Goal: Task Accomplishment & Management: Use online tool/utility

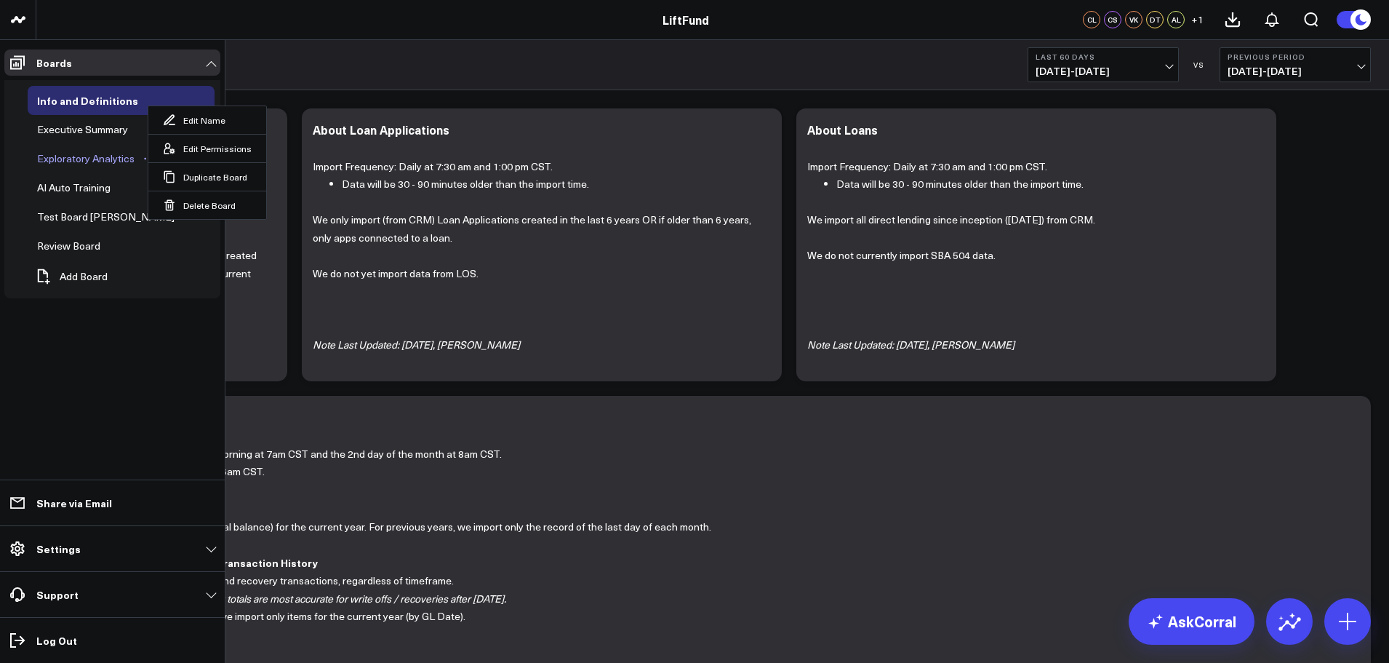
click at [56, 157] on div "Exploratory Analytics" at bounding box center [85, 158] width 105 height 17
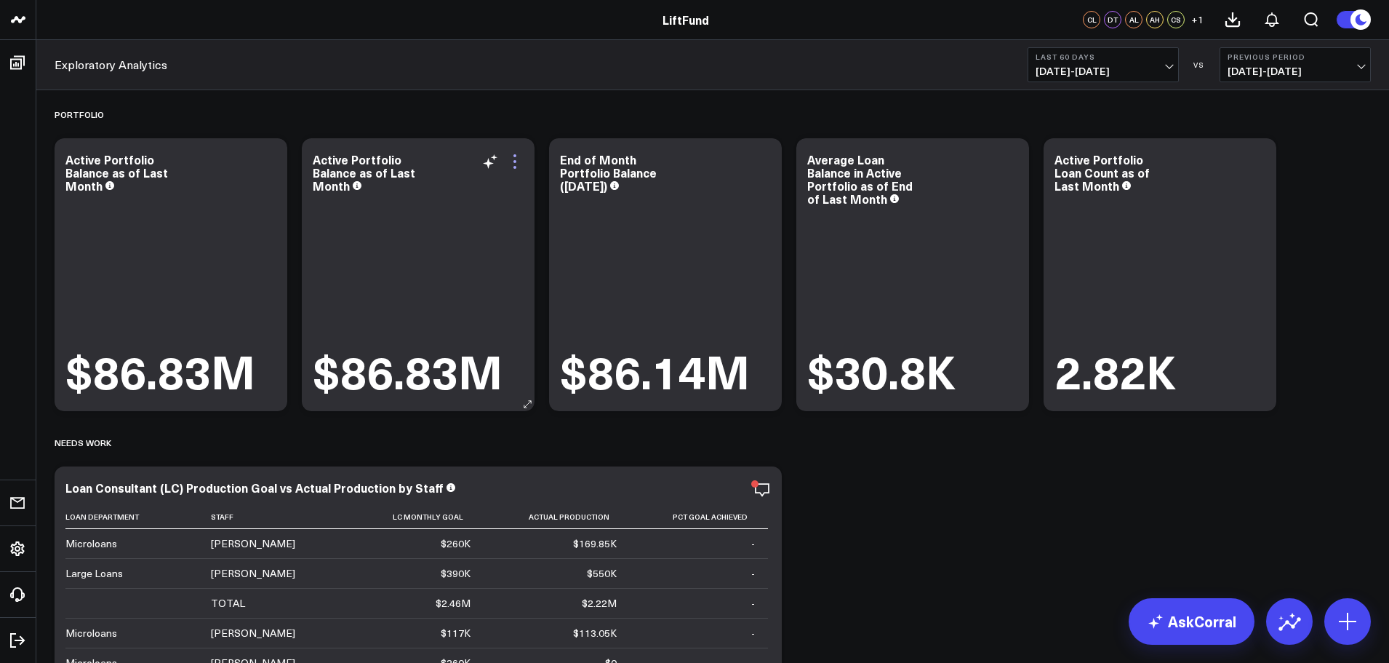
click at [512, 158] on icon at bounding box center [514, 161] width 17 height 17
click at [1356, 628] on icon at bounding box center [1347, 620] width 23 height 23
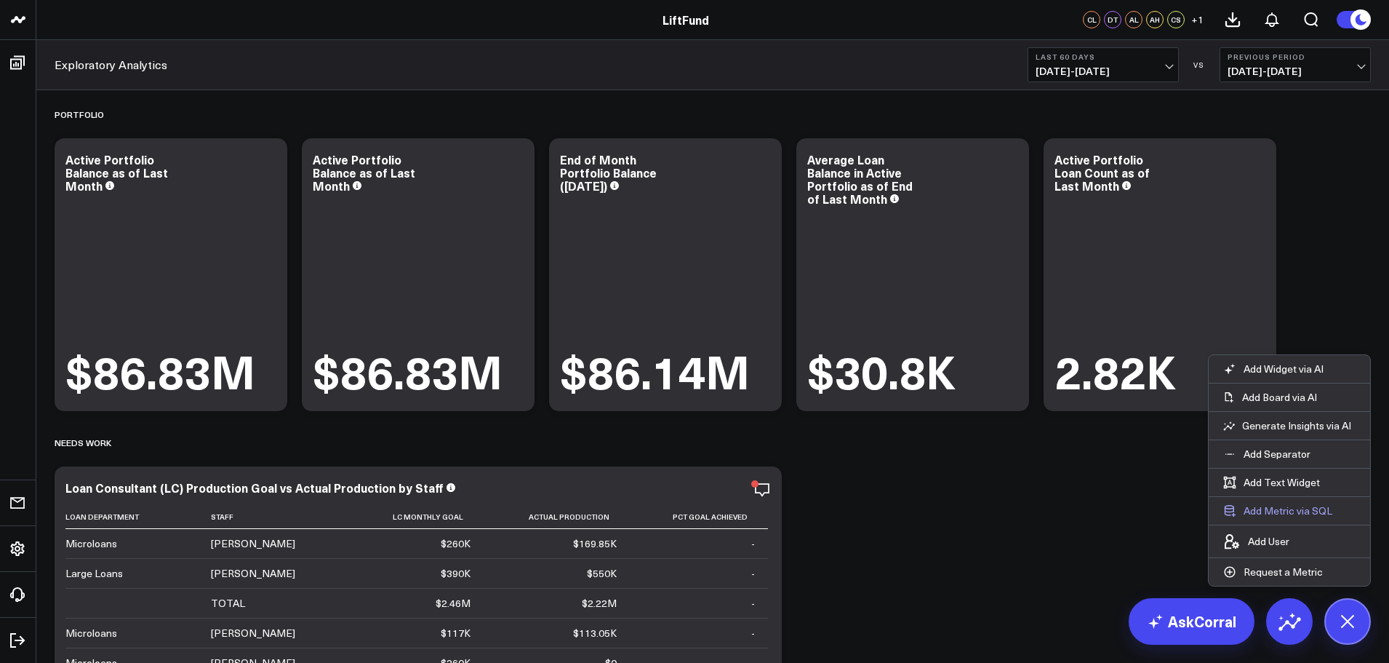
click at [1304, 513] on button "Add Metric via SQL" at bounding box center [1278, 511] width 138 height 28
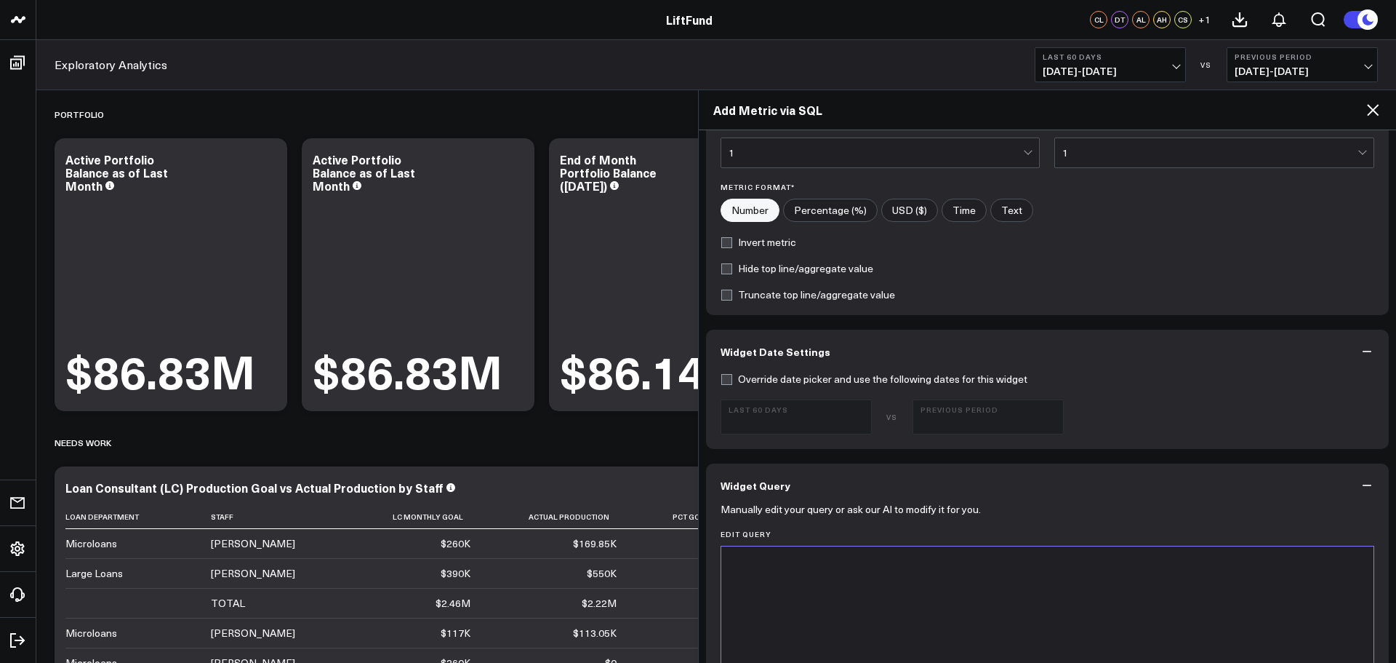
scroll to position [364, 0]
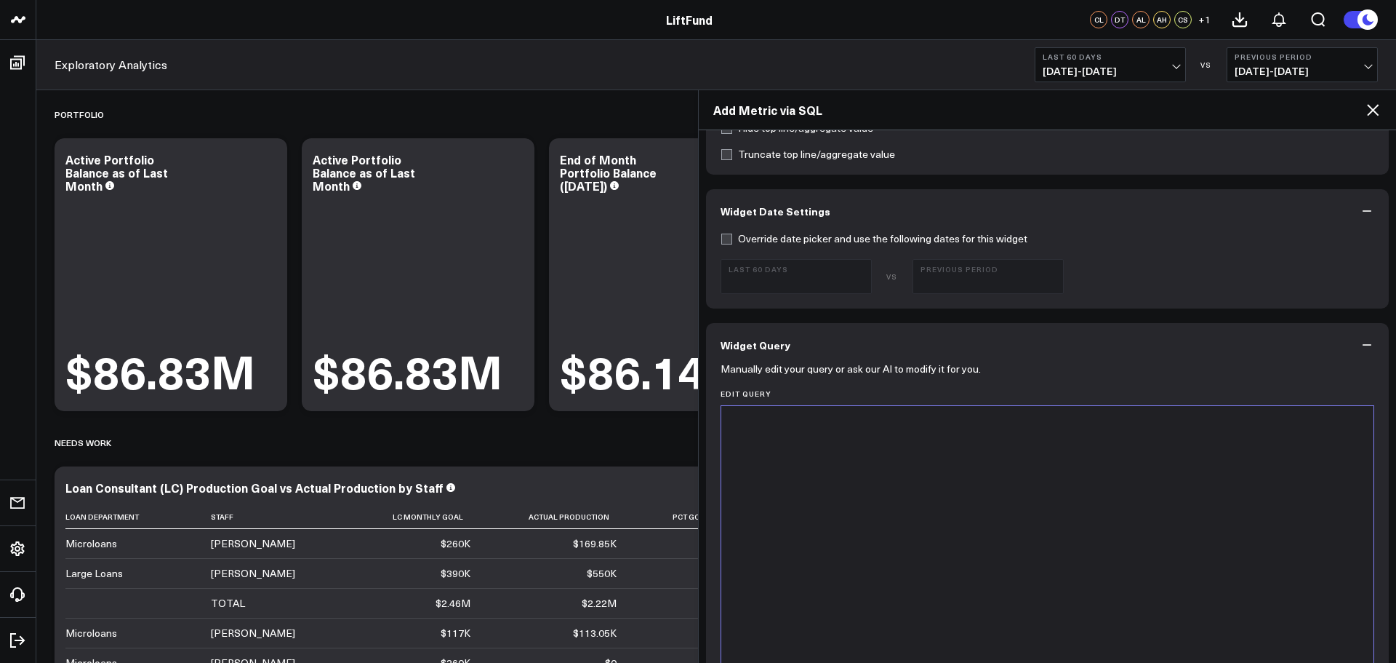
click at [787, 425] on div at bounding box center [1048, 423] width 639 height 15
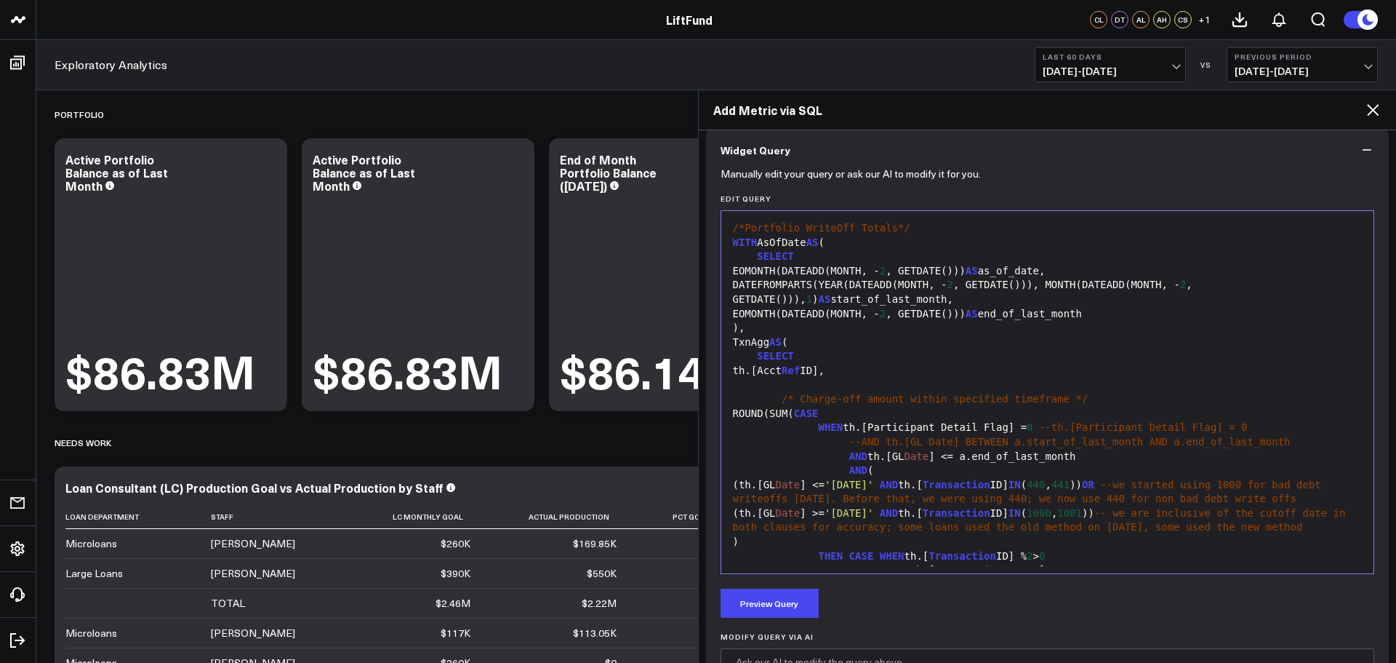
scroll to position [389, 0]
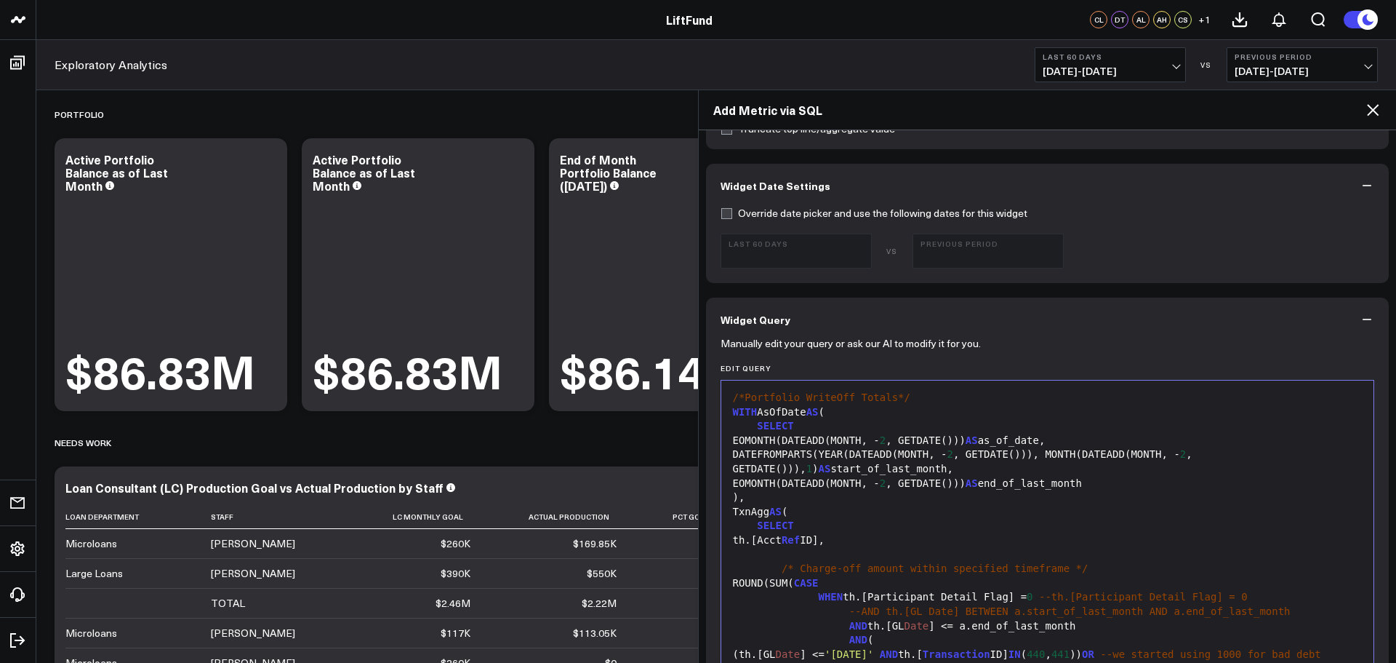
click at [886, 438] on span "2" at bounding box center [883, 440] width 6 height 12
click at [953, 457] on span "2" at bounding box center [951, 454] width 6 height 12
click at [886, 481] on span "2" at bounding box center [883, 483] width 6 height 12
click at [965, 509] on div "TxnAgg AS (" at bounding box center [1048, 512] width 639 height 15
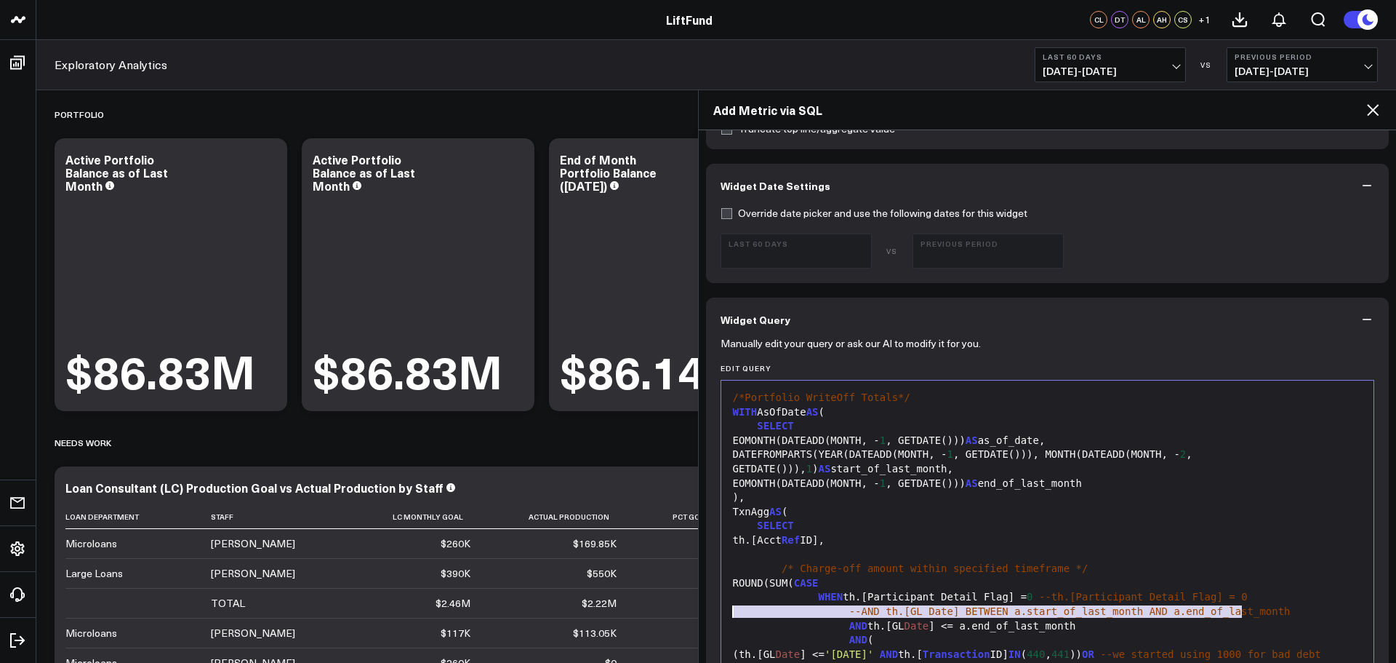
drag, startPoint x: 1259, startPoint y: 611, endPoint x: 762, endPoint y: 595, distance: 497.0
click at [730, 614] on div "--AND th.[GL Date] BETWEEN a.start_of_last_month AND a.end_of_last_month" at bounding box center [1048, 611] width 639 height 15
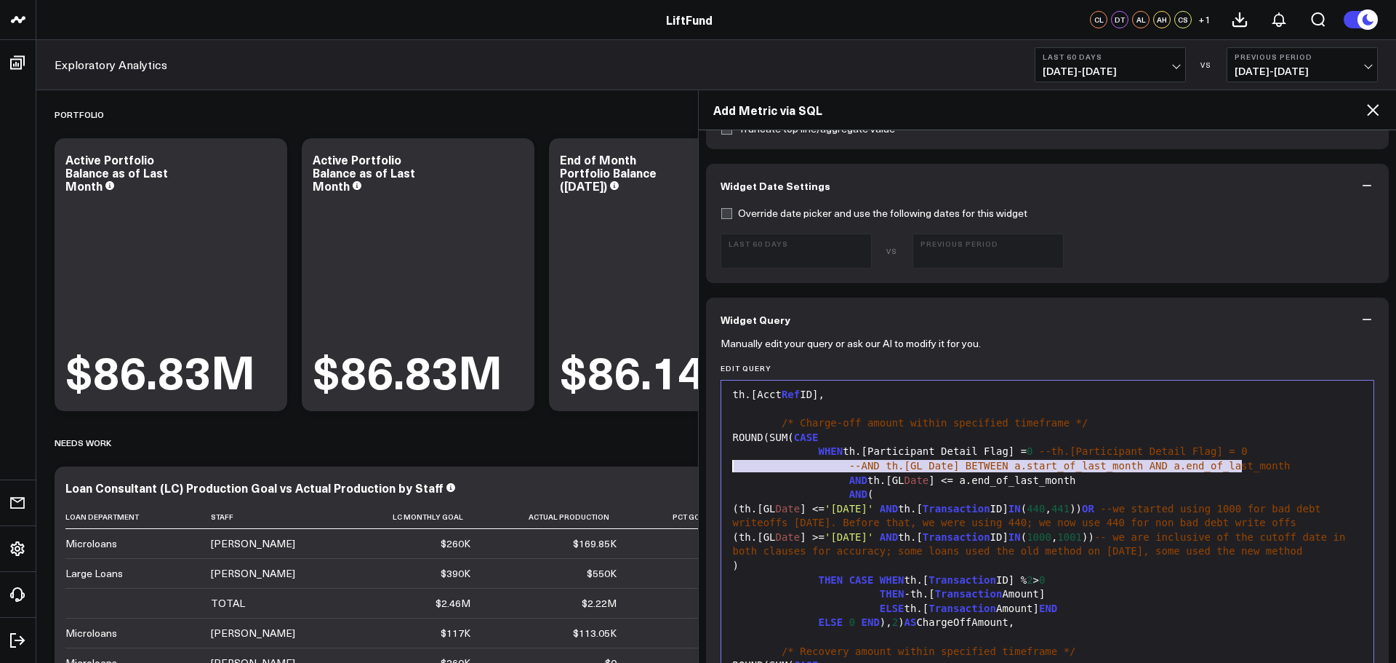
scroll to position [364, 0]
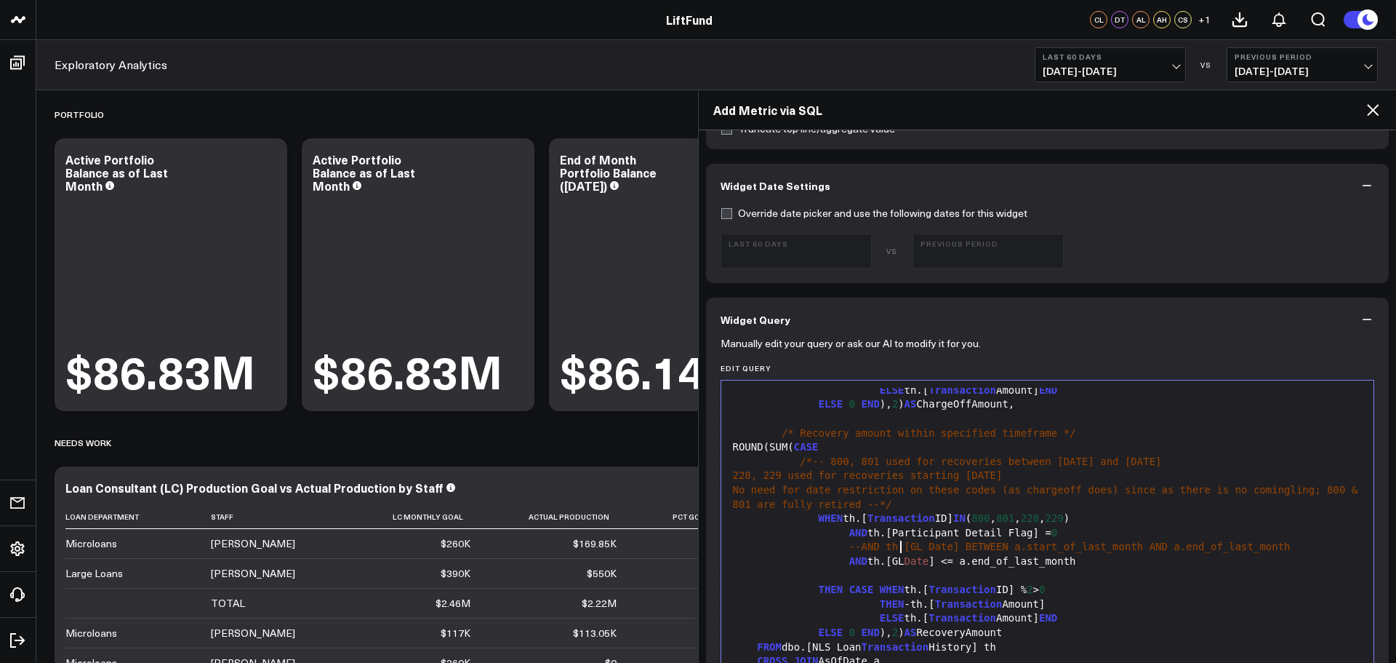
click at [899, 524] on span "Transaction" at bounding box center [902, 518] width 68 height 12
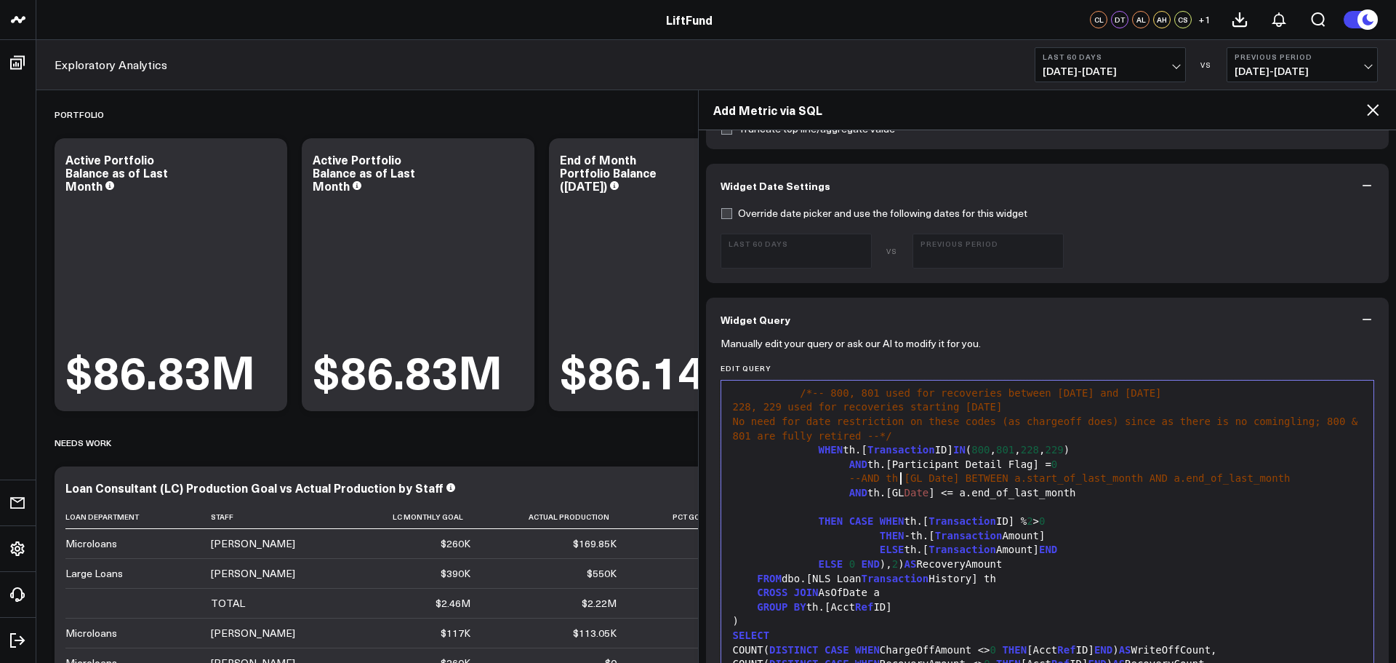
scroll to position [484, 0]
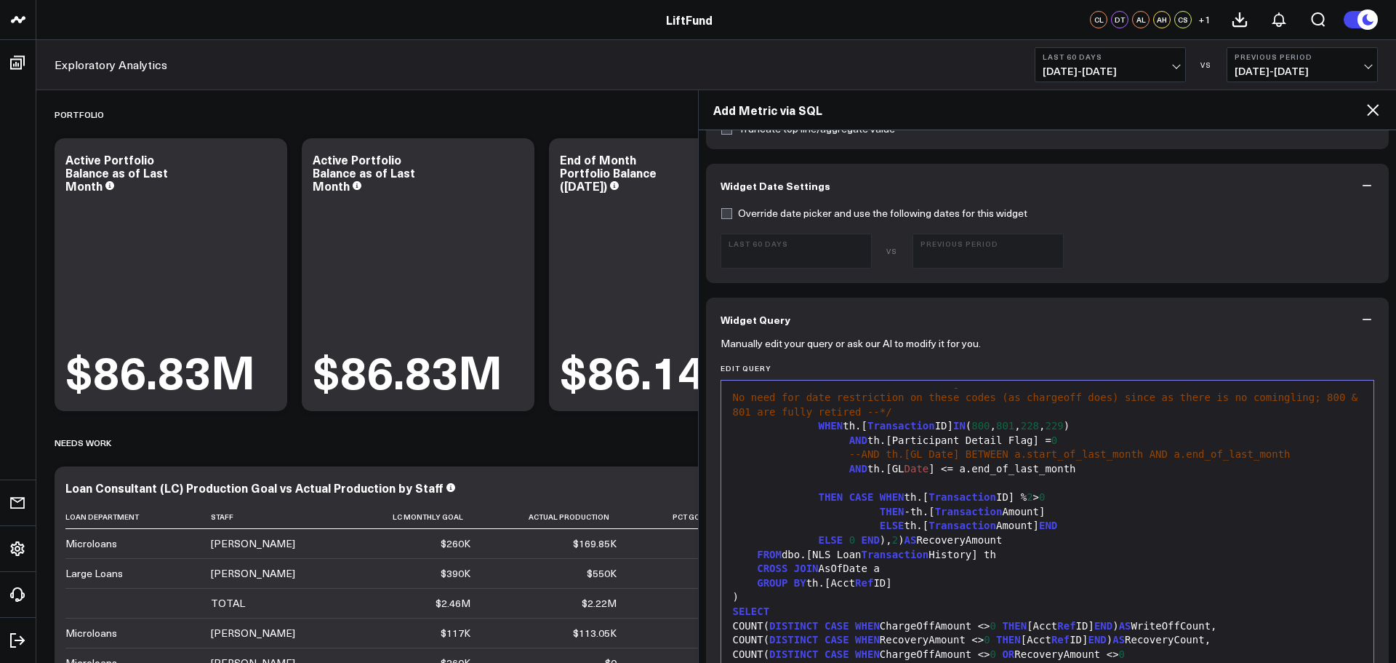
drag, startPoint x: 1081, startPoint y: 500, endPoint x: 1073, endPoint y: 499, distance: 8.8
click at [1081, 500] on div "THEN CASE WHEN th.[ Transaction ID] % 2 > 0" at bounding box center [1048, 497] width 639 height 15
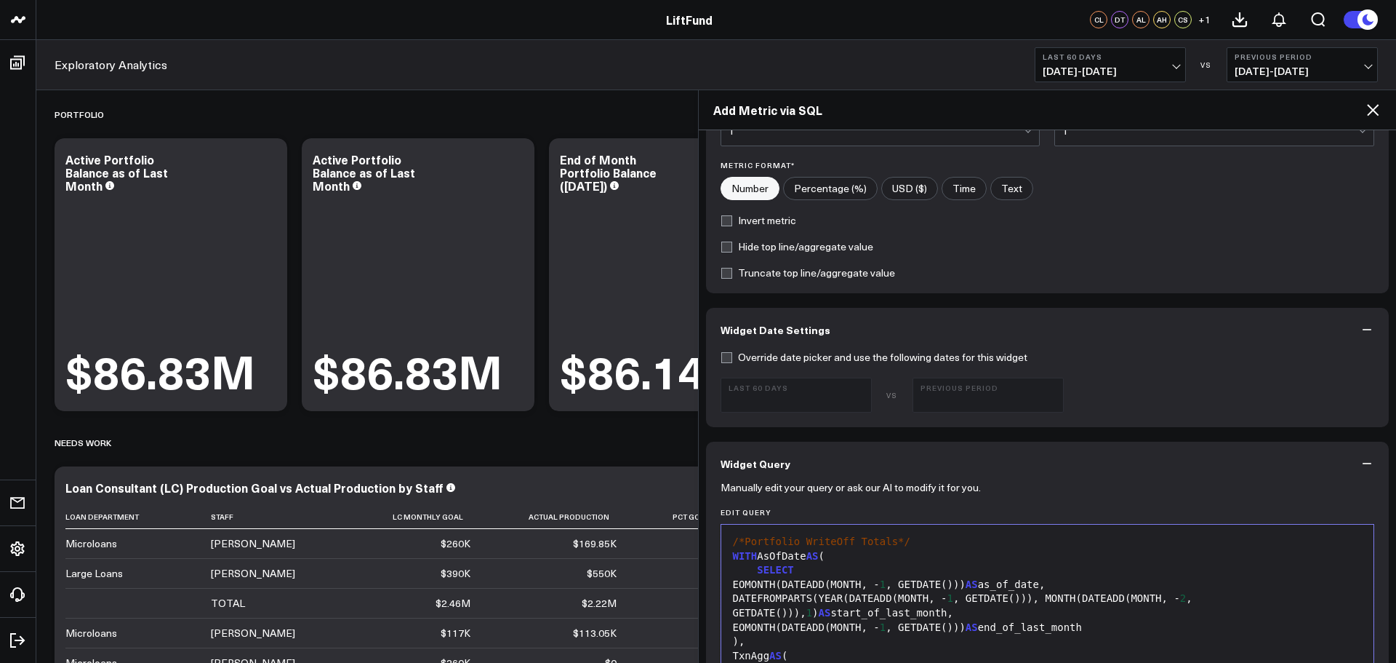
scroll to position [316, 0]
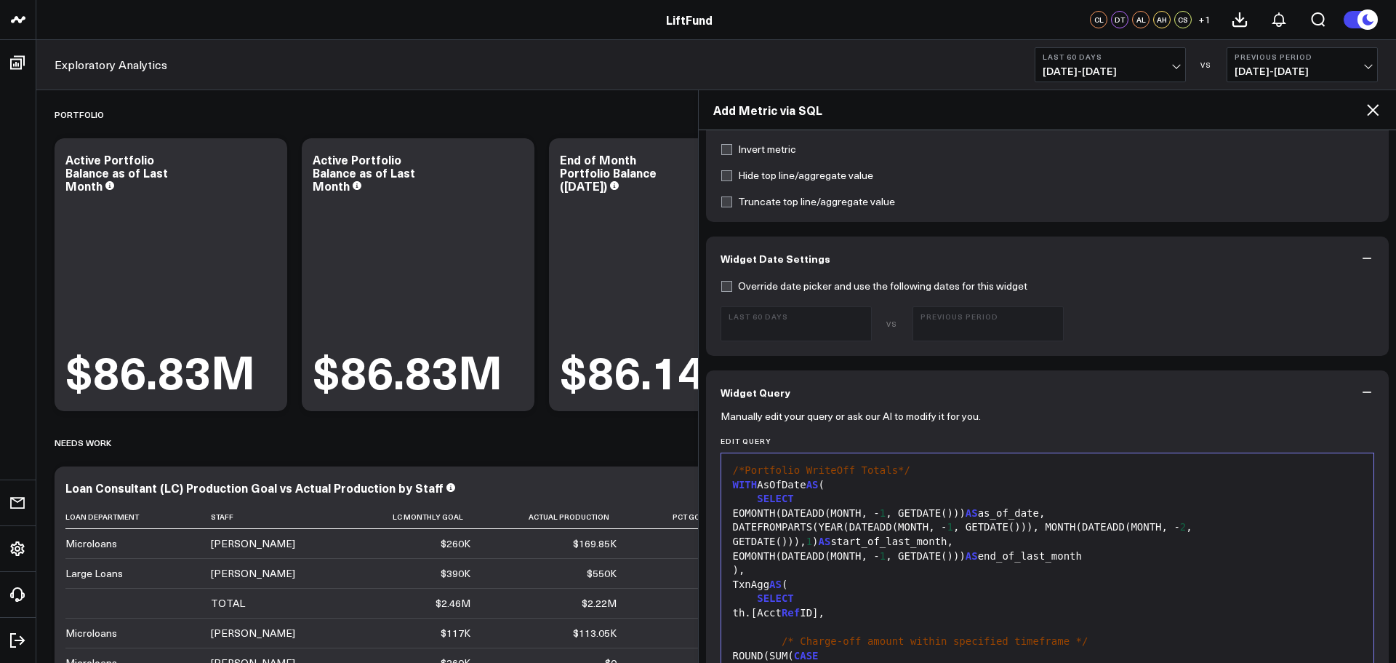
click at [1371, 108] on icon at bounding box center [1373, 110] width 12 height 12
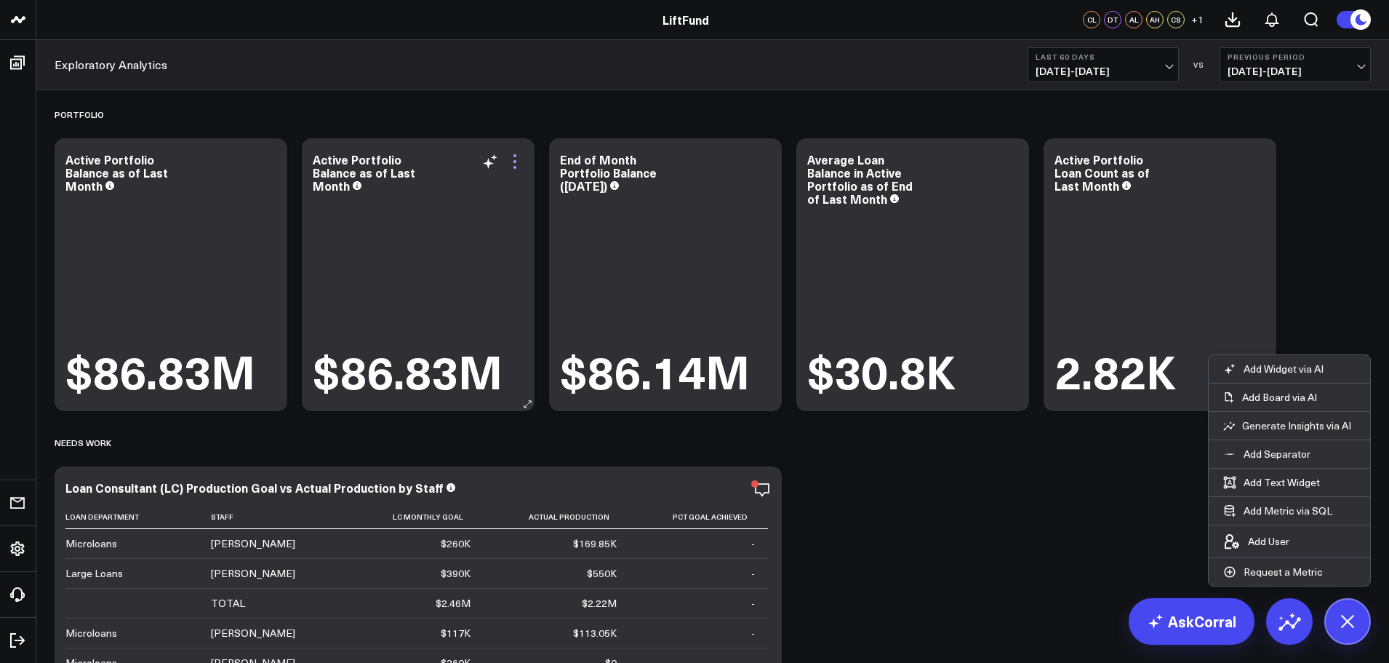
click at [515, 162] on icon at bounding box center [514, 161] width 3 height 3
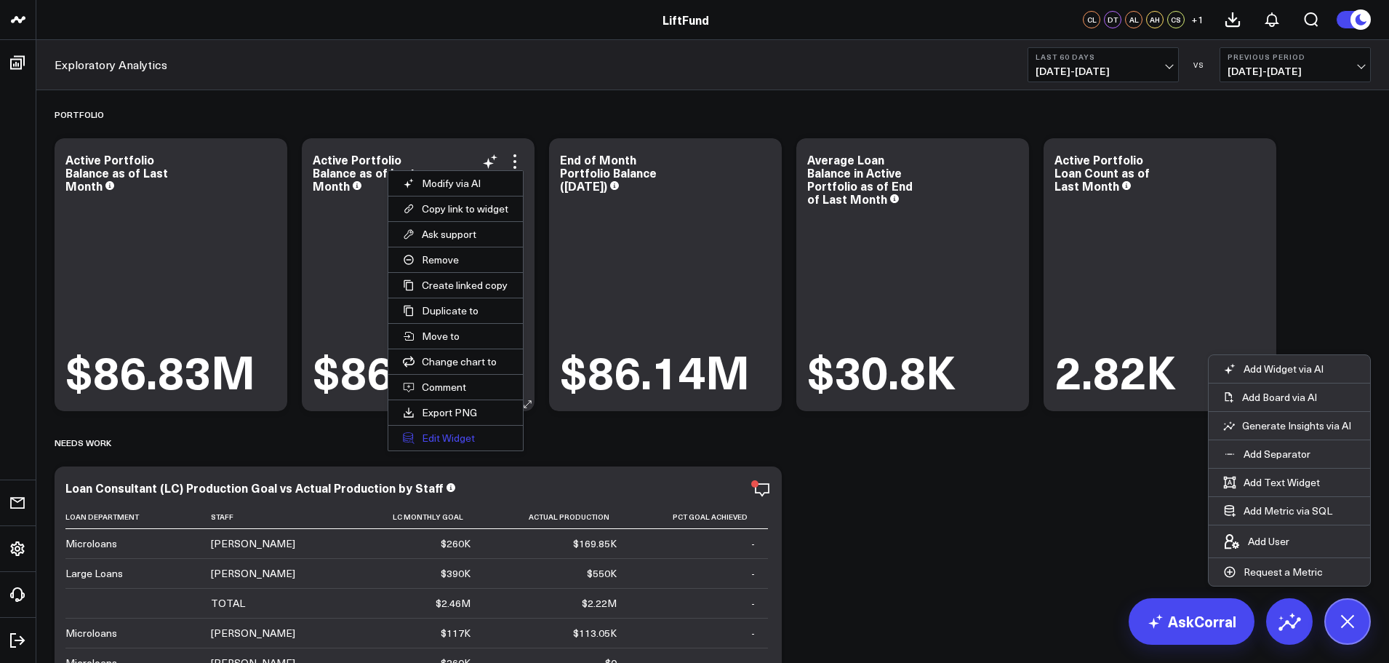
click at [450, 434] on button "Edit Widget" at bounding box center [455, 437] width 135 height 25
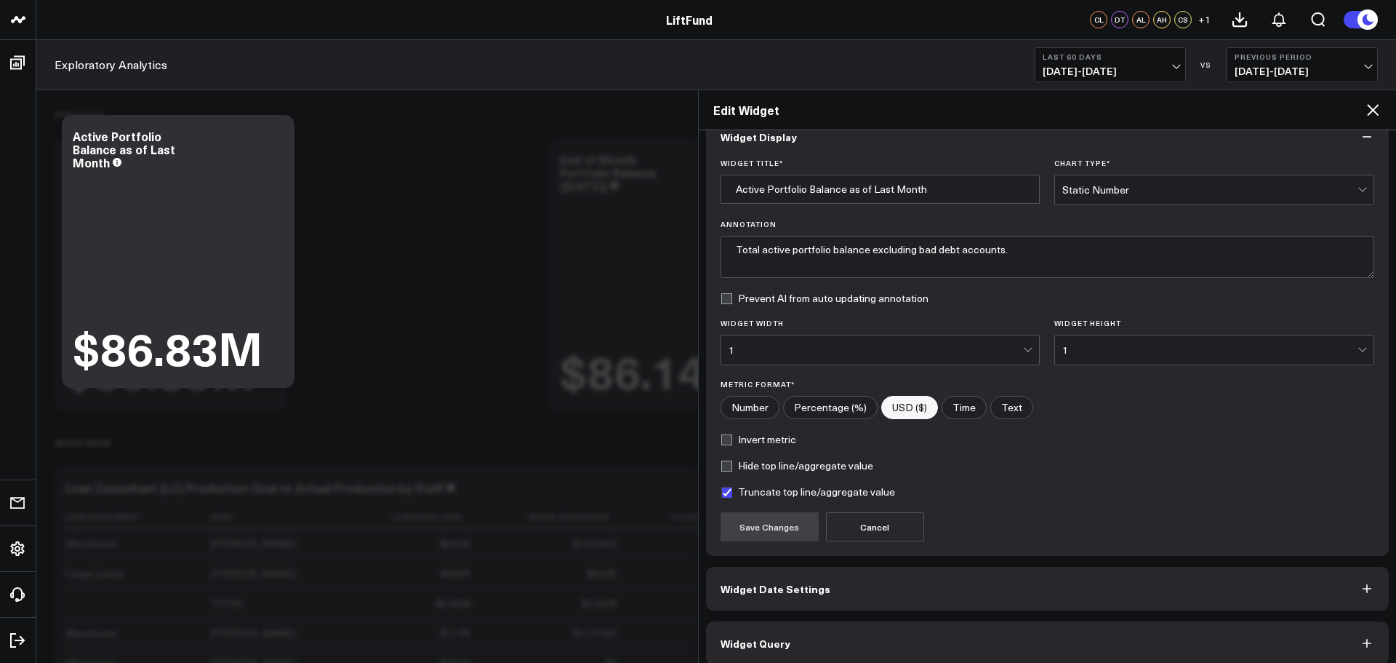
scroll to position [39, 0]
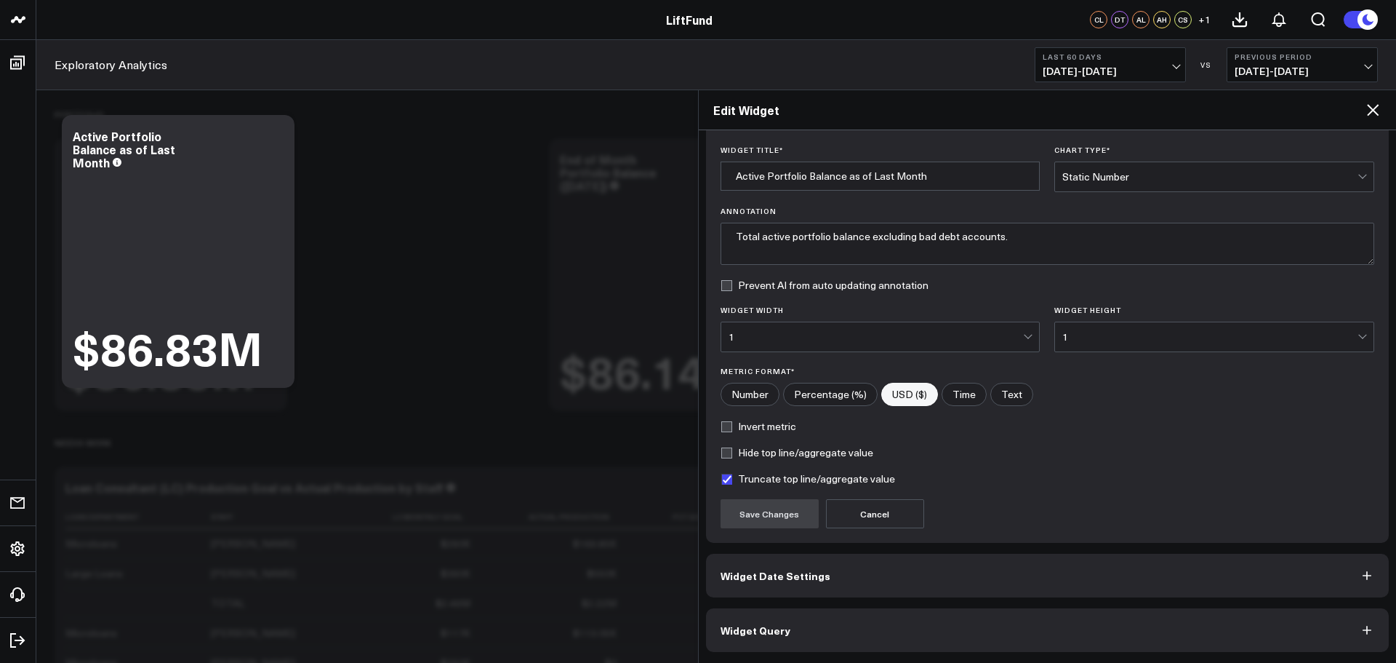
click at [823, 633] on button "Widget Query" at bounding box center [1048, 630] width 684 height 44
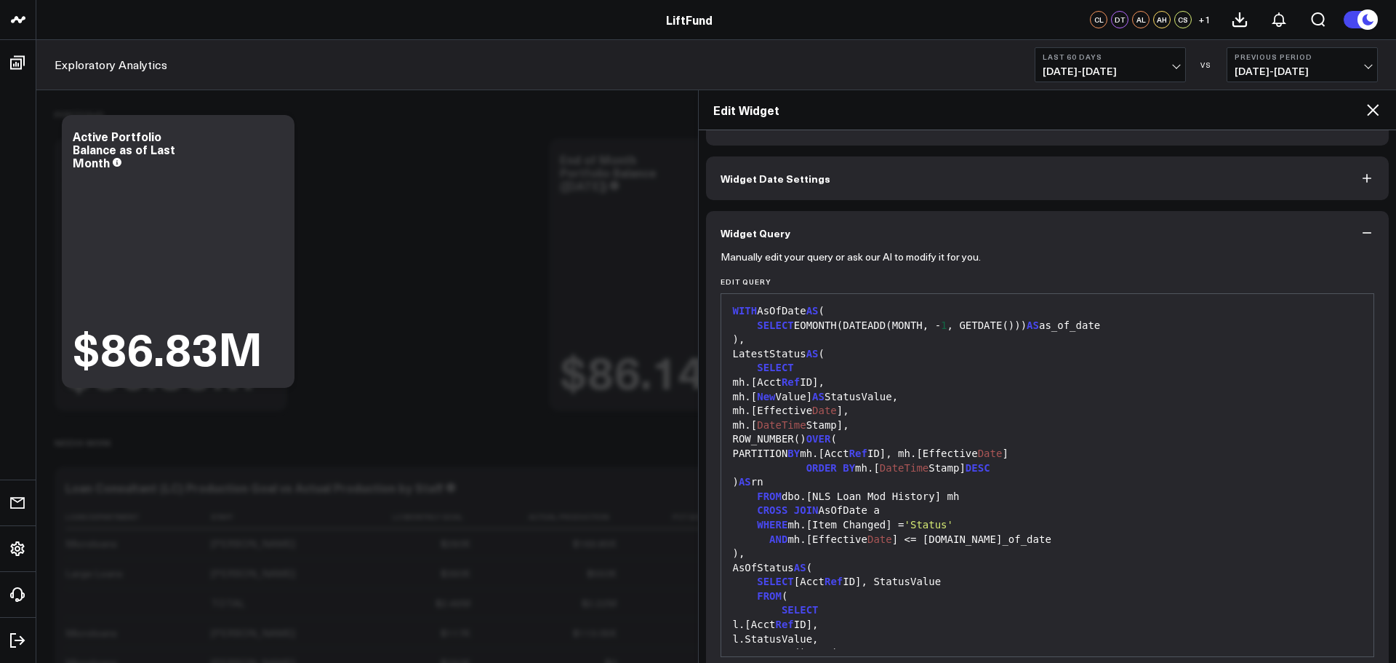
click at [467, 370] on div "Portfolio Modify via AI Copy link to widget Ask support Remove Create linked co…" at bounding box center [712, 561] width 1331 height 943
click at [1369, 105] on icon at bounding box center [1373, 110] width 12 height 12
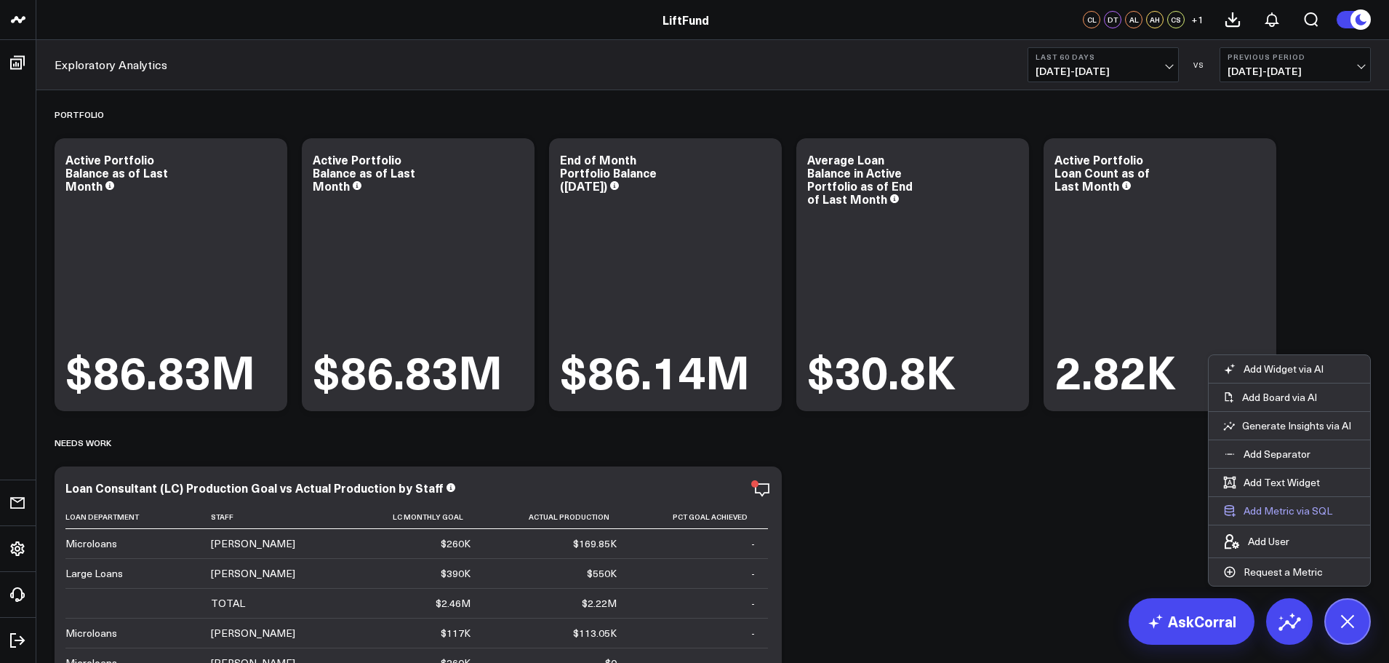
click at [1288, 511] on button "Add Metric via SQL" at bounding box center [1278, 511] width 138 height 28
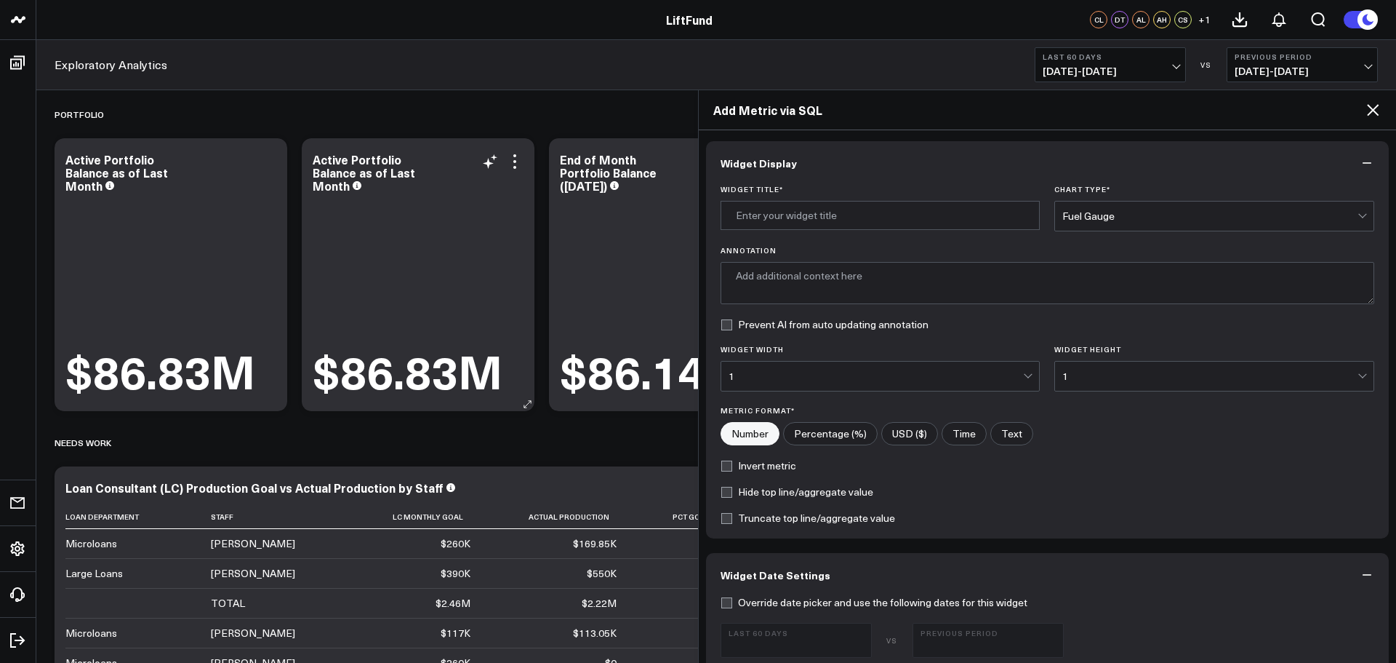
drag, startPoint x: 468, startPoint y: 220, endPoint x: 478, endPoint y: 211, distance: 13.9
click at [468, 220] on div "$86.83M" at bounding box center [418, 296] width 211 height 201
click at [516, 164] on icon at bounding box center [514, 161] width 17 height 17
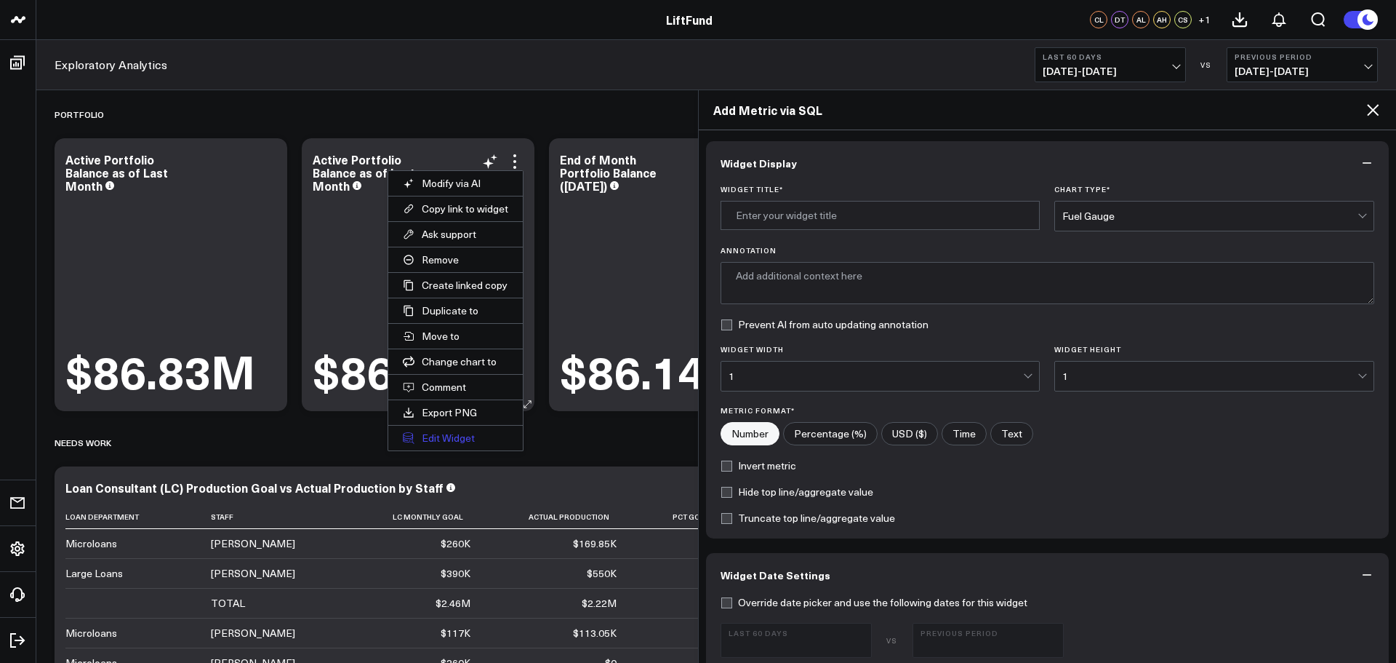
click at [449, 435] on button "Edit Widget" at bounding box center [455, 437] width 135 height 25
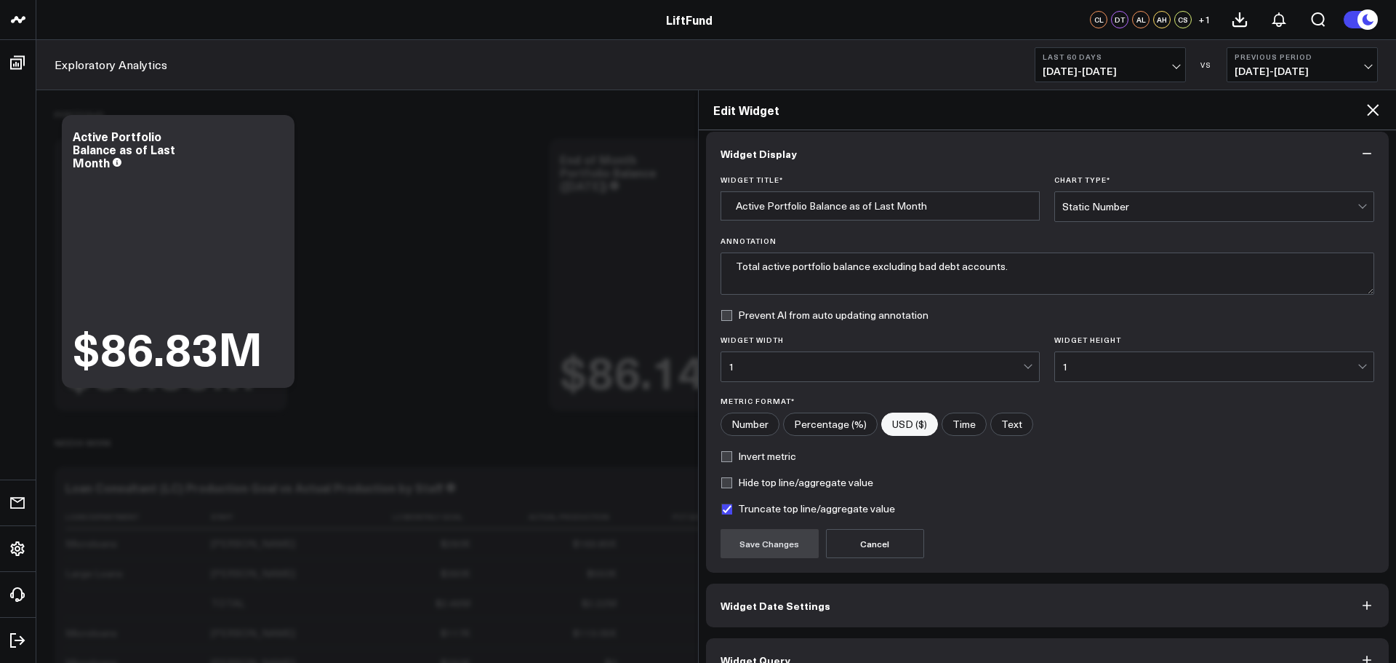
scroll to position [39, 0]
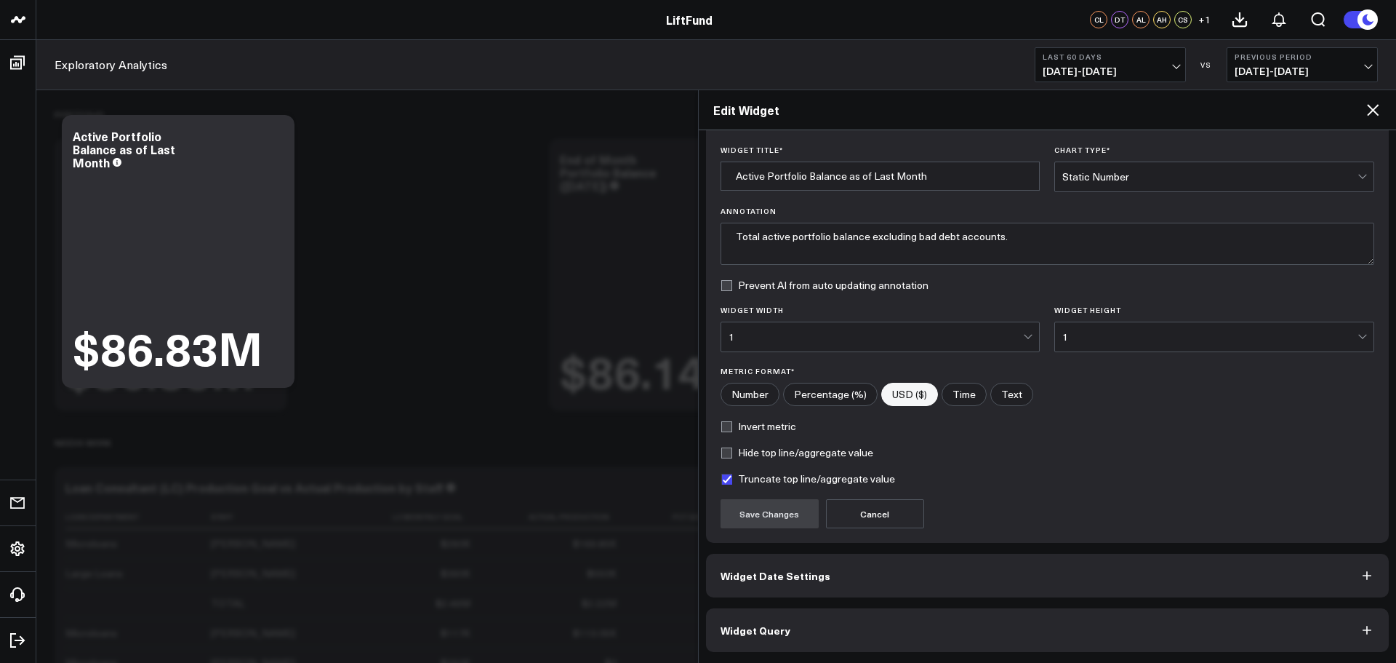
click at [895, 632] on button "Widget Query" at bounding box center [1048, 630] width 684 height 44
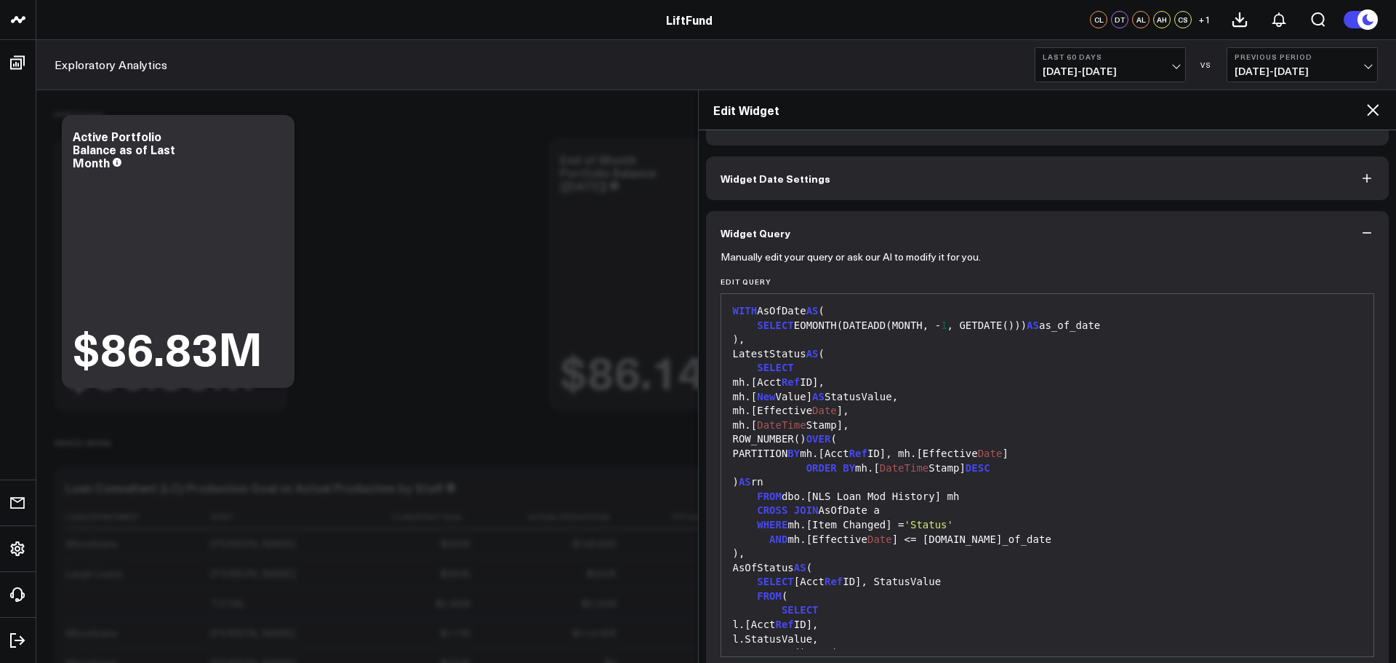
scroll to position [103, 0]
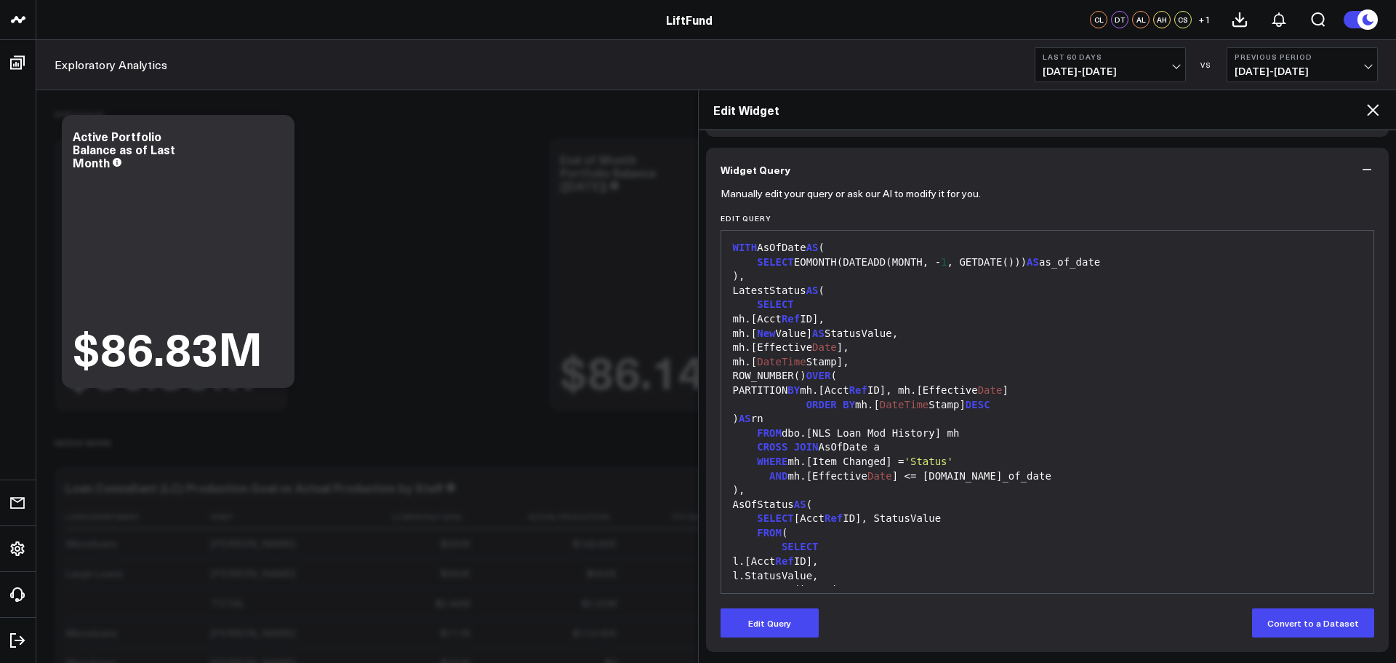
click at [937, 422] on div ") AS rn" at bounding box center [1048, 419] width 639 height 15
click at [887, 431] on div "FROM dbo.[NLS Loan Mod History] mh" at bounding box center [1048, 433] width 639 height 15
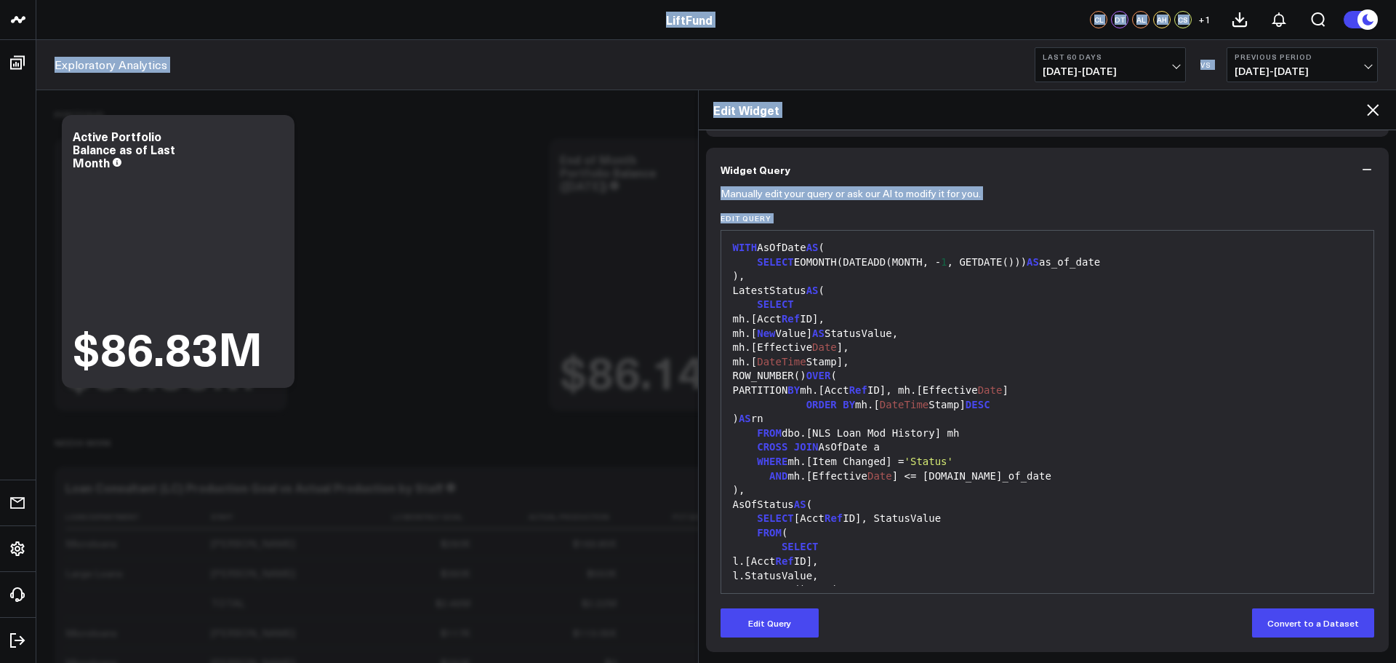
click at [937, 428] on div "FROM dbo.[NLS Loan Mod History] mh" at bounding box center [1048, 433] width 639 height 15
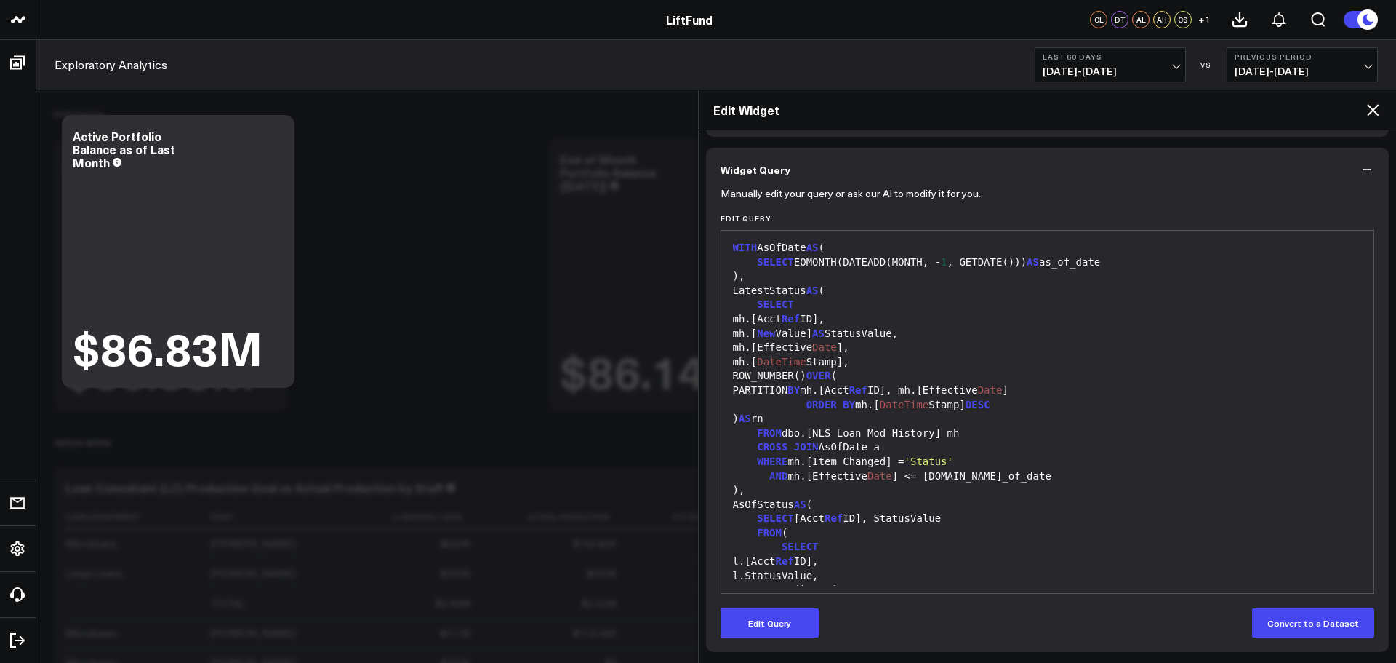
click at [900, 426] on div "FROM dbo.[NLS Loan Mod History] mh" at bounding box center [1048, 433] width 639 height 15
click at [902, 433] on div "FROM dbo.[NLS Loan Mod History] mh" at bounding box center [1048, 433] width 639 height 15
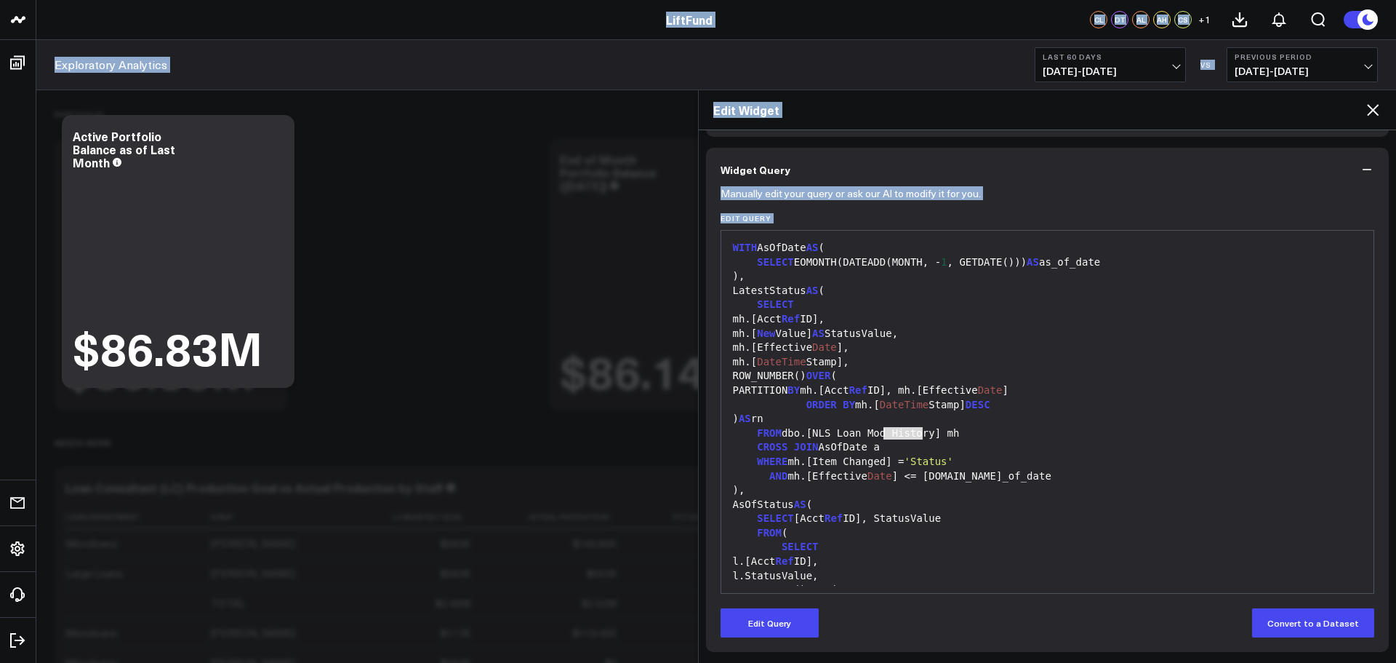
click at [900, 426] on div "FROM dbo.[NLS Loan Mod History] mh" at bounding box center [1048, 433] width 639 height 15
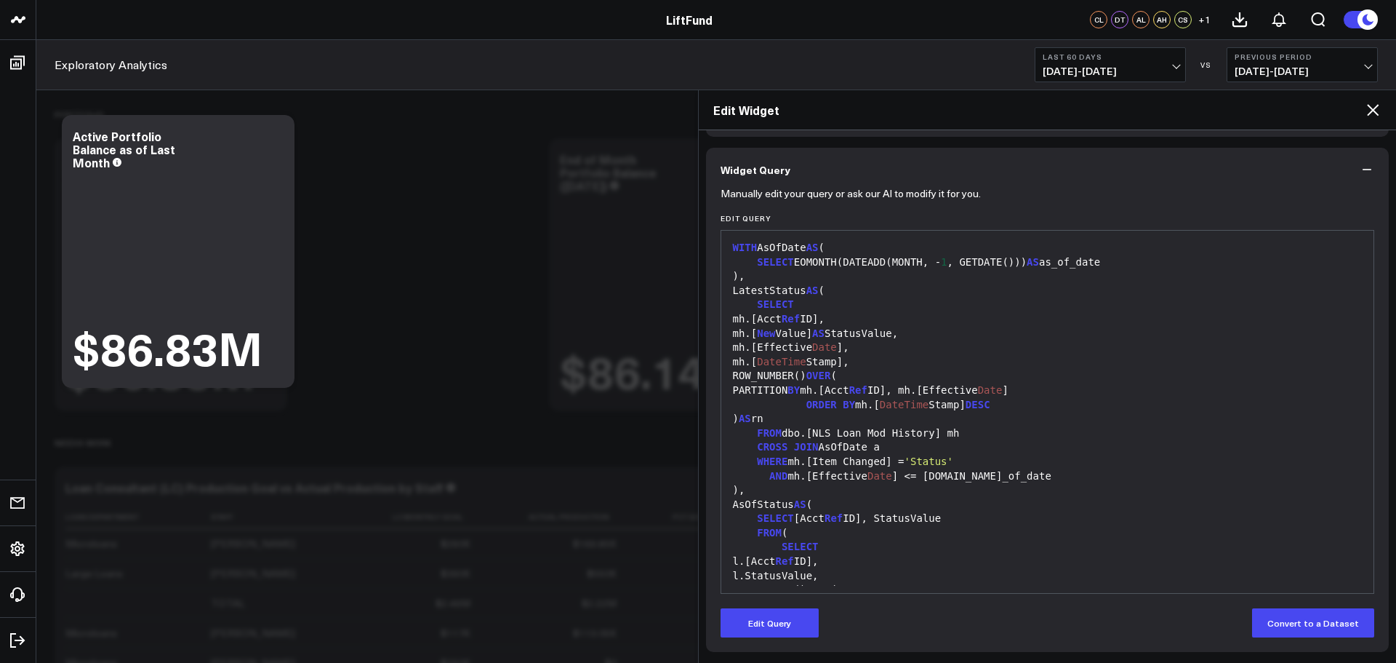
click at [777, 274] on div ")," at bounding box center [1048, 276] width 639 height 15
click at [1373, 109] on icon at bounding box center [1373, 110] width 12 height 12
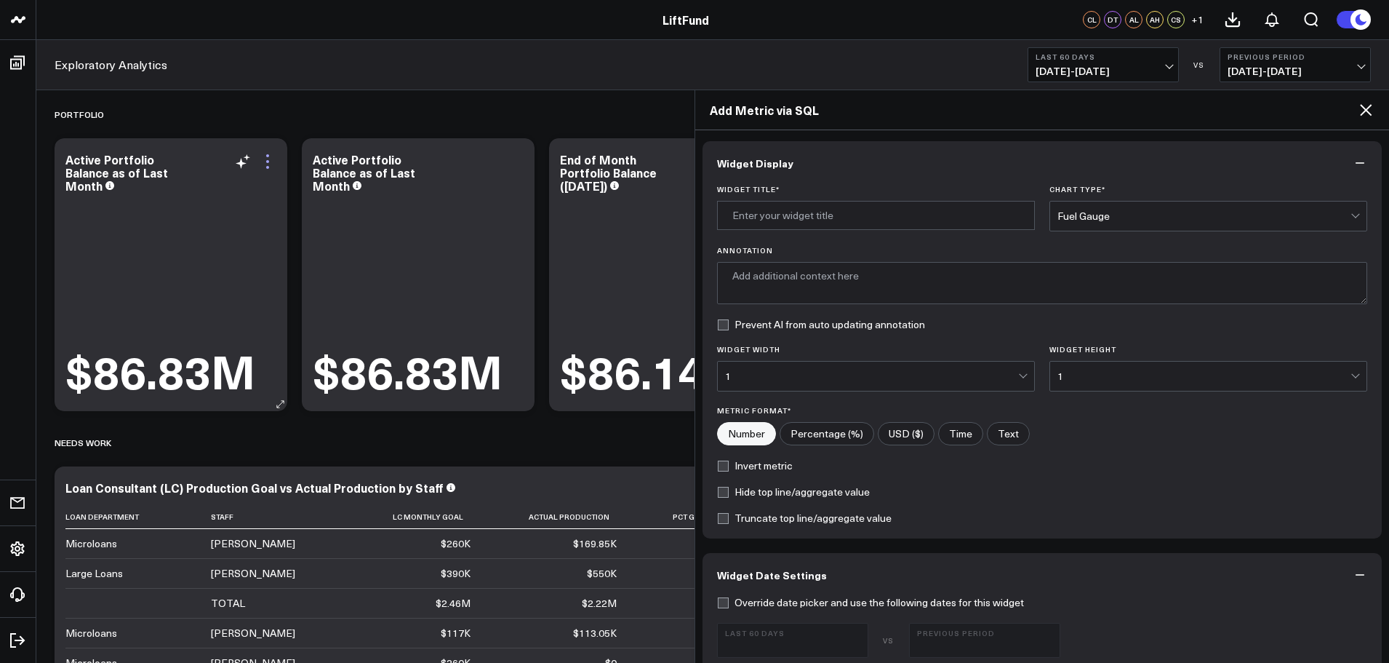
click at [269, 164] on icon at bounding box center [267, 161] width 17 height 17
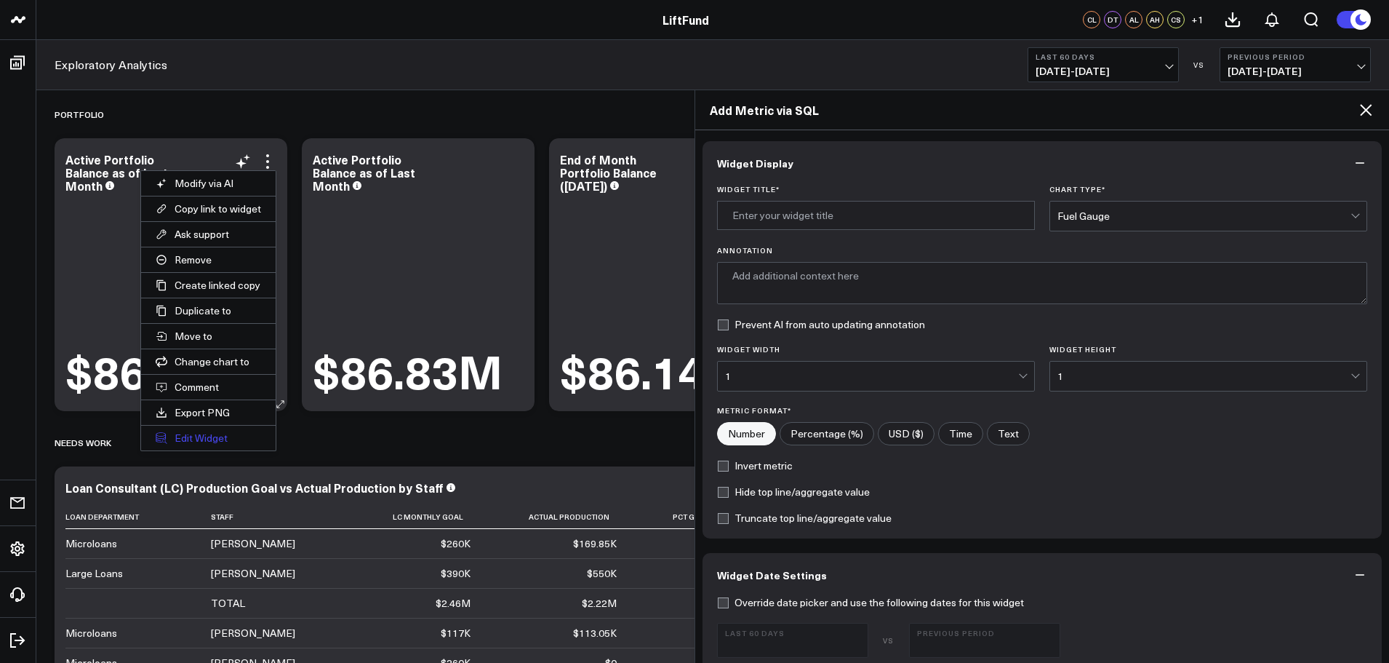
click at [207, 428] on button "Edit Widget" at bounding box center [208, 437] width 135 height 25
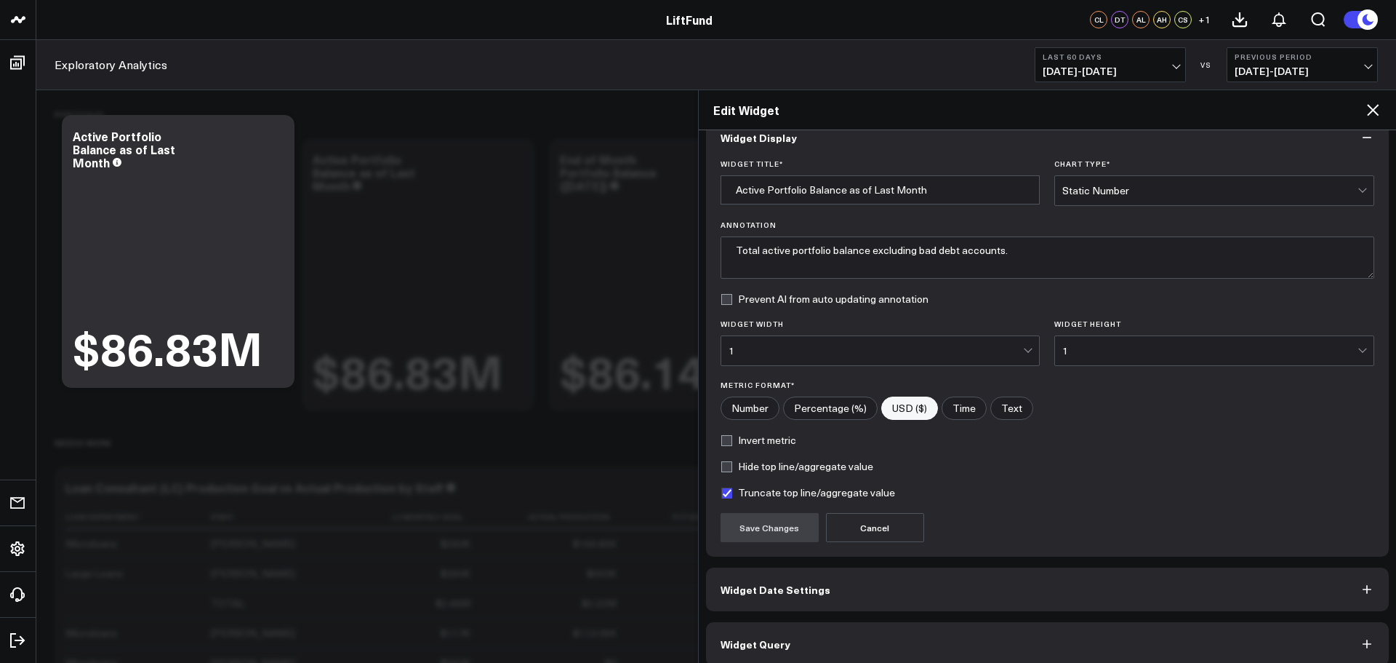
scroll to position [39, 0]
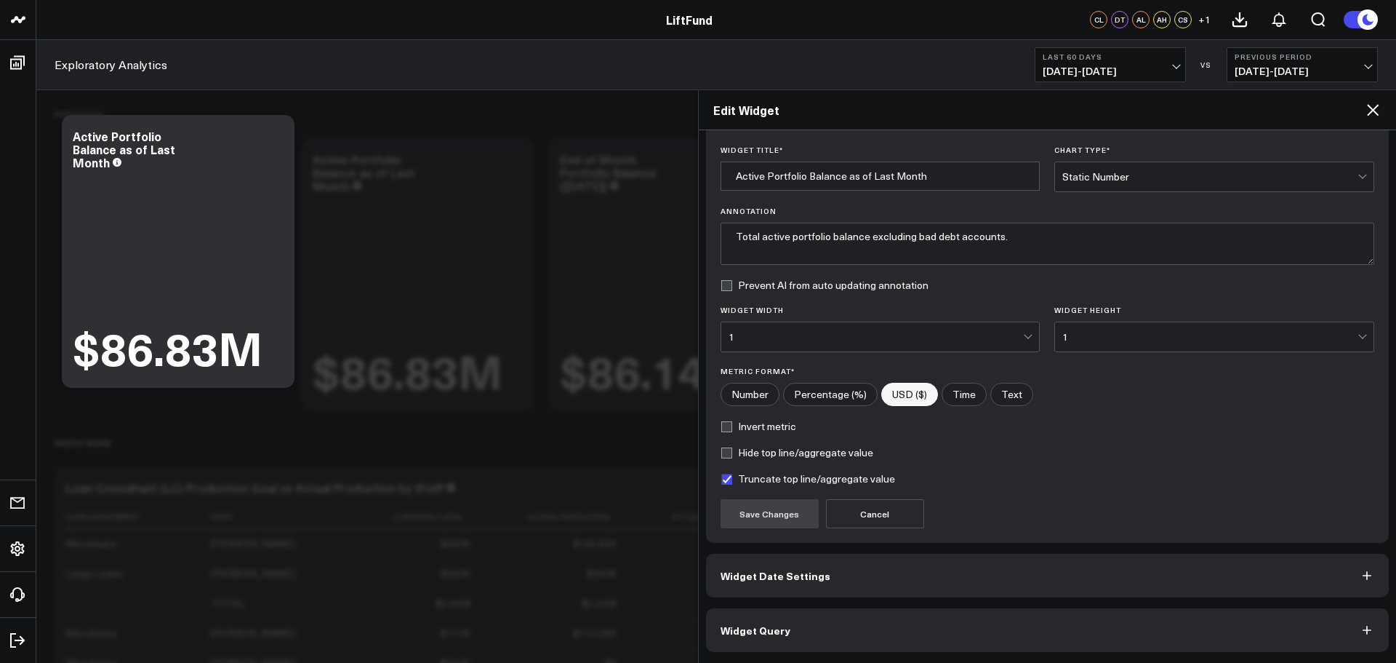
click at [791, 625] on button "Widget Query" at bounding box center [1048, 630] width 684 height 44
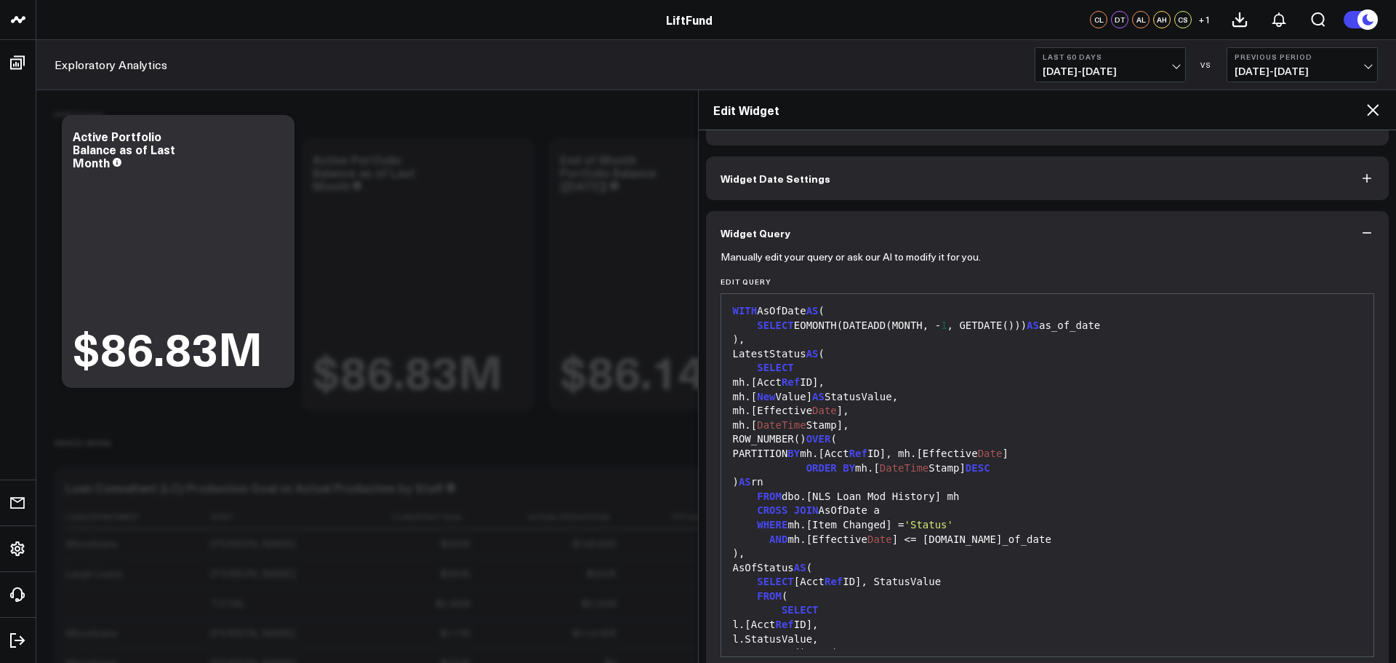
click at [870, 508] on div "CROSS JOIN AsOfDate a" at bounding box center [1048, 510] width 639 height 15
click at [887, 508] on div "CROSS JOIN AsOfDate a" at bounding box center [1048, 510] width 639 height 15
click at [871, 510] on div "CROSS JOIN AsOfDate a" at bounding box center [1048, 510] width 639 height 15
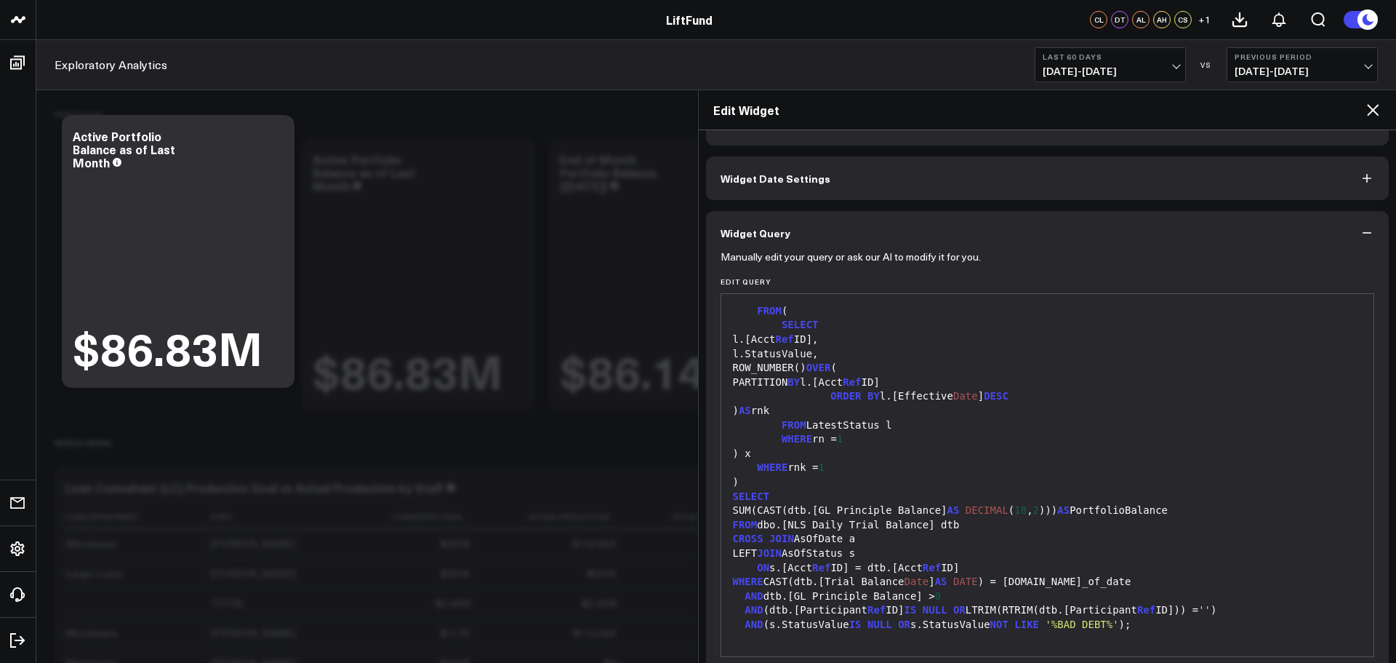
scroll to position [103, 0]
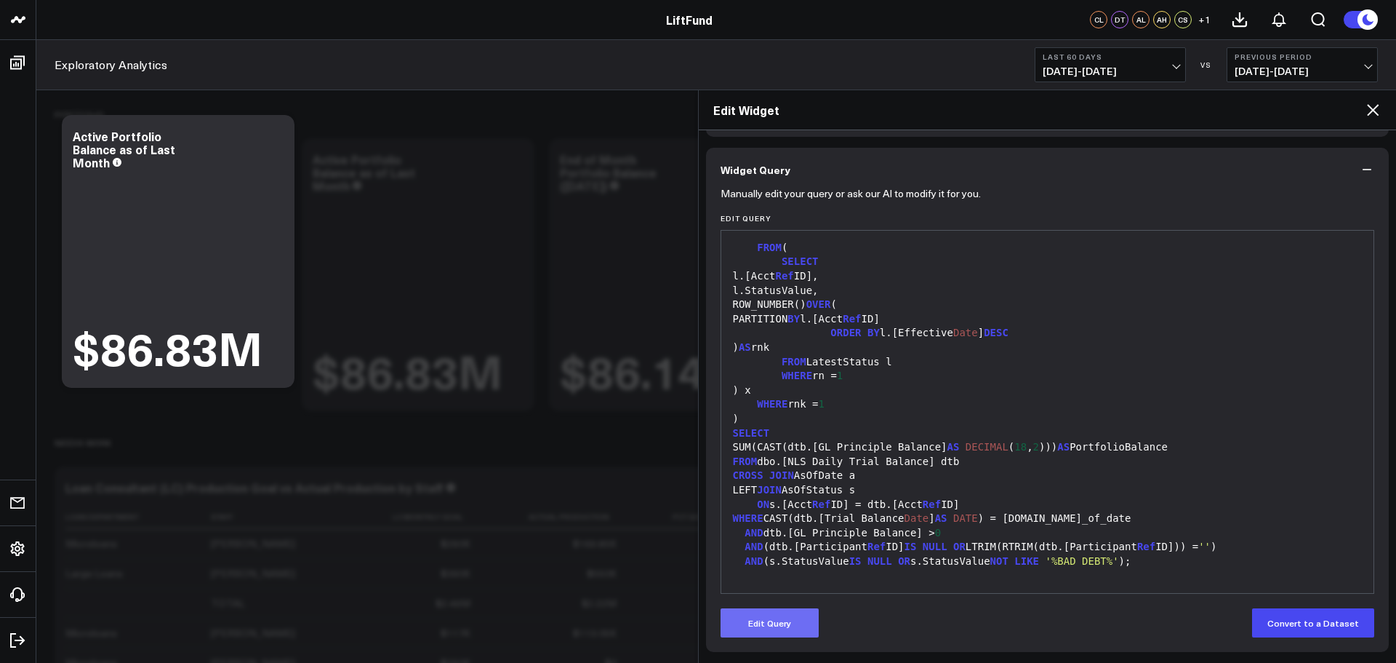
click at [787, 615] on button "Edit Query" at bounding box center [770, 622] width 98 height 29
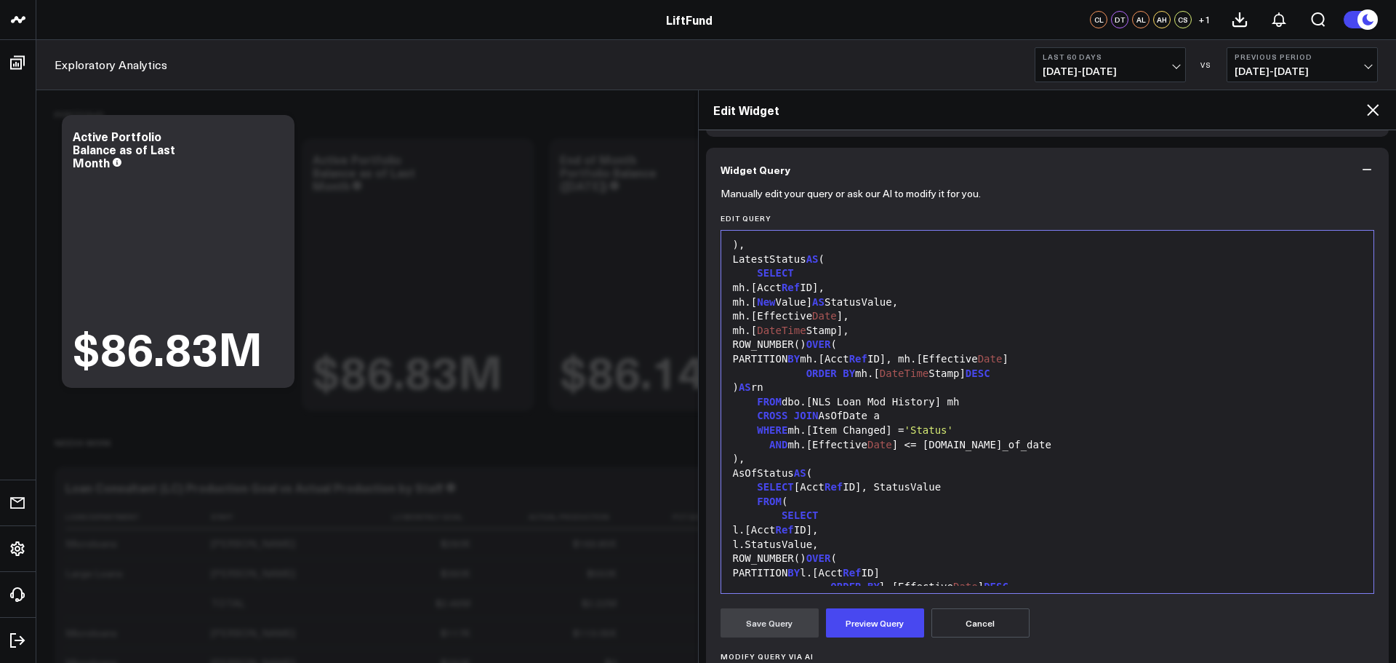
scroll to position [0, 0]
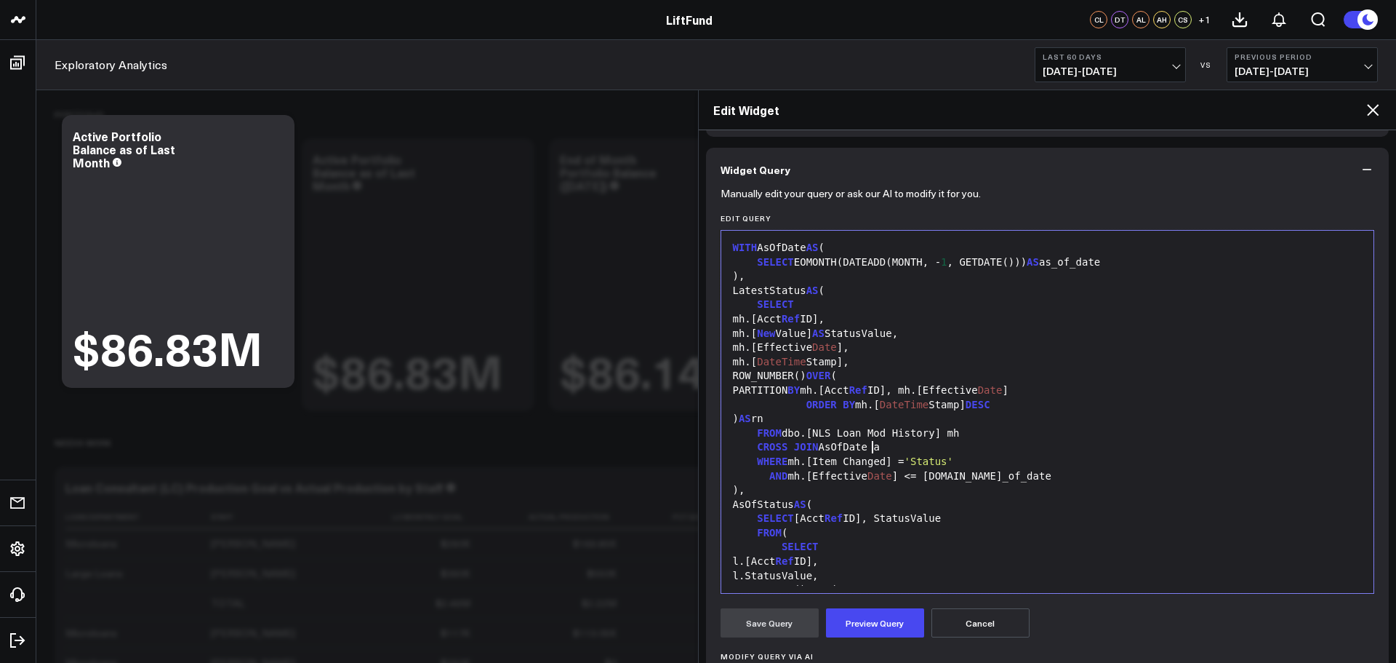
click at [886, 447] on div "CROSS JOIN AsOfDate a" at bounding box center [1048, 447] width 639 height 15
click at [1172, 387] on div "PARTITION BY mh.[Acct Ref ID], mh.[Effective Date ]" at bounding box center [1048, 390] width 639 height 15
click at [922, 477] on div "AND mh.[Effective Date ] <= a.as_of_date" at bounding box center [1048, 476] width 639 height 15
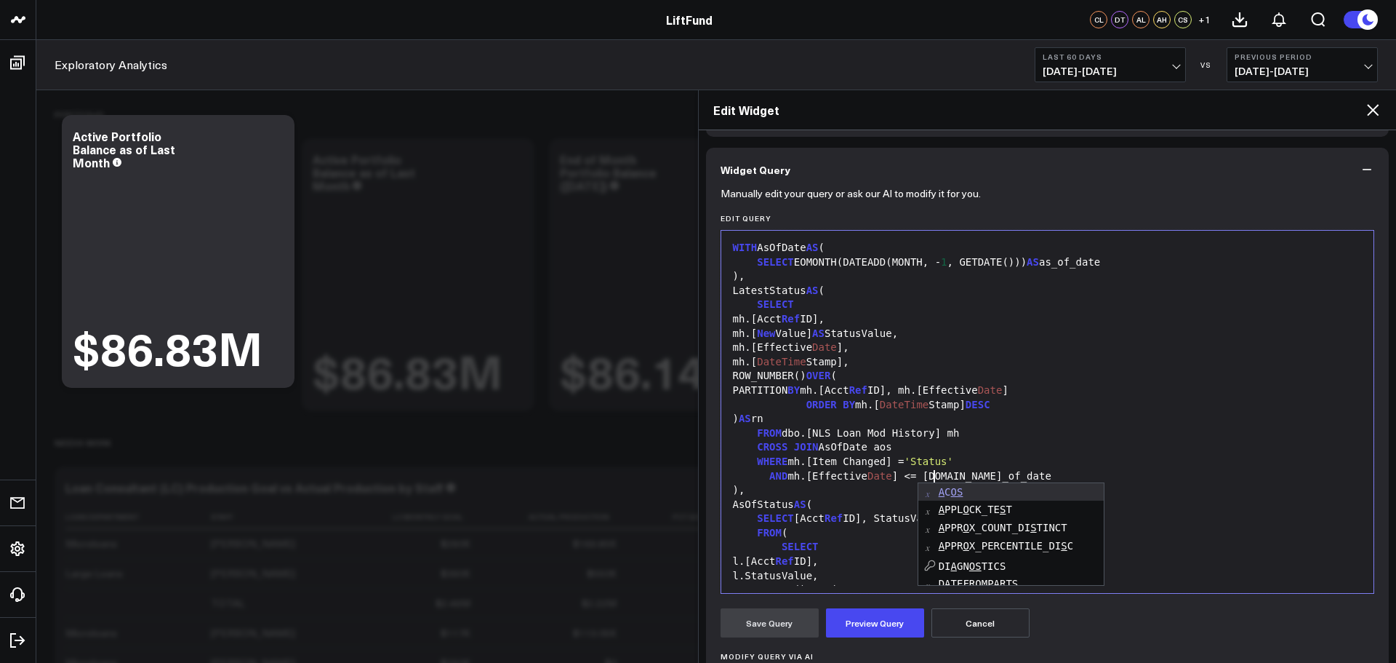
click at [996, 438] on div "FROM dbo.[NLS Loan Mod History] mh" at bounding box center [1048, 433] width 639 height 15
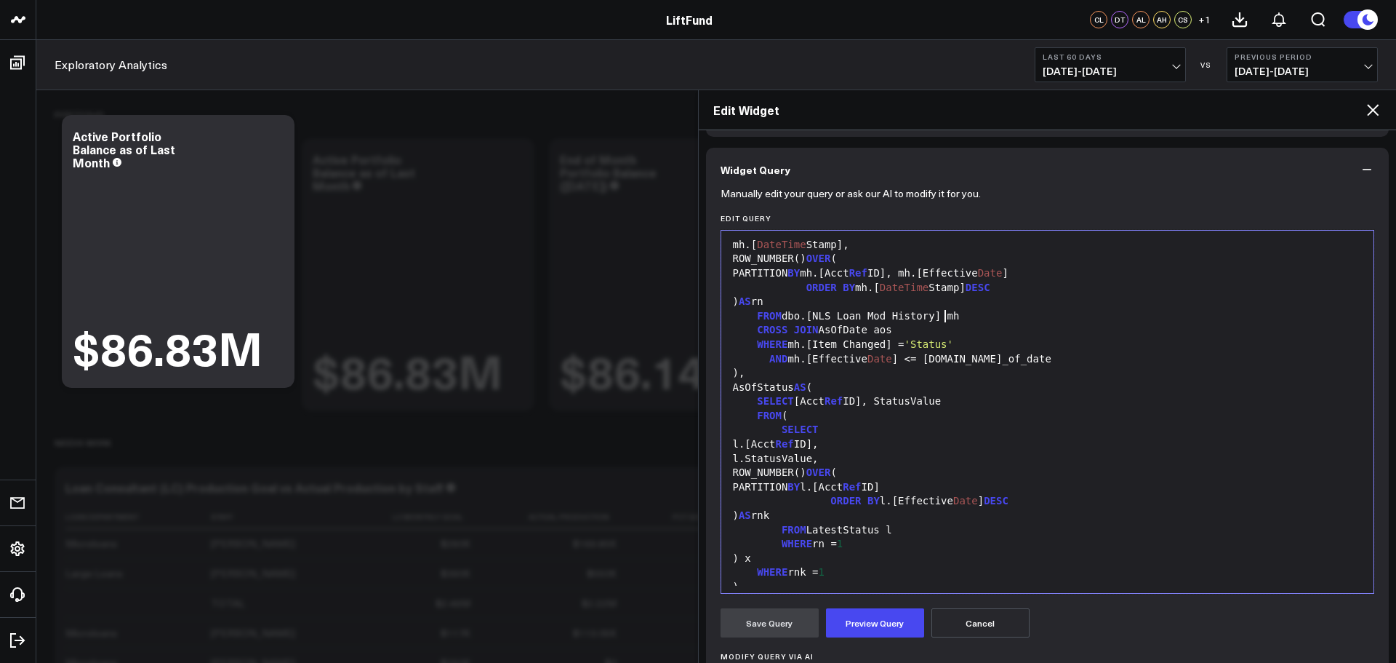
scroll to position [218, 0]
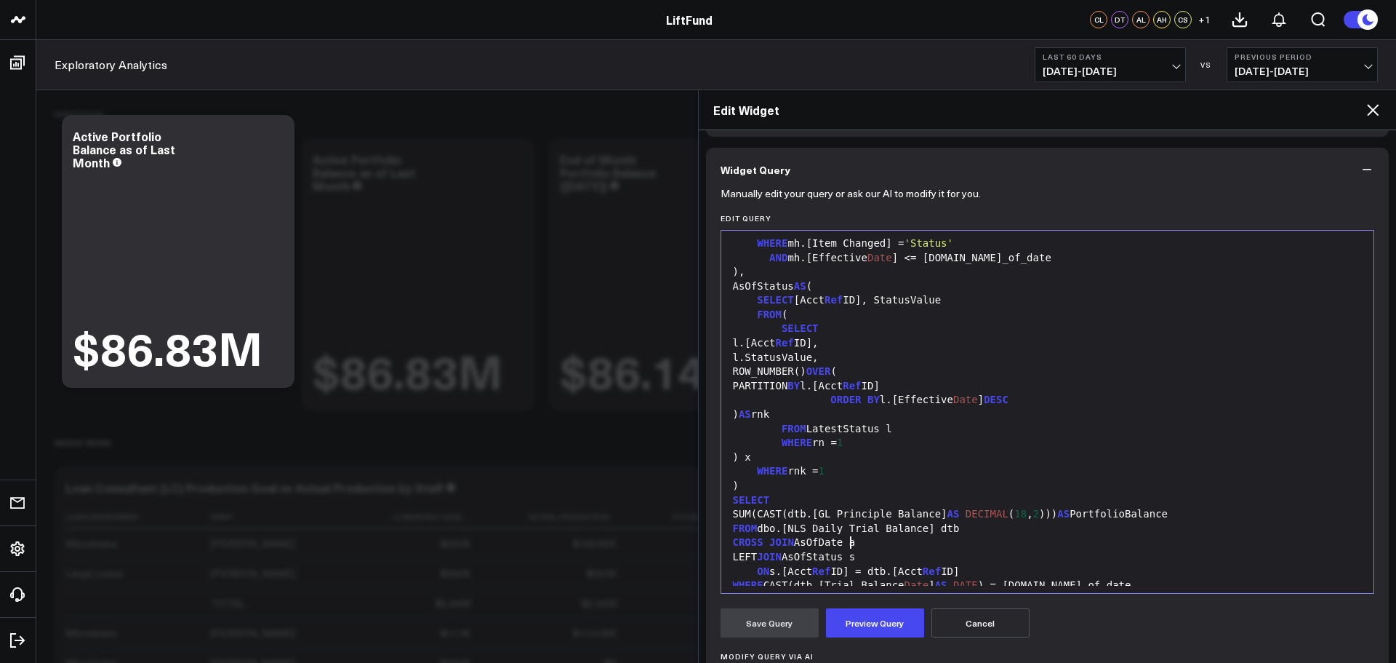
click at [859, 544] on div "CROSS JOIN AsOfDate a" at bounding box center [1048, 542] width 639 height 15
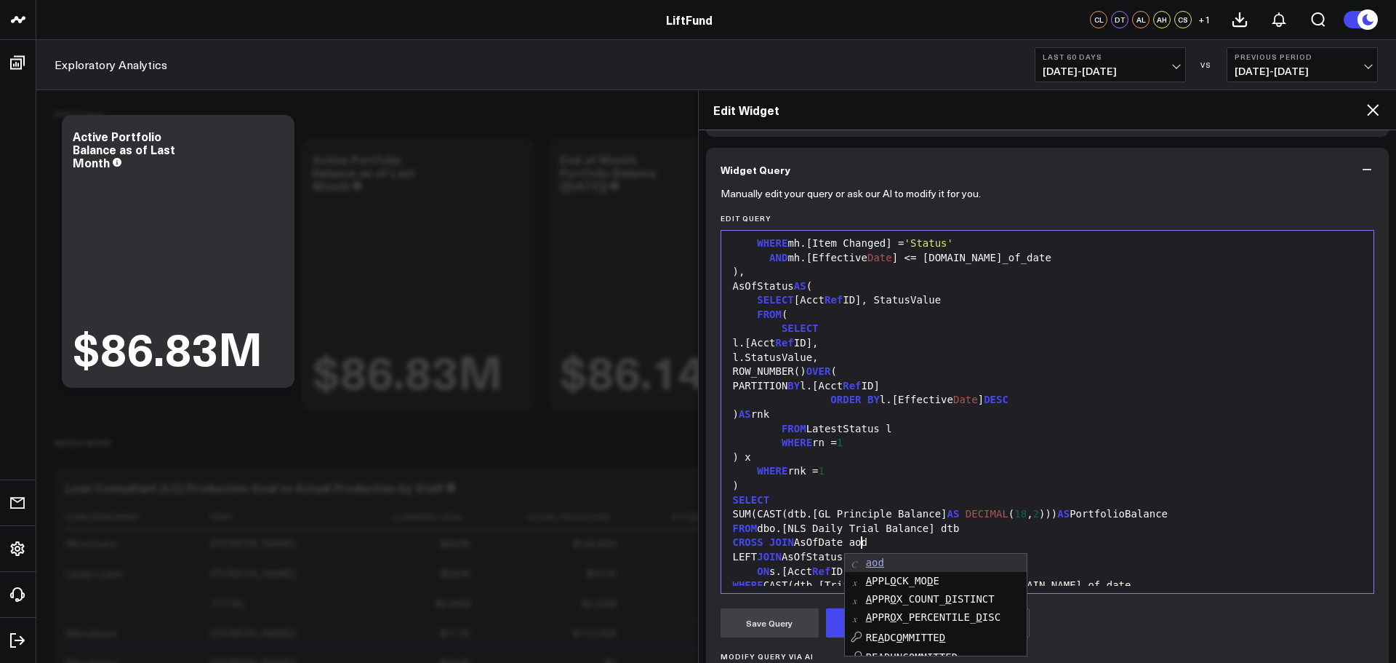
scroll to position [0, 0]
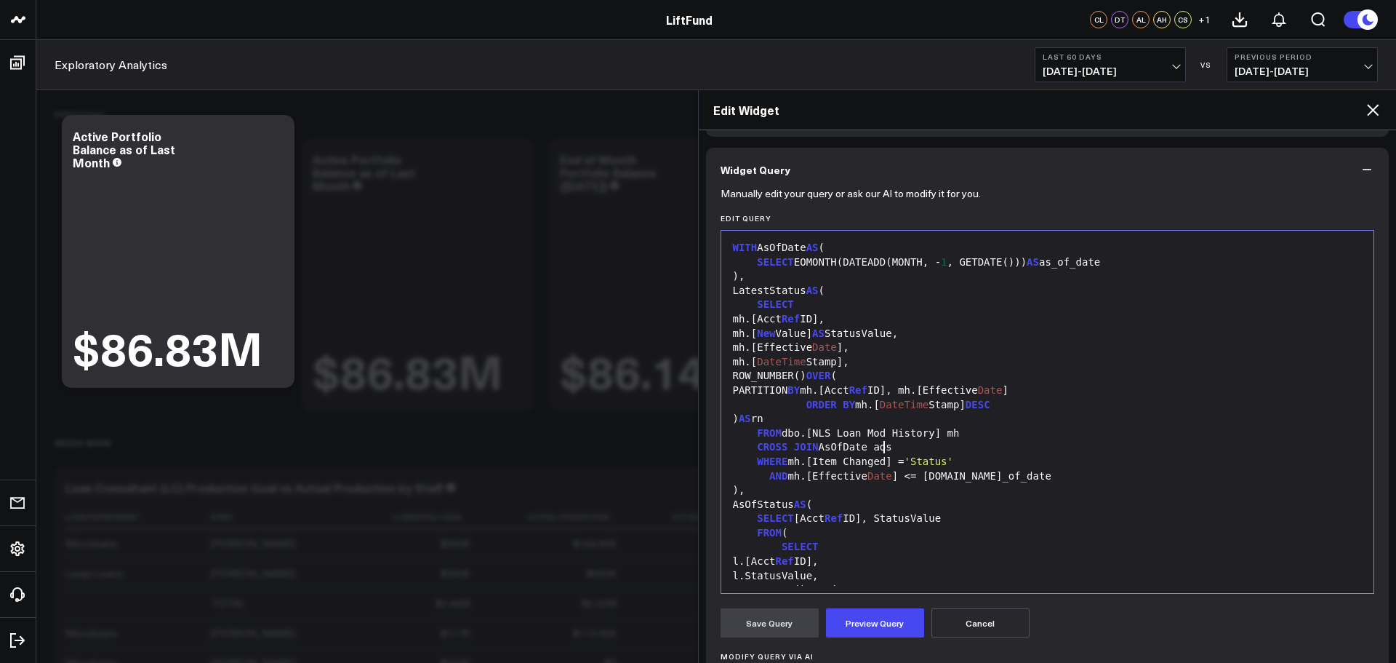
click at [884, 444] on div "CROSS JOIN AsOfDate aos" at bounding box center [1048, 447] width 639 height 15
click at [1000, 414] on div ") AS rn" at bounding box center [1048, 419] width 639 height 15
click at [933, 474] on div "AND mh.[Effective Date ] <= aos.as_of_date" at bounding box center [1048, 476] width 639 height 15
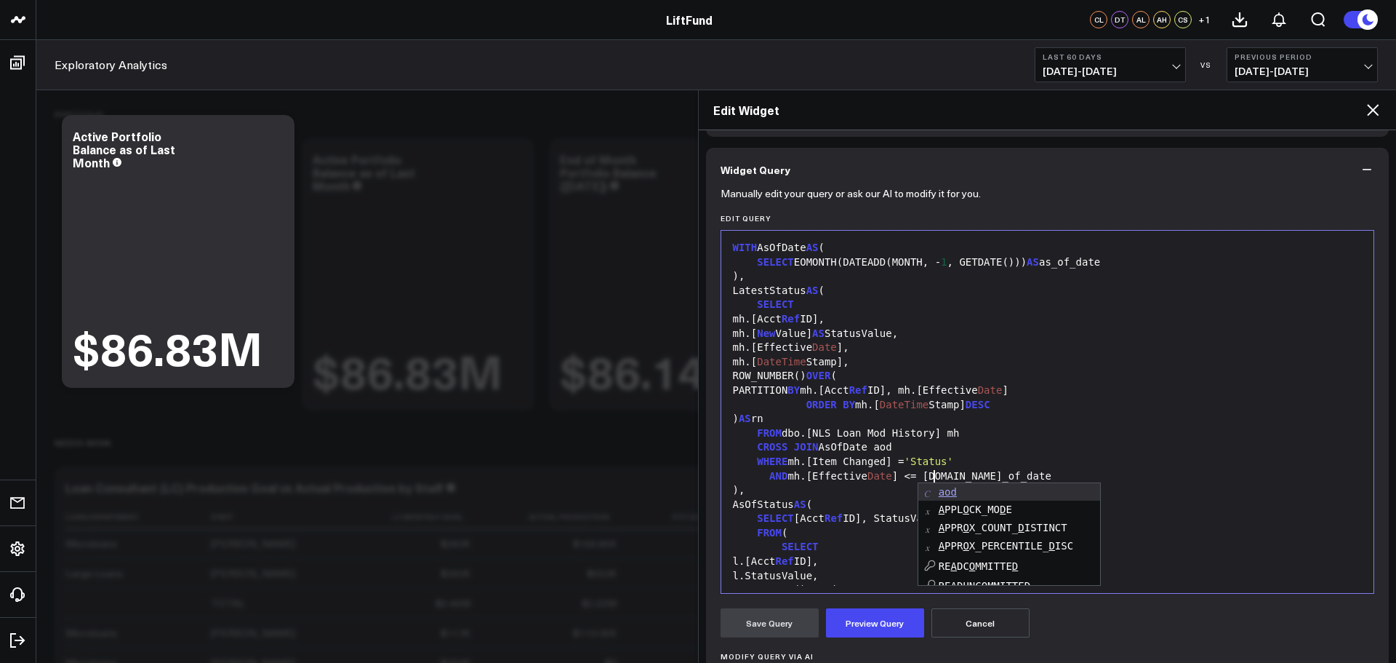
click at [924, 402] on div "ORDER BY mh.[ DateTime Stamp] DESC" at bounding box center [1048, 405] width 639 height 15
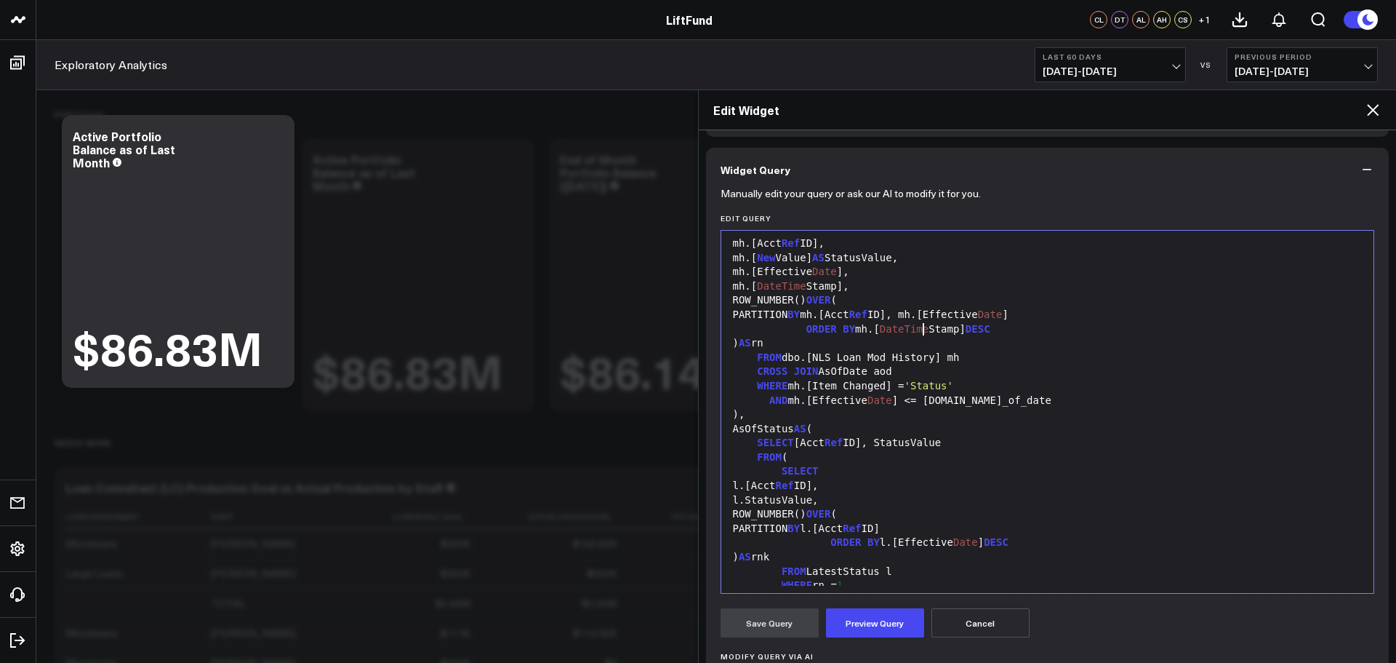
scroll to position [218, 0]
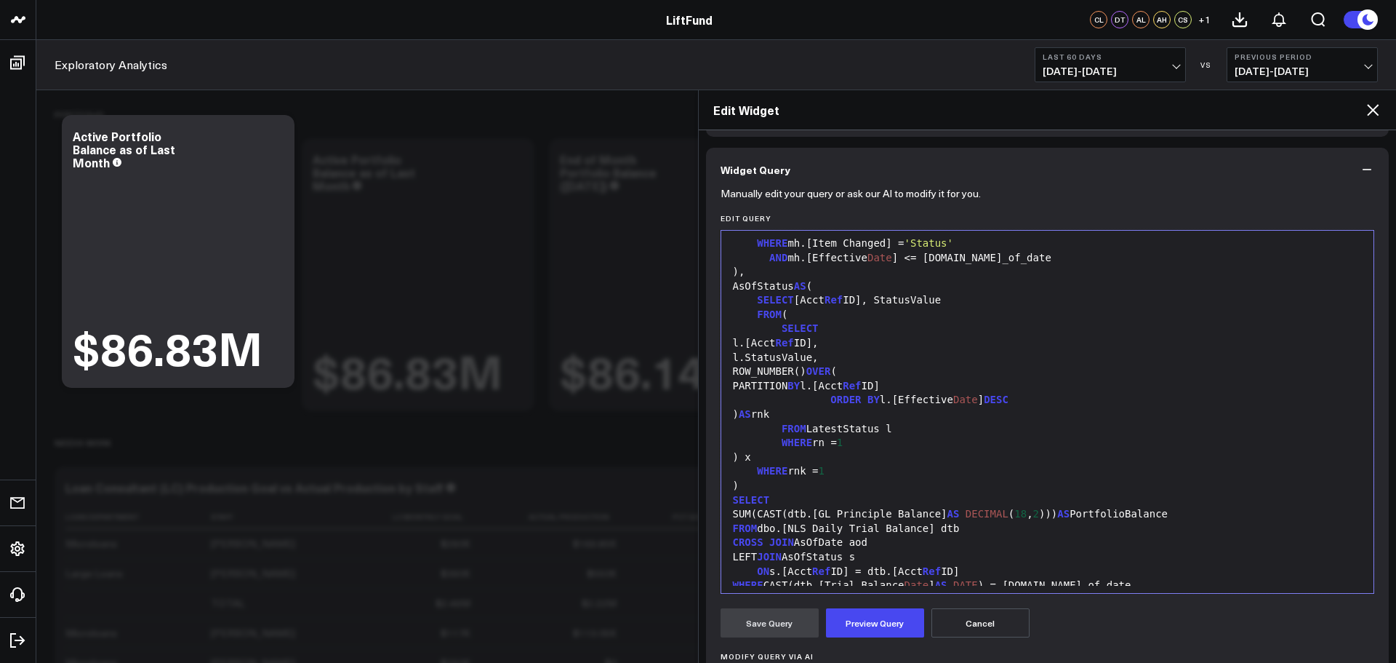
click at [895, 425] on div "FROM LatestStatus l" at bounding box center [1048, 429] width 639 height 15
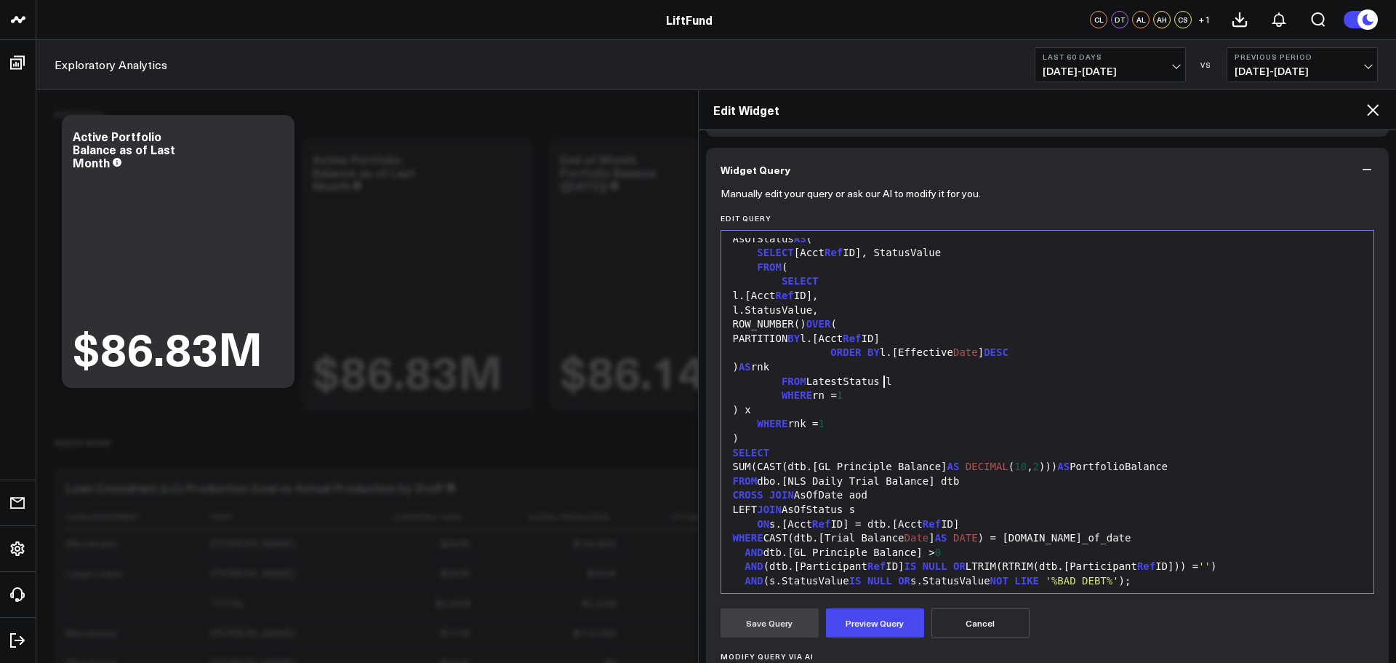
scroll to position [285, 0]
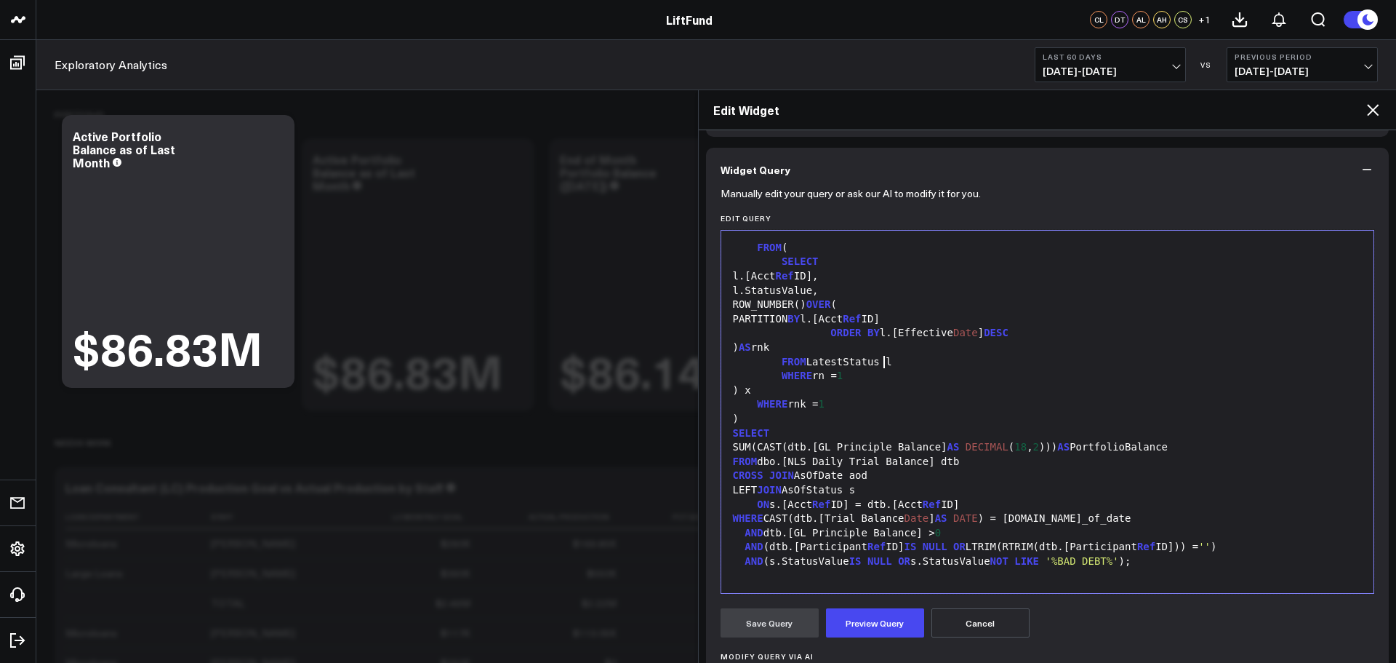
click at [872, 476] on div "CROSS JOIN AsOfDate aod" at bounding box center [1048, 475] width 639 height 15
click at [852, 490] on div "LEFT JOIN AsOfStatus s" at bounding box center [1048, 490] width 639 height 15
click at [986, 486] on div "LEFT JOIN AsOfStatus aos" at bounding box center [1048, 490] width 639 height 15
click at [775, 558] on div "AND ( s.StatusValue IS NULL OR s.StatusValue NOT LIKE '%BAD DEBT%' ) ;" at bounding box center [1048, 561] width 639 height 15
click at [924, 559] on div "AND (aos.StatusValue IS NULL OR s.StatusValue NOT LIKE '%BAD DEBT%' );" at bounding box center [1048, 561] width 639 height 15
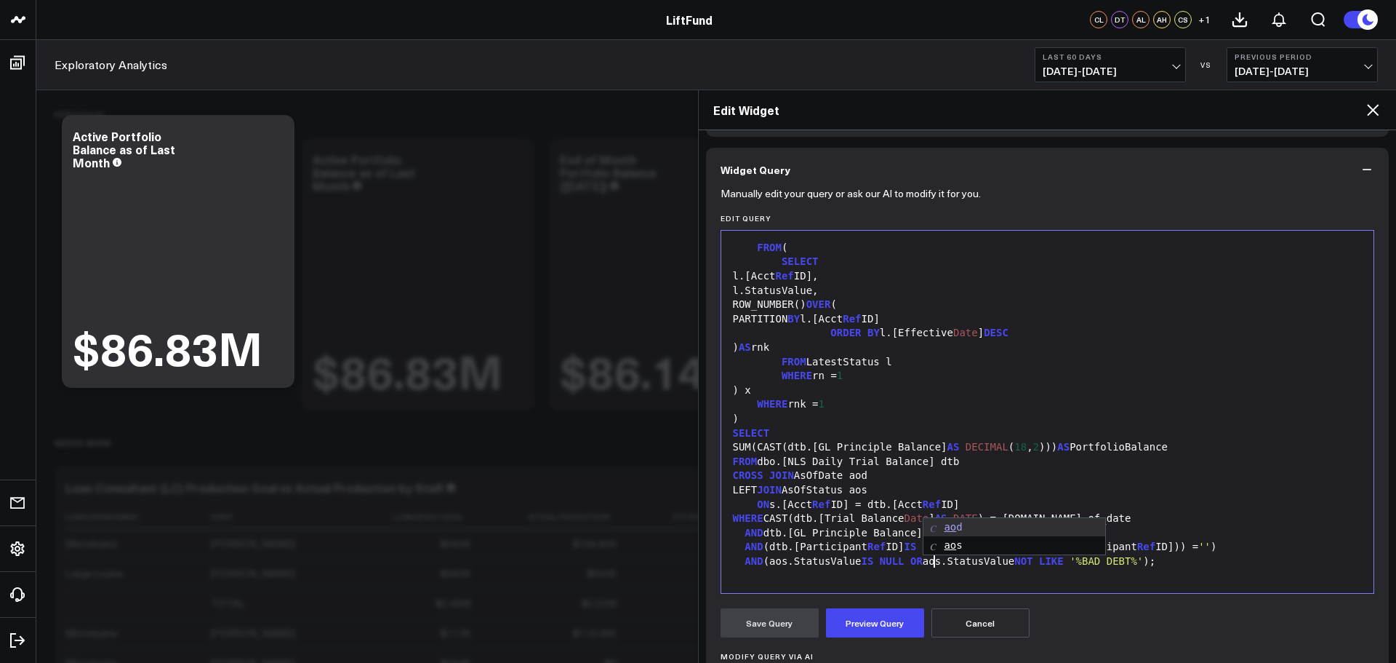
click at [1062, 479] on div "CROSS JOIN AsOfDate aod" at bounding box center [1048, 475] width 639 height 15
click at [775, 502] on div "ON s.[Acct Ref ID] = dtb.[Acct Ref ID]" at bounding box center [1048, 504] width 639 height 15
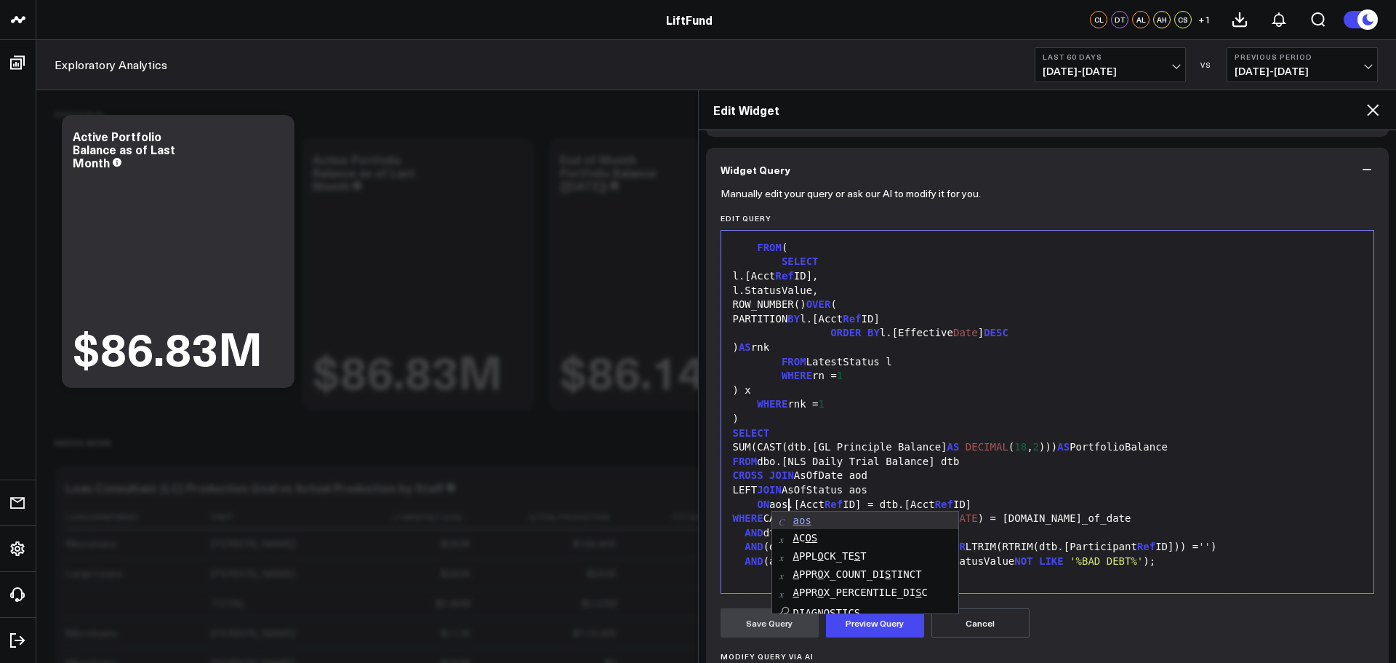
click at [939, 479] on div "CROSS JOIN AsOfDate aod" at bounding box center [1048, 475] width 639 height 15
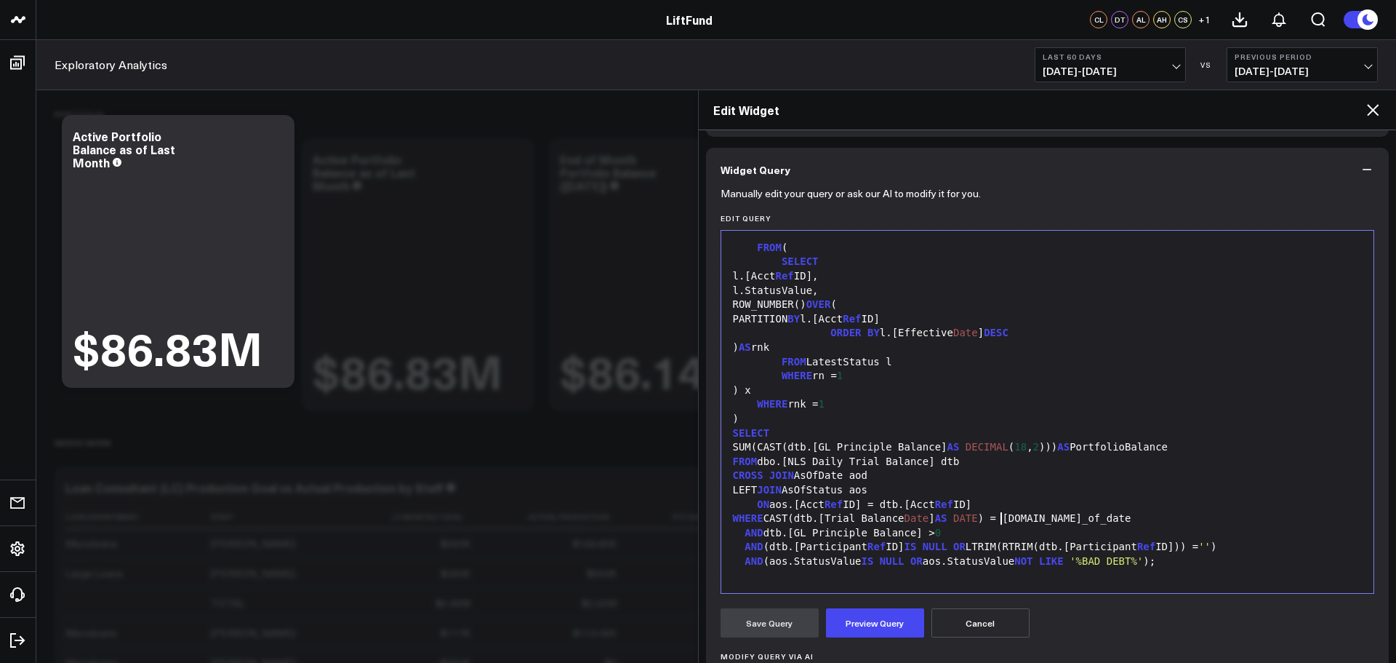
click at [1001, 524] on div "WHERE CAST(dtb.[Trial Balance Date ] AS DATE ) = a.as_of_date" at bounding box center [1048, 518] width 639 height 15
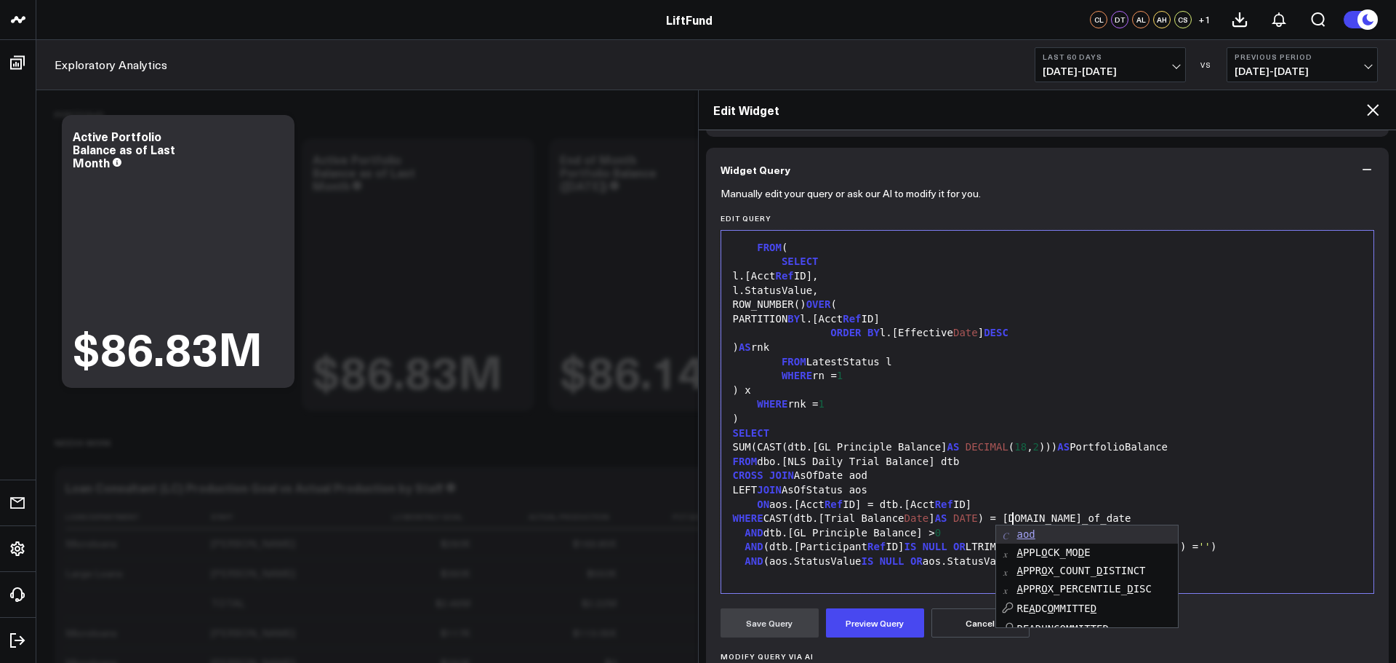
click at [1040, 500] on div "ON aos.[Acct Ref ID] = dtb.[Acct Ref ID]" at bounding box center [1048, 504] width 639 height 15
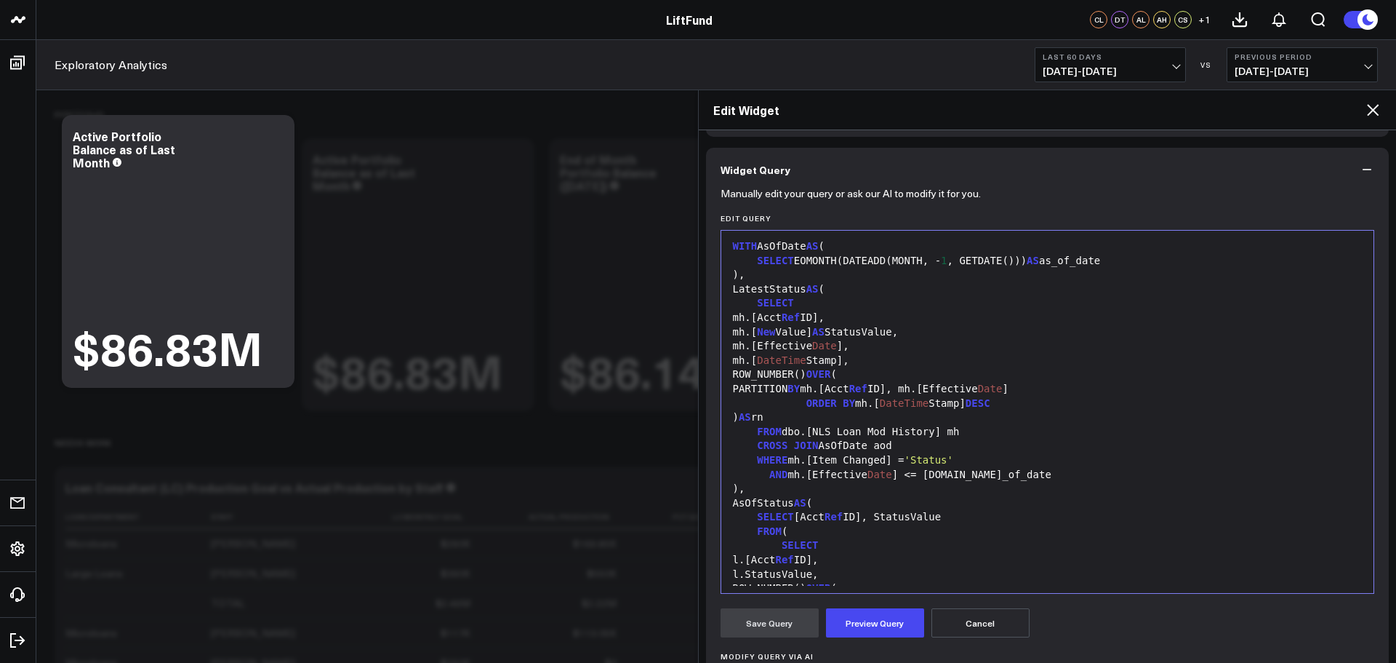
scroll to position [0, 0]
drag, startPoint x: 866, startPoint y: 619, endPoint x: 895, endPoint y: 572, distance: 55.5
click at [868, 619] on button "Preview Query" at bounding box center [875, 622] width 98 height 29
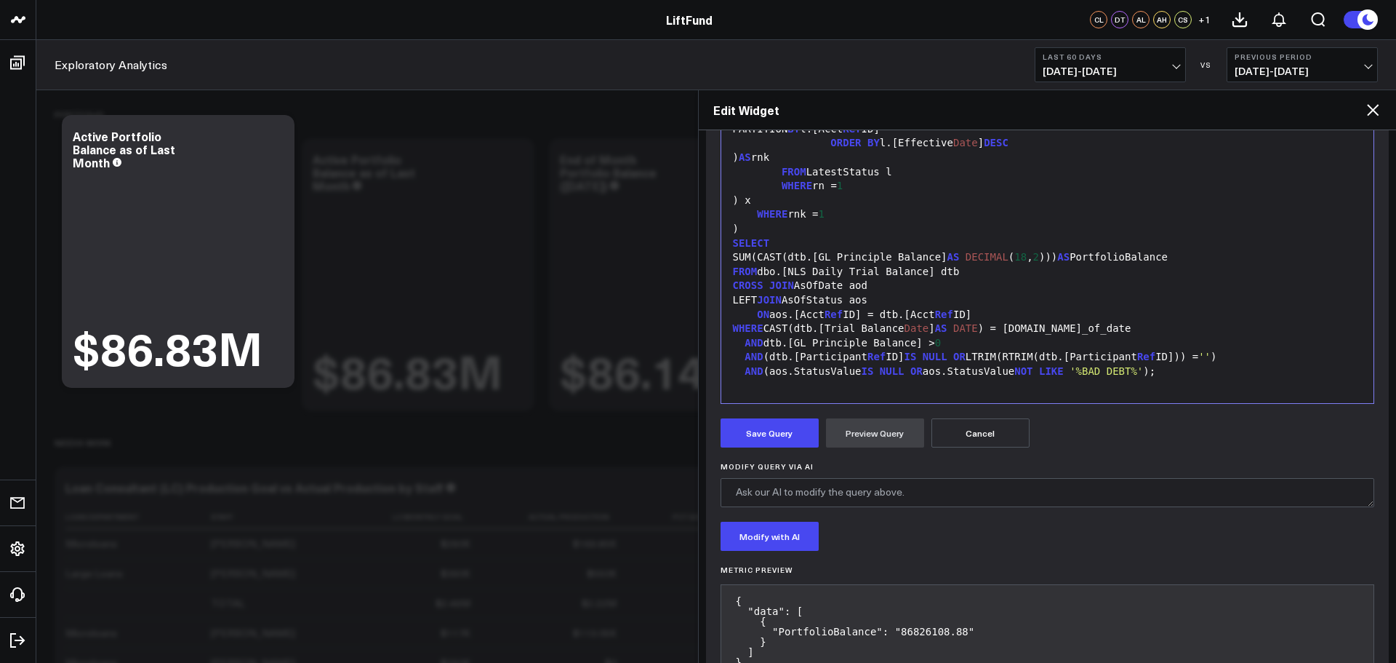
scroll to position [344, 0]
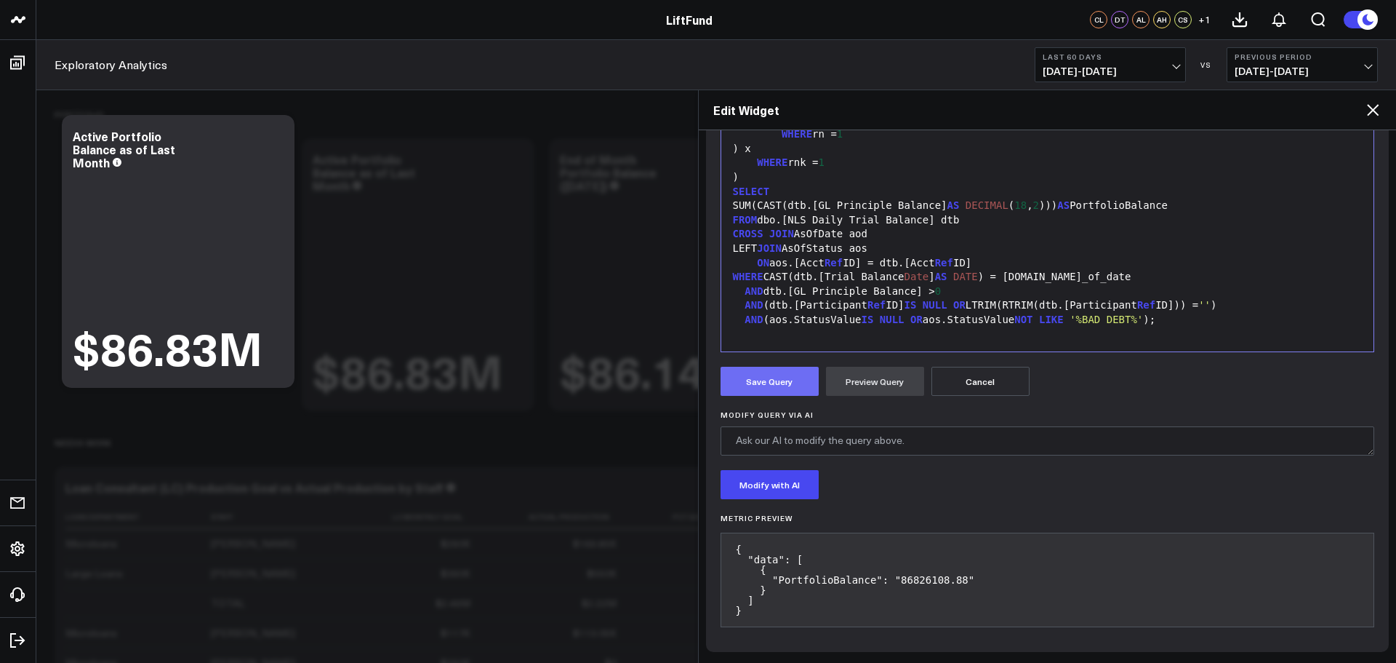
click at [783, 381] on button "Save Query" at bounding box center [770, 381] width 98 height 29
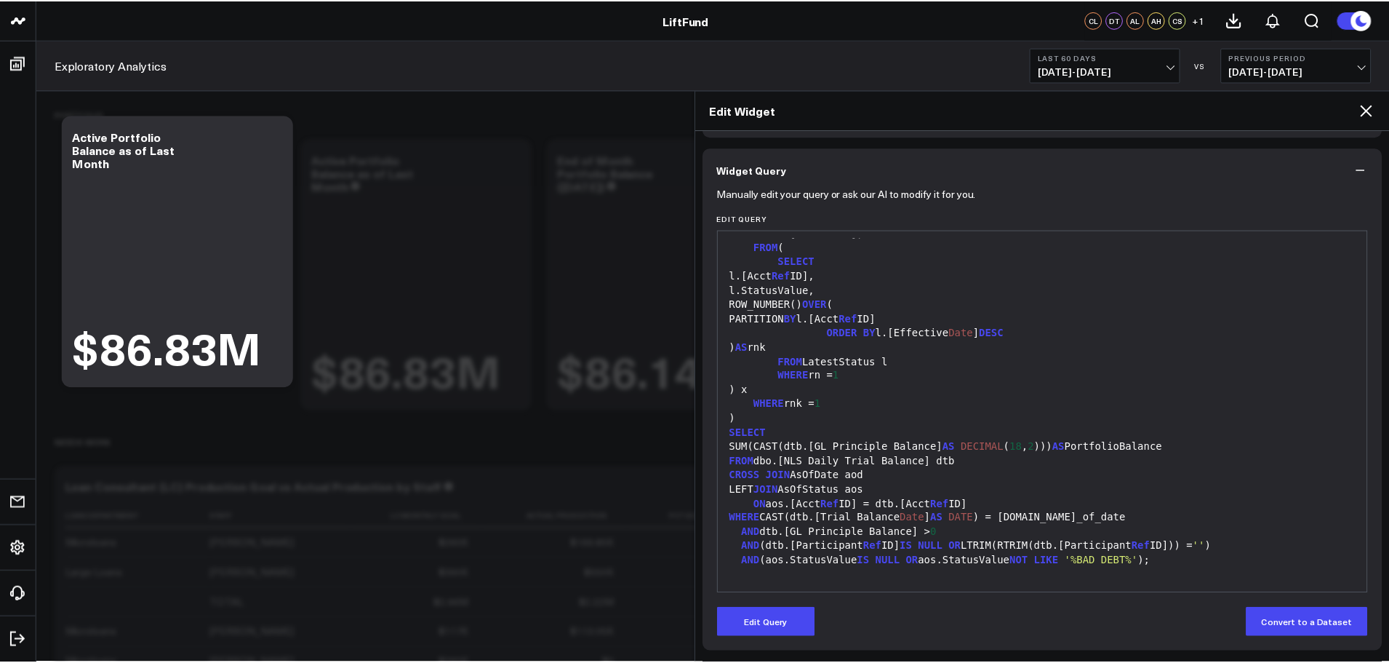
scroll to position [103, 0]
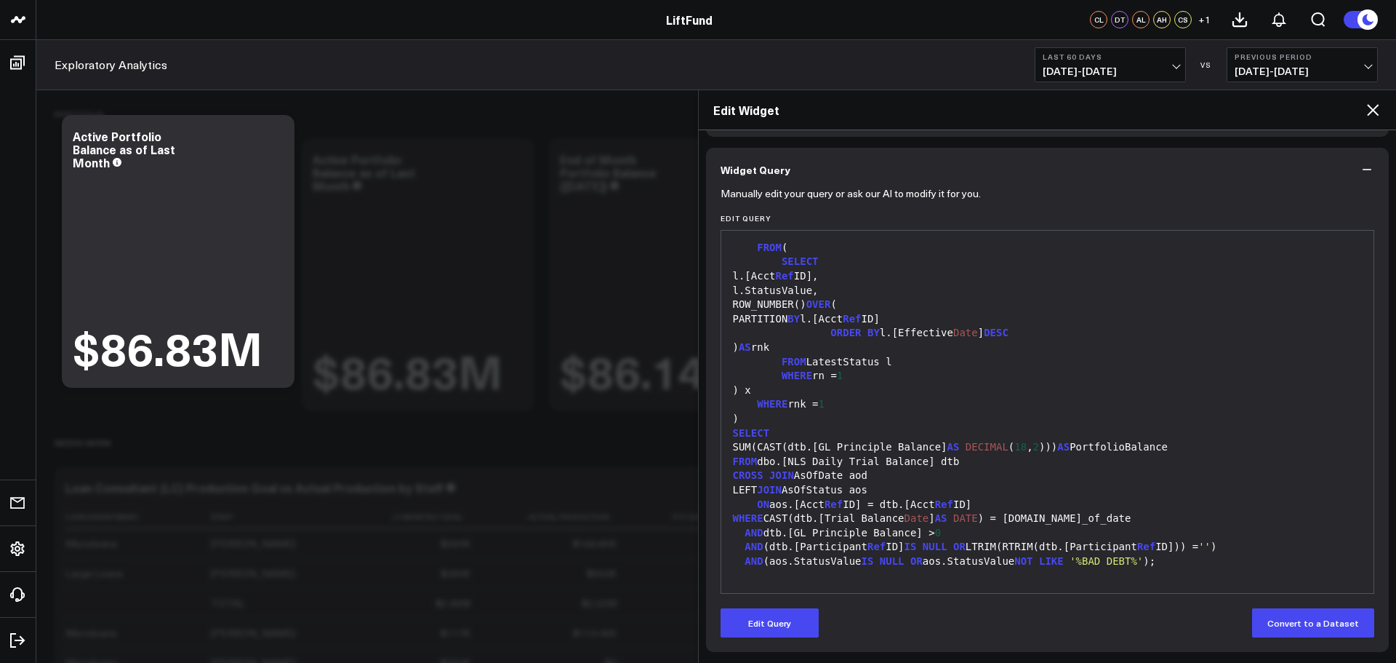
click at [1086, 355] on div "FROM LatestStatus l" at bounding box center [1048, 362] width 639 height 15
drag, startPoint x: 772, startPoint y: 624, endPoint x: 799, endPoint y: 596, distance: 38.6
click at [772, 624] on button "Edit Query" at bounding box center [770, 622] width 98 height 29
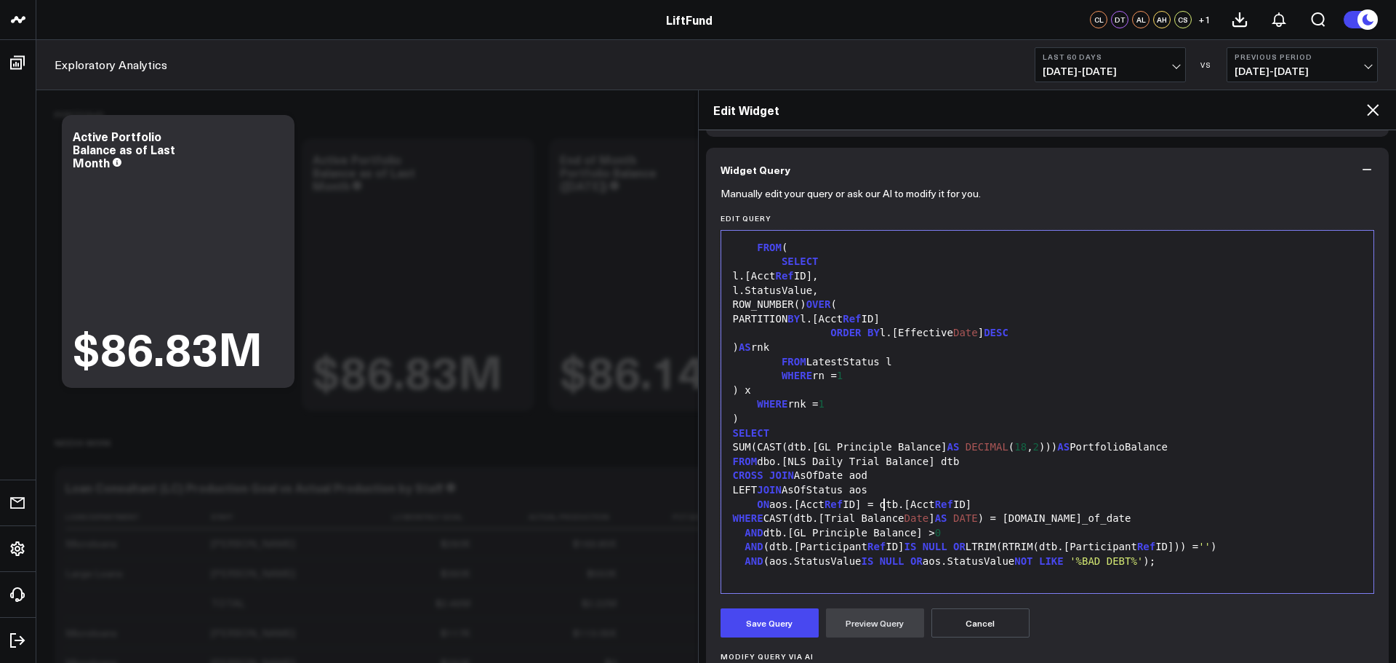
click at [884, 504] on div "ON aos.[Acct Ref ID] = dtb.[Acct Ref ID]" at bounding box center [1048, 504] width 639 height 15
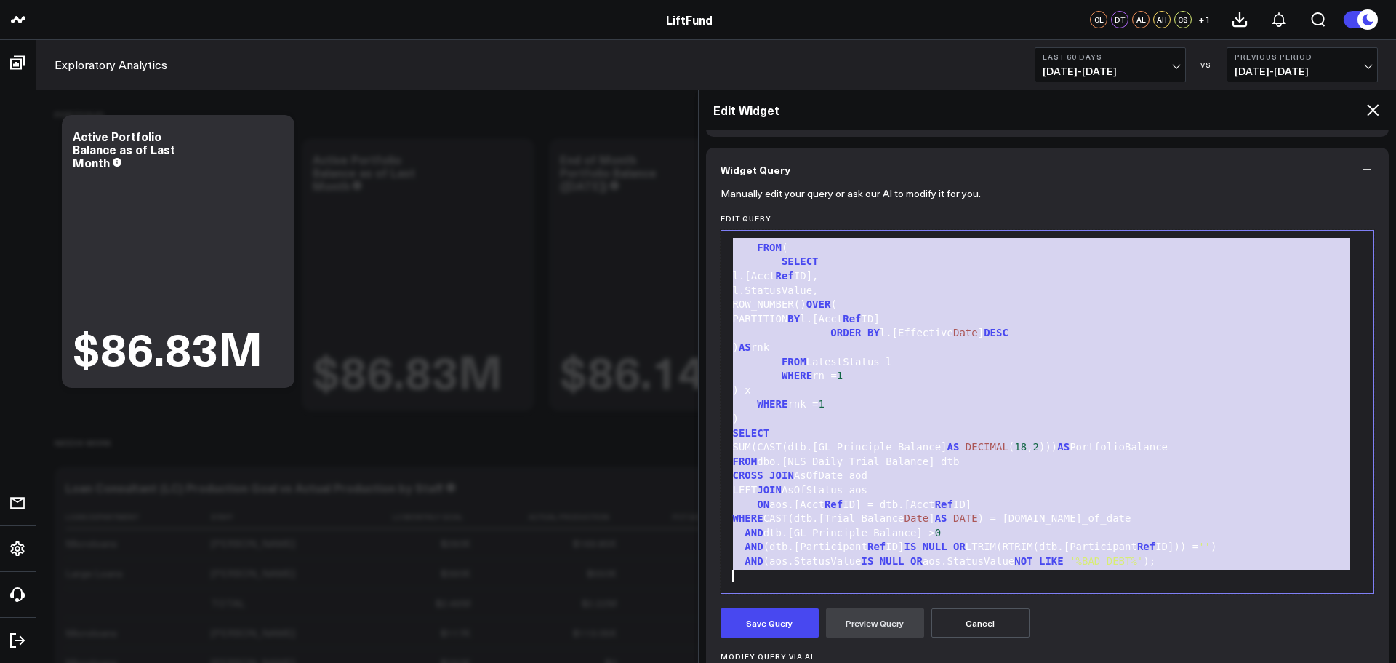
copy div "WITH AsOfDate AS ( SELECT EOMONTH(DATEADD(MONTH, - 1 , GETDATE())) AS as_of_dat…"
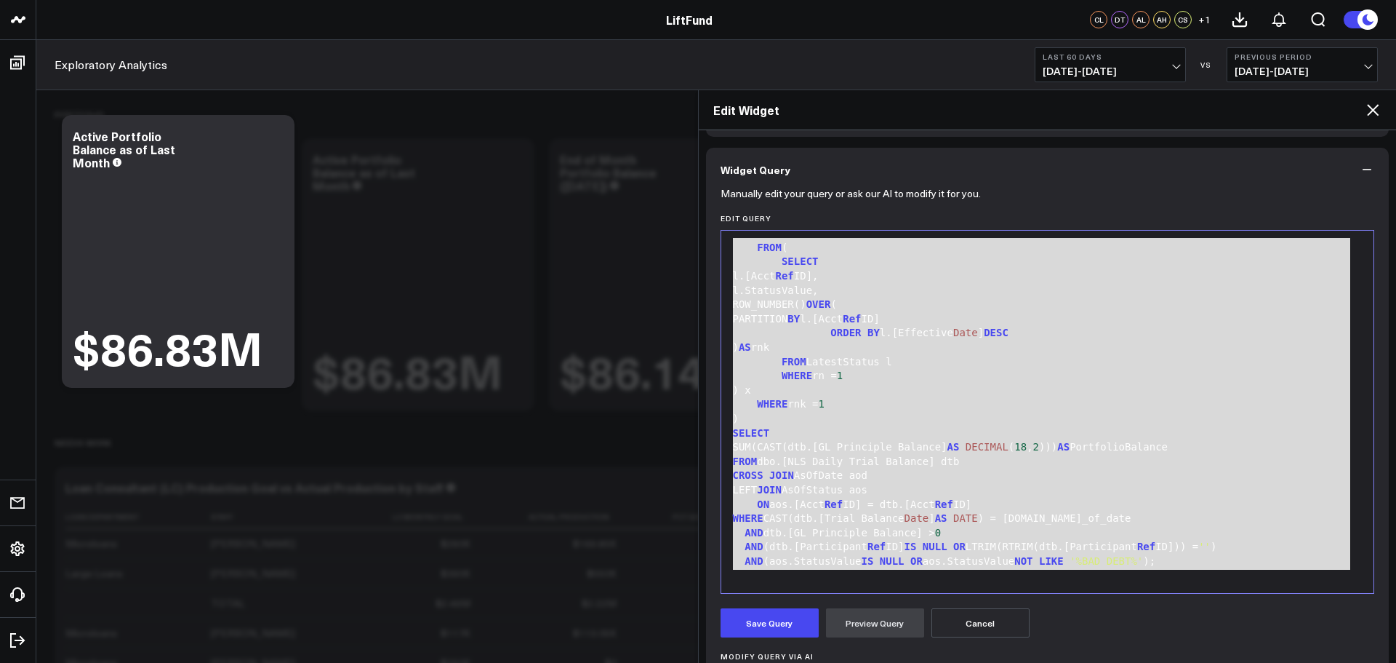
drag, startPoint x: 976, startPoint y: 617, endPoint x: 1253, endPoint y: 259, distance: 453.1
click at [979, 613] on button "Cancel" at bounding box center [981, 622] width 98 height 29
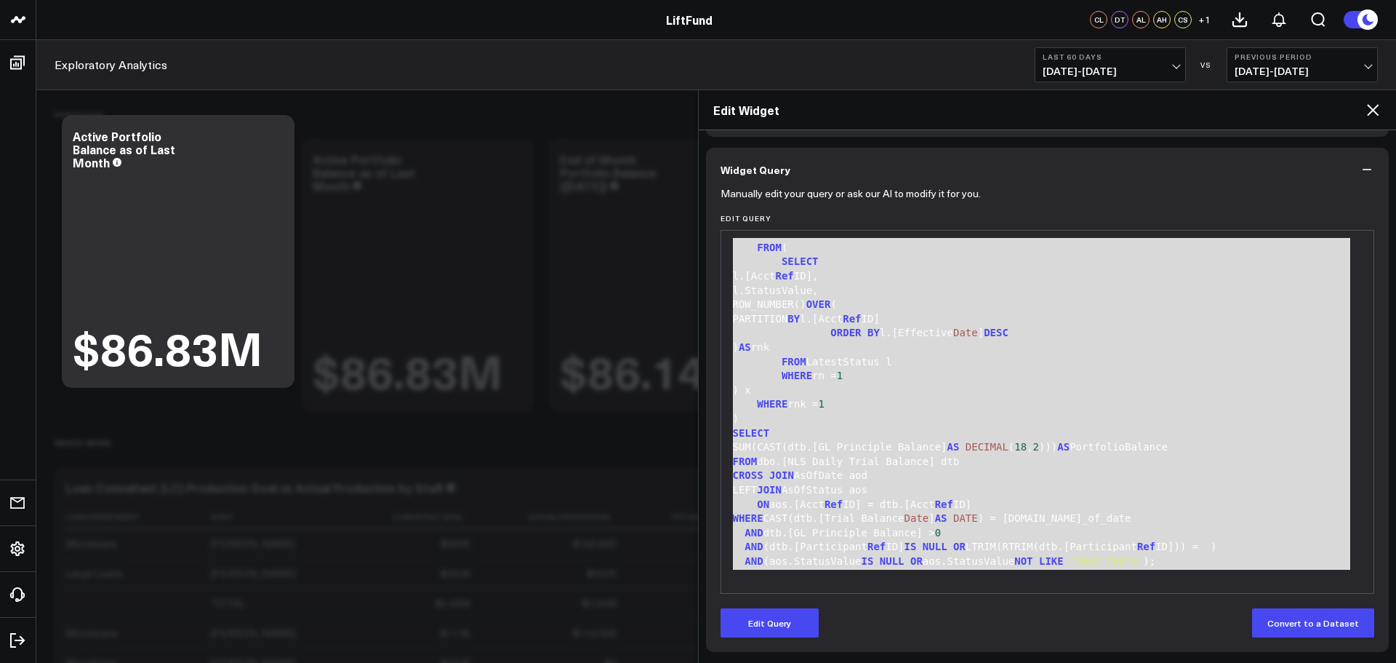
drag, startPoint x: 1374, startPoint y: 110, endPoint x: 1395, endPoint y: 109, distance: 21.1
click at [1375, 110] on icon at bounding box center [1372, 109] width 17 height 17
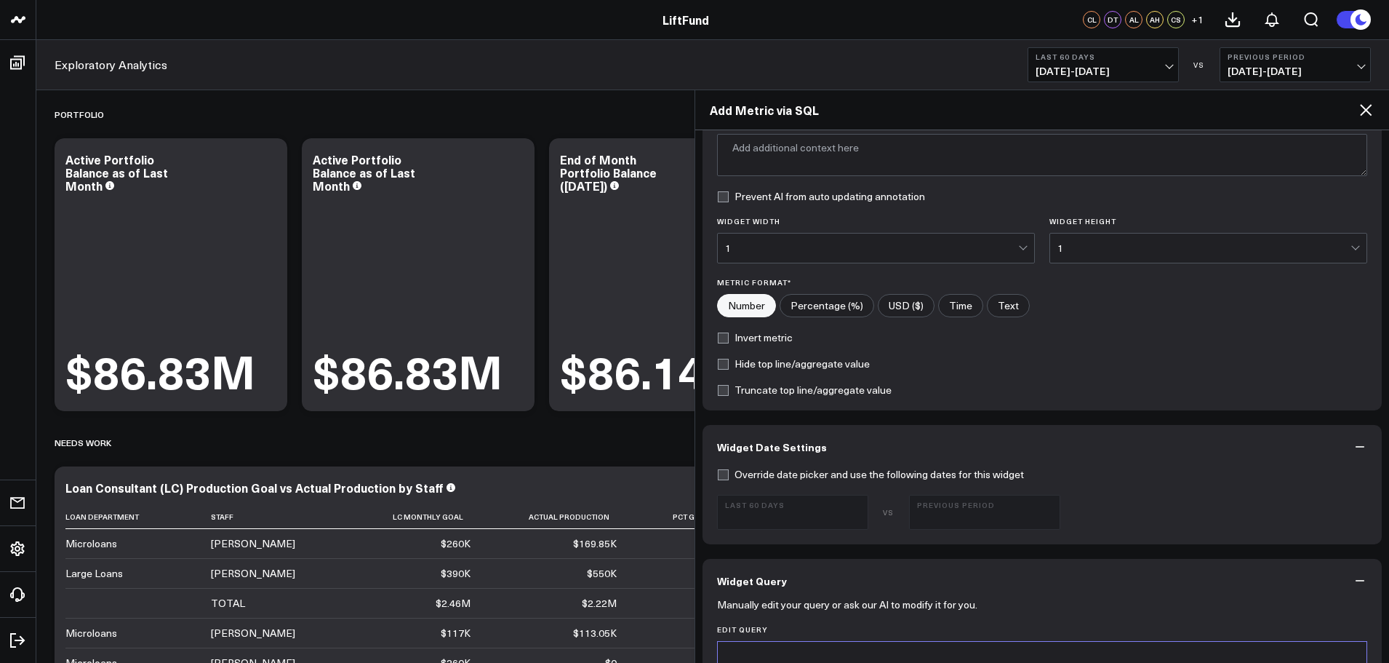
scroll to position [218, 0]
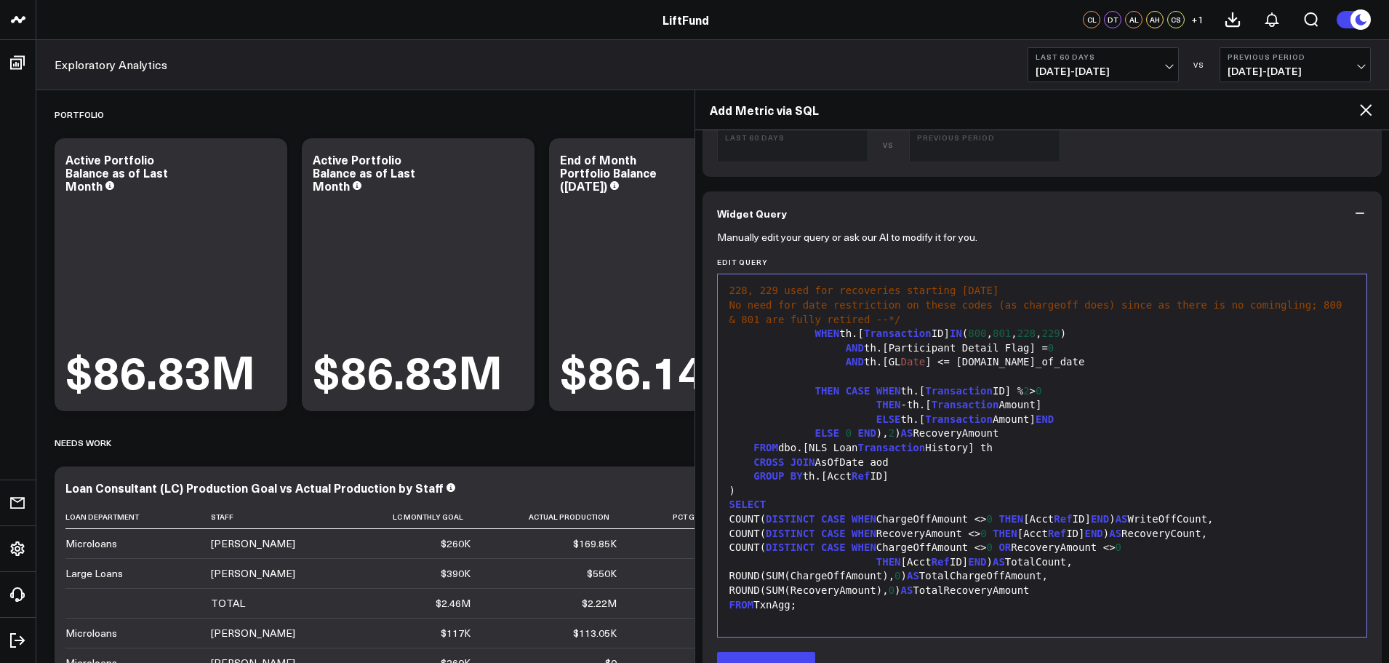
scroll to position [680, 0]
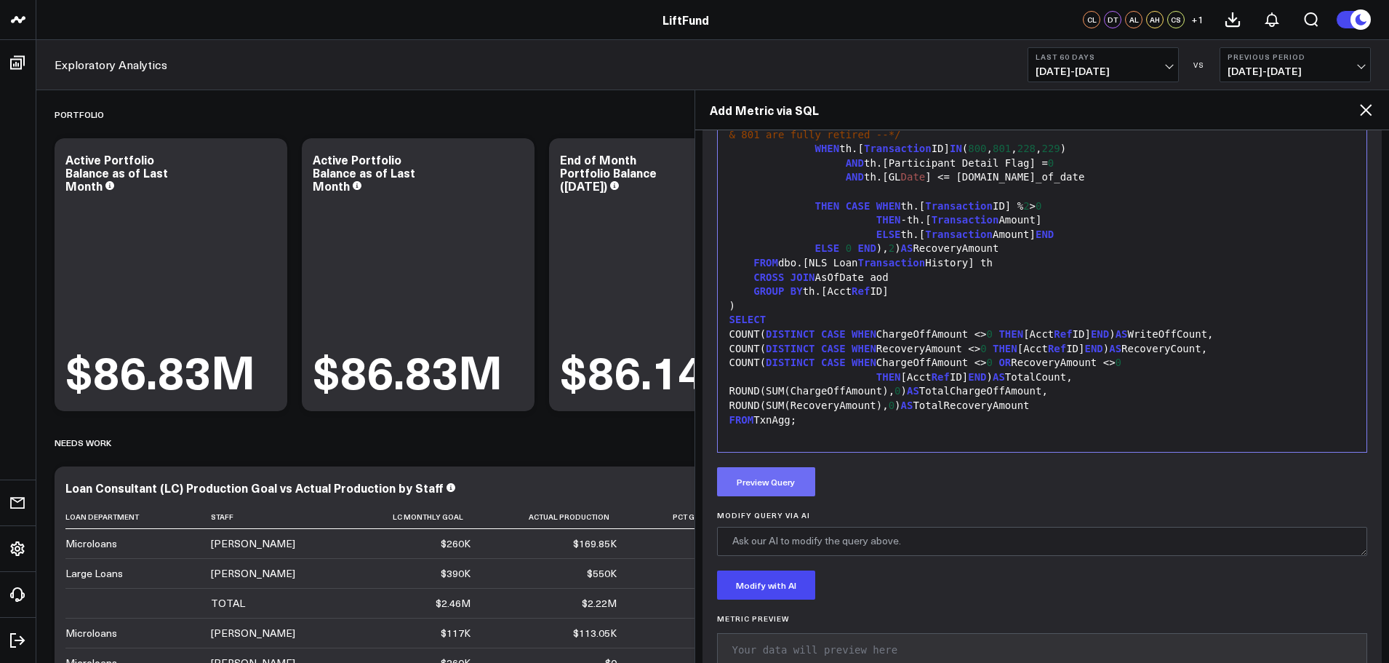
click at [780, 475] on button "Preview Query" at bounding box center [766, 481] width 98 height 29
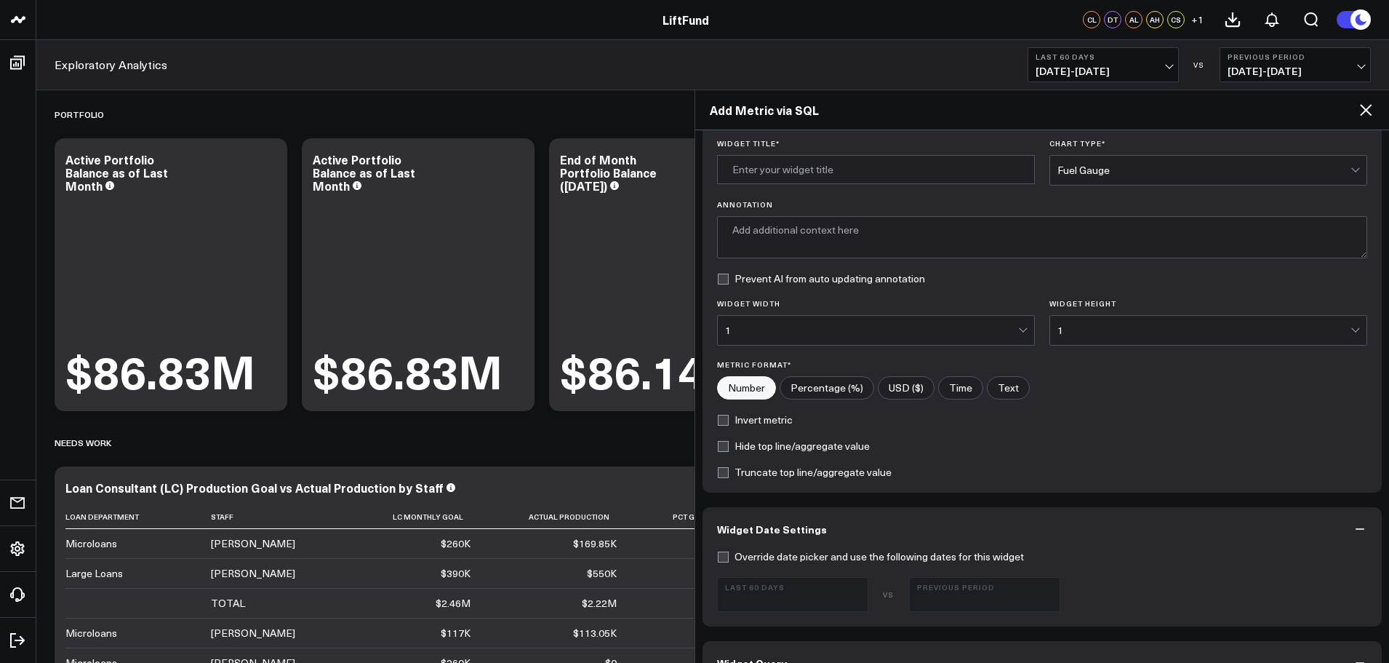
scroll to position [0, 0]
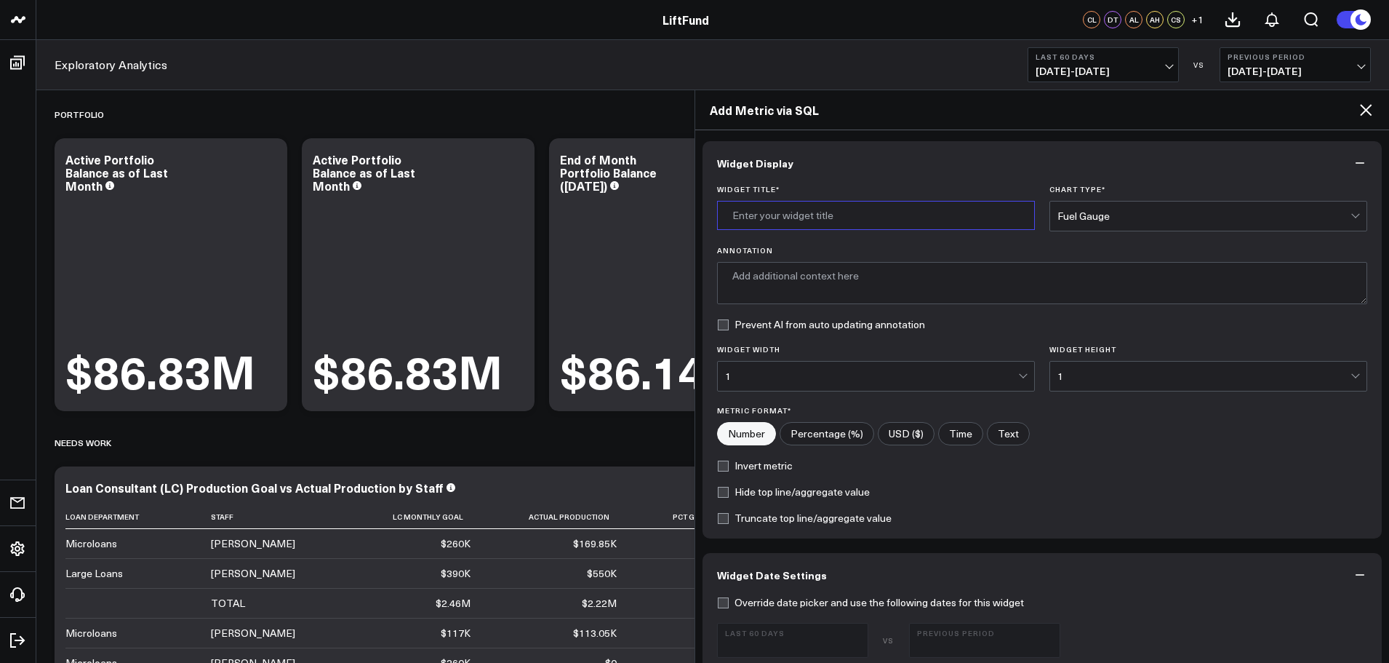
click at [815, 219] on input "Widget Title *" at bounding box center [876, 215] width 318 height 29
click at [1350, 212] on div at bounding box center [1356, 215] width 12 height 29
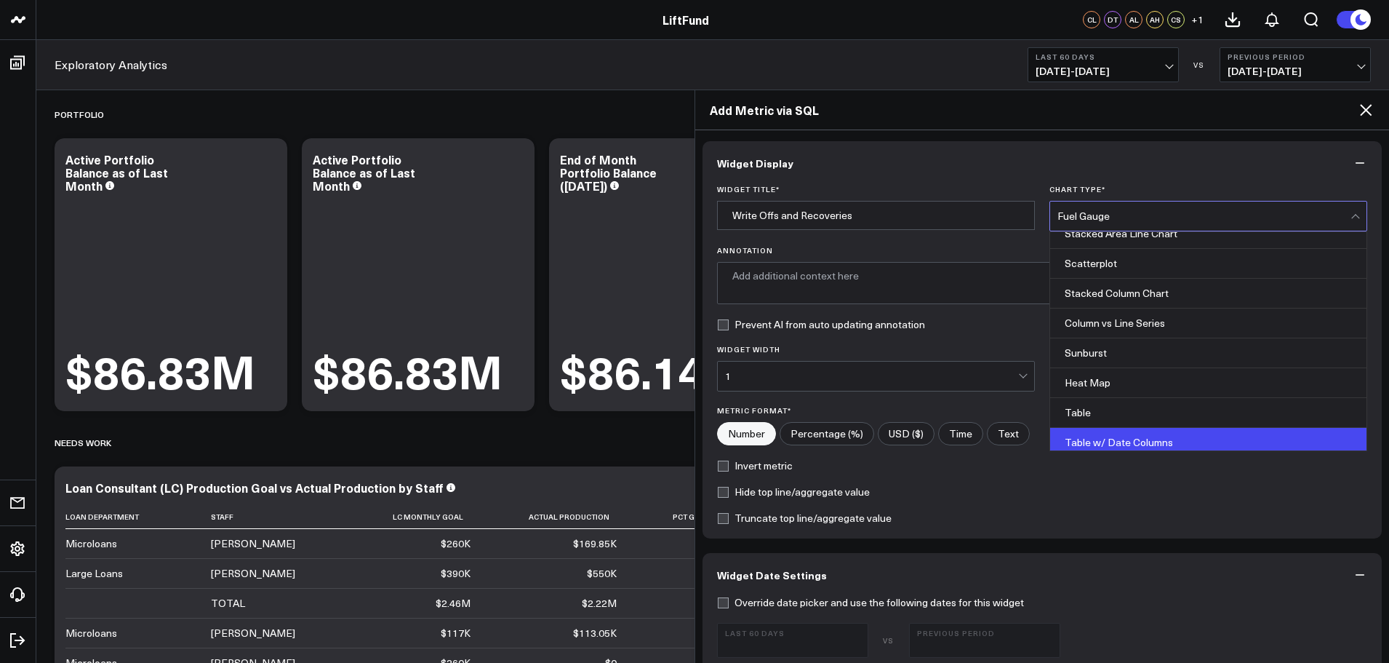
scroll to position [582, 0]
click at [1139, 436] on div "Table w/o Comparison" at bounding box center [1208, 439] width 316 height 29
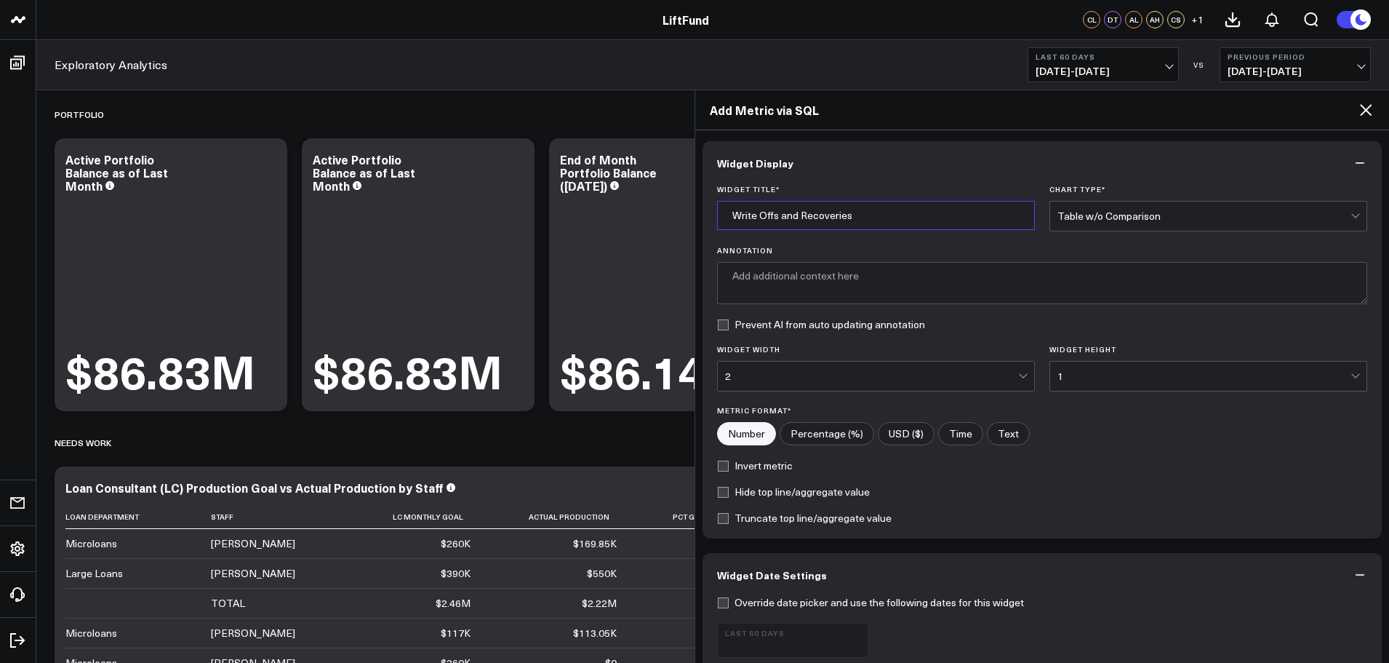
click at [894, 220] on input "Write Offs and Recoveries" at bounding box center [876, 215] width 318 height 29
click at [969, 215] on input "Total Write Offs and Recoveries through" at bounding box center [876, 215] width 318 height 29
type input "Total Write Offs and Recoveries through Last Month"
click at [932, 278] on textarea "Annotation" at bounding box center [1042, 283] width 651 height 42
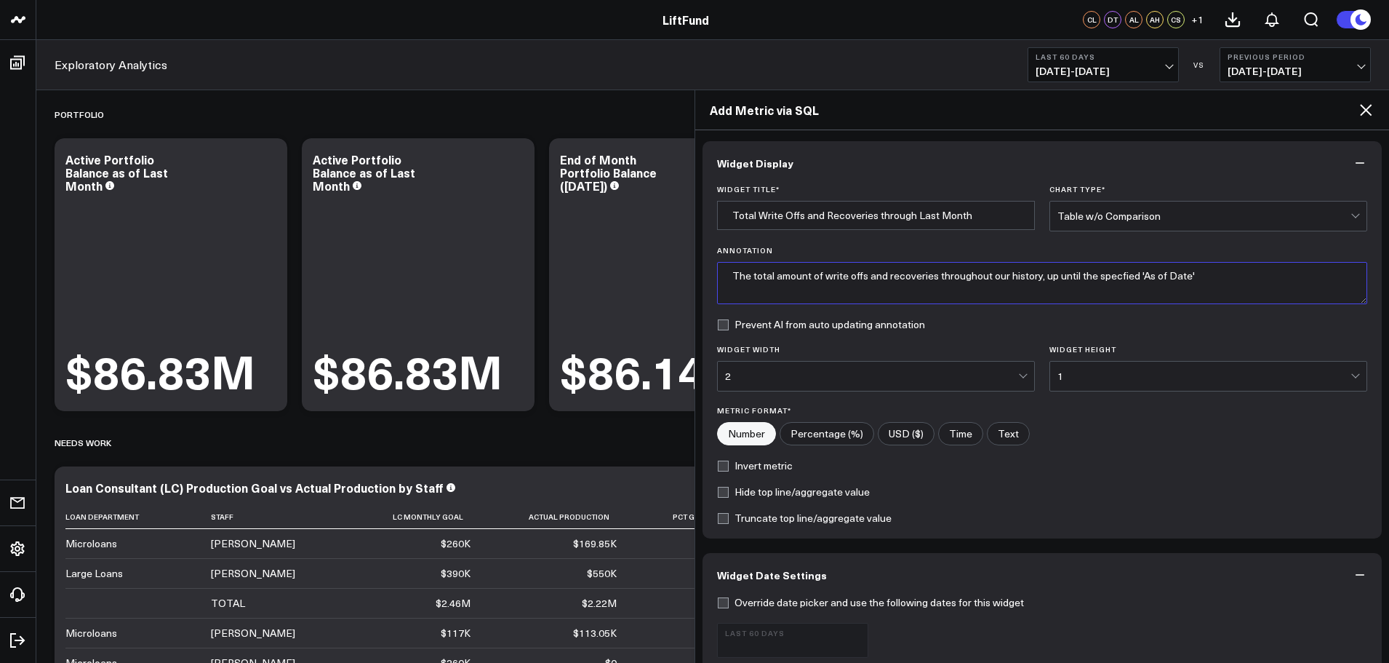
type textarea "The total amount of write offs and recoveries throughout our history, up until …"
click at [758, 214] on input "Total Write Offs and Recoveries through Last Month" at bounding box center [876, 215] width 318 height 29
drag, startPoint x: 924, startPoint y: 215, endPoint x: 956, endPoint y: 212, distance: 32.9
click at [956, 212] on input "Total Historical Write Offs and Recoveries through Last Month" at bounding box center [876, 215] width 318 height 29
click at [956, 215] on input "Total Historical Write Offs and Recoveries through Last Month" at bounding box center [876, 215] width 318 height 29
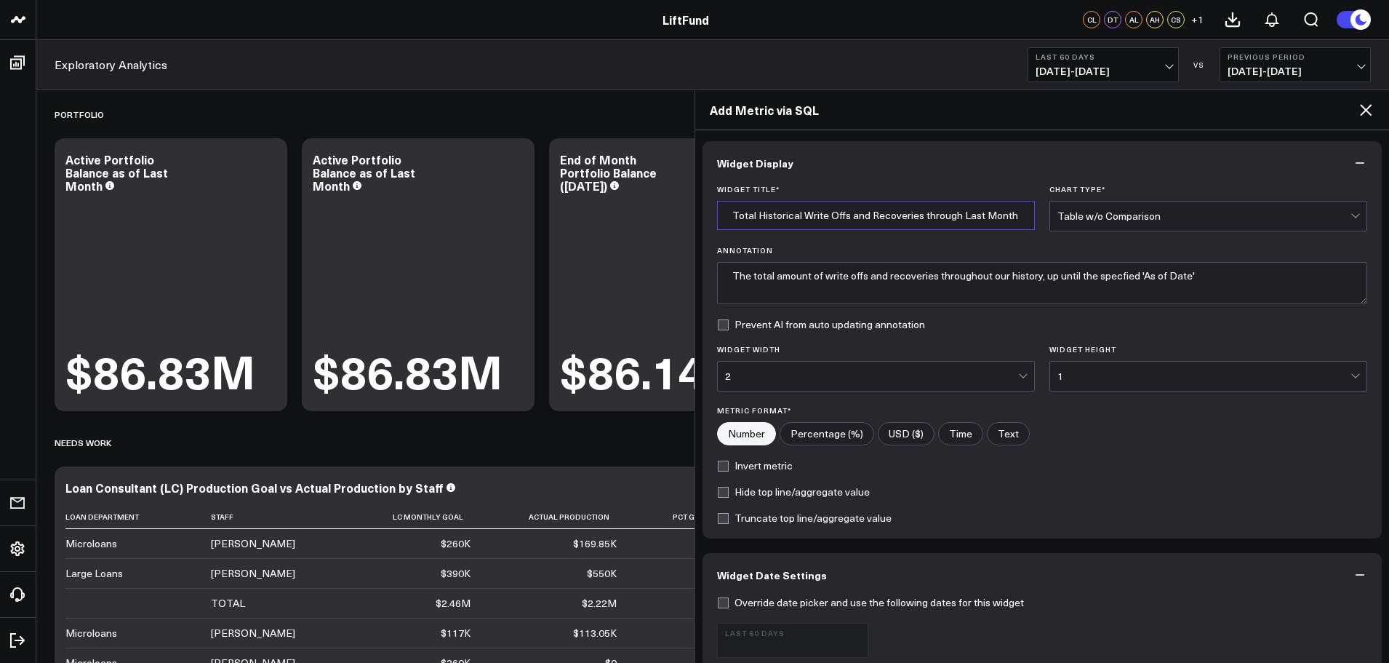
drag, startPoint x: 956, startPoint y: 216, endPoint x: 922, endPoint y: 215, distance: 33.5
click at [922, 215] on input "Total Historical Write Offs and Recoveries through Last Month" at bounding box center [876, 215] width 318 height 29
click at [799, 223] on input "Total Historical Write Offs and Recoveries through Last Month" at bounding box center [876, 215] width 318 height 29
drag, startPoint x: 802, startPoint y: 217, endPoint x: 756, endPoint y: 217, distance: 45.8
click at [756, 217] on input "Total Historical Write Offs and Recoveries through Last Month" at bounding box center [876, 215] width 318 height 29
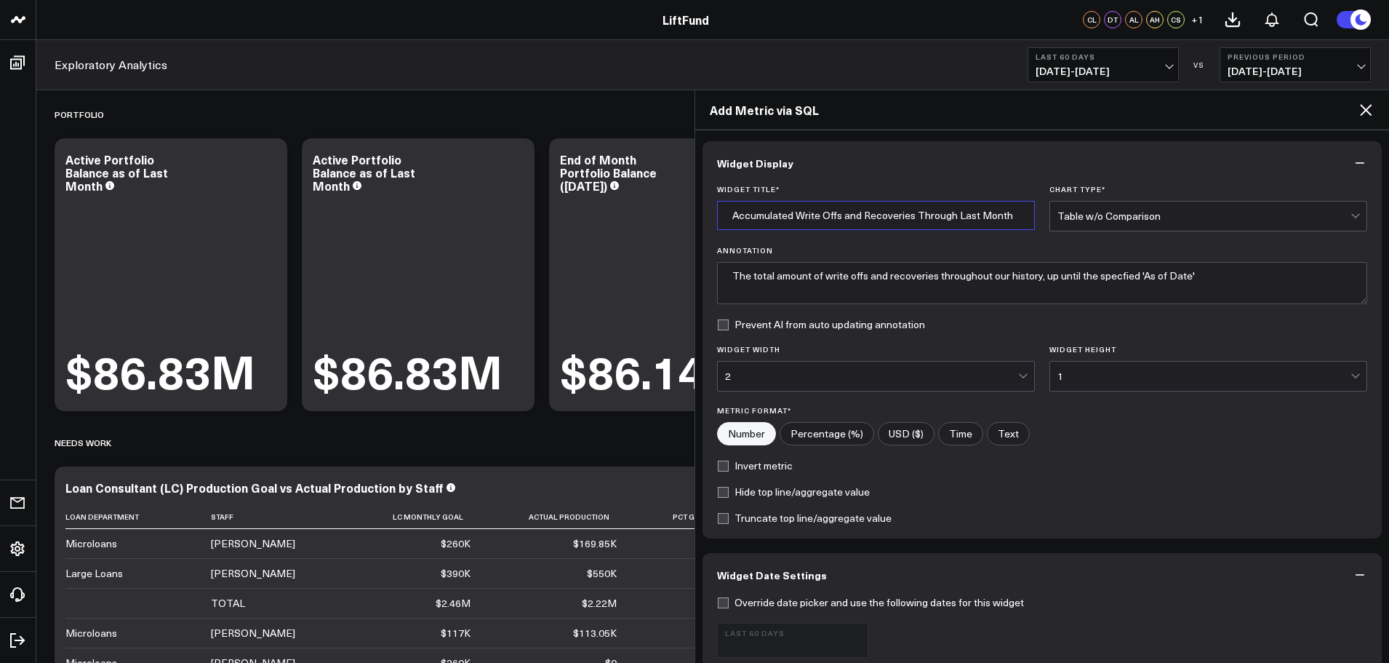
type input "Accumulated Write Offs and Recoveries Through Last Month"
drag, startPoint x: 1202, startPoint y: 276, endPoint x: 1254, endPoint y: 274, distance: 51.7
click at [1202, 276] on textarea "The total amount of write offs and recoveries throughout our history, up until …" at bounding box center [1042, 283] width 651 height 42
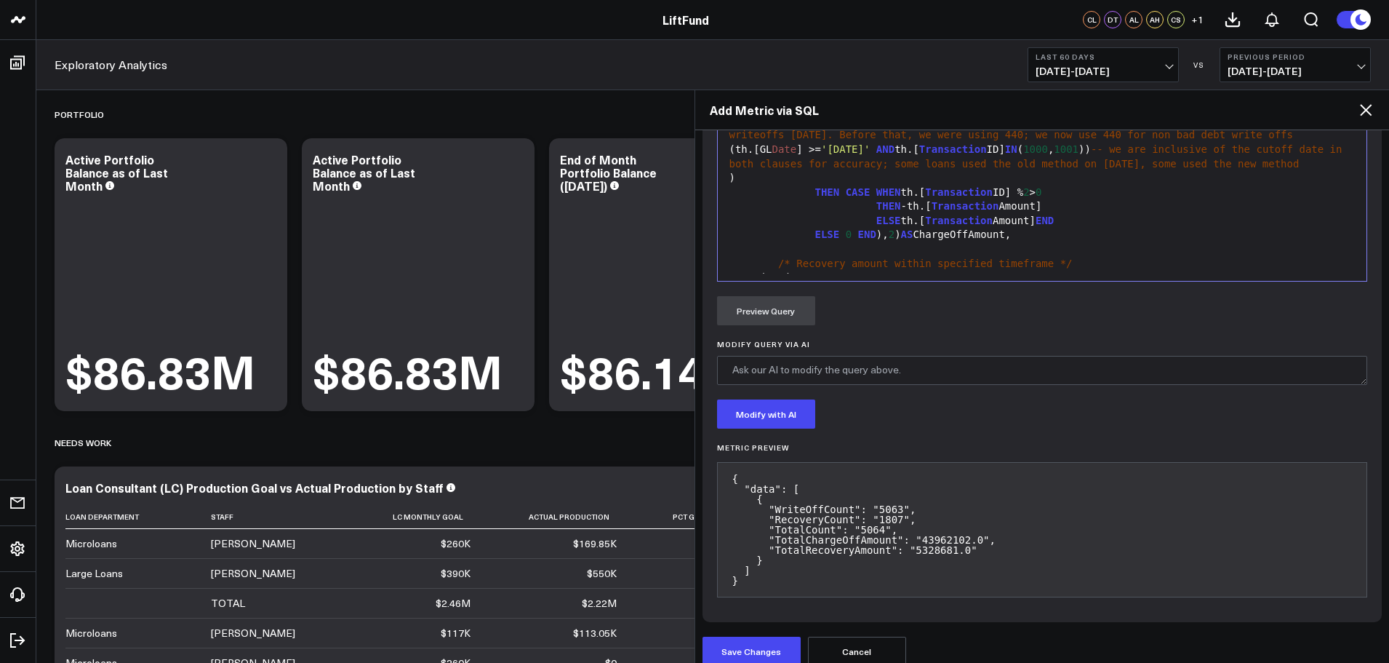
scroll to position [865, 0]
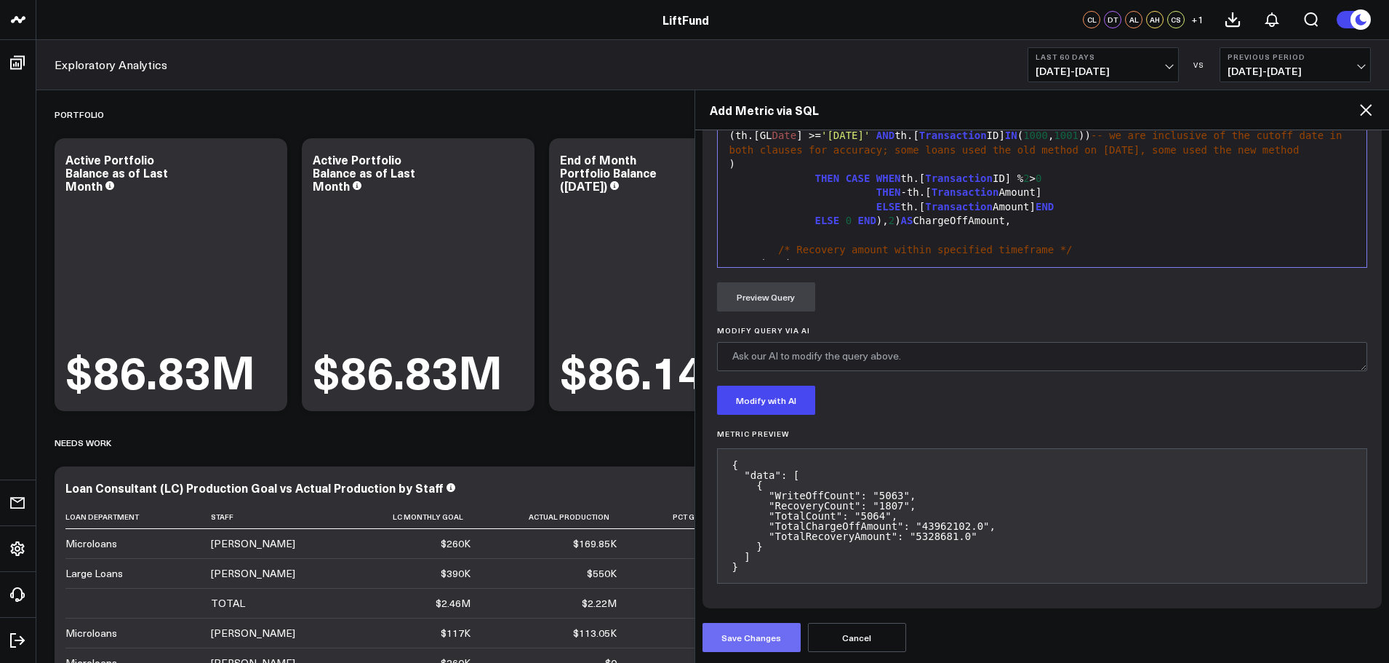
type textarea "The total amount of write offs and recoveries throughout our history, up until …"
click at [769, 636] on button "Save Changes" at bounding box center [752, 637] width 98 height 29
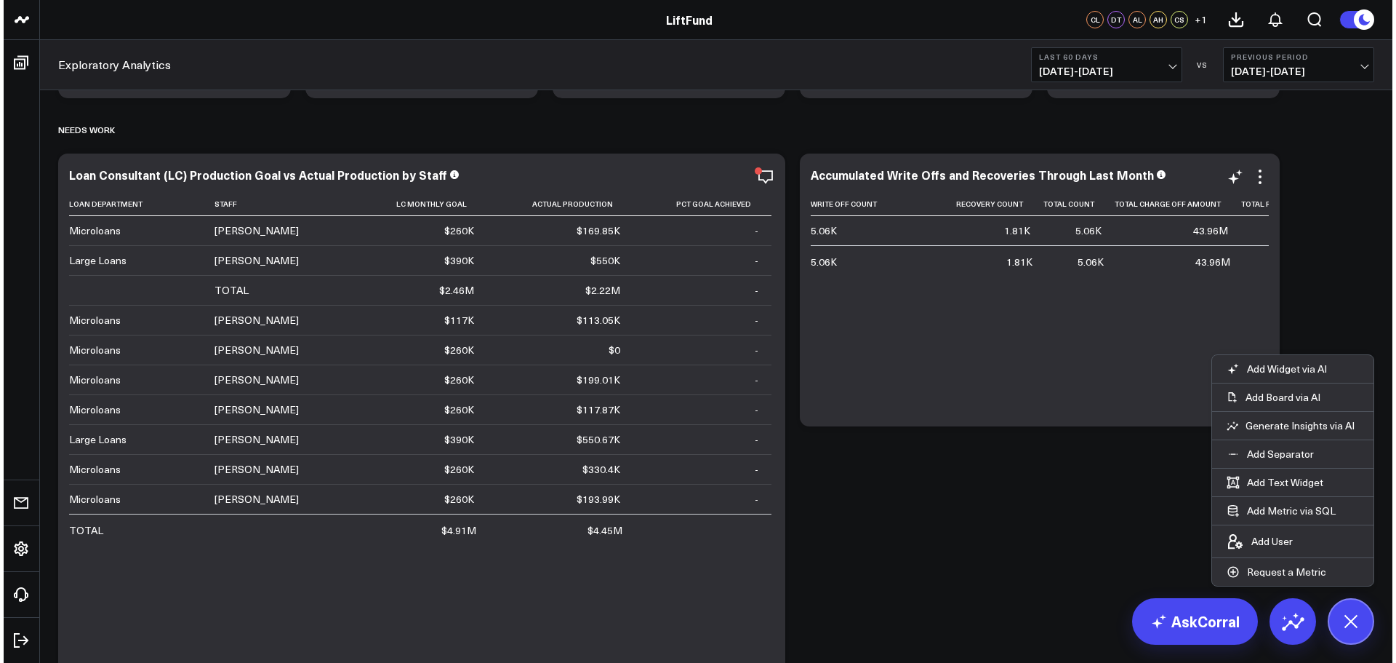
scroll to position [167, 0]
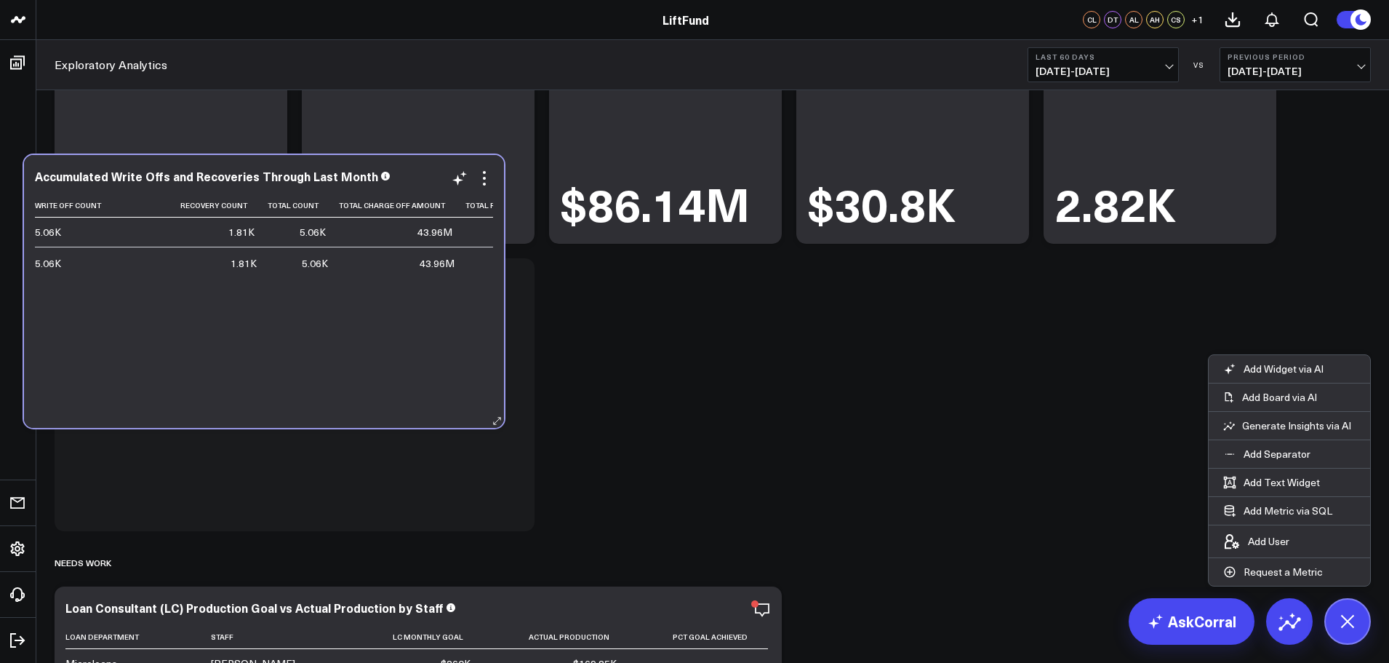
drag, startPoint x: 956, startPoint y: 500, endPoint x: 184, endPoint y: 358, distance: 785.4
click at [184, 358] on div "Write Off Count Recovery Count Total Count Total Charge Off Amount Total Recove…" at bounding box center [264, 303] width 458 height 220
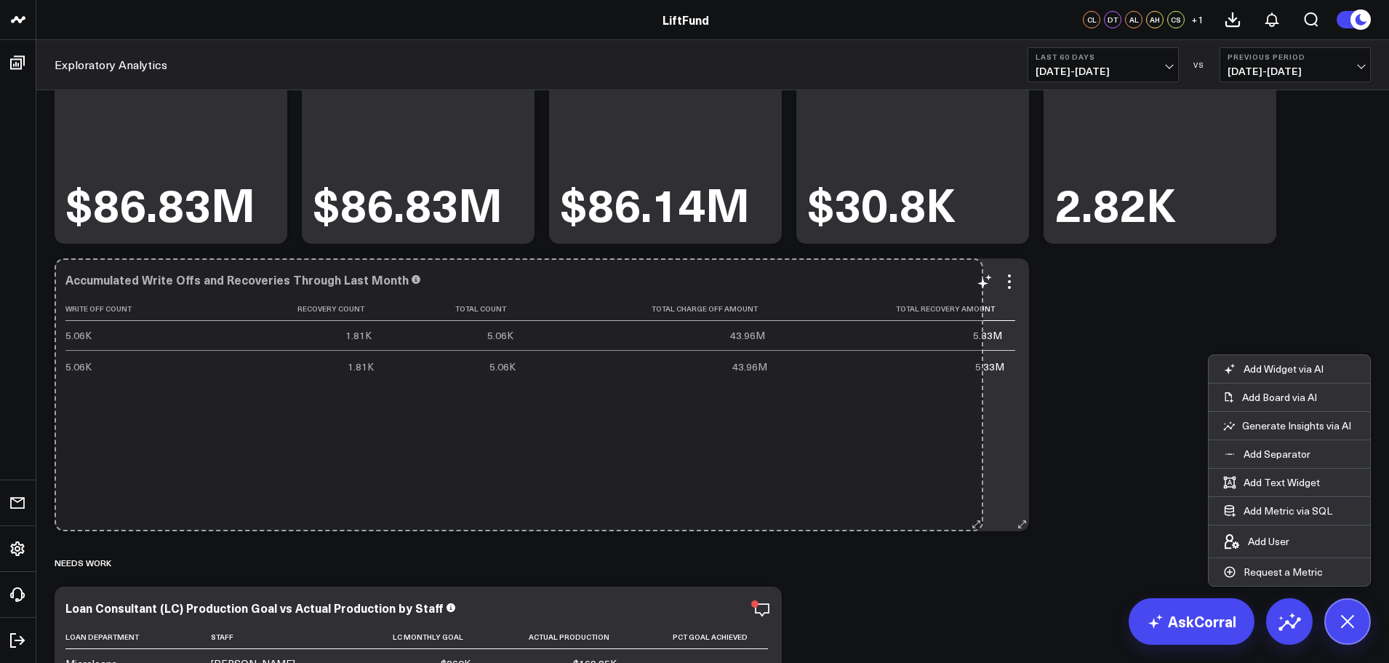
drag, startPoint x: 530, startPoint y: 525, endPoint x: 979, endPoint y: 517, distance: 448.8
click at [979, 517] on div "Accumulated Write Offs and Recoveries Through Last Month Write Off Count Recove…" at bounding box center [542, 394] width 974 height 273
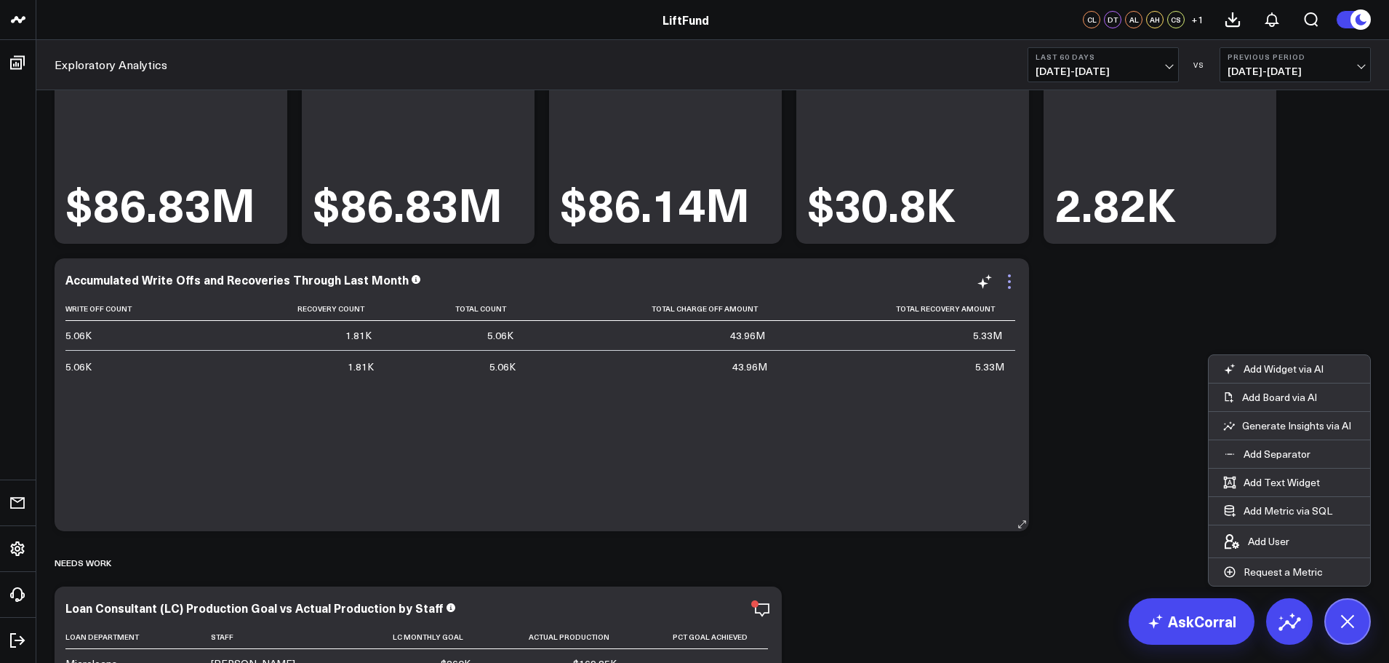
click at [1009, 278] on icon at bounding box center [1009, 281] width 17 height 17
click at [1007, 283] on icon at bounding box center [1009, 281] width 17 height 17
click at [0, 0] on button "Edit Widget" at bounding box center [0, 0] width 0 height 0
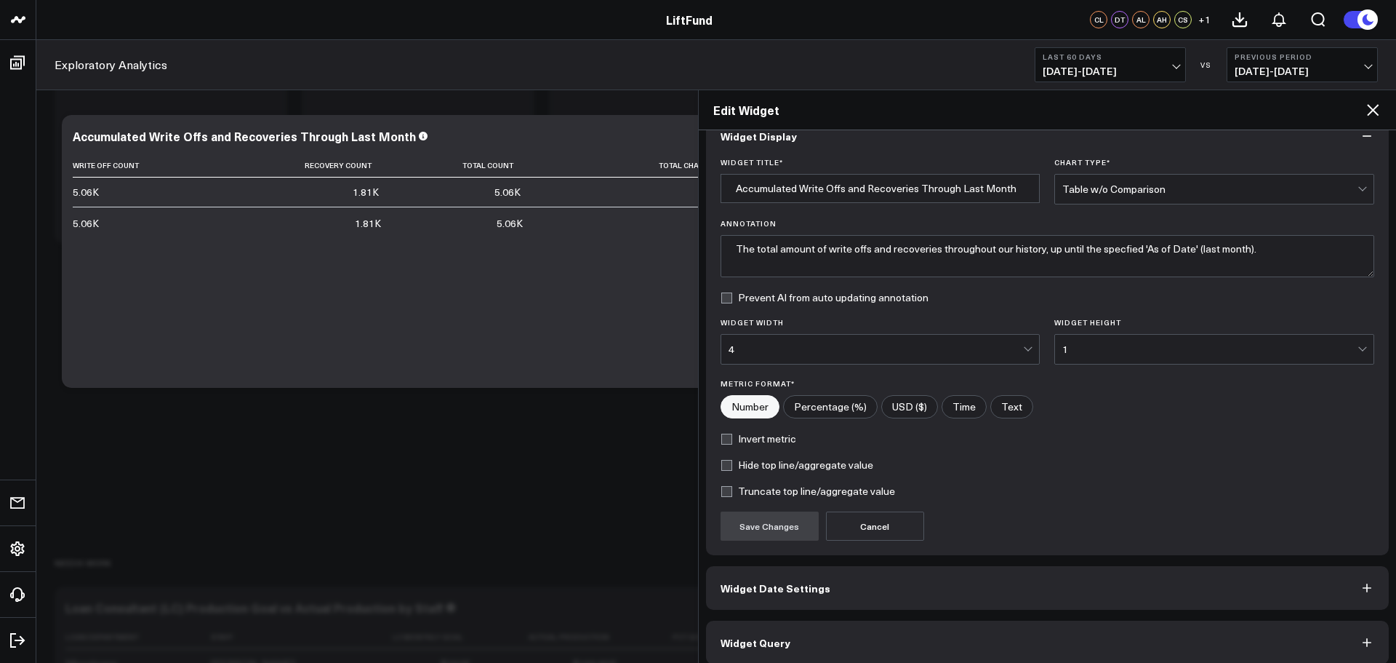
scroll to position [39, 0]
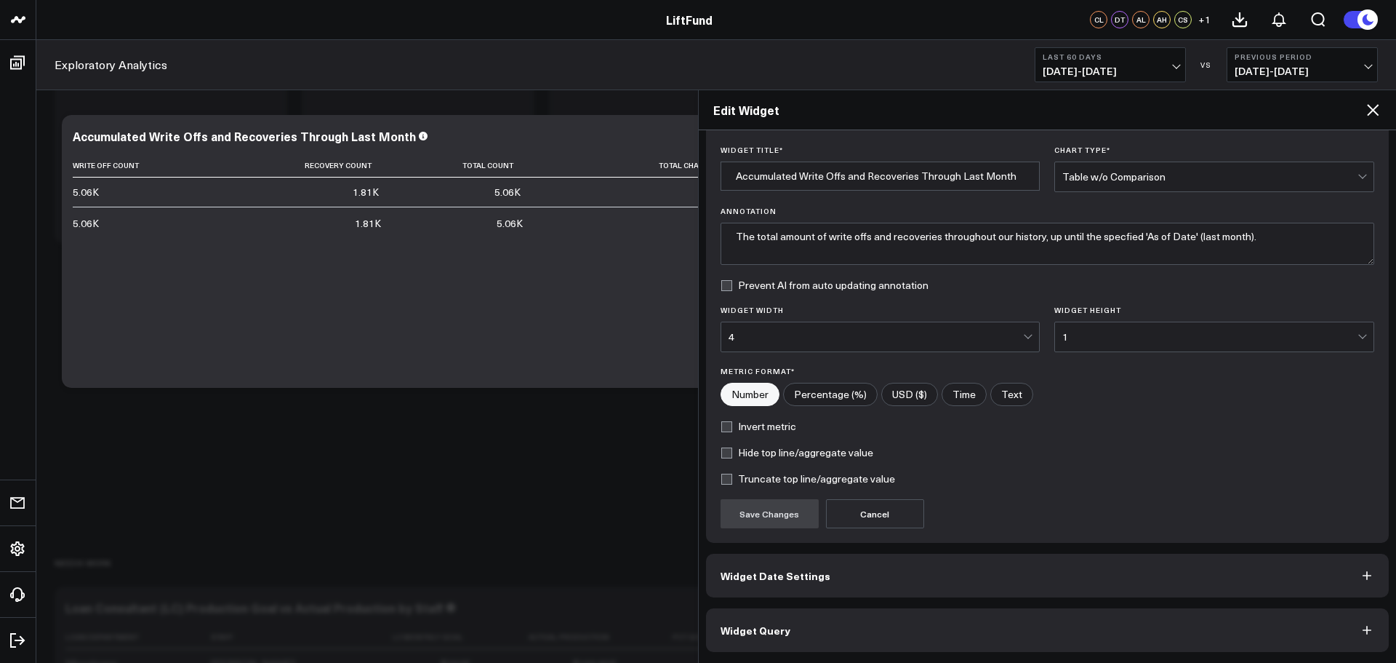
click at [844, 623] on button "Widget Query" at bounding box center [1048, 630] width 684 height 44
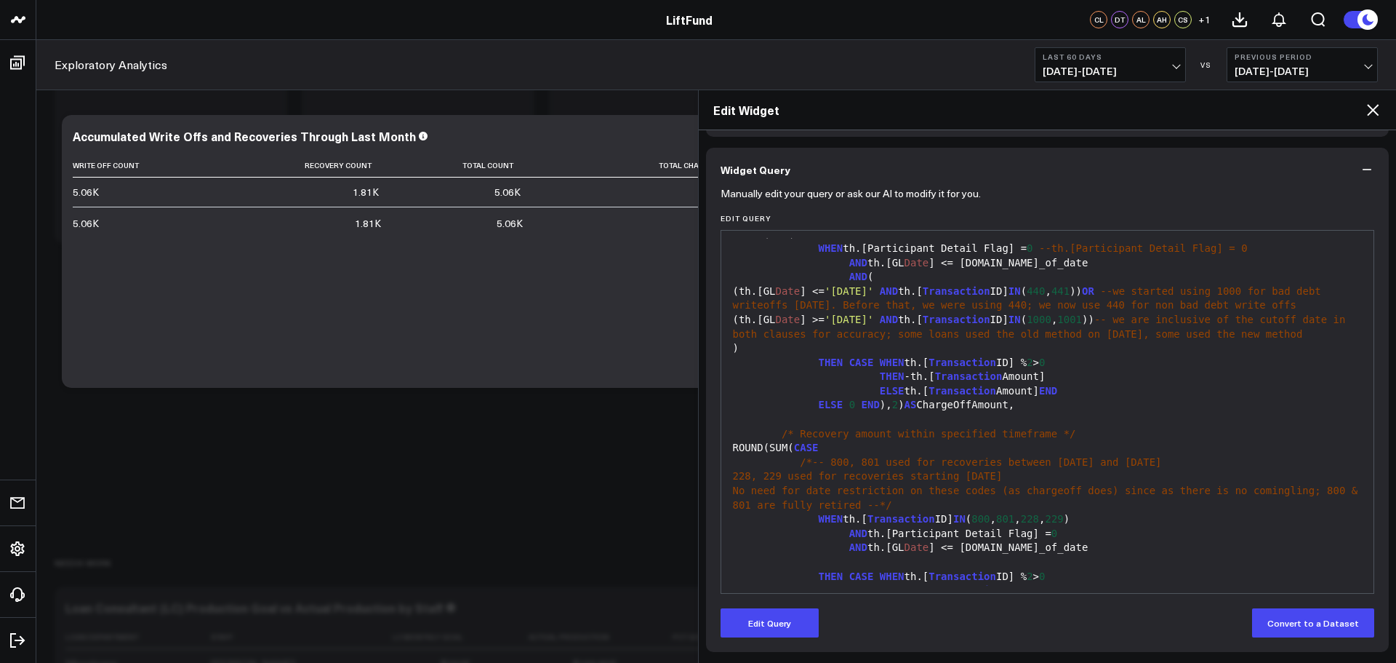
scroll to position [0, 0]
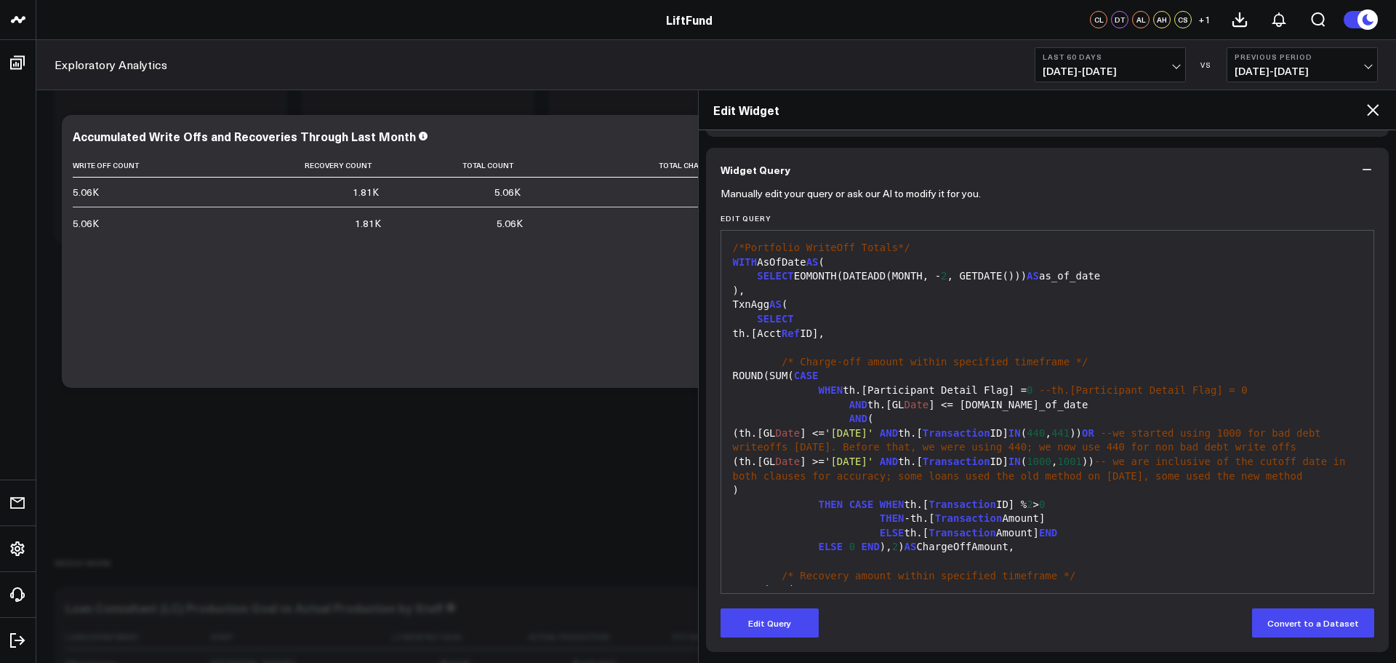
click at [1360, 168] on icon "button" at bounding box center [1367, 169] width 15 height 15
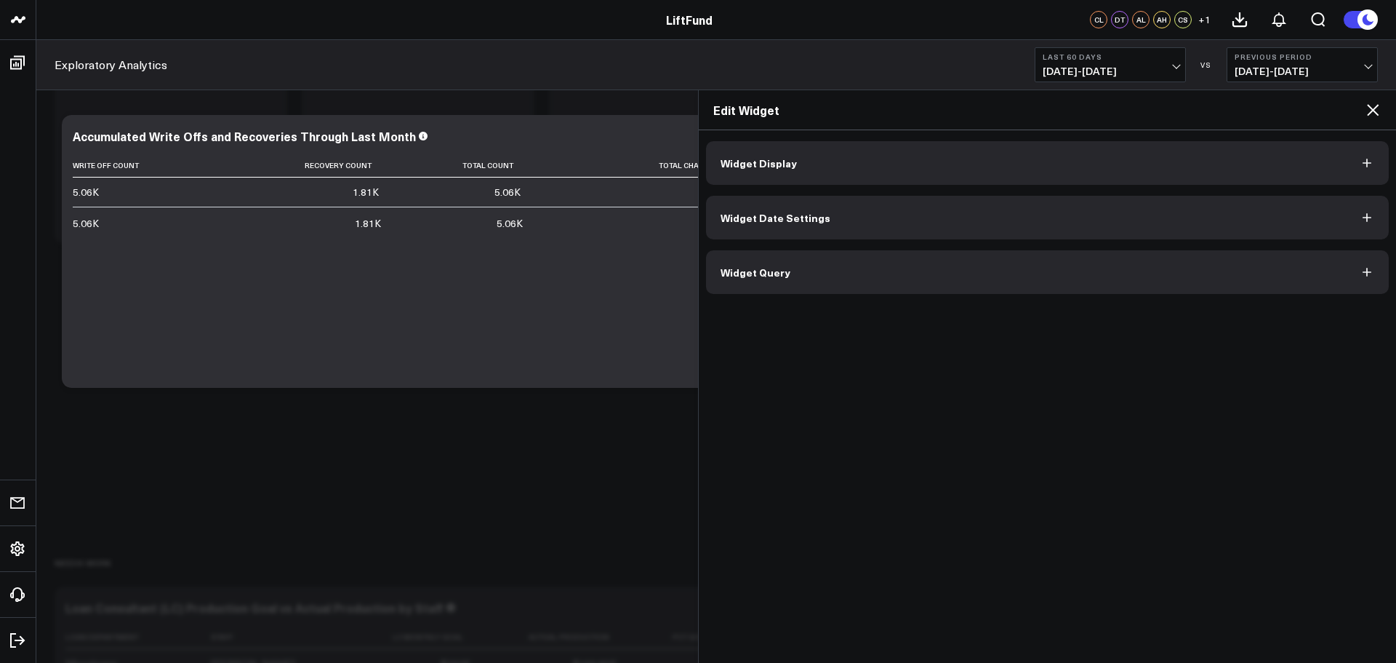
click at [775, 162] on span "Widget Display" at bounding box center [759, 163] width 76 height 12
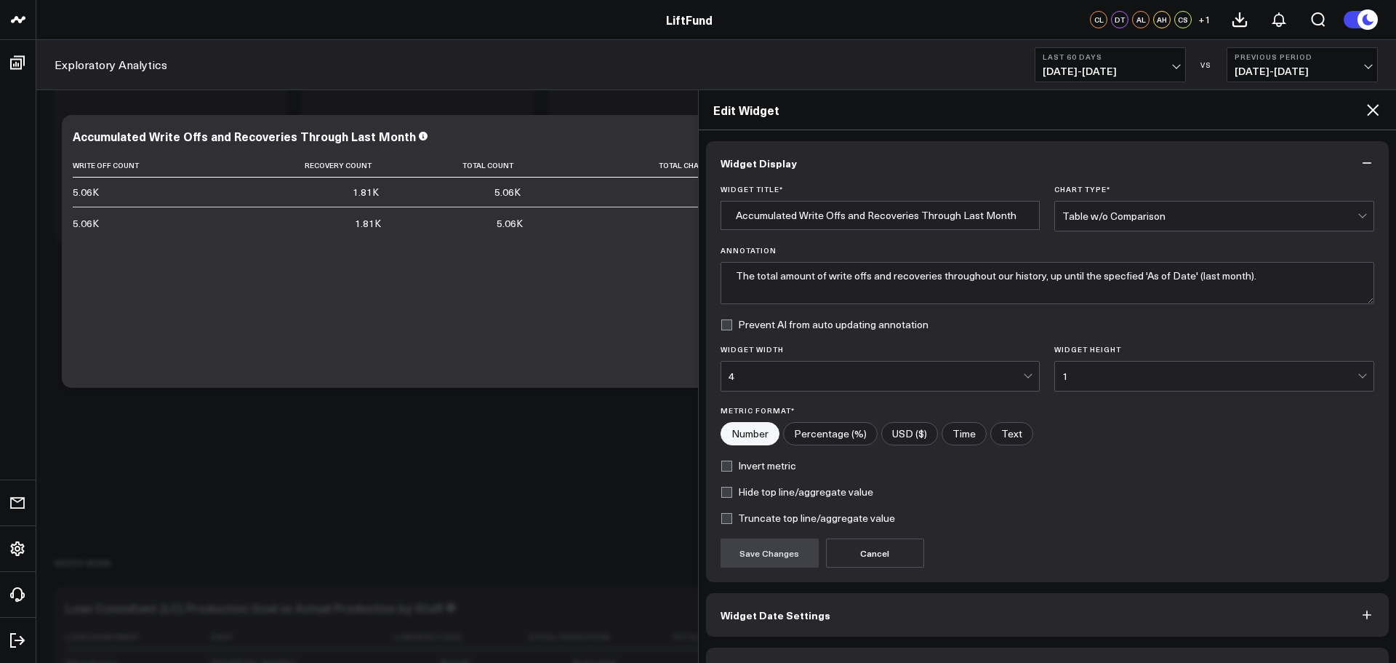
click at [775, 162] on span "Widget Display" at bounding box center [759, 163] width 76 height 12
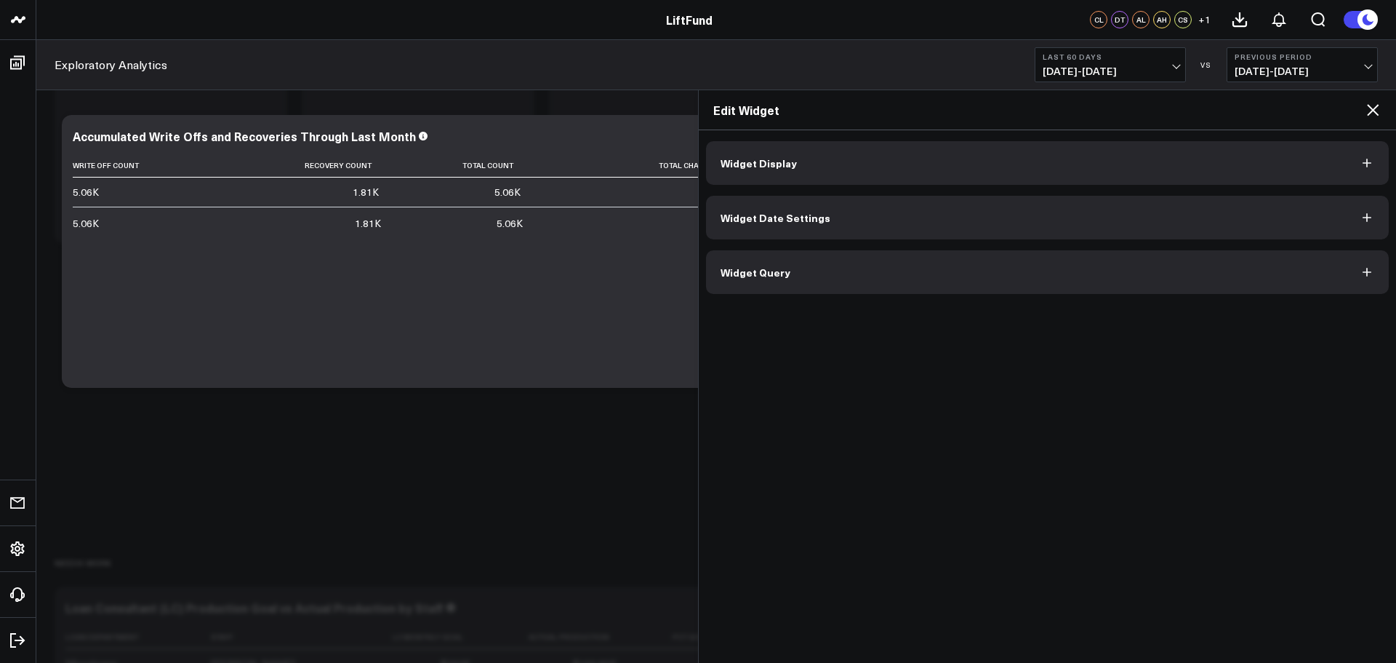
click at [1376, 112] on icon at bounding box center [1373, 110] width 12 height 12
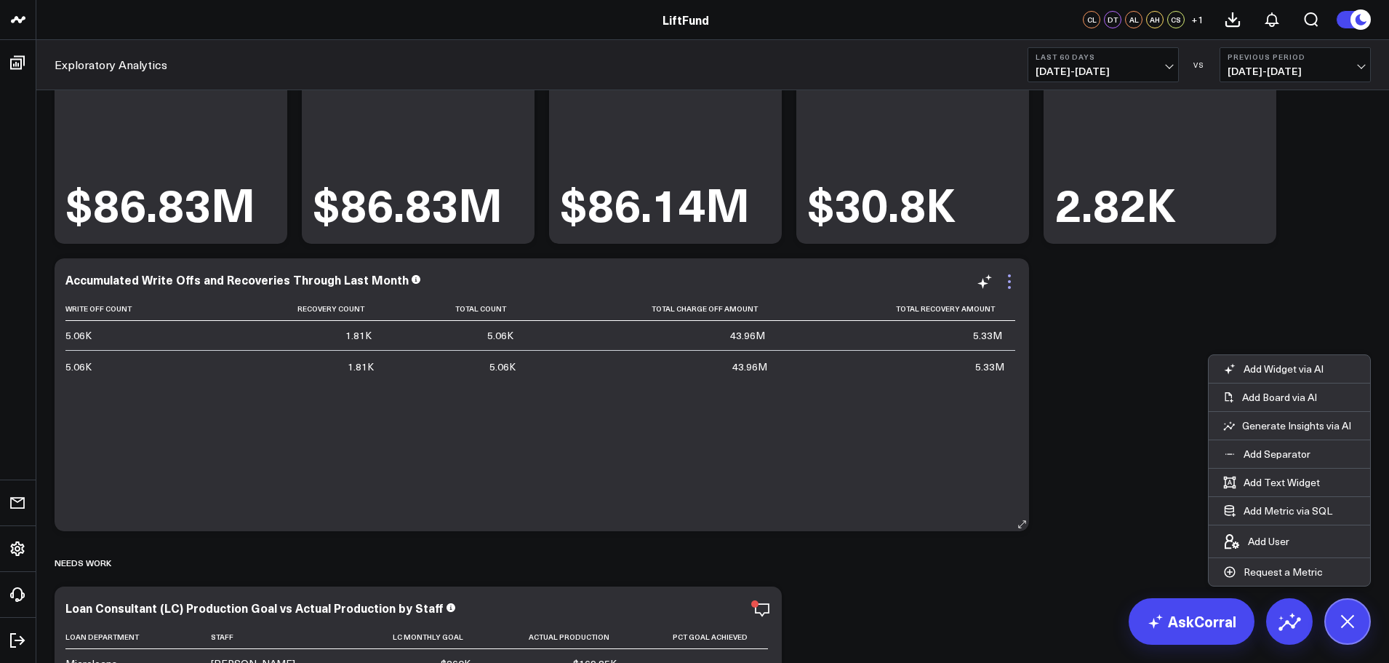
click at [1009, 281] on icon at bounding box center [1009, 281] width 3 height 3
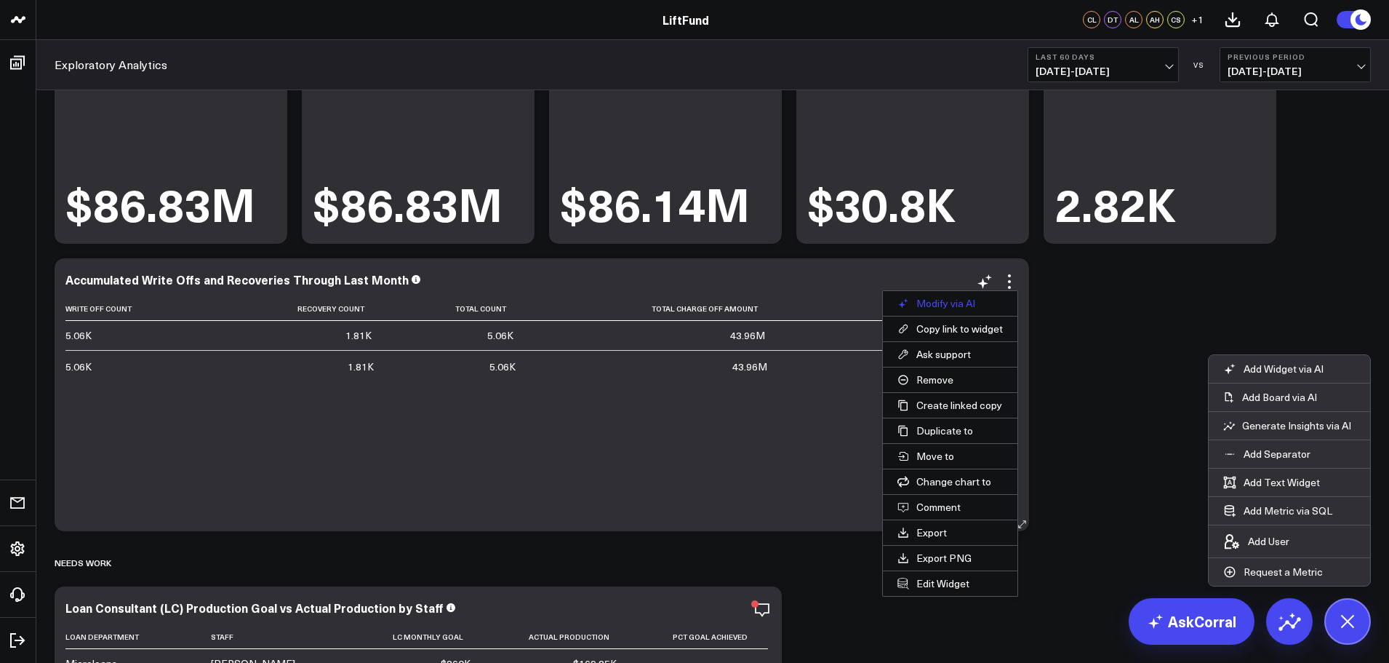
click at [943, 304] on button "Modify via AI" at bounding box center [950, 303] width 135 height 25
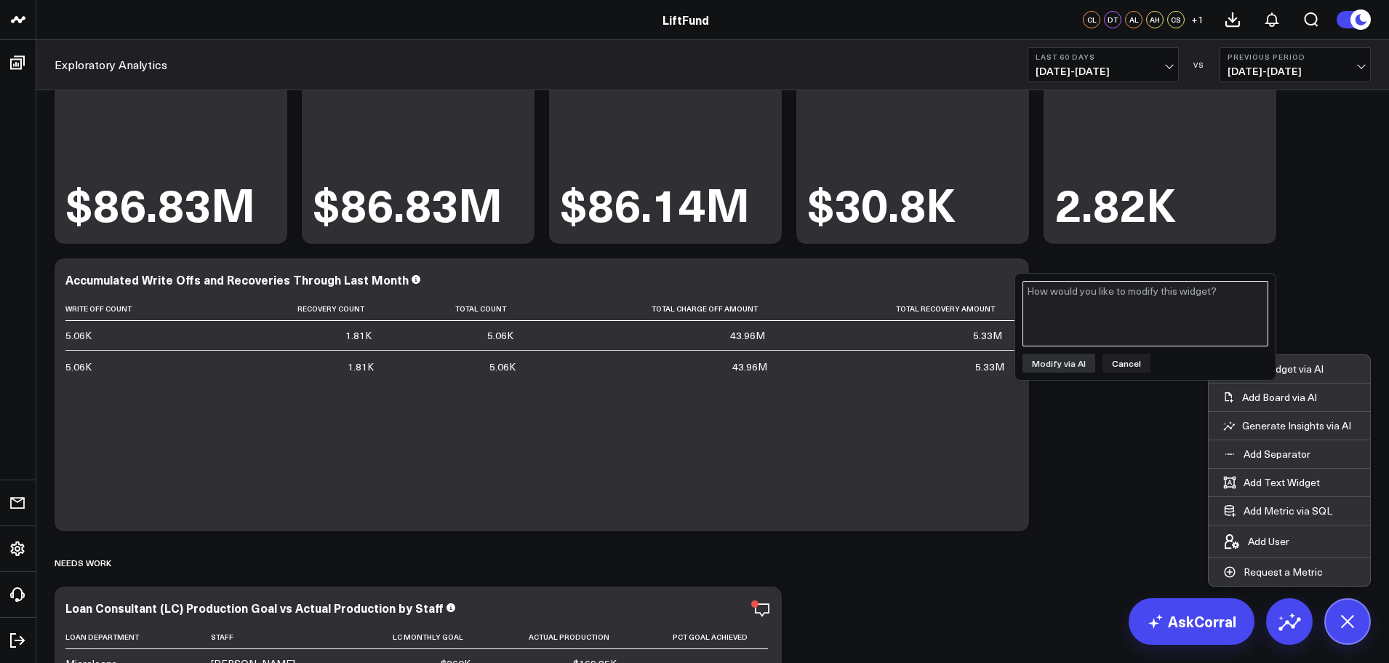
click at [1098, 310] on textarea at bounding box center [1145, 313] width 246 height 65
type textarea "D"
type textarea "Show the full number for the count metrics. Do not round."
click at [1062, 367] on button "Modify via AI" at bounding box center [1058, 362] width 73 height 19
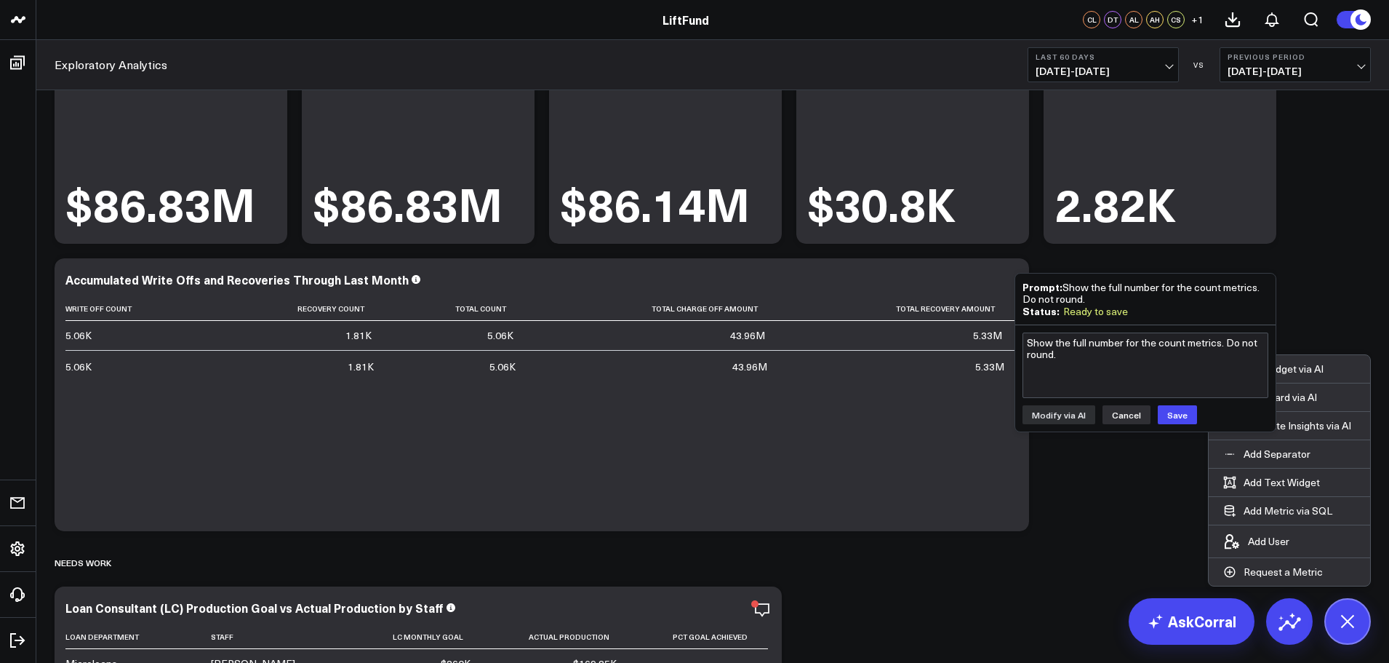
click at [1126, 412] on button "Cancel" at bounding box center [1126, 414] width 48 height 19
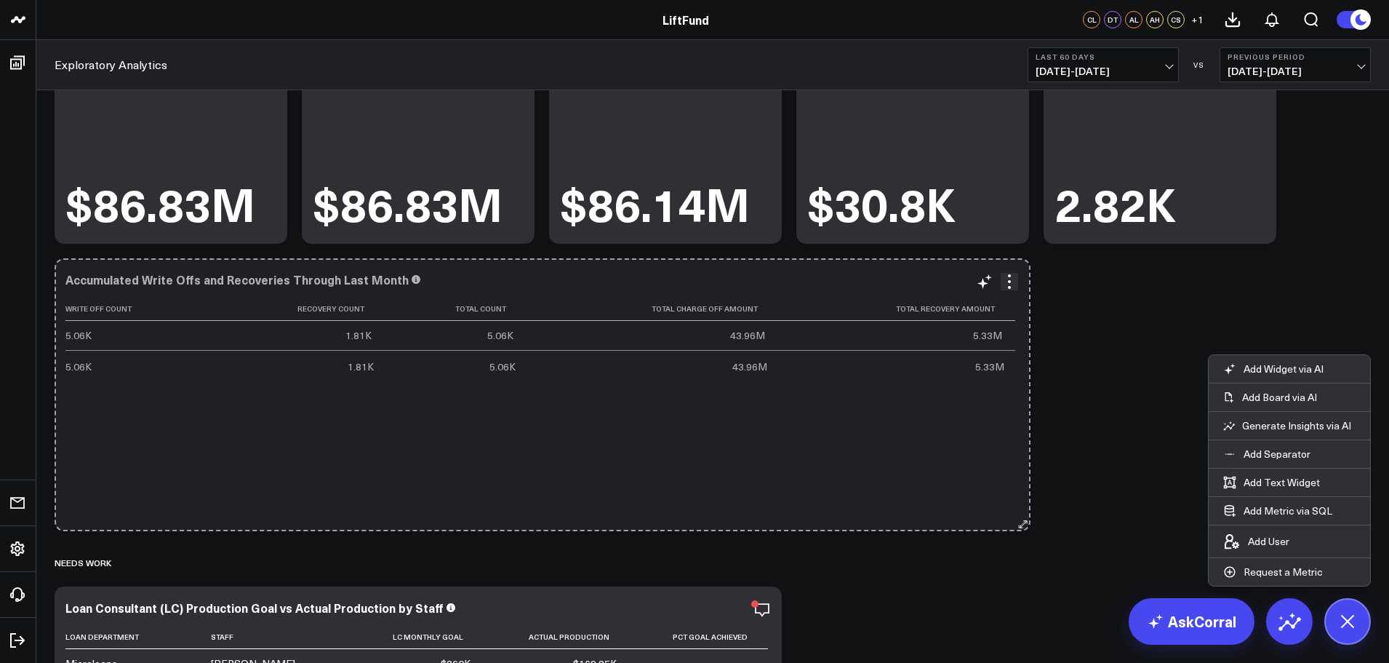
drag, startPoint x: 1025, startPoint y: 480, endPoint x: 1028, endPoint y: 363, distance: 117.1
click at [1023, 363] on div "Accumulated Write Offs and Recoveries Through Last Month Write Off Count Recove…" at bounding box center [542, 394] width 974 height 273
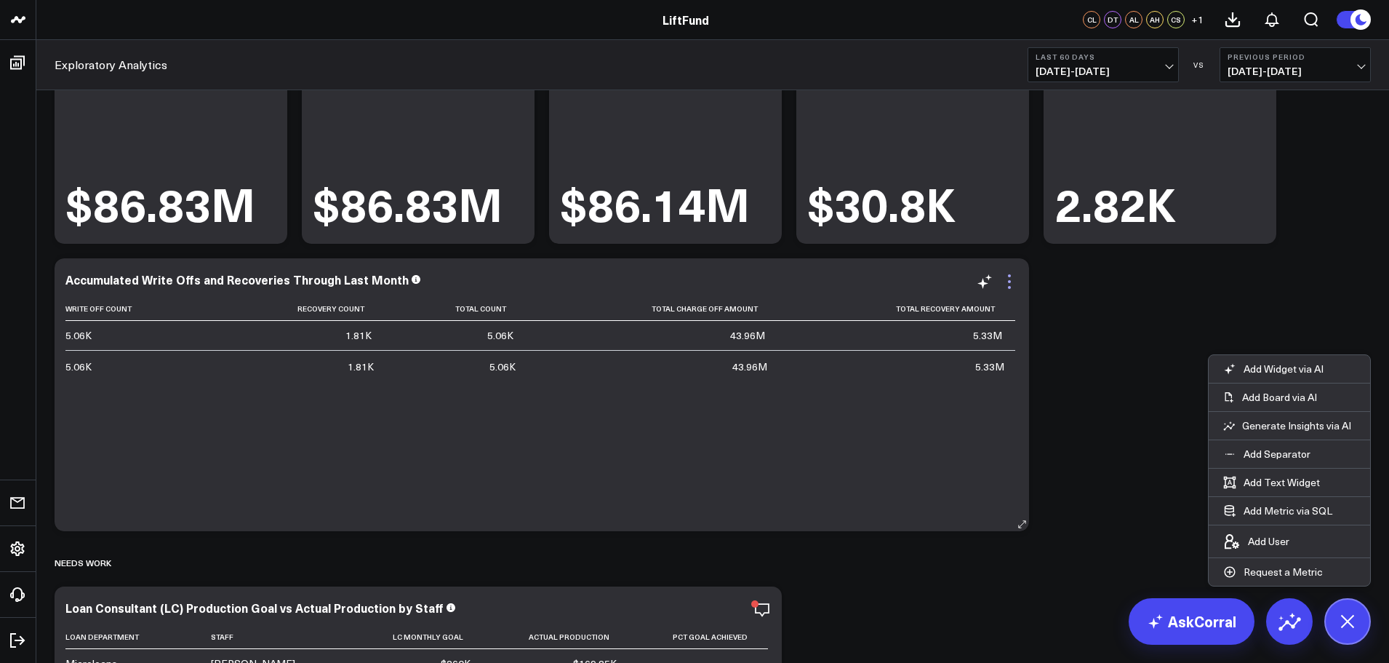
click at [1014, 288] on icon at bounding box center [1009, 281] width 17 height 17
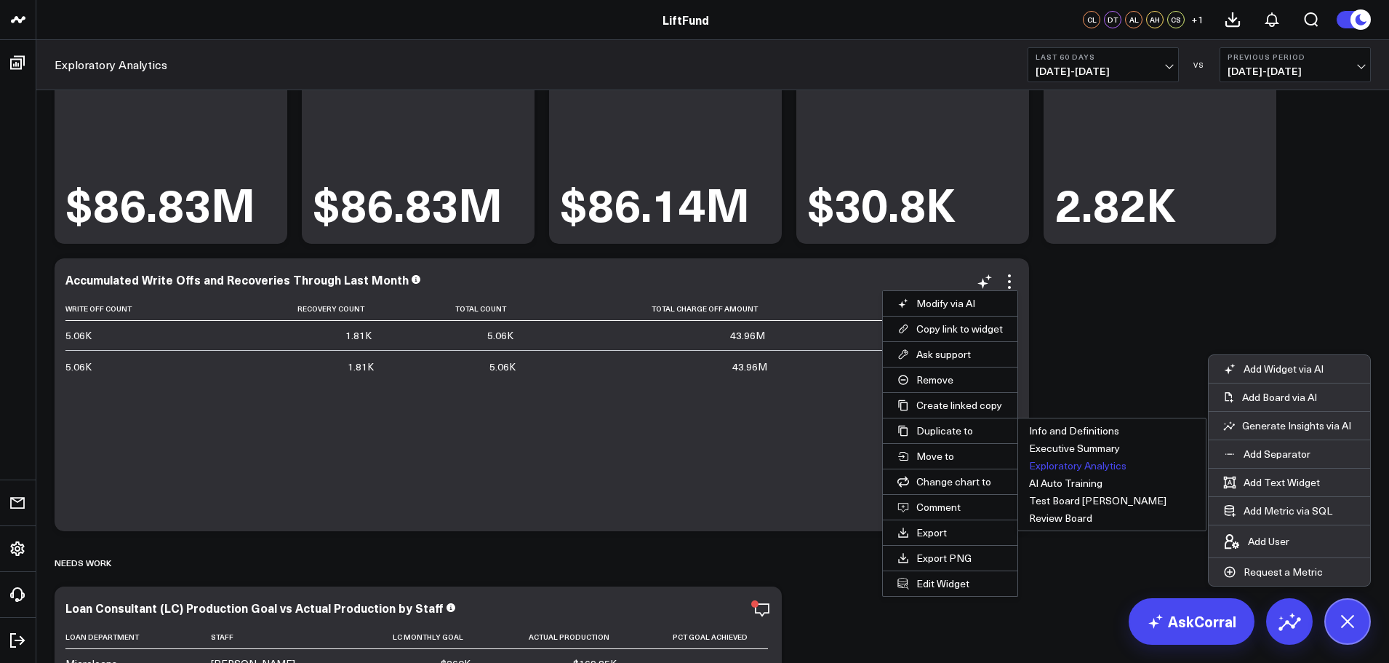
click at [1054, 465] on button "Exploratory Analytics" at bounding box center [1112, 465] width 188 height 17
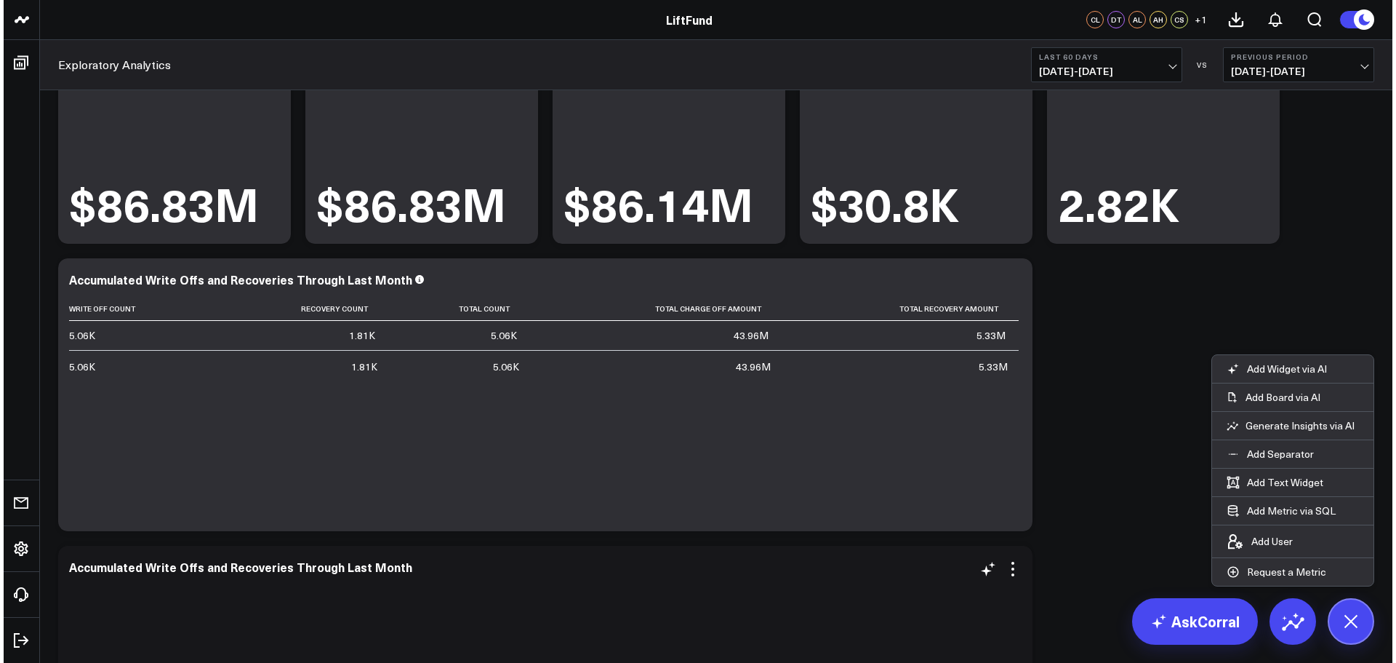
scroll to position [313, 0]
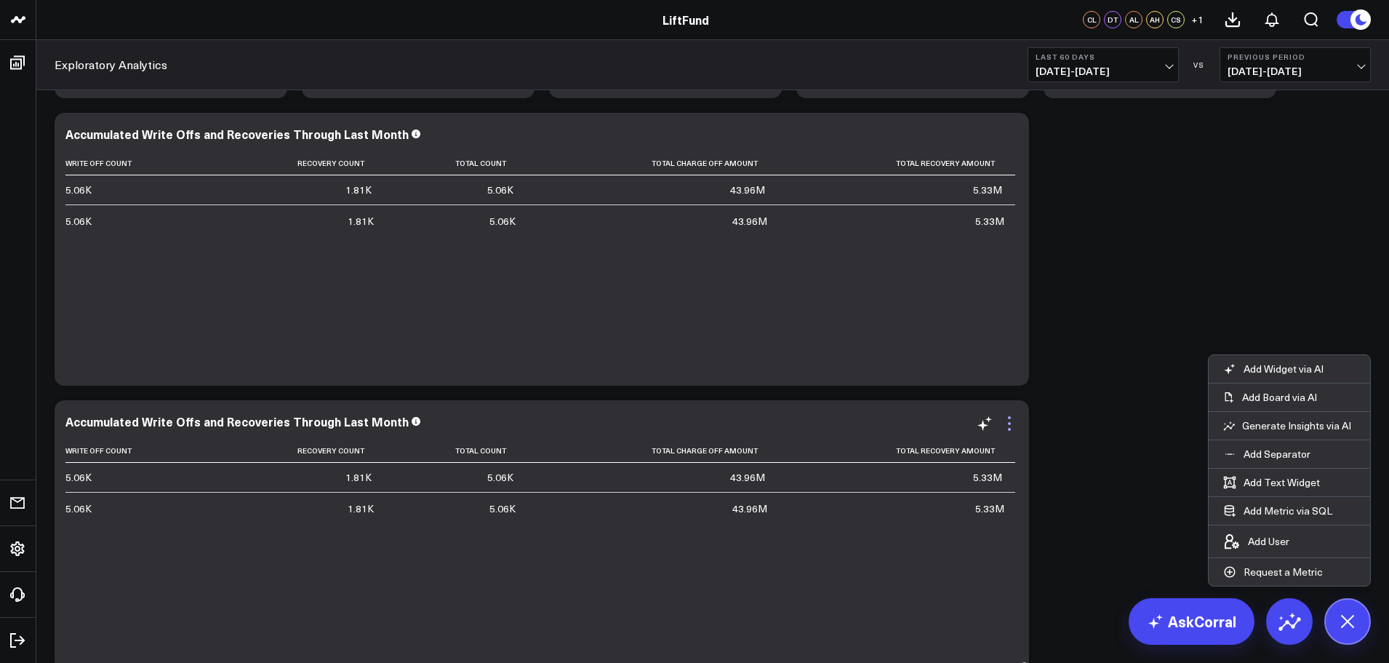
click at [1009, 428] on icon at bounding box center [1009, 429] width 3 height 3
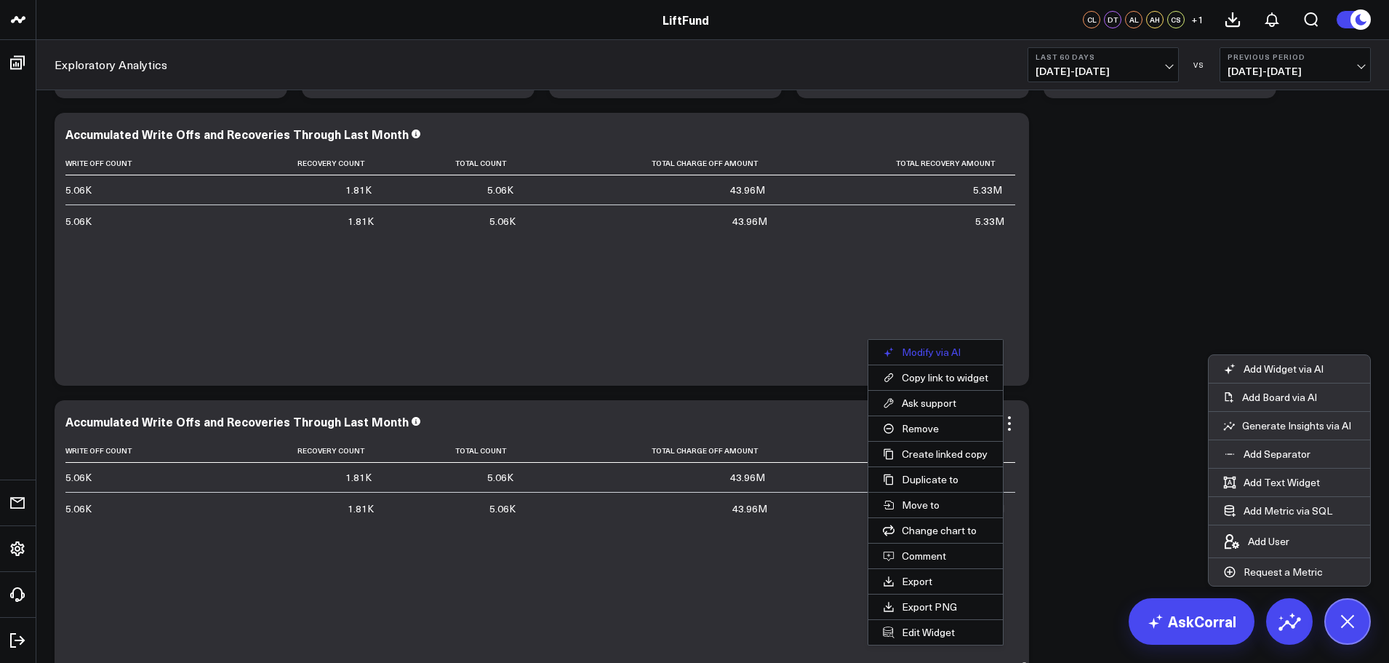
click at [919, 349] on button "Modify via AI" at bounding box center [935, 352] width 135 height 25
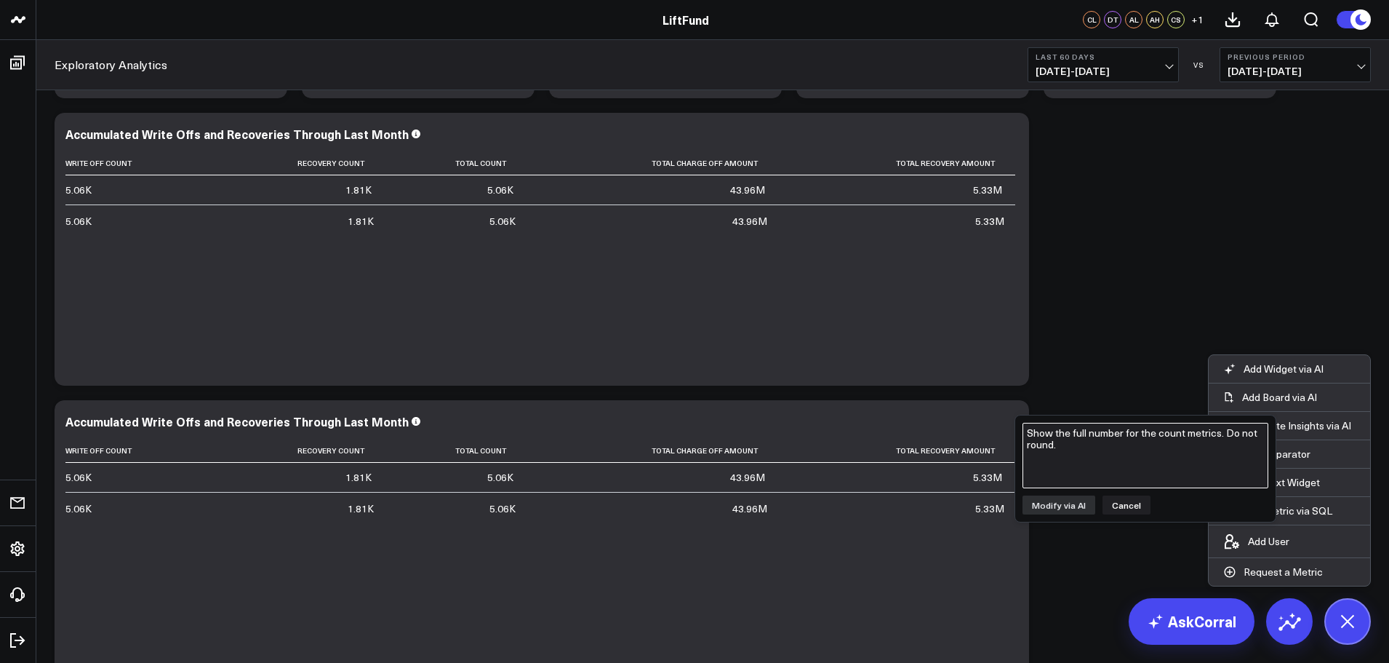
click at [1162, 444] on textarea "Show the full number for the count metrics. Do not round." at bounding box center [1145, 455] width 246 height 65
type textarea """
type textarea "S"
drag, startPoint x: 1202, startPoint y: 441, endPoint x: 1272, endPoint y: 469, distance: 75.1
click at [1198, 456] on textarea "Display the Write Off Count, Recovery Count, and Total Count as the full amount…" at bounding box center [1145, 455] width 246 height 65
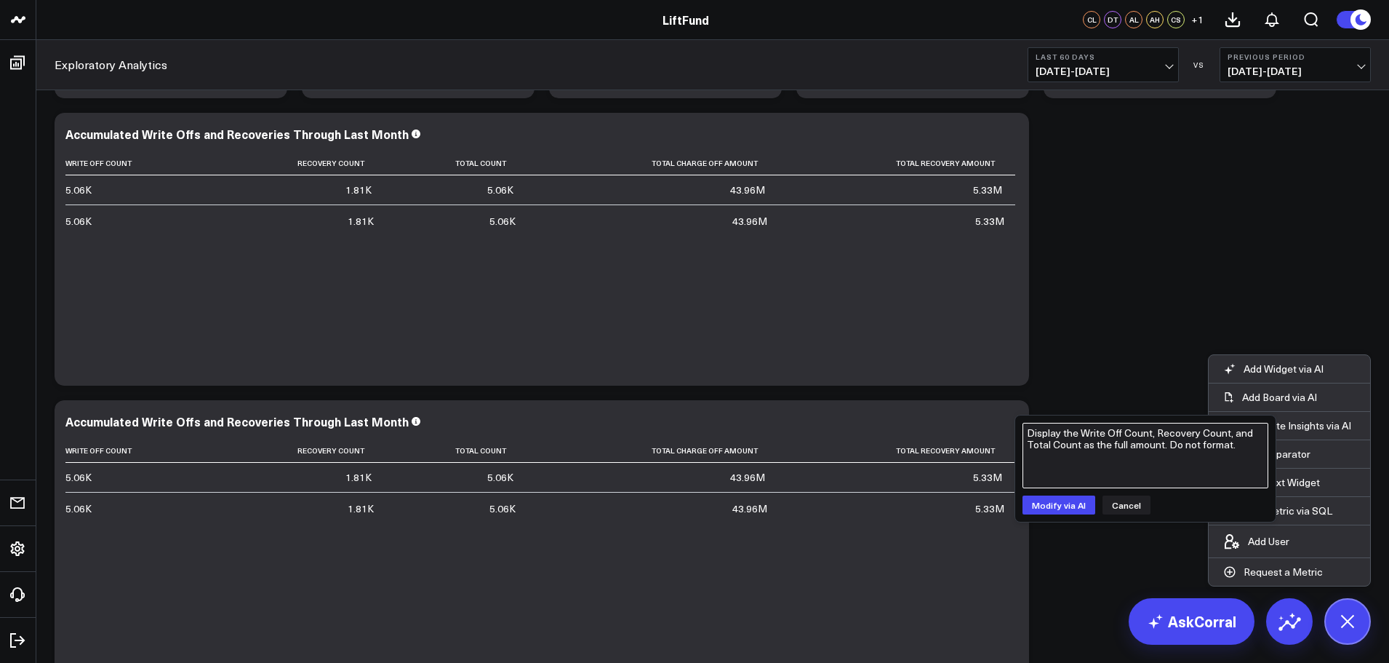
drag, startPoint x: 1245, startPoint y: 444, endPoint x: 1169, endPoint y: 445, distance: 75.6
click at [1169, 445] on textarea "Display the Write Off Count, Recovery Count, and Total Count as the full amount…" at bounding box center [1145, 455] width 246 height 65
type textarea "Display the Write Off Count, Recovery Count, and Total Count as the full amount…"
click at [1076, 506] on button "Modify via AI" at bounding box center [1058, 504] width 73 height 19
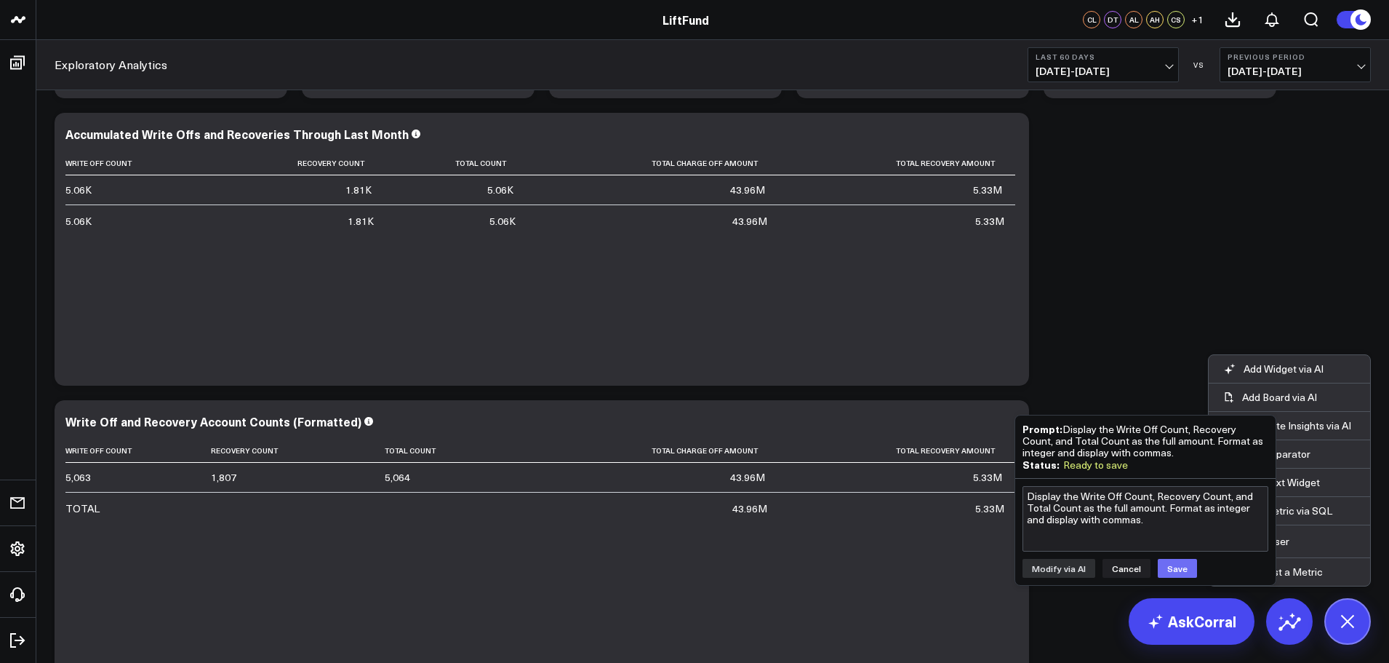
click at [1164, 567] on button "Save" at bounding box center [1177, 568] width 39 height 19
click at [1090, 366] on div "Portfolio Modify via AI Copy link to widget Ask support Remove Create linked co…" at bounding box center [712, 536] width 1331 height 1518
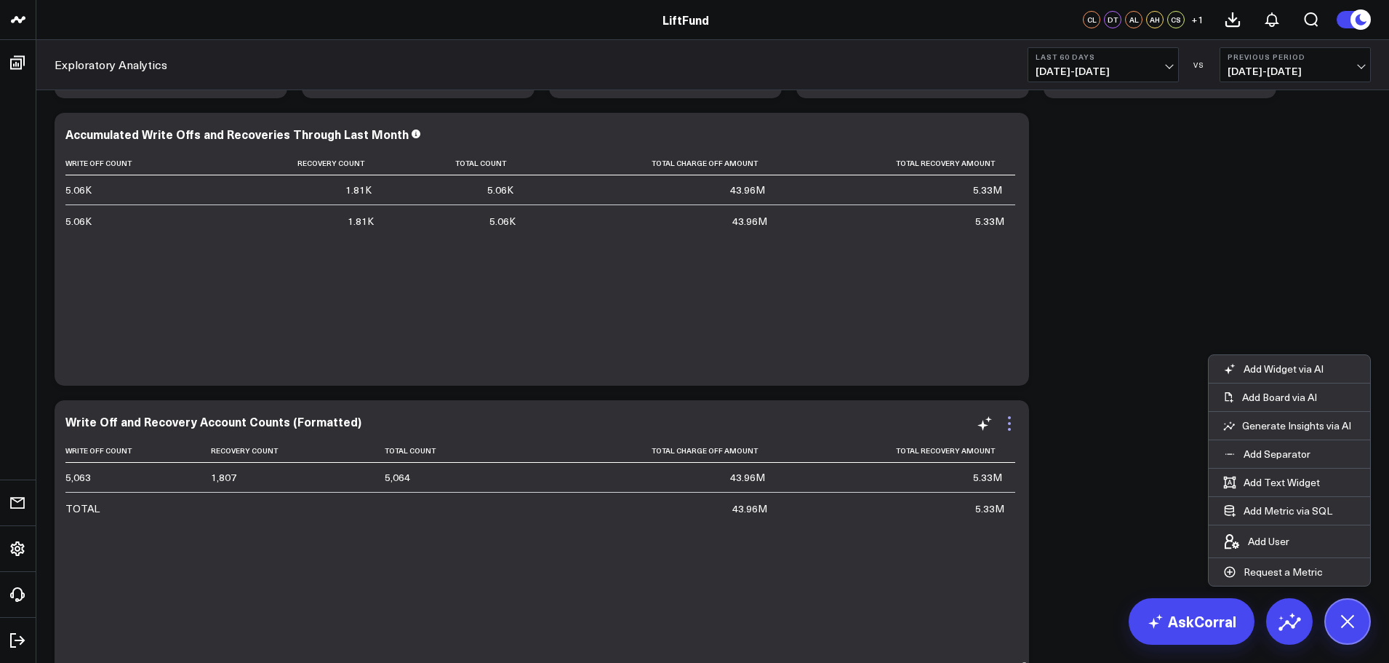
click at [1013, 429] on icon at bounding box center [1009, 423] width 17 height 17
click at [1009, 429] on icon at bounding box center [1009, 429] width 3 height 3
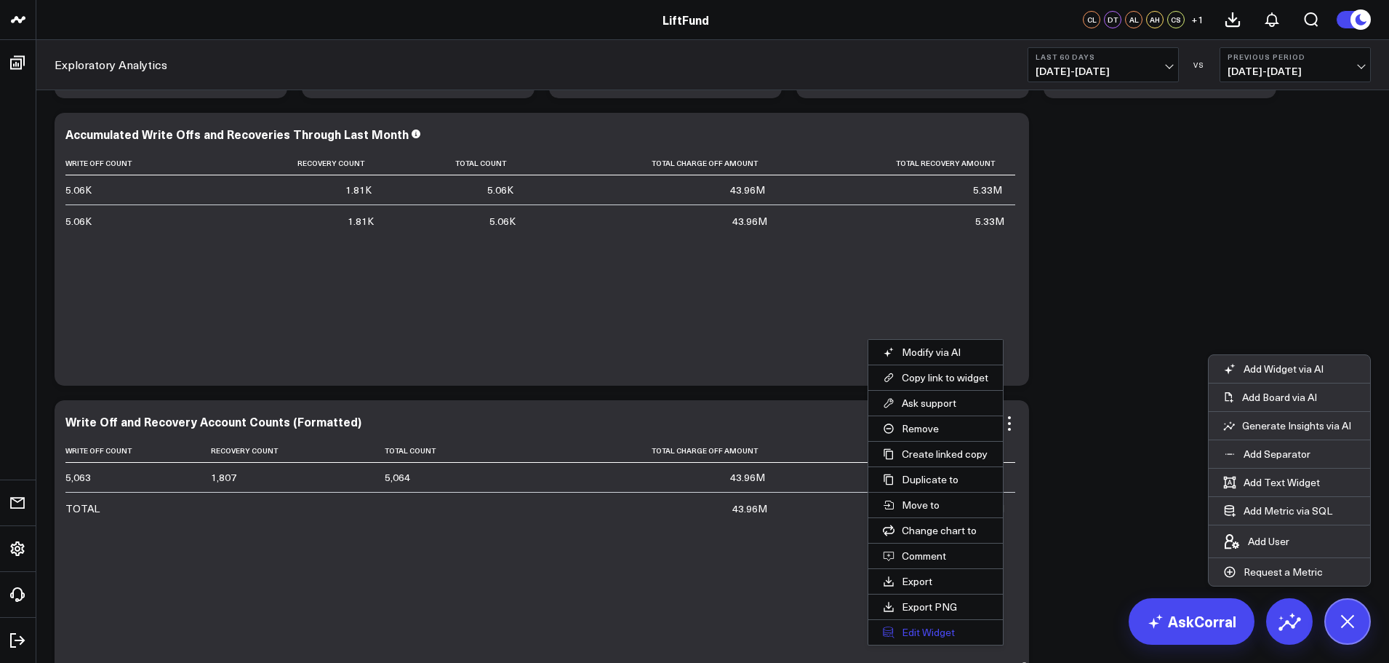
click at [931, 627] on button "Edit Widget" at bounding box center [935, 632] width 135 height 25
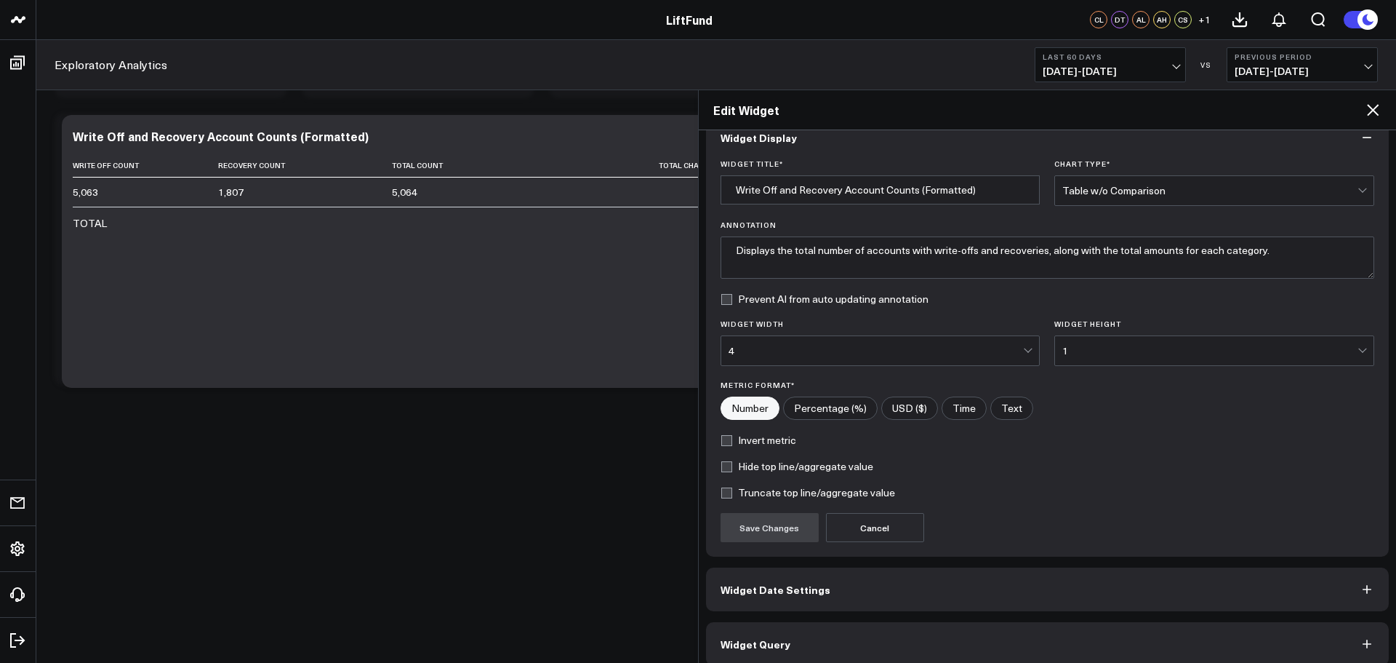
scroll to position [39, 0]
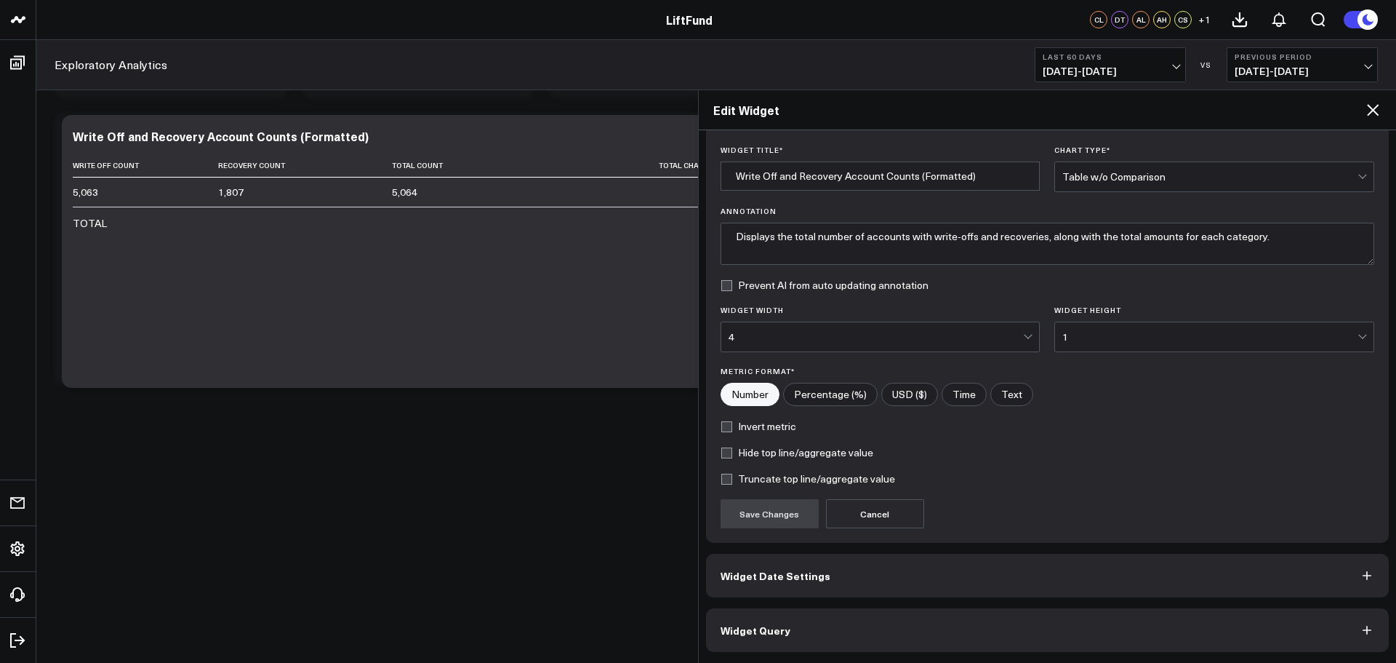
click at [872, 615] on button "Widget Query" at bounding box center [1048, 630] width 684 height 44
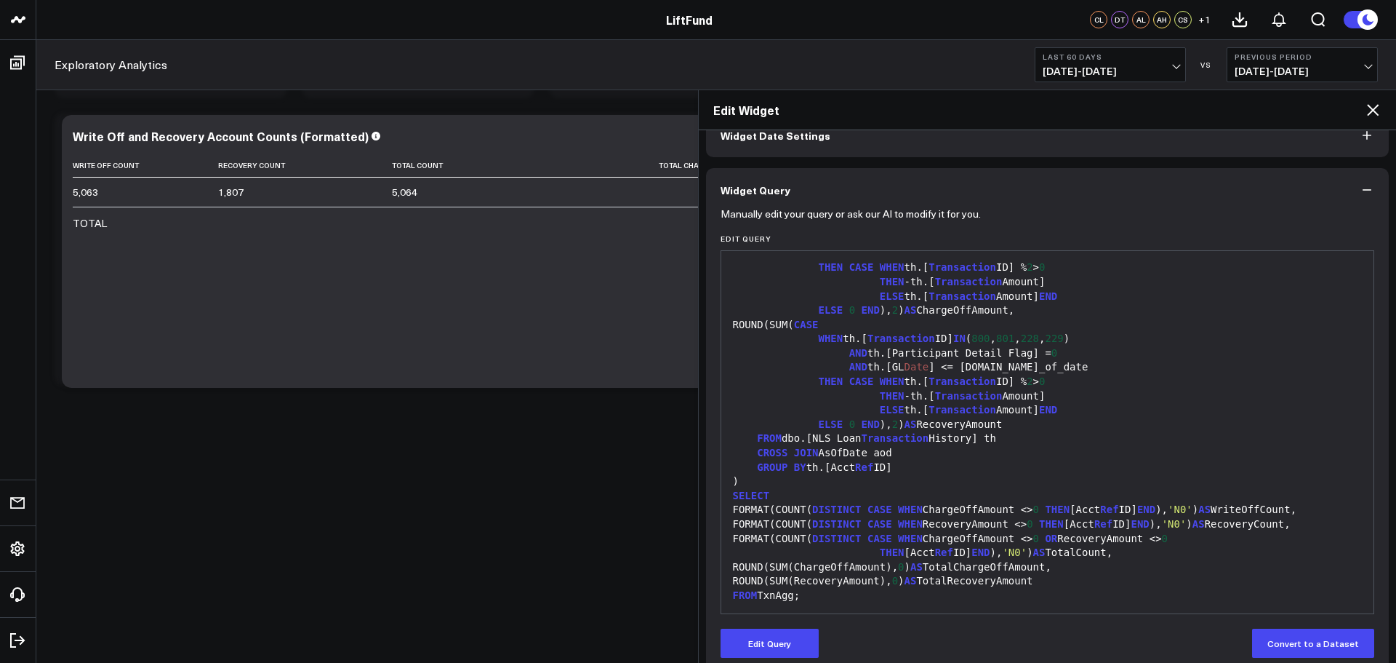
scroll to position [103, 0]
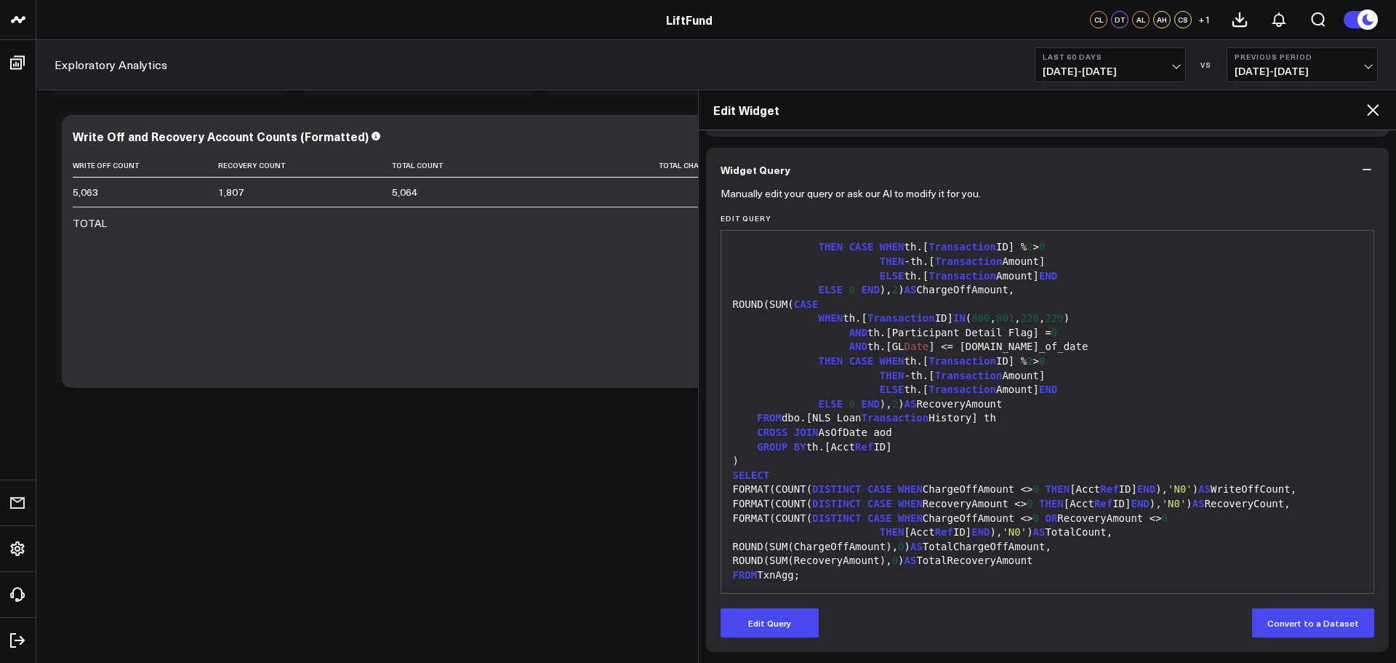
click at [394, 444] on div "Portfolio Modify via AI Copy link to widget Ask support Remove Create linked co…" at bounding box center [712, 536] width 1331 height 1518
click at [1376, 111] on icon at bounding box center [1372, 109] width 17 height 17
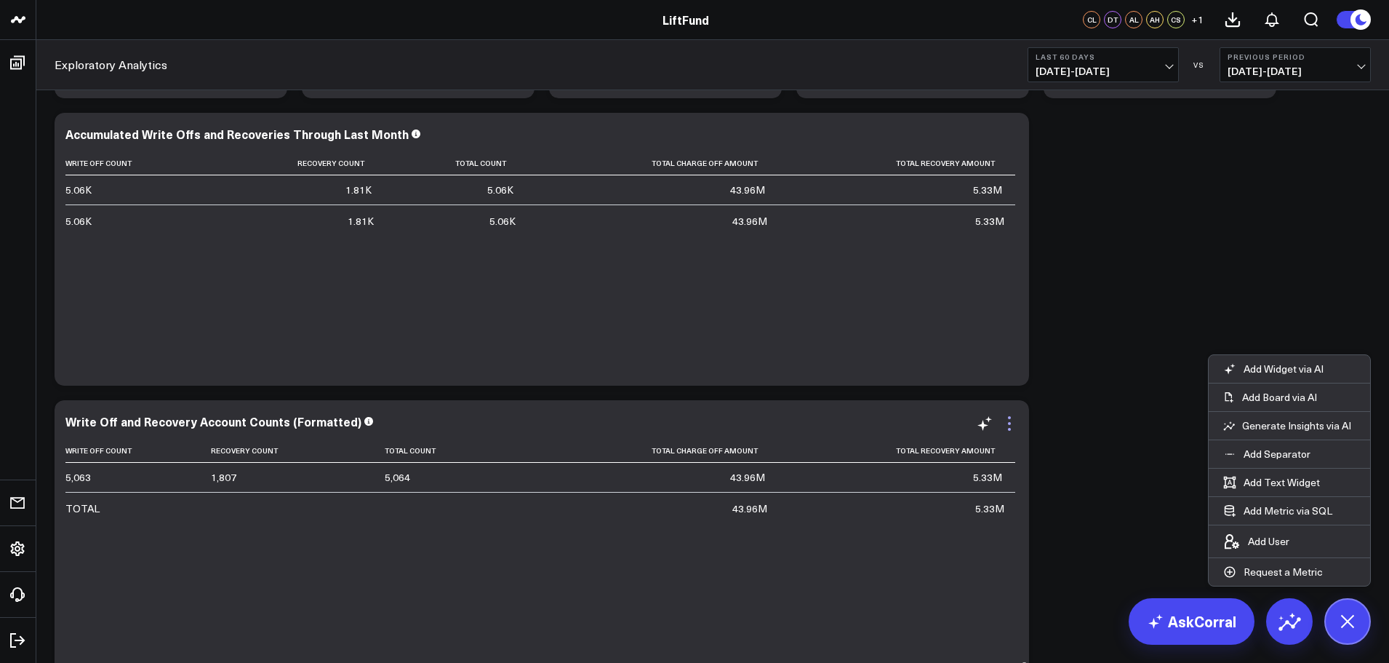
click at [1009, 423] on icon at bounding box center [1009, 423] width 3 height 3
click at [1010, 424] on icon at bounding box center [1009, 423] width 3 height 3
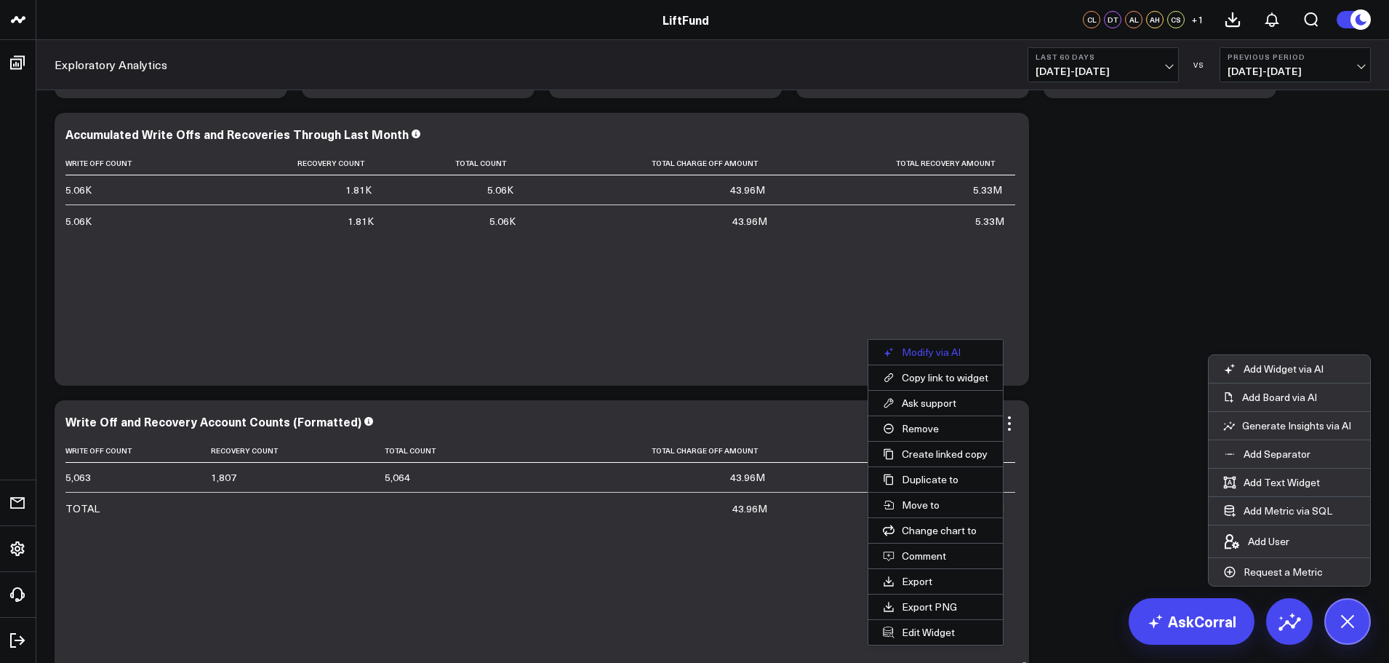
click at [937, 353] on button "Modify via AI" at bounding box center [935, 352] width 135 height 25
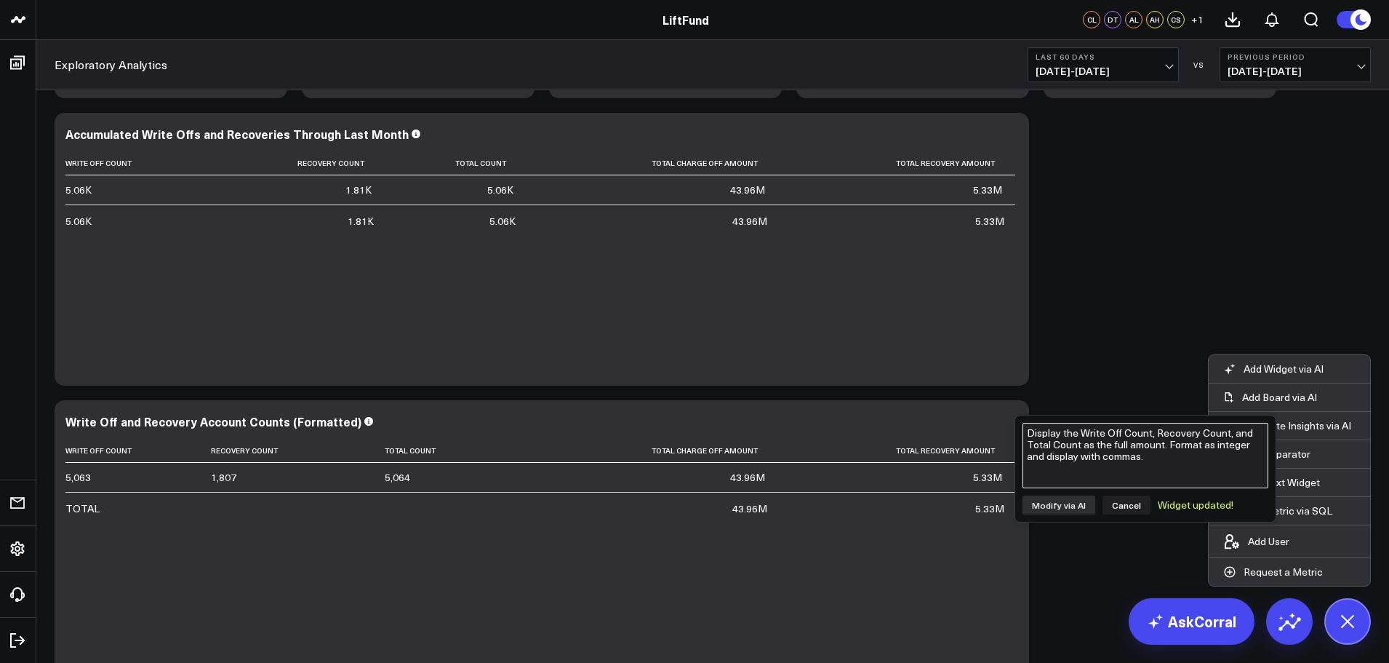
click at [1100, 463] on textarea "Display the Write Off Count, Recovery Count, and Total Count as the full amount…" at bounding box center [1145, 455] width 246 height 65
type textarea "Format Total Charge Off Amount and Total Recovery amount as currency. Display t…"
click at [1065, 507] on button "Modify via AI" at bounding box center [1058, 504] width 73 height 19
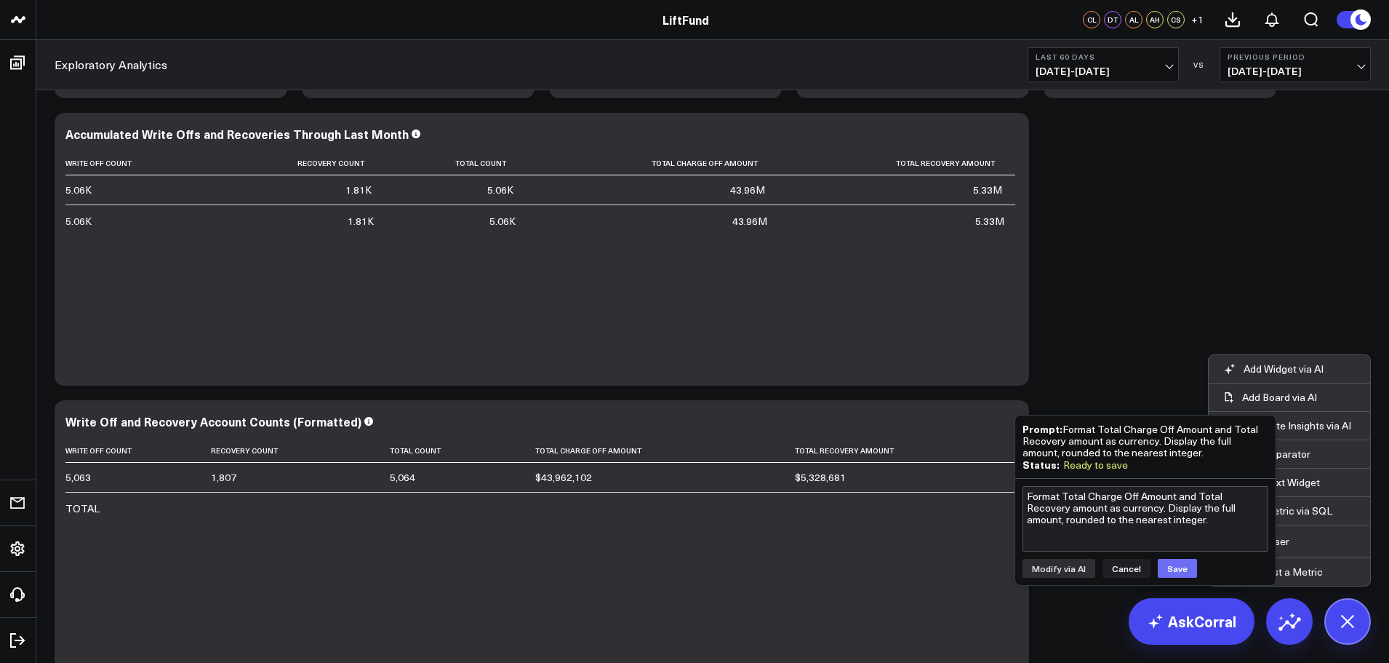
click at [1177, 566] on button "Save" at bounding box center [1177, 568] width 39 height 19
click at [1084, 348] on div "Portfolio Modify via AI Copy link to widget Ask support Remove Create linked co…" at bounding box center [712, 536] width 1331 height 1518
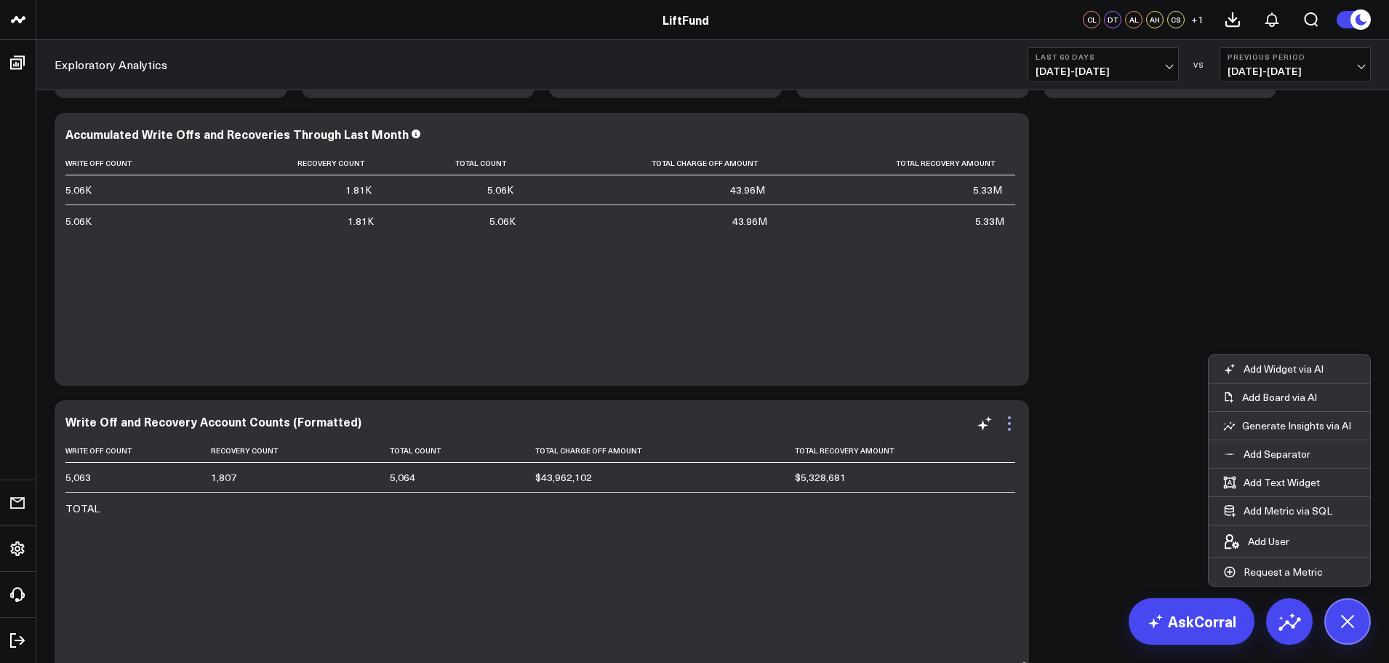
click at [1013, 418] on icon at bounding box center [1009, 423] width 17 height 17
click at [1006, 425] on icon at bounding box center [1009, 423] width 17 height 17
click at [1008, 426] on icon at bounding box center [1009, 423] width 17 height 17
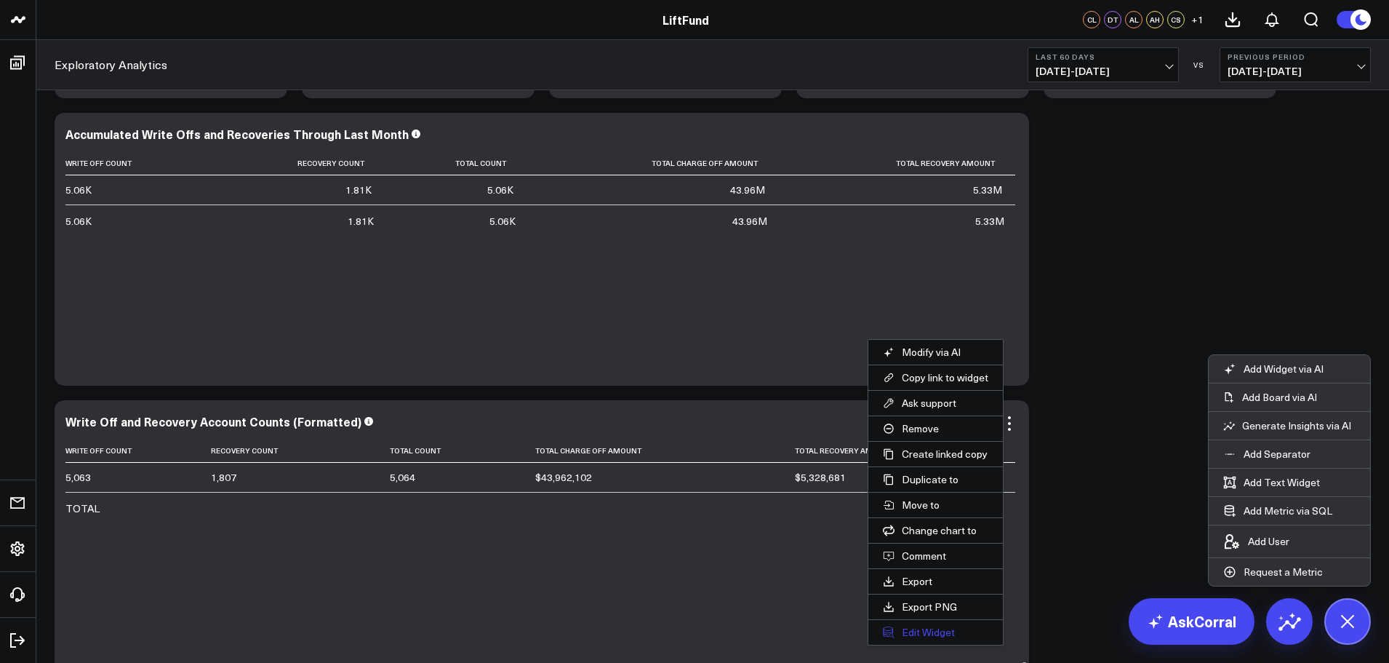
click at [915, 626] on button "Edit Widget" at bounding box center [935, 632] width 135 height 25
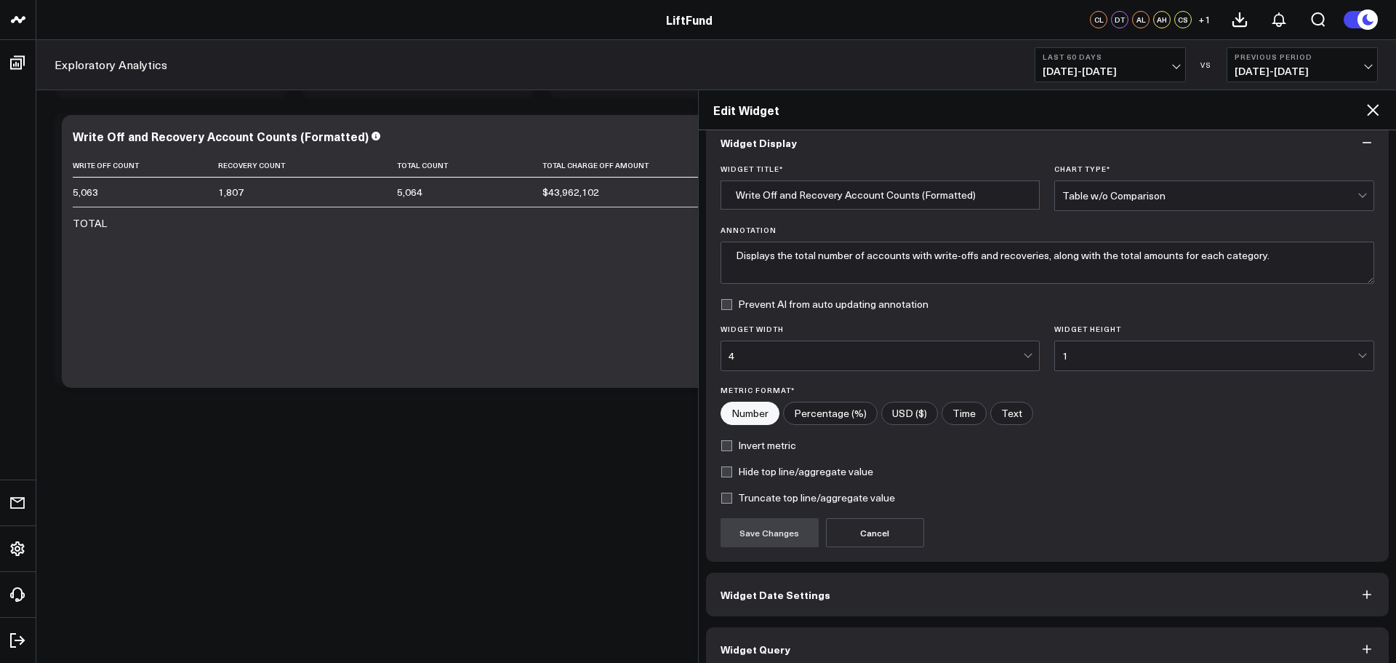
scroll to position [39, 0]
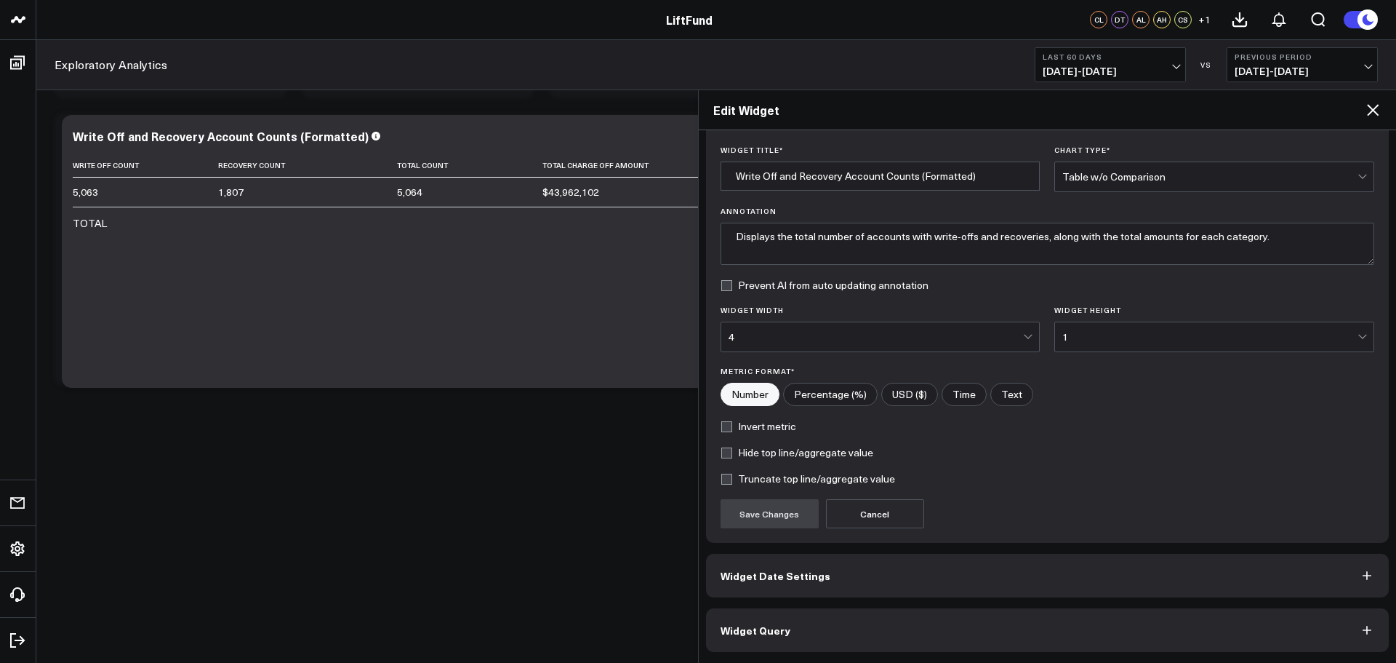
click at [908, 620] on button "Widget Query" at bounding box center [1048, 630] width 684 height 44
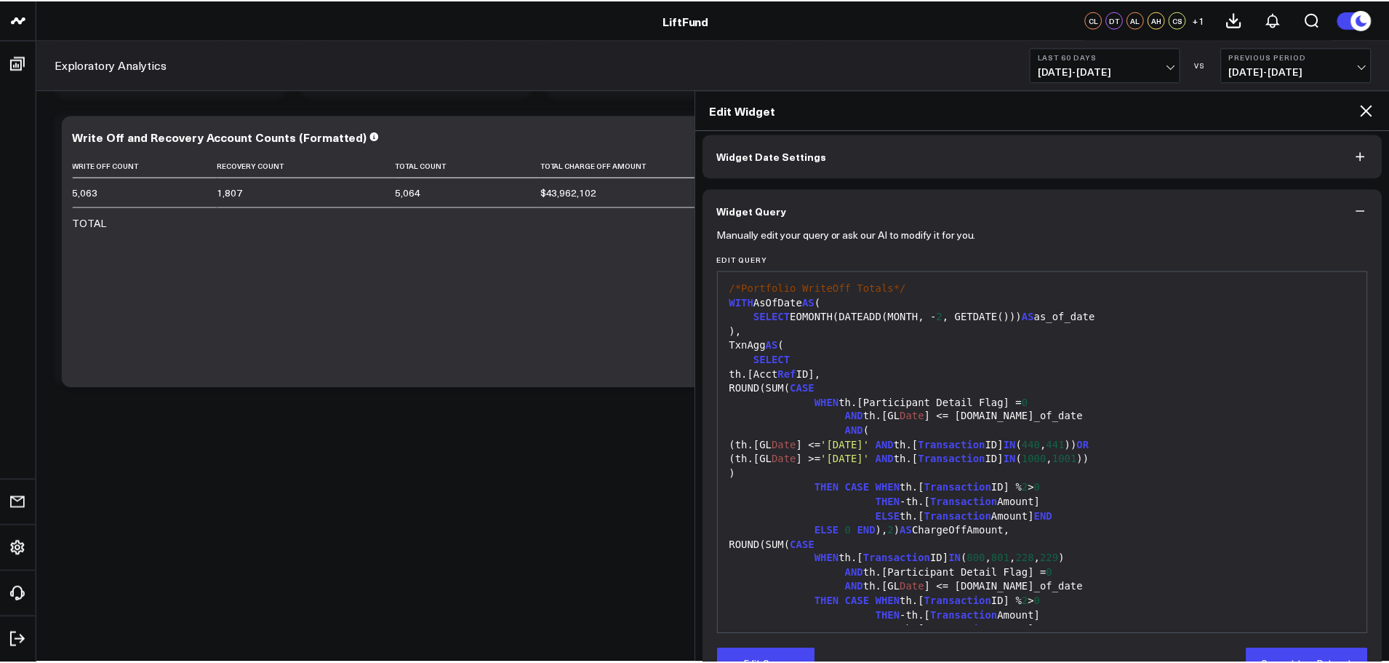
scroll to position [0, 0]
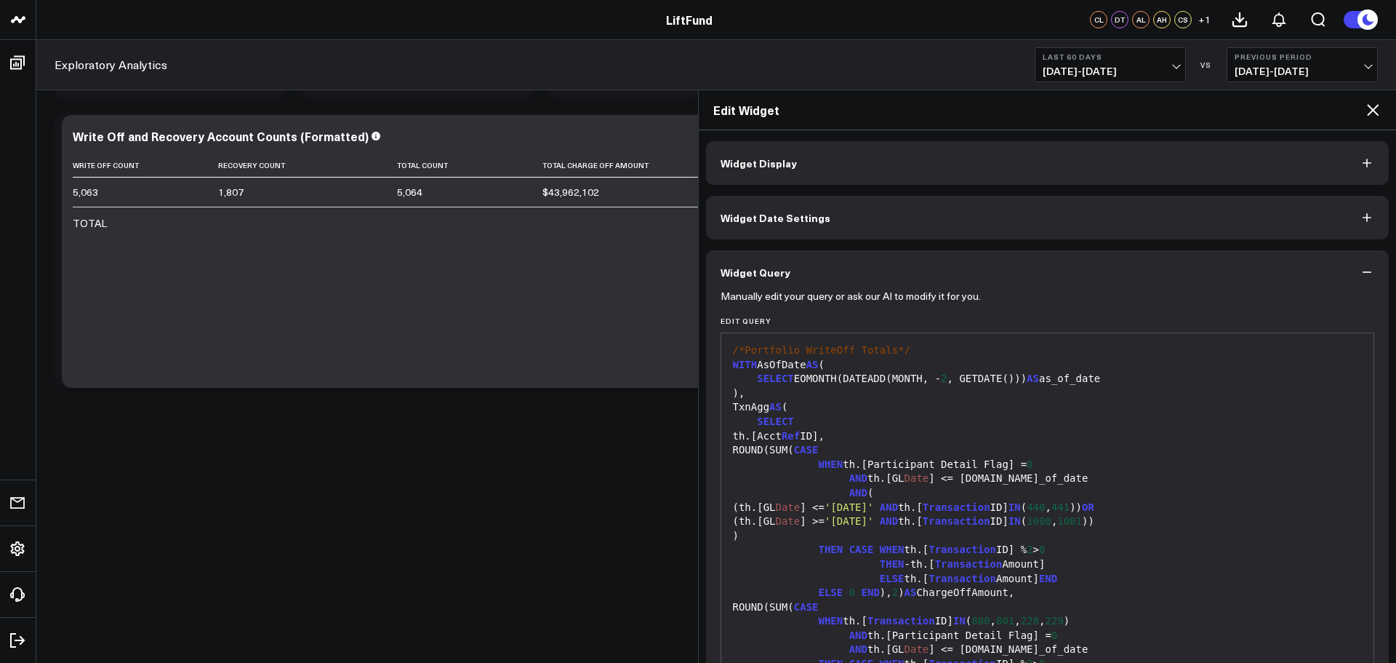
click at [809, 173] on button "Widget Display" at bounding box center [1048, 163] width 684 height 44
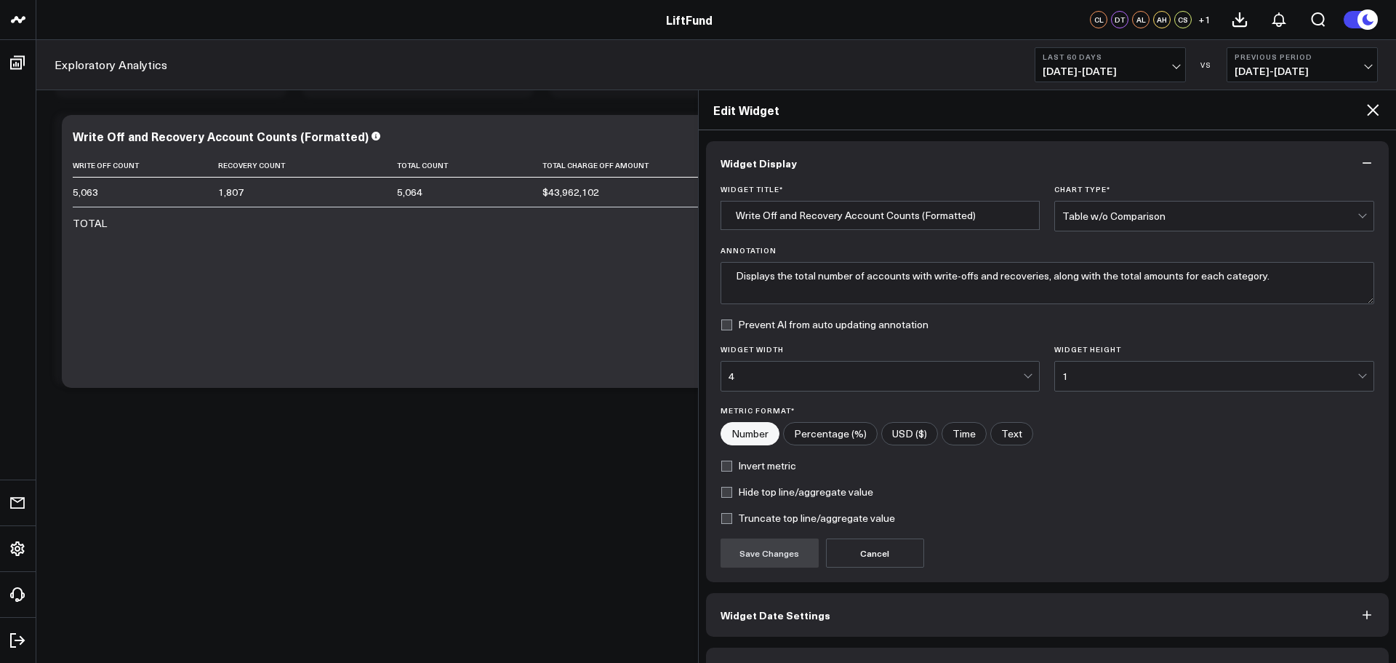
click at [1370, 113] on icon at bounding box center [1373, 110] width 12 height 12
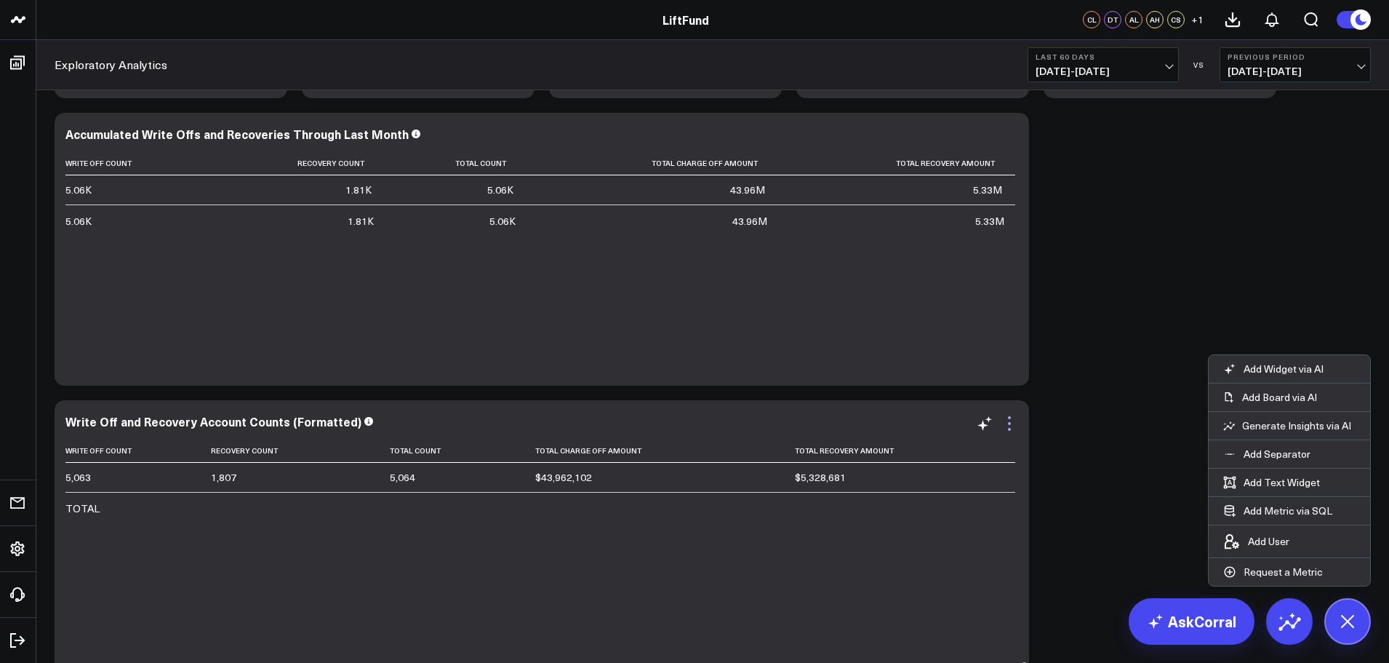
click at [1012, 426] on icon at bounding box center [1009, 423] width 17 height 17
click at [1009, 417] on icon at bounding box center [1009, 417] width 3 height 3
click at [0, 0] on button "AI Auto Training" at bounding box center [0, 0] width 0 height 0
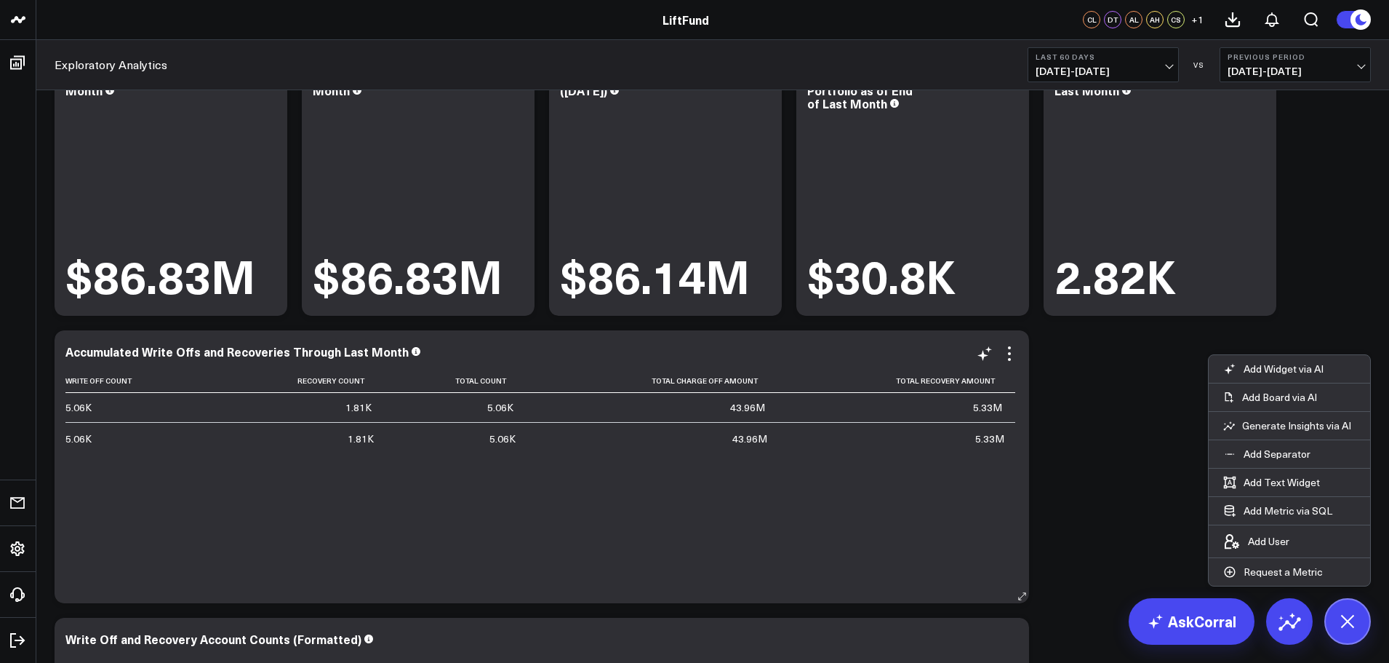
scroll to position [95, 0]
click at [1014, 359] on icon at bounding box center [1009, 353] width 17 height 17
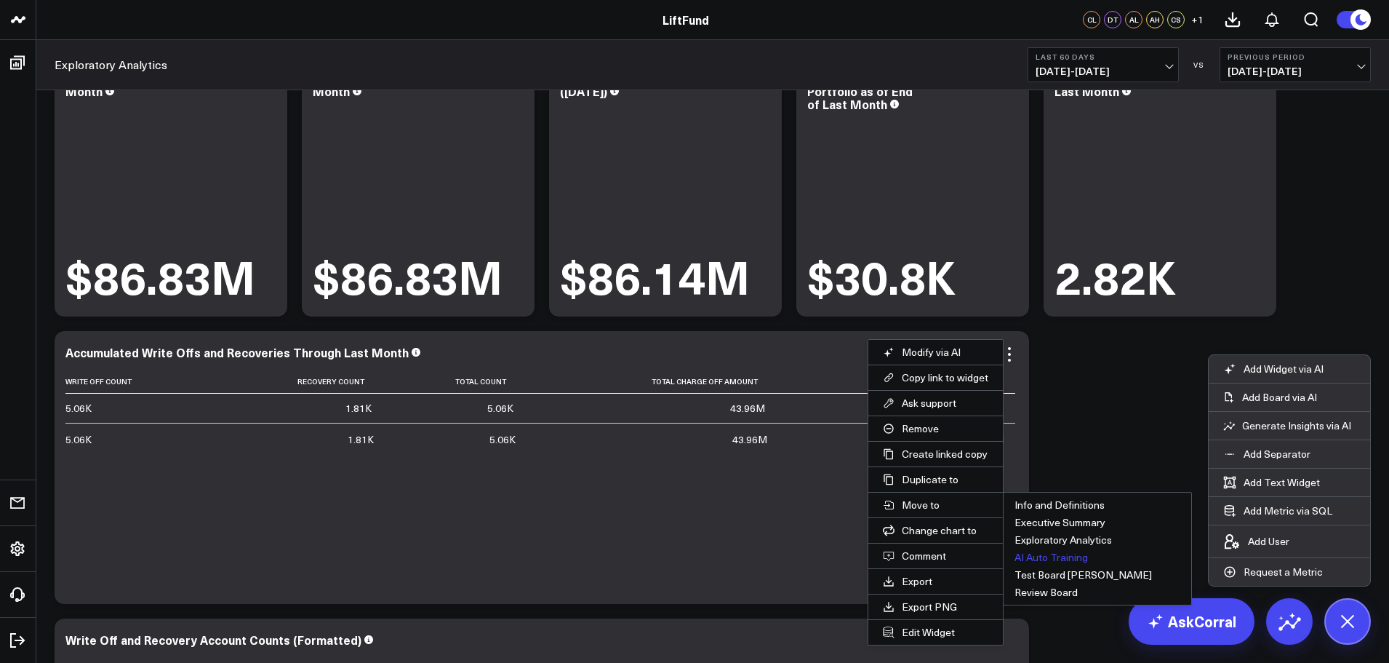
click at [1041, 560] on button "AI Auto Training" at bounding box center [1098, 556] width 188 height 17
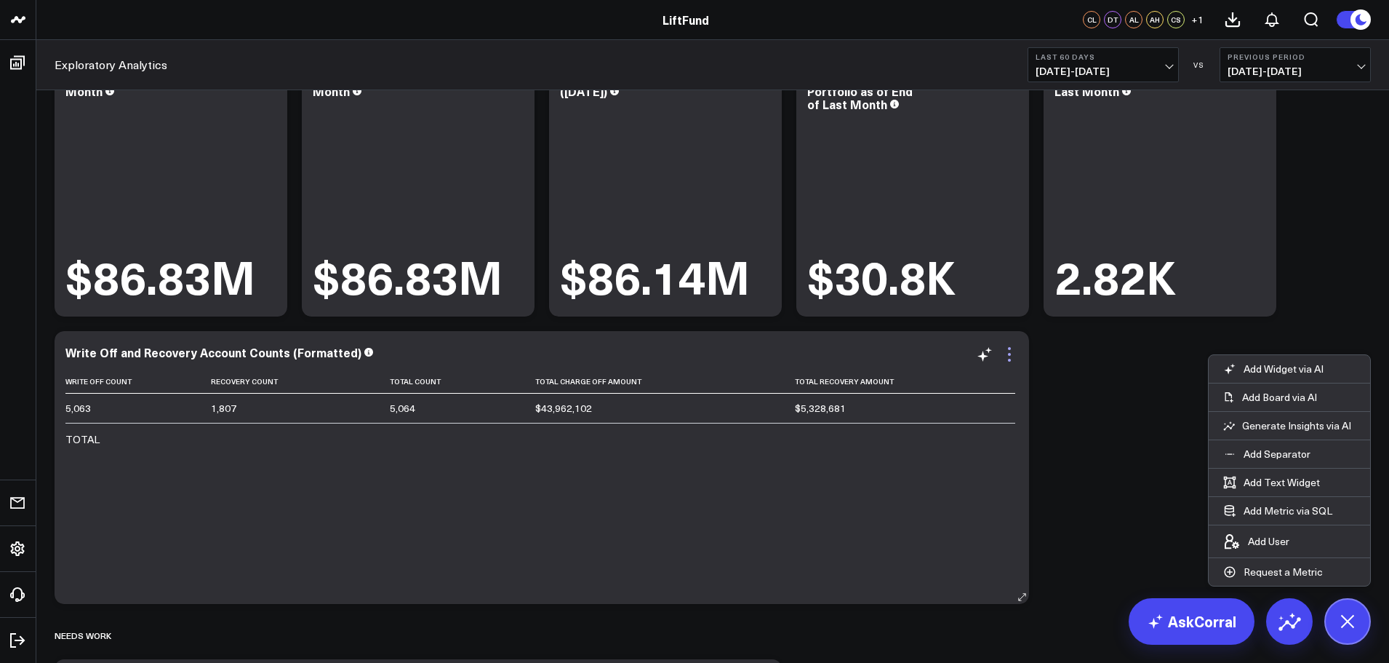
click at [1012, 361] on icon at bounding box center [1009, 353] width 17 height 17
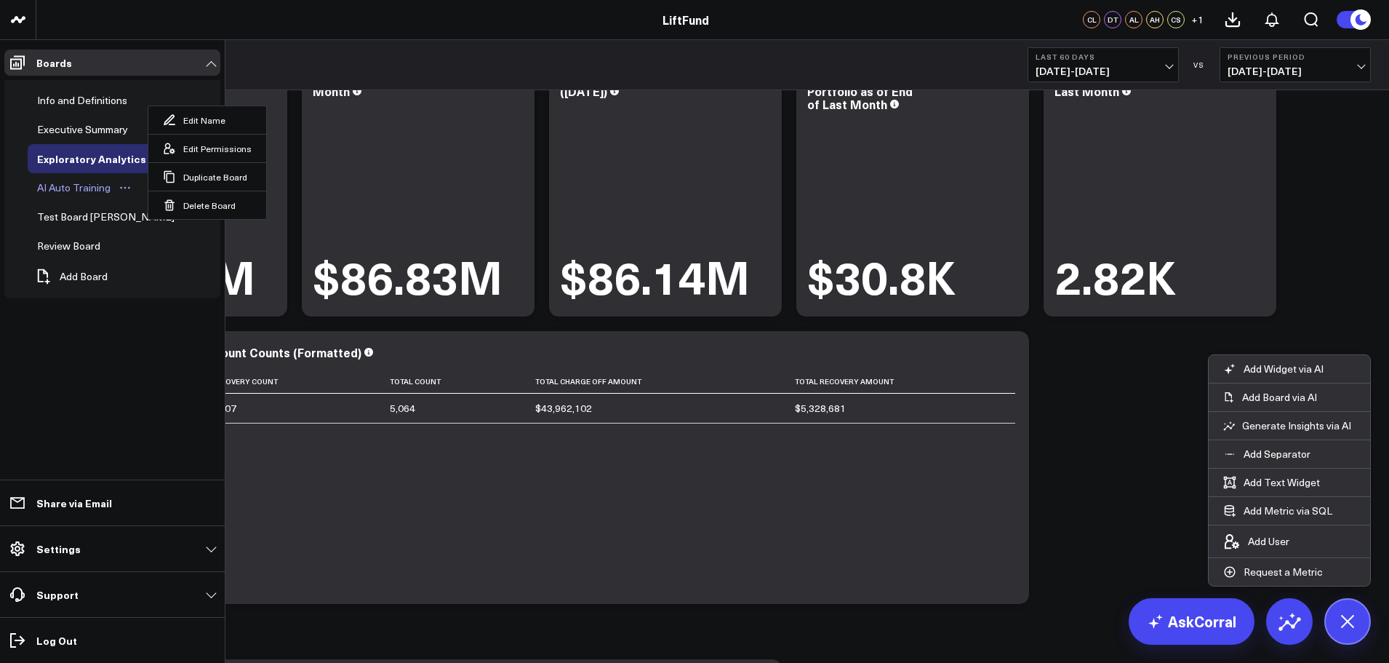
click at [93, 188] on div "AI Auto Training" at bounding box center [73, 187] width 81 height 17
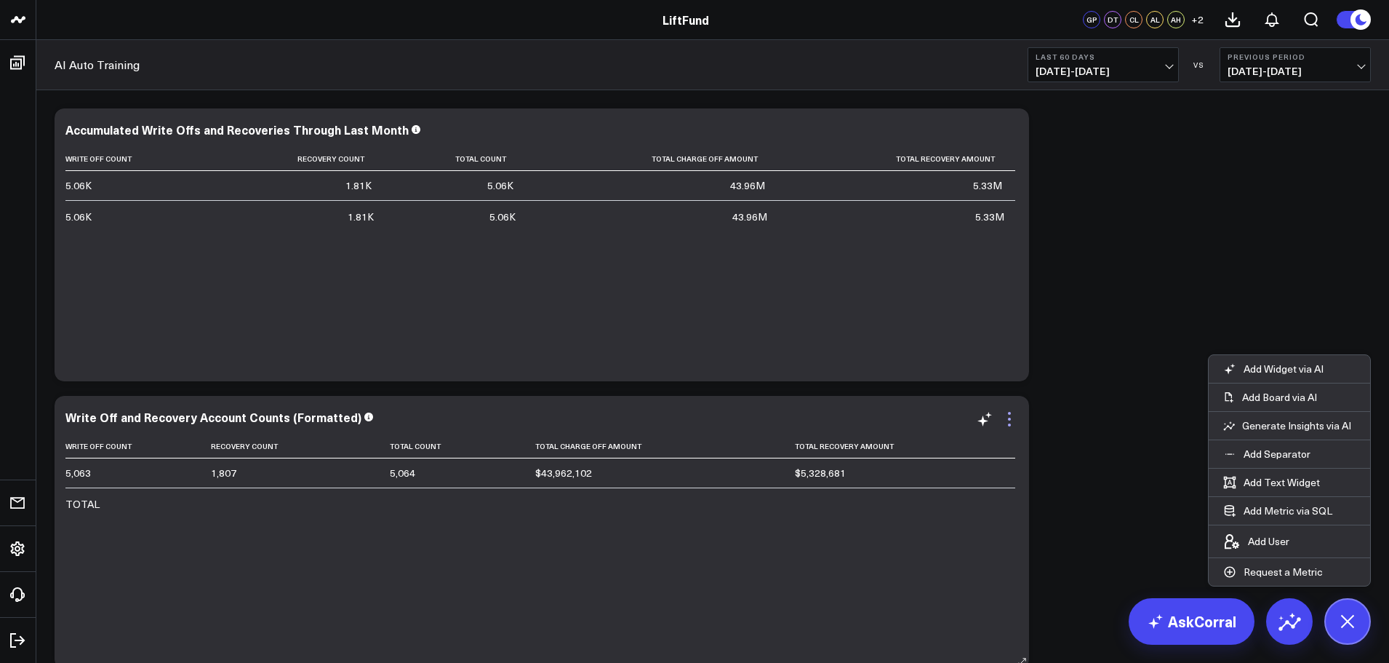
click at [1011, 424] on icon at bounding box center [1009, 418] width 17 height 17
click at [1012, 423] on icon at bounding box center [1009, 418] width 17 height 17
click at [1011, 417] on icon at bounding box center [1009, 418] width 17 height 17
click at [1012, 415] on icon at bounding box center [1009, 418] width 17 height 17
click at [1010, 420] on icon at bounding box center [1009, 418] width 17 height 17
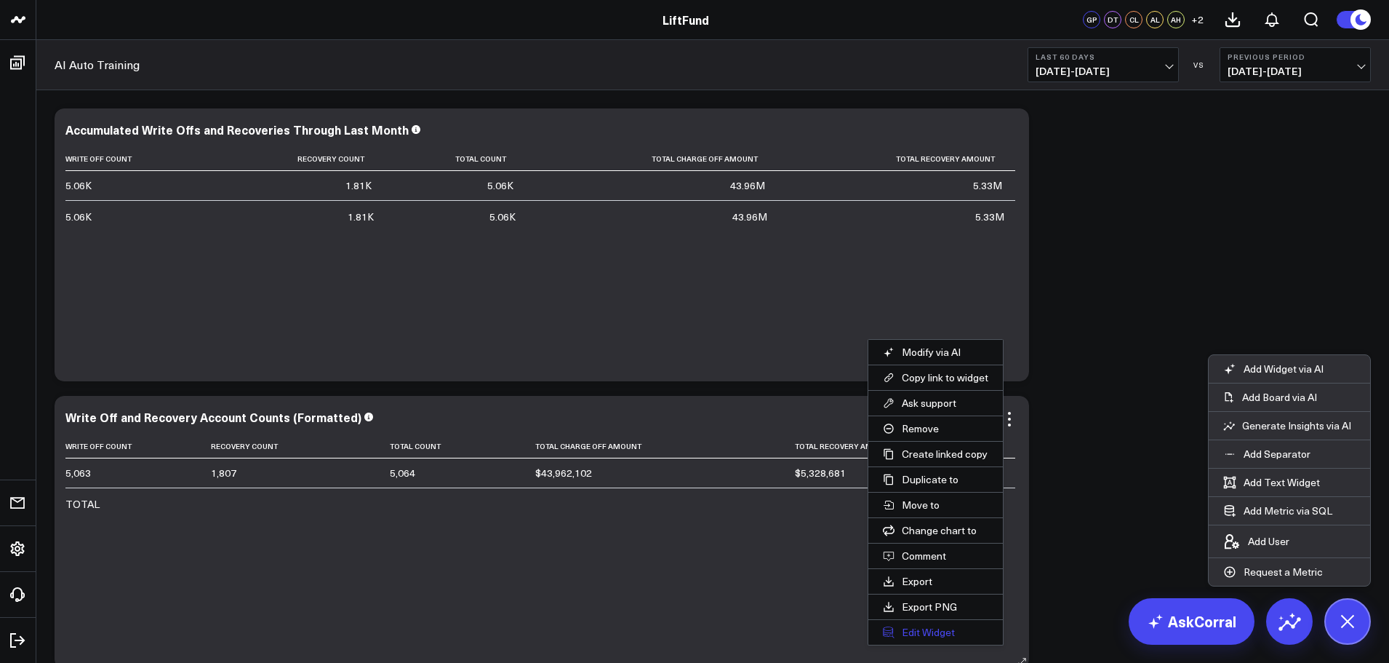
click at [921, 625] on button "Edit Widget" at bounding box center [935, 632] width 135 height 25
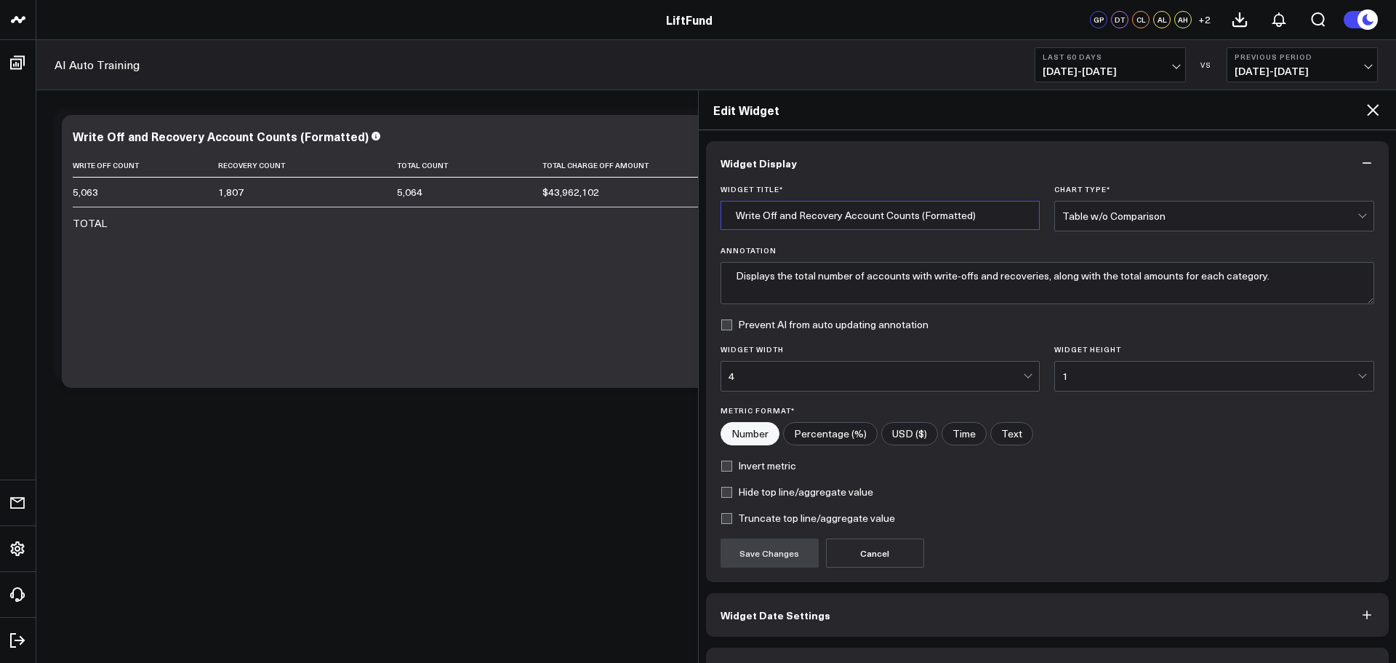
drag, startPoint x: 874, startPoint y: 214, endPoint x: 841, endPoint y: 217, distance: 32.9
click at [841, 217] on input "Write Off and Recovery Account Counts (Formatted)" at bounding box center [881, 215] width 320 height 29
type input "Write Off and Recovery Totals (Formatted)"
click at [780, 548] on button "Save Changes" at bounding box center [770, 552] width 98 height 29
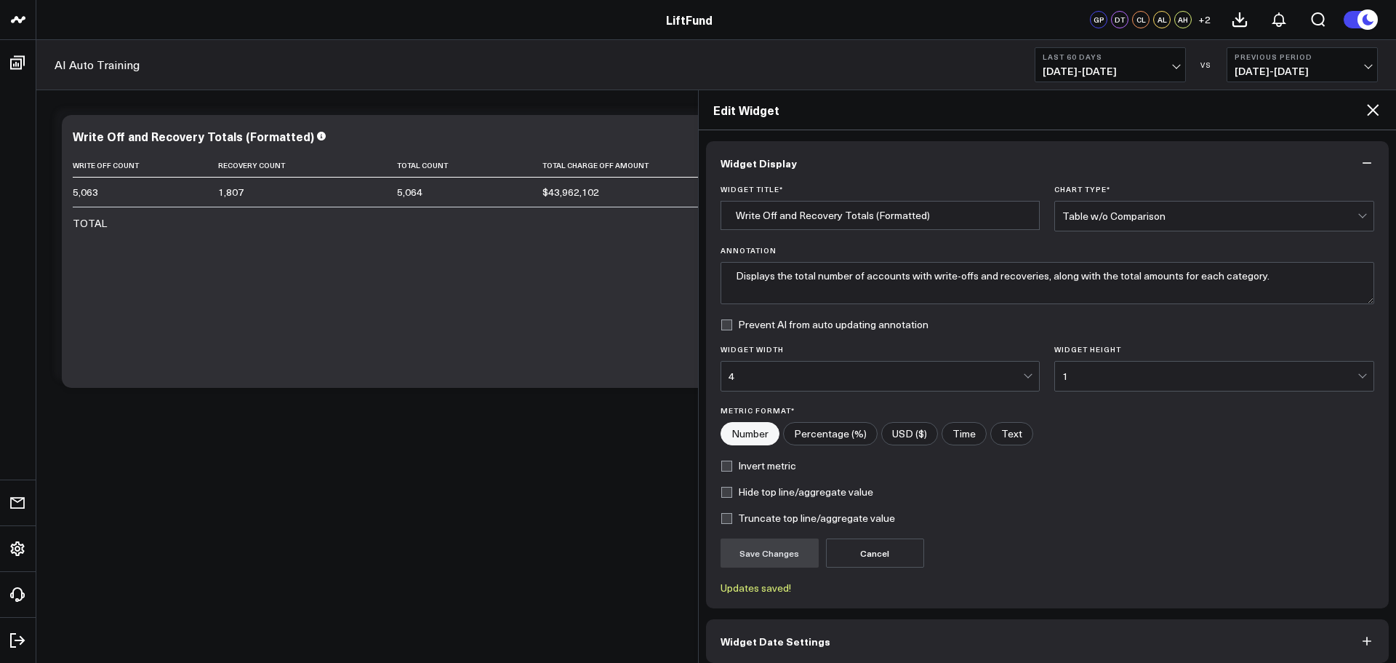
click at [1373, 104] on icon at bounding box center [1372, 109] width 17 height 17
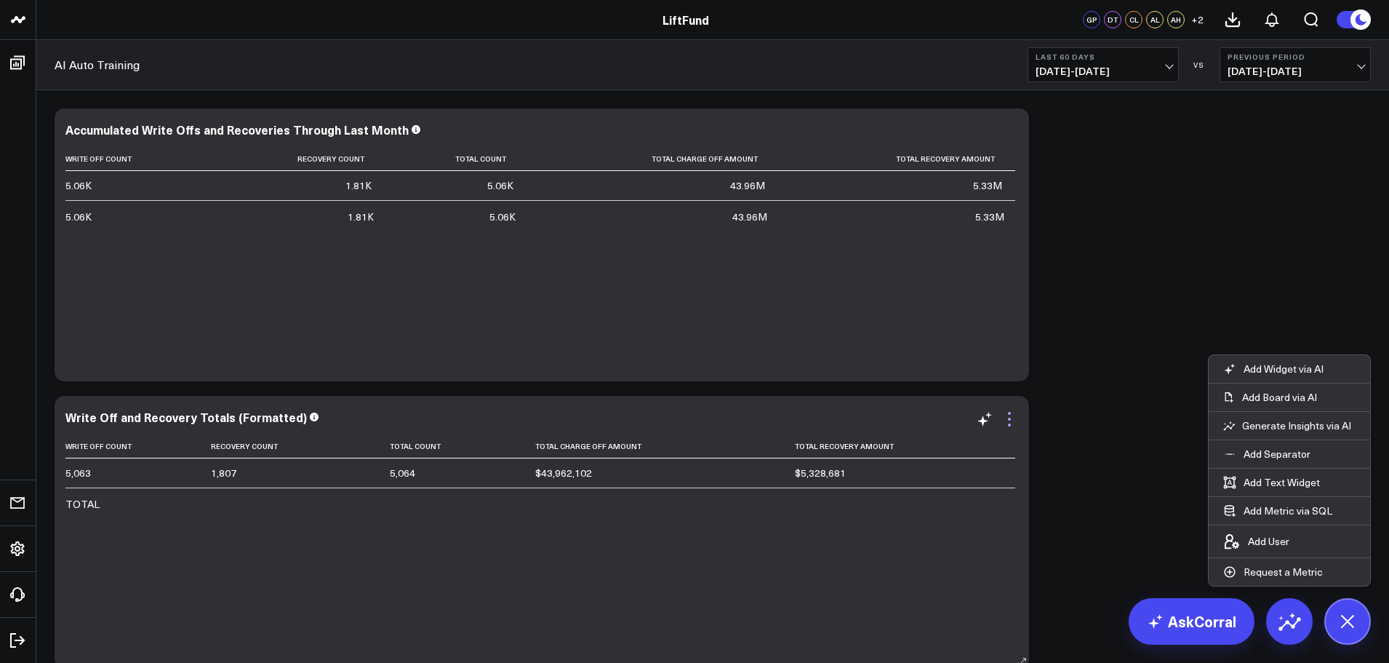
click at [1010, 414] on icon at bounding box center [1009, 413] width 3 height 3
click at [1013, 419] on icon at bounding box center [1009, 418] width 17 height 17
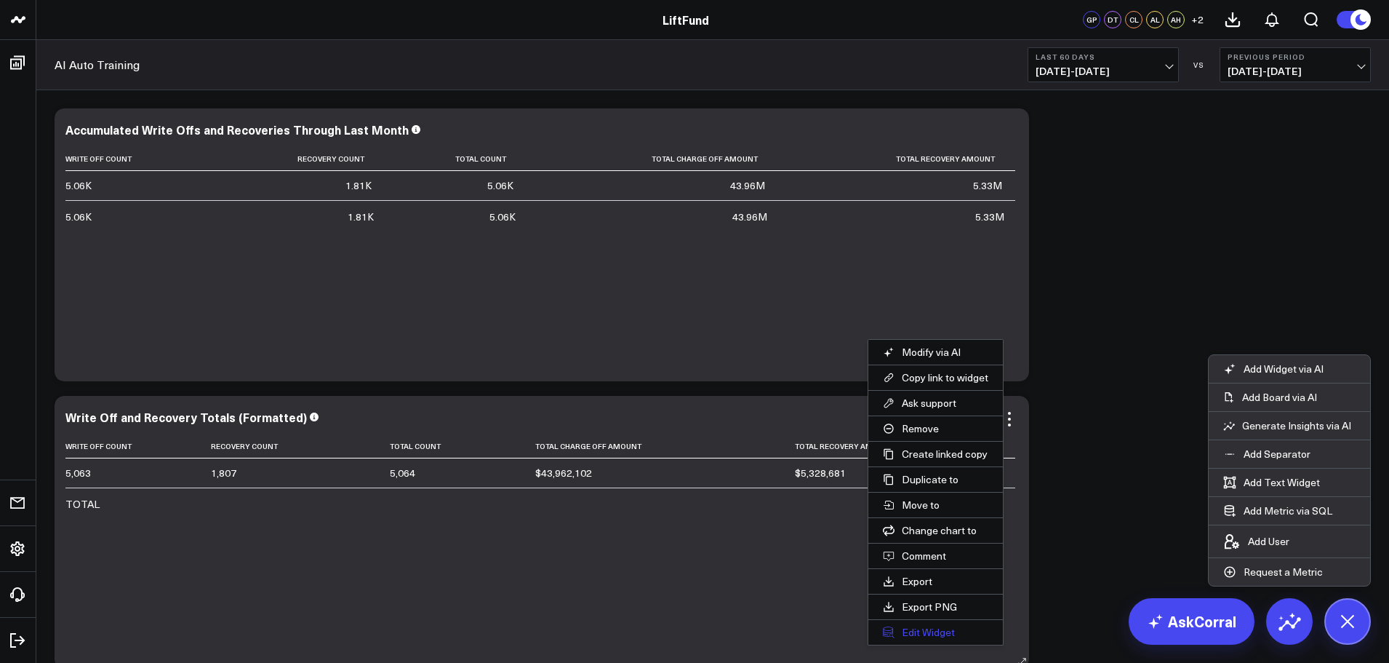
click at [929, 636] on button "Edit Widget" at bounding box center [935, 632] width 135 height 25
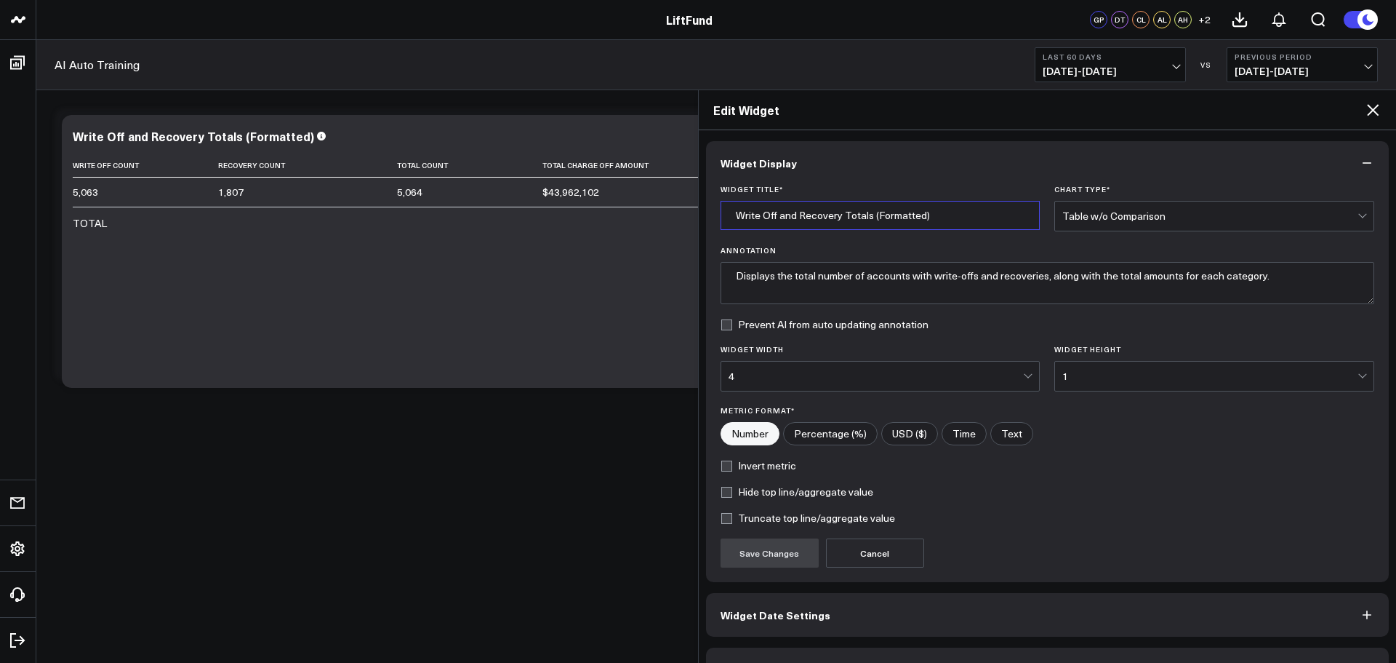
click at [740, 216] on input "Write Off and Recovery Totals (Formatted)" at bounding box center [881, 215] width 320 height 29
drag, startPoint x: 991, startPoint y: 213, endPoint x: 729, endPoint y: 208, distance: 261.9
click at [730, 209] on input "Cumulative Write Off and Recovery Totals (Formatted)" at bounding box center [881, 215] width 320 height 29
type input "Cumulative Write Off and Recovery Totals (Formatted)"
click at [775, 554] on button "Save Changes" at bounding box center [770, 552] width 98 height 29
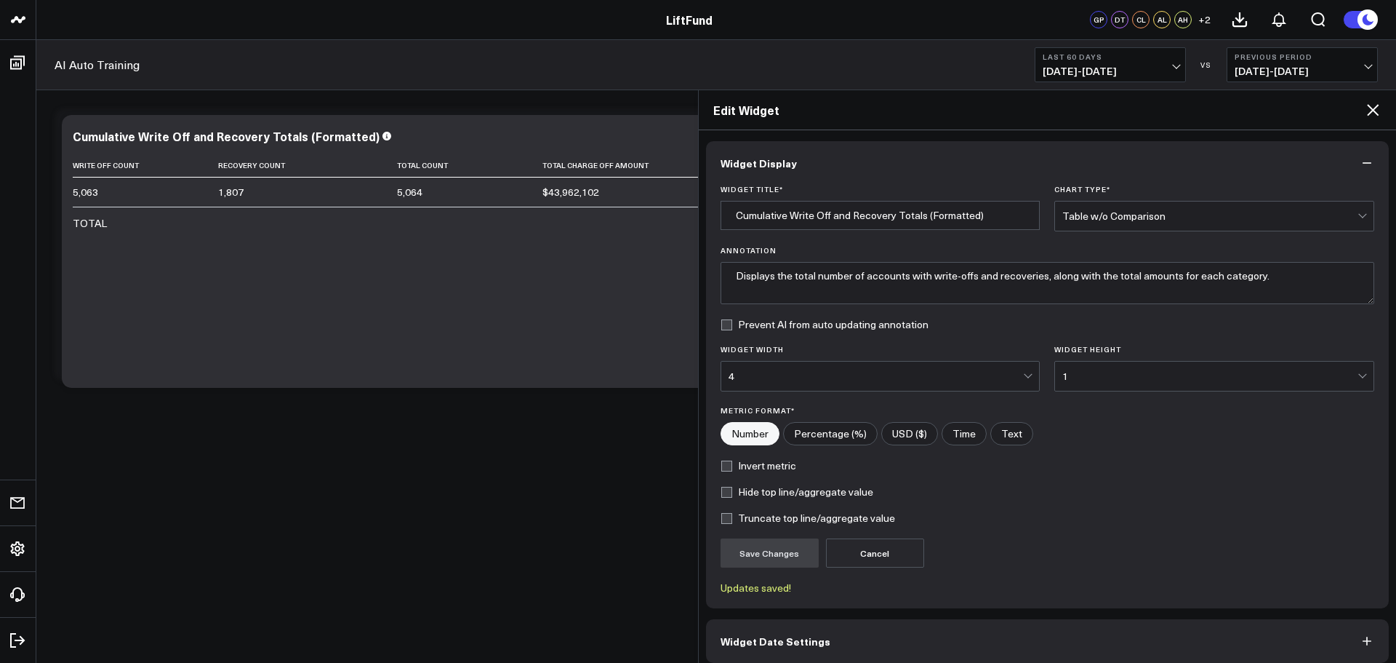
click at [1375, 105] on icon at bounding box center [1372, 109] width 17 height 17
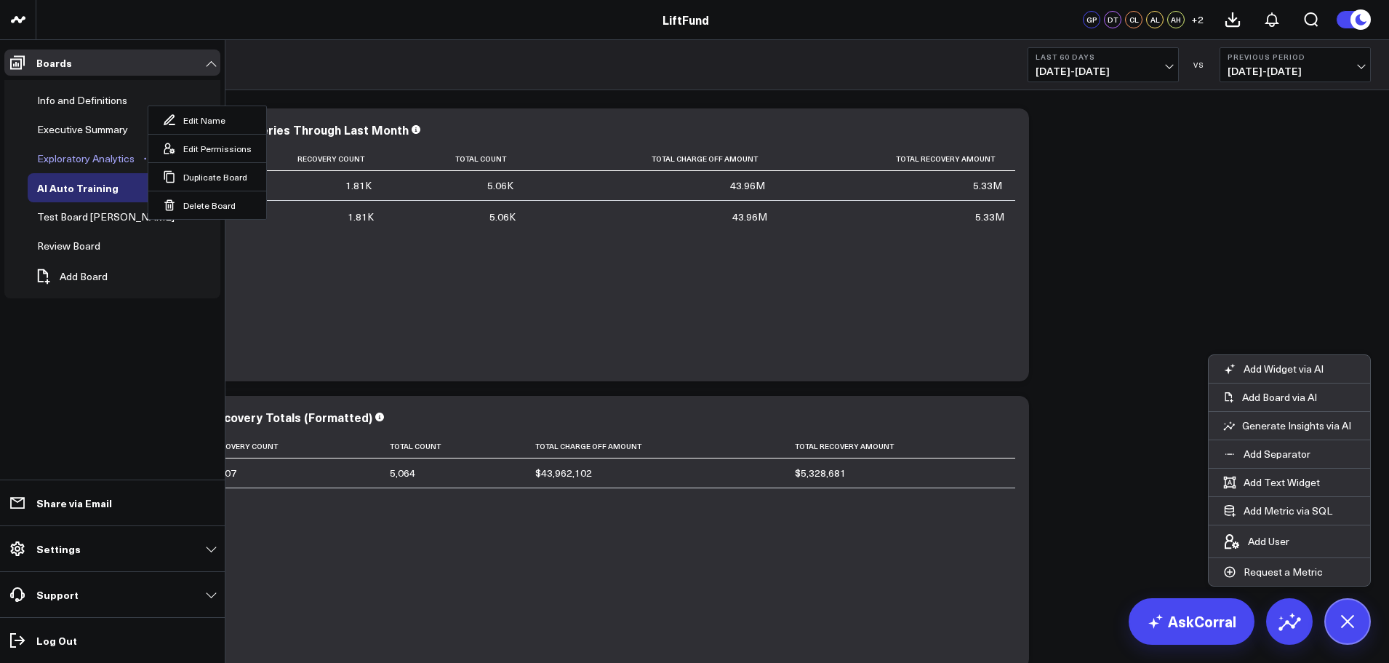
click at [76, 161] on div "Exploratory Analytics" at bounding box center [85, 158] width 105 height 17
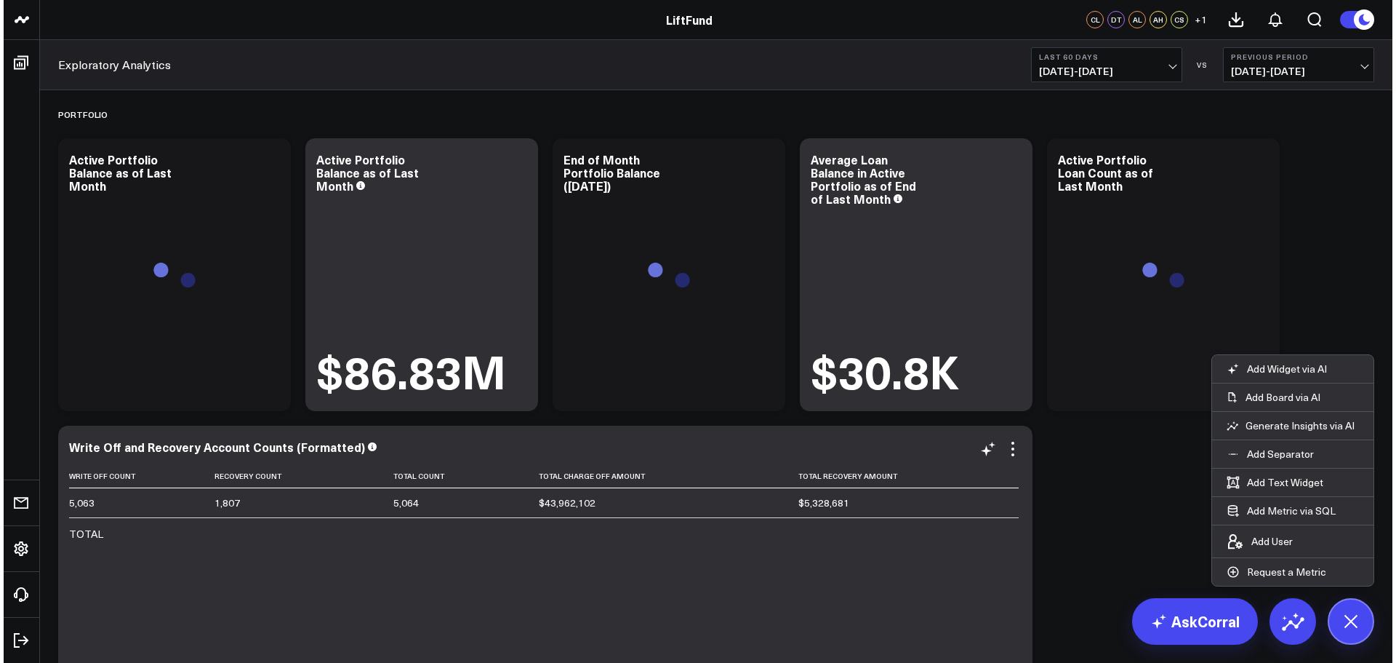
scroll to position [145, 0]
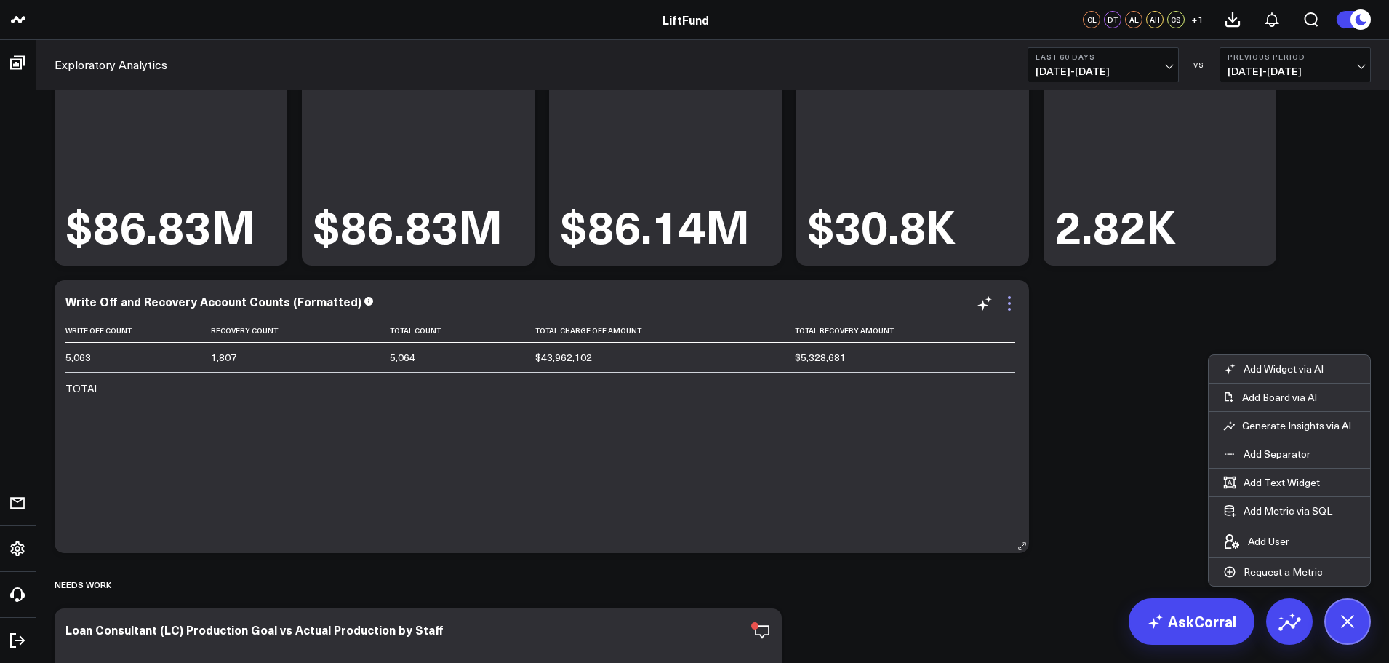
click at [1009, 302] on icon at bounding box center [1009, 303] width 17 height 17
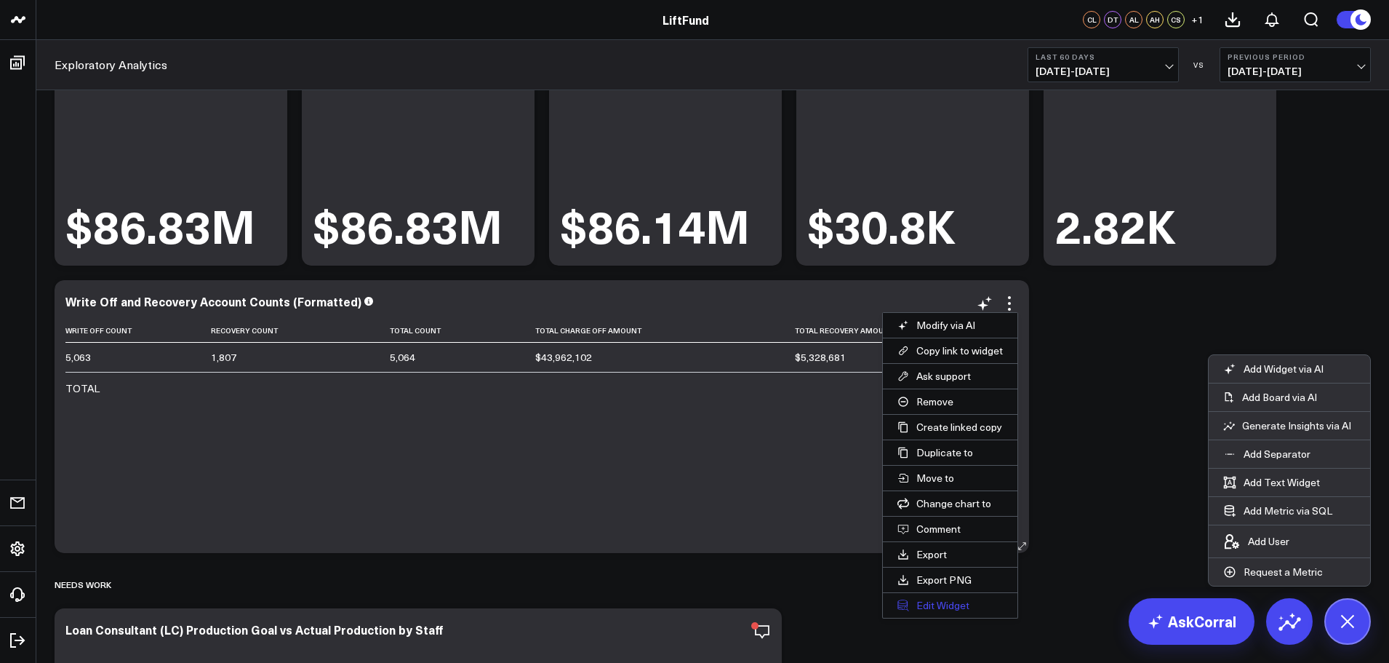
click at [928, 607] on button "Edit Widget" at bounding box center [950, 605] width 135 height 25
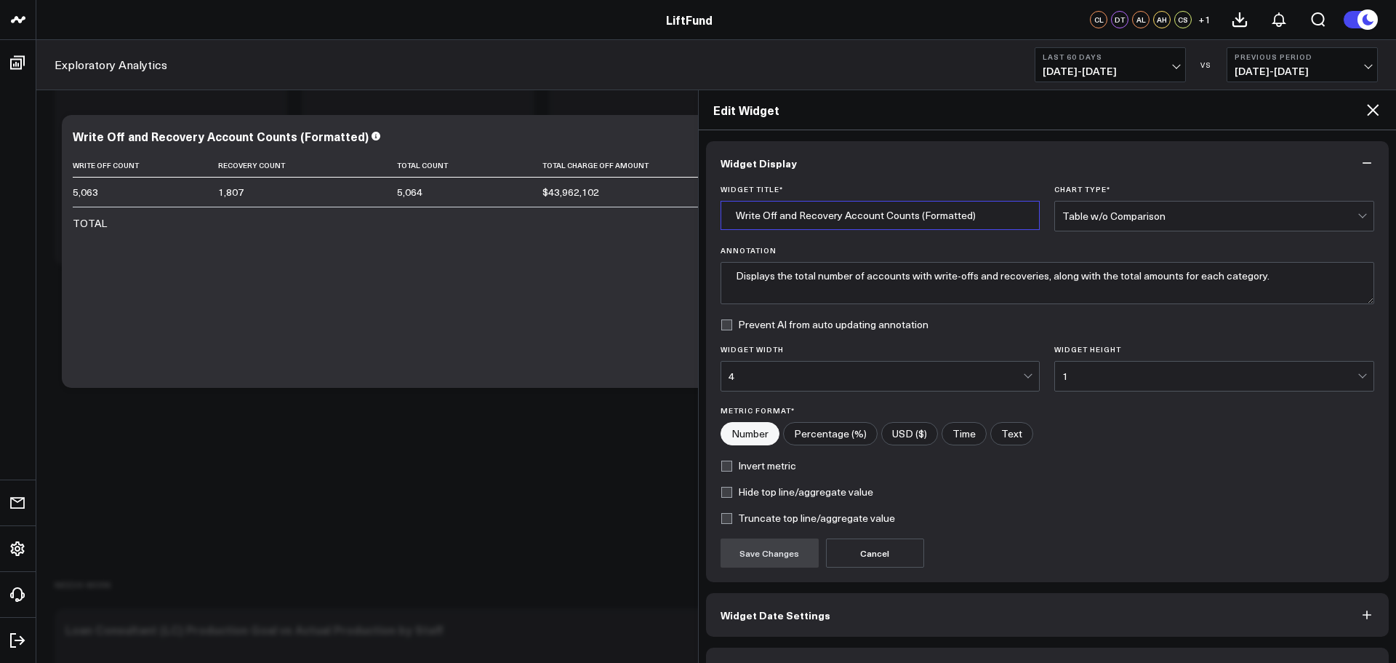
drag, startPoint x: 965, startPoint y: 211, endPoint x: 750, endPoint y: 214, distance: 215.3
click at [732, 209] on input "Write Off and Recovery Account Counts (Formatted)" at bounding box center [881, 215] width 320 height 29
paste input "Cumulative Write Off and Recovery Total"
type input "Cumulative Write Off and Recovery Totals (Formatted)"
click at [786, 554] on button "Save Changes" at bounding box center [770, 552] width 98 height 29
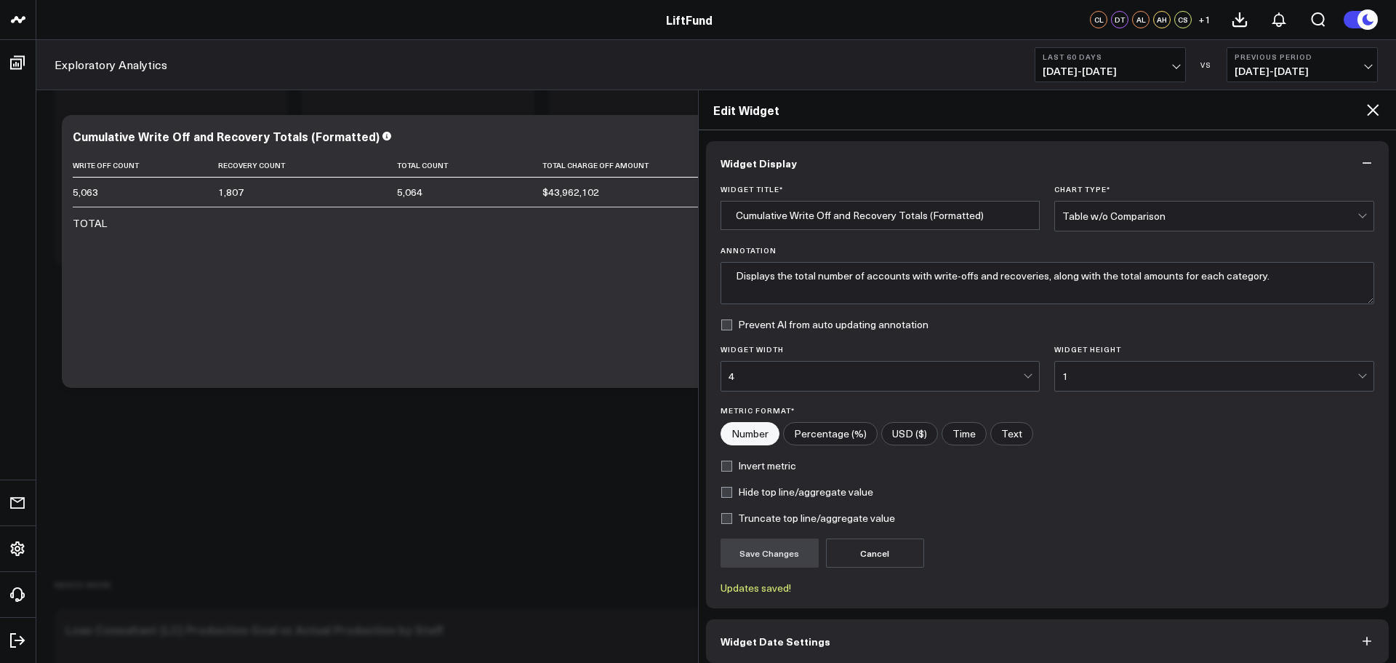
click at [1369, 108] on icon at bounding box center [1372, 109] width 17 height 17
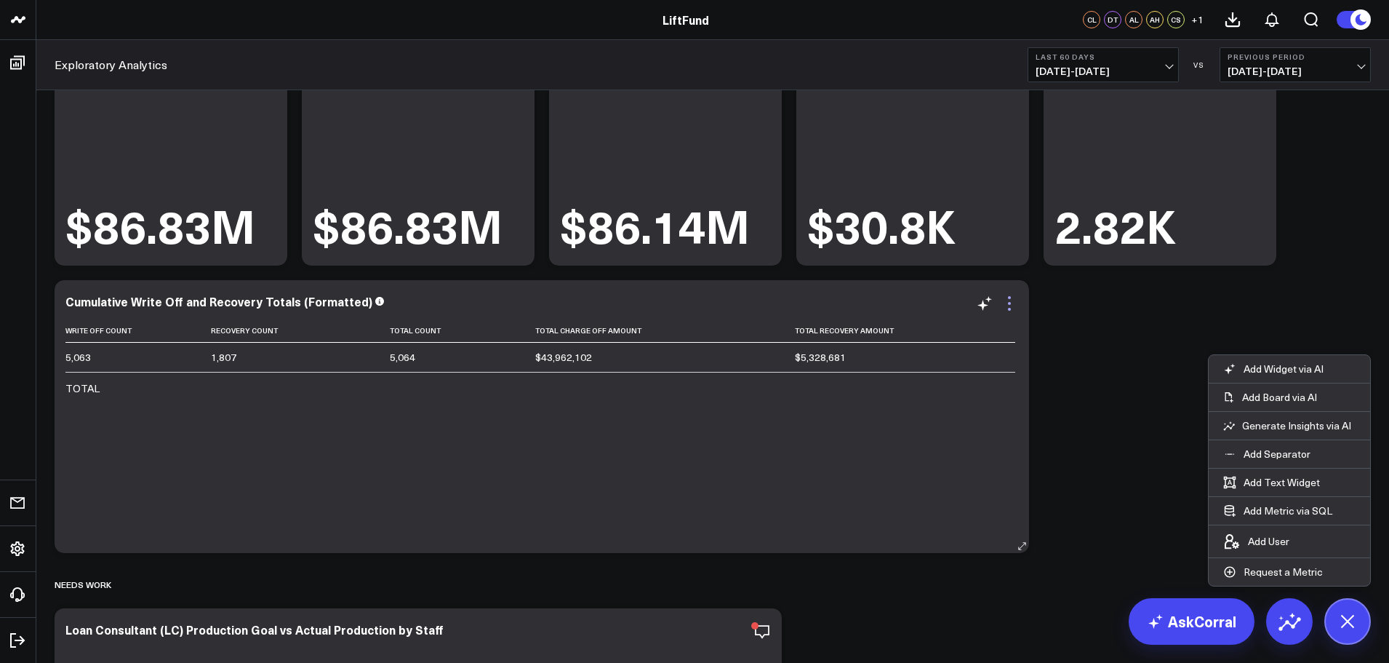
click at [1006, 310] on icon at bounding box center [1009, 303] width 17 height 17
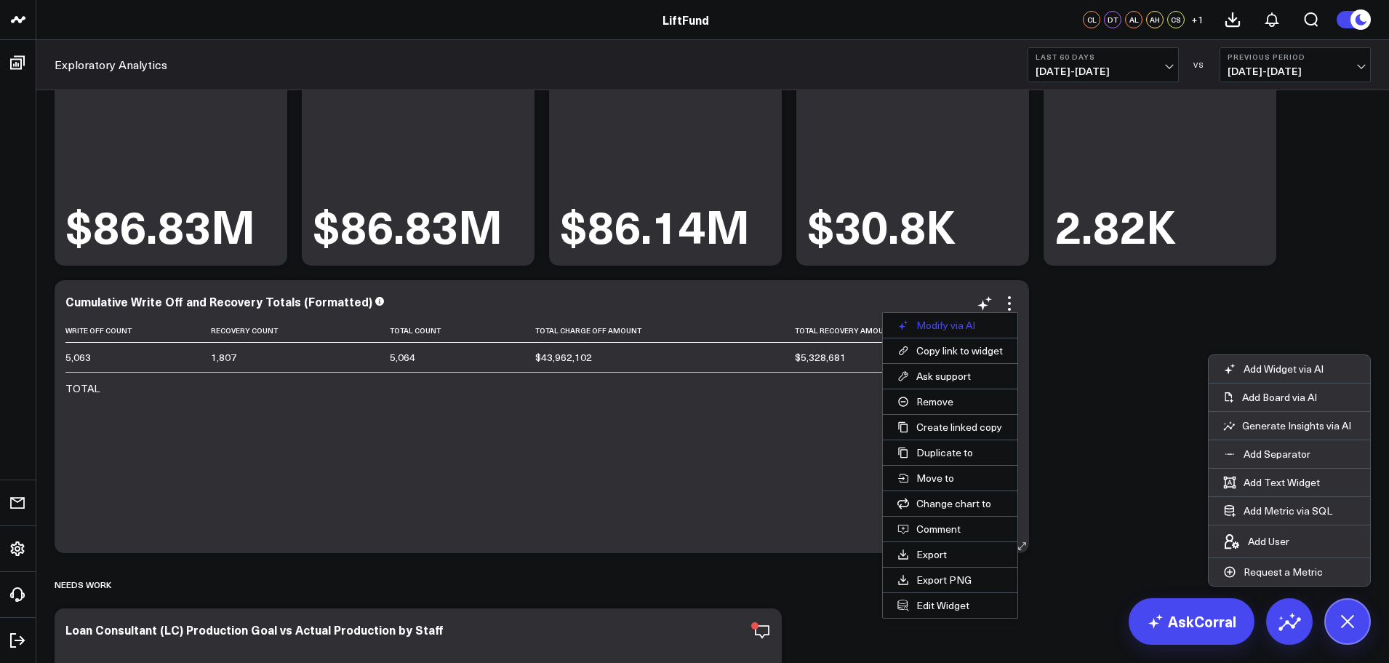
click at [966, 328] on button "Modify via AI" at bounding box center [950, 325] width 135 height 25
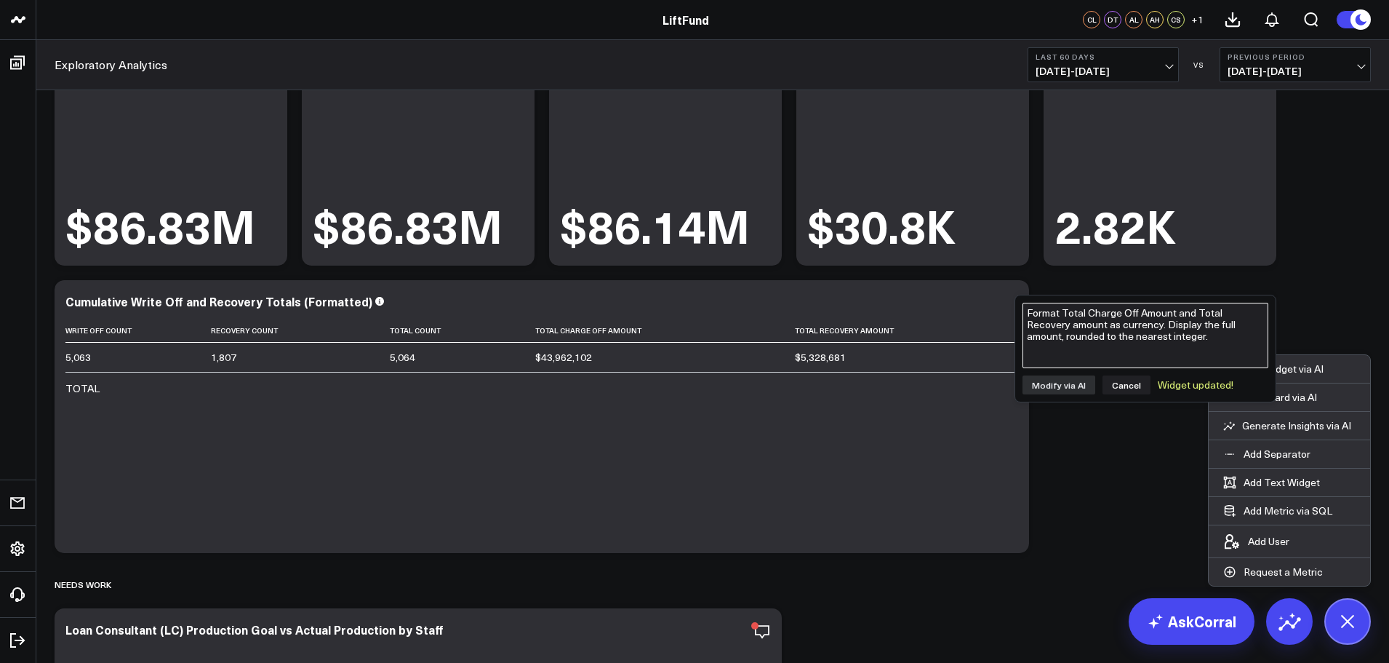
click at [1067, 328] on textarea "Format Total Charge Off Amount and Total Recovery amount as currency. Display t…" at bounding box center [1145, 335] width 246 height 65
type textarea "R"
type textarea "Restrict the write off and recovery timeframes last month only."
click at [1054, 388] on button "Modify via AI" at bounding box center [1058, 384] width 73 height 19
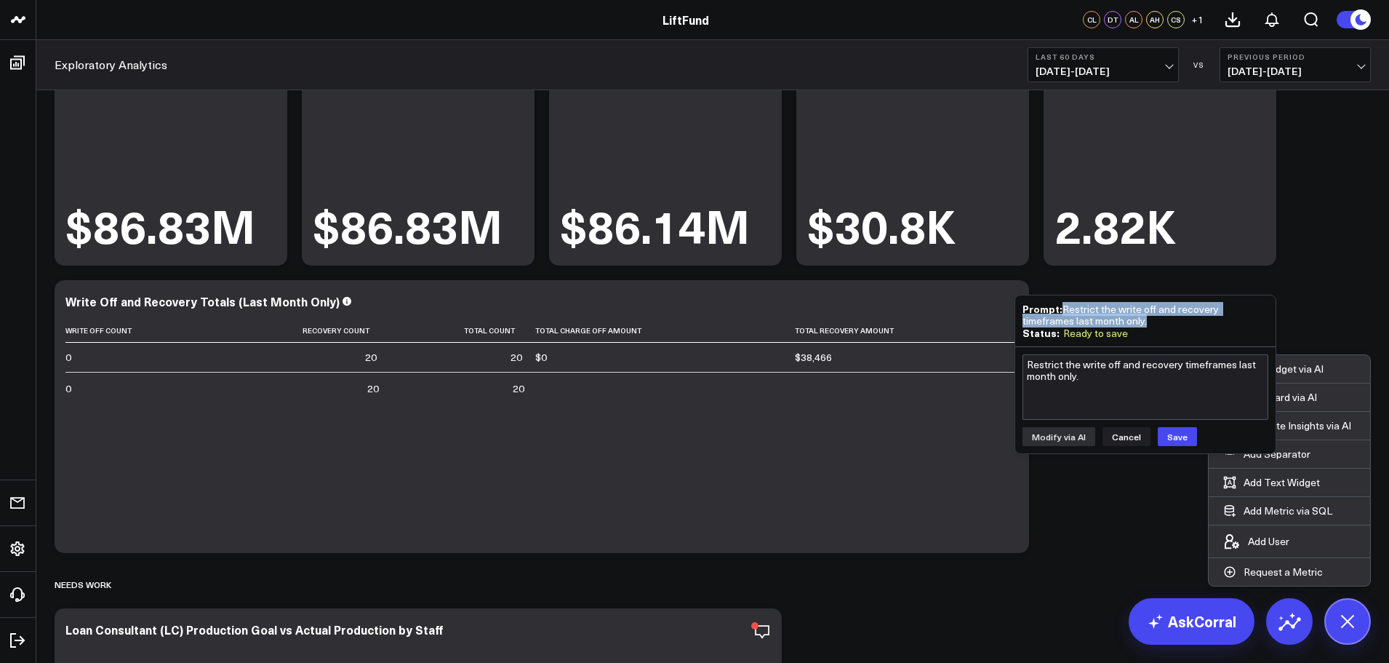
drag, startPoint x: 1062, startPoint y: 308, endPoint x: 1156, endPoint y: 321, distance: 94.1
click at [1156, 320] on div "Prompt: Restrict the write off and recovery timeframes last month only." at bounding box center [1145, 315] width 246 height 24
copy div "Restrict the write off and recovery timeframes last month only."
click at [1125, 437] on button "Cancel" at bounding box center [1126, 436] width 48 height 19
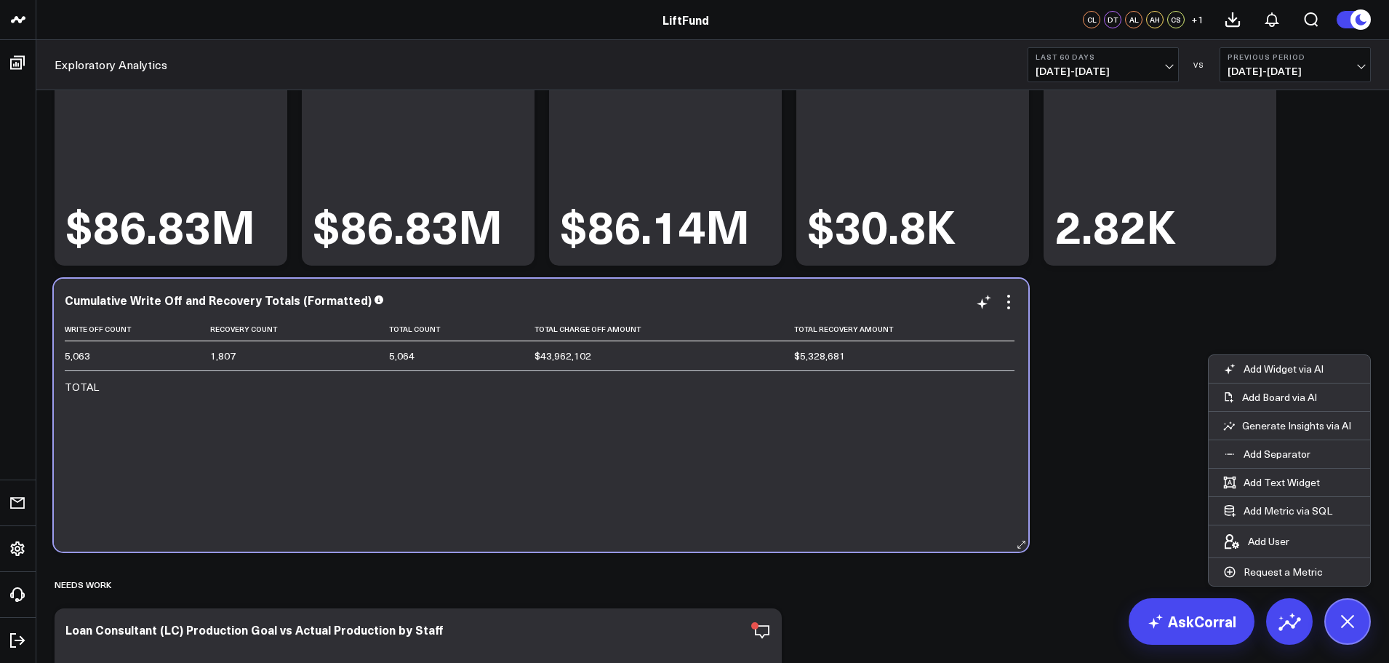
click at [1007, 312] on div "Cumulative Write Off and Recovery Totals (Formatted) Write Off Count Recovery C…" at bounding box center [541, 415] width 953 height 244
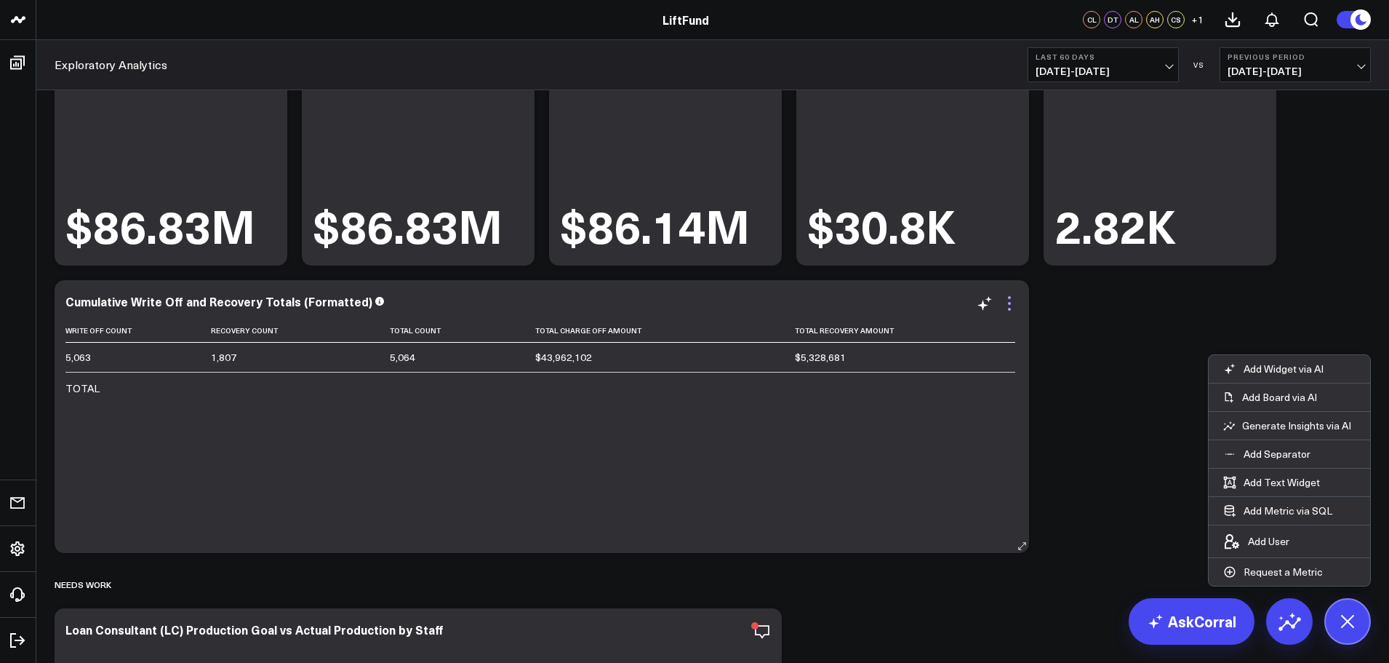
click at [1012, 308] on icon at bounding box center [1009, 303] width 17 height 17
click at [1010, 309] on icon at bounding box center [1009, 309] width 3 height 3
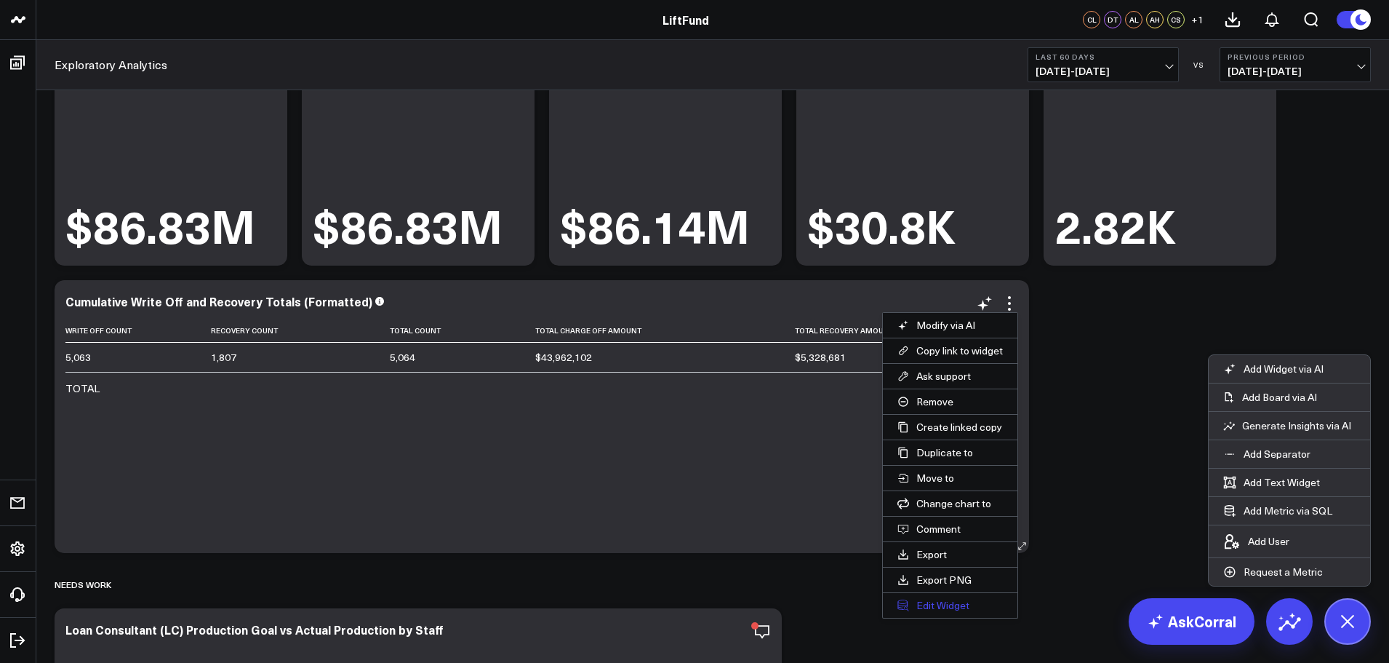
click at [953, 604] on button "Edit Widget" at bounding box center [950, 605] width 135 height 25
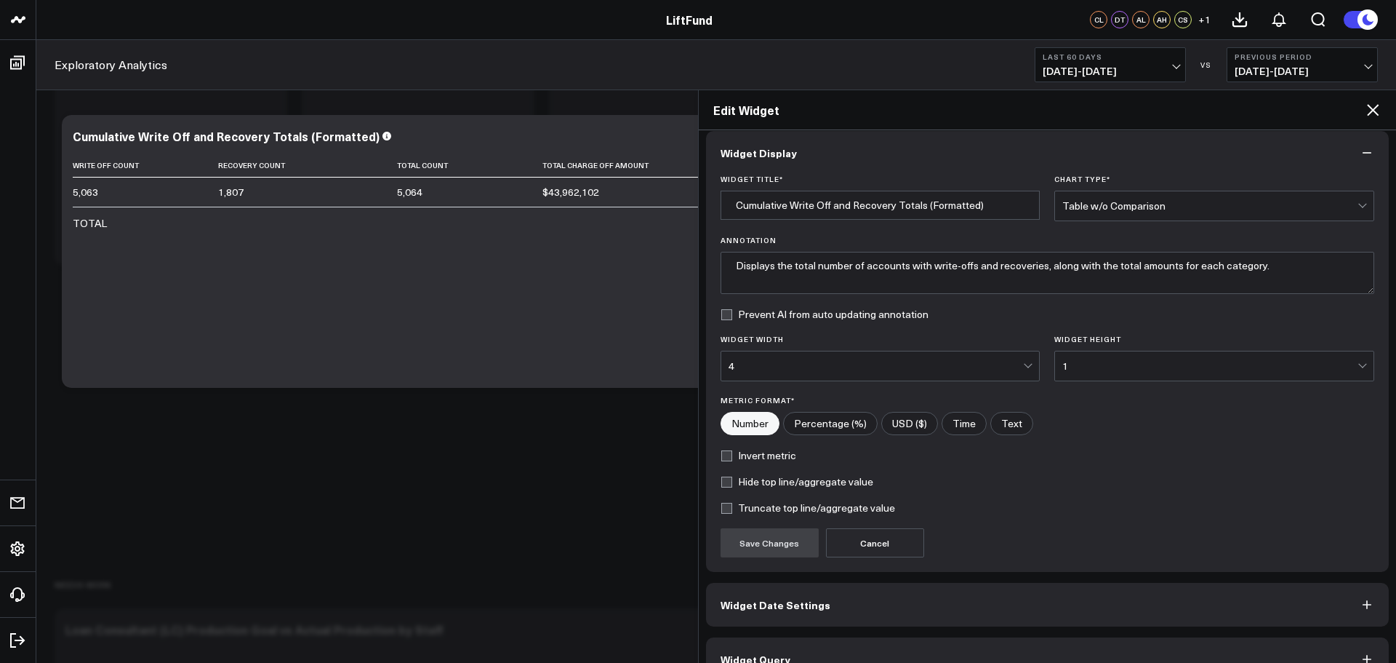
scroll to position [39, 0]
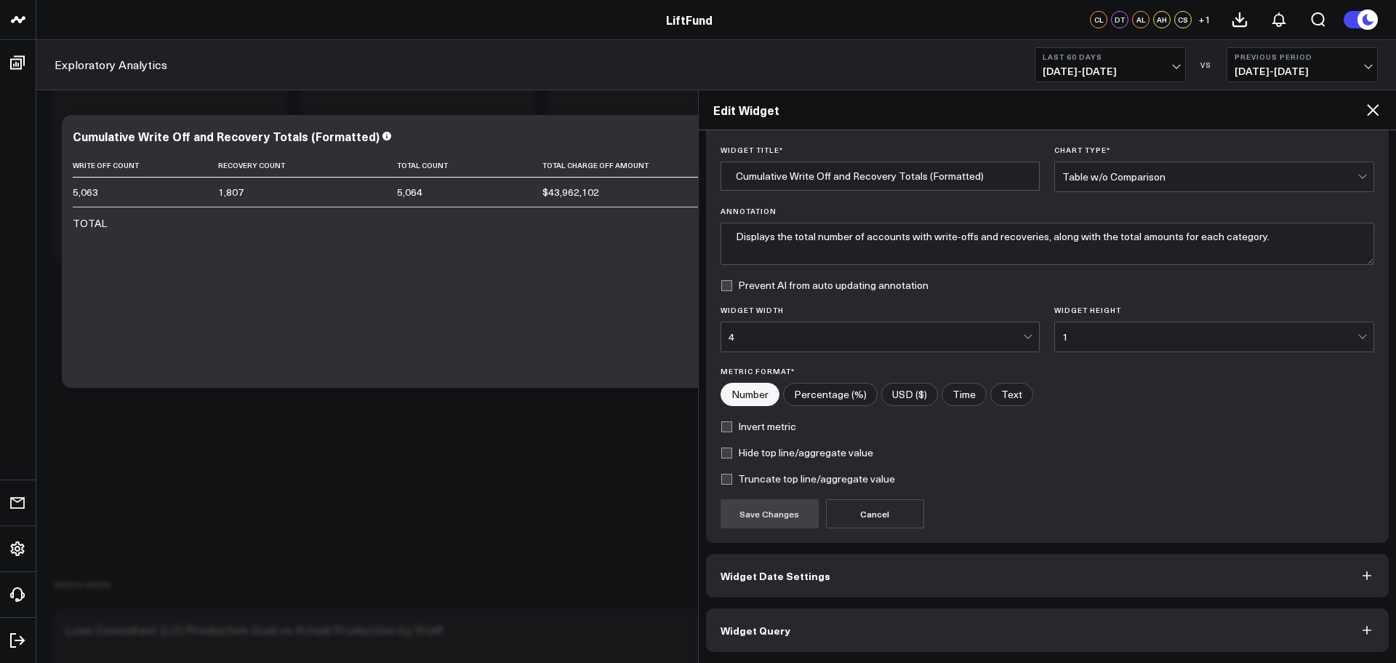
click at [817, 631] on button "Widget Query" at bounding box center [1048, 630] width 684 height 44
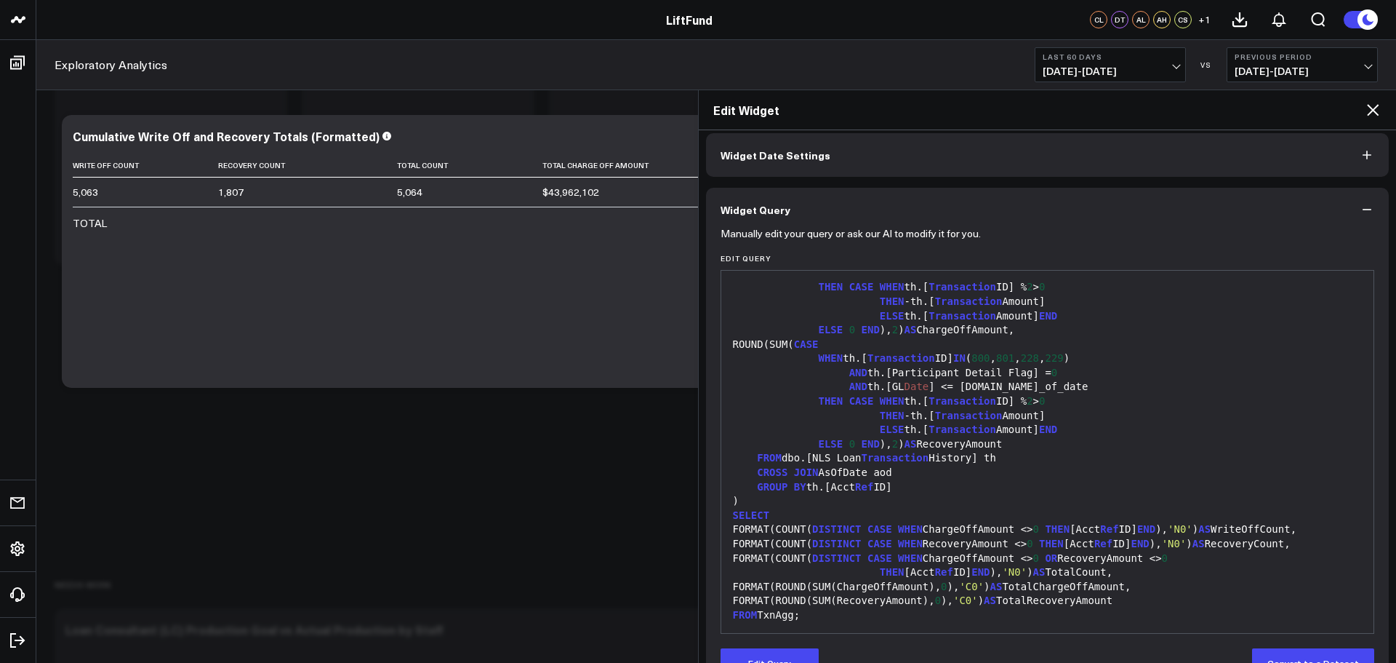
scroll to position [103, 0]
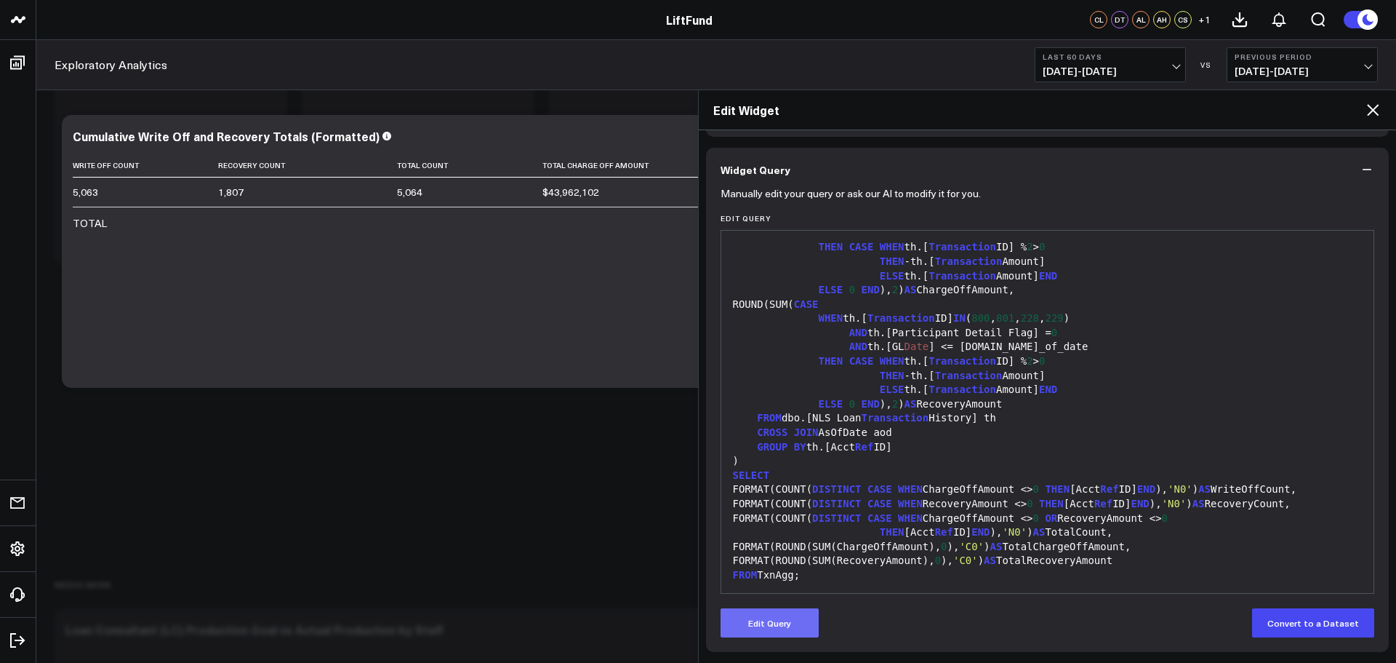
click at [791, 616] on button "Edit Query" at bounding box center [770, 622] width 98 height 29
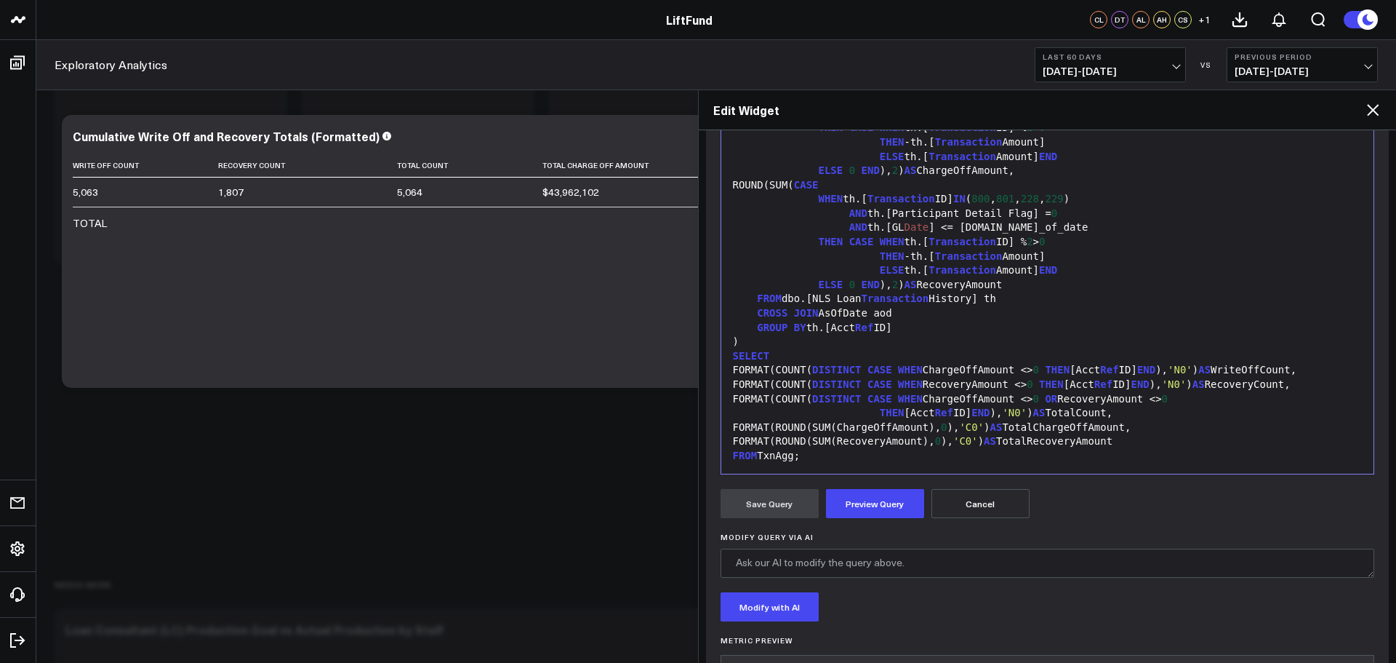
scroll to position [283, 0]
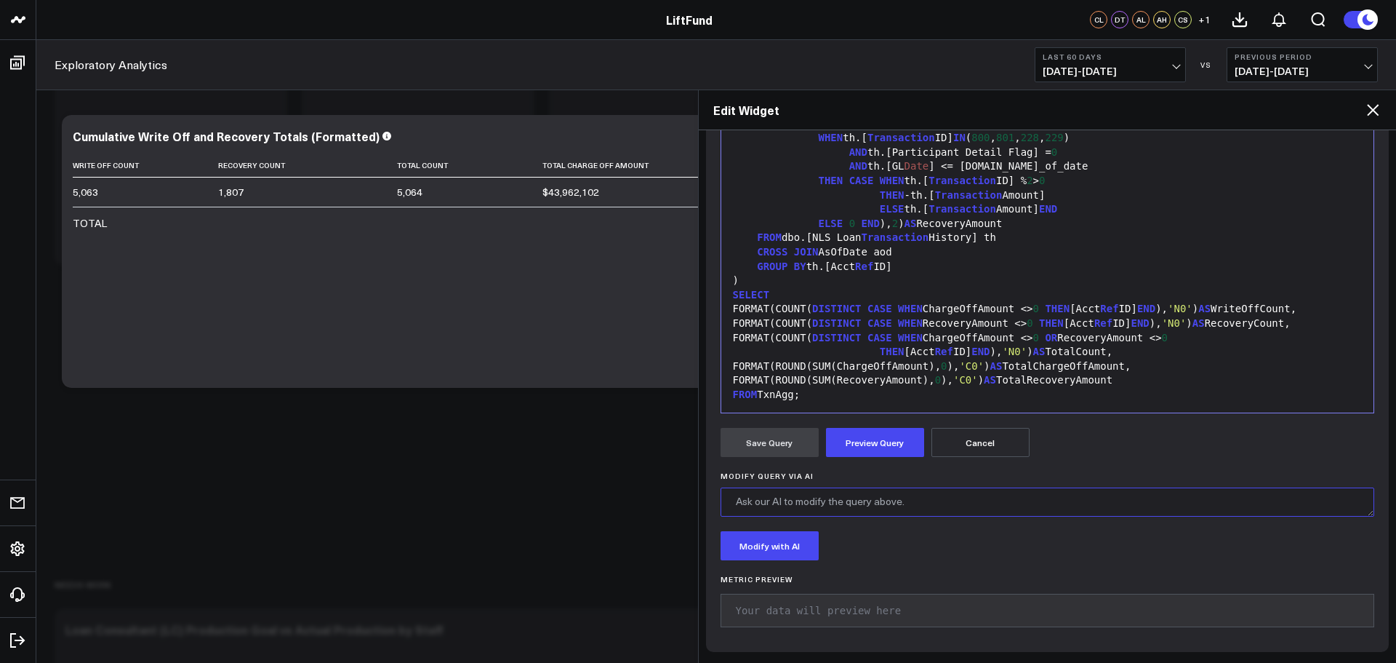
click at [835, 500] on textarea "Modify Query via AI" at bounding box center [1048, 501] width 655 height 29
paste textarea "Restrict the write off and recovery timeframes last month only."
type textarea "Restrict the write off and recovery timeframes last month only."
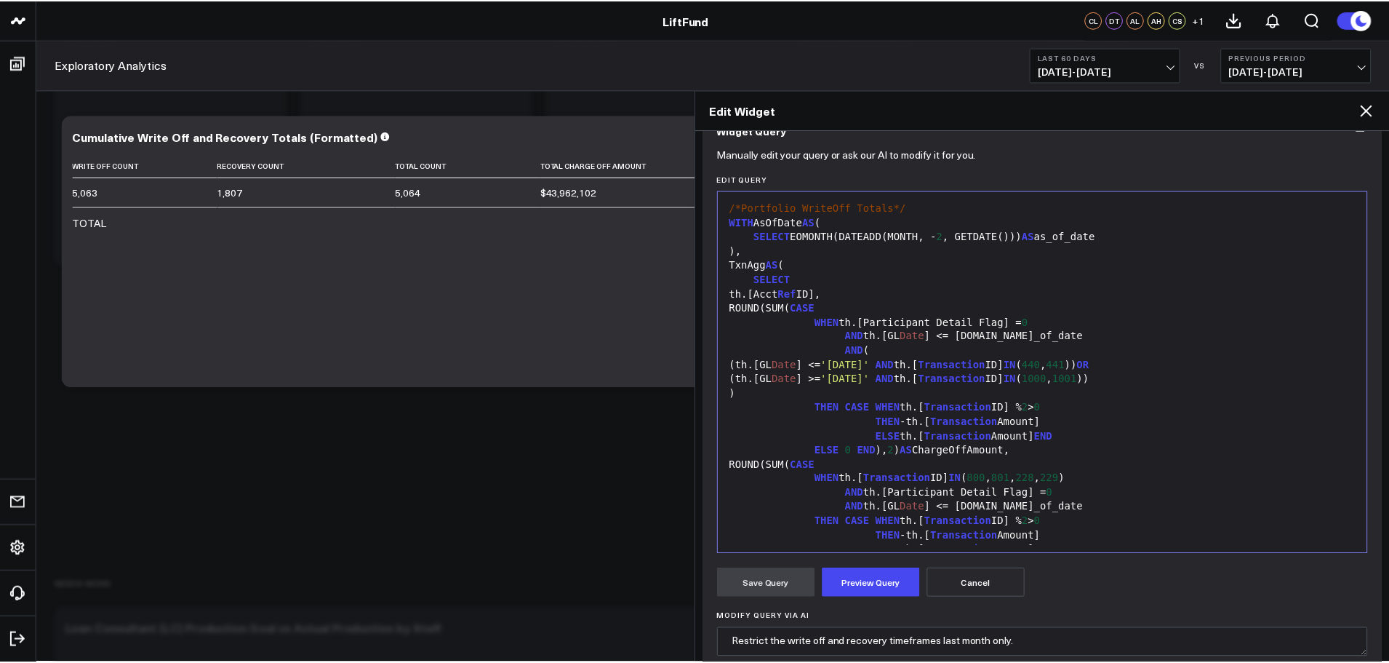
scroll to position [0, 0]
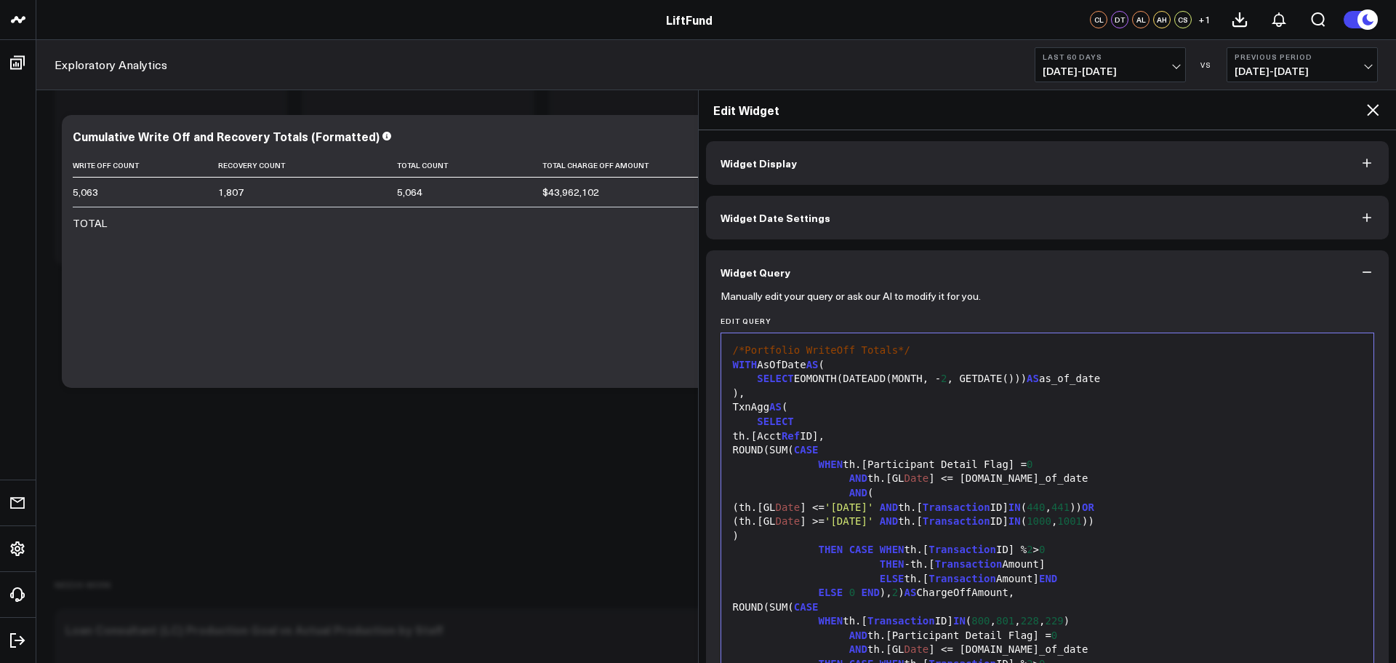
click at [1376, 107] on icon at bounding box center [1373, 110] width 12 height 12
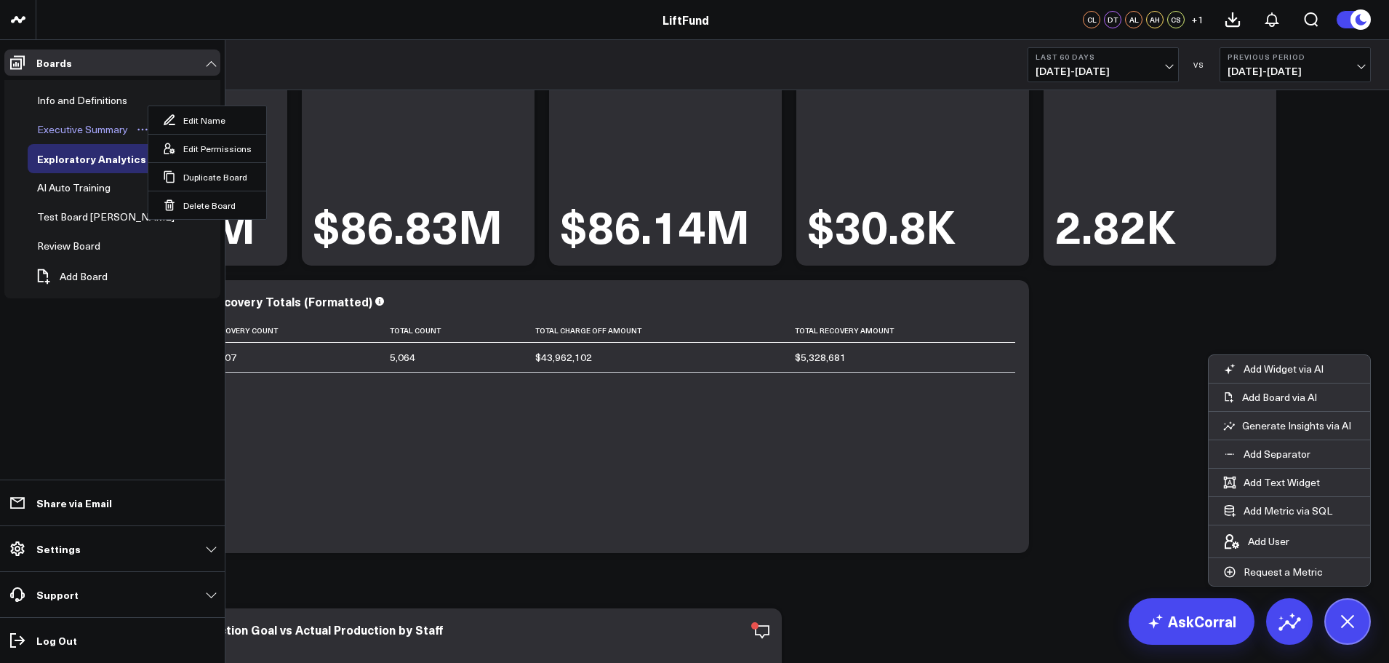
click at [56, 132] on div "Executive Summary" at bounding box center [82, 129] width 98 height 17
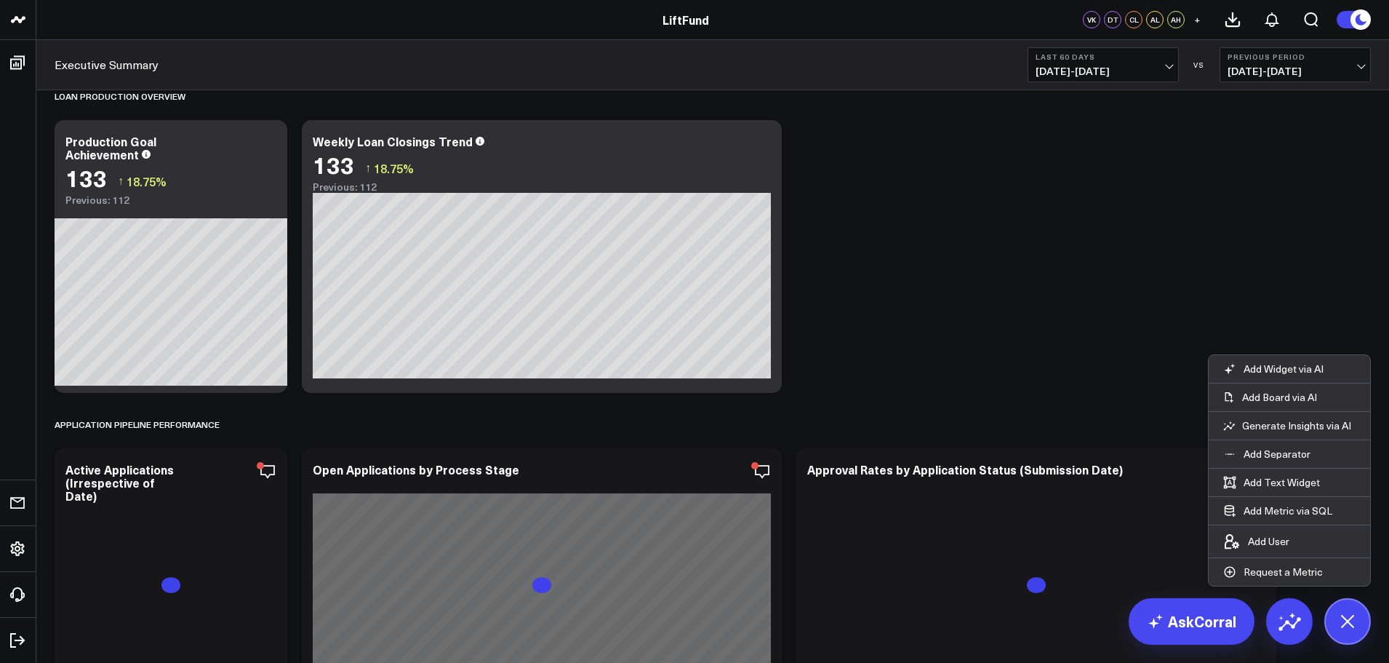
scroll to position [582, 0]
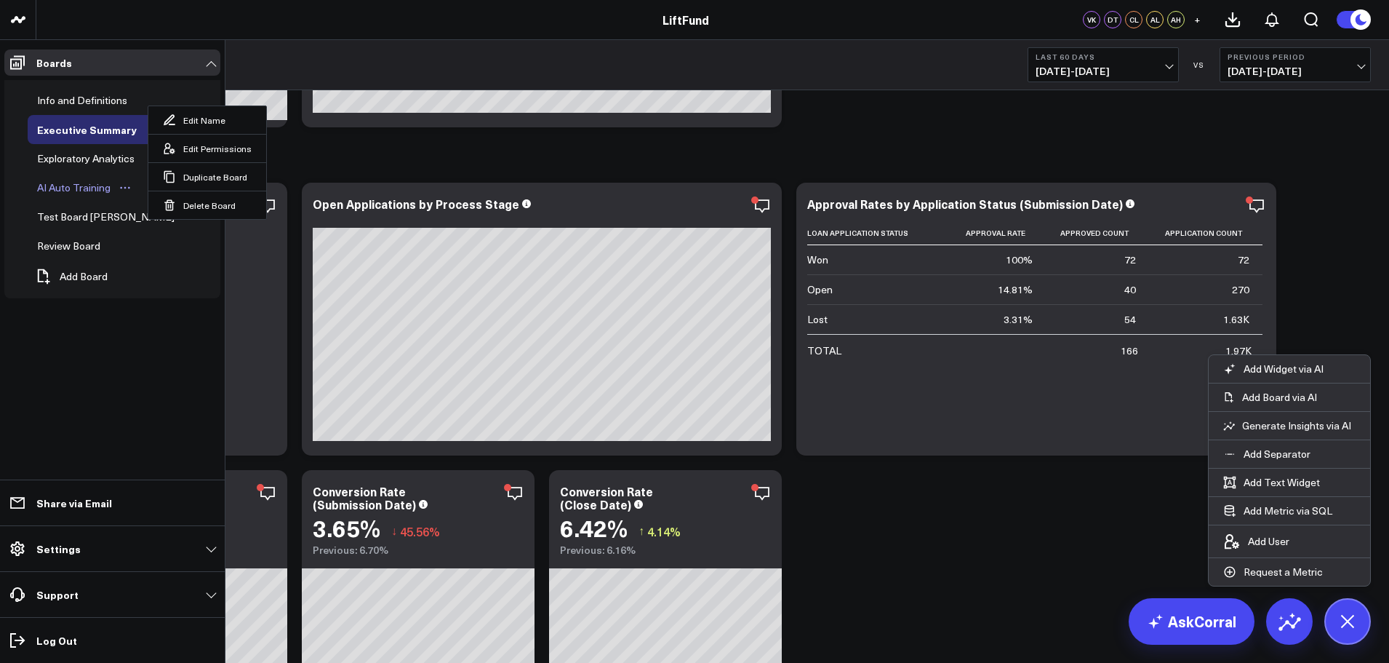
click at [69, 186] on div "AI Auto Training" at bounding box center [73, 187] width 81 height 17
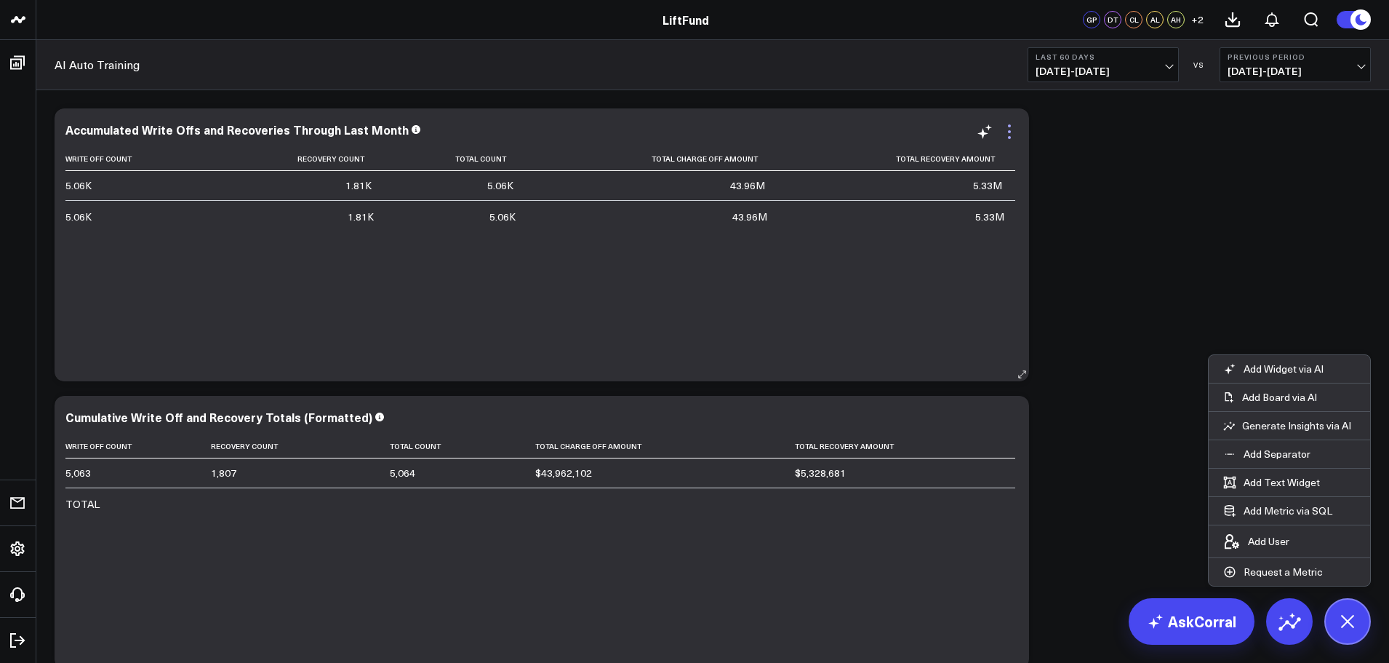
click at [1007, 129] on icon at bounding box center [1009, 131] width 17 height 17
click at [1010, 134] on icon at bounding box center [1009, 131] width 17 height 17
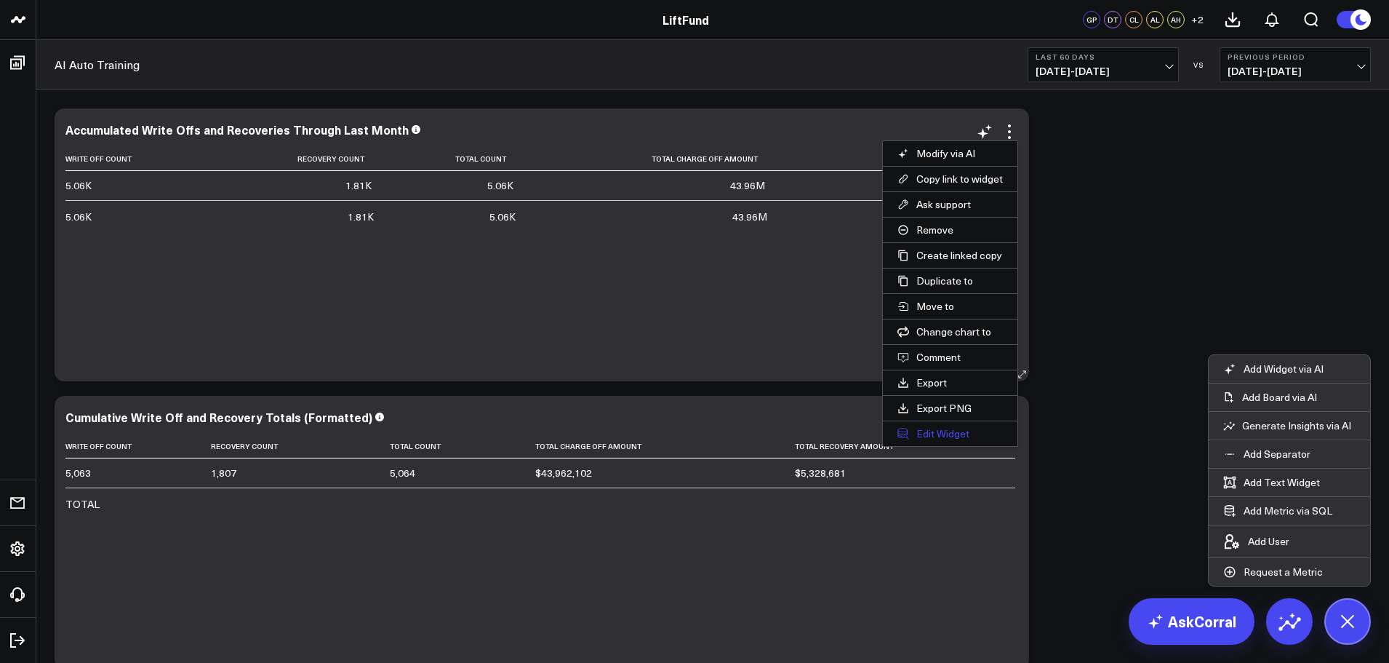
click at [942, 431] on button "Edit Widget" at bounding box center [950, 433] width 135 height 25
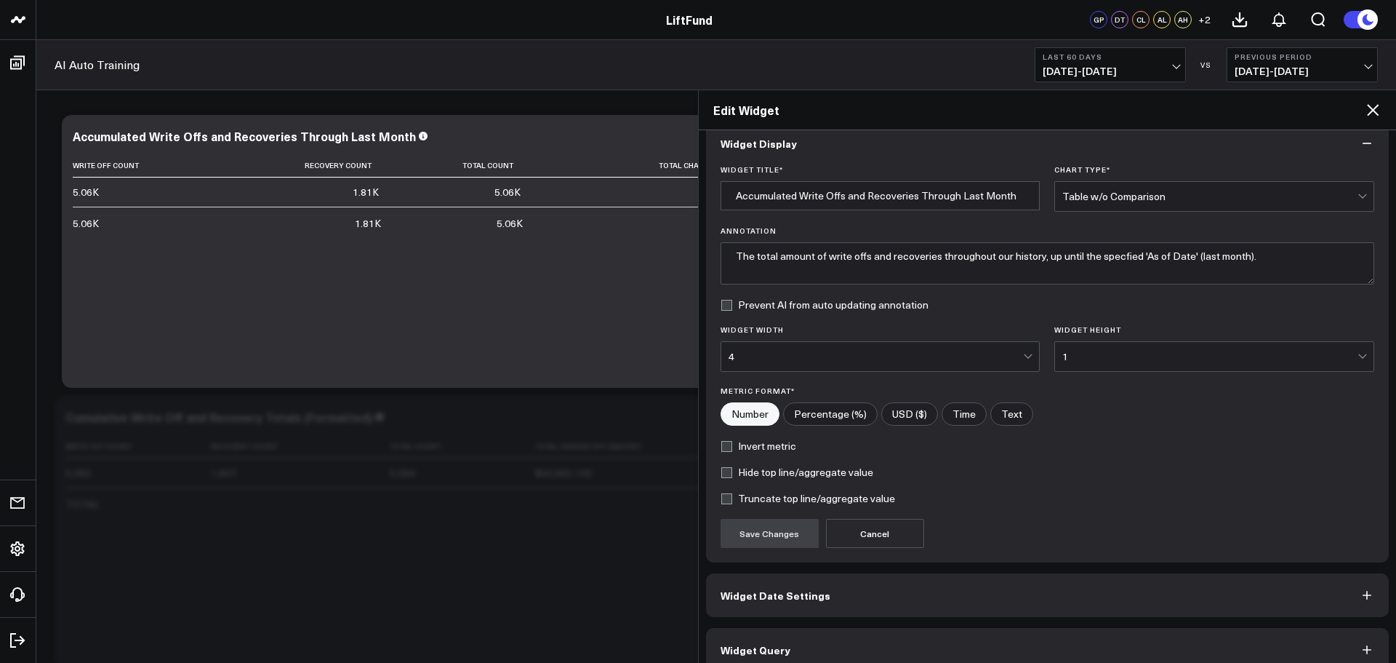
scroll to position [39, 0]
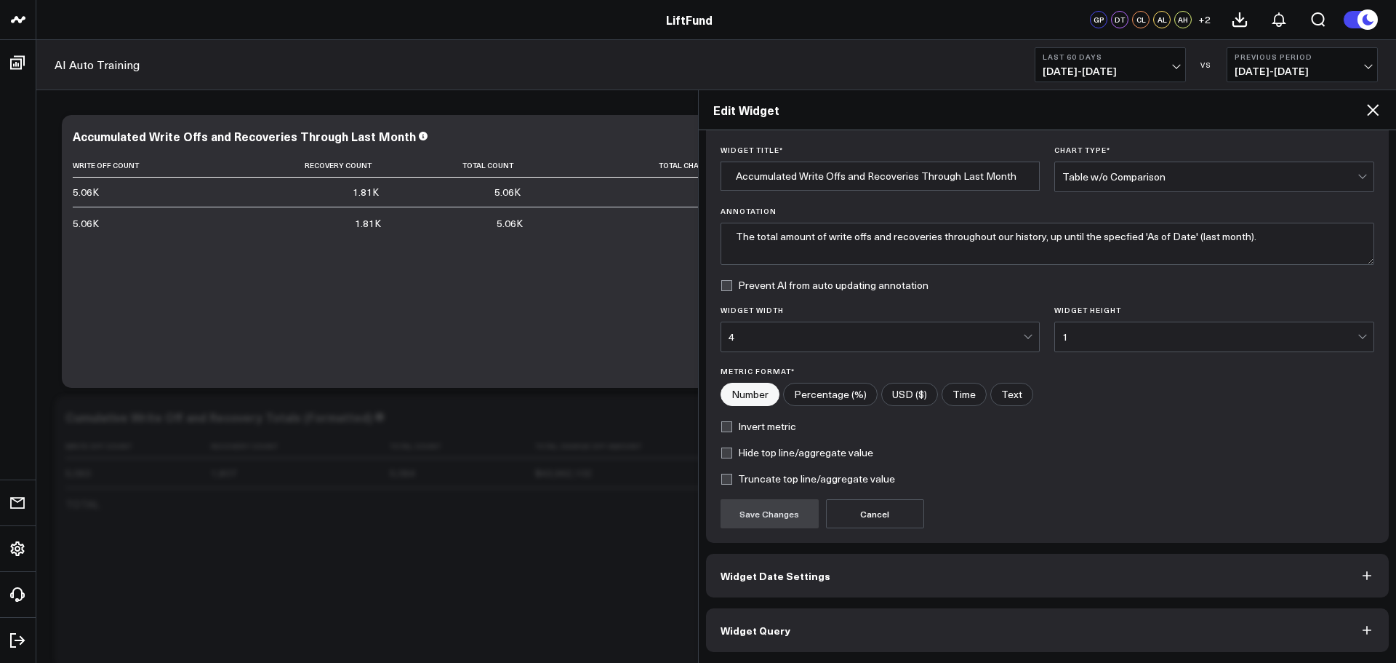
click at [828, 625] on button "Widget Query" at bounding box center [1048, 630] width 684 height 44
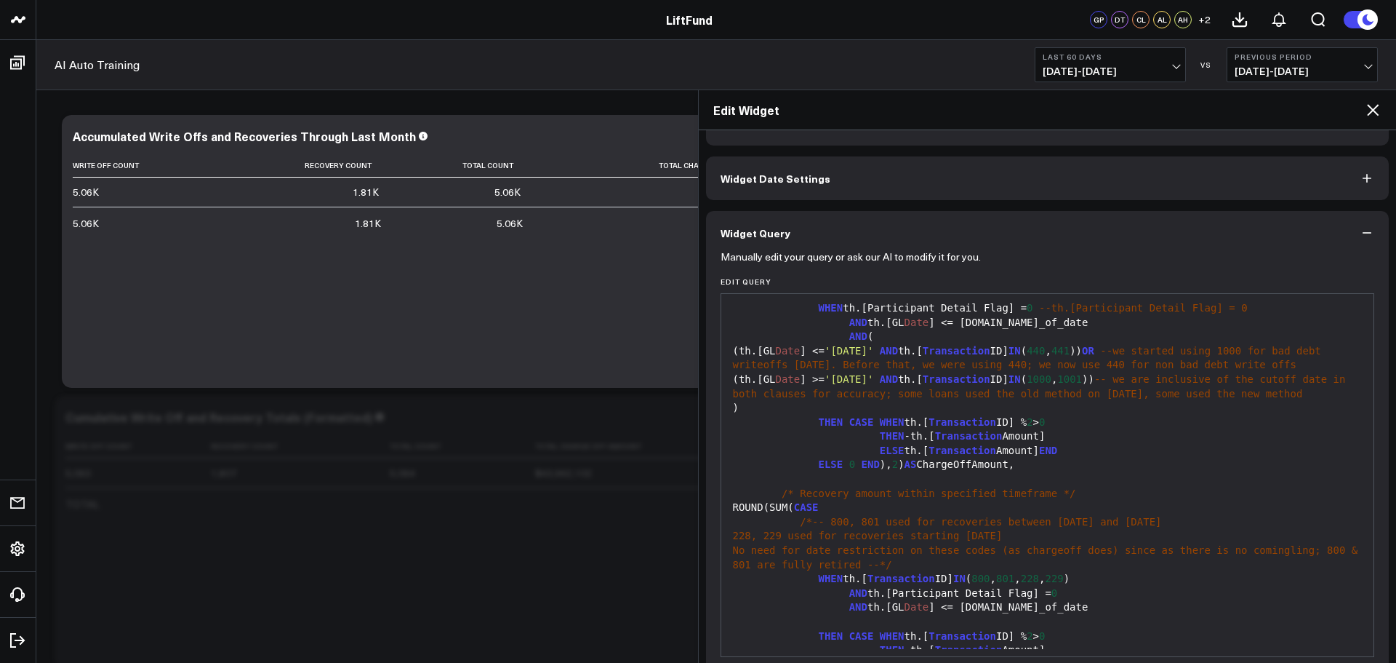
scroll to position [0, 0]
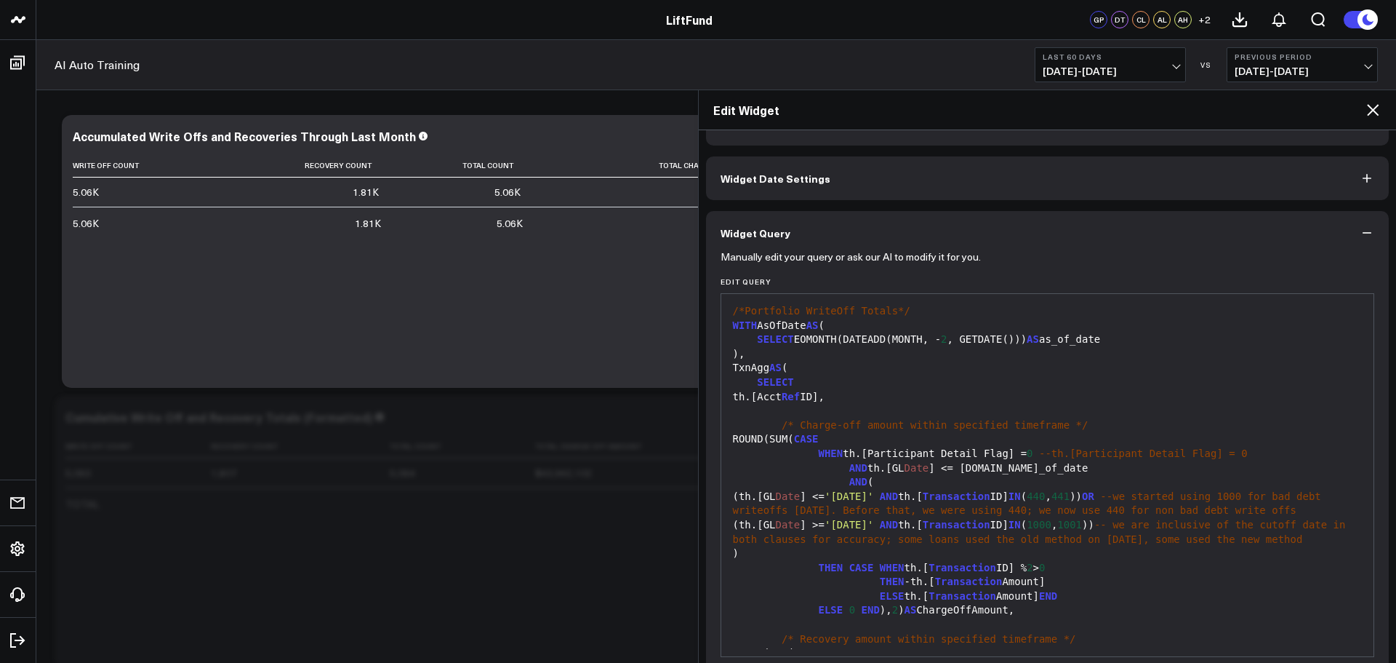
click at [933, 327] on div "WITH AsOfDate AS (" at bounding box center [1048, 326] width 639 height 15
click at [941, 333] on span "2" at bounding box center [944, 339] width 6 height 12
click at [941, 336] on span "2" at bounding box center [944, 339] width 6 height 12
click at [941, 337] on span "2" at bounding box center [944, 339] width 6 height 12
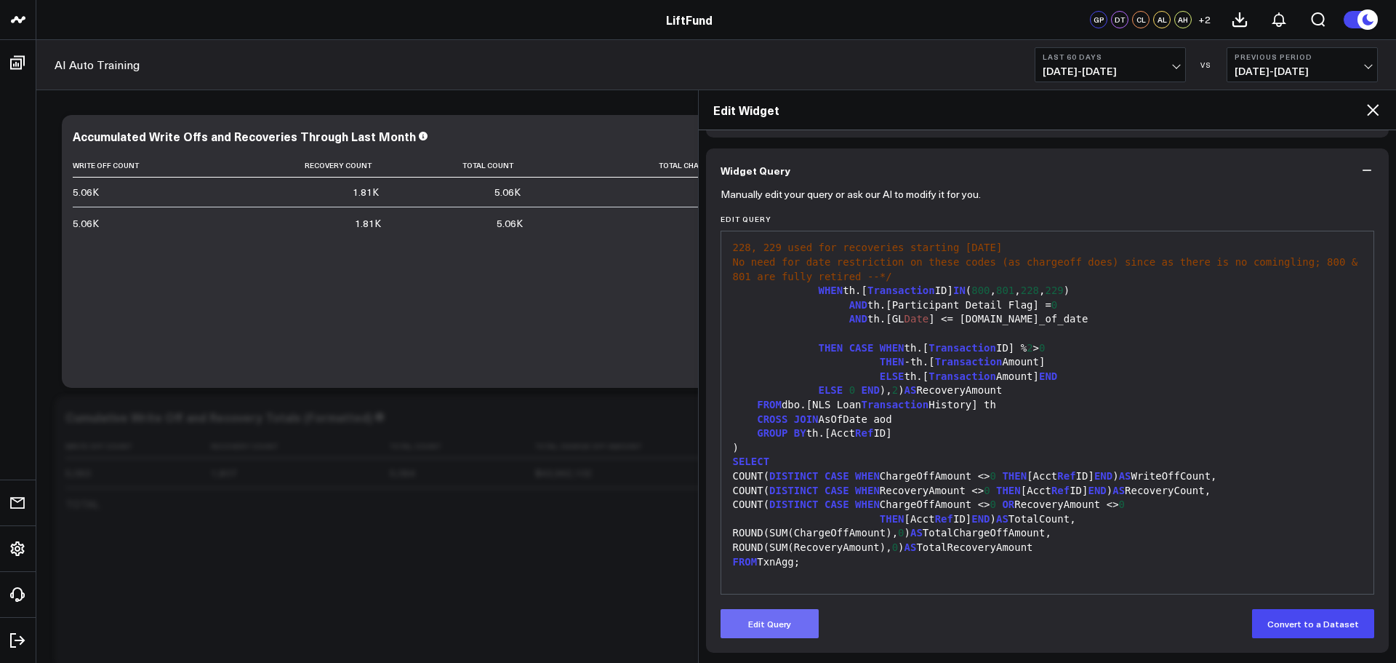
scroll to position [103, 0]
click at [783, 628] on button "Edit Query" at bounding box center [770, 622] width 98 height 29
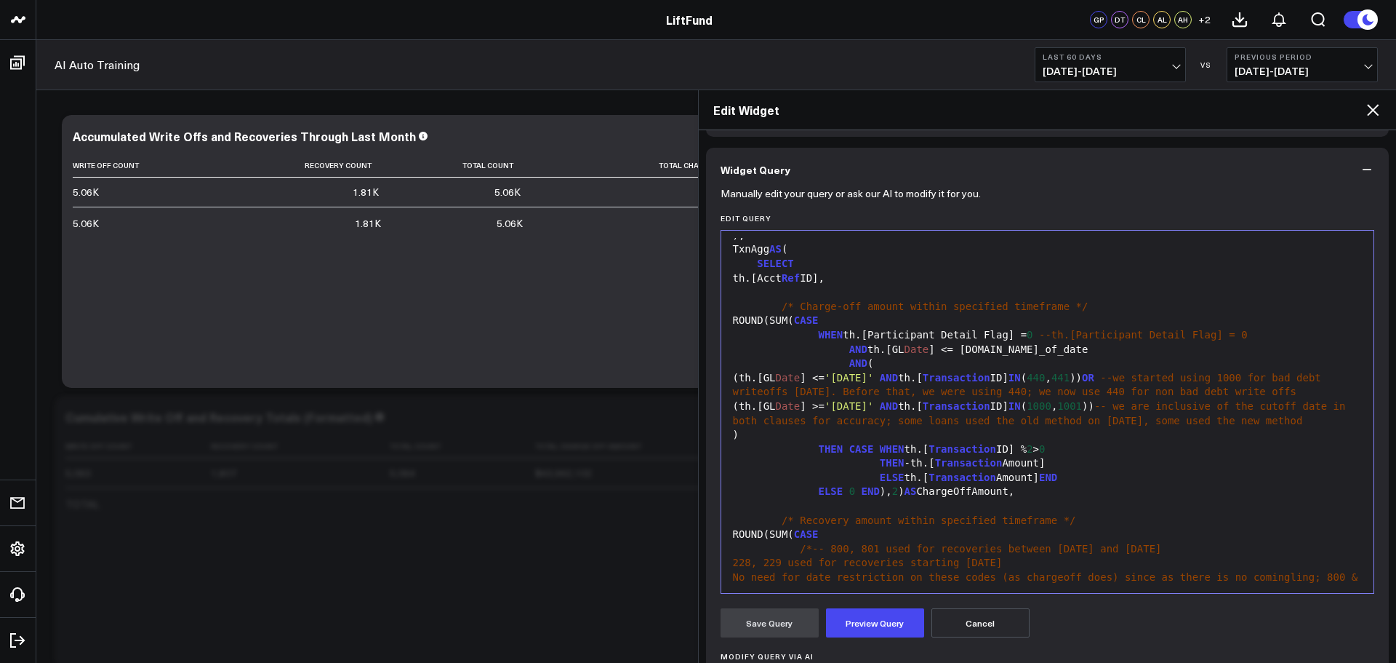
scroll to position [0, 0]
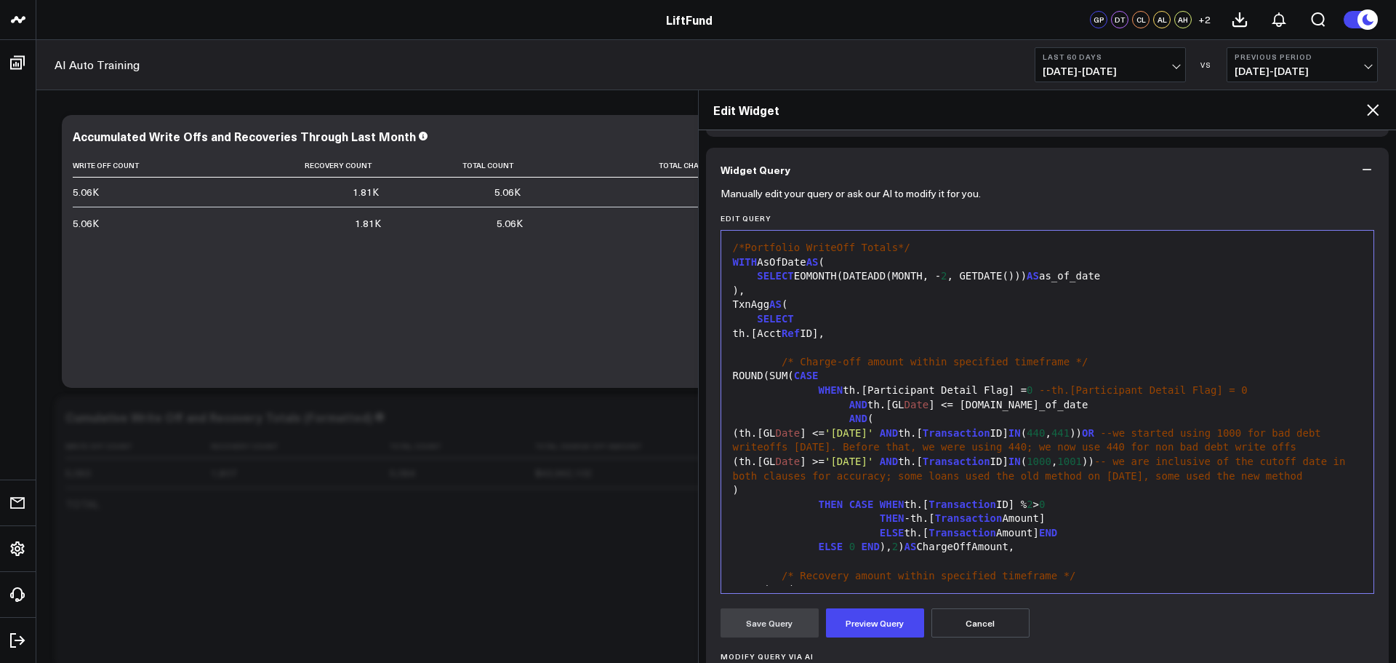
drag, startPoint x: 929, startPoint y: 279, endPoint x: 937, endPoint y: 277, distance: 7.6
click at [941, 279] on span "2" at bounding box center [944, 276] width 6 height 12
drag, startPoint x: 1043, startPoint y: 364, endPoint x: 896, endPoint y: 359, distance: 147.0
click at [896, 359] on span "/* Charge-off amount within specified timeframe */" at bounding box center [935, 362] width 306 height 12
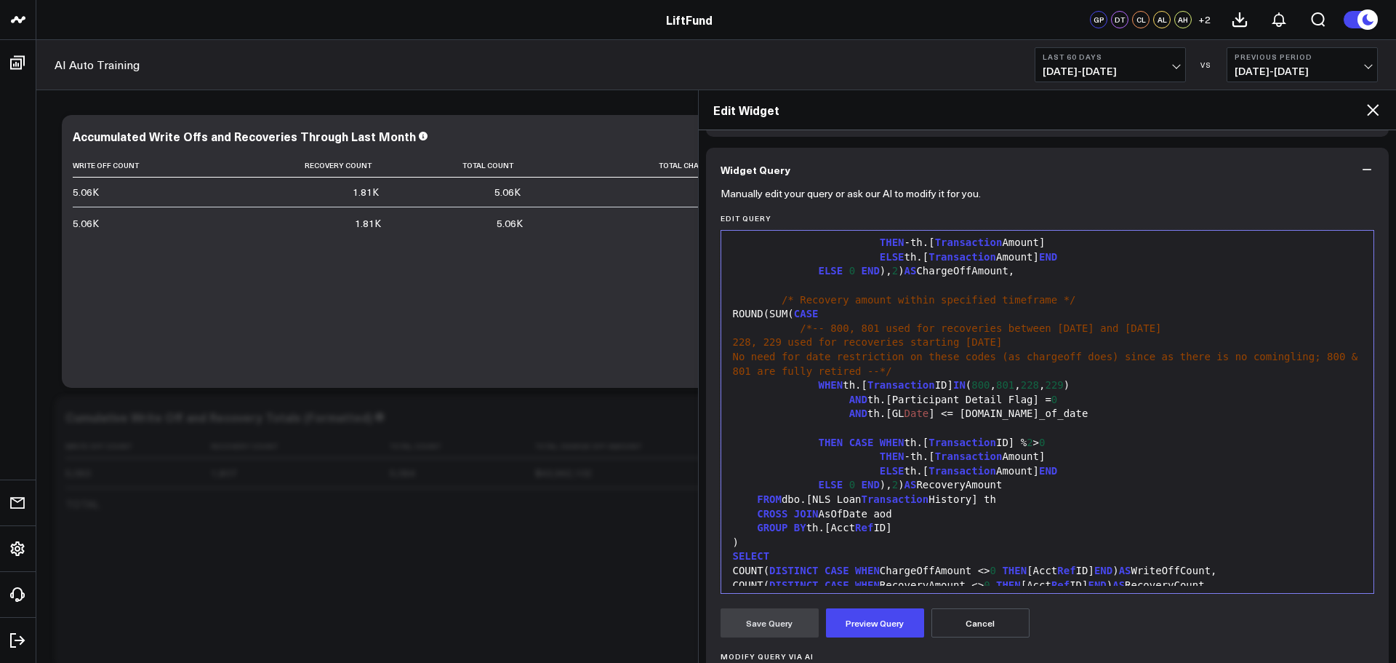
scroll to position [145, 0]
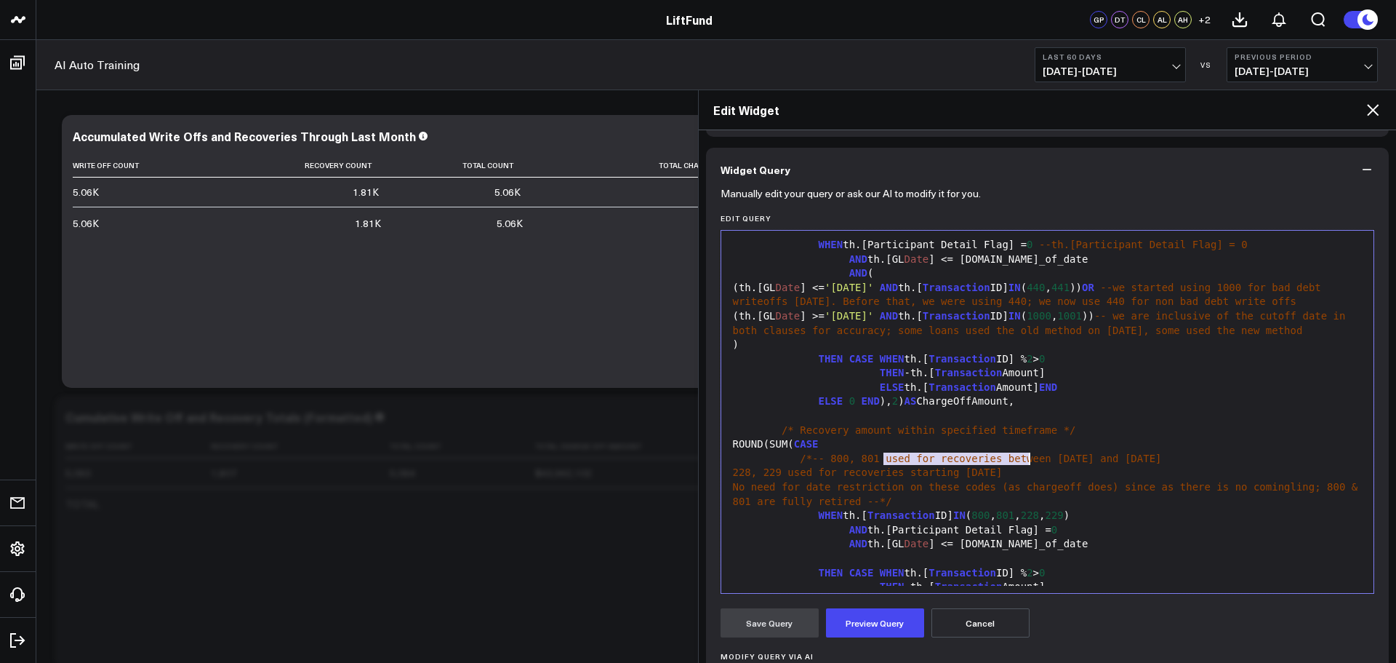
drag, startPoint x: 884, startPoint y: 459, endPoint x: 1025, endPoint y: 457, distance: 140.4
click at [1028, 436] on span "/* Recovery amount within specified timeframe */" at bounding box center [929, 430] width 295 height 12
click at [879, 436] on span "/* Recovery amount within specified timeframe */" at bounding box center [929, 430] width 295 height 12
drag, startPoint x: 883, startPoint y: 458, endPoint x: 943, endPoint y: 459, distance: 60.4
click at [964, 436] on span "/* Recovery amounts within specified timeframe */" at bounding box center [932, 430] width 300 height 12
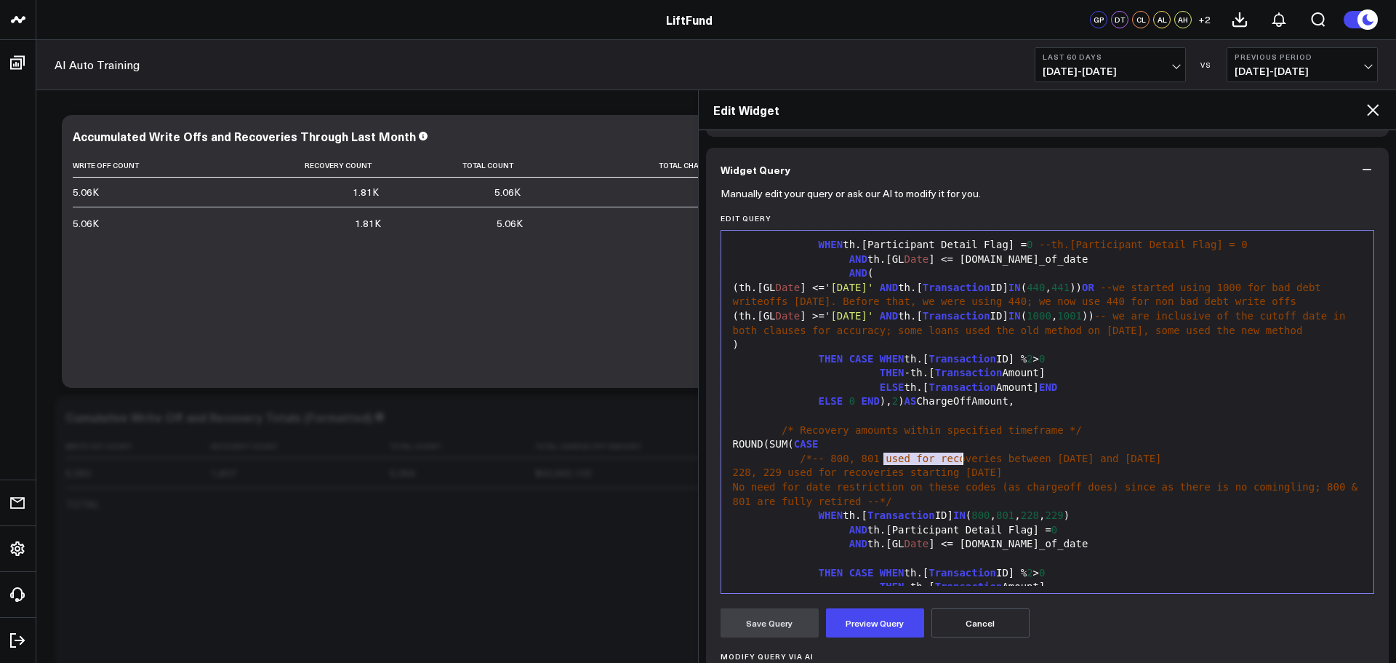
click at [989, 436] on span "/* Recovery amounts within specified timeframe */" at bounding box center [932, 430] width 300 height 12
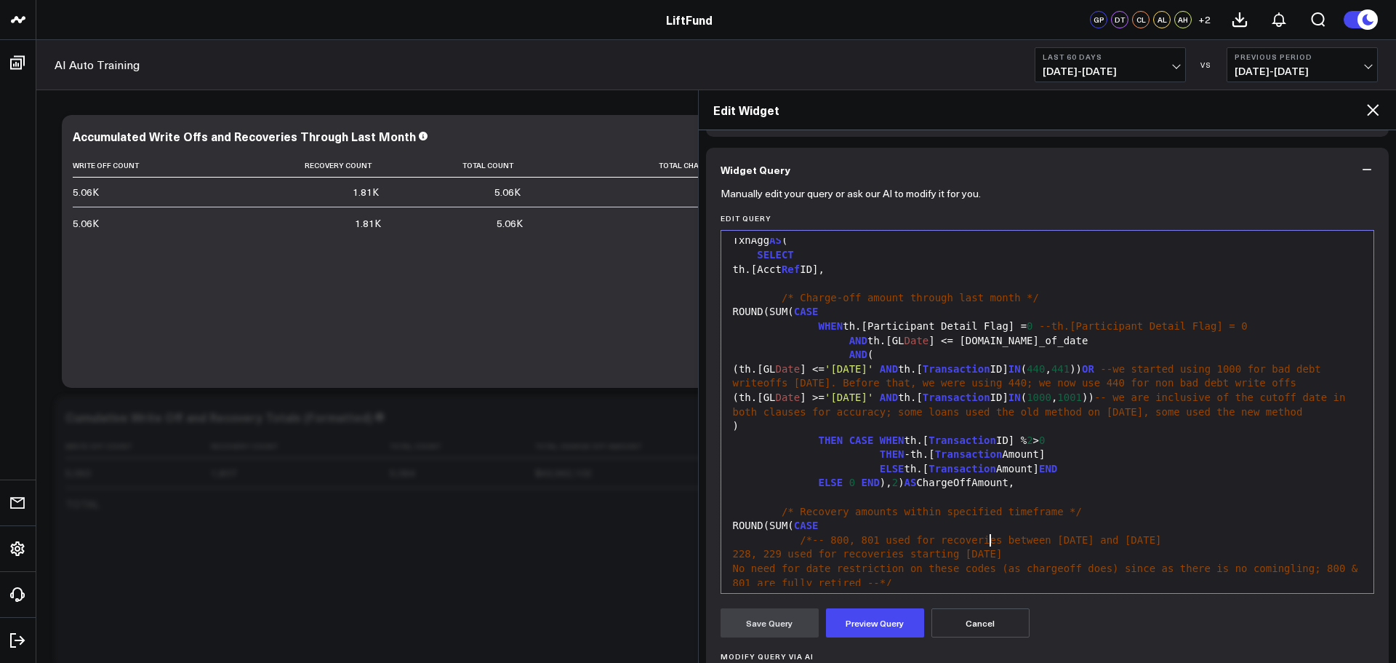
scroll to position [0, 0]
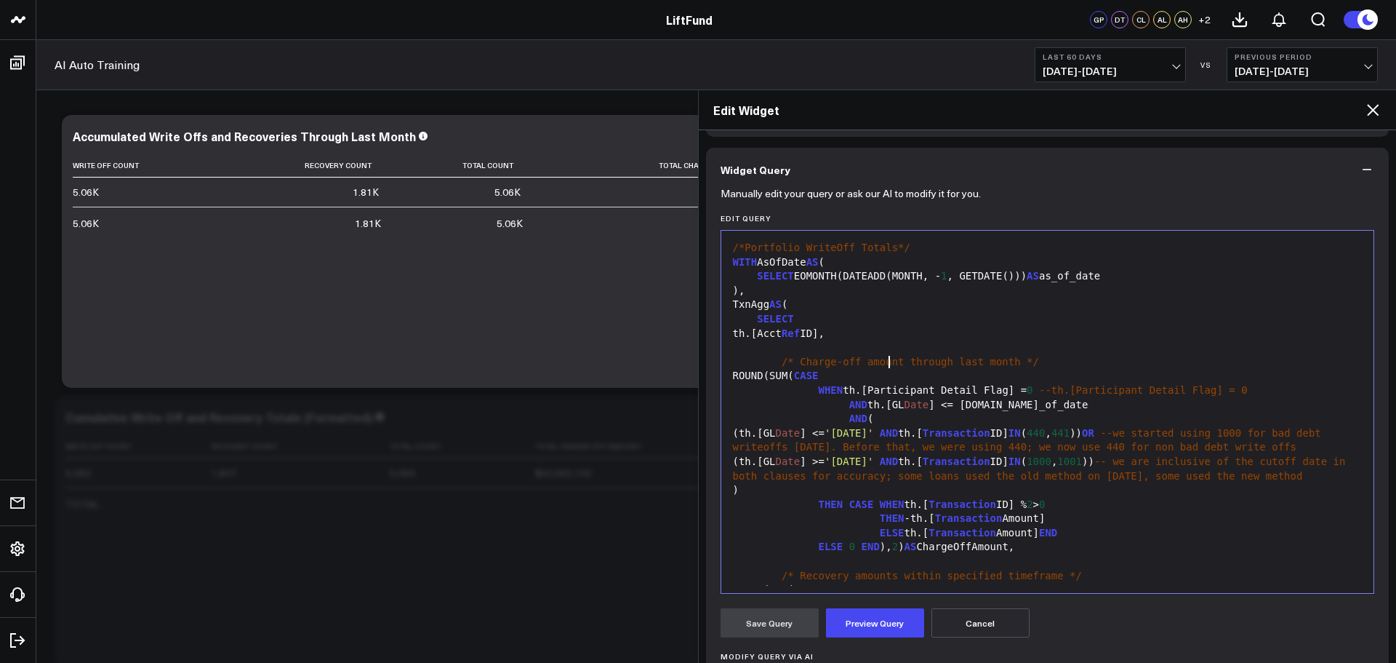
click at [889, 361] on span "/* Charge-off amount through last month */" at bounding box center [910, 362] width 257 height 12
click at [798, 356] on span "/* Charge-off amount through last month */" at bounding box center [910, 362] width 257 height 12
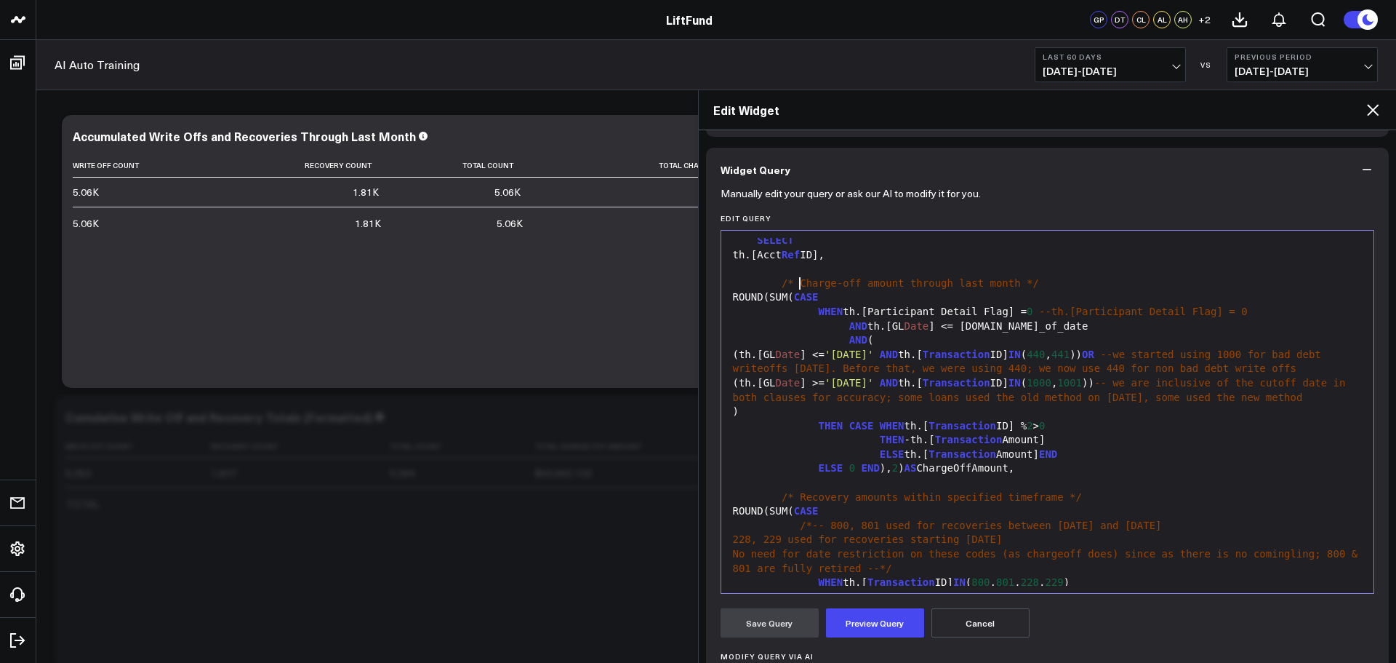
scroll to position [218, 0]
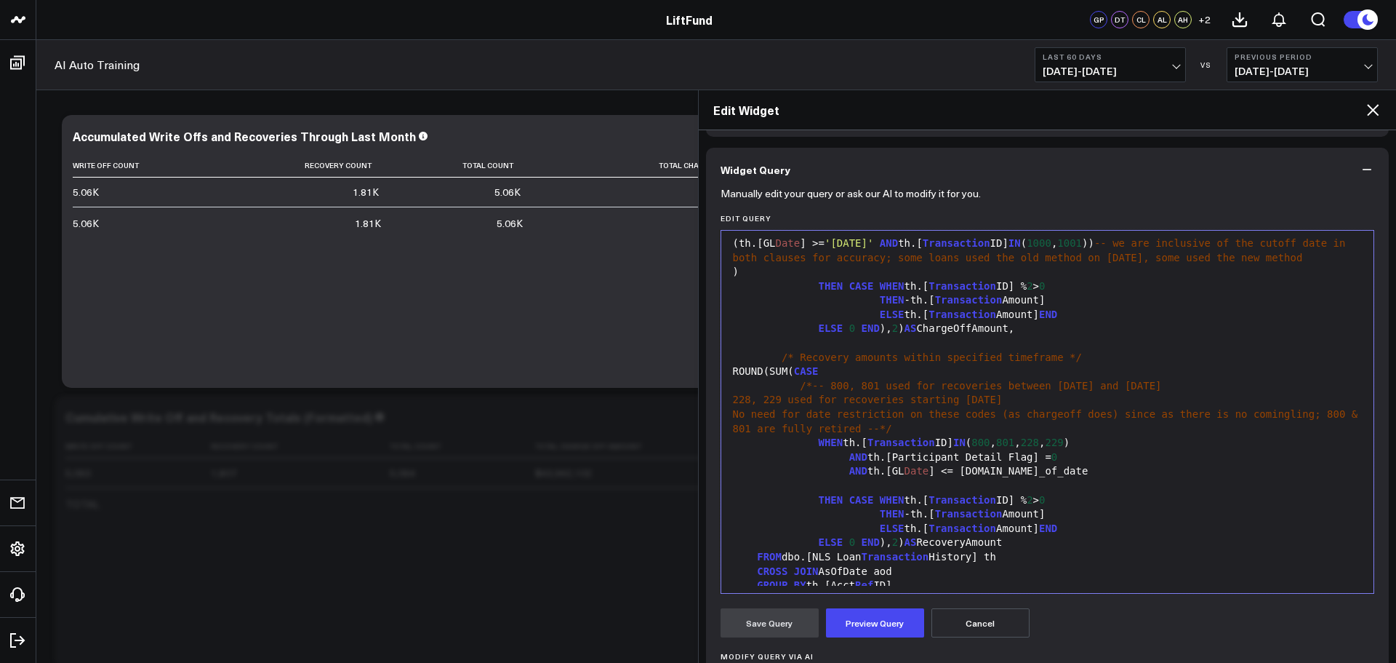
click at [885, 363] on span "/* Recovery amounts within specified timeframe */" at bounding box center [932, 357] width 300 height 12
drag, startPoint x: 998, startPoint y: 381, endPoint x: 1032, endPoint y: 381, distance: 34.2
click at [1032, 363] on span "/* Recovery amount within specified timeframe */" at bounding box center [929, 357] width 295 height 12
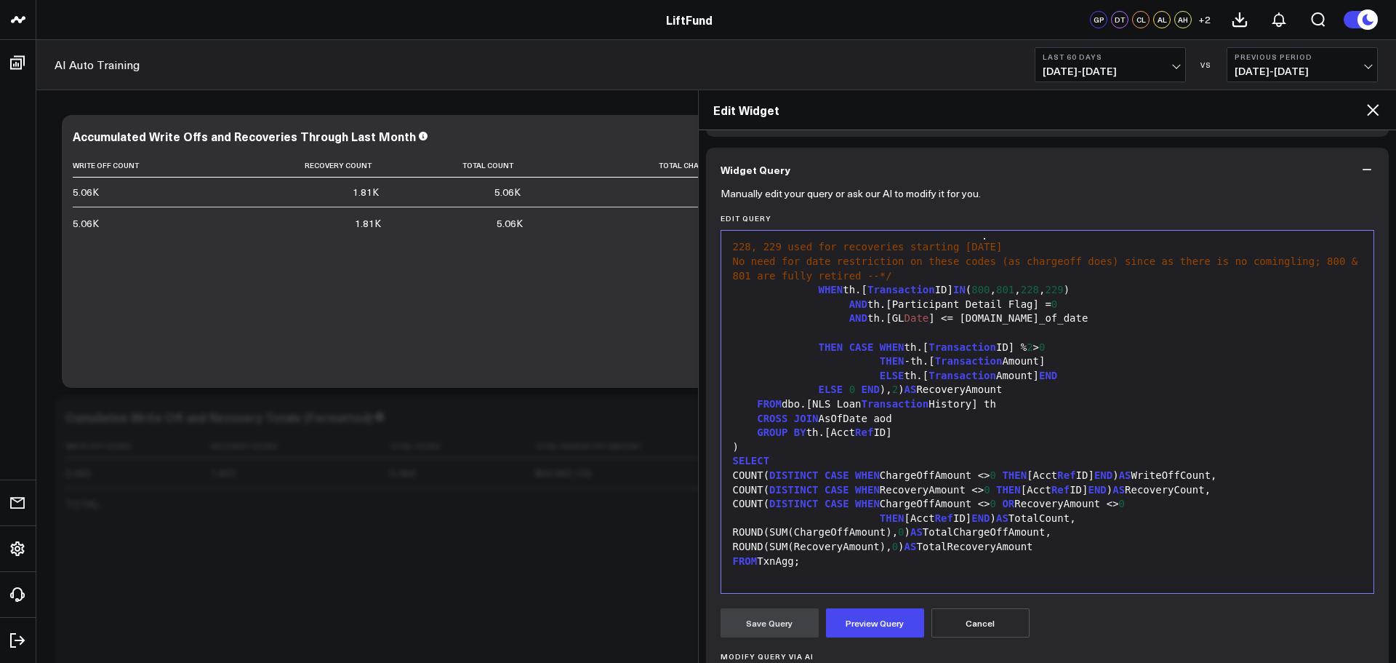
scroll to position [399, 0]
drag, startPoint x: 1158, startPoint y: 612, endPoint x: 994, endPoint y: 612, distance: 164.4
click at [1153, 612] on div "Save Query Preview Query Cancel" at bounding box center [1048, 622] width 655 height 29
click at [853, 615] on button "Preview Query" at bounding box center [875, 622] width 98 height 29
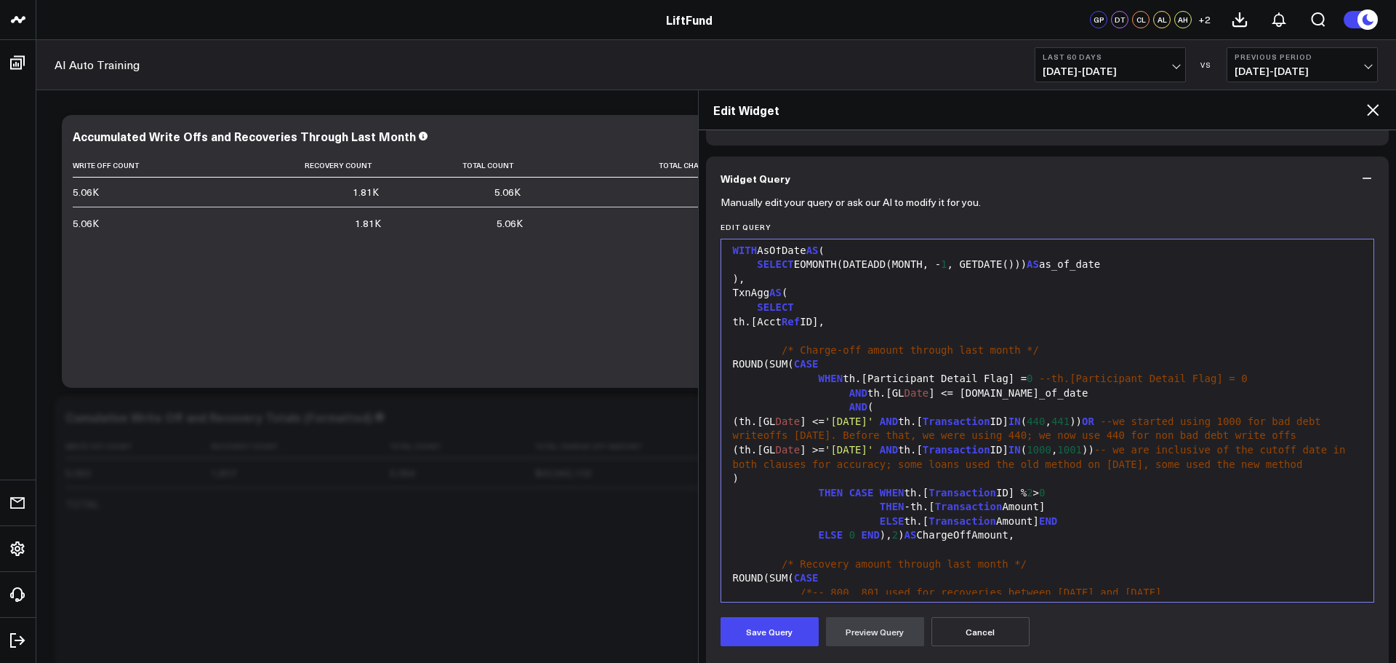
scroll to position [0, 0]
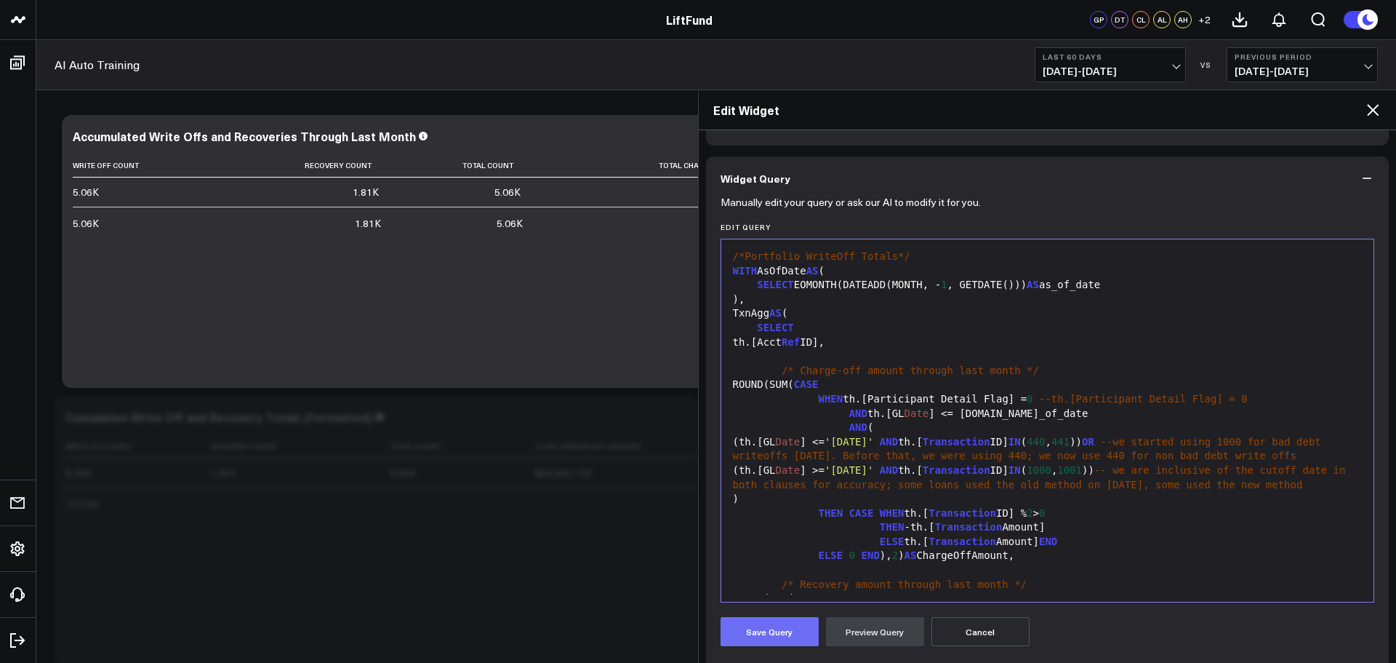
click at [784, 629] on button "Save Query" at bounding box center [770, 631] width 98 height 29
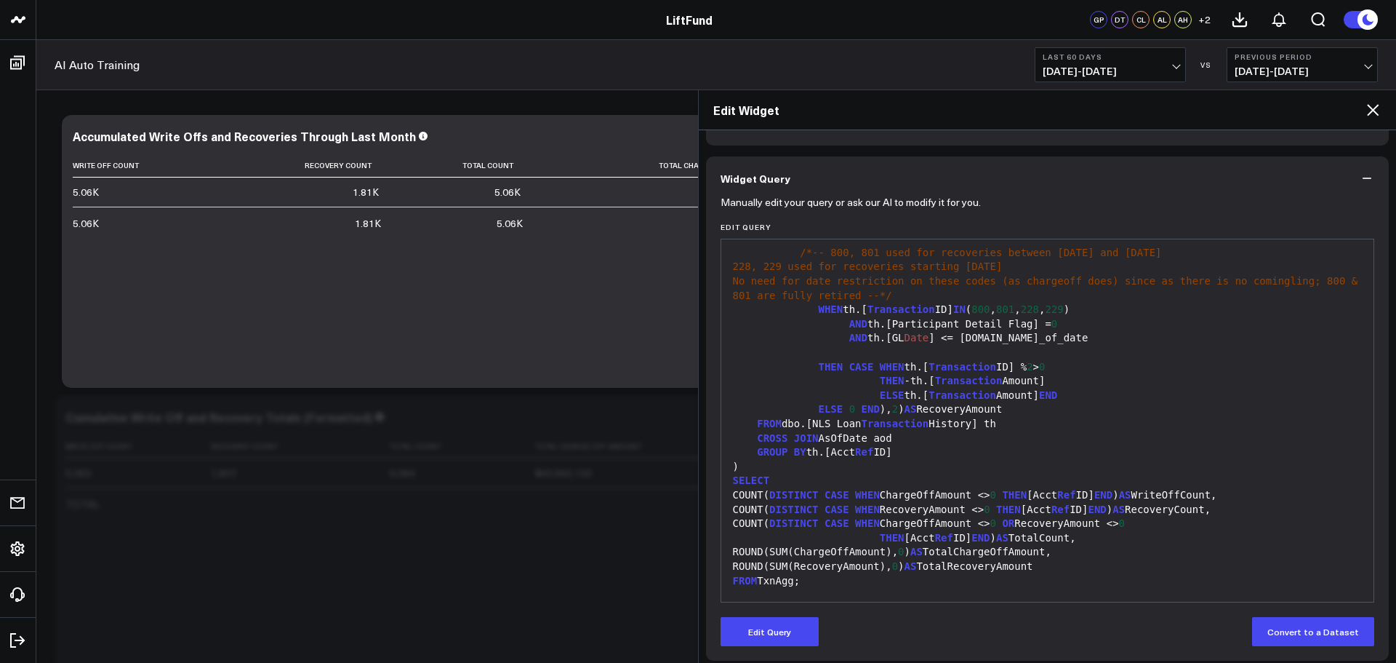
scroll to position [399, 0]
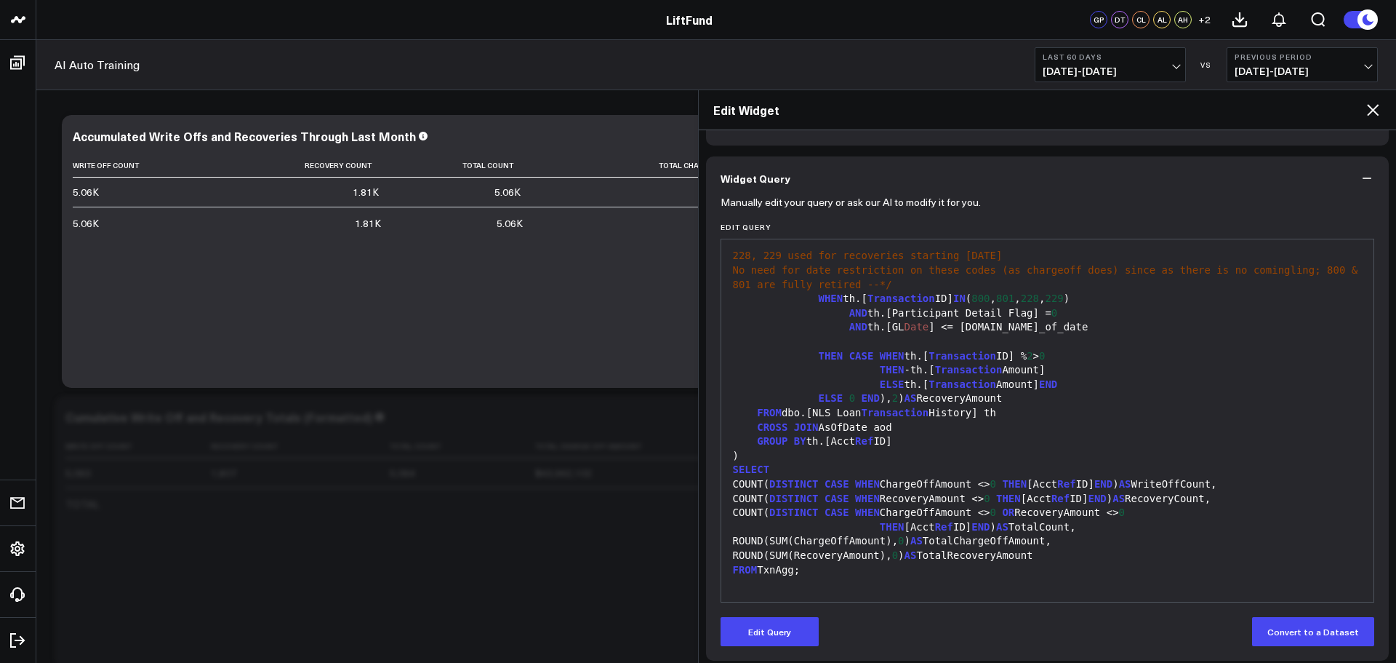
click at [1379, 110] on icon at bounding box center [1372, 109] width 17 height 17
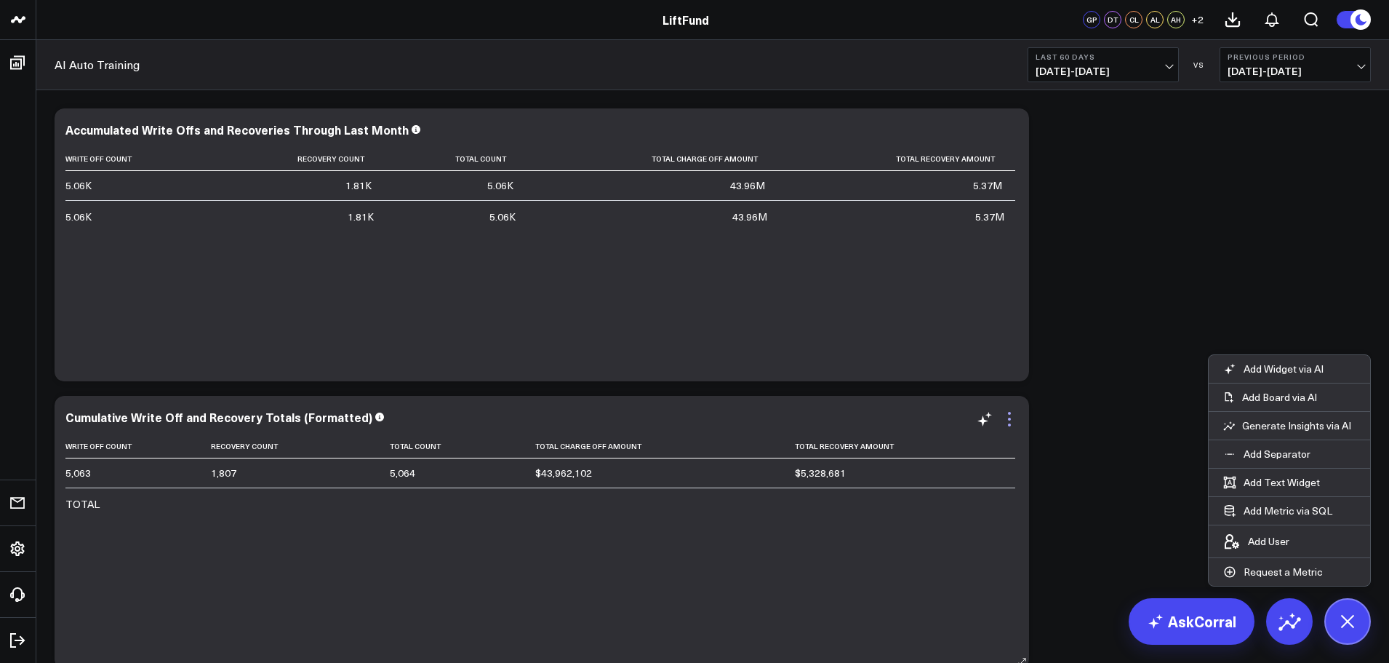
click at [1009, 424] on icon at bounding box center [1009, 424] width 3 height 3
click at [1015, 425] on icon at bounding box center [1009, 418] width 17 height 17
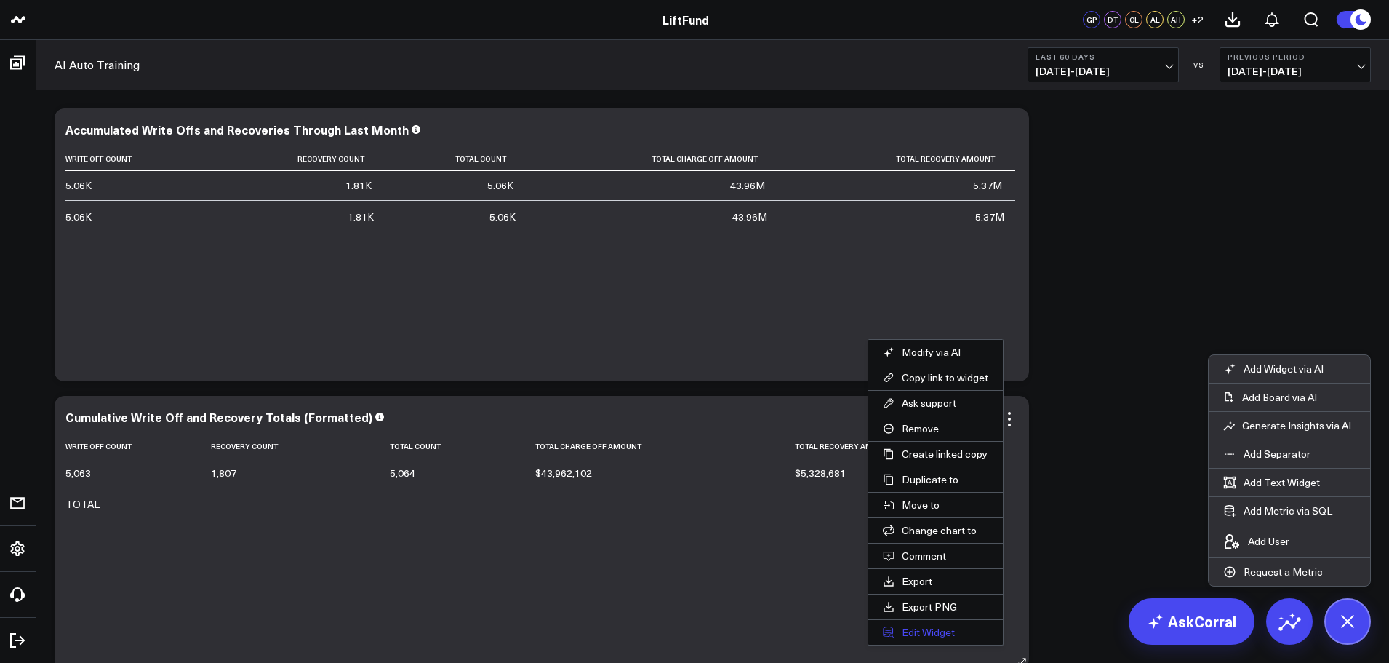
click at [929, 631] on button "Edit Widget" at bounding box center [935, 632] width 135 height 25
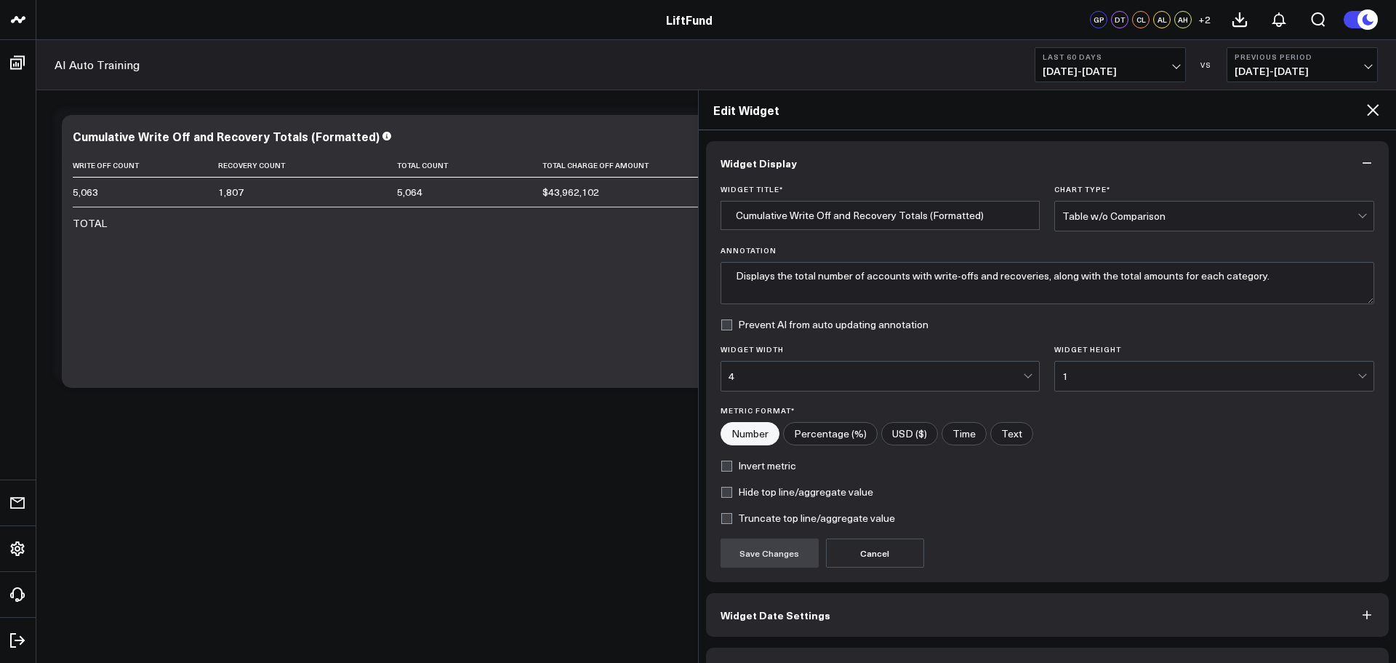
scroll to position [39, 0]
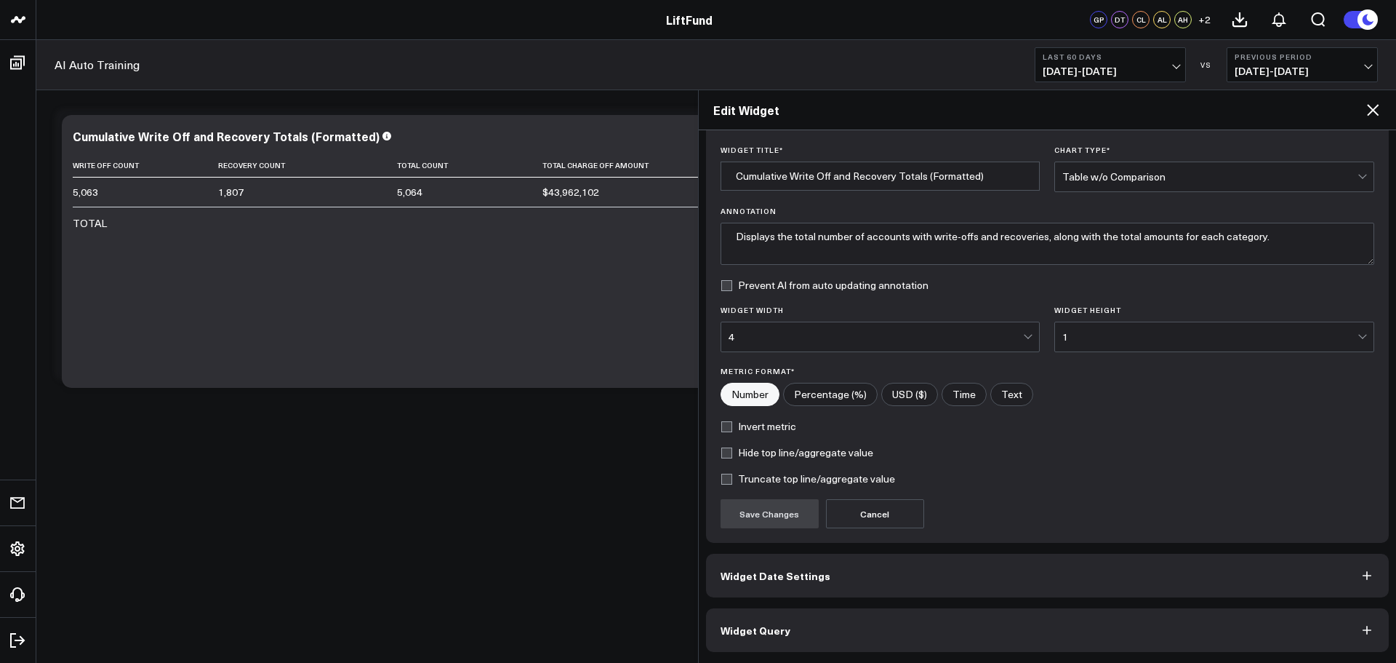
click at [799, 630] on button "Widget Query" at bounding box center [1048, 630] width 684 height 44
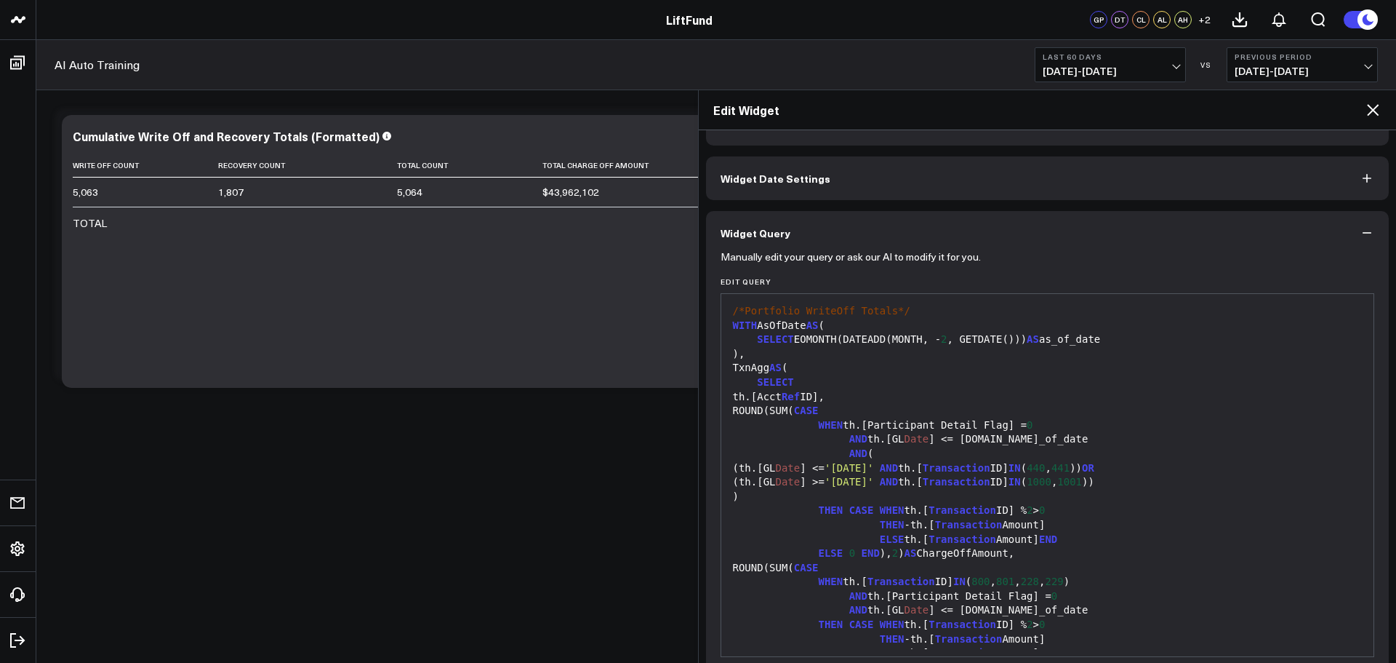
click at [941, 335] on span "2" at bounding box center [944, 339] width 6 height 12
click at [941, 339] on span "2" at bounding box center [944, 339] width 6 height 12
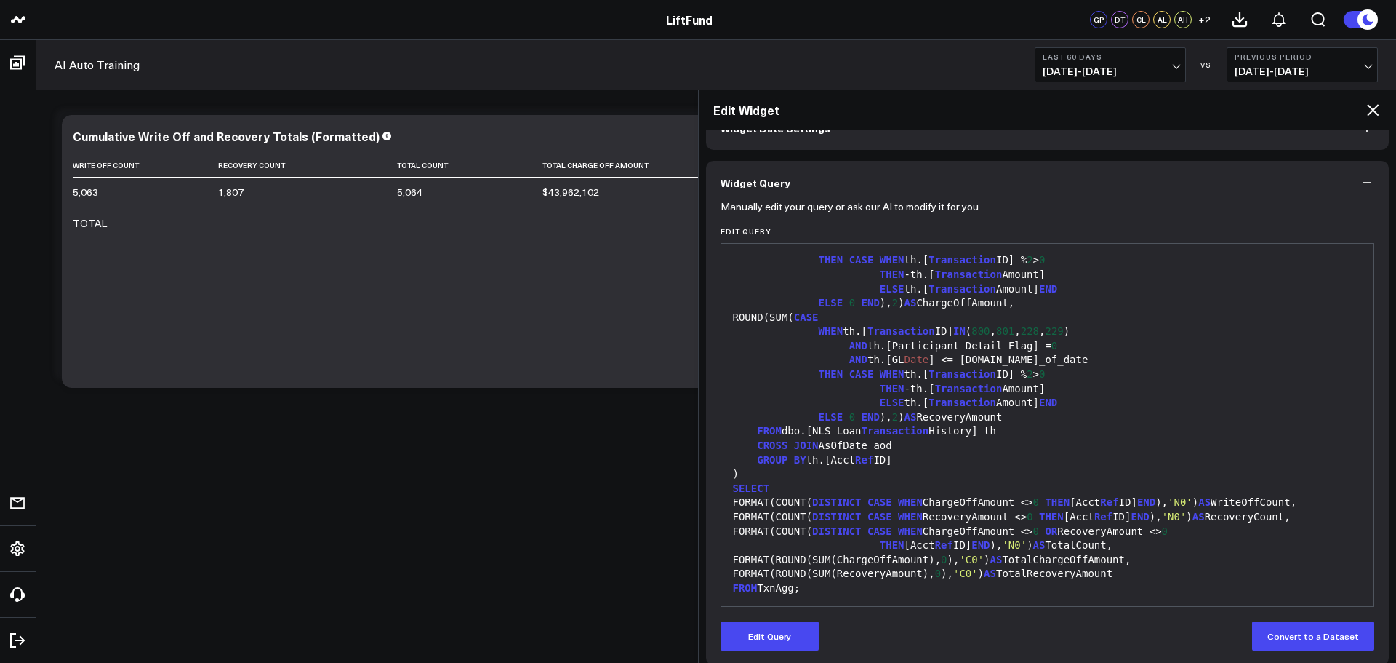
scroll to position [103, 0]
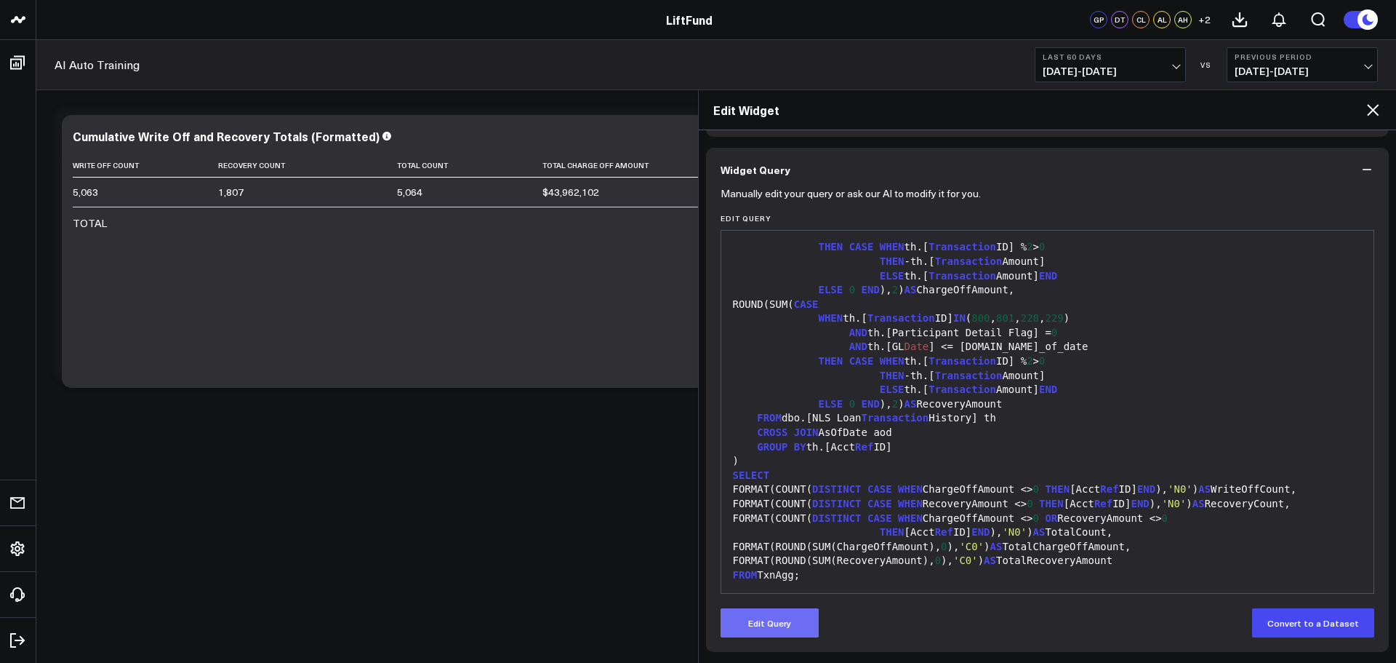
click at [767, 630] on button "Edit Query" at bounding box center [770, 622] width 98 height 29
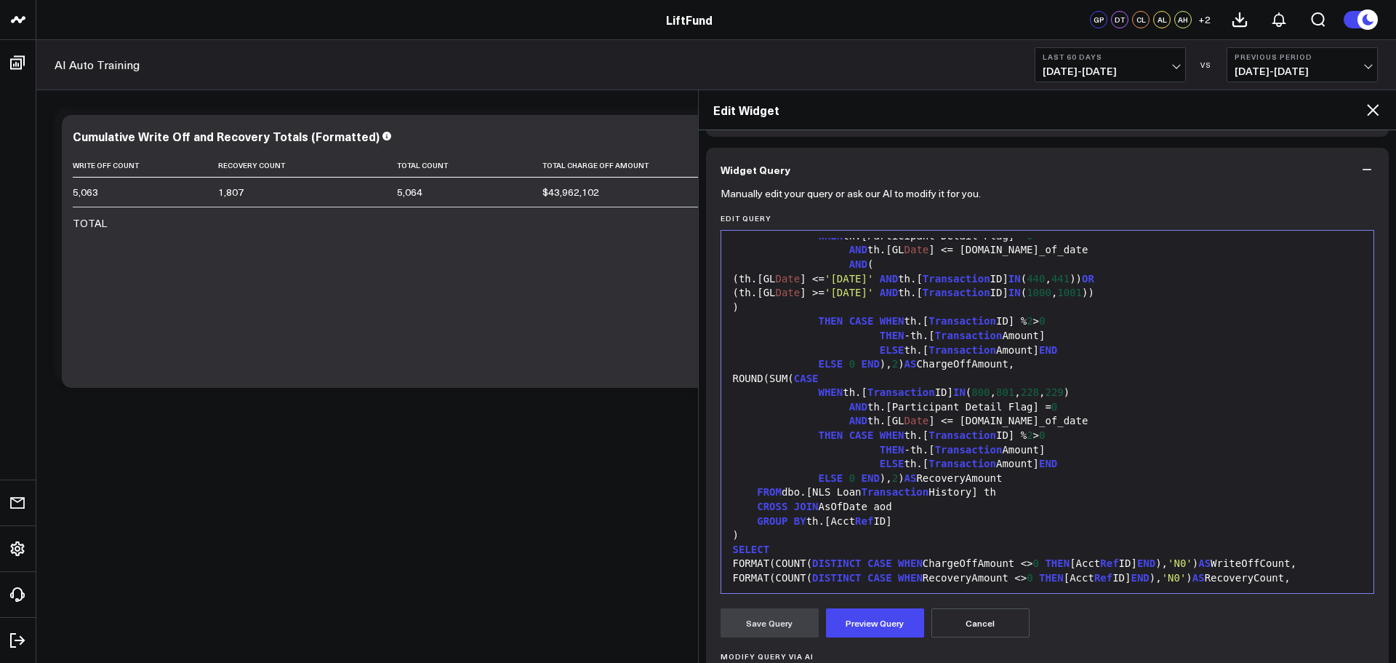
scroll to position [0, 0]
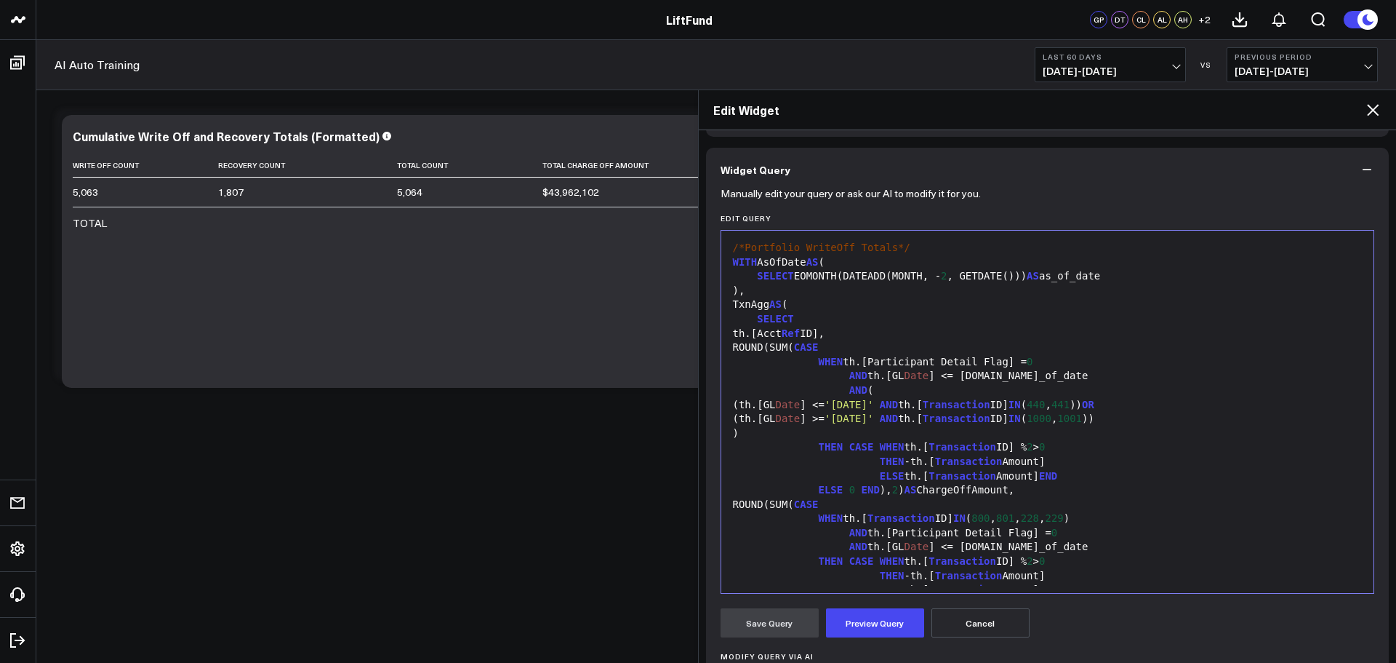
click at [941, 276] on span "2" at bounding box center [944, 276] width 6 height 12
click at [863, 622] on button "Preview Query" at bounding box center [875, 622] width 98 height 29
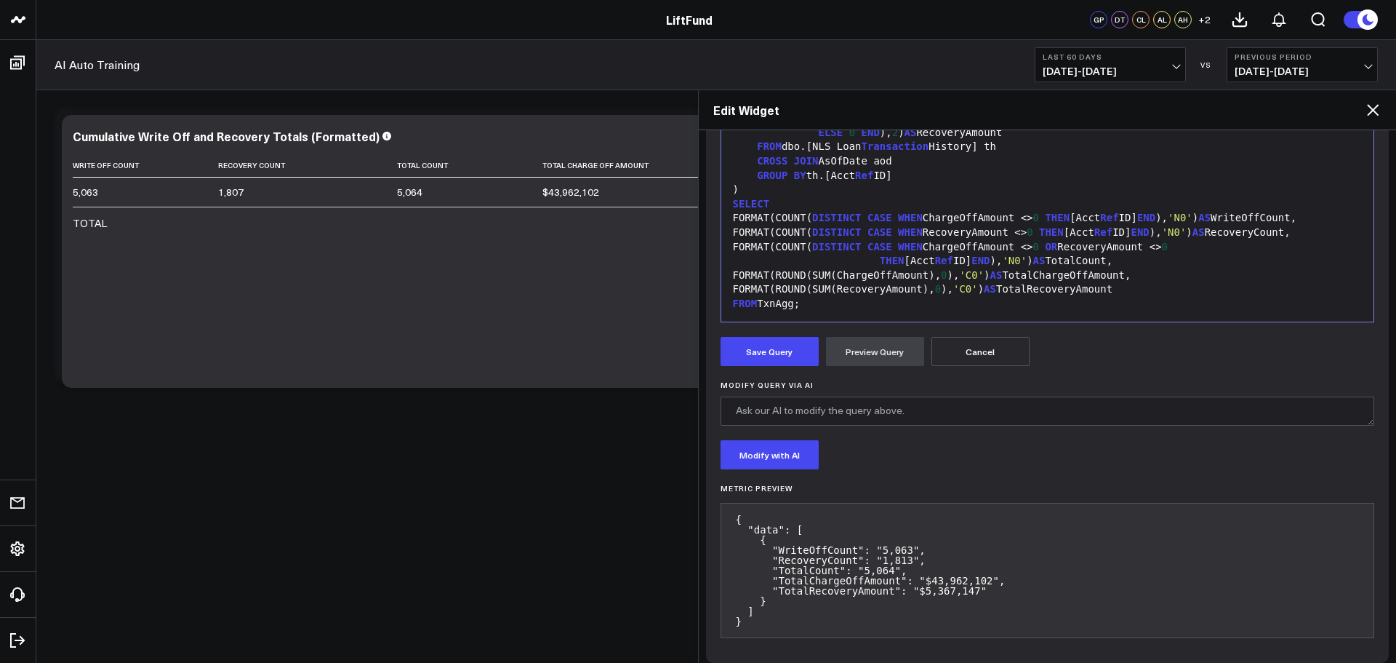
scroll to position [385, 0]
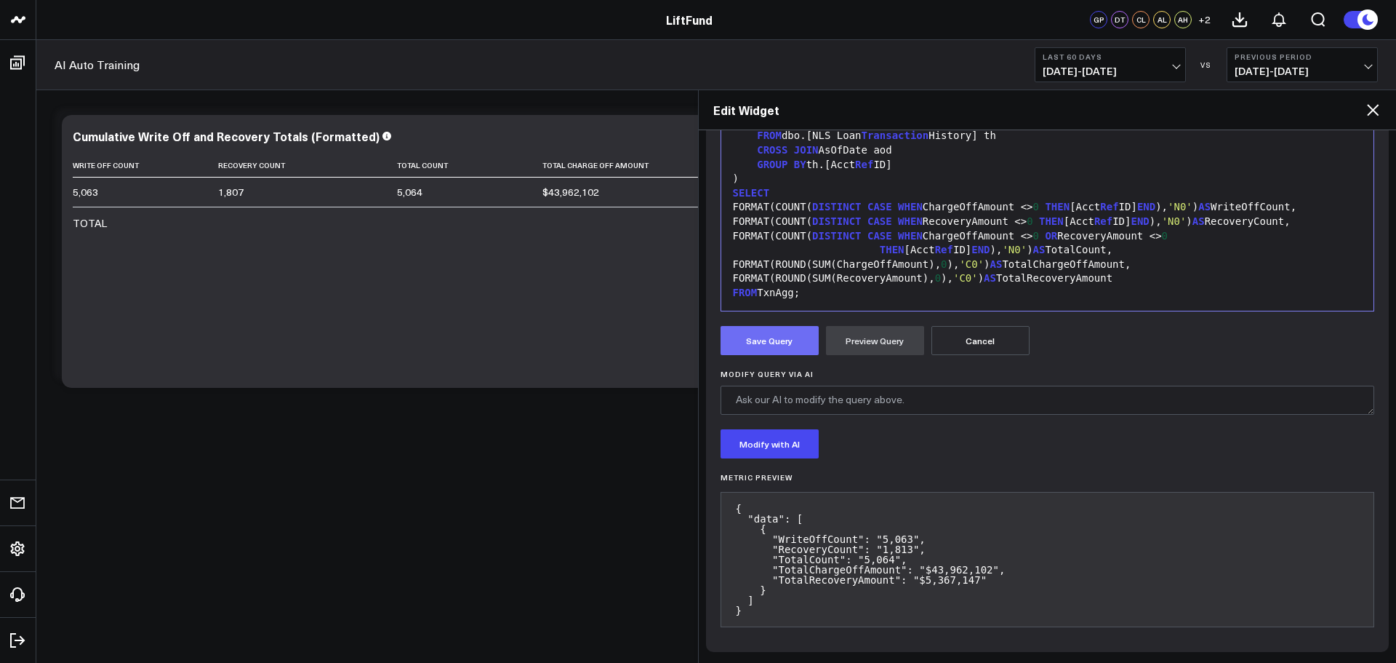
click at [773, 342] on button "Save Query" at bounding box center [770, 340] width 98 height 29
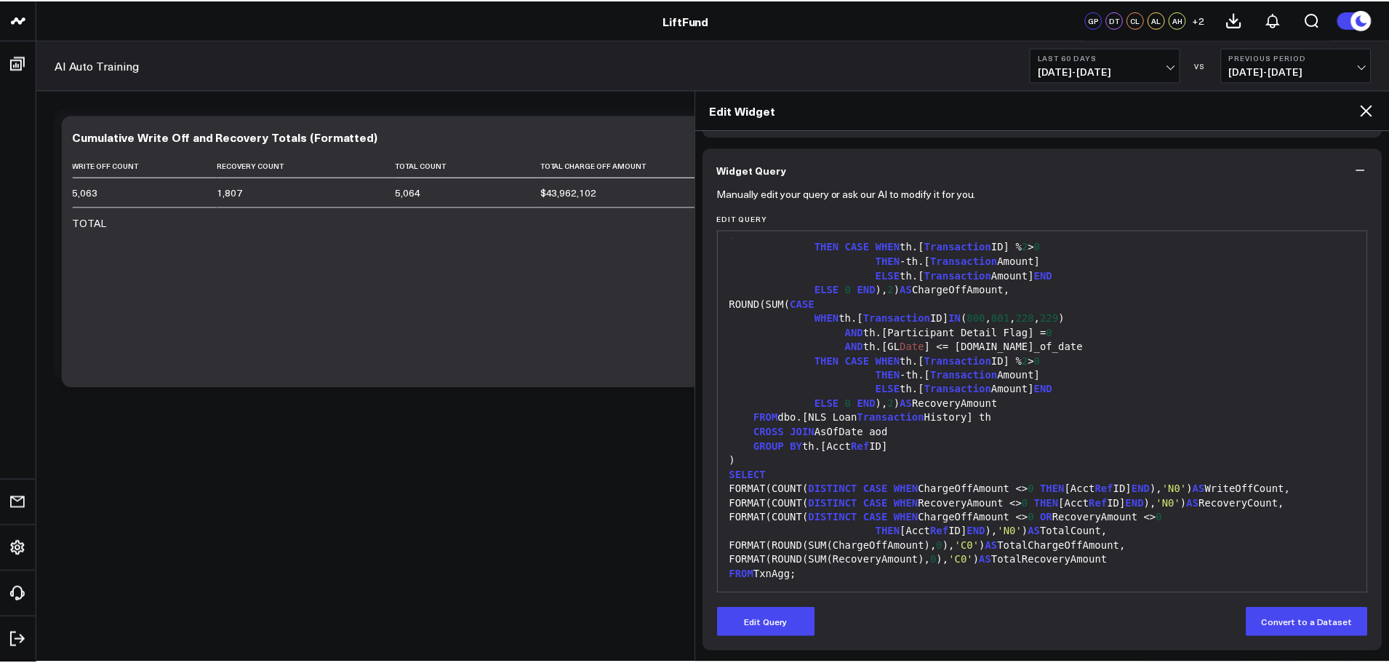
scroll to position [103, 0]
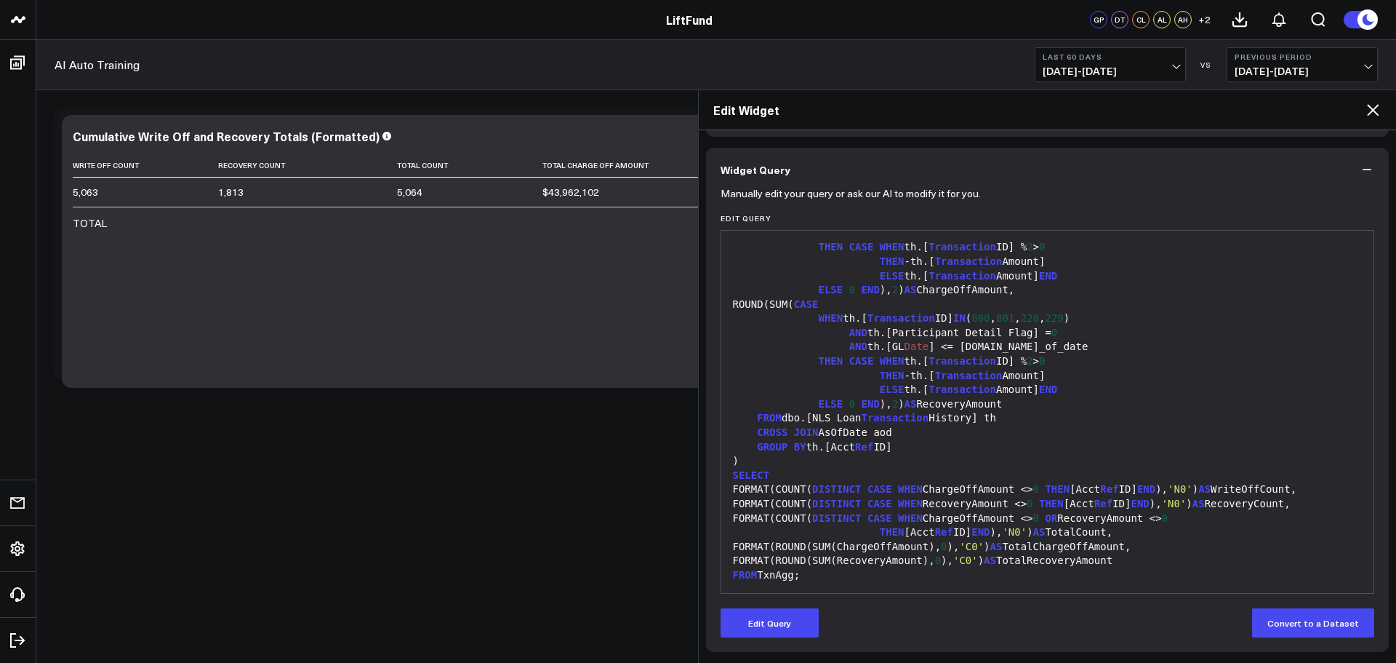
click at [1374, 106] on icon at bounding box center [1372, 109] width 17 height 17
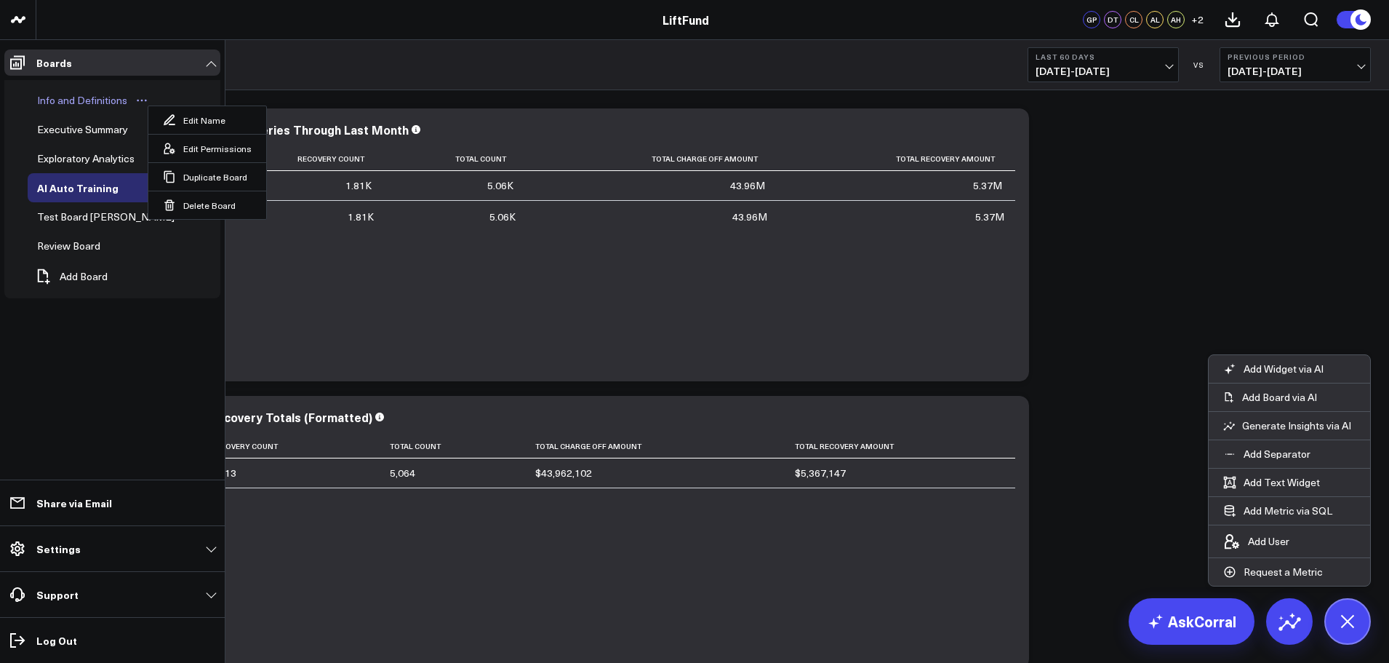
click at [59, 104] on div "Info and Definitions" at bounding box center [81, 100] width 97 height 17
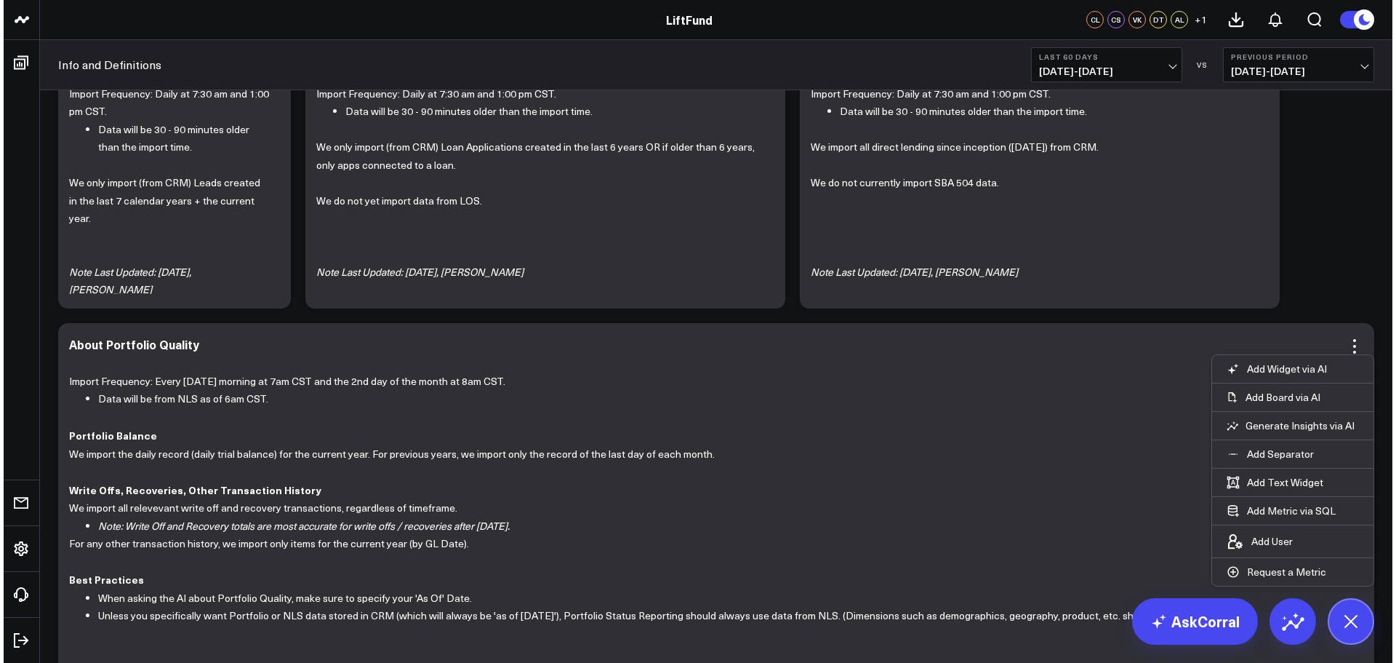
scroll to position [218, 0]
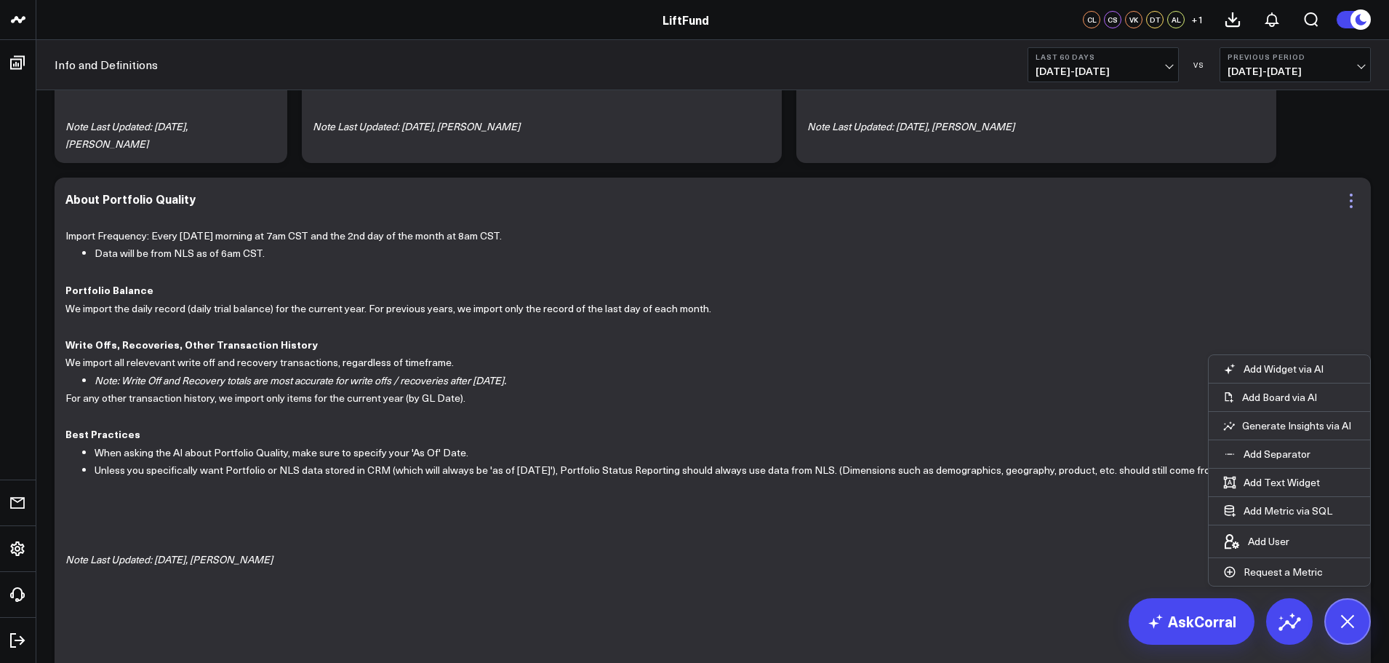
click at [1355, 203] on icon at bounding box center [1350, 200] width 17 height 17
click at [1353, 207] on icon at bounding box center [1350, 200] width 17 height 17
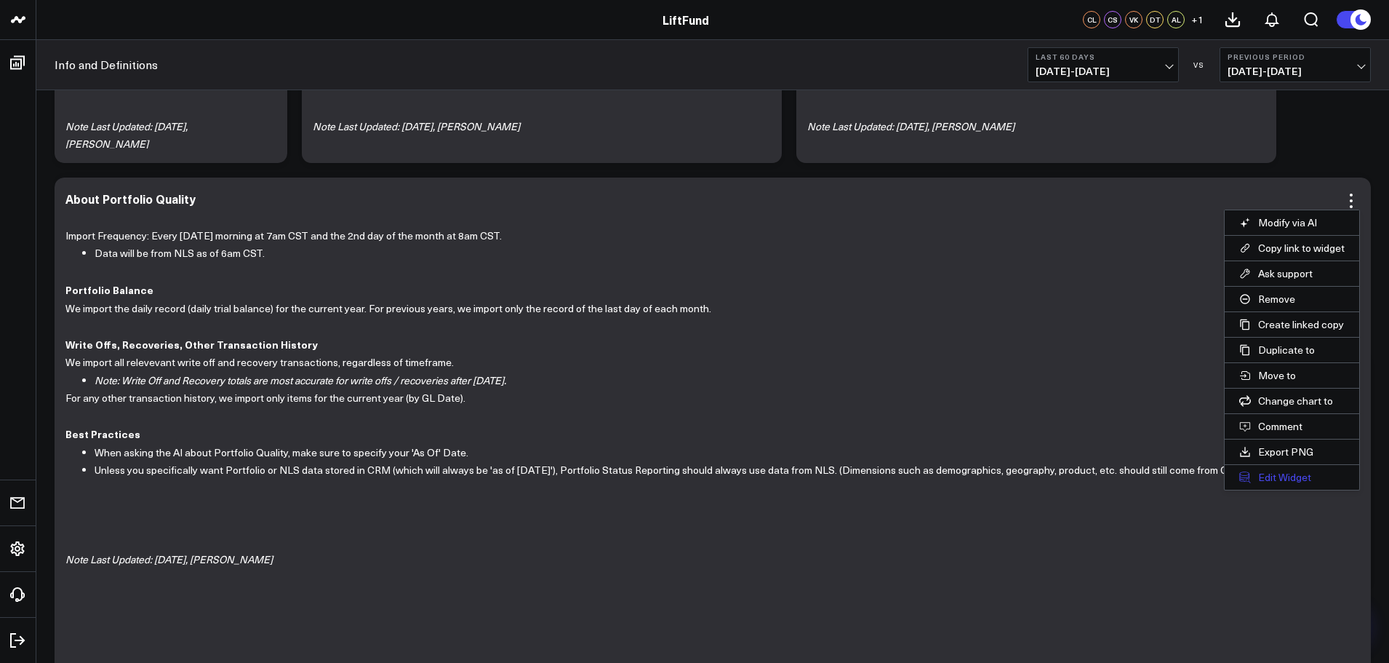
click at [1291, 472] on button "Edit Widget" at bounding box center [1292, 477] width 135 height 25
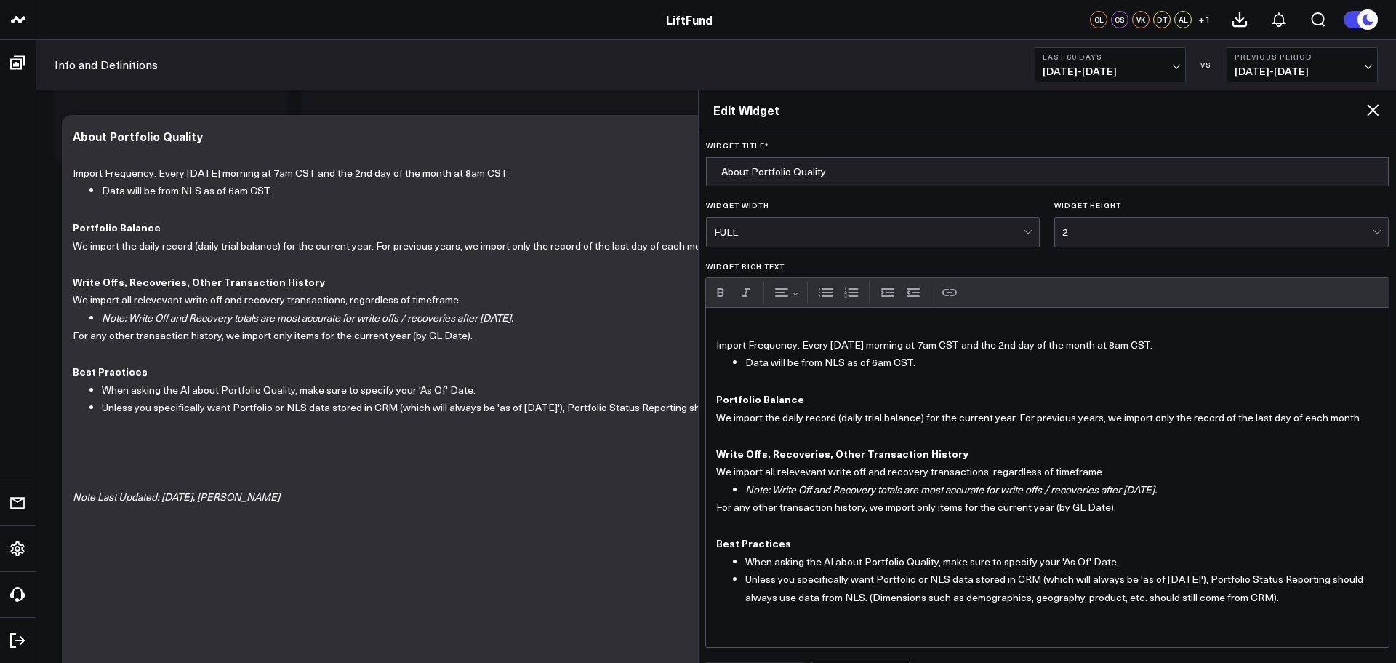
click at [1148, 564] on li "When asking the AI about Portfolio Quality, make sure to specify your 'As Of' D…" at bounding box center [1062, 562] width 634 height 18
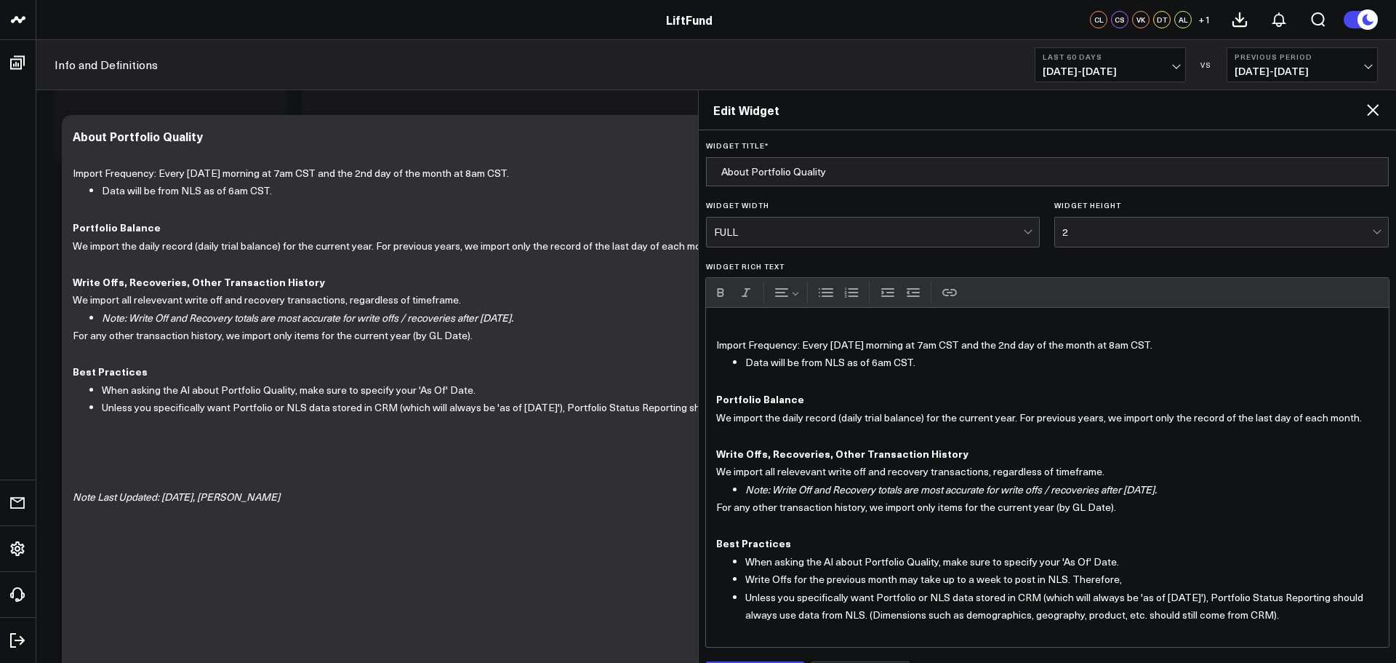
click at [1104, 489] on icon "Note: Write Off and Recovery totals are most accurate for write offs / recoveri…" at bounding box center [951, 489] width 412 height 14
click at [1243, 489] on li "Note: Write Off and Recovery totals are most accurate for write offs / recoveri…" at bounding box center [1062, 490] width 634 height 18
click at [776, 487] on icon "Note: Write Off and Recovery totals are most accurate for write offs / recoveri…" at bounding box center [972, 489] width 455 height 14
drag, startPoint x: 1289, startPoint y: 492, endPoint x: 1298, endPoint y: 489, distance: 9.2
click at [1290, 490] on li "Note: Historical Write Off and Recovery totals are most accurate for write offs…" at bounding box center [1062, 490] width 634 height 18
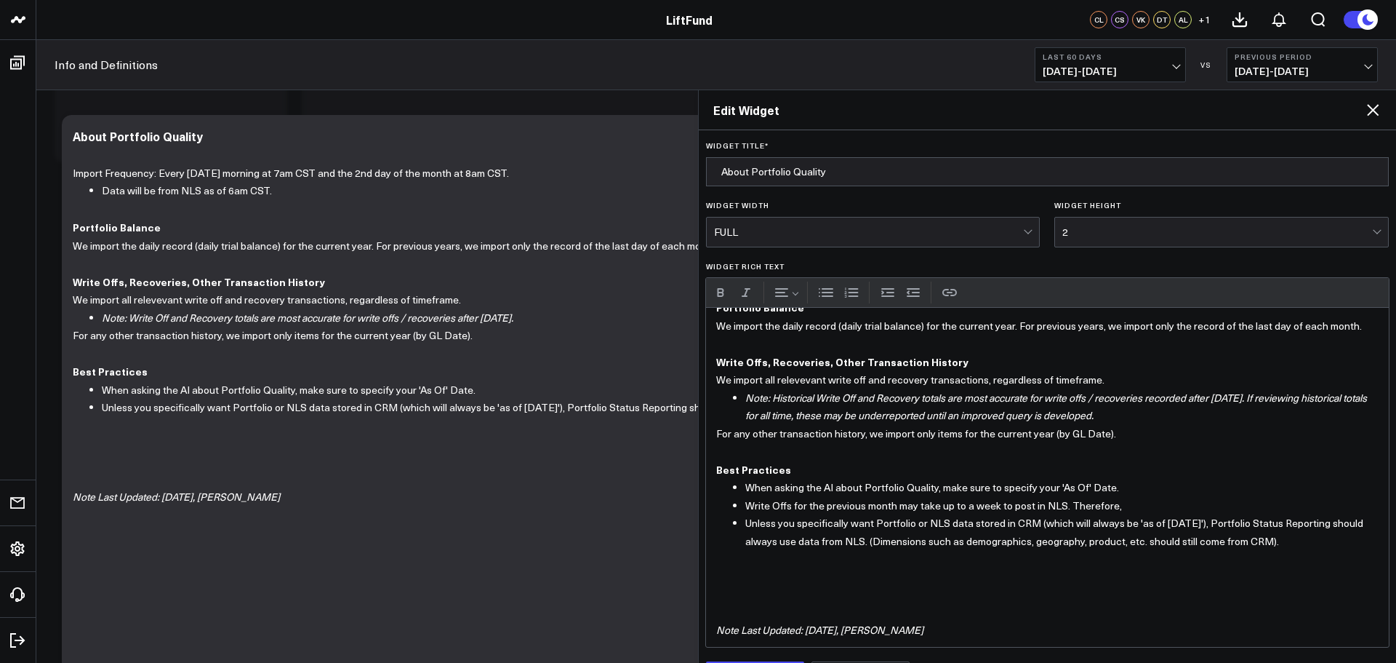
scroll to position [95, 0]
click at [1189, 409] on icon "Note: Historical Write Off and Recovery totals are most accurate for write offs…" at bounding box center [1056, 404] width 622 height 32
click at [1131, 505] on li "Write Offs for the previous month may take up to a week to post in NLS. Therefo…" at bounding box center [1062, 503] width 634 height 18
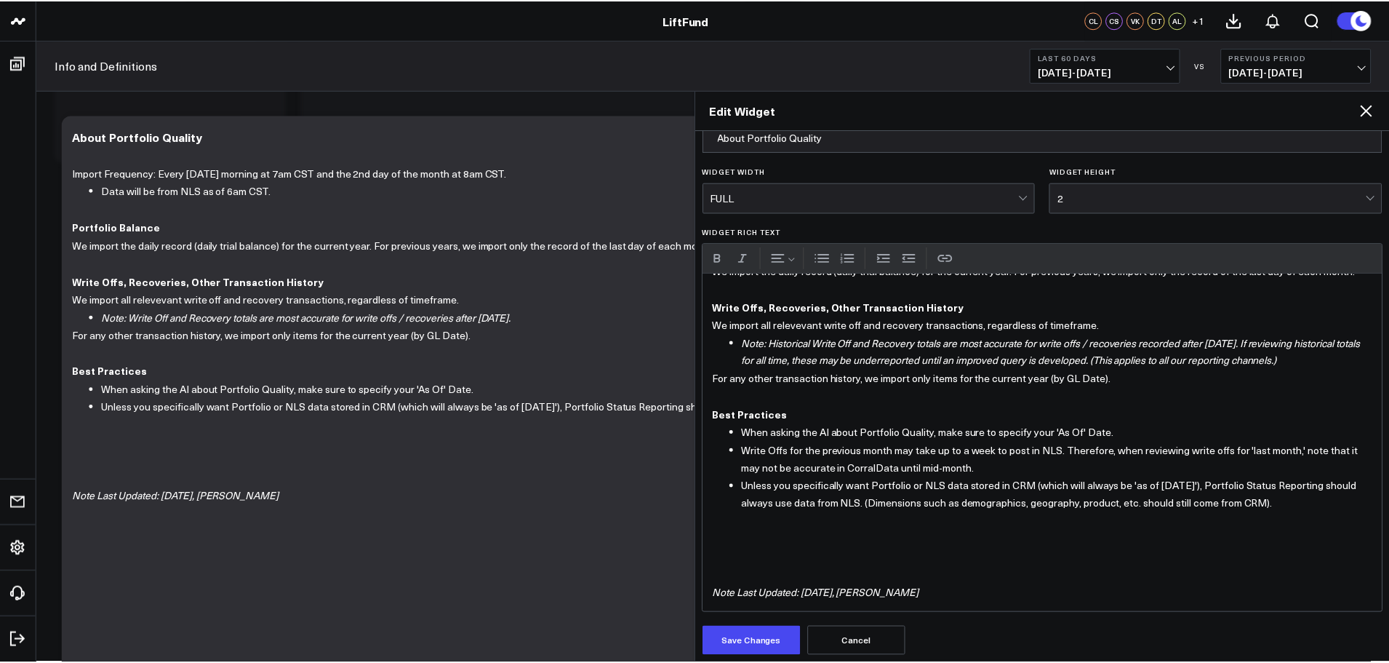
scroll to position [39, 0]
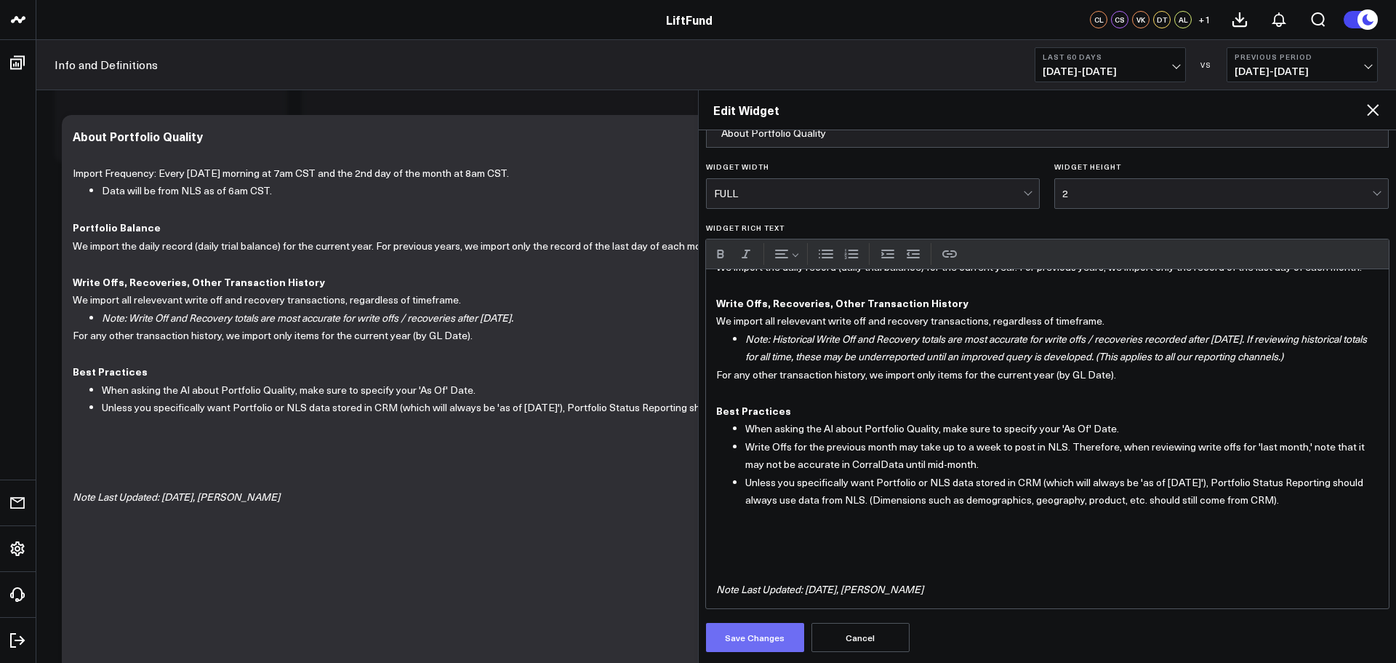
click at [744, 640] on button "Save Changes" at bounding box center [755, 637] width 98 height 29
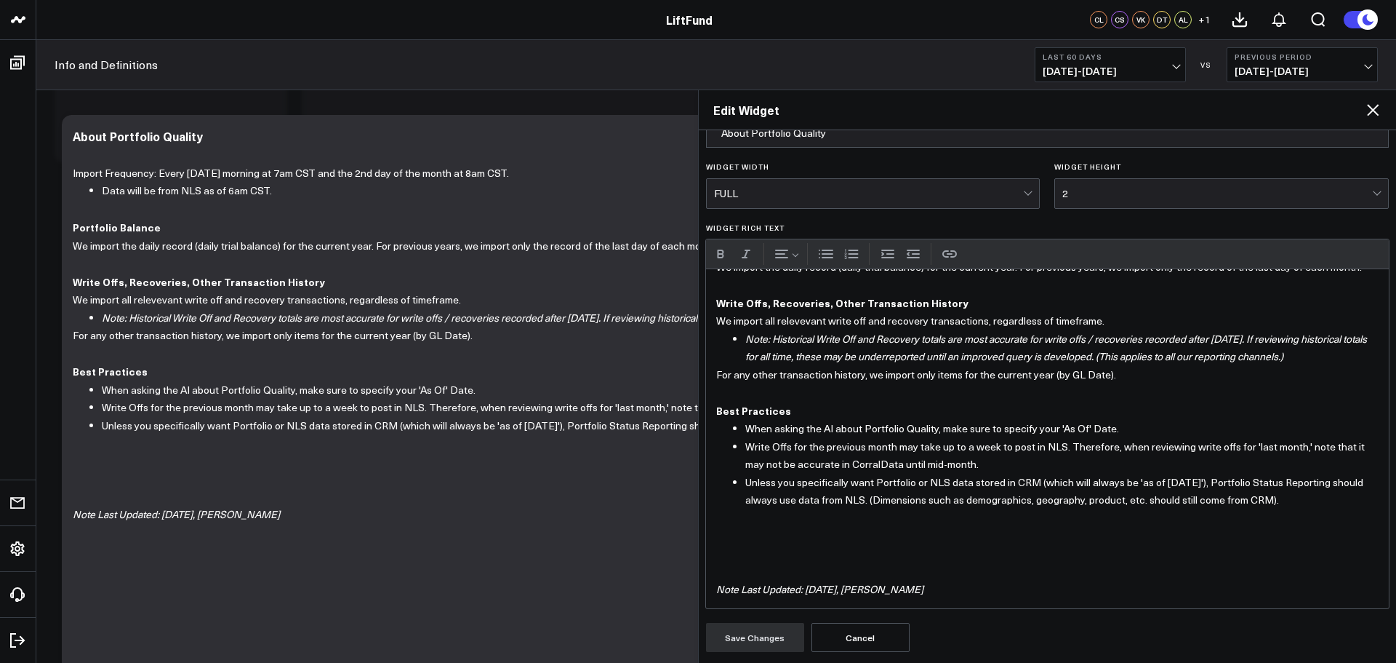
click at [1372, 107] on icon at bounding box center [1372, 109] width 17 height 17
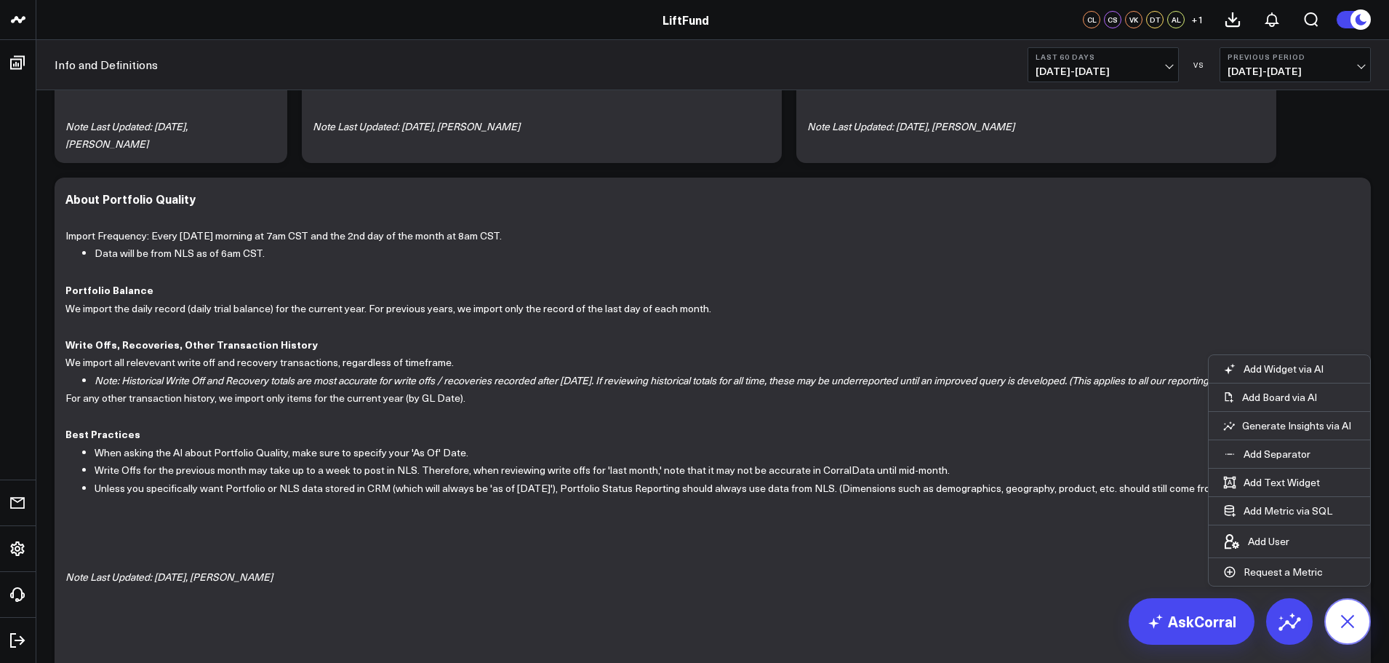
click at [1348, 620] on icon at bounding box center [1347, 621] width 25 height 25
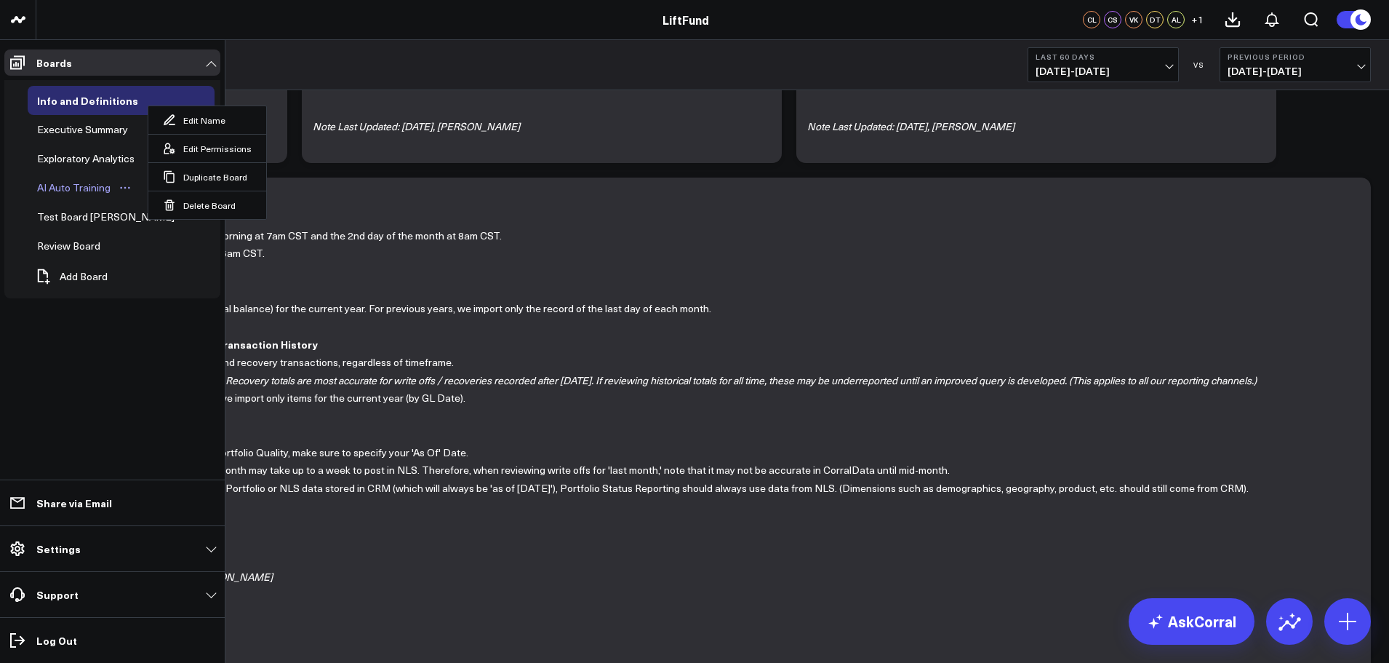
click at [60, 188] on div "AI Auto Training" at bounding box center [73, 187] width 81 height 17
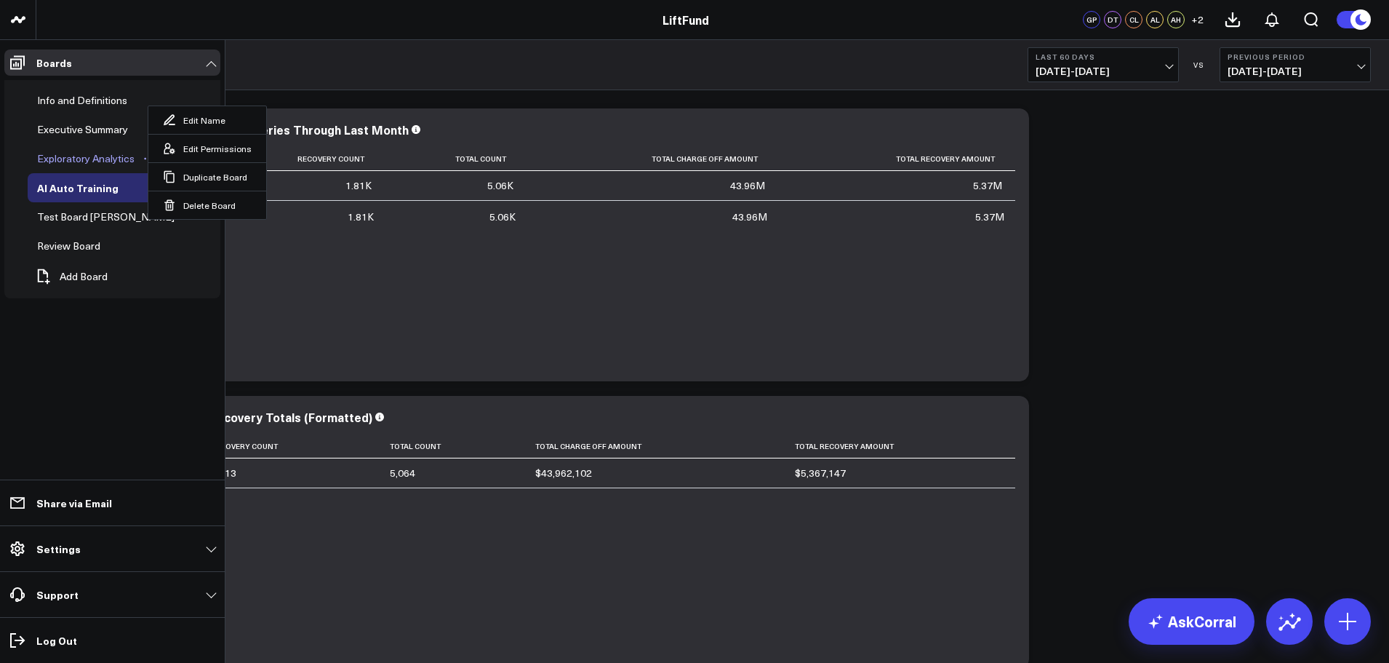
click at [77, 156] on div "Exploratory Analytics" at bounding box center [85, 158] width 105 height 17
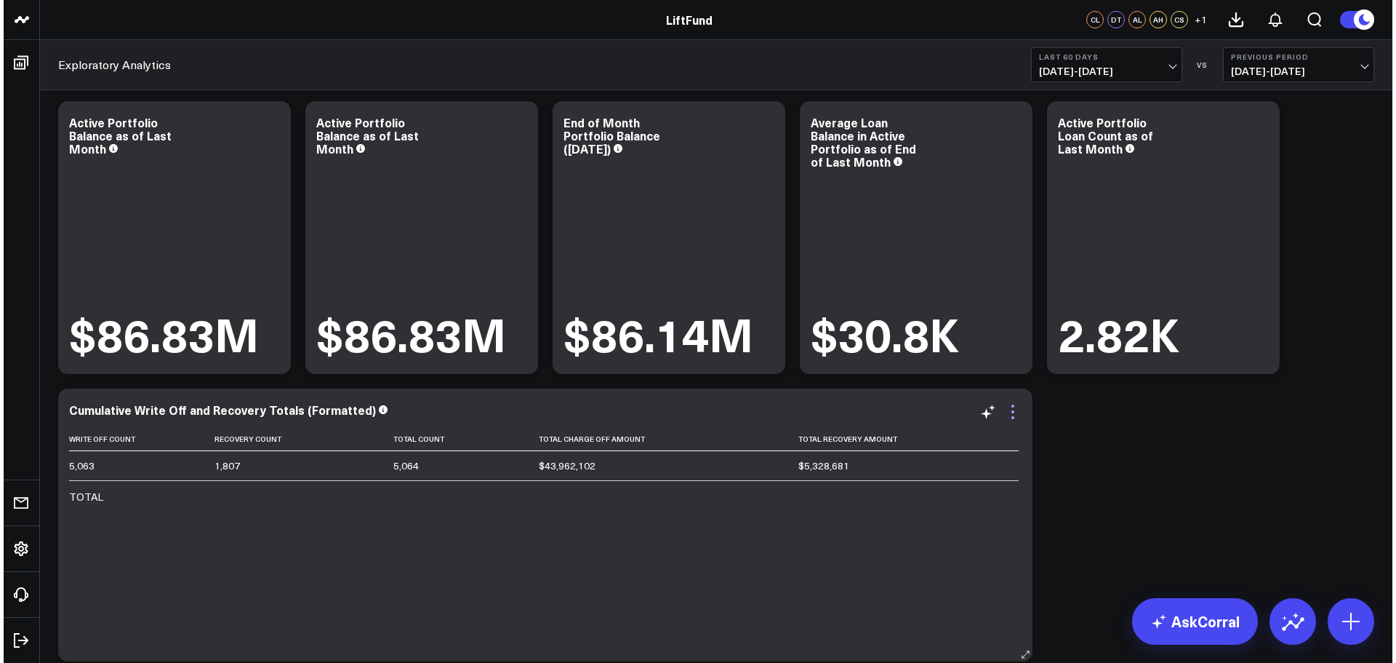
scroll to position [73, 0]
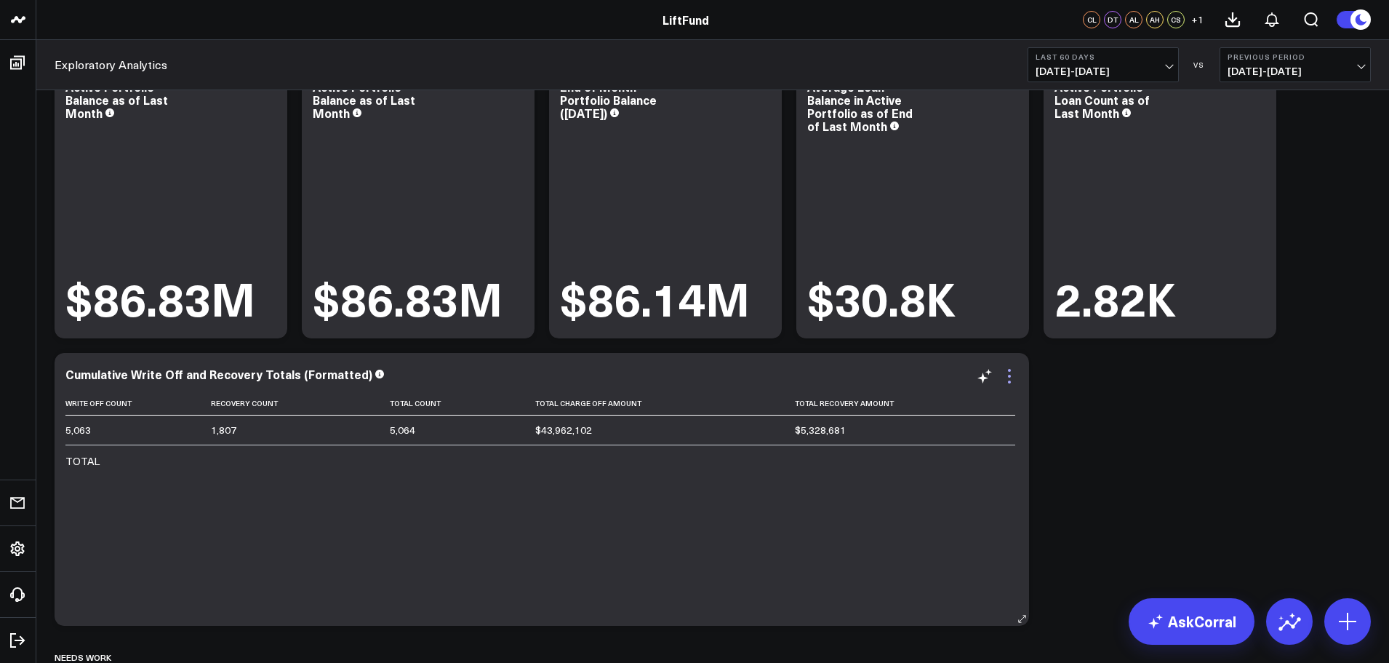
click at [1006, 376] on icon at bounding box center [1009, 375] width 17 height 17
click at [1014, 376] on icon at bounding box center [1009, 375] width 17 height 17
click at [1012, 380] on icon at bounding box center [1009, 375] width 17 height 17
click at [1012, 378] on icon at bounding box center [1009, 375] width 17 height 17
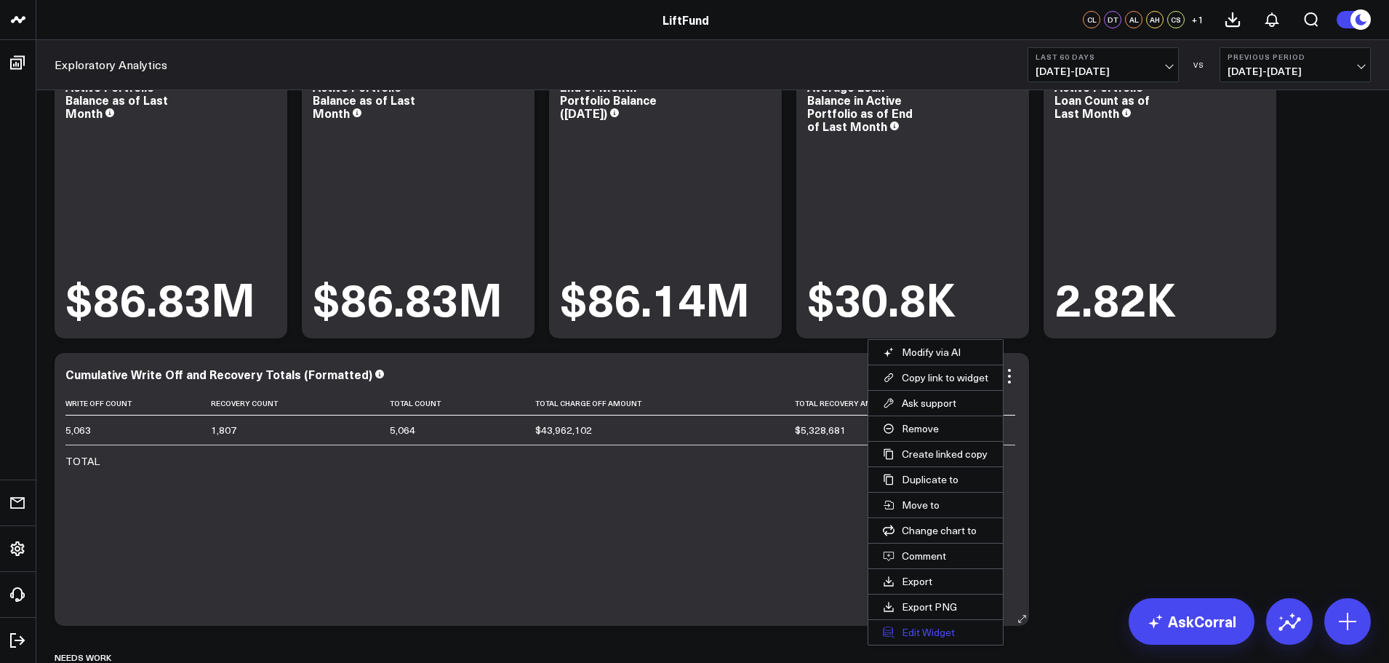
click at [913, 630] on button "Edit Widget" at bounding box center [935, 632] width 135 height 25
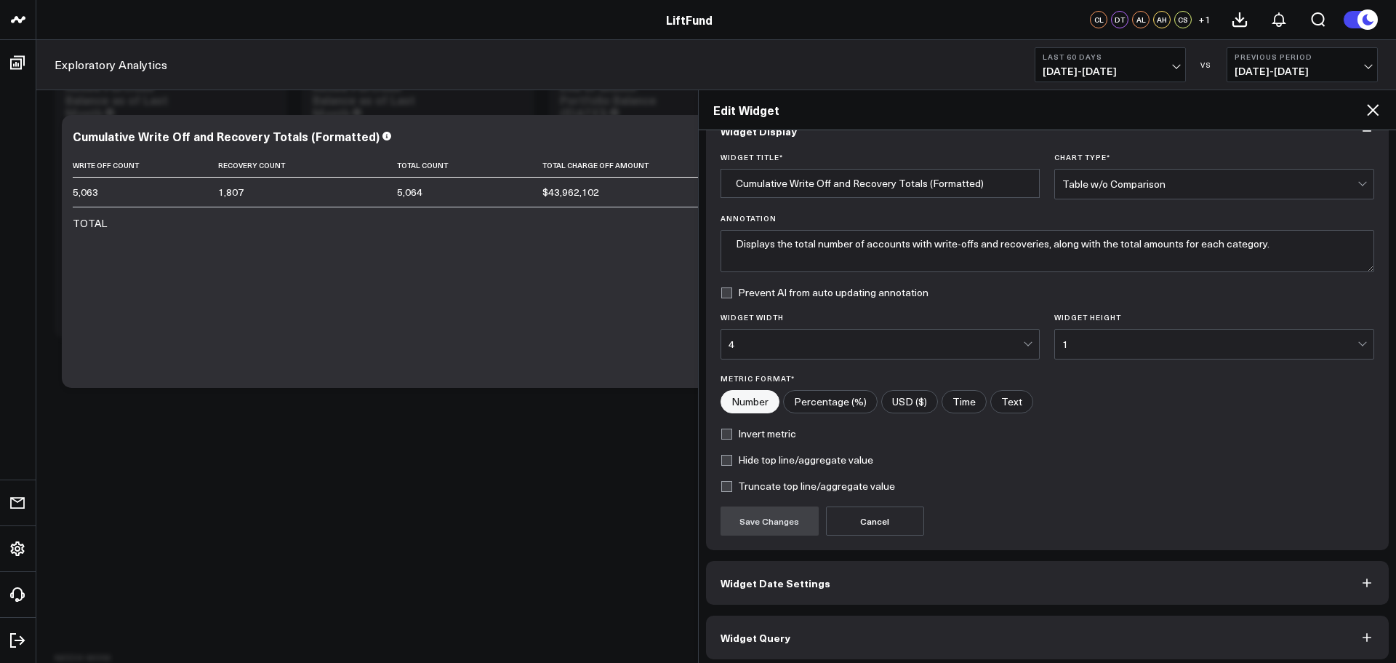
scroll to position [39, 0]
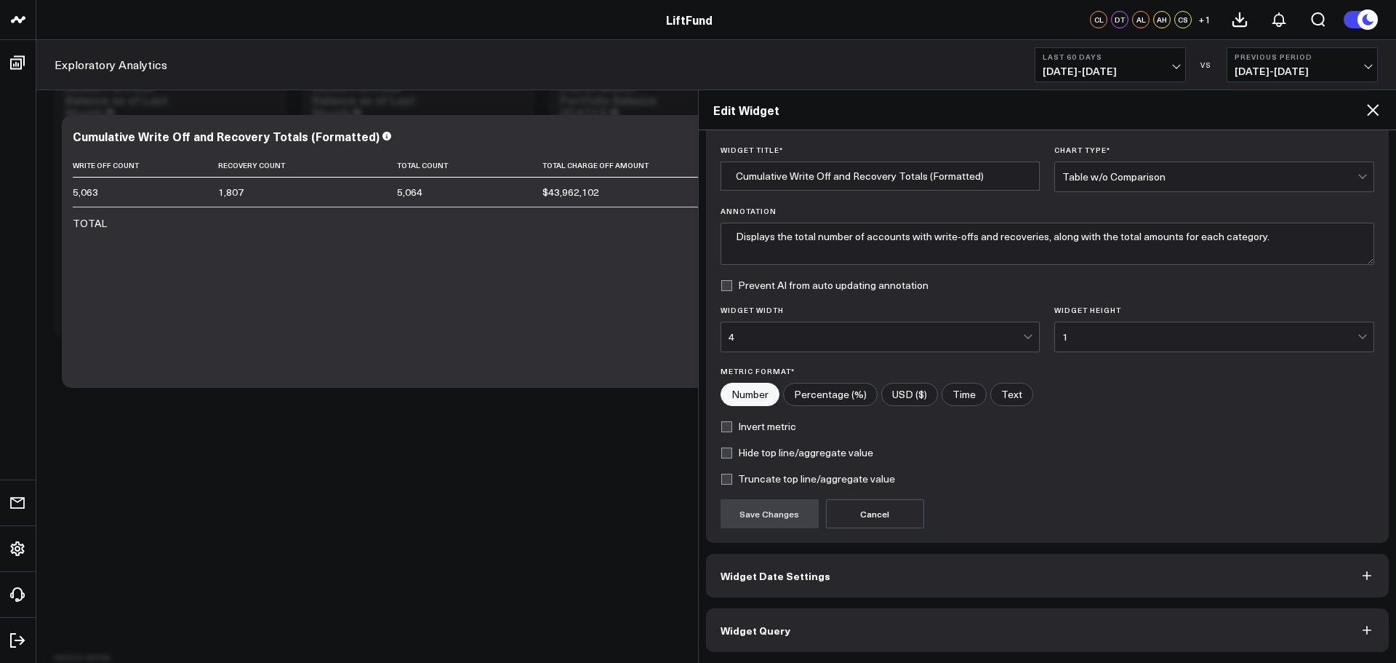
click at [822, 640] on button "Widget Query" at bounding box center [1048, 630] width 684 height 44
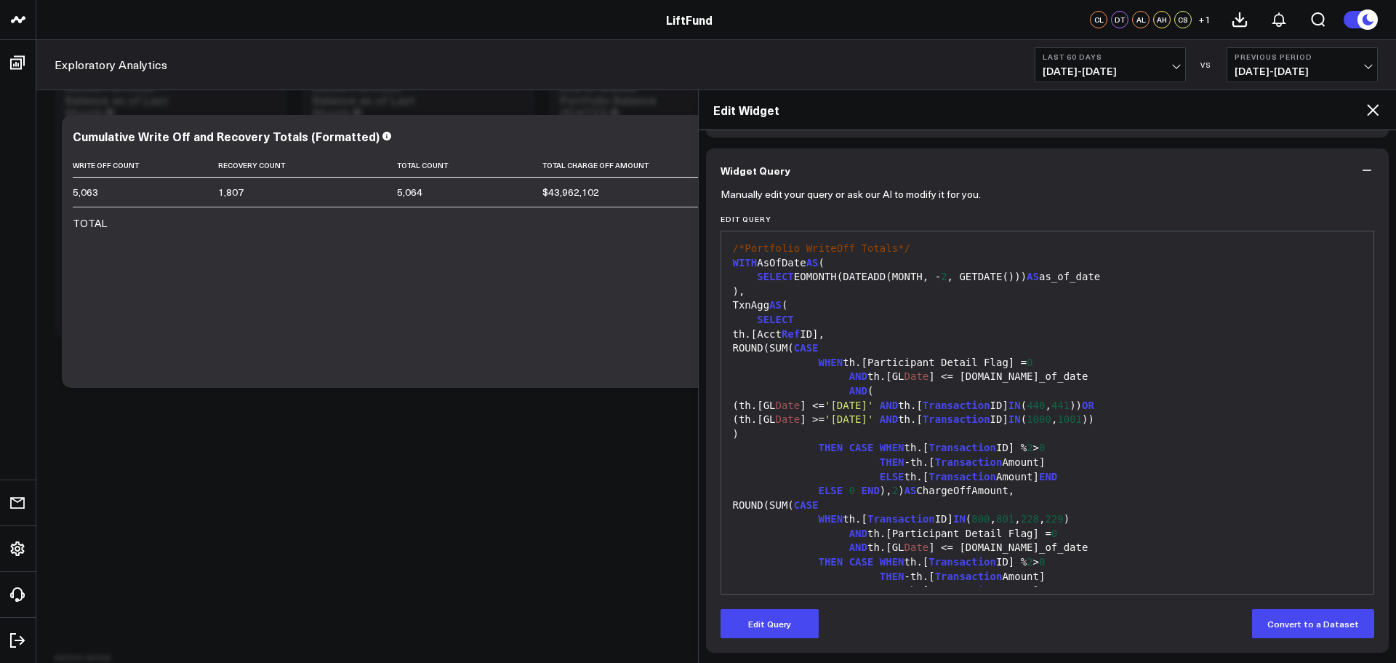
scroll to position [103, 0]
click at [774, 615] on button "Edit Query" at bounding box center [770, 622] width 98 height 29
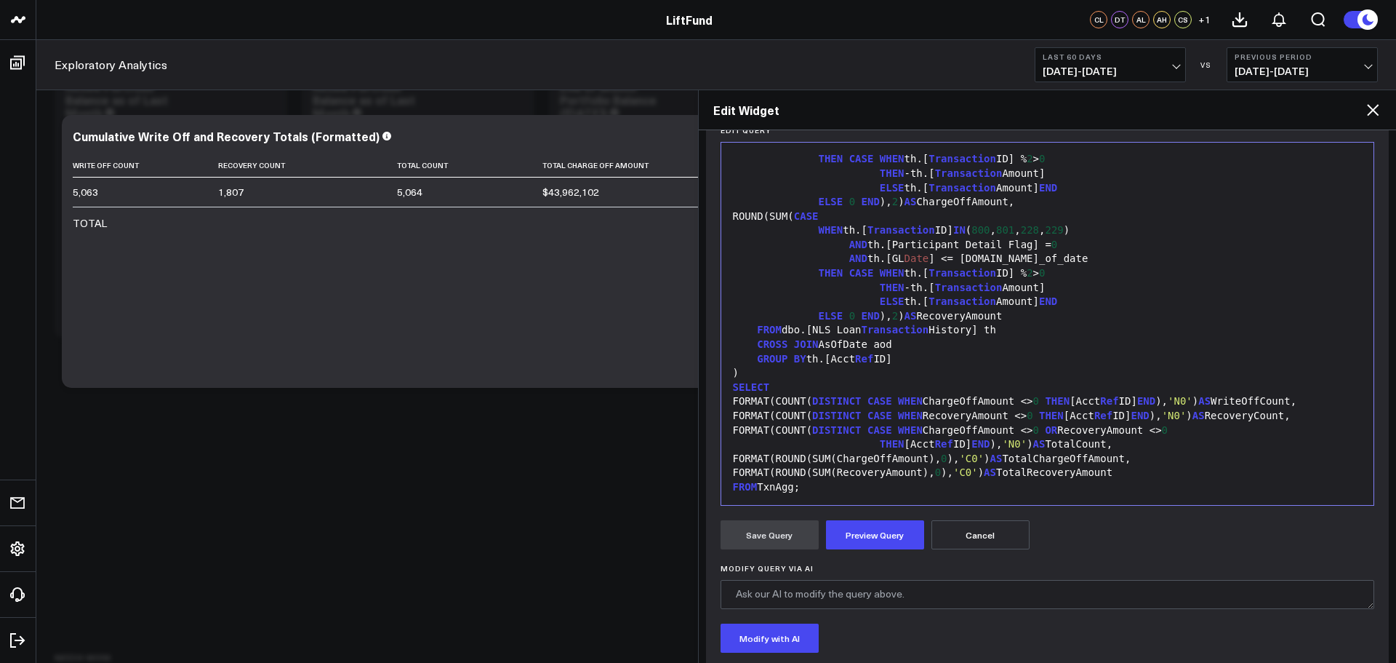
scroll to position [283, 0]
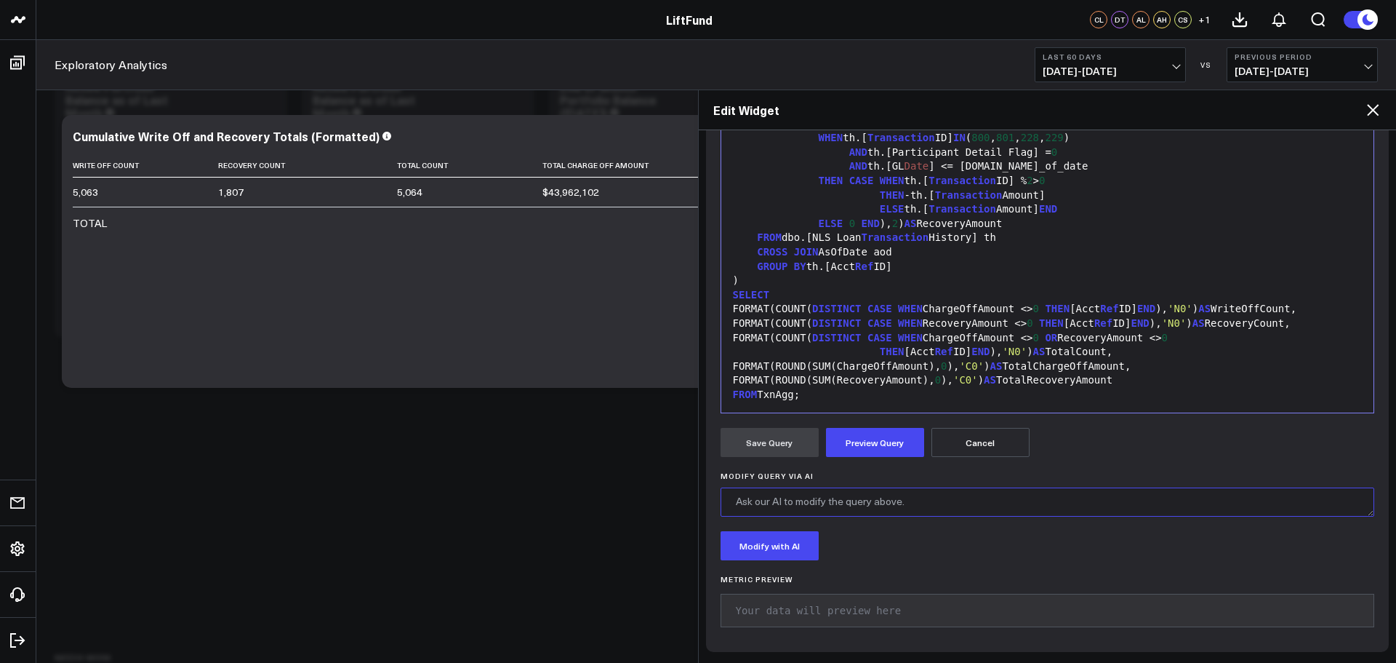
click at [807, 511] on textarea "Modify Query via AI" at bounding box center [1048, 501] width 655 height 29
paste textarea "Restrict the write off and recovery timeframes last month only."
click at [772, 550] on button "Modify with AI" at bounding box center [770, 545] width 98 height 29
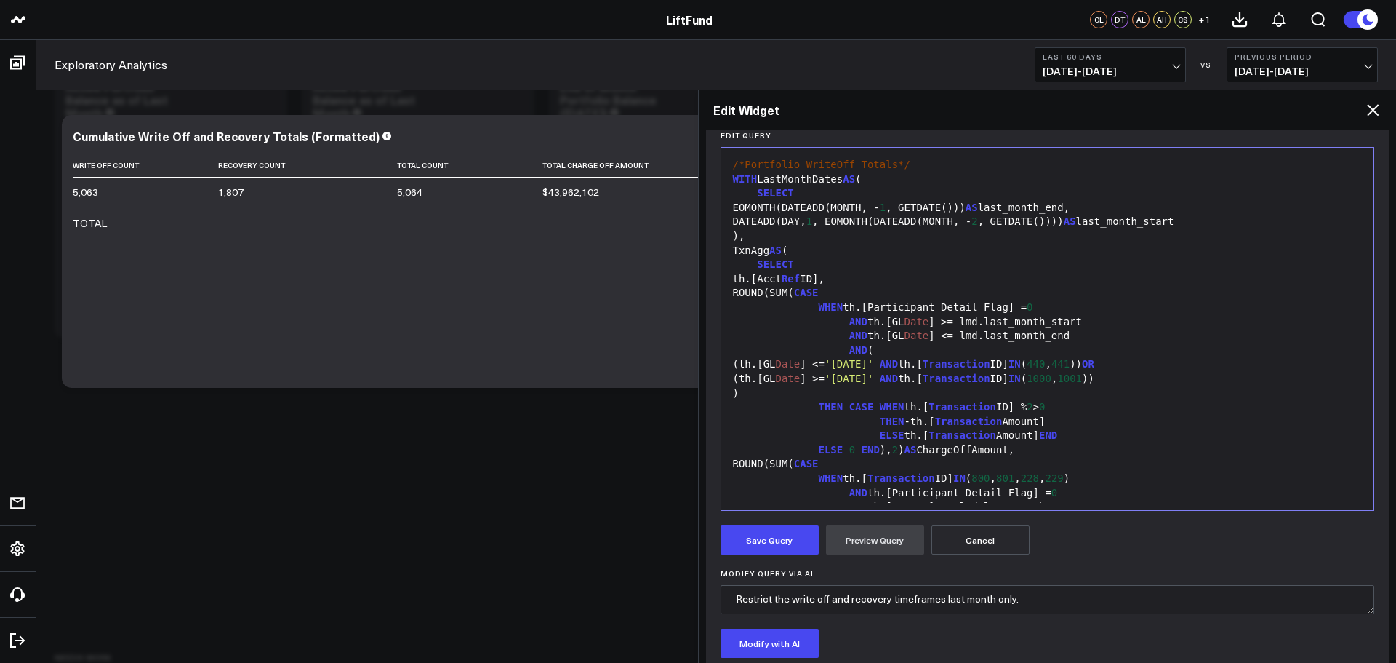
scroll to position [0, 0]
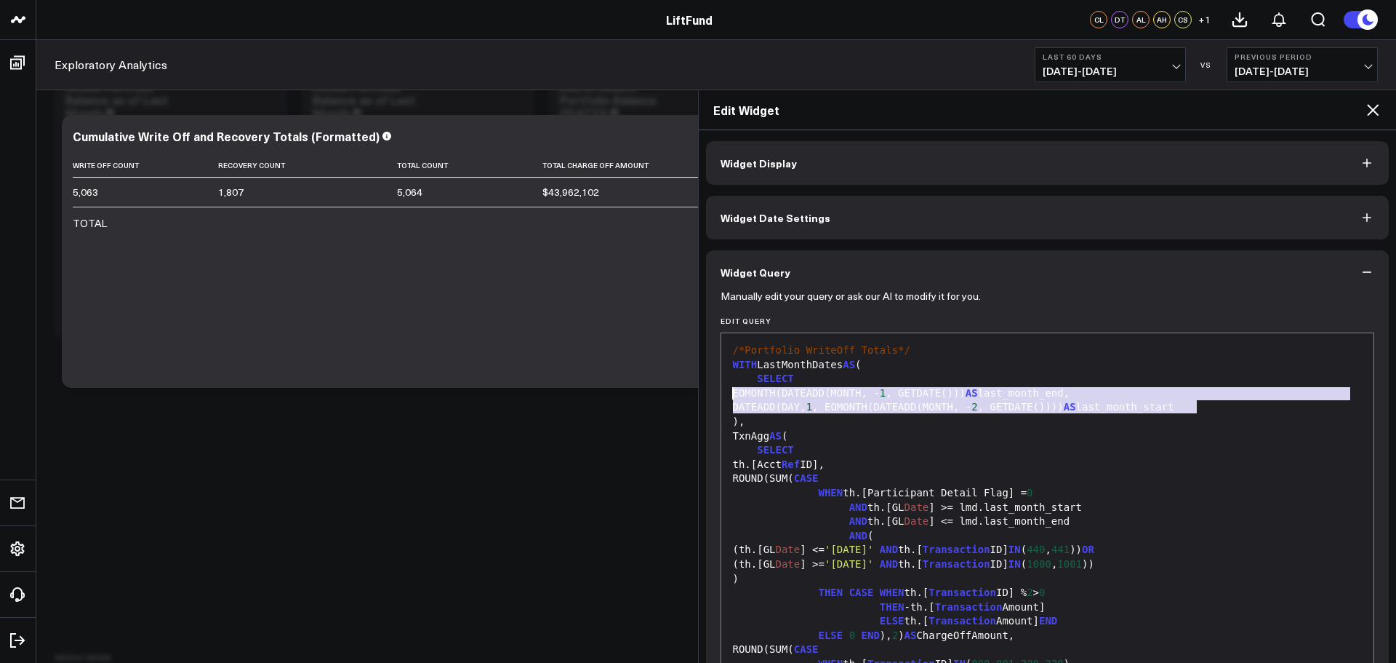
drag, startPoint x: 948, startPoint y: 407, endPoint x: 692, endPoint y: 396, distance: 256.2
click at [692, 396] on body "LiftFund LiftFund CL DT AL AH CS + 1 Exploratory Analytics Last 60 Days 08/09/2…" at bounding box center [698, 631] width 1396 height 1408
copy div "EOMONTH(DATEADD(MONTH, - 1 , GETDATE())) AS last_month_end, DATEADD(DAY, 1 , EO…"
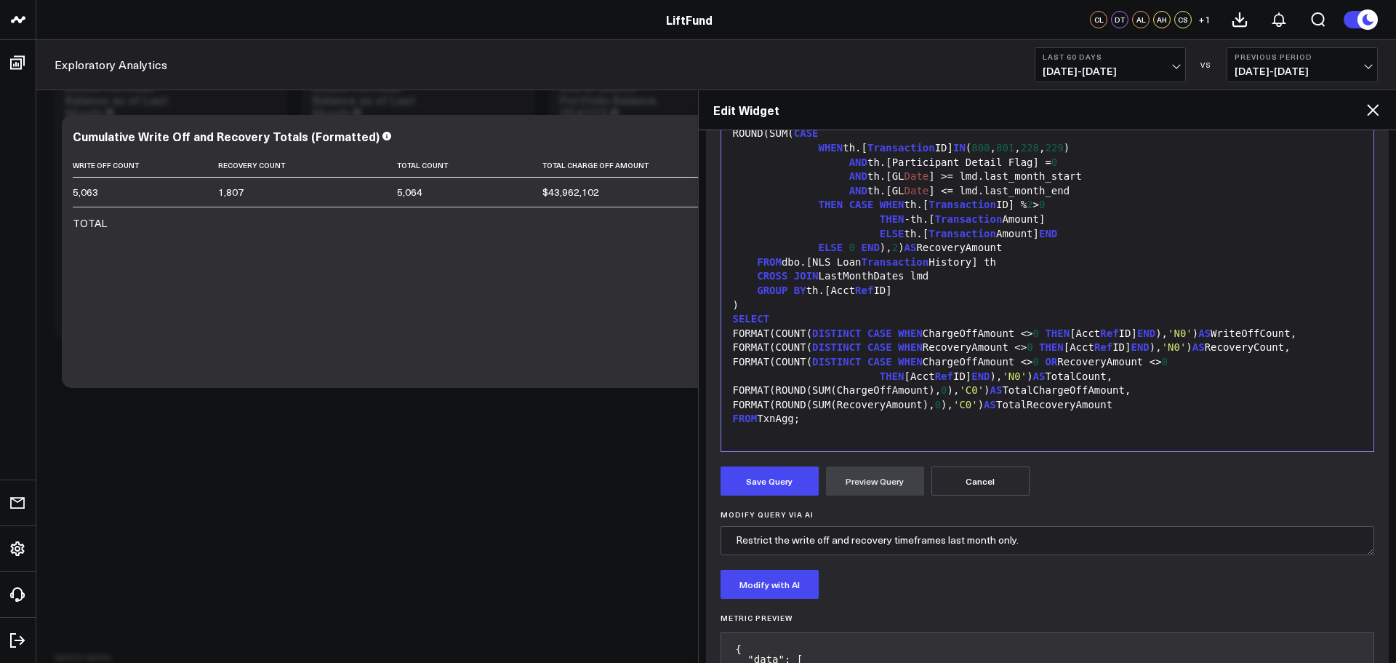
scroll to position [364, 0]
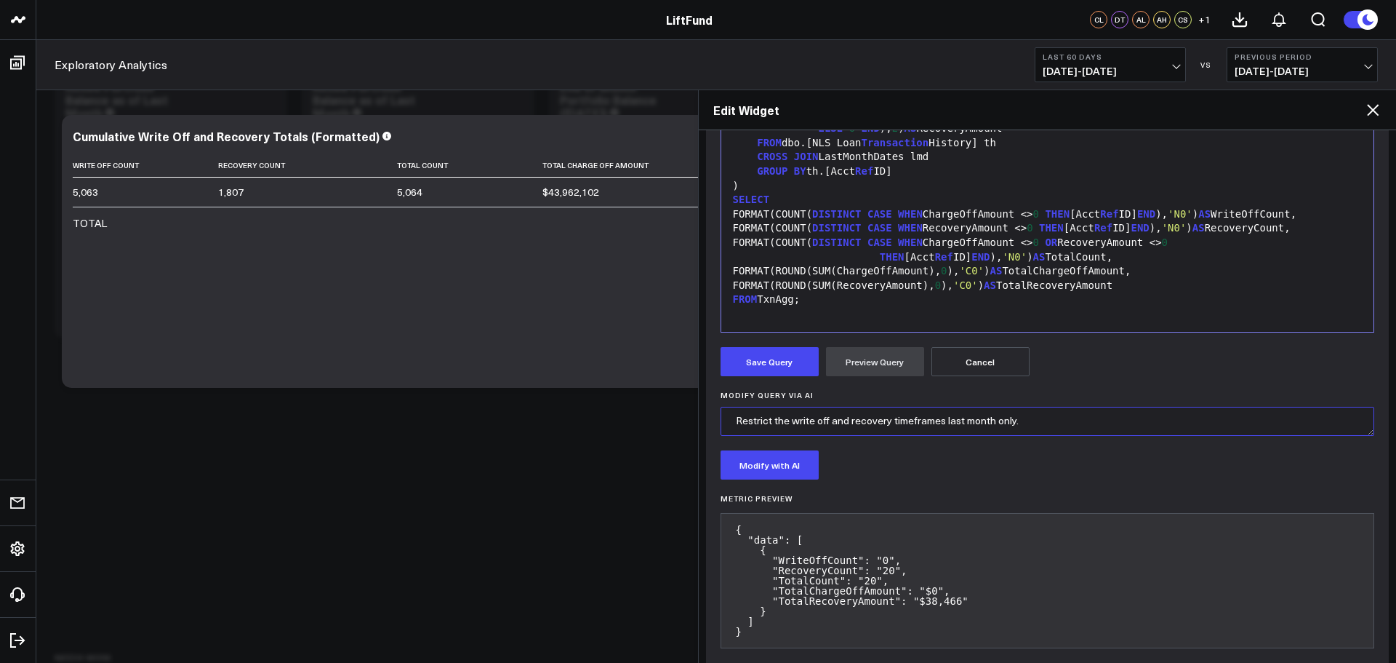
drag, startPoint x: 948, startPoint y: 415, endPoint x: 968, endPoint y: 415, distance: 20.4
click at [948, 415] on textarea "Restrict the write off and recovery timeframes last month only." at bounding box center [1048, 421] width 655 height 29
type textarea "Restrict the write off and recovery timeframes to last month only."
click at [766, 458] on button "Modify with AI" at bounding box center [770, 464] width 98 height 29
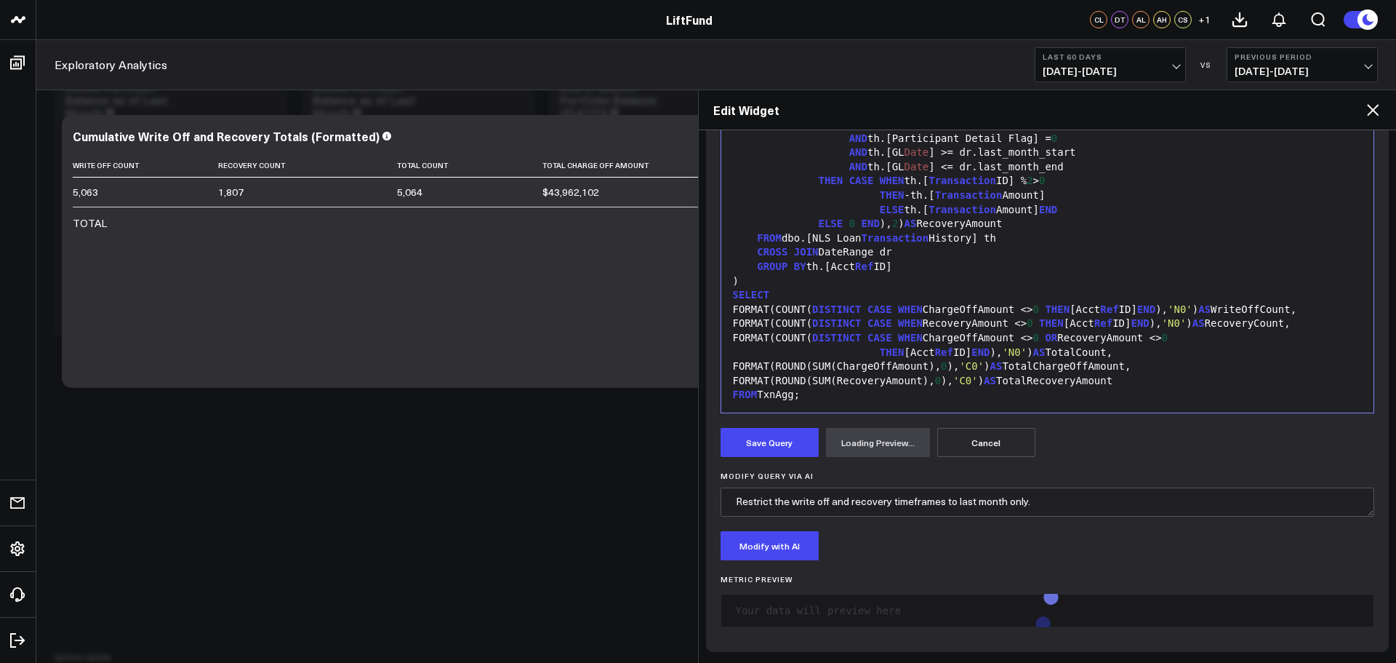
scroll to position [364, 0]
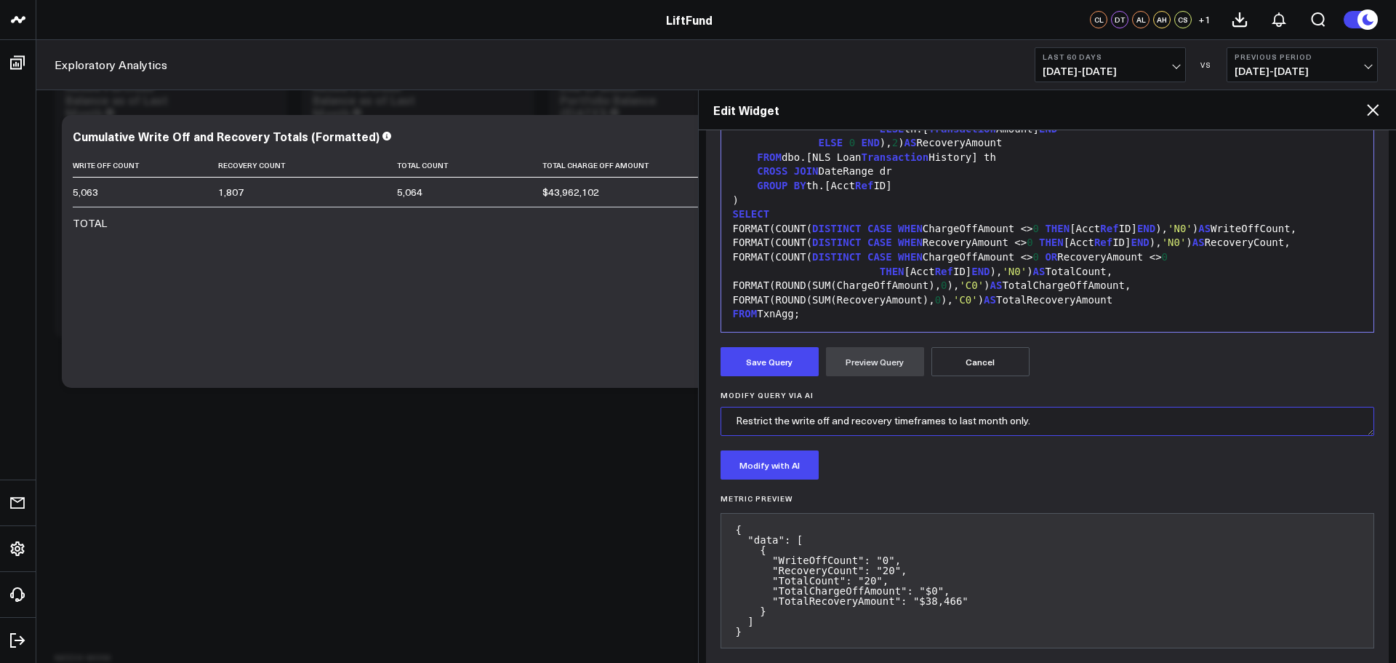
drag, startPoint x: 1038, startPoint y: 419, endPoint x: 738, endPoint y: 416, distance: 299.6
click at [733, 417] on textarea "Restrict the write off and recovery timeframes to last month only." at bounding box center [1048, 421] width 655 height 29
click at [1218, 449] on form "Manually edit your query or ask our AI to modify it for you. Edit Query 99 1 2 …" at bounding box center [1048, 294] width 655 height 728
click at [1170, 311] on div "FROM TxnAgg;" at bounding box center [1048, 314] width 639 height 15
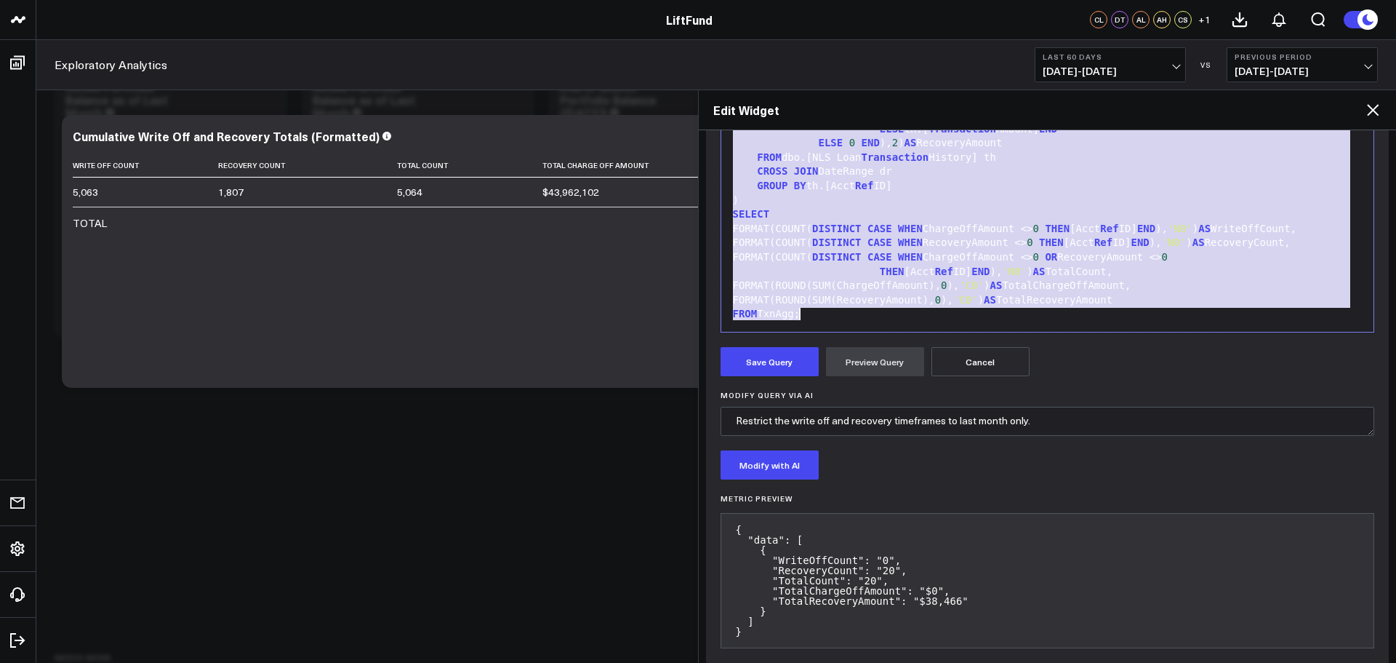
copy div "/*Portfolio WriteOff Totals - Last Month Only*/ WITH DateRange AS ( SELECT EOMO…"
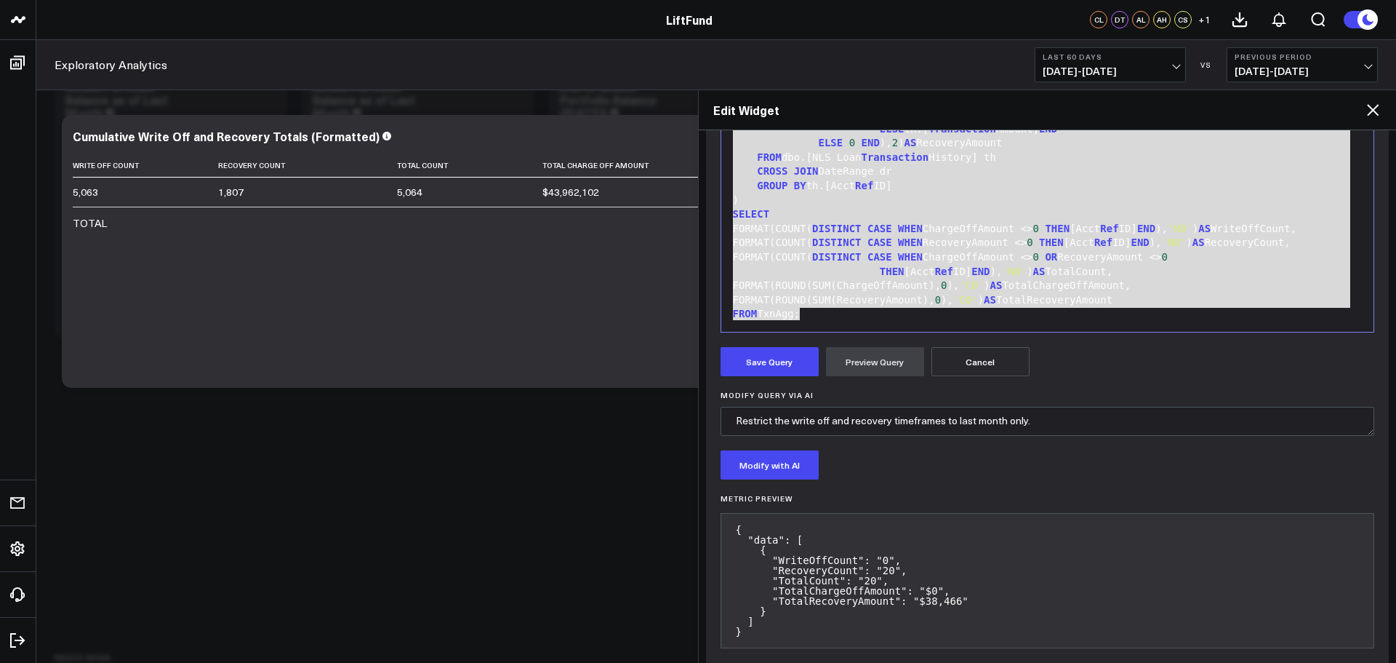
click at [1204, 295] on div "FORMAT(ROUND(SUM(RecoveryAmount), 0 ), 'C0' ) AS TotalRecoveryAmount" at bounding box center [1048, 300] width 639 height 15
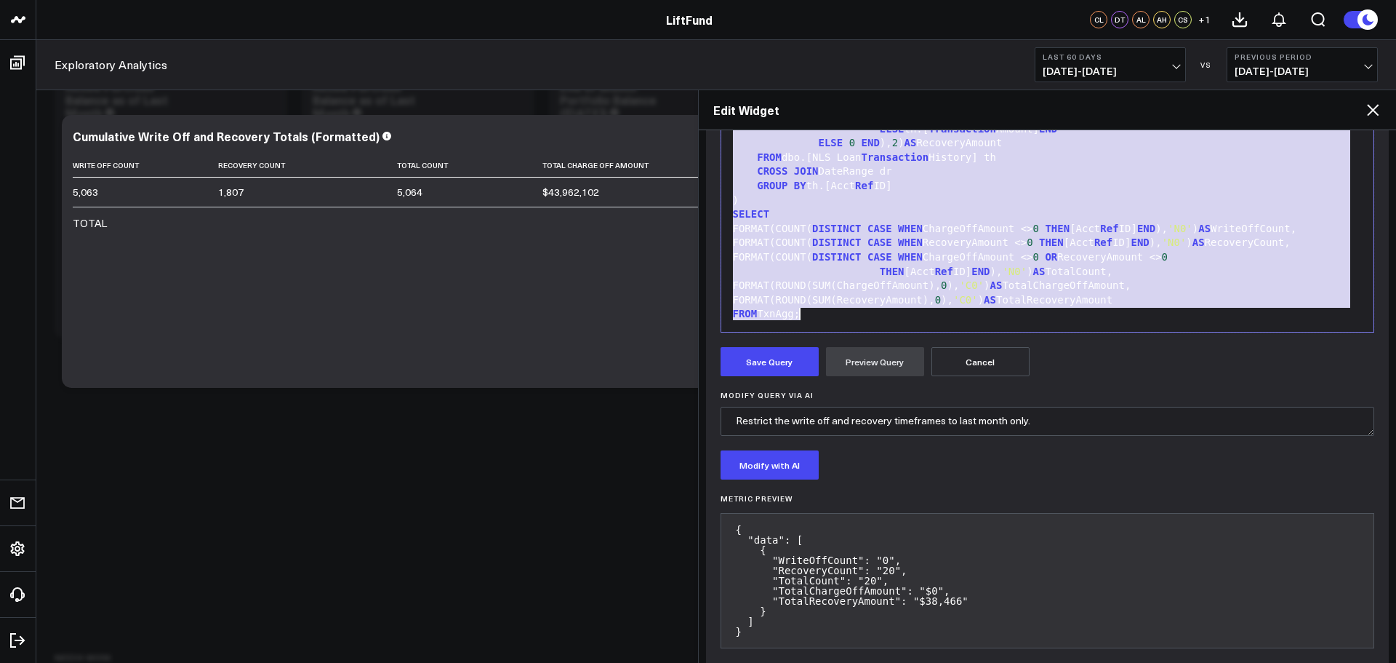
copy div "/*Portfolio WriteOff Totals - Last Month Only*/ WITH DateRange AS ( SELECT EOMO…"
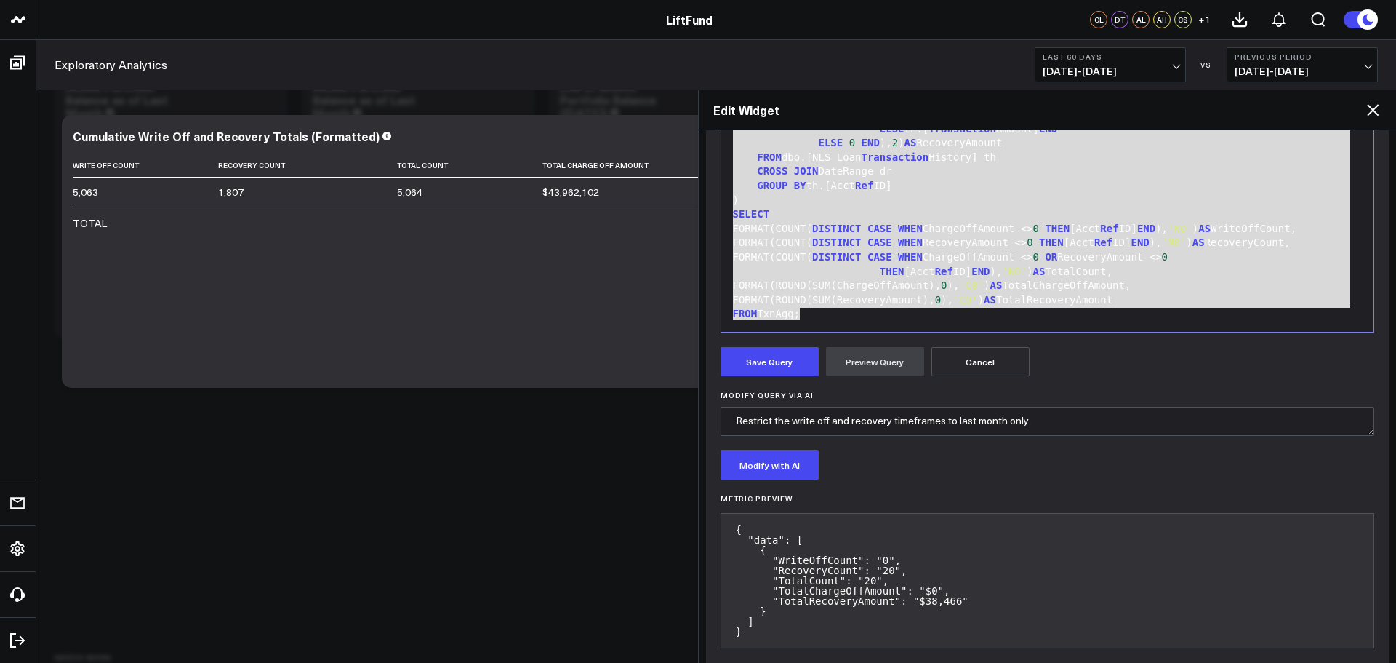
click at [1054, 287] on div "FORMAT(ROUND(SUM(ChargeOffAmount), 0 ), 'C0' ) AS TotalChargeOffAmount," at bounding box center [1048, 286] width 639 height 15
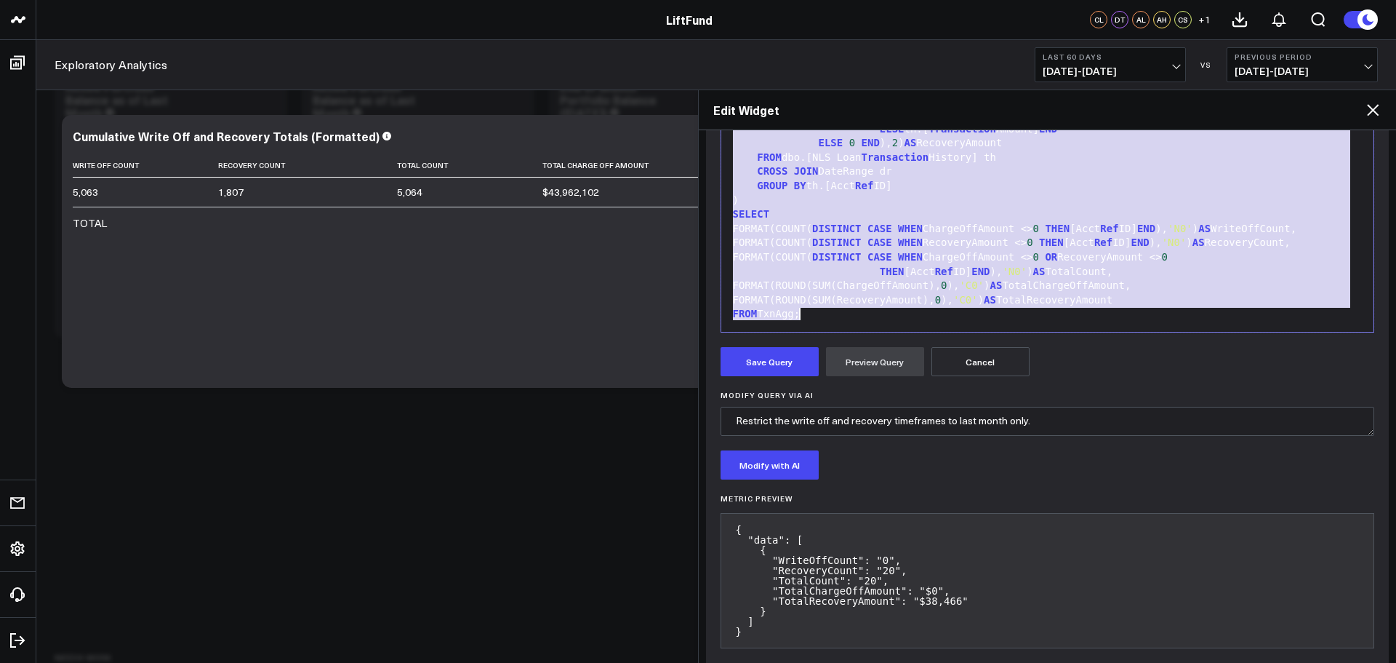
copy div "/*Portfolio WriteOff Totals - Last Month Only*/ WITH DateRange AS ( SELECT EOMO…"
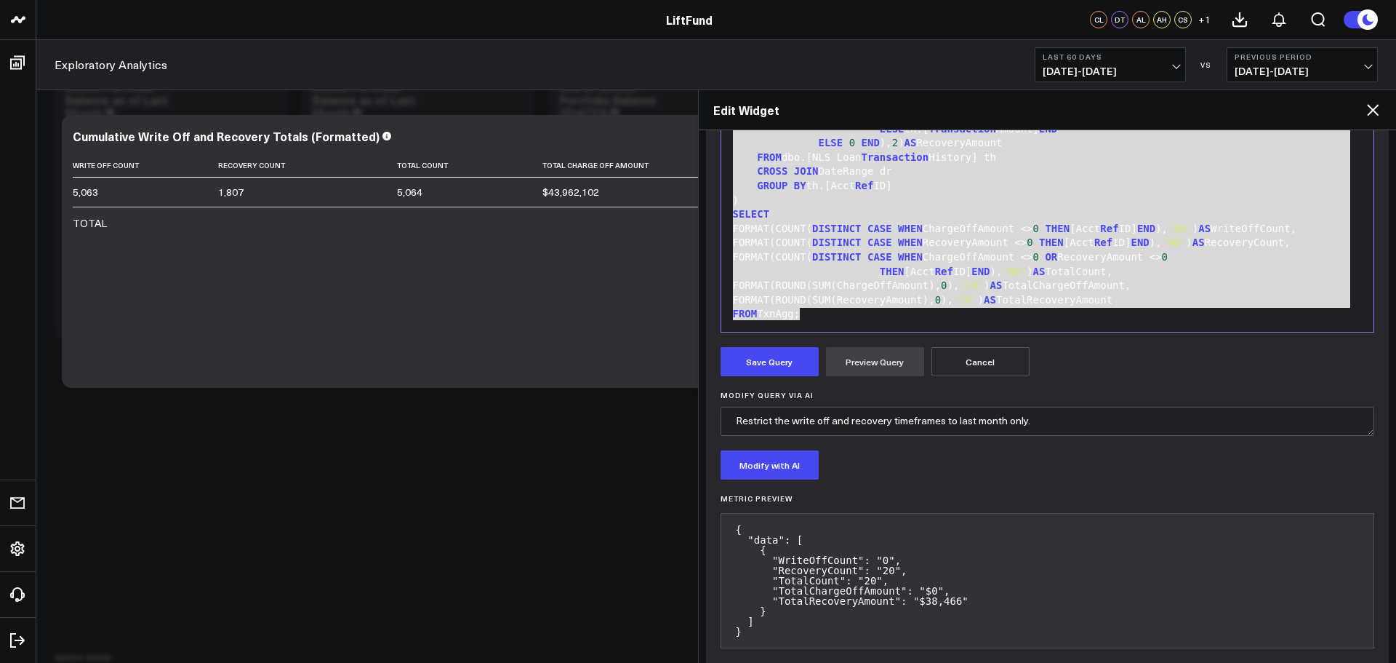
drag, startPoint x: 1310, startPoint y: 284, endPoint x: 1391, endPoint y: 302, distance: 83.3
click at [1310, 284] on div "FORMAT(ROUND(SUM(ChargeOffAmount), 0 ), 'C0' ) AS TotalChargeOffAmount," at bounding box center [1048, 286] width 639 height 15
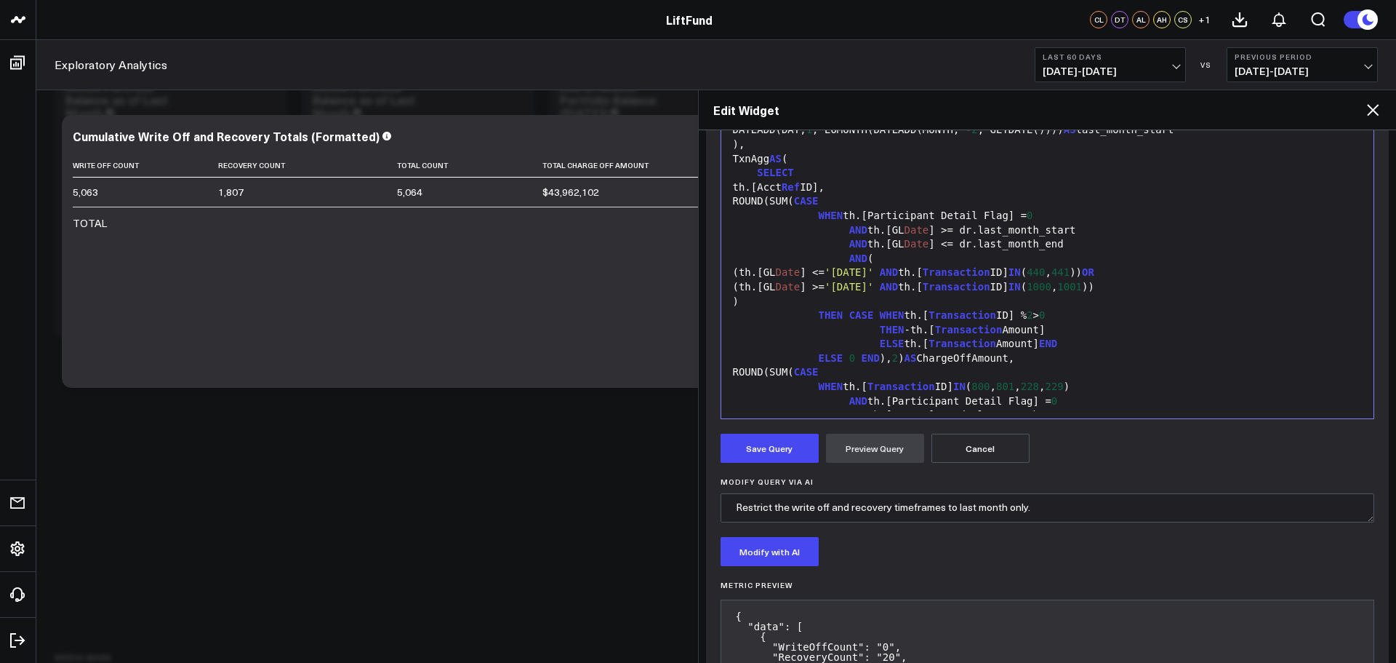
scroll to position [145, 0]
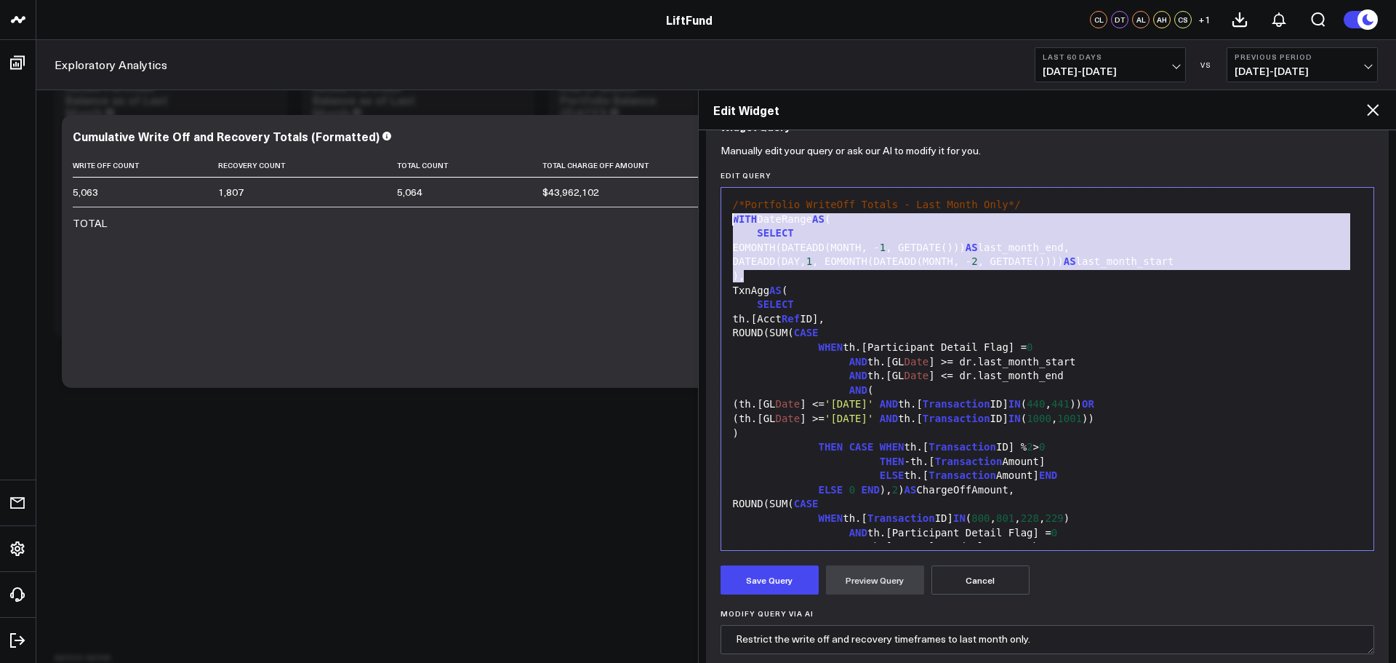
drag, startPoint x: 748, startPoint y: 273, endPoint x: 715, endPoint y: 217, distance: 65.2
click at [715, 217] on div "Manually edit your query or ask our AI to modify it for you. Edit Query 99 1 2 …" at bounding box center [1048, 519] width 684 height 743
copy div "WITH DateRange AS ( SELECT EOMONTH(DATEADD(MONTH, - 1 , GETDATE())) AS last_mon…"
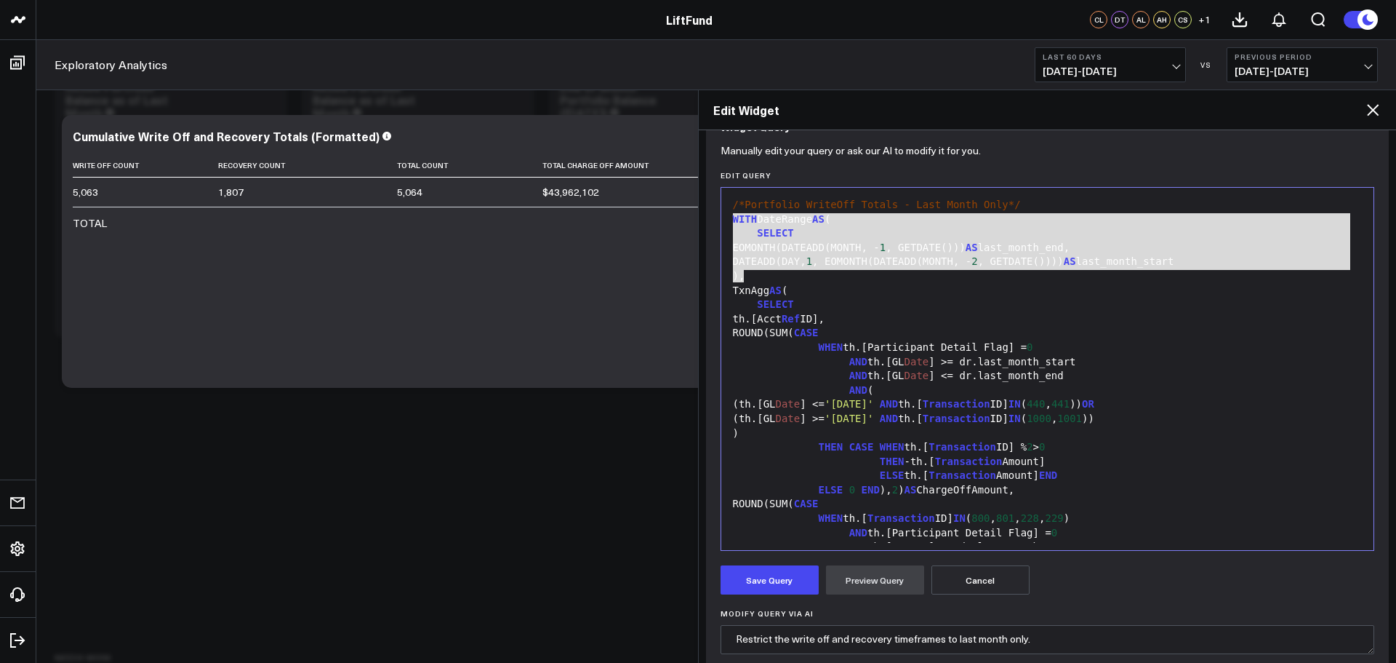
click at [1177, 591] on div "Save Query Preview Query Cancel" at bounding box center [1048, 579] width 655 height 29
click at [1154, 393] on div "AND (" at bounding box center [1048, 390] width 639 height 15
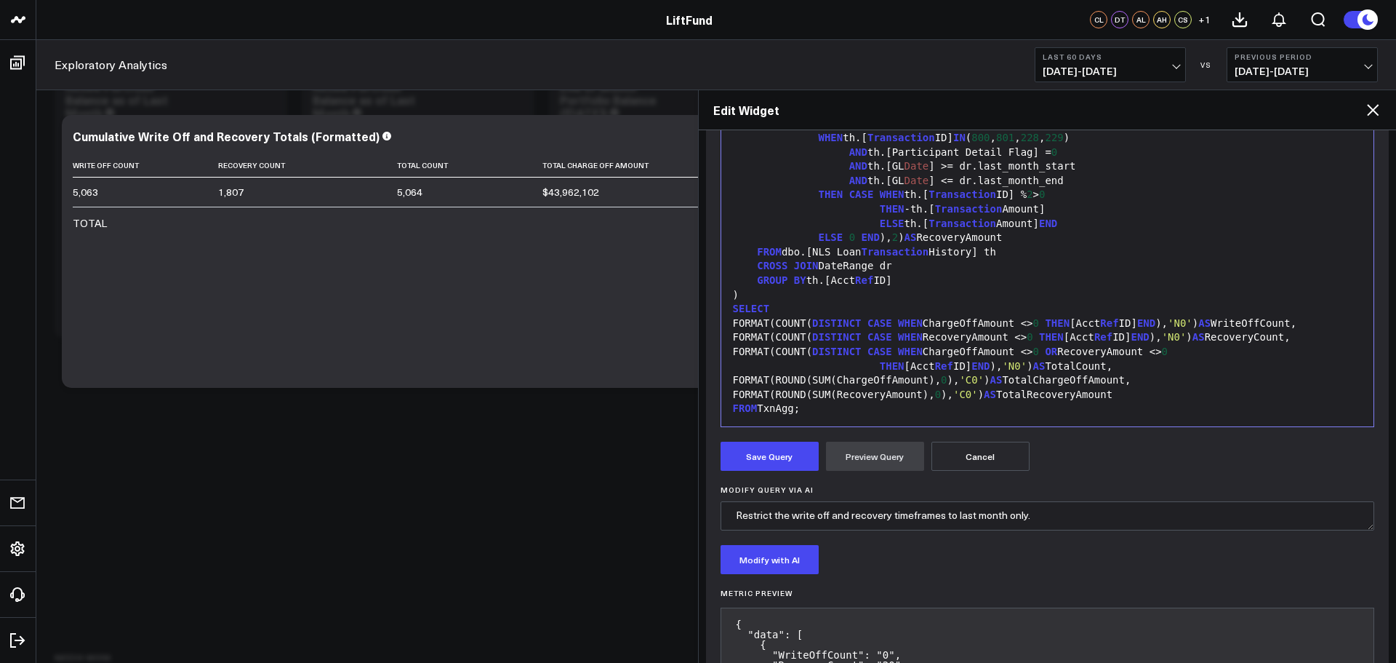
scroll to position [291, 0]
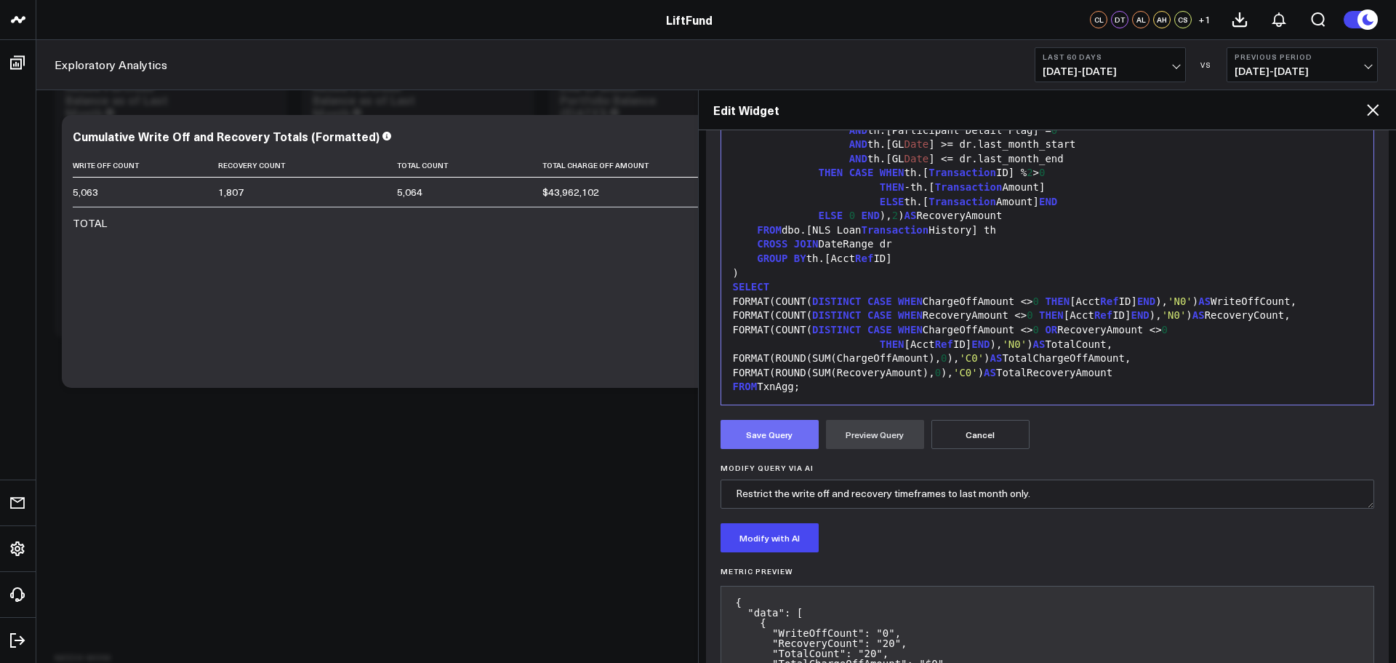
click at [795, 439] on button "Save Query" at bounding box center [770, 434] width 98 height 29
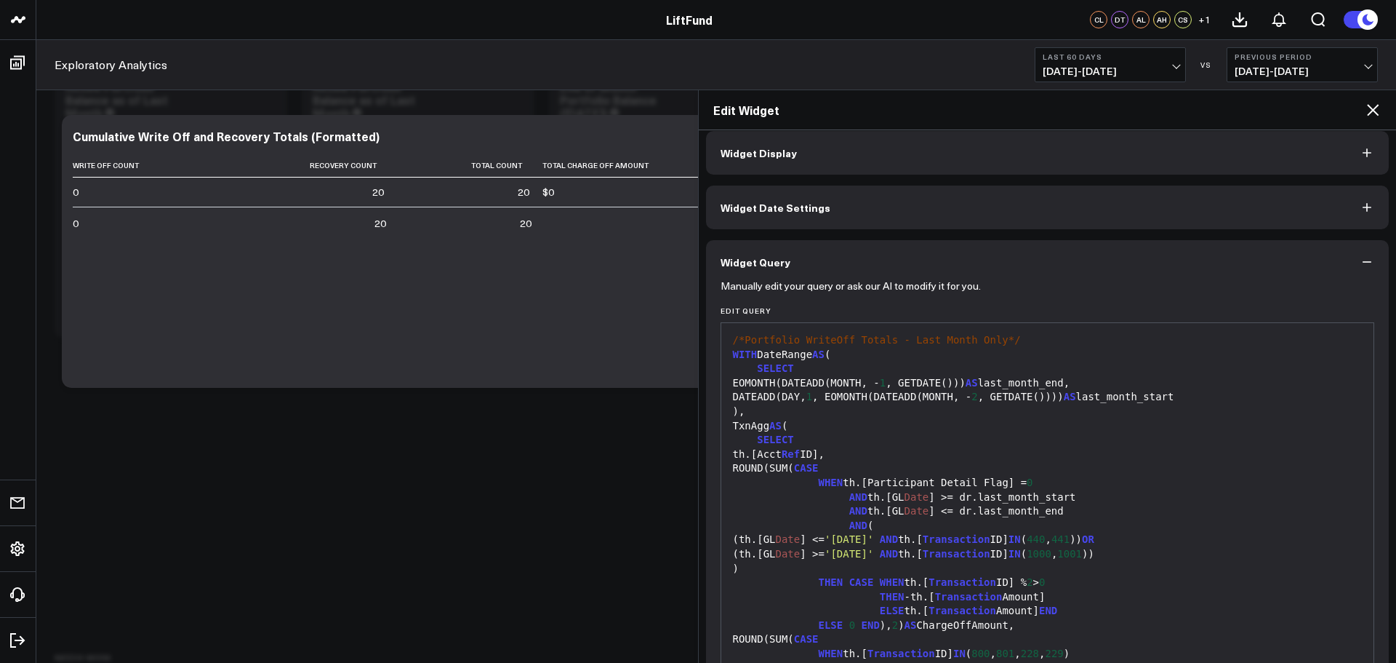
scroll to position [0, 0]
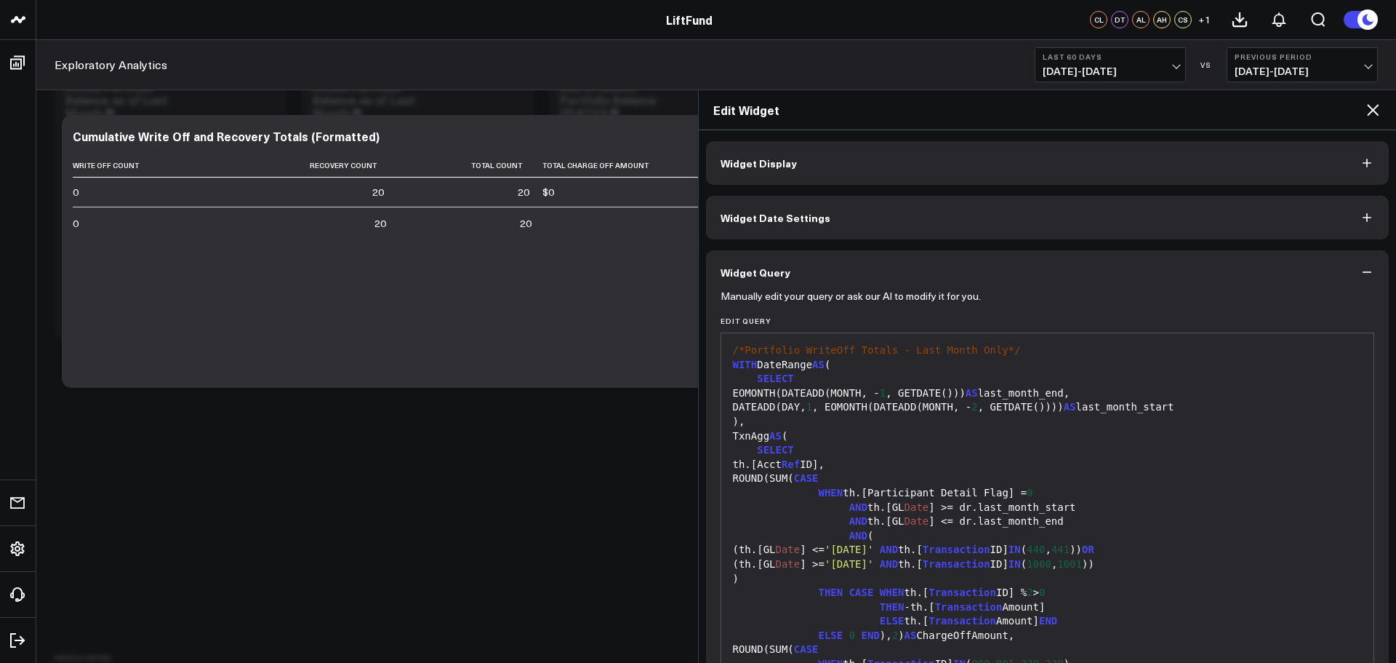
click at [884, 168] on button "Widget Display" at bounding box center [1048, 163] width 684 height 44
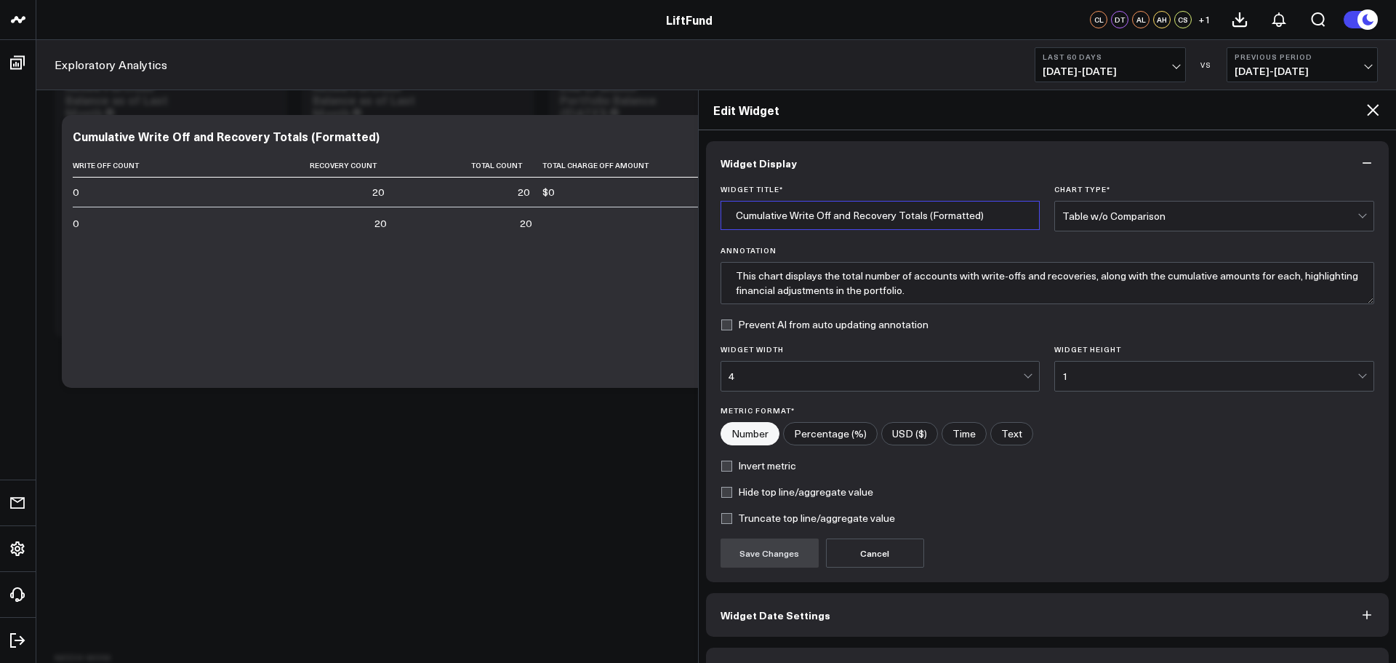
drag, startPoint x: 787, startPoint y: 217, endPoint x: 695, endPoint y: 221, distance: 91.7
click at [691, 215] on body "LiftFund LiftFund CL DT AL AH CS + 1 Exploratory Analytics Last 60 Days 08/09/2…" at bounding box center [698, 631] width 1396 height 1408
type input "Write Off and Recovery Totals, Last Month (Formatted)"
drag, startPoint x: 759, startPoint y: 277, endPoint x: 784, endPoint y: 276, distance: 25.5
click at [783, 276] on textarea "This chart displays the total number of accounts with write-offs and recoveries…" at bounding box center [1048, 283] width 655 height 42
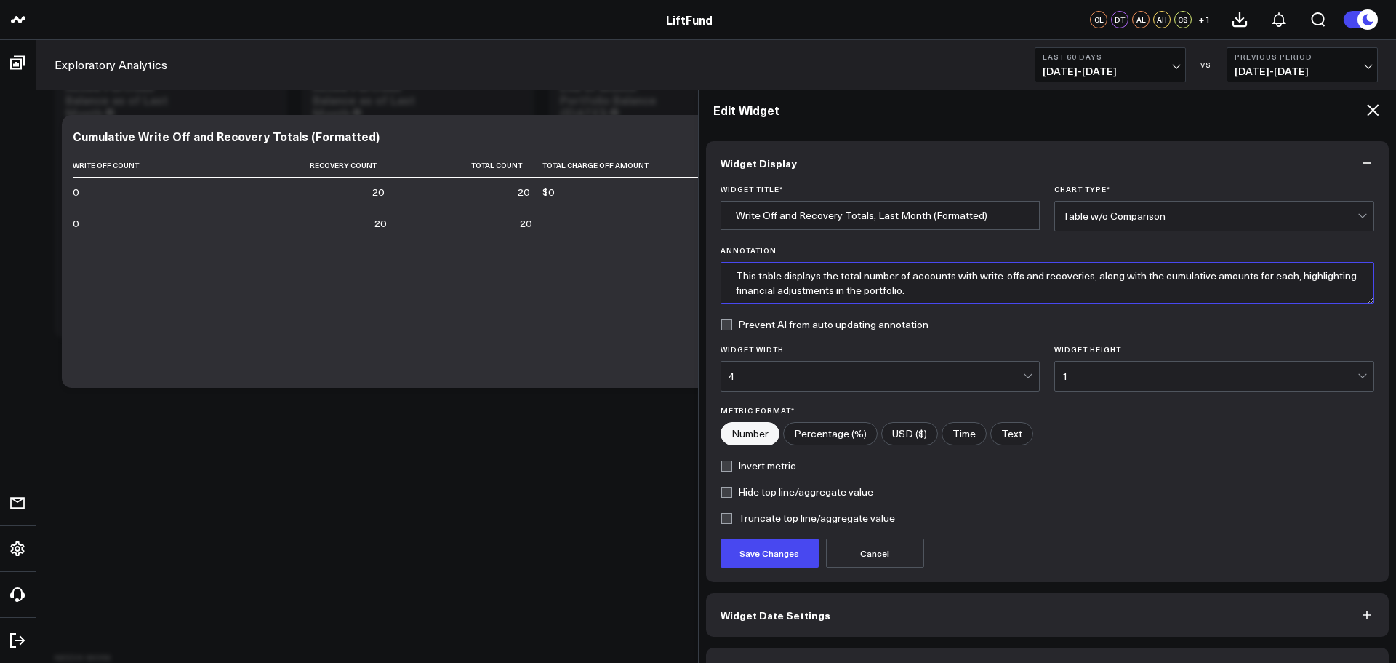
click at [937, 274] on textarea "This table displays the total number of accounts with write-offs and recoveries…" at bounding box center [1048, 283] width 655 height 42
click at [1024, 273] on textarea "This table displays the total number of loans with write-offs and recoveries, a…" at bounding box center [1048, 283] width 655 height 42
click at [1178, 279] on textarea "This table displays the total number of loans with write-offs and/or recoveries…" at bounding box center [1048, 283] width 655 height 42
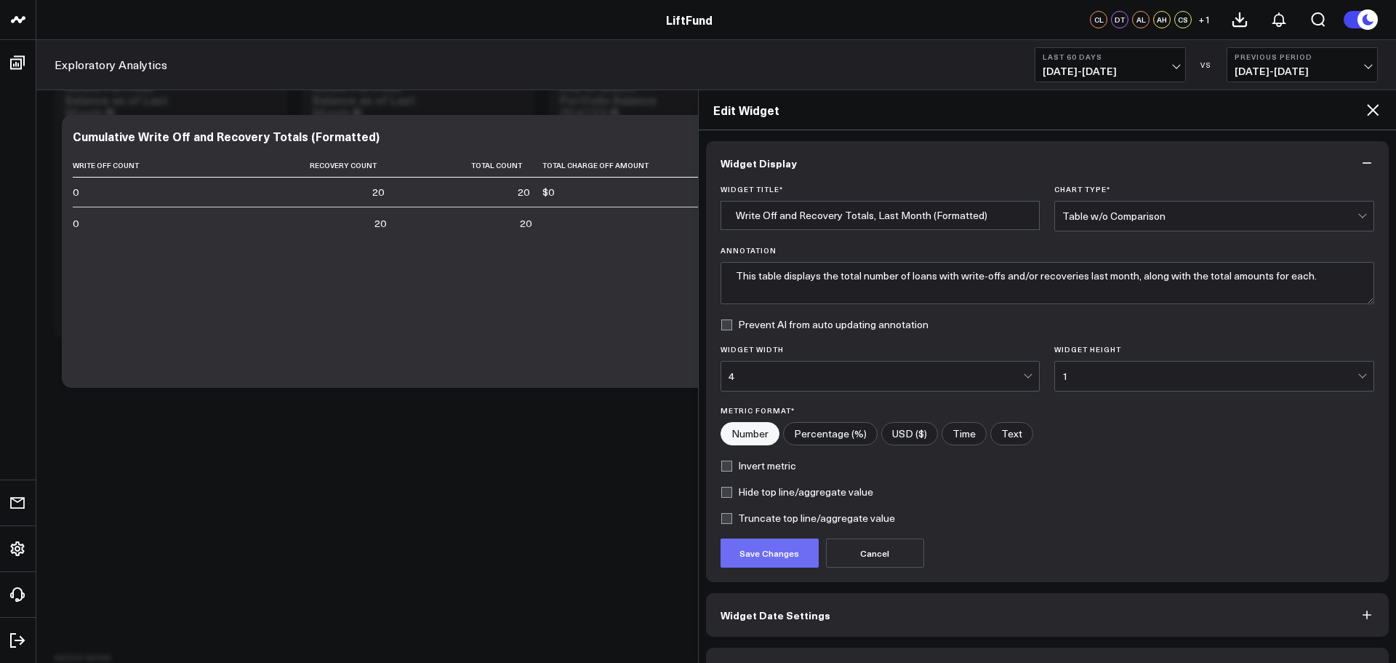
click at [804, 558] on button "Save Changes" at bounding box center [770, 552] width 98 height 29
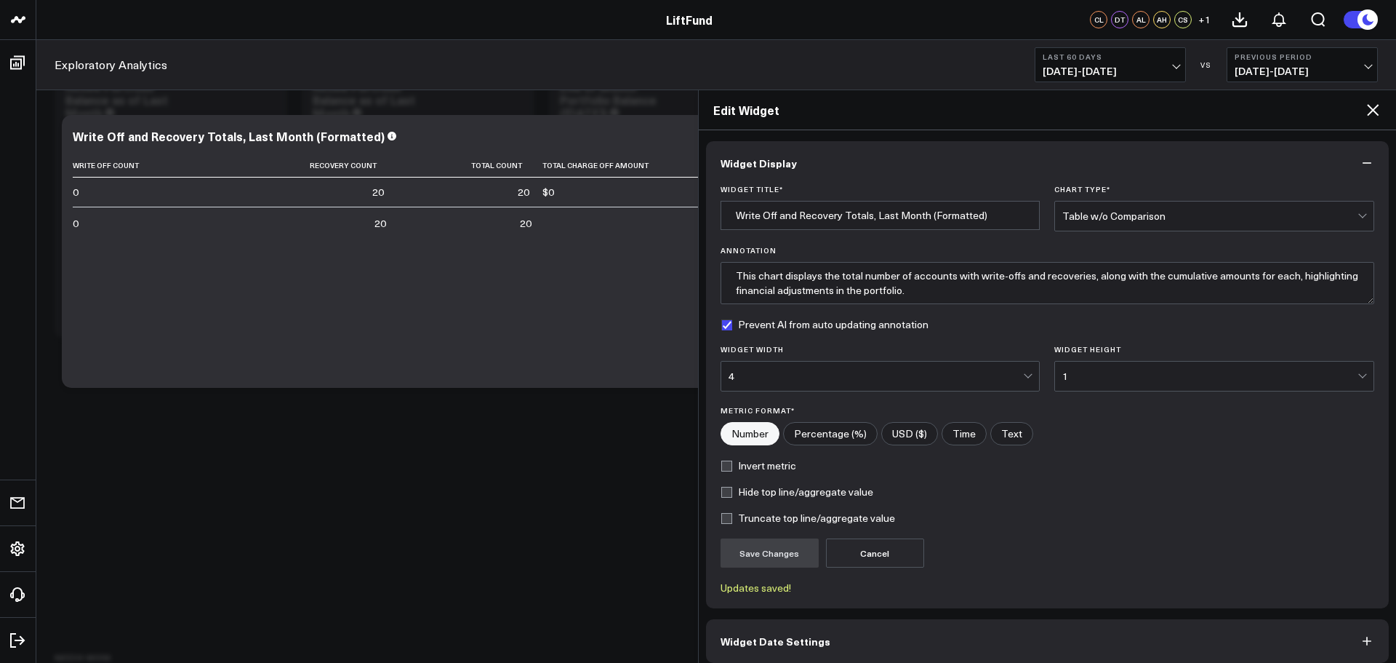
type textarea "This table displays the total number of loans with write-offs and/or recoveries…"
checkbox input "true"
click at [1373, 111] on icon at bounding box center [1373, 110] width 12 height 12
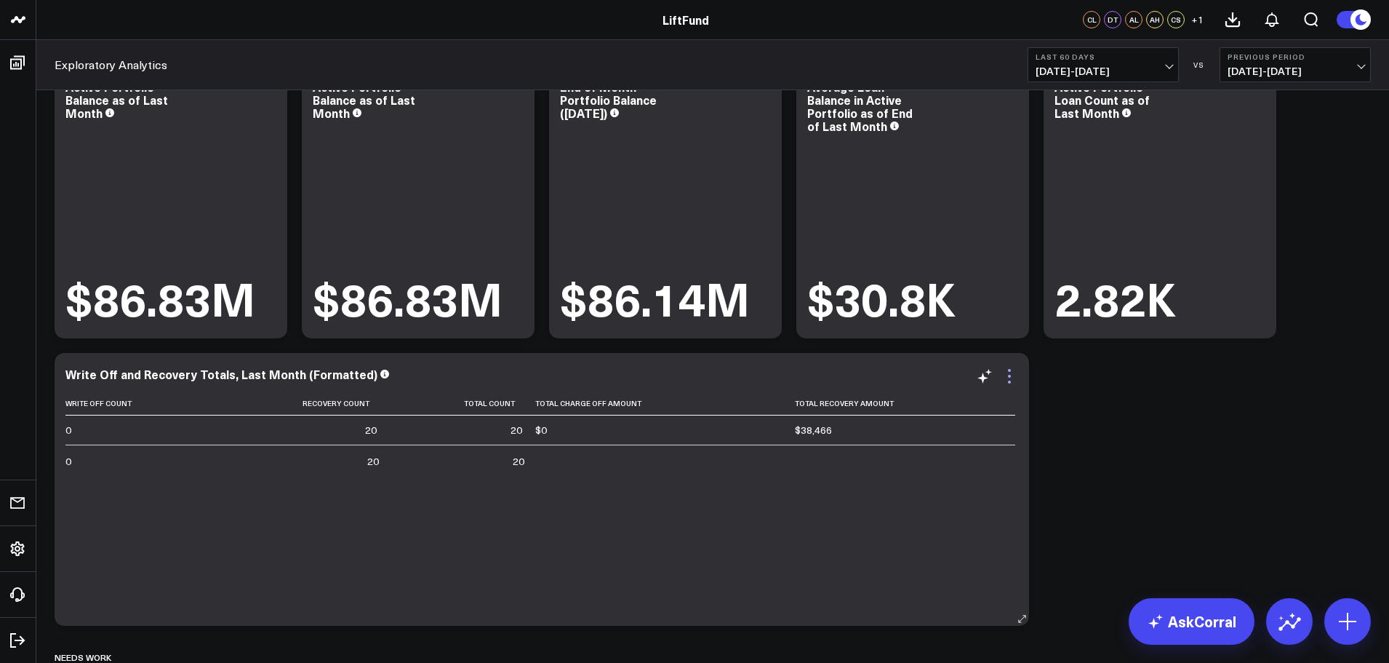
click at [1009, 376] on icon at bounding box center [1009, 376] width 3 height 3
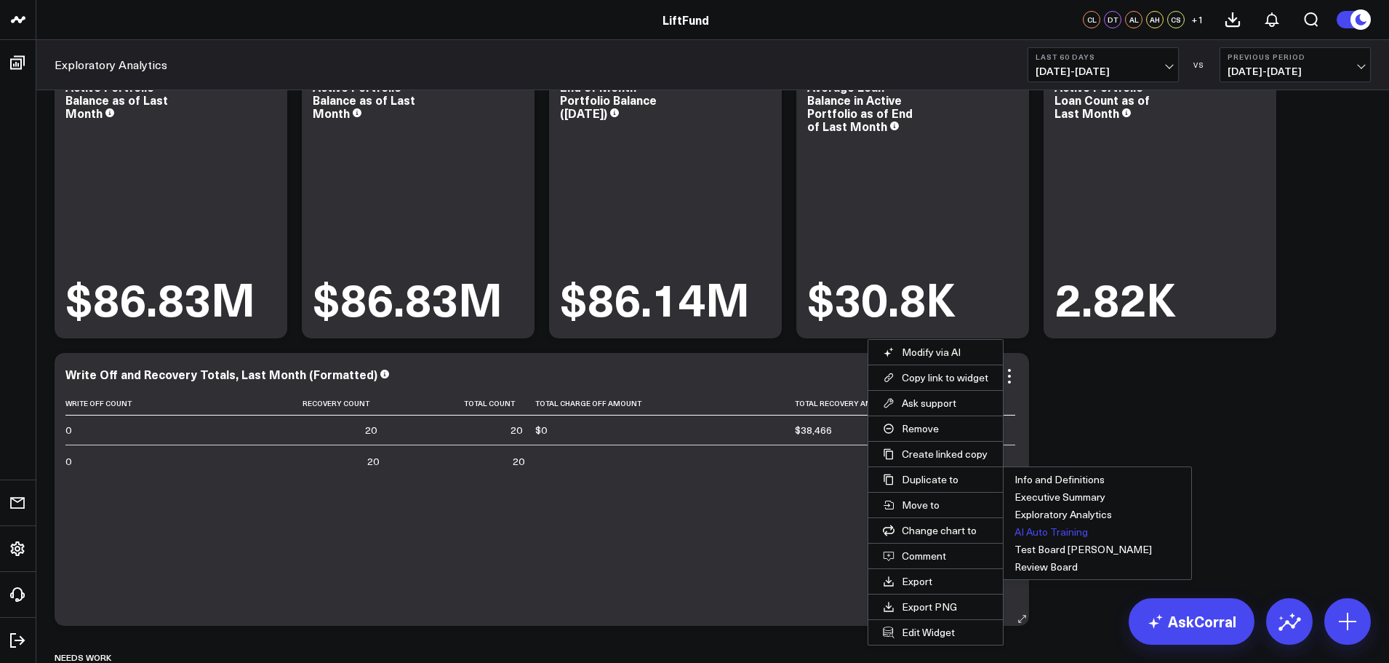
click at [1038, 532] on button "AI Auto Training" at bounding box center [1098, 531] width 188 height 17
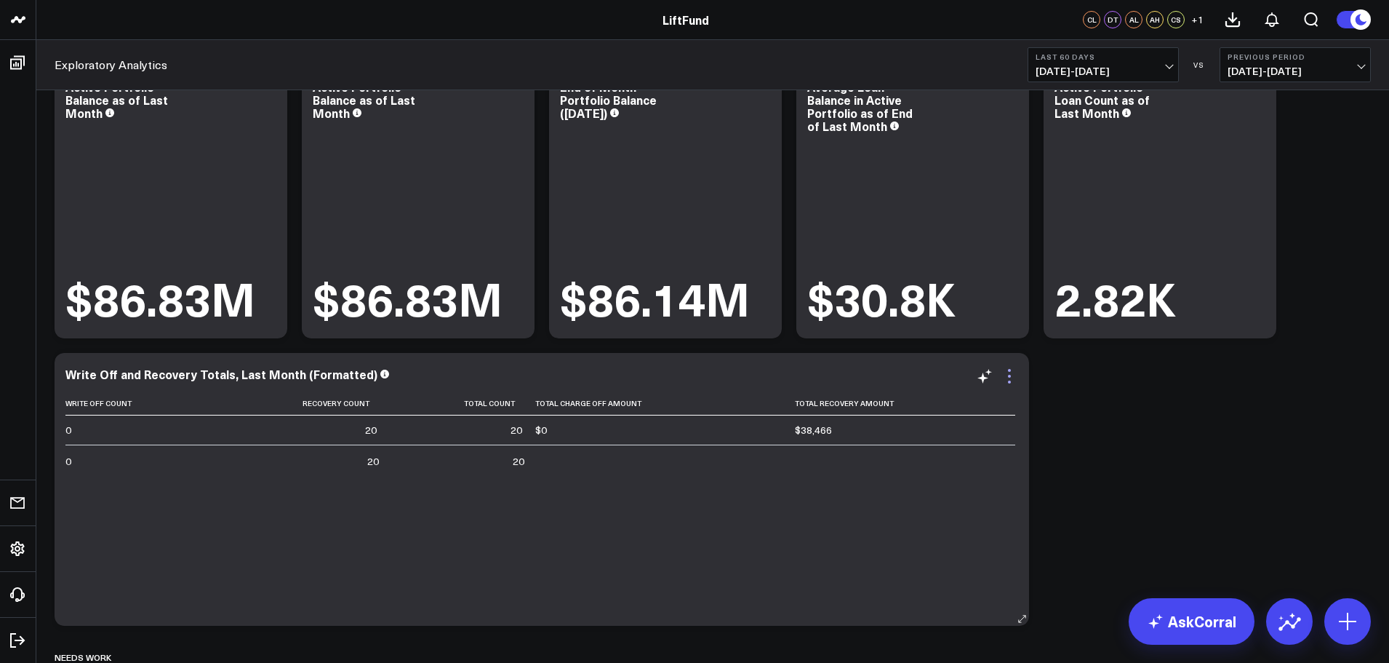
click at [1007, 375] on icon at bounding box center [1009, 375] width 17 height 17
click at [1009, 378] on icon at bounding box center [1009, 375] width 17 height 17
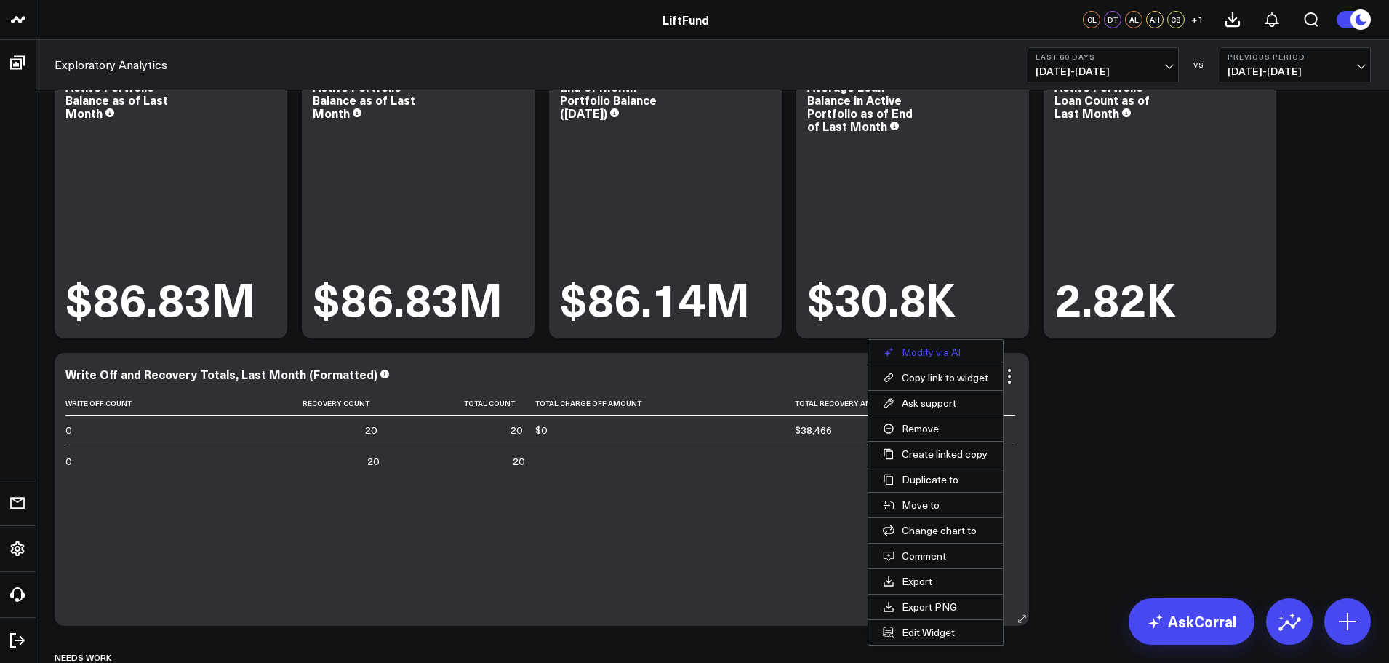
click at [953, 353] on button "Modify via AI" at bounding box center [935, 352] width 135 height 25
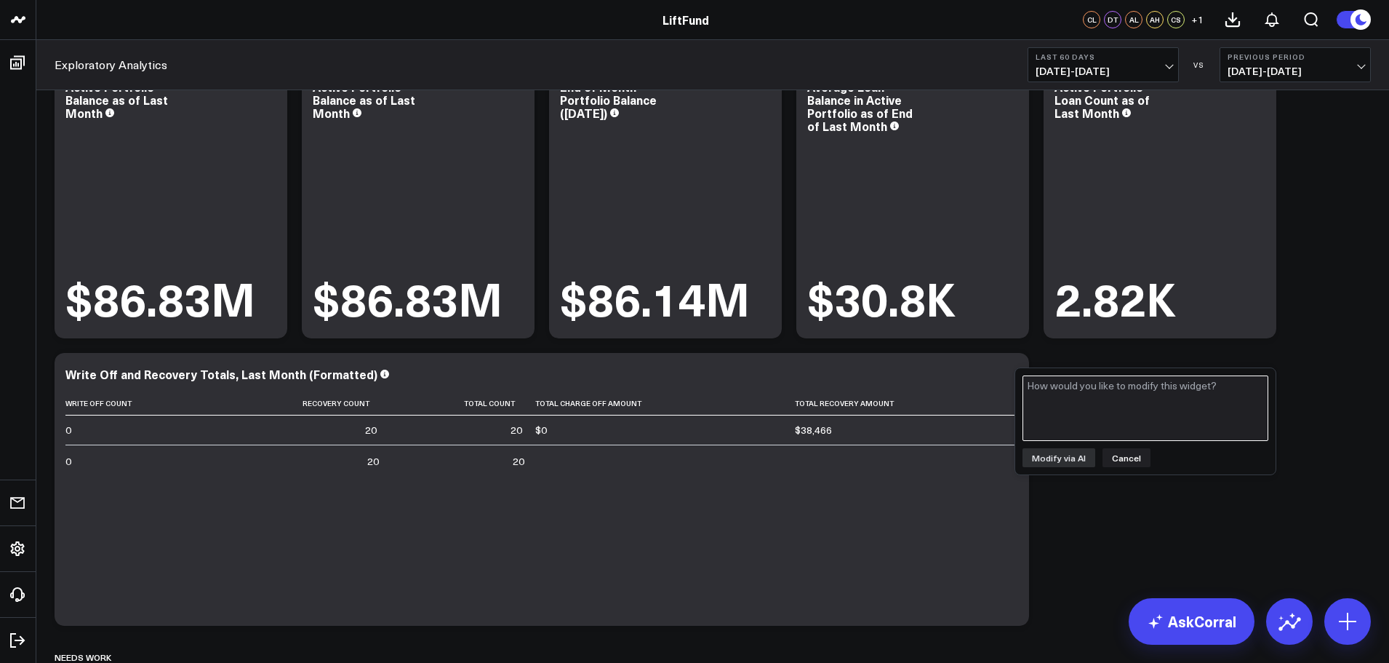
click at [1068, 407] on textarea at bounding box center [1145, 407] width 246 height 65
type textarea "Provide the total write offs and recoveries in the month before last."
click at [1066, 455] on button "Modify via AI" at bounding box center [1058, 457] width 73 height 19
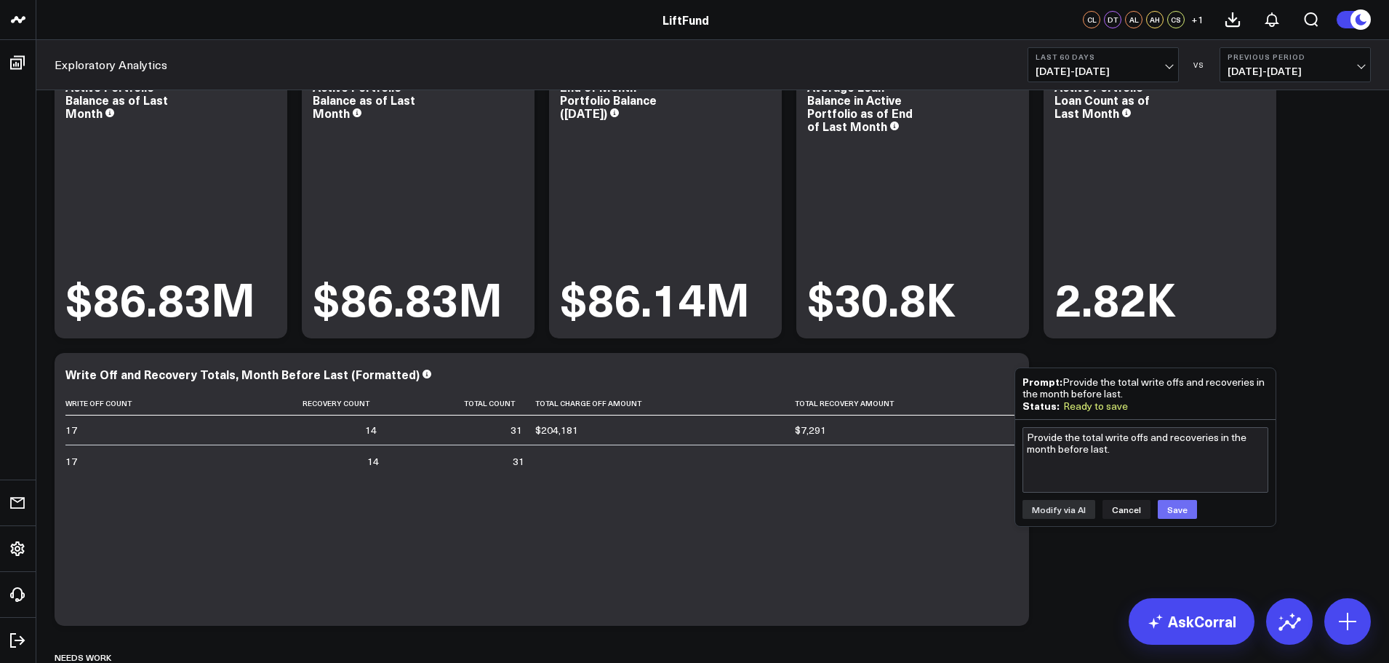
click at [1174, 513] on button "Save" at bounding box center [1177, 509] width 39 height 19
click at [1118, 515] on button "Cancel" at bounding box center [1126, 509] width 48 height 19
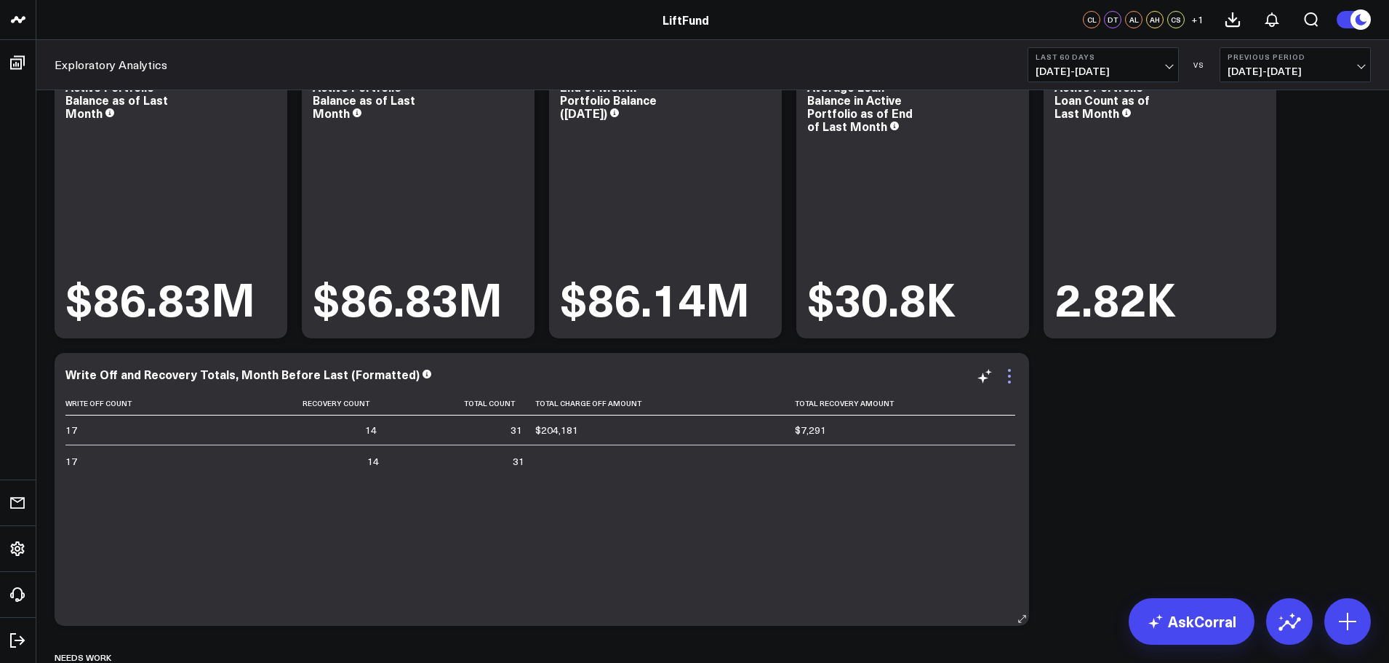
click at [1009, 377] on icon at bounding box center [1009, 376] width 3 height 3
click at [1010, 381] on icon at bounding box center [1009, 381] width 3 height 3
click at [1012, 380] on icon at bounding box center [1009, 375] width 17 height 17
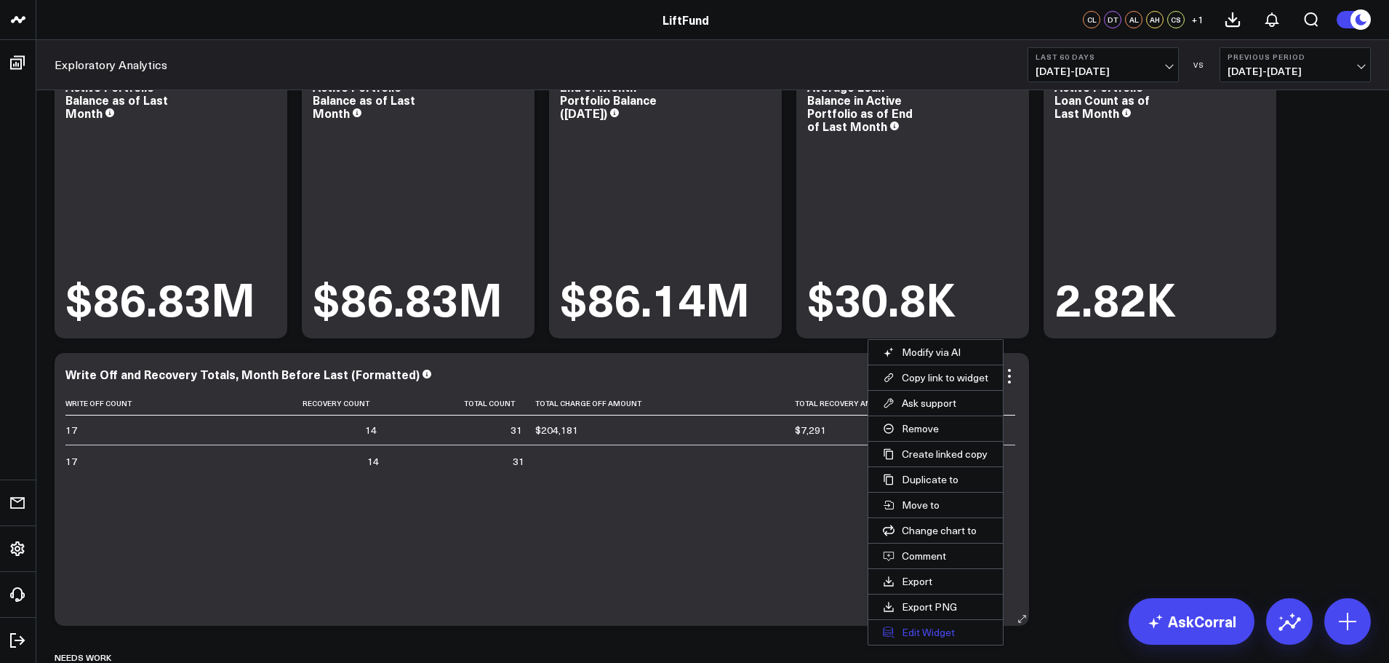
click at [935, 627] on button "Edit Widget" at bounding box center [935, 632] width 135 height 25
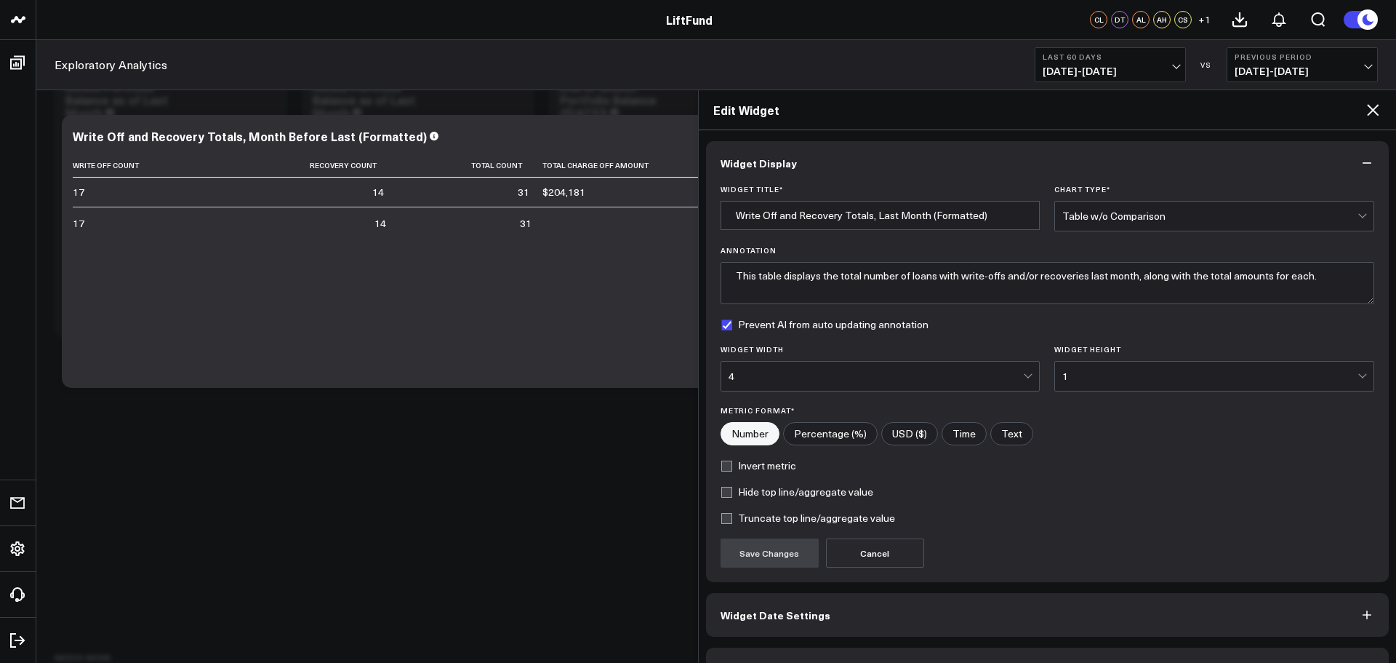
type input "Write Off and Recovery Totals, Month Before Last (Formatted)"
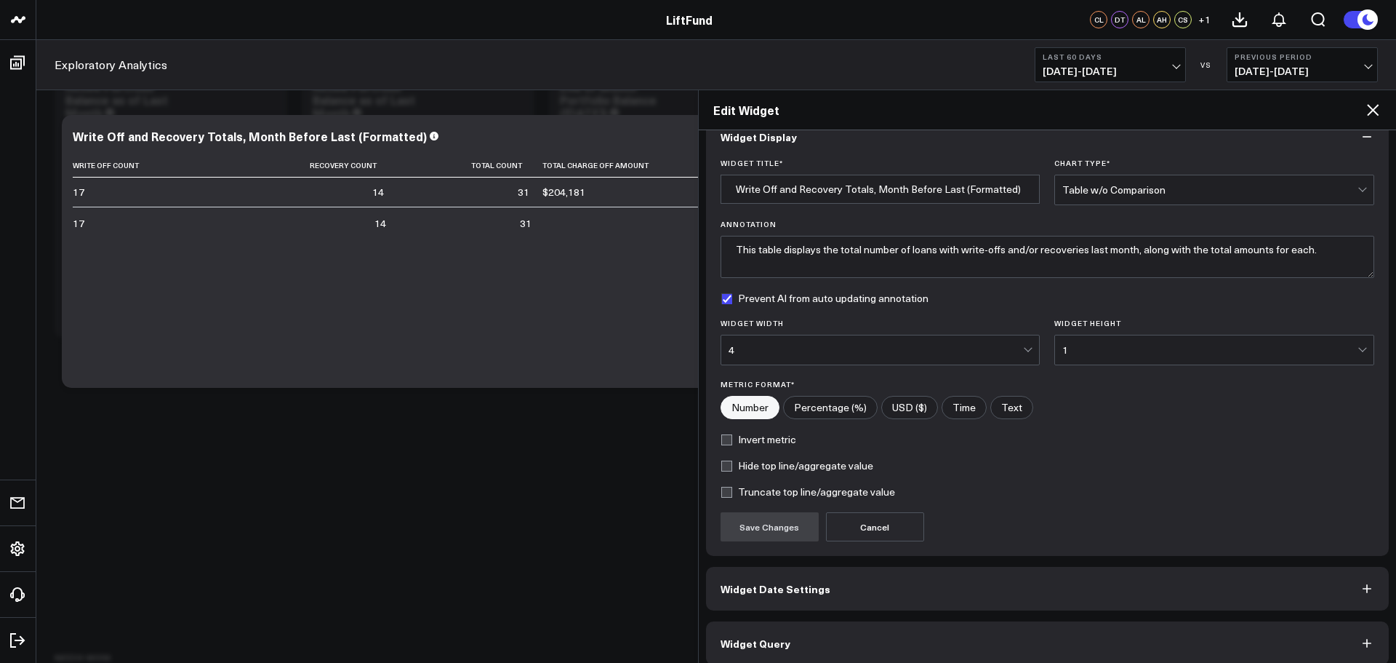
scroll to position [39, 0]
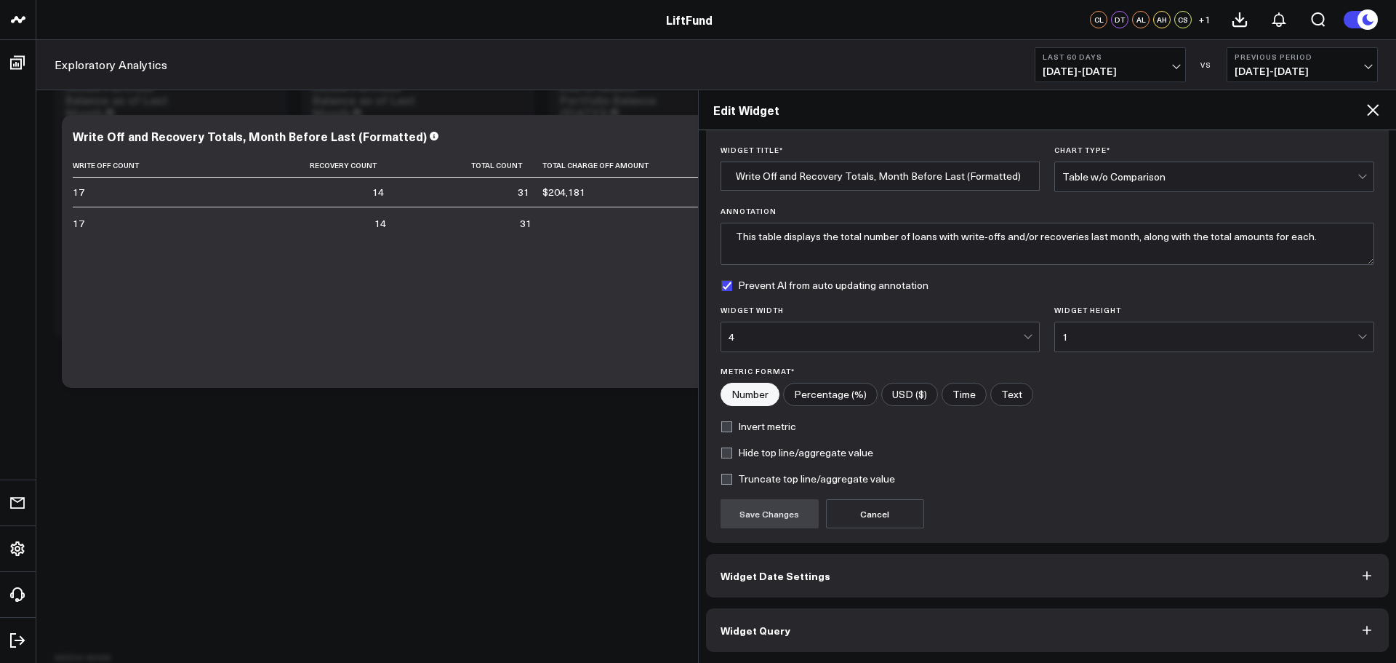
click at [916, 636] on button "Widget Query" at bounding box center [1048, 630] width 684 height 44
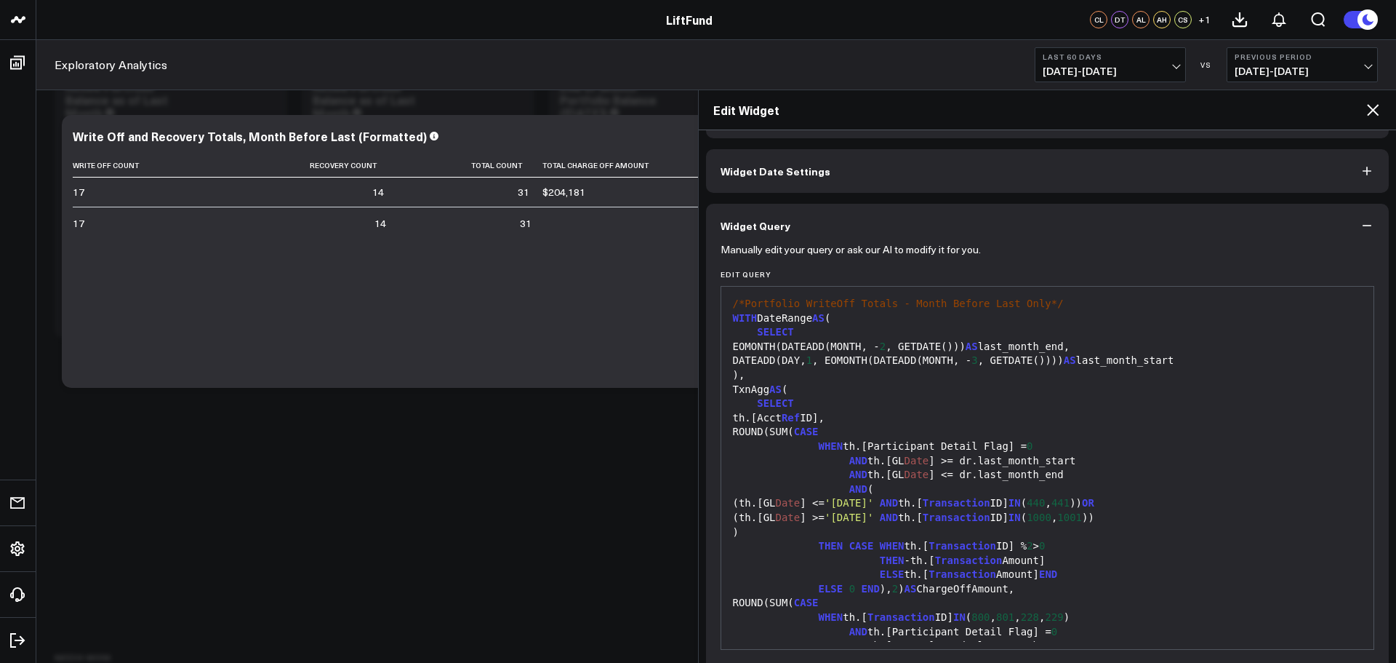
scroll to position [0, 0]
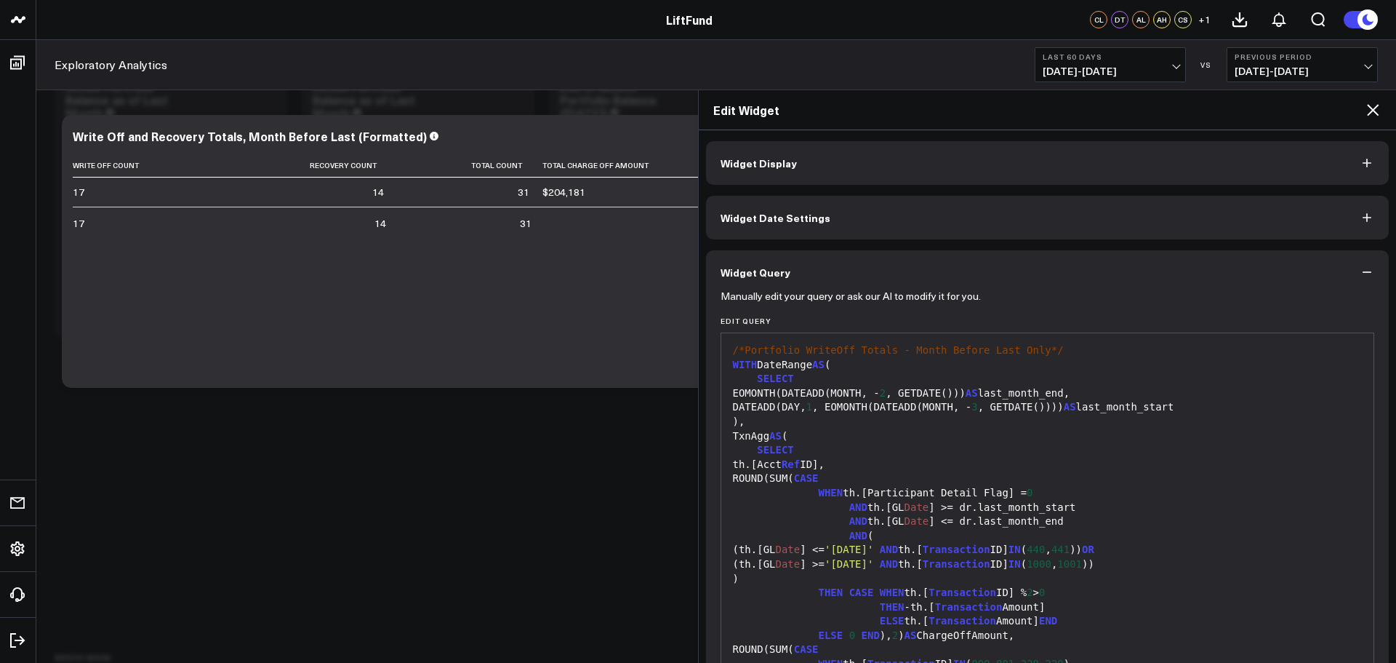
drag, startPoint x: 1377, startPoint y: 113, endPoint x: 1124, endPoint y: 137, distance: 254.2
click at [1376, 113] on icon at bounding box center [1373, 110] width 12 height 12
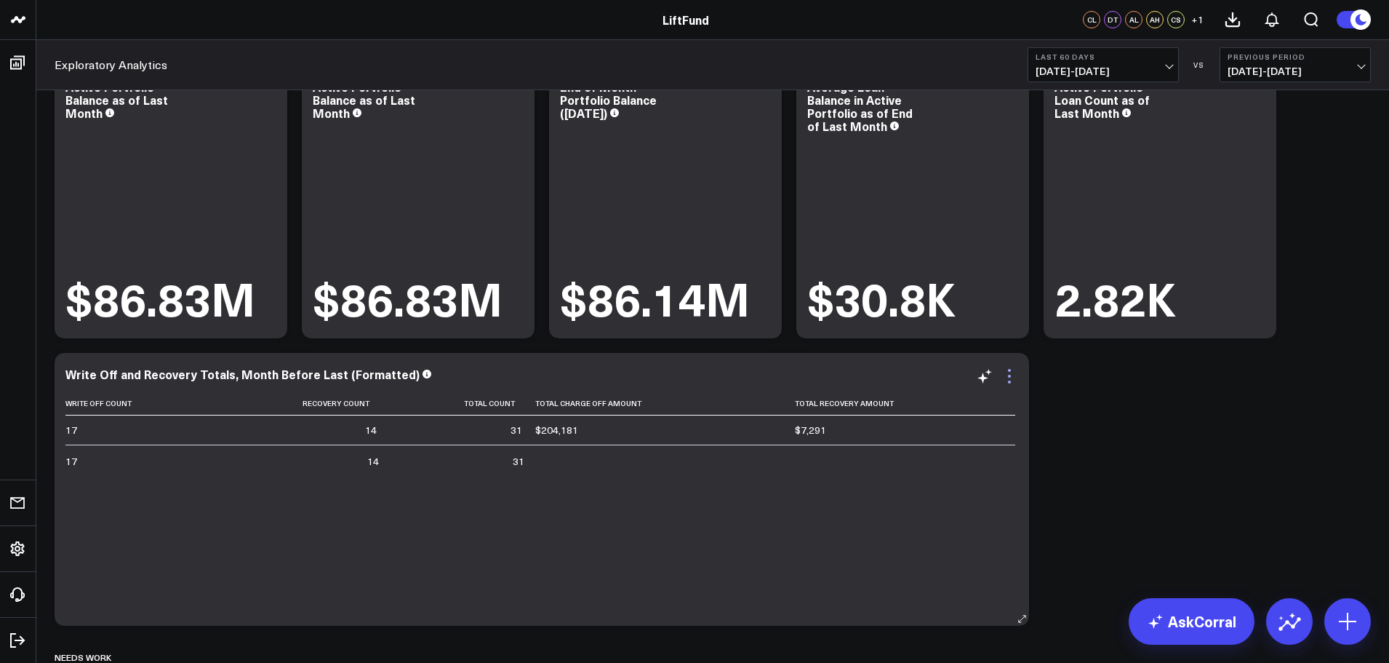
click at [1006, 374] on icon at bounding box center [1009, 375] width 17 height 17
drag, startPoint x: 1074, startPoint y: 411, endPoint x: 1047, endPoint y: 398, distance: 29.9
click at [1074, 411] on div "Portfolio Modify via AI Copy link to widget Ask support Remove Create linked co…" at bounding box center [712, 632] width 1331 height 1230
click at [1009, 374] on icon at bounding box center [1009, 375] width 17 height 17
click at [1014, 378] on icon at bounding box center [1009, 375] width 17 height 17
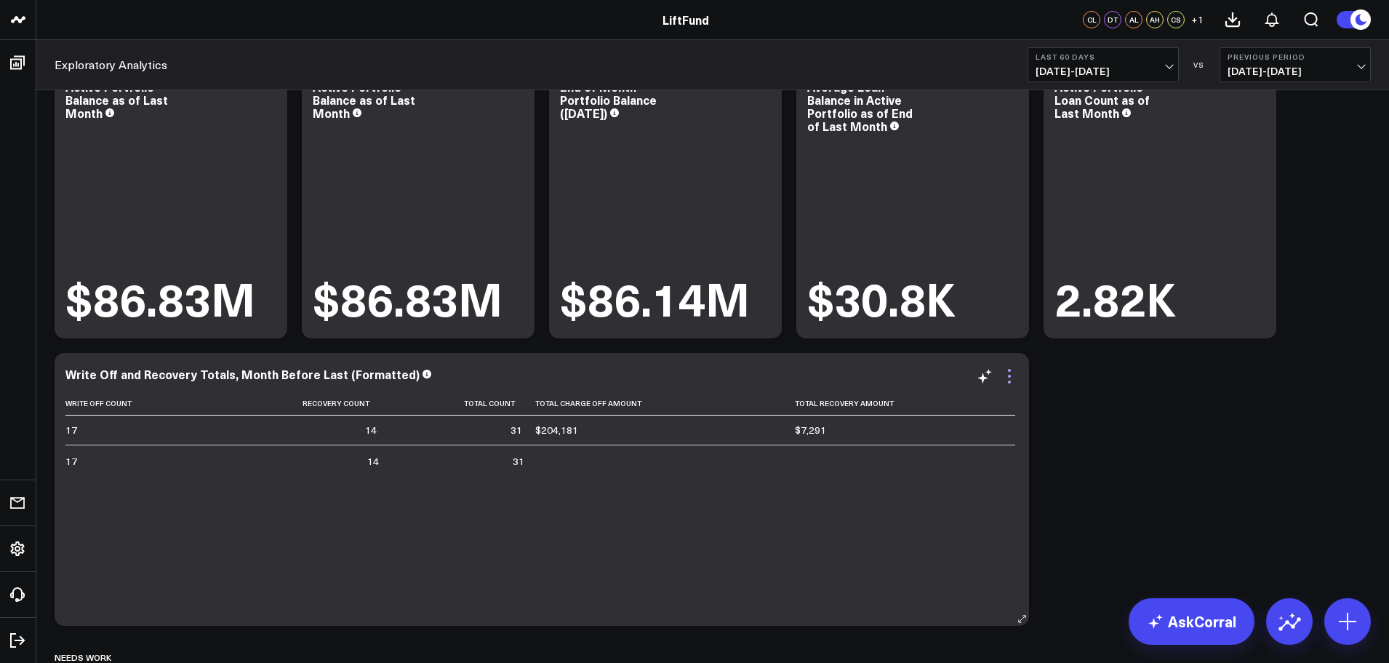
click at [1005, 378] on icon at bounding box center [1009, 375] width 17 height 17
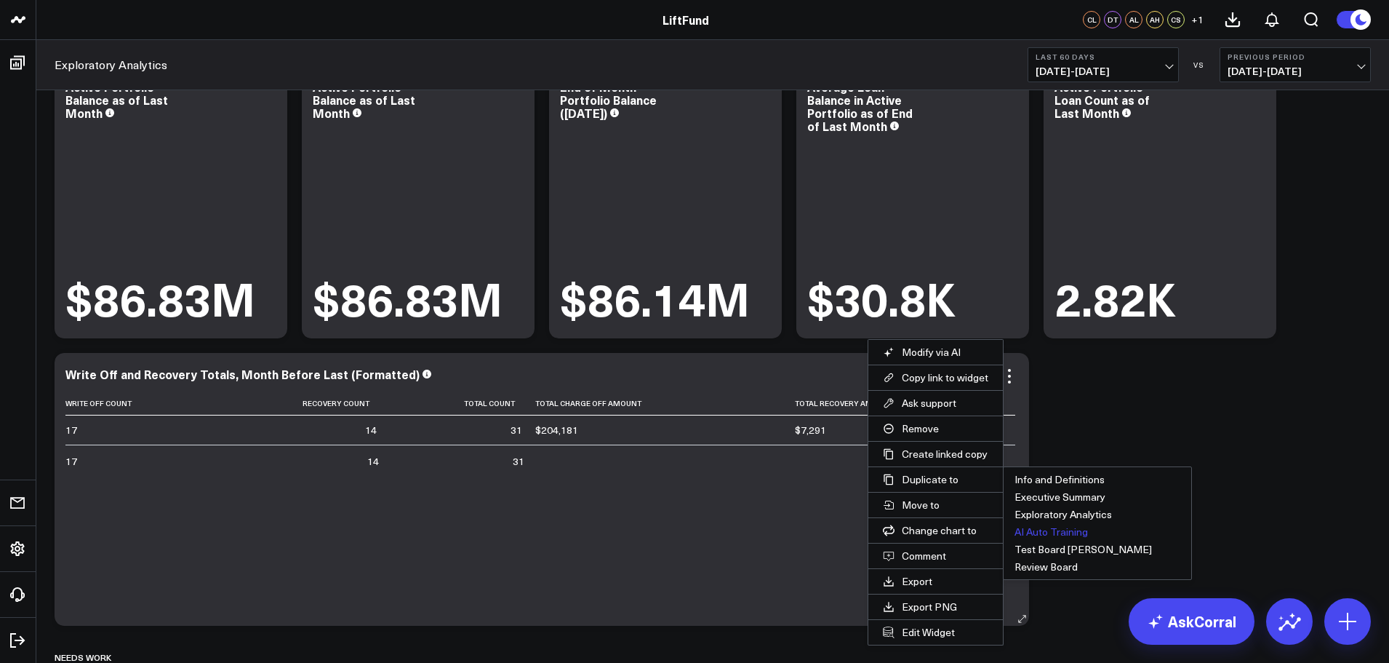
click at [1066, 527] on button "AI Auto Training" at bounding box center [1098, 531] width 188 height 17
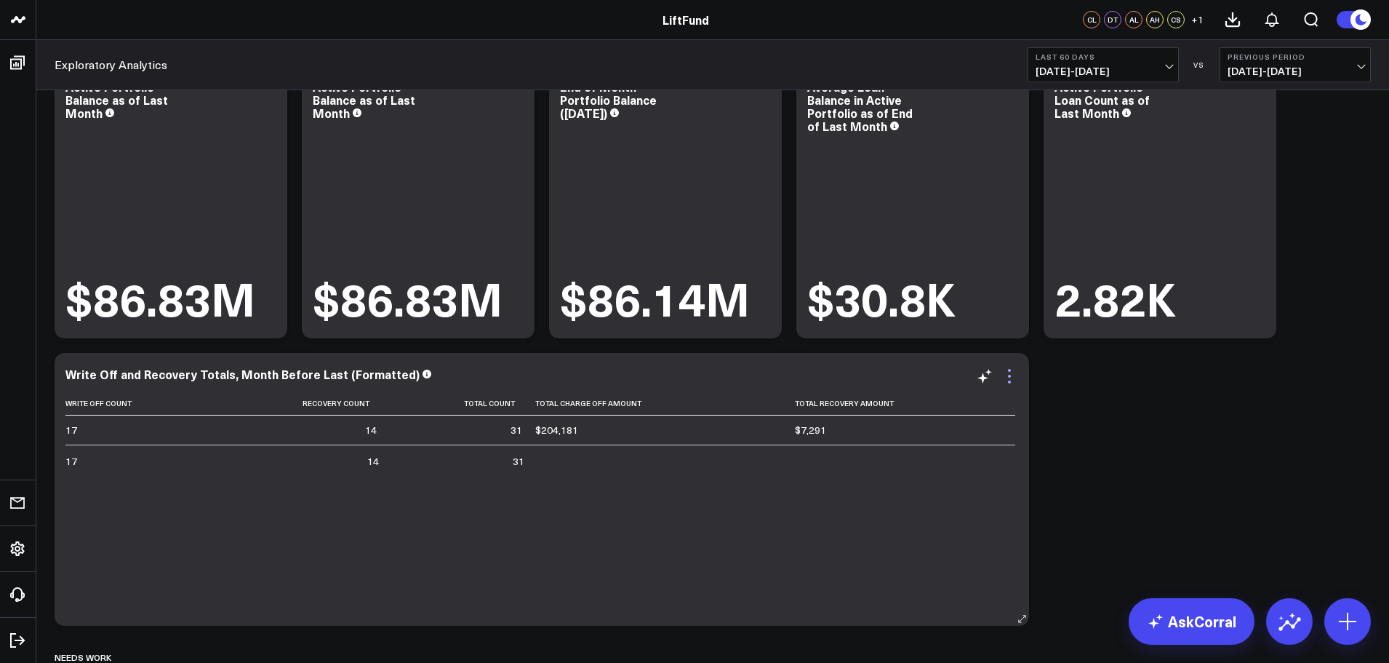
click at [1010, 378] on icon at bounding box center [1009, 375] width 17 height 17
click at [1009, 374] on icon at bounding box center [1009, 375] width 17 height 17
click at [0, 0] on button "Modify via AI" at bounding box center [0, 0] width 0 height 0
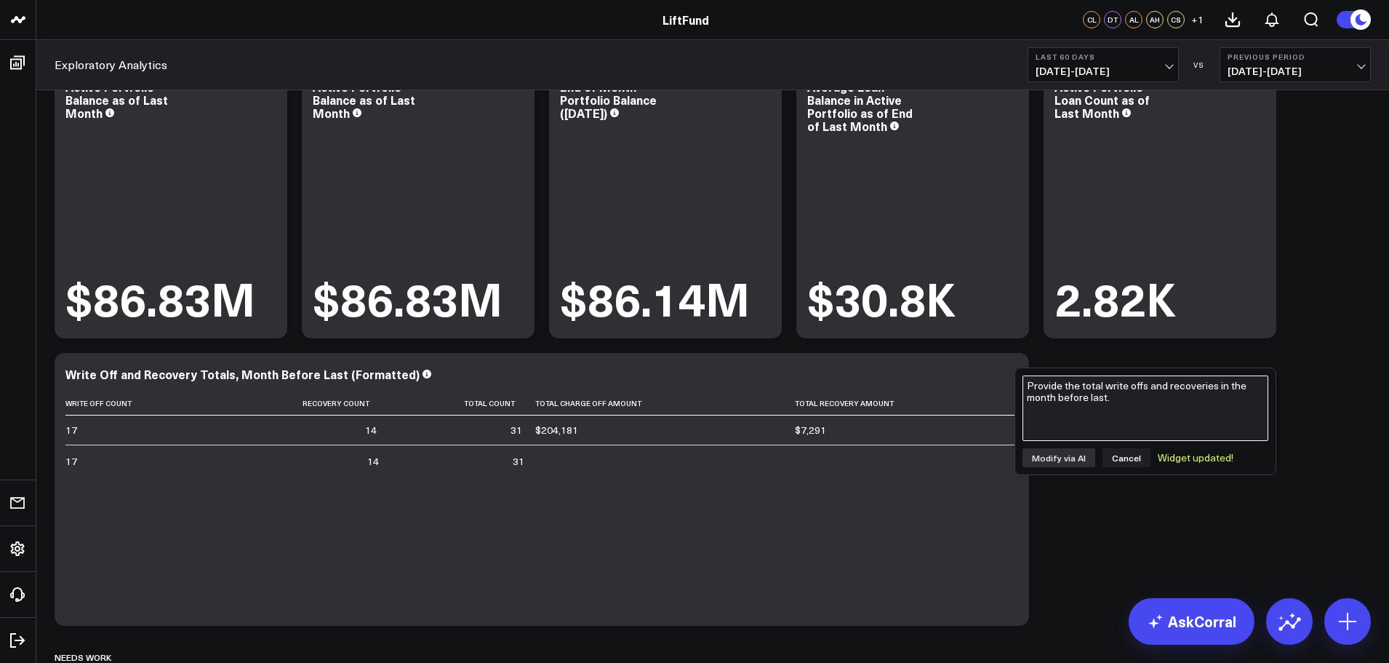
click at [1037, 383] on textarea "Provide the total write offs and recoveries in the month before last." at bounding box center [1145, 407] width 246 height 65
click at [1098, 404] on textarea "Provide the total write offs and recoveries in the month before last." at bounding box center [1145, 407] width 246 height 65
drag, startPoint x: 1122, startPoint y: 398, endPoint x: 1022, endPoint y: 389, distance: 100.0
click at [1022, 389] on textarea "Show both the month before last for the current totals as well as" at bounding box center [1145, 407] width 246 height 65
click at [1170, 386] on textarea "Show the totals for for each of the write off and recove" at bounding box center [1145, 407] width 246 height 65
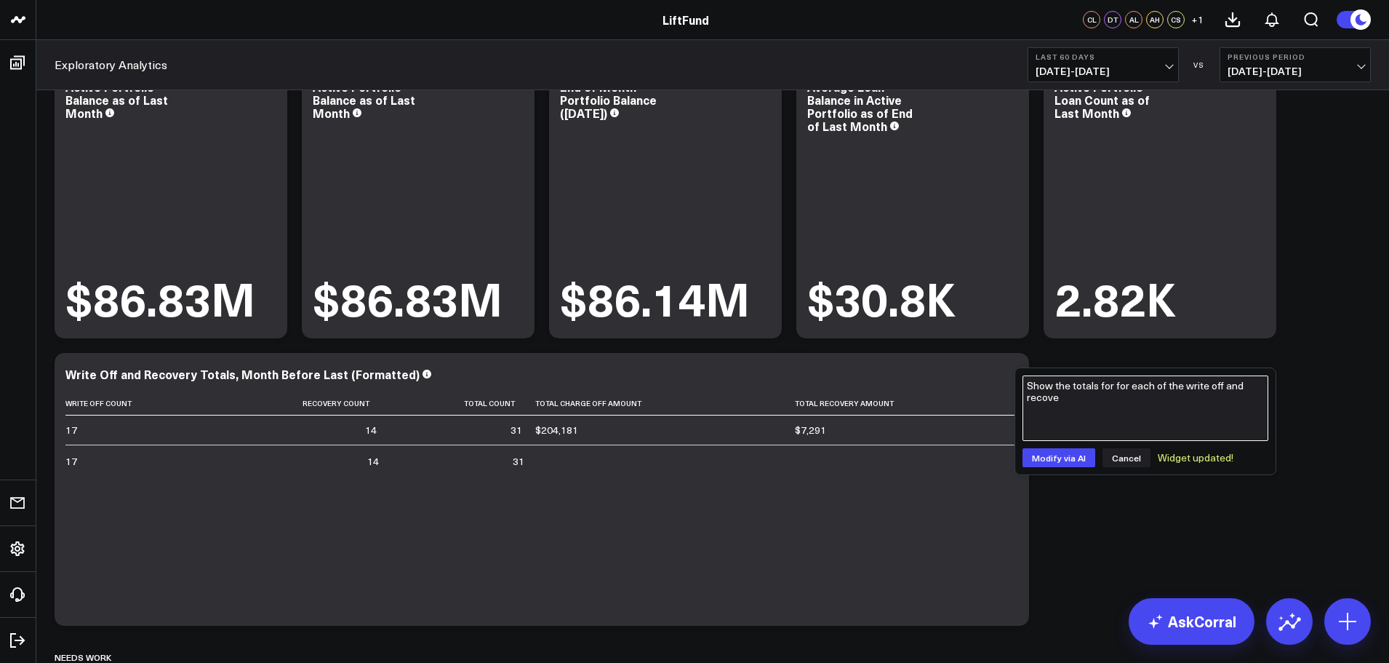
drag, startPoint x: 1177, startPoint y: 386, endPoint x: 1208, endPoint y: 399, distance: 33.2
click at [1179, 387] on textarea "Show the totals for for each of the write off and recove" at bounding box center [1145, 407] width 246 height 65
click at [1241, 414] on textarea "For each of the existing write off and recovery metrics, show the month total f…" at bounding box center [1145, 407] width 246 height 65
click at [1169, 427] on textarea "For each of the existing write off and recovery metrics, show the month total f…" at bounding box center [1145, 407] width 246 height 65
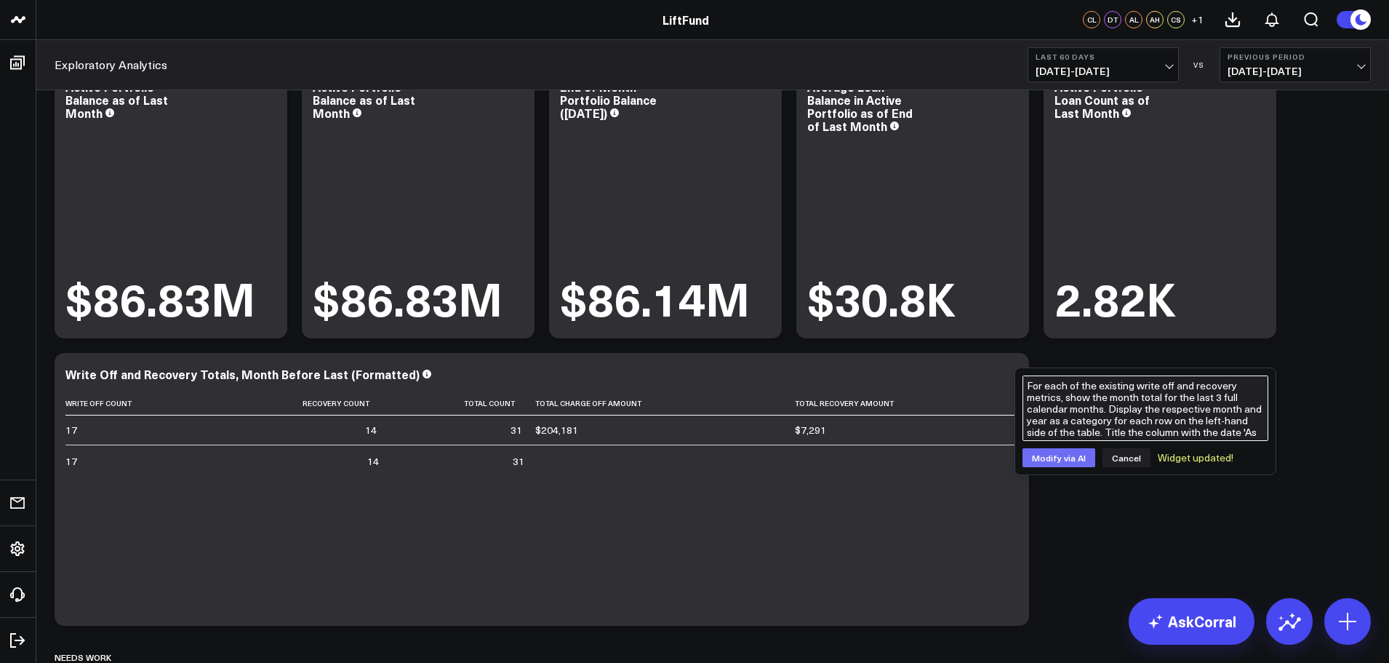
type textarea "For each of the existing write off and recovery metrics, show the month total f…"
click at [1059, 457] on button "Modify via AI" at bounding box center [1058, 457] width 73 height 19
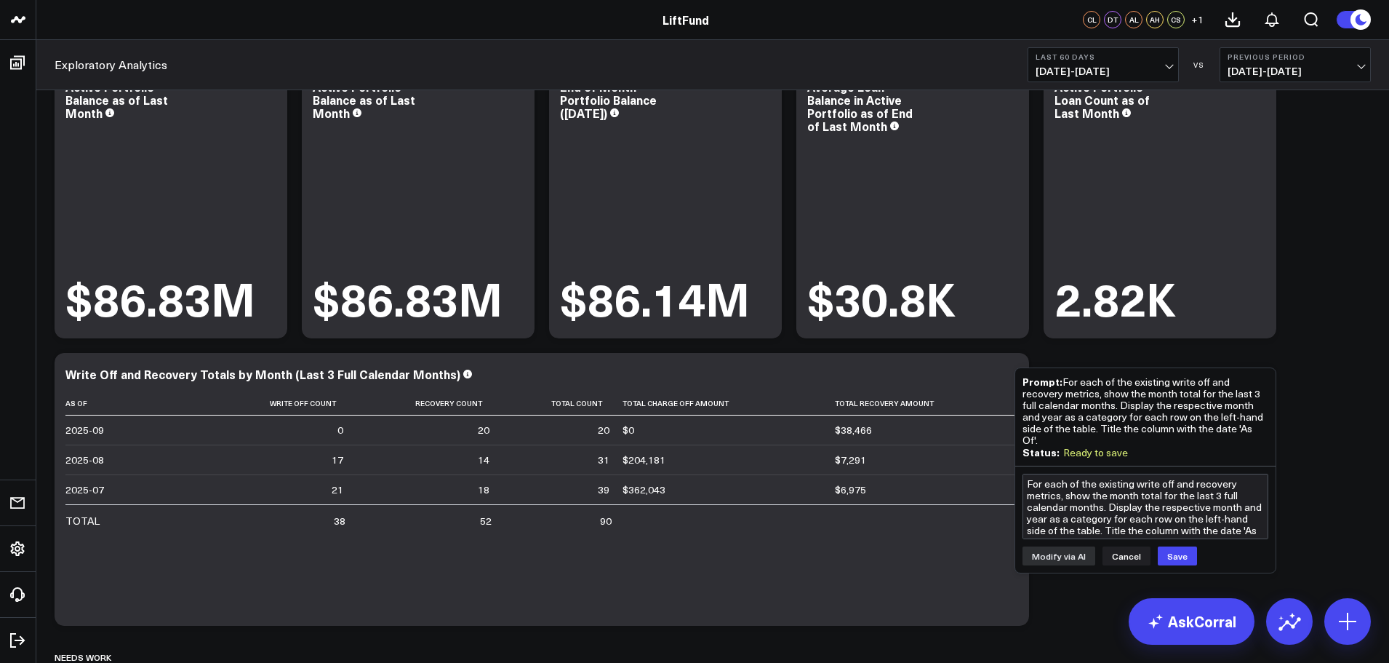
click at [1066, 411] on div "Prompt: For each of the existing write off and recovery metrics, show the month…" at bounding box center [1145, 410] width 246 height 71
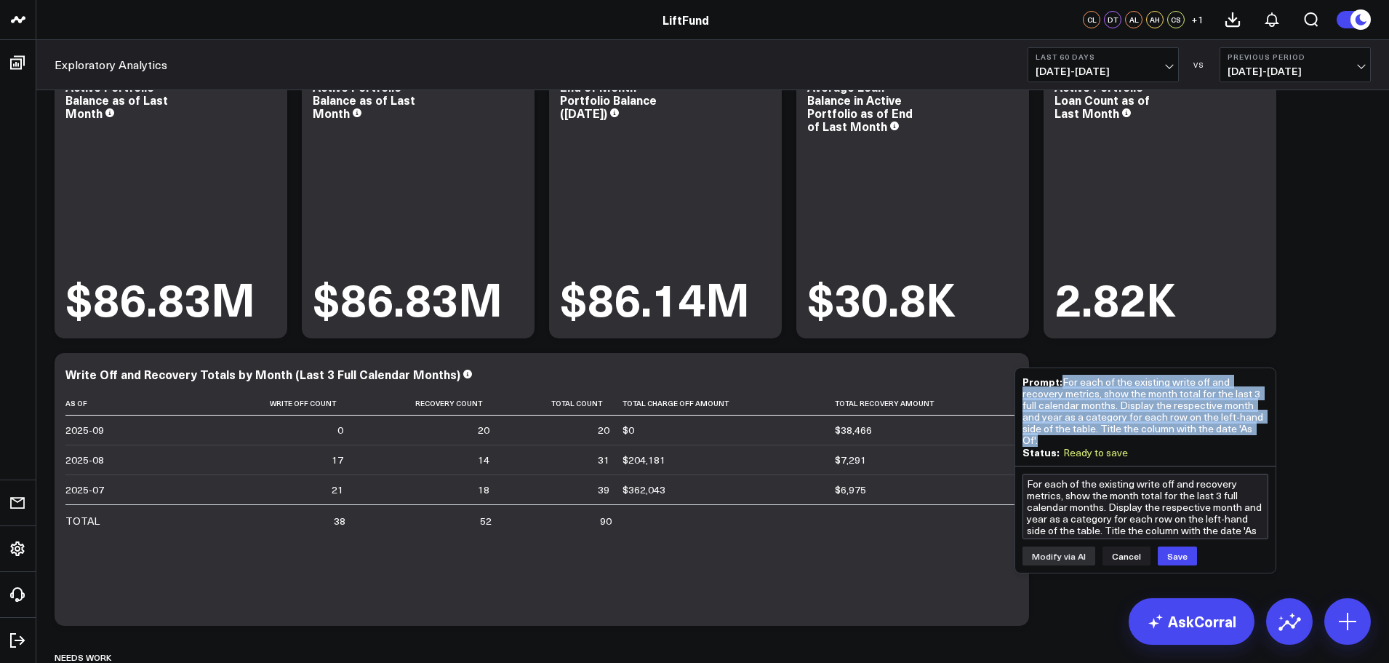
drag, startPoint x: 1064, startPoint y: 383, endPoint x: 1022, endPoint y: 438, distance: 68.5
click at [1024, 438] on div "Prompt: For each of the existing write off and recovery metrics, show the month…" at bounding box center [1145, 416] width 246 height 83
copy div "For each of the existing write off and recovery metrics, show the month total f…"
click at [1177, 546] on button "Save" at bounding box center [1177, 555] width 39 height 19
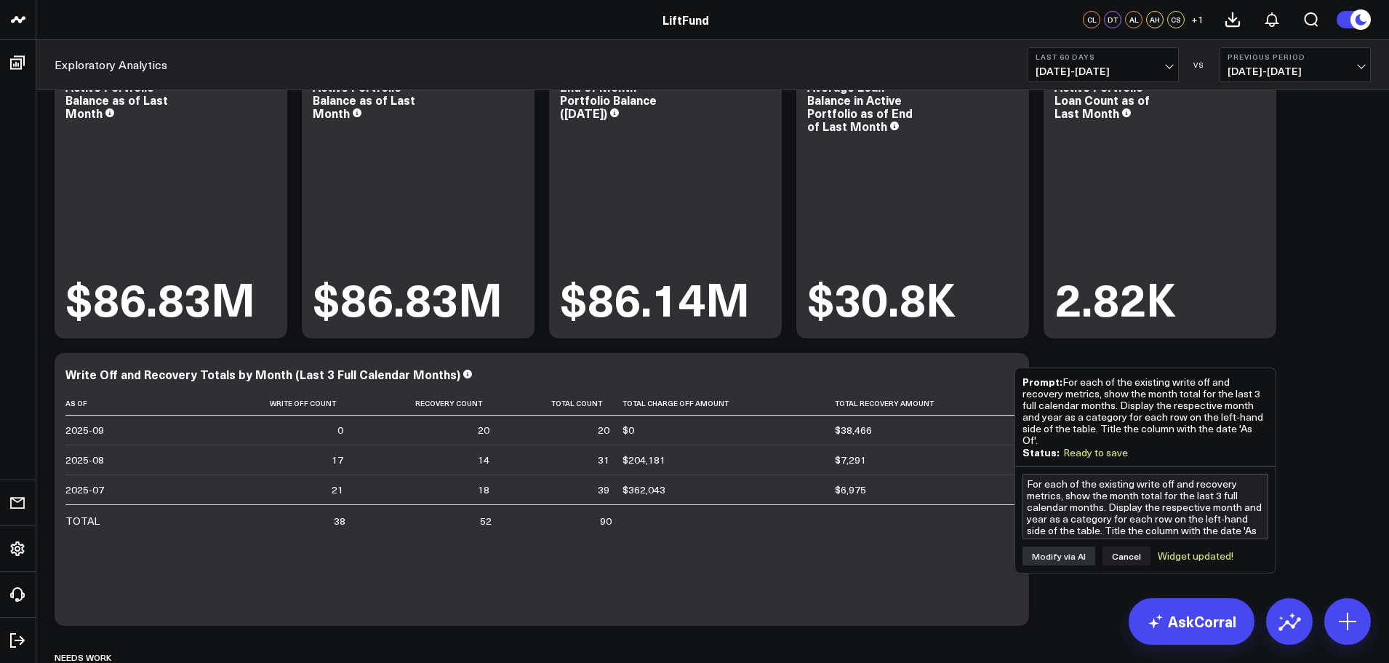
click at [1070, 608] on div "Portfolio Modify via AI Copy link to widget Ask support Remove Create linked co…" at bounding box center [712, 632] width 1331 height 1230
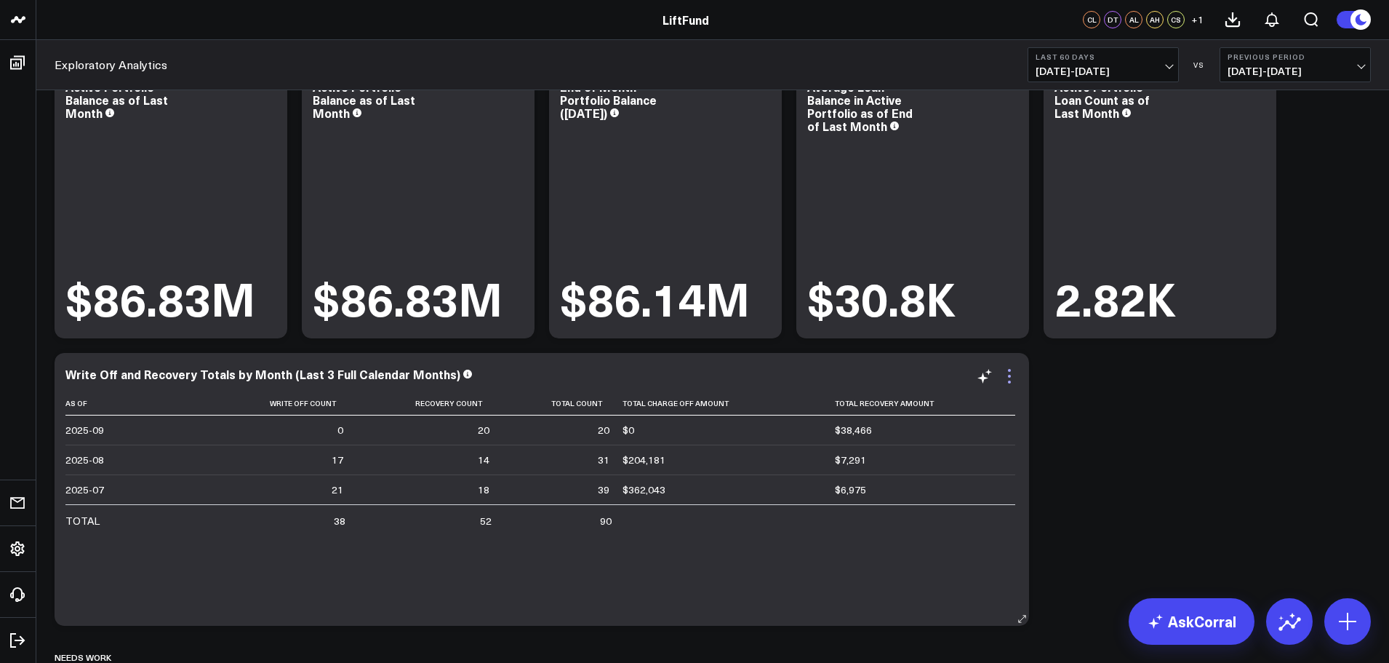
click at [1006, 375] on icon at bounding box center [1009, 375] width 17 height 17
click at [1012, 378] on icon at bounding box center [1009, 375] width 17 height 17
click at [1014, 373] on icon at bounding box center [1009, 375] width 17 height 17
click at [1006, 375] on icon at bounding box center [1009, 375] width 17 height 17
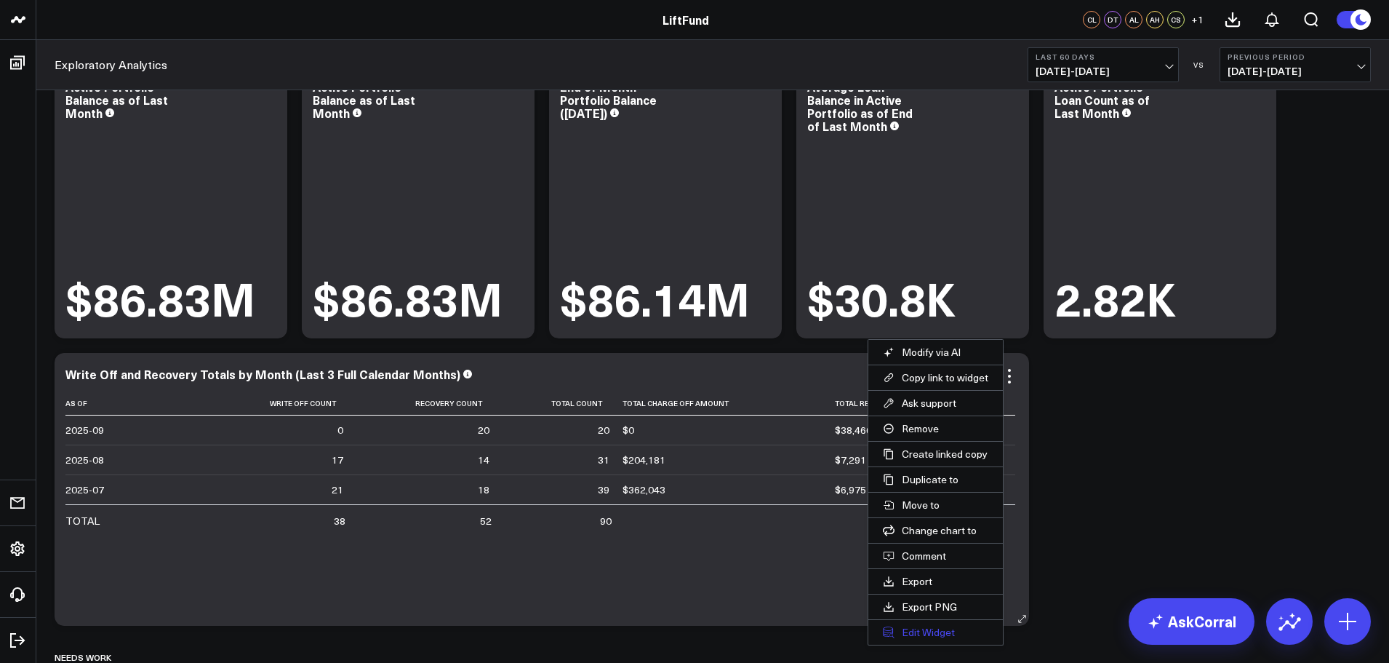
click at [919, 631] on button "Edit Widget" at bounding box center [935, 632] width 135 height 25
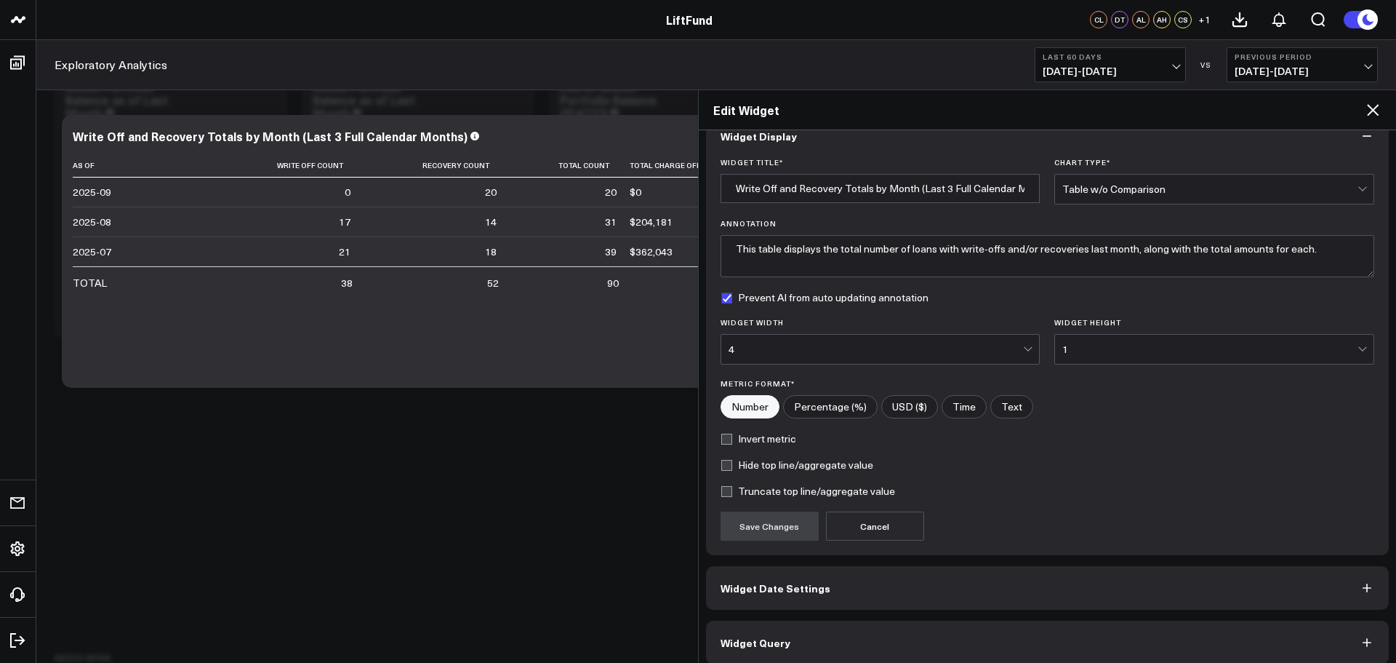
scroll to position [39, 0]
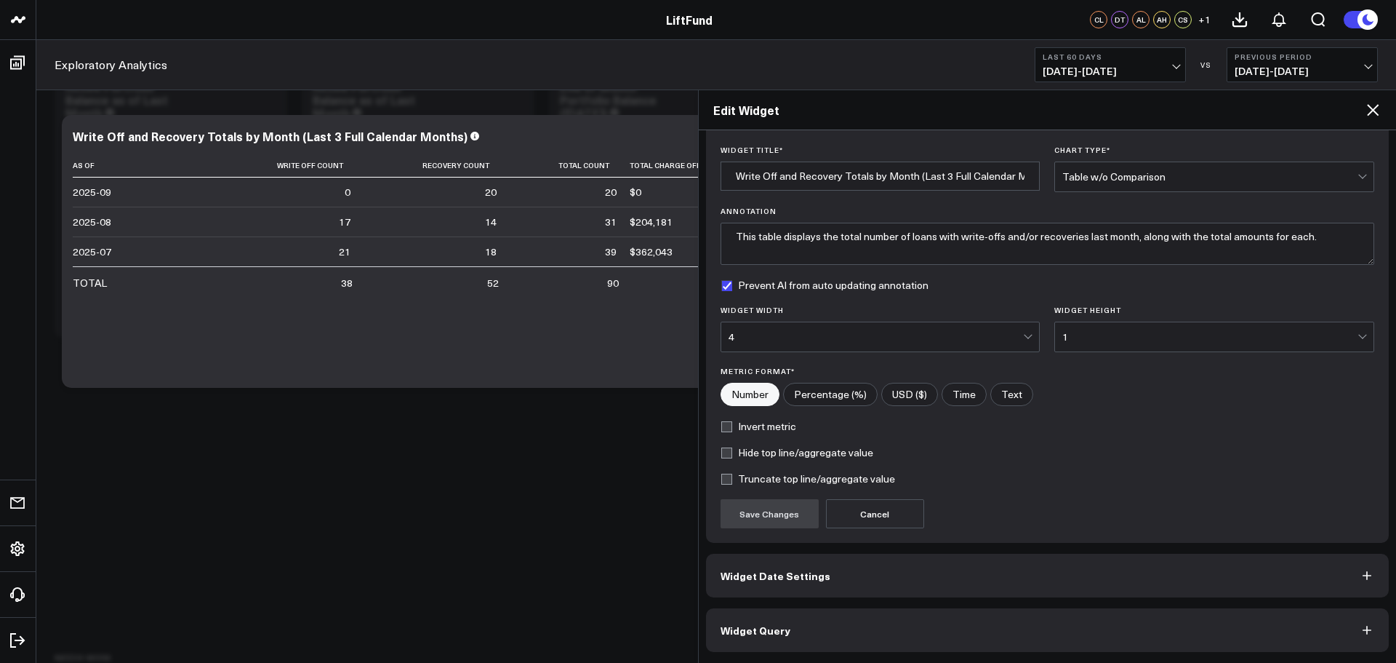
click at [877, 615] on button "Widget Query" at bounding box center [1048, 630] width 684 height 44
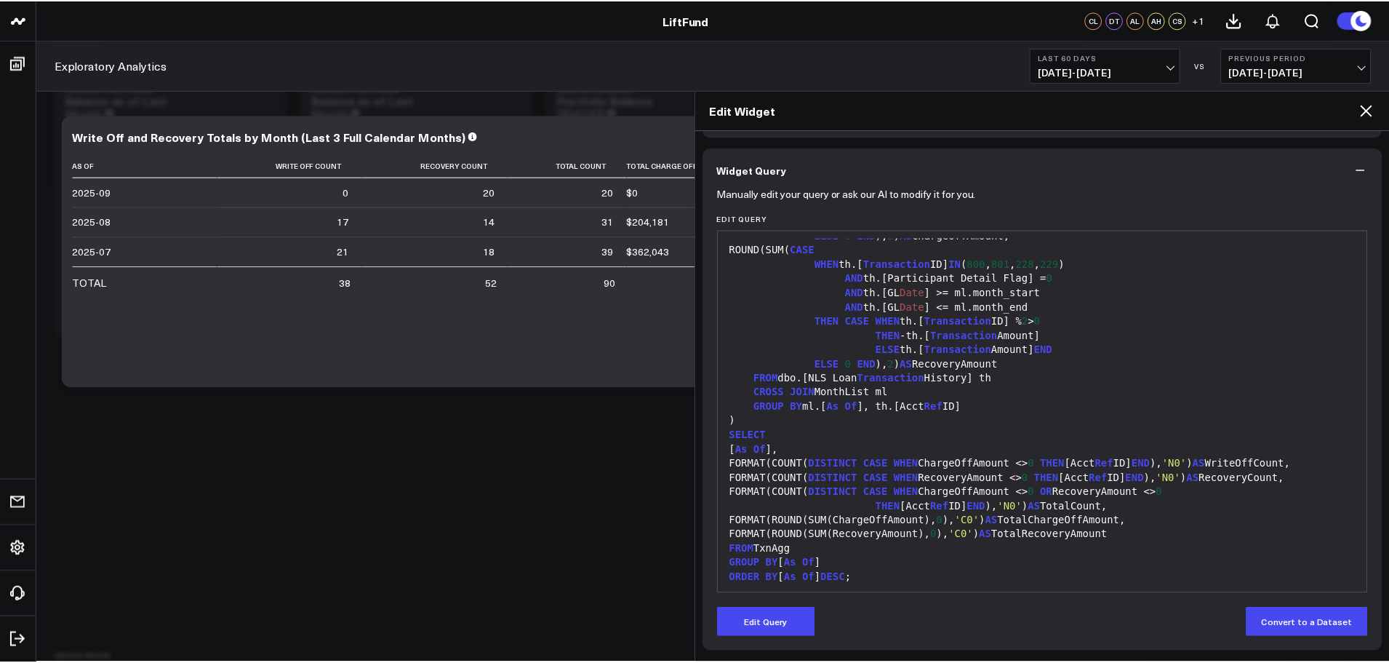
scroll to position [343, 0]
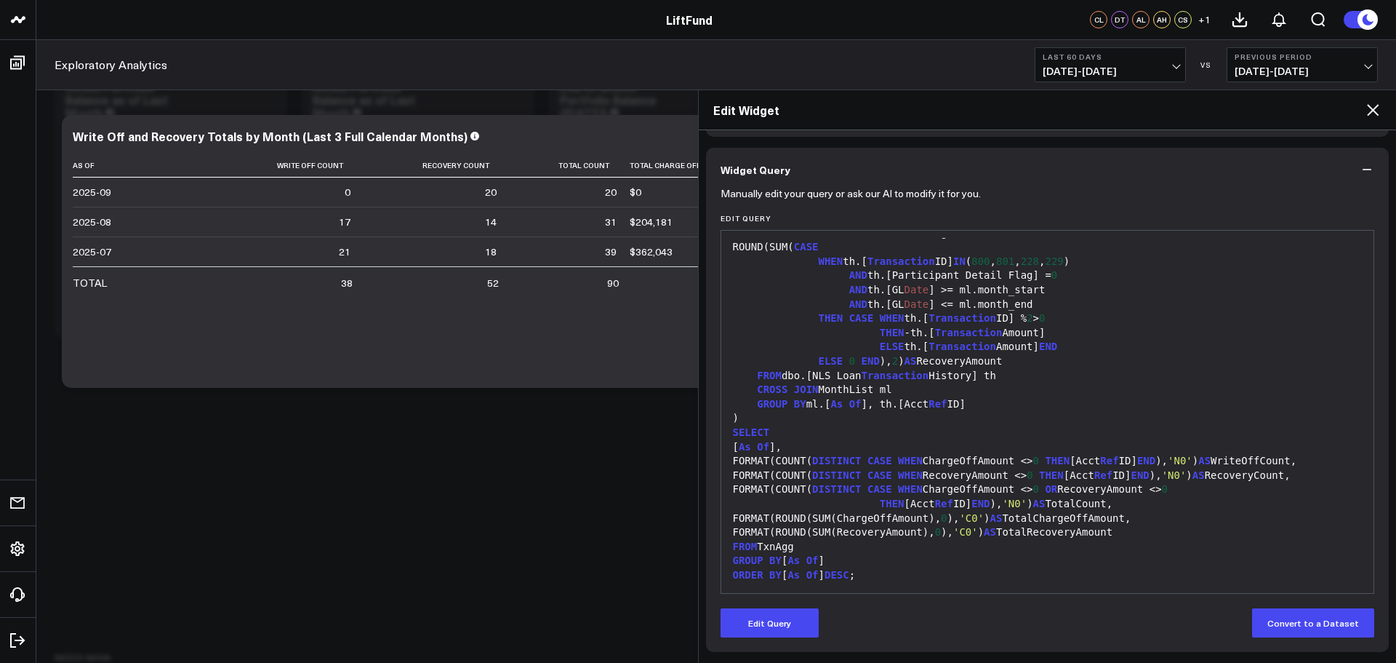
click at [597, 575] on div "Portfolio Modify via AI Copy link to widget Ask support Remove Create linked co…" at bounding box center [712, 632] width 1331 height 1230
click at [1372, 106] on icon at bounding box center [1372, 109] width 17 height 17
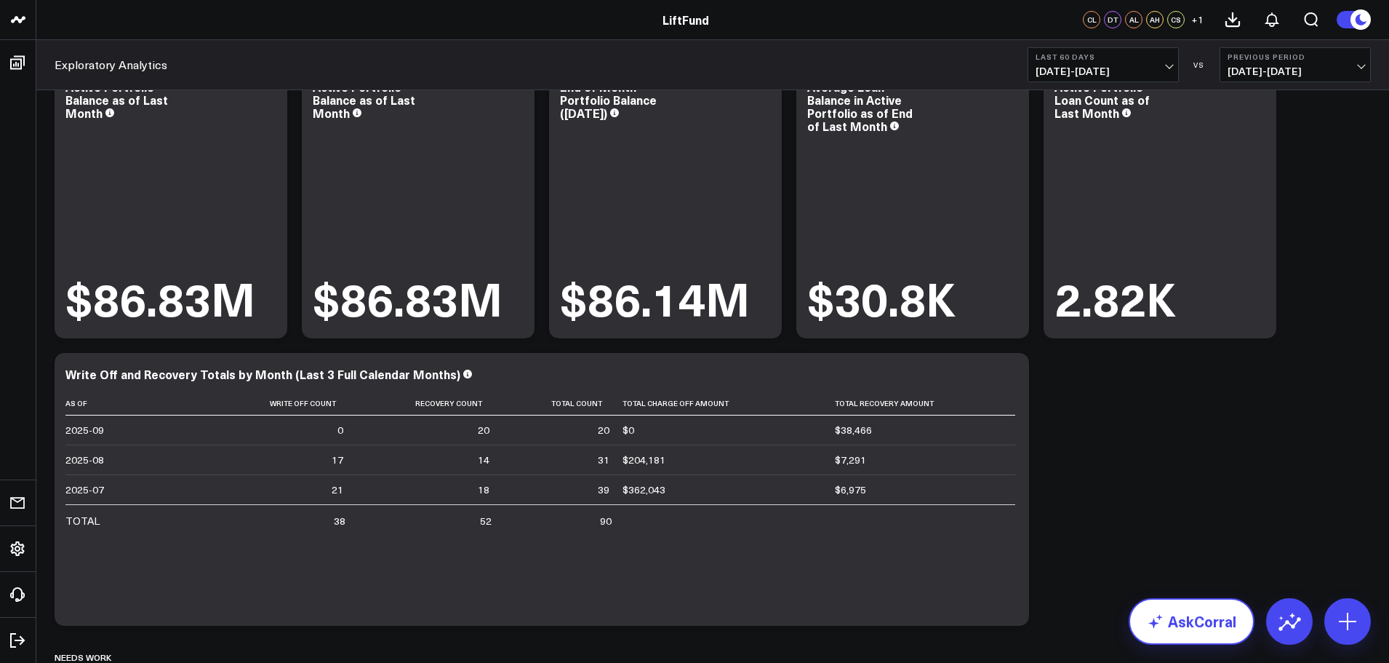
click at [1188, 627] on link "AskCorral" at bounding box center [1192, 621] width 126 height 47
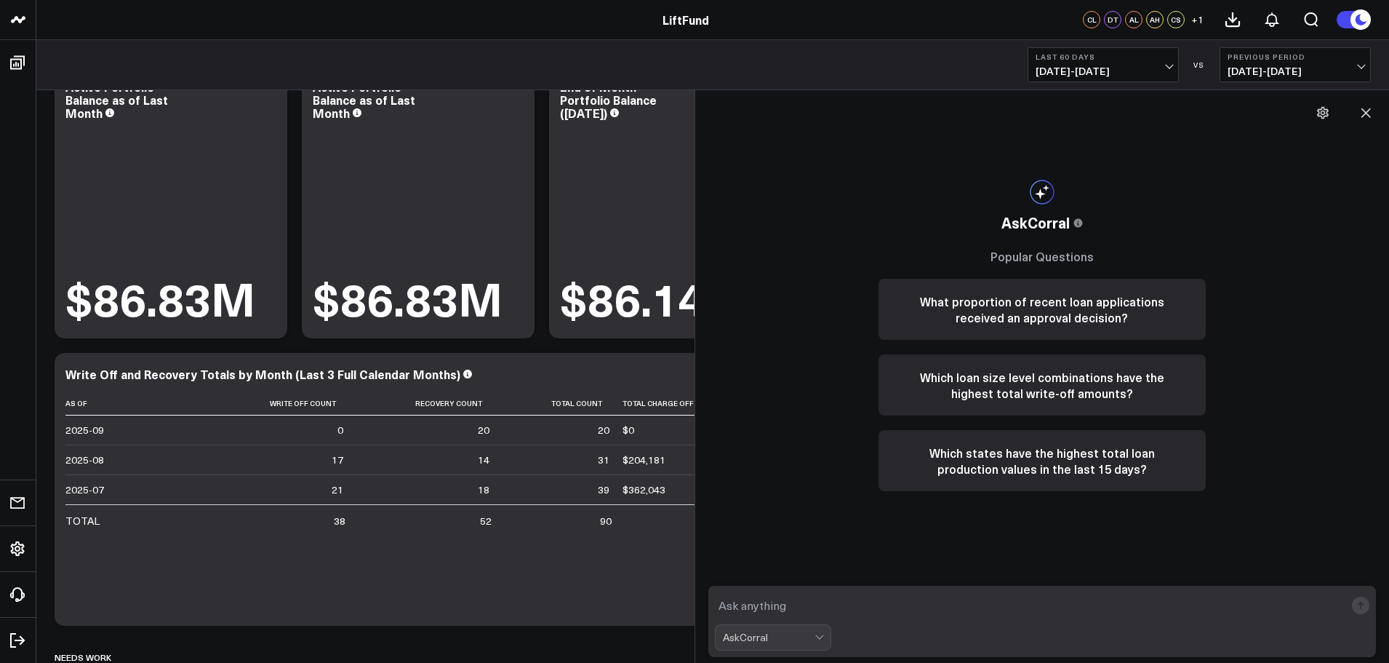
click at [849, 612] on textarea at bounding box center [1030, 605] width 631 height 26
type textarea "I"
type textarea "A"
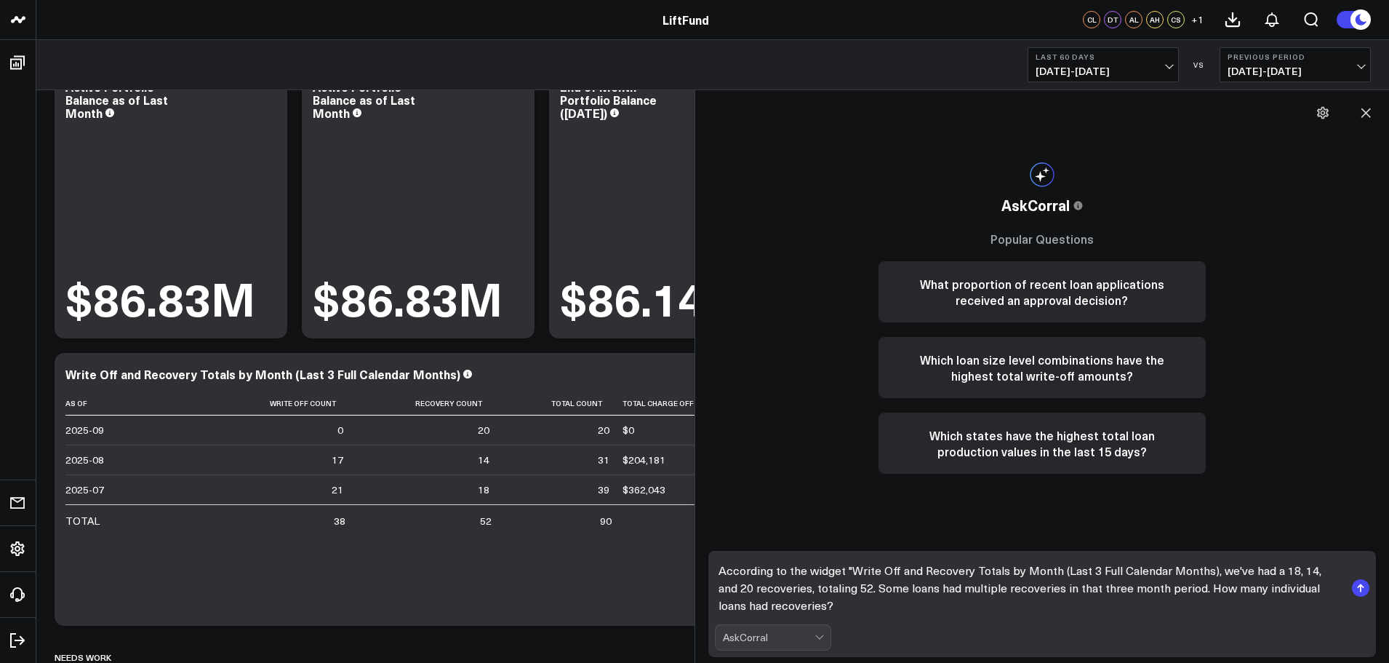
drag, startPoint x: 1274, startPoint y: 570, endPoint x: 1291, endPoint y: 576, distance: 17.7
click at [1274, 571] on textarea "According to the widget "Write Off and Recovery Totals by Month (Last 3 Full Ca…" at bounding box center [1030, 587] width 631 height 61
click at [1005, 610] on textarea "According to the widget "Write Off and Recovery Totals by Month (Last 3 Full Ca…" at bounding box center [1030, 587] width 631 height 61
type textarea "According to the widget "Write Off and Recovery Totals by Month (Last 3 Full Ca…"
click at [815, 636] on span at bounding box center [815, 637] width 1 height 25
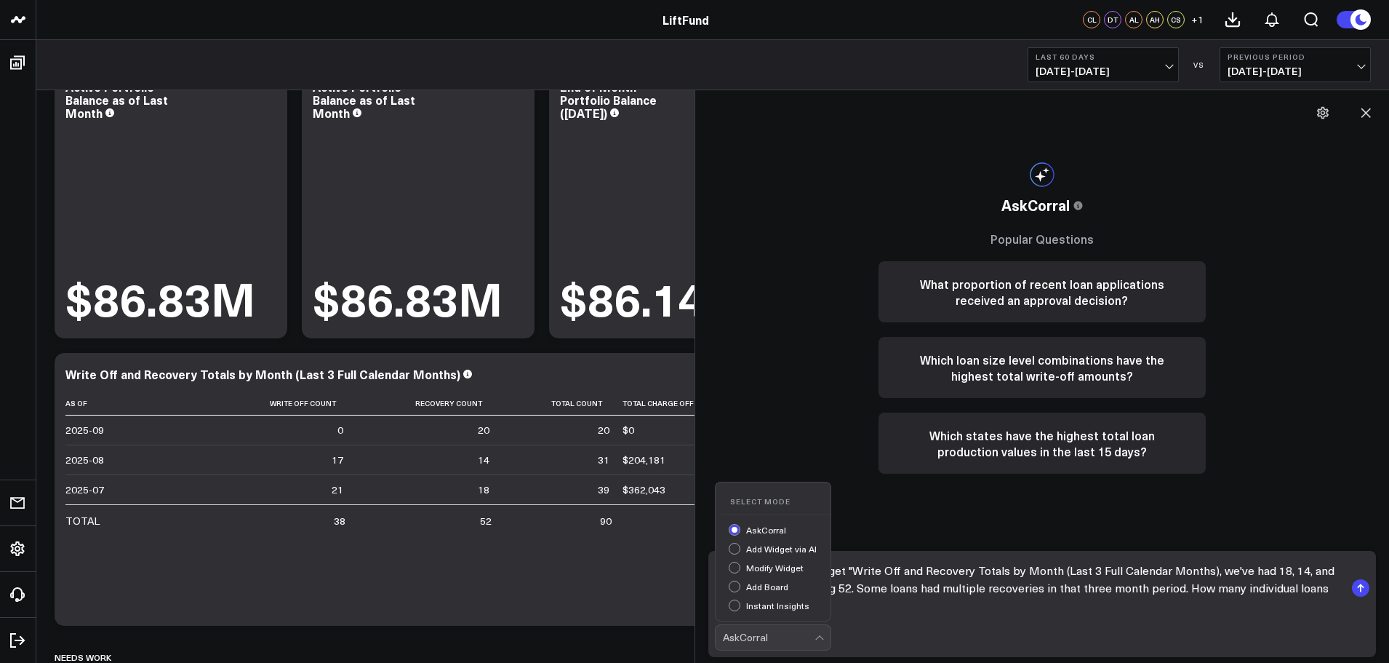
click at [815, 636] on div at bounding box center [821, 637] width 12 height 25
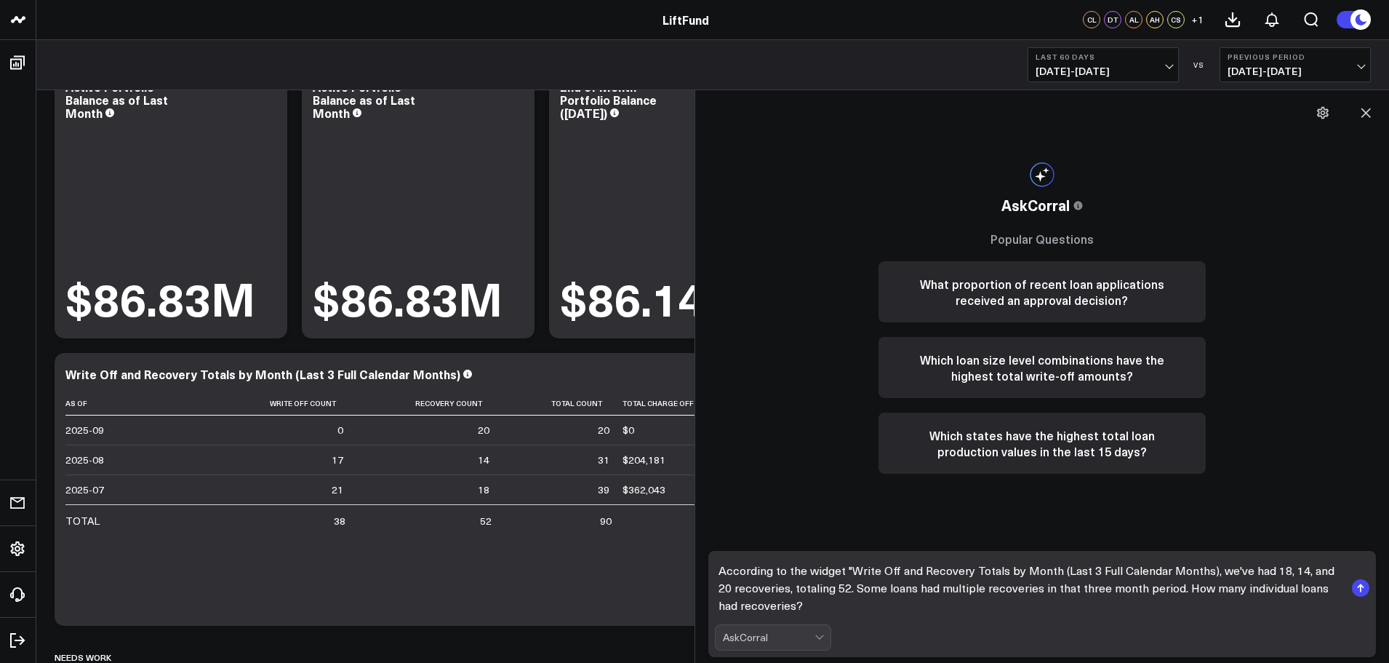
click at [817, 608] on textarea "According to the widget "Write Off and Recovery Totals by Month (Last 3 Full Ca…" at bounding box center [1030, 587] width 631 height 61
click at [1358, 588] on rect "submit" at bounding box center [1360, 587] width 17 height 17
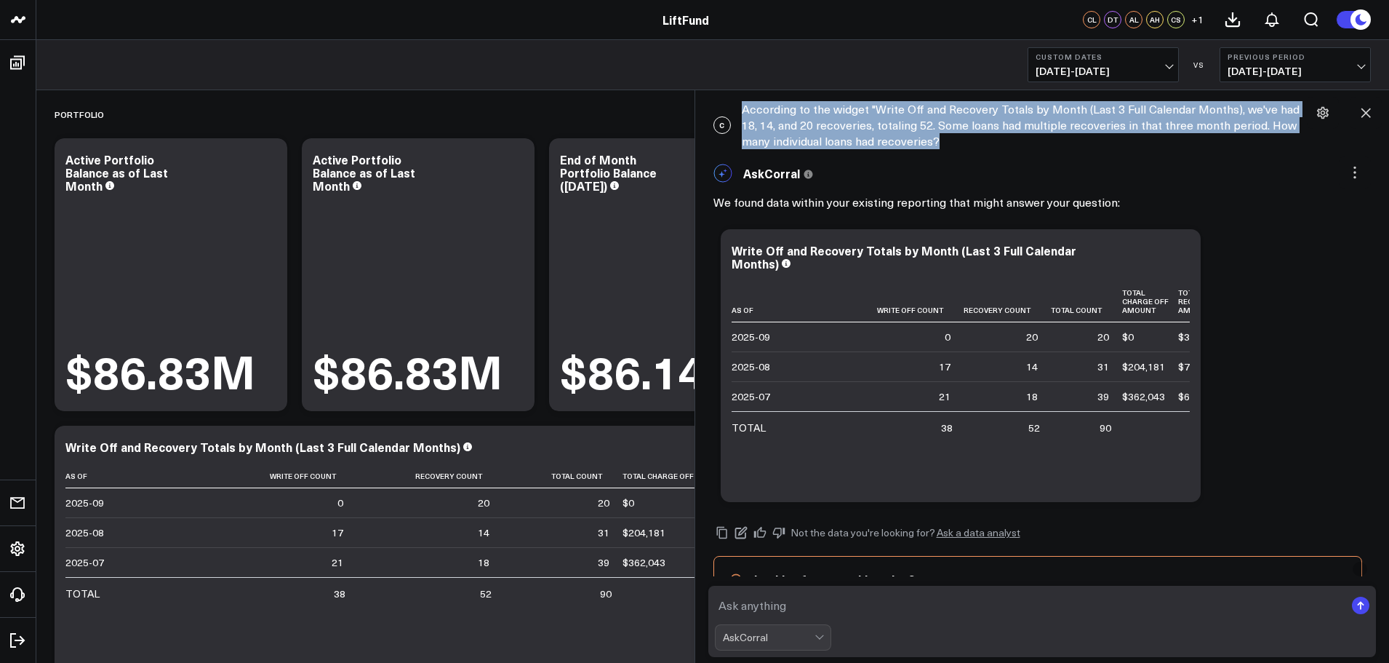
drag, startPoint x: 914, startPoint y: 139, endPoint x: 742, endPoint y: 111, distance: 174.6
click at [742, 111] on div "C According to the widget "Write Off and Recovery Totals by Month (Last 3 Full …" at bounding box center [1043, 125] width 680 height 63
drag, startPoint x: 1257, startPoint y: 351, endPoint x: 1257, endPoint y: 359, distance: 8.0
click at [1257, 351] on div "Ask support Change chart to Fuel Gauge Fuel Gauge w/o Comparison Comparison Bar…" at bounding box center [1042, 365] width 658 height 287
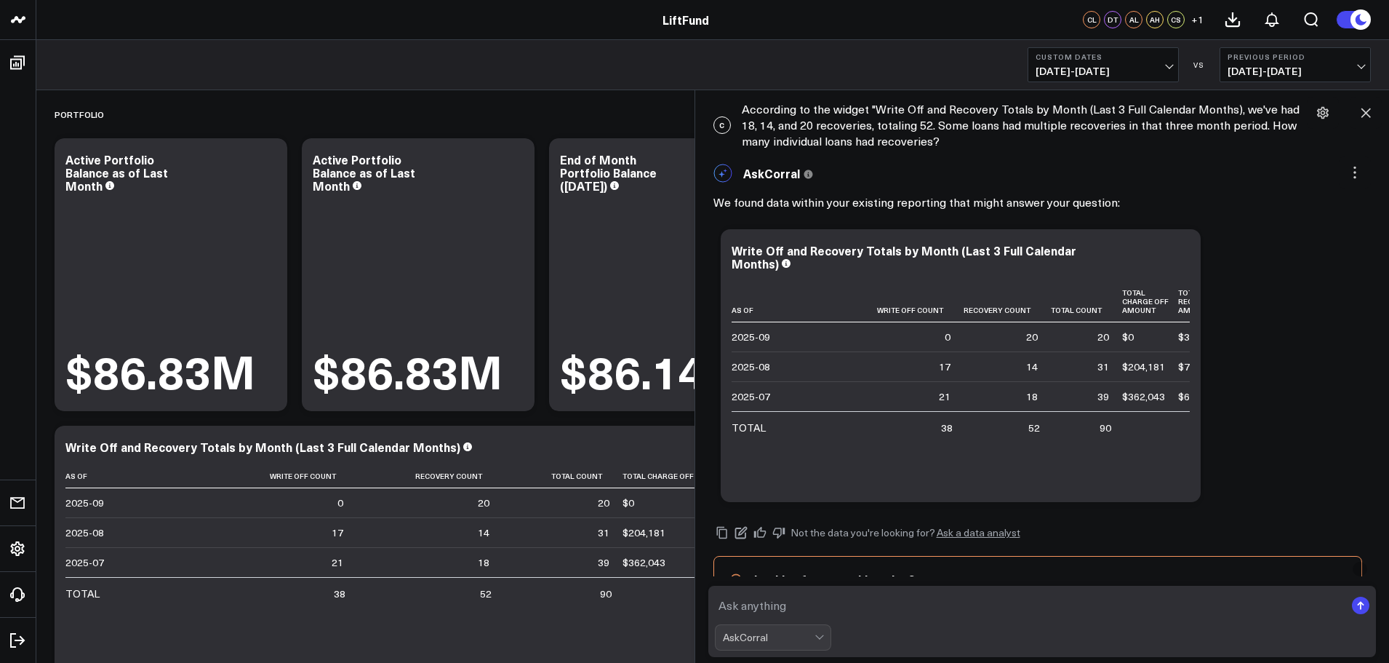
click at [860, 602] on textarea at bounding box center [1030, 605] width 631 height 26
click at [778, 532] on icon at bounding box center [778, 532] width 13 height 13
click at [969, 605] on textarea "That widget shows me the total recoveries," at bounding box center [1030, 605] width 631 height 26
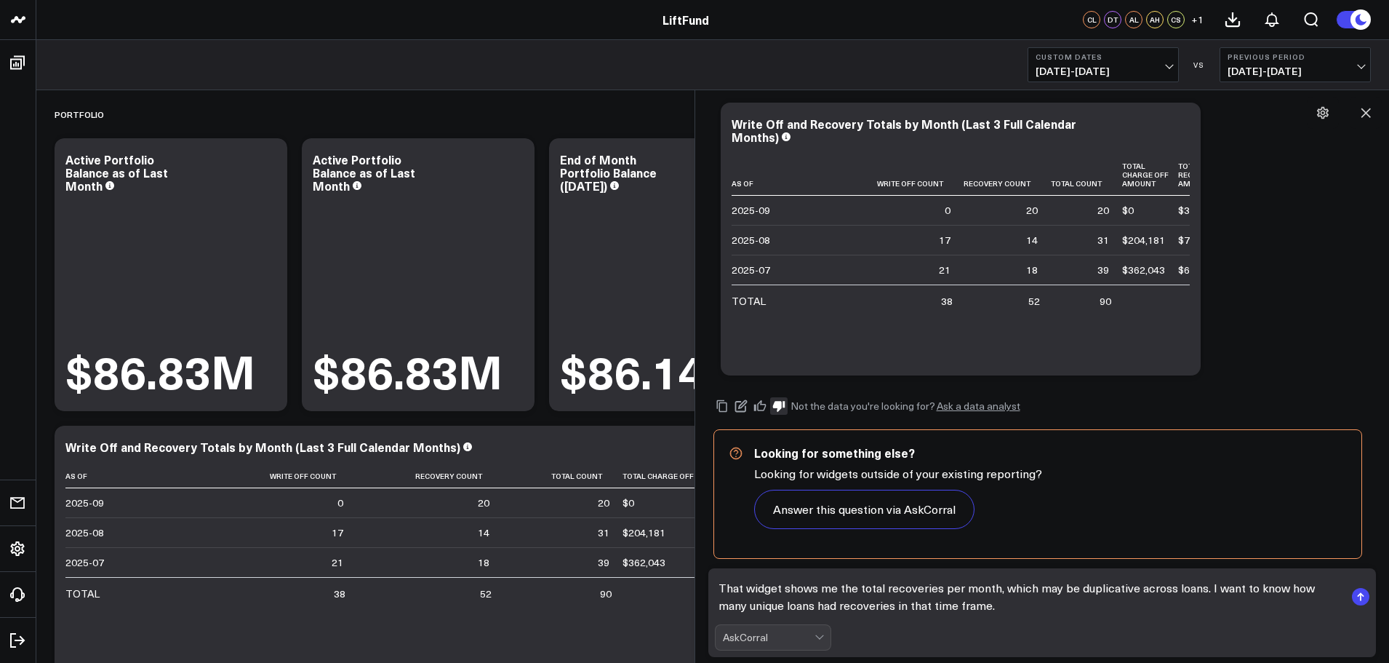
scroll to position [218, 0]
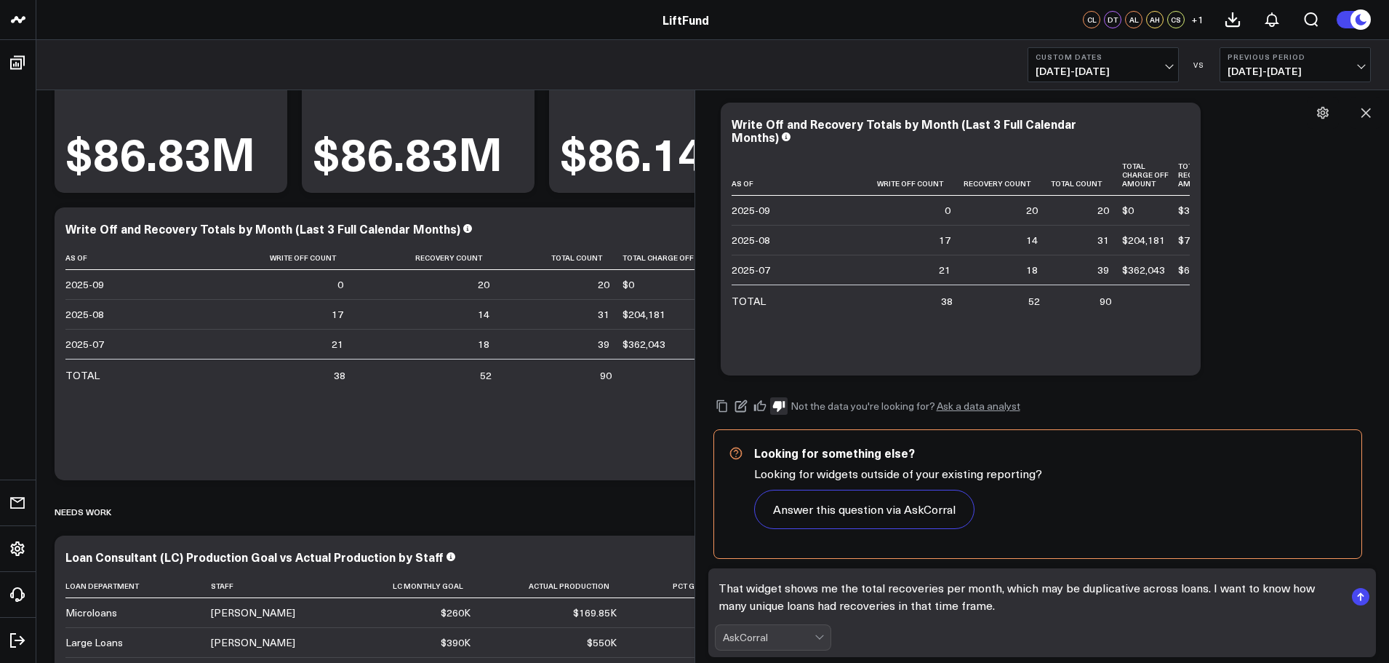
type textarea "That widget shows me the total recoveries per month, which may be duplicative a…"
click at [1365, 599] on rect "submit" at bounding box center [1360, 596] width 17 height 17
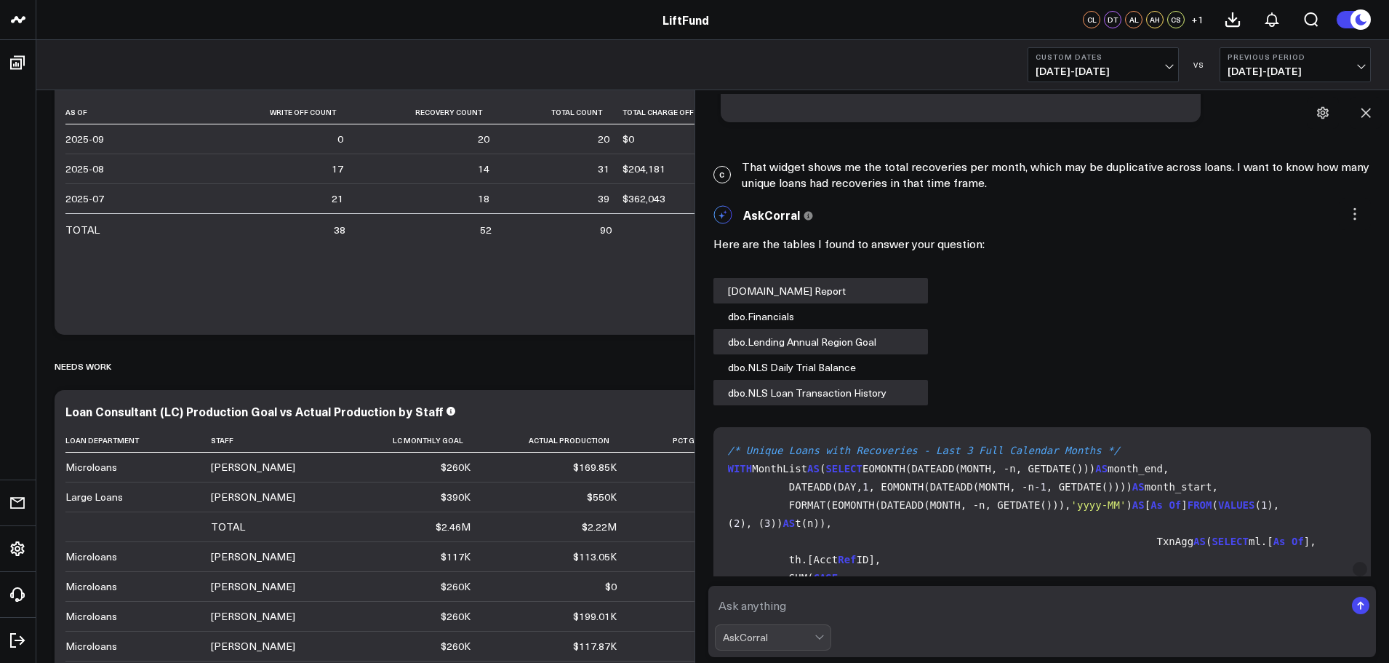
scroll to position [588, 0]
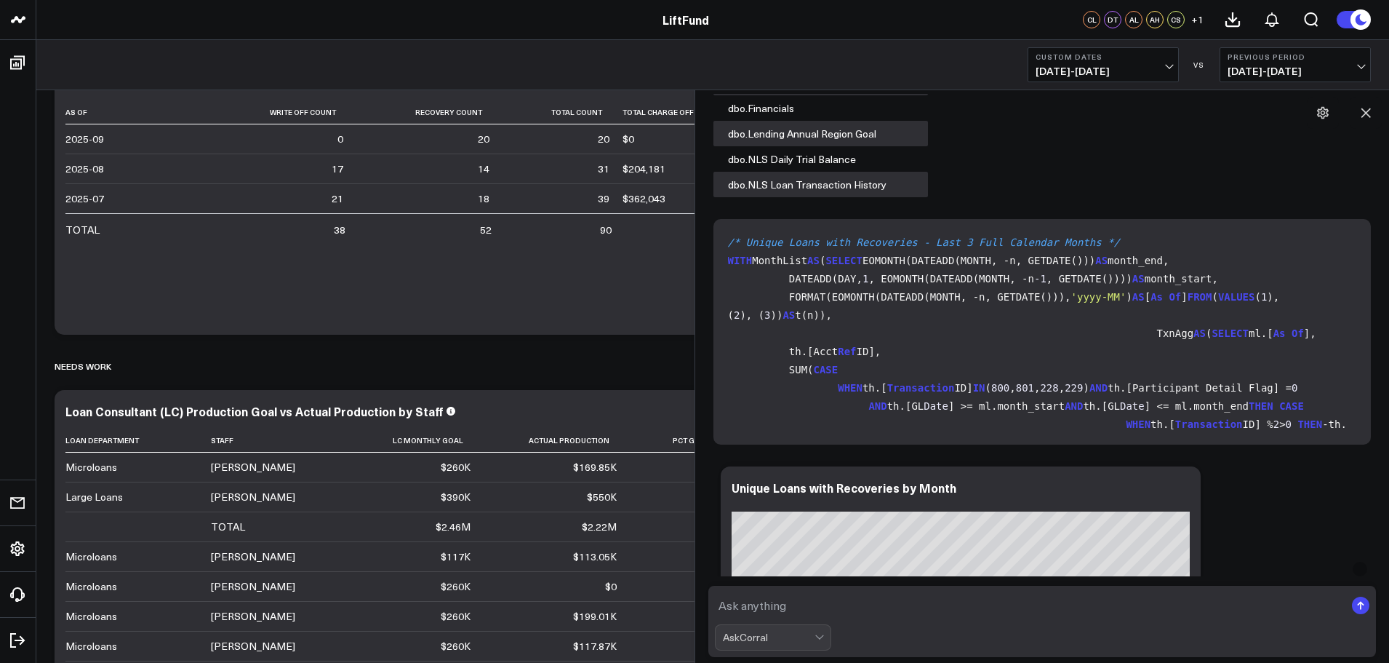
click at [1009, 354] on code "/* Unique Loans with Recoveries - Last 3 Full Calendar Months */ WITH MonthList…" at bounding box center [1045, 405] width 635 height 345
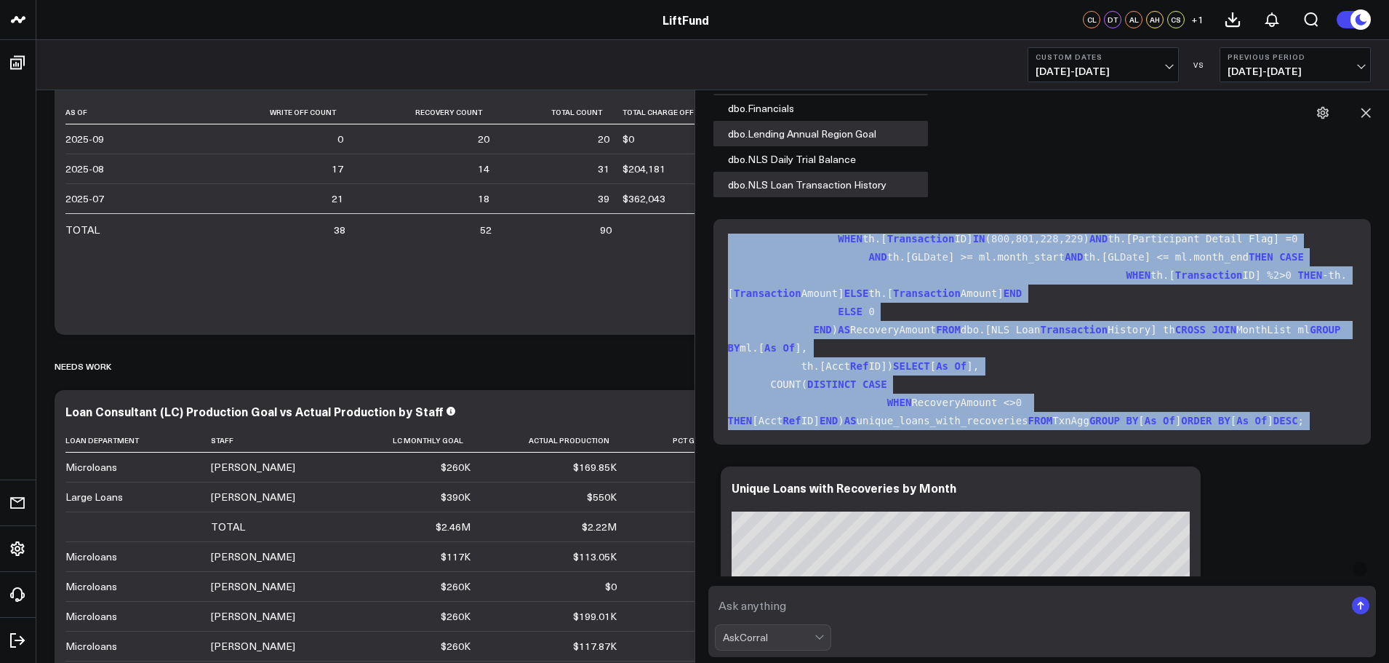
scroll to position [367, 0]
drag, startPoint x: 728, startPoint y: 236, endPoint x: 1004, endPoint y: 453, distance: 351.2
click at [1004, 453] on div "Here are the tables I found to answer your question: dbo.Credit Report dbo.Fina…" at bounding box center [1042, 650] width 658 height 1255
copy div "/* Unique Loans with Recoveries - Last 3 Full Calendar Months */ WITH MonthList…"
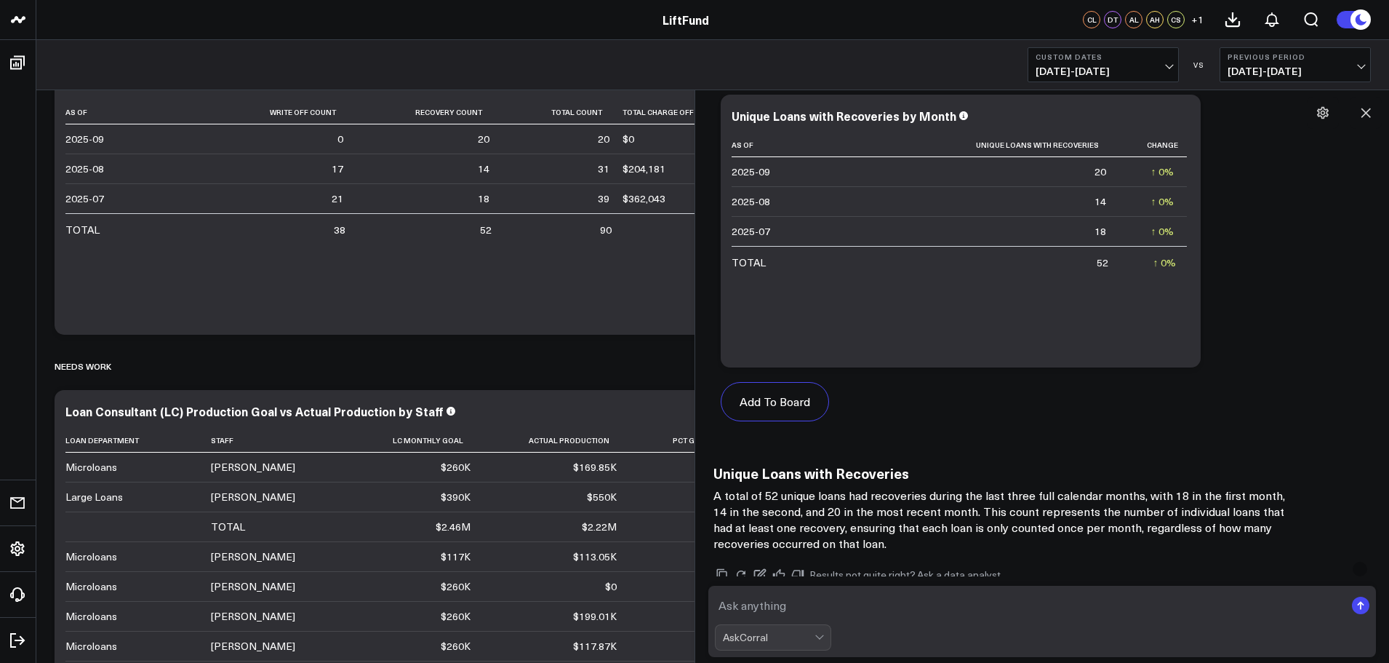
scroll to position [1460, 0]
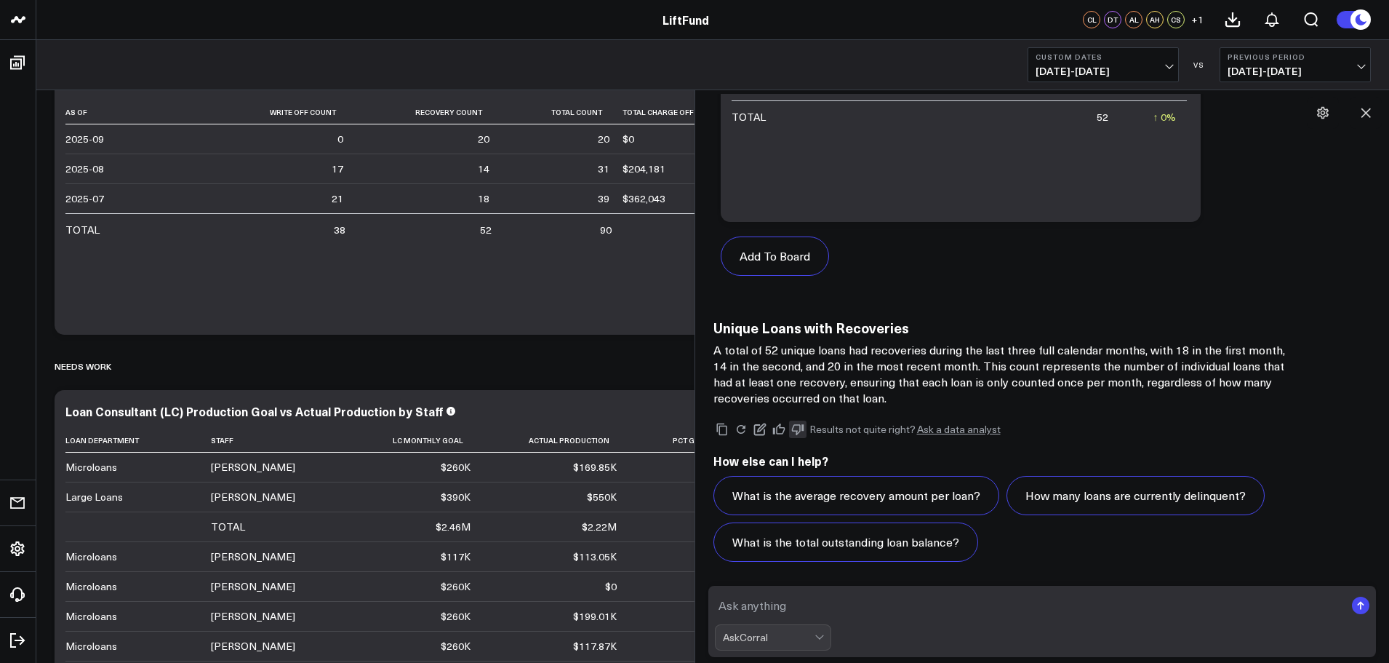
click at [794, 430] on icon at bounding box center [797, 429] width 13 height 13
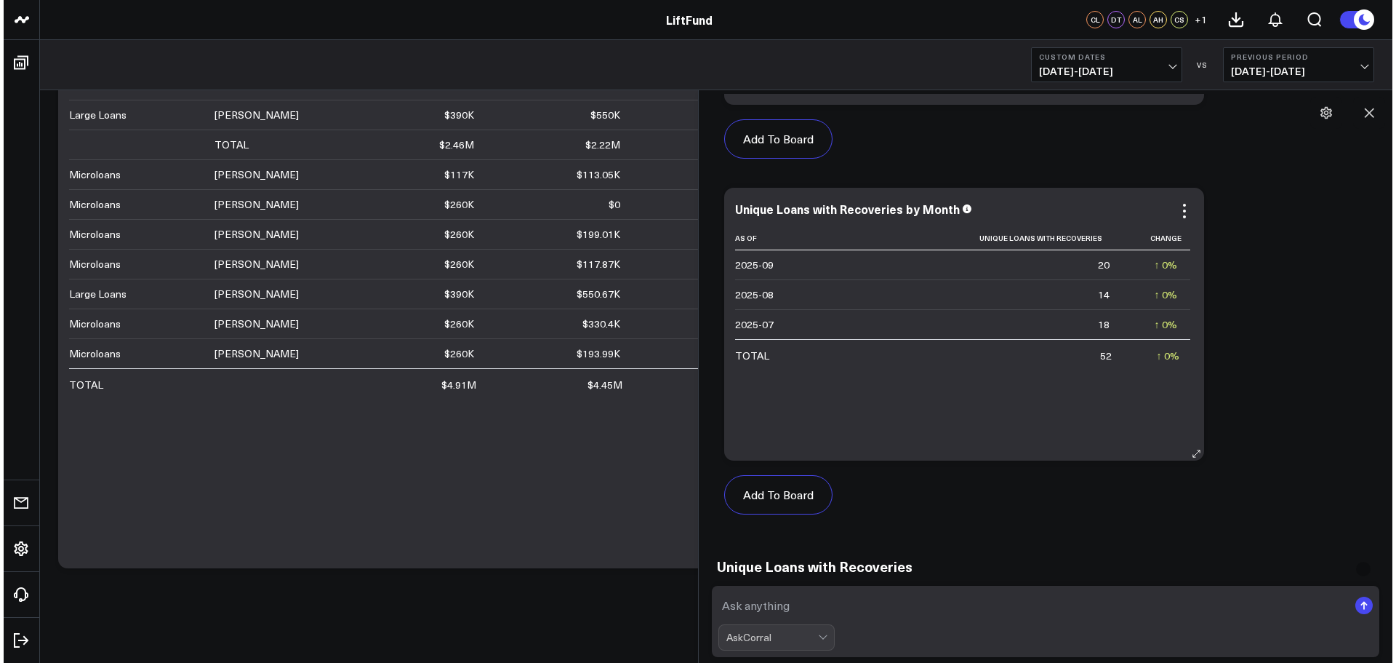
scroll to position [1242, 0]
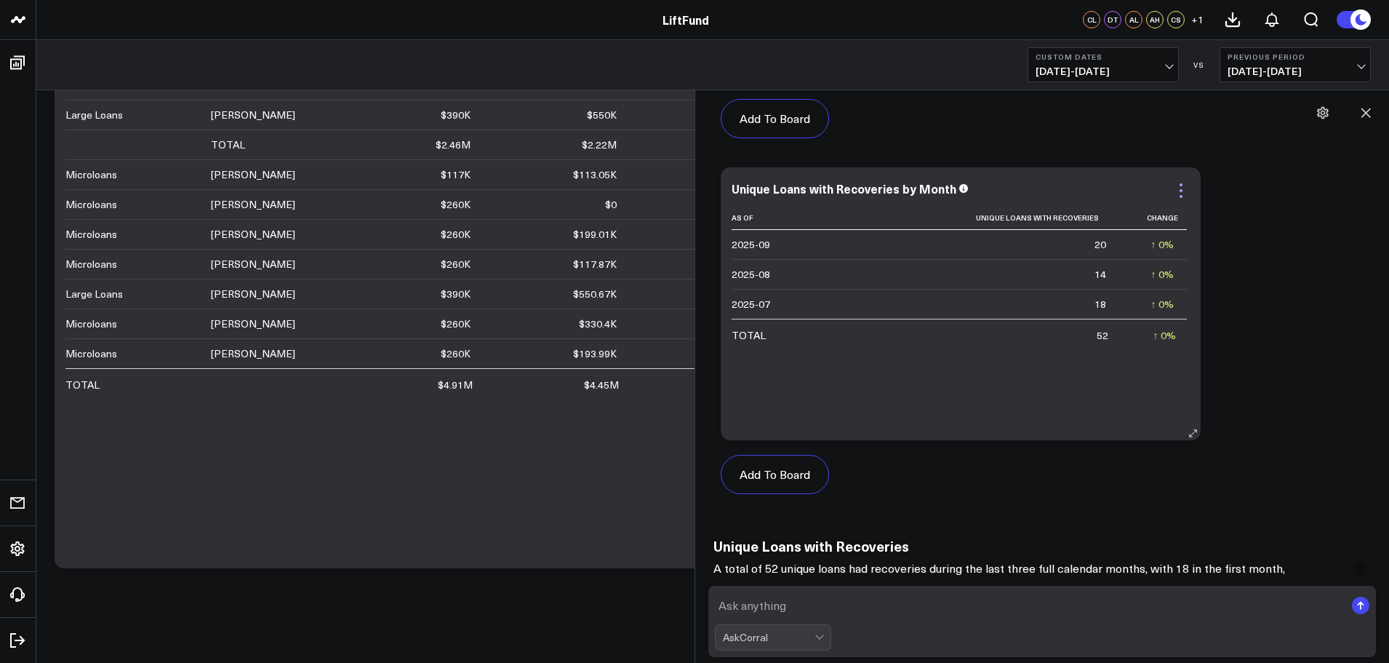
click at [1178, 188] on icon at bounding box center [1180, 190] width 17 height 17
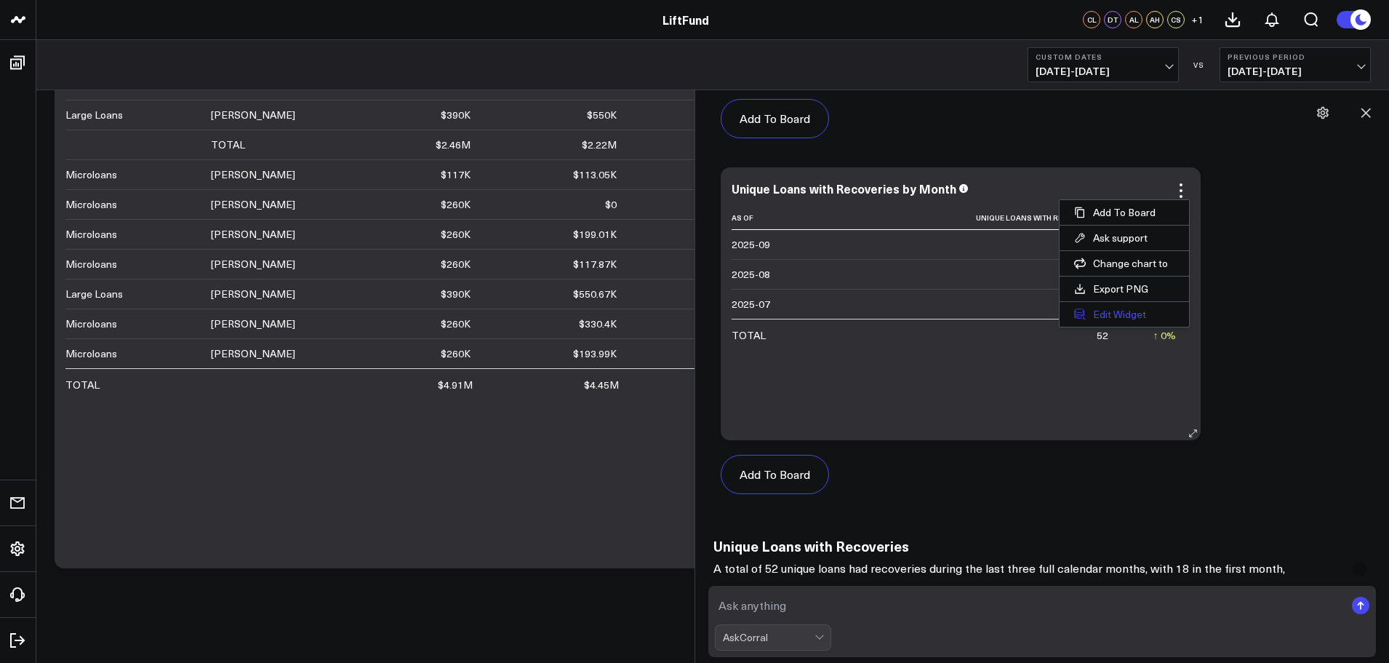
click at [1127, 313] on button "Edit Widget" at bounding box center [1124, 314] width 129 height 25
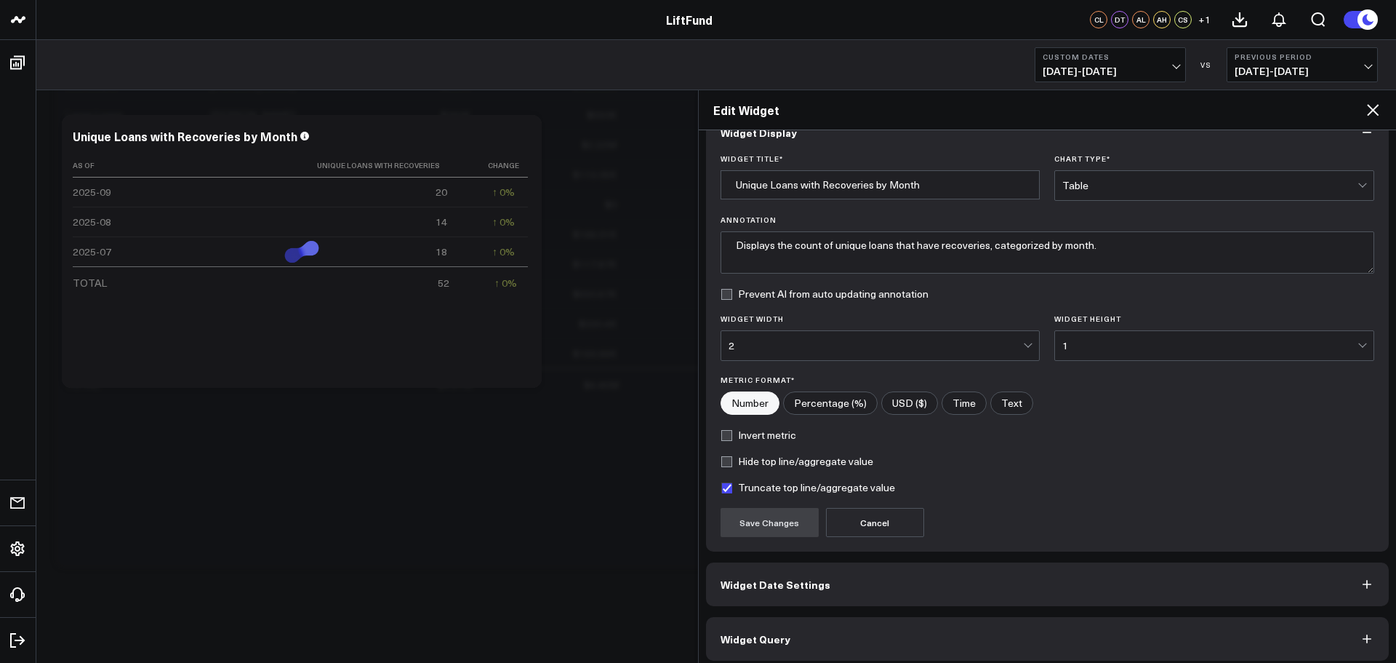
scroll to position [39, 0]
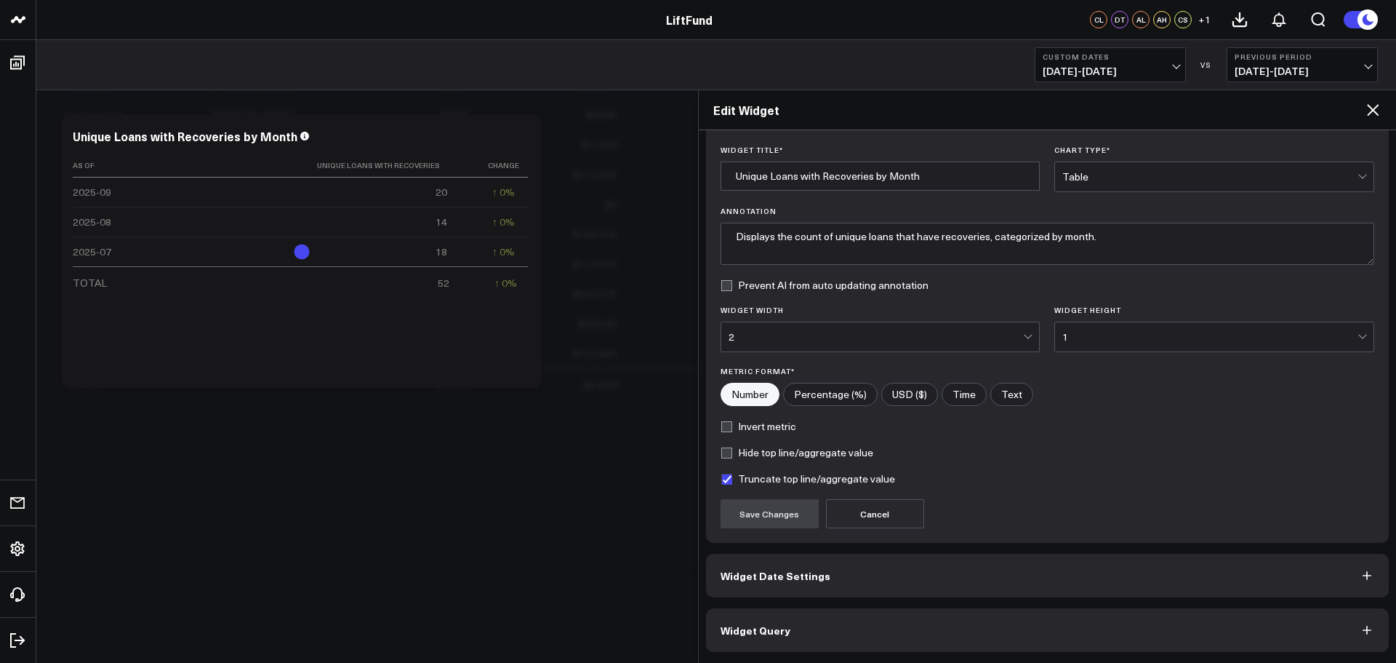
click at [796, 633] on button "Widget Query" at bounding box center [1048, 630] width 684 height 44
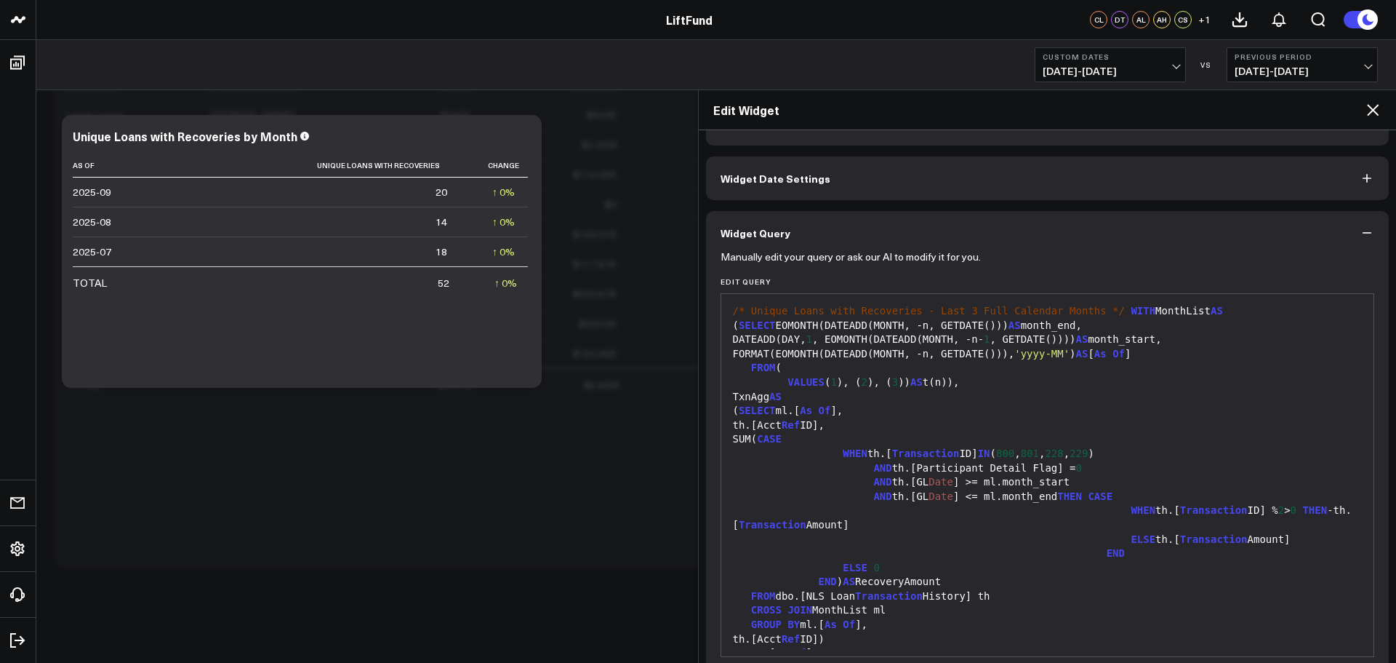
click at [1092, 312] on div "/* Unique Loans with Recoveries - Last 3 Full Calendar Months */ WITH MonthList…" at bounding box center [1048, 311] width 639 height 15
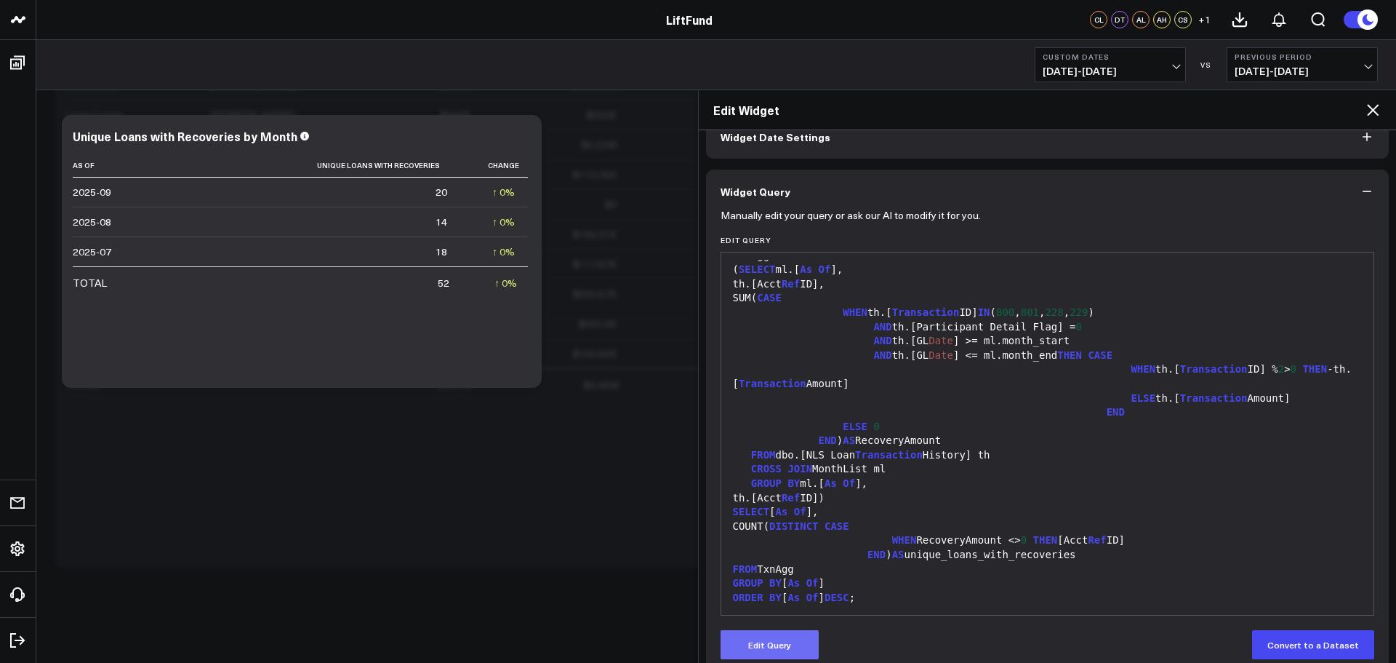
scroll to position [103, 0]
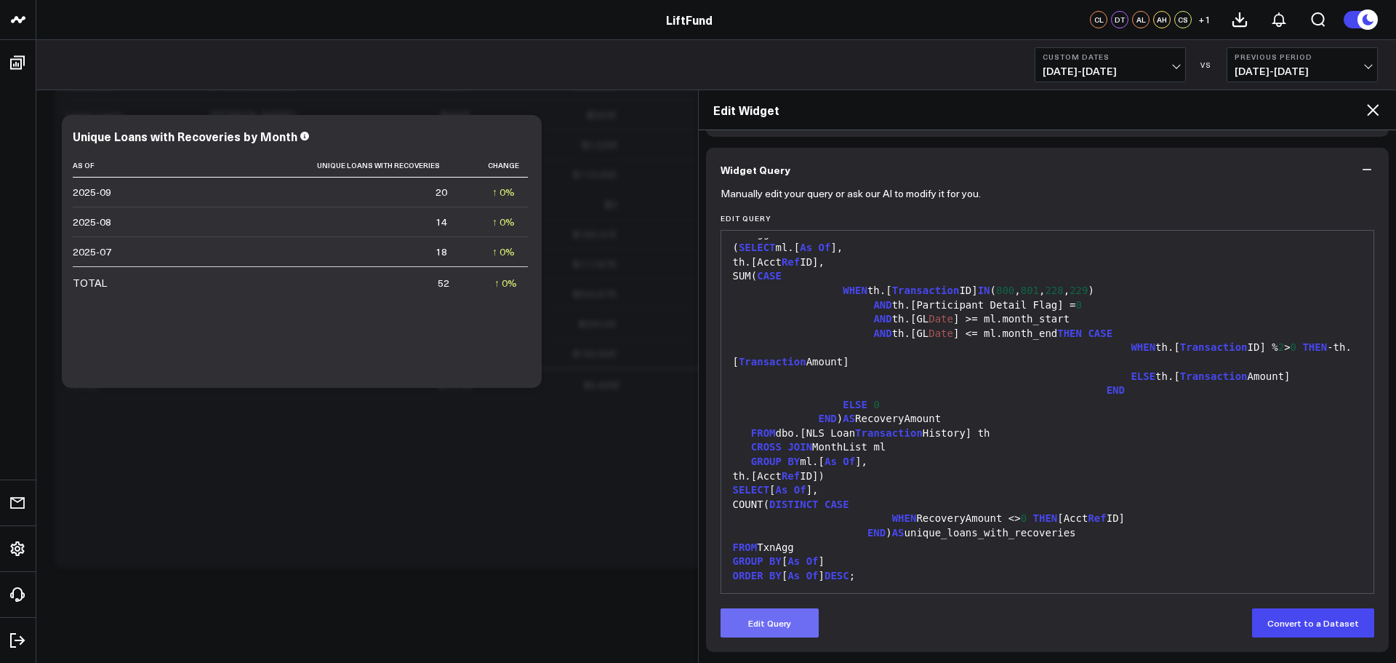
click at [772, 621] on button "Edit Query" at bounding box center [770, 622] width 98 height 29
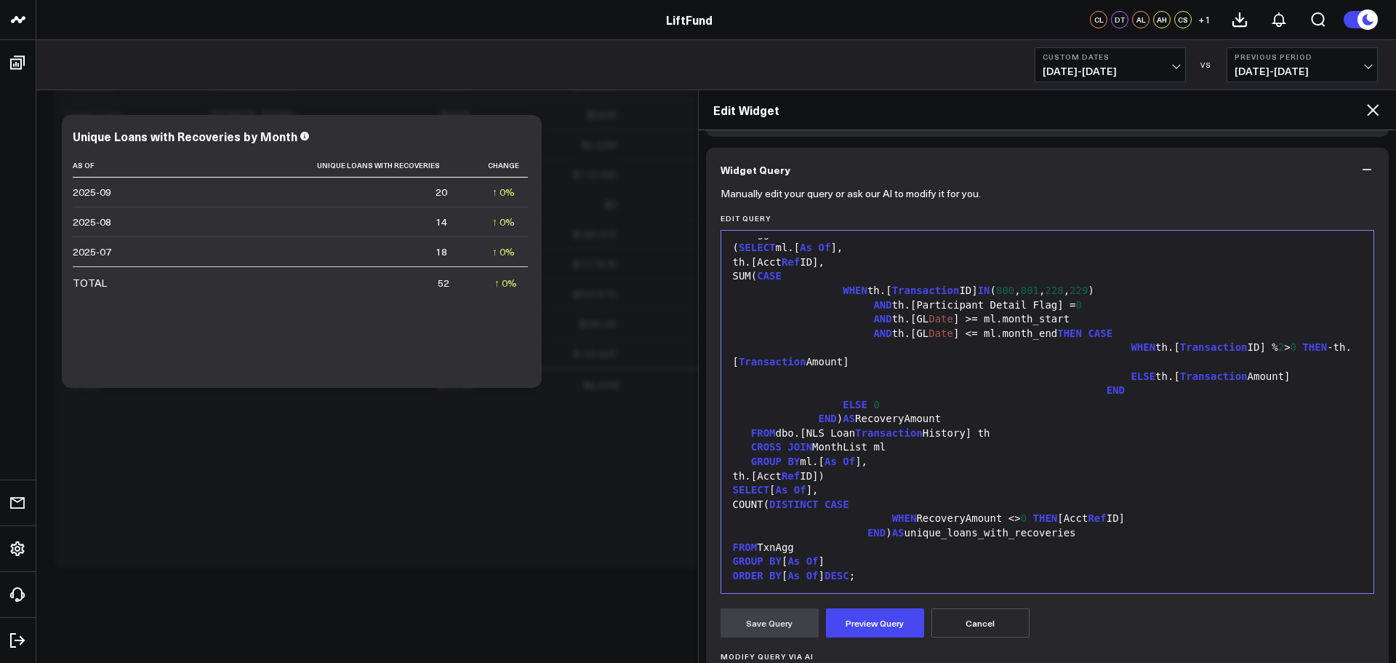
scroll to position [283, 0]
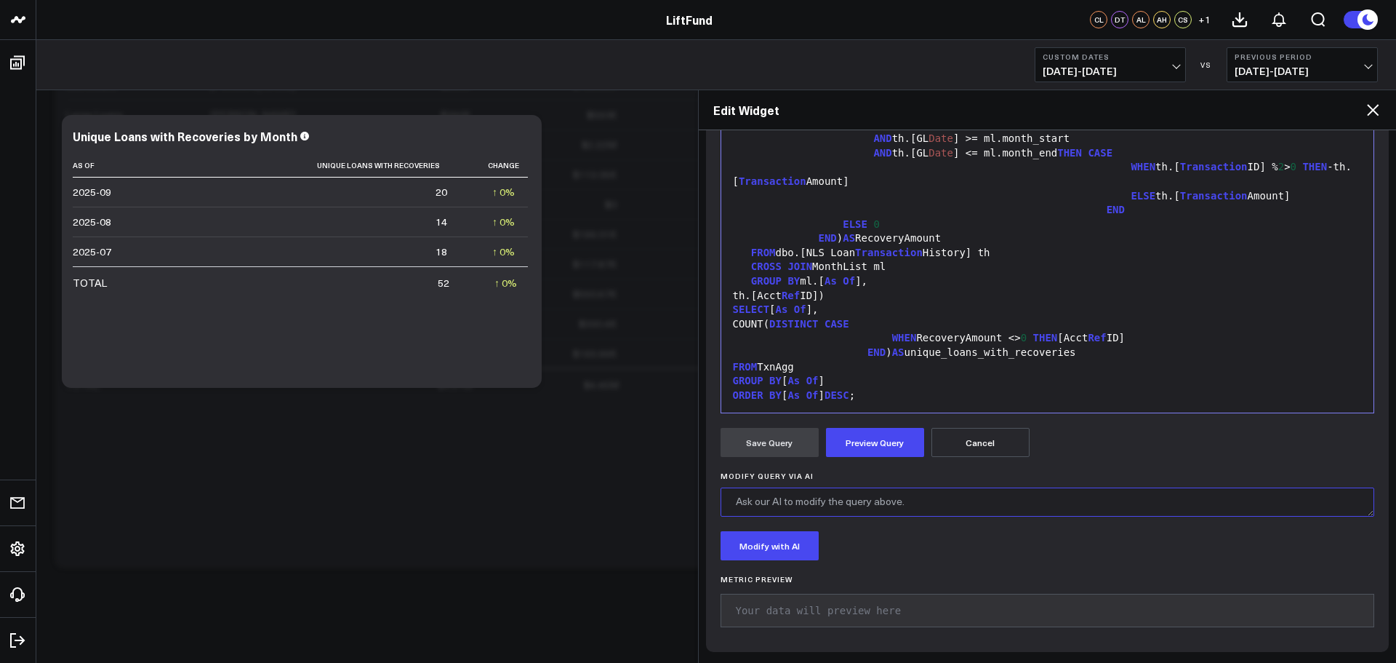
click at [858, 501] on textarea "Modify Query via AI" at bounding box center [1048, 501] width 655 height 29
click at [957, 498] on textarea "Modify Query via AI" at bounding box center [1048, 501] width 655 height 29
type textarea "D"
type textarea "O"
type textarea "J"
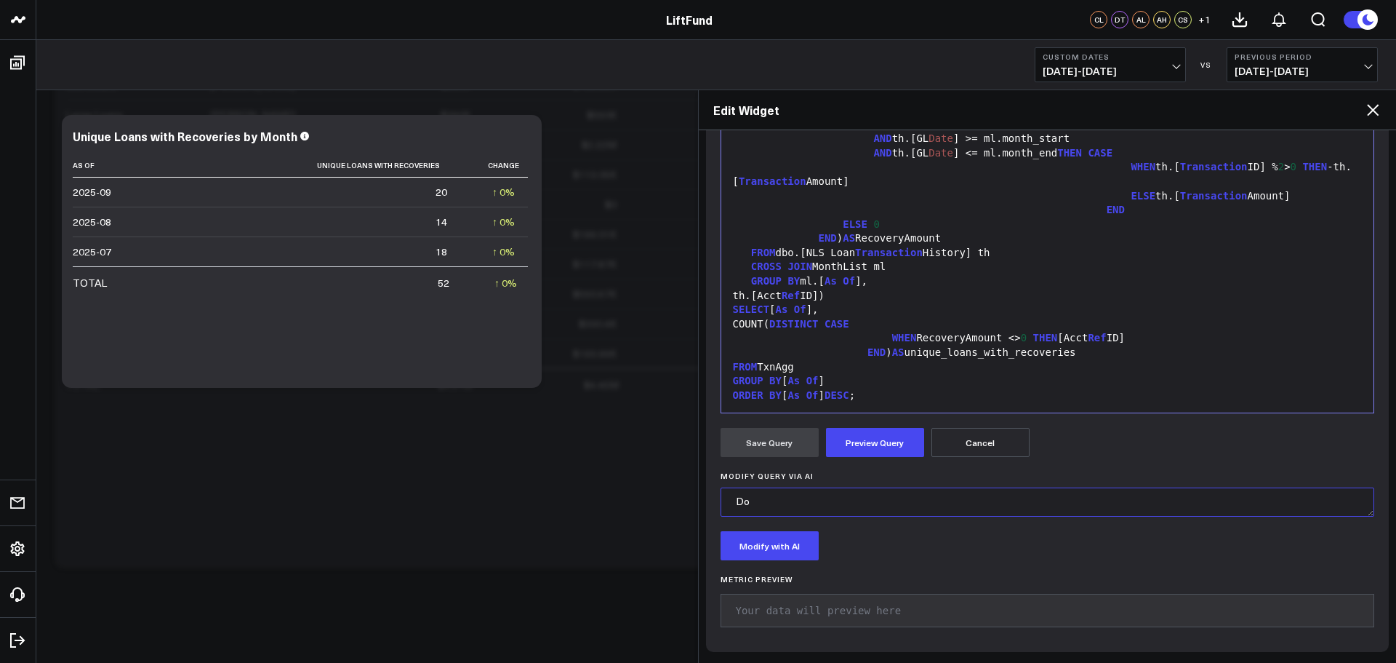
type textarea "D"
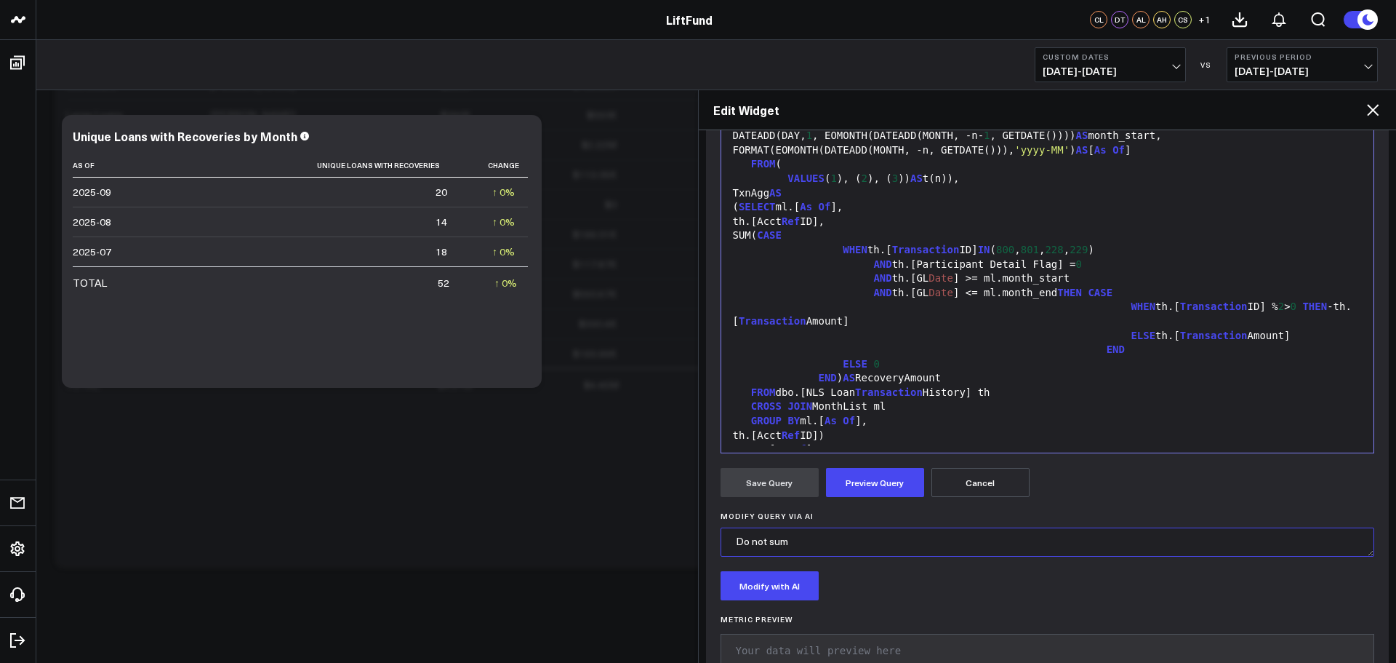
scroll to position [210, 0]
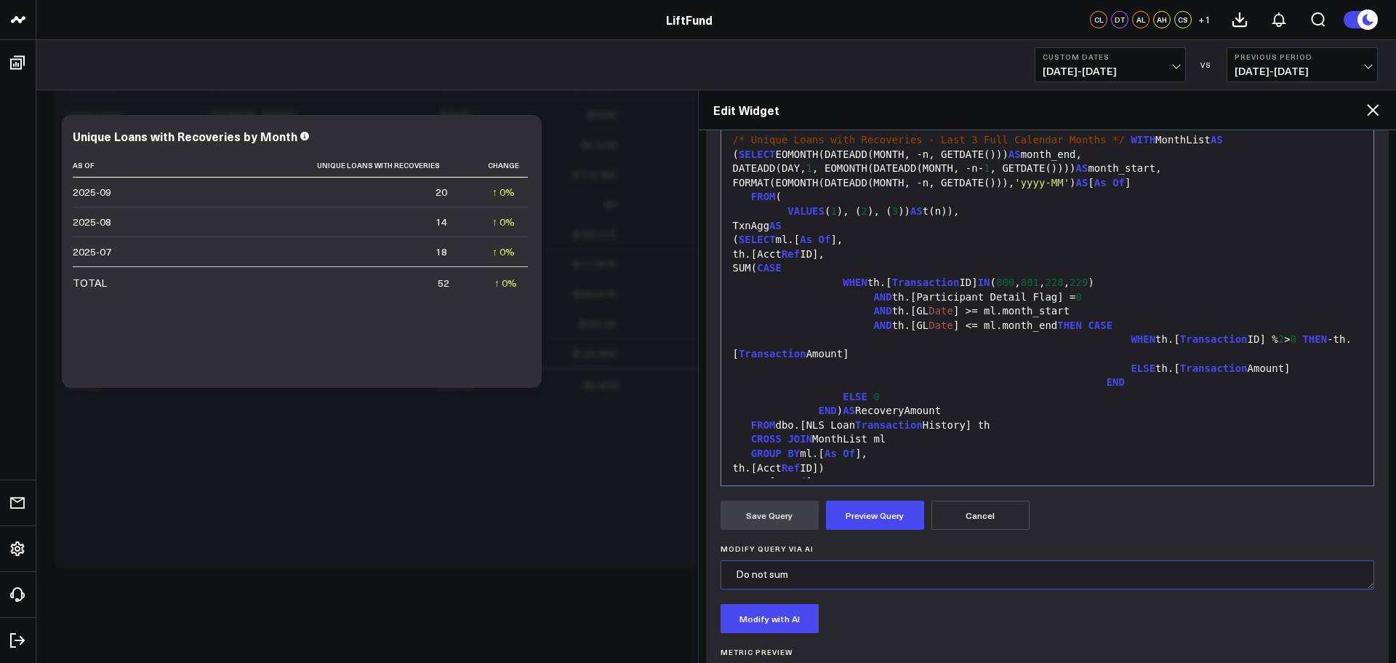
drag, startPoint x: 802, startPoint y: 575, endPoint x: 698, endPoint y: 570, distance: 104.1
click at [699, 570] on div "Widget Display Widget Date Settings Widget Query Manually edit your query or as…" at bounding box center [1048, 396] width 698 height 532
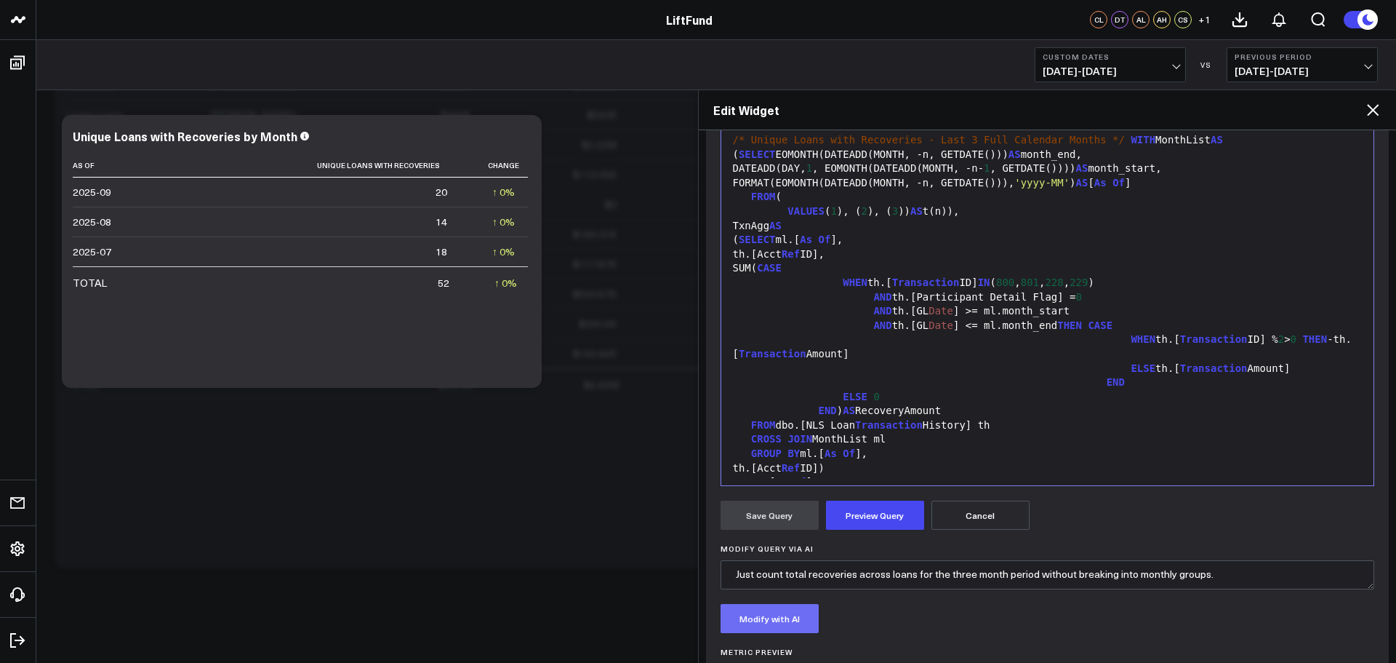
click at [788, 615] on button "Modify with AI" at bounding box center [770, 618] width 98 height 29
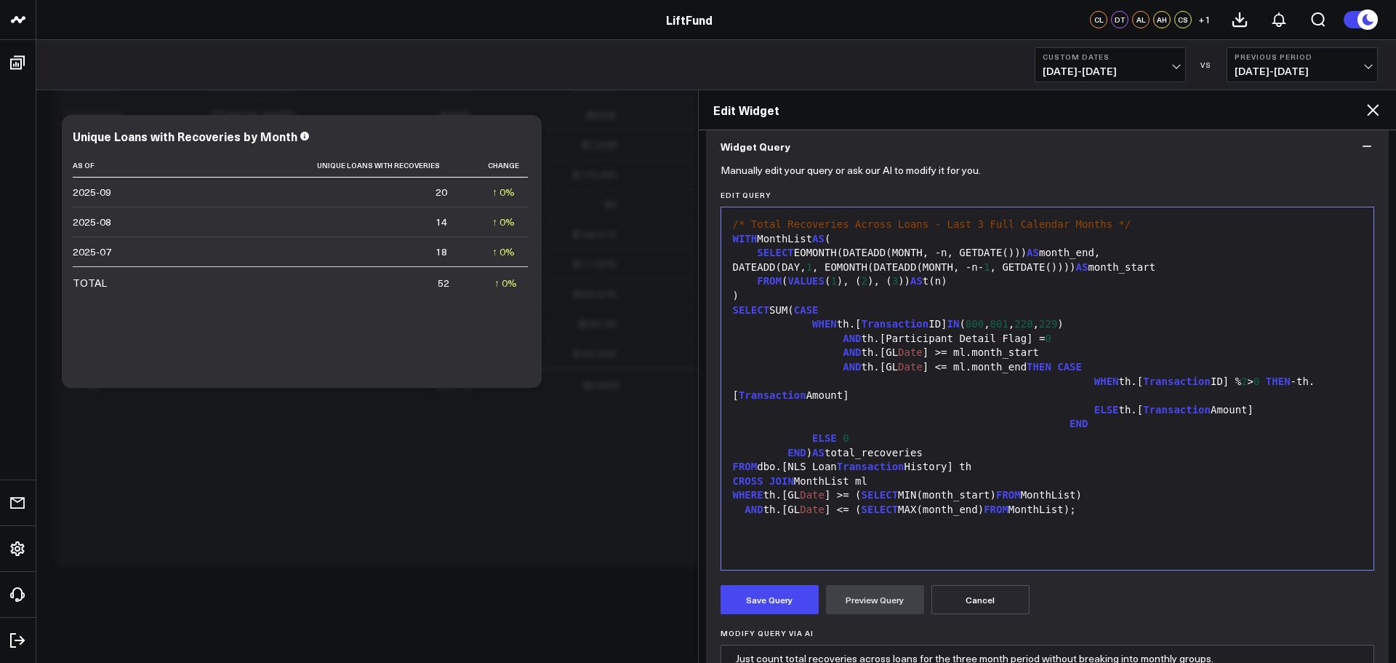
scroll to position [199, 0]
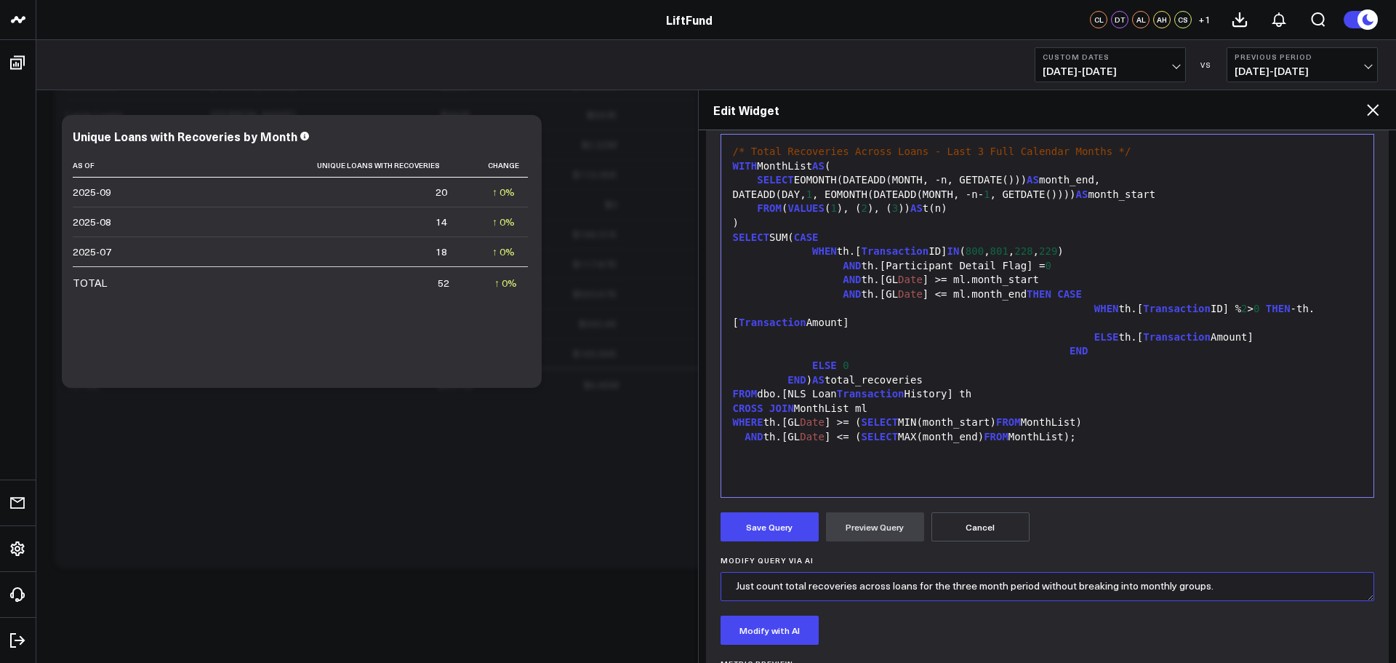
drag, startPoint x: 785, startPoint y: 582, endPoint x: 1146, endPoint y: 634, distance: 365.2
click at [785, 582] on textarea "Just count total recoveries across loans for the three month period without bre…" at bounding box center [1048, 586] width 655 height 29
click at [871, 585] on textarea "Just count total recoveries across loans for the three month period without bre…" at bounding box center [1048, 586] width 655 height 29
click at [808, 586] on textarea "Just count total recoveries across loans for the three month period without bre…" at bounding box center [1048, 586] width 655 height 29
click at [1252, 586] on textarea "Just count total unique loans with recoveries for the three month period withou…" at bounding box center [1048, 586] width 655 height 29
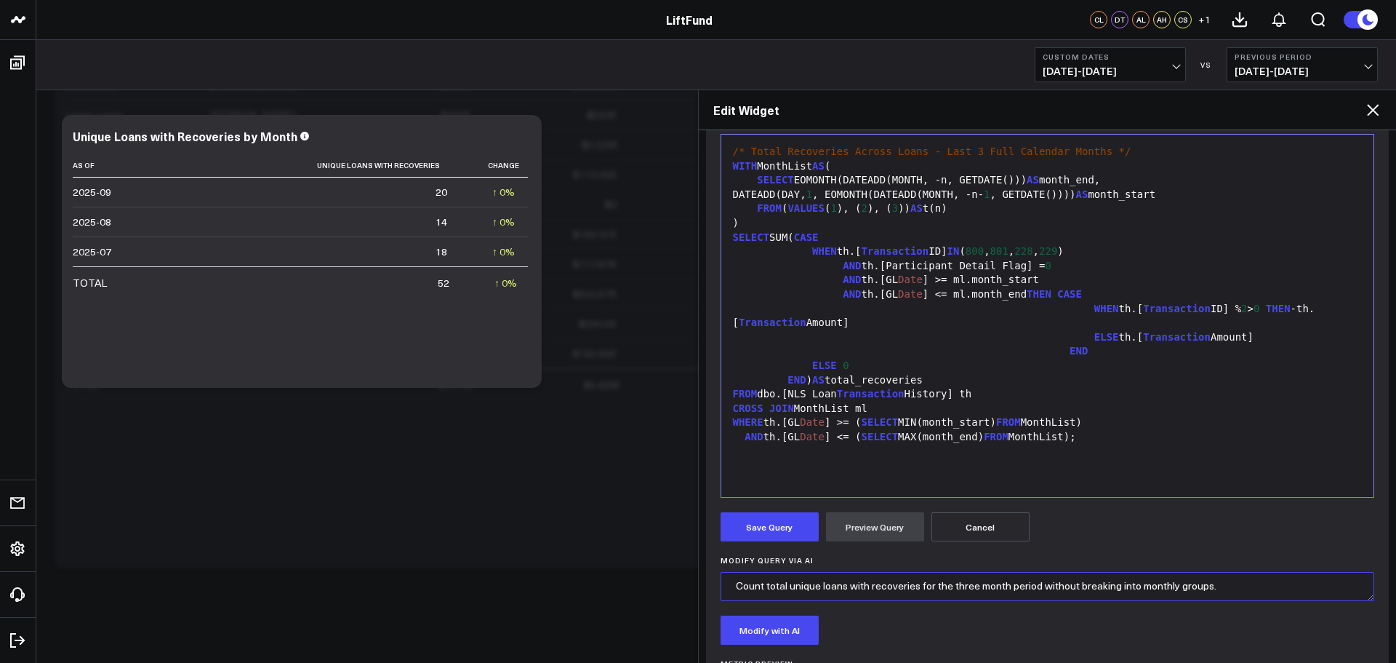
type textarea "Count total unique loans with recoveries for the three month period without bre…"
drag, startPoint x: 775, startPoint y: 632, endPoint x: 874, endPoint y: 616, distance: 100.2
click at [776, 631] on button "Modify with AI" at bounding box center [770, 629] width 98 height 29
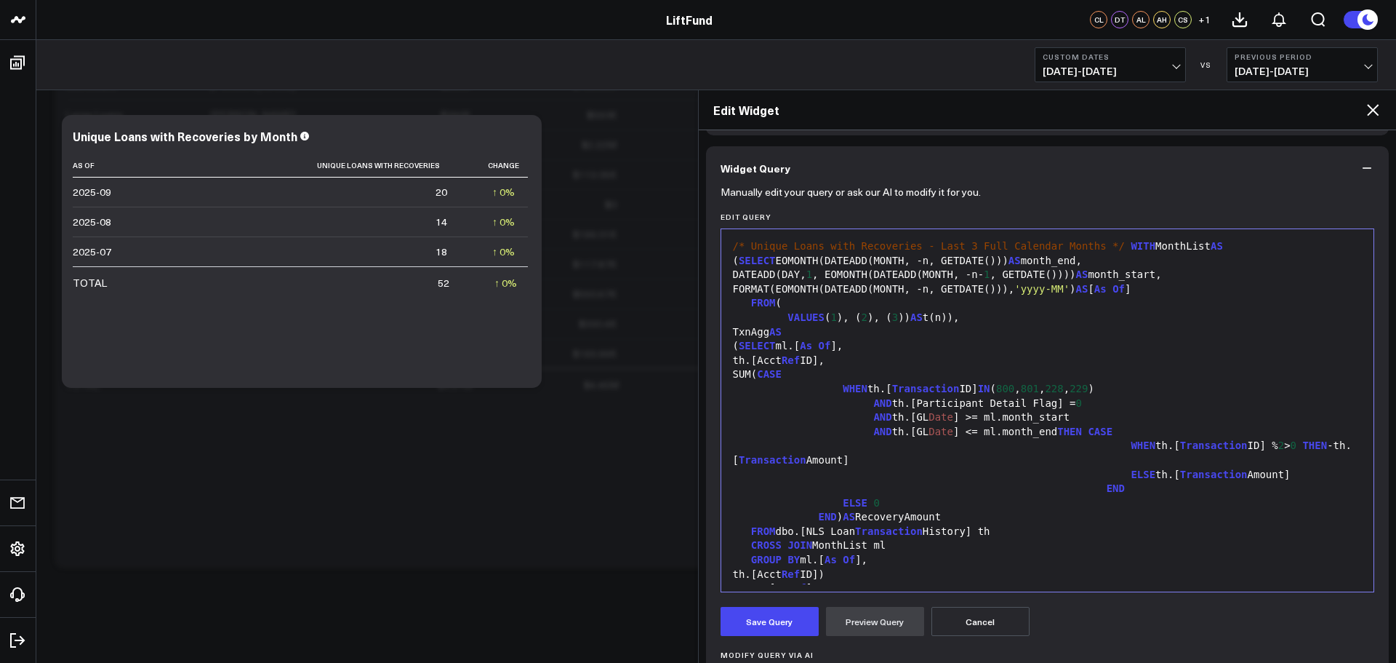
scroll to position [0, 0]
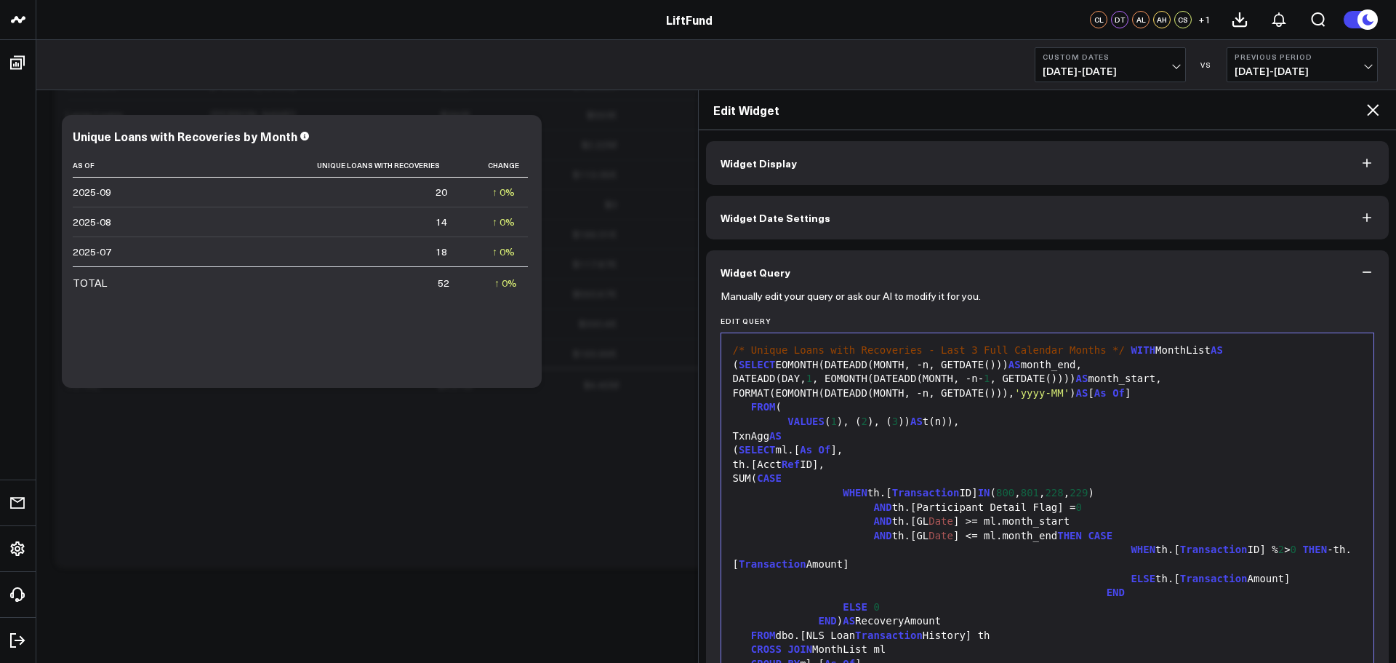
click at [827, 172] on button "Widget Display" at bounding box center [1048, 163] width 684 height 44
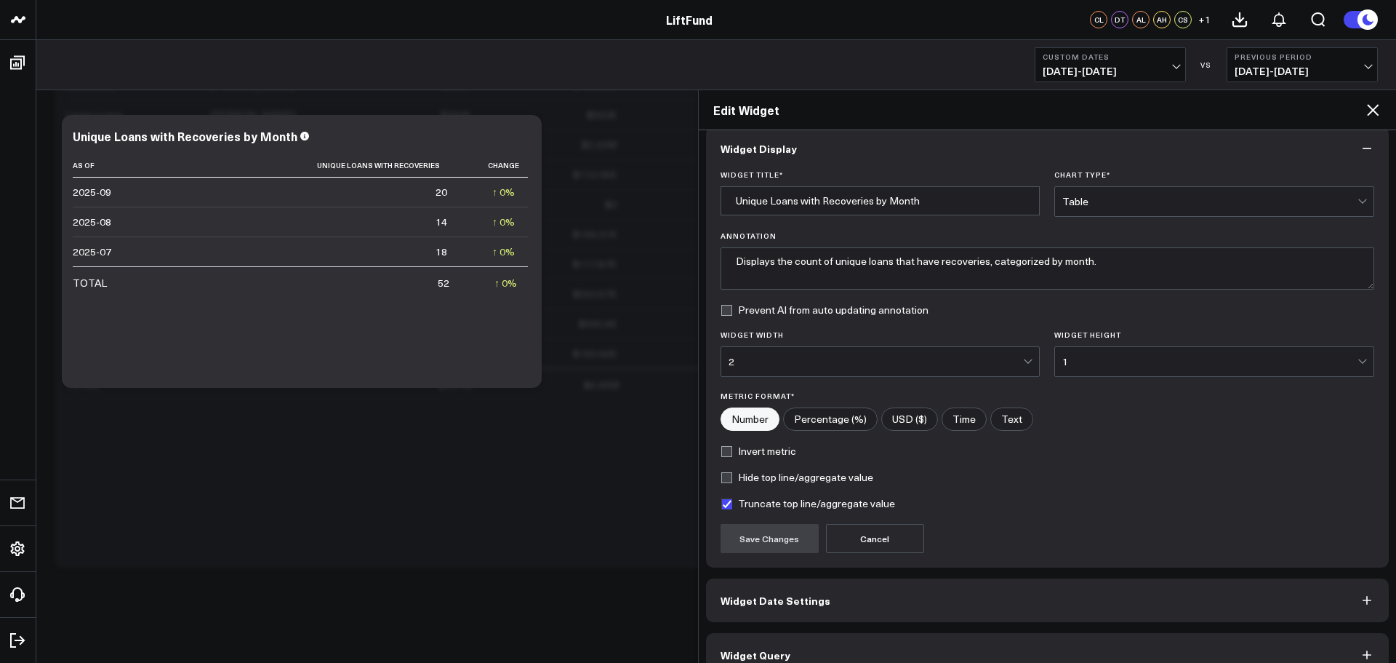
scroll to position [39, 0]
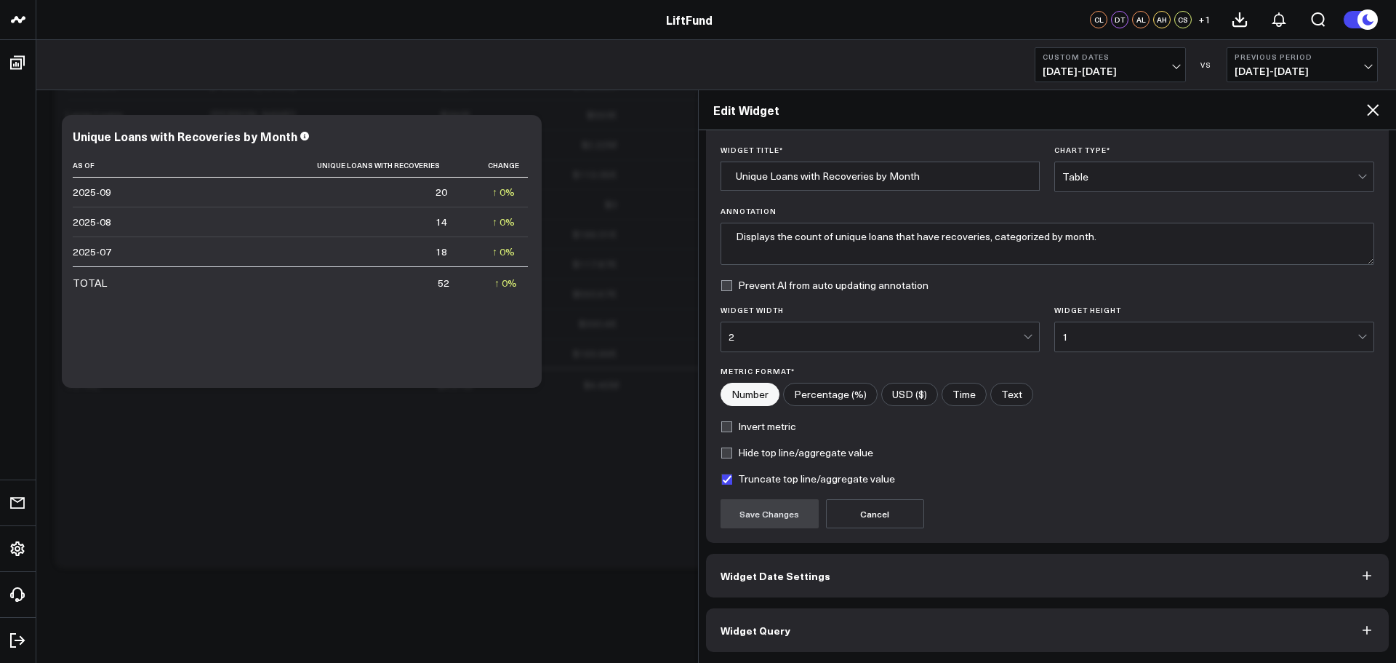
click at [785, 641] on button "Widget Query" at bounding box center [1048, 630] width 684 height 44
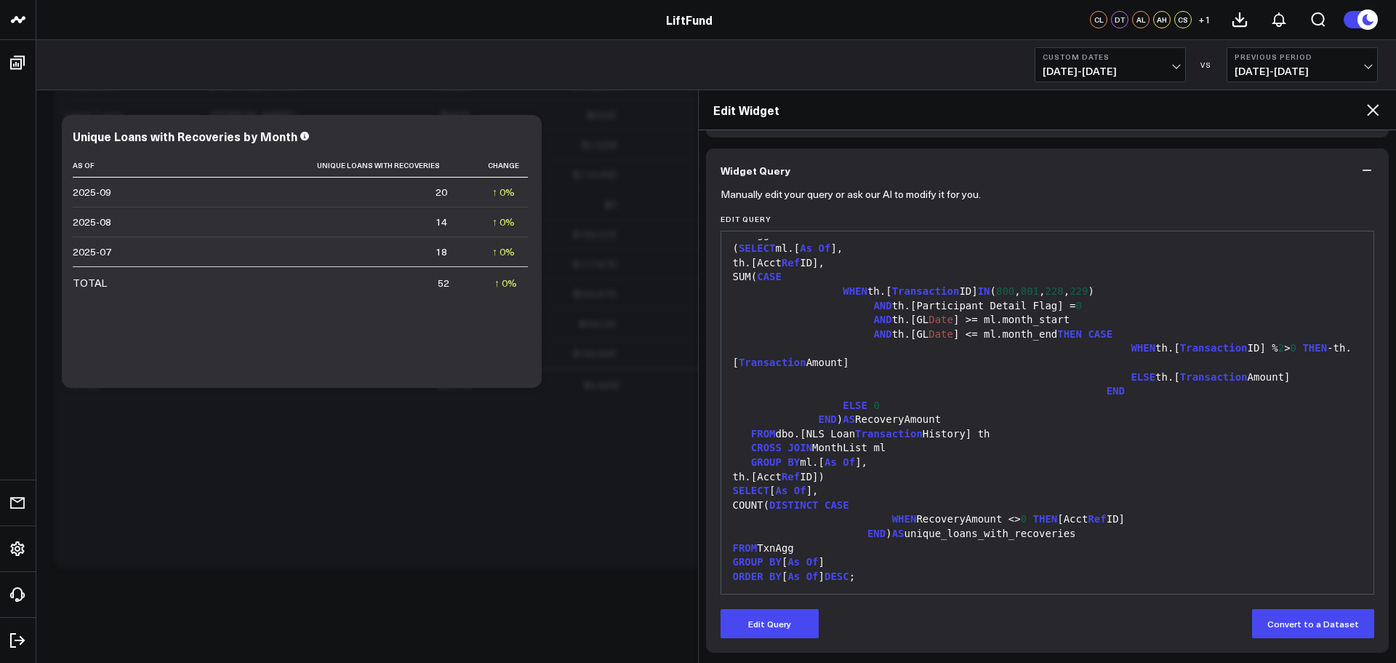
scroll to position [103, 0]
click at [802, 631] on button "Edit Query" at bounding box center [770, 622] width 98 height 29
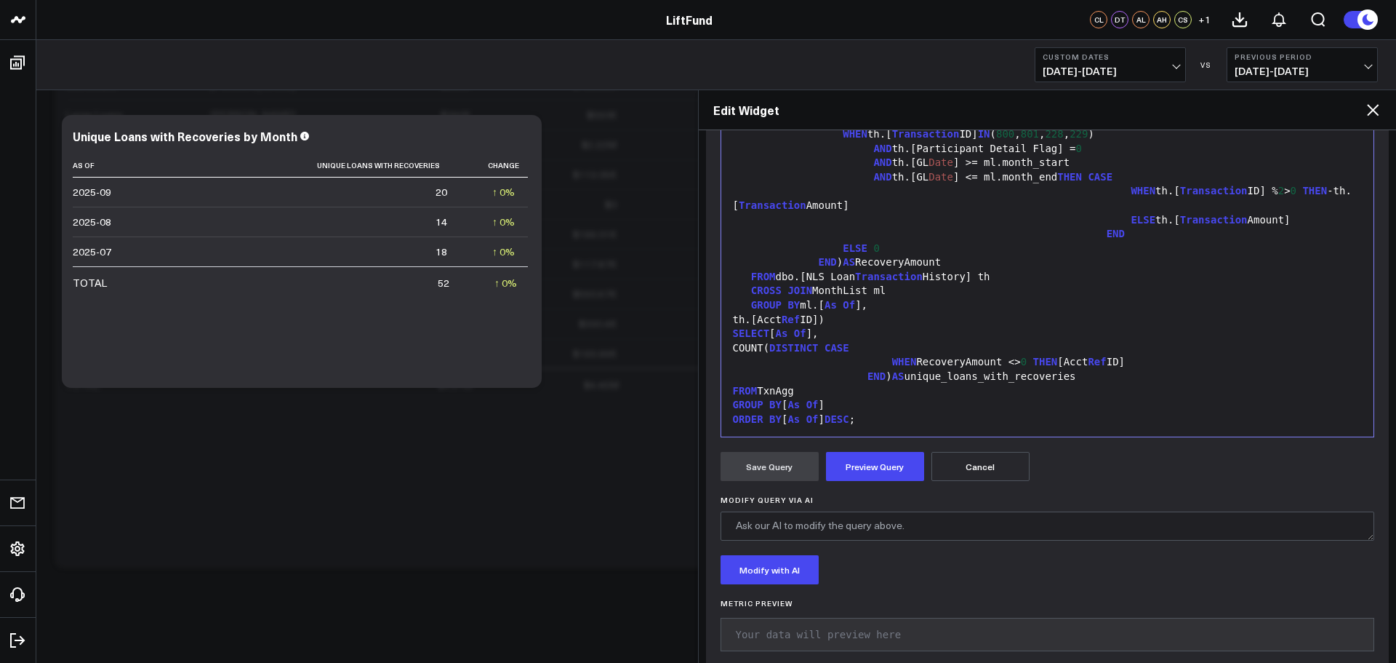
scroll to position [283, 0]
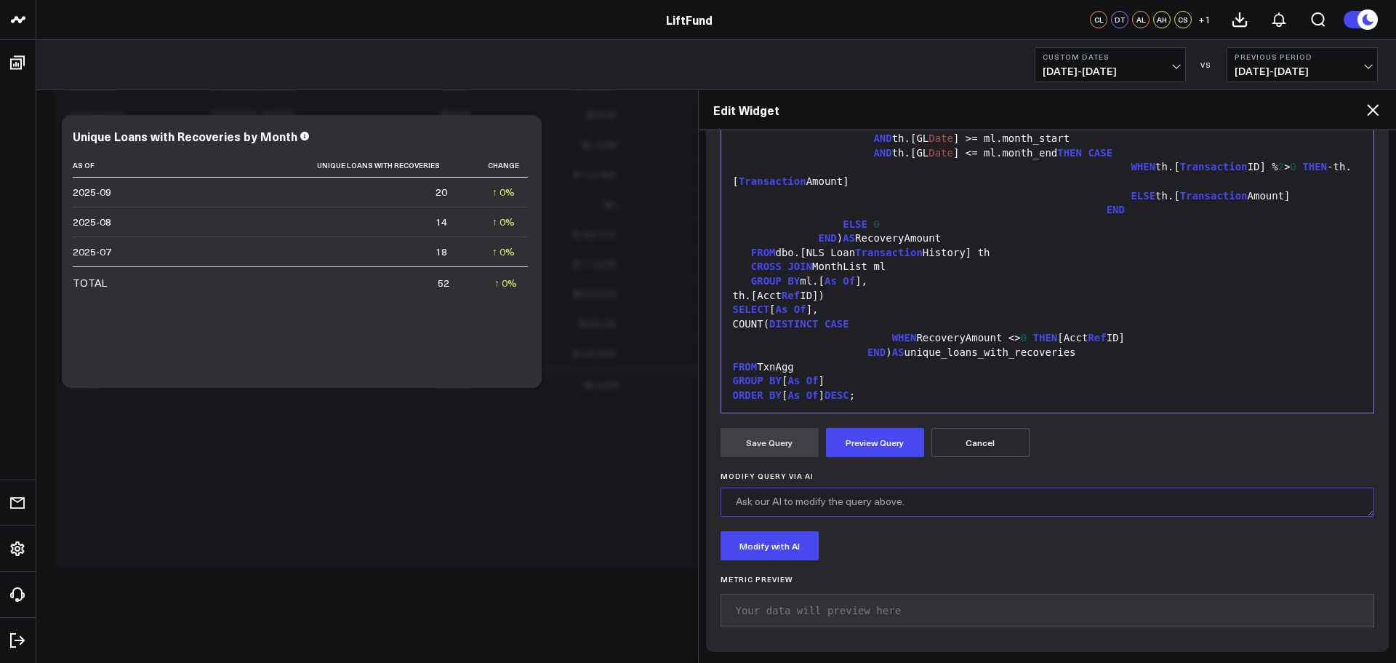
click at [849, 498] on textarea "Modify Query via AI" at bounding box center [1048, 501] width 655 height 29
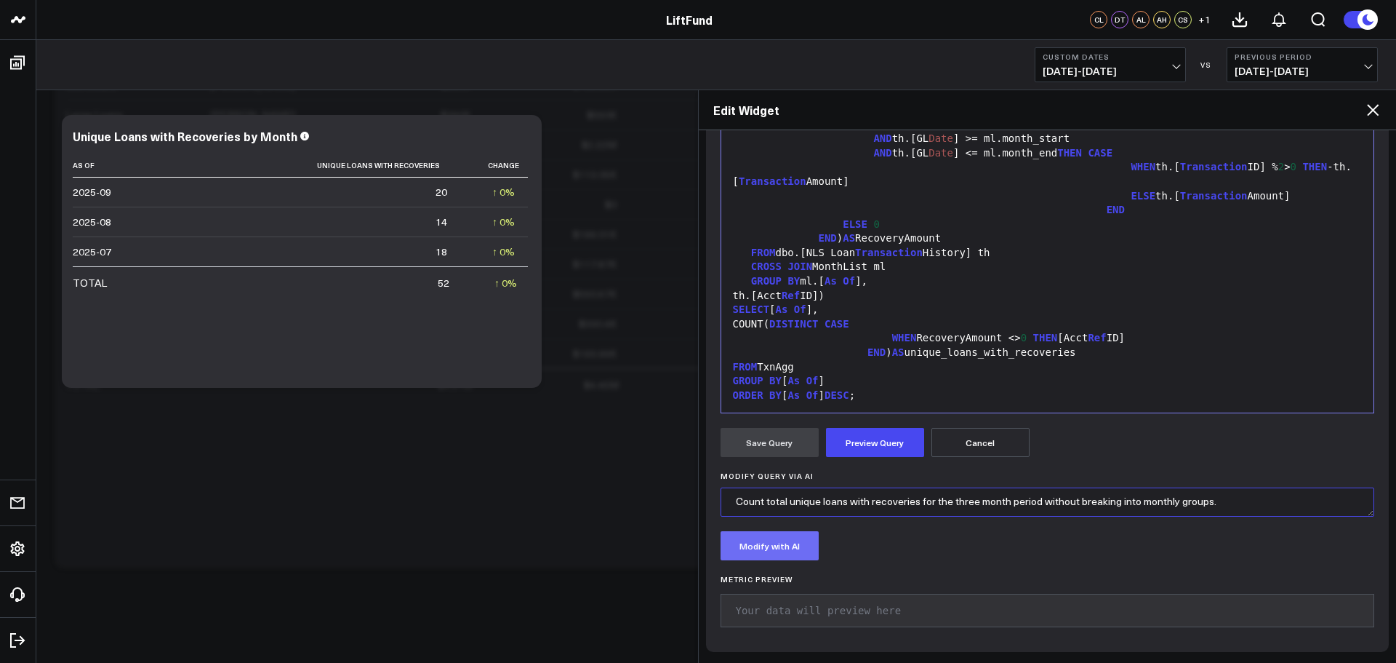
type textarea "Count total unique loans with recoveries for the three month period without bre…"
click at [792, 543] on button "Modify with AI" at bounding box center [770, 545] width 98 height 29
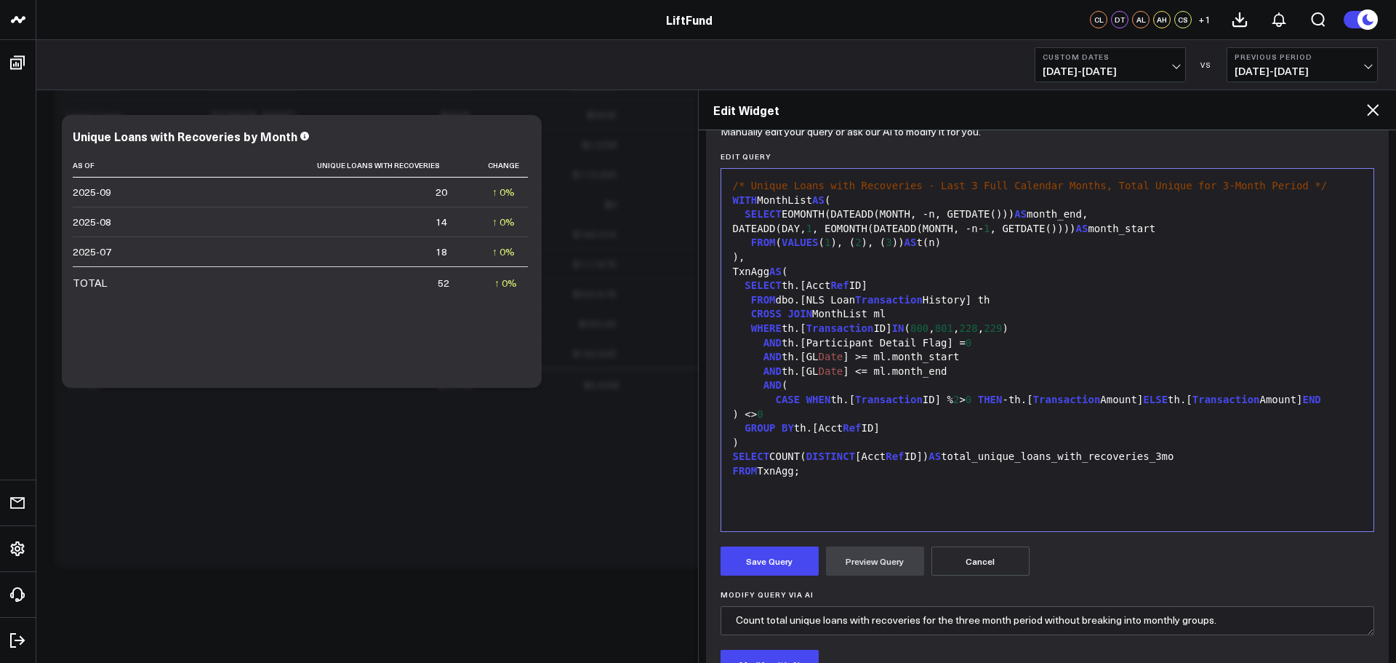
scroll to position [271, 0]
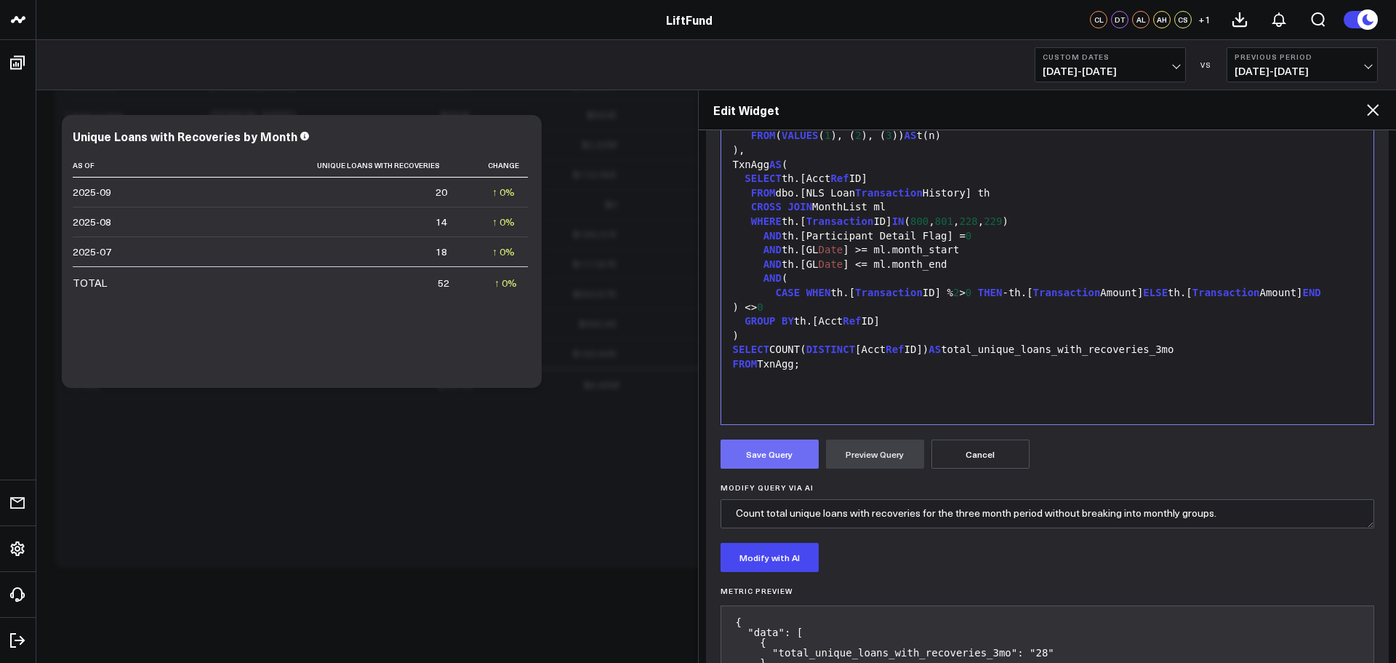
click at [771, 448] on button "Save Query" at bounding box center [770, 453] width 98 height 29
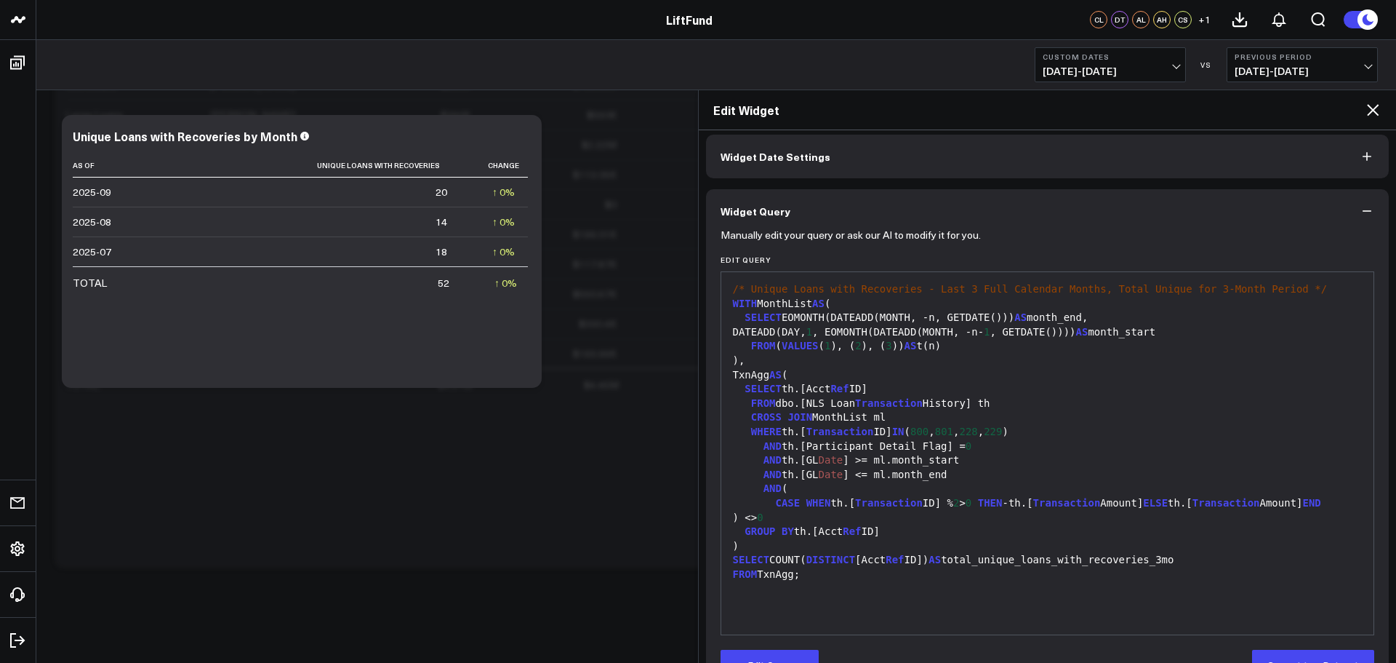
scroll to position [0, 0]
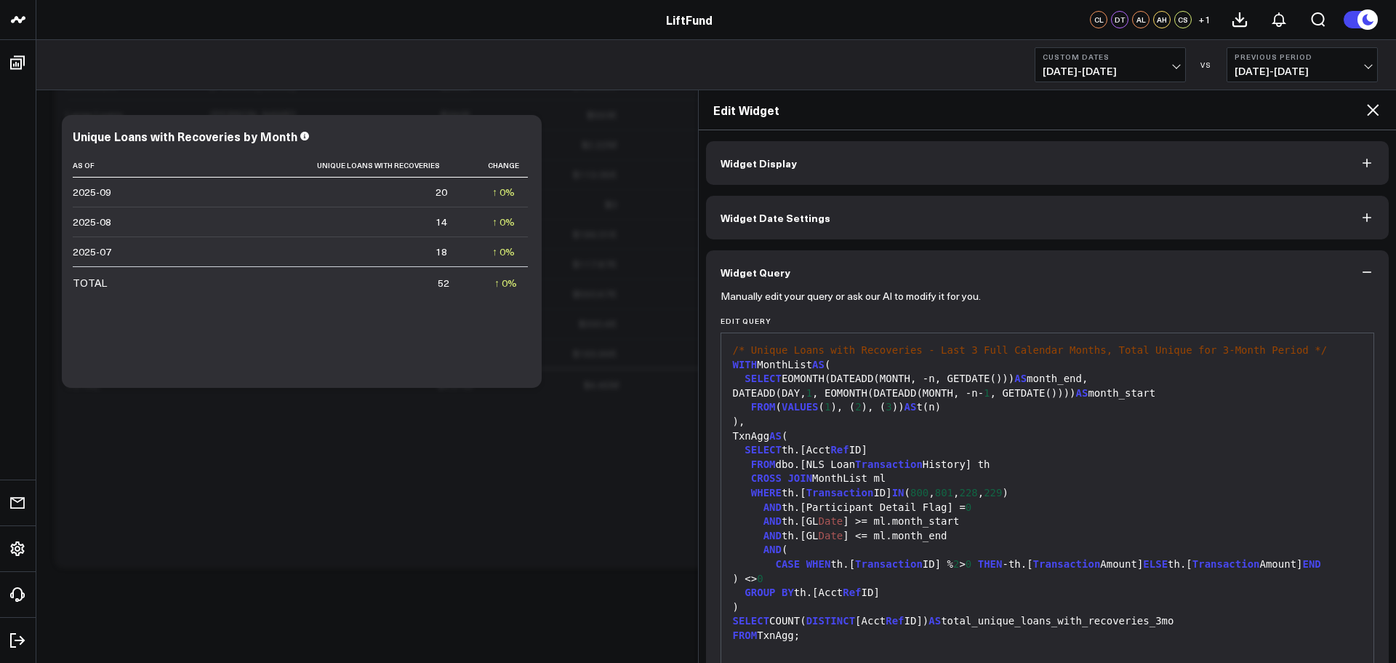
click at [879, 173] on button "Widget Display" at bounding box center [1048, 163] width 684 height 44
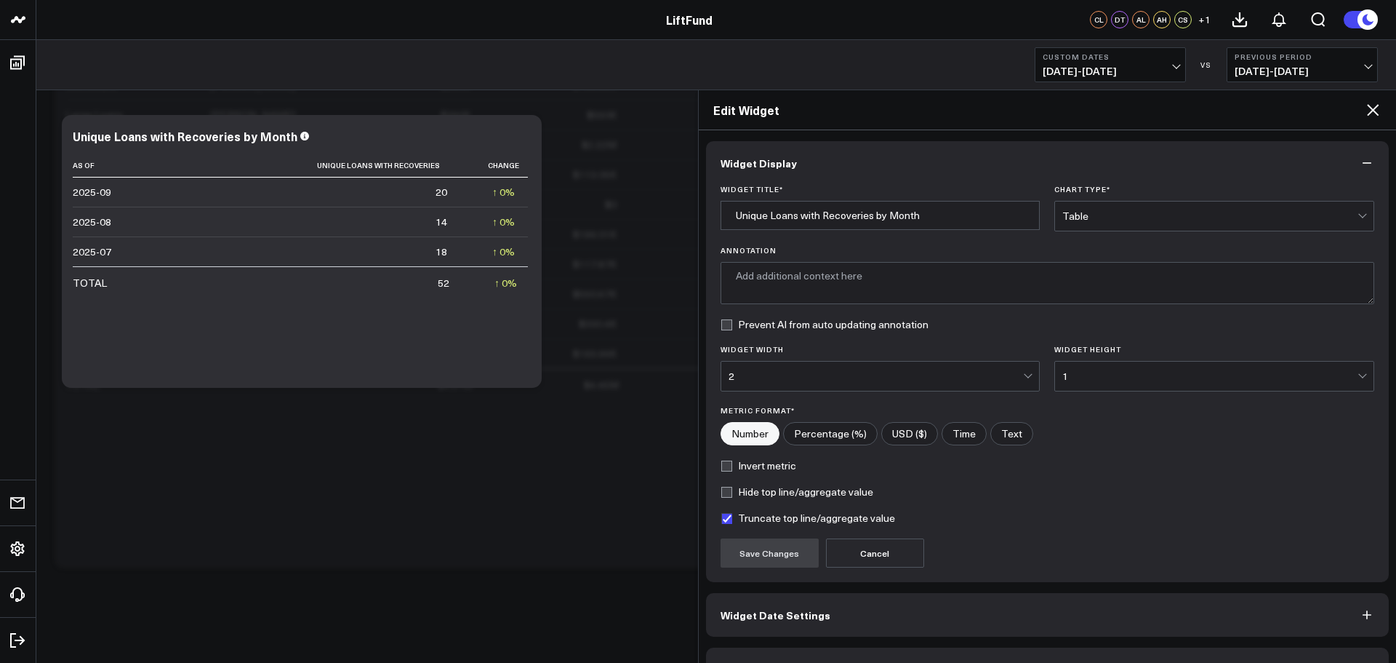
type textarea "Total number of unique loans that experienced recoveries over the past three mo…"
click at [1349, 221] on div "Table" at bounding box center [1209, 216] width 295 height 12
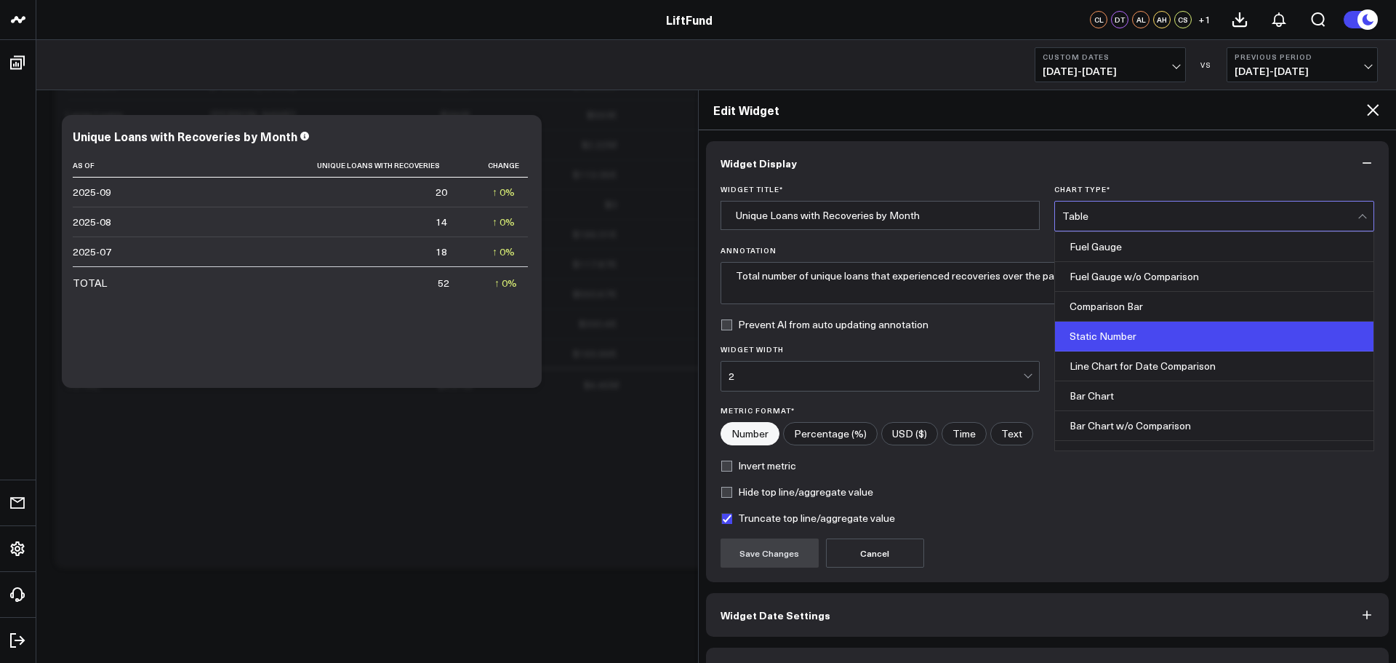
click at [1157, 332] on div "Static Number" at bounding box center [1214, 336] width 319 height 30
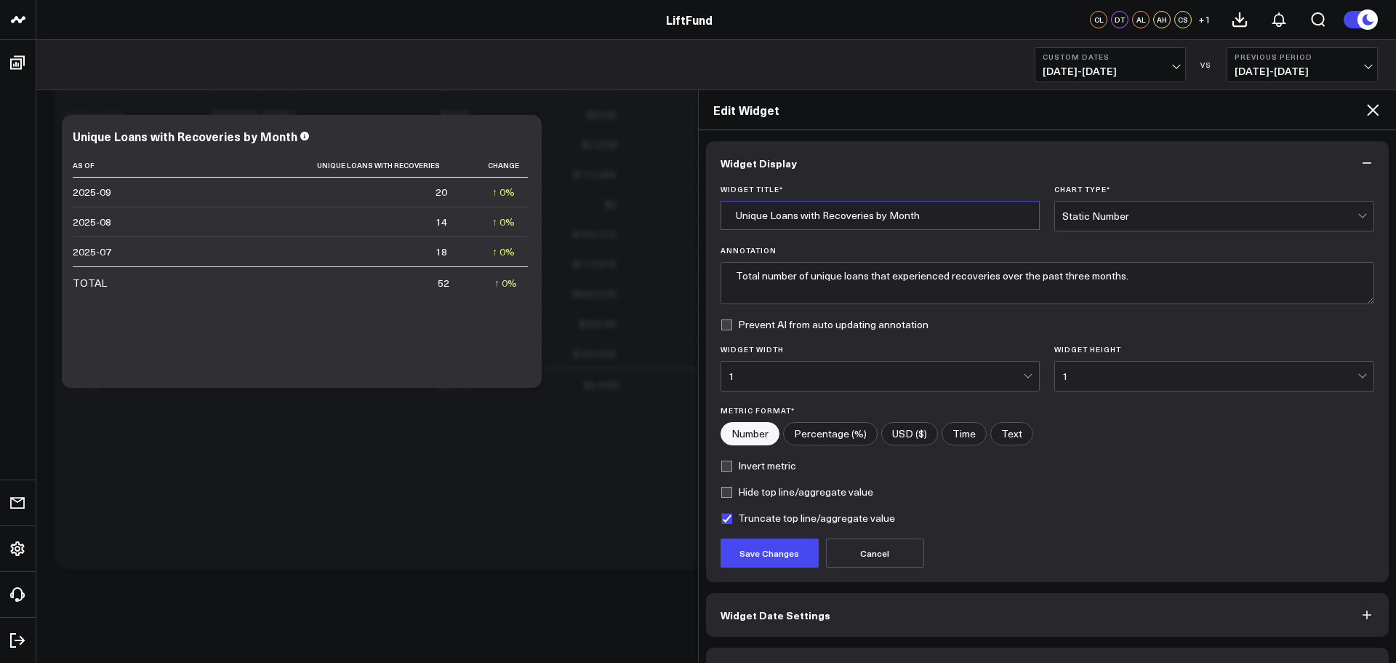
drag, startPoint x: 937, startPoint y: 215, endPoint x: 856, endPoint y: 215, distance: 81.5
click at [832, 216] on input "Unique Loans with Recoveries by Month" at bounding box center [881, 215] width 320 height 29
click at [879, 215] on input "Unique Loans with Recoveries by Month" at bounding box center [881, 215] width 320 height 29
click at [874, 216] on input "Unique Loans with Recoveries by Month" at bounding box center [881, 215] width 320 height 29
type input "Total Loans with Recoveries, Last 3 Months"
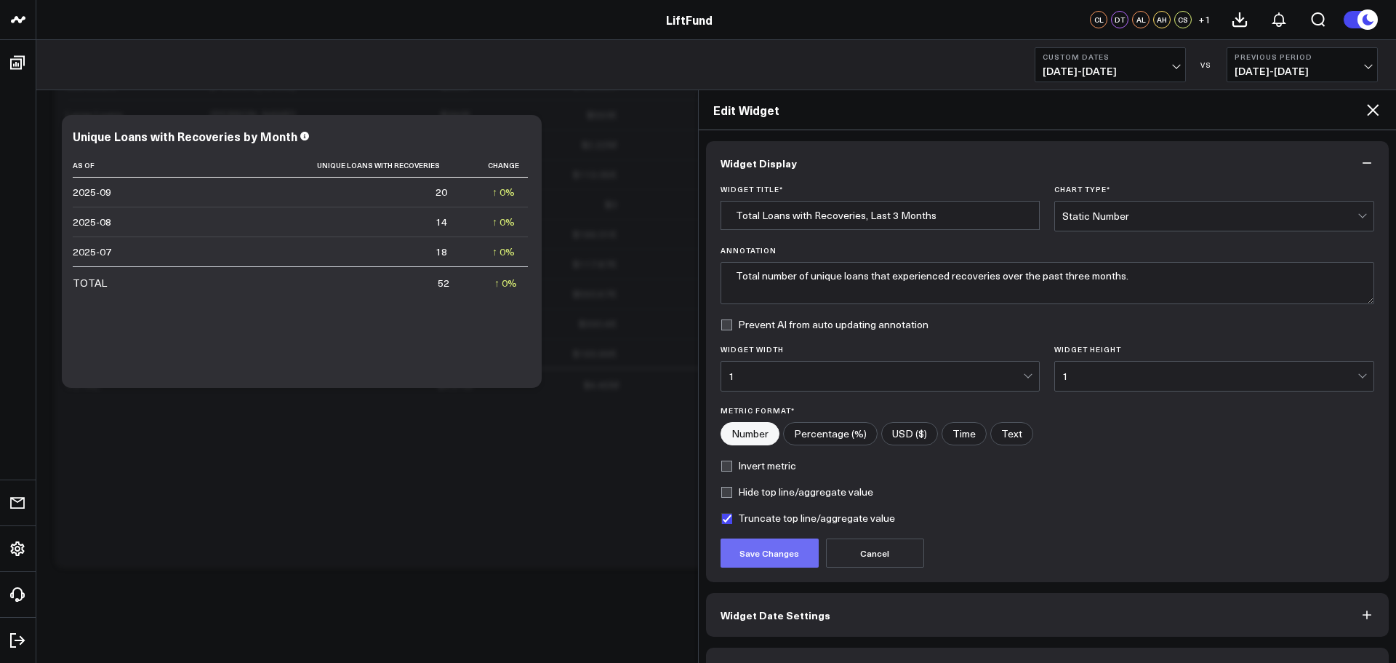
click at [778, 544] on button "Save Changes" at bounding box center [770, 552] width 98 height 29
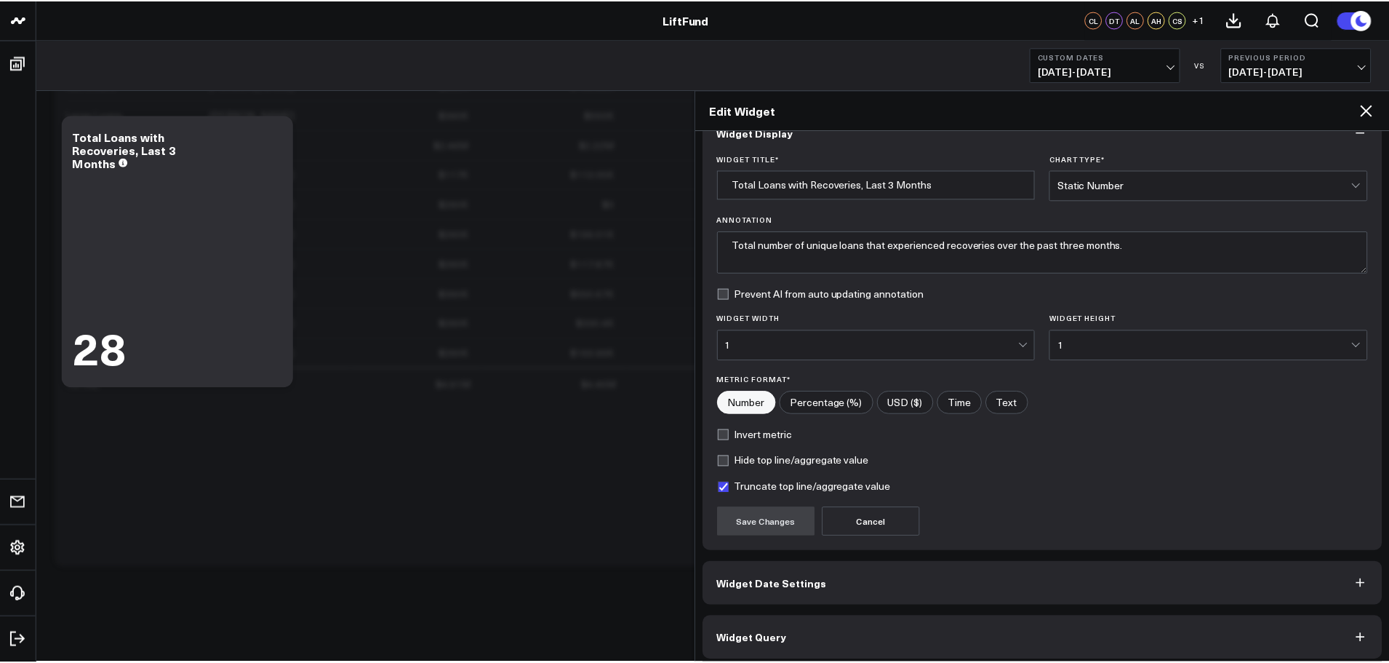
scroll to position [39, 0]
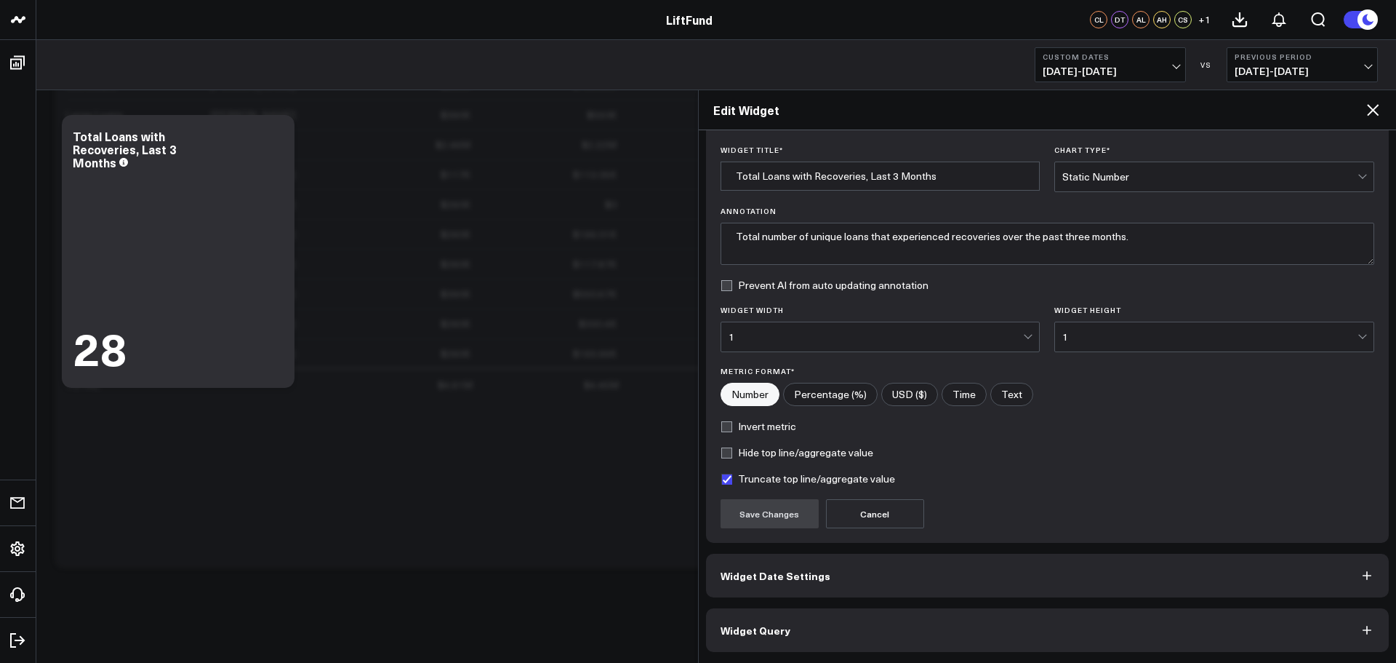
click at [1379, 111] on icon at bounding box center [1372, 109] width 17 height 17
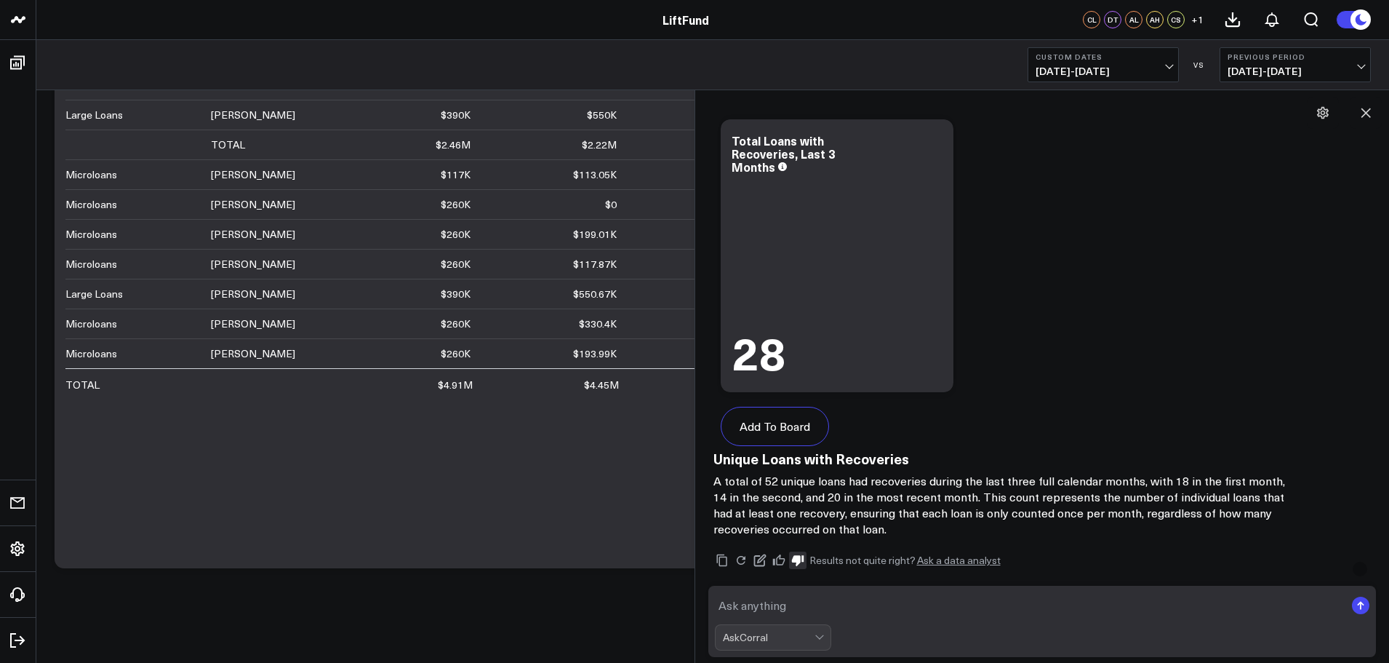
scroll to position [1276, 0]
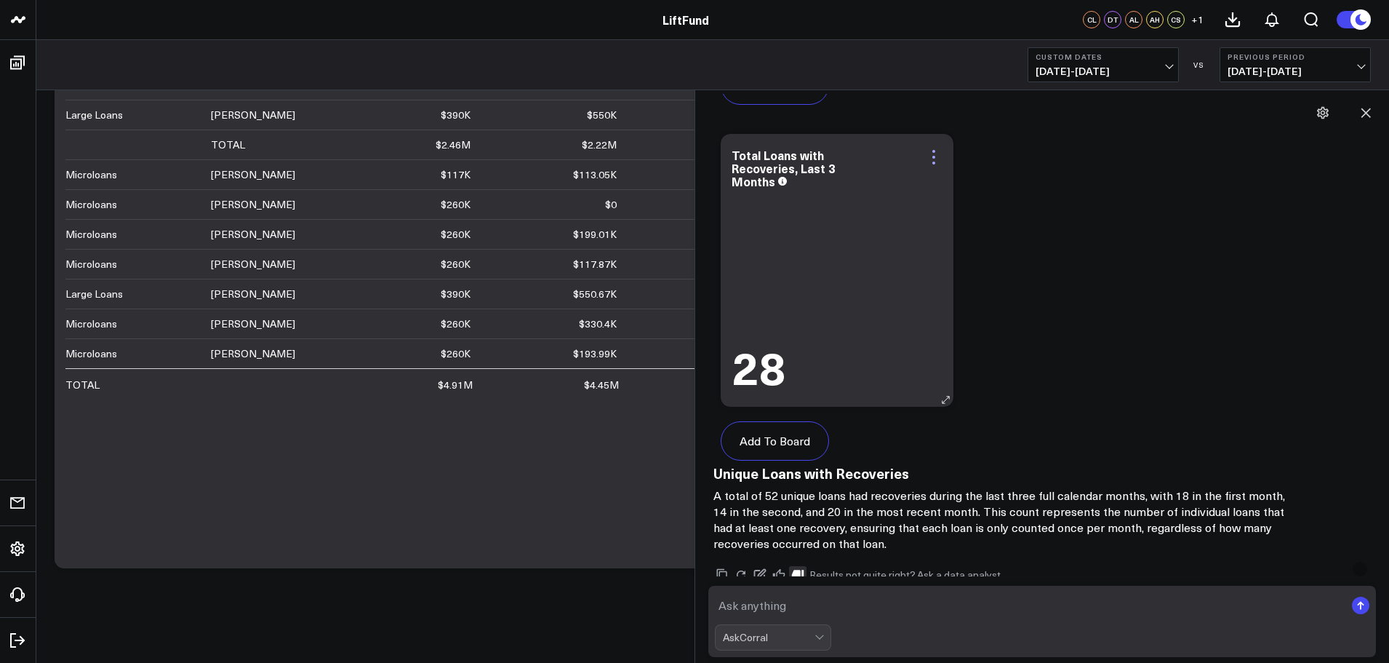
click at [933, 153] on icon at bounding box center [933, 156] width 17 height 17
click at [766, 447] on button "Add To Board" at bounding box center [775, 440] width 108 height 39
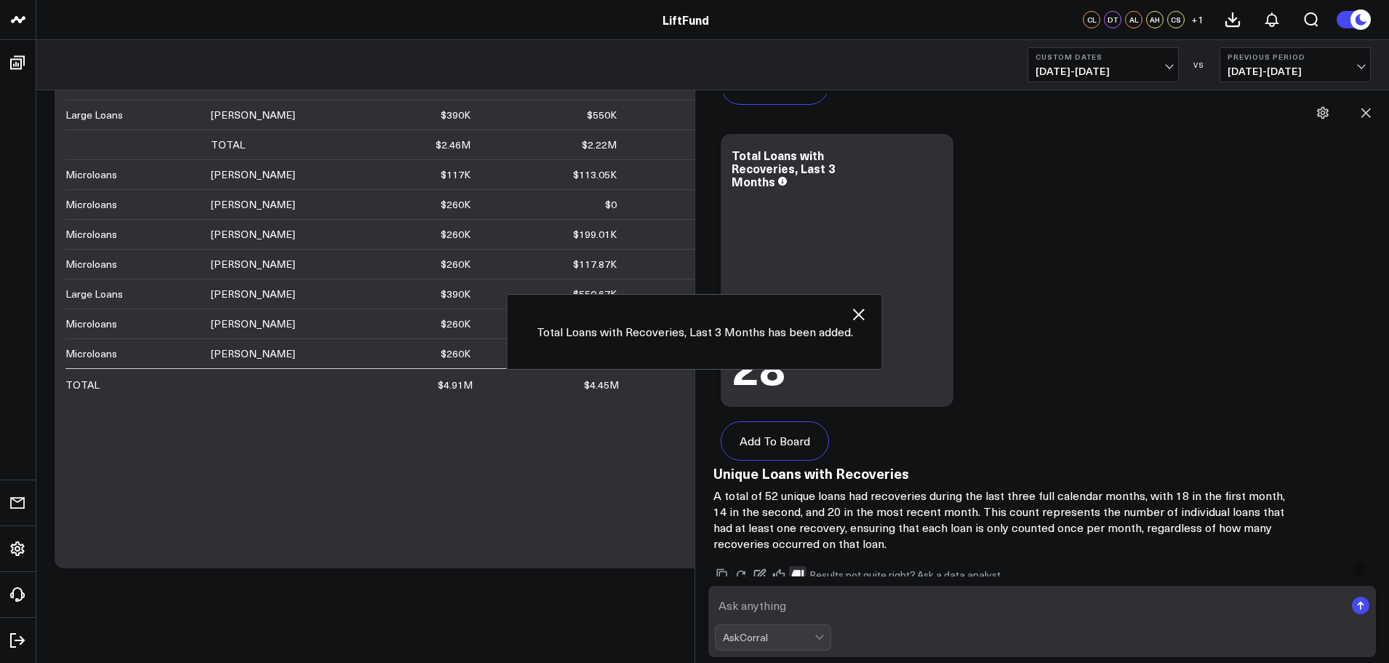
click at [855, 308] on icon "button" at bounding box center [858, 313] width 17 height 17
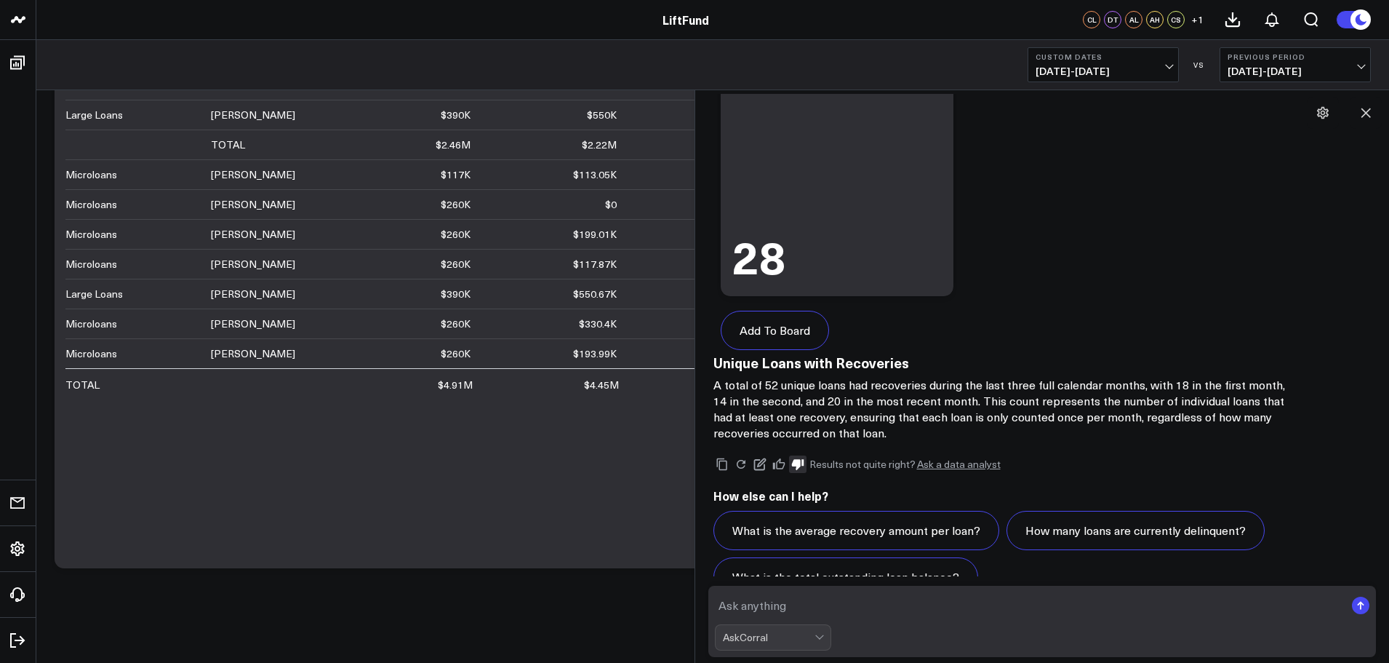
scroll to position [1421, 0]
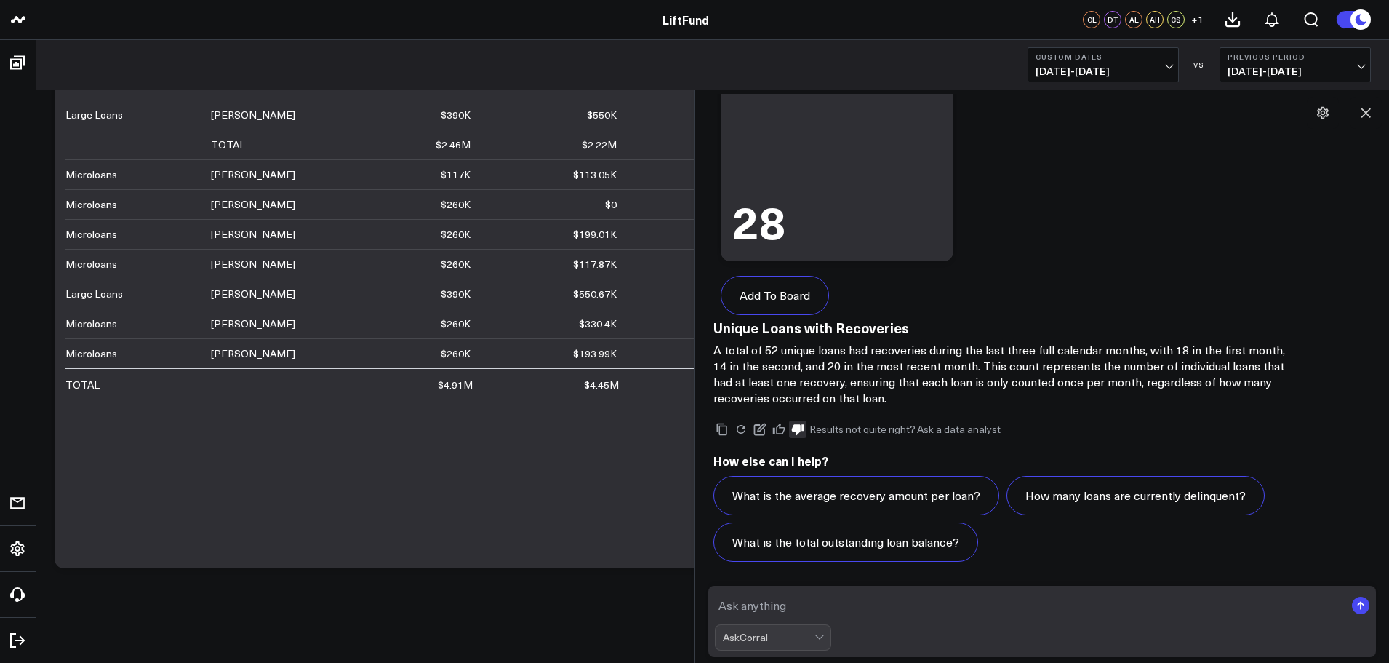
click at [612, 617] on div "Portfolio Modify via AI Copy link to widget Ask support Remove Create linked co…" at bounding box center [712, 4] width 1353 height 1318
click at [1366, 105] on icon at bounding box center [1365, 112] width 15 height 15
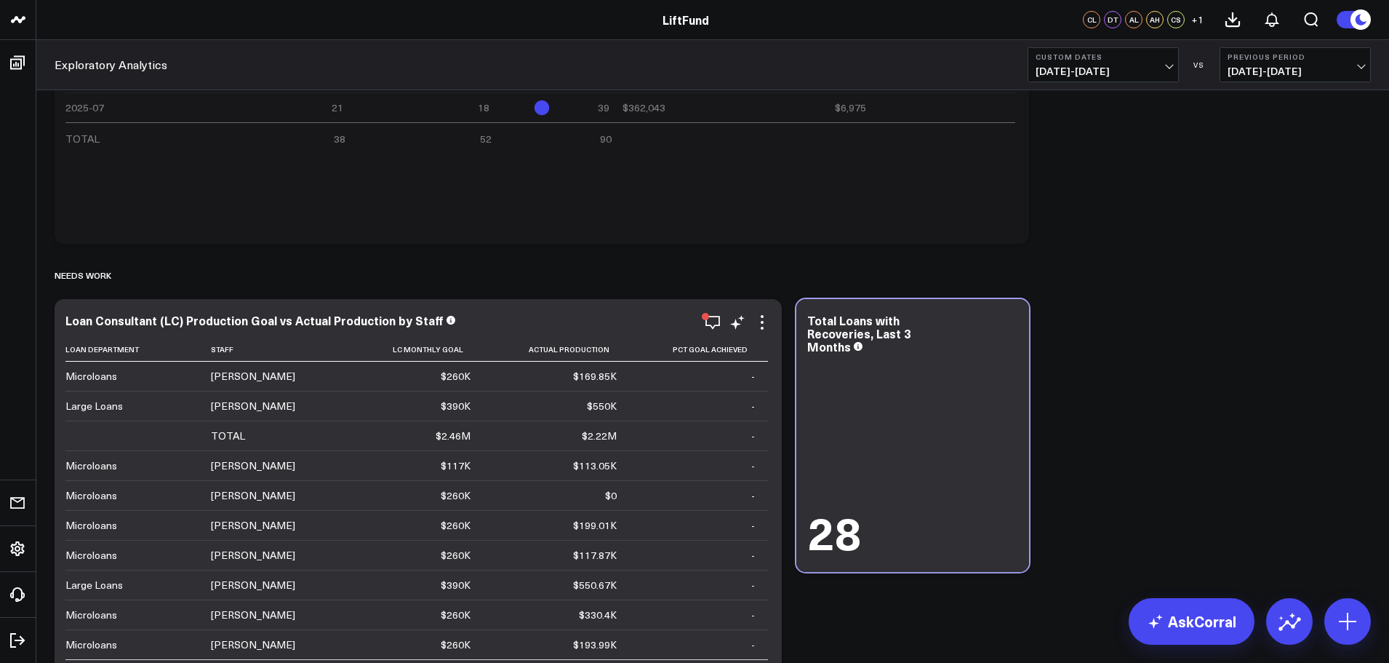
scroll to position [309, 0]
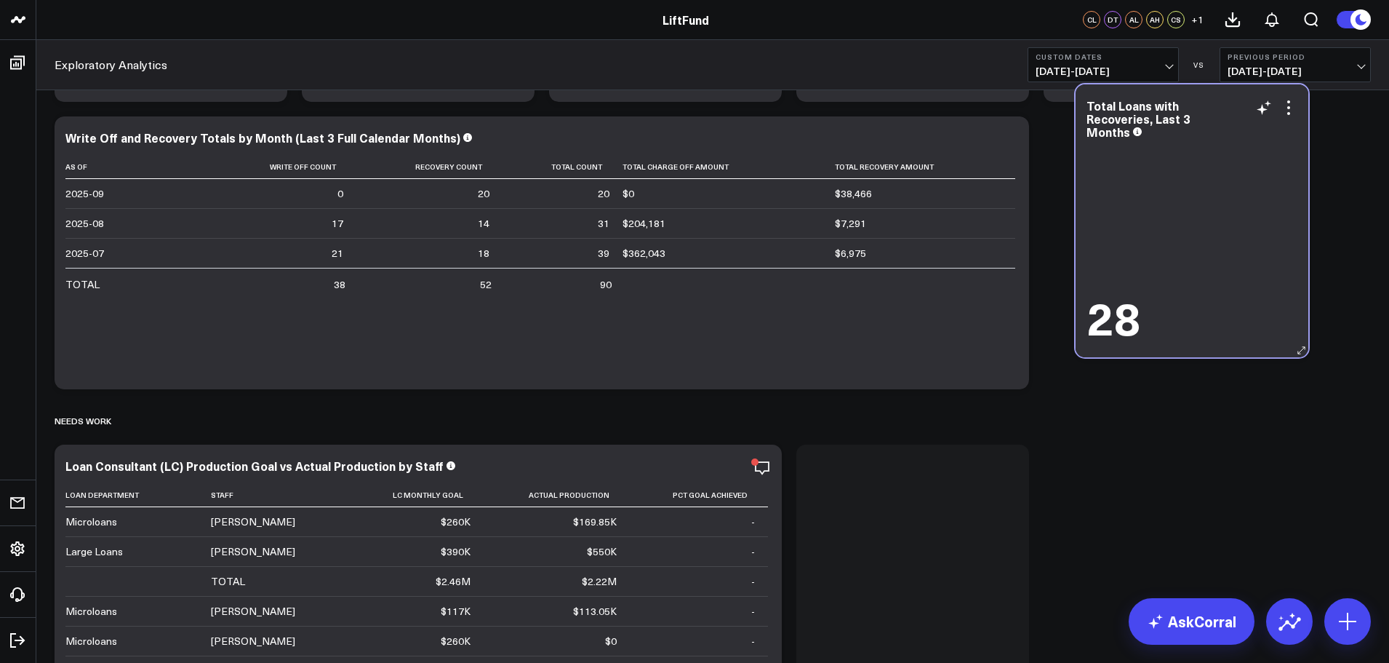
drag, startPoint x: 849, startPoint y: 586, endPoint x: 1129, endPoint y: 227, distance: 455.0
click at [1129, 227] on div "28" at bounding box center [1191, 242] width 211 height 201
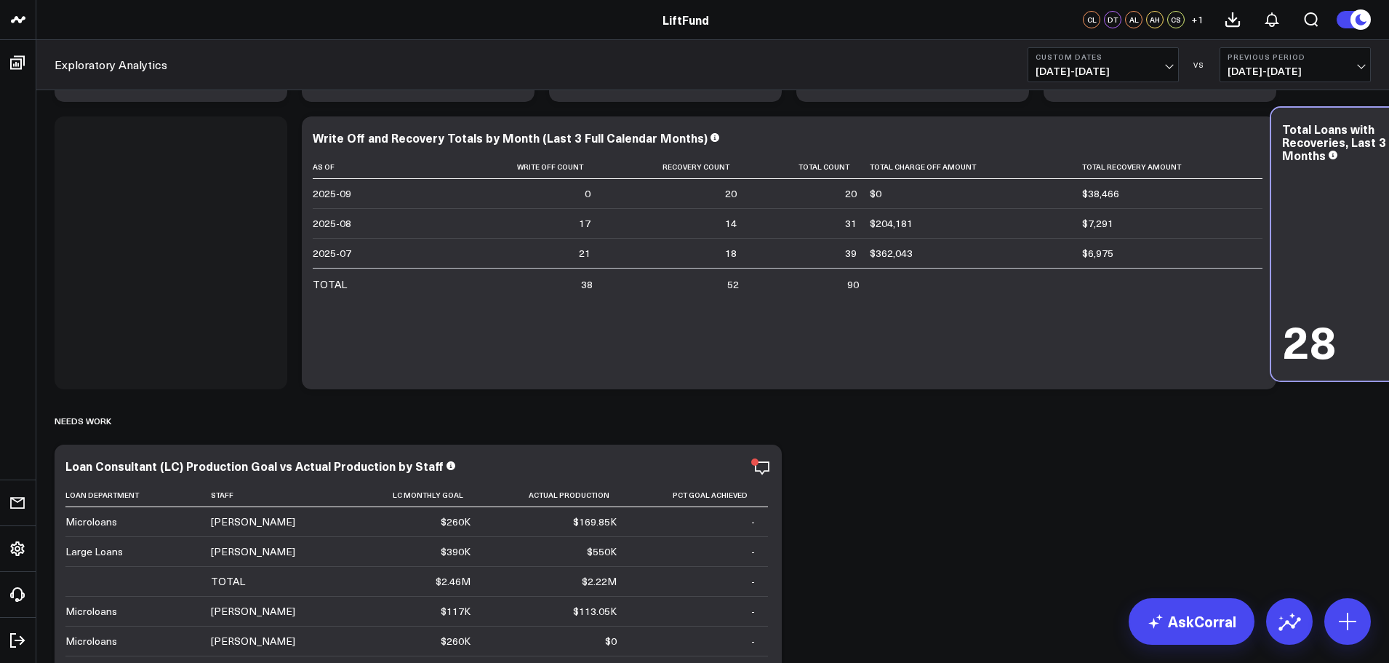
drag, startPoint x: 843, startPoint y: 428, endPoint x: 1313, endPoint y: 233, distance: 508.3
click at [1313, 233] on div "28" at bounding box center [1387, 265] width 211 height 201
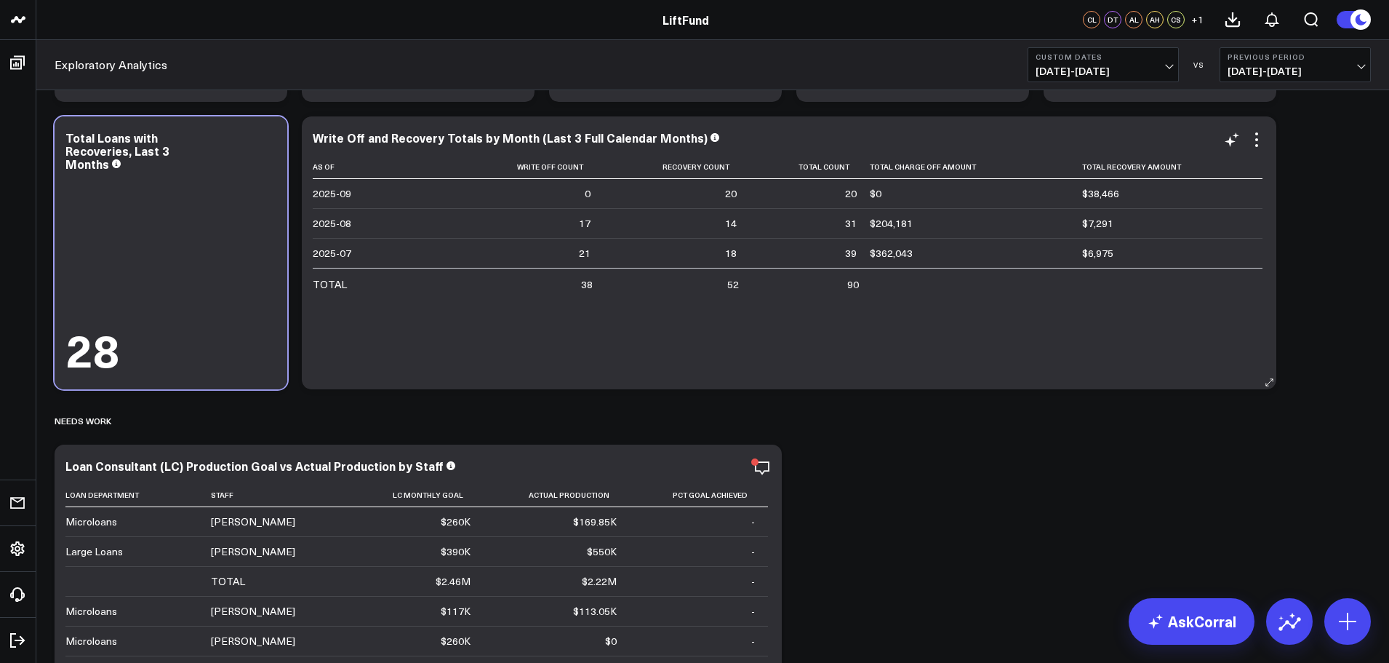
scroll to position [91, 0]
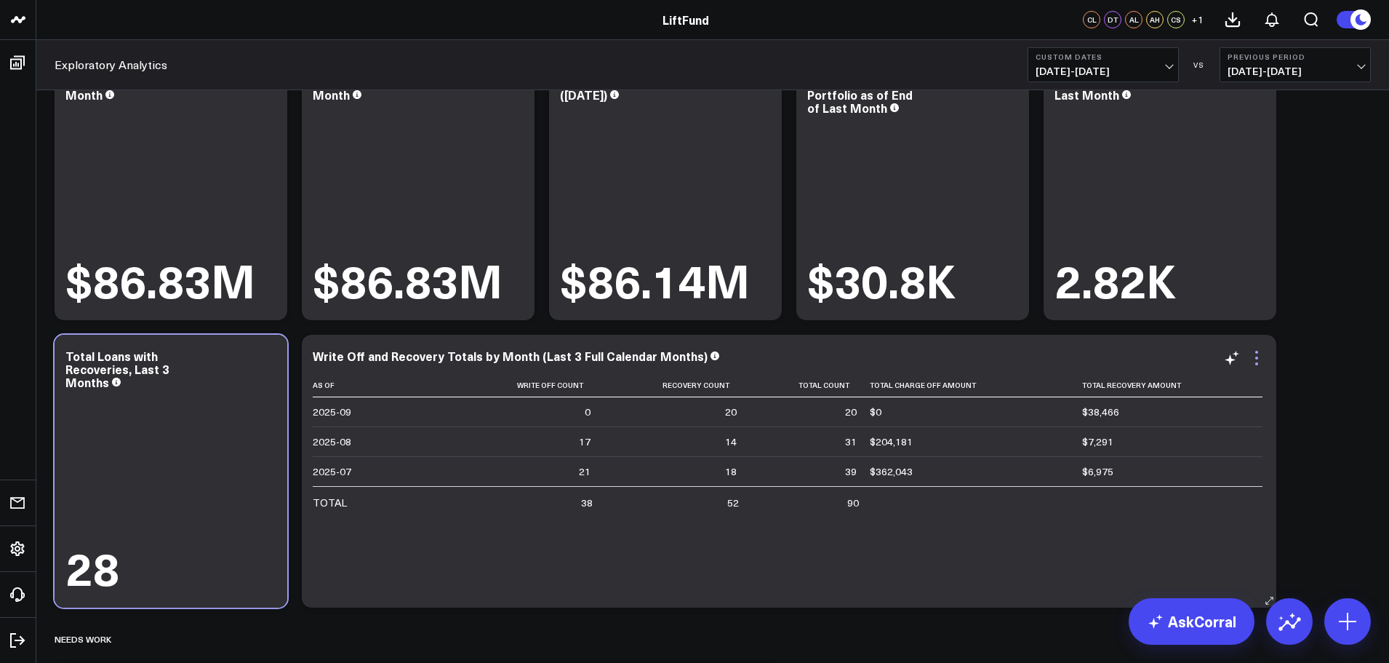
click at [1257, 359] on icon at bounding box center [1256, 357] width 17 height 17
click at [1256, 360] on icon at bounding box center [1256, 357] width 17 height 17
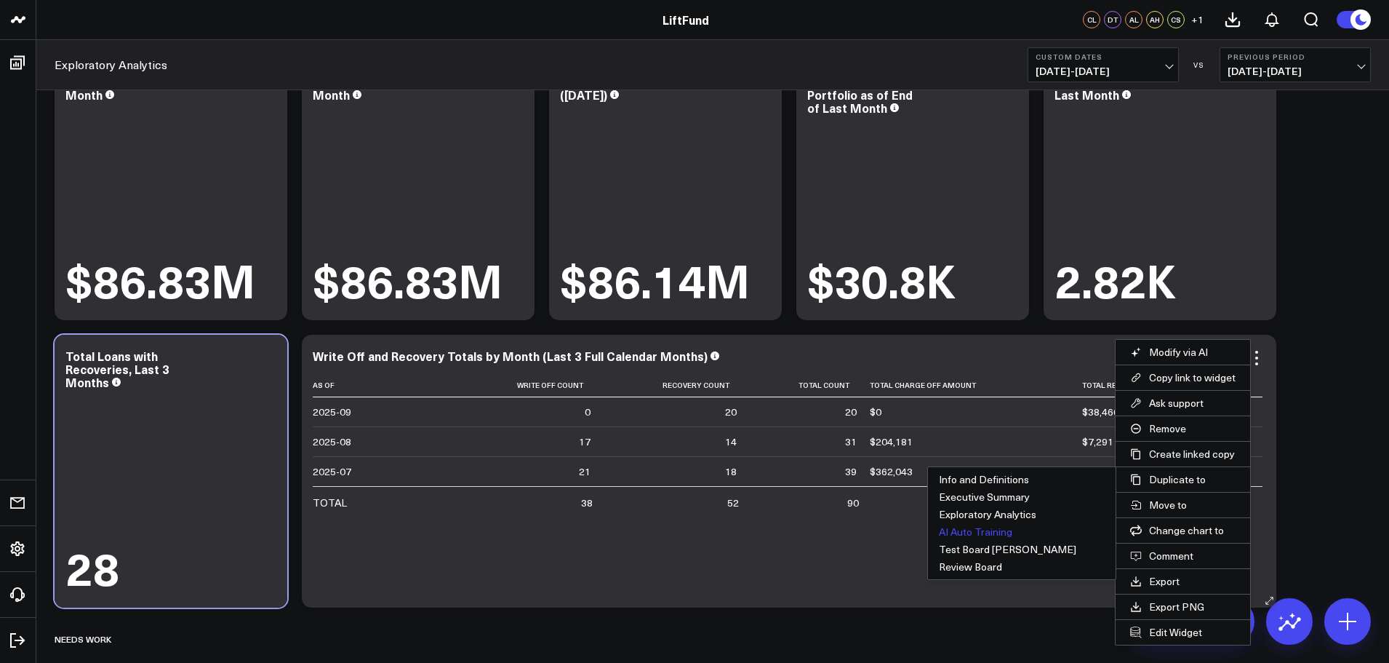
click at [983, 529] on button "AI Auto Training" at bounding box center [1022, 531] width 188 height 17
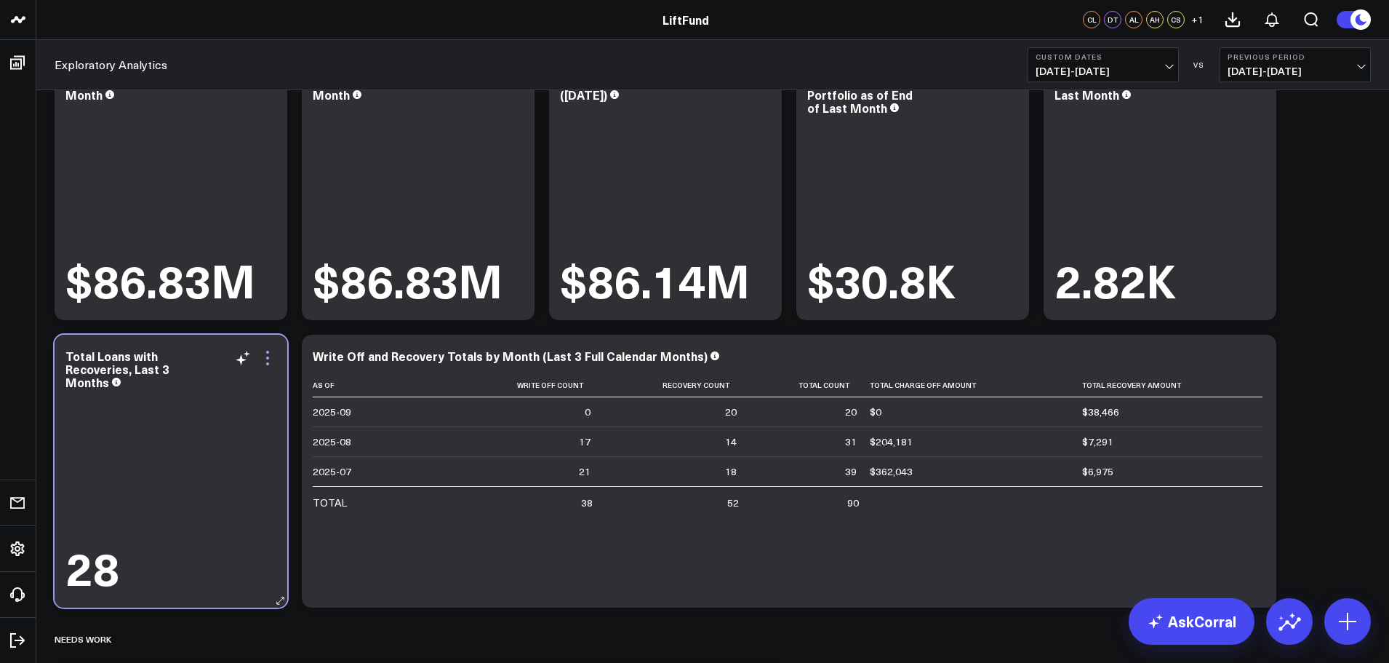
click at [269, 361] on icon at bounding box center [267, 357] width 17 height 17
click at [267, 363] on icon at bounding box center [267, 363] width 3 height 3
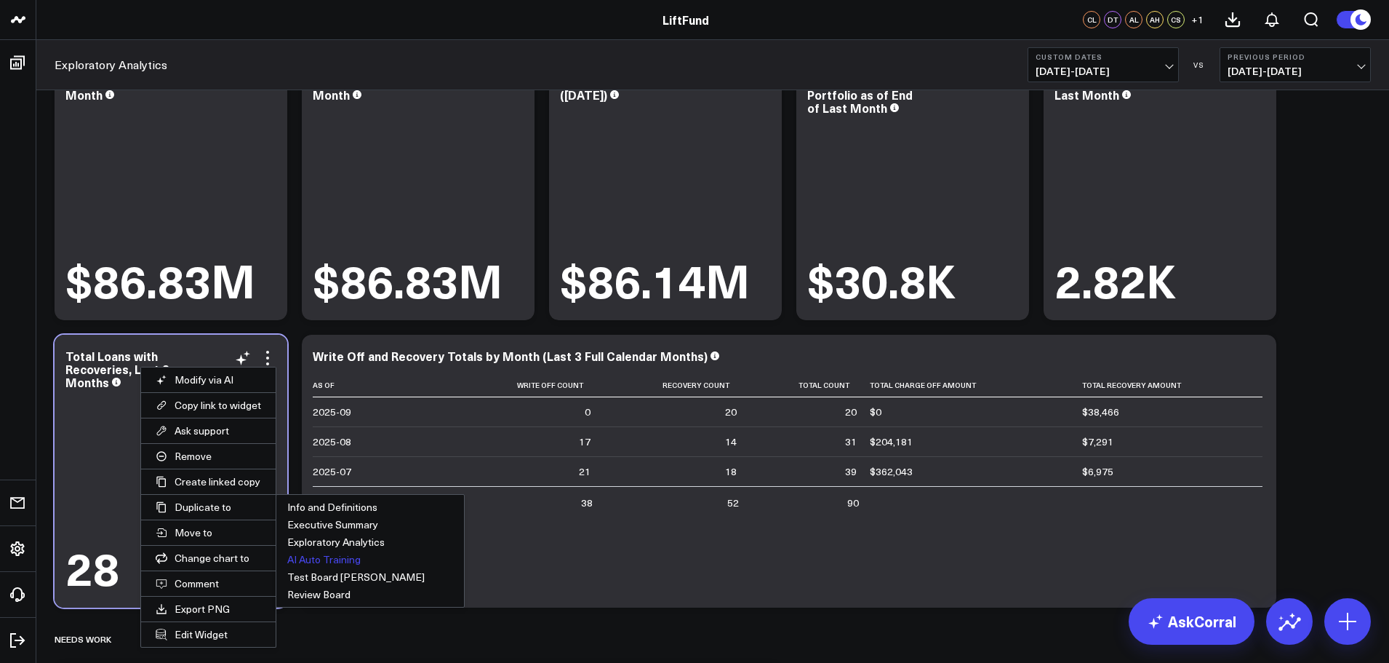
click at [322, 560] on button "AI Auto Training" at bounding box center [370, 559] width 188 height 17
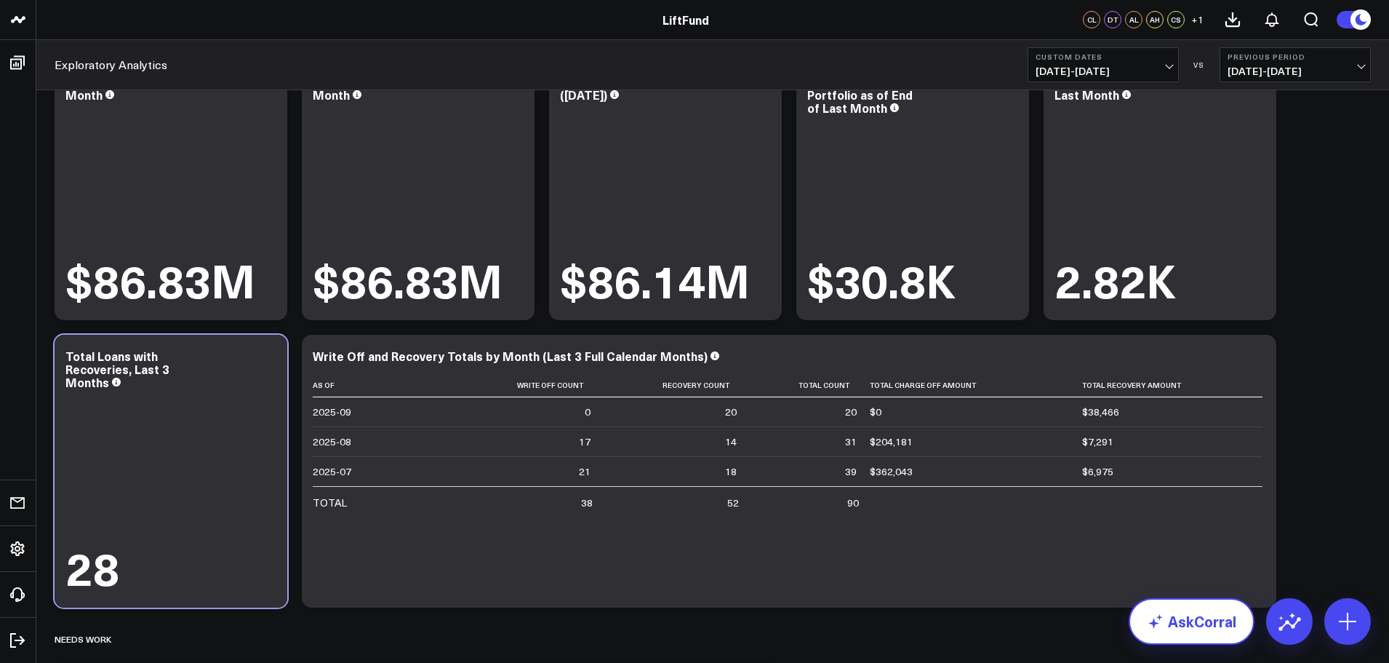
click at [1185, 639] on link "AskCorral" at bounding box center [1192, 621] width 126 height 47
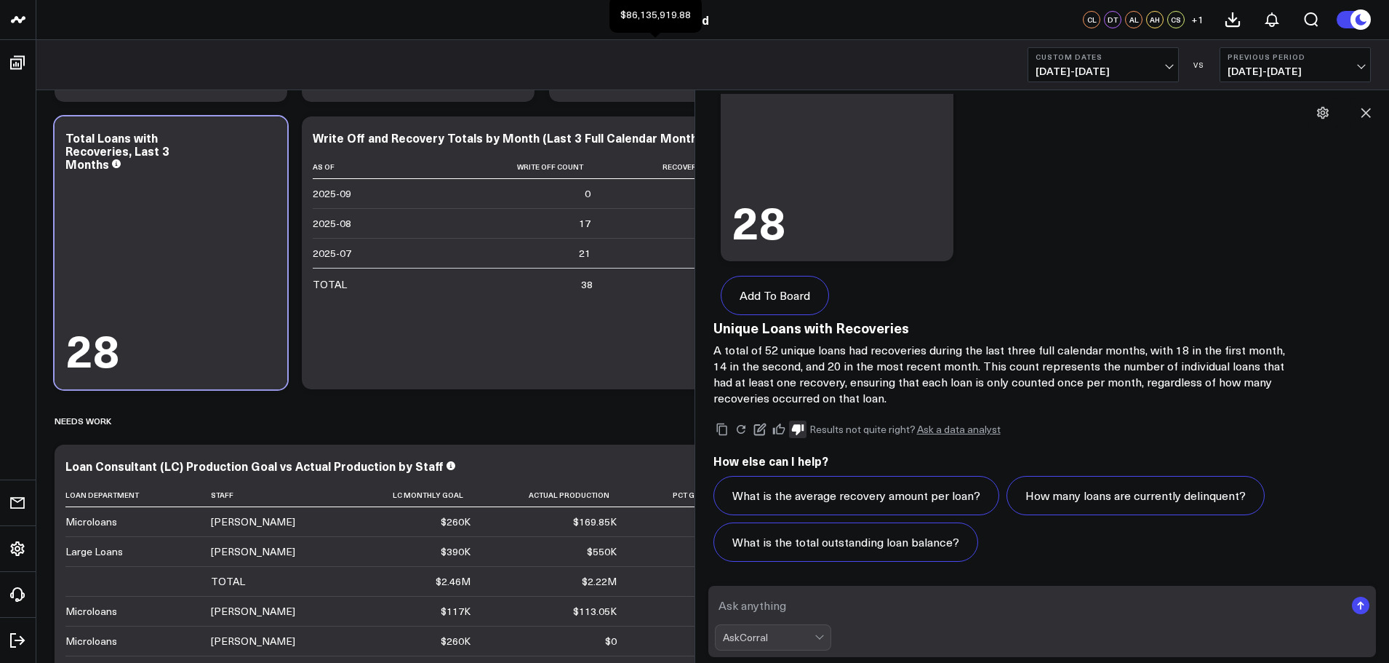
scroll to position [18, 0]
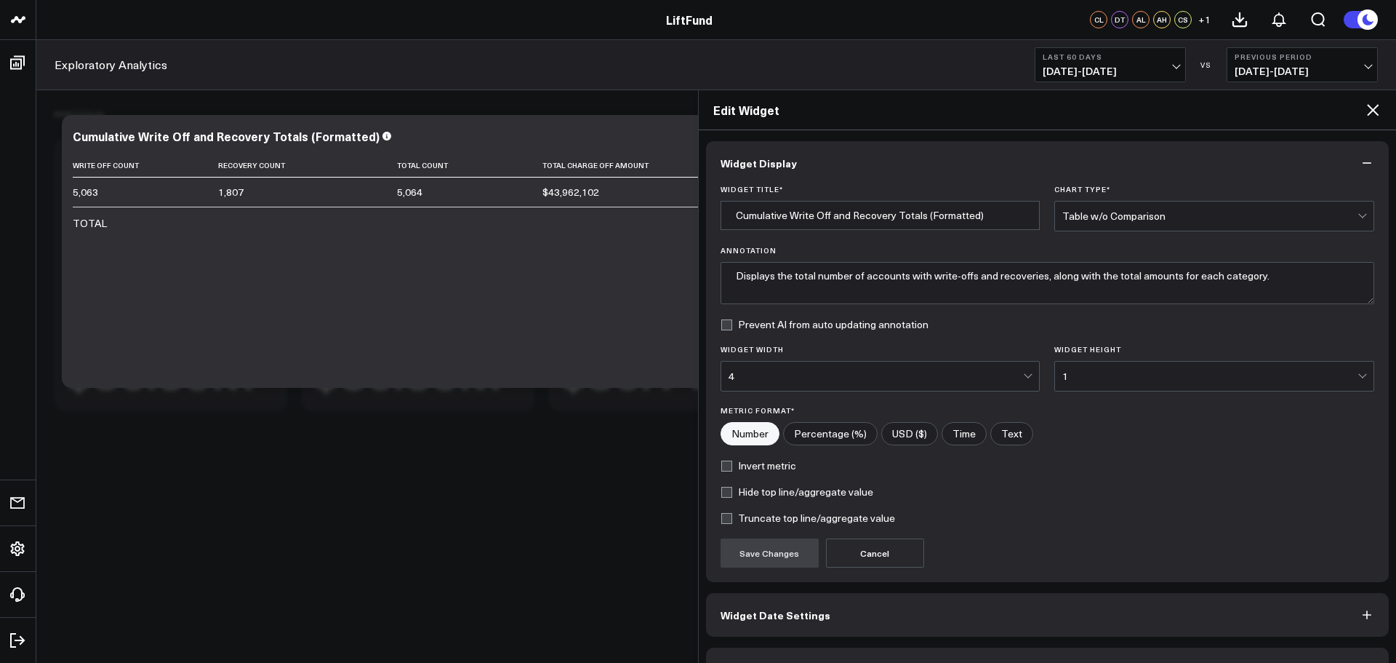
click at [1374, 111] on icon at bounding box center [1373, 110] width 12 height 12
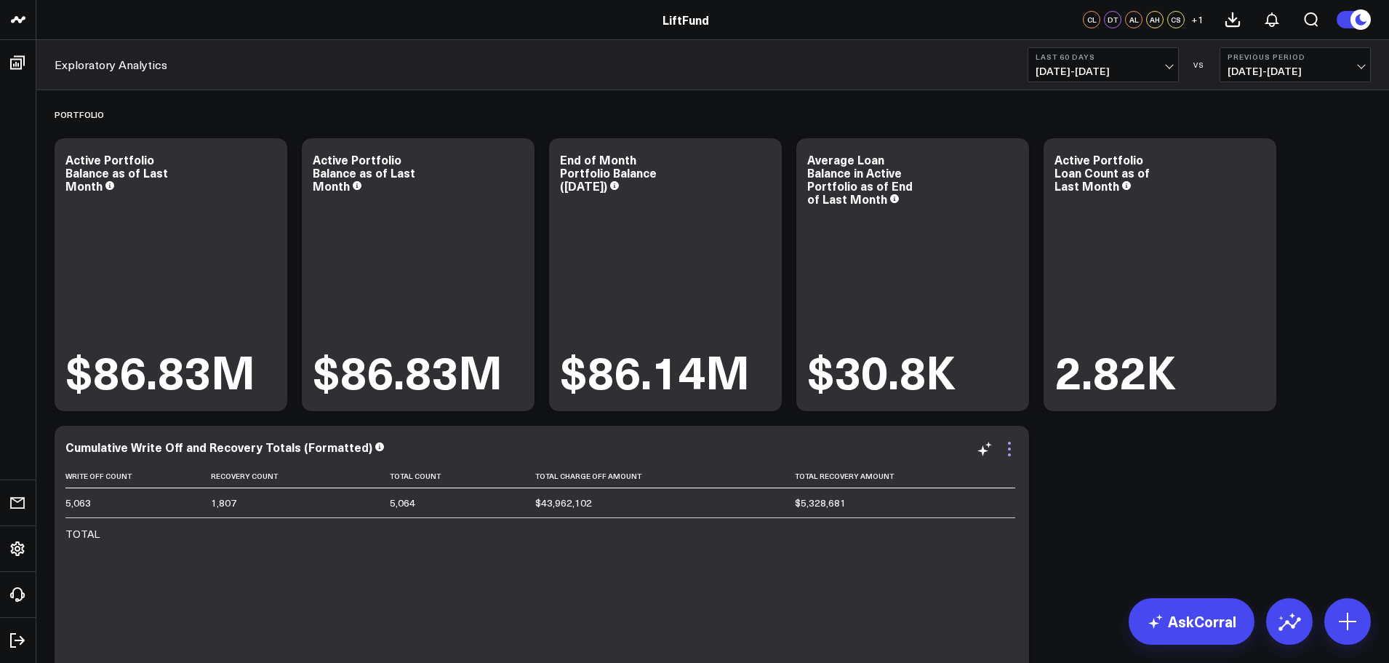
click at [1014, 451] on icon at bounding box center [1009, 448] width 17 height 17
click at [0, 0] on button "Edit Widget" at bounding box center [0, 0] width 0 height 0
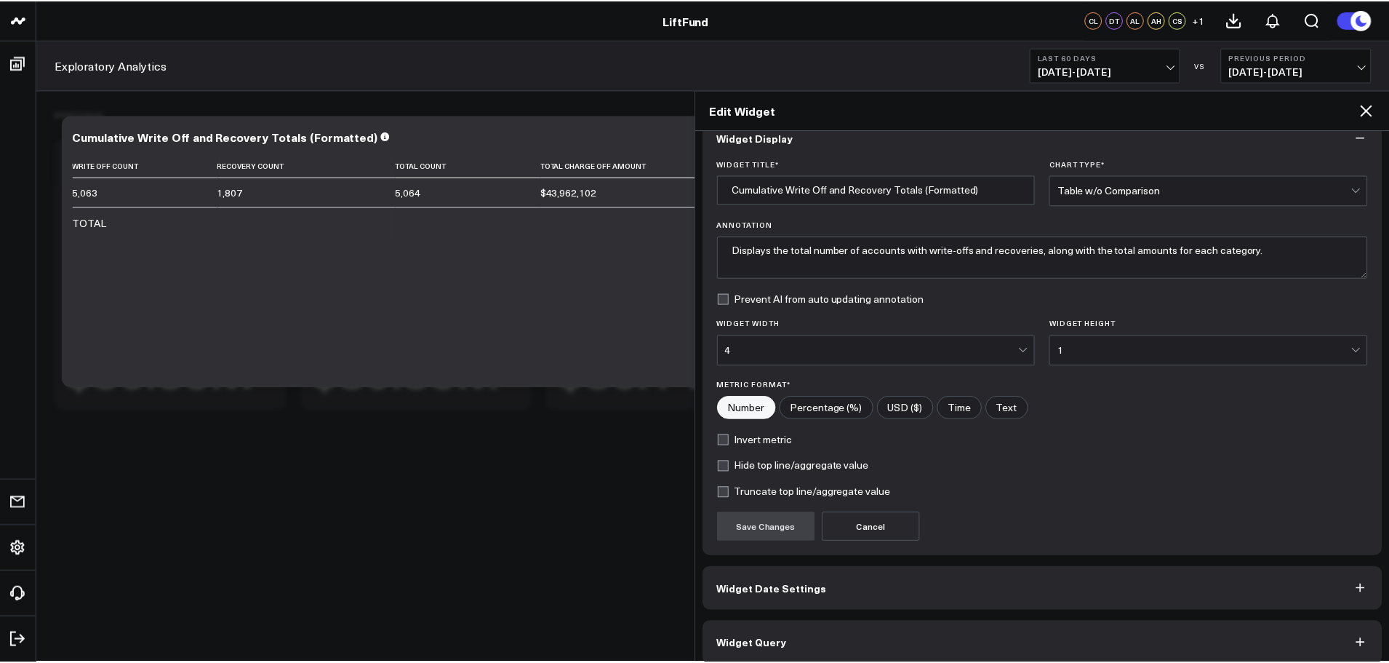
scroll to position [39, 0]
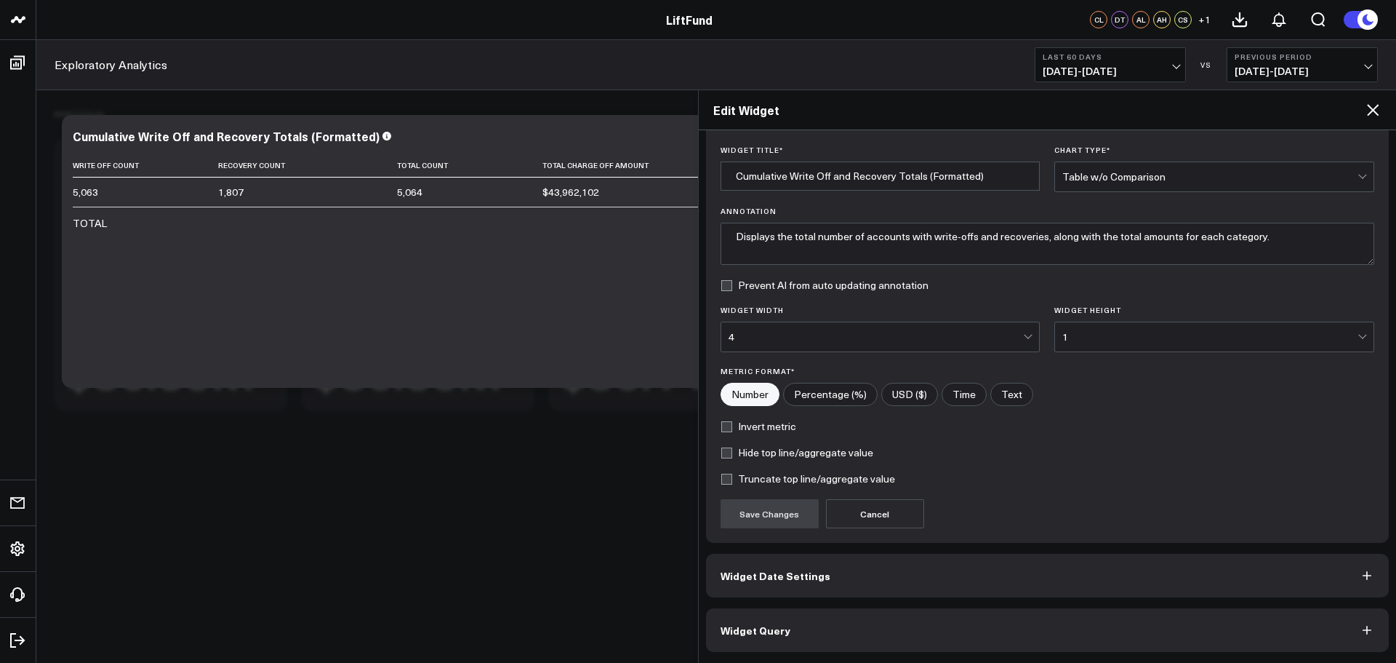
click at [777, 627] on span "Widget Query" at bounding box center [756, 630] width 70 height 12
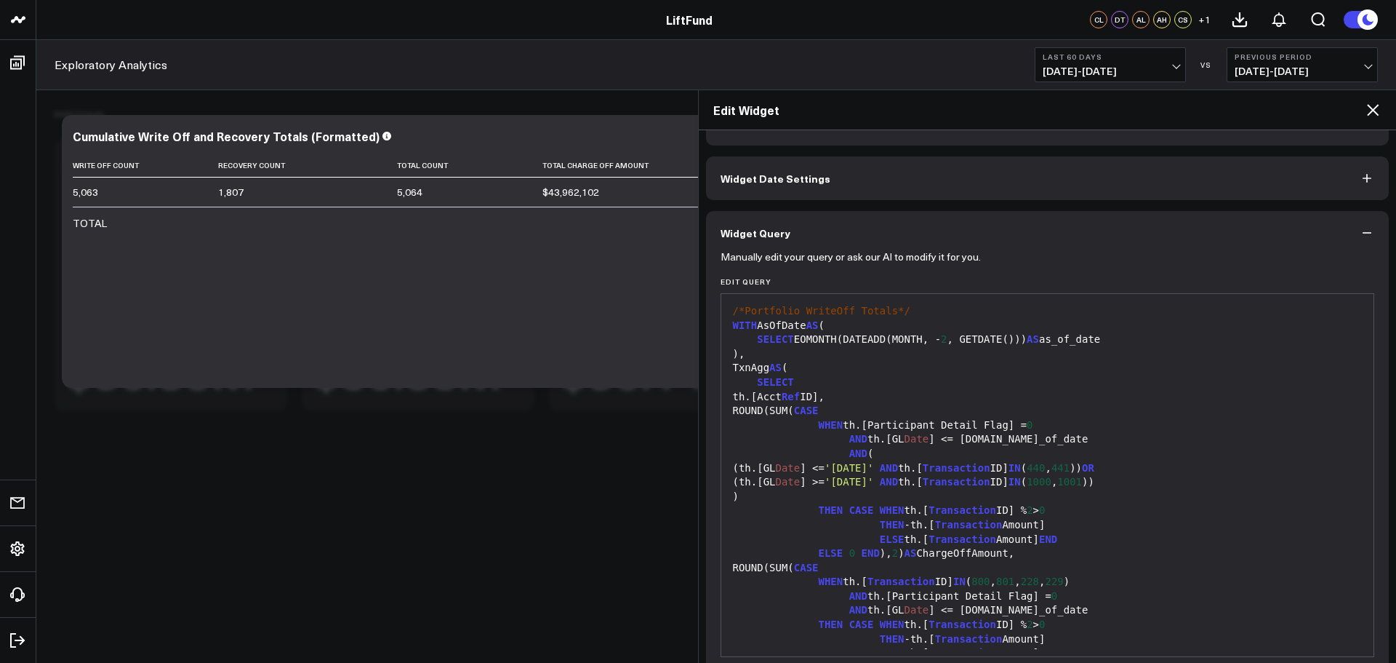
drag, startPoint x: 1374, startPoint y: 113, endPoint x: 1048, endPoint y: 66, distance: 329.1
click at [1371, 112] on icon at bounding box center [1372, 109] width 17 height 17
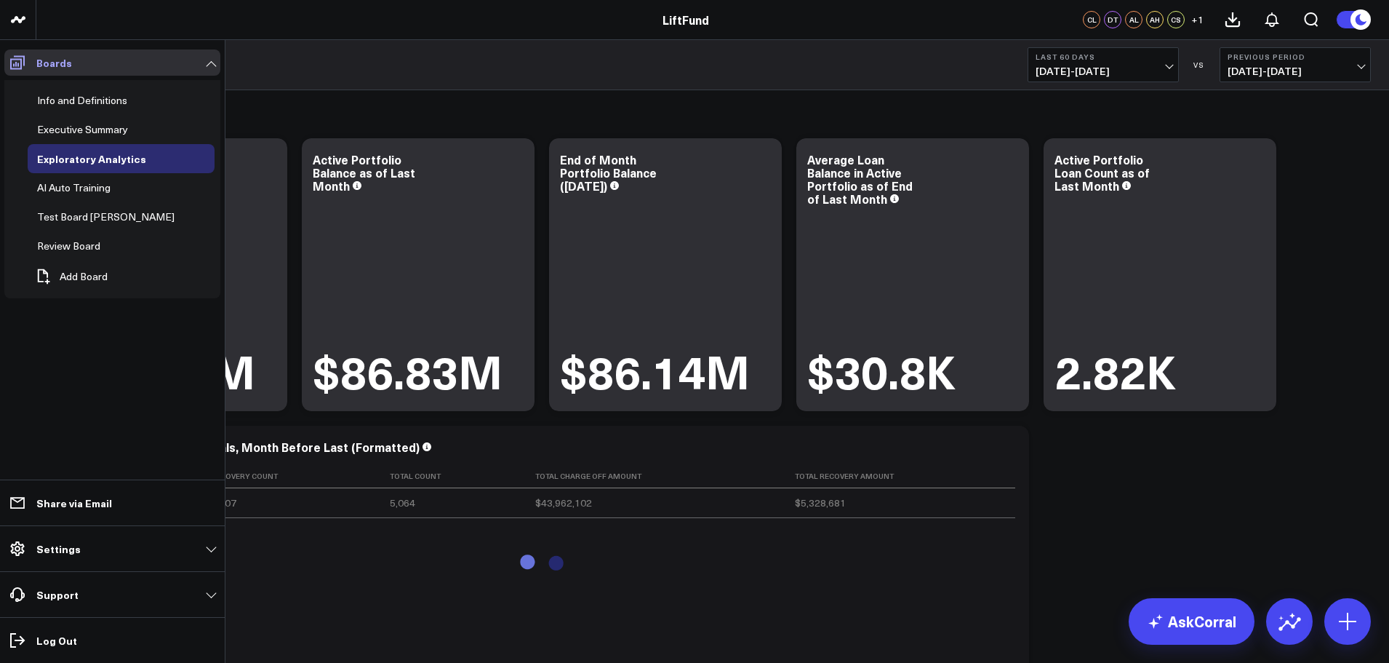
click at [18, 68] on icon at bounding box center [17, 63] width 15 height 14
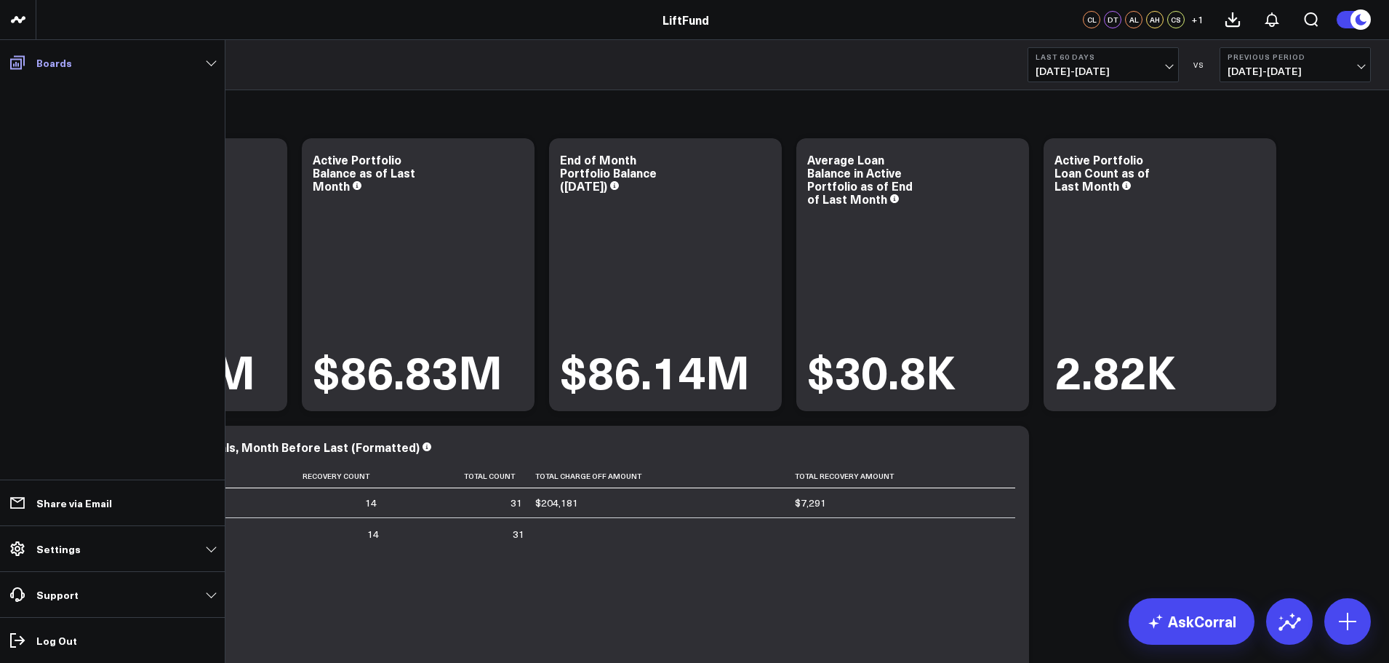
click at [17, 68] on icon at bounding box center [17, 63] width 15 height 14
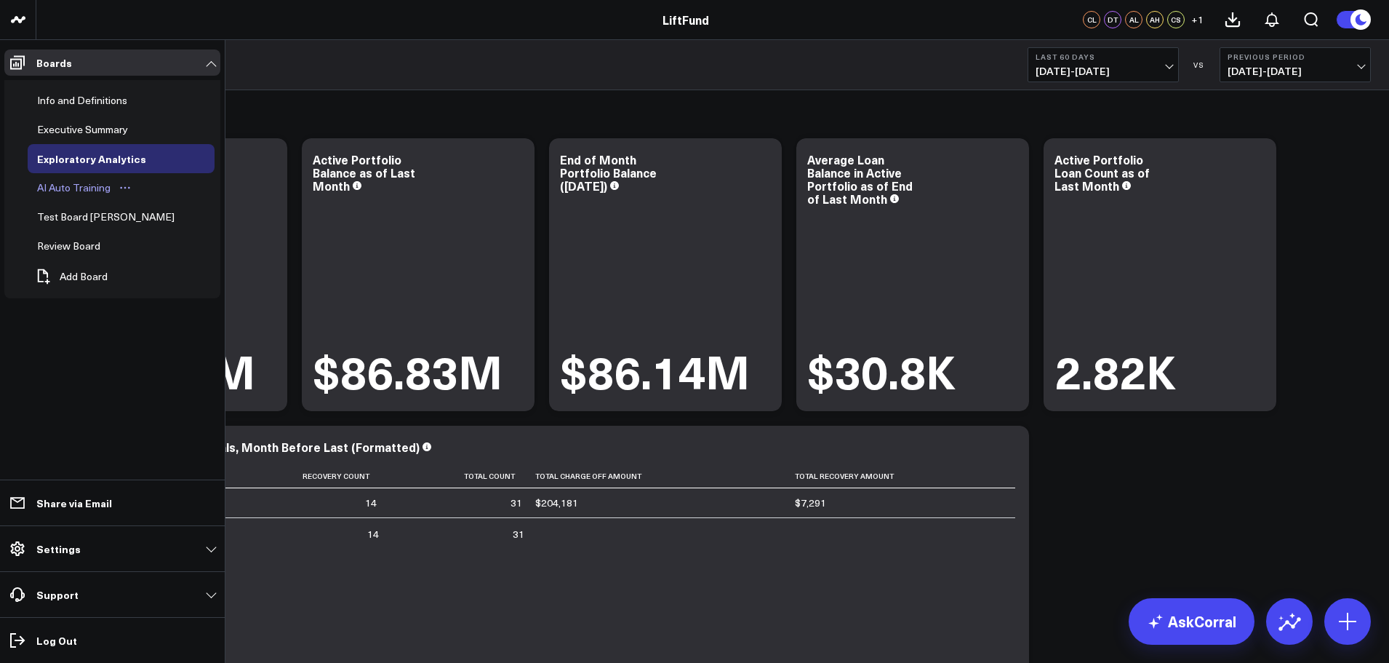
click at [68, 184] on div "AI Auto Training" at bounding box center [73, 187] width 81 height 17
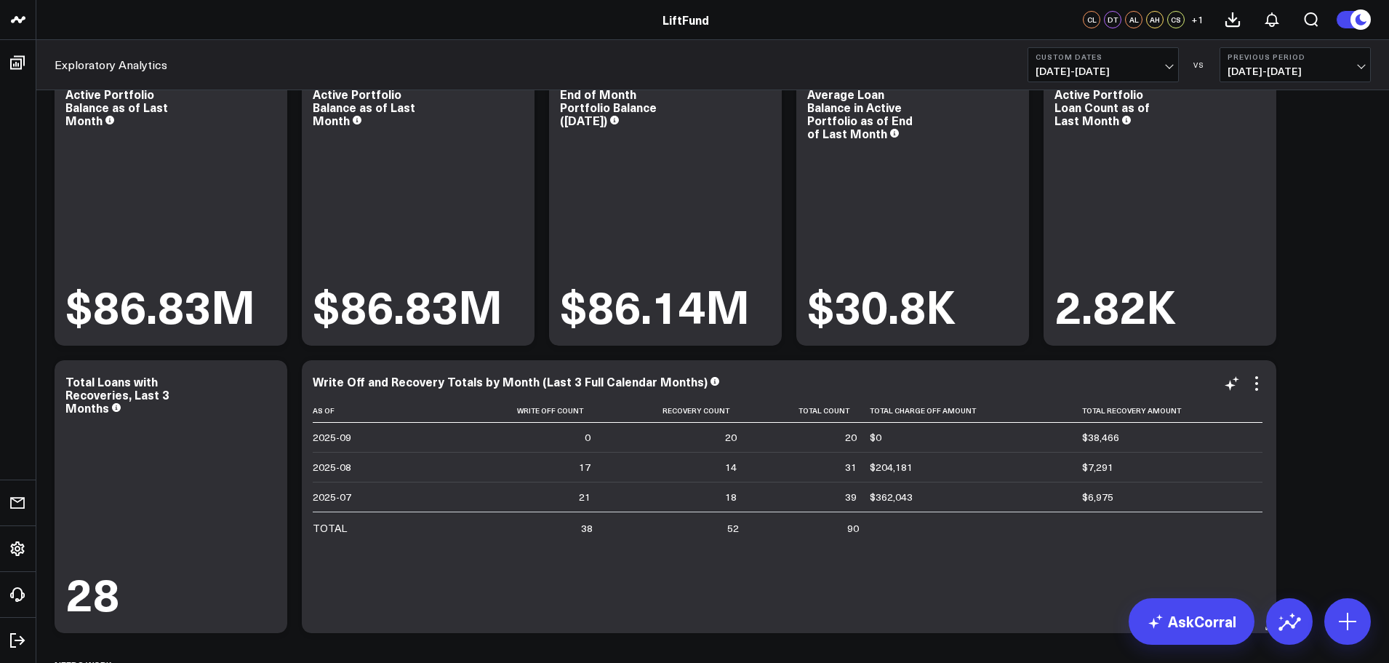
scroll to position [91, 0]
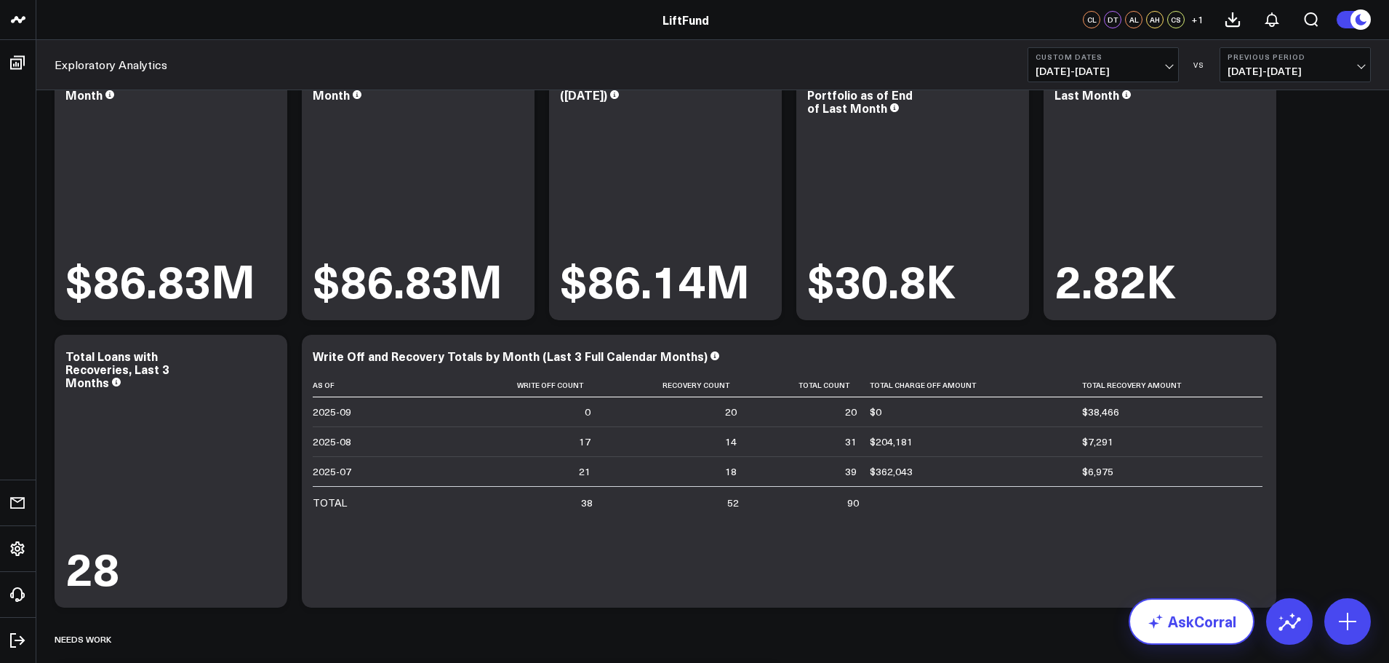
click at [1222, 638] on link "AskCorral" at bounding box center [1192, 621] width 126 height 47
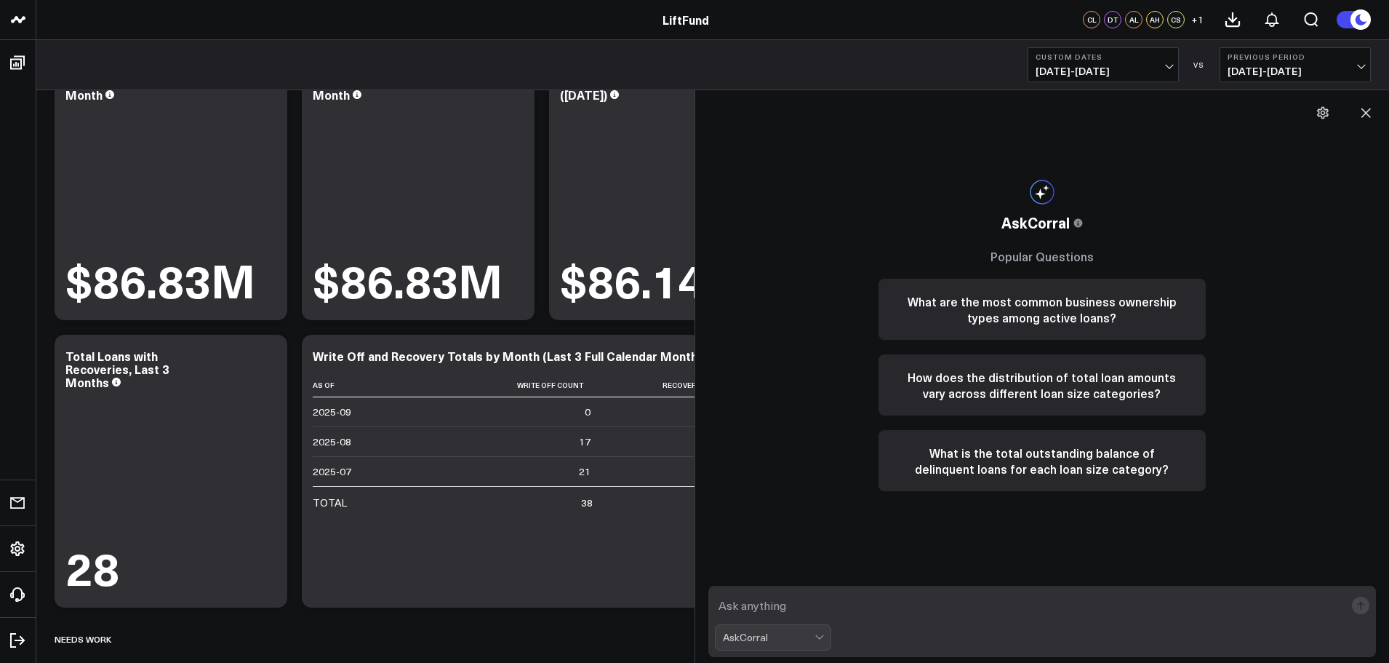
click at [833, 604] on textarea at bounding box center [1030, 605] width 631 height 26
type textarea "In the last 3 months, how many unique loans had a write off and/or a recovery?"
click at [1362, 609] on rect "submit" at bounding box center [1360, 604] width 17 height 17
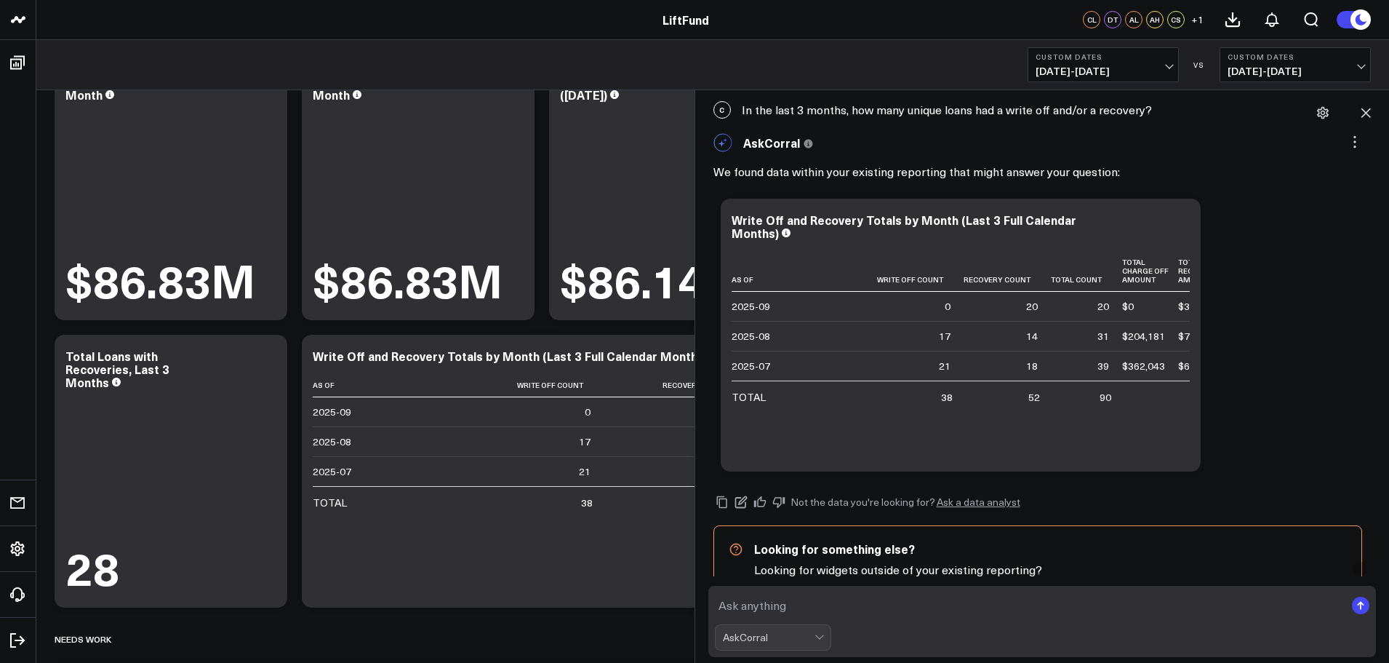
click at [1146, 111] on div "C In the last 3 months, how many unique loans had a write off and/or a recovery?" at bounding box center [1043, 110] width 680 height 32
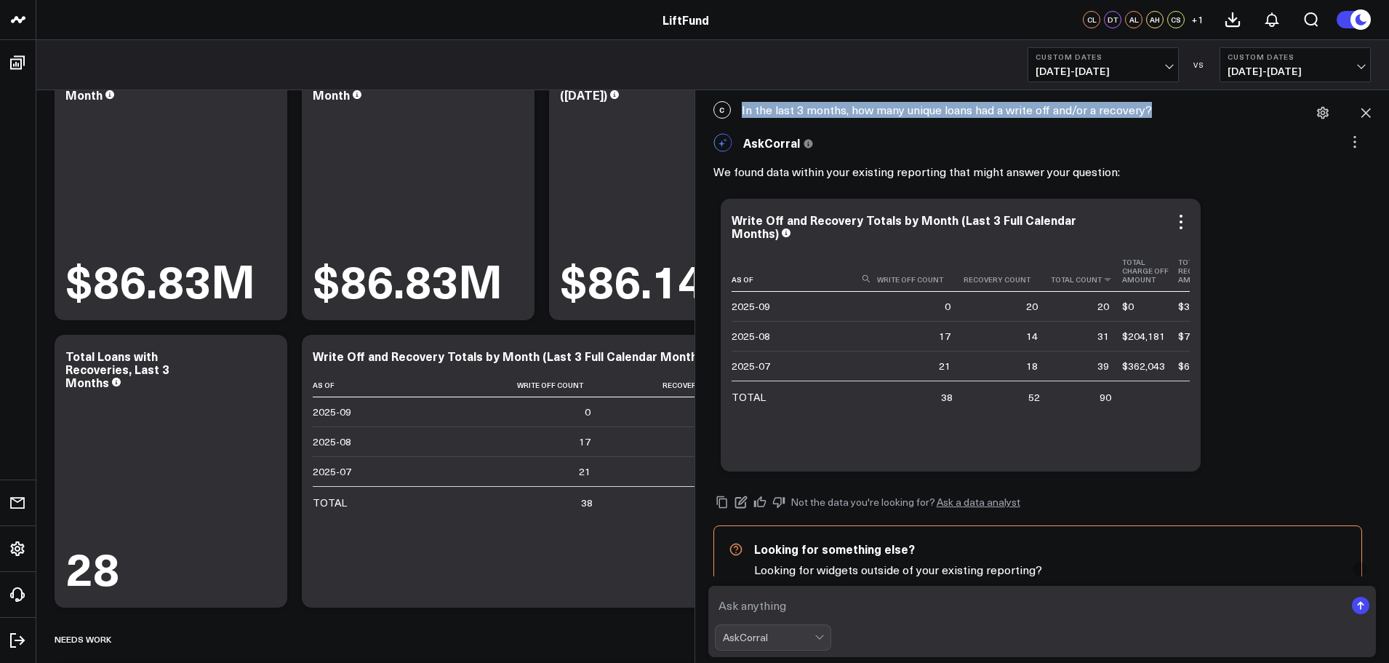
copy div "In the last 3 months, how many unique loans had a write off and/or a recovery?"
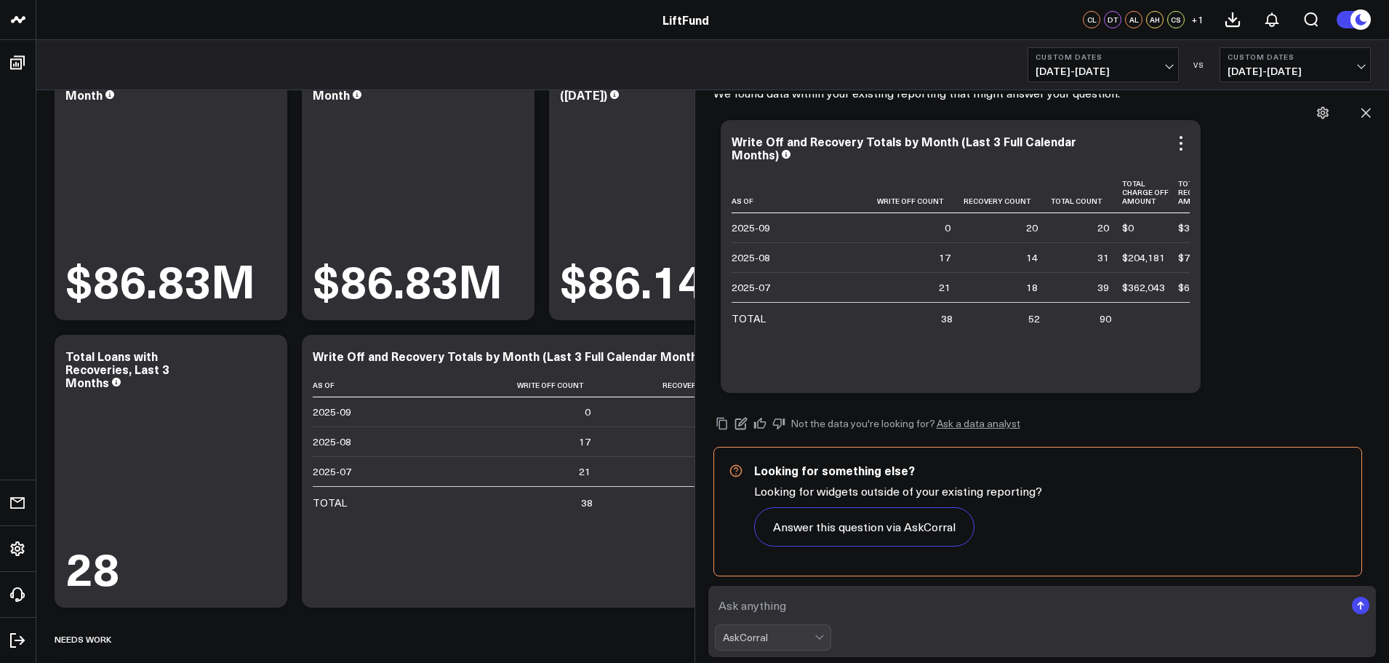
scroll to position [0, 32]
click at [780, 420] on icon at bounding box center [778, 423] width 12 height 11
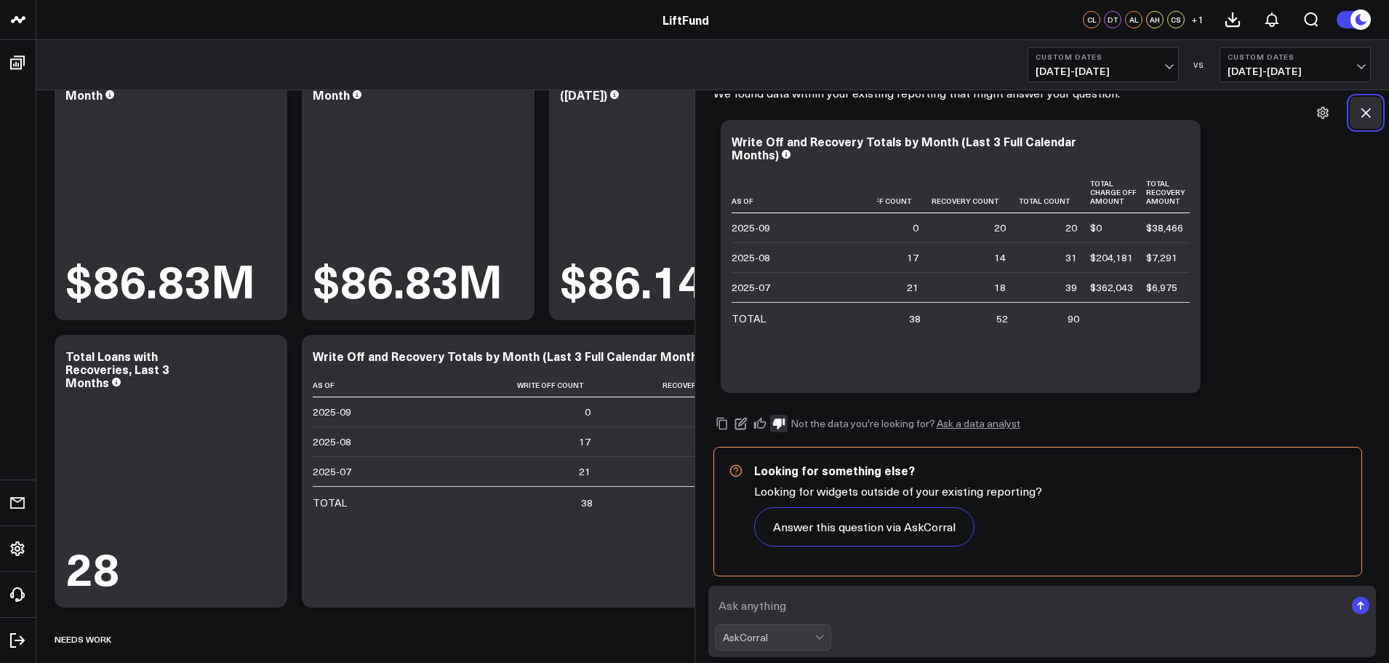
click at [1364, 117] on icon at bounding box center [1365, 112] width 15 height 15
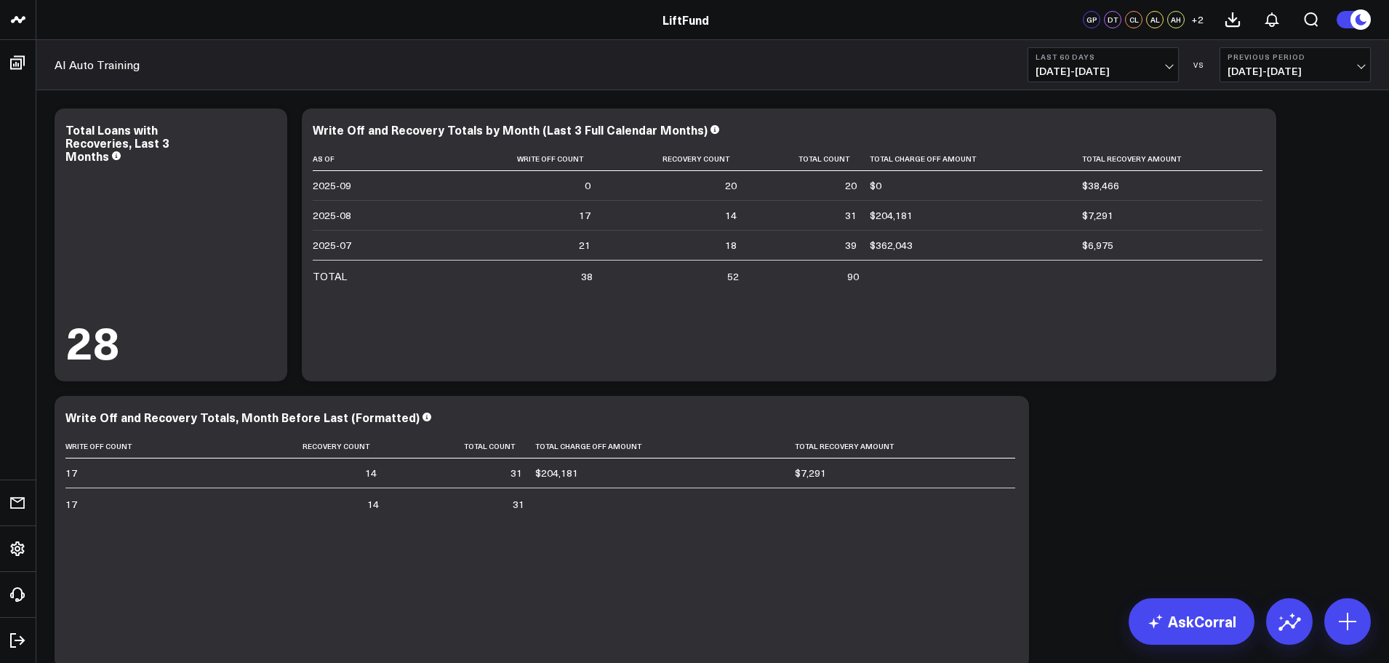
scroll to position [218, 0]
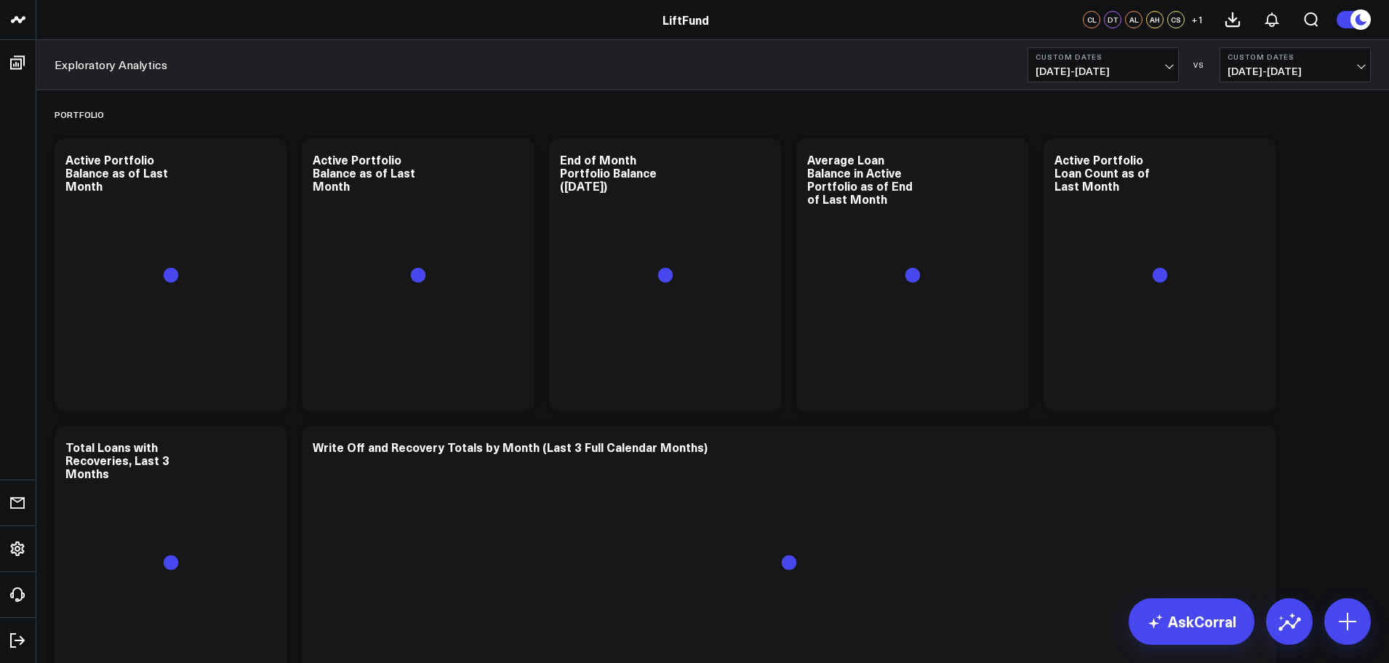
scroll to position [91, 0]
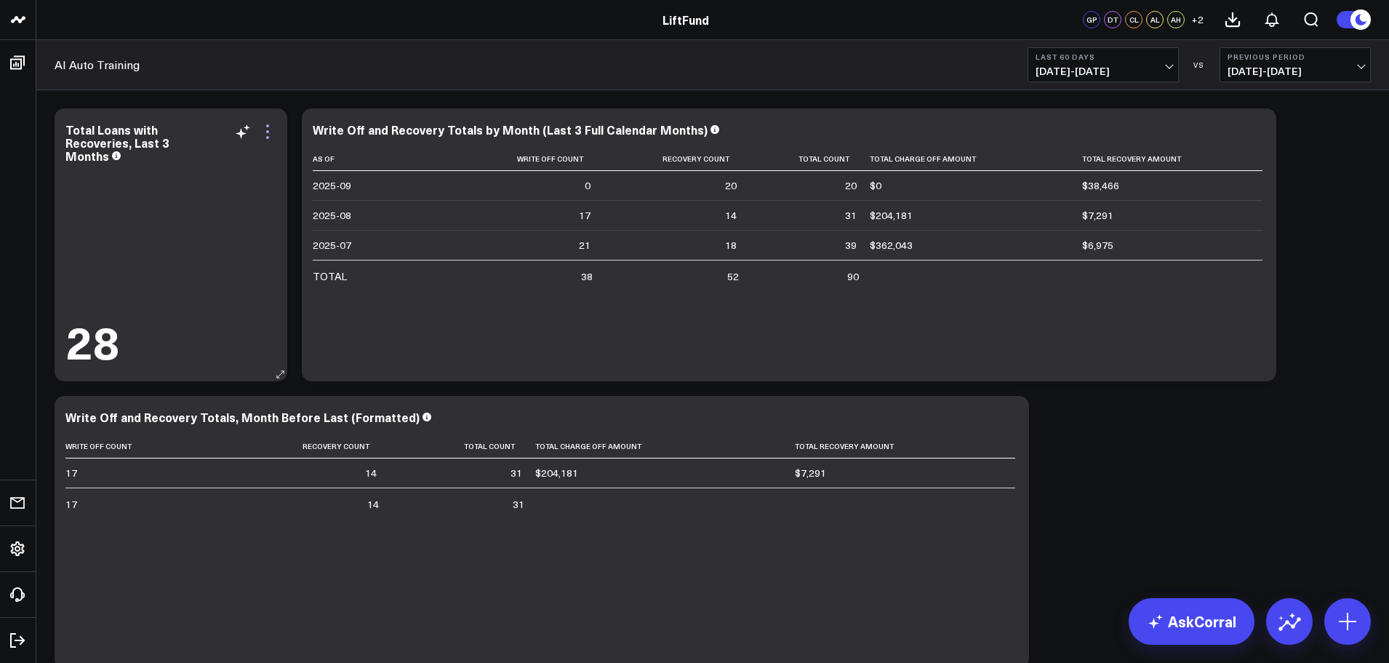
click at [269, 134] on icon at bounding box center [267, 131] width 17 height 17
click at [264, 135] on icon at bounding box center [267, 131] width 17 height 17
click at [264, 132] on icon at bounding box center [267, 131] width 17 height 17
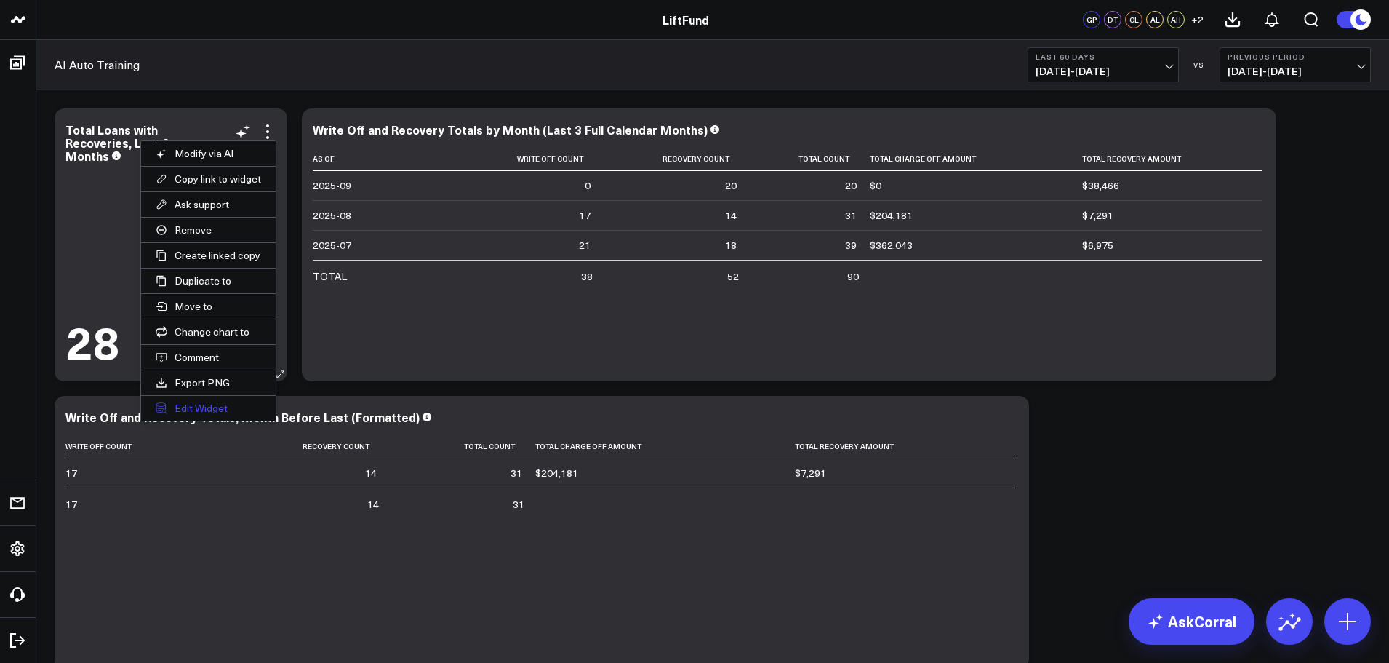
click at [225, 404] on button "Edit Widget" at bounding box center [208, 408] width 135 height 25
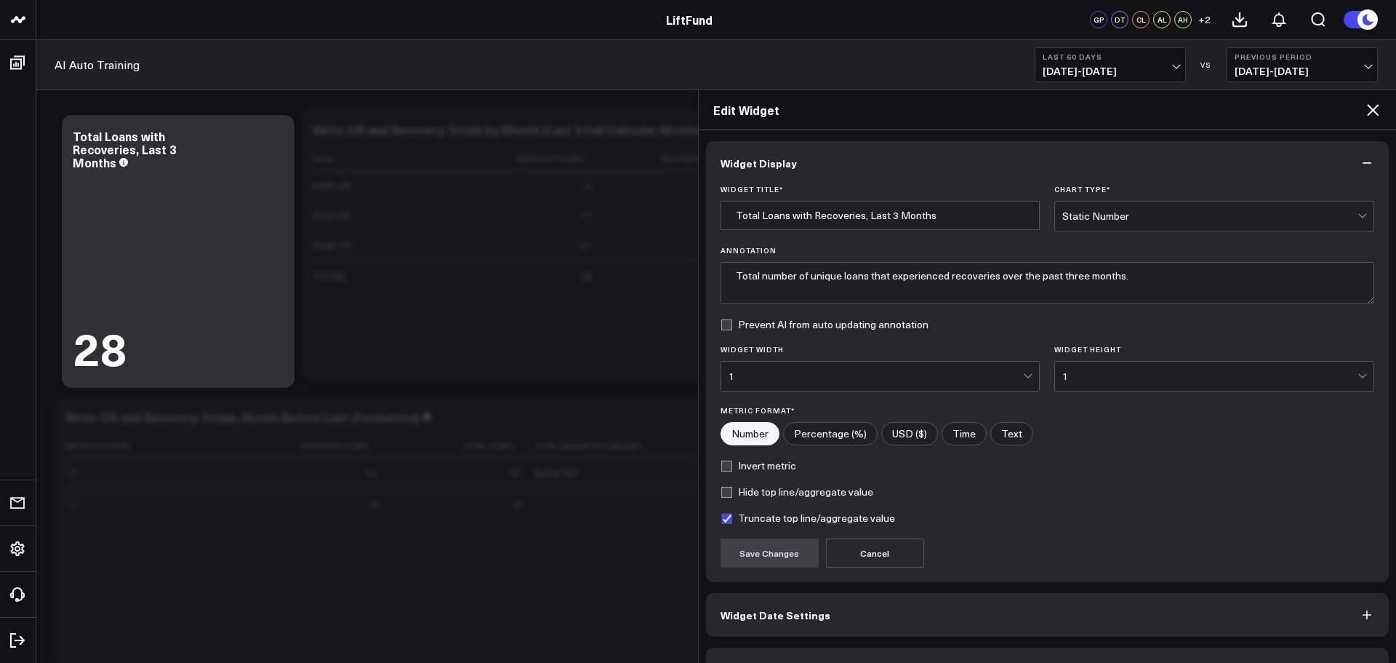
click at [1368, 106] on icon at bounding box center [1372, 109] width 17 height 17
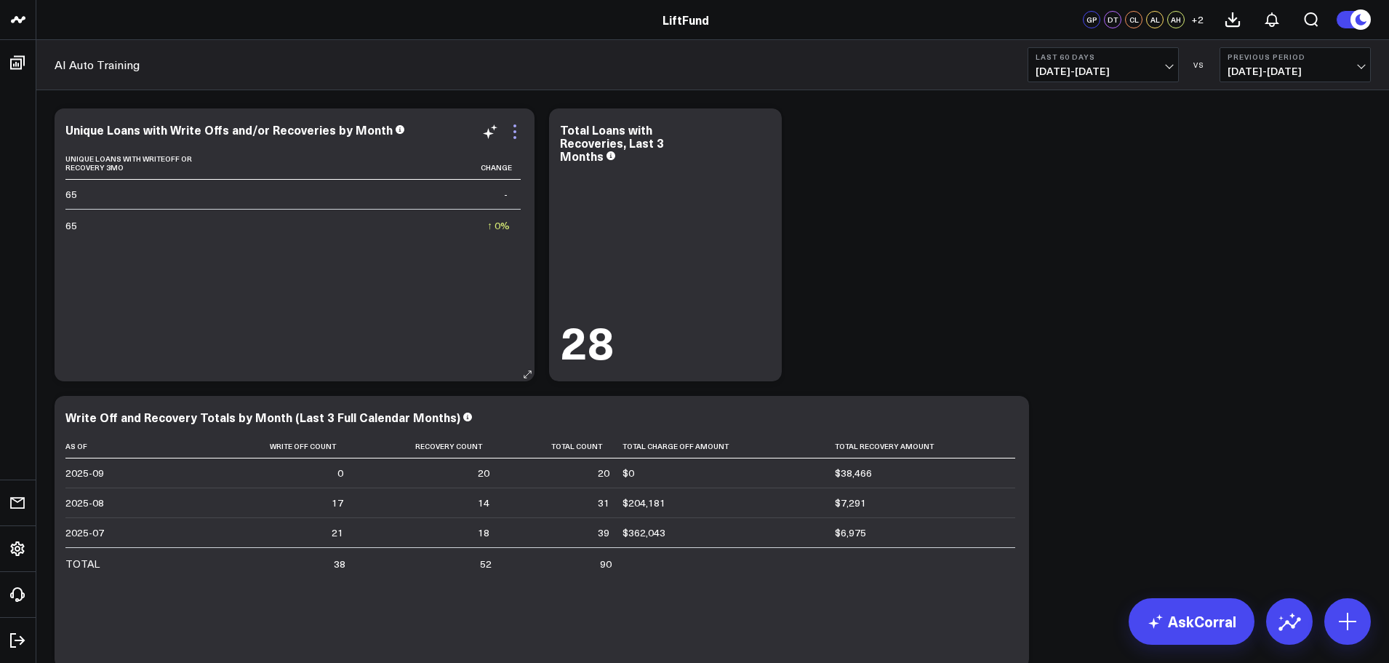
click at [516, 132] on icon at bounding box center [514, 131] width 17 height 17
click at [513, 134] on icon at bounding box center [514, 131] width 17 height 17
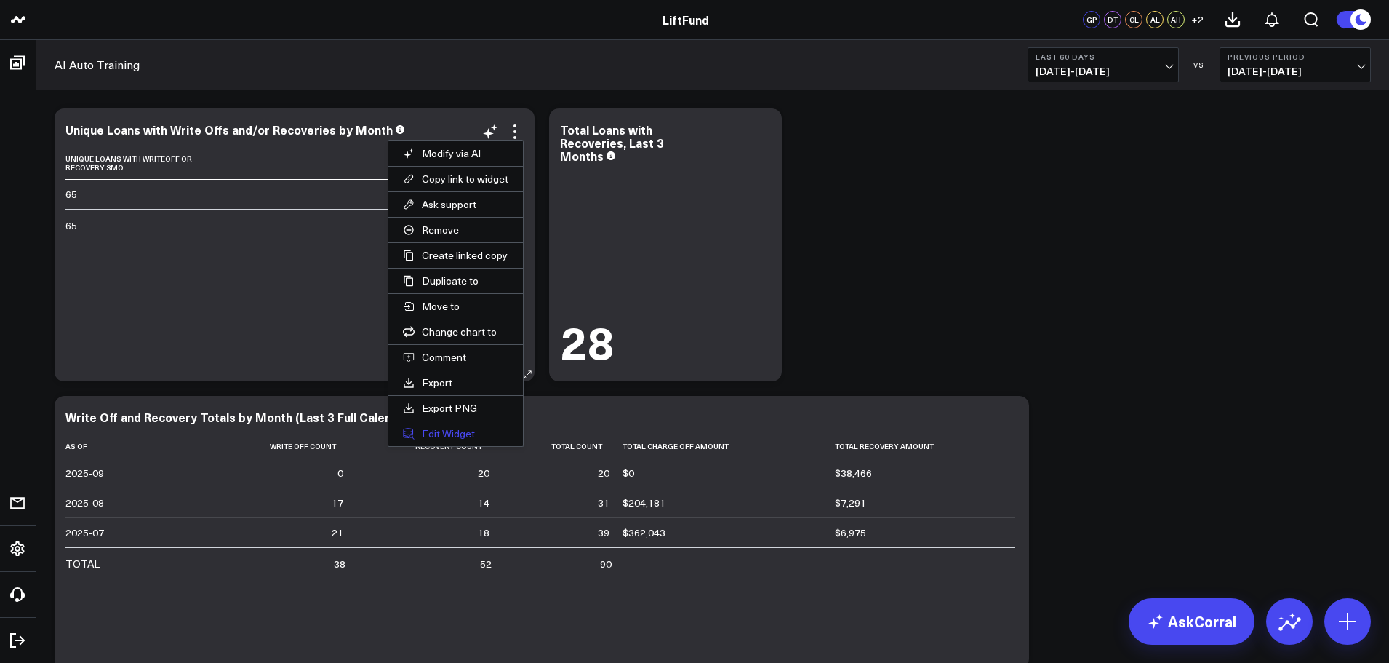
click at [436, 429] on button "Edit Widget" at bounding box center [455, 433] width 135 height 25
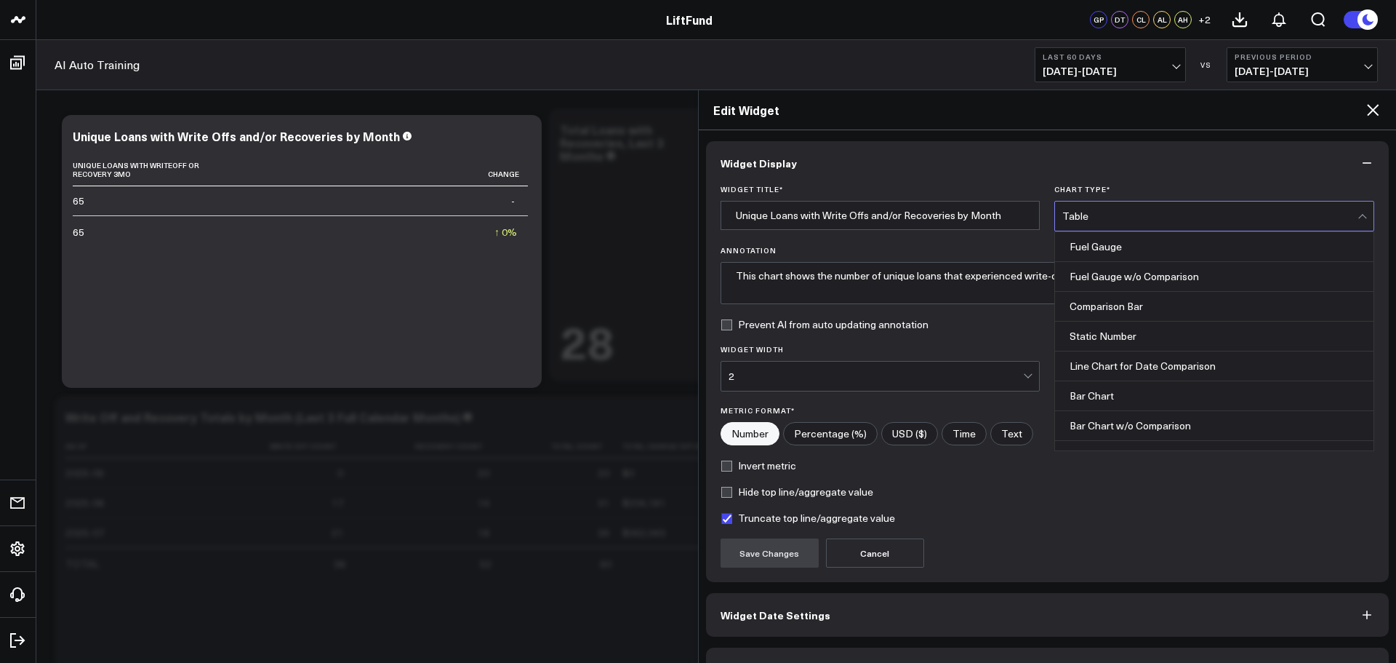
click at [1245, 221] on div "Table" at bounding box center [1209, 216] width 295 height 12
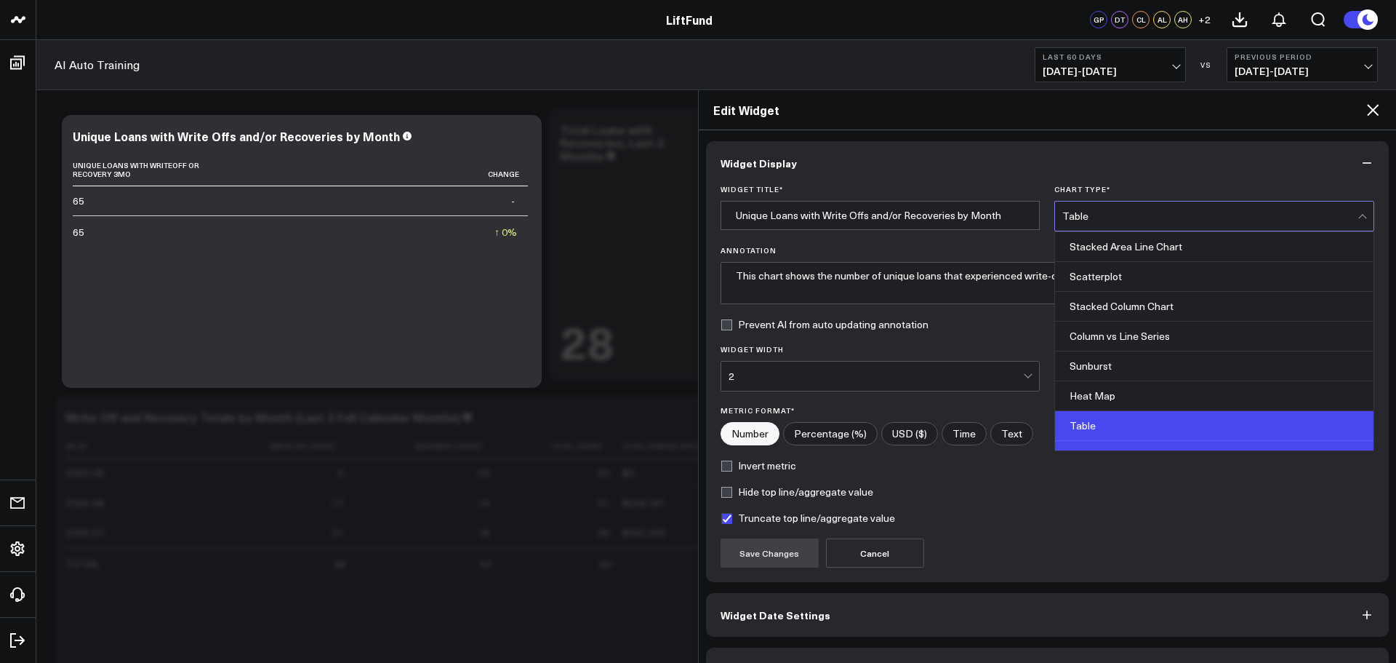
scroll to position [586, 0]
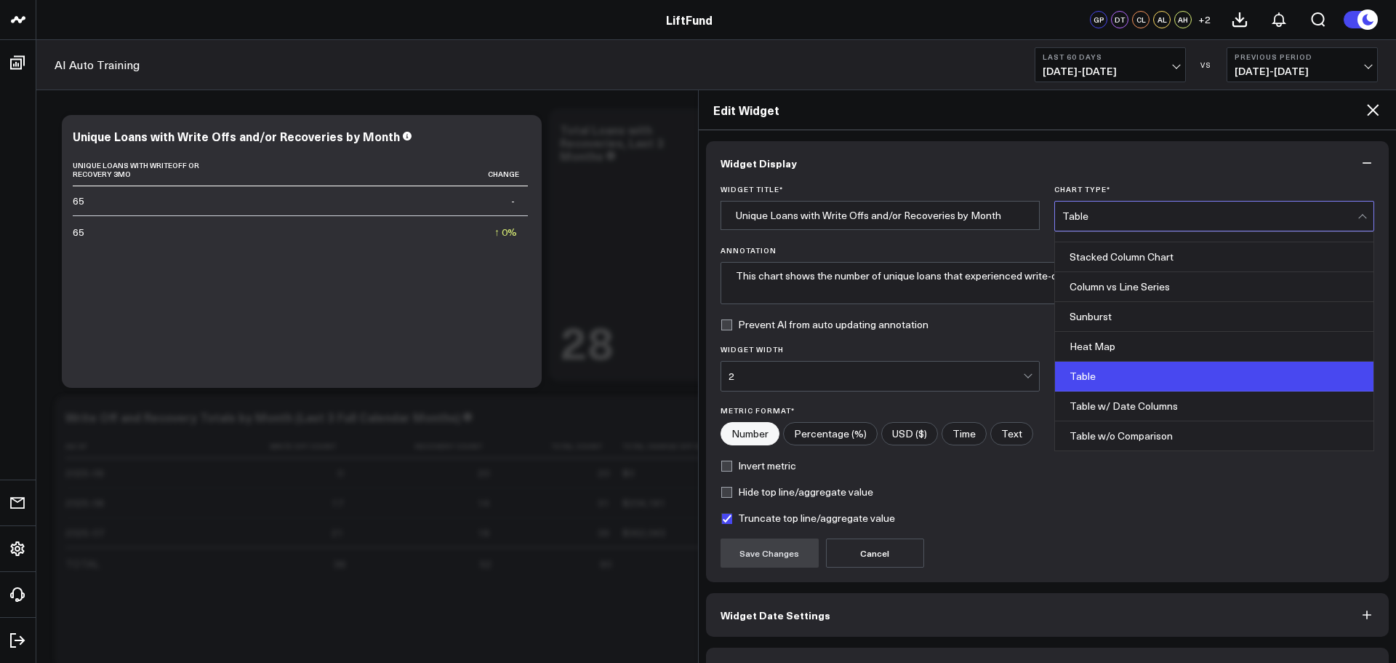
click at [1123, 436] on div "Table w/o Comparison" at bounding box center [1214, 435] width 319 height 29
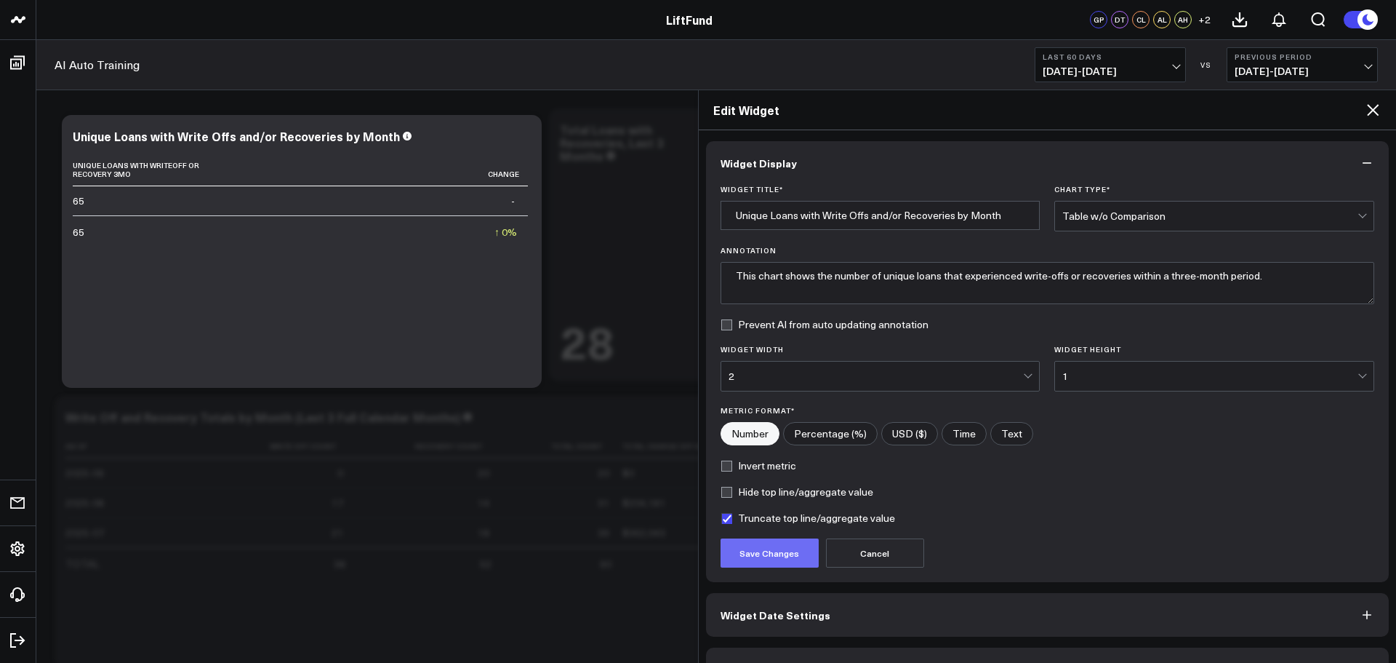
click at [782, 554] on button "Save Changes" at bounding box center [770, 552] width 98 height 29
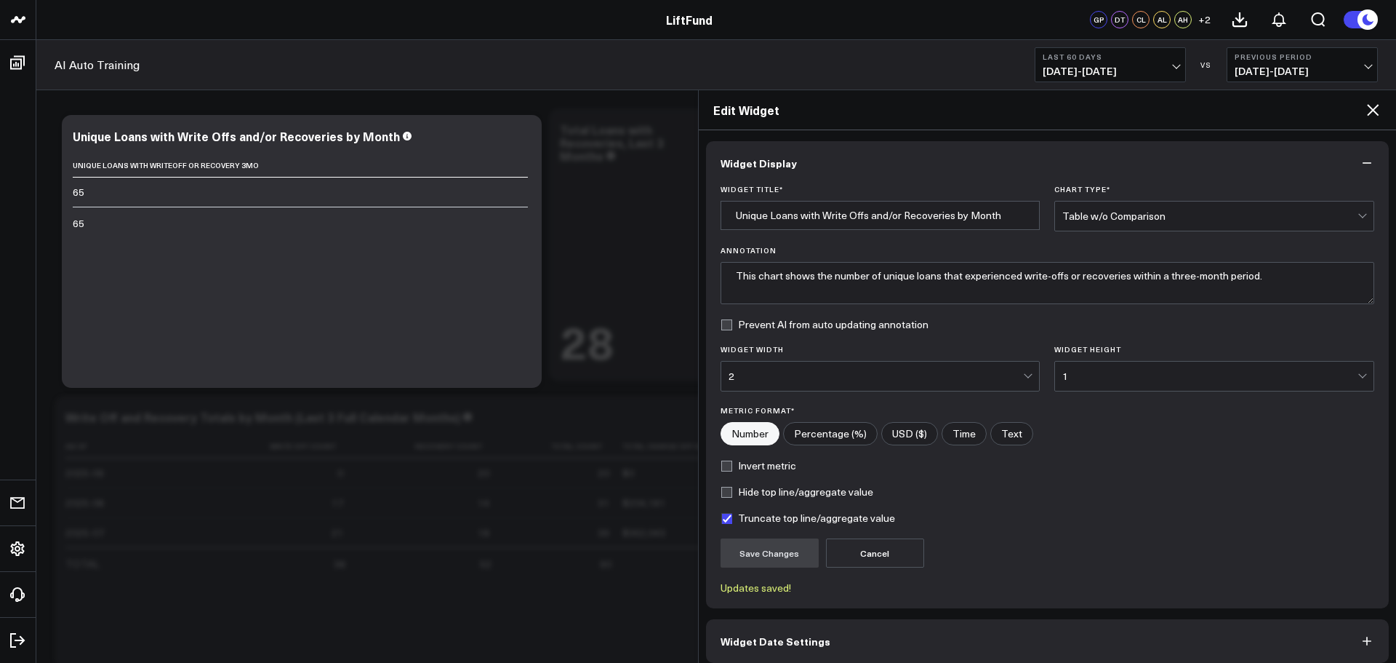
click at [1019, 377] on div "2" at bounding box center [876, 376] width 295 height 12
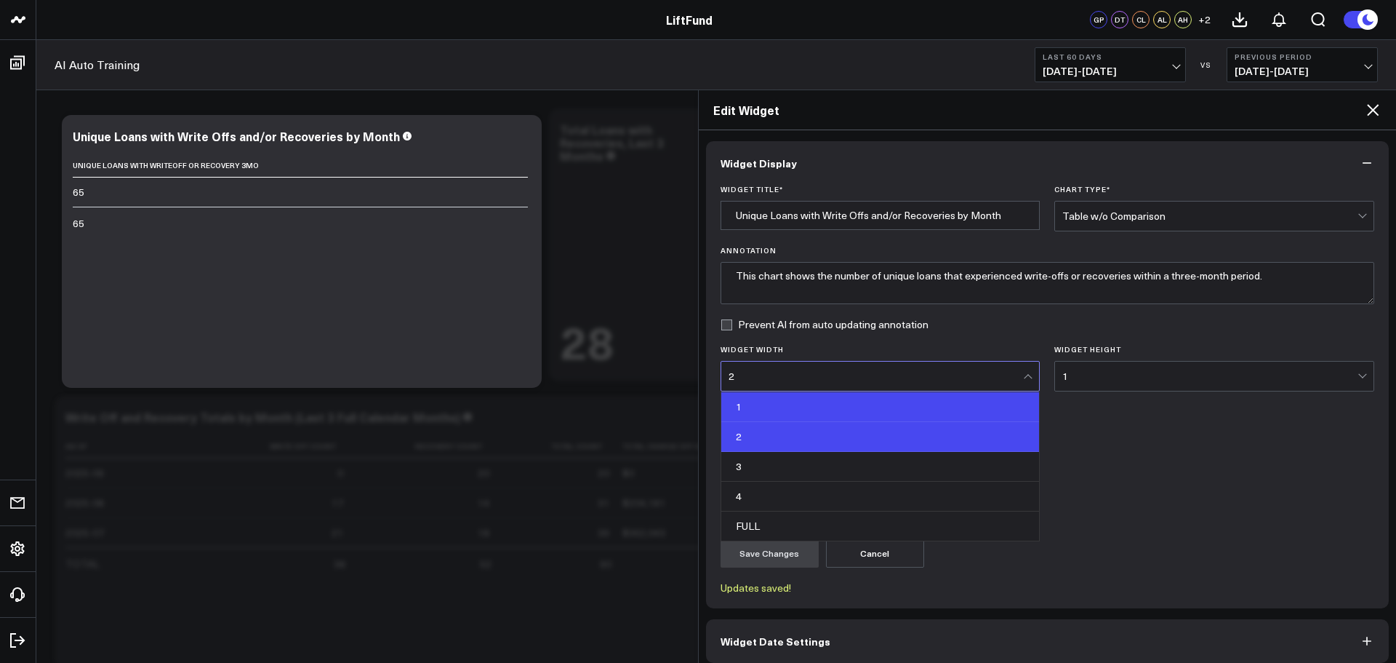
click at [920, 414] on div "1" at bounding box center [880, 407] width 319 height 30
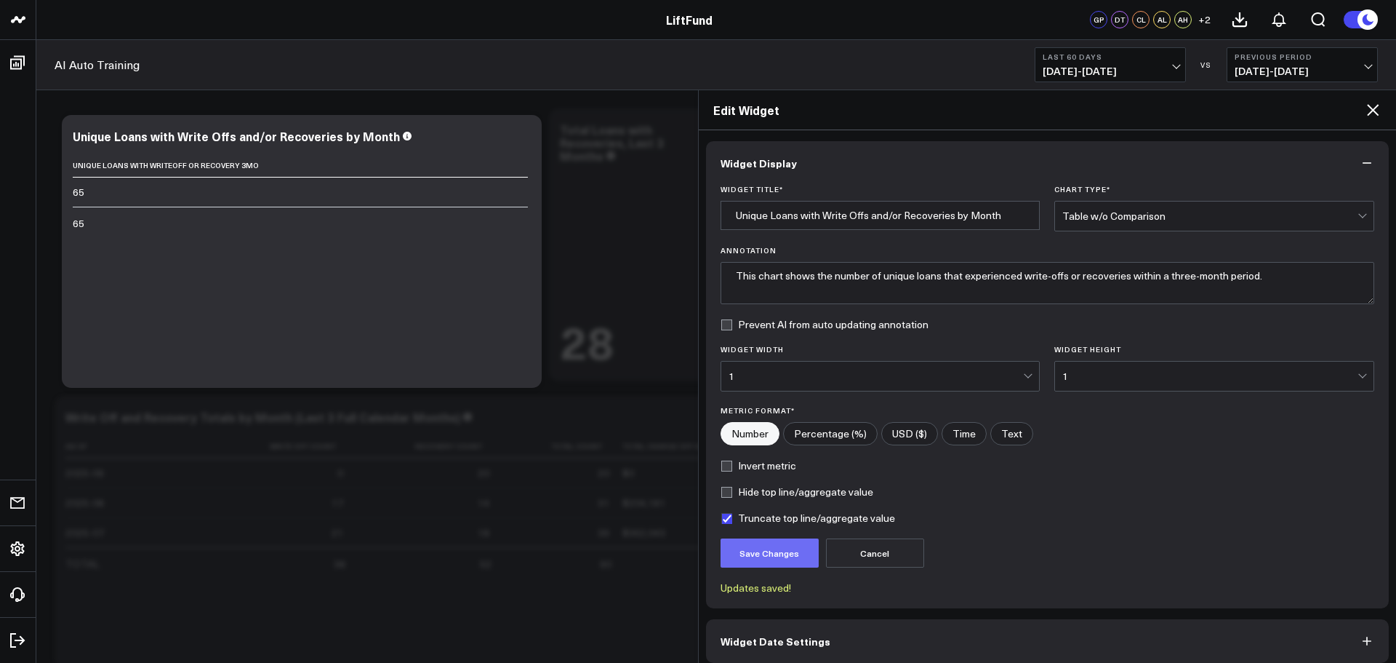
click at [780, 551] on button "Save Changes" at bounding box center [770, 552] width 98 height 29
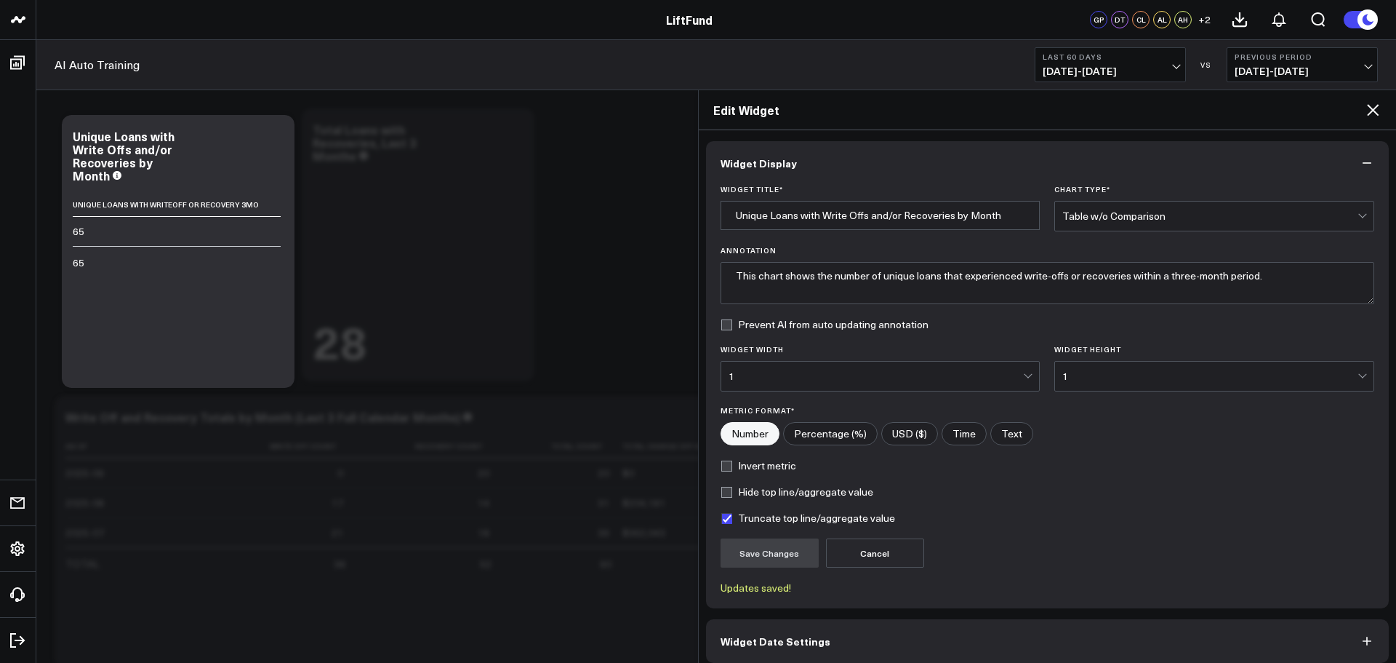
click at [1372, 107] on icon at bounding box center [1372, 109] width 17 height 17
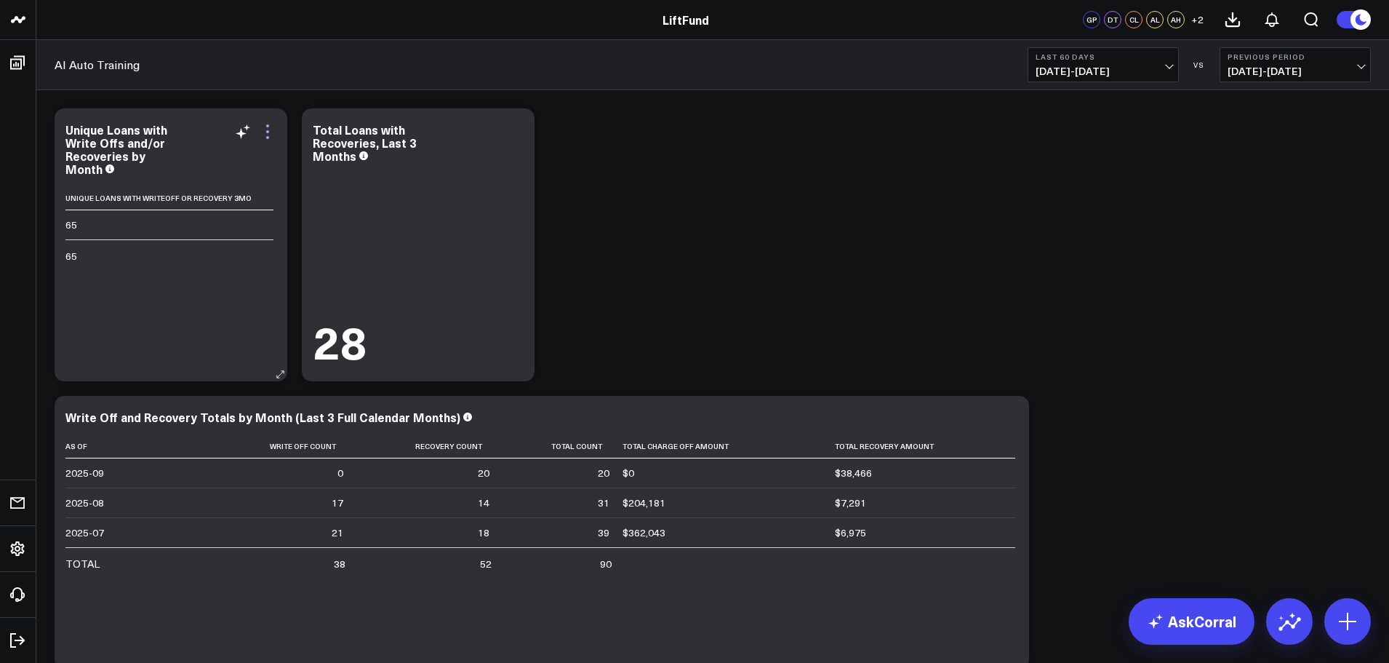
click at [271, 132] on icon at bounding box center [267, 131] width 17 height 17
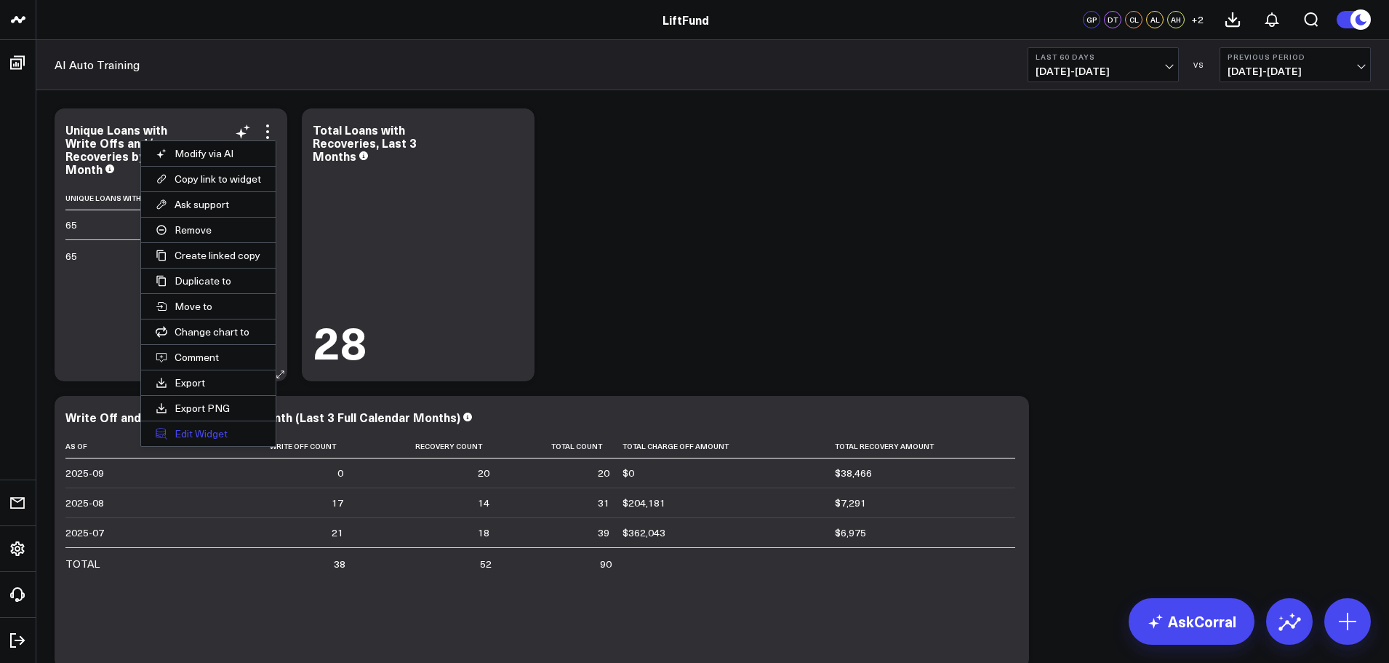
click at [191, 428] on button "Edit Widget" at bounding box center [208, 433] width 135 height 25
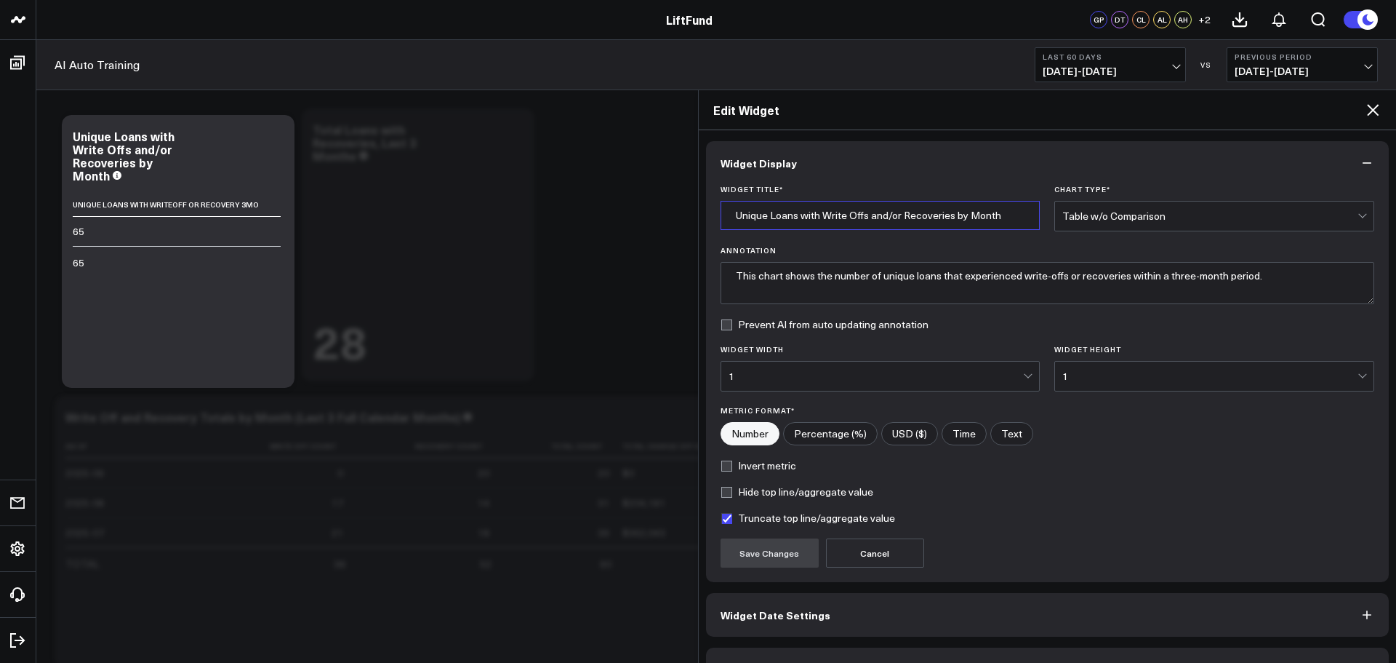
click at [966, 215] on input "Unique Loans with Write Offs and/or Recoveries by Month" at bounding box center [881, 215] width 320 height 29
type input "Unique Loans with Write Offs and/or Recoveries, Last 3 Months"
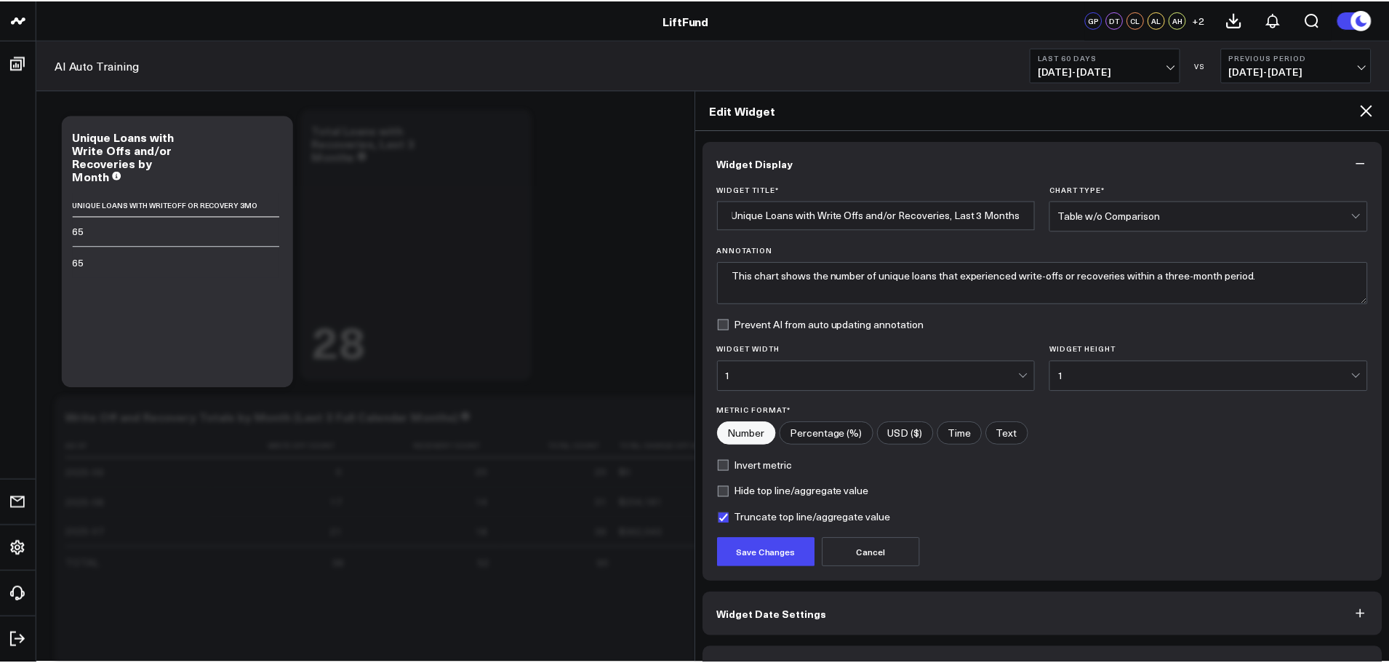
scroll to position [0, 0]
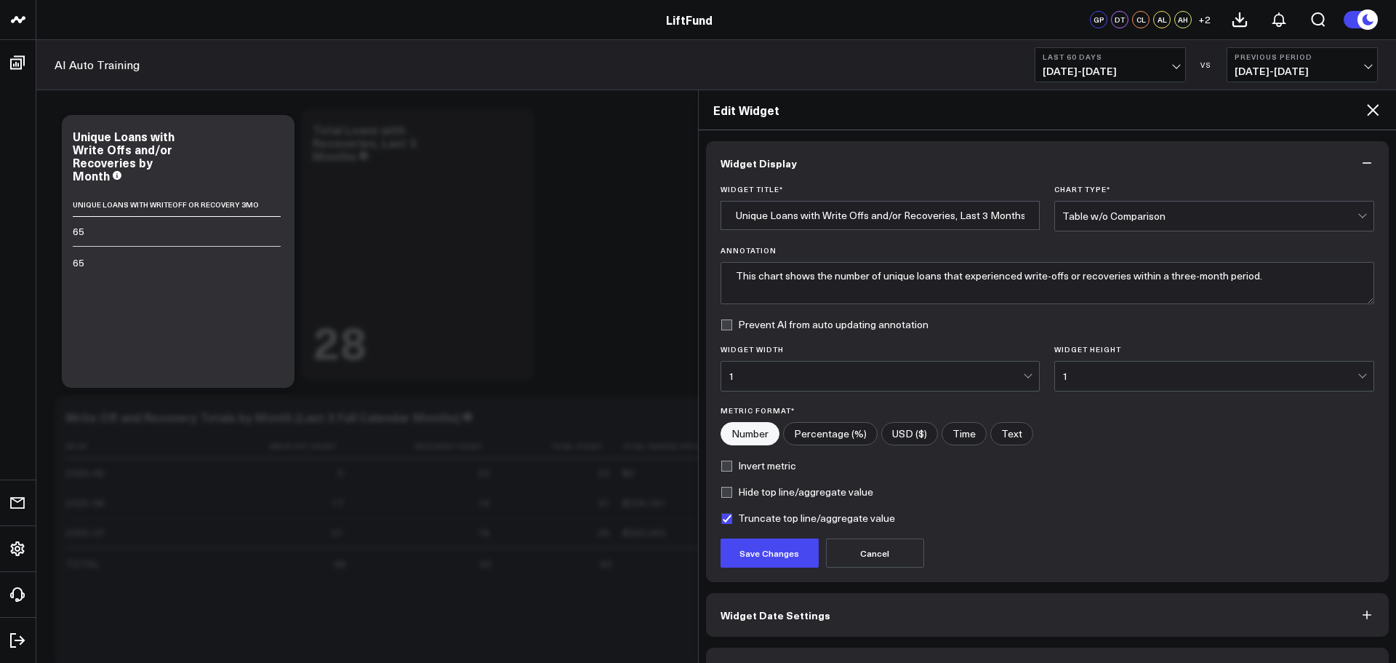
click at [802, 494] on label "Hide top line/aggregate value" at bounding box center [797, 492] width 153 height 12
click at [732, 494] on input "Hide top line/aggregate value" at bounding box center [727, 492] width 12 height 12
click at [788, 553] on button "Save Changes" at bounding box center [770, 552] width 98 height 29
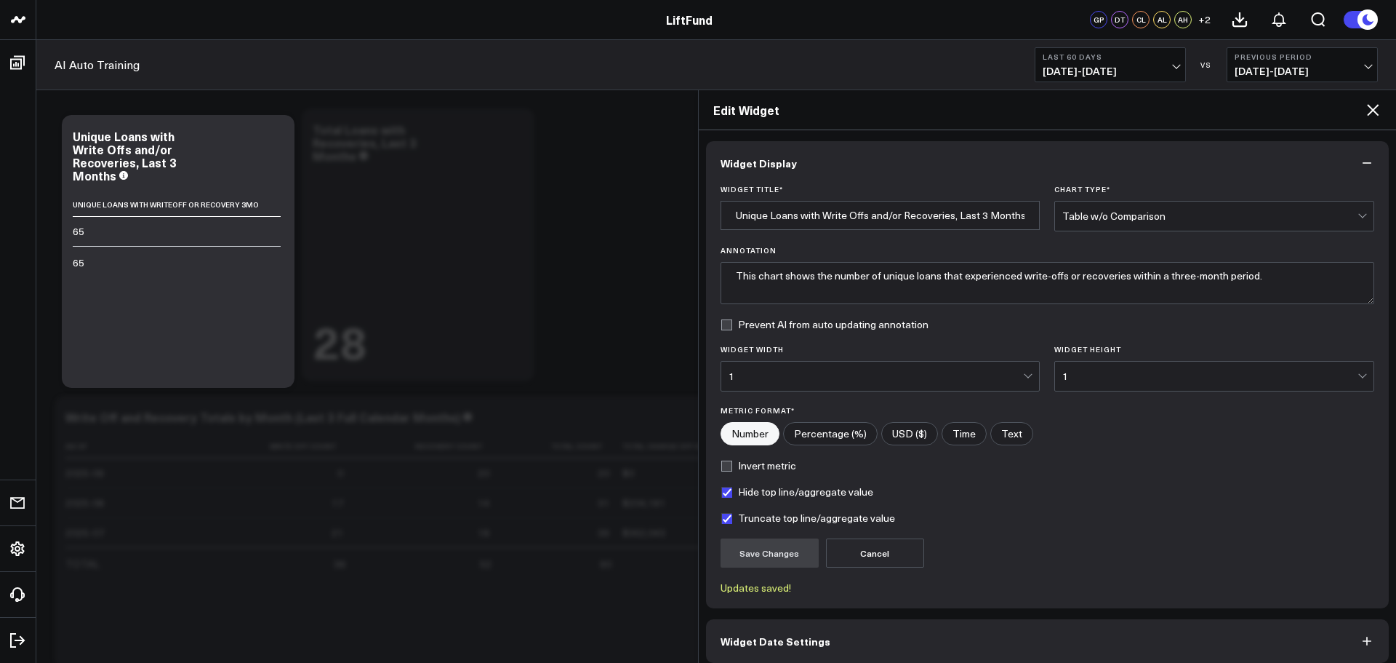
click at [804, 493] on label "Hide top line/aggregate value" at bounding box center [797, 492] width 153 height 12
click at [732, 493] on input "Hide top line/aggregate value" at bounding box center [727, 492] width 12 height 12
checkbox input "false"
click at [786, 548] on button "Save Changes" at bounding box center [770, 552] width 98 height 29
click at [1376, 111] on icon at bounding box center [1372, 109] width 17 height 17
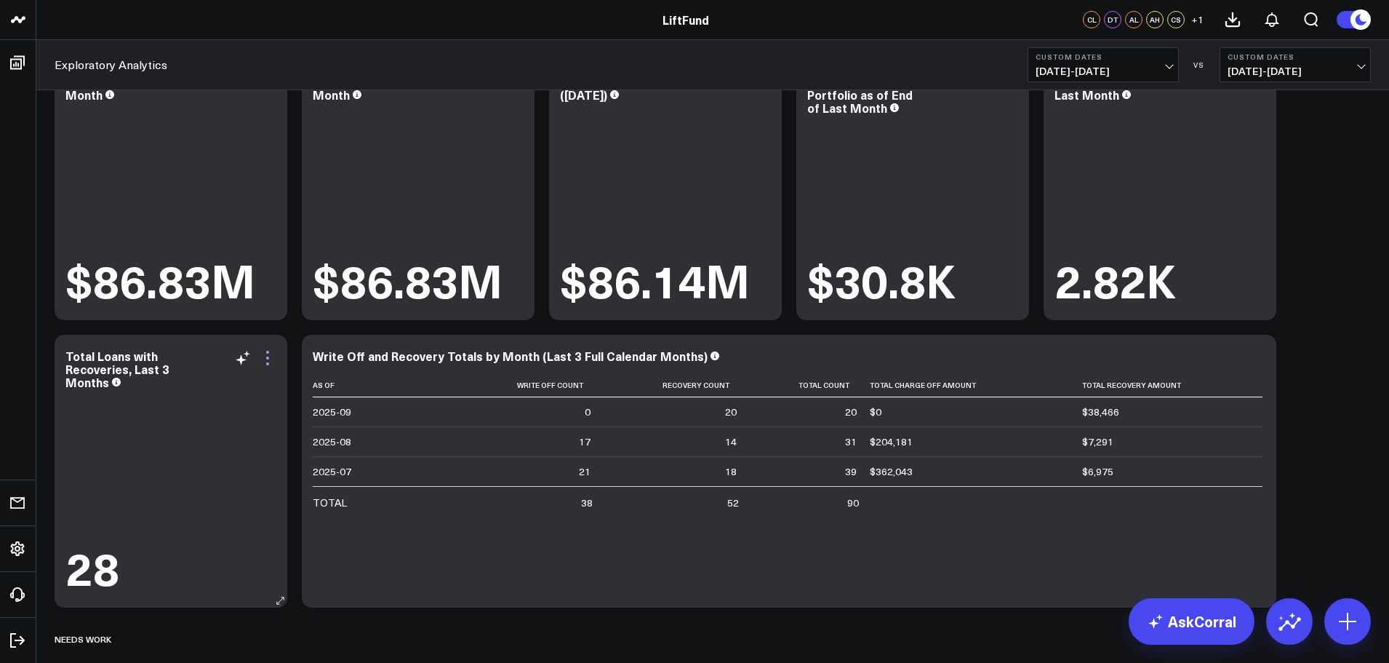
click at [271, 359] on icon at bounding box center [267, 357] width 17 height 17
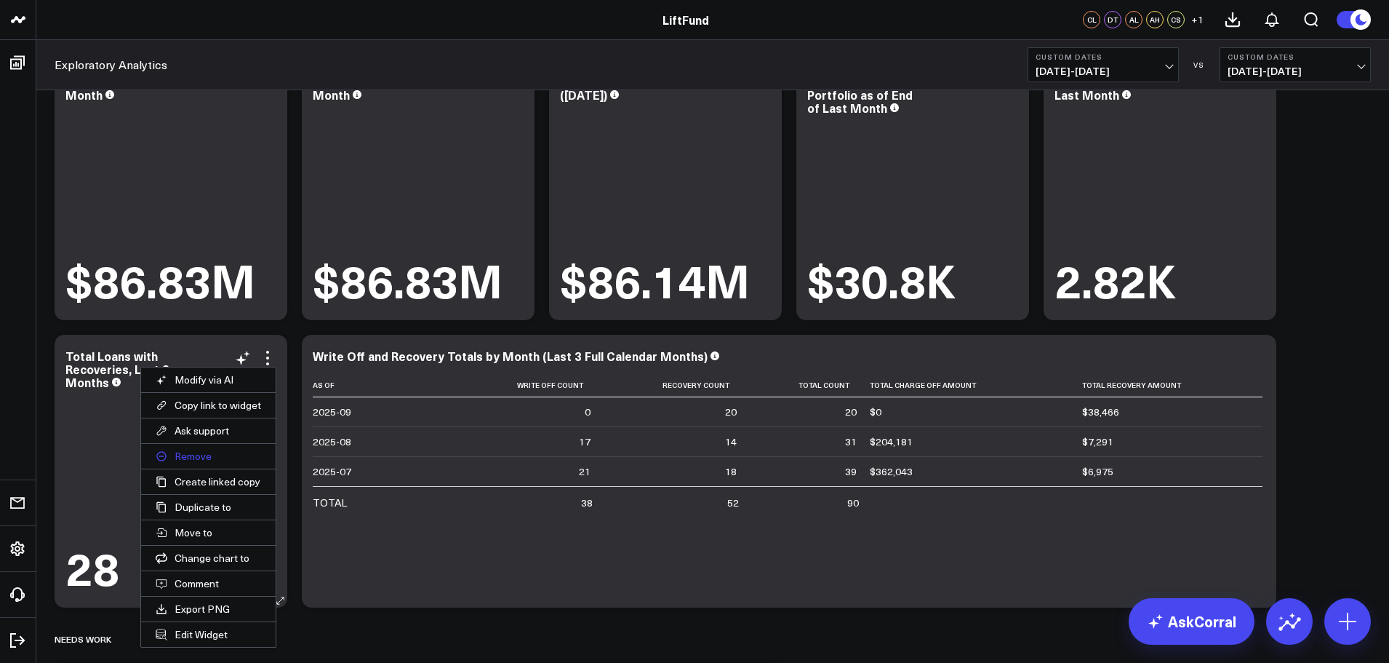
click at [223, 451] on button "Remove" at bounding box center [208, 456] width 135 height 25
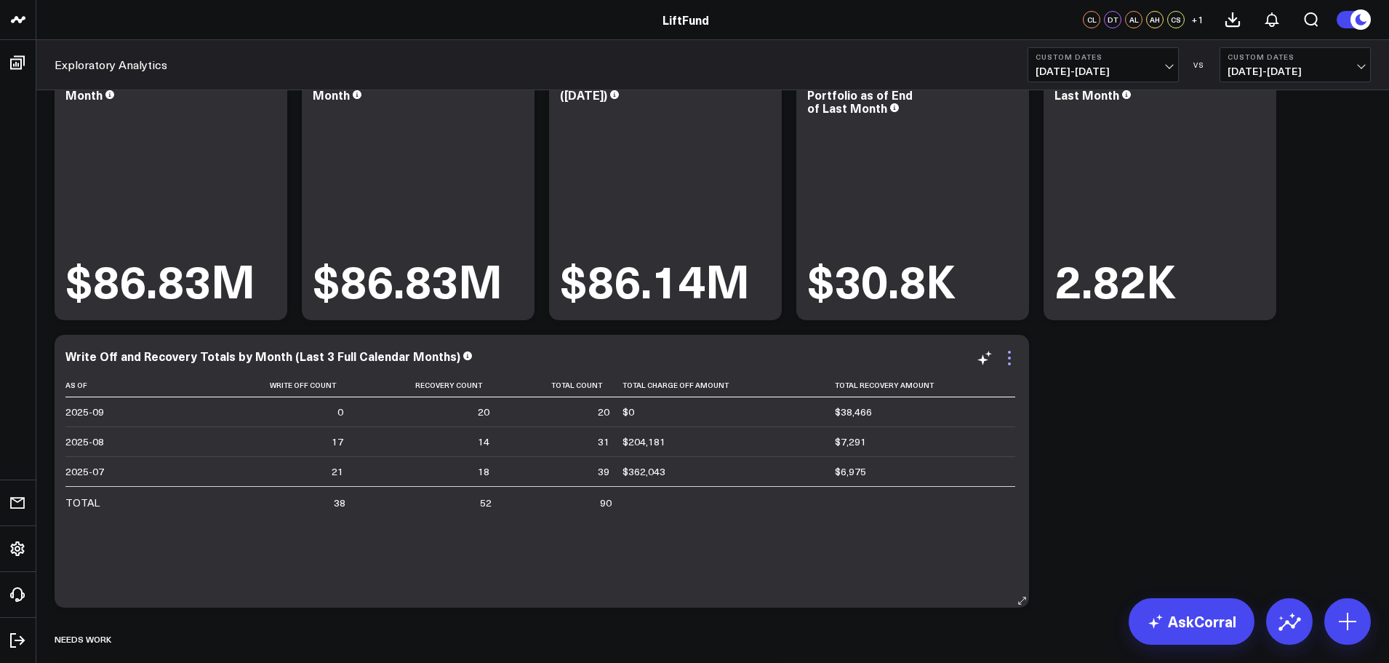
click at [1009, 359] on icon at bounding box center [1009, 357] width 3 height 3
click at [1009, 361] on icon at bounding box center [1009, 357] width 17 height 17
click at [1014, 364] on icon at bounding box center [1009, 357] width 17 height 17
click at [1009, 356] on icon at bounding box center [1009, 357] width 17 height 17
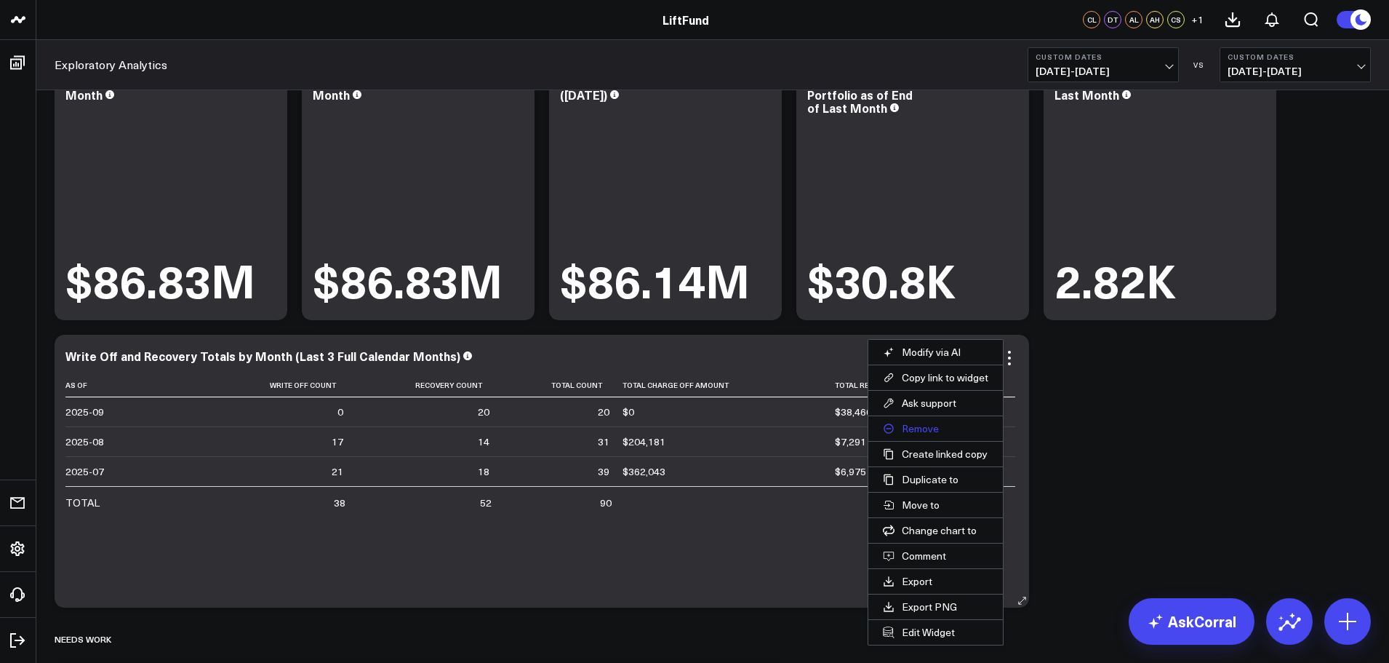
click at [953, 425] on button "Remove" at bounding box center [935, 428] width 135 height 25
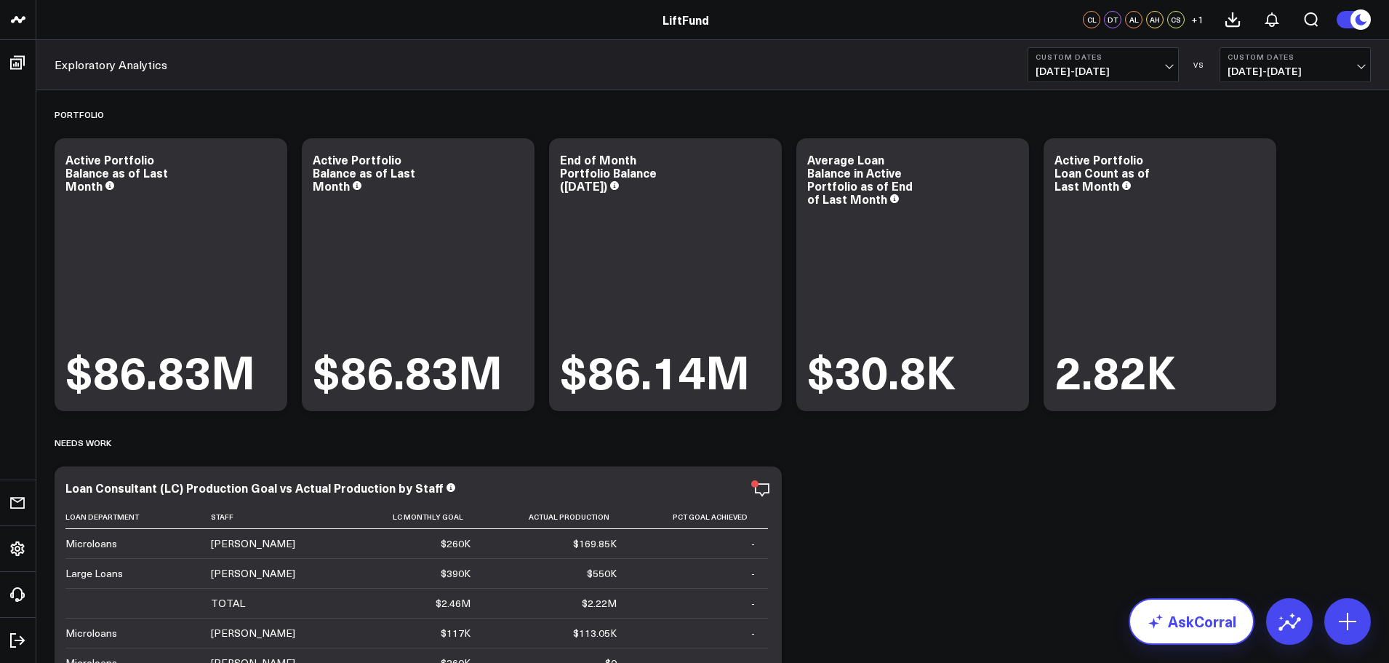
click at [1188, 624] on link "AskCorral" at bounding box center [1192, 621] width 126 height 47
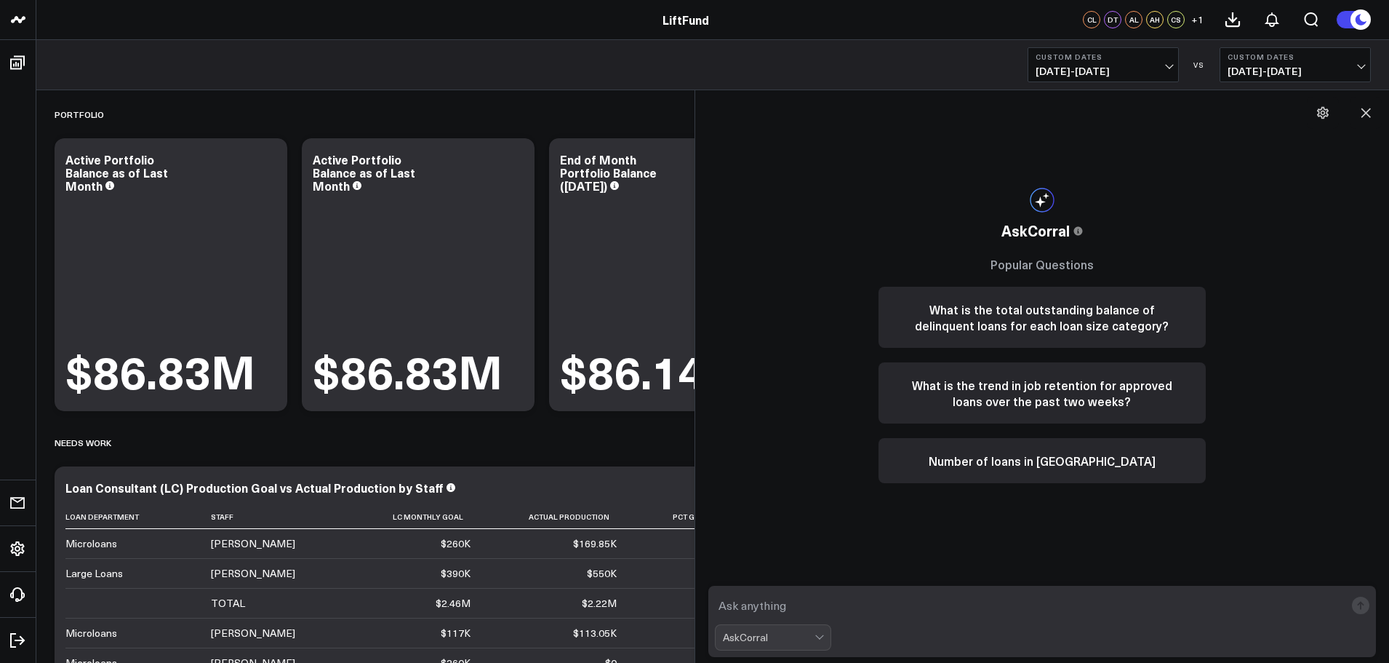
click at [960, 601] on textarea at bounding box center [1030, 605] width 631 height 26
type textarea "H"
type textarea "In the last three months, how many unique loans had a write off and/or a recove…"
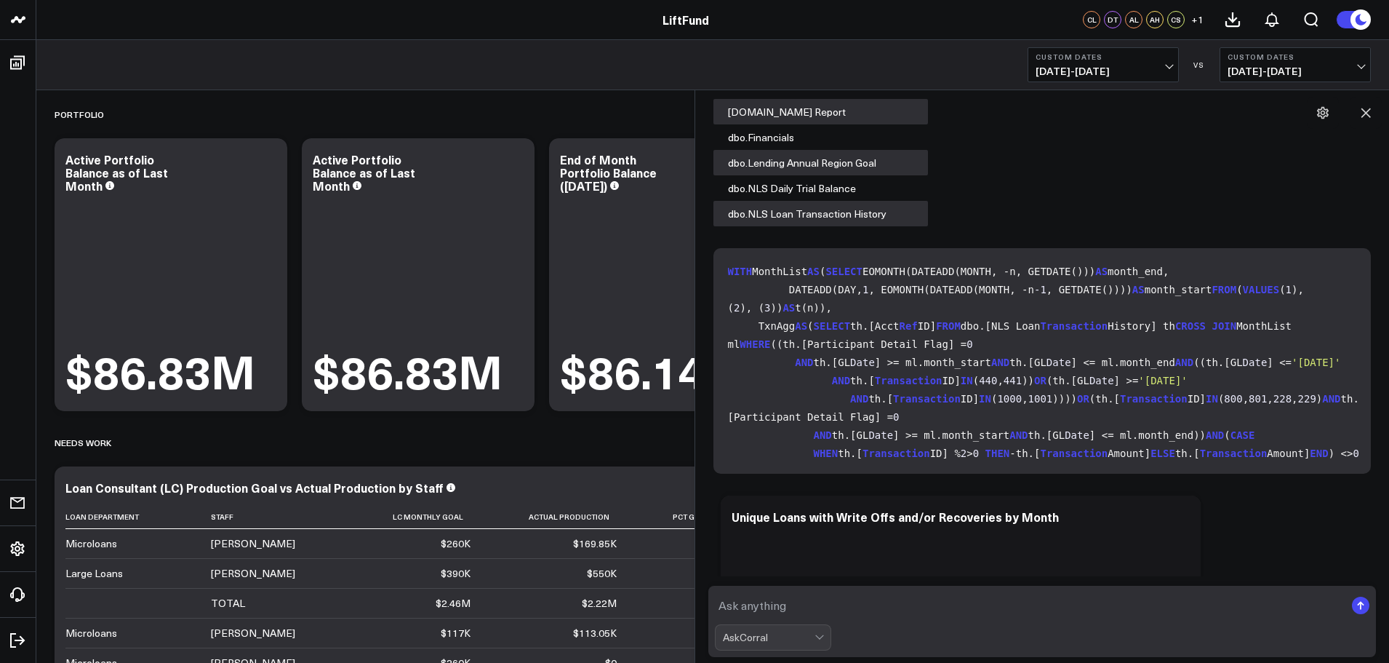
scroll to position [977, 0]
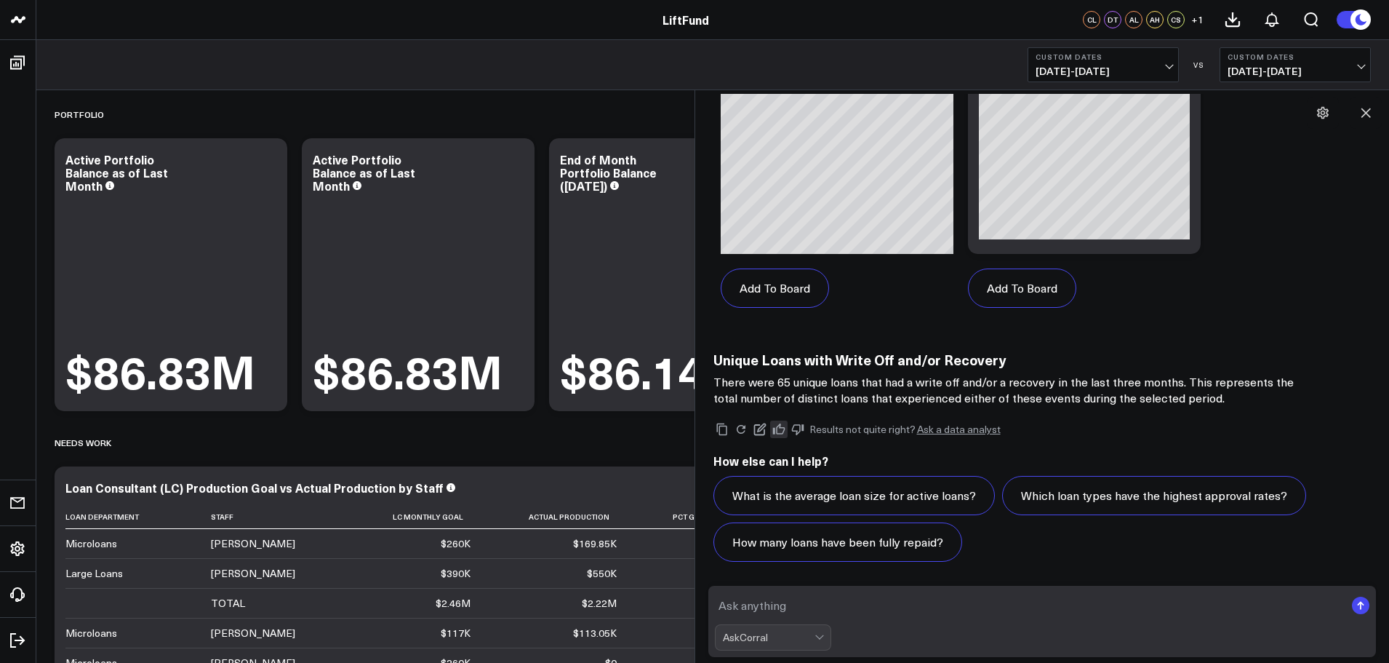
click at [781, 429] on icon at bounding box center [778, 429] width 13 height 13
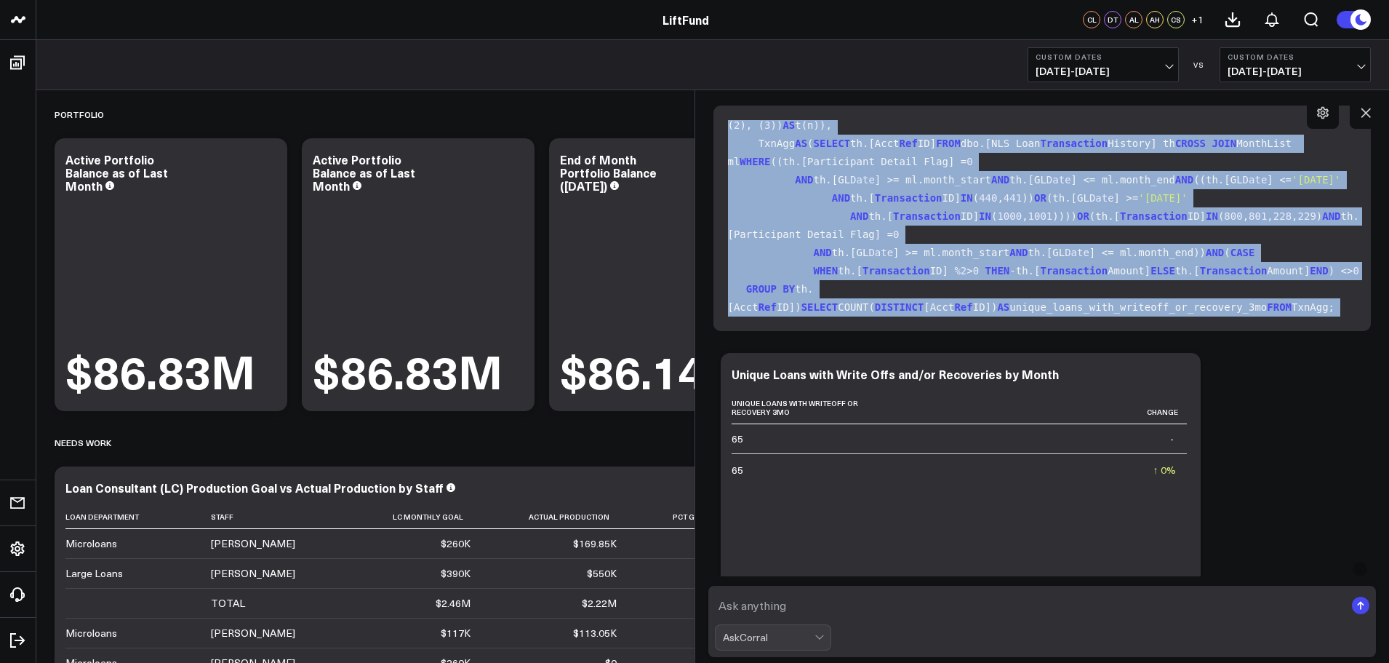
scroll to position [385, 0]
drag, startPoint x: 729, startPoint y: 125, endPoint x: 979, endPoint y: 338, distance: 328.6
click at [979, 338] on div "Here are the tables I found to answer your question: dbo.Credit Report dbo.Fina…" at bounding box center [1042, 521] width 658 height 1223
copy div "WITH MonthList AS ( SELECT EOMONTH(DATEADD(MONTH, -n, GETDATE())) AS month_end,…"
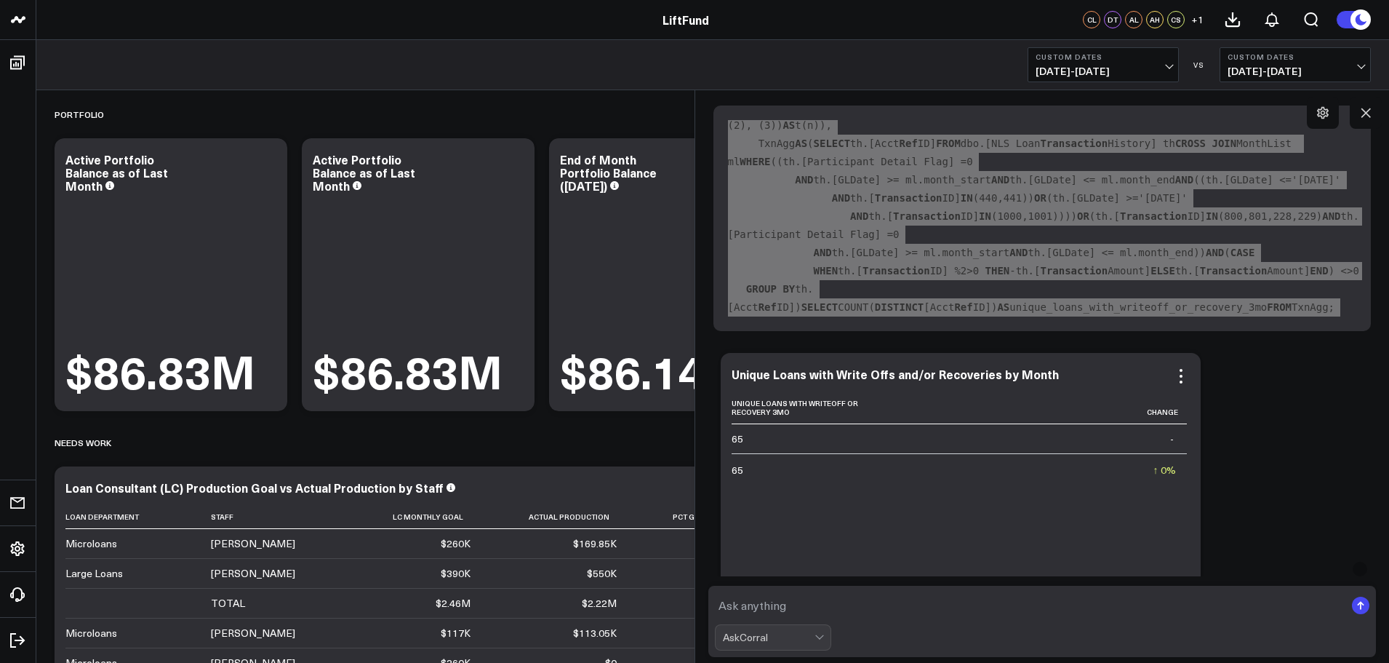
scroll to position [395, 0]
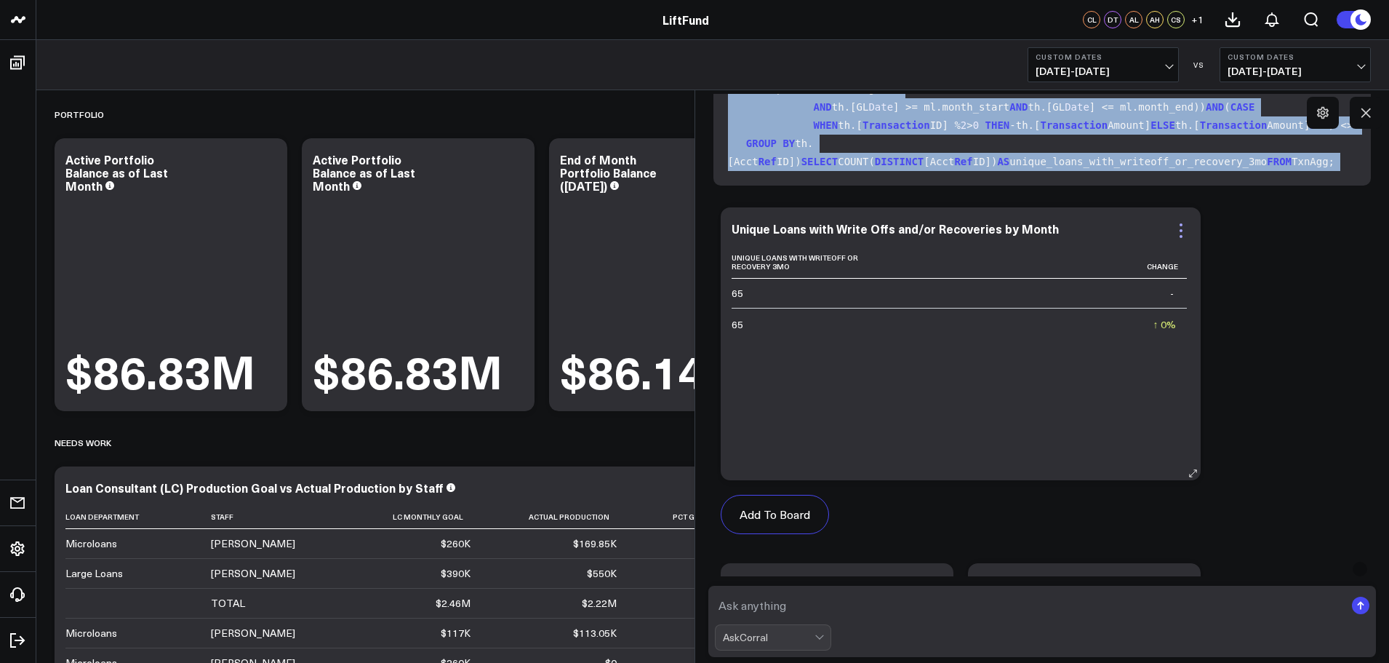
click at [1178, 234] on icon at bounding box center [1180, 230] width 17 height 17
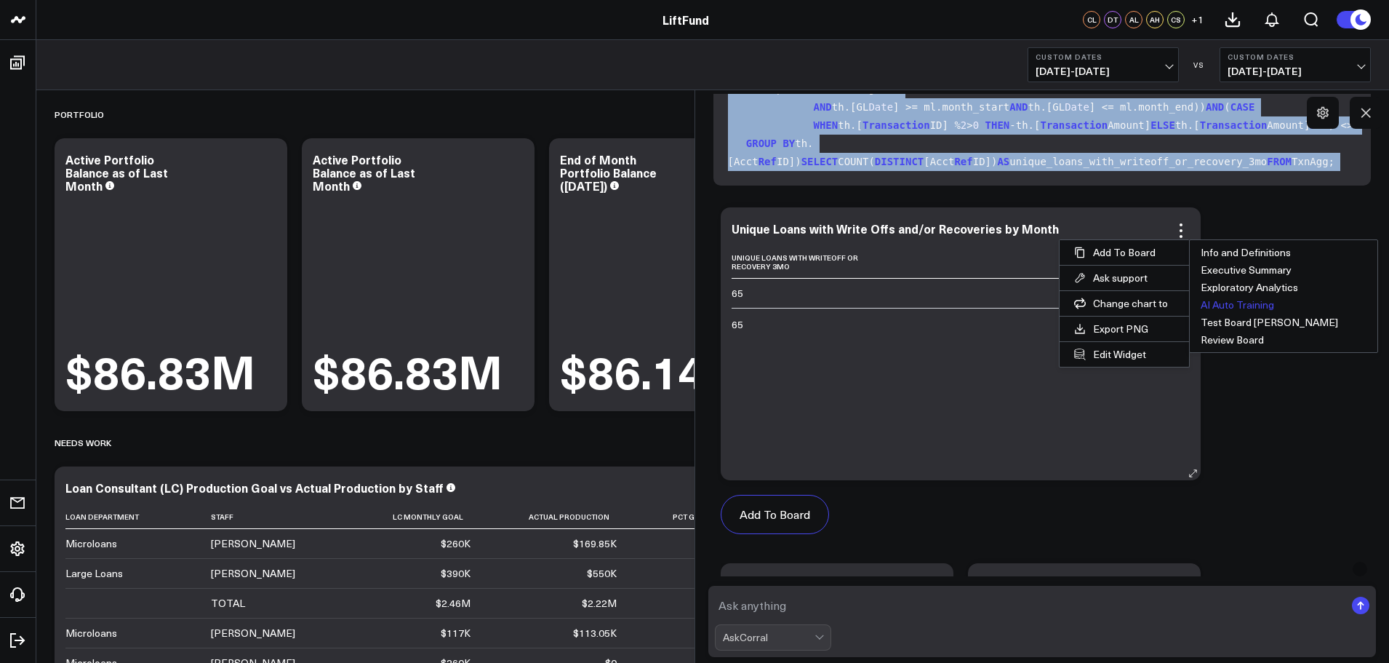
click at [1240, 306] on button "AI Auto Training" at bounding box center [1284, 304] width 188 height 17
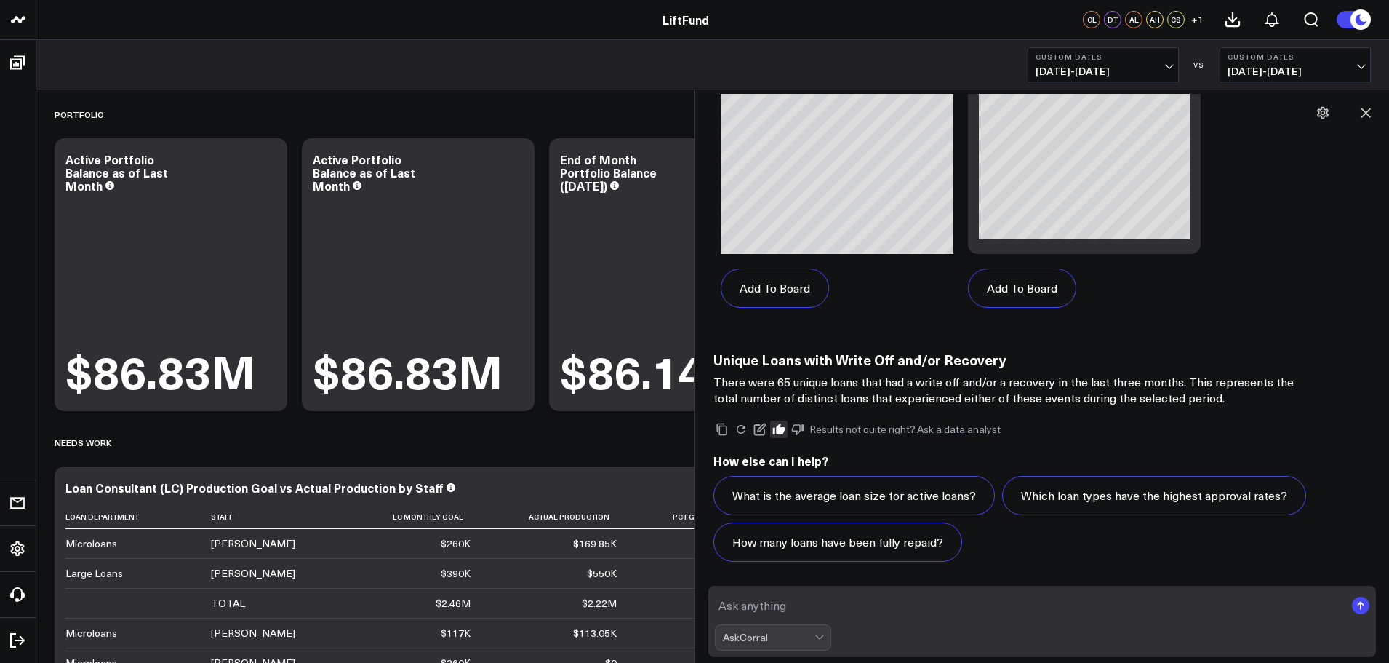
scroll to position [218, 0]
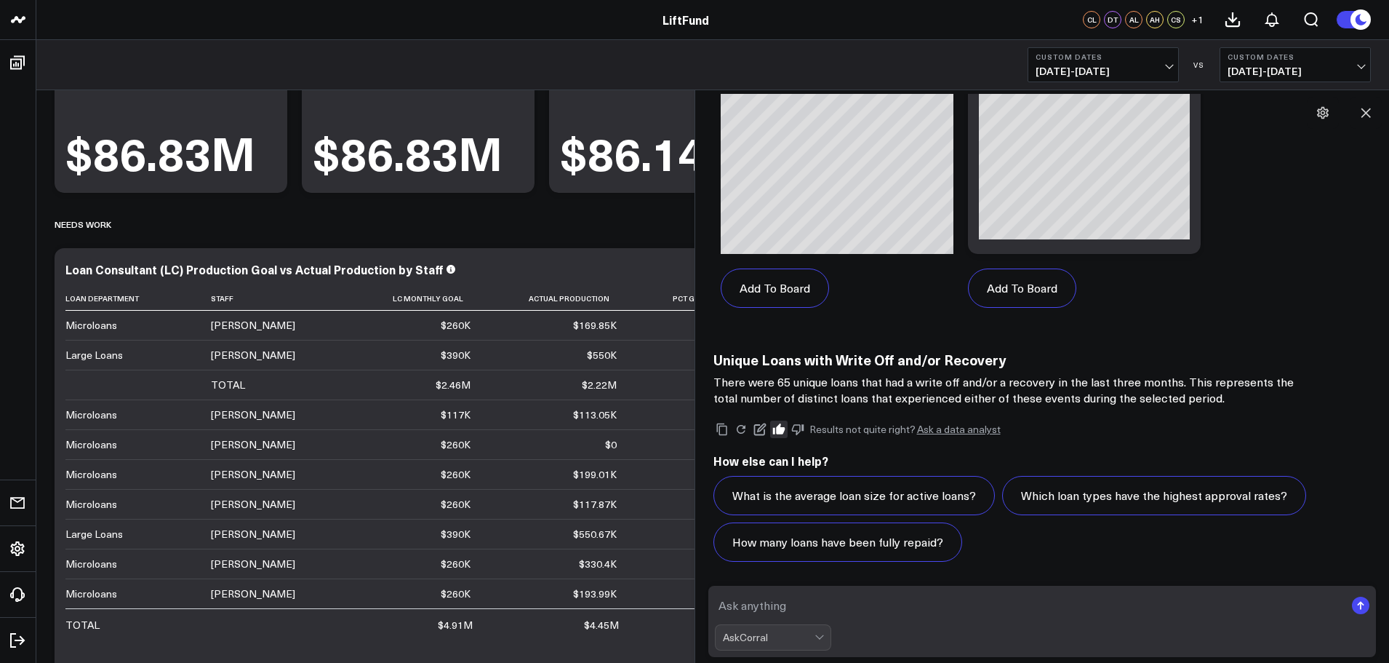
drag, startPoint x: 846, startPoint y: 546, endPoint x: 861, endPoint y: 567, distance: 26.0
click at [845, 546] on button "How many loans have been fully repaid?" at bounding box center [837, 541] width 249 height 39
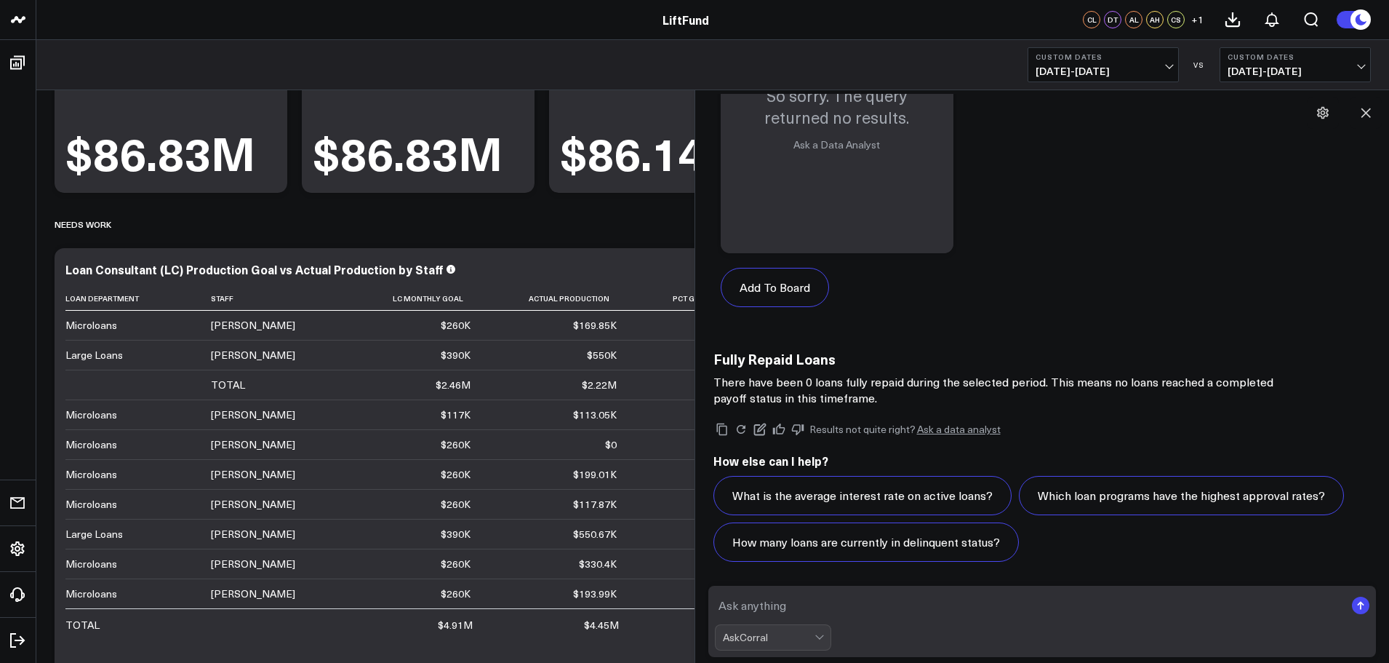
scroll to position [2681, 0]
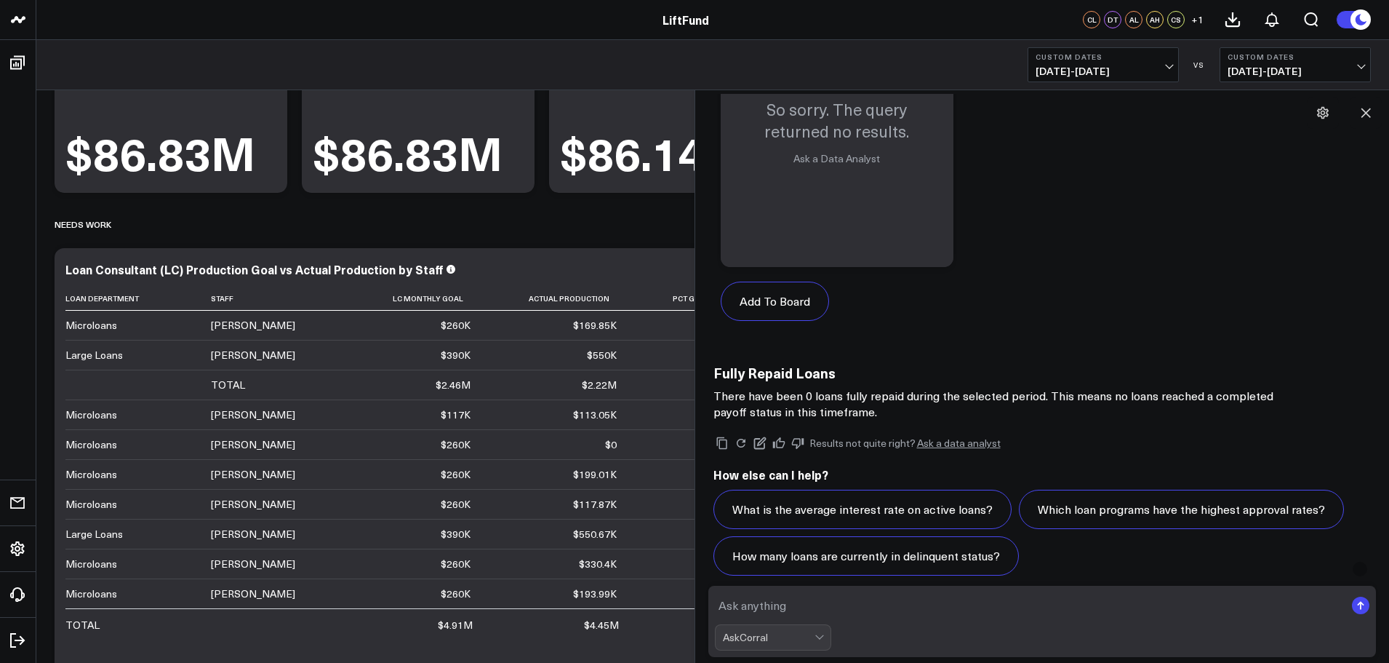
drag, startPoint x: 944, startPoint y: 600, endPoint x: 960, endPoint y: 601, distance: 16.1
click at [944, 600] on textarea at bounding box center [1030, 605] width 631 height 26
drag, startPoint x: 929, startPoint y: 604, endPoint x: 947, endPoint y: 617, distance: 21.8
click at [916, 607] on textarea "Loans that have repaid are those that, by the as-of-date" at bounding box center [1030, 605] width 631 height 26
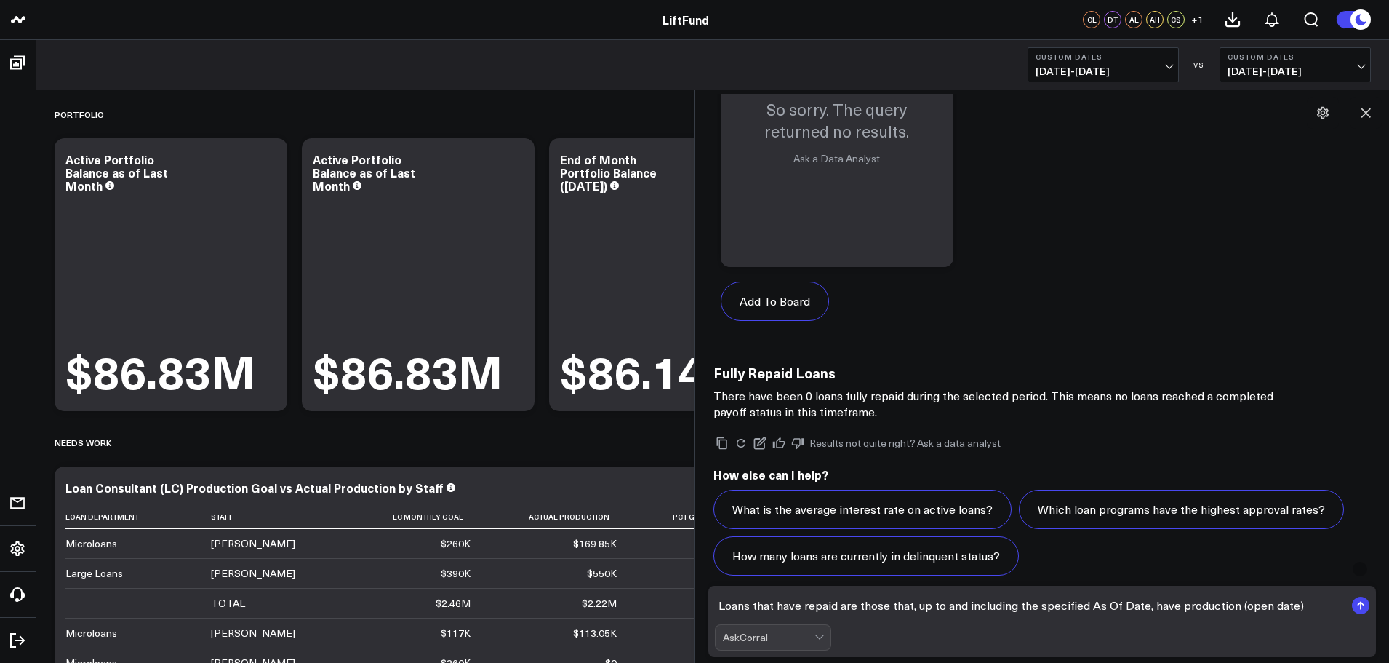
click at [1174, 603] on textarea "Loans that have repaid are those that, up to and including the specified As Of …" at bounding box center [1030, 605] width 631 height 26
click at [1244, 607] on textarea "Loans that have repaid are those that, up to and including the specified As Of …" at bounding box center [1030, 605] width 631 height 26
drag, startPoint x: 1332, startPoint y: 607, endPoint x: 1145, endPoint y: 611, distance: 186.2
click at [1145, 611] on textarea "Loans that have repaid are those that, up to and including the specified As Of …" at bounding box center [1030, 605] width 631 height 26
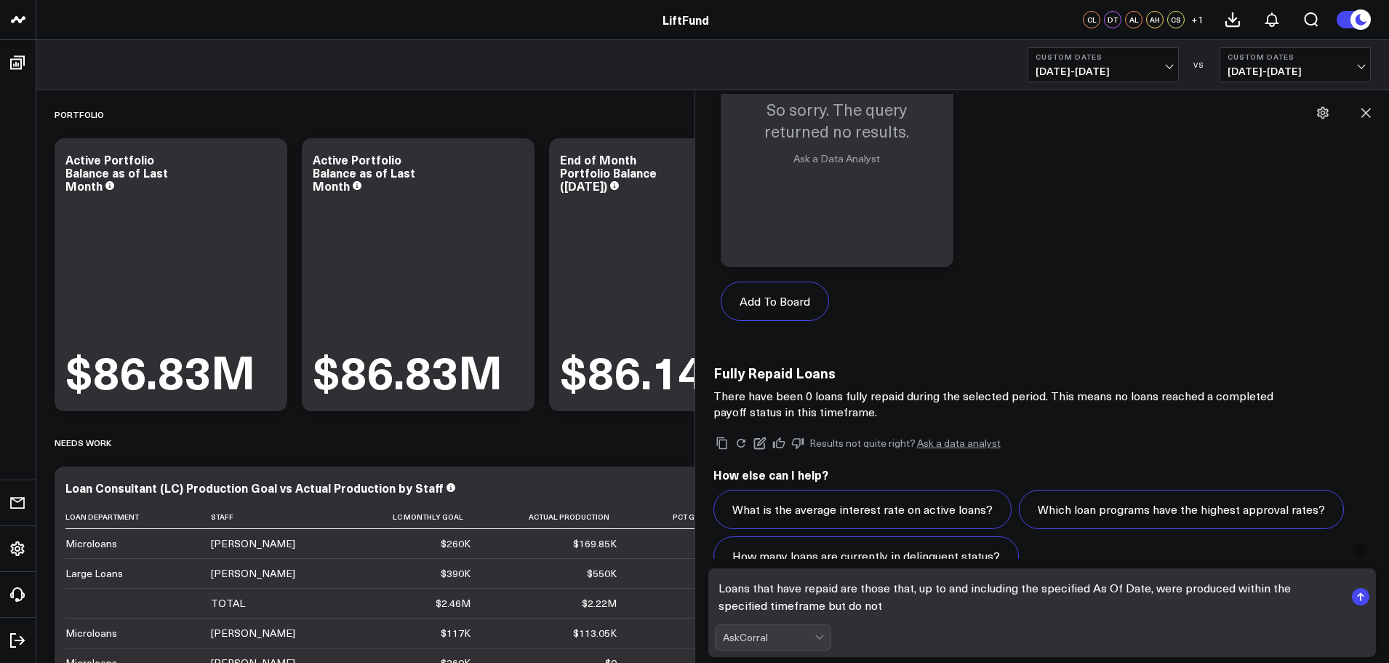
click at [1227, 588] on textarea "Loans that have repaid are those that, up to and including the specified As Of …" at bounding box center [1030, 597] width 631 height 44
drag, startPoint x: 1228, startPoint y: 588, endPoint x: 745, endPoint y: 606, distance: 483.2
click at [745, 606] on textarea "Loans that have repaid are those that, up to and including the specified As Of …" at bounding box center [1030, 597] width 631 height 44
click at [916, 602] on textarea "Loans that have repaid are those that, up to and including the specified As Of …" at bounding box center [1030, 597] width 631 height 44
drag, startPoint x: 920, startPoint y: 593, endPoint x: 1144, endPoint y: 585, distance: 224.1
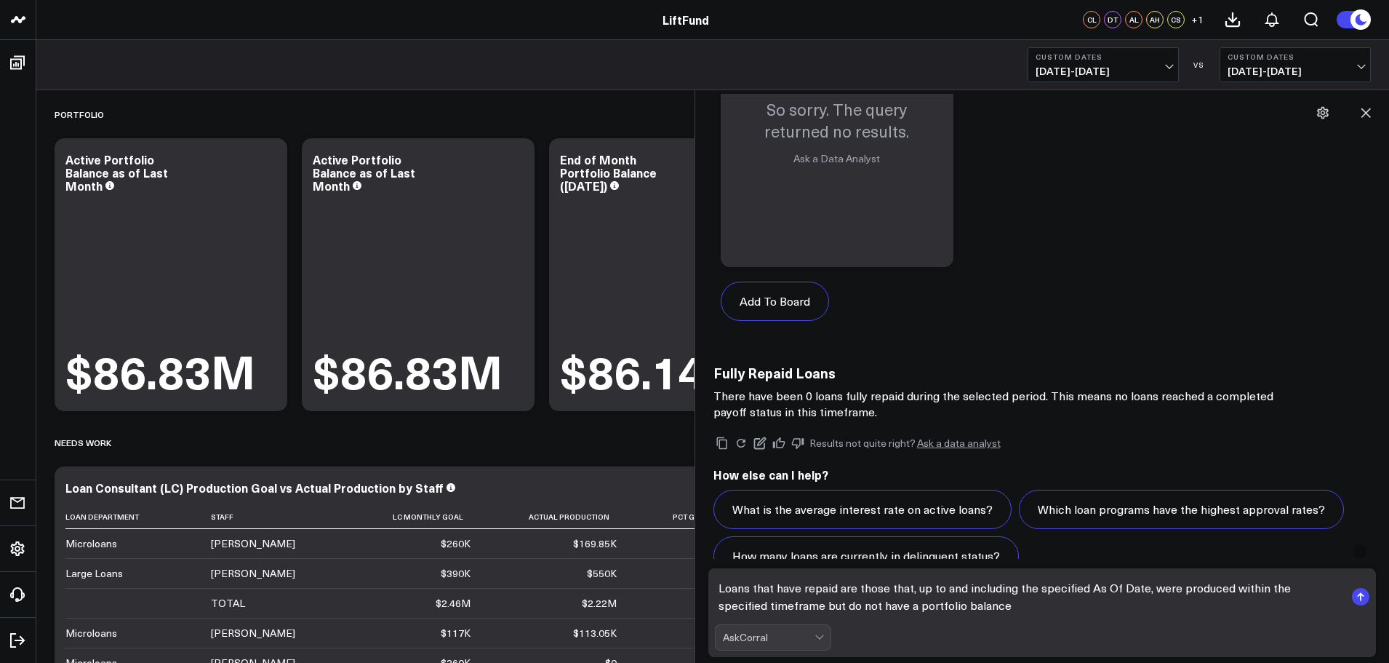
click at [1144, 585] on textarea "Loans that have repaid are those that, up to and including the specified As Of …" at bounding box center [1030, 597] width 631 height 44
click at [863, 607] on textarea "Loans that have repaid are those that, as of a specified end date ('As of' Date…" at bounding box center [1030, 597] width 631 height 44
click at [1025, 611] on textarea "Loans that have repaid are those that, as of a specified end date ('As of' Date…" at bounding box center [1030, 597] width 631 height 44
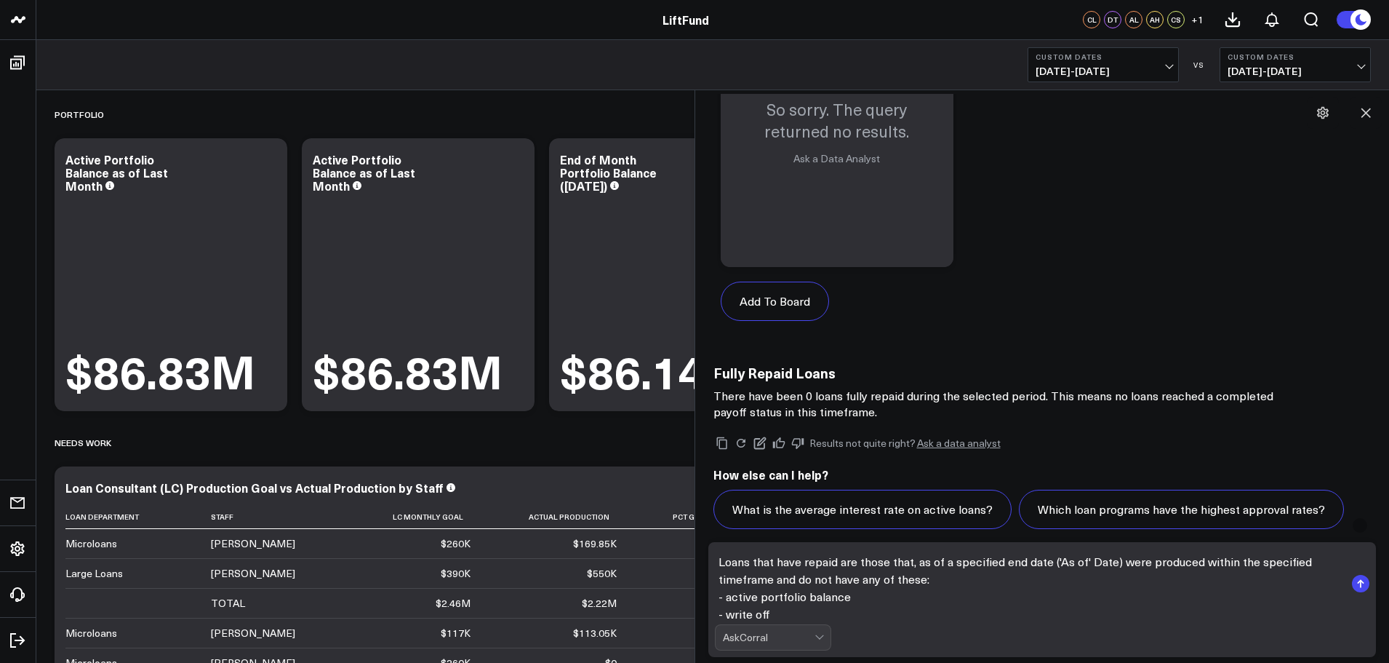
drag, startPoint x: 905, startPoint y: 615, endPoint x: 705, endPoint y: 540, distance: 213.6
click at [705, 540] on div "Loans that have repaid are those that, as of a specified end date ('As of' Date…" at bounding box center [1043, 599] width 680 height 127
click at [921, 609] on textarea "Loans that have repaid are those that, as of a specified end date ('As of' Date…" at bounding box center [1030, 583] width 631 height 70
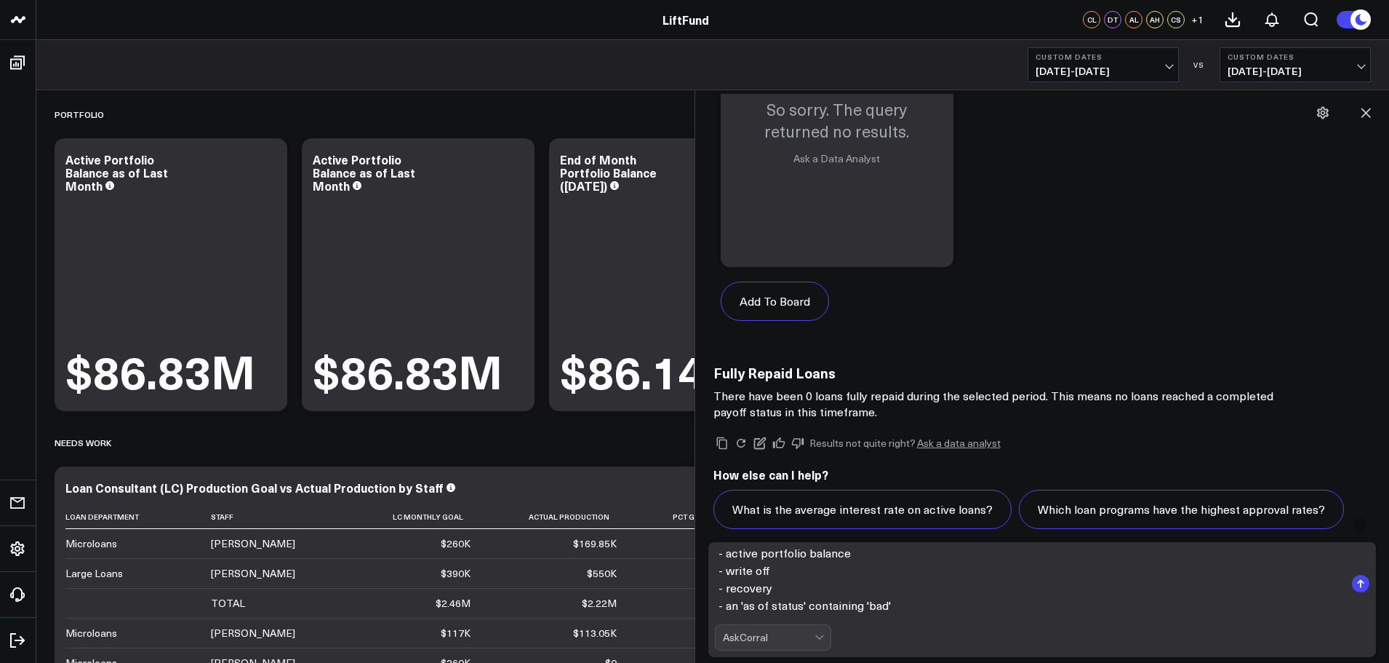
scroll to position [145, 0]
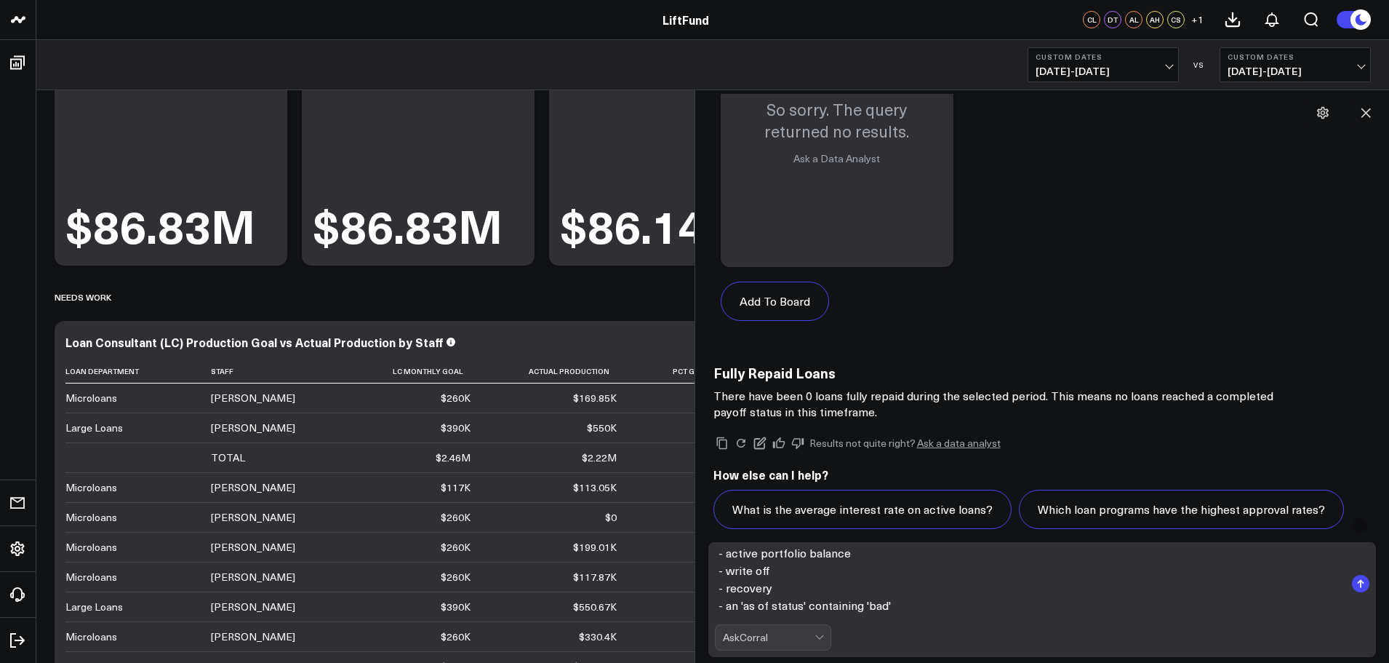
click at [936, 606] on textarea "Loans that have repaid are those that, as of a specified end date ('As of' Date…" at bounding box center [1030, 583] width 631 height 70
drag, startPoint x: 1053, startPoint y: 612, endPoint x: 700, endPoint y: 607, distance: 352.7
click at [700, 607] on div "C In the last three months, how many unique loans had a write off and/or a reco…" at bounding box center [1042, 376] width 695 height 572
type textarea "Loans that have repaid are those that, as of a specified end date ('As of' Date…"
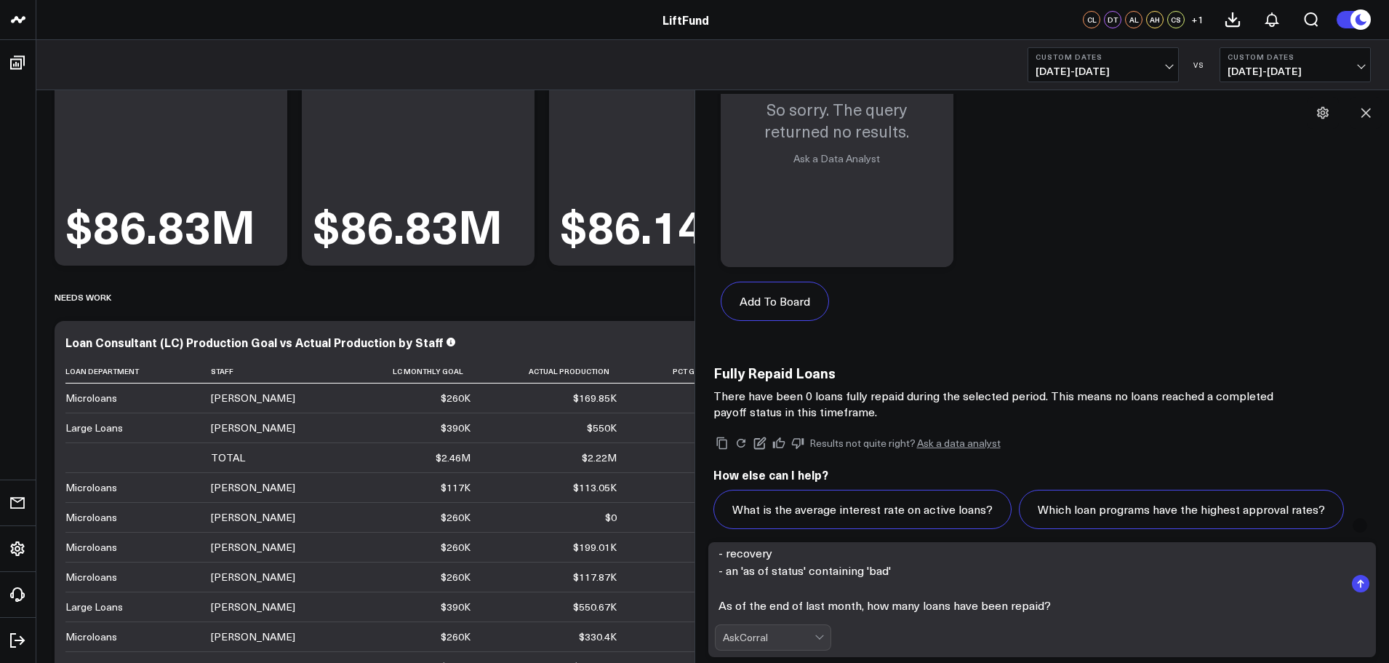
click at [1099, 604] on textarea "Loans that have repaid are those that, as of a specified end date ('As of' Date…" at bounding box center [1030, 583] width 631 height 70
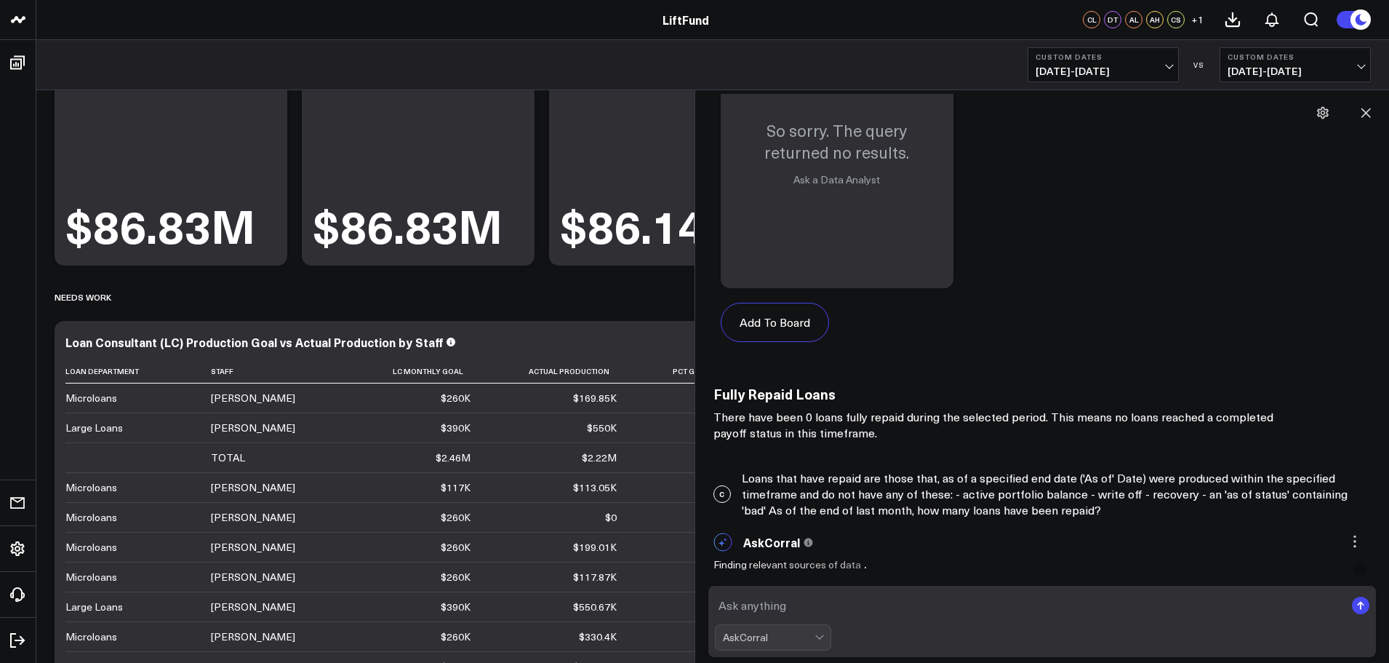
scroll to position [2660, 0]
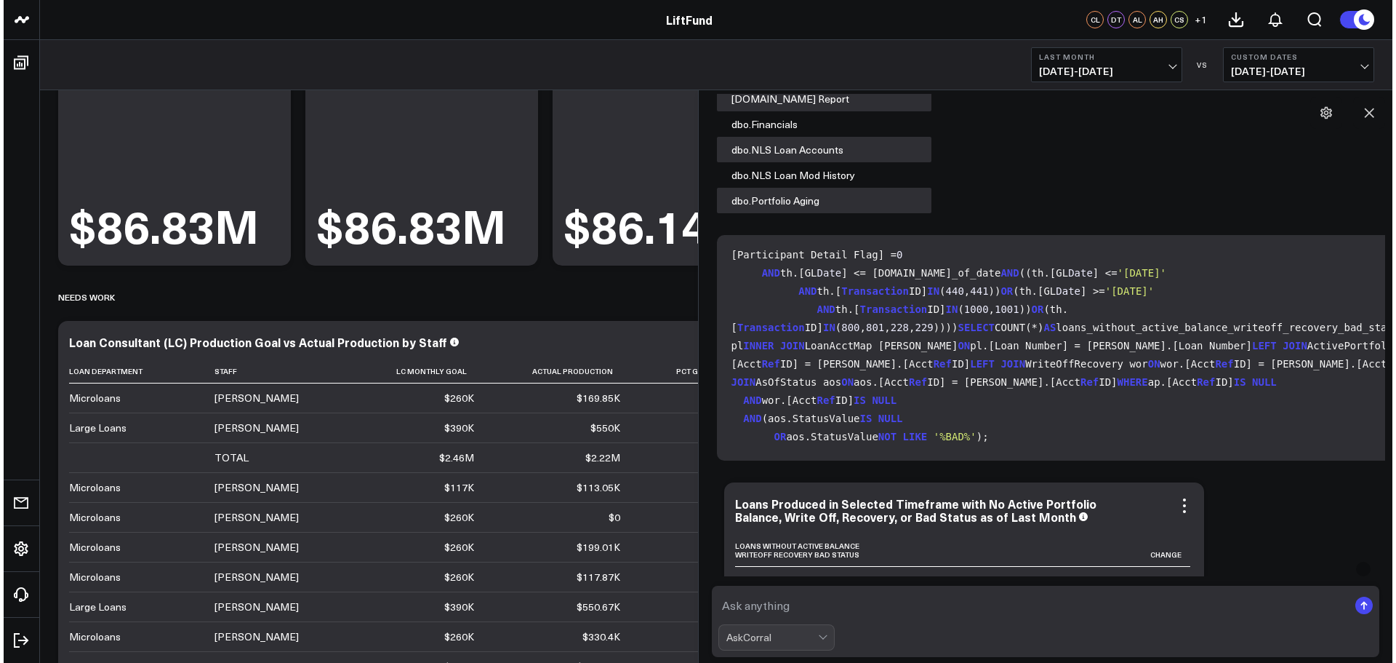
scroll to position [3324, 0]
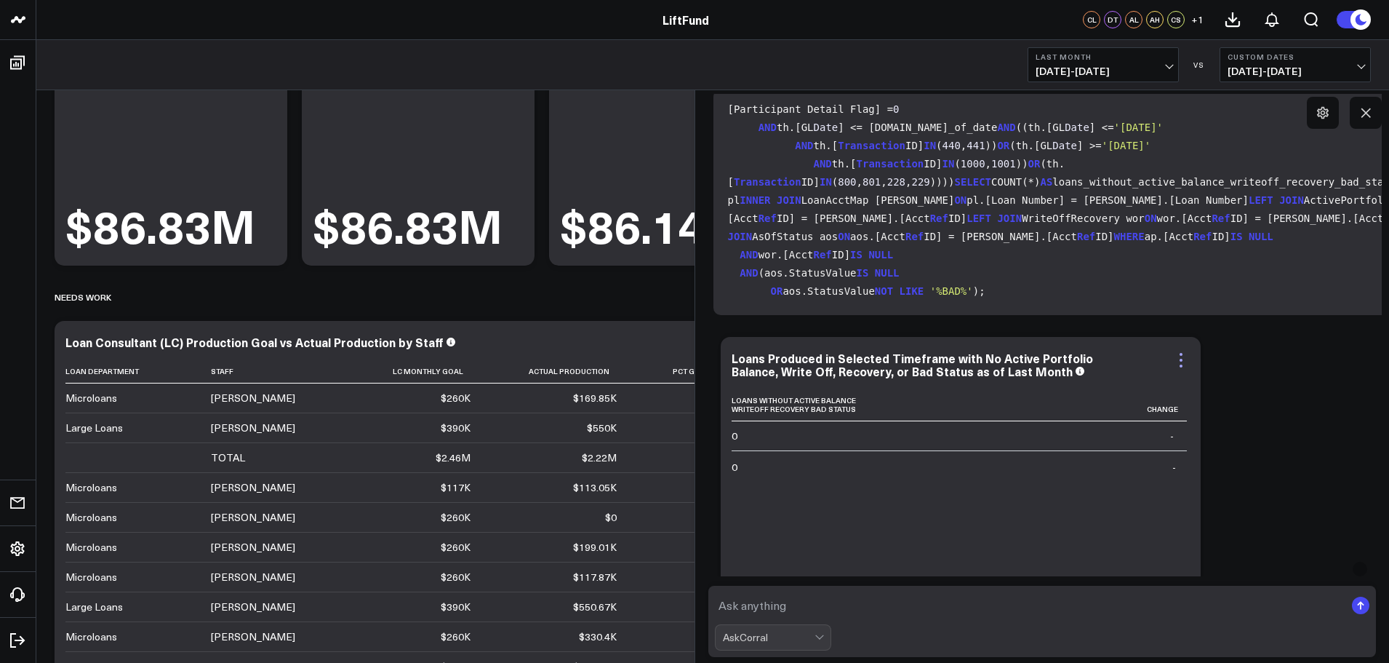
click at [1180, 361] on icon at bounding box center [1180, 359] width 17 height 17
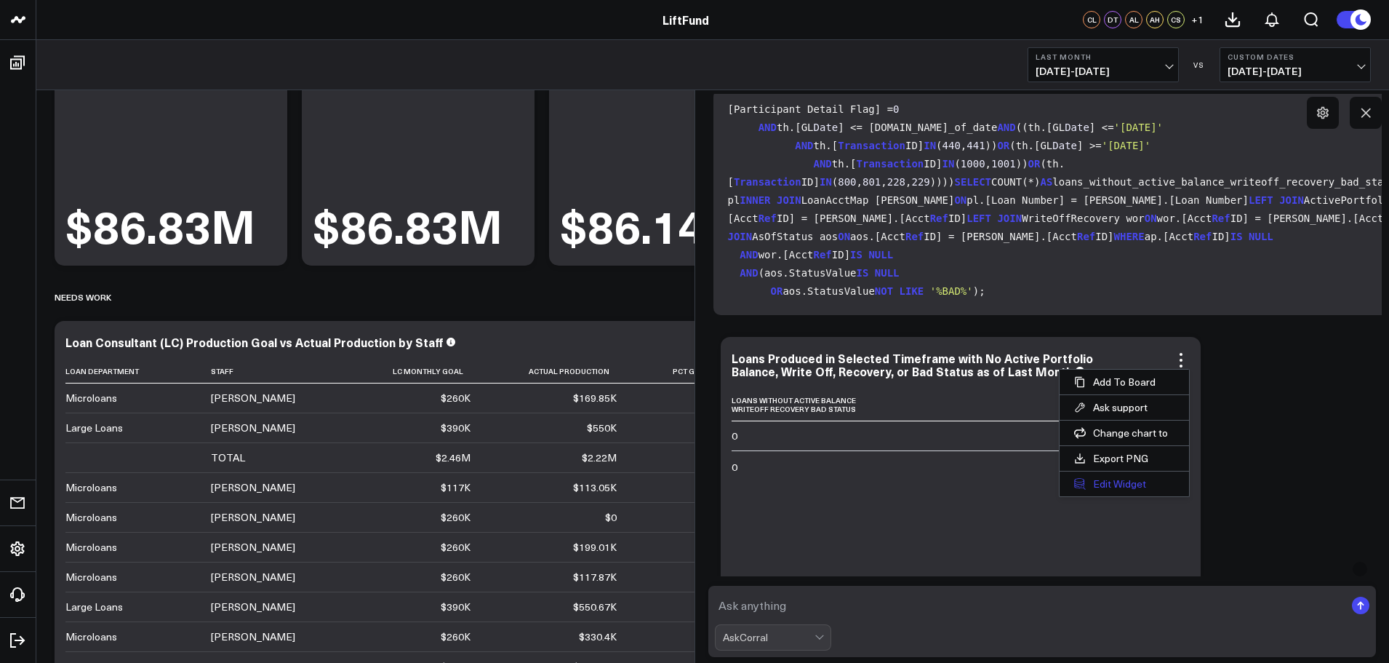
click at [1125, 482] on button "Edit Widget" at bounding box center [1124, 483] width 129 height 25
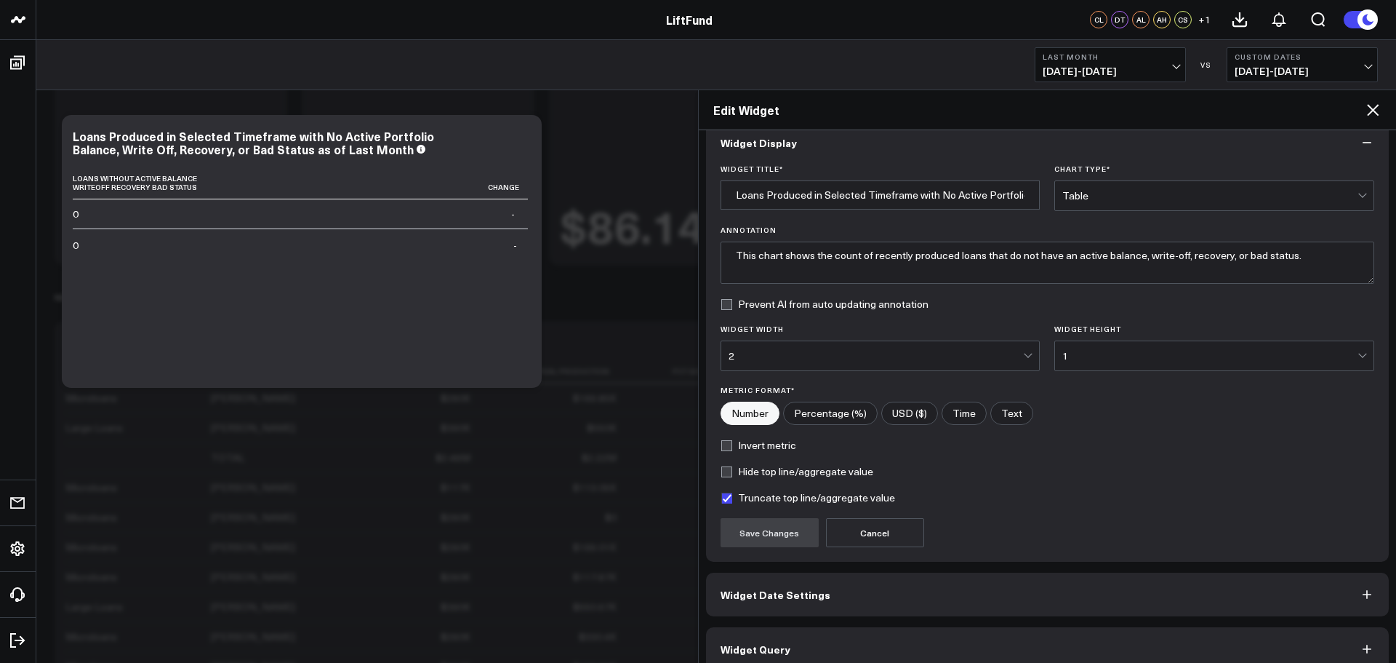
scroll to position [39, 0]
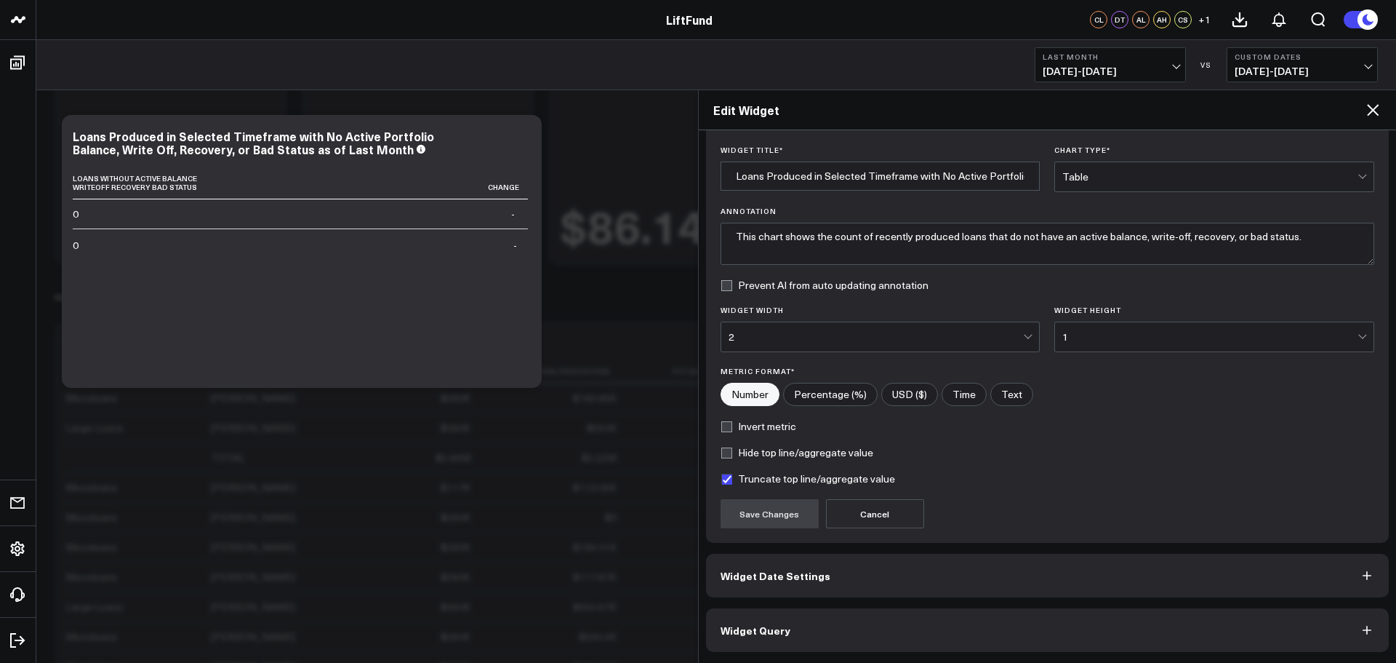
click at [860, 634] on button "Widget Query" at bounding box center [1048, 630] width 684 height 44
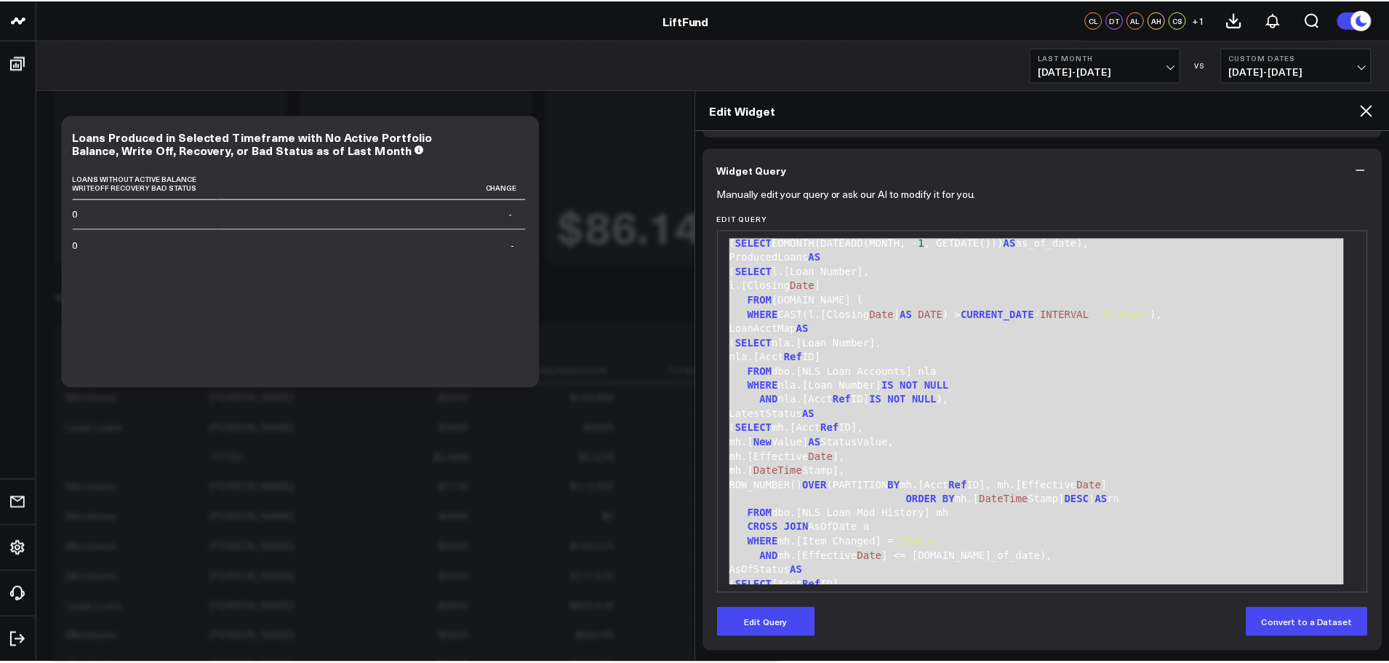
scroll to position [0, 0]
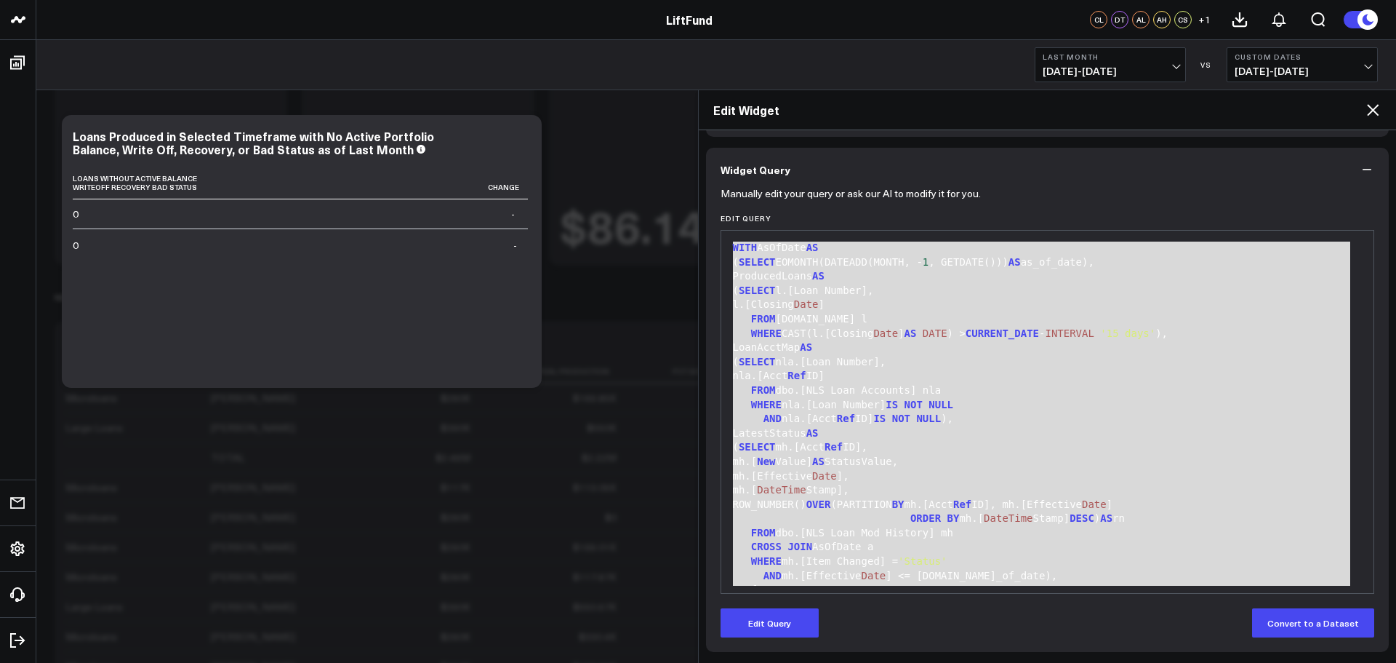
drag, startPoint x: 929, startPoint y: 521, endPoint x: 731, endPoint y: 234, distance: 349.2
click at [731, 234] on div "99 1 2 3 4 5 6 7 8 9 10 11 12 13 14 15 16 17 18 19 20 21 22 23 24 25 26 27 28 2…" at bounding box center [1048, 412] width 655 height 364
drag, startPoint x: 1148, startPoint y: 410, endPoint x: 1140, endPoint y: 412, distance: 9.0
click at [1148, 411] on div "WHERE nla.[Loan Number] IS NOT NULL" at bounding box center [1048, 405] width 639 height 15
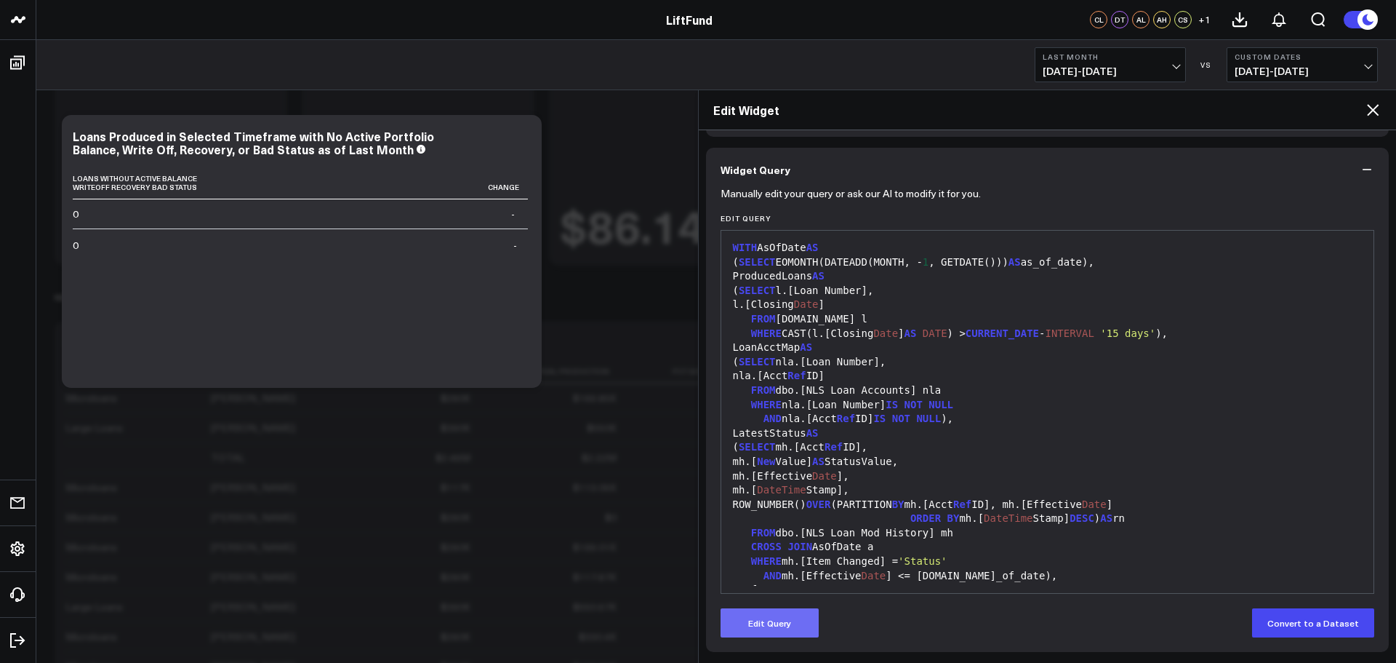
click at [773, 625] on button "Edit Query" at bounding box center [770, 622] width 98 height 29
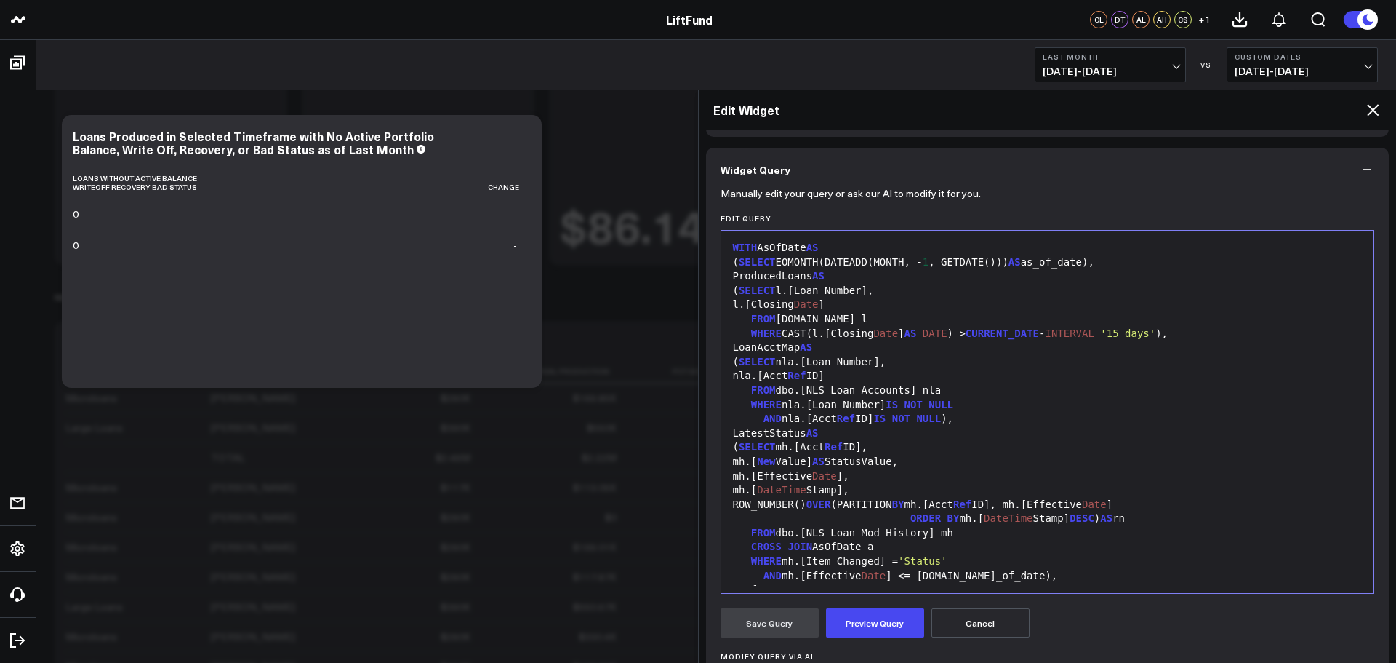
click at [991, 412] on div "AND nla.[Acct Ref ID] IS NOT NULL )," at bounding box center [1048, 419] width 639 height 15
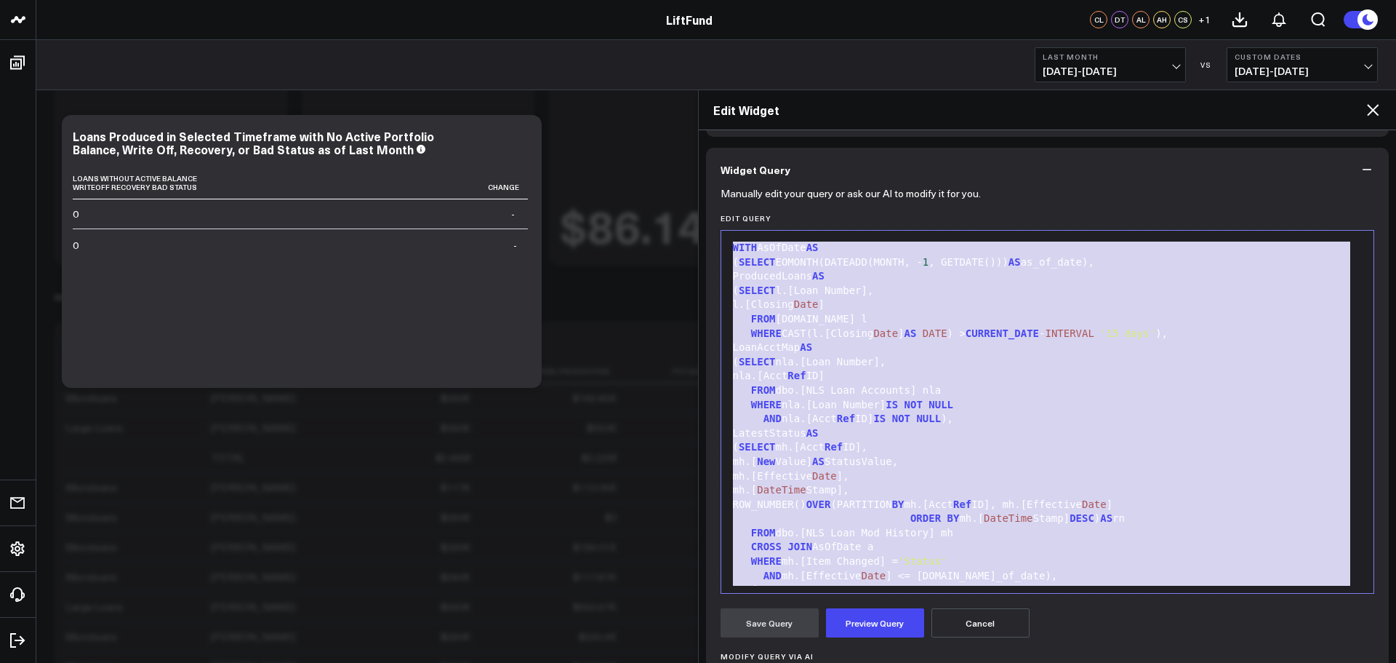
copy div "WITH AsOfDate AS ( SELECT EOMONTH(DATEADD(MONTH, - 1 , GETDATE())) AS as_of_dat…"
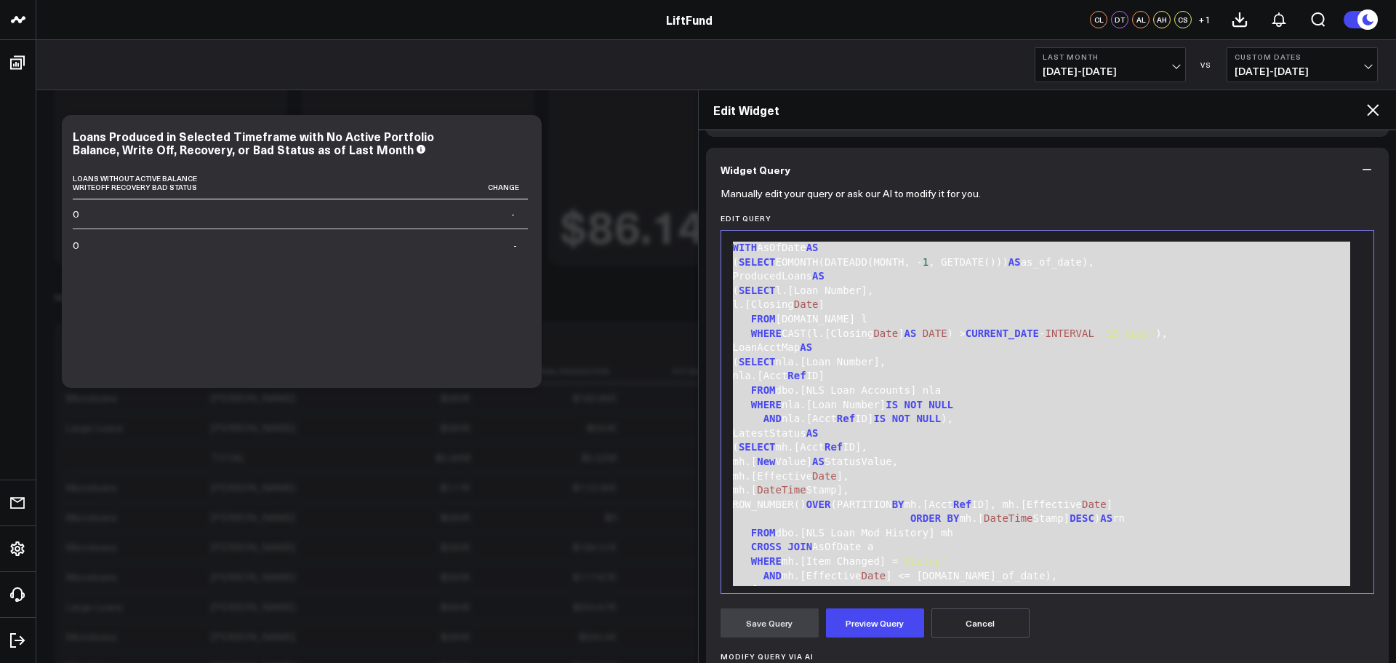
click at [1150, 463] on div "mh.[ New Value] AS StatusValue," at bounding box center [1048, 462] width 639 height 15
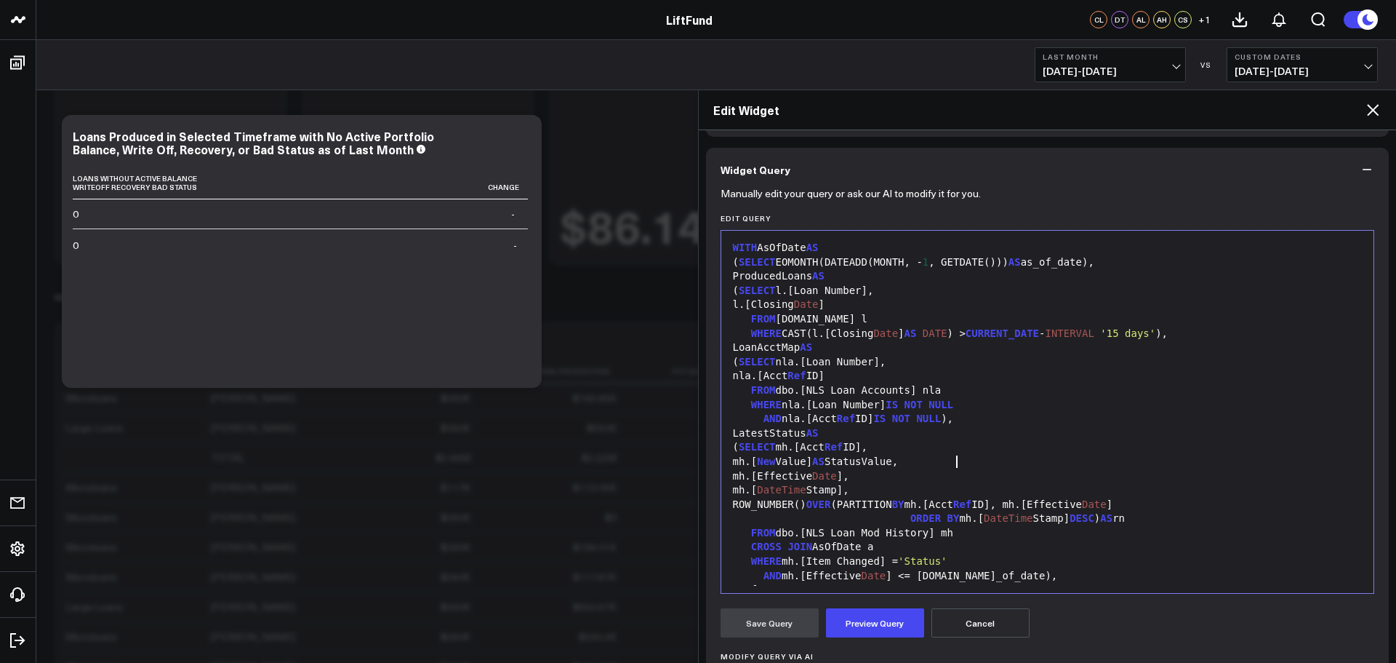
click at [1025, 620] on button "Cancel" at bounding box center [981, 622] width 98 height 29
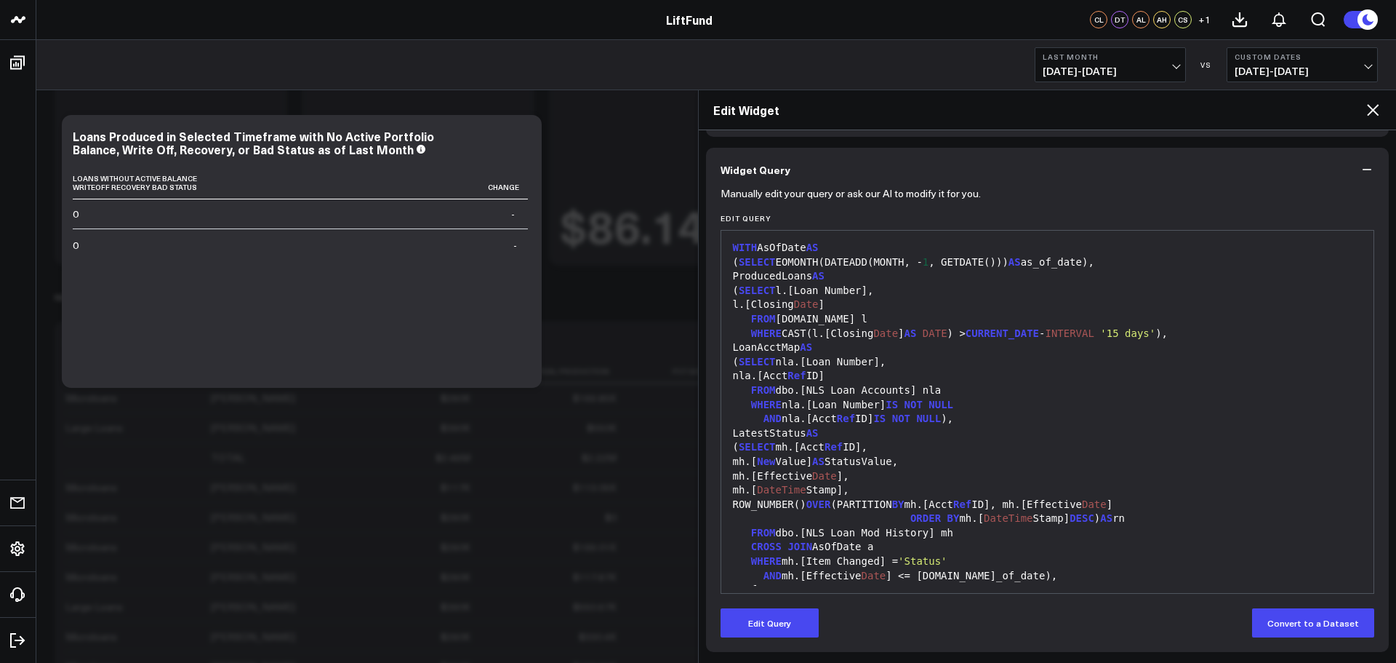
click at [1373, 111] on icon at bounding box center [1373, 110] width 12 height 12
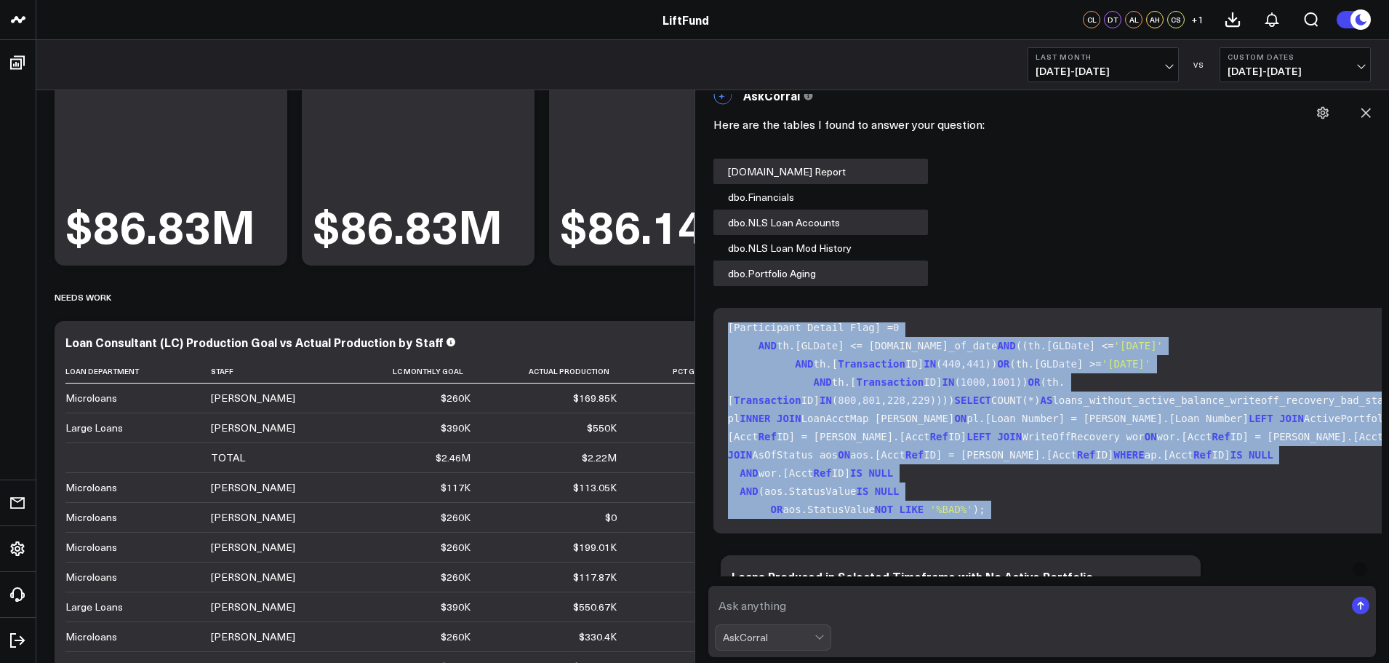
scroll to position [1058, 0]
drag, startPoint x: 729, startPoint y: 329, endPoint x: 884, endPoint y: 551, distance: 269.9
copy div "WITH AsOfDate AS ( SELECT EOMONTH(DATEADD(MONTH, -1 , GETDATE())) AS as_of_date…"
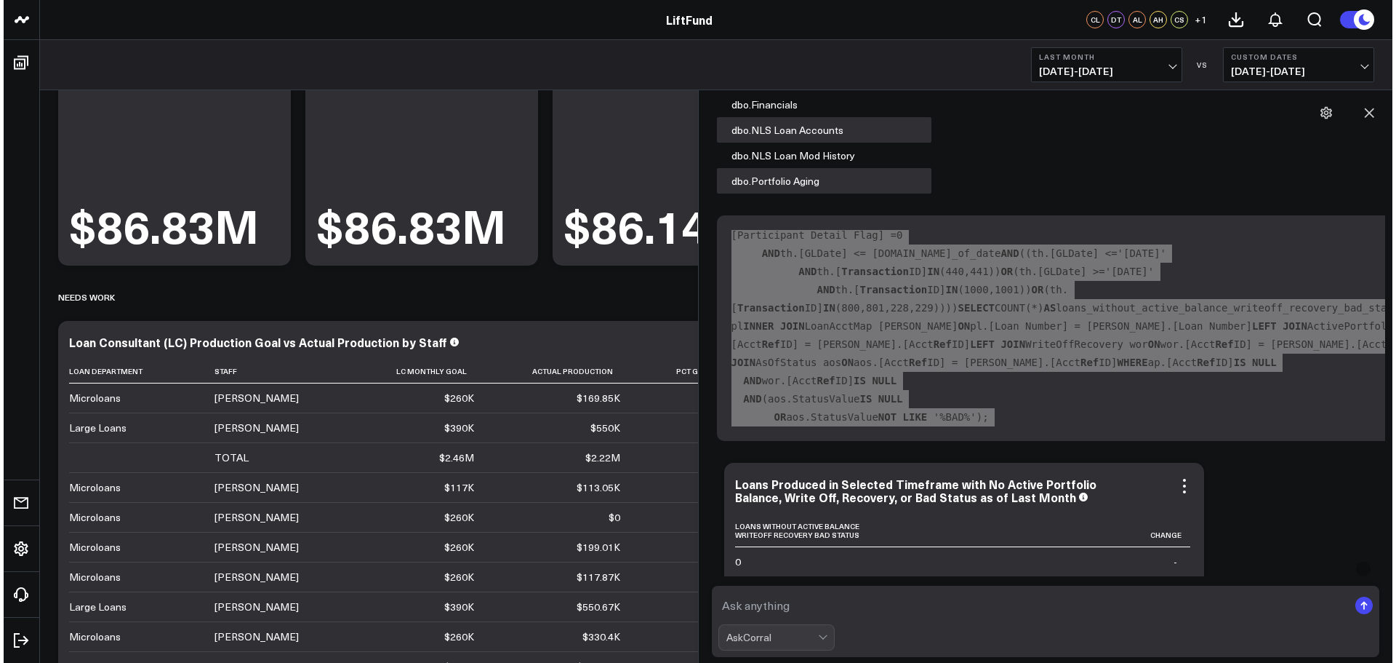
scroll to position [3324, 0]
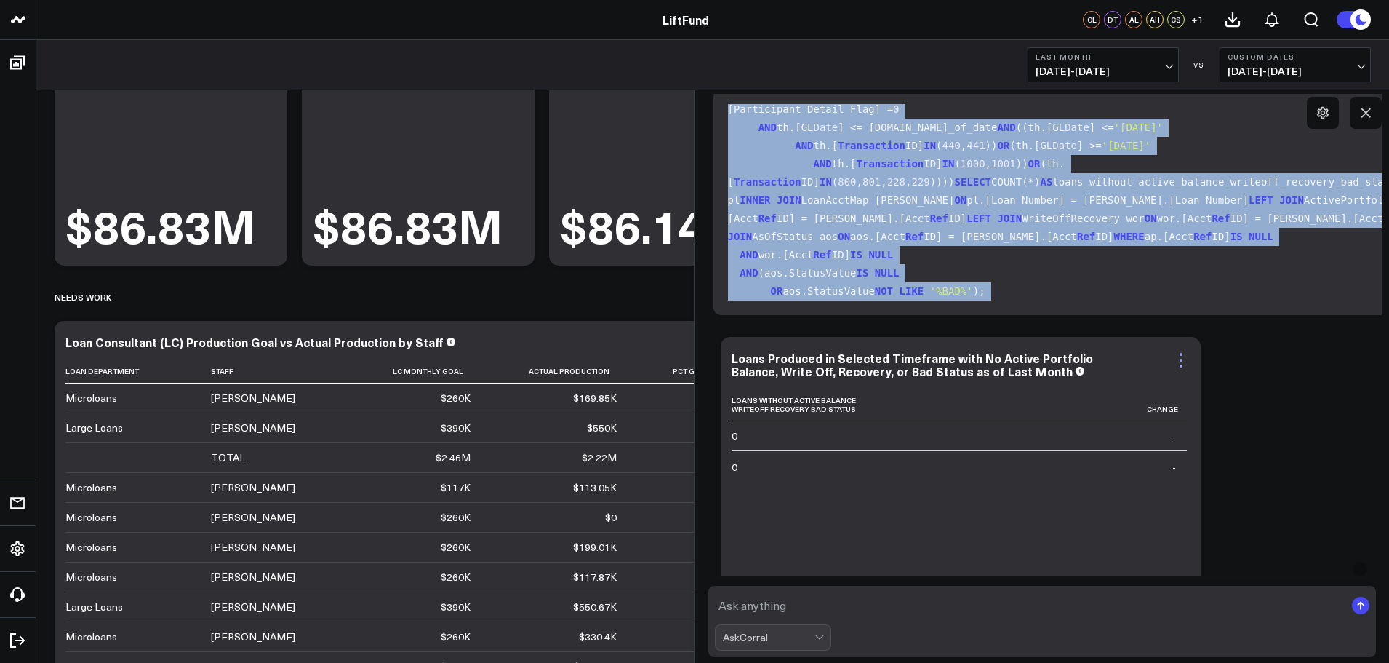
click at [1180, 358] on icon at bounding box center [1180, 359] width 17 height 17
click at [1179, 361] on icon at bounding box center [1180, 359] width 17 height 17
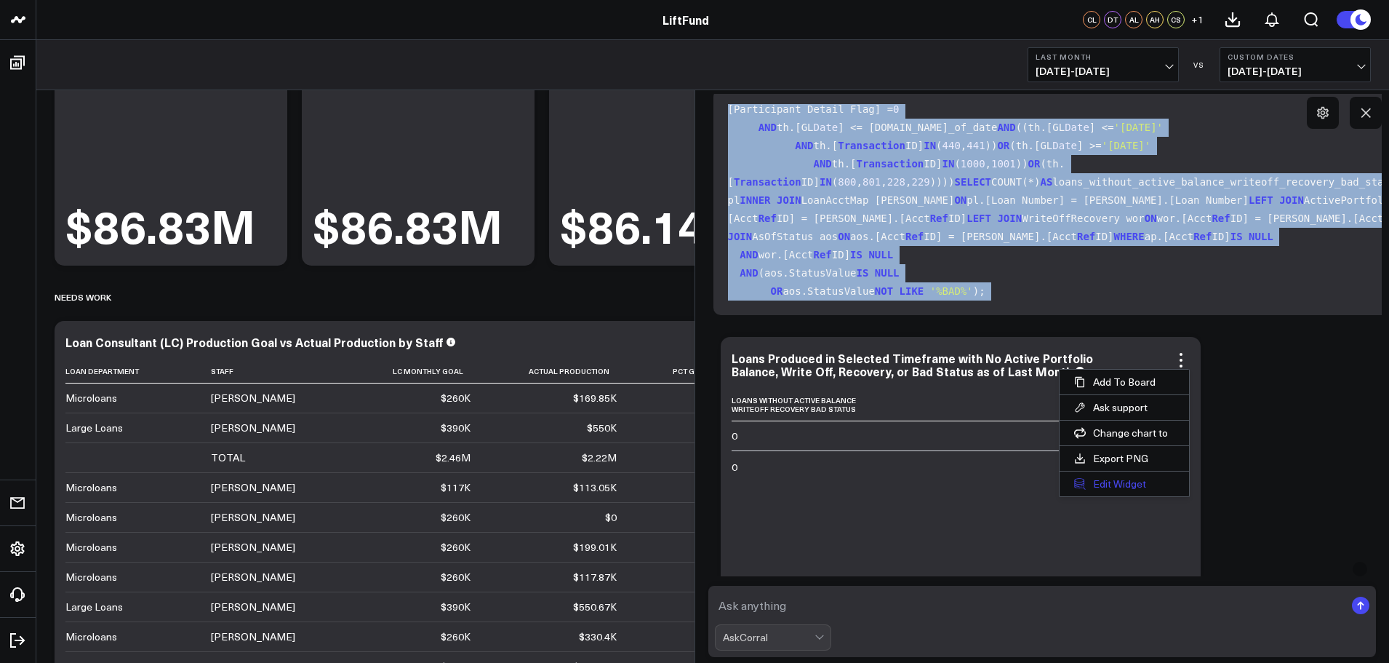
click at [1114, 489] on button "Edit Widget" at bounding box center [1124, 483] width 129 height 25
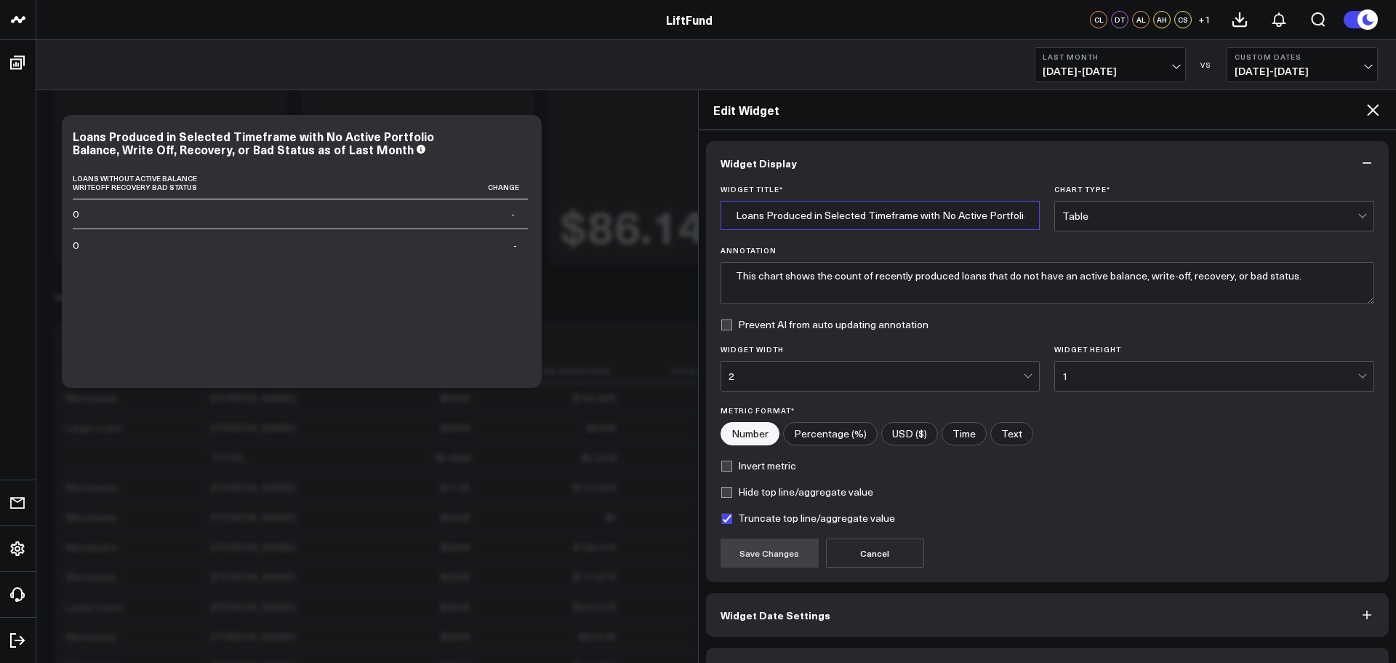
drag, startPoint x: 765, startPoint y: 215, endPoint x: 816, endPoint y: 217, distance: 51.0
click at [816, 217] on input "Loans Produced in Selected Timeframe with No Active Portfolio Balance, Write Of…" at bounding box center [881, 215] width 320 height 29
click at [875, 298] on textarea "This chart shows the count of recently produced loans that do not have an activ…" at bounding box center [1048, 283] width 655 height 42
drag, startPoint x: 871, startPoint y: 276, endPoint x: 907, endPoint y: 275, distance: 36.4
click at [907, 275] on textarea "This chart shows the count of recently produced loans that do not have an activ…" at bounding box center [1048, 283] width 655 height 42
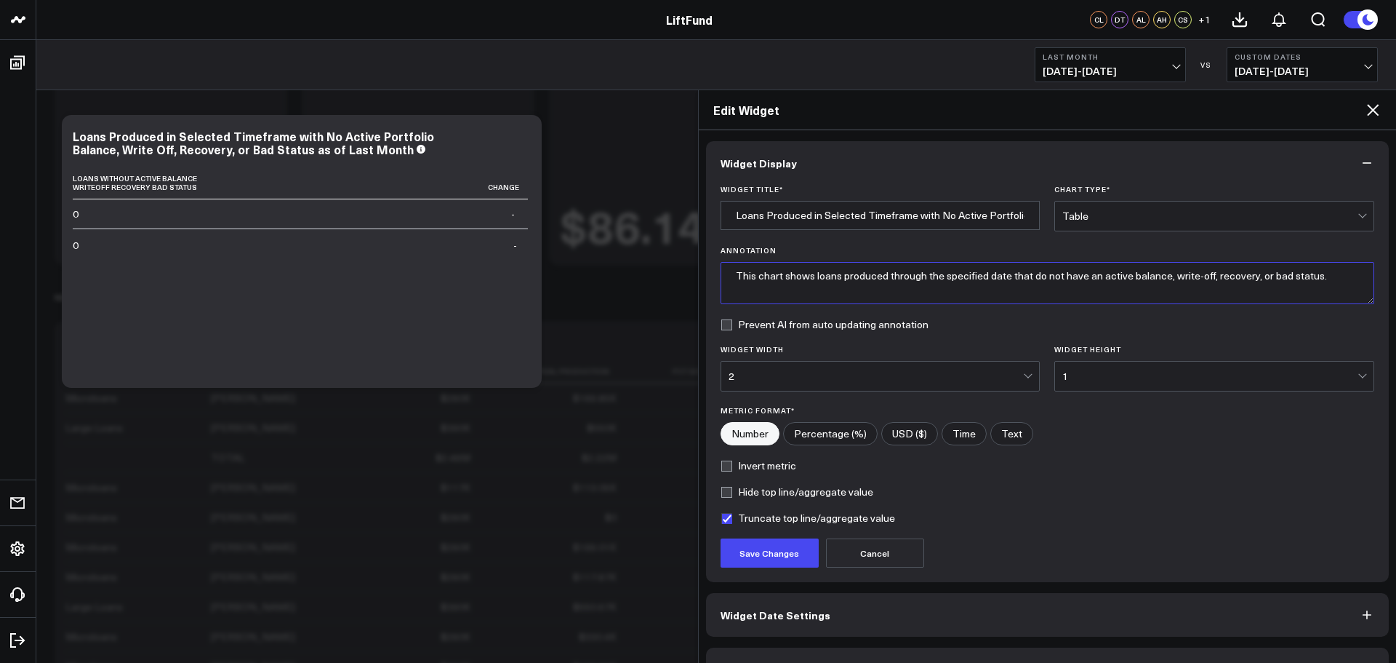
click at [988, 275] on textarea "This chart shows loans produced through the specified date that do not have an …" at bounding box center [1048, 283] width 655 height 42
click at [1350, 274] on textarea "This chart shows loans produced through the specified 'As of' date that do not …" at bounding box center [1048, 283] width 655 height 42
type textarea "This chart shows loans produced through the specified 'As of' date that do not …"
drag, startPoint x: 734, startPoint y: 213, endPoint x: 1057, endPoint y: 218, distance: 322.9
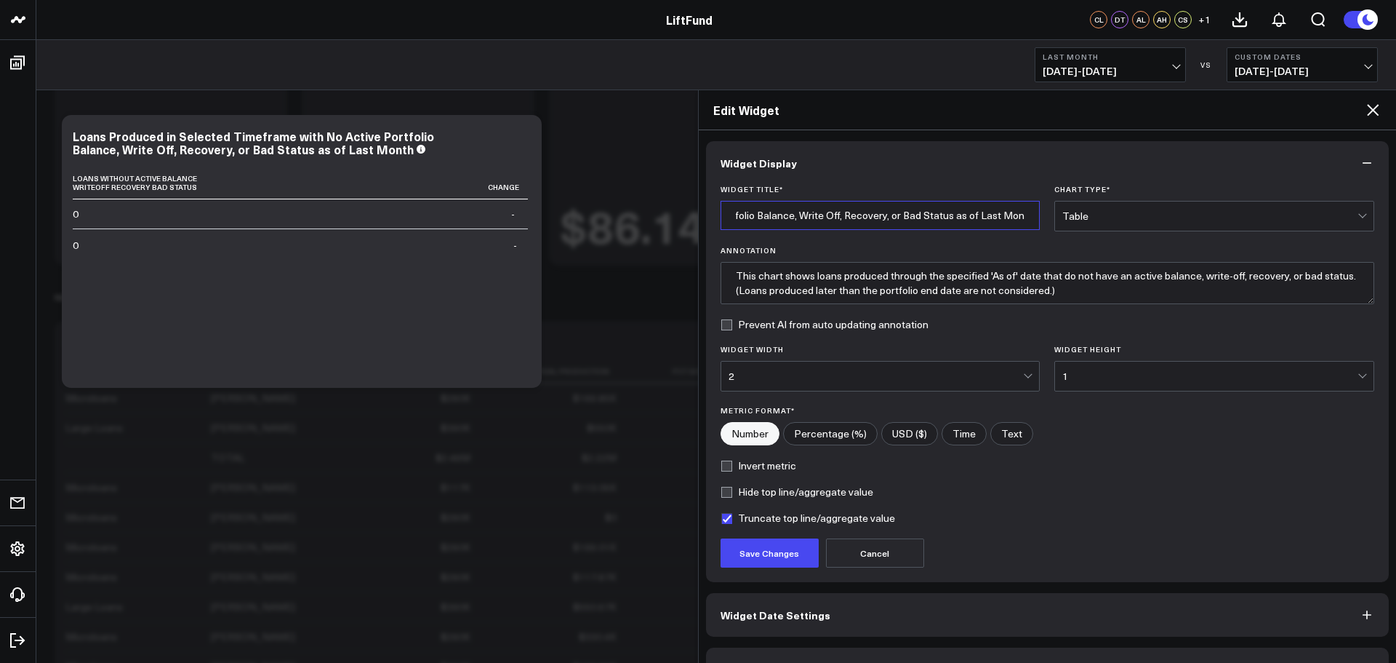
click at [1057, 218] on div "Widget Title * Loans Produced in Selected Timeframe with No Active Portfolio Ba…" at bounding box center [1048, 208] width 655 height 47
type input "Loans Repaid as of last month"
click at [1165, 441] on div "Number Percentage (%) USD ($) Time Text" at bounding box center [1048, 433] width 655 height 23
click at [791, 553] on button "Save Changes" at bounding box center [770, 552] width 98 height 29
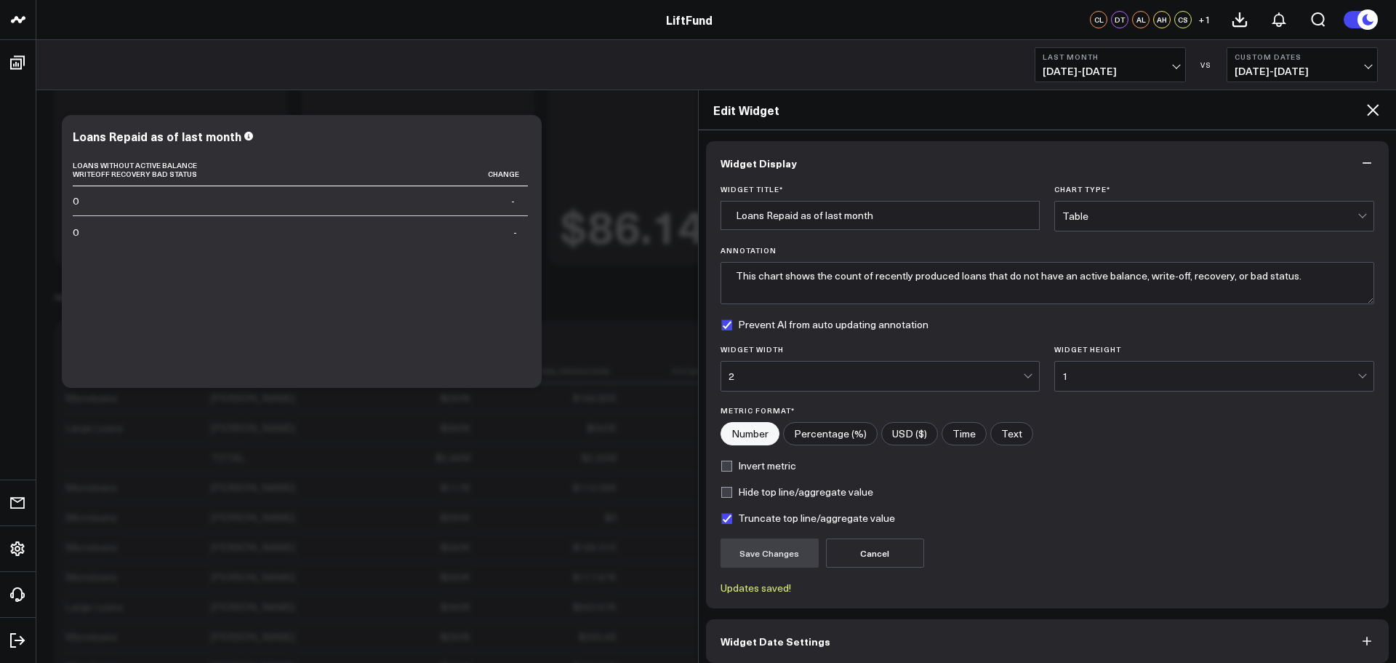
type textarea "This chart shows loans produced through the specified 'As of' date that do not …"
checkbox input "true"
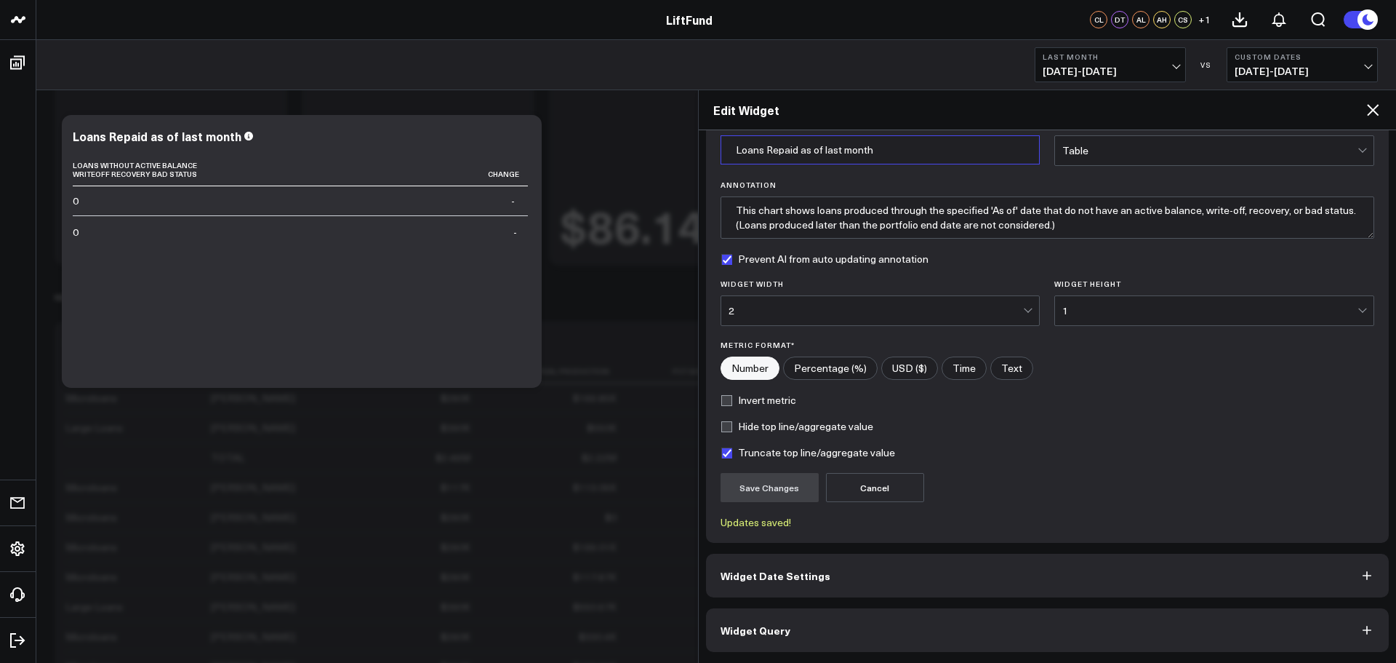
drag, startPoint x: 736, startPoint y: 153, endPoint x: 744, endPoint y: 159, distance: 10.3
click at [736, 154] on input "Loans Repaid as of last month" at bounding box center [881, 149] width 320 height 29
type input "Total Loans Repaid As of Last Month"
click at [1110, 429] on div "Hide top line/aggregate value" at bounding box center [1048, 426] width 655 height 12
click at [787, 485] on button "Save Changes" at bounding box center [770, 487] width 98 height 29
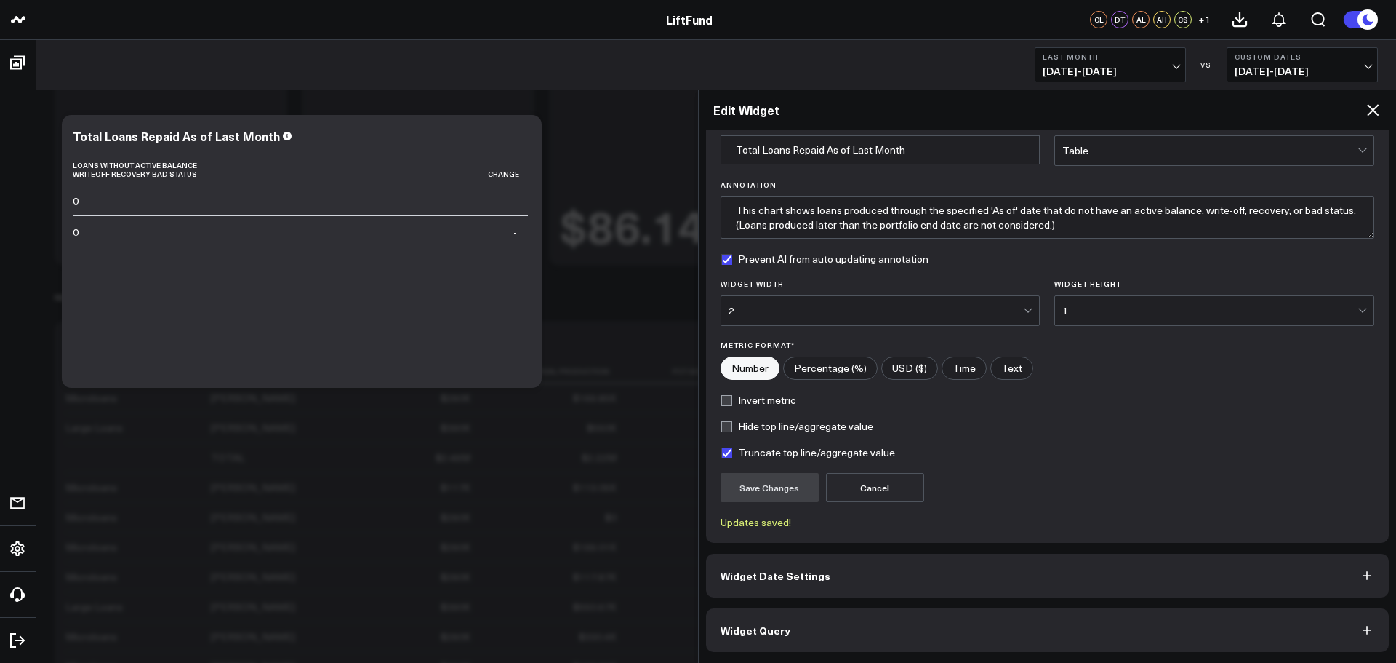
click at [932, 631] on button "Widget Query" at bounding box center [1048, 630] width 684 height 44
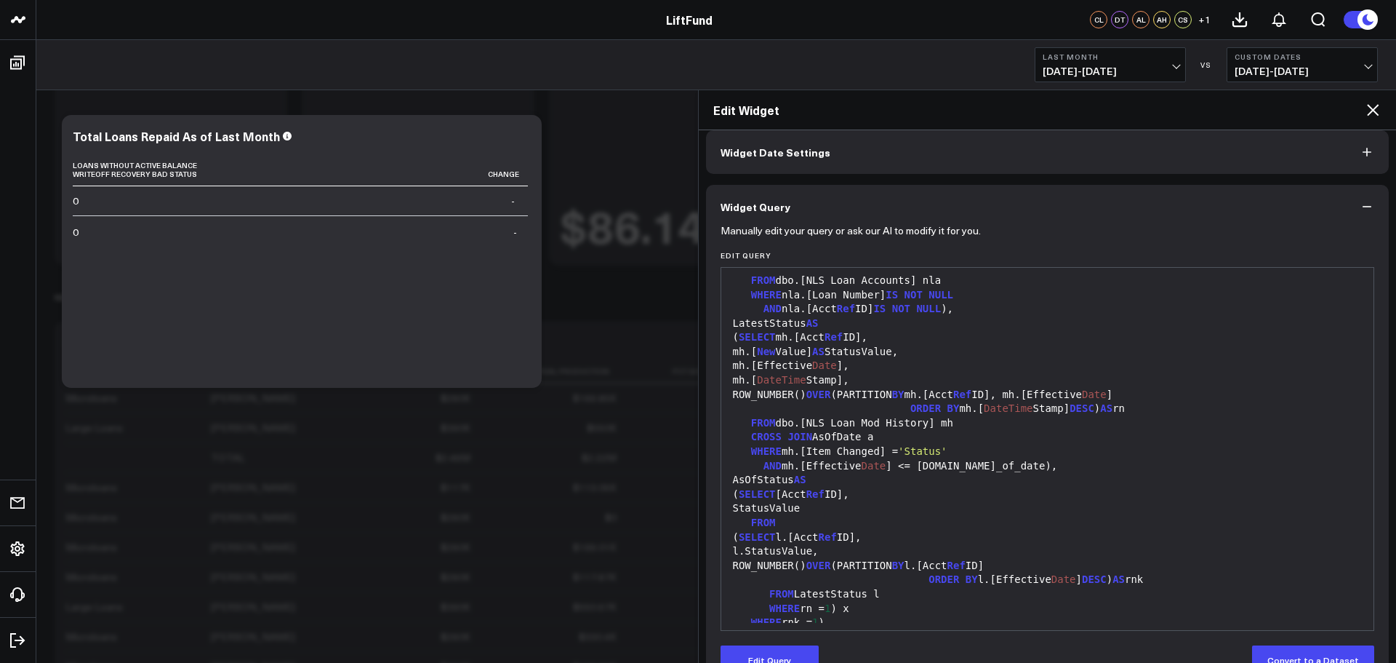
scroll to position [0, 0]
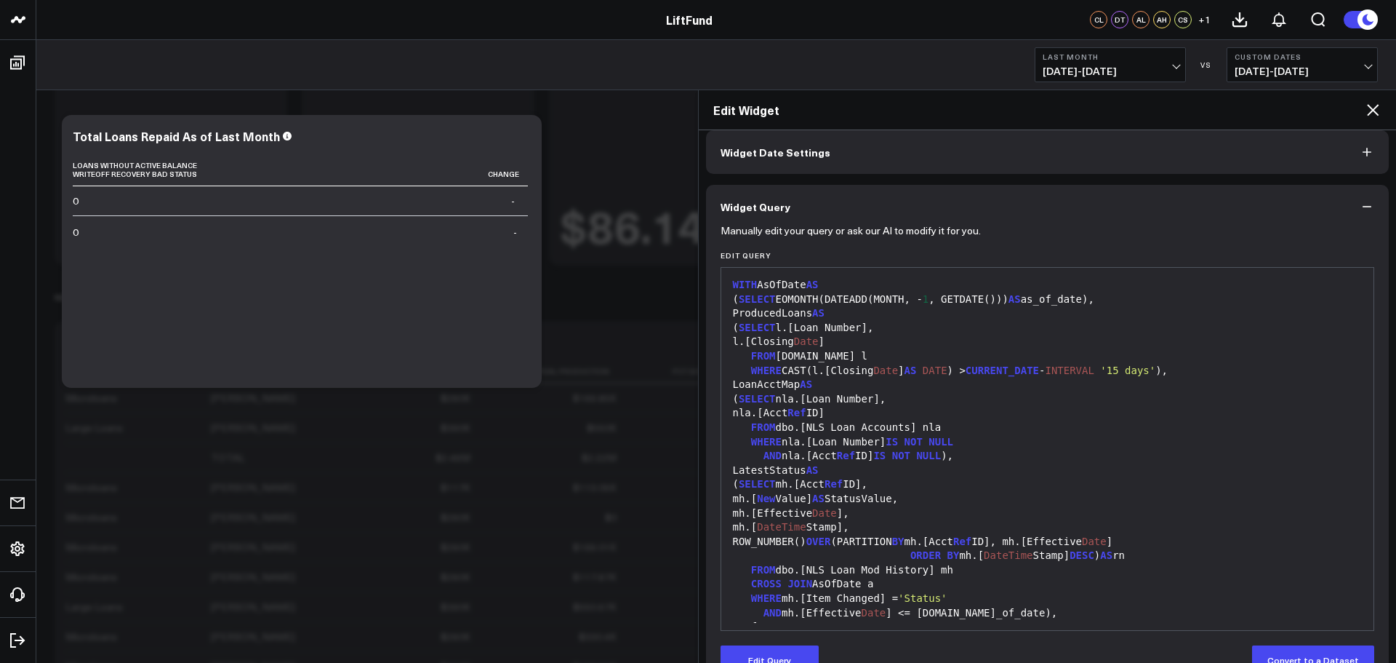
click at [964, 370] on div "WHERE CAST(l.[Closing Date ] AS DATE ) > CURRENT_DATE - INTERVAL '15 days' )," at bounding box center [1048, 371] width 639 height 15
click at [960, 370] on div "WHERE CAST(l.[Closing Date ] AS DATE ) > CURRENT_DATE - INTERVAL '15 days' )," at bounding box center [1048, 371] width 639 height 15
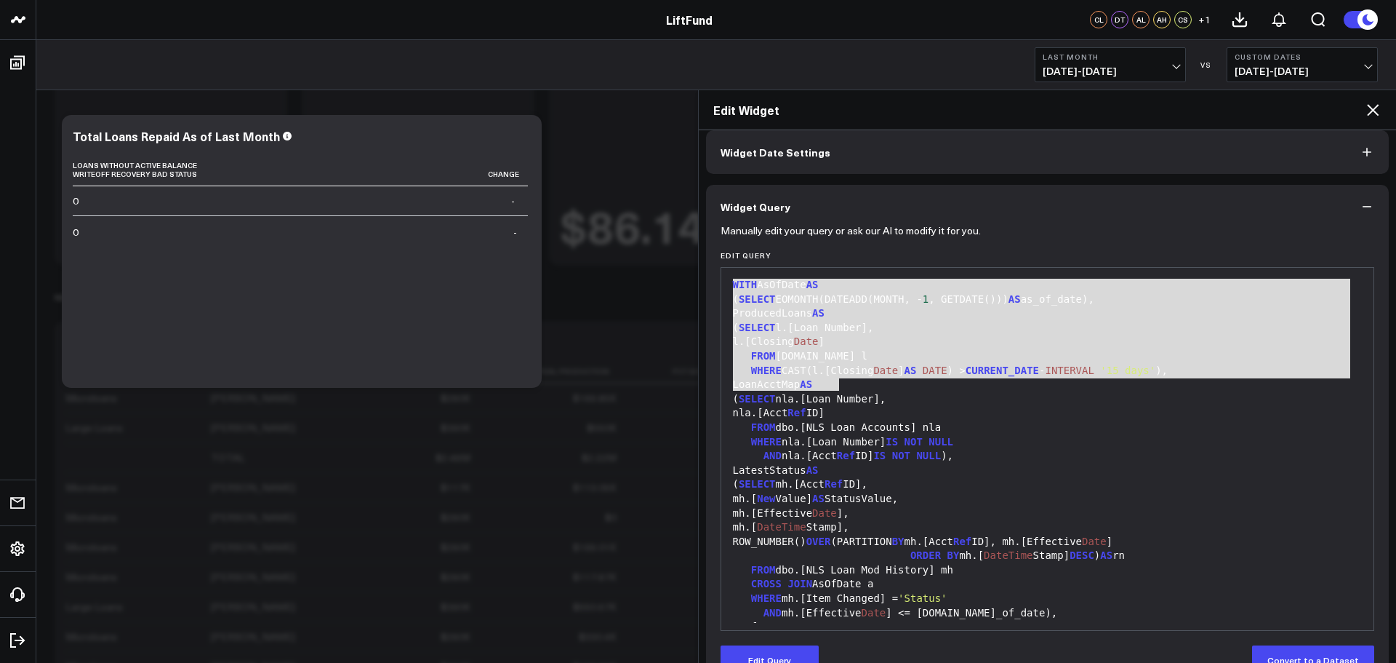
drag, startPoint x: 734, startPoint y: 284, endPoint x: 898, endPoint y: 383, distance: 191.8
copy div "WITH AsOfDate AS ( SELECT EOMONTH(DATEADD(MONTH, - 1 , GETDATE())) AS as_of_dat…"
click at [1076, 446] on div "WHERE nla.[Loan Number] IS NOT NULL" at bounding box center [1048, 442] width 639 height 15
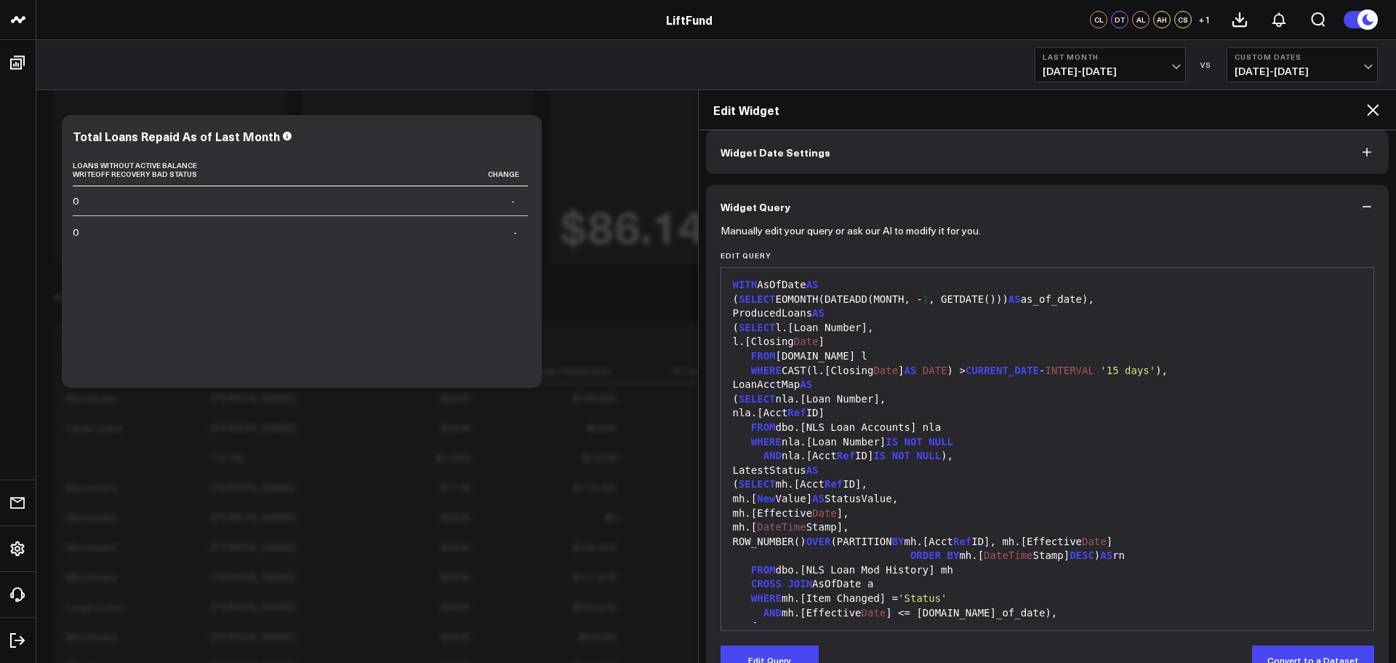
click at [956, 369] on div "WHERE CAST(l.[Closing Date ] AS DATE ) > CURRENT_DATE - INTERVAL '15 days' )," at bounding box center [1048, 371] width 639 height 15
click at [962, 372] on div "WHERE CAST(l.[Closing Date ] AS DATE ) > CURRENT_DATE - INTERVAL '15 days' )," at bounding box center [1048, 371] width 639 height 15
click at [961, 369] on div "WHERE CAST(l.[Closing Date ] AS DATE ) > CURRENT_DATE - INTERVAL '15 days' )," at bounding box center [1048, 371] width 639 height 15
click at [799, 649] on button "Edit Query" at bounding box center [770, 659] width 98 height 29
click at [958, 375] on div "WHERE CAST(l.[Closing Date ] AS DATE ) > CURRENT_DATE - INTERVAL '15 days' )," at bounding box center [1048, 371] width 639 height 15
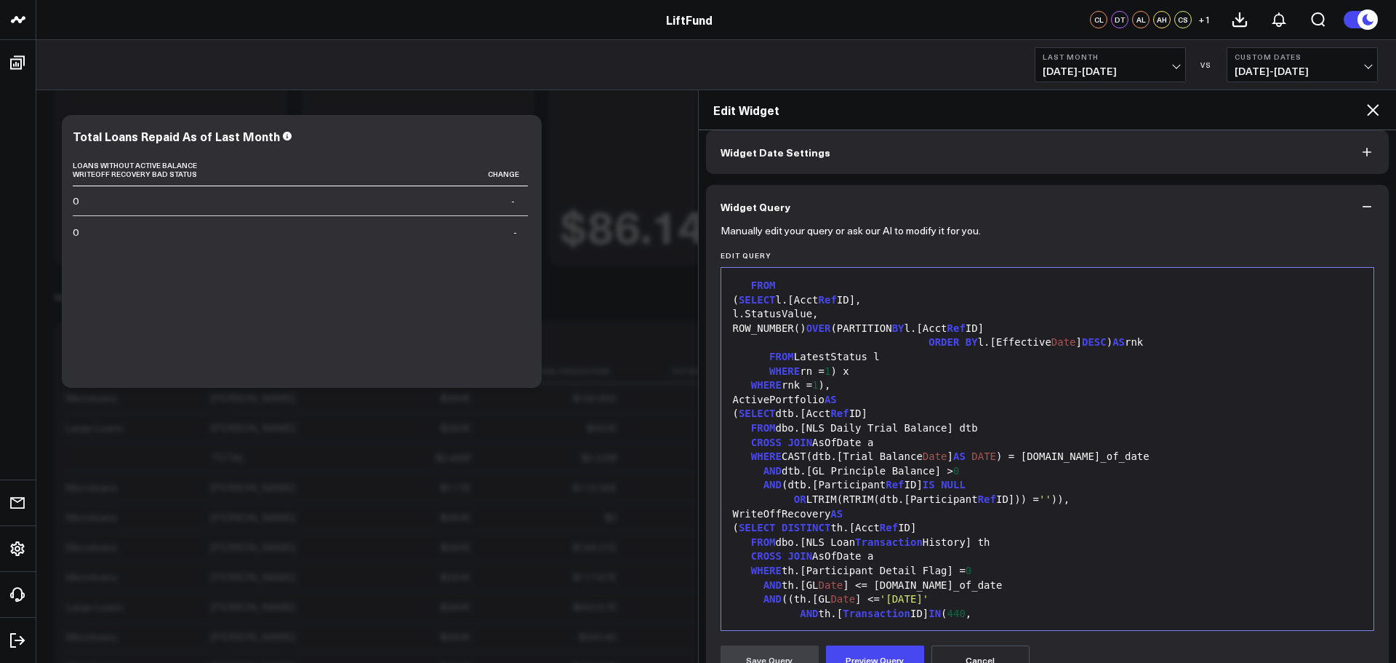
scroll to position [582, 0]
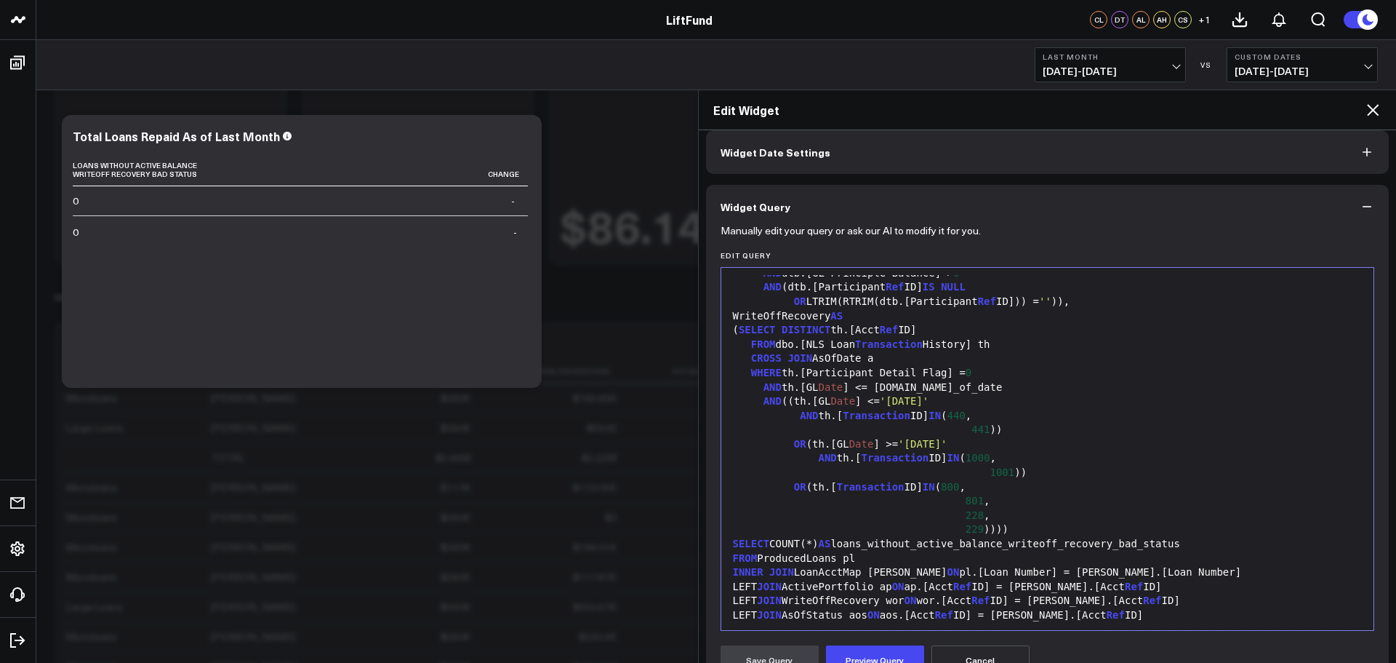
click at [1033, 558] on div "FROM ProducedLoans pl" at bounding box center [1048, 558] width 639 height 15
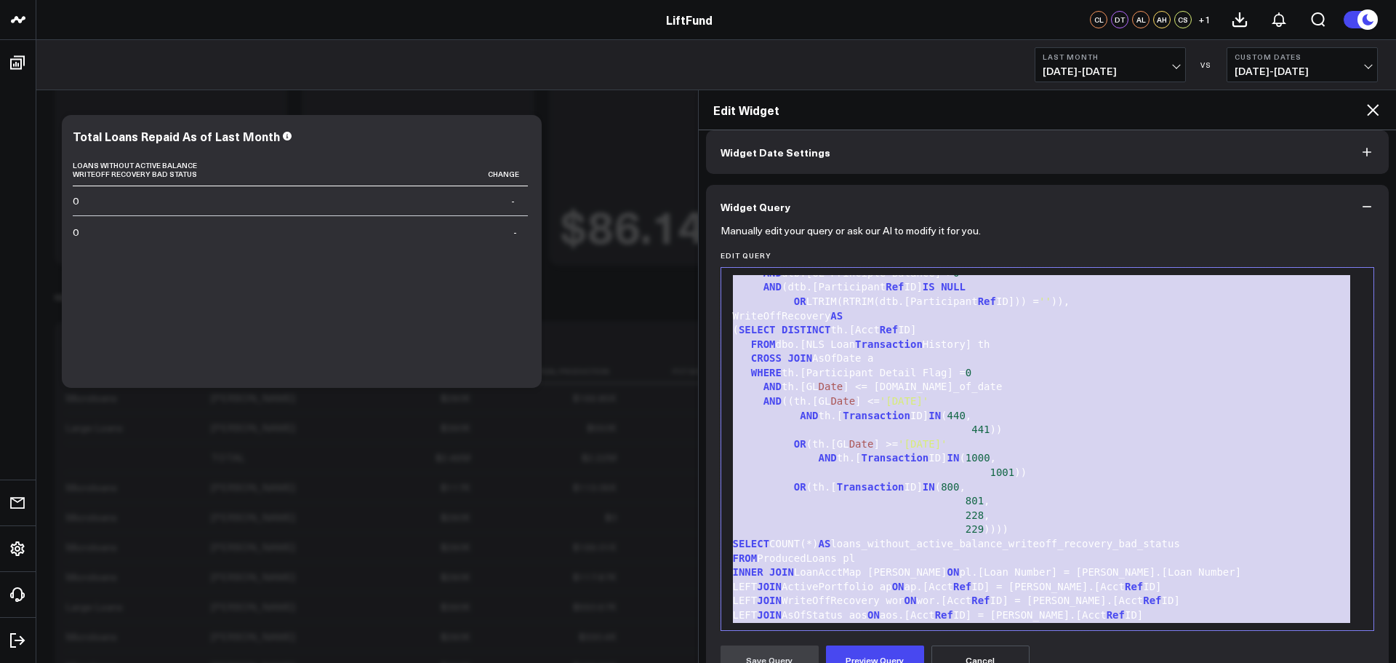
copy div "l.[Closing Date ] FROM dbo.Loans l WHERE CAST(l.[Closing Date ] AS DATE ) < CUR…"
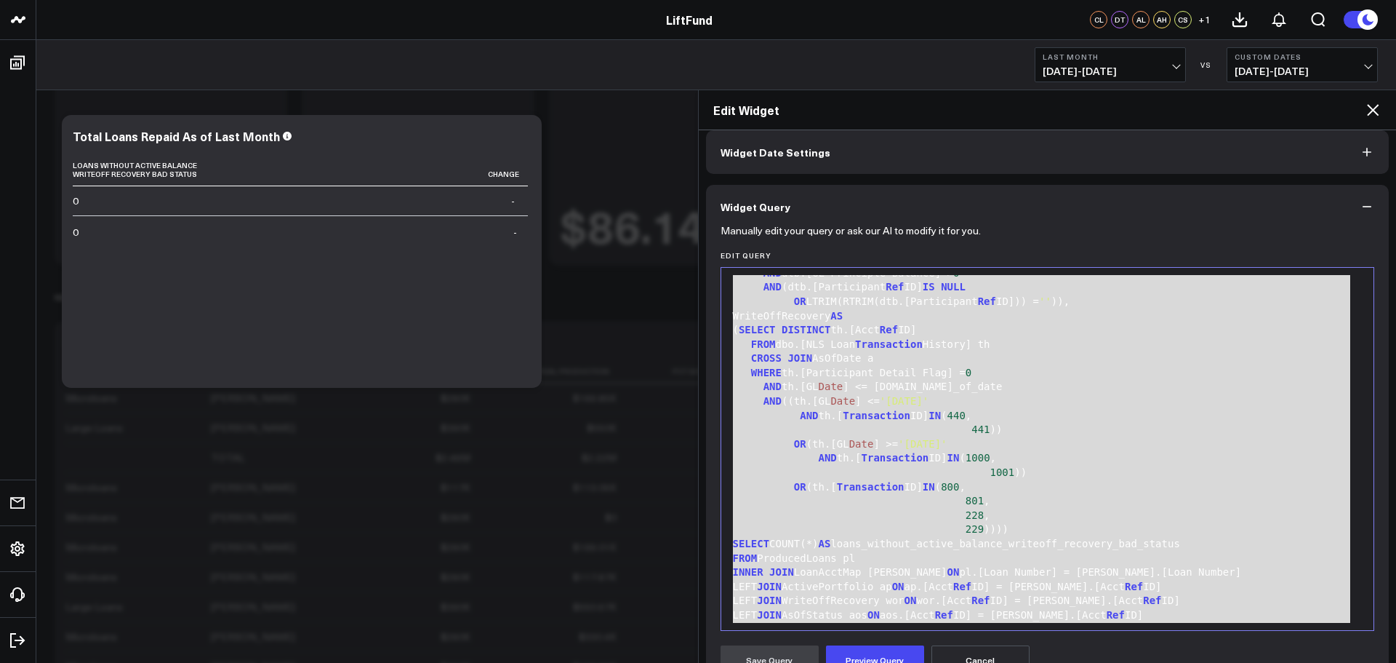
click at [1169, 529] on div "229 ))))" at bounding box center [1048, 529] width 639 height 15
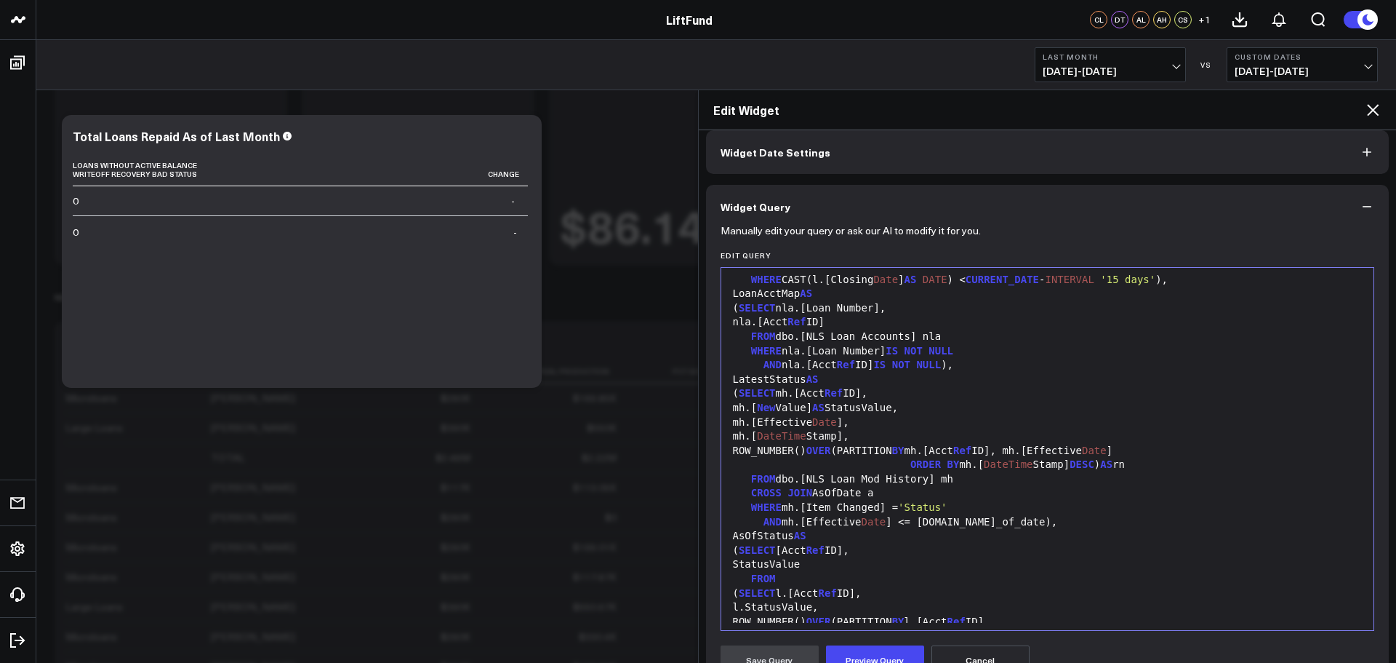
scroll to position [0, 0]
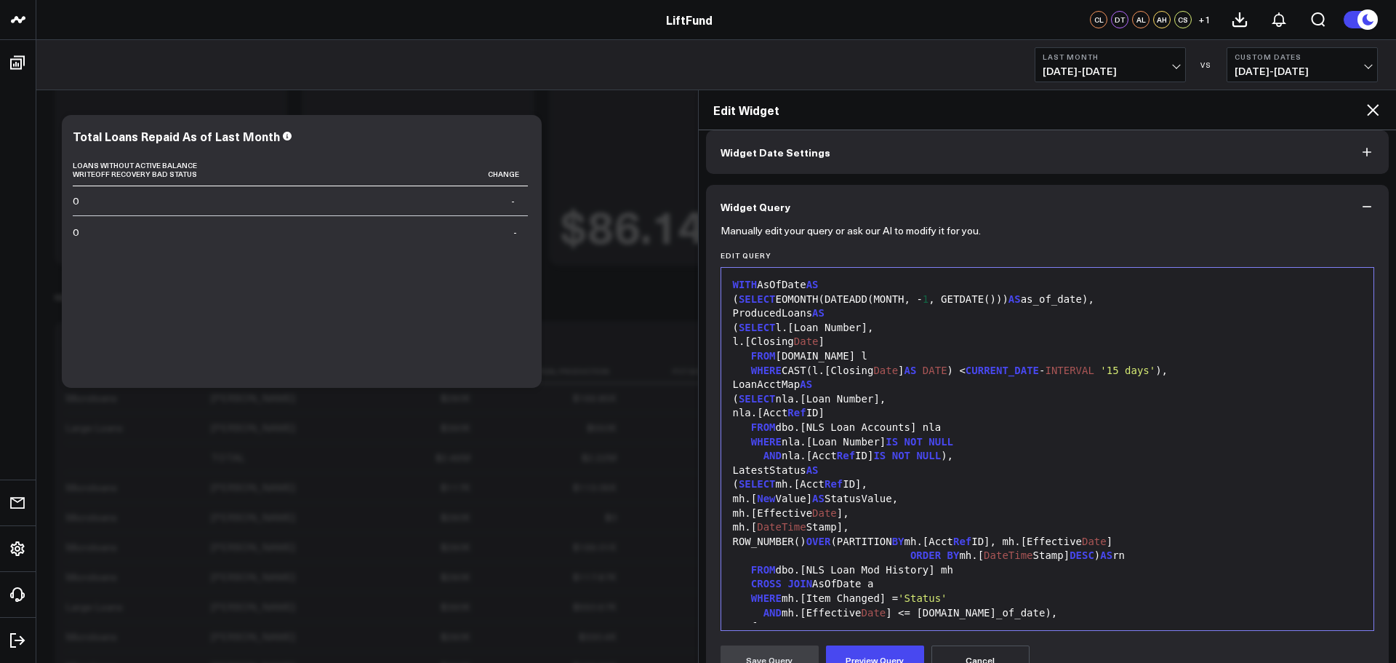
click at [964, 374] on div "WHERE CAST(l.[Closing Date ] AS DATE ) < CURRENT_DATE - INTERVAL '15 days' )," at bounding box center [1048, 371] width 639 height 15
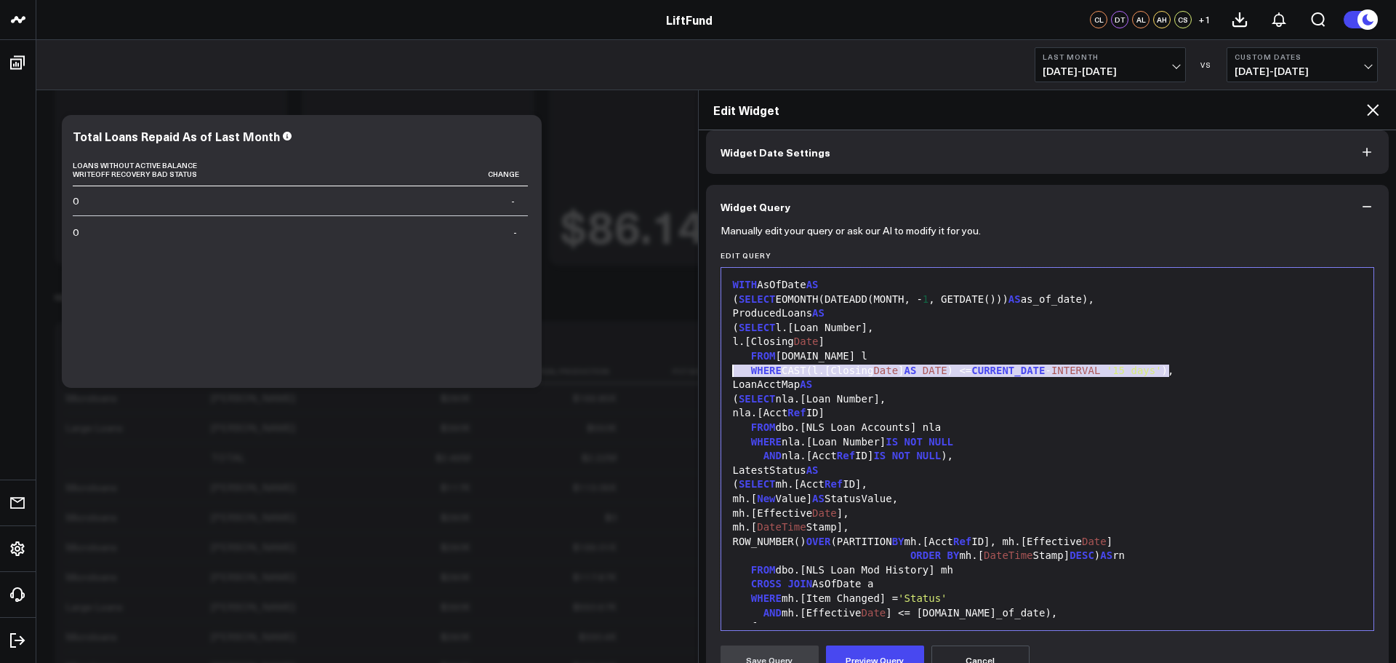
drag, startPoint x: 1186, startPoint y: 371, endPoint x: 746, endPoint y: 377, distance: 440.0
click at [719, 372] on div "Manually edit your query or ask our AI to modify it for you. Edit Query 99 1 2 …" at bounding box center [1048, 548] width 684 height 641
click at [1078, 401] on div "( SELECT nla.[Loan Number]," at bounding box center [1048, 399] width 639 height 15
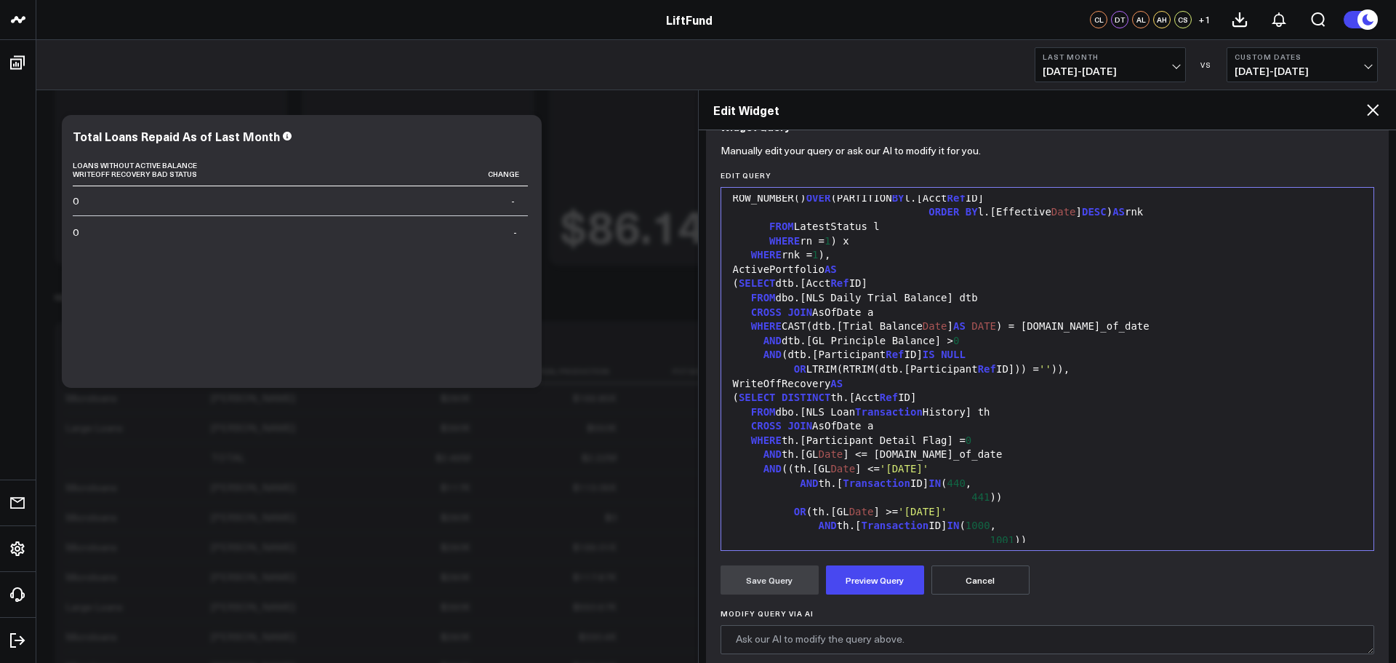
scroll to position [641, 0]
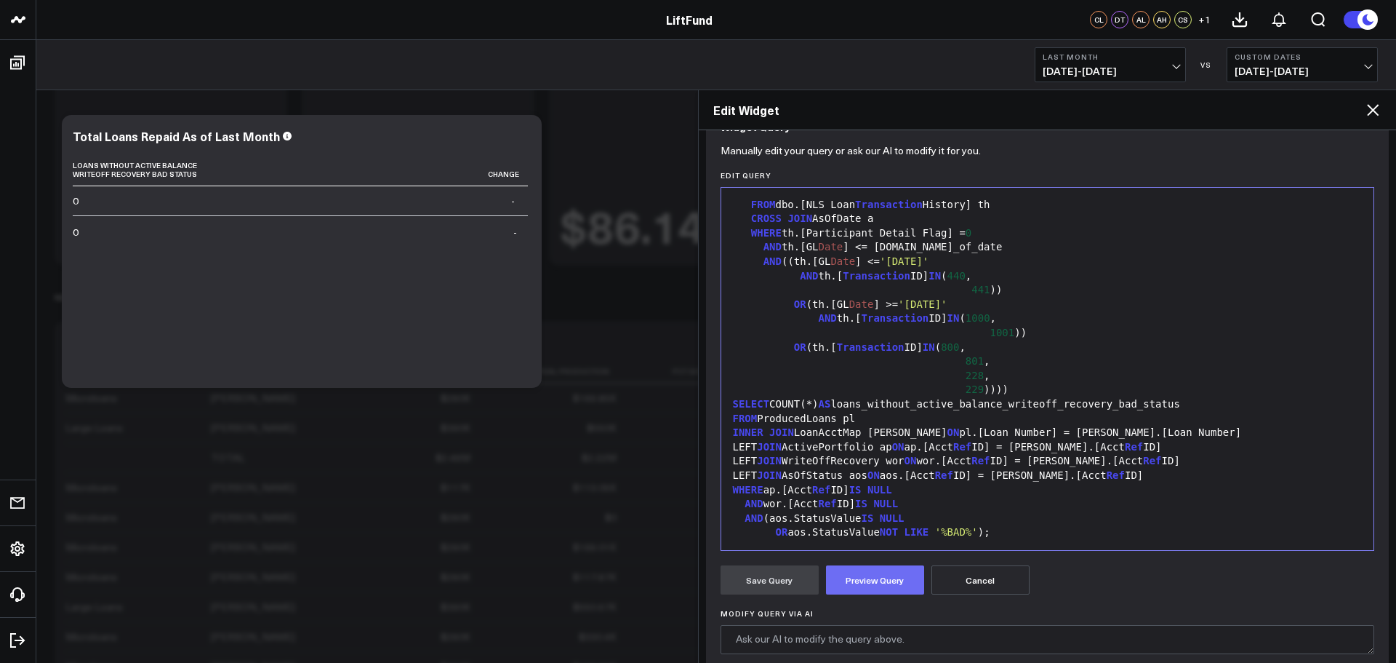
click at [889, 580] on button "Preview Query" at bounding box center [875, 579] width 98 height 29
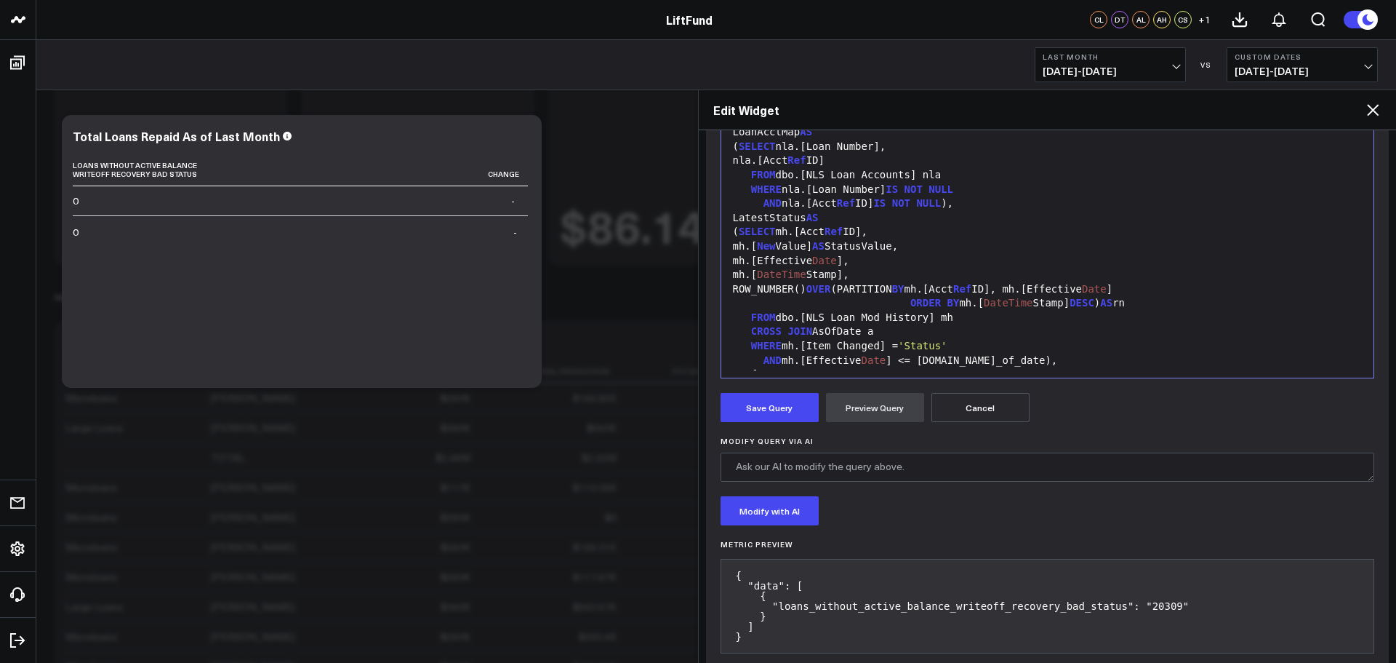
scroll to position [344, 0]
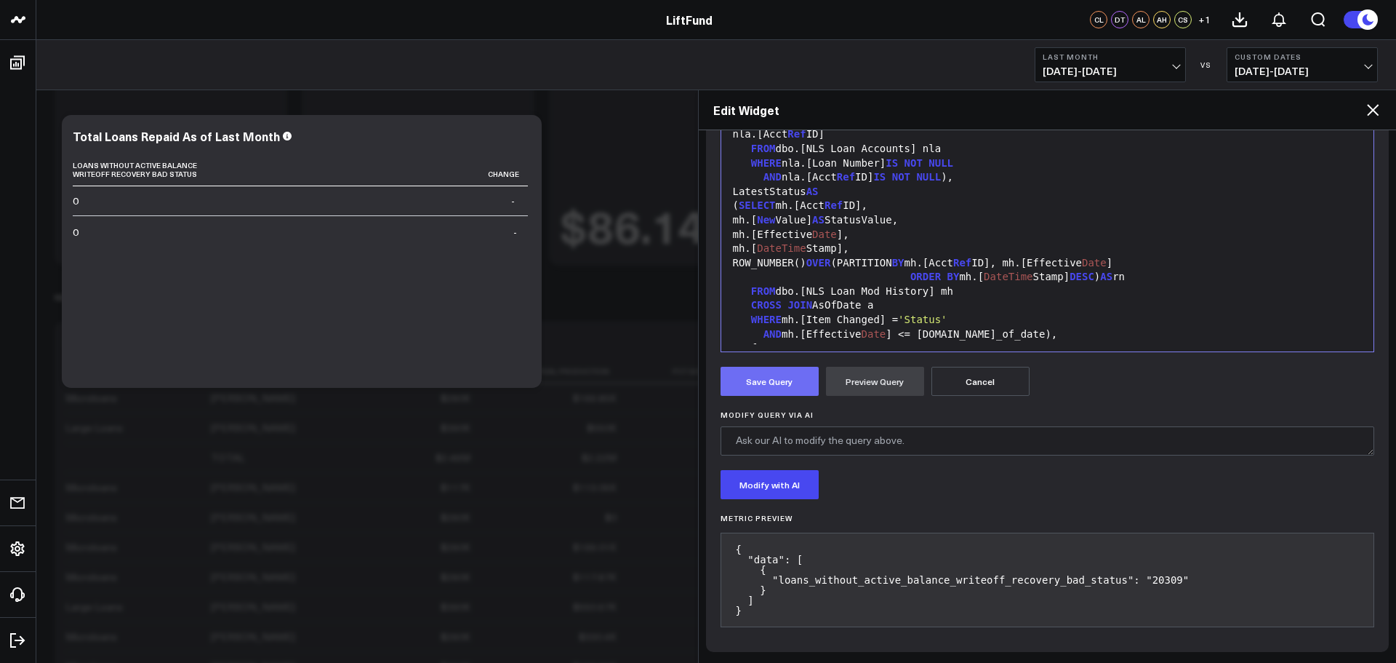
click at [791, 390] on button "Save Query" at bounding box center [770, 381] width 98 height 29
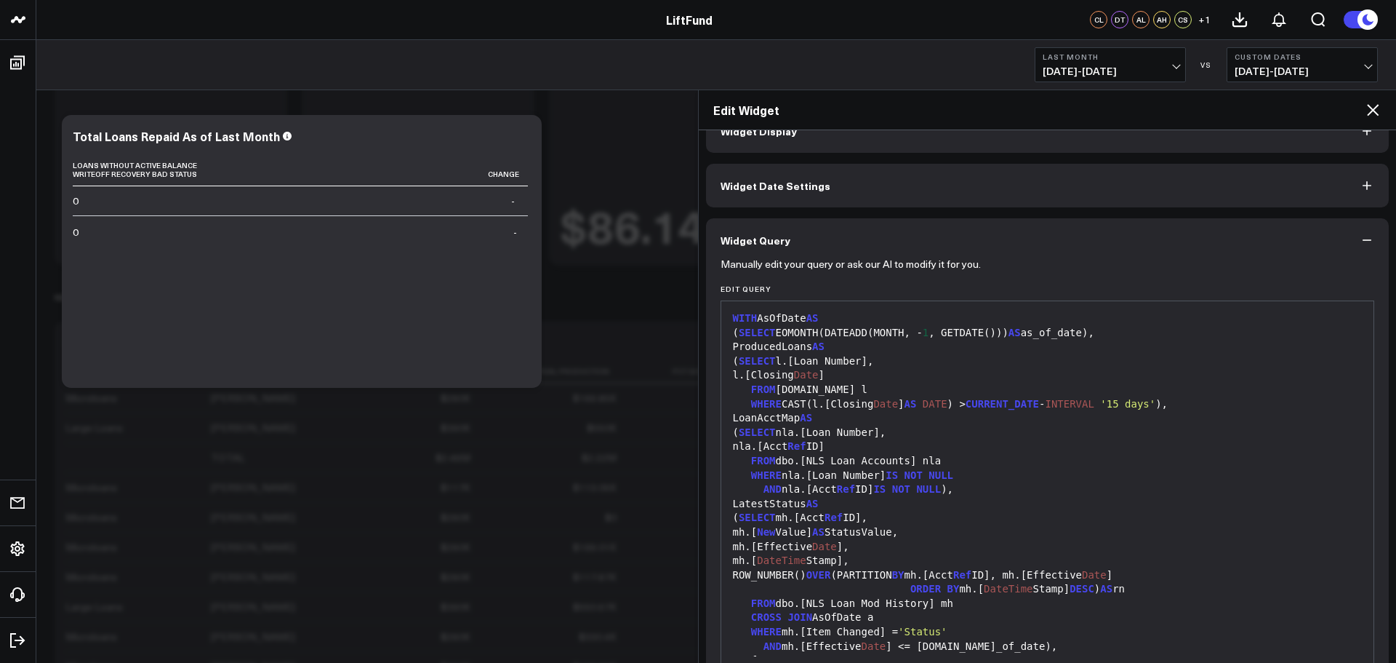
scroll to position [0, 0]
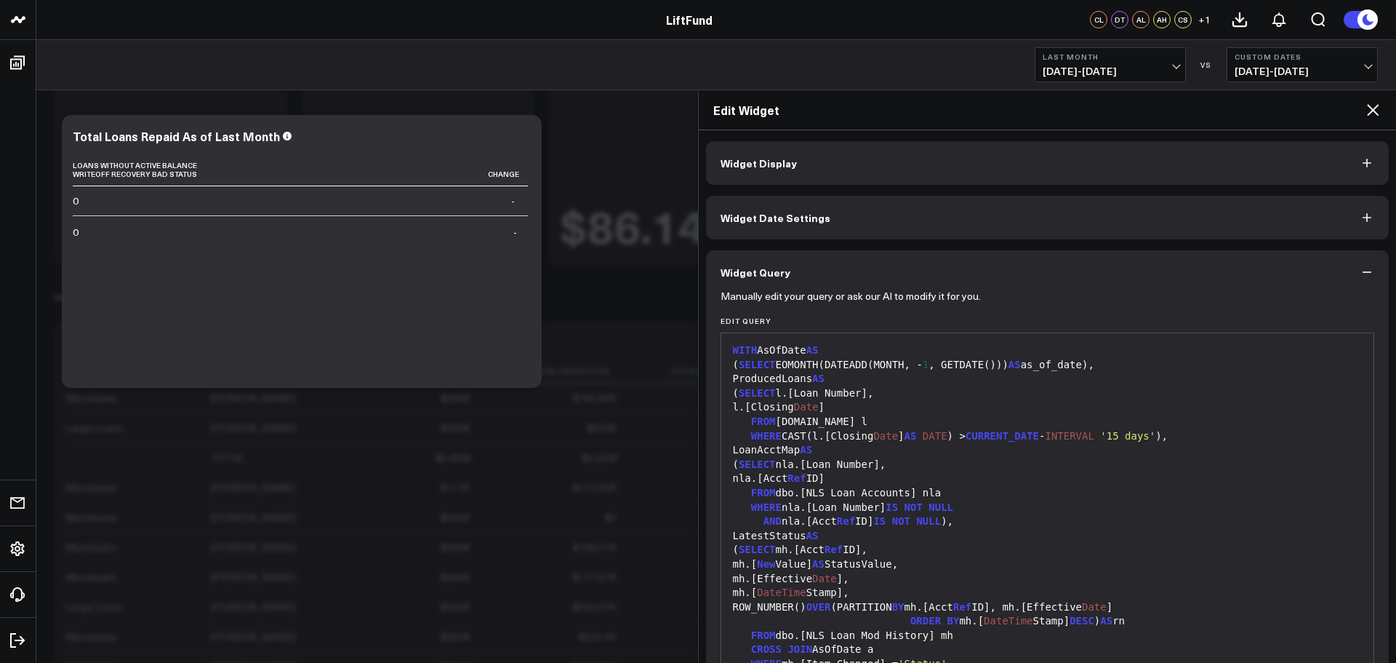
click at [1044, 448] on div "LoanAcctMap AS" at bounding box center [1048, 450] width 639 height 15
click at [1039, 367] on div "( SELECT EOMONTH(DATEADD(MONTH, - 1 , GETDATE())) AS as_of_date)," at bounding box center [1048, 365] width 639 height 15
click at [1039, 366] on div "( SELECT EOMONTH(DATEADD(MONTH, - 1 , GETDATE())) AS as_of_date)," at bounding box center [1048, 365] width 639 height 15
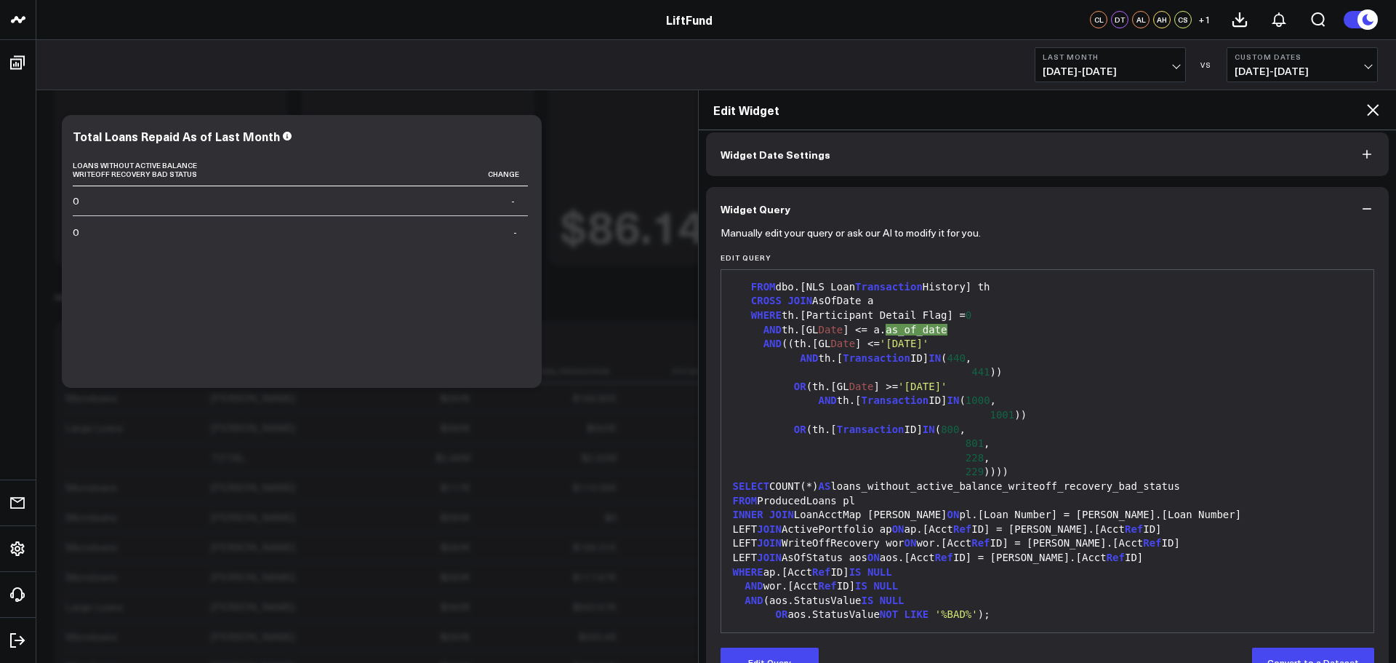
scroll to position [103, 0]
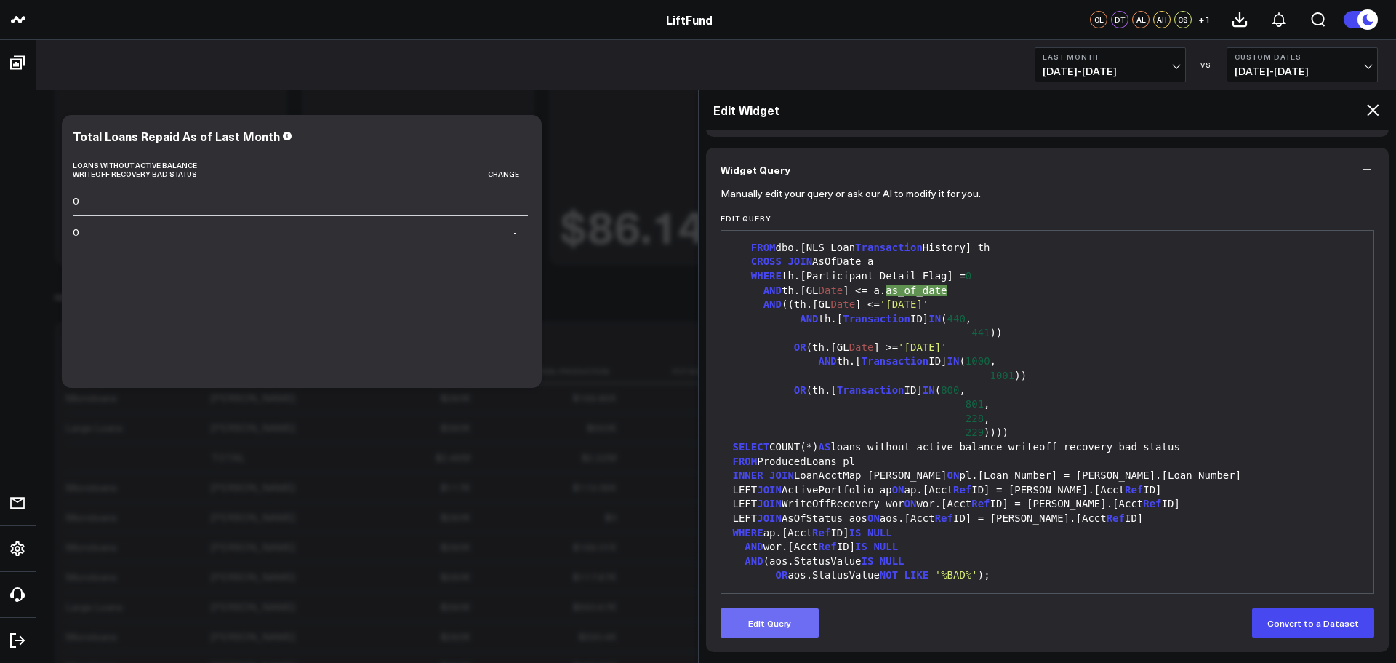
click at [783, 624] on button "Edit Query" at bounding box center [770, 622] width 98 height 29
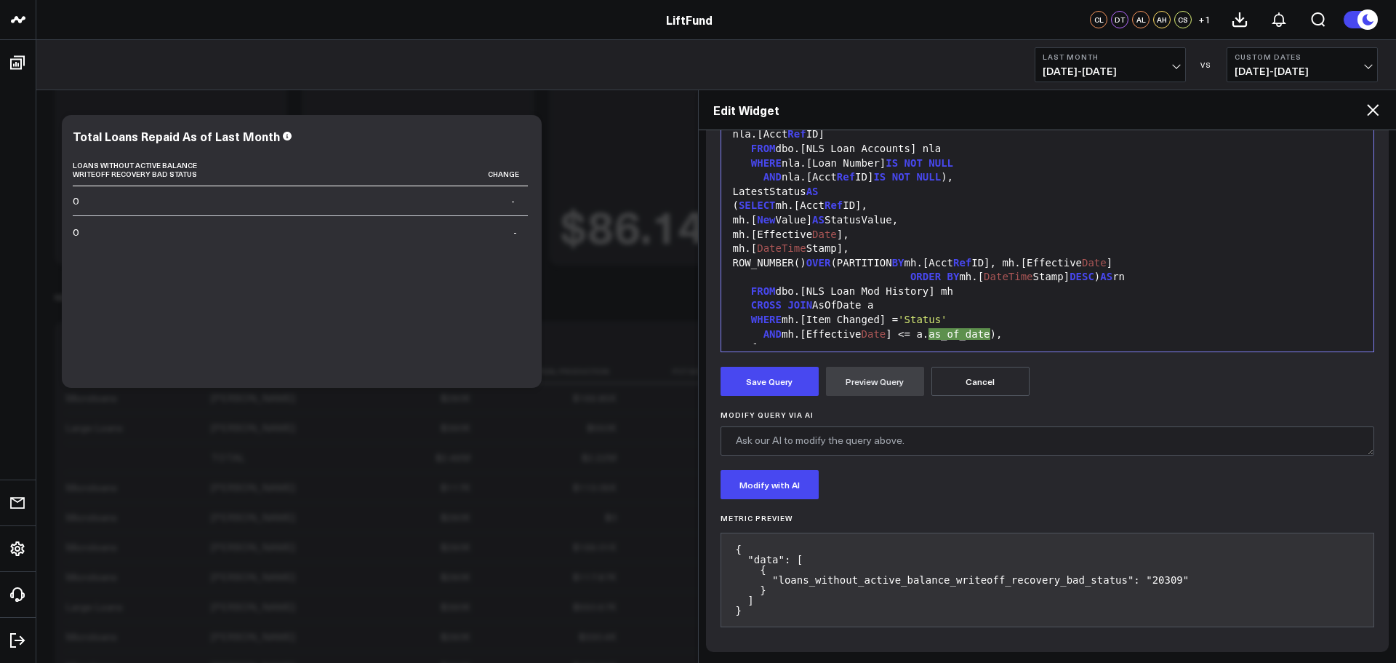
scroll to position [126, 0]
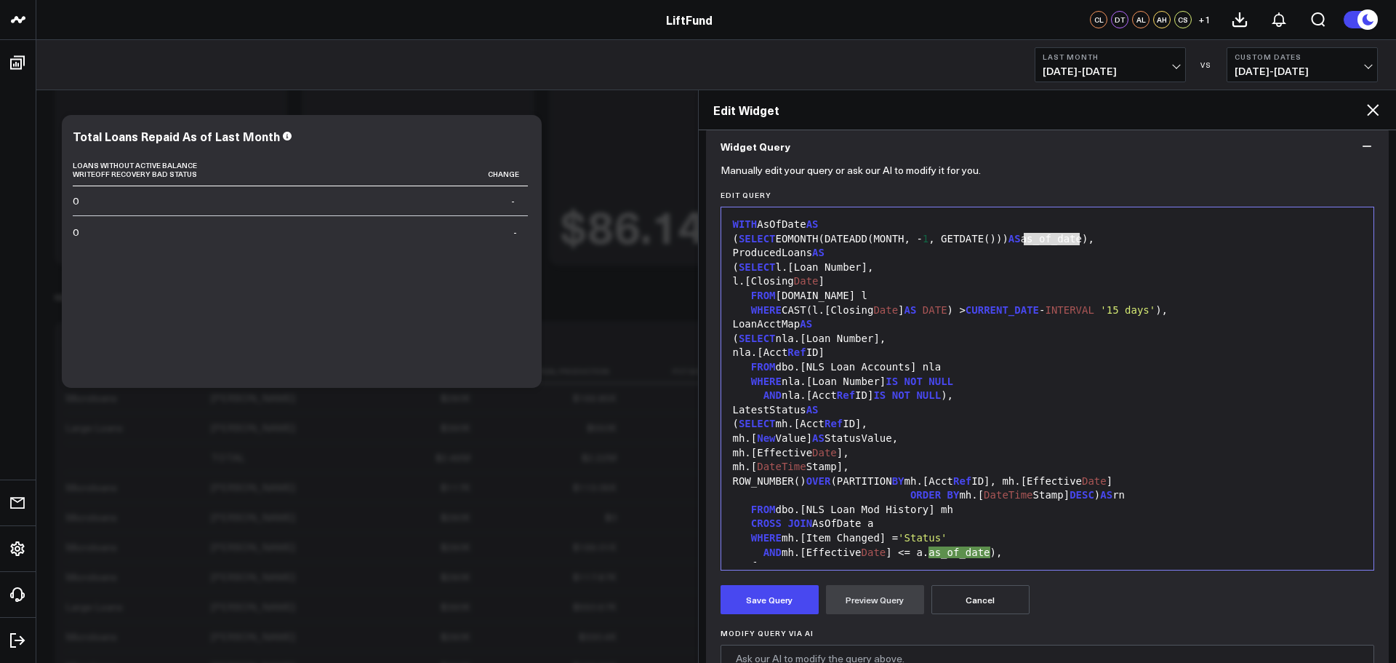
click at [966, 310] on div "WHERE CAST(l.[Closing Date ] AS DATE ) > CURRENT_DATE - INTERVAL '15 days' )," at bounding box center [1048, 310] width 639 height 15
click at [964, 311] on div "WHERE CAST(l.[Closing Date ] AS DATE ) > CURRENT_DATE - INTERVAL '15 days' )," at bounding box center [1048, 310] width 639 height 15
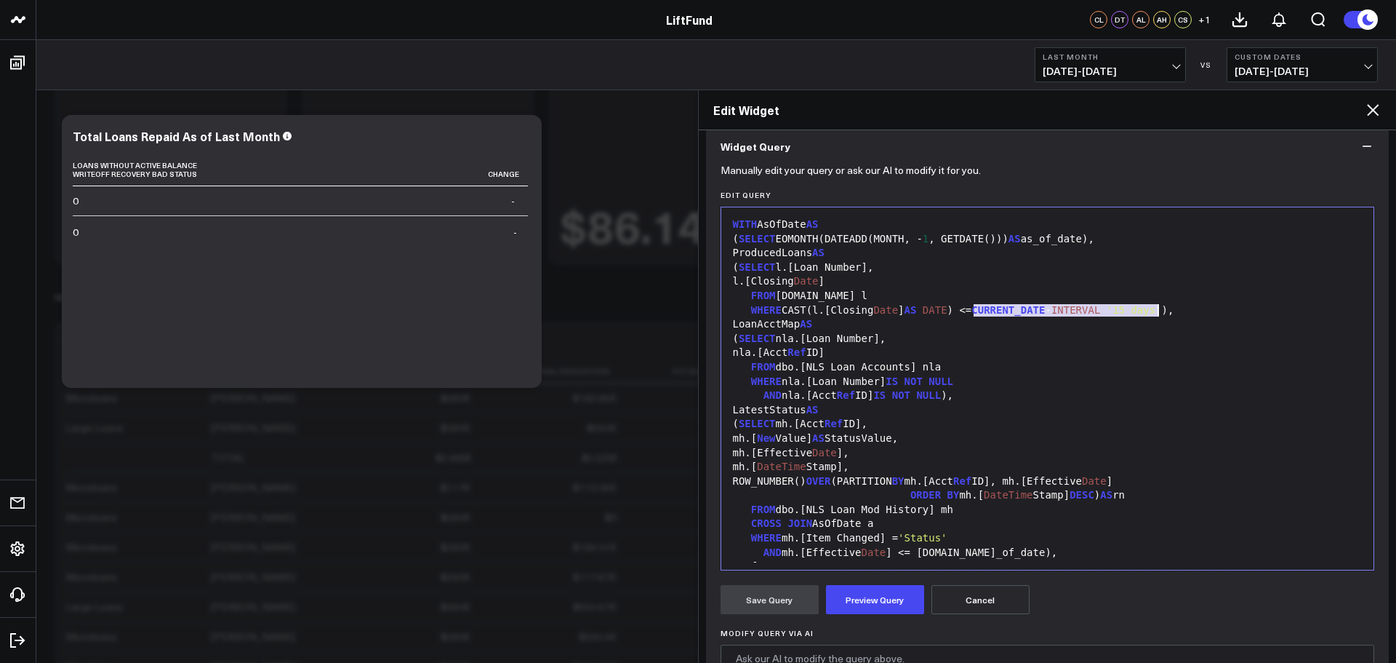
drag, startPoint x: 974, startPoint y: 311, endPoint x: 1176, endPoint y: 321, distance: 202.4
click at [1158, 308] on div "WHERE CAST(l.[Closing Date ] AS DATE ) <= CURRENT_DATE - INTERVAL '15 days' )," at bounding box center [1048, 310] width 639 height 15
click at [1044, 241] on div "( SELECT EOMONTH(DATEADD(MONTH, - 1 , GETDATE())) AS as_of_date)," at bounding box center [1048, 239] width 639 height 15
click at [1043, 241] on div "( SELECT EOMONTH(DATEADD(MONTH, - 1 , GETDATE())) AS as_of_date)," at bounding box center [1048, 239] width 639 height 15
copy div "as_of_date"
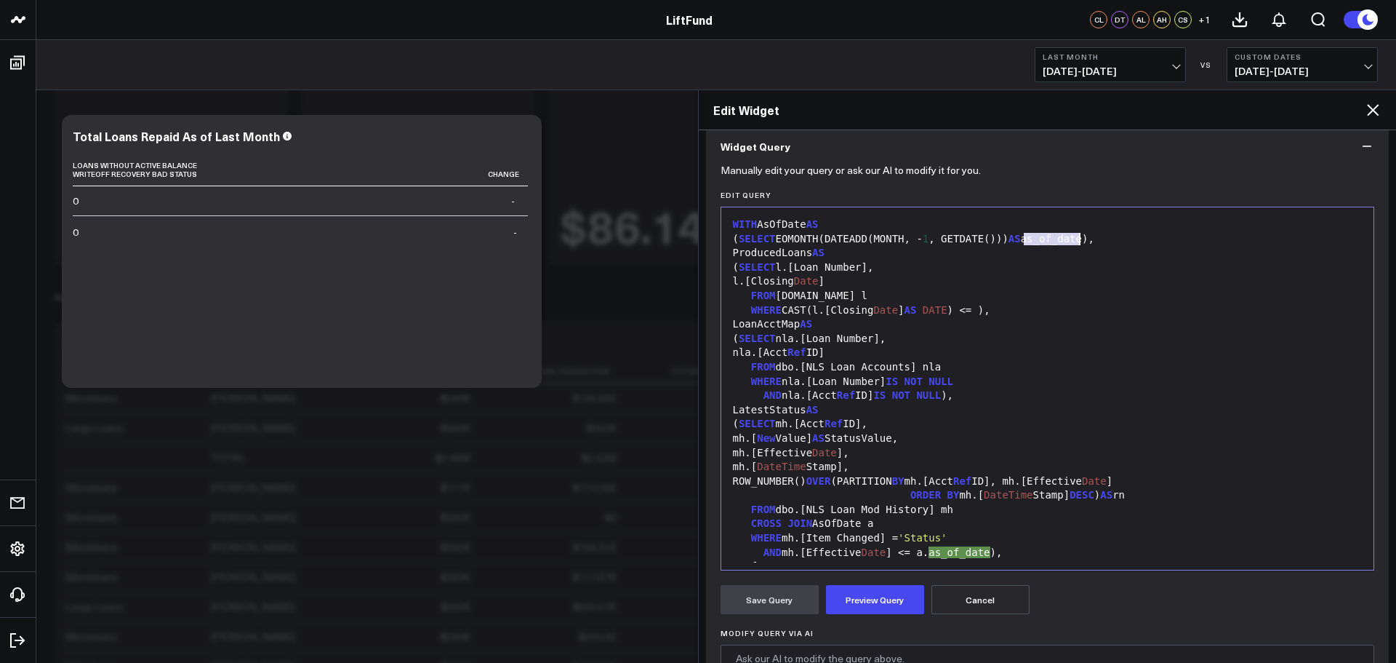
click at [977, 305] on div "WHERE CAST(l.[Closing Date ] AS DATE ) <= )," at bounding box center [1048, 310] width 639 height 15
click at [975, 308] on div "WHERE CAST(l.[Closing Date ] AS DATE ) <= )," at bounding box center [1048, 310] width 639 height 15
click at [1137, 340] on div "( SELECT nla.[Loan Number]," at bounding box center [1048, 339] width 639 height 15
click at [874, 602] on button "Preview Query" at bounding box center [875, 599] width 98 height 29
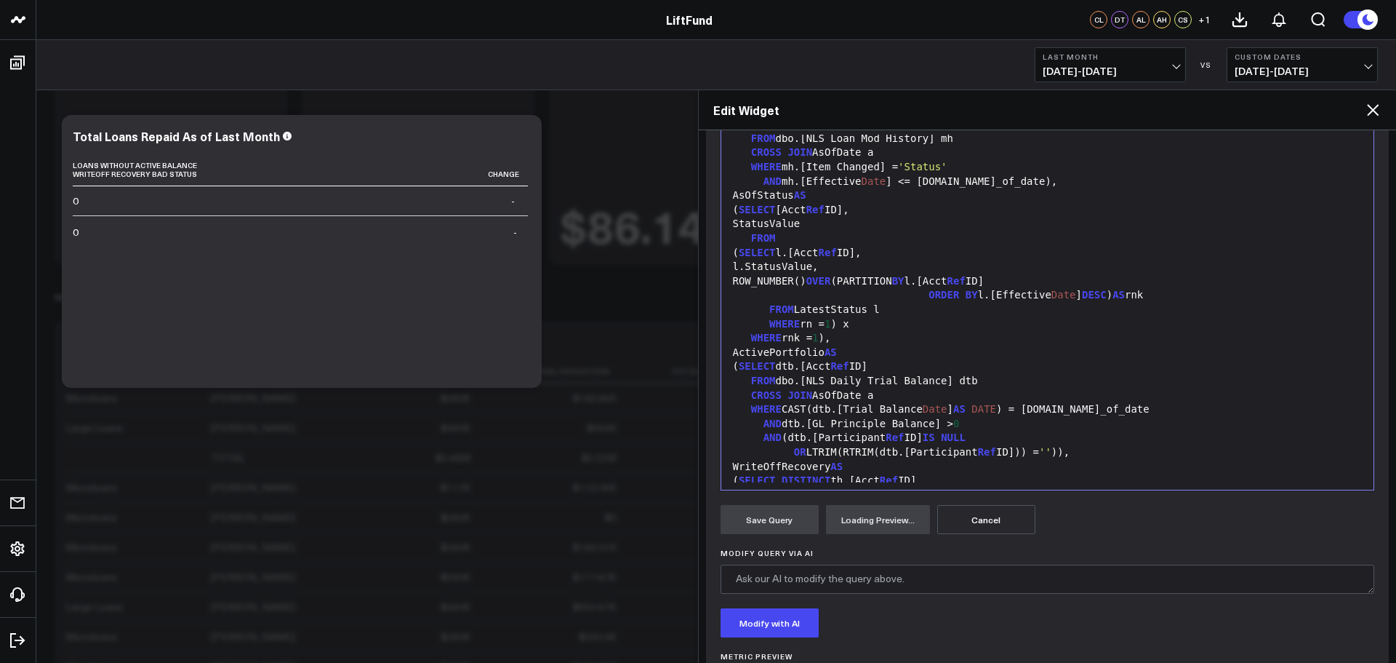
scroll to position [283, 0]
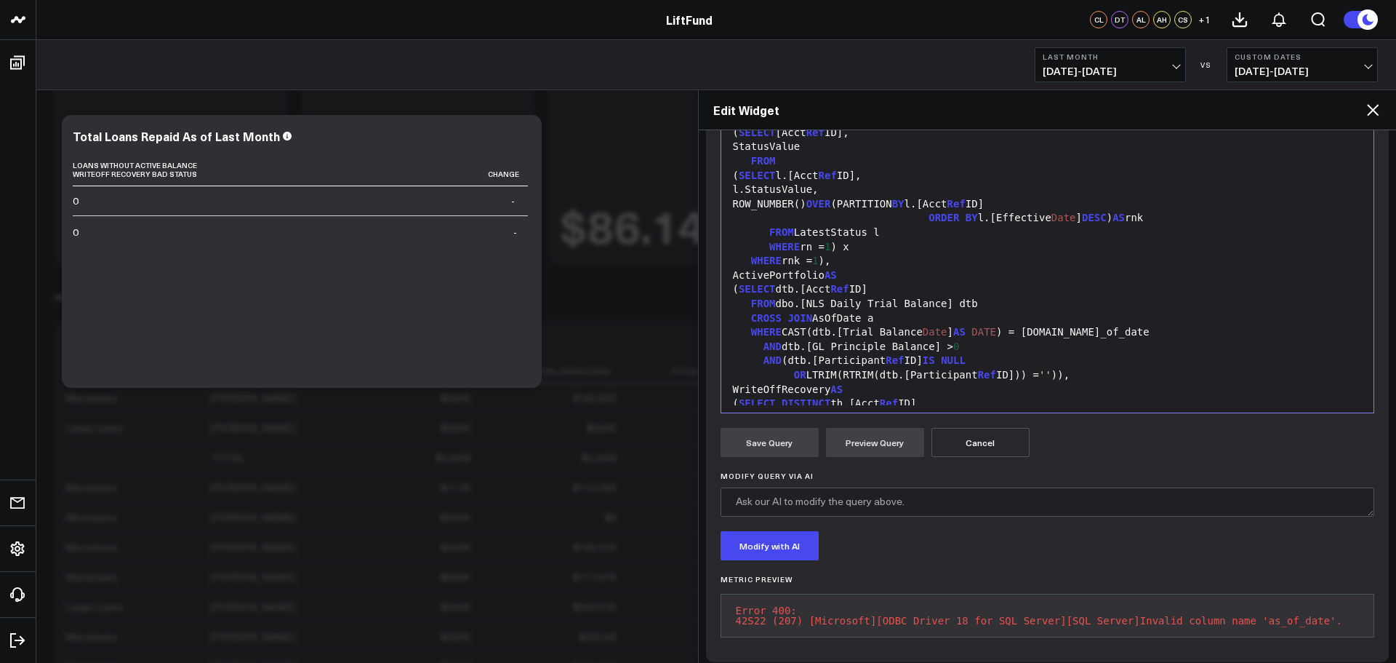
click at [1014, 442] on button "Cancel" at bounding box center [981, 442] width 98 height 29
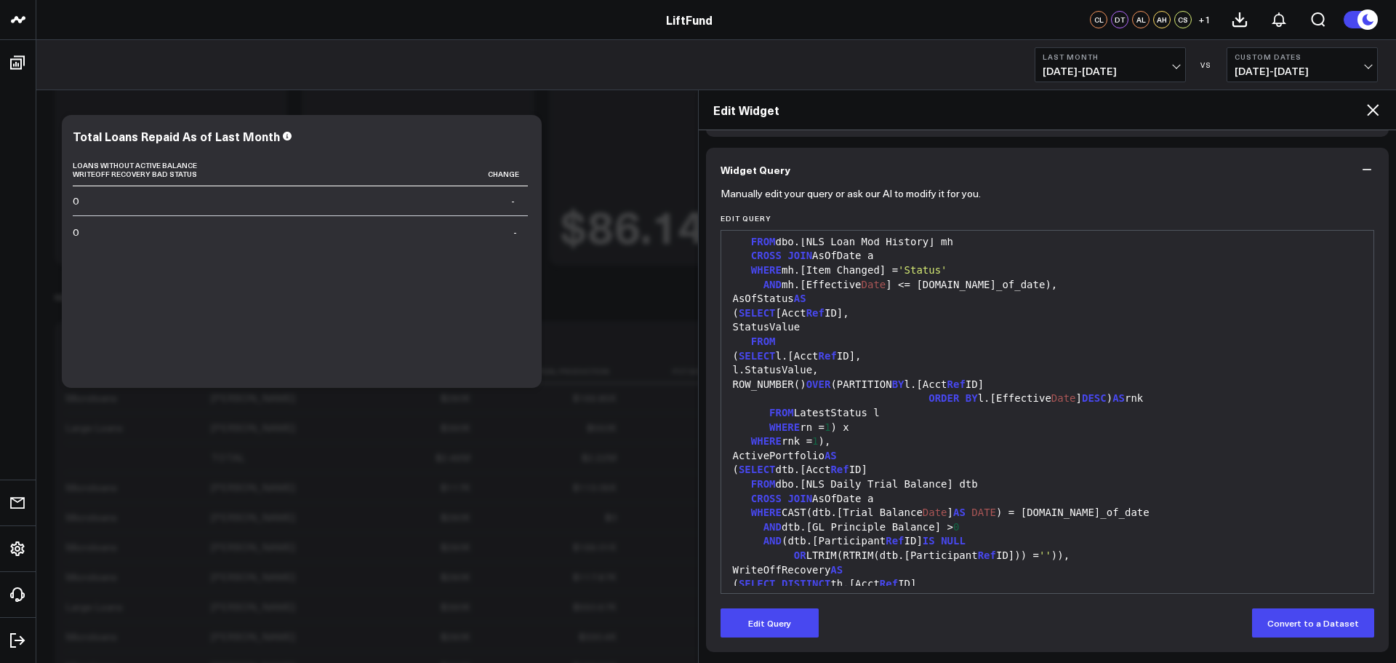
scroll to position [103, 0]
click at [781, 617] on button "Edit Query" at bounding box center [770, 622] width 98 height 29
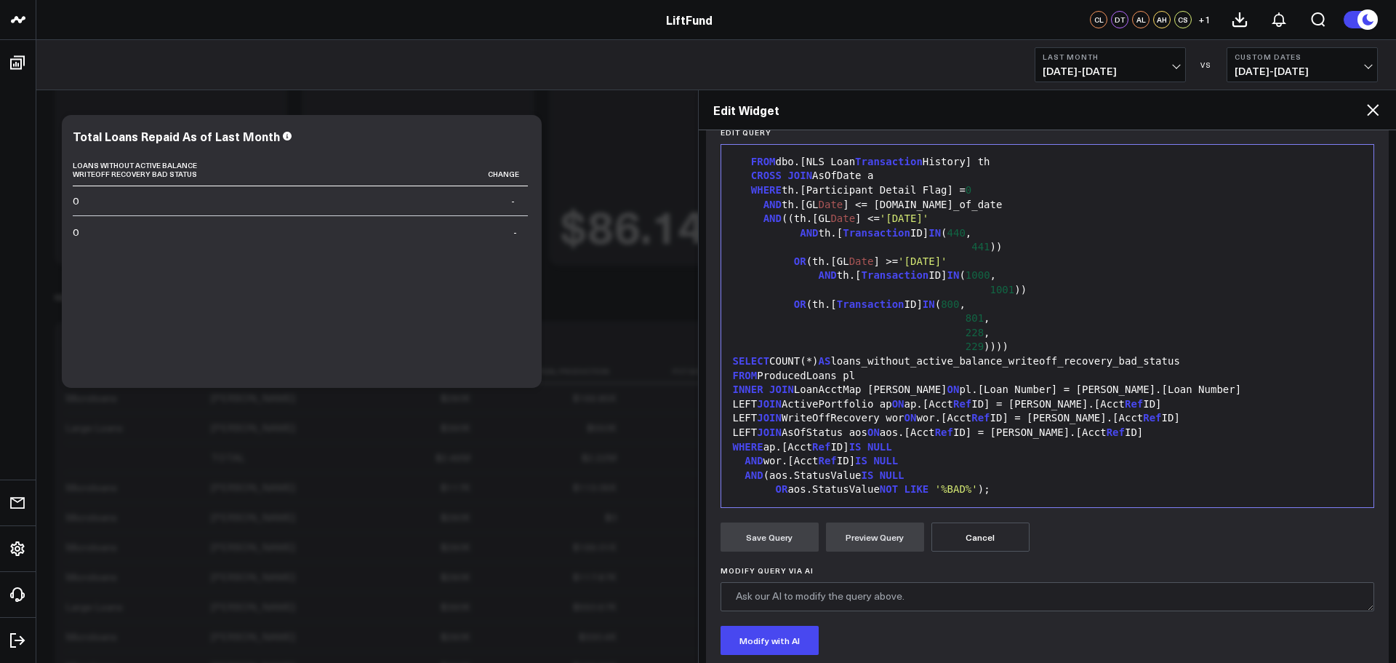
scroll to position [293, 0]
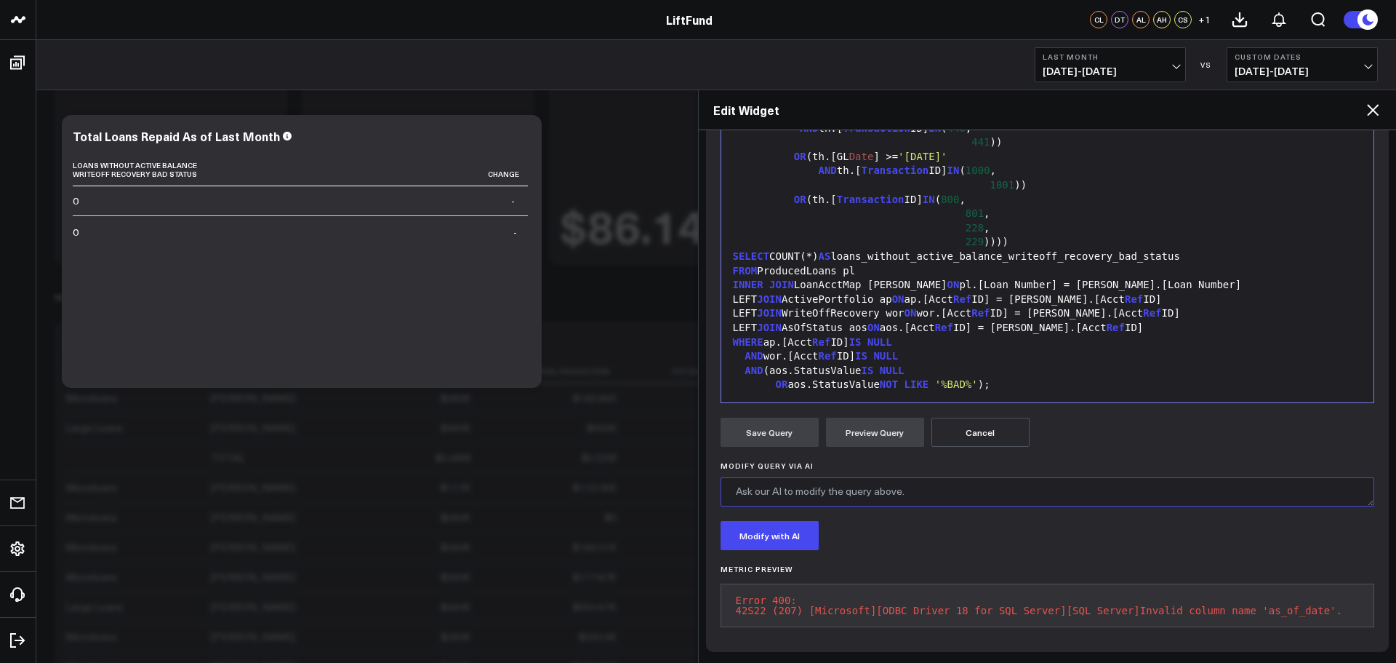
click at [868, 493] on textarea "Modify Query via AI" at bounding box center [1048, 491] width 655 height 29
drag, startPoint x: 1102, startPoint y: 485, endPoint x: 801, endPoint y: 492, distance: 301.2
click at [801, 492] on textarea "The closing date comparison should be less than or equal to the as of date." at bounding box center [1048, 491] width 655 height 29
click at [919, 521] on div "Modify with AI" at bounding box center [1048, 535] width 655 height 29
click at [903, 492] on textarea "The closing date comparison should be less than or equal to the as of date." at bounding box center [1048, 491] width 655 height 29
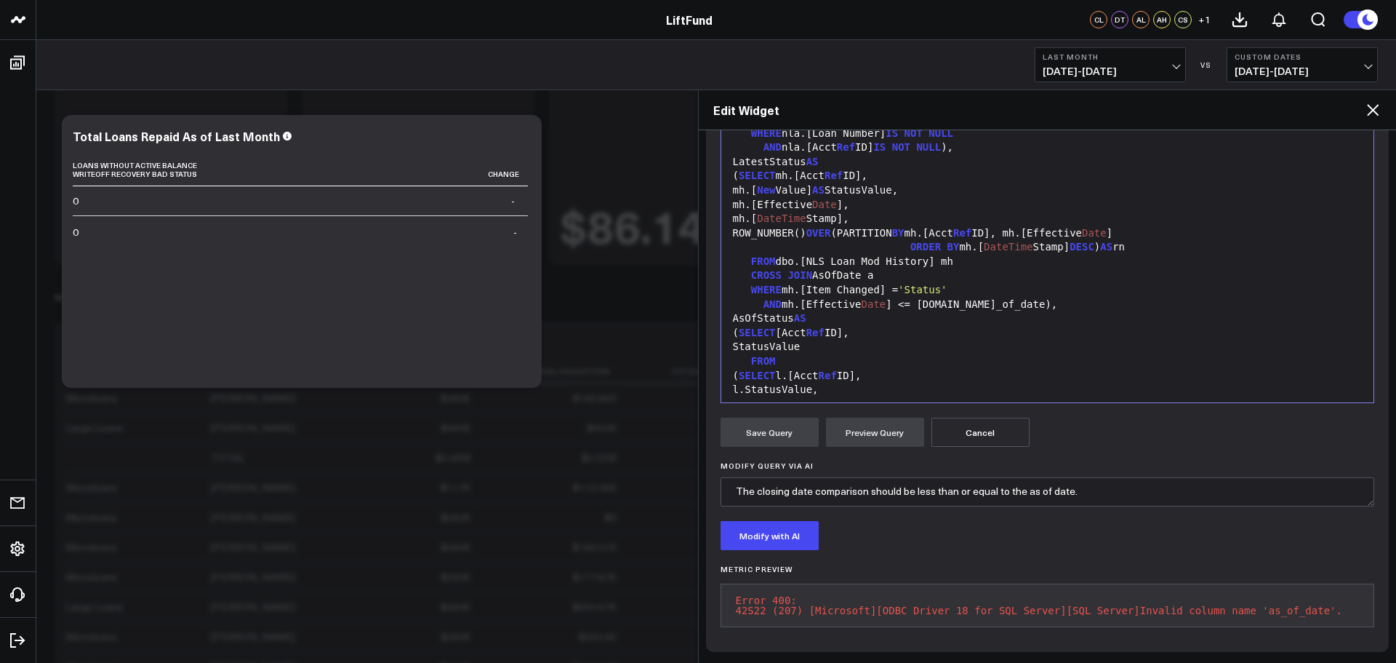
scroll to position [0, 0]
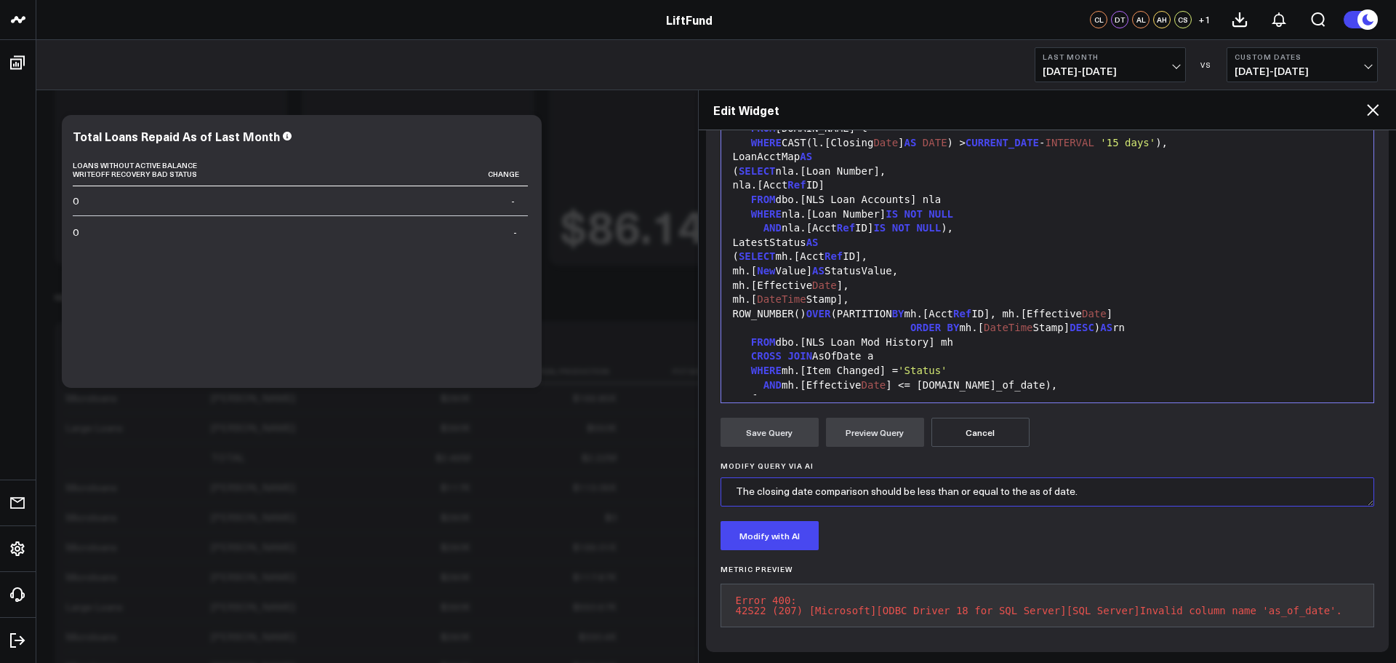
click at [918, 487] on textarea "The closing date comparison should be less than or equal to the as of date." at bounding box center [1048, 491] width 655 height 29
click at [1075, 490] on textarea "The closing date comparison should be 'less than or equal to the as of date." at bounding box center [1048, 491] width 655 height 29
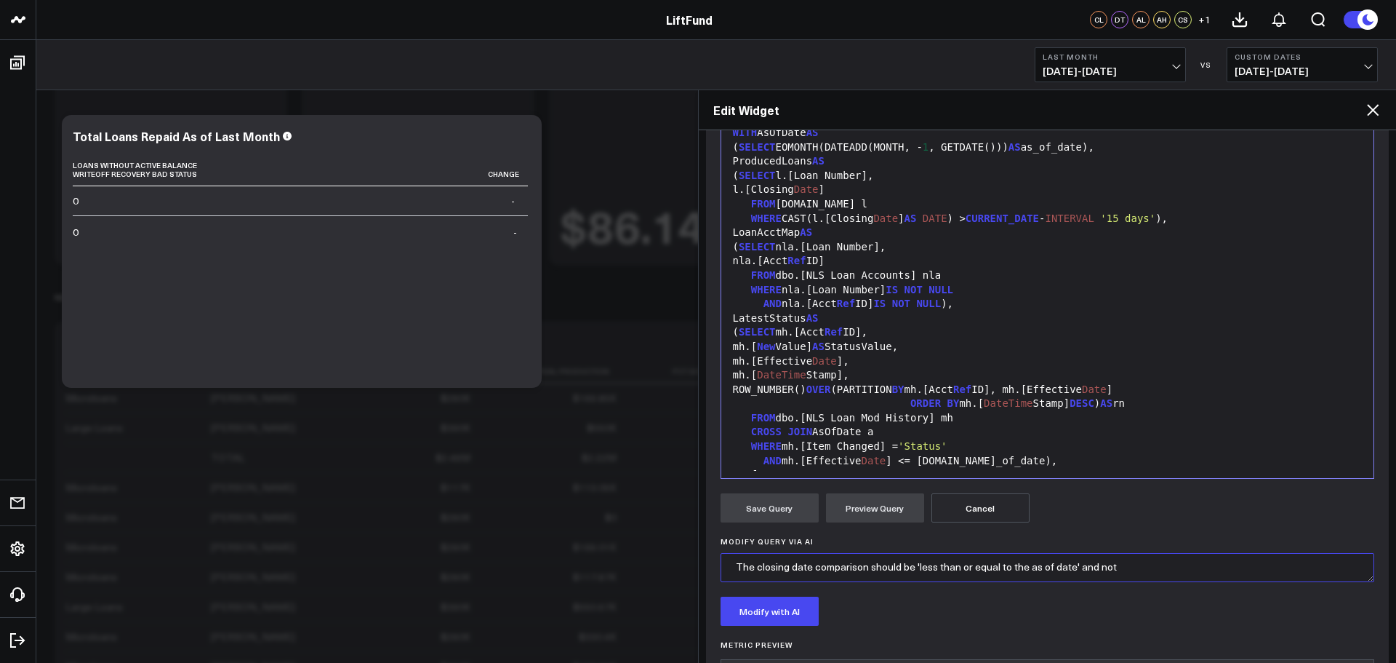
scroll to position [148, 0]
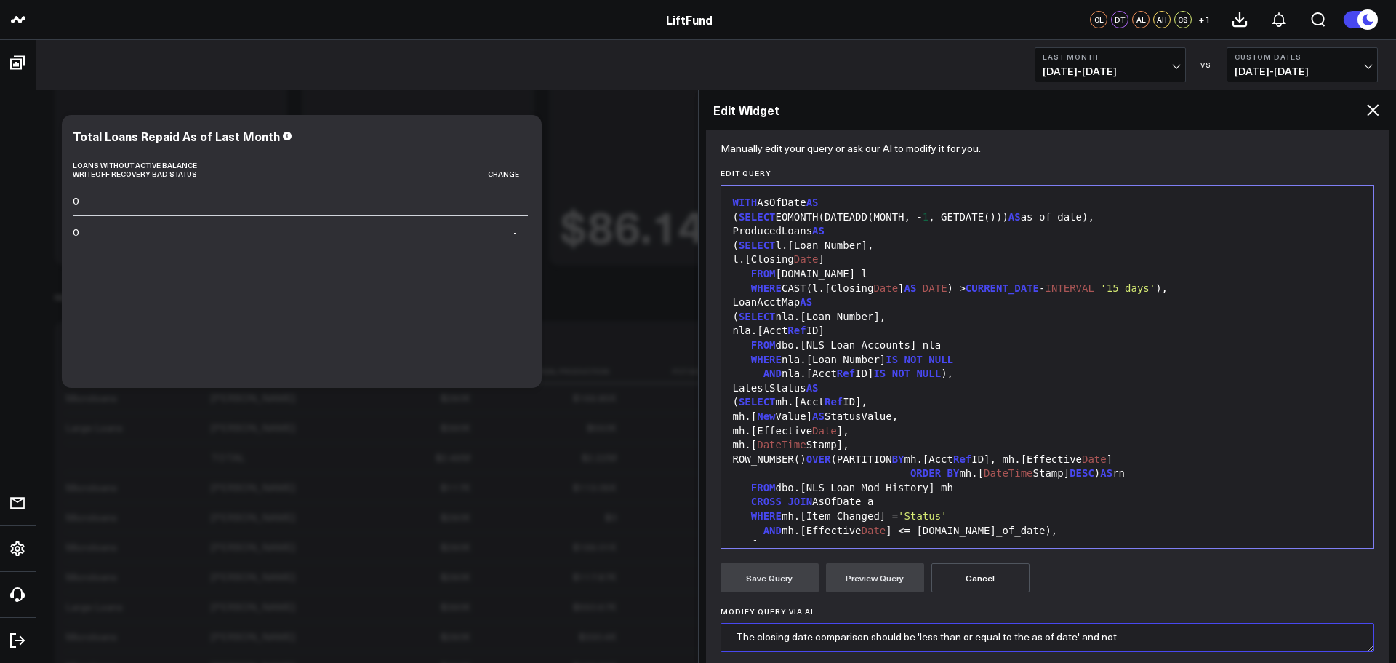
type textarea "The closing date comparison should be 'less than or equal to the as of date' an…"
drag, startPoint x: 969, startPoint y: 287, endPoint x: 1153, endPoint y: 284, distance: 184.0
click at [1153, 284] on div "WHERE CAST(l.[Closing Date ] AS DATE ) > CURRENT_DATE - INTERVAL '15 days' )," at bounding box center [1048, 288] width 639 height 15
copy div "CURRENT_DATE - INTERVAL '15 days'"
drag, startPoint x: 940, startPoint y: 220, endPoint x: 988, endPoint y: 215, distance: 48.2
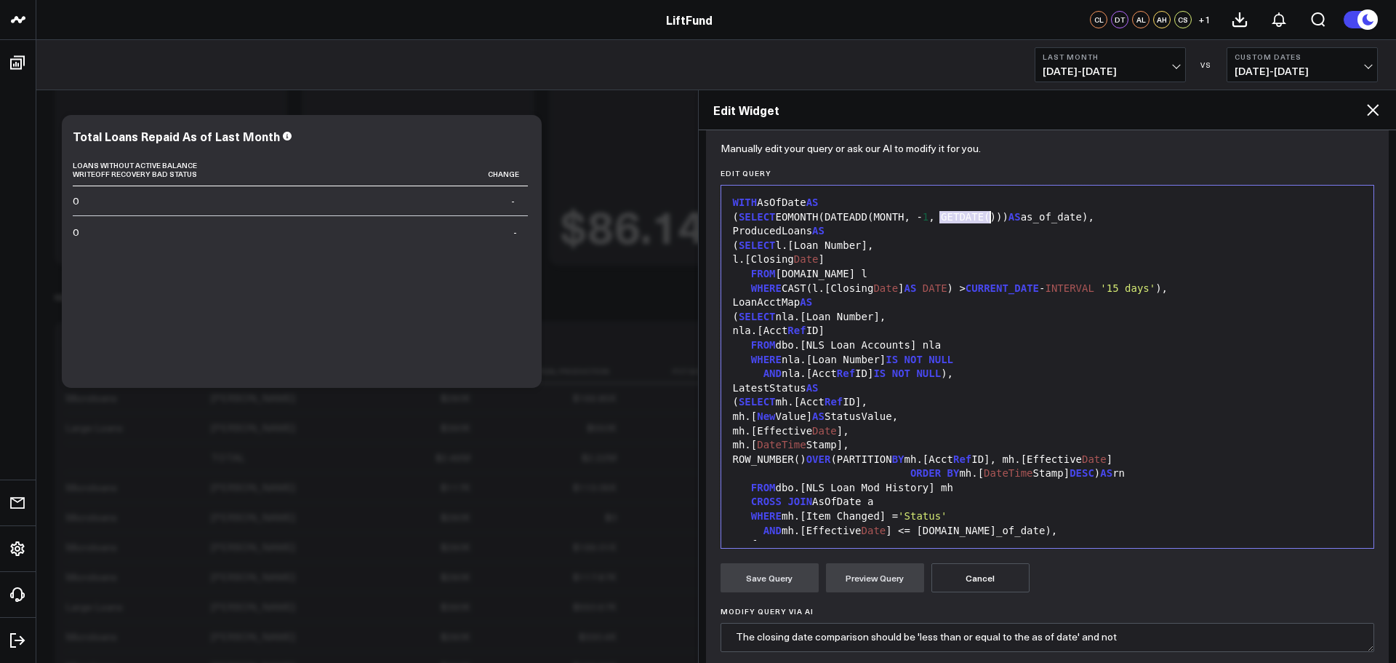
click at [988, 215] on div "( SELECT EOMONTH(DATEADD(MONTH, - 1 , GETDATE())) AS as_of_date)," at bounding box center [1048, 217] width 639 height 15
click at [965, 288] on div "WHERE CAST(l.[Closing Date ] AS DATE ) > CURRENT_DATE - INTERVAL '15 days' )," at bounding box center [1048, 288] width 639 height 15
click at [867, 581] on button "Preview Query" at bounding box center [875, 577] width 98 height 29
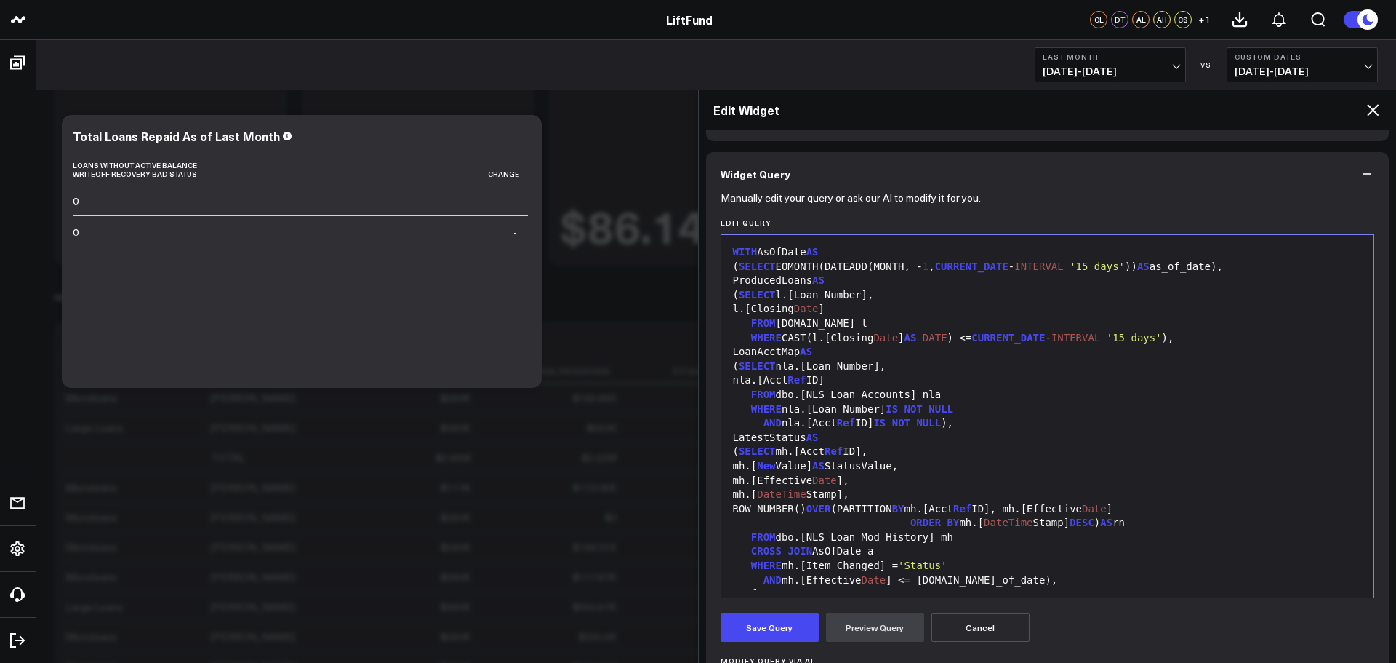
scroll to position [0, 0]
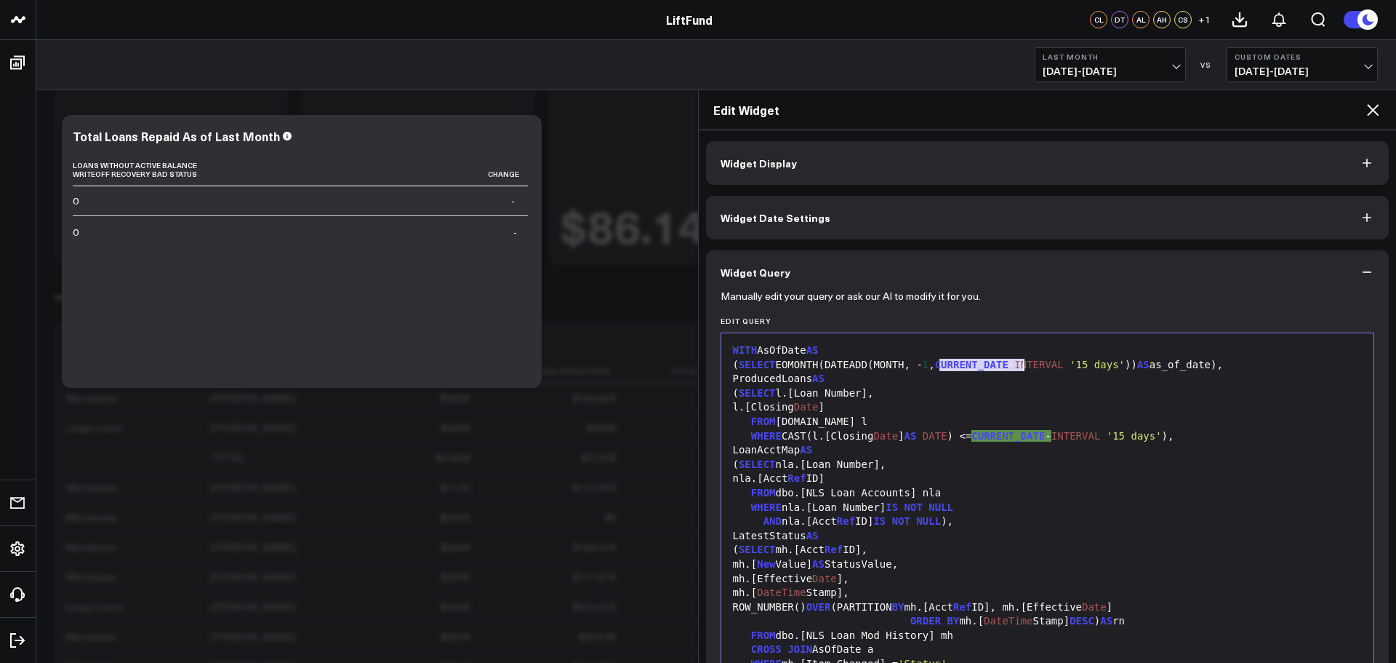
drag, startPoint x: 940, startPoint y: 365, endPoint x: 1023, endPoint y: 361, distance: 83.0
click at [1023, 361] on div "( SELECT EOMONTH(DATEADD(MONTH, - 1 , CURRENT_DATE - INTERVAL '15 days' )) AS a…" at bounding box center [1048, 365] width 639 height 15
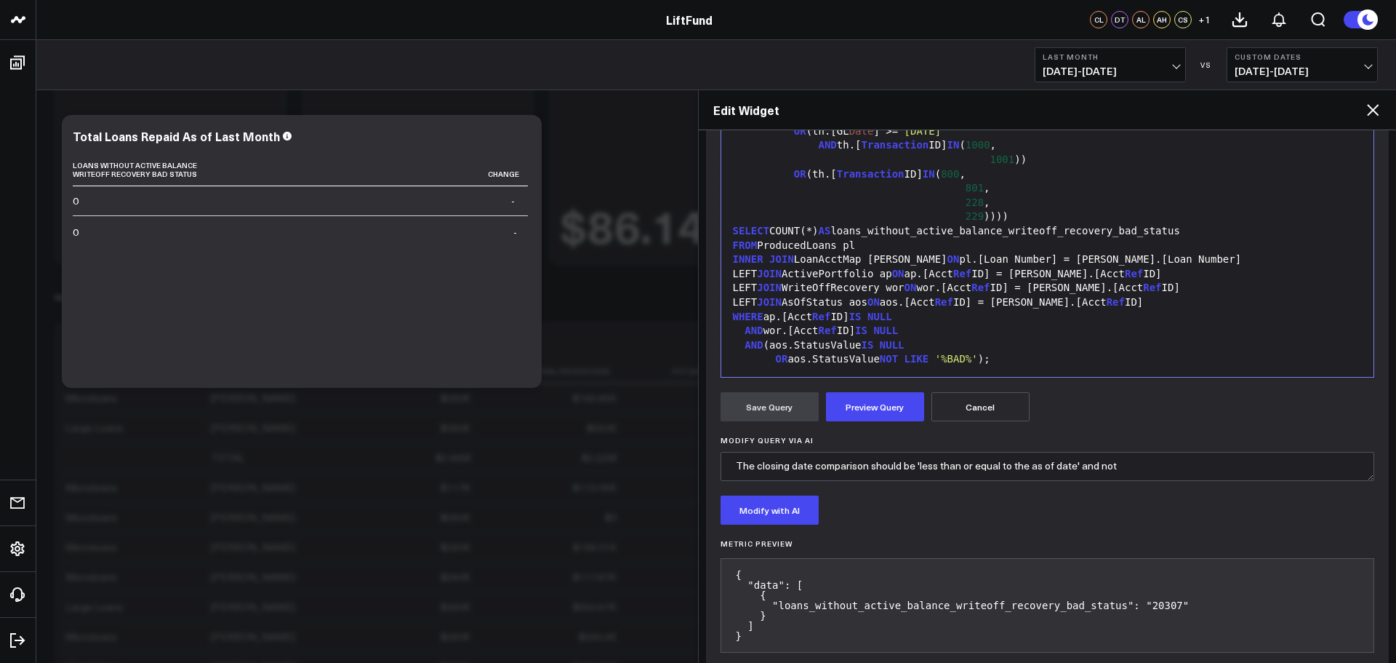
scroll to position [344, 0]
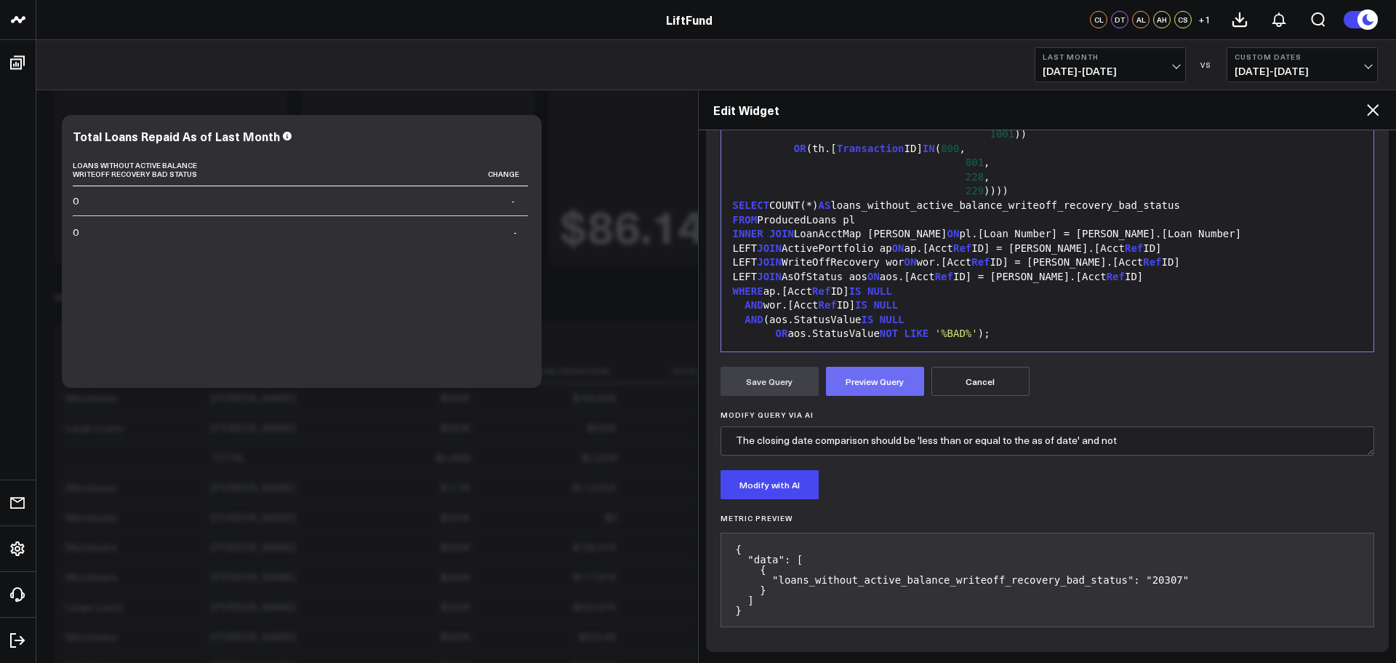
click at [897, 379] on button "Preview Query" at bounding box center [875, 381] width 98 height 29
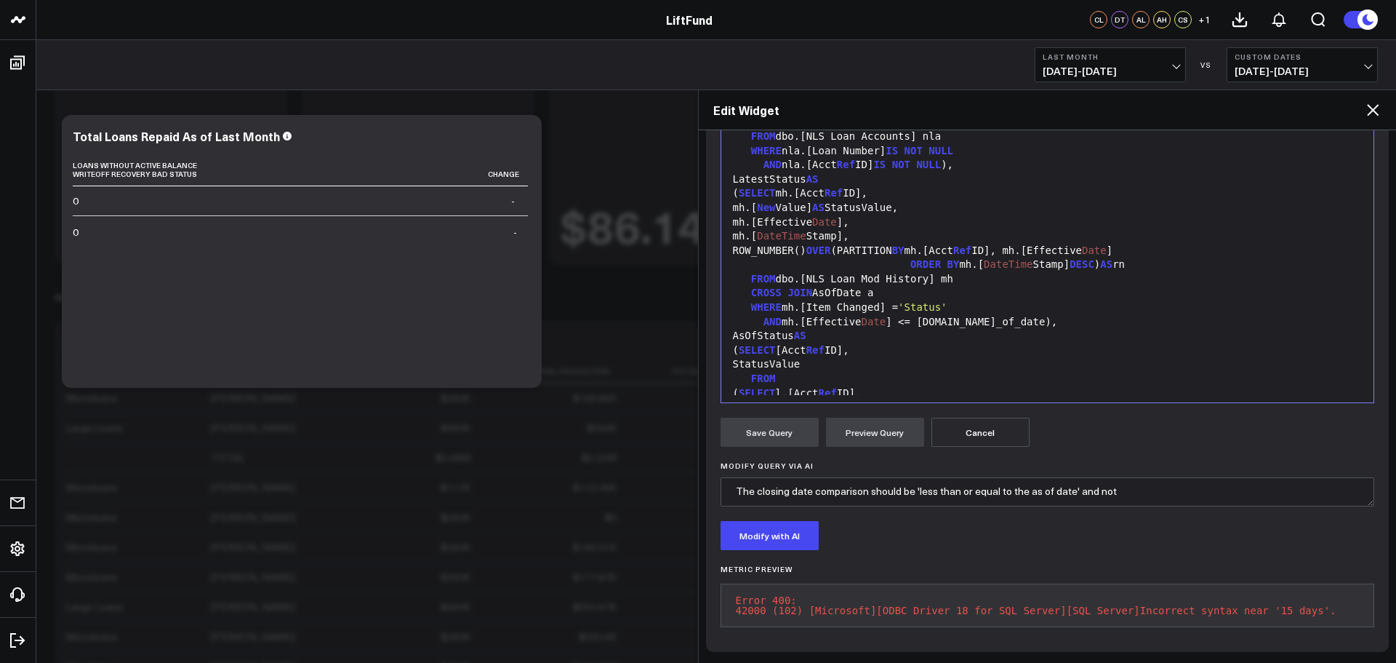
scroll to position [0, 0]
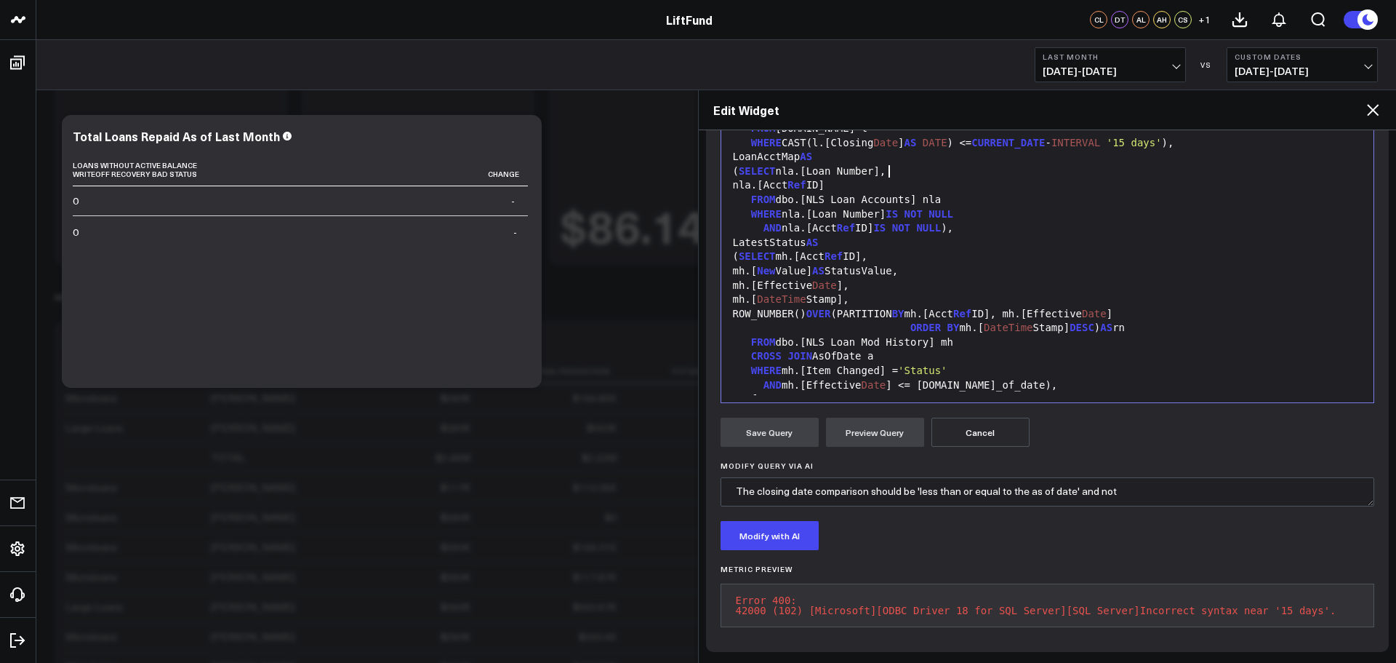
click at [1072, 172] on div "( SELECT nla.[Loan Number]," at bounding box center [1048, 171] width 639 height 15
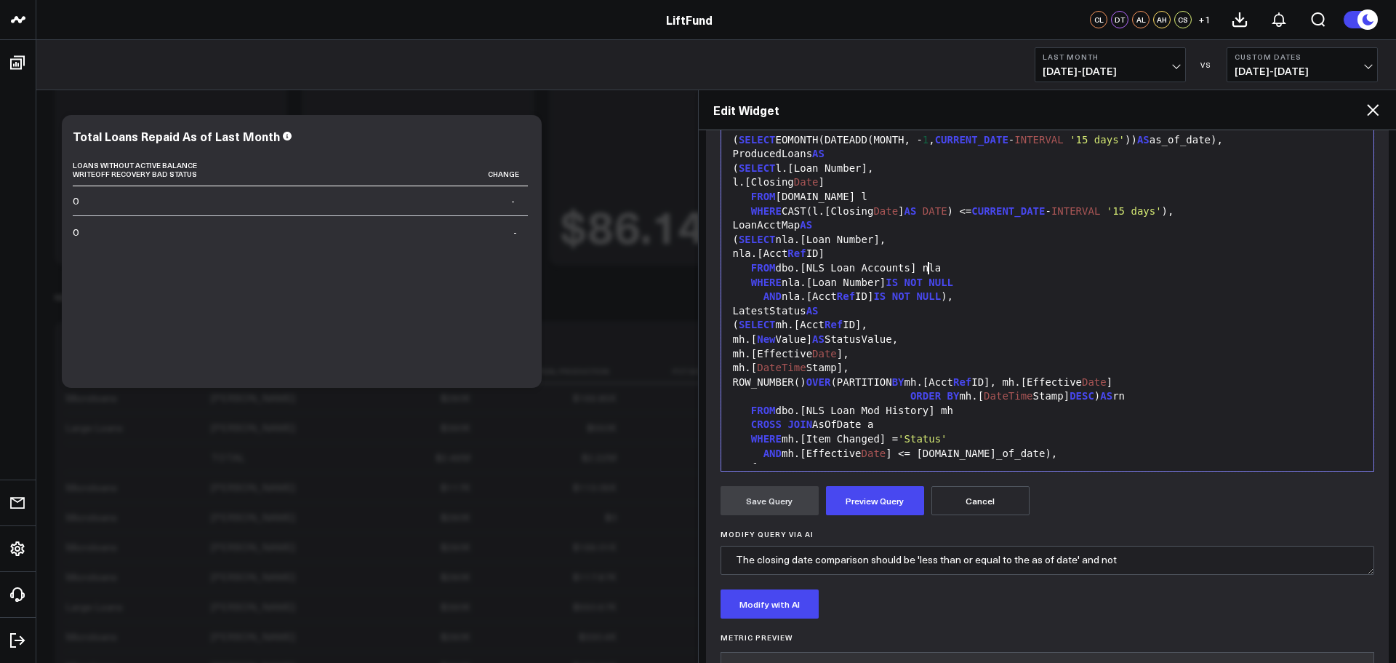
click at [1049, 273] on div "FROM dbo.[NLS Loan Accounts] nla" at bounding box center [1048, 268] width 639 height 15
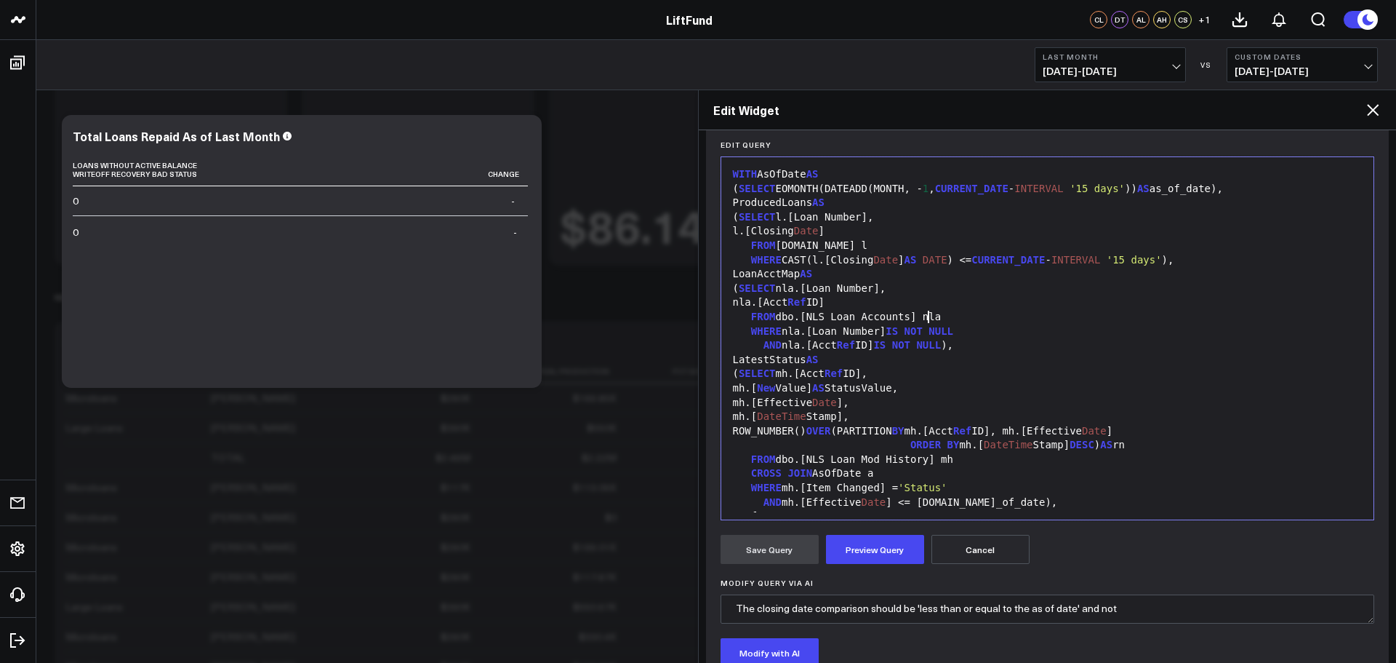
scroll to position [152, 0]
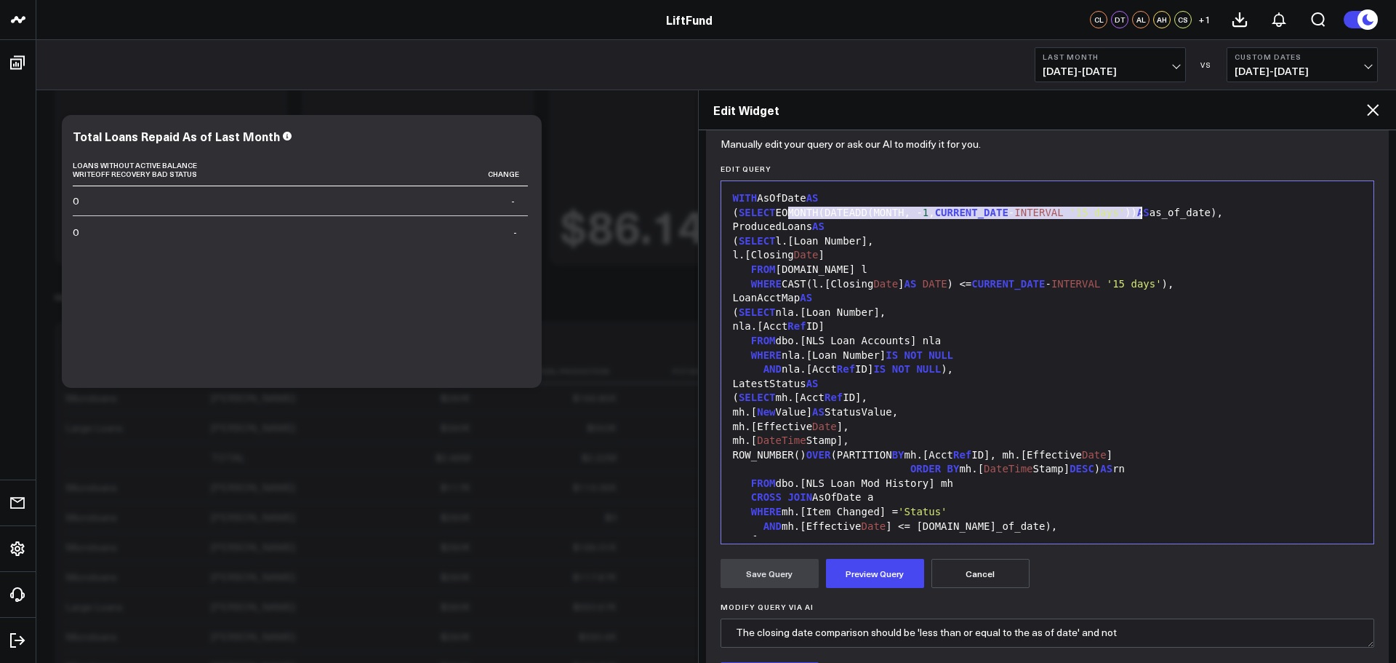
drag, startPoint x: 791, startPoint y: 210, endPoint x: 1134, endPoint y: 236, distance: 343.5
click at [1139, 212] on div "( SELECT EOMONTH(DATEADD(MONTH, - 1 , CURRENT_DATE - INTERVAL '15 days' )) AS a…" at bounding box center [1048, 213] width 639 height 15
copy div "EOMONTH(DATEADD(MONTH, - 1 , CURRENT_DATE - INTERVAL '15 days' ))"
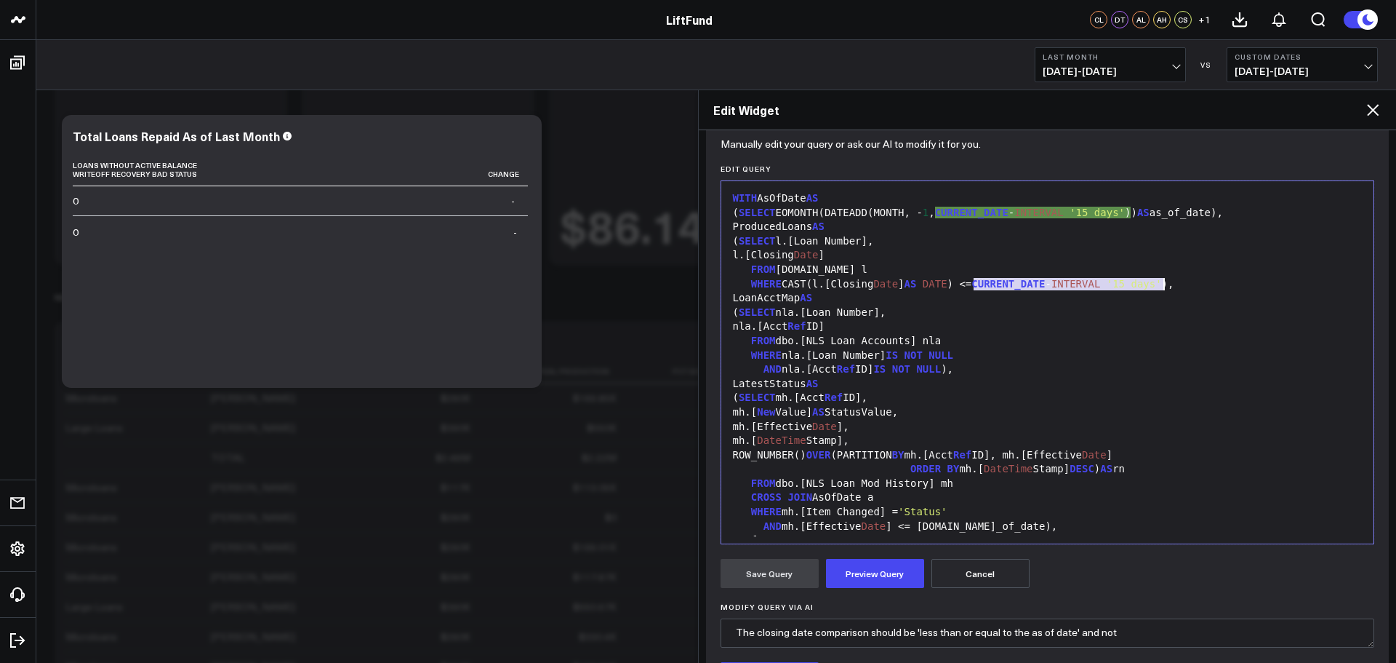
drag, startPoint x: 974, startPoint y: 284, endPoint x: 1164, endPoint y: 280, distance: 189.8
click at [1164, 280] on div "WHERE CAST(l.[Closing Date ] AS DATE ) <= CURRENT_DATE - INTERVAL '15 days' )," at bounding box center [1048, 284] width 639 height 15
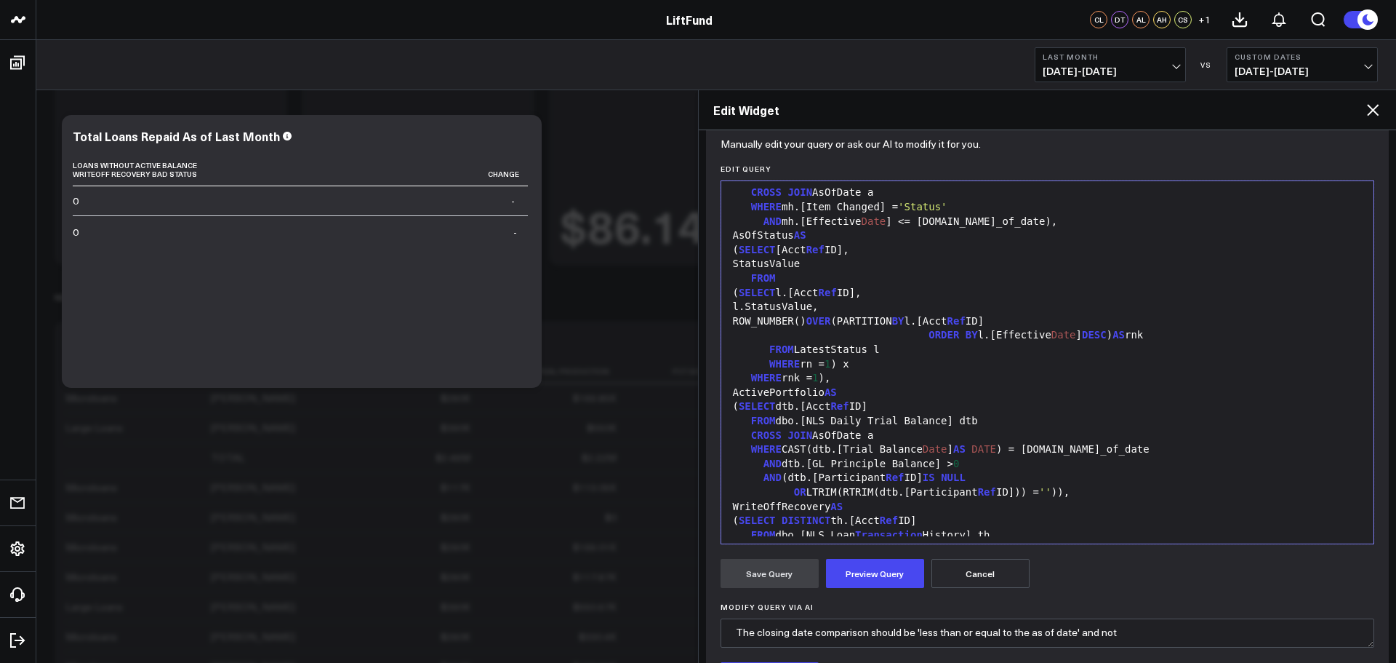
scroll to position [436, 0]
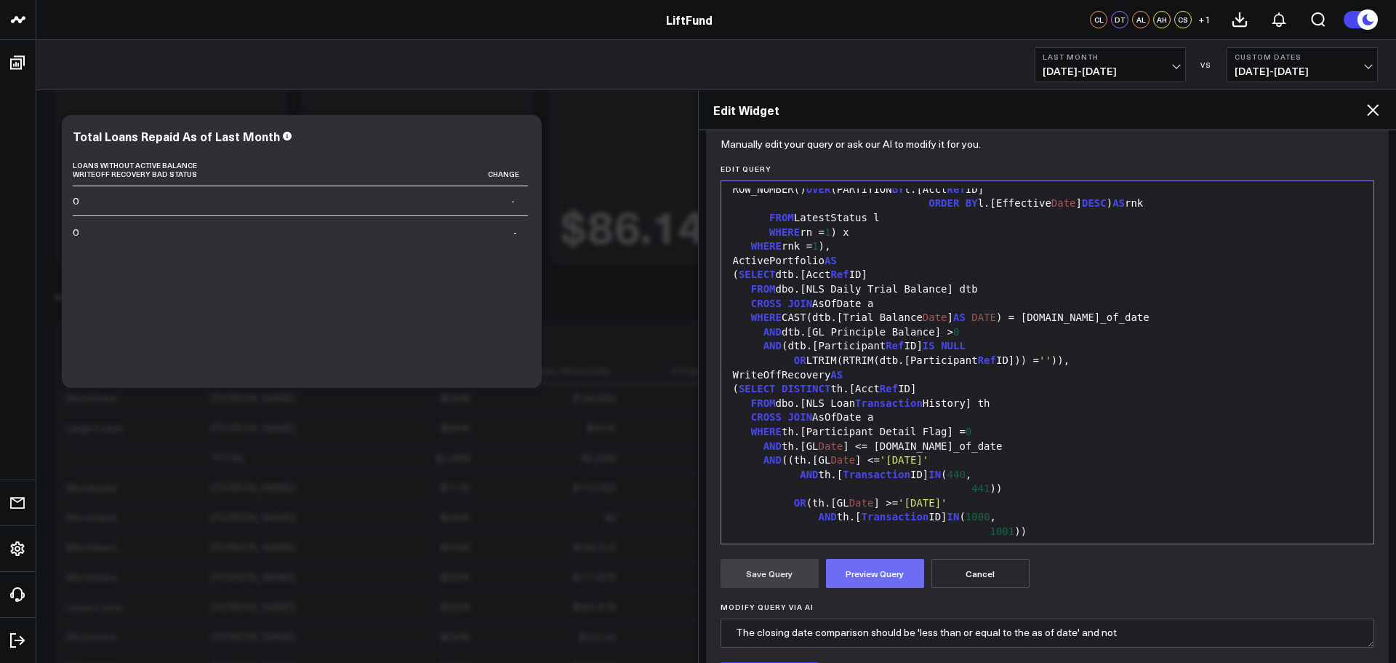
drag, startPoint x: 887, startPoint y: 575, endPoint x: 897, endPoint y: 569, distance: 12.0
click at [888, 574] on button "Preview Query" at bounding box center [875, 573] width 98 height 29
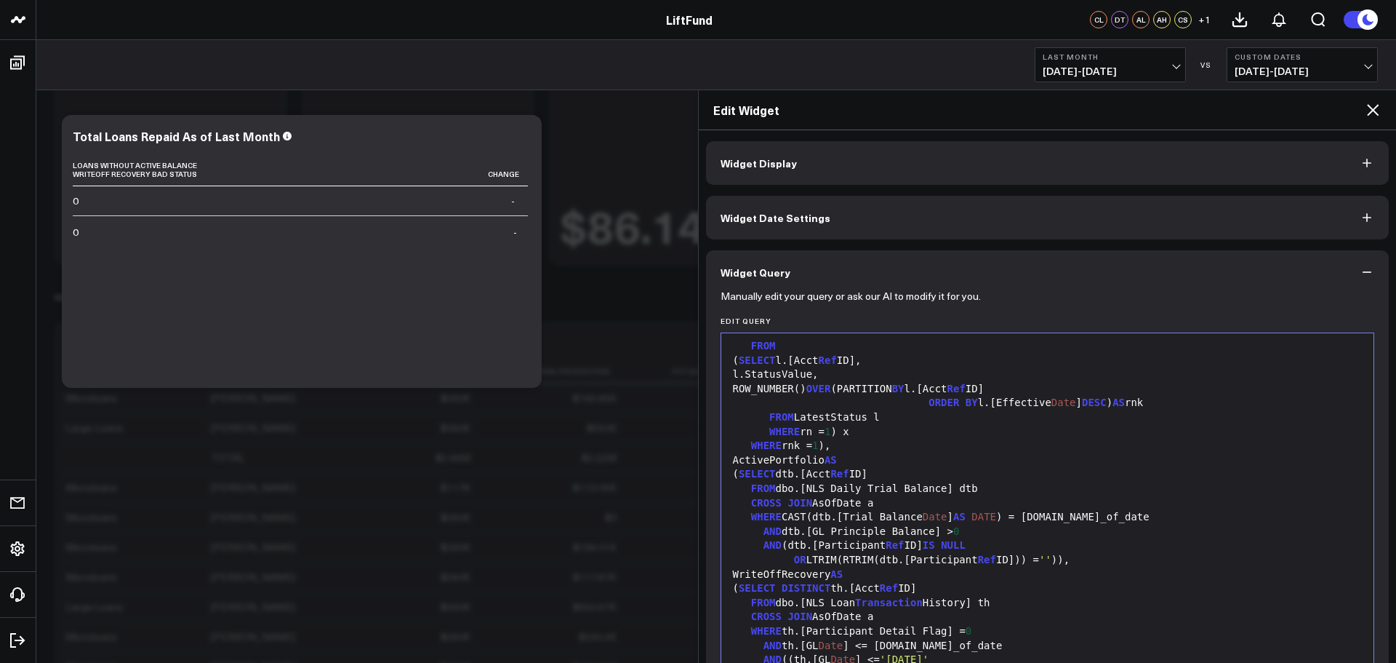
scroll to position [364, 0]
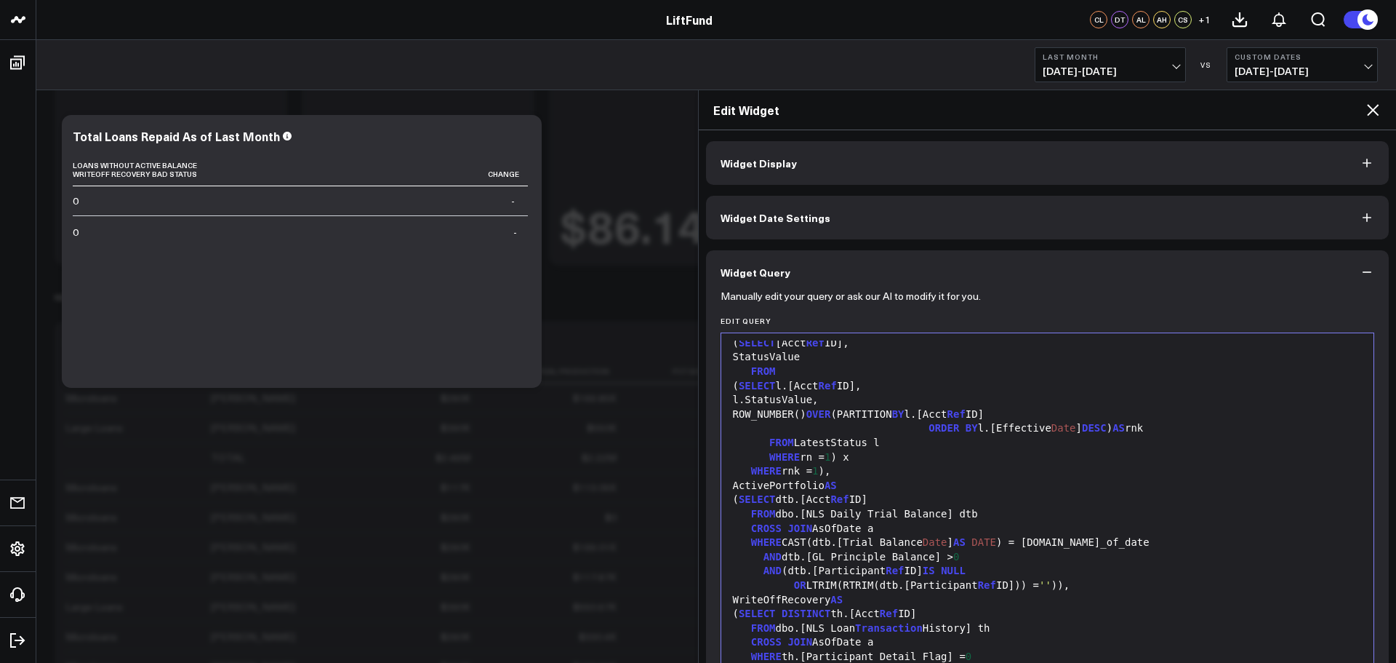
click at [1115, 454] on div "WHERE rn = 1 ) x" at bounding box center [1048, 457] width 639 height 15
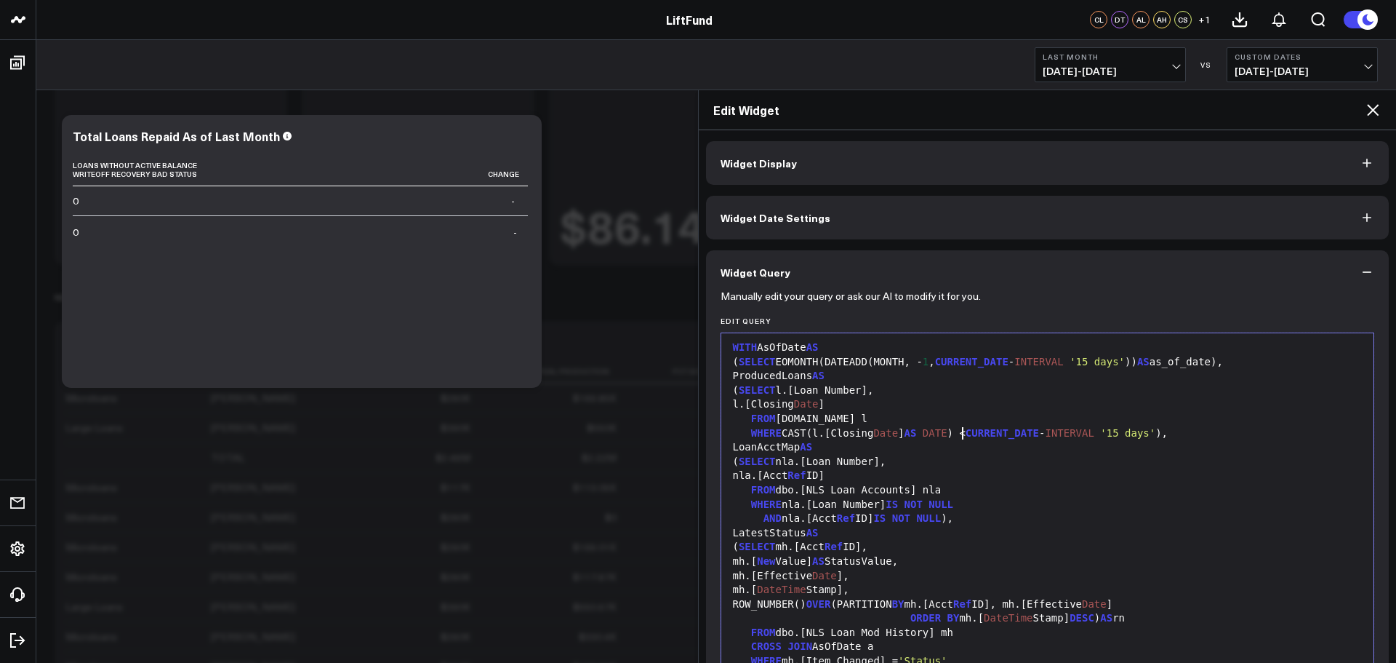
scroll to position [0, 0]
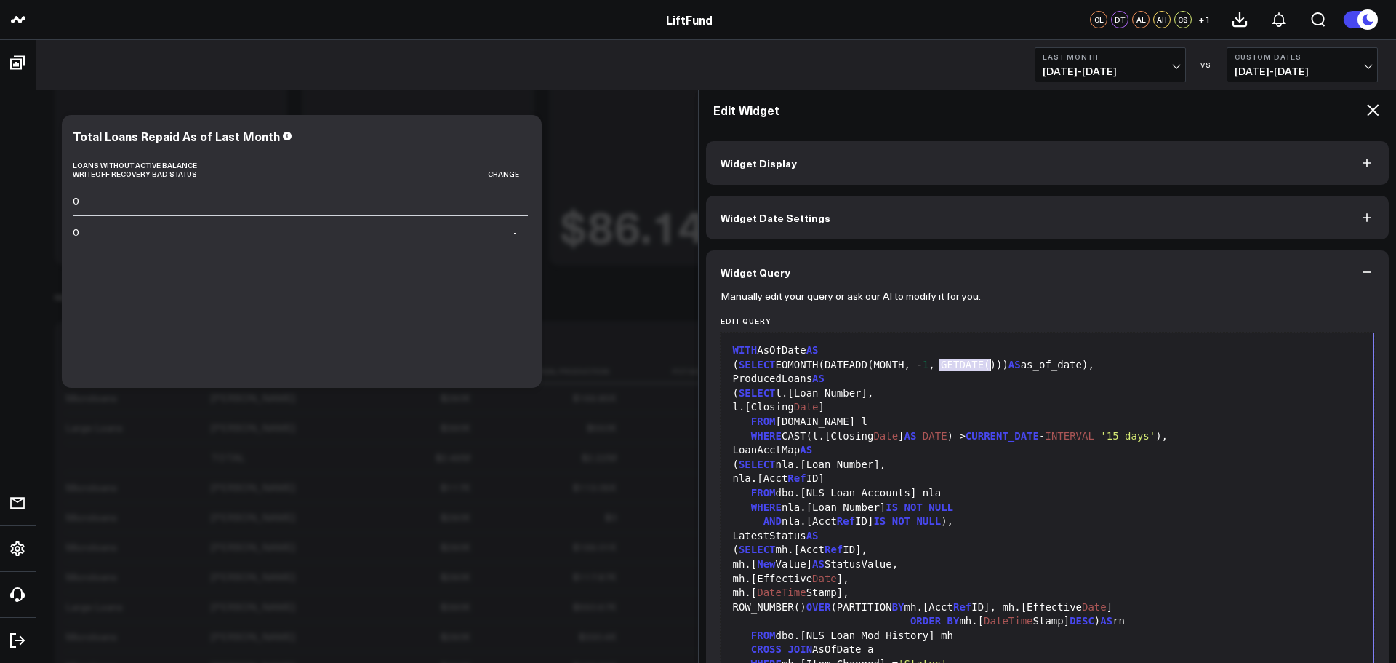
drag, startPoint x: 938, startPoint y: 366, endPoint x: 988, endPoint y: 365, distance: 49.5
click at [988, 365] on div "( SELECT EOMONTH(DATEADD(MONTH, - 1 , GETDATE())) AS as_of_date)," at bounding box center [1048, 365] width 639 height 15
click at [1106, 401] on div "l.[Closing Date ]" at bounding box center [1048, 407] width 639 height 15
drag, startPoint x: 1073, startPoint y: 435, endPoint x: 1152, endPoint y: 433, distance: 79.3
click at [1152, 433] on div "WHERE CAST(l.[Closing Date ] AS DATE ) > CURRENT_DATE - INTERVAL '15 days' )," at bounding box center [1048, 436] width 639 height 15
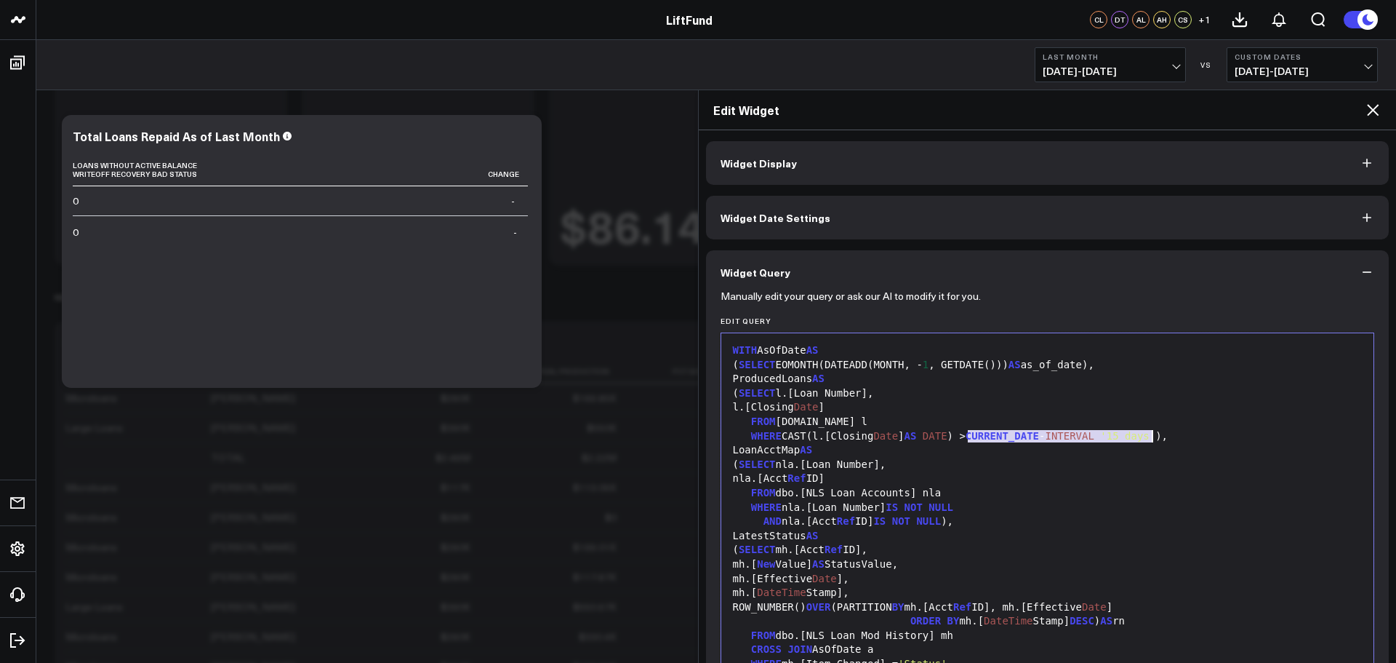
copy div "CURRENT_DATE - INTERVAL '15 days'"
click at [939, 363] on div "( SELECT EOMONTH(DATEADD(MONTH, - 1 , GETDATE())) AS as_of_date)," at bounding box center [1048, 365] width 639 height 15
click at [988, 365] on div "( SELECT EOMONTH(DATEADD(MONTH, - 1 , GETDATE ( ) )) AS as_of_date)," at bounding box center [1048, 365] width 639 height 15
drag, startPoint x: 940, startPoint y: 364, endPoint x: 988, endPoint y: 364, distance: 48.0
click at [988, 364] on div "( SELECT EOMONTH(DATEADD(MONTH, - 1 , GETDATE() )) AS as_of_date)," at bounding box center [1048, 365] width 639 height 15
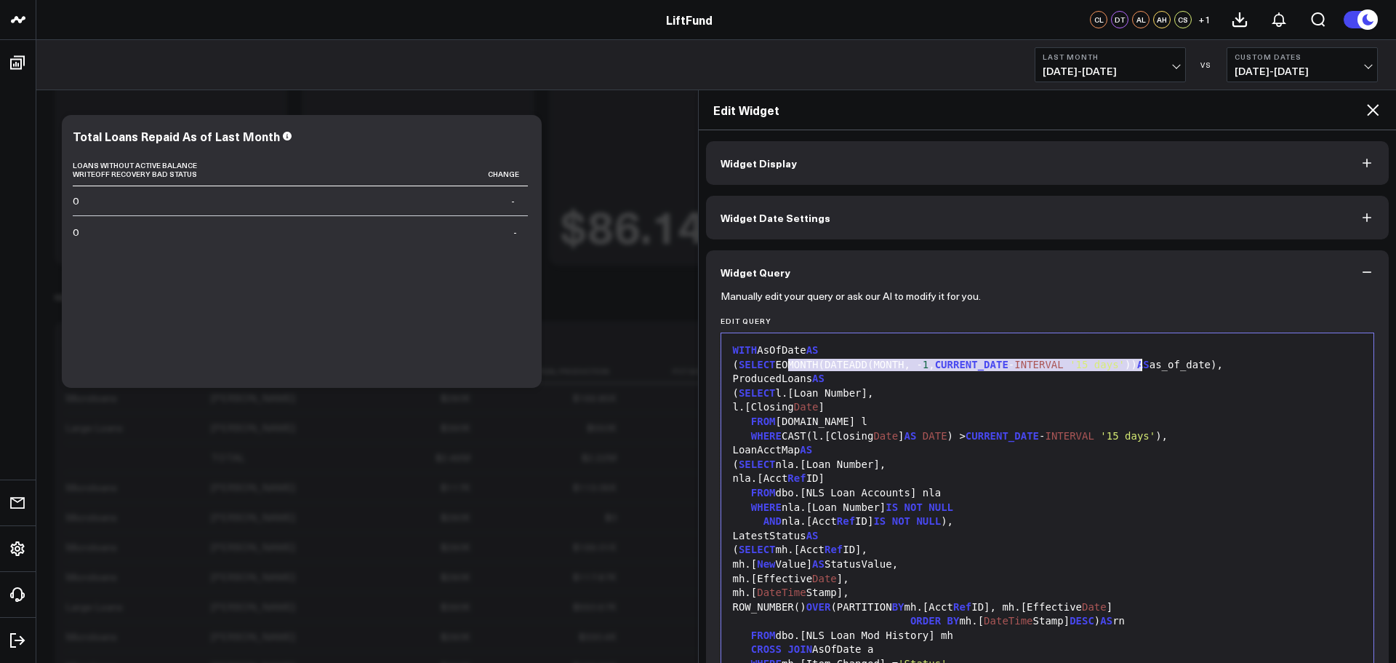
drag, startPoint x: 789, startPoint y: 362, endPoint x: 1142, endPoint y: 357, distance: 353.5
click at [1140, 363] on div "( SELECT EOMONTH(DATEADD(MONTH, - 1 , CURRENT_DATE - INTERVAL '15 days' )) AS a…" at bounding box center [1048, 365] width 639 height 15
copy div "EOMONTH(DATEADD(MONTH, - 1 , CURRENT_DATE - INTERVAL '15 days' ))"
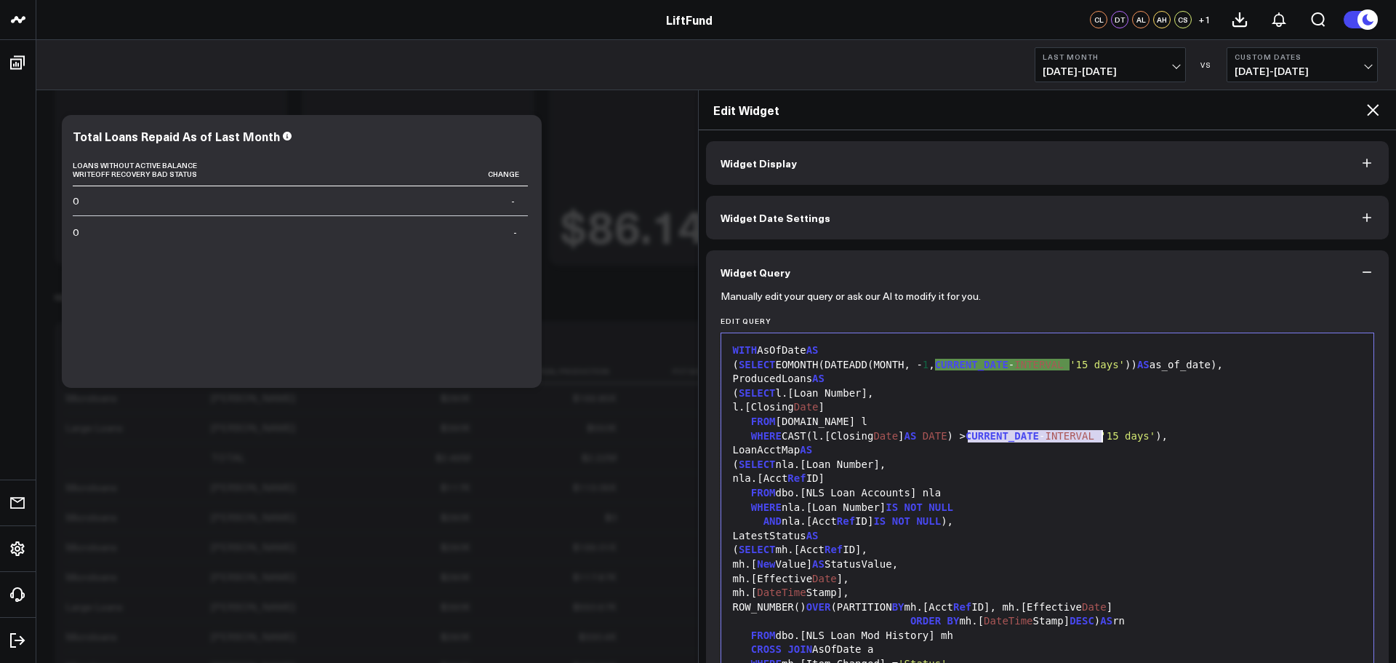
drag, startPoint x: 969, startPoint y: 434, endPoint x: 1105, endPoint y: 435, distance: 136.0
click at [1105, 435] on div "WHERE CAST(l.[Closing Date ] AS DATE ) > CURRENT_DATE - INTERVAL '15 days' )," at bounding box center [1048, 436] width 639 height 15
click at [1099, 434] on div "WHERE CAST(l.[Closing Date ] AS DATE ) > CURRENT_DATE - INTERVAL '15 days' )," at bounding box center [1048, 436] width 639 height 15
click at [1156, 434] on div "WHERE CAST(l.[Closing Date ] AS DATE ) > CURRENT_DATE - INTERVAL '15 days' )," at bounding box center [1048, 436] width 639 height 15
click at [1165, 438] on div "WHERE CAST(l.[Closing Date ] AS DATE ) > CURRENT_DATE - INTERVAL '15 days' )," at bounding box center [1048, 436] width 639 height 15
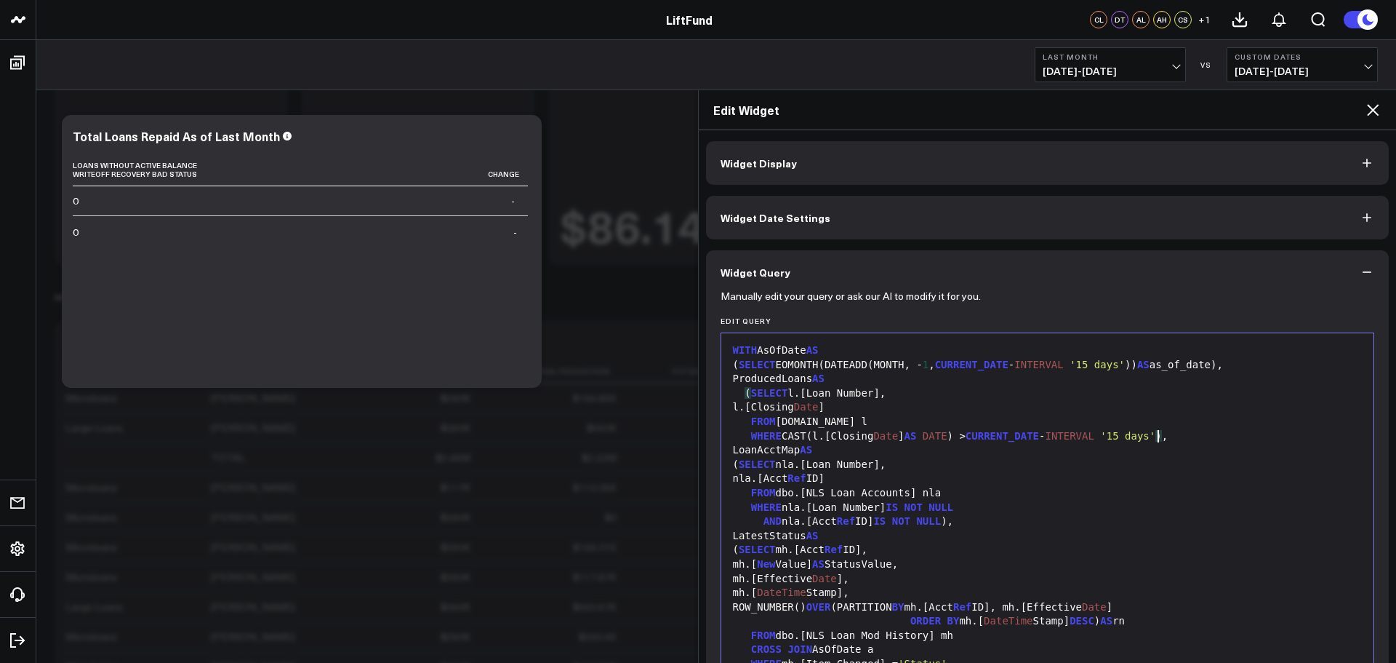
click at [1159, 439] on div "WHERE CAST(l.[Closing Date ] AS DATE ) > CURRENT_DATE - INTERVAL '15 days' ) ," at bounding box center [1048, 436] width 639 height 15
drag, startPoint x: 785, startPoint y: 436, endPoint x: 949, endPoint y: 439, distance: 164.4
click at [949, 439] on div "WHERE CAST(l.[Closing Date ] AS DATE ) > CURRENT_DATE - INTERVAL '15 days' )," at bounding box center [1048, 436] width 639 height 15
drag, startPoint x: 970, startPoint y: 436, endPoint x: 1153, endPoint y: 433, distance: 183.3
click at [1153, 433] on div "WHERE CAST(l.[Closing Date ] AS DATE ) > CURRENT_DATE - INTERVAL '15 days' )," at bounding box center [1048, 436] width 639 height 15
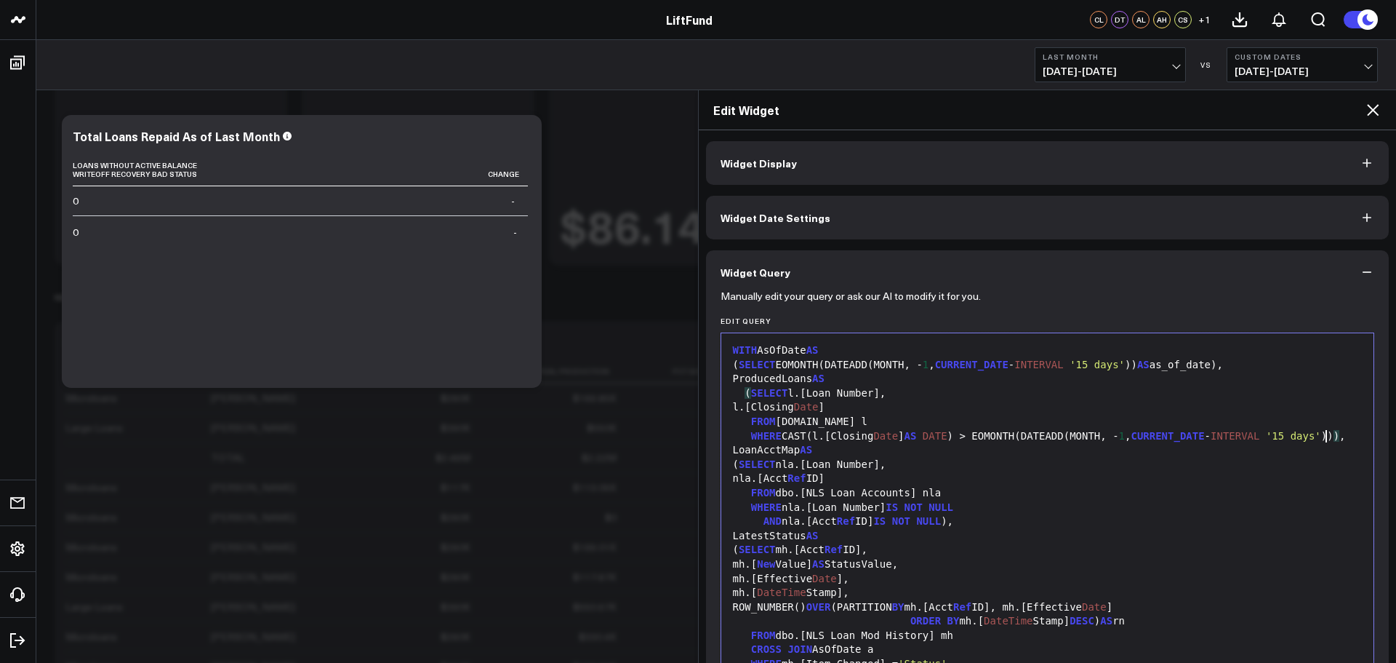
click at [963, 438] on div "WHERE CAST(l.[Closing Date ] AS DATE ) > EOMONTH(DATEADD(MONTH, - 1 , CURRENT_D…" at bounding box center [1048, 436] width 639 height 15
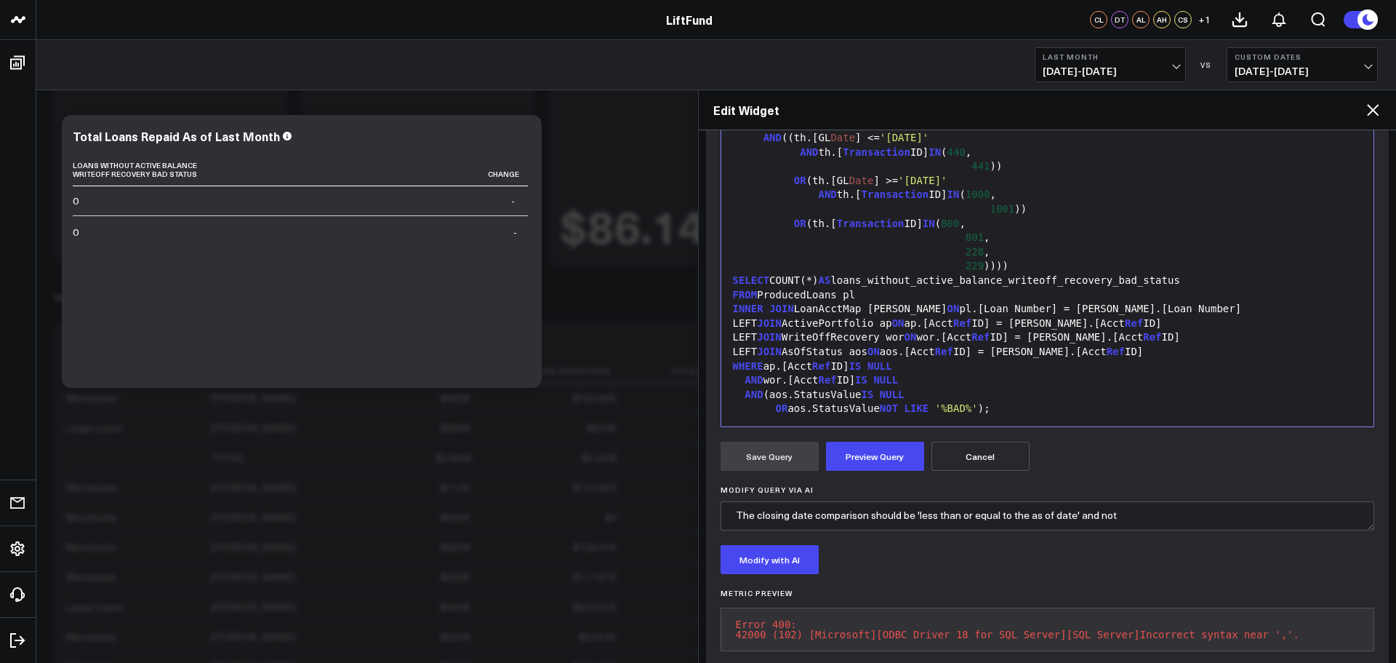
scroll to position [291, 0]
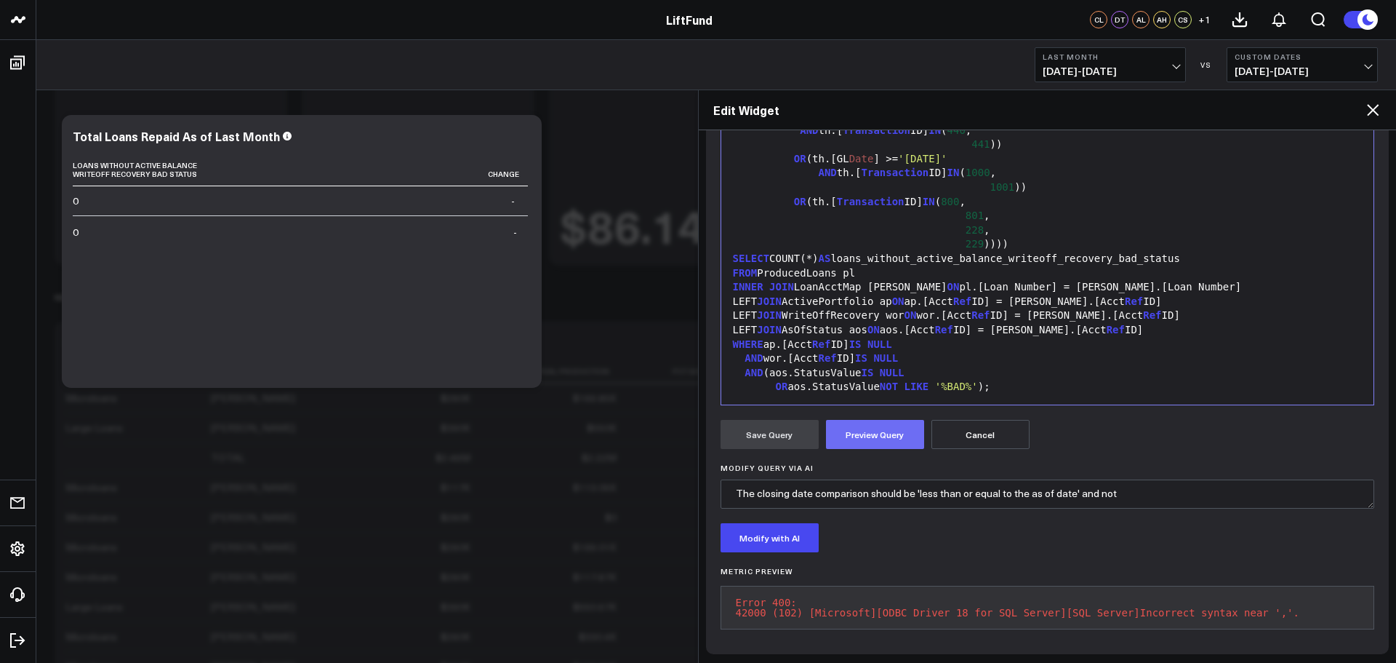
click at [865, 444] on button "Preview Query" at bounding box center [875, 434] width 98 height 29
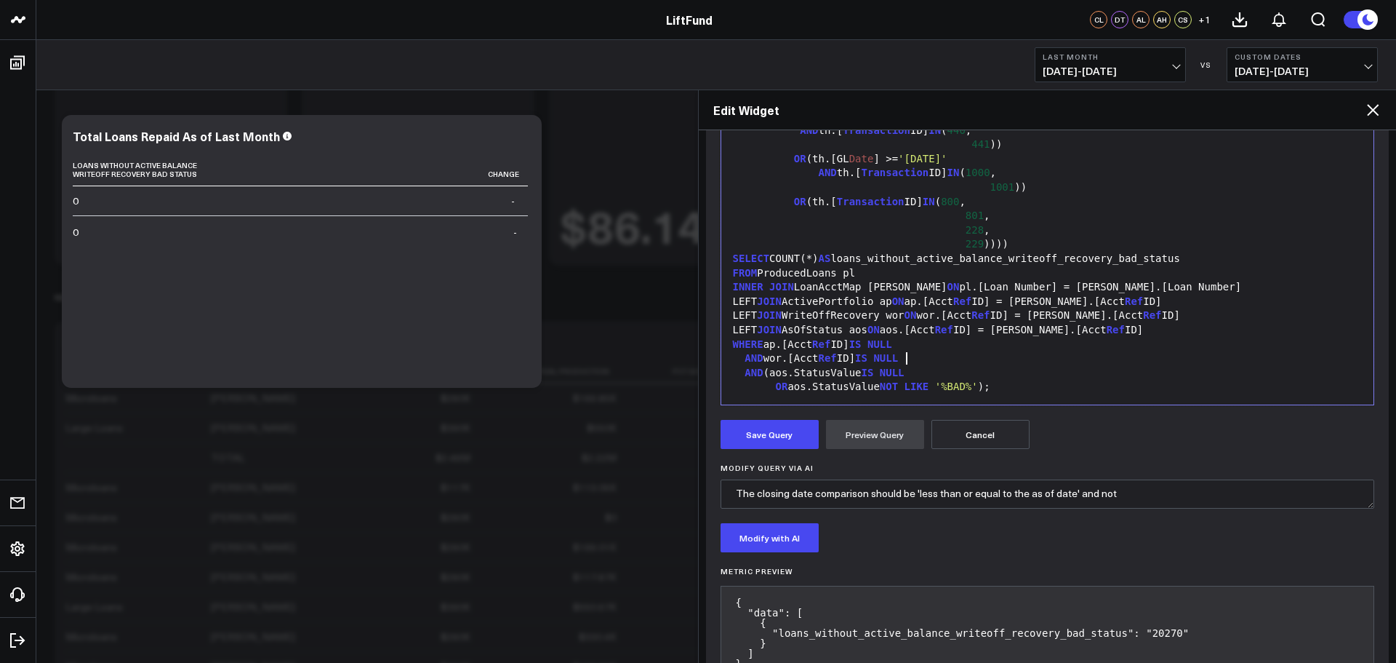
click at [1056, 356] on div "AND wor.[Acct Ref ID] IS NULL" at bounding box center [1048, 358] width 639 height 15
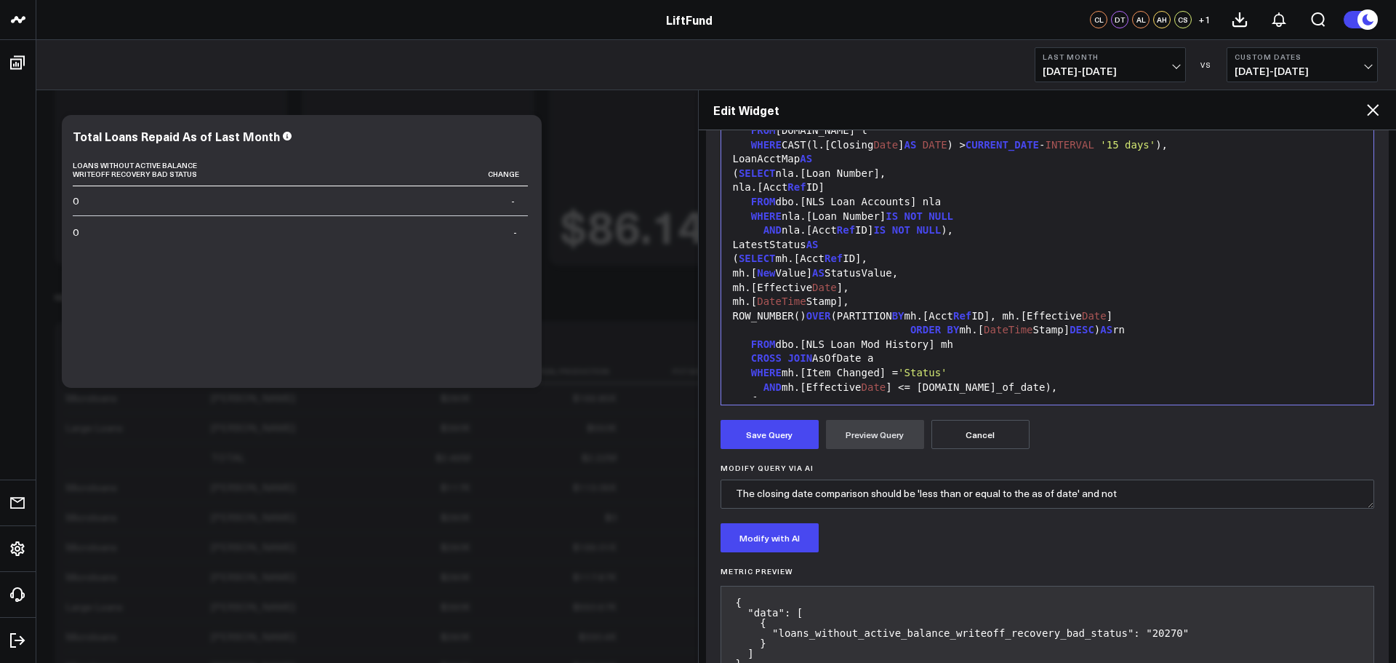
scroll to position [145, 0]
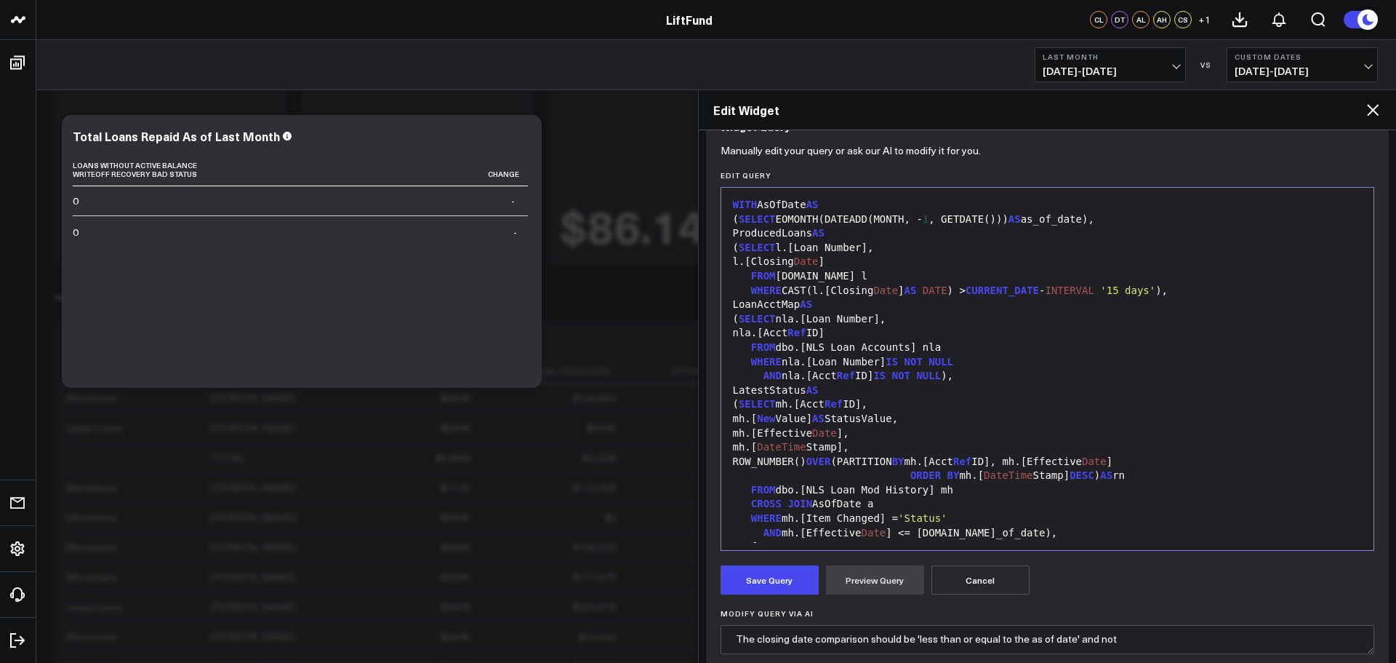
click at [1056, 275] on div "FROM dbo.Loans l" at bounding box center [1048, 276] width 639 height 15
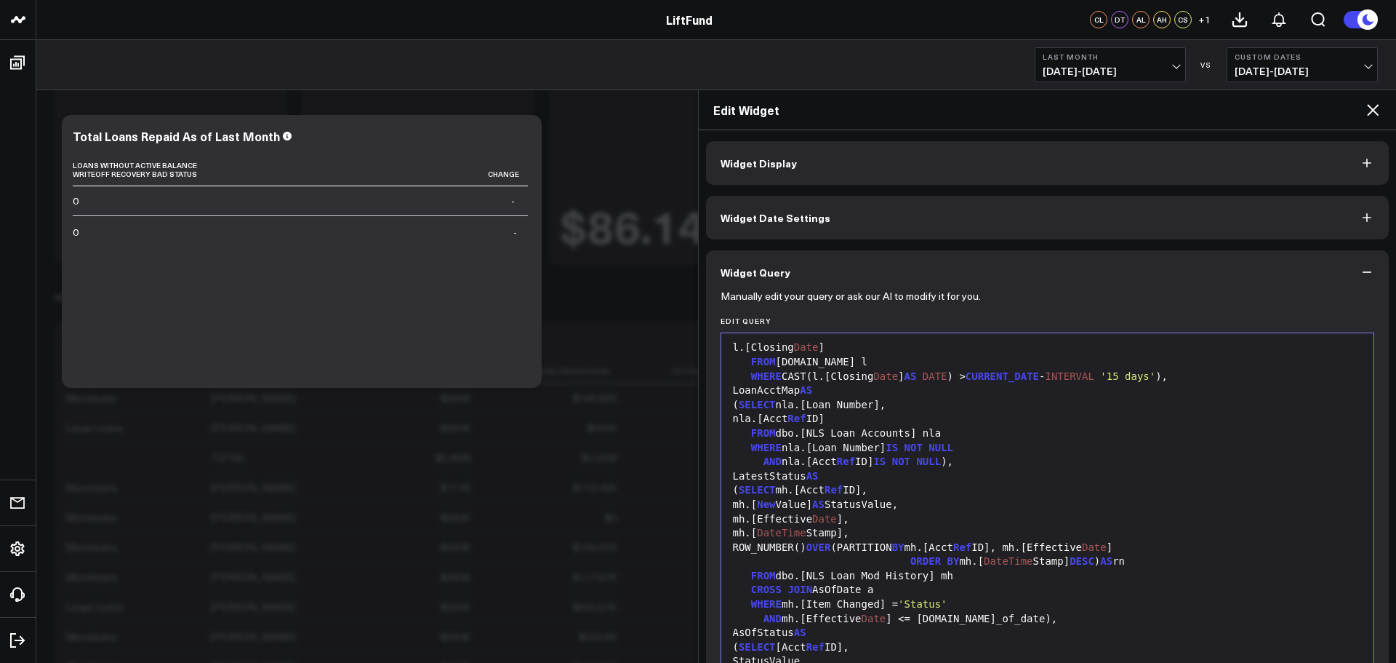
scroll to position [0, 0]
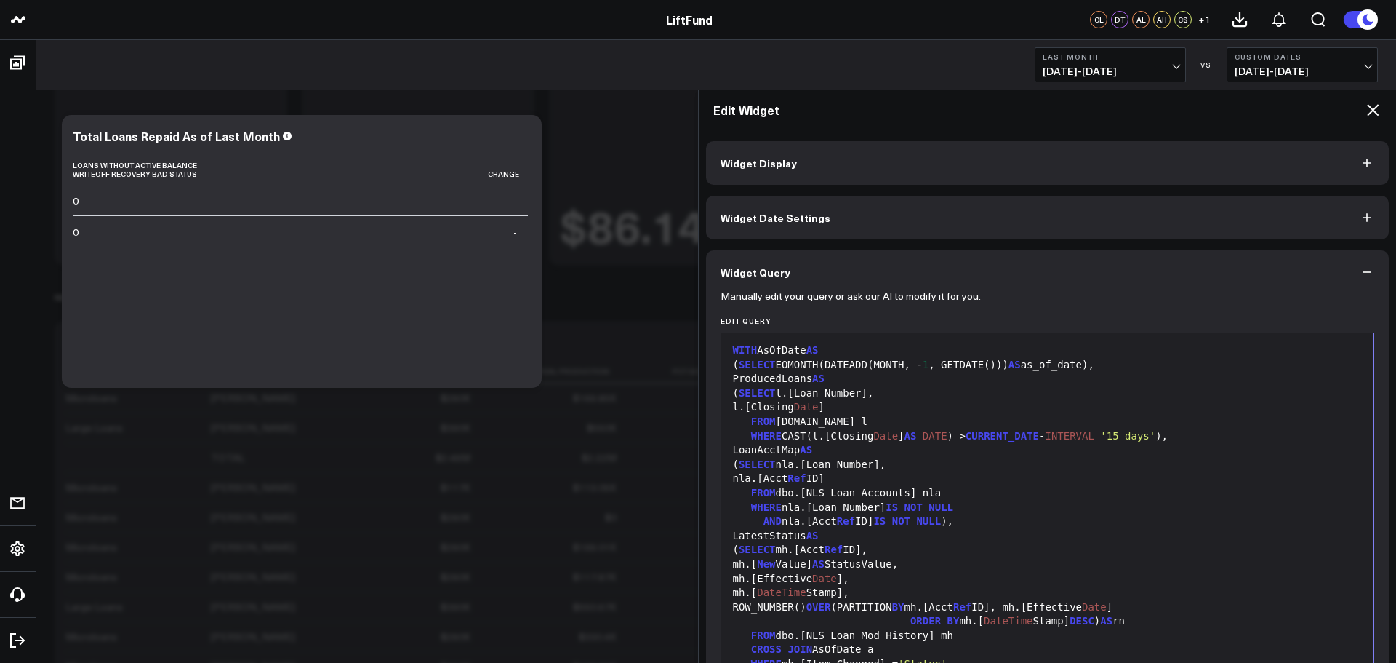
click at [1239, 406] on div "l.[Closing Date ]" at bounding box center [1048, 407] width 639 height 15
click at [1229, 447] on div "LoanAcctMap AS" at bounding box center [1048, 450] width 639 height 15
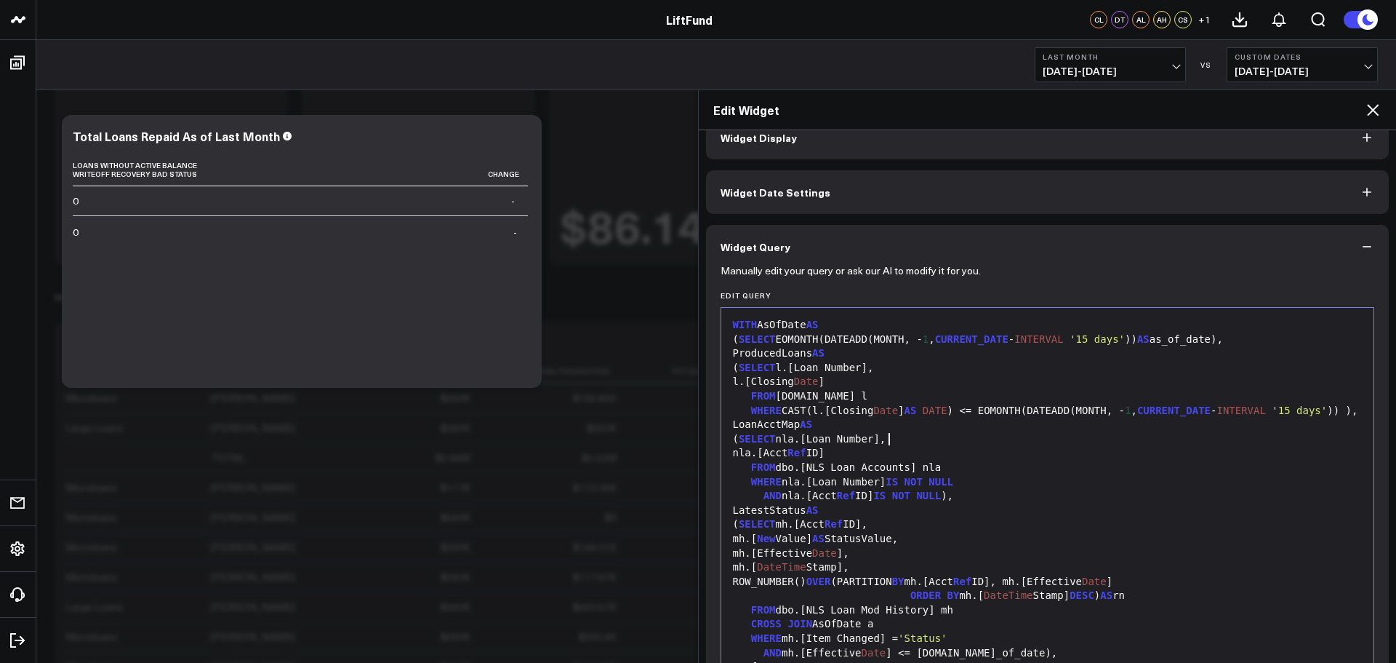
click at [1184, 437] on div "( SELECT nla.[Loan Number]," at bounding box center [1048, 439] width 639 height 15
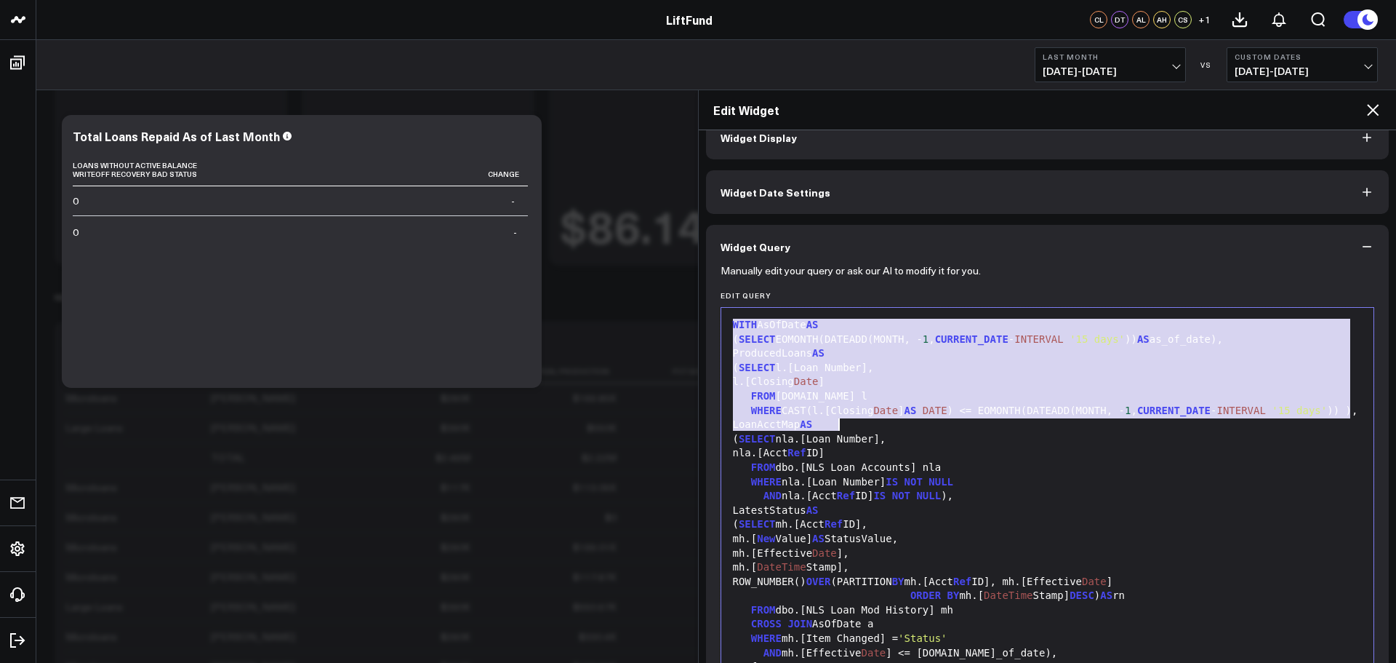
drag, startPoint x: 730, startPoint y: 322, endPoint x: 1340, endPoint y: 423, distance: 617.6
click at [1166, 453] on div "nla.[Acct Ref ID]" at bounding box center [1048, 453] width 639 height 15
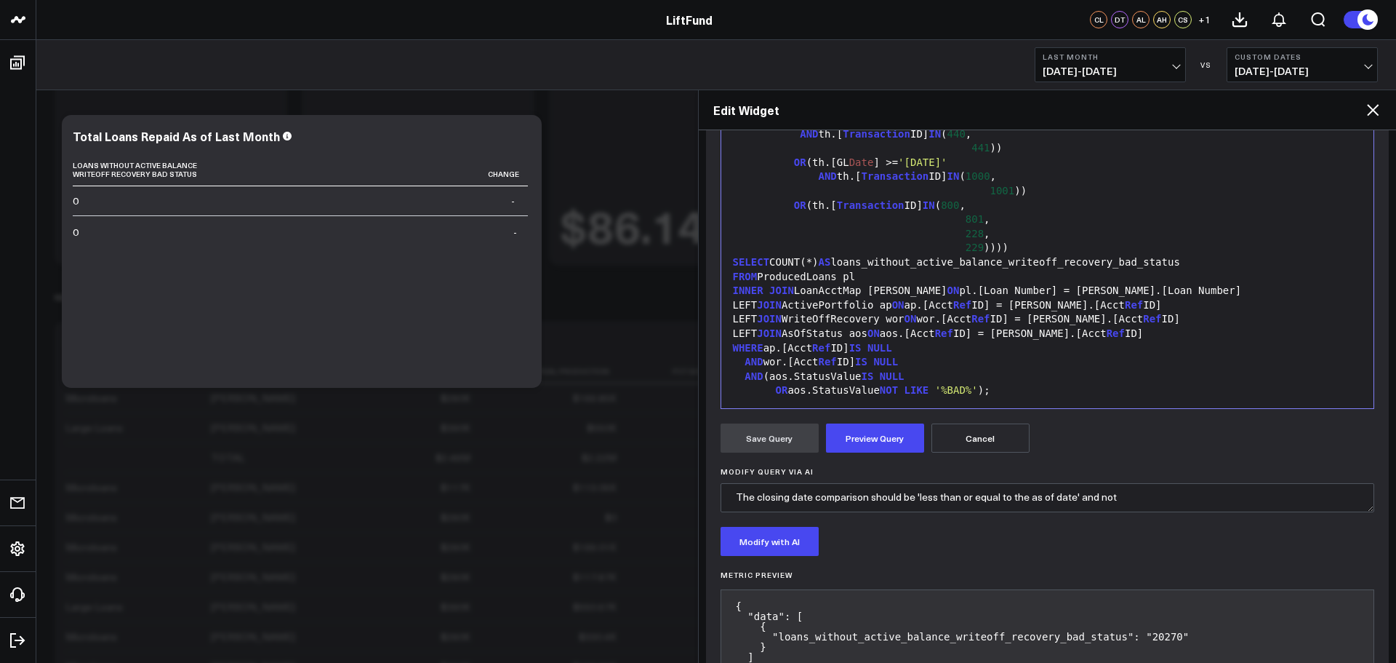
scroll to position [344, 0]
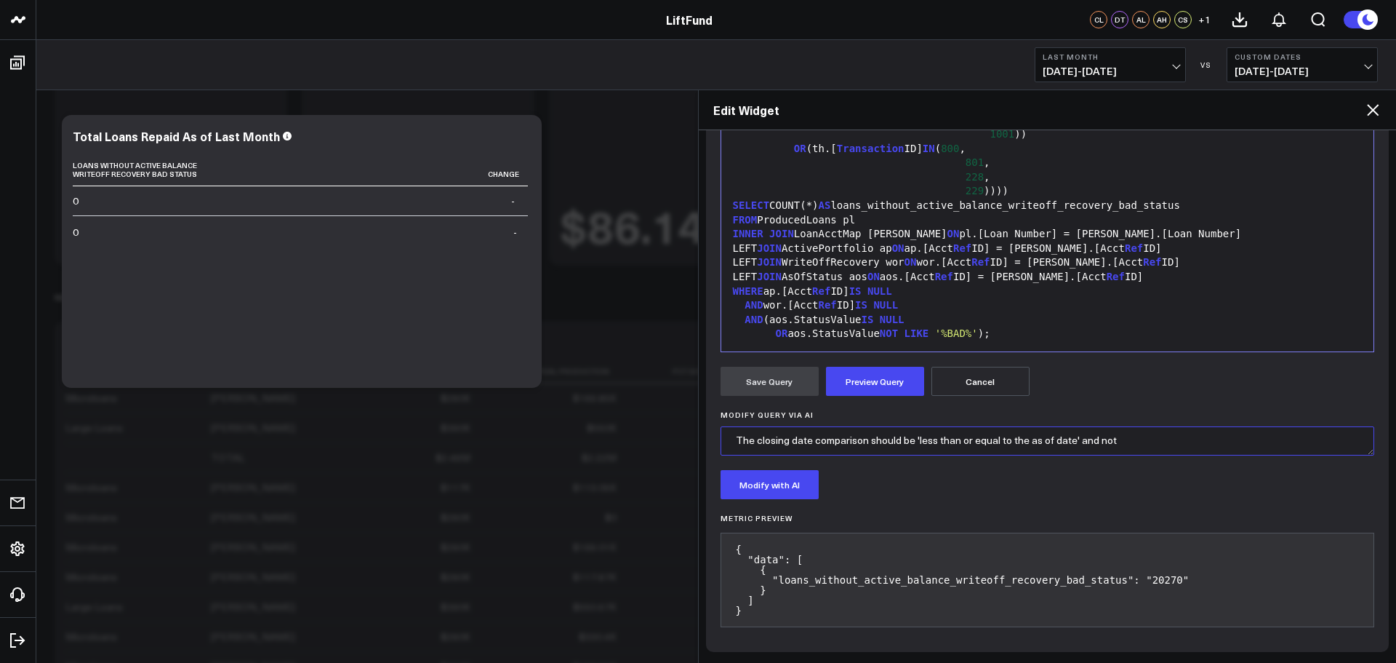
click at [908, 440] on textarea "The closing date comparison should be 'less than or equal to the as of date' an…" at bounding box center [1048, 440] width 655 height 29
click at [987, 442] on textarea "The closing date comparison should be 'less than or equal to the as of date' an…" at bounding box center [1048, 440] width 655 height 29
click at [865, 385] on button "Preview Query" at bounding box center [875, 381] width 98 height 29
drag, startPoint x: 1137, startPoint y: 376, endPoint x: 1128, endPoint y: 369, distance: 11.5
click at [1137, 376] on div "Save Query Preview Query Cancel" at bounding box center [1048, 381] width 655 height 29
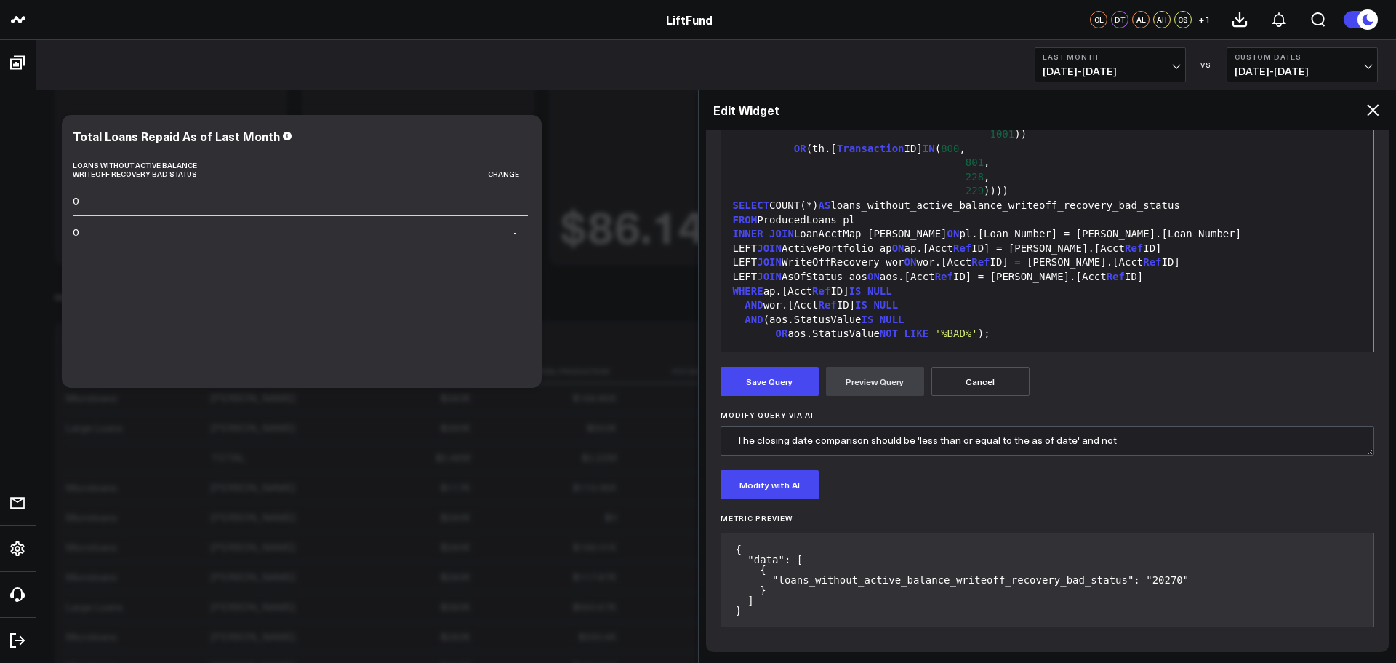
click at [974, 472] on div "Modify with AI" at bounding box center [1048, 484] width 655 height 29
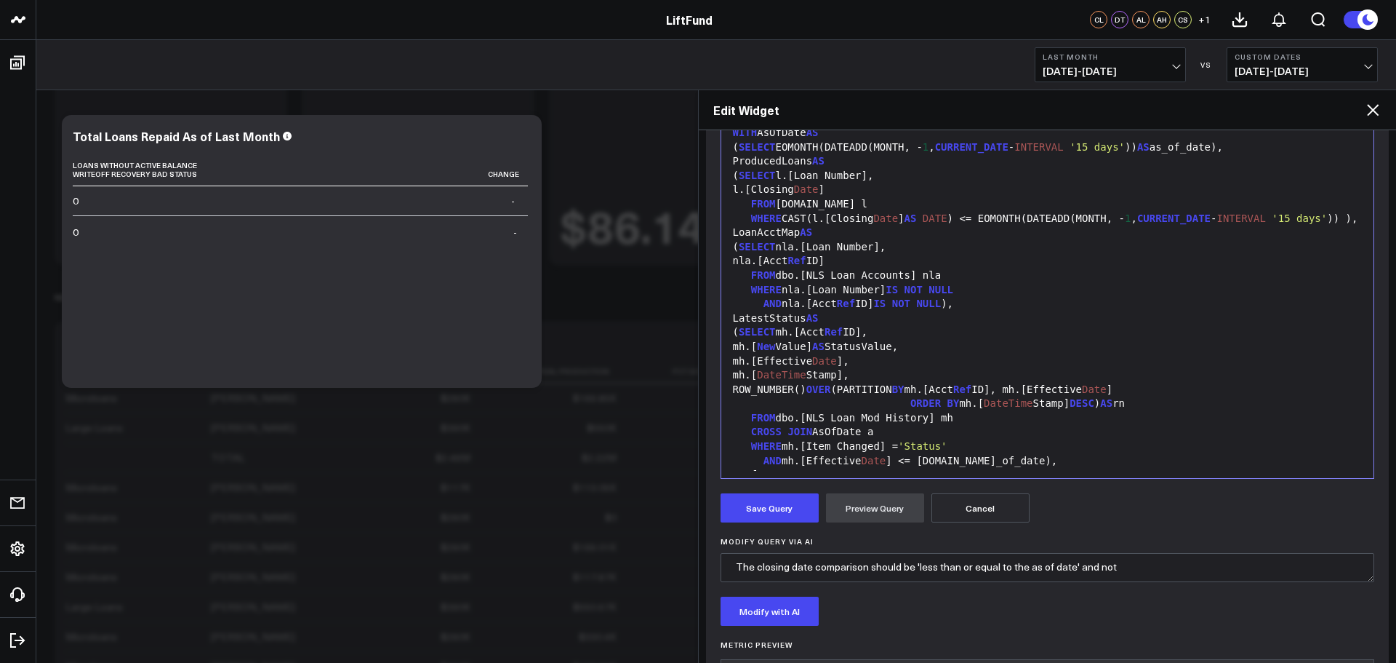
scroll to position [218, 0]
click at [1073, 445] on div "WHERE mh.[Item Changed] = 'Status'" at bounding box center [1048, 446] width 639 height 15
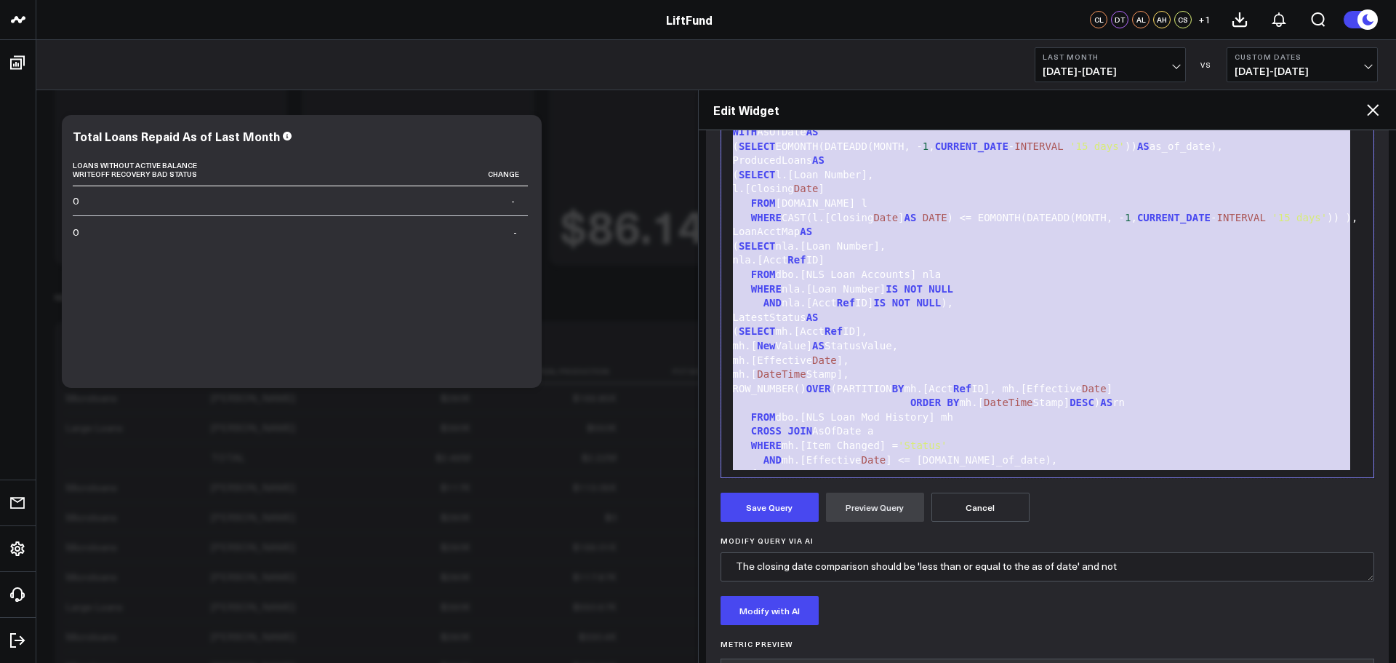
click at [1098, 504] on div "Save Query Preview Query Cancel" at bounding box center [1048, 506] width 655 height 29
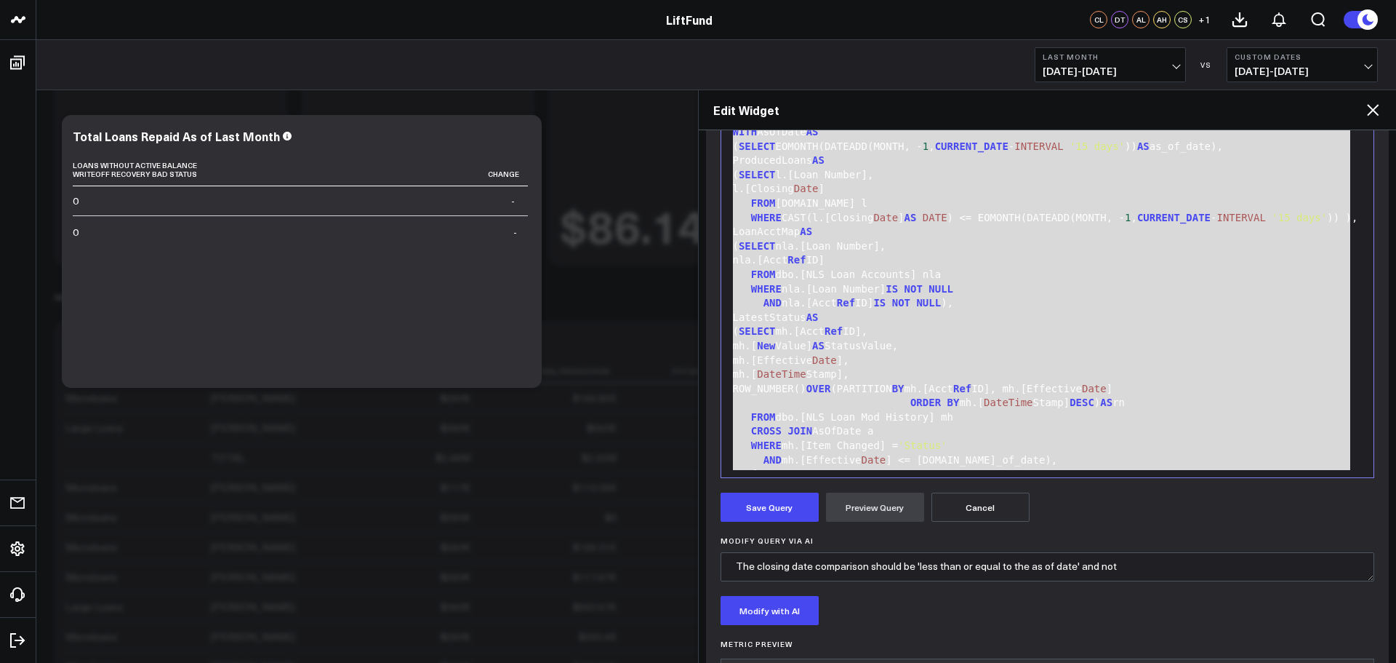
click at [991, 513] on button "Cancel" at bounding box center [981, 506] width 98 height 29
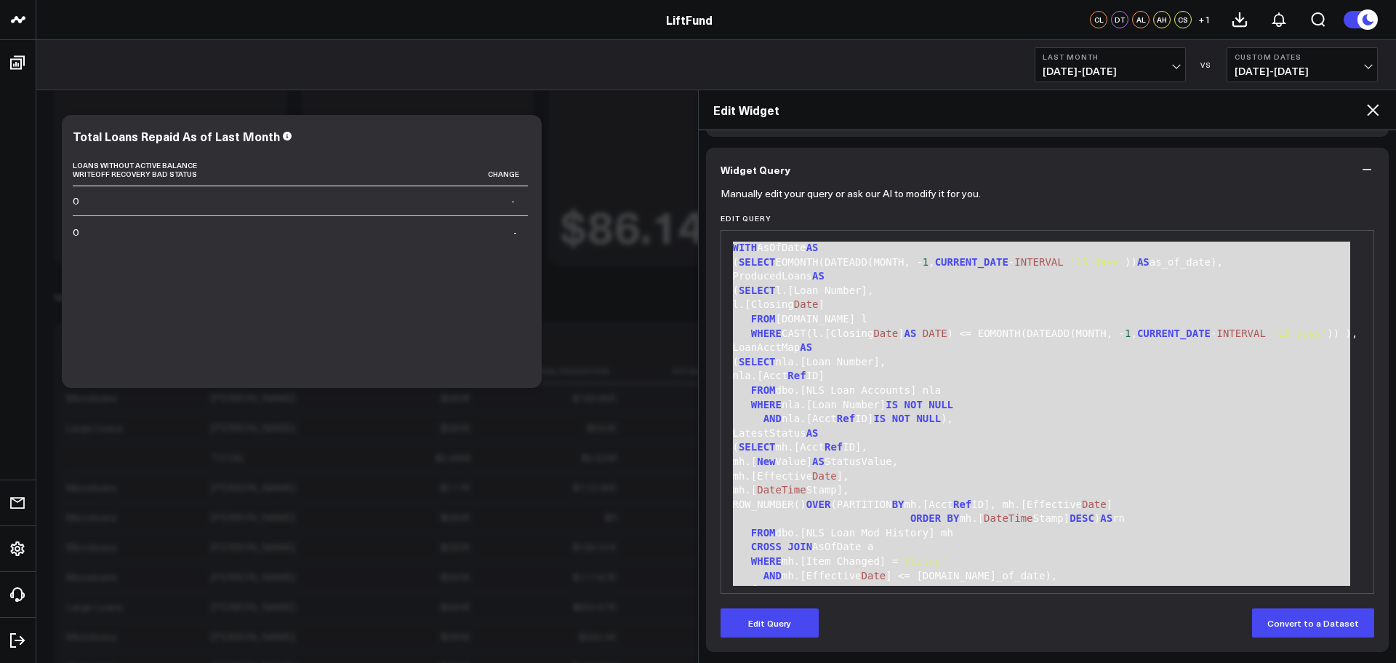
scroll to position [103, 0]
click at [822, 617] on div "Edit Query Convert to a Dataset" at bounding box center [1048, 622] width 655 height 29
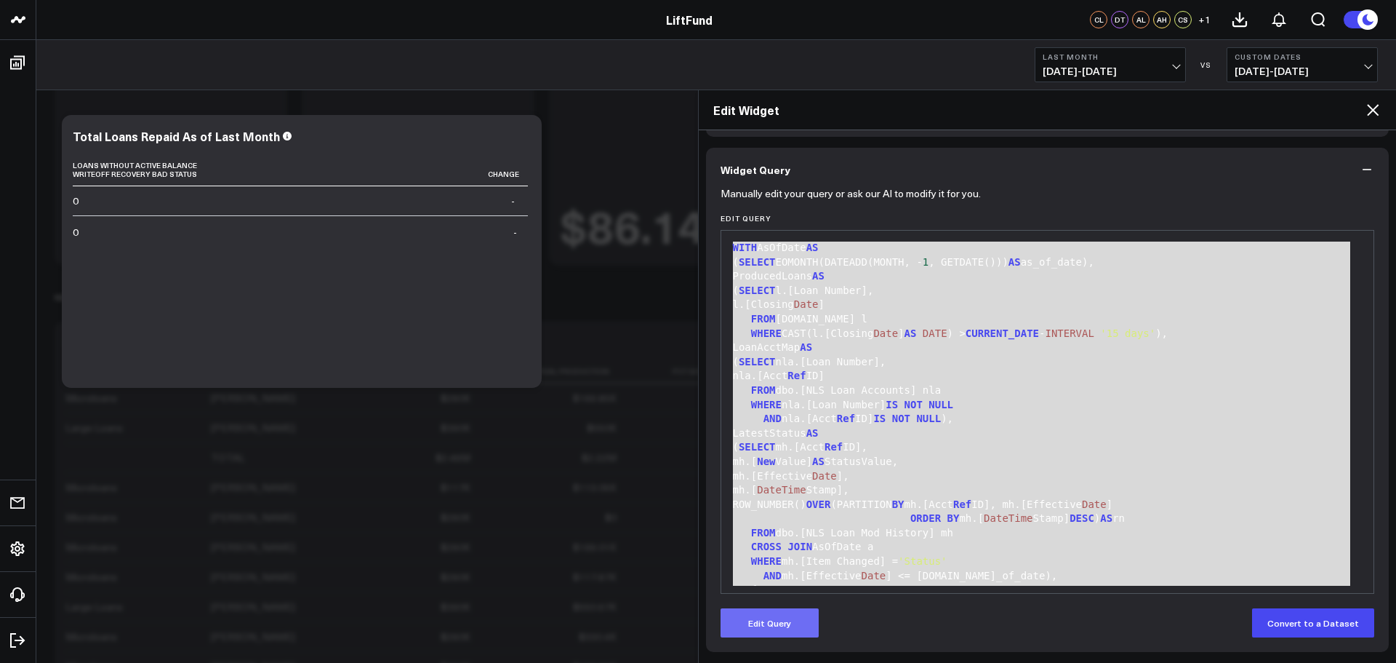
click at [812, 618] on button "Edit Query" at bounding box center [770, 622] width 98 height 29
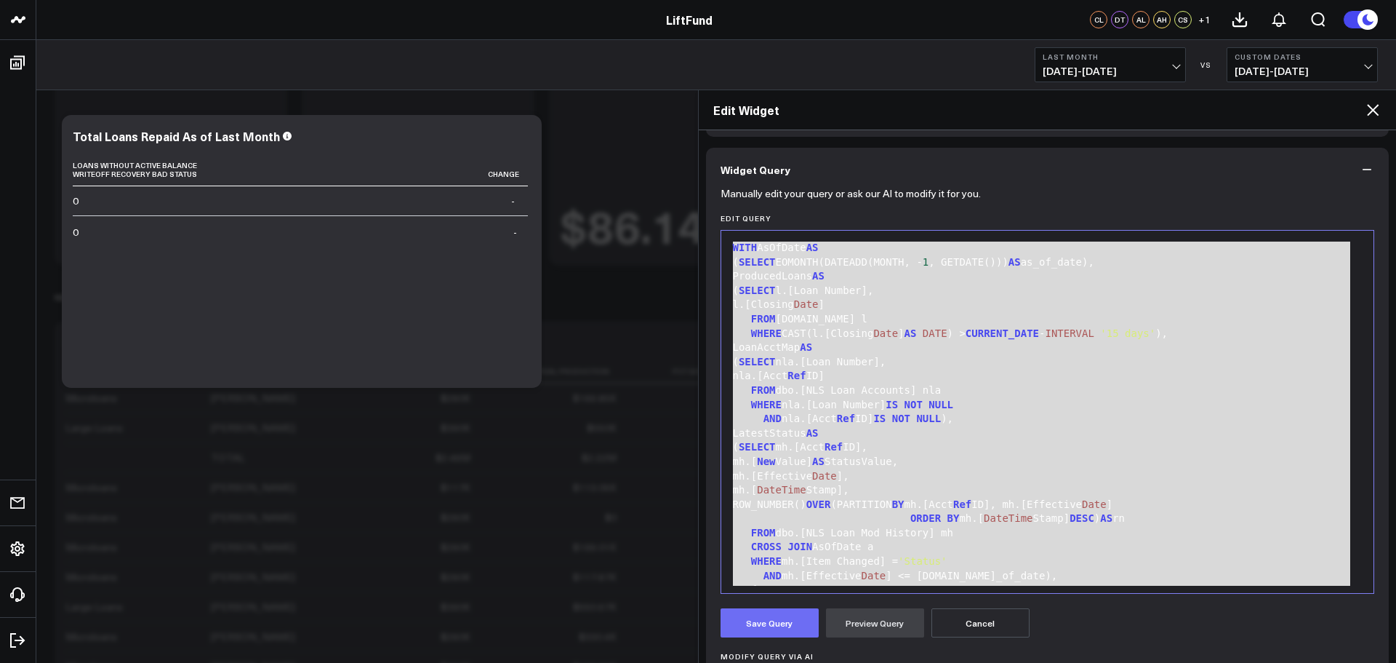
click at [778, 621] on button "Save Query" at bounding box center [770, 622] width 98 height 29
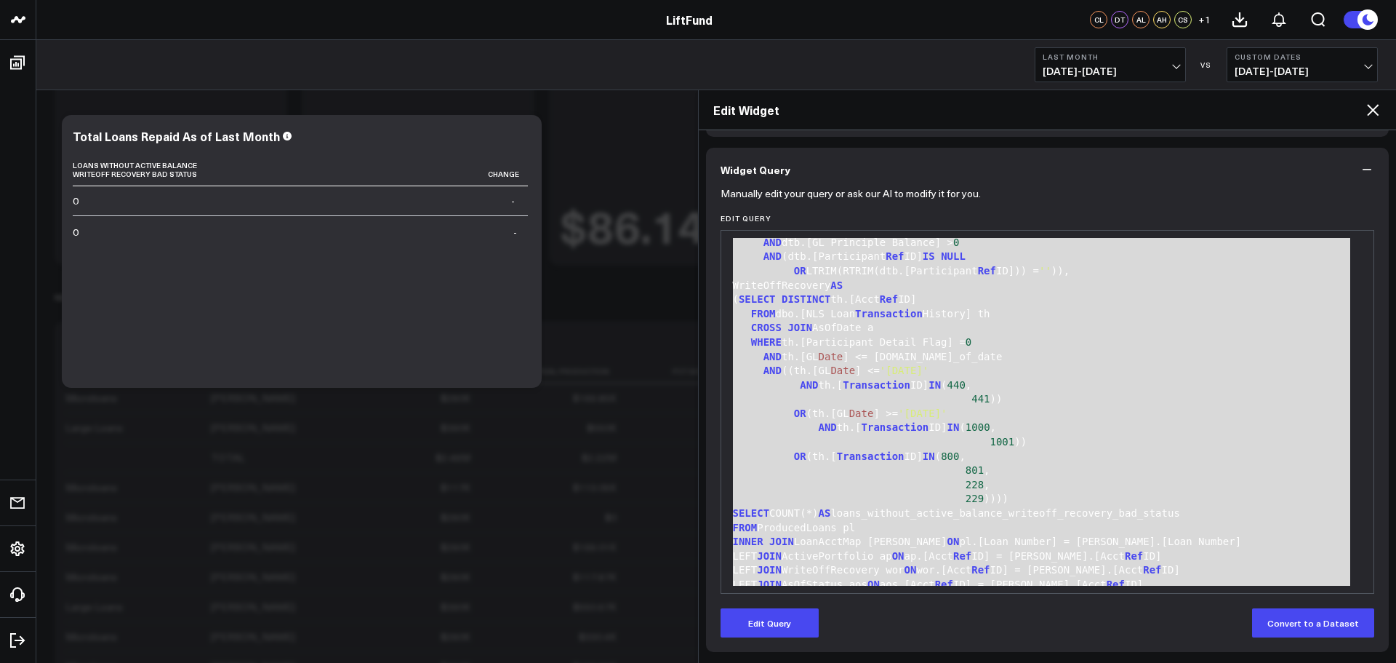
scroll to position [641, 0]
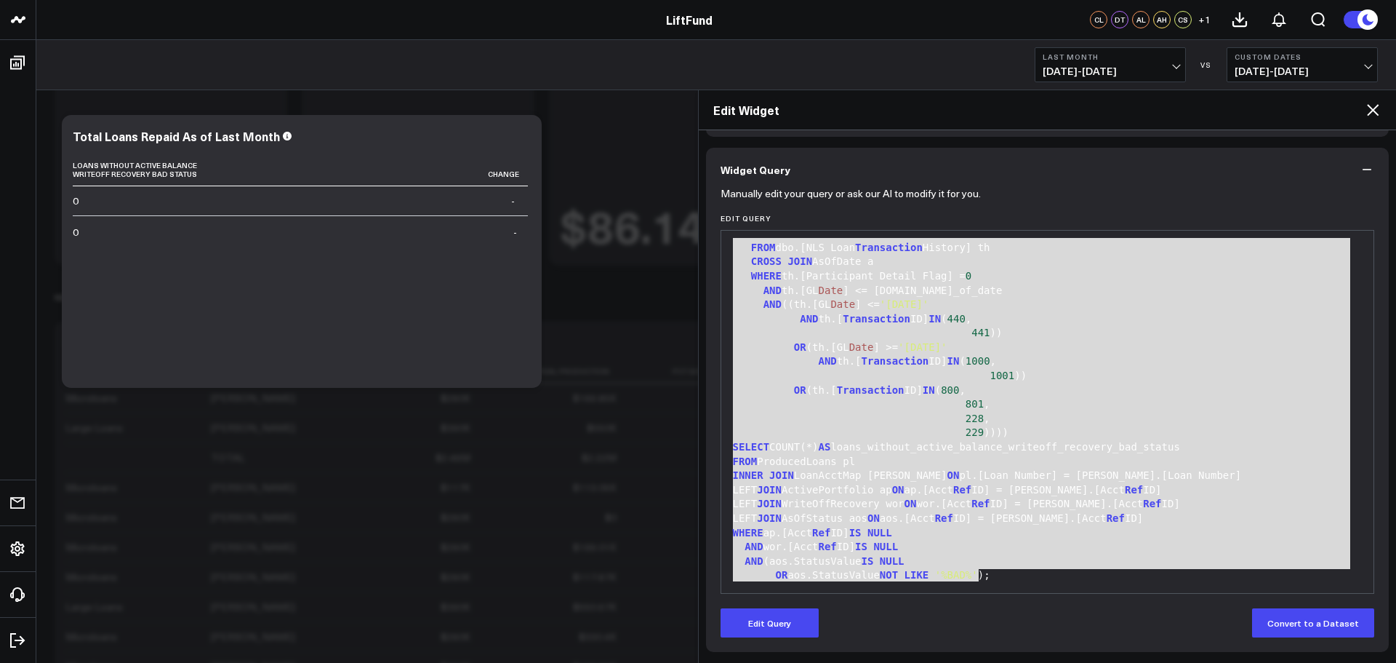
click at [1058, 609] on div "Edit Query Convert to a Dataset" at bounding box center [1048, 622] width 655 height 29
click at [1182, 316] on div "AND th.[ Transaction ID] IN ( 440 ," at bounding box center [1048, 319] width 639 height 15
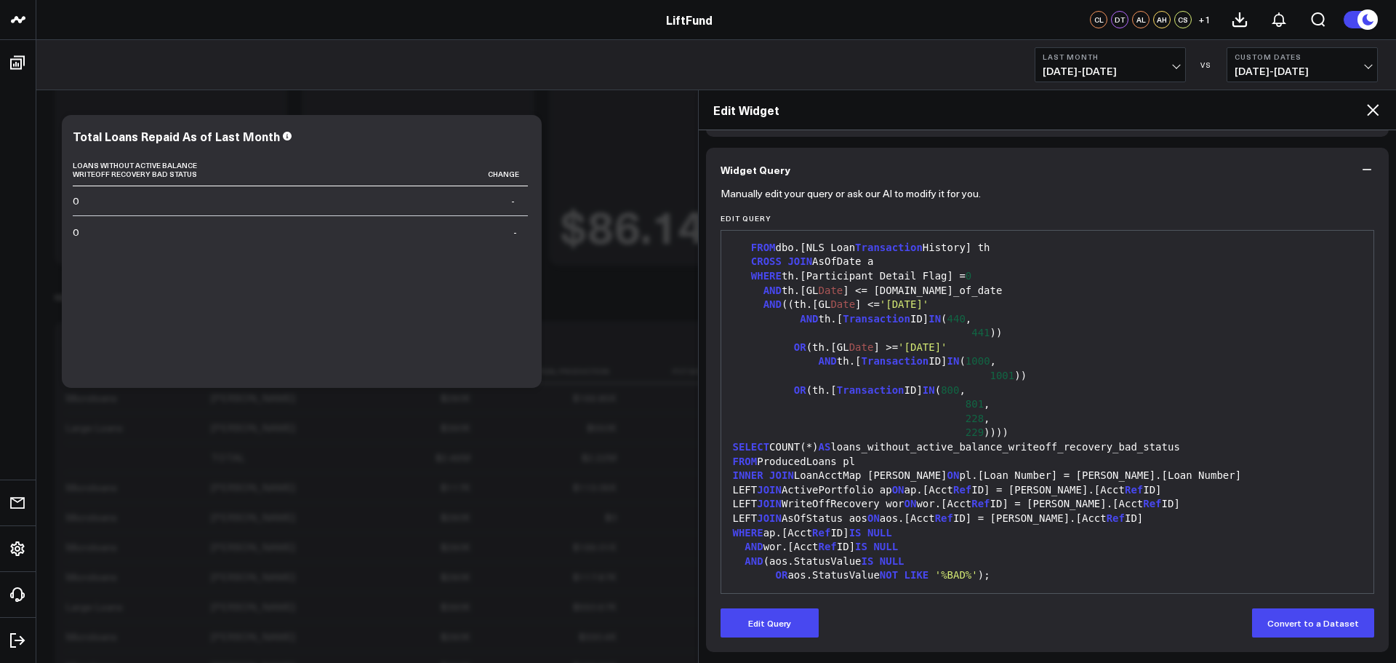
click at [820, 613] on div "Edit Query Convert to a Dataset" at bounding box center [1048, 622] width 655 height 29
click at [815, 615] on button "Edit Query" at bounding box center [770, 622] width 98 height 29
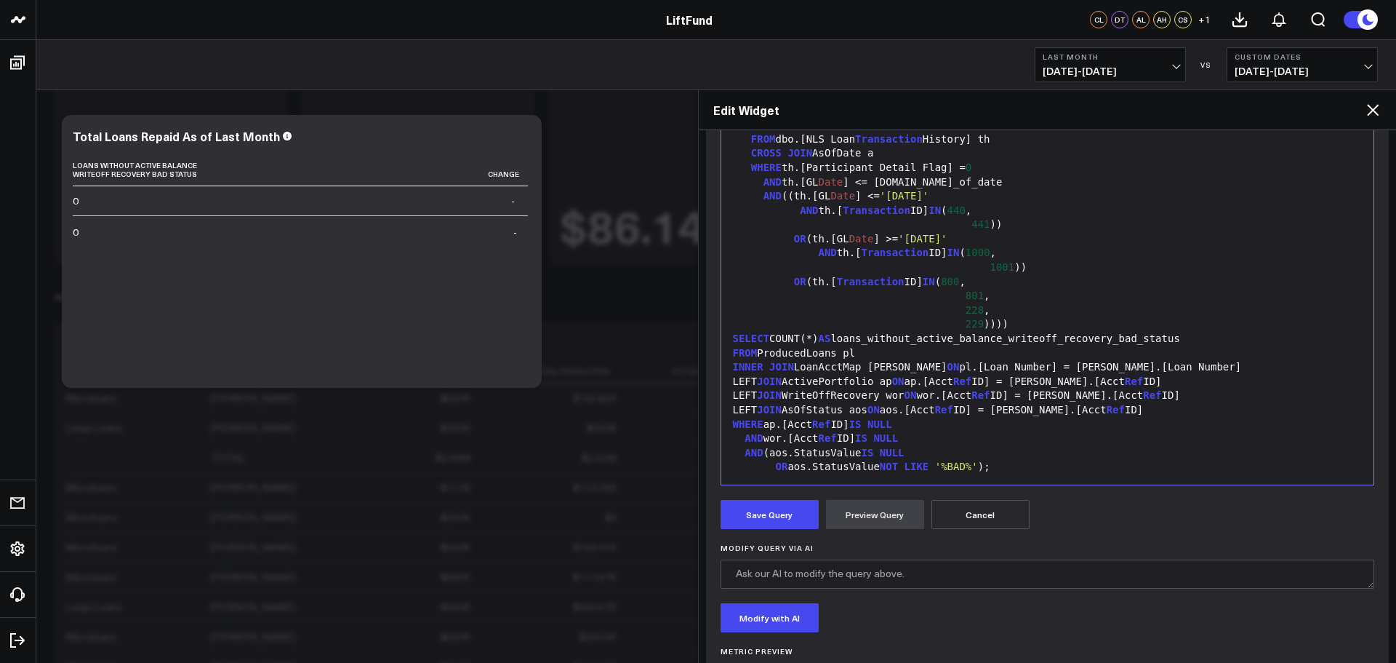
scroll to position [344, 0]
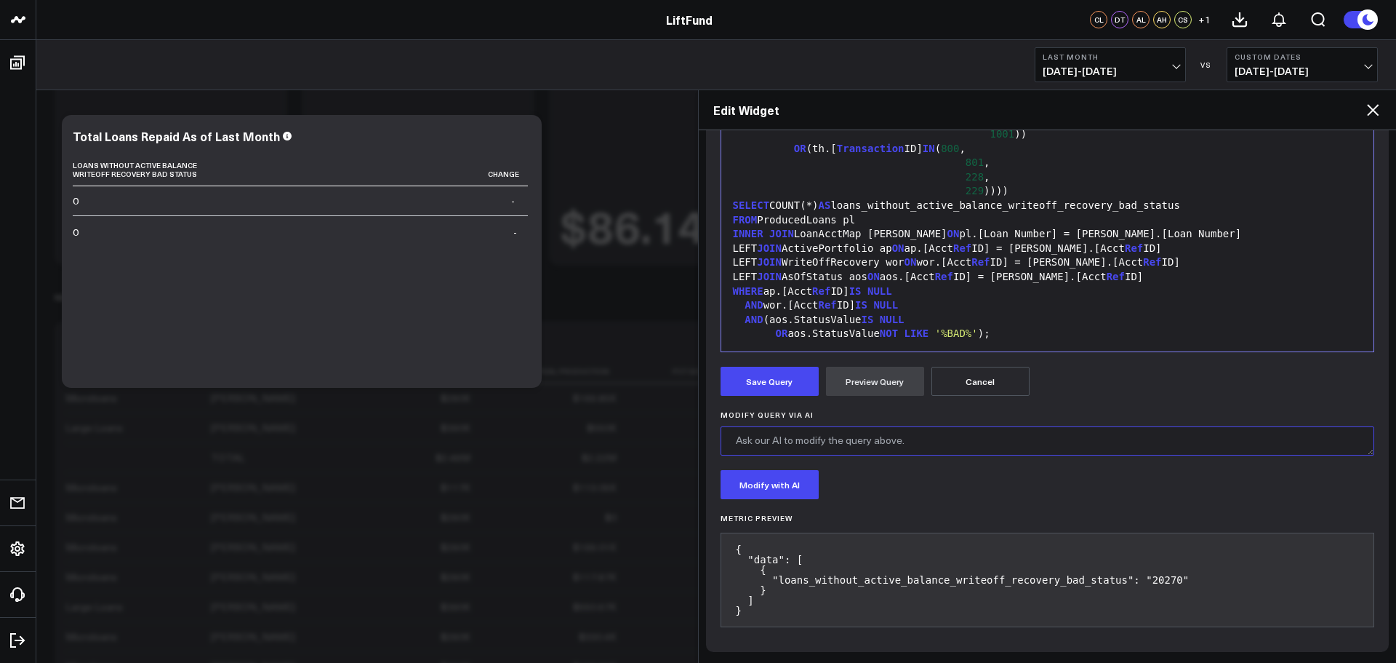
click at [893, 436] on textarea "Modify Query via AI" at bounding box center [1048, 440] width 655 height 29
paste textarea "The closing date comparison should be 'less than or equal to the as of date' an…"
drag, startPoint x: 1078, startPoint y: 443, endPoint x: 1143, endPoint y: 436, distance: 65.1
click at [1143, 436] on textarea "The closing date comparison should be 'less than or equal to the as of date' an…" at bounding box center [1048, 440] width 655 height 29
type textarea "The closing date comparison should be 'less than or equal to the as of date.'"
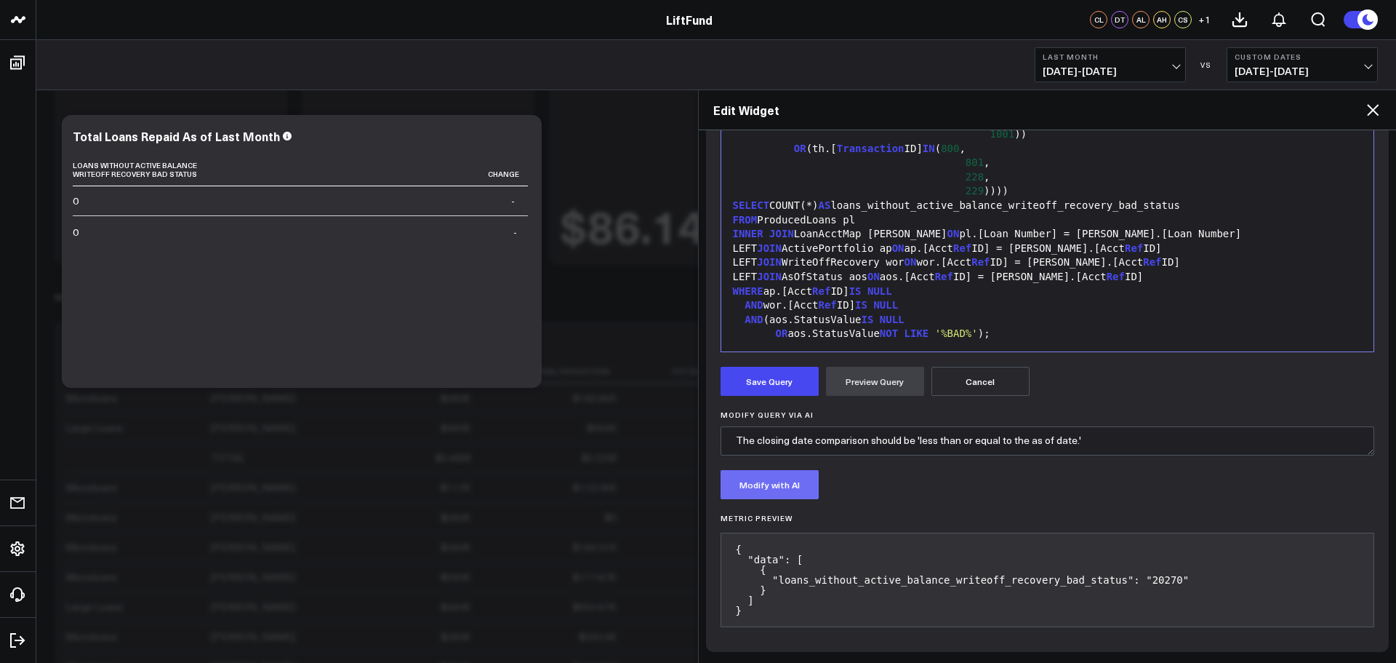
click at [756, 478] on button "Modify with AI" at bounding box center [770, 484] width 98 height 29
drag, startPoint x: 982, startPoint y: 503, endPoint x: 995, endPoint y: 500, distance: 13.4
click at [982, 503] on form "Manually edit your query or ask our AI to modify it for you. Edit Query Selecti…" at bounding box center [1048, 293] width 655 height 687
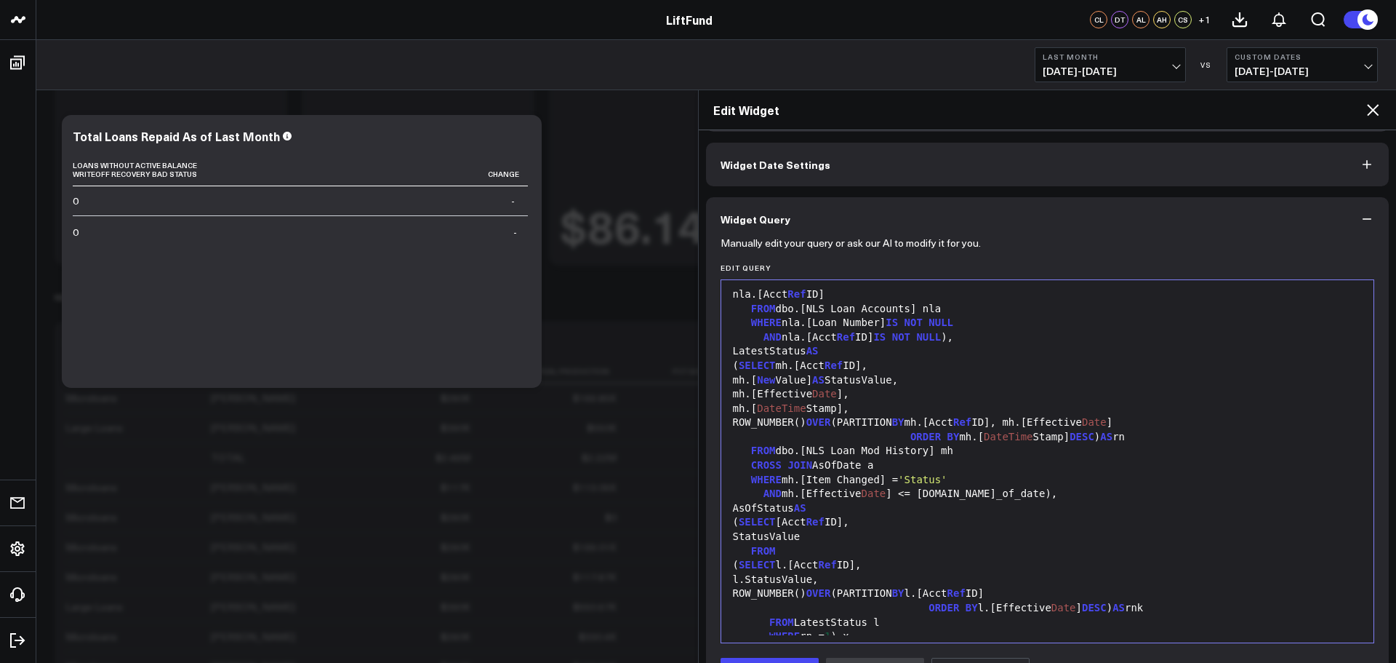
scroll to position [0, 0]
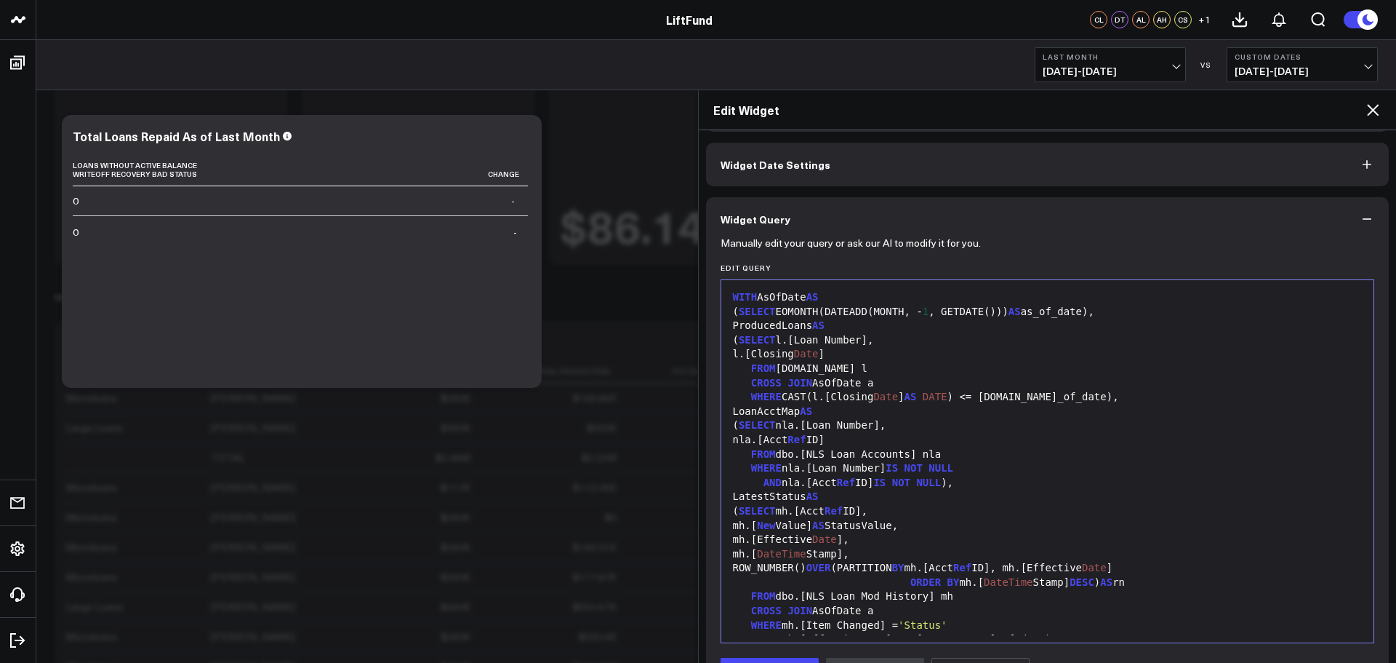
click at [927, 313] on span "1" at bounding box center [926, 311] width 6 height 12
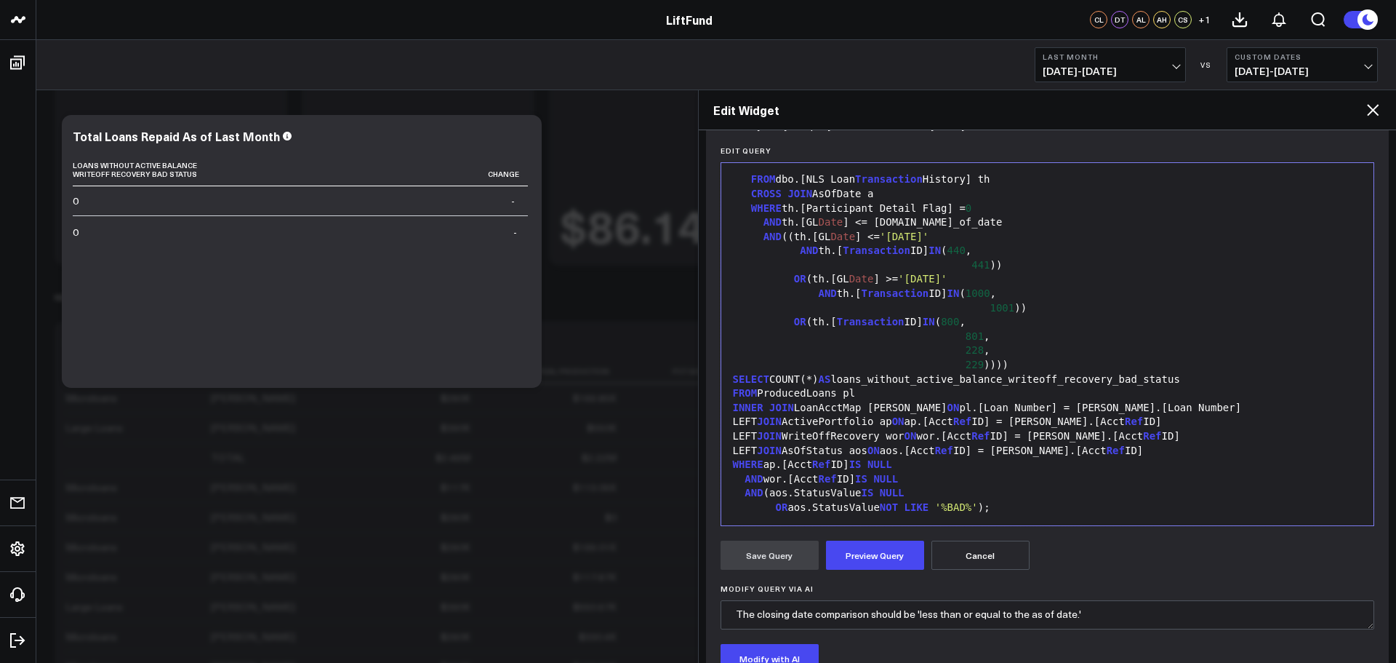
scroll to position [199, 0]
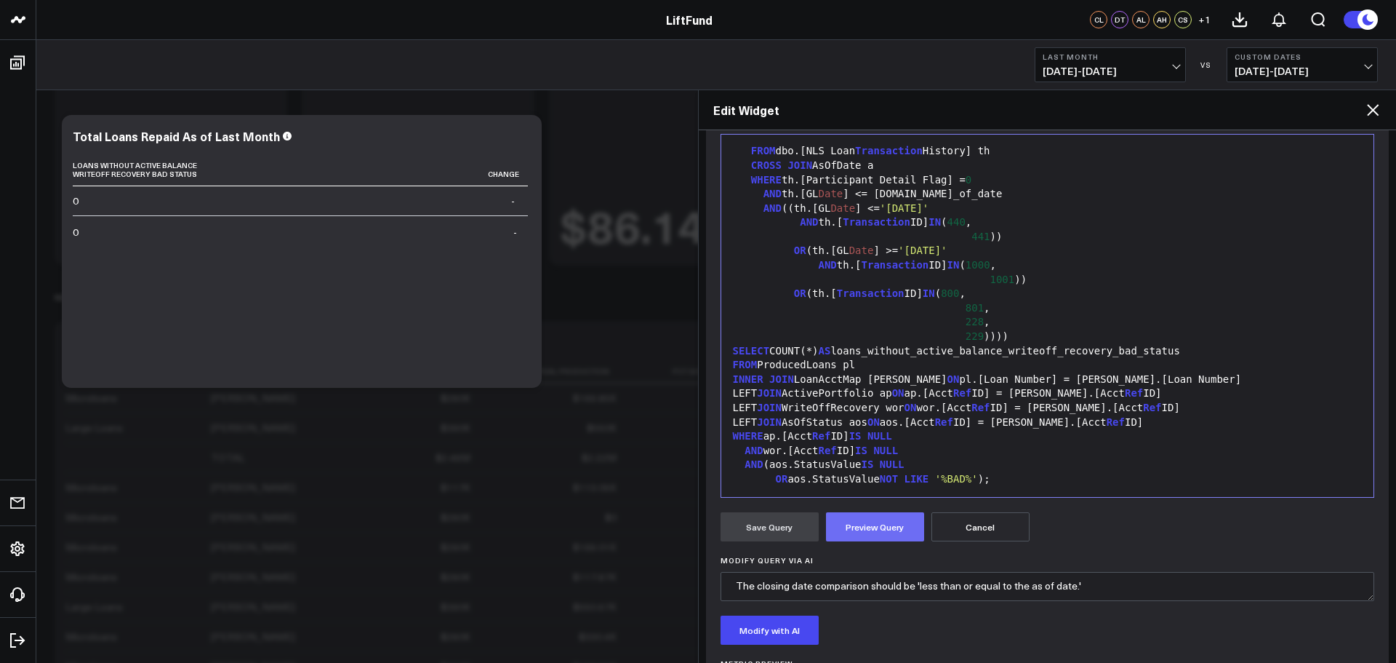
click at [881, 529] on button "Preview Query" at bounding box center [875, 526] width 98 height 29
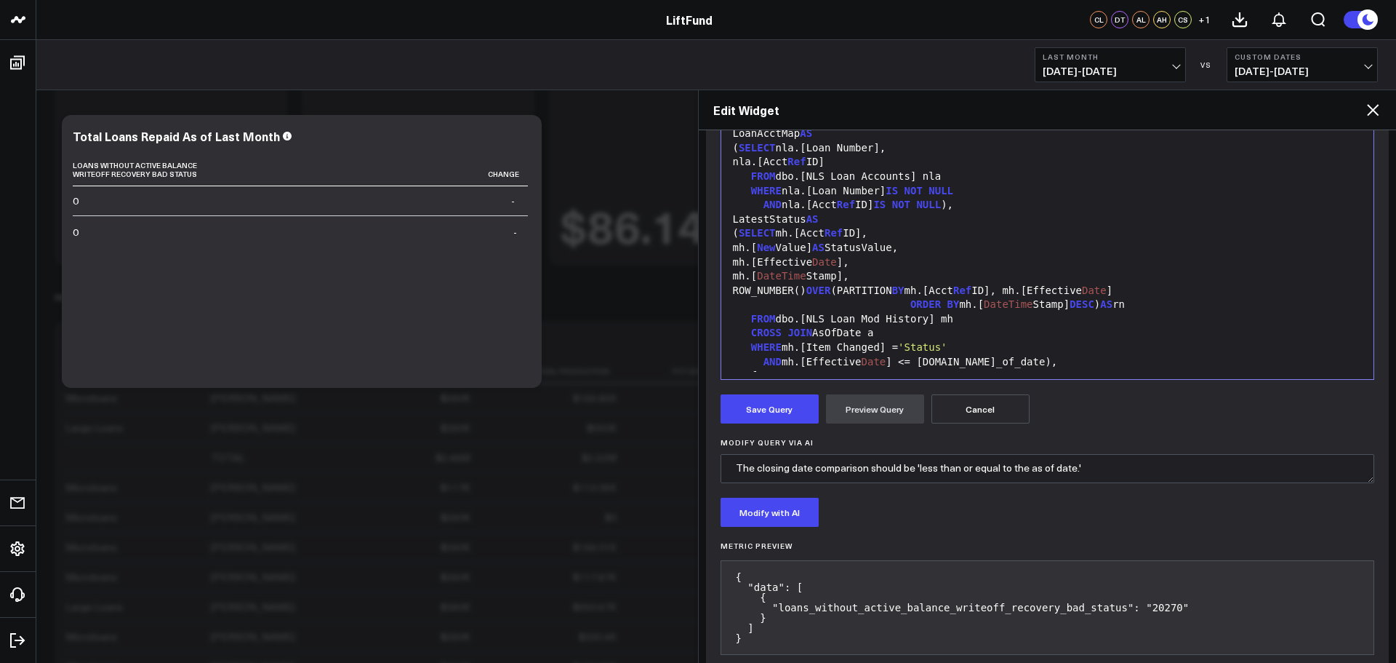
scroll to position [344, 0]
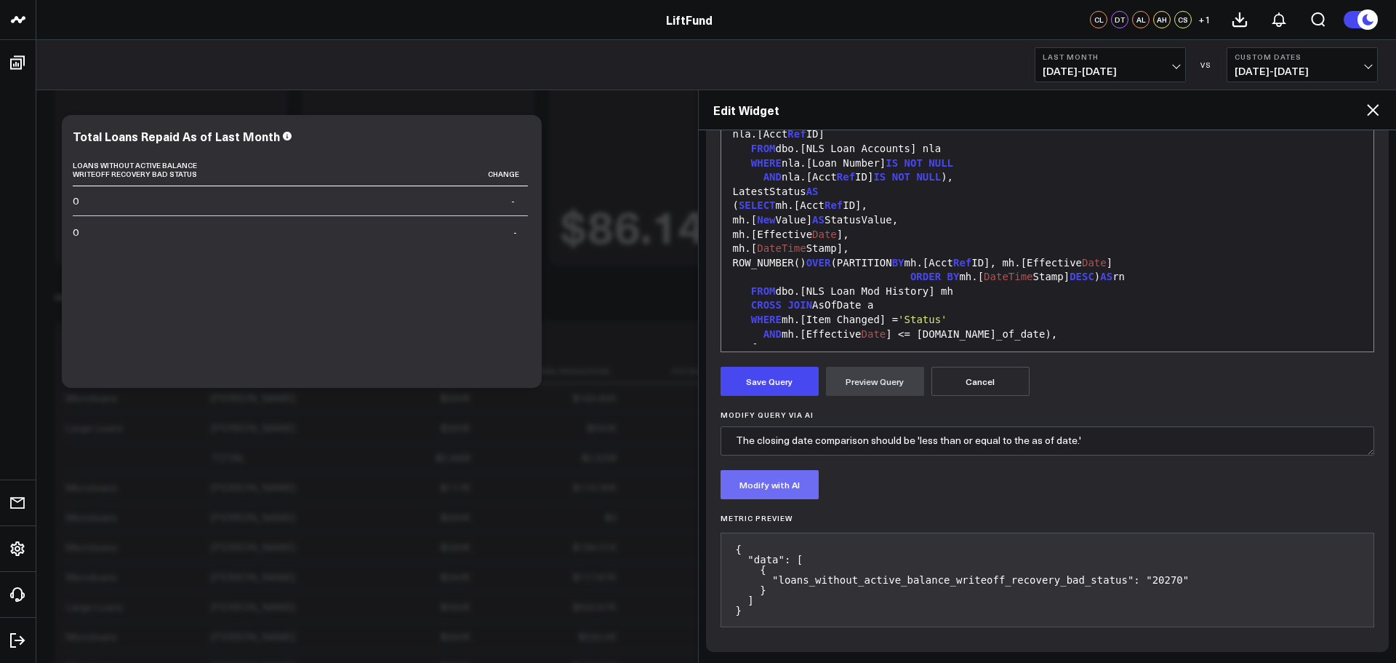
click at [805, 491] on button "Modify with AI" at bounding box center [770, 484] width 98 height 29
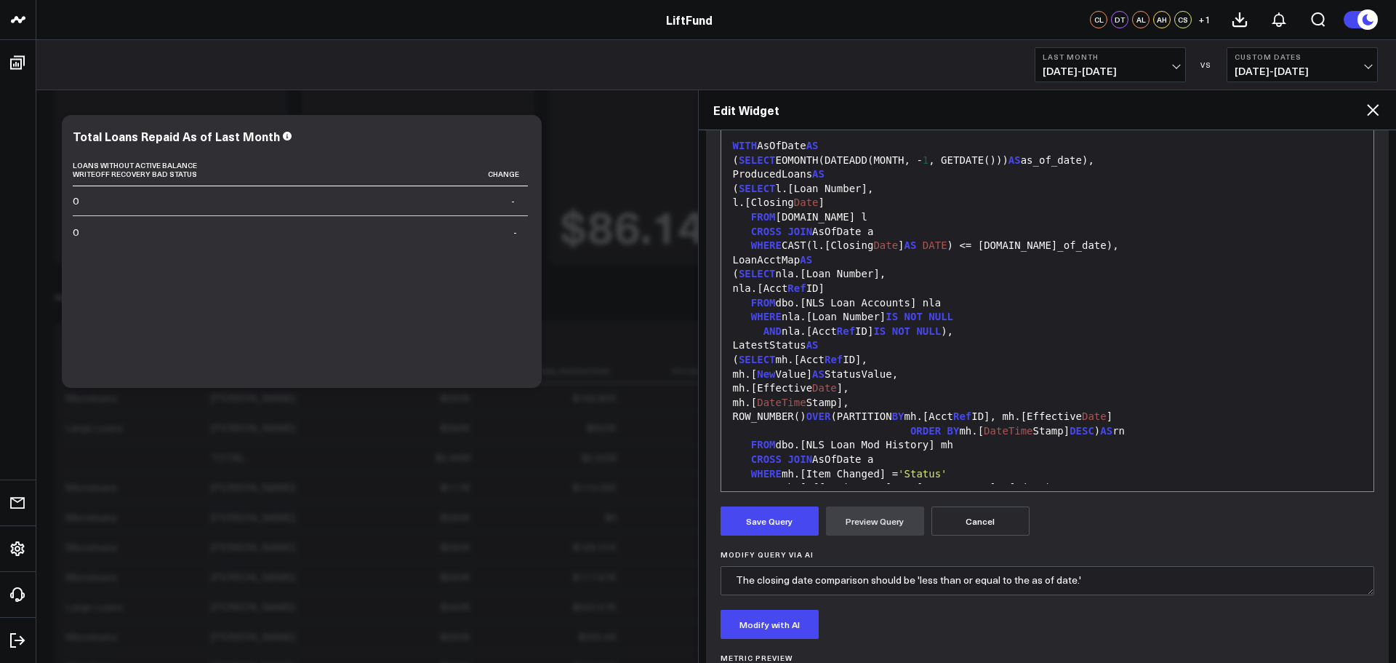
scroll to position [126, 0]
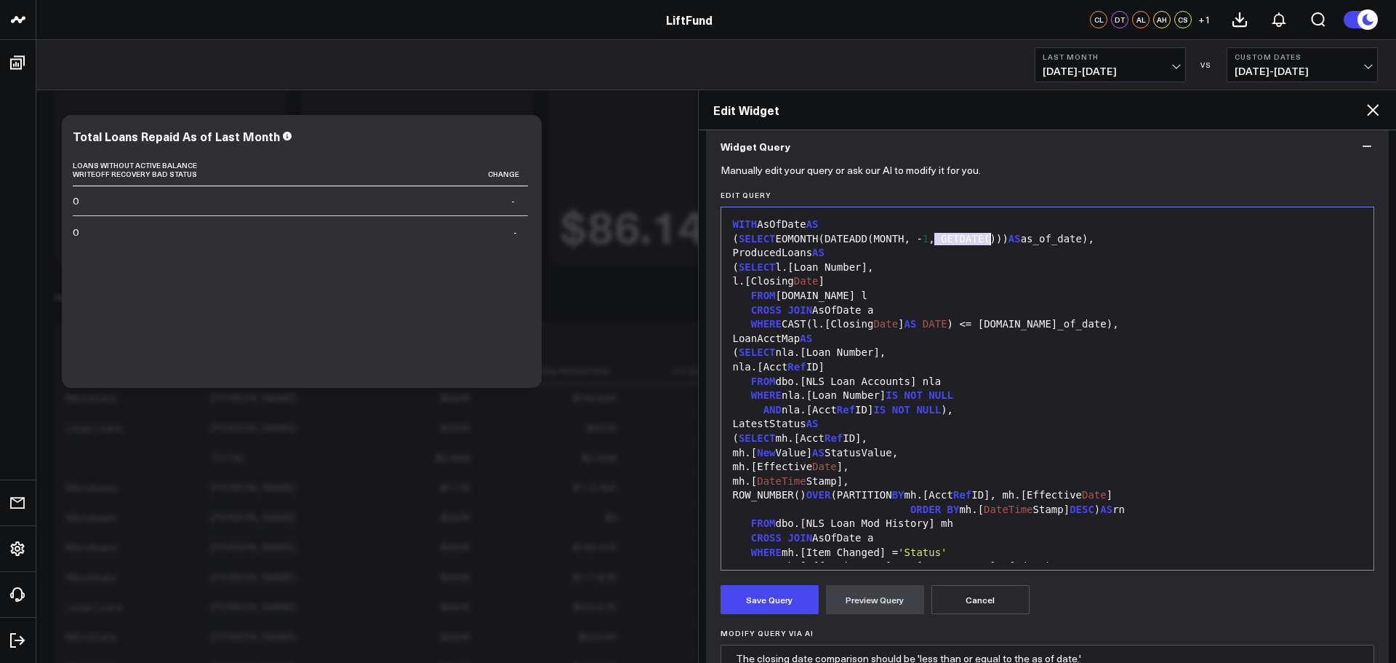
drag, startPoint x: 937, startPoint y: 239, endPoint x: 990, endPoint y: 239, distance: 53.1
click at [990, 239] on div "( SELECT EOMONTH(DATEADD(MONTH, - 1 , GETDATE())) AS as_of_date)," at bounding box center [1048, 239] width 639 height 15
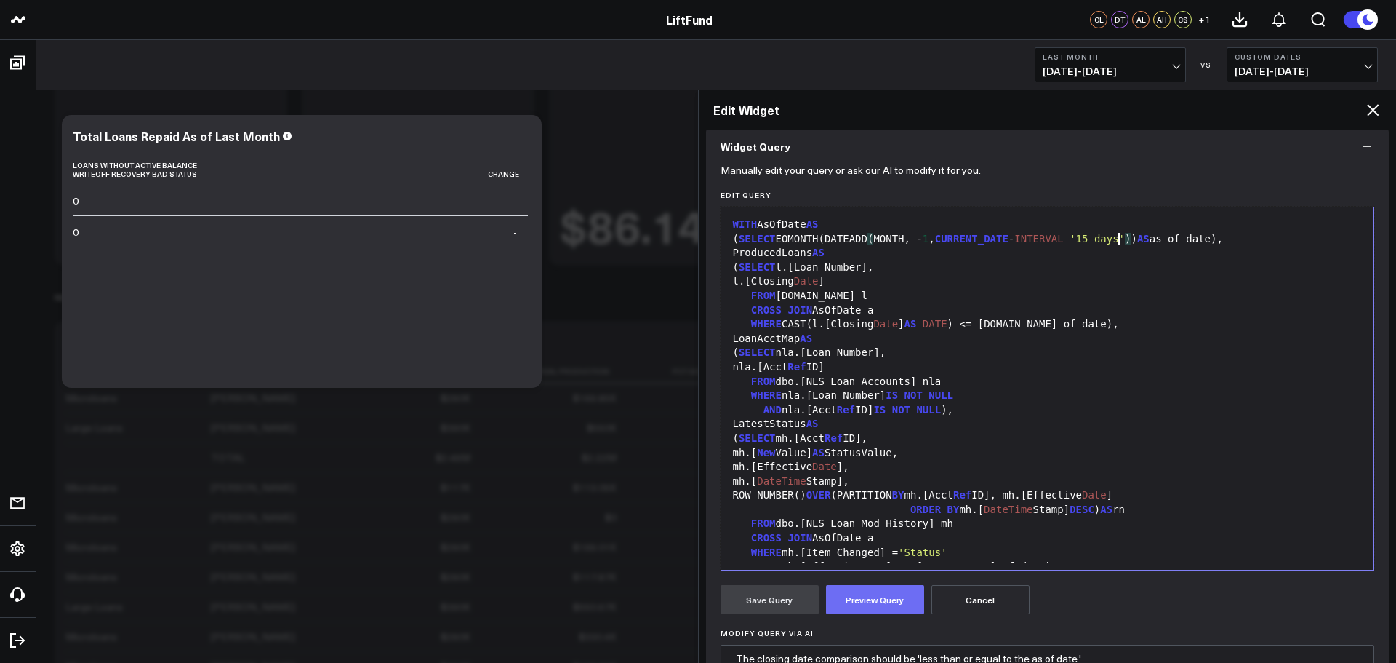
click at [887, 607] on button "Preview Query" at bounding box center [875, 599] width 98 height 29
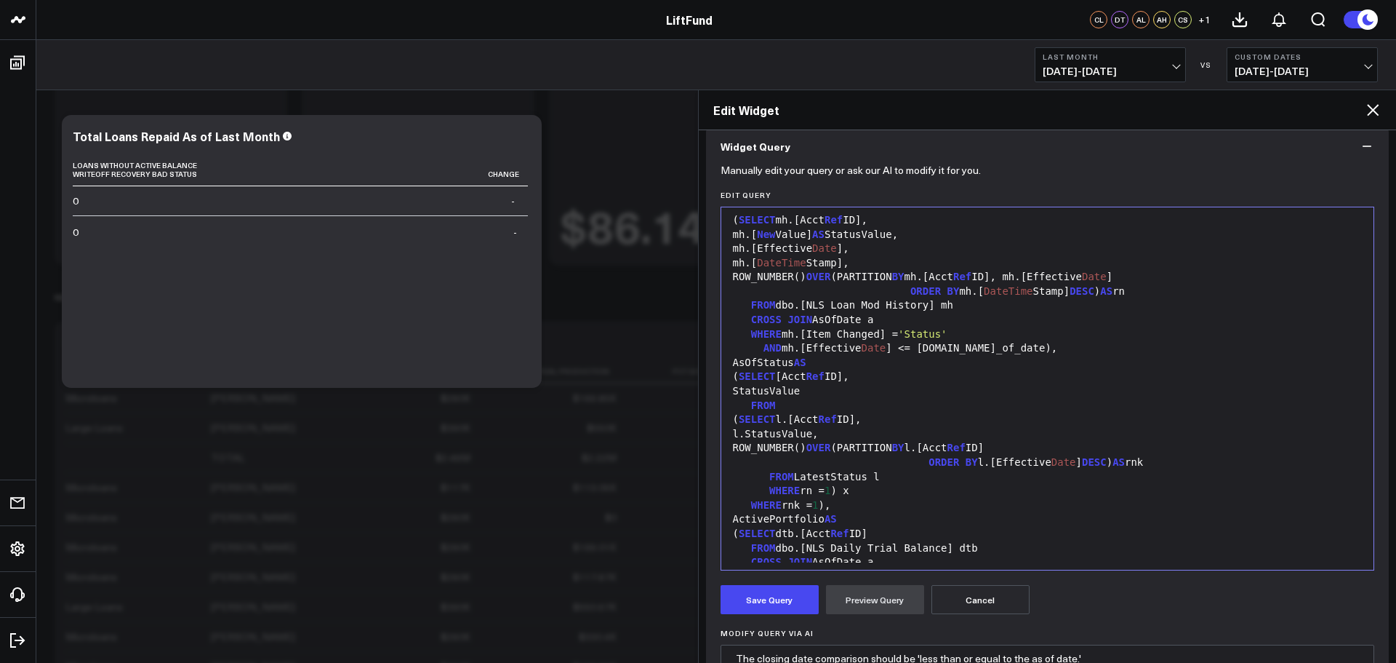
scroll to position [271, 0]
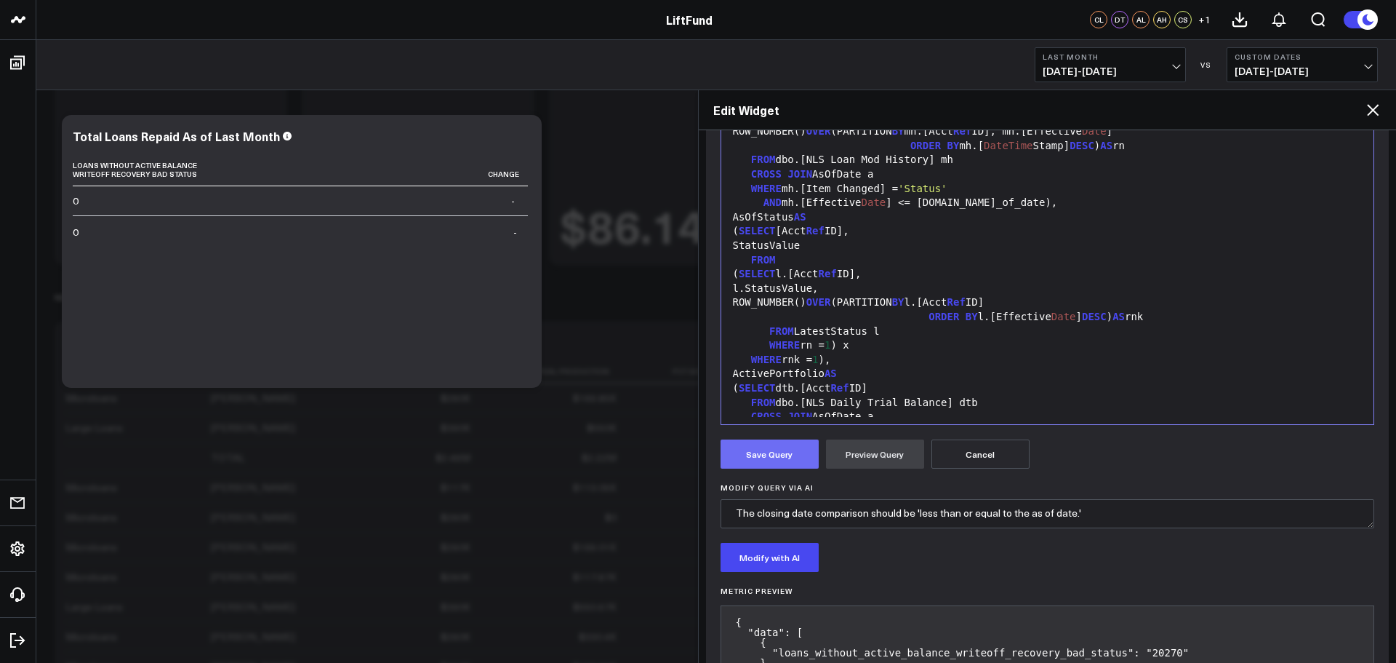
click at [796, 460] on button "Save Query" at bounding box center [770, 453] width 98 height 29
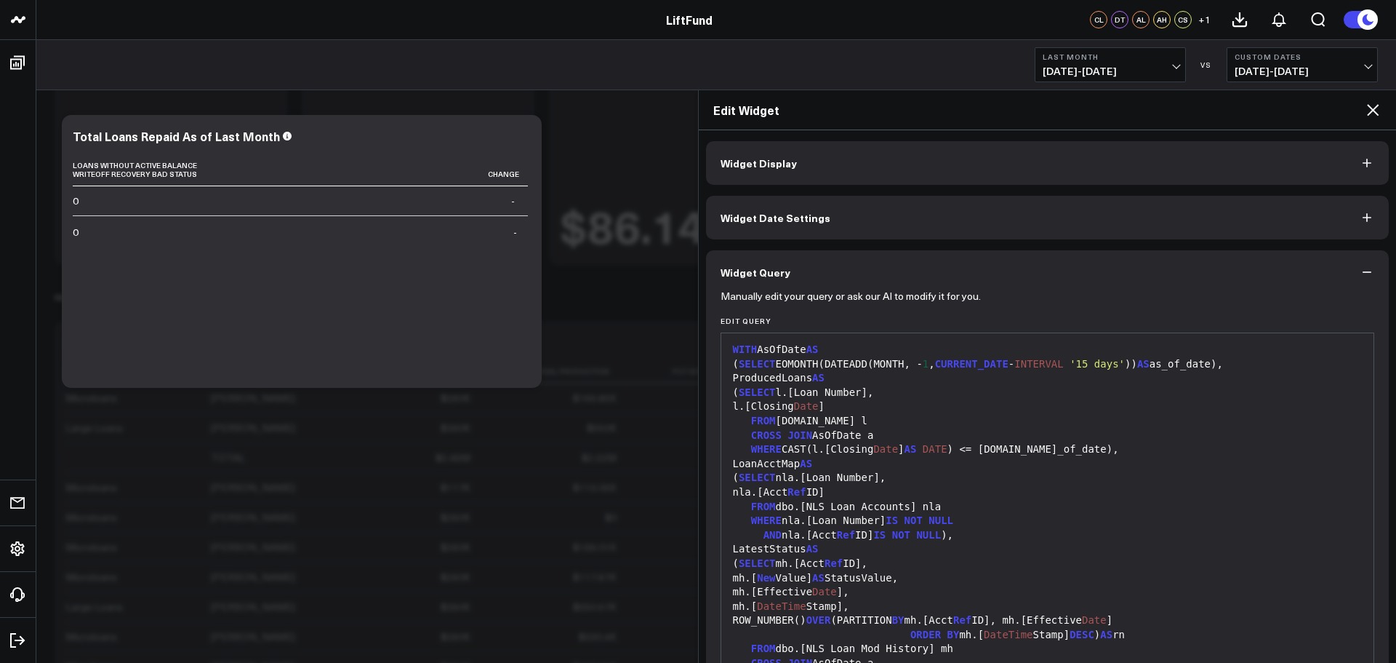
scroll to position [0, 0]
click at [930, 166] on button "Widget Display" at bounding box center [1048, 163] width 684 height 44
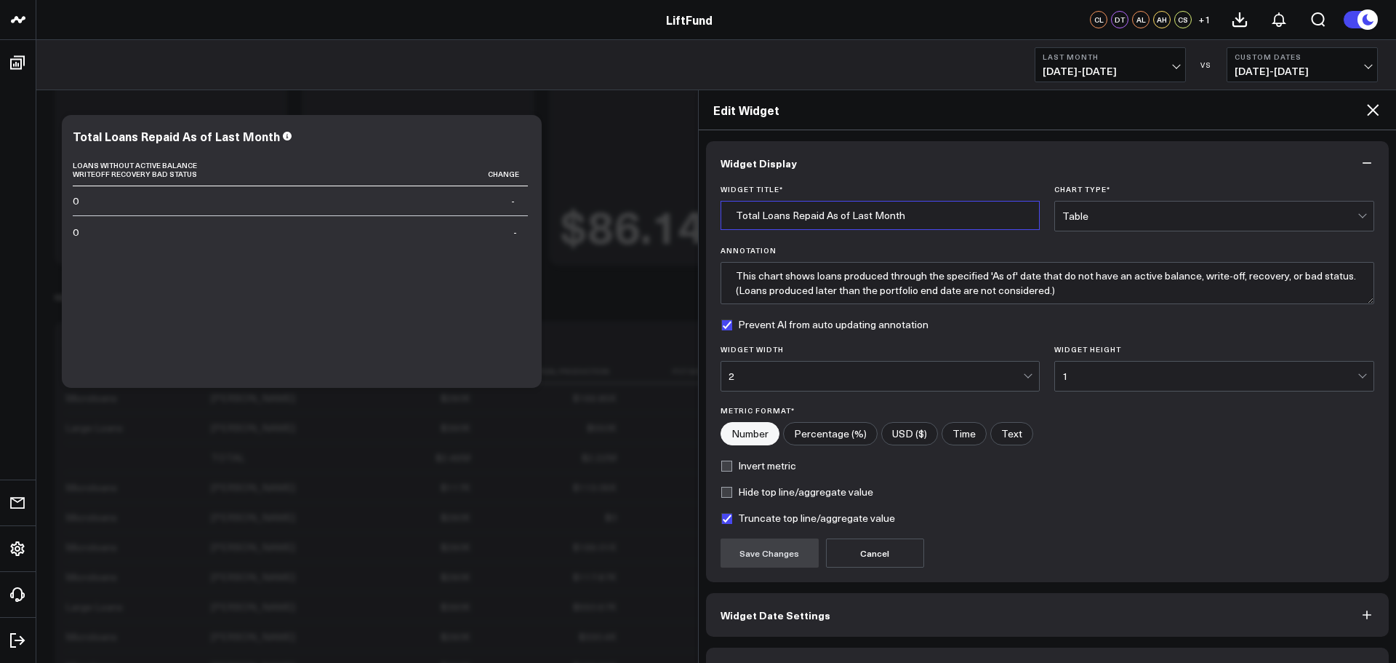
click at [827, 217] on input "Total Loans Repaid As of Last Month" at bounding box center [881, 215] width 320 height 29
drag, startPoint x: 849, startPoint y: 217, endPoint x: 908, endPoint y: 219, distance: 58.9
click at [908, 219] on input "Total Loans Repaid As of Last Month" at bounding box center [881, 215] width 320 height 29
click at [1166, 287] on textarea "This chart shows loans produced through the specified 'As of' date that do not …" at bounding box center [1048, 283] width 655 height 42
click at [932, 215] on input "Total Loans Repaid As of Prior Month" at bounding box center [881, 215] width 320 height 29
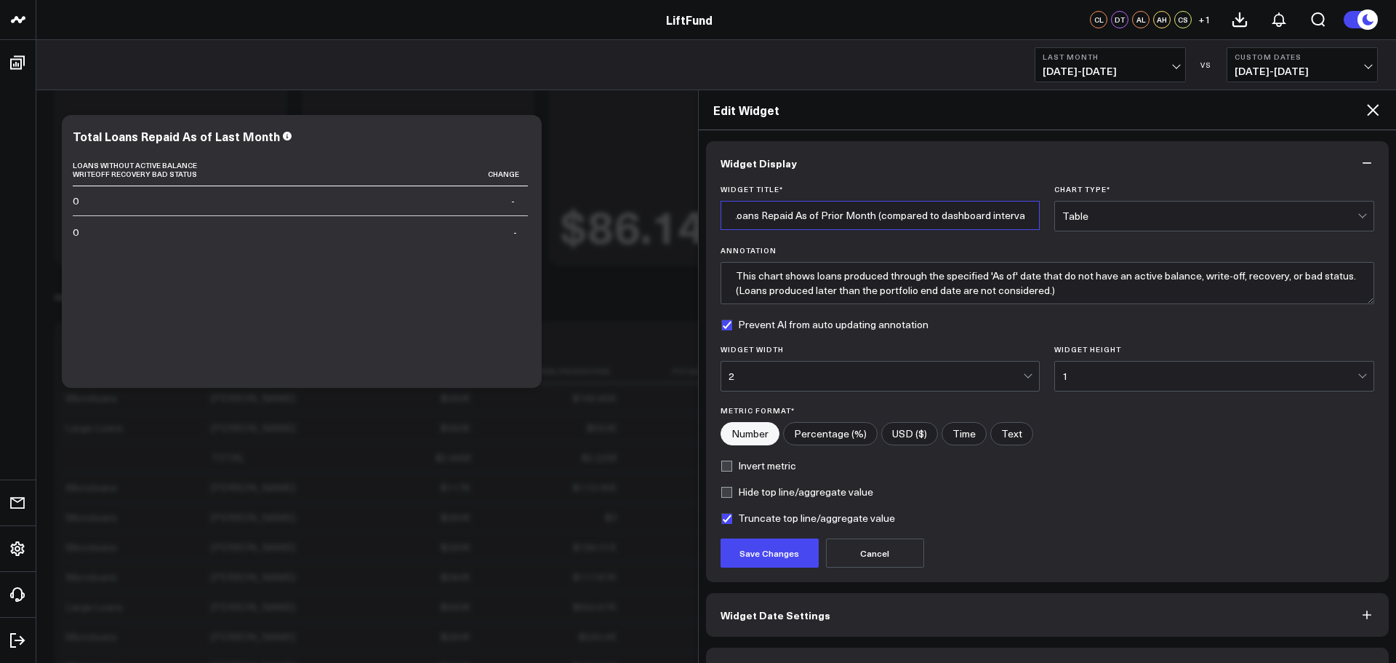
scroll to position [0, 34]
type input "Total Loans Repaid As of Prior Month (compared to dashboard interval)"
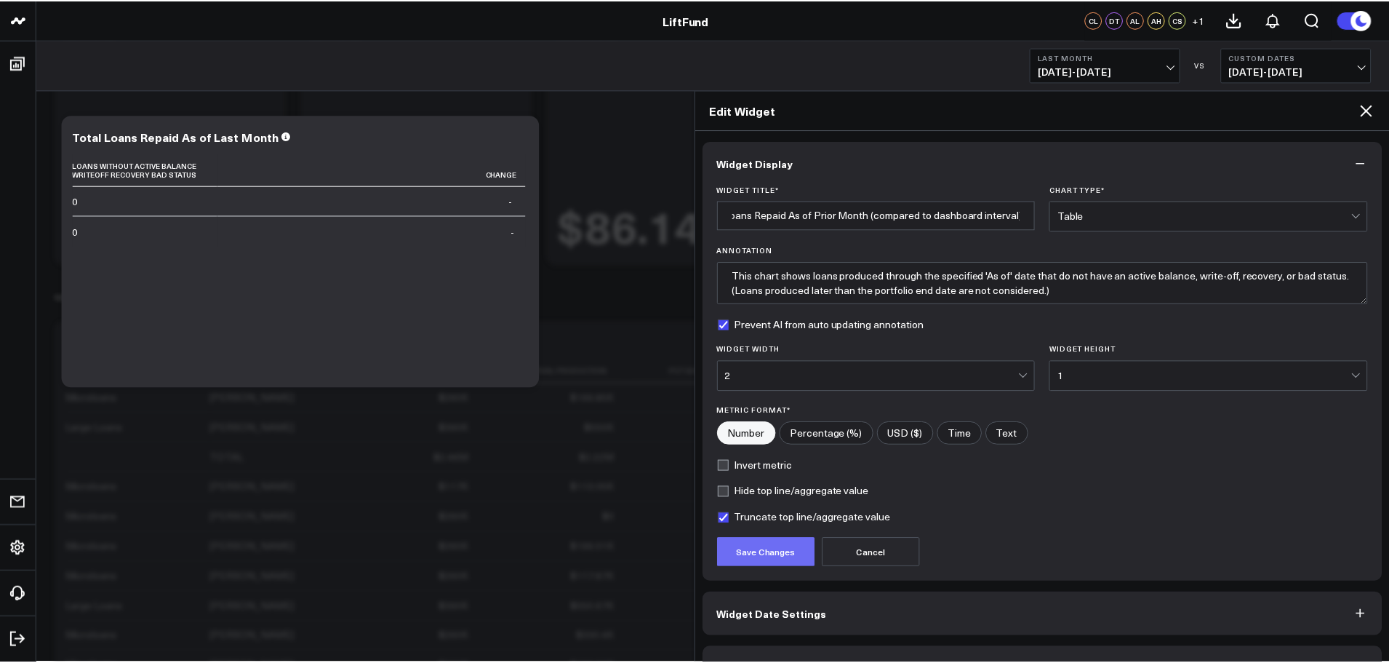
scroll to position [0, 0]
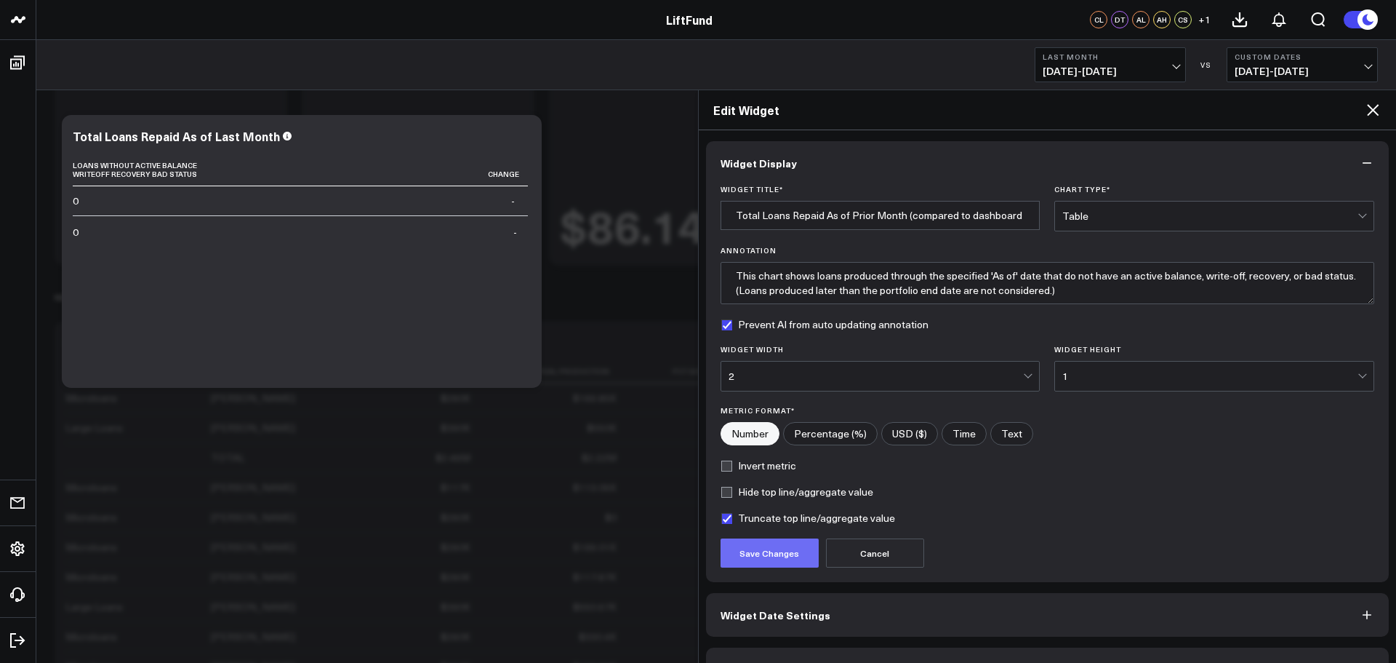
click at [793, 550] on button "Save Changes" at bounding box center [770, 552] width 98 height 29
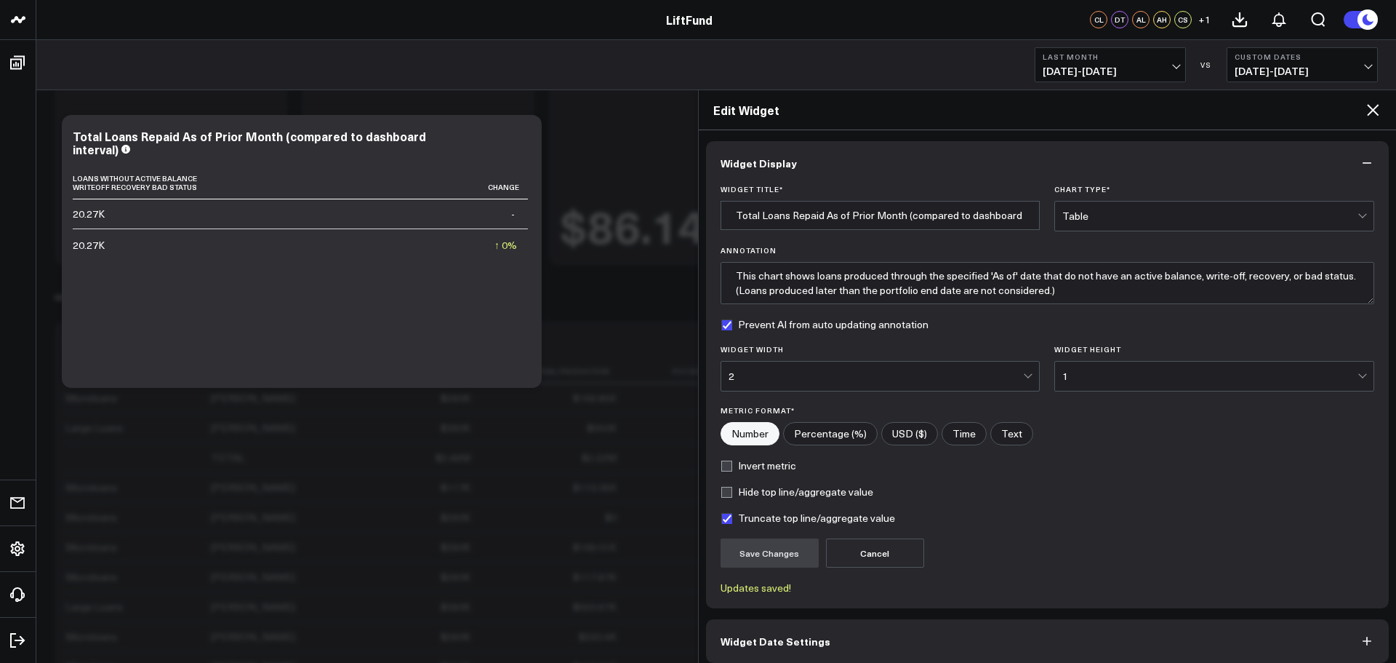
click at [1376, 109] on icon at bounding box center [1372, 109] width 17 height 17
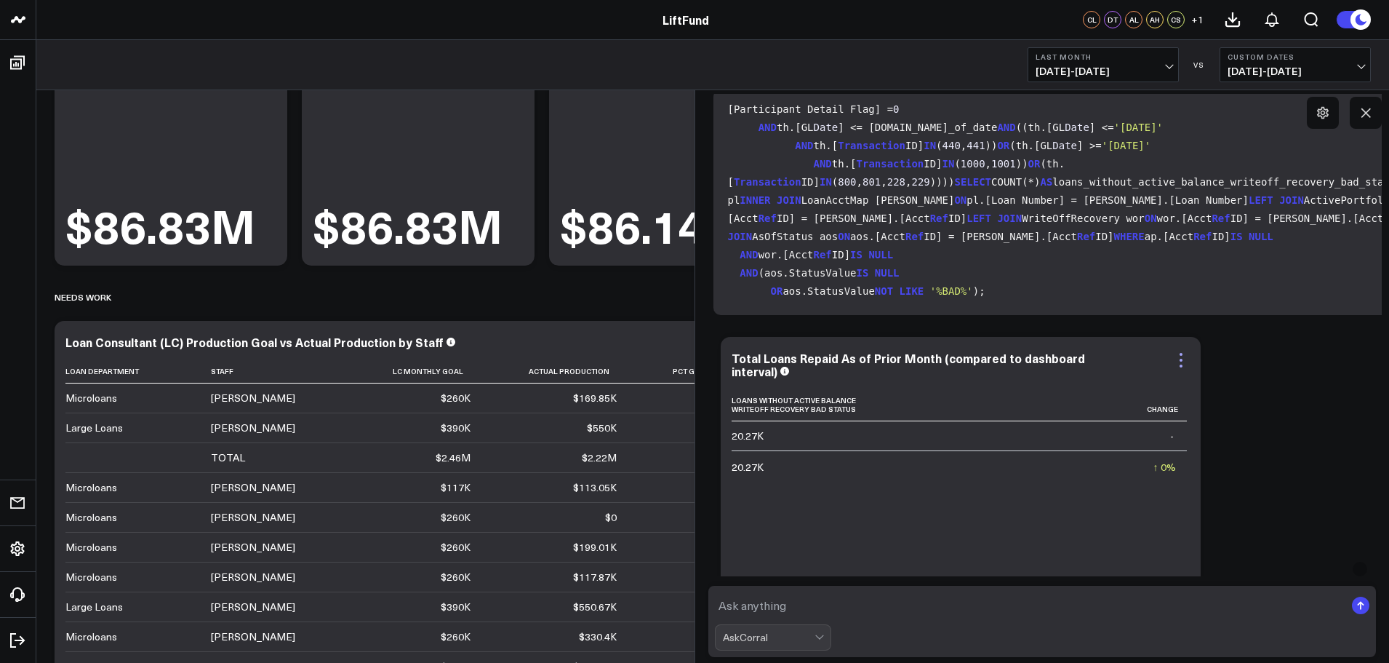
click at [1179, 357] on icon at bounding box center [1180, 359] width 17 height 17
click at [1248, 420] on div "Add To Board Info and Definitions Executive Summary Exploratory Analytics AI Au…" at bounding box center [1114, 665] width 802 height 672
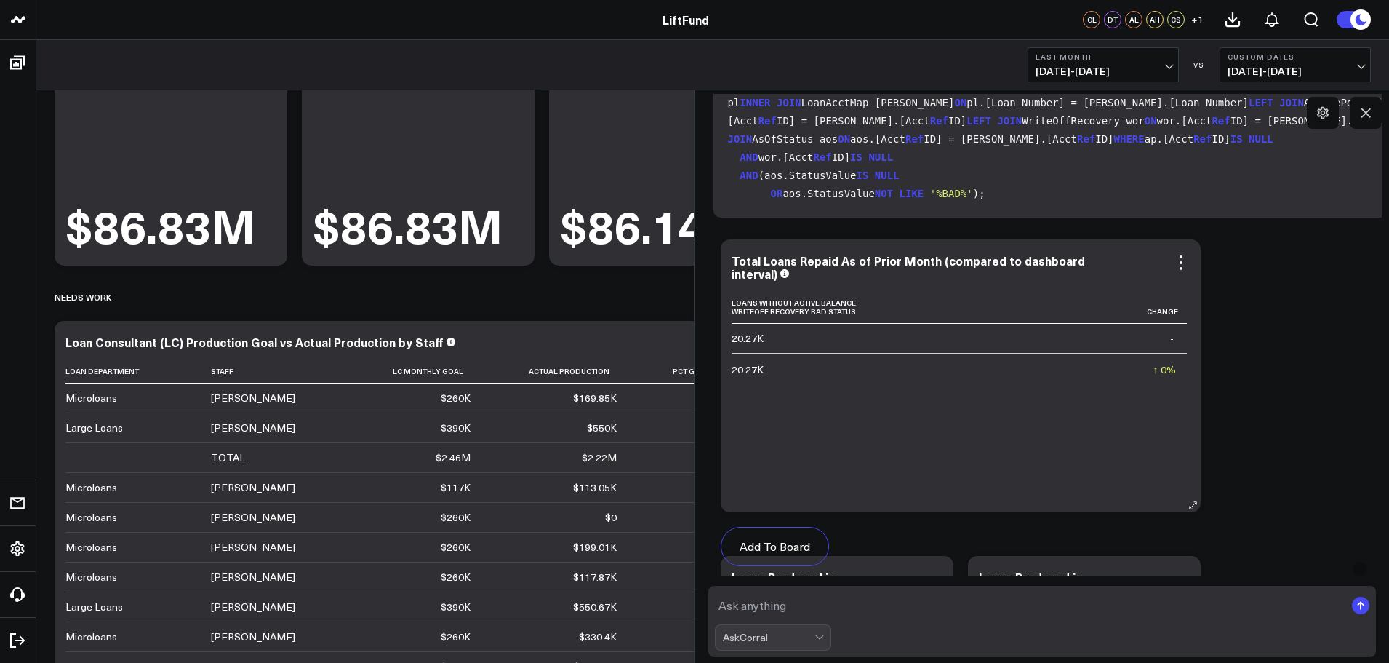
scroll to position [3470, 0]
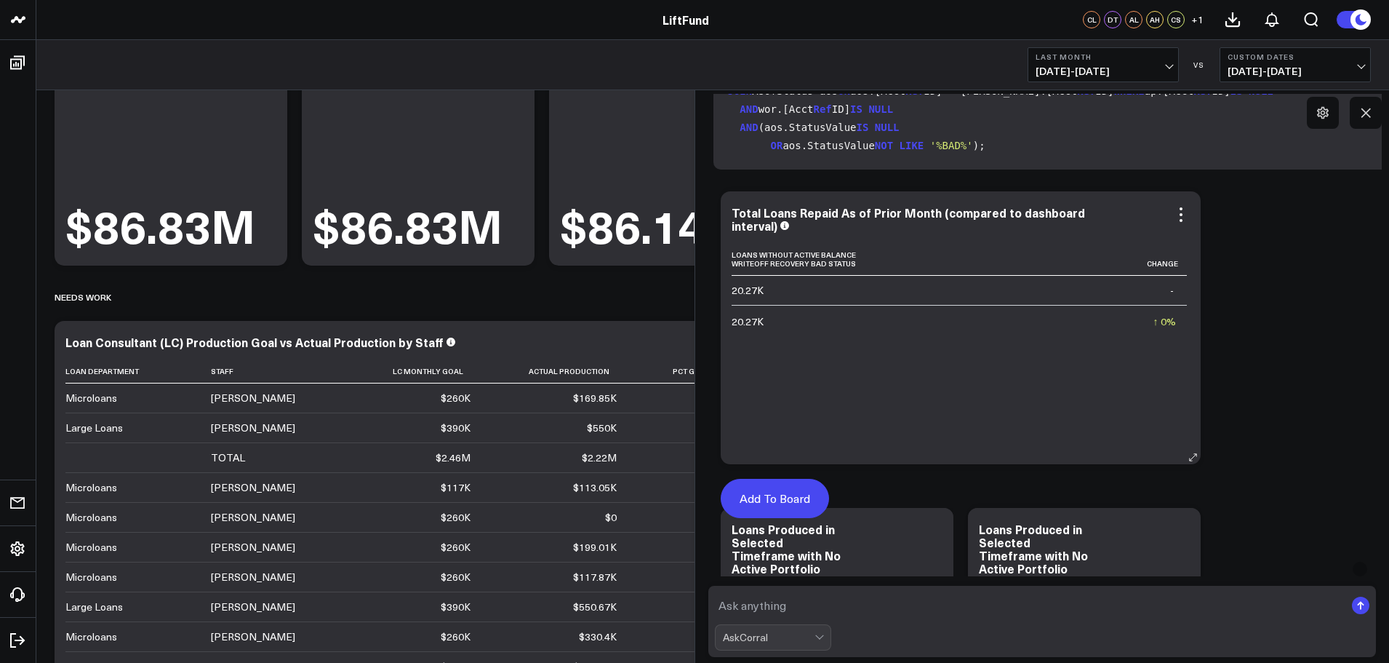
click at [790, 495] on button "Add To Board" at bounding box center [775, 498] width 108 height 39
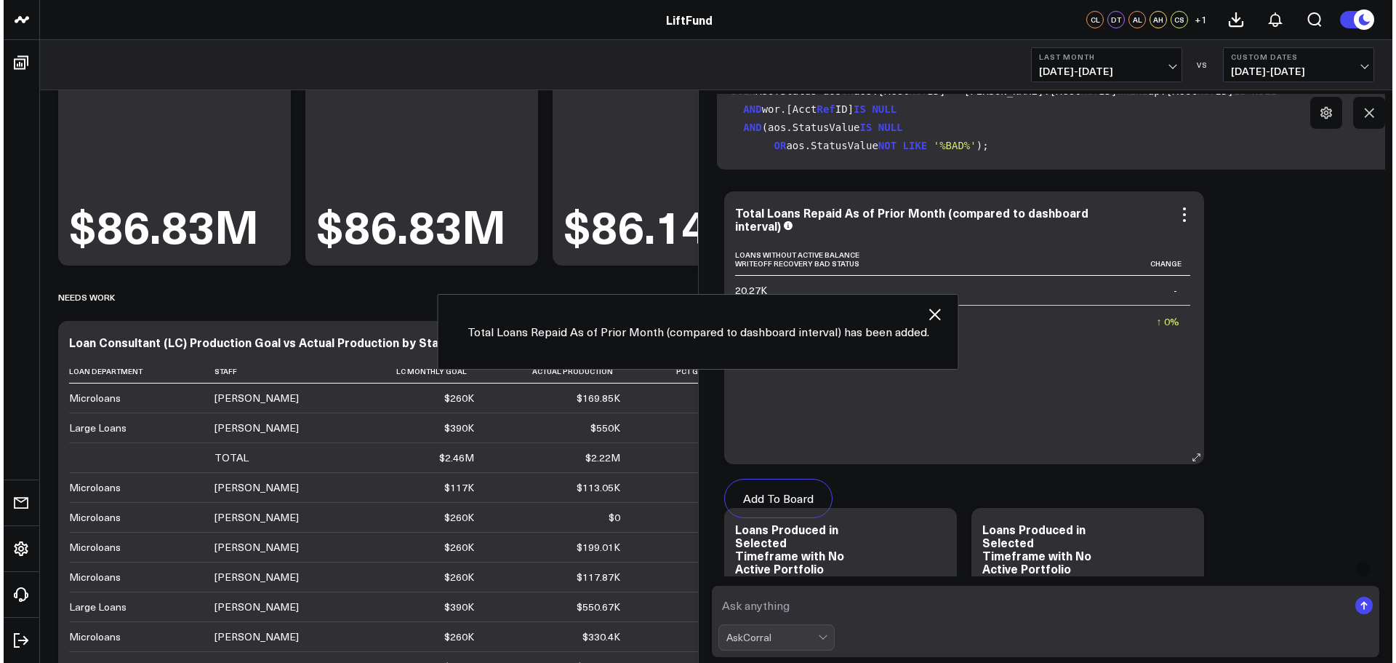
scroll to position [458, 0]
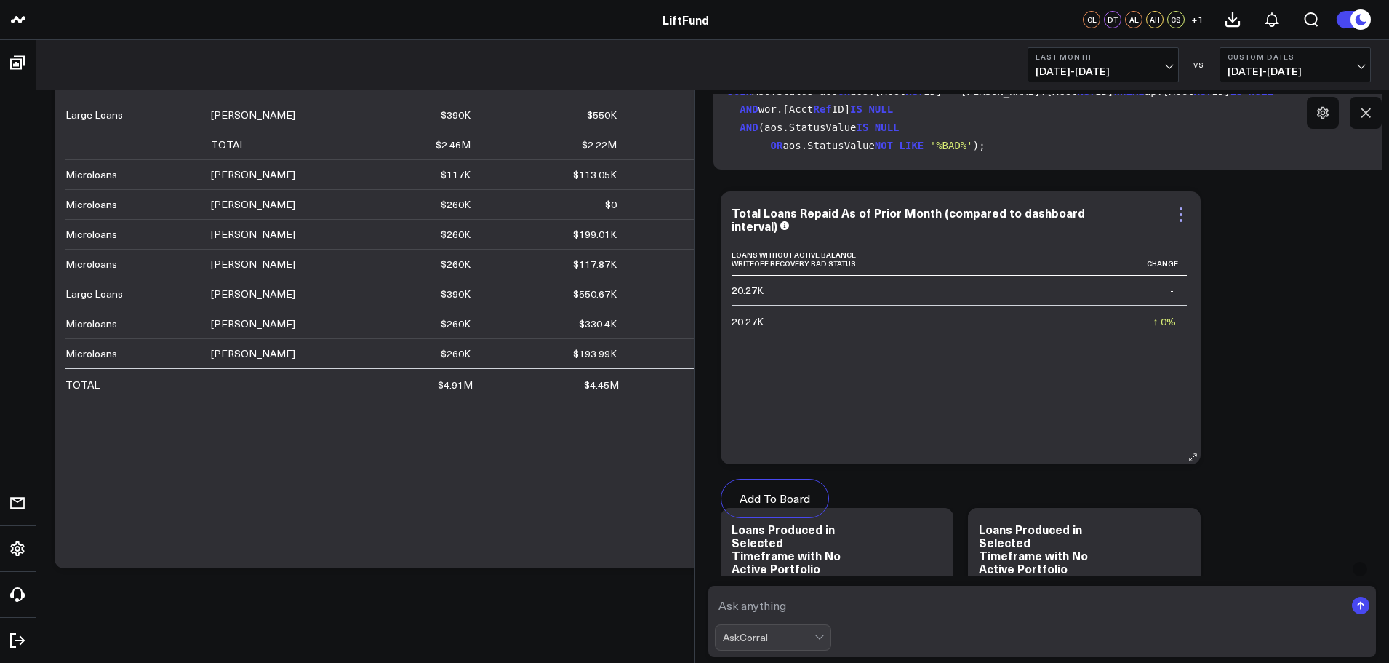
click at [1182, 209] on icon at bounding box center [1180, 214] width 17 height 17
click at [1178, 210] on icon at bounding box center [1180, 214] width 17 height 17
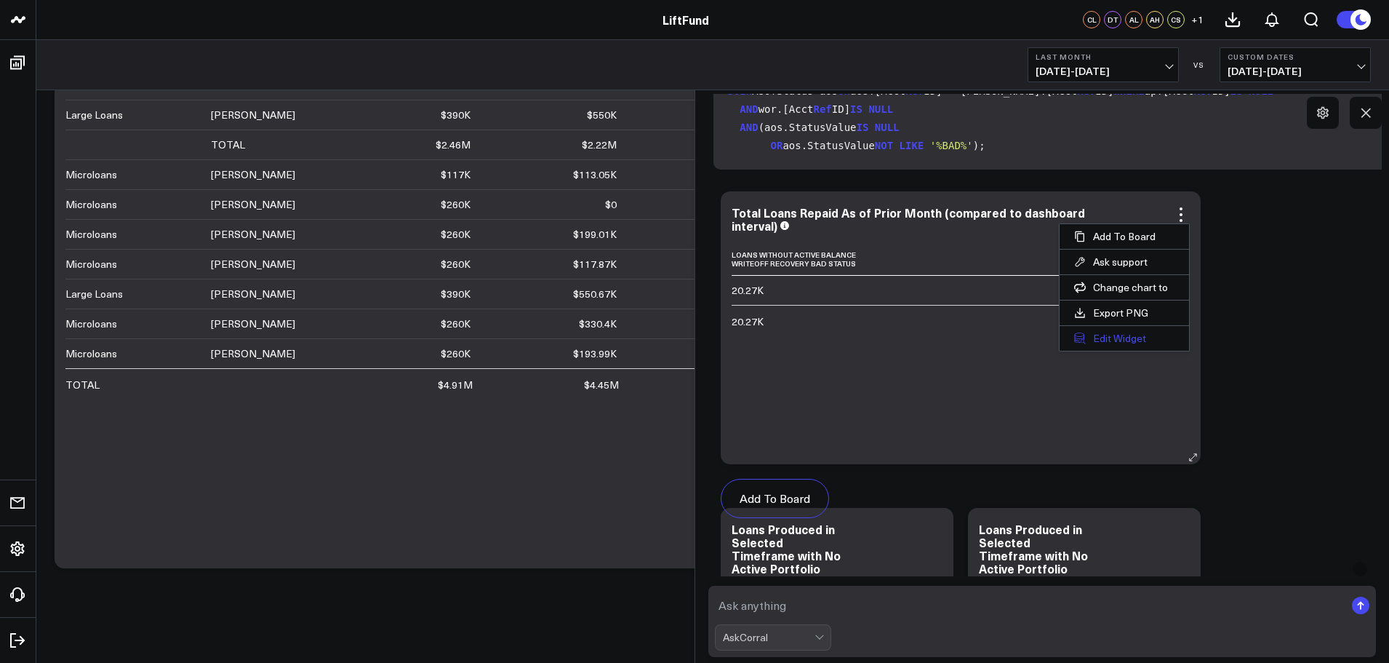
click at [1118, 339] on button "Edit Widget" at bounding box center [1124, 338] width 129 height 25
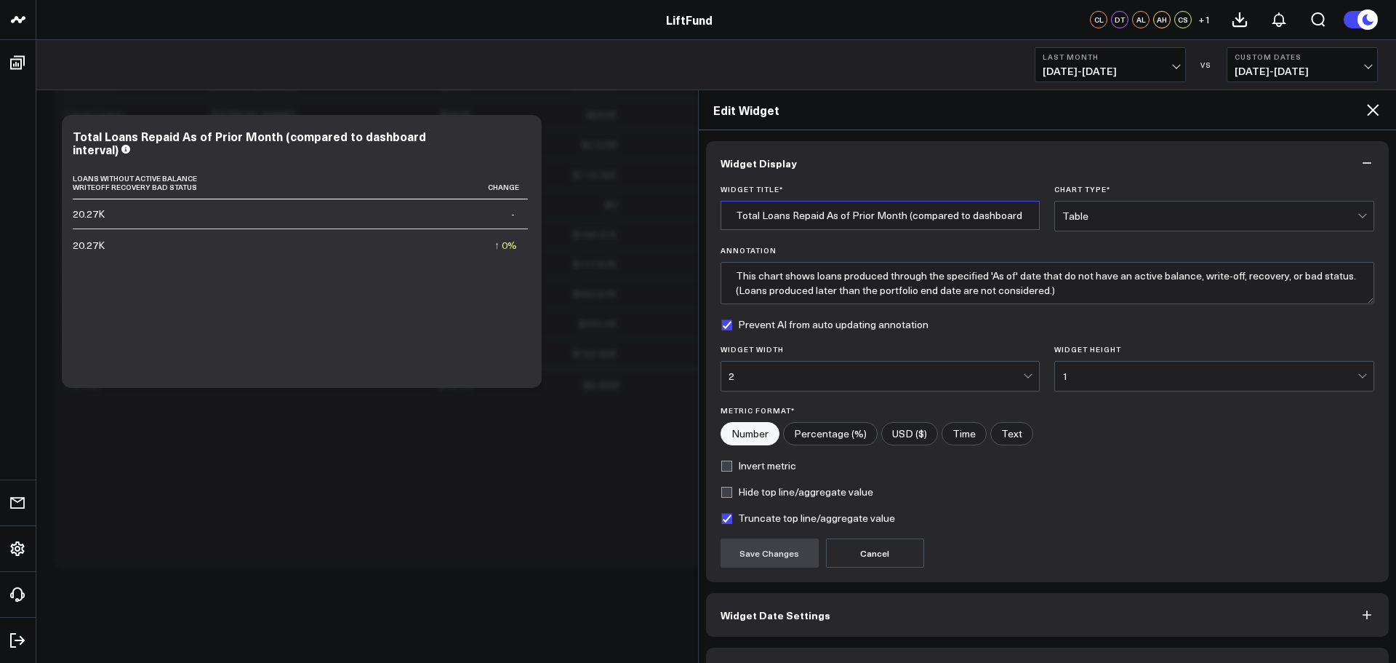
scroll to position [0, 34]
drag, startPoint x: 850, startPoint y: 217, endPoint x: 1099, endPoint y: 247, distance: 250.5
click at [1041, 217] on div "Widget Title * Total Loans Repaid As of Prior Month (compared to dashboard inte…" at bounding box center [1048, 208] width 655 height 47
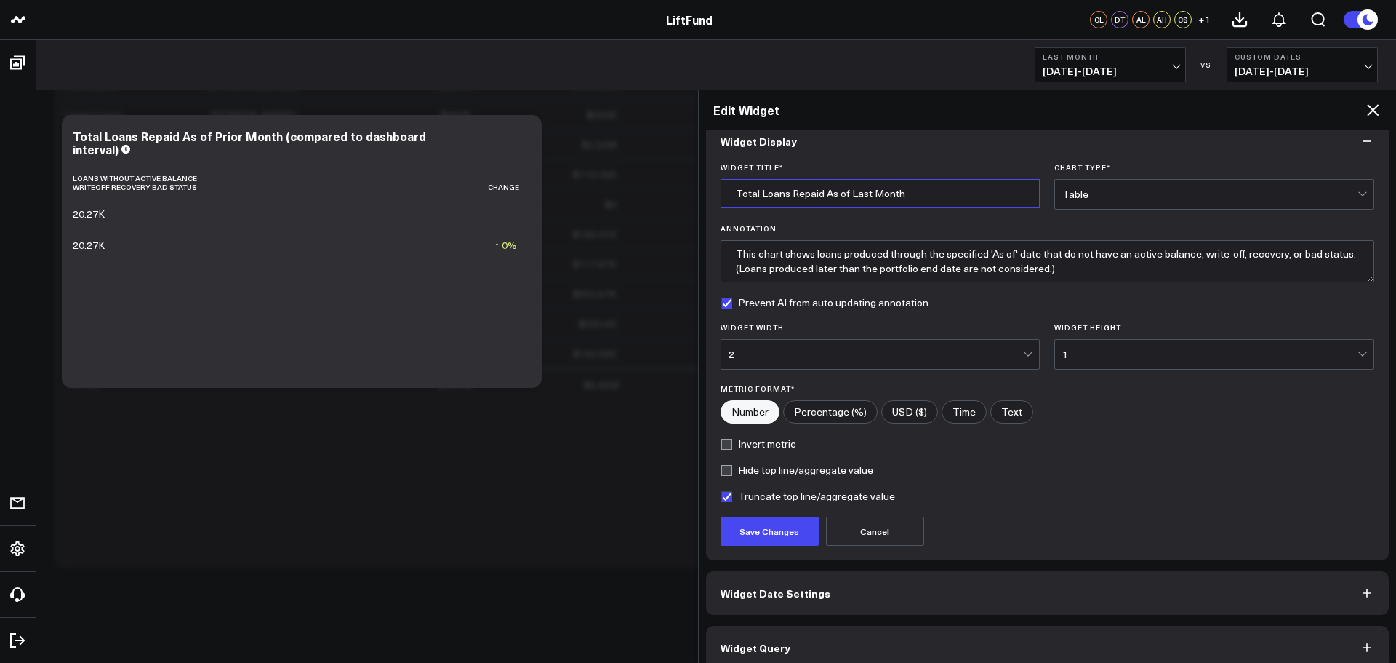
scroll to position [39, 0]
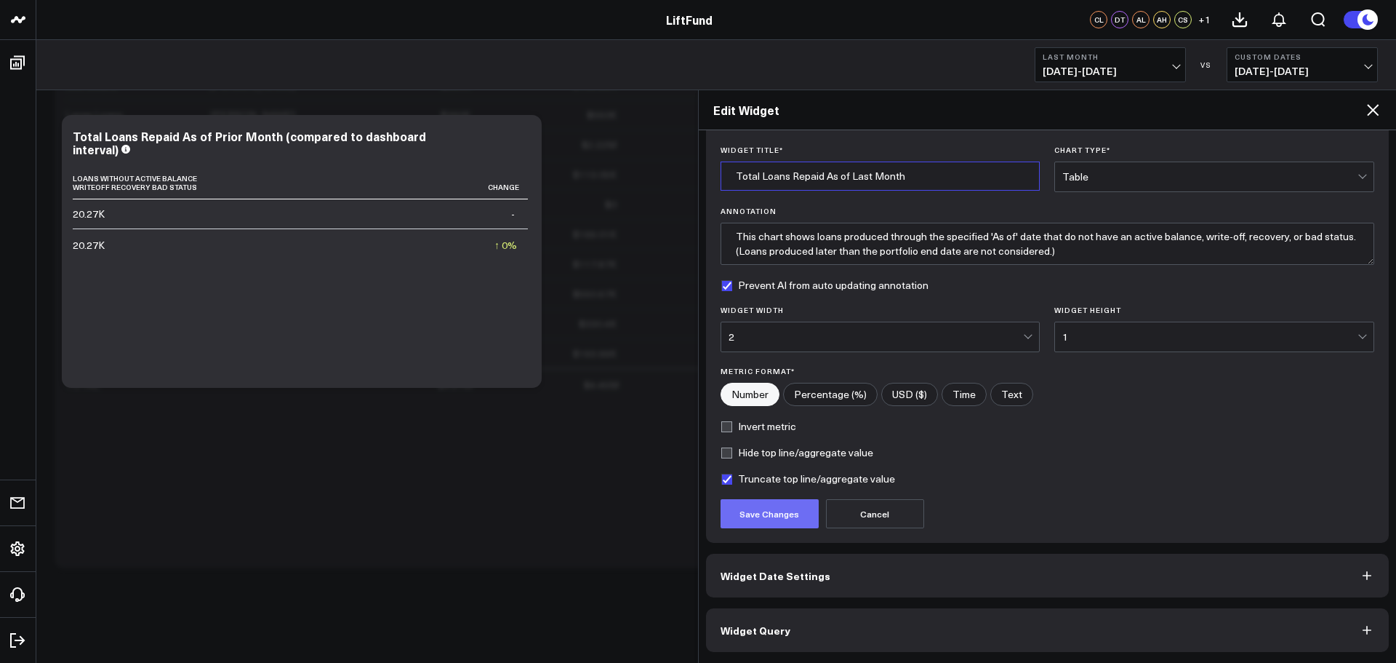
type input "Total Loans Repaid As of Last Month"
click at [772, 507] on button "Save Changes" at bounding box center [770, 513] width 98 height 29
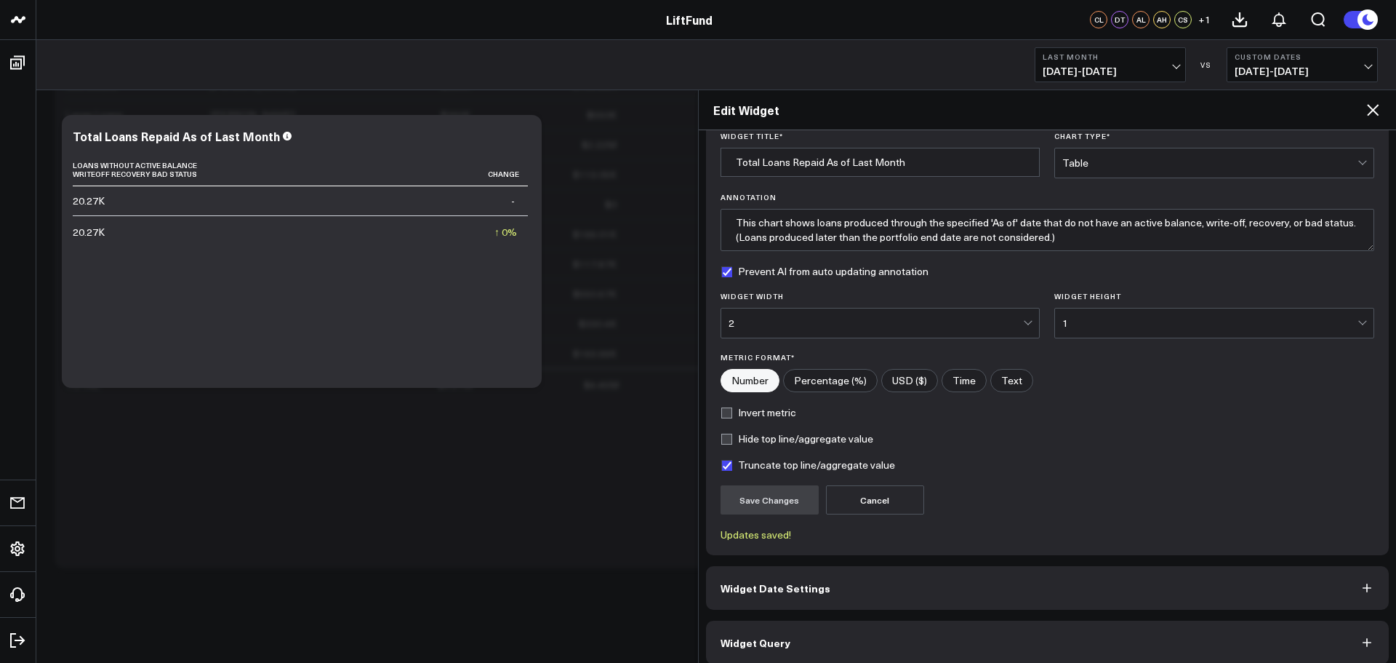
scroll to position [65, 0]
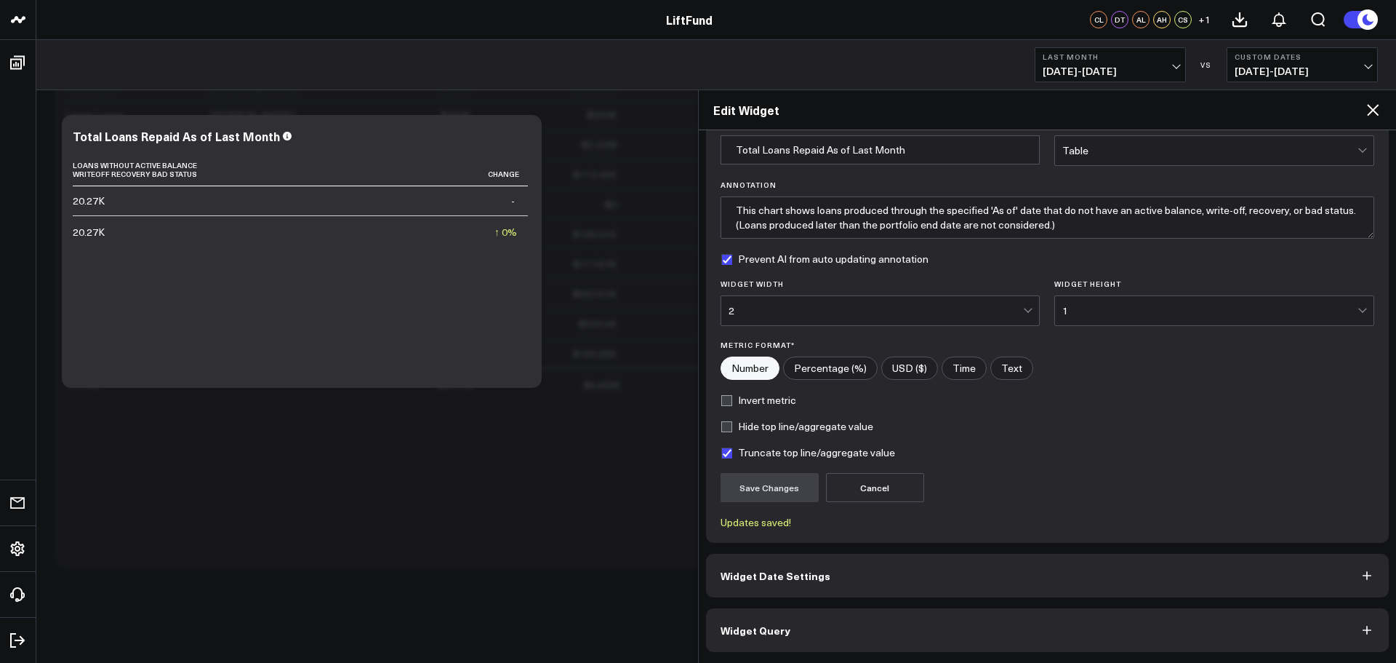
click at [847, 617] on button "Widget Query" at bounding box center [1048, 630] width 684 height 44
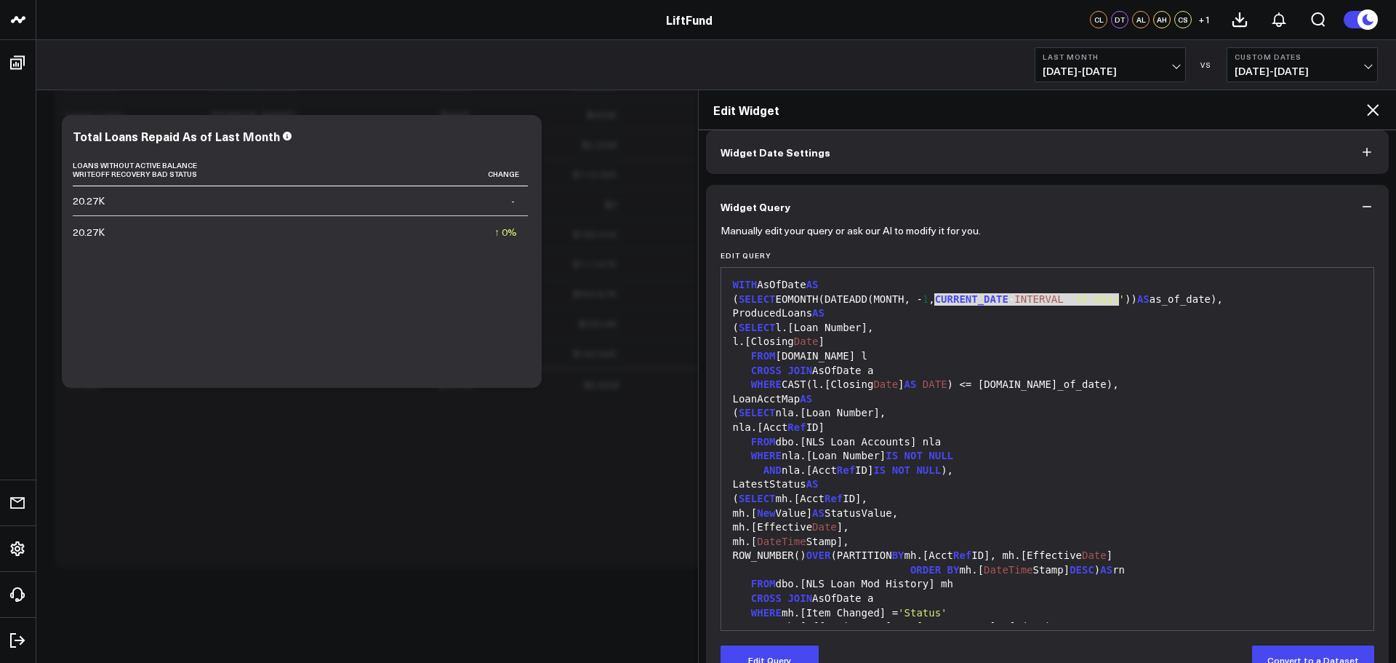
drag, startPoint x: 936, startPoint y: 295, endPoint x: 1126, endPoint y: 307, distance: 190.2
click at [1118, 300] on div "( SELECT EOMONTH(DATEADD(MONTH, - 1 , CURRENT_DATE - INTERVAL '15 days' )) AS a…" at bounding box center [1048, 299] width 639 height 15
click at [799, 653] on button "Edit Query" at bounding box center [770, 659] width 98 height 29
click at [983, 295] on span "CURRENT_DATE" at bounding box center [971, 299] width 73 height 12
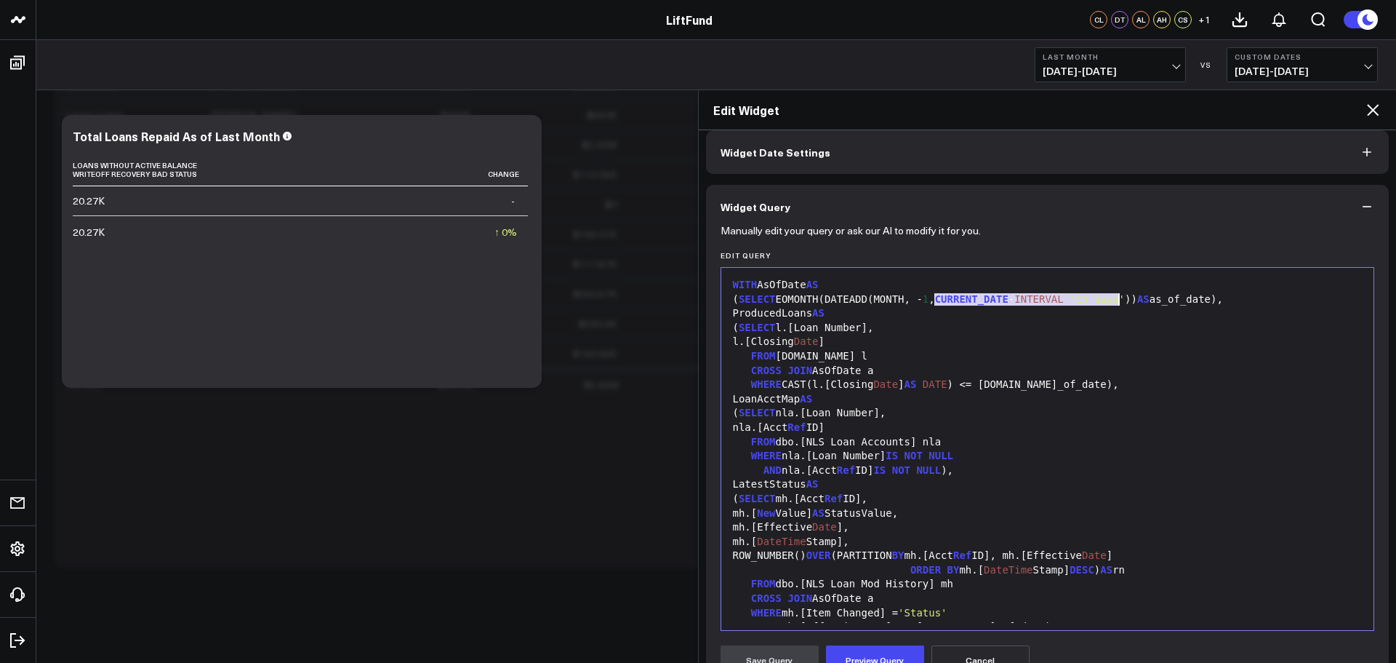
drag, startPoint x: 937, startPoint y: 299, endPoint x: 1121, endPoint y: 297, distance: 184.0
click at [1121, 297] on div "( SELECT EOMONTH(DATEADD(MONTH, - 1 , CURRENT_DATE - INTERVAL '15 days' )) AS a…" at bounding box center [1048, 299] width 639 height 15
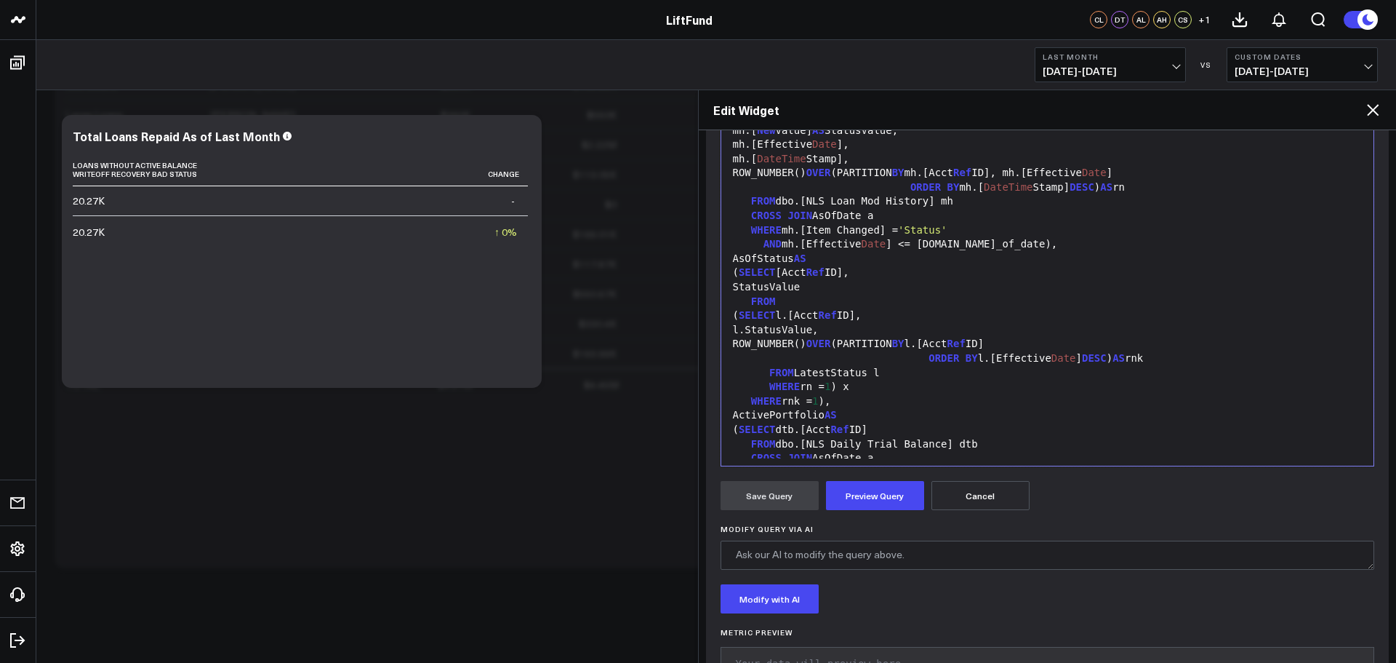
scroll to position [283, 0]
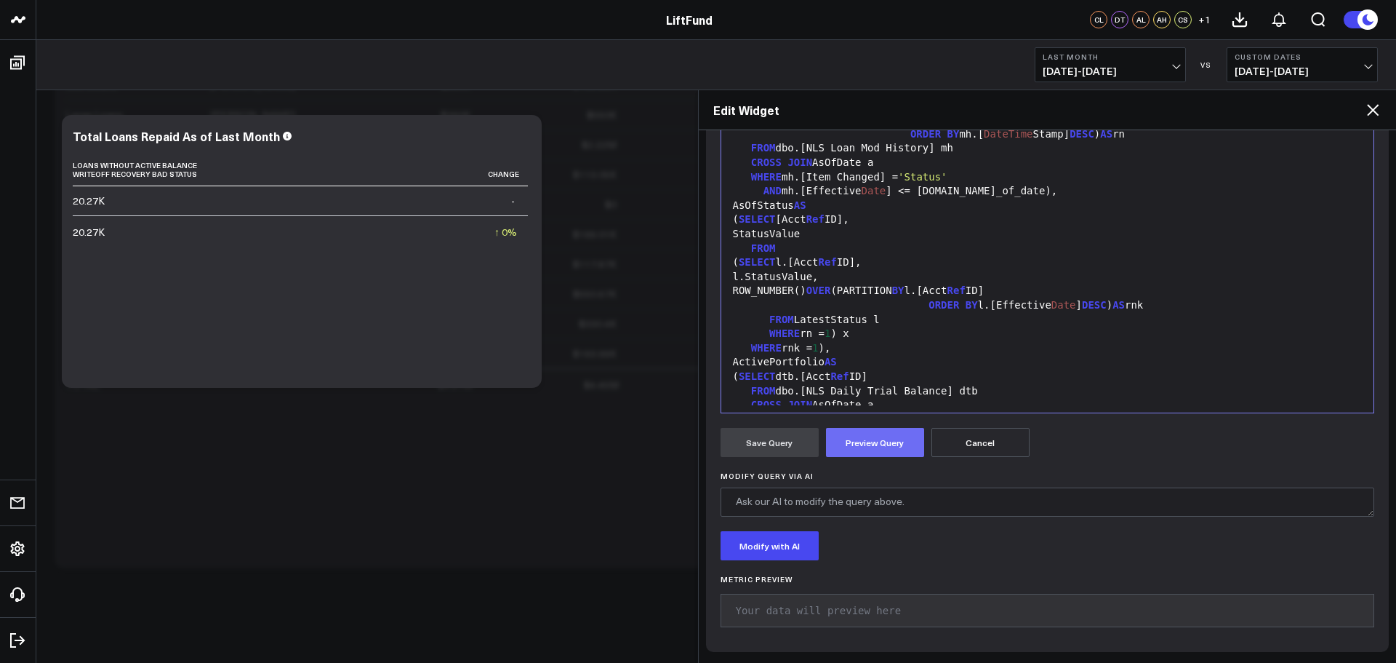
click at [883, 437] on button "Preview Query" at bounding box center [875, 442] width 98 height 29
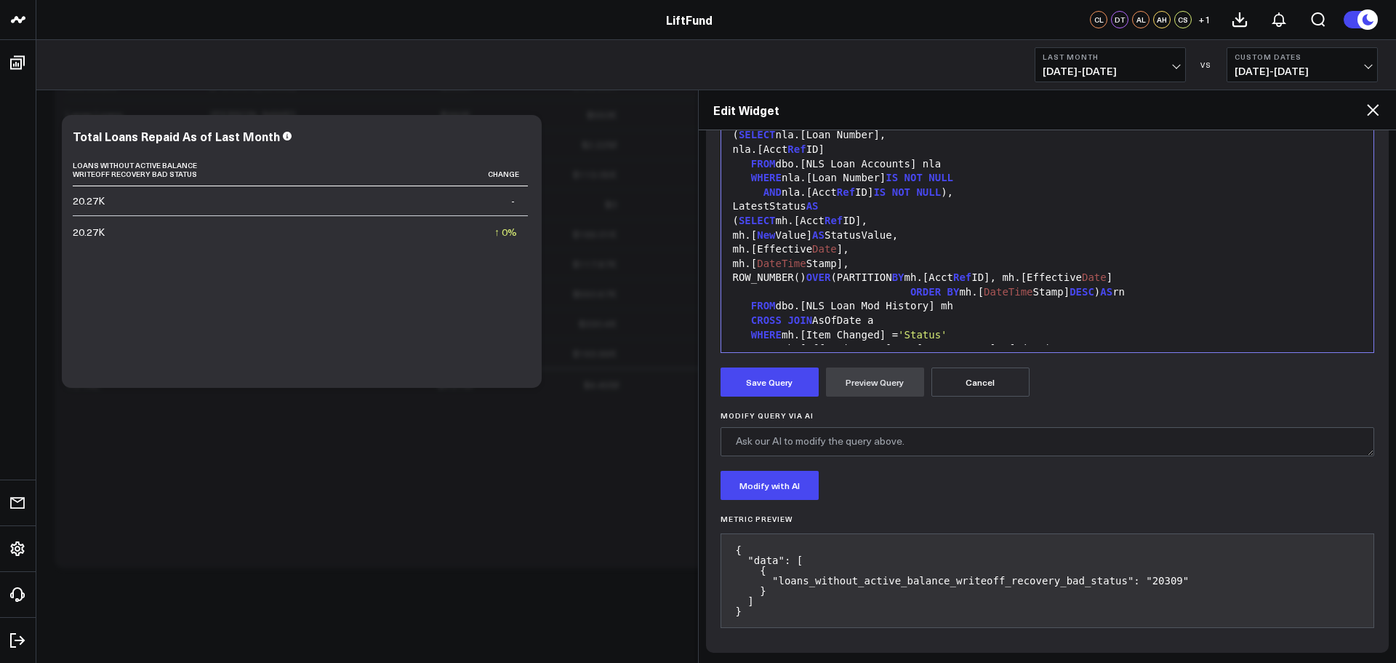
scroll to position [344, 0]
click at [804, 384] on button "Save Query" at bounding box center [770, 381] width 98 height 29
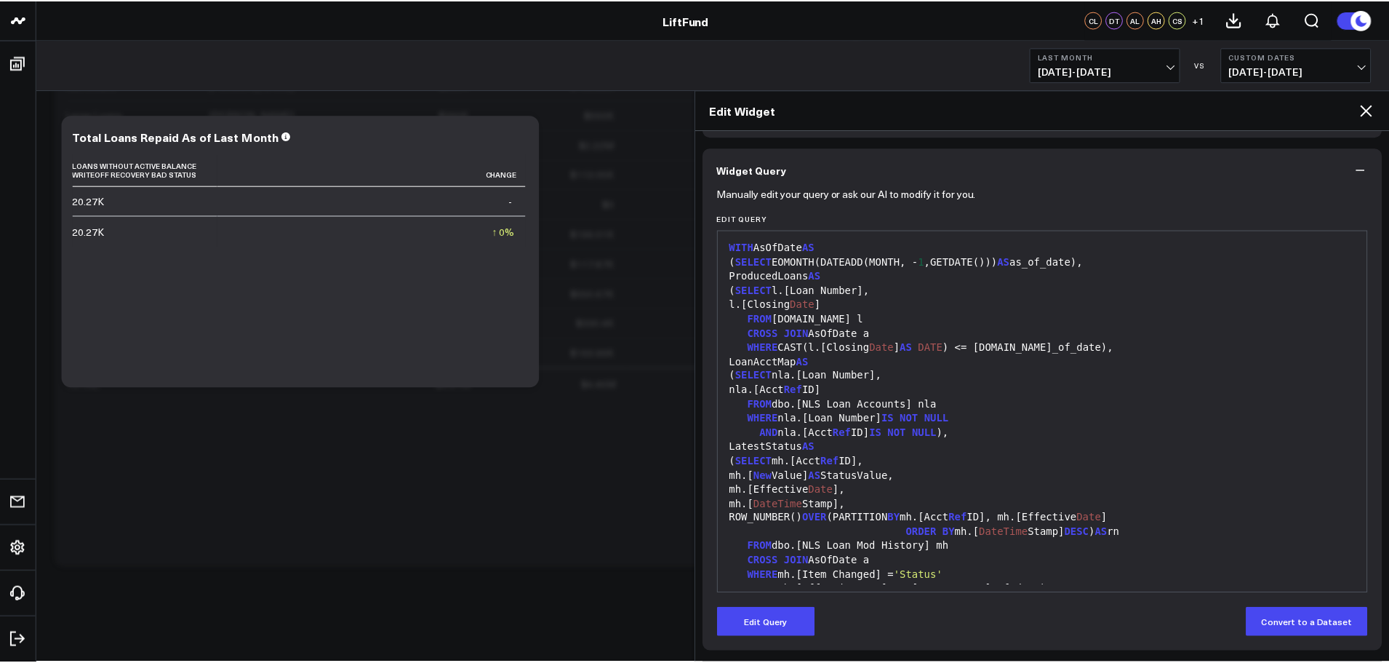
scroll to position [103, 0]
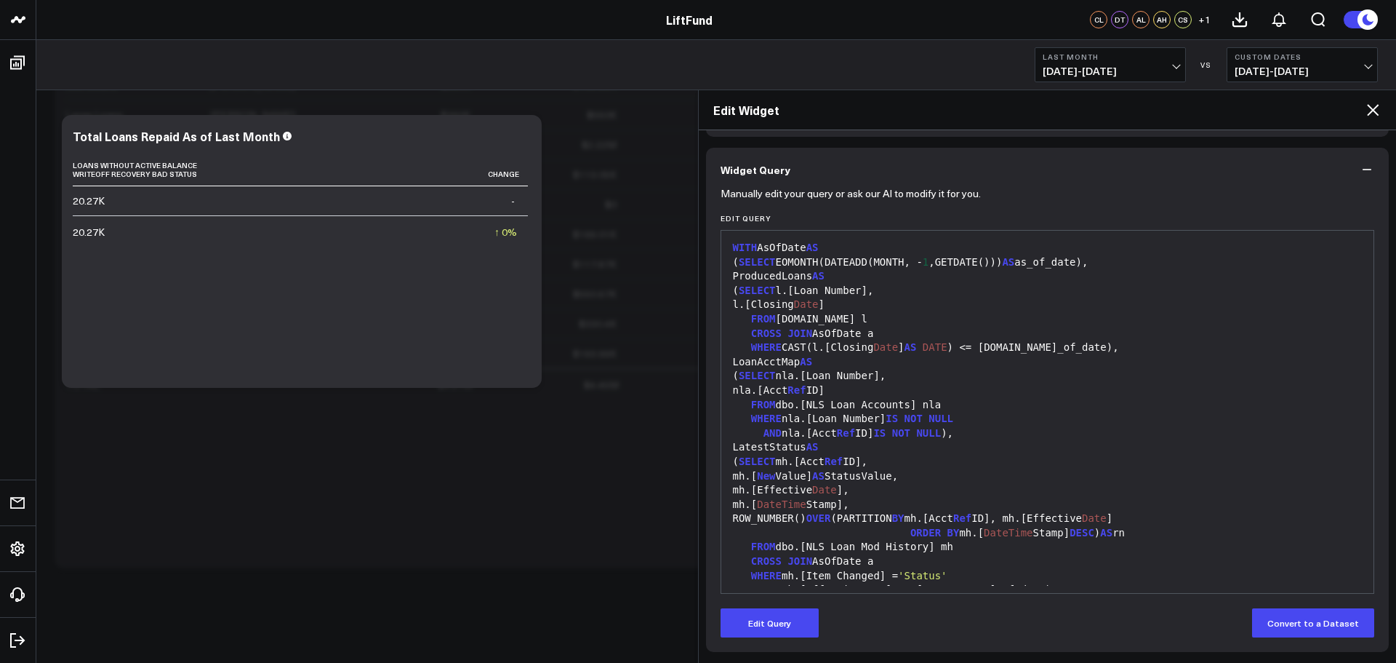
click at [1372, 113] on icon at bounding box center [1372, 109] width 17 height 17
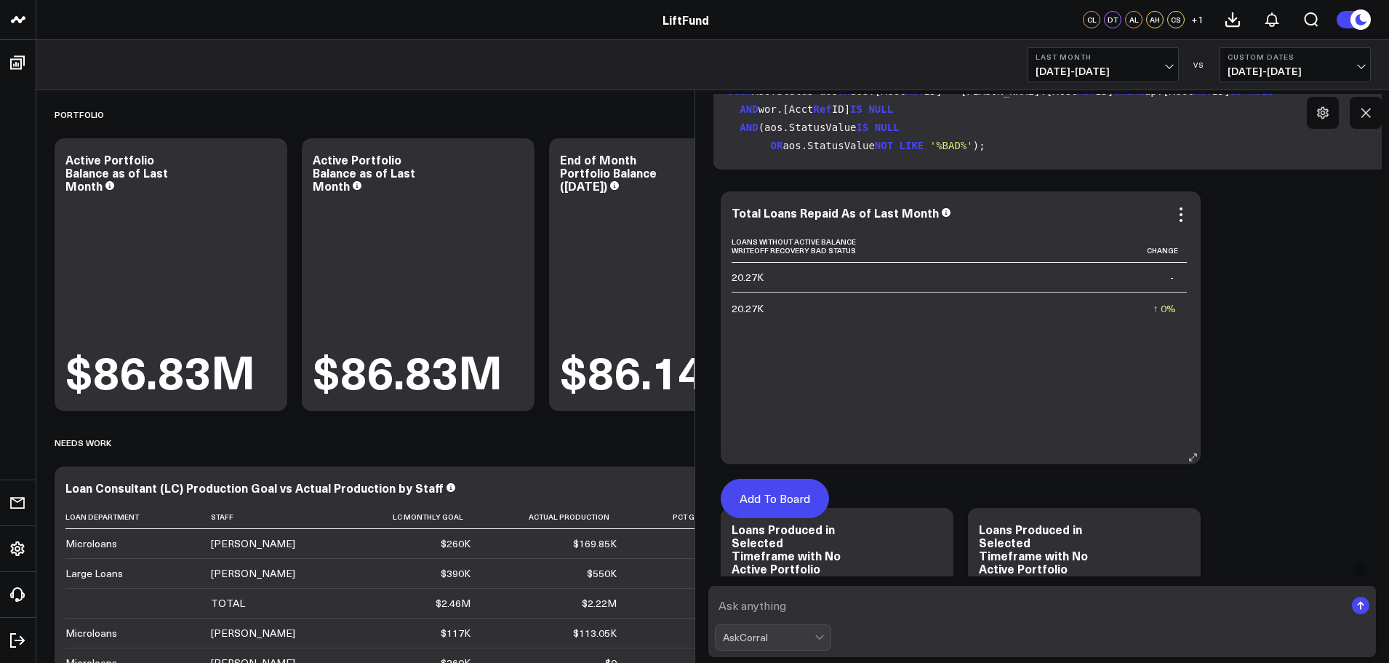
click at [776, 488] on button "Add To Board" at bounding box center [775, 498] width 108 height 39
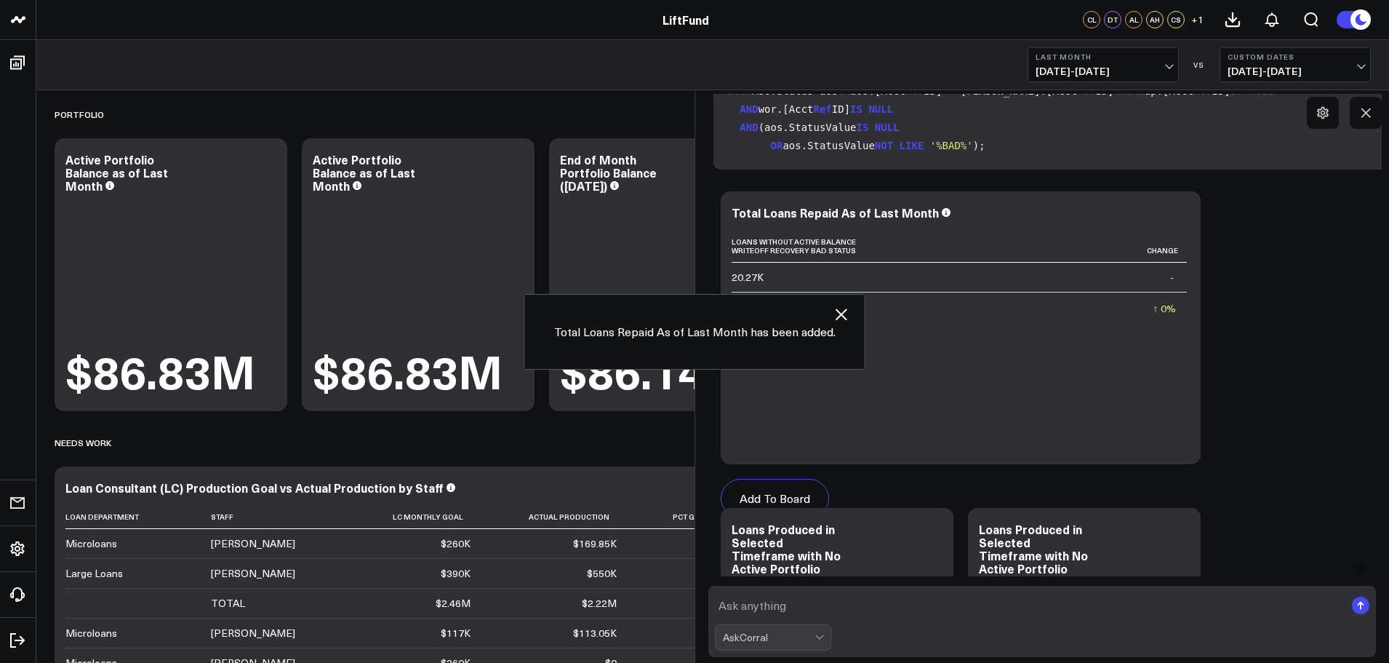
scroll to position [458, 0]
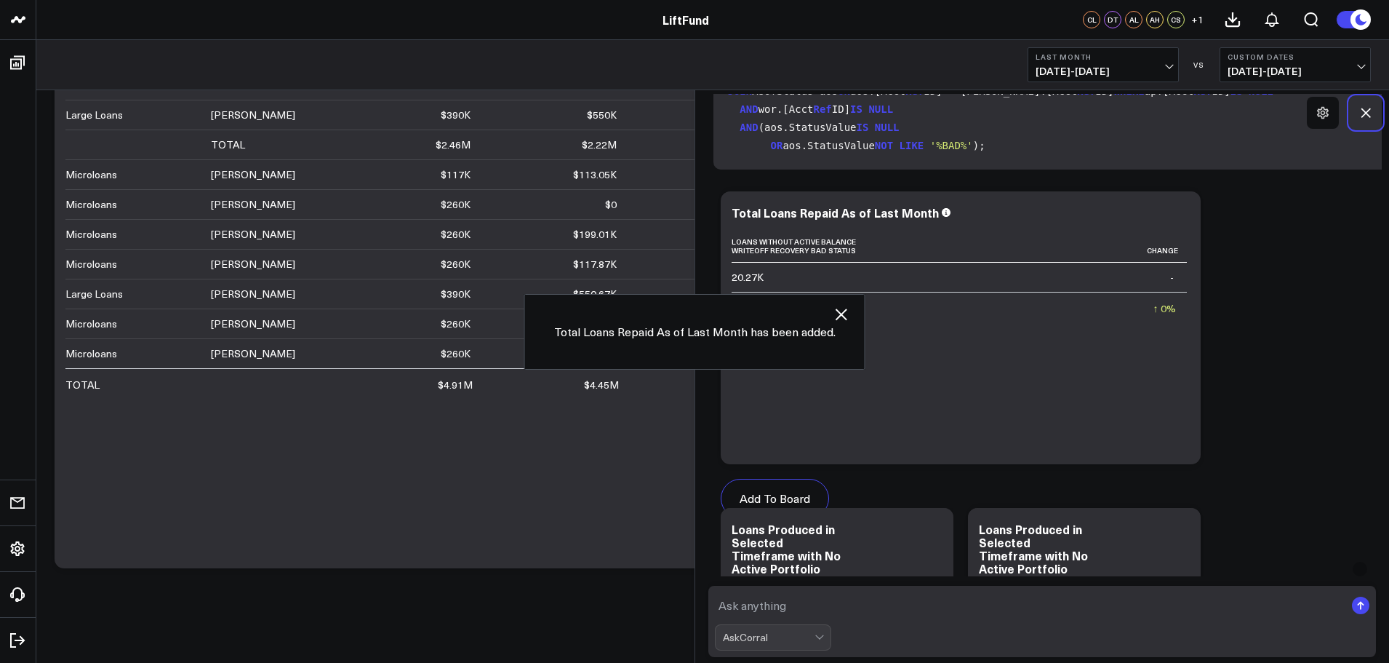
click at [1371, 111] on icon at bounding box center [1365, 112] width 15 height 15
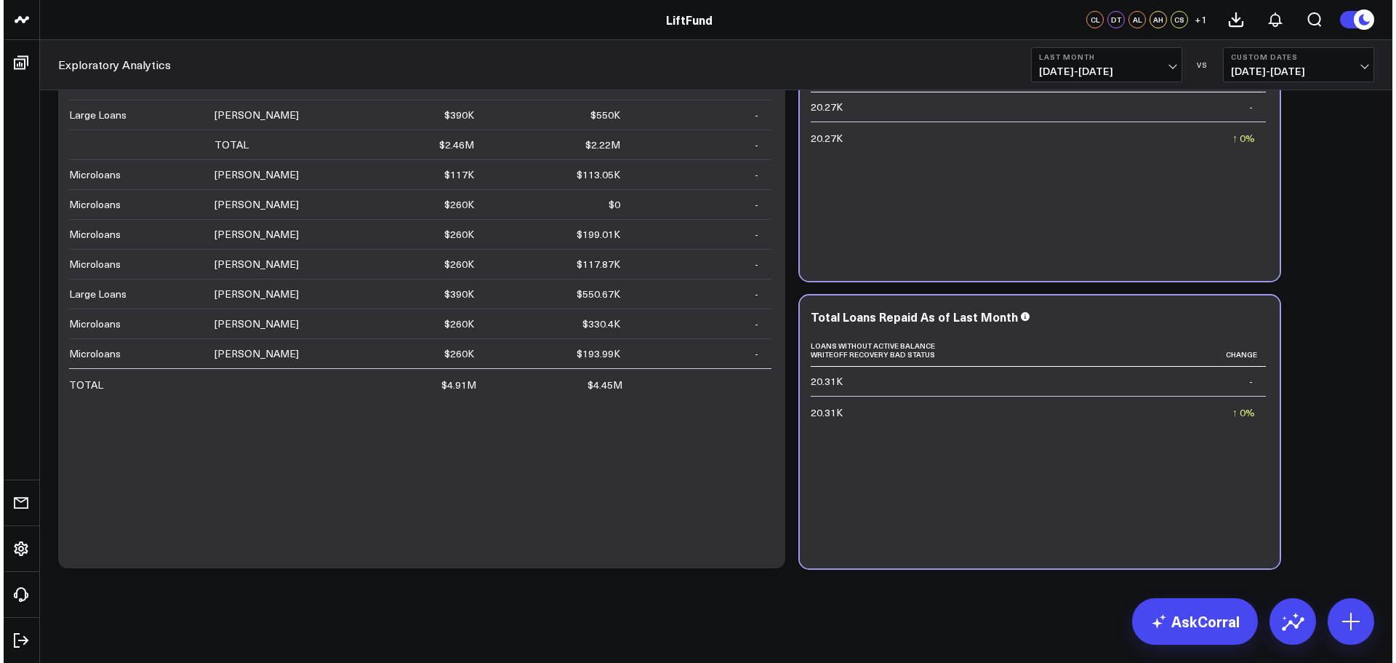
scroll to position [240, 0]
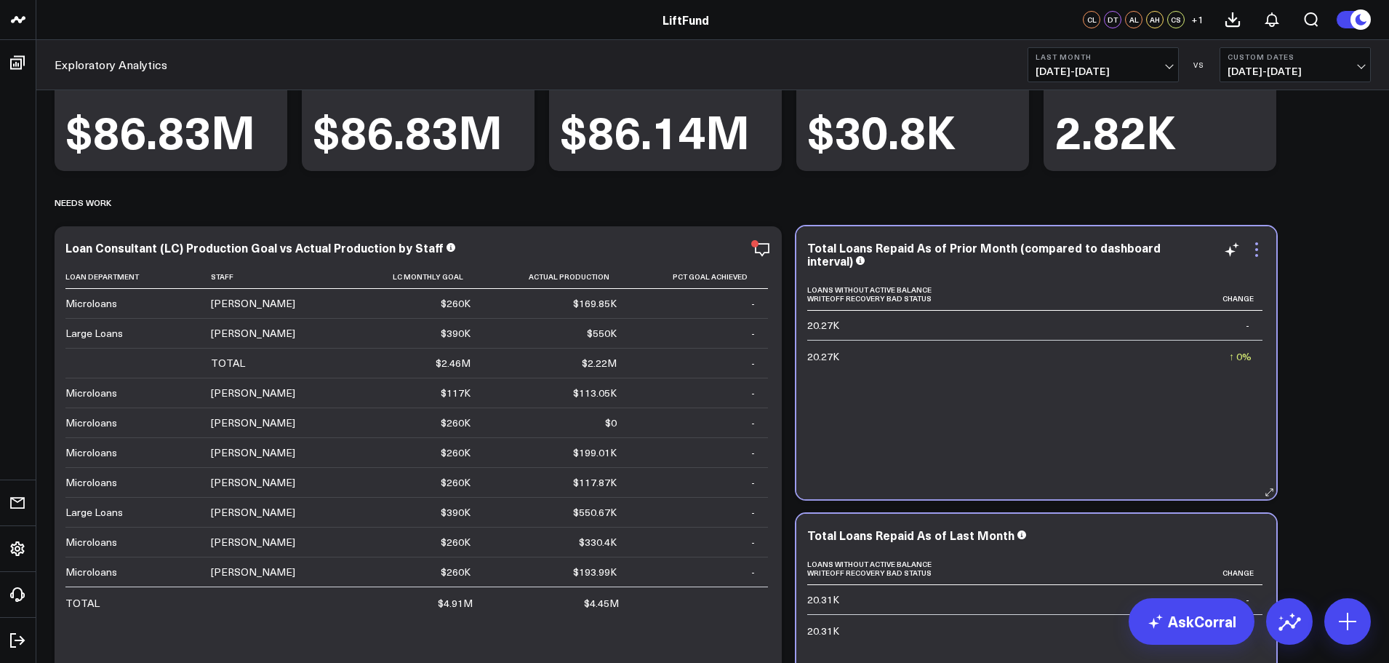
click at [1258, 247] on icon at bounding box center [1256, 249] width 17 height 17
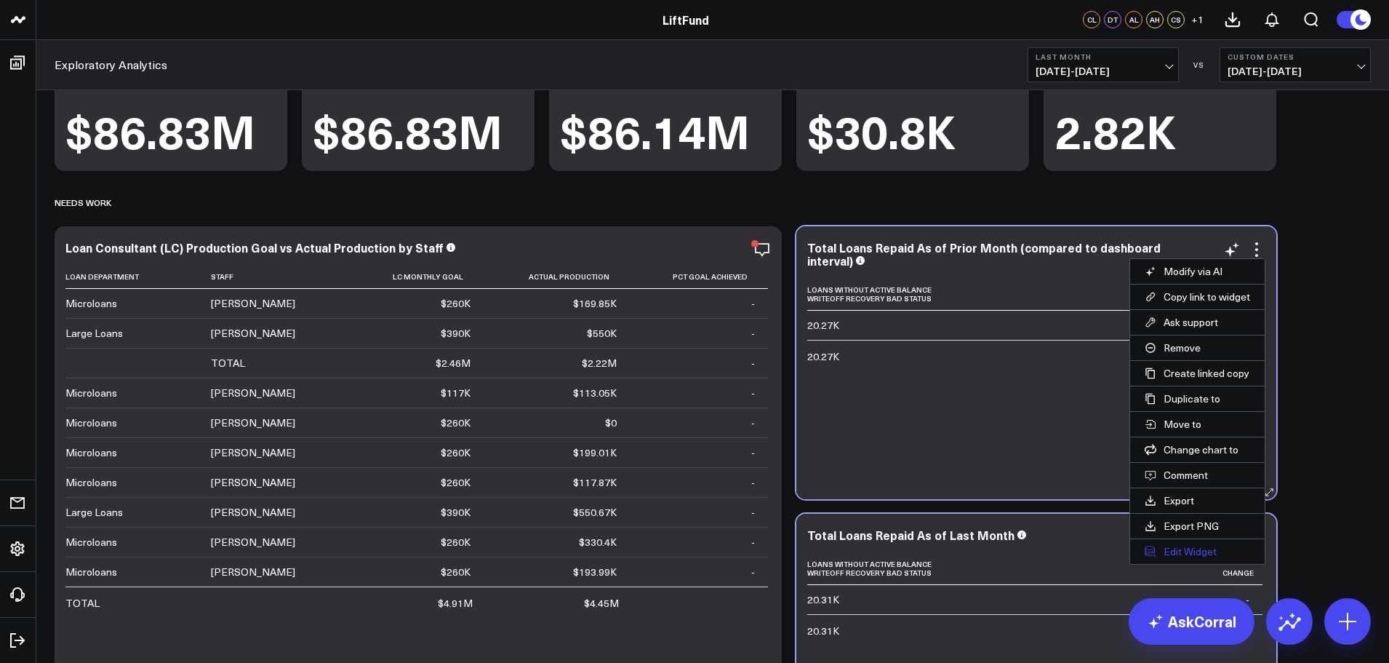
click at [1185, 546] on button "Edit Widget" at bounding box center [1197, 551] width 135 height 25
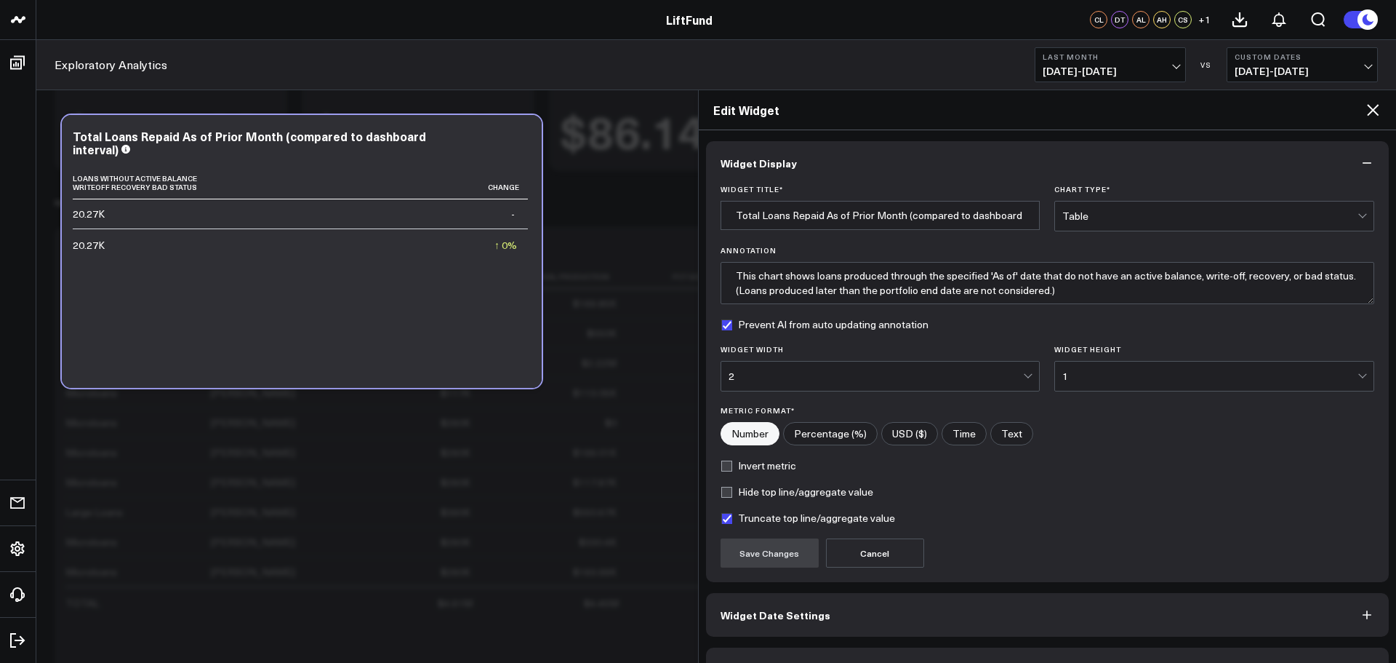
click at [1110, 217] on div "Table" at bounding box center [1209, 216] width 295 height 12
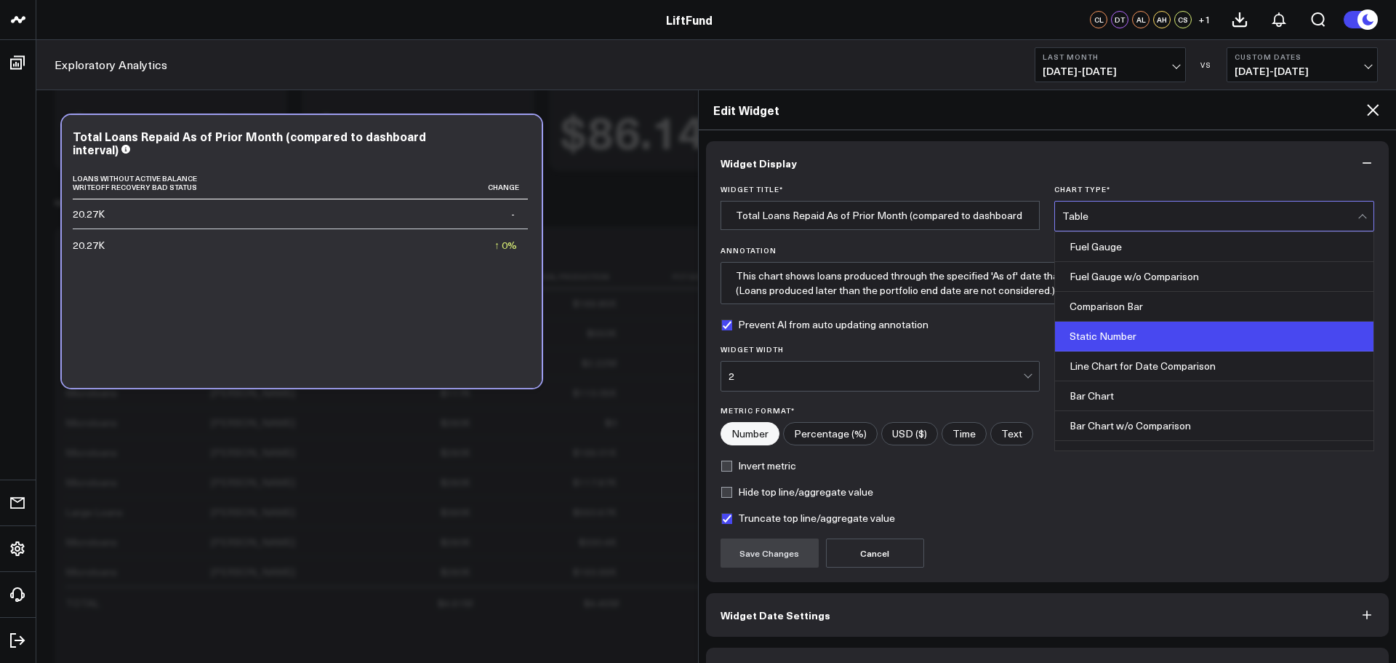
click at [1124, 334] on div "Static Number" at bounding box center [1214, 336] width 319 height 30
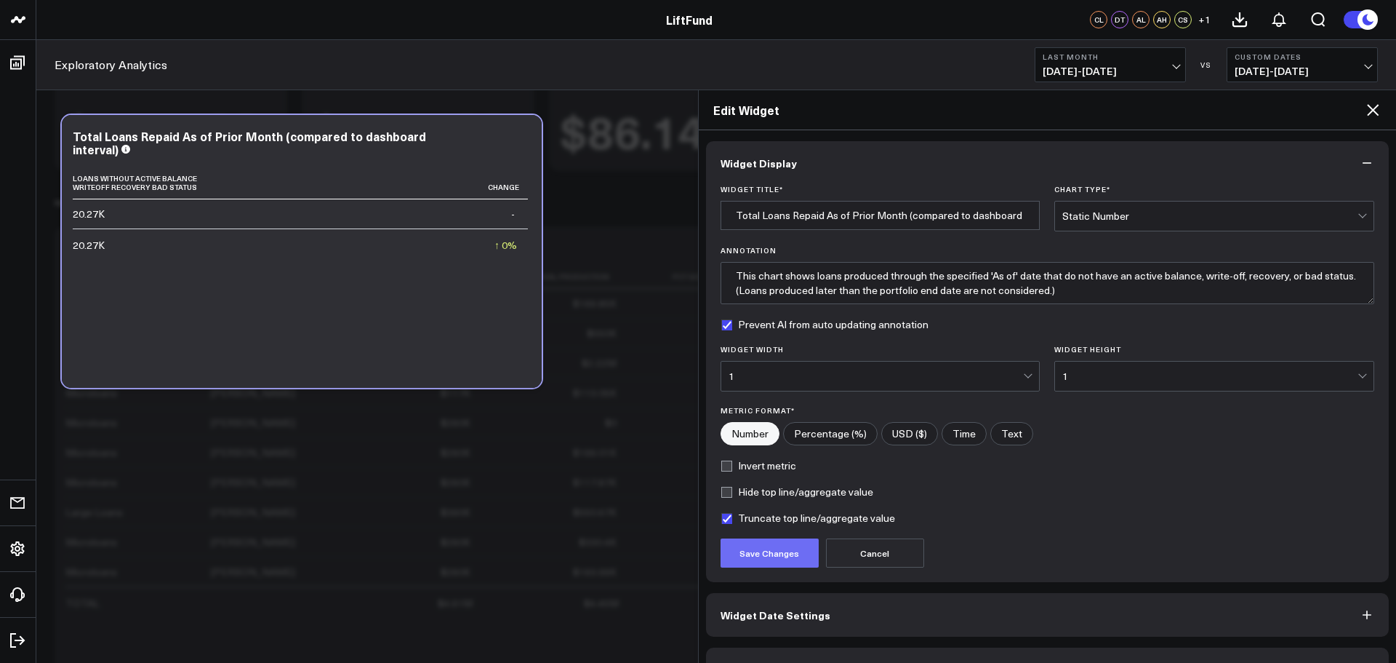
click at [784, 553] on button "Save Changes" at bounding box center [770, 552] width 98 height 29
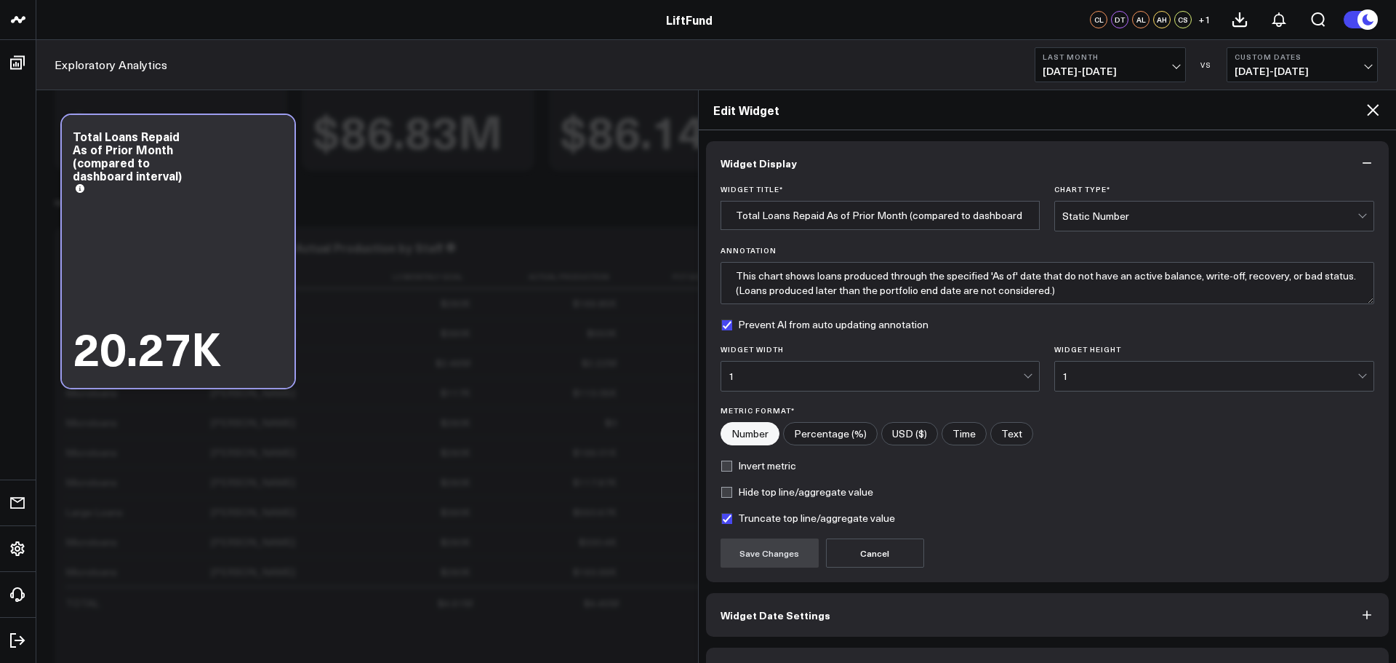
click at [1377, 113] on icon at bounding box center [1373, 110] width 12 height 12
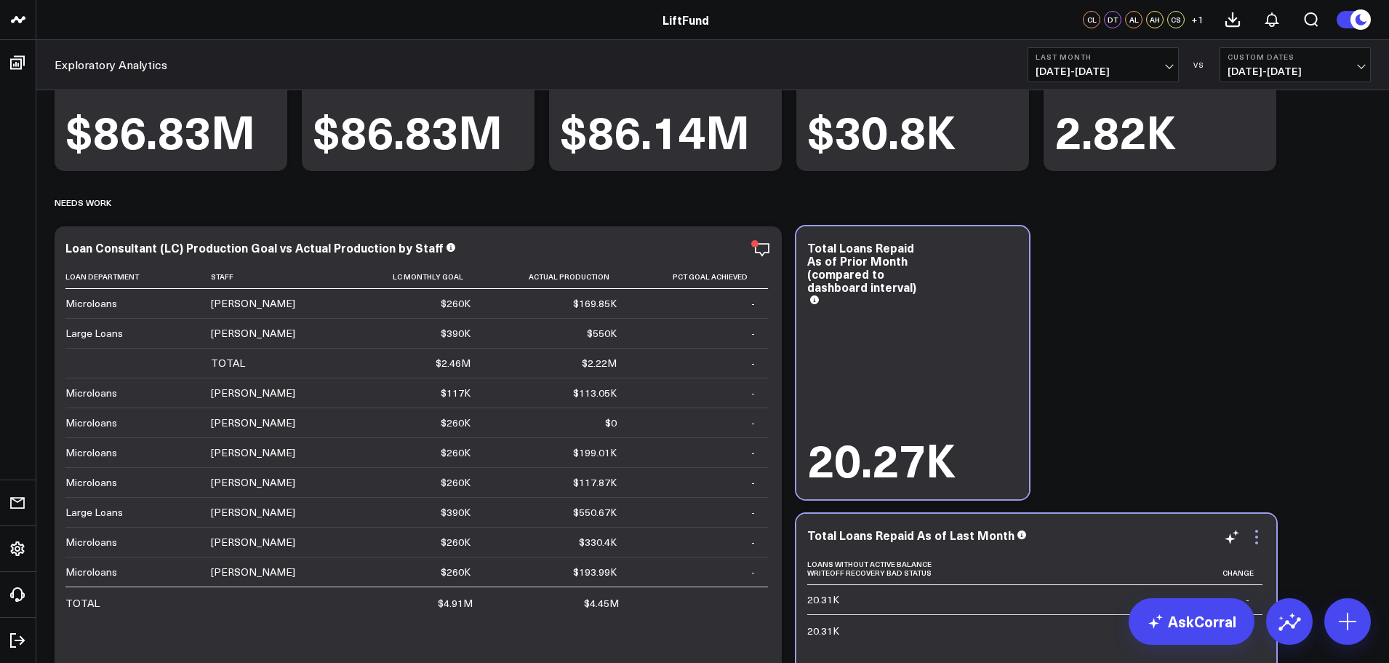
click at [1260, 543] on icon at bounding box center [1256, 536] width 17 height 17
click at [1255, 542] on icon at bounding box center [1256, 536] width 17 height 17
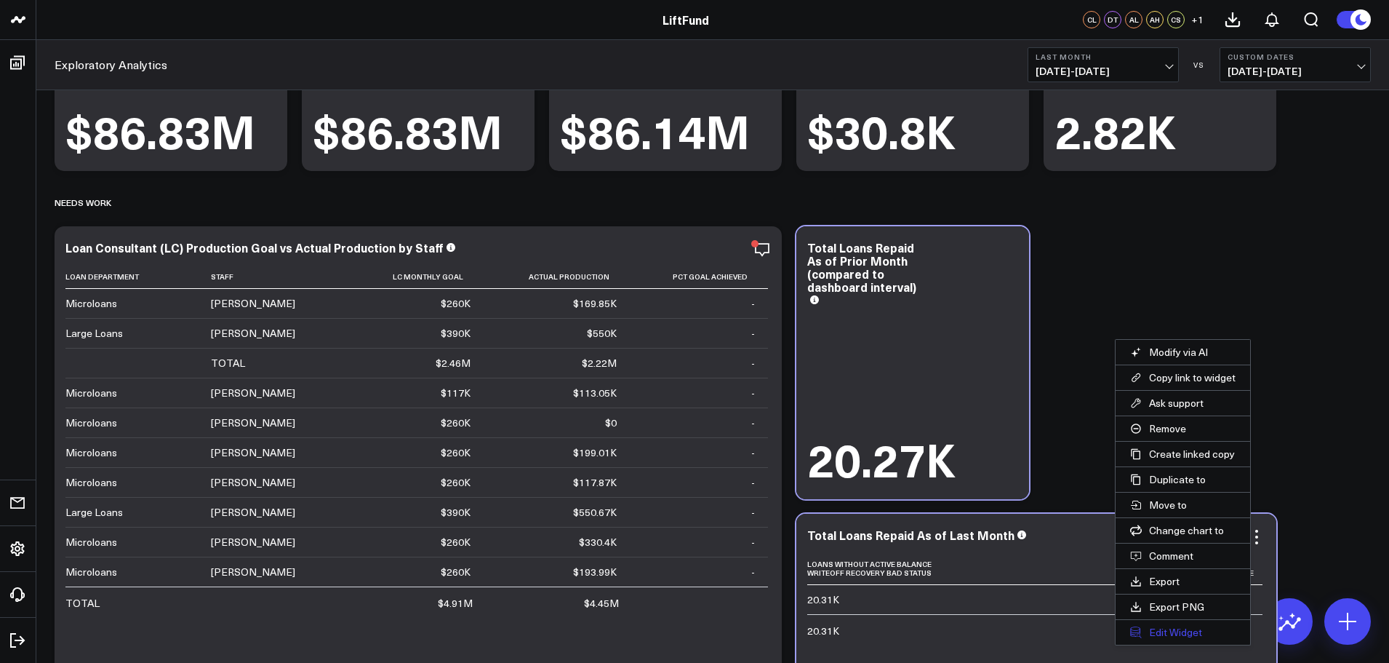
click at [1172, 636] on button "Edit Widget" at bounding box center [1183, 632] width 135 height 25
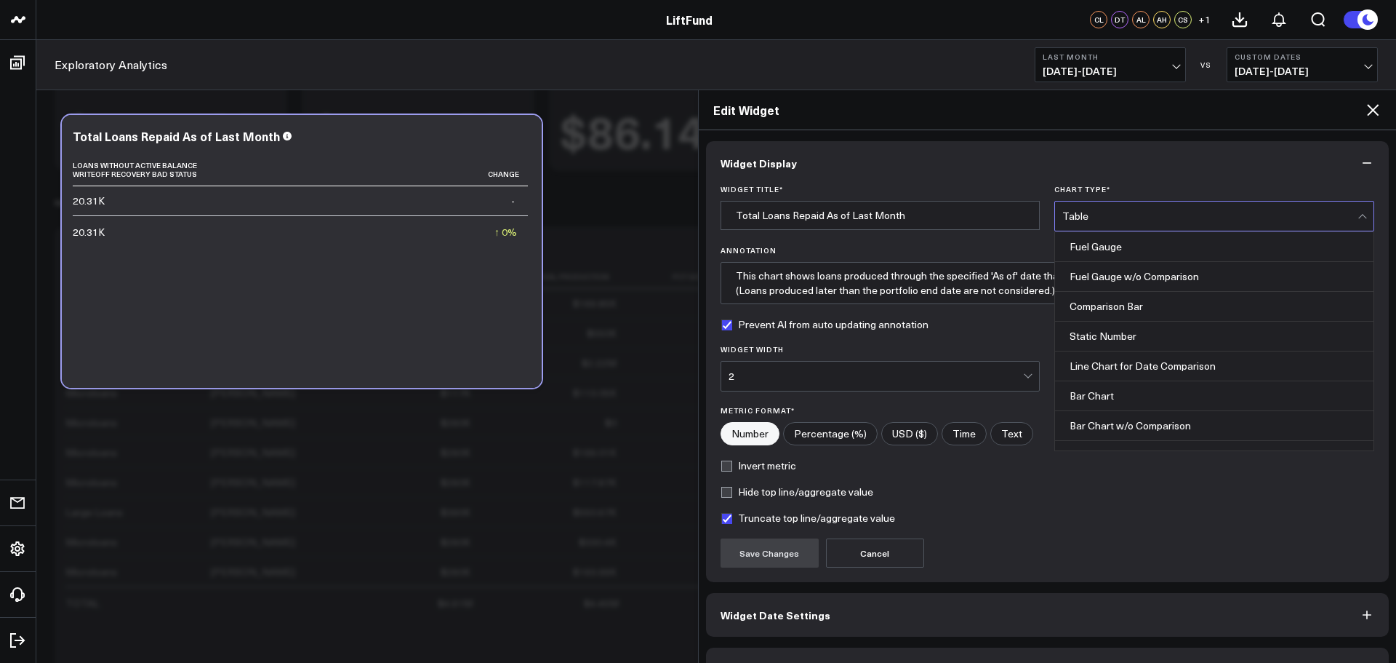
click at [1258, 214] on div "Table" at bounding box center [1209, 216] width 295 height 12
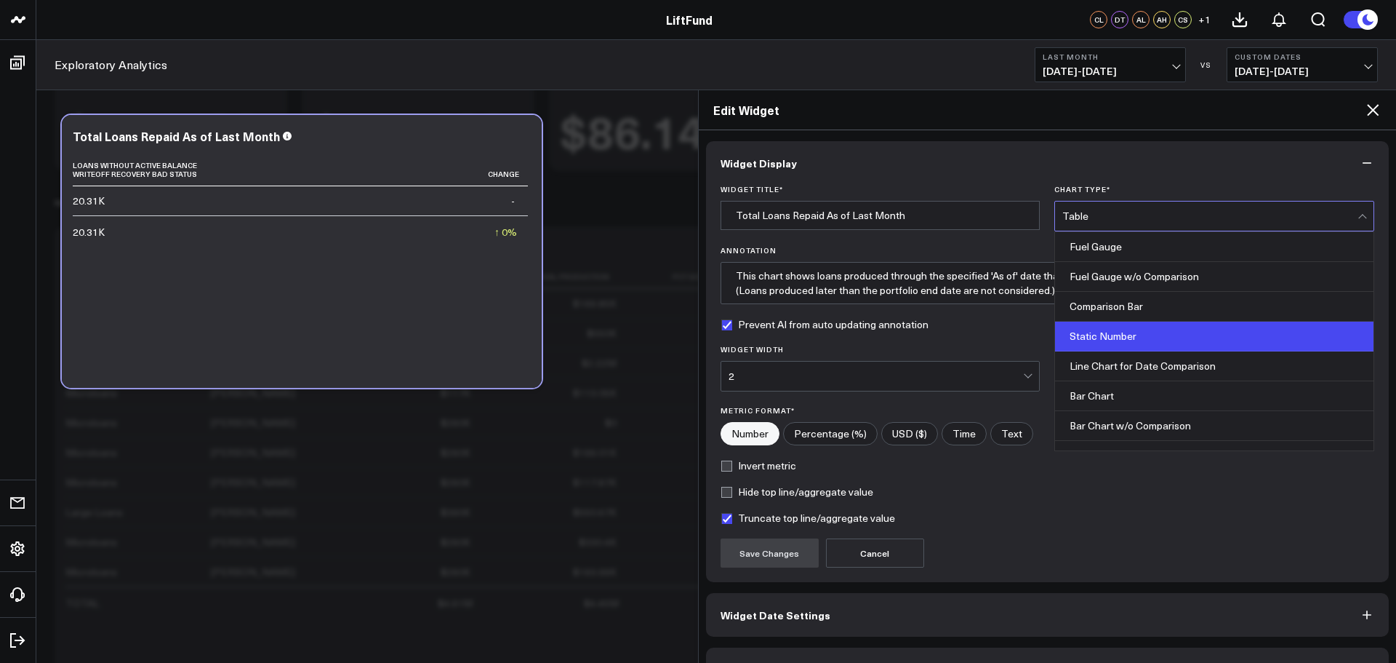
click at [1147, 329] on div "Static Number" at bounding box center [1214, 336] width 319 height 30
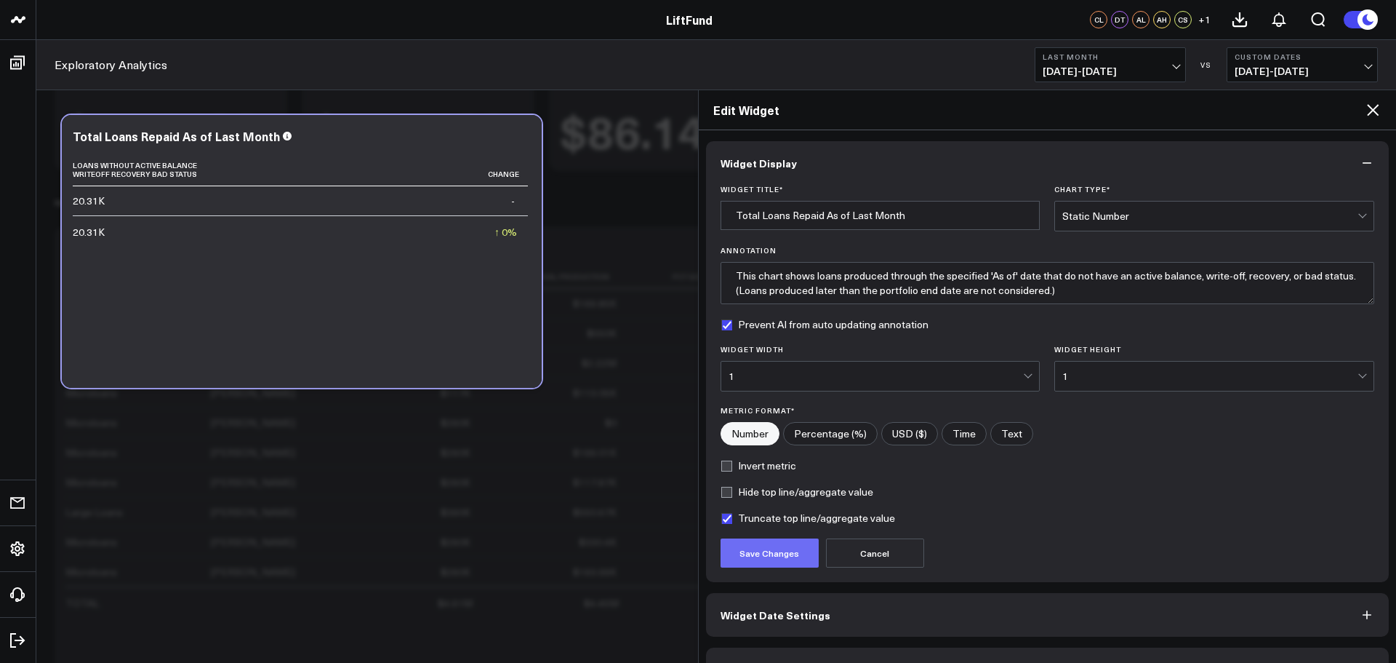
click at [766, 564] on button "Save Changes" at bounding box center [770, 552] width 98 height 29
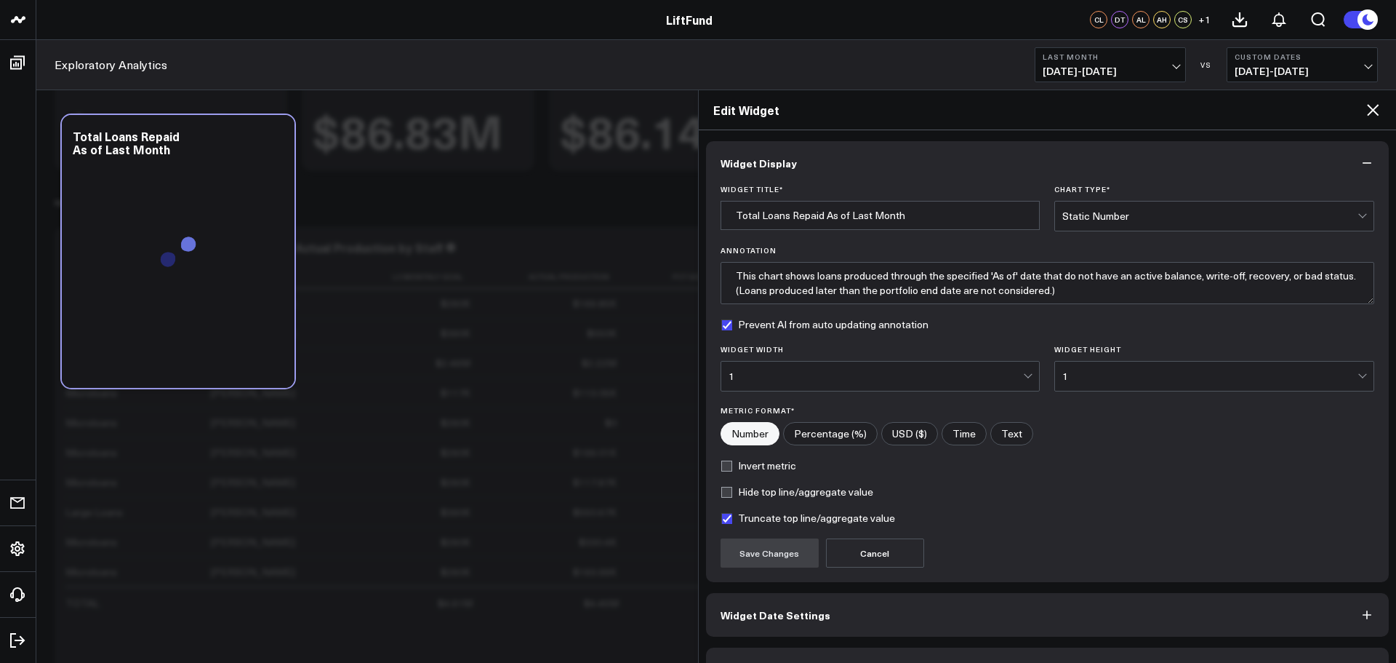
click at [1377, 103] on icon at bounding box center [1372, 109] width 17 height 17
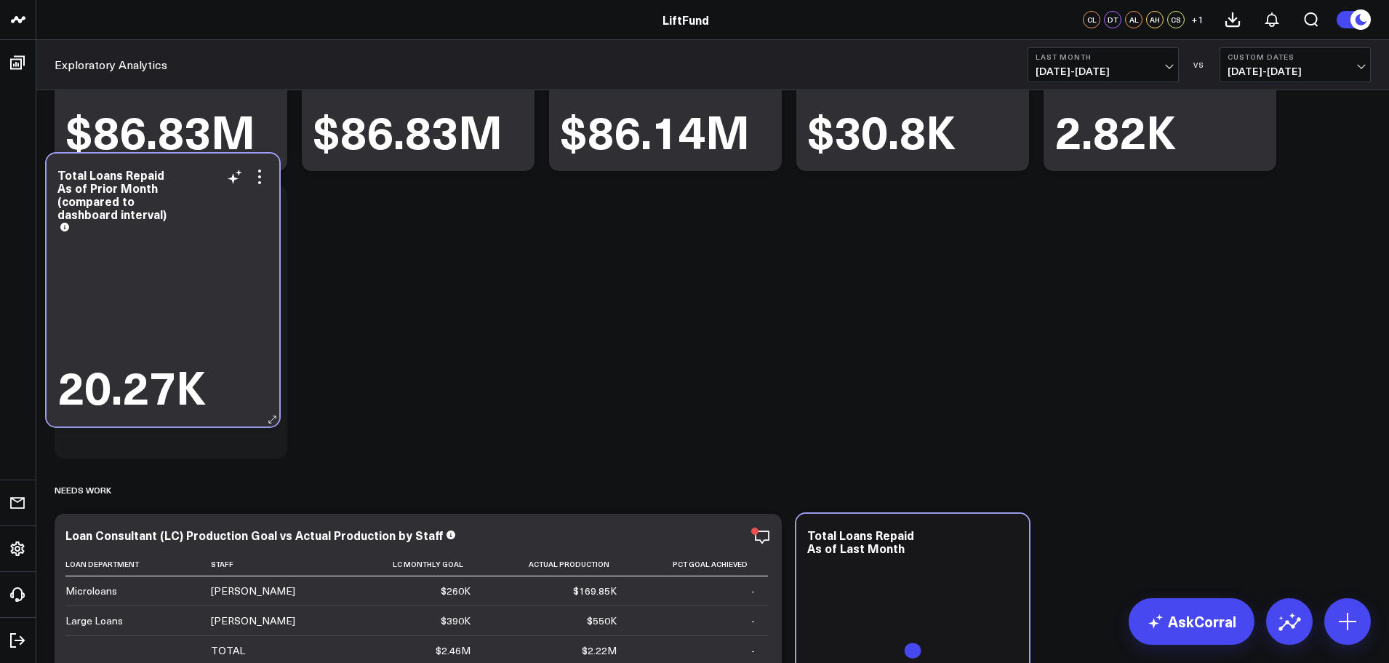
drag, startPoint x: 948, startPoint y: 395, endPoint x: 209, endPoint y: 332, distance: 741.6
click at [203, 329] on div "20.27K" at bounding box center [162, 322] width 211 height 177
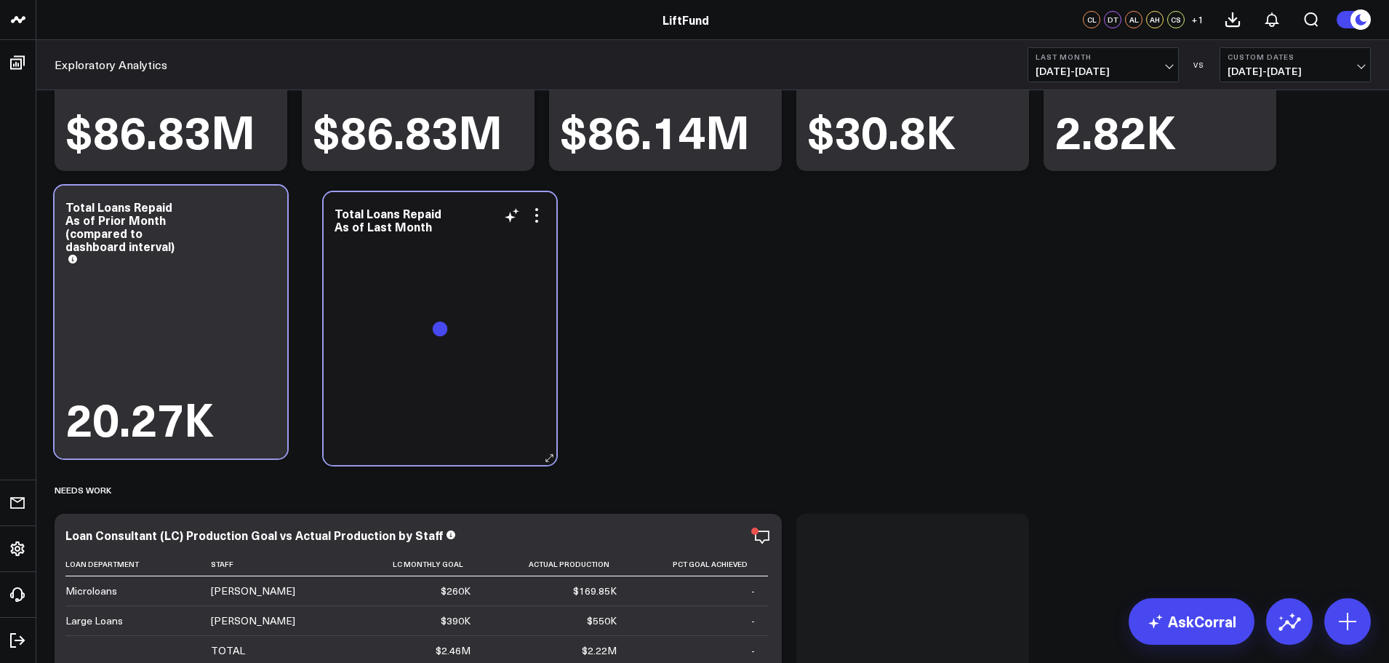
drag, startPoint x: 592, startPoint y: 452, endPoint x: 419, endPoint y: 263, distance: 256.3
click at [419, 262] on div at bounding box center [440, 343] width 211 height 214
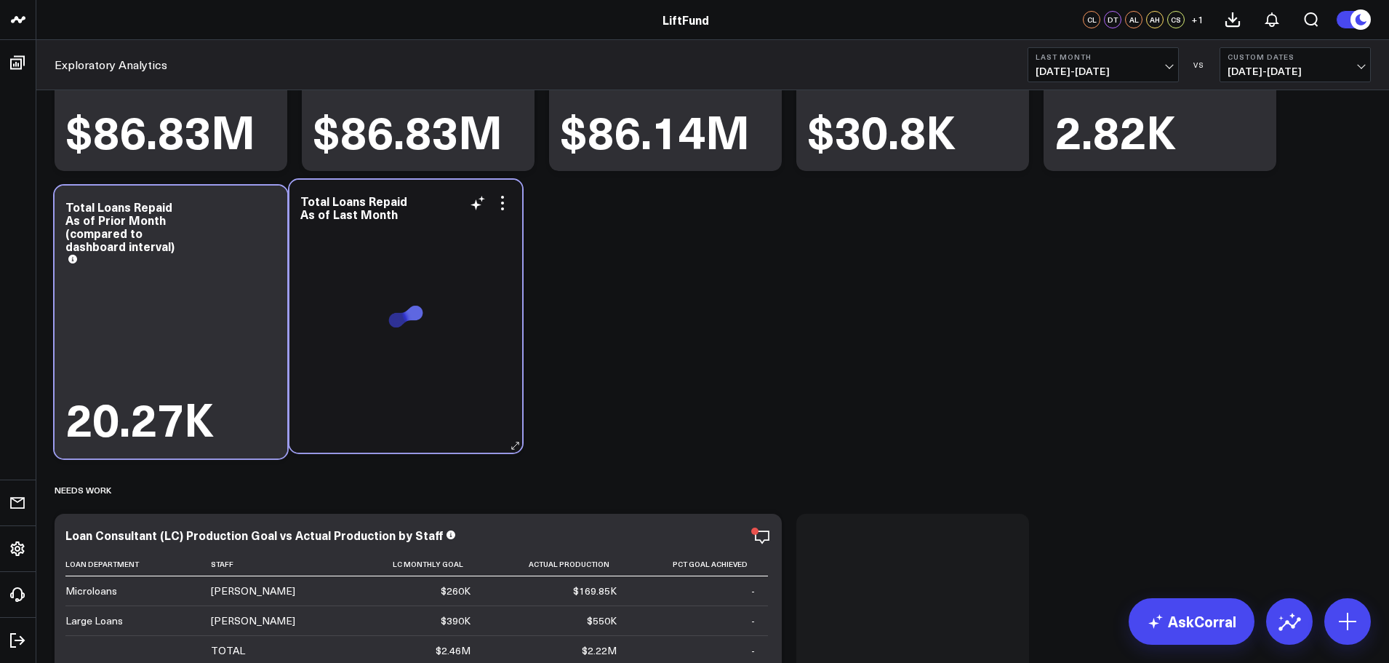
drag, startPoint x: 899, startPoint y: 547, endPoint x: 413, endPoint y: 228, distance: 581.3
click at [413, 228] on div at bounding box center [405, 331] width 211 height 214
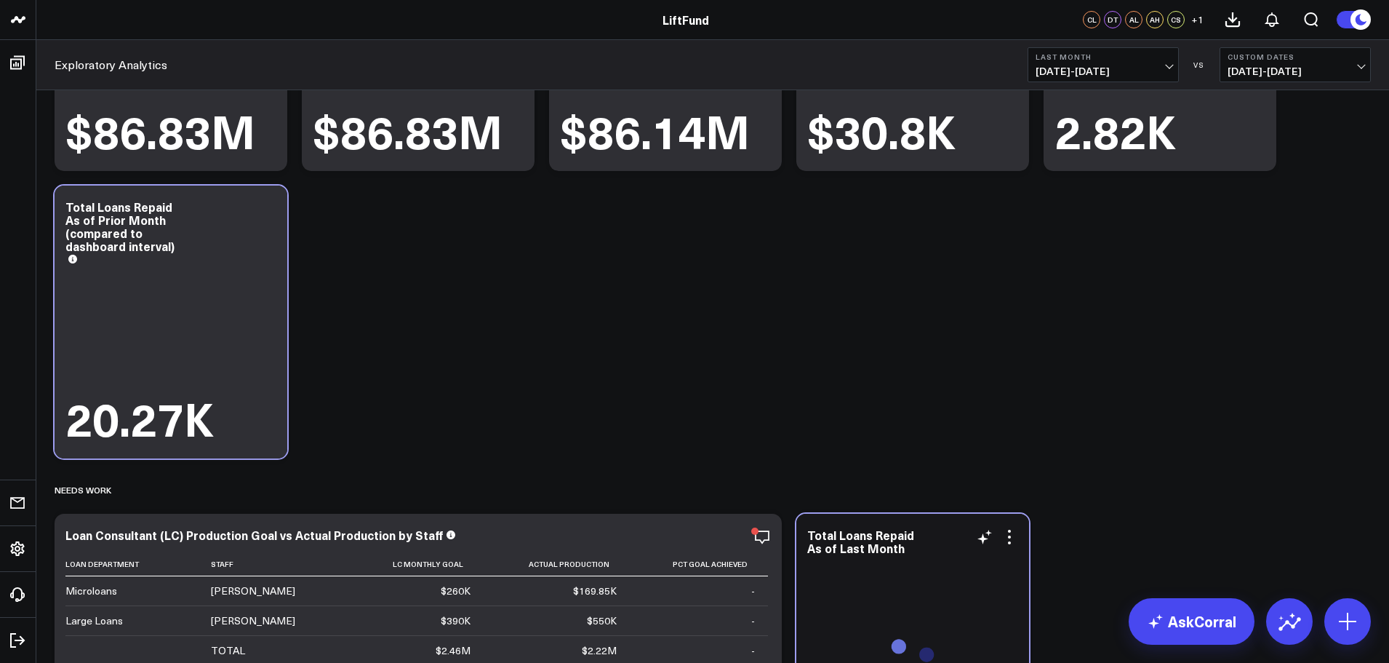
drag, startPoint x: 813, startPoint y: 539, endPoint x: 921, endPoint y: 612, distance: 130.3
click at [732, 345] on div "Portfolio Modify via AI Copy link to widget Ask support Remove Create linked co…" at bounding box center [712, 465] width 1331 height 1230
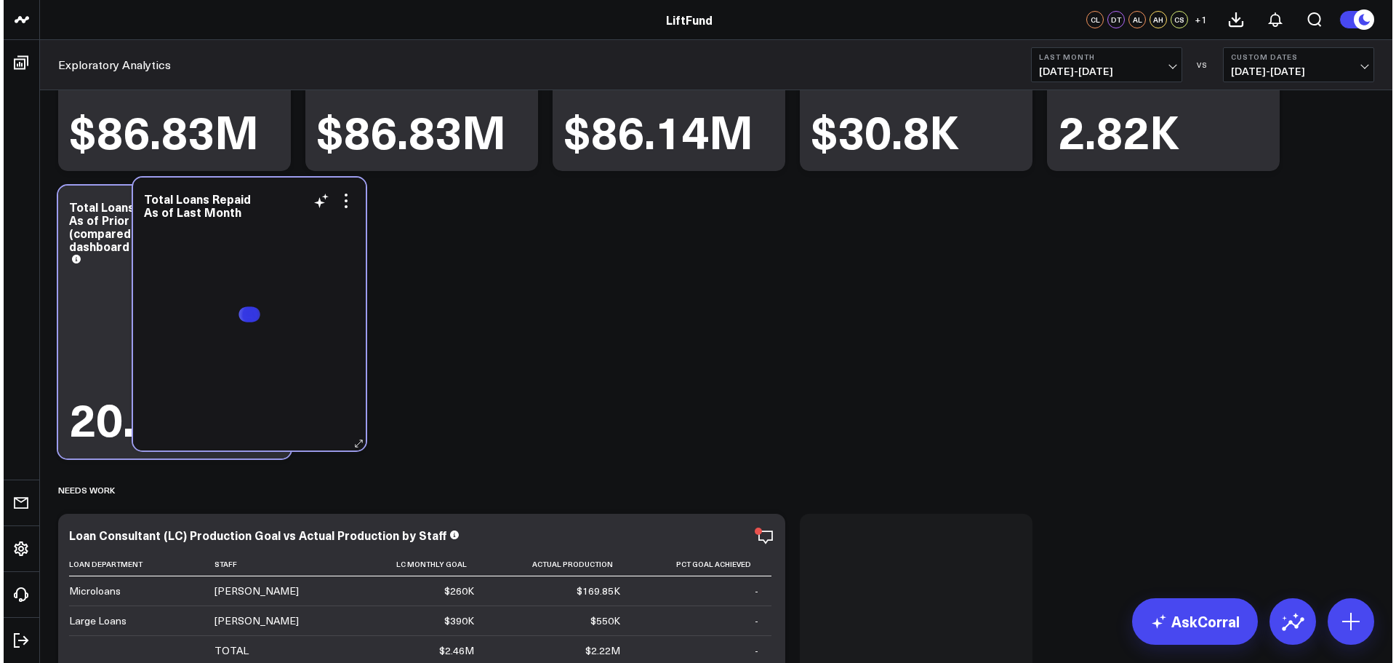
scroll to position [262, 0]
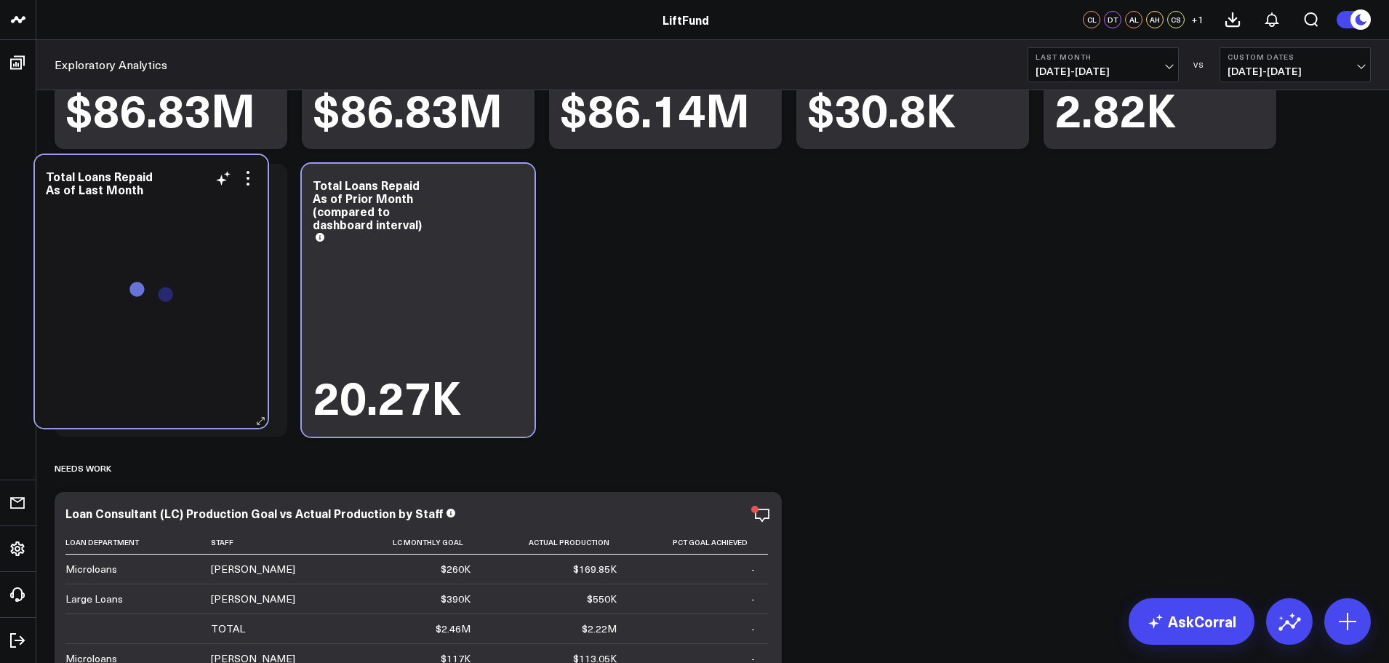
drag, startPoint x: 929, startPoint y: 630, endPoint x: 229, endPoint y: 316, distance: 766.6
click at [228, 316] on div at bounding box center [151, 306] width 211 height 214
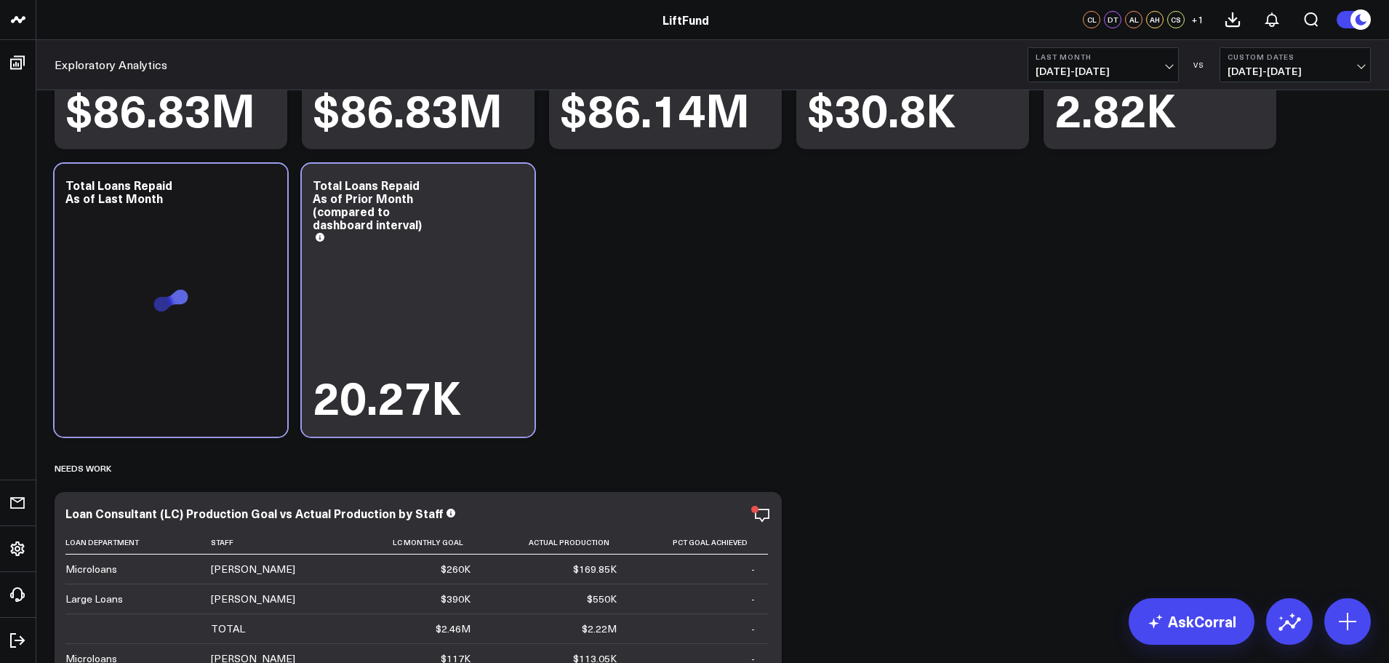
click at [1166, 66] on span "09/01/25 - 09/30/25" at bounding box center [1103, 71] width 135 height 12
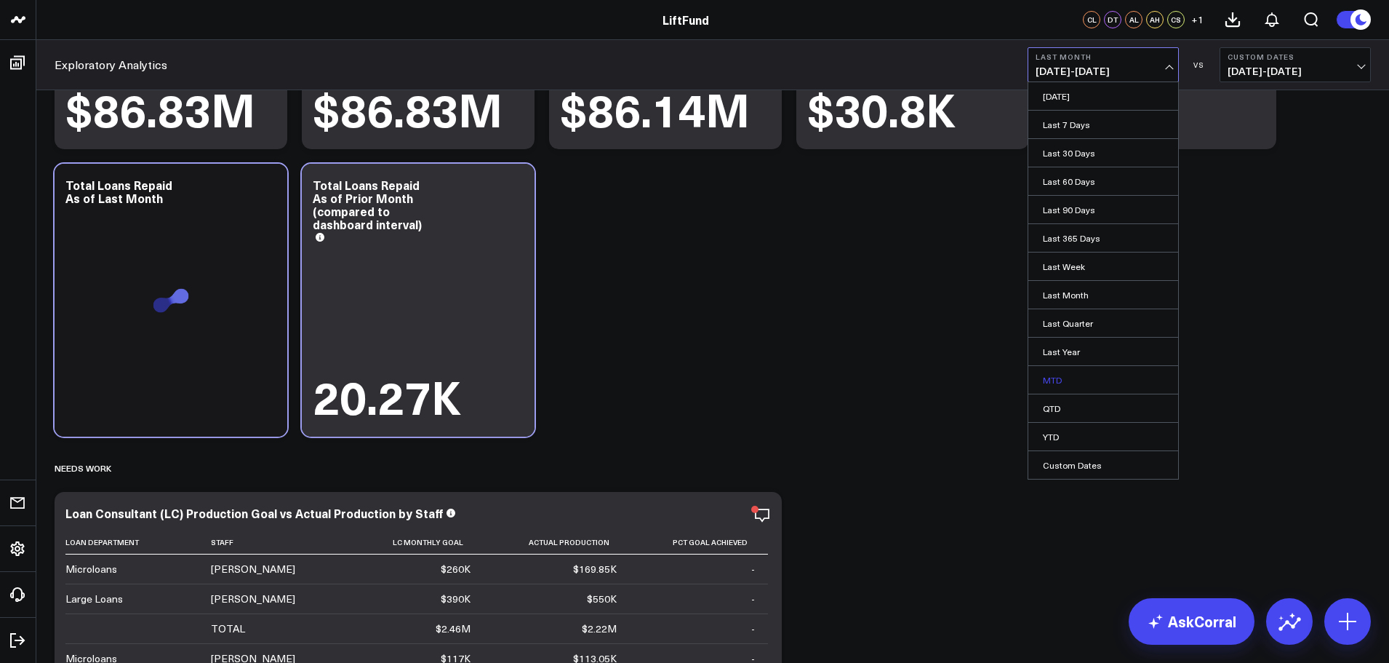
click at [1068, 378] on link "MTD" at bounding box center [1103, 380] width 150 height 28
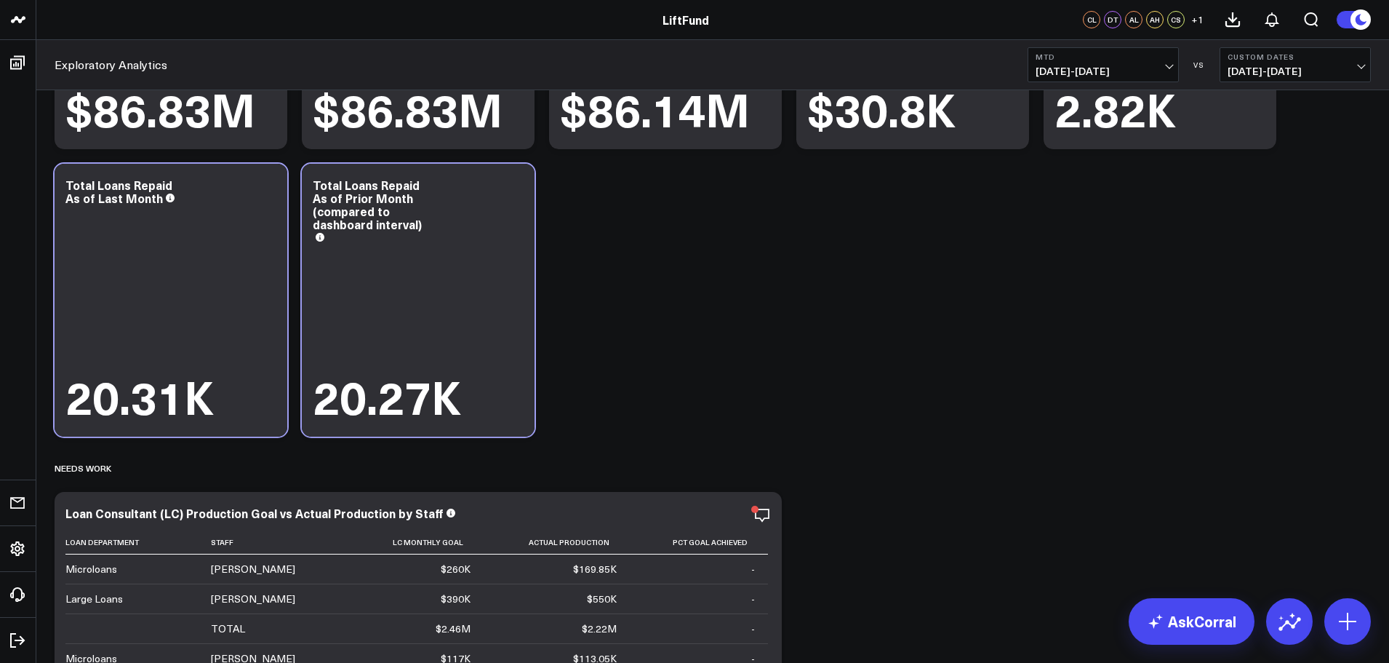
click at [1169, 60] on b "MTD" at bounding box center [1103, 56] width 135 height 9
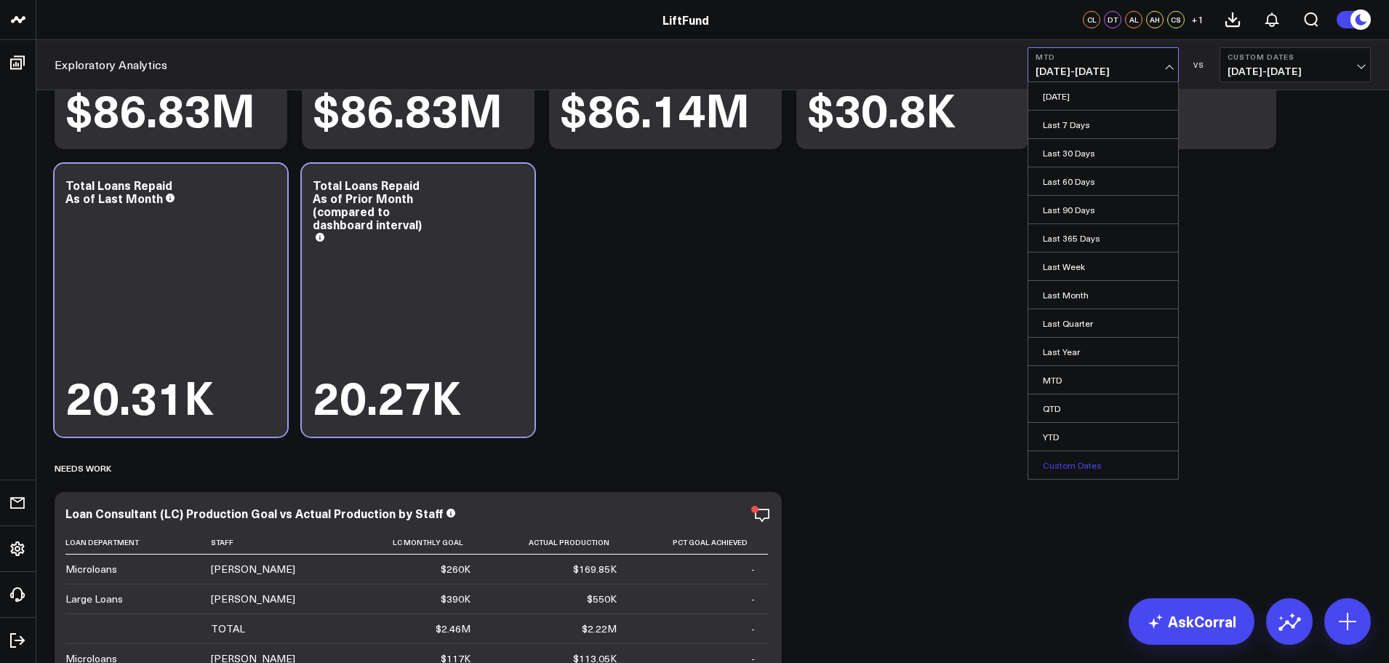
click at [1066, 468] on link "Custom Dates" at bounding box center [1103, 465] width 150 height 28
select select "9"
select select "2025"
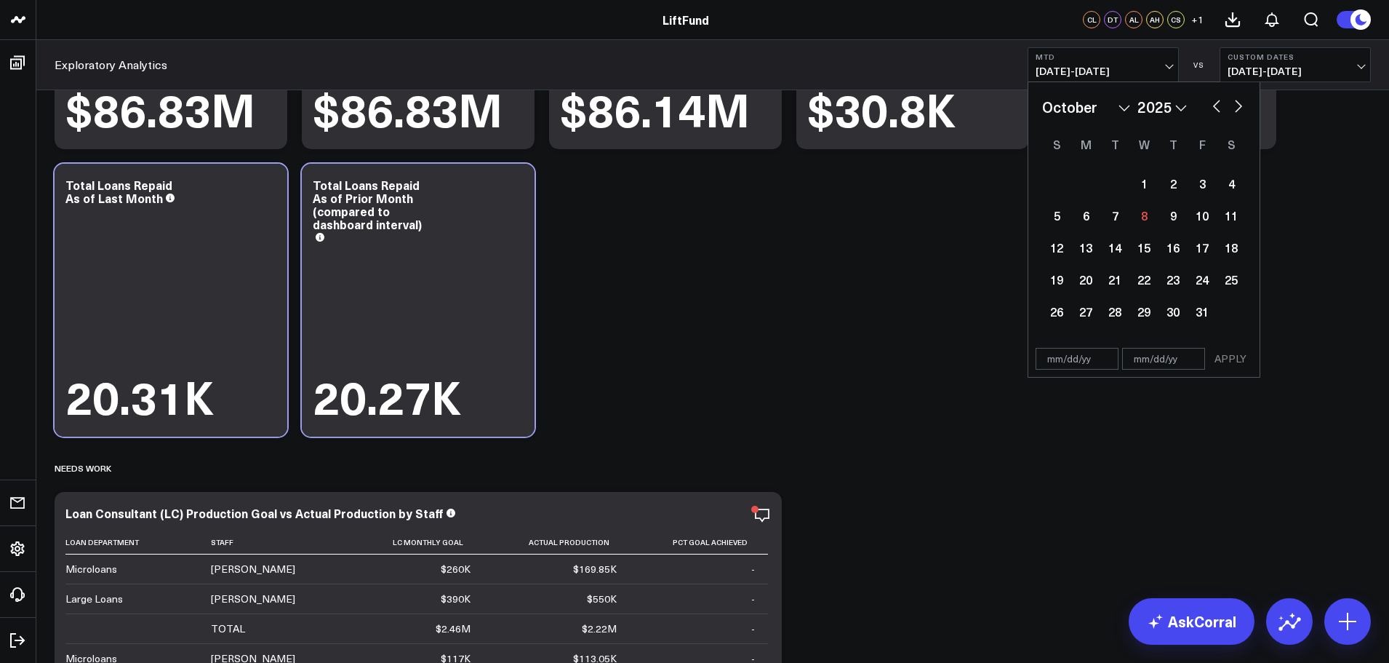
click at [1120, 111] on select "January February March April May June July August September October November De…" at bounding box center [1086, 107] width 88 height 22
select select "5"
select select "2025"
click at [1055, 186] on div "1" at bounding box center [1056, 183] width 29 height 29
type input "06/01/25"
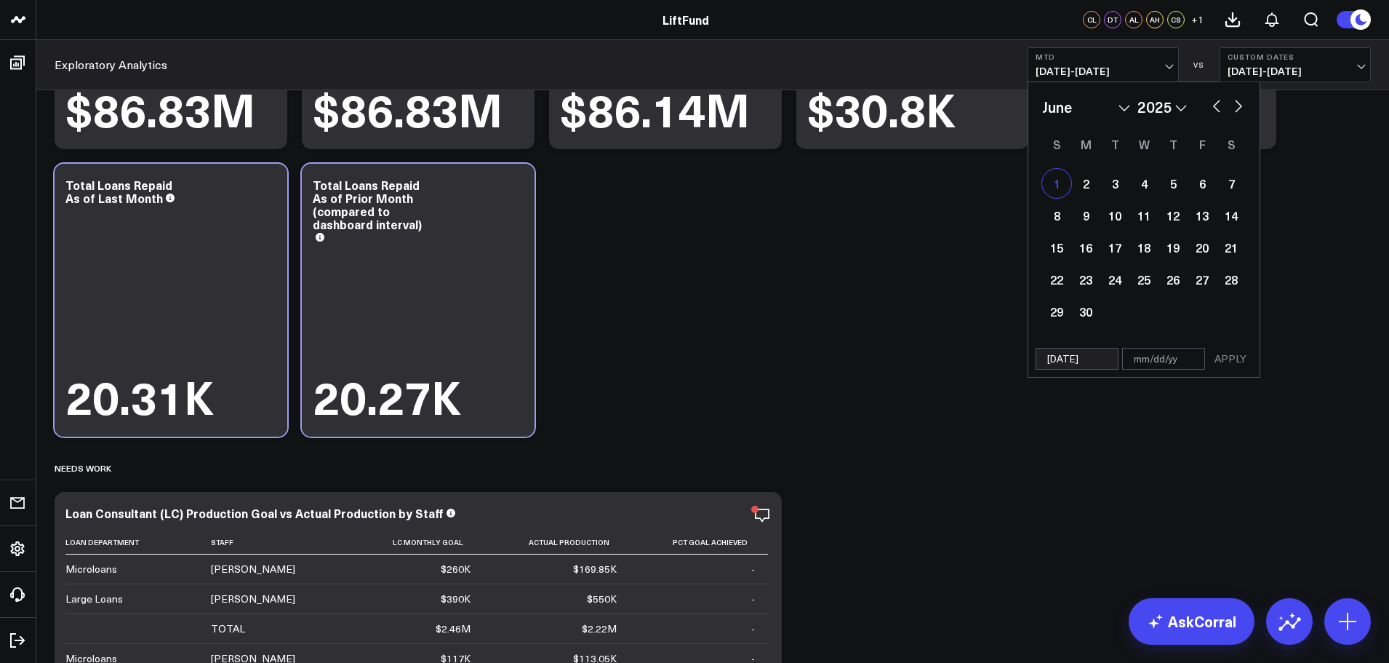
select select "5"
select select "2025"
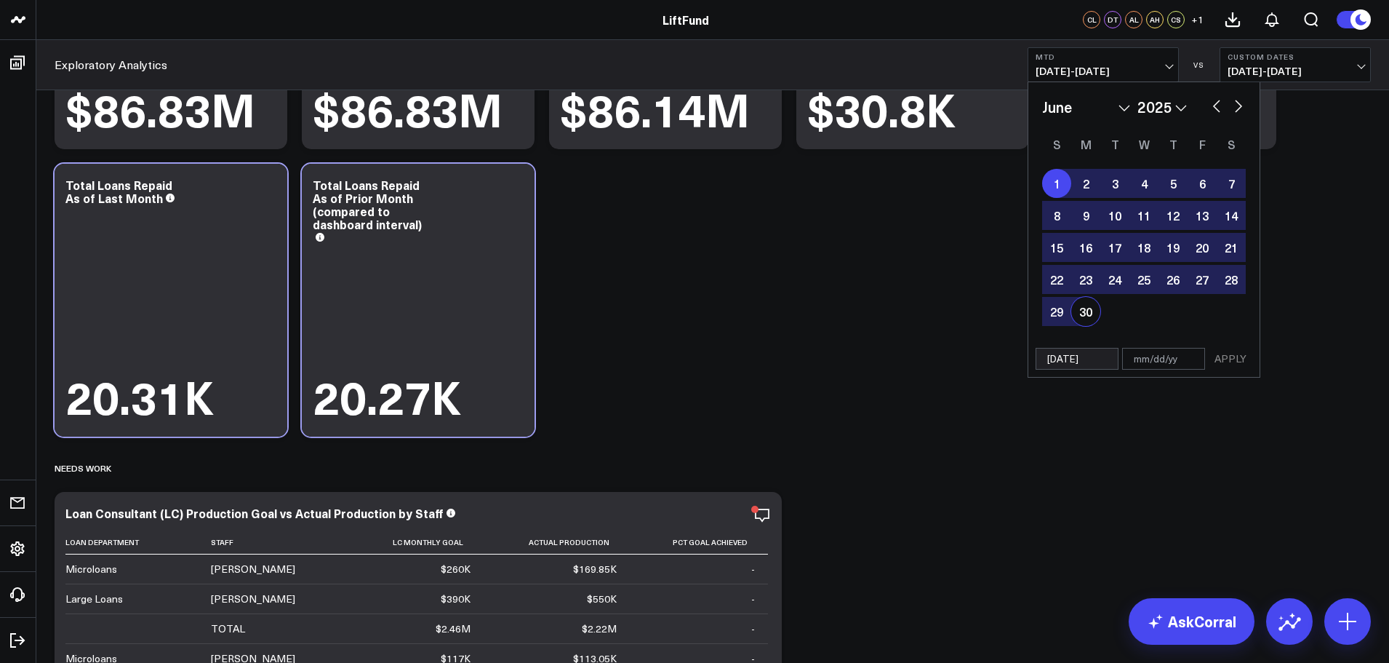
click at [1094, 311] on div "30" at bounding box center [1085, 311] width 29 height 29
type input "06/30/25"
select select "5"
select select "2025"
click at [1228, 359] on button "APPLY" at bounding box center [1231, 359] width 44 height 22
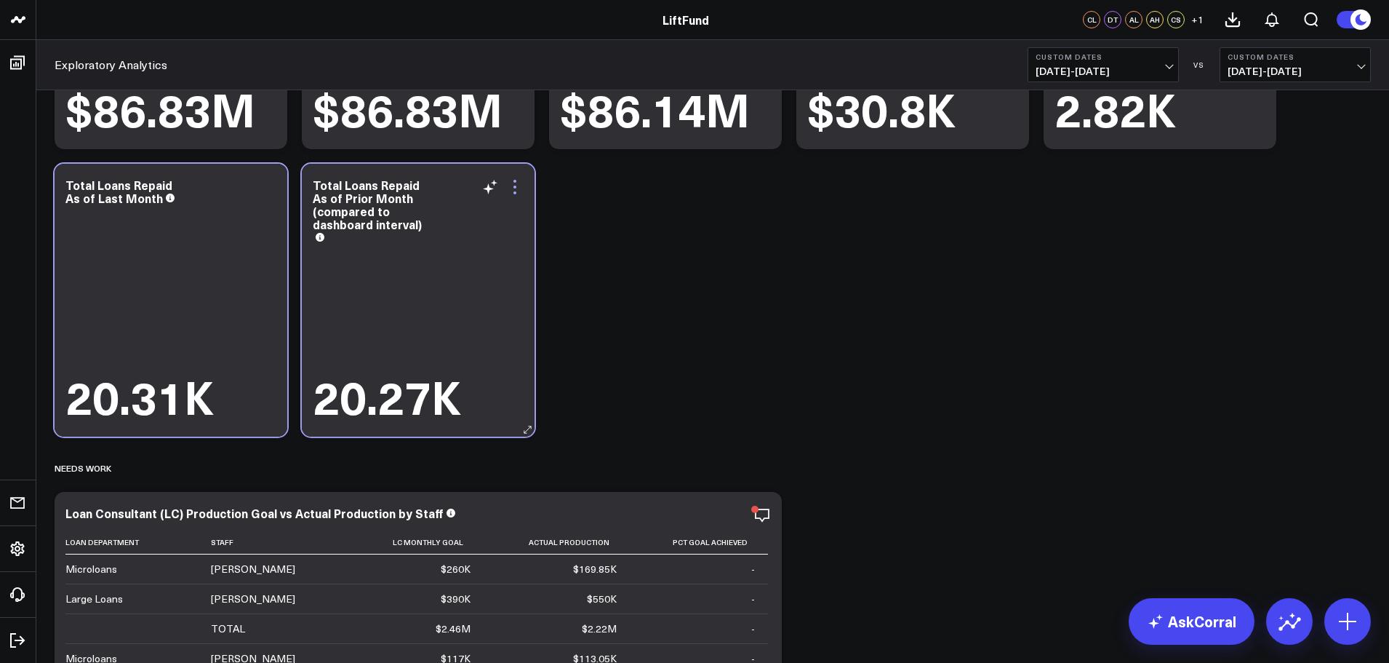
click at [517, 193] on icon at bounding box center [514, 186] width 17 height 17
click at [192, 236] on div "20.31K" at bounding box center [170, 315] width 211 height 214
click at [268, 186] on icon at bounding box center [267, 186] width 3 height 3
click at [270, 191] on icon at bounding box center [267, 186] width 17 height 17
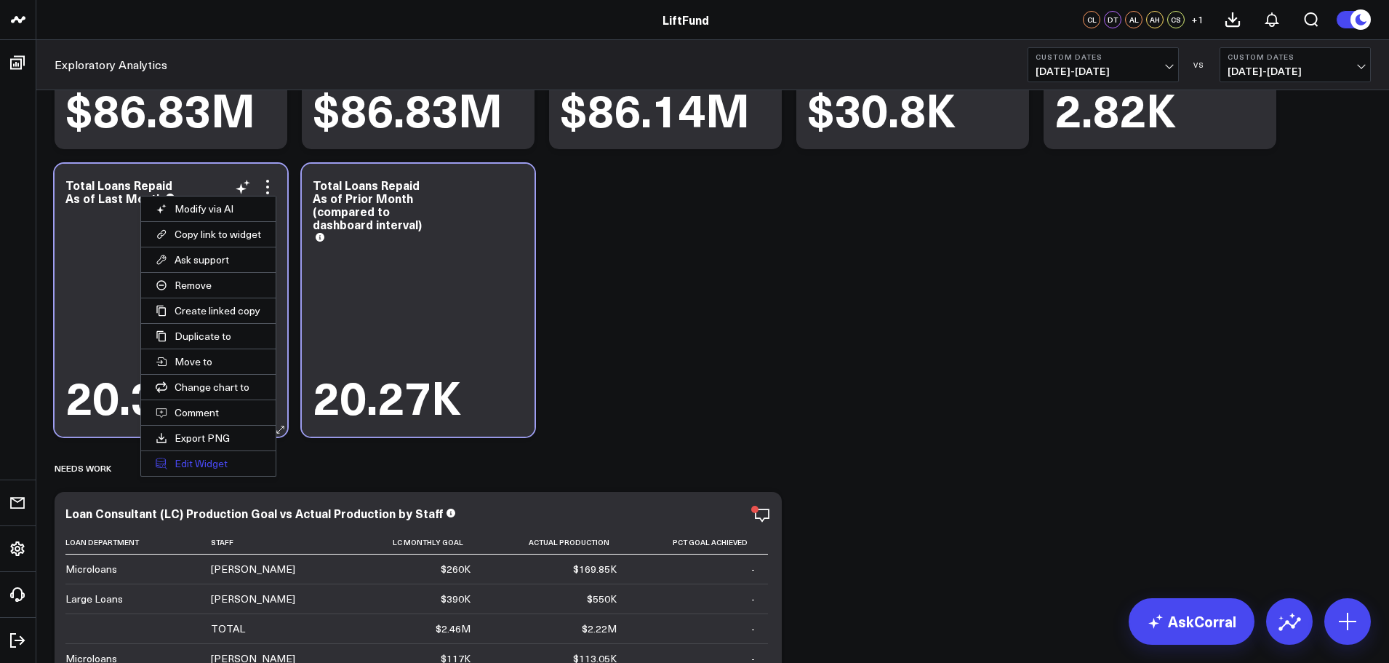
click at [212, 460] on button "Edit Widget" at bounding box center [208, 463] width 135 height 25
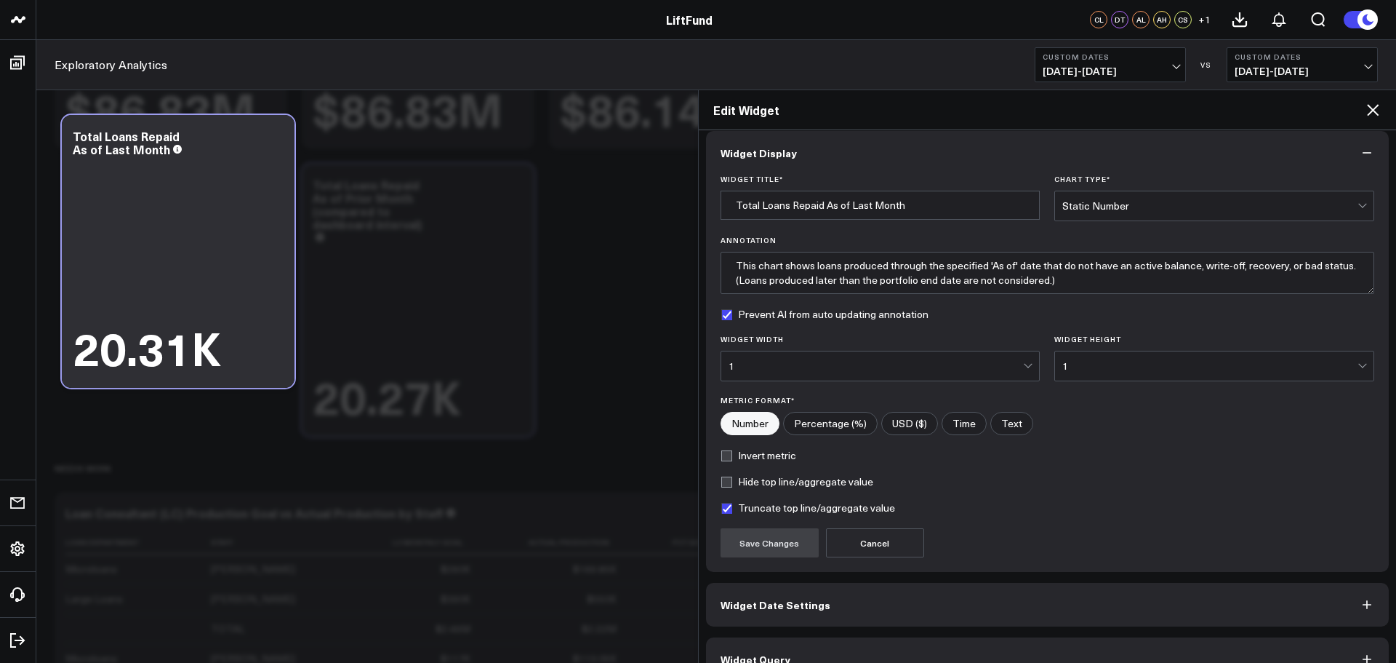
scroll to position [39, 0]
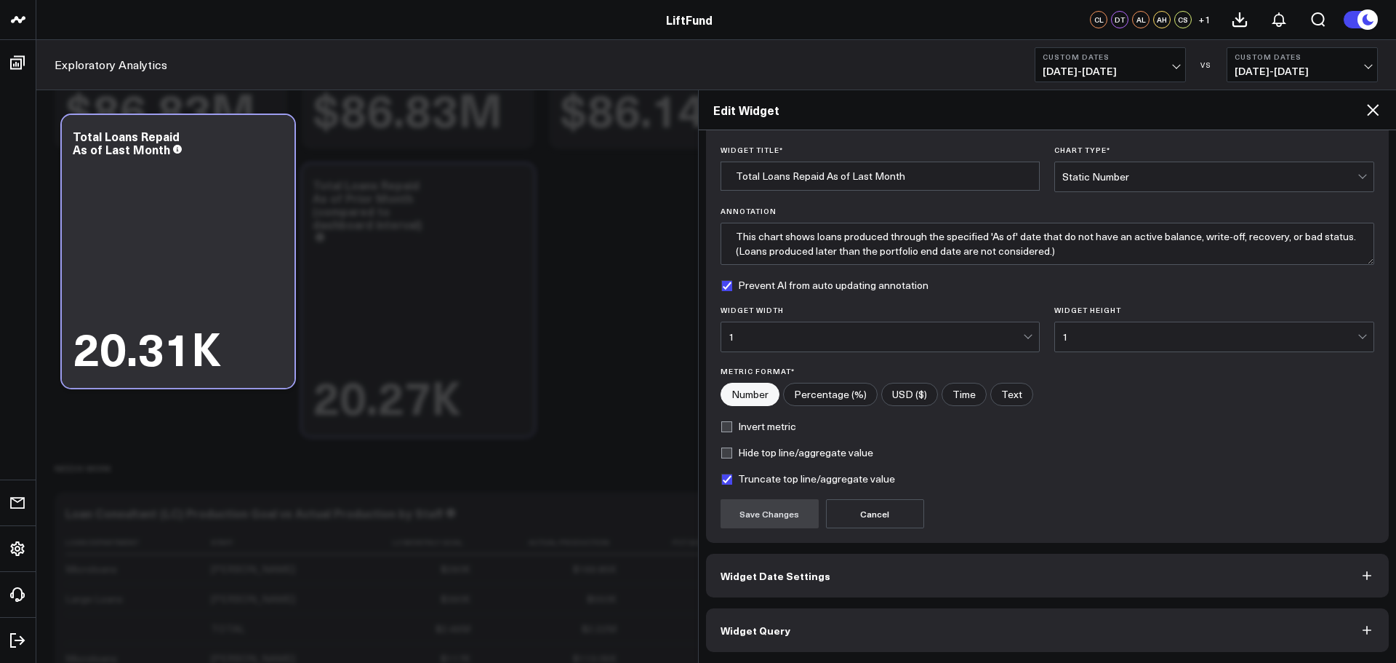
click at [796, 631] on button "Widget Query" at bounding box center [1048, 630] width 684 height 44
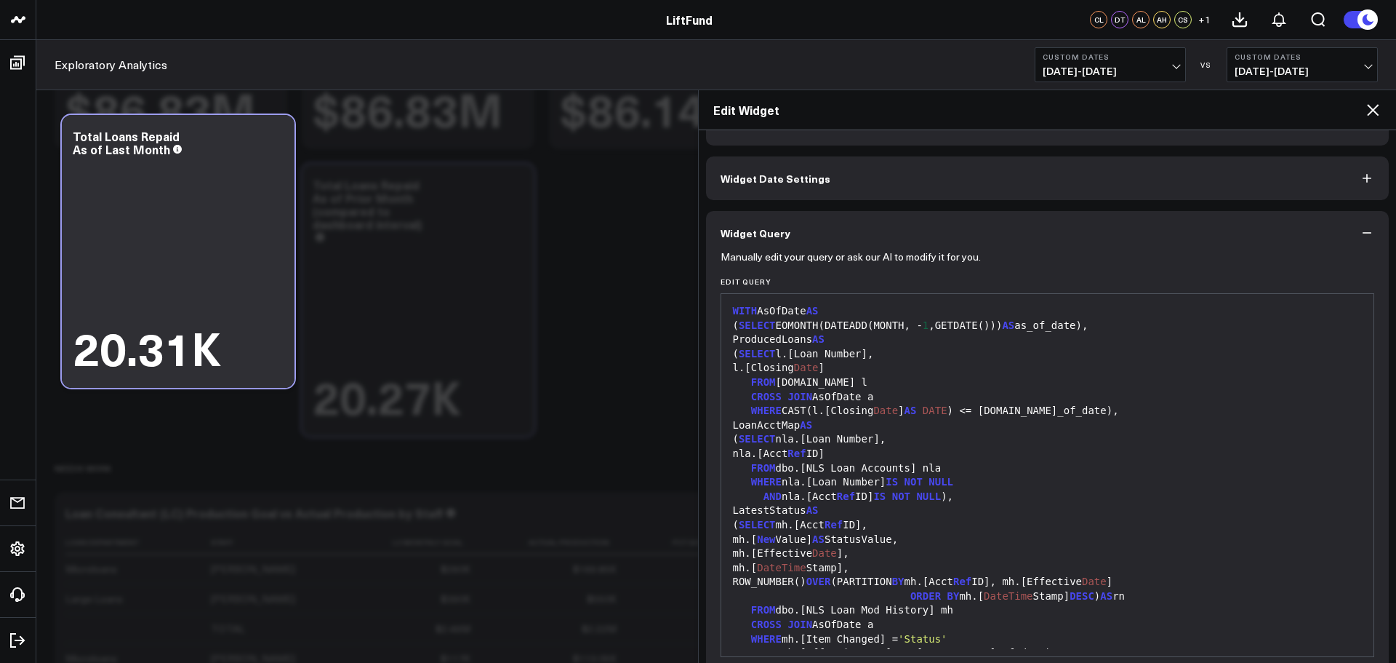
click at [636, 304] on div "Portfolio Modify via AI Copy link to widget Ask support Remove Create linked co…" at bounding box center [712, 443] width 1331 height 1230
click at [1372, 110] on icon at bounding box center [1372, 109] width 17 height 17
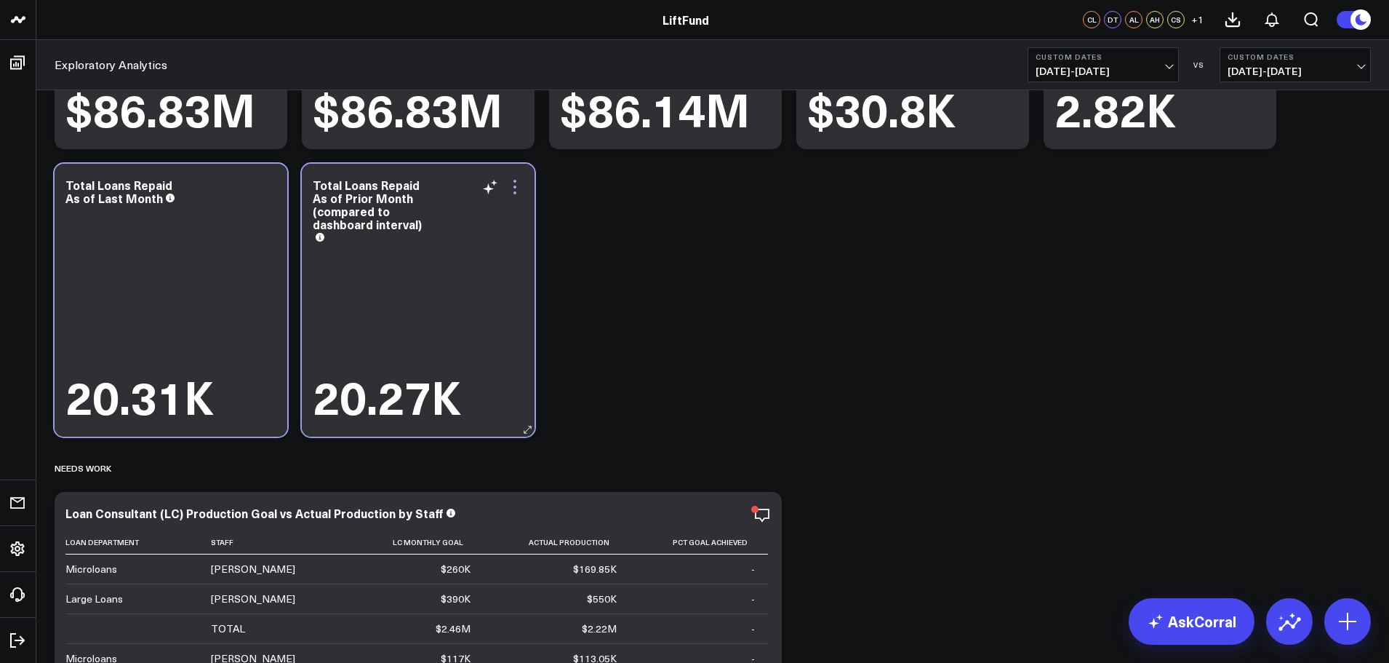
click at [516, 189] on icon at bounding box center [514, 186] width 17 height 17
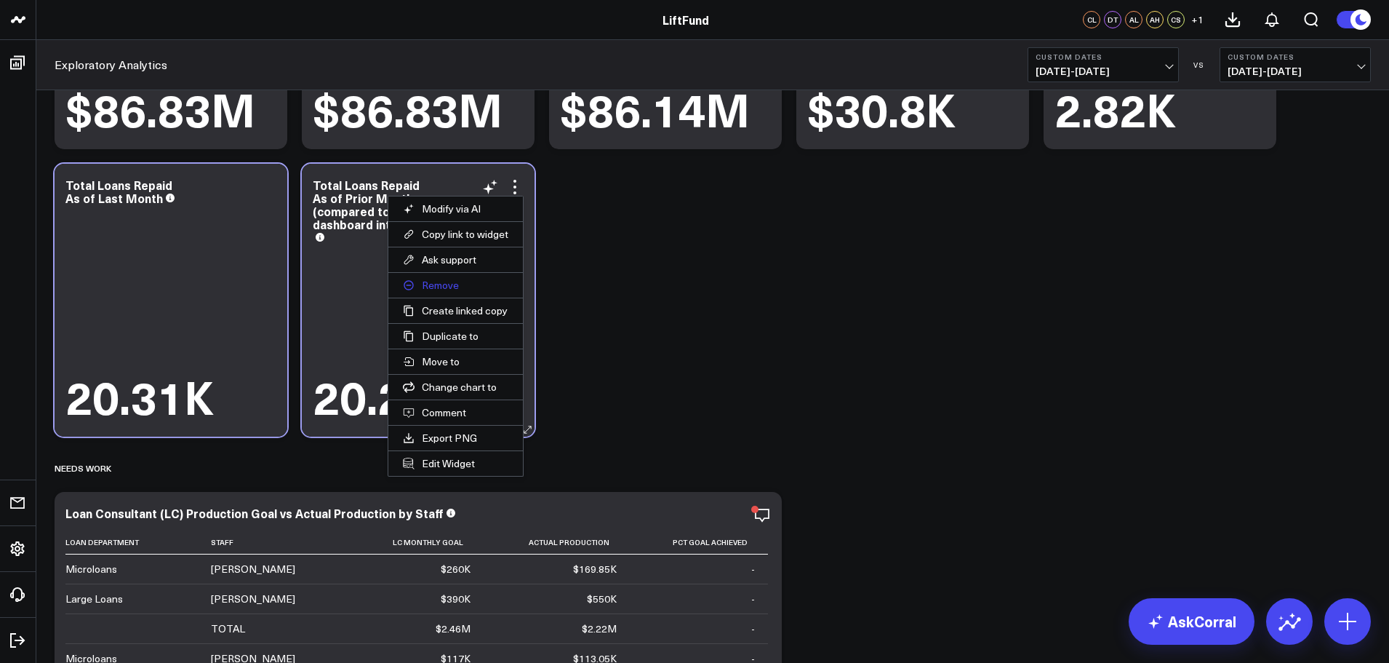
click at [454, 279] on button "Remove" at bounding box center [455, 285] width 135 height 25
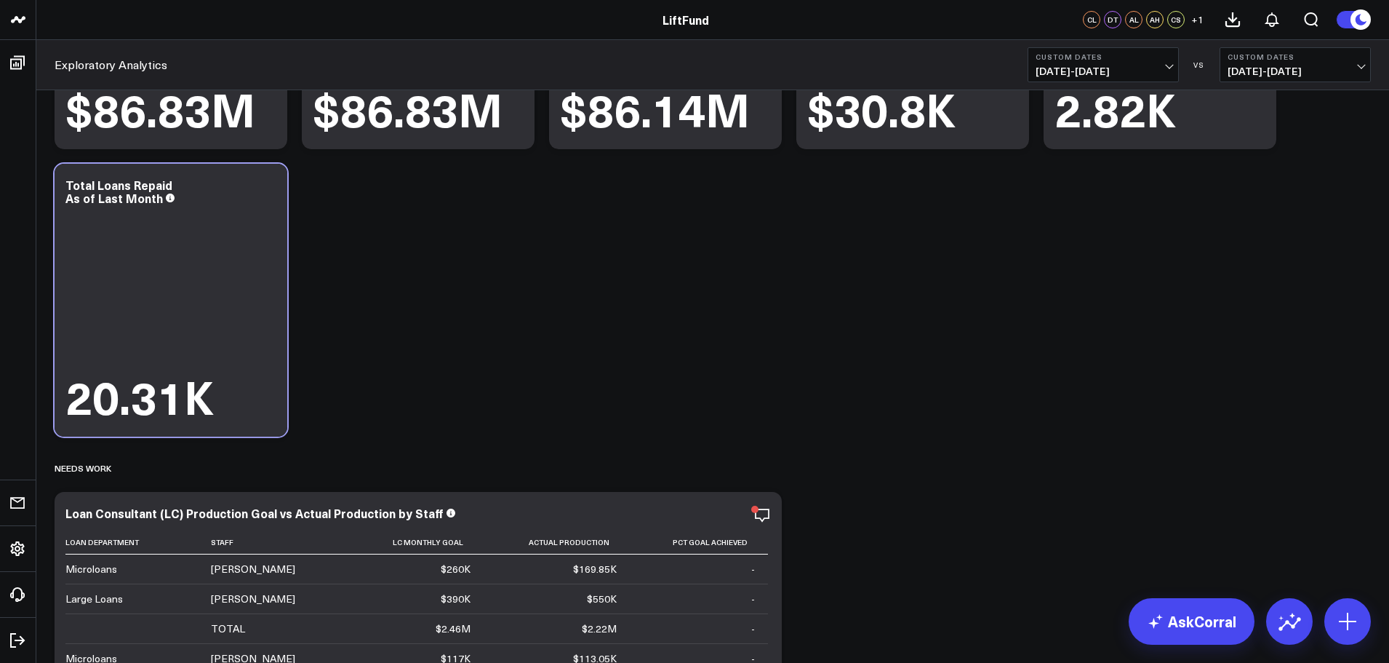
click at [1155, 64] on button "Custom Dates 06/01/25 - 06/30/25" at bounding box center [1103, 64] width 151 height 35
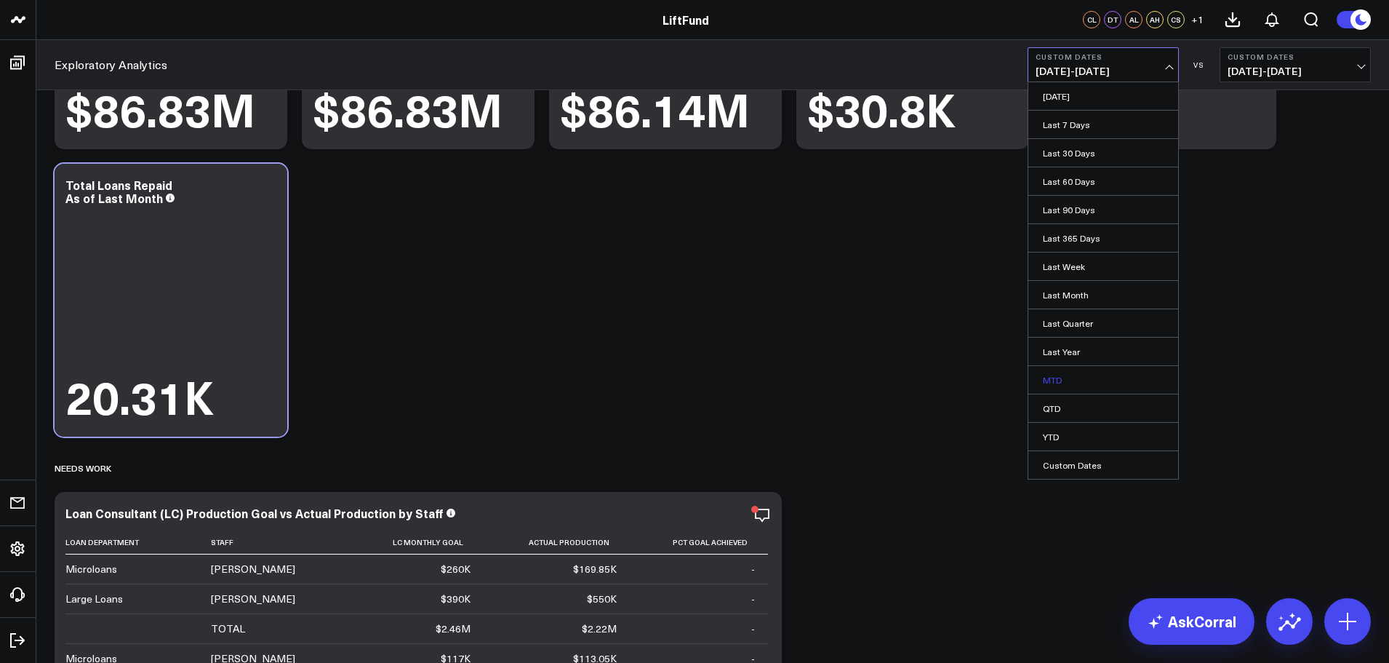
click at [1063, 380] on link "MTD" at bounding box center [1103, 380] width 150 height 28
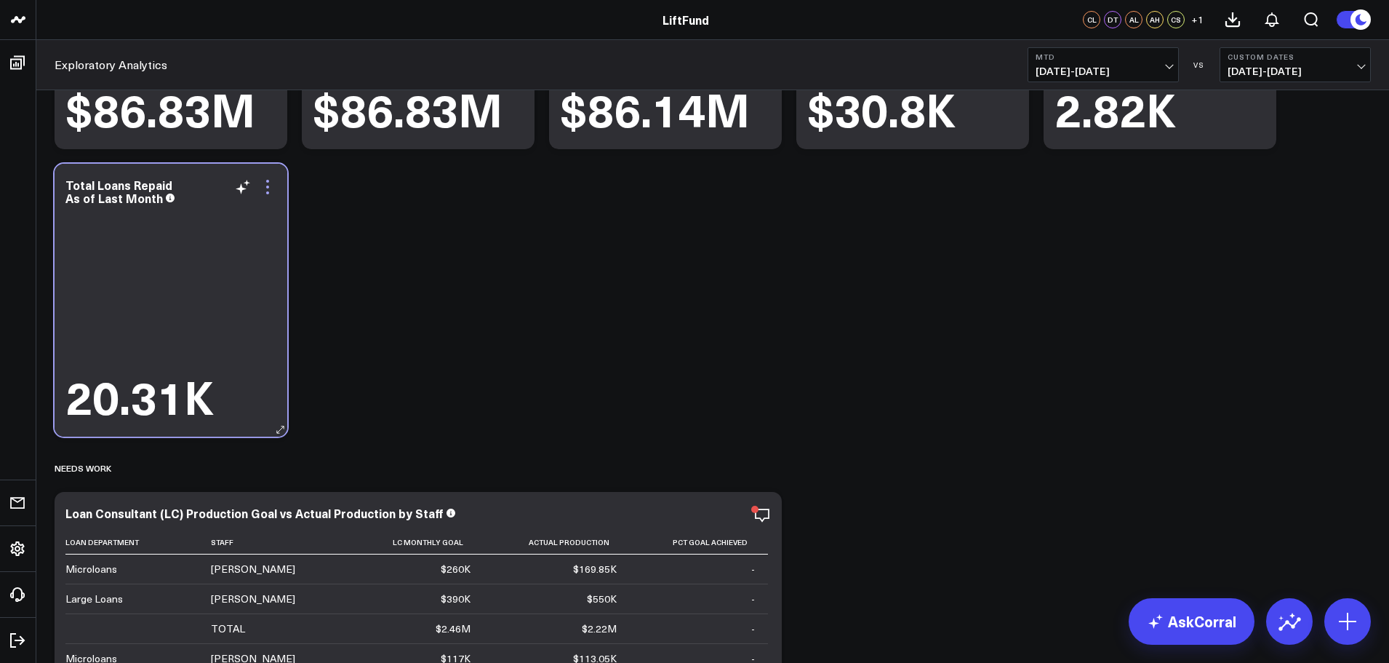
click at [273, 188] on icon at bounding box center [267, 186] width 17 height 17
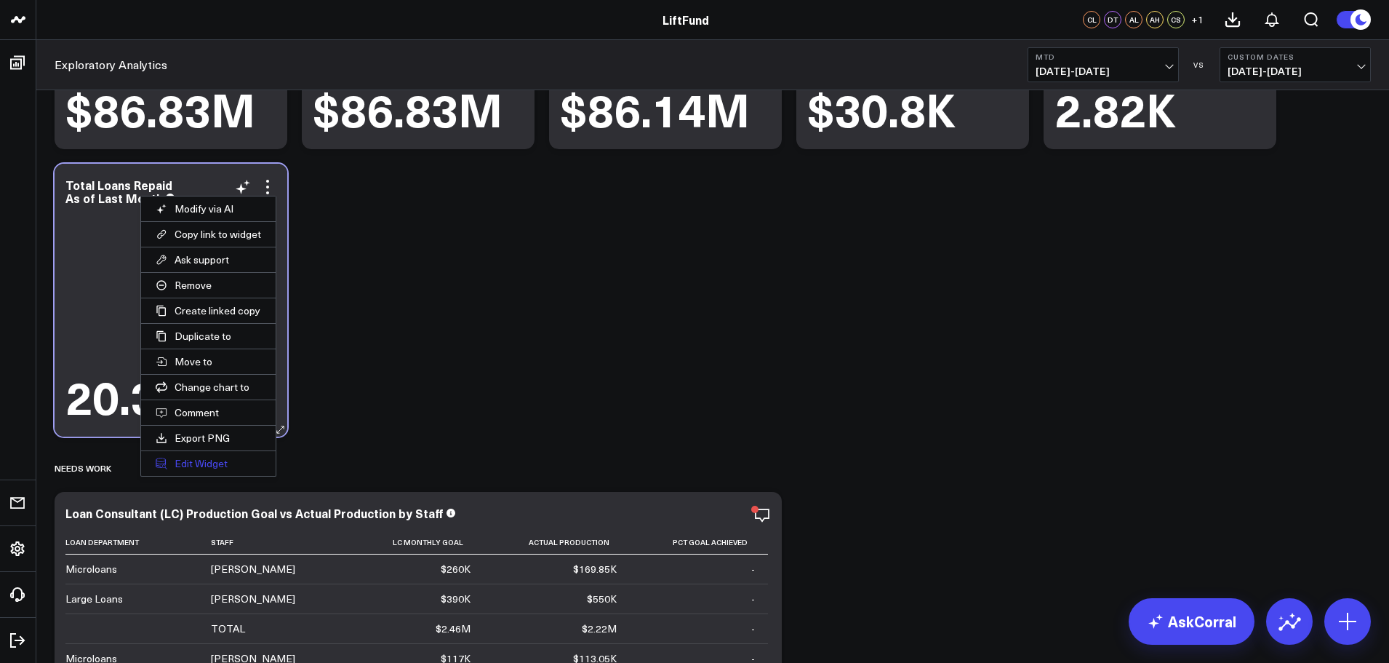
click at [220, 461] on button "Edit Widget" at bounding box center [208, 463] width 135 height 25
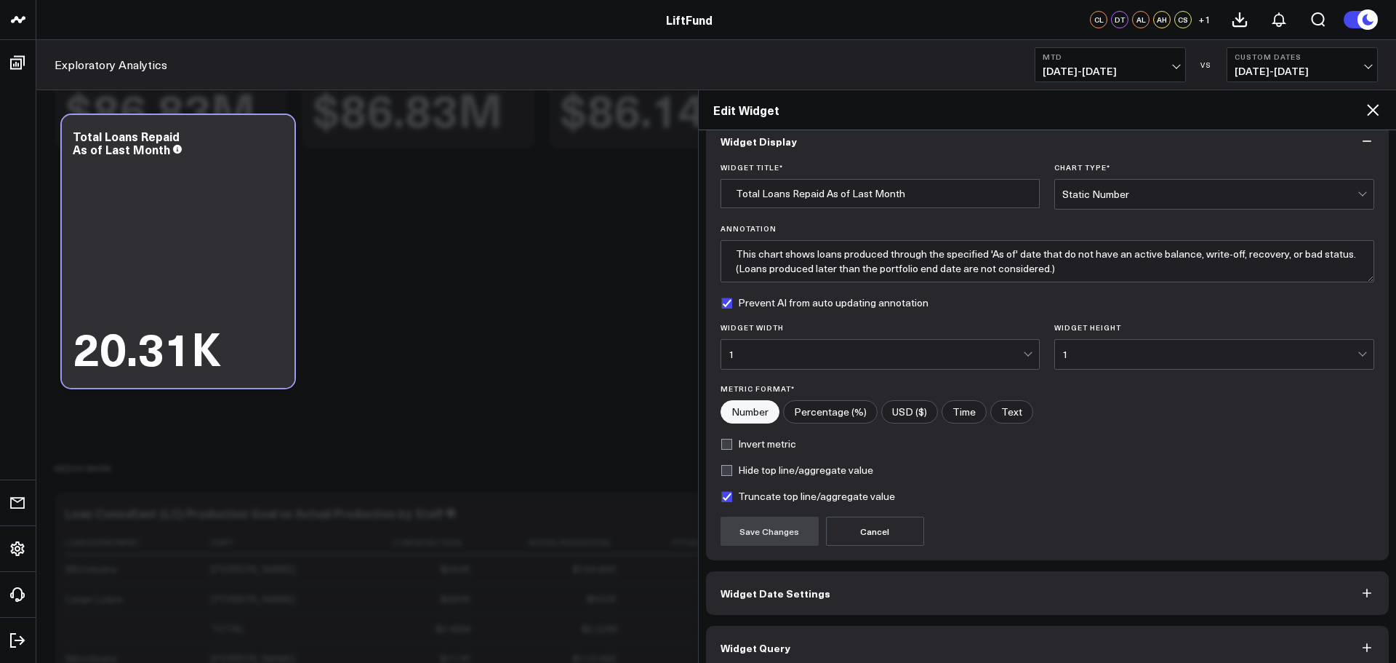
scroll to position [39, 0]
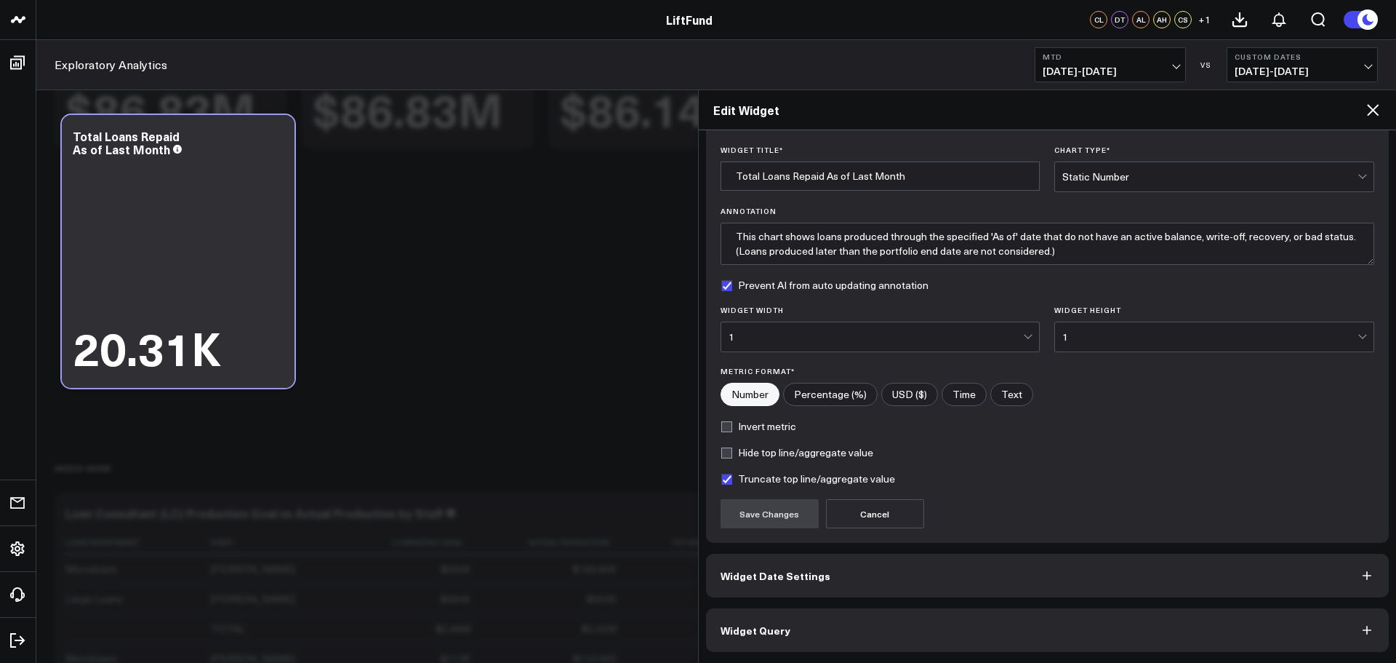
click at [864, 631] on button "Widget Query" at bounding box center [1048, 630] width 684 height 44
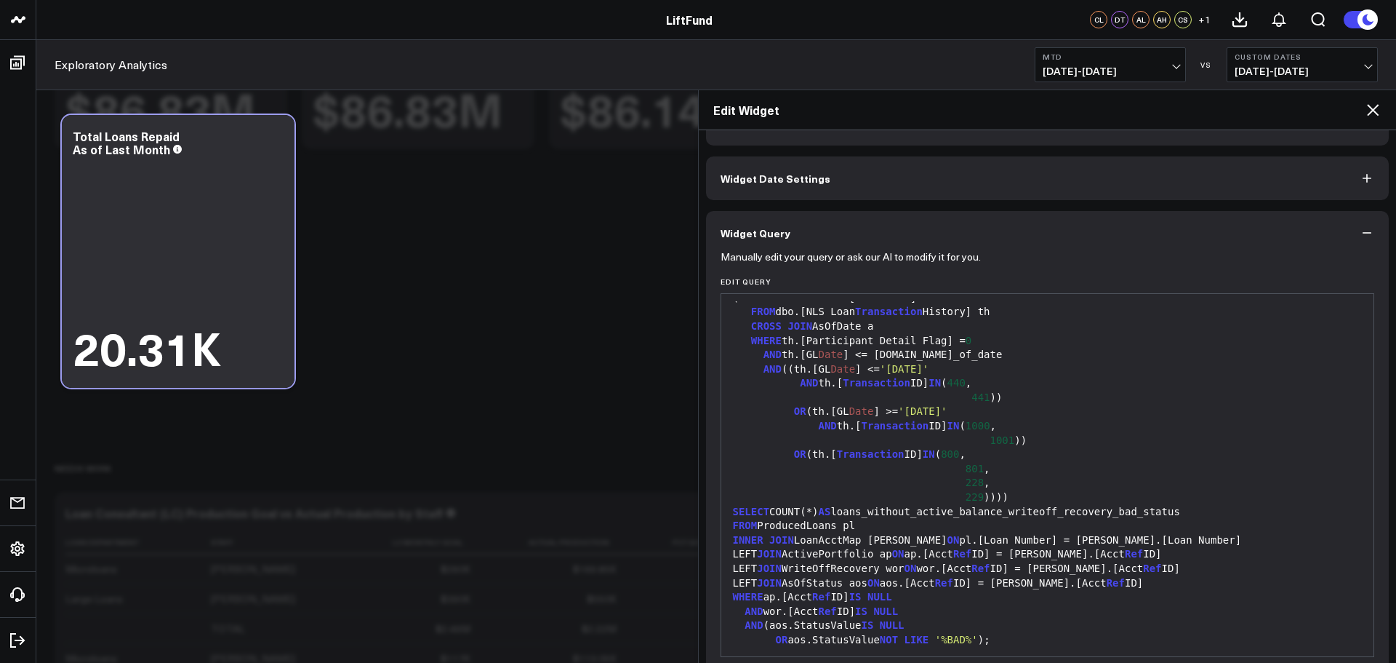
scroll to position [656, 0]
click at [771, 512] on div "SELECT COUNT(*) AS loans_without_active_balance_writeoff_recovery_bad_status" at bounding box center [1048, 510] width 639 height 15
click at [776, 507] on div "SELECT COUNT(*) AS loans_without_active_balance_writeoff_recovery_bad_status" at bounding box center [1048, 510] width 639 height 15
click at [773, 507] on div "SELECT COUNT(*) AS loans_without_active_balance_writeoff_recovery_bad_status" at bounding box center [1048, 510] width 639 height 15
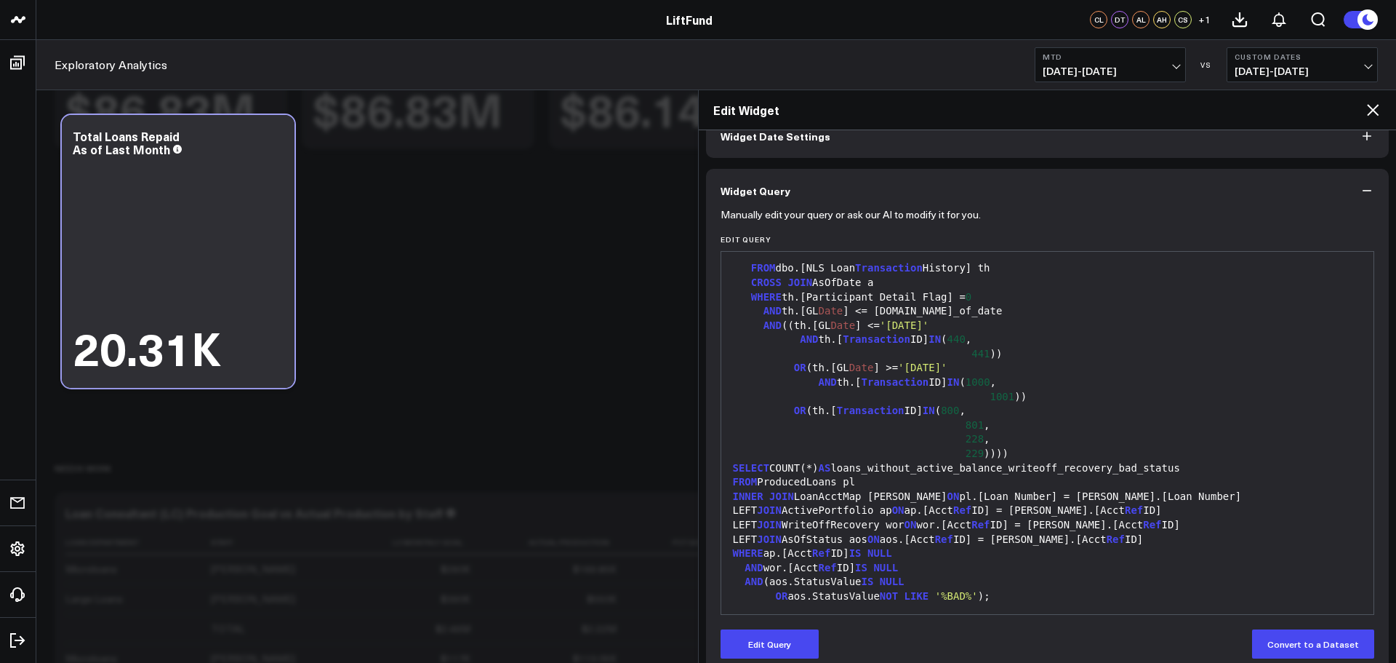
scroll to position [103, 0]
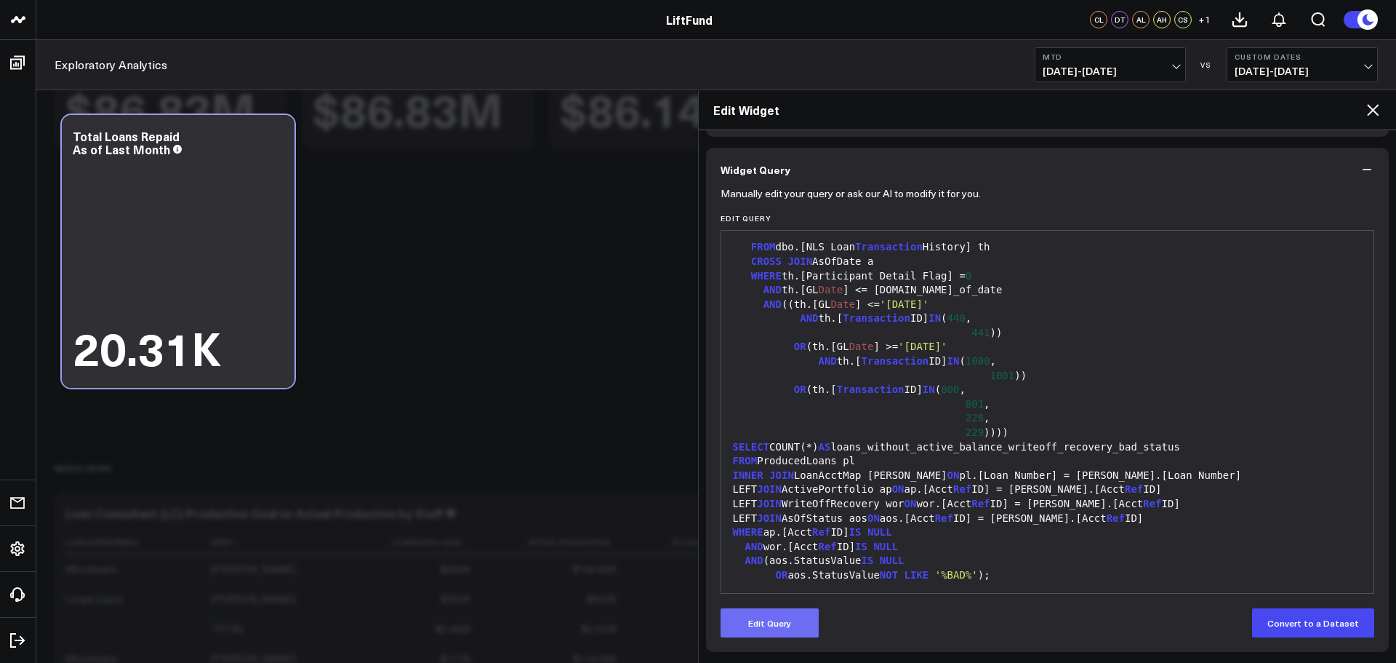
click at [803, 617] on button "Edit Query" at bounding box center [770, 622] width 98 height 29
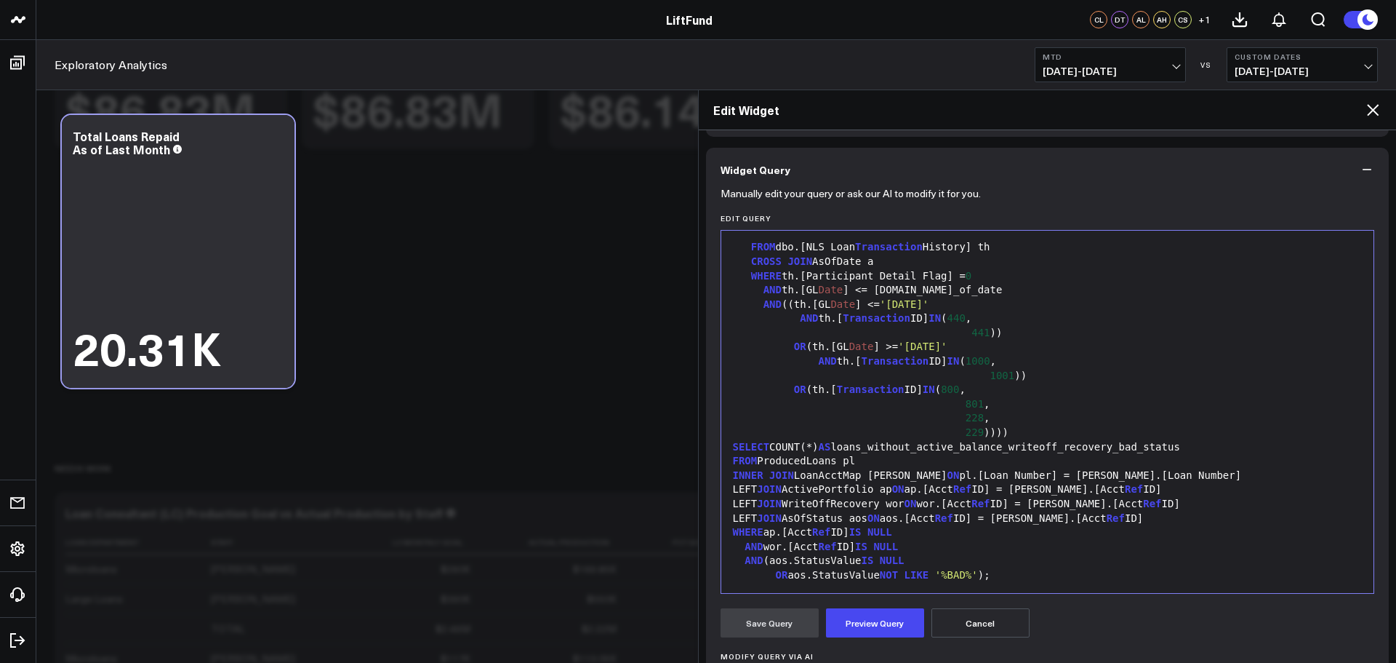
click at [774, 447] on div "SELECT COUNT(*) AS loans_without_active_balance_writeoff_recovery_bad_status" at bounding box center [1048, 447] width 639 height 15
click at [859, 446] on div "SELECT FORMAT ( COUNT(*) AS loans_without_active_balance_writeoff_recovery_bad_…" at bounding box center [1048, 447] width 639 height 15
click at [861, 448] on div "SELECT FORMAT(COUNT(*),, 'N0' ) AS loans_without_active_balance_writeoff_recove…" at bounding box center [1048, 447] width 639 height 15
drag, startPoint x: 888, startPoint y: 631, endPoint x: 895, endPoint y: 615, distance: 16.9
click at [889, 631] on button "Preview Query" at bounding box center [875, 622] width 98 height 29
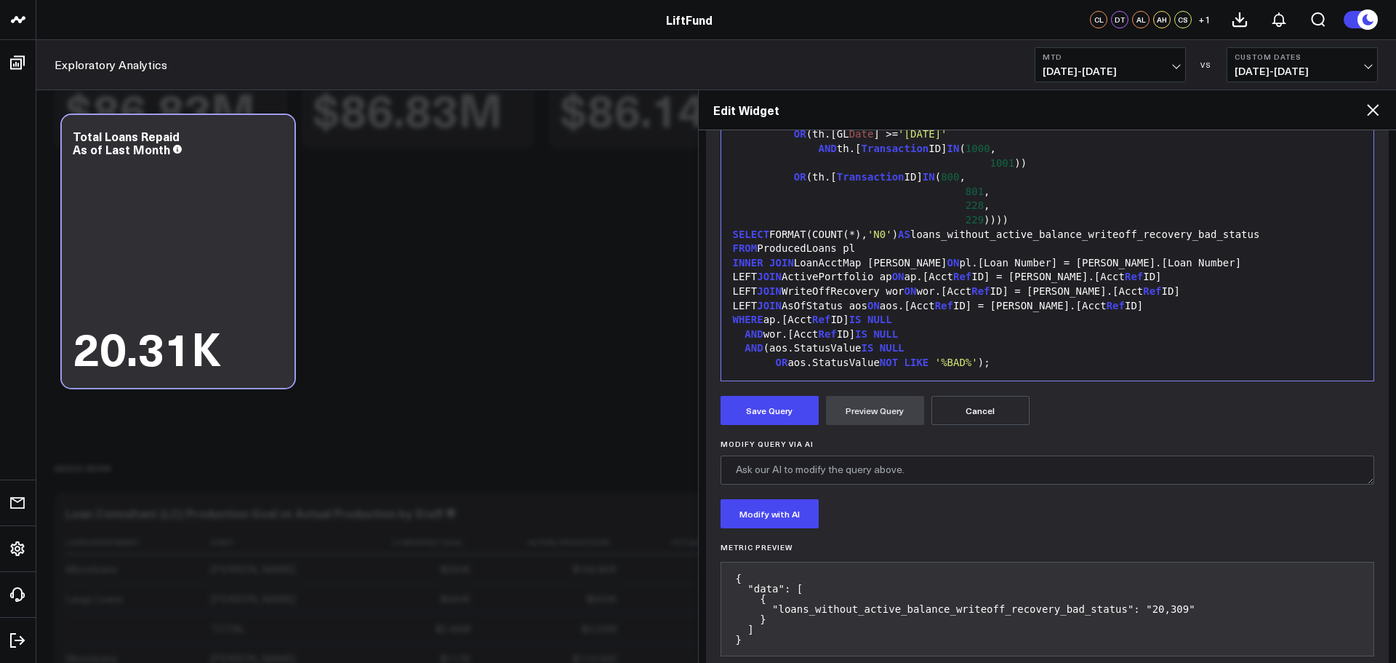
scroll to position [344, 0]
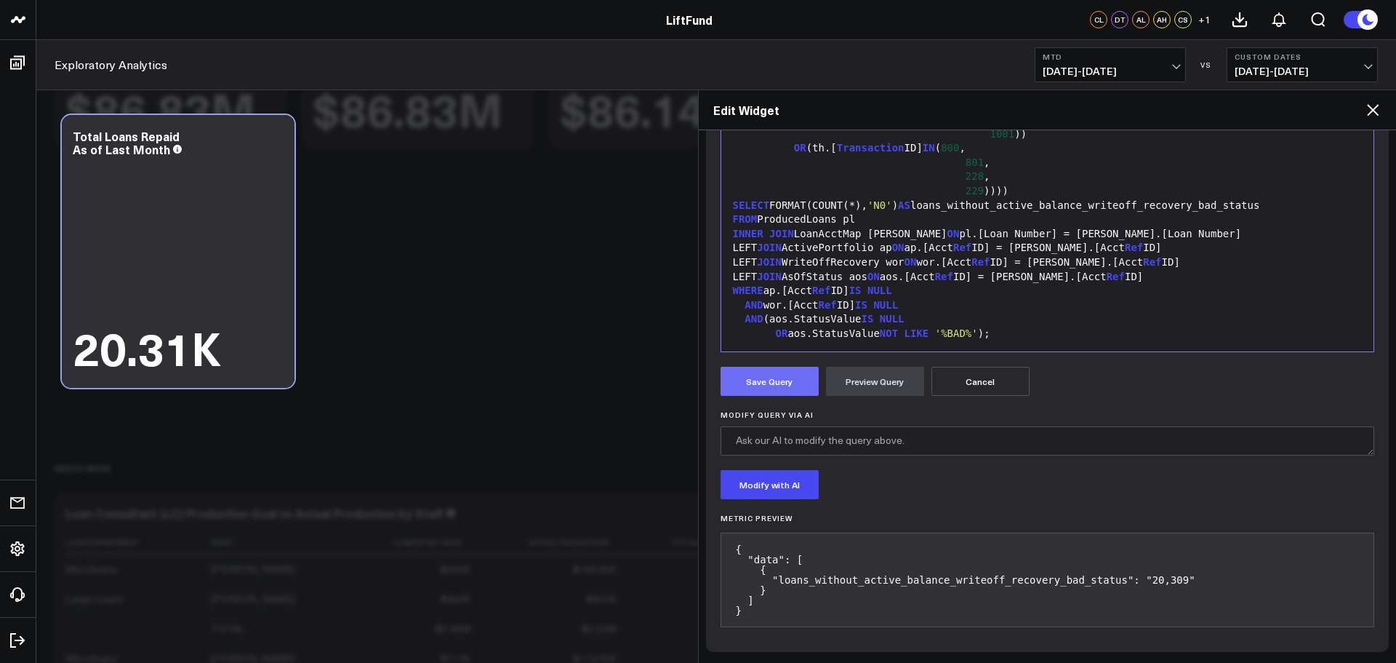
click at [792, 390] on button "Save Query" at bounding box center [770, 381] width 98 height 29
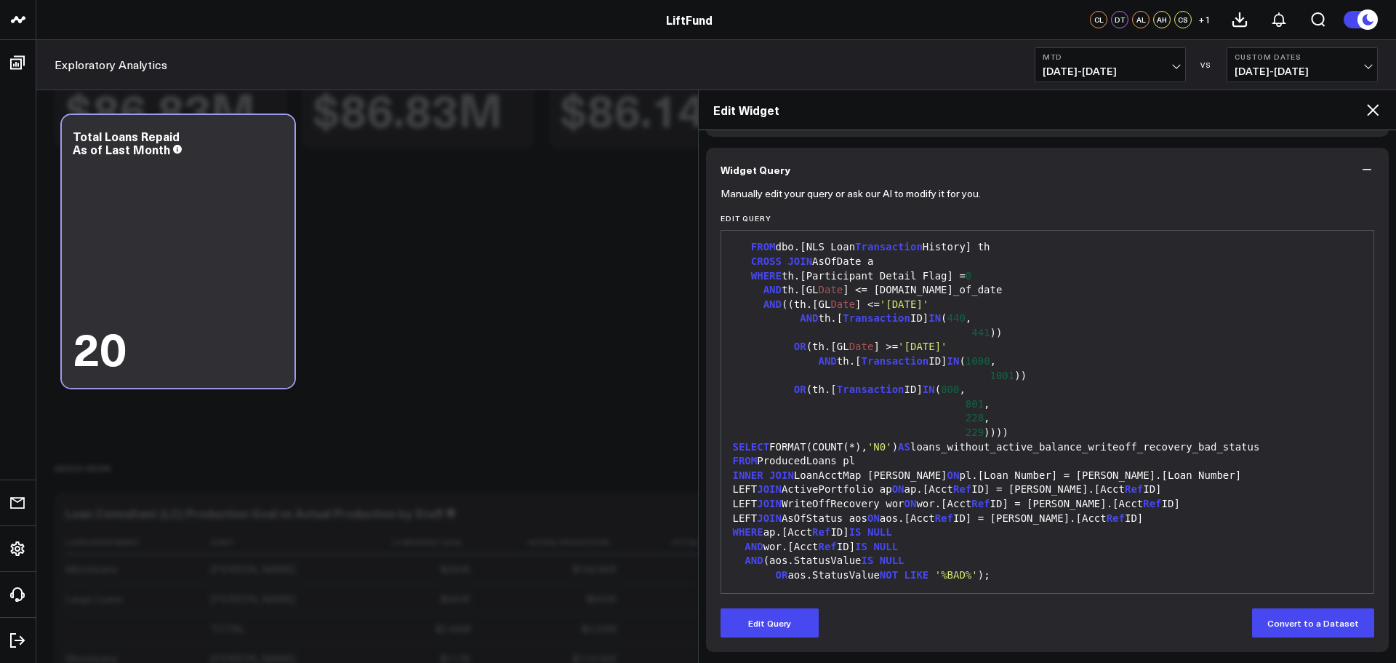
drag, startPoint x: 1062, startPoint y: 513, endPoint x: 1042, endPoint y: 519, distance: 20.7
click at [1107, 513] on span "Ref" at bounding box center [1116, 518] width 18 height 12
click at [956, 451] on div "SELECT FORMAT(COUNT(*), 'N0' ) AS loans_without_active_balance_writeoff_recover…" at bounding box center [1048, 447] width 639 height 15
click at [931, 451] on div "SELECT FORMAT(COUNT(*), 'N0' ) AS loans_without_active_balance_writeoff_recover…" at bounding box center [1048, 447] width 639 height 15
drag, startPoint x: 796, startPoint y: 628, endPoint x: 817, endPoint y: 593, distance: 40.4
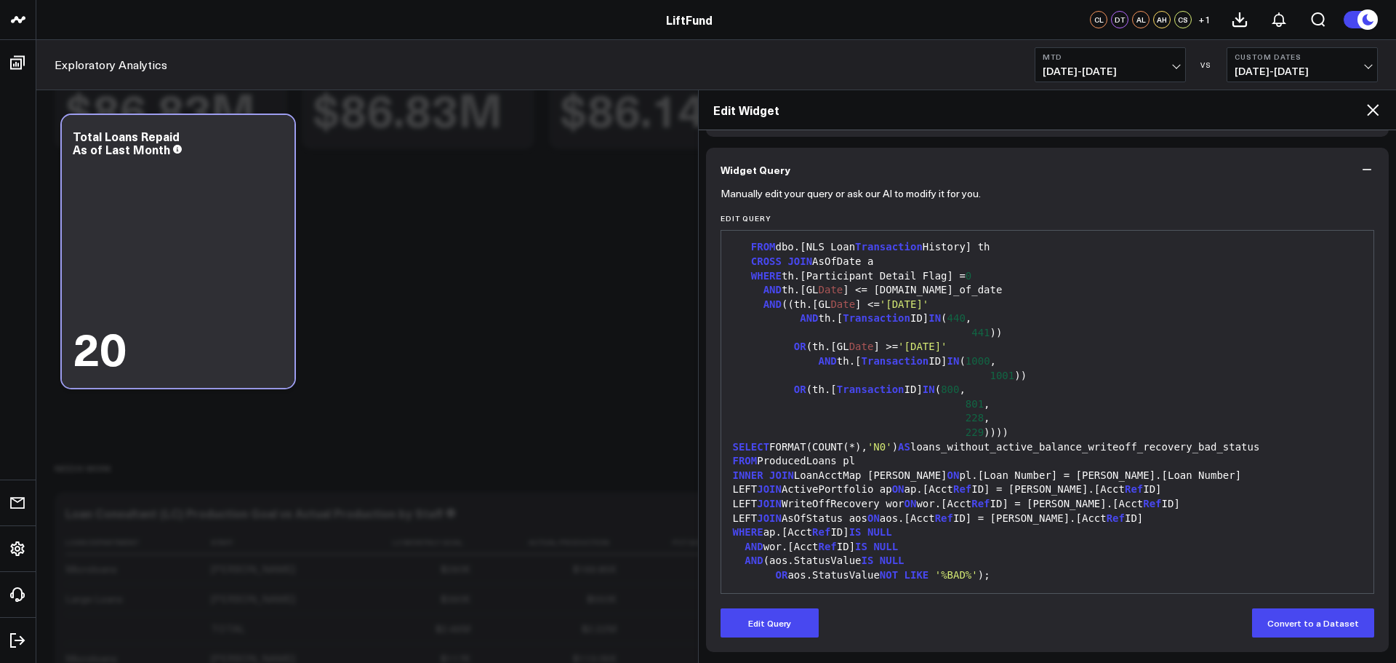
click at [797, 625] on button "Edit Query" at bounding box center [770, 622] width 98 height 29
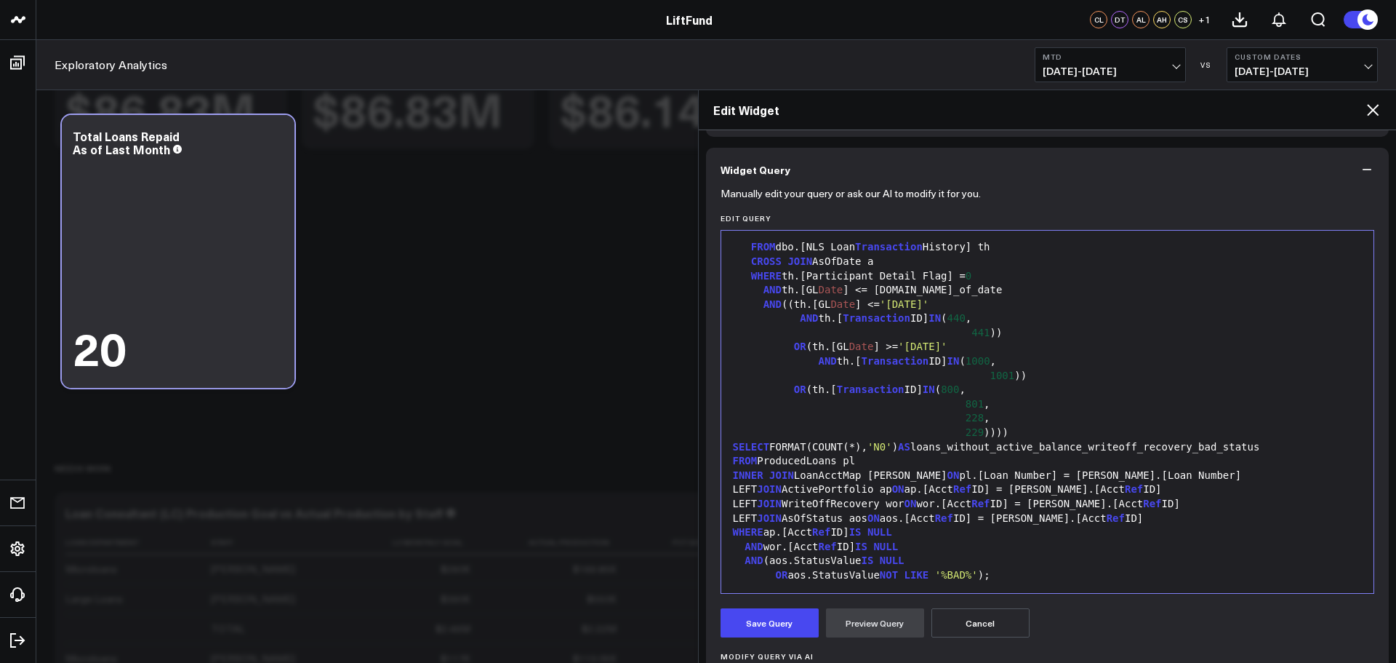
click at [981, 461] on div "FROM ProducedLoans pl" at bounding box center [1048, 461] width 639 height 15
click at [889, 626] on button "Preview Query" at bounding box center [875, 622] width 98 height 29
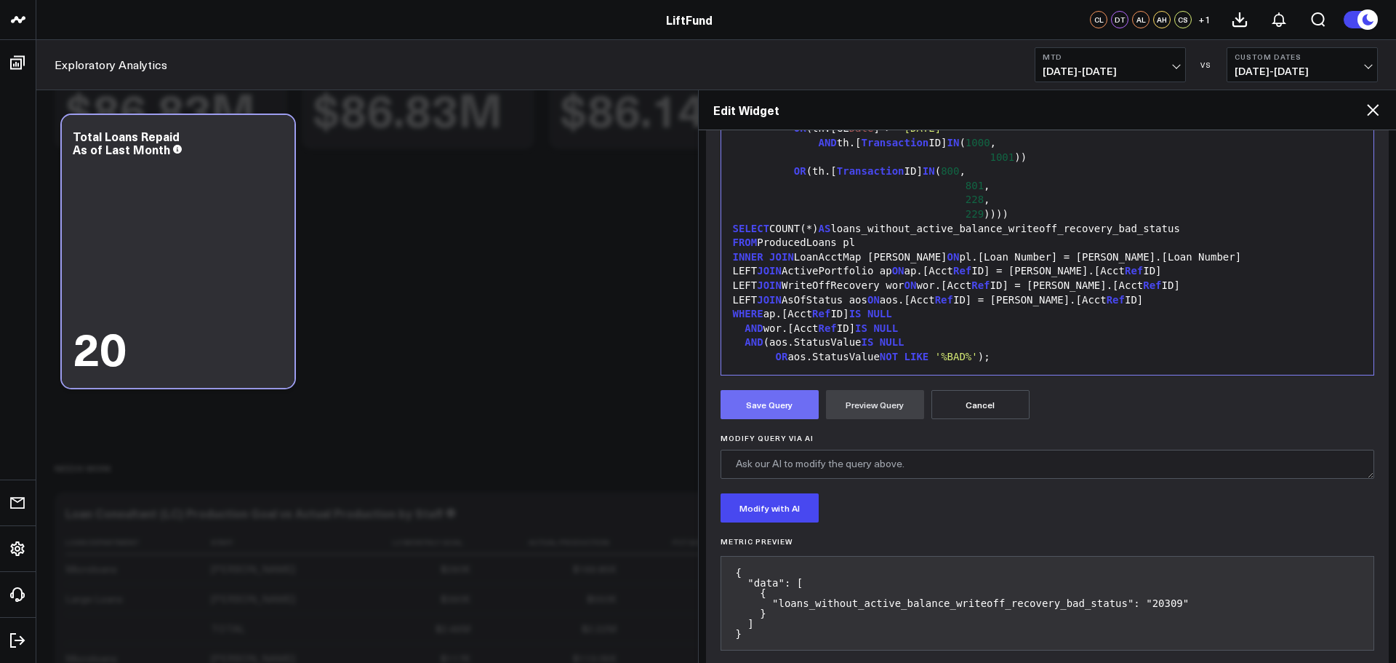
click at [778, 414] on button "Save Query" at bounding box center [770, 404] width 98 height 29
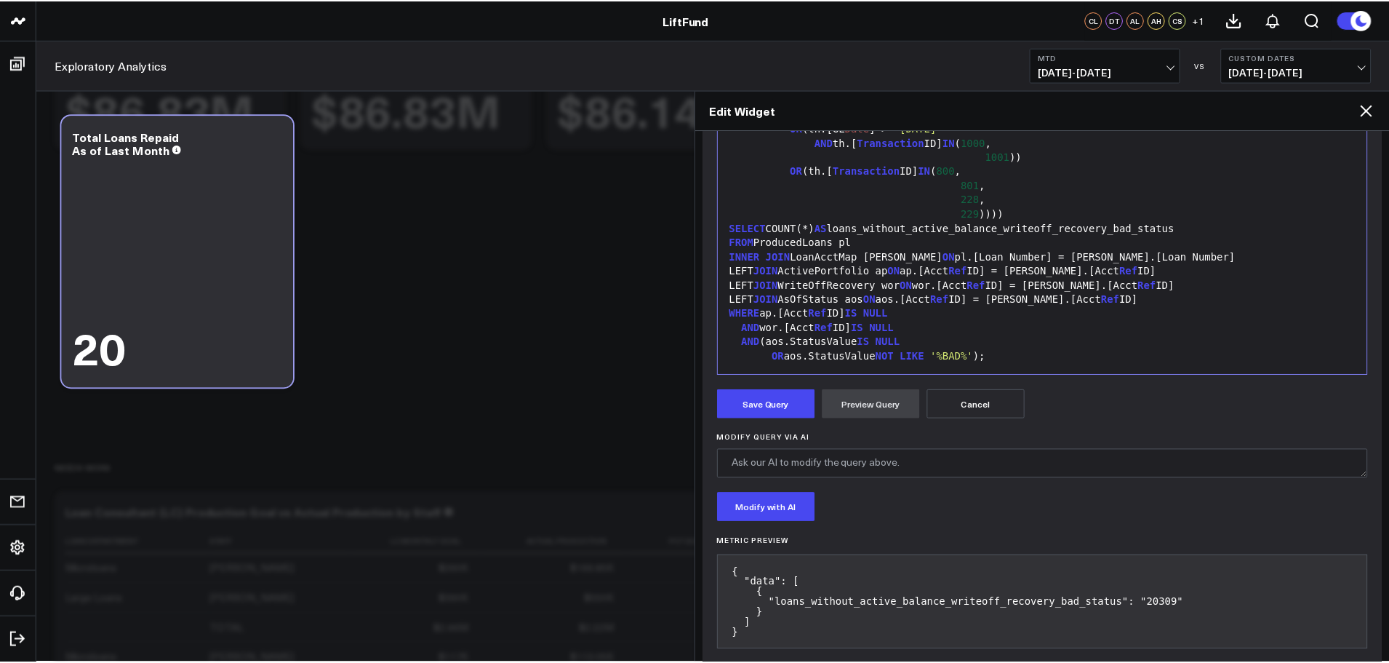
scroll to position [103, 0]
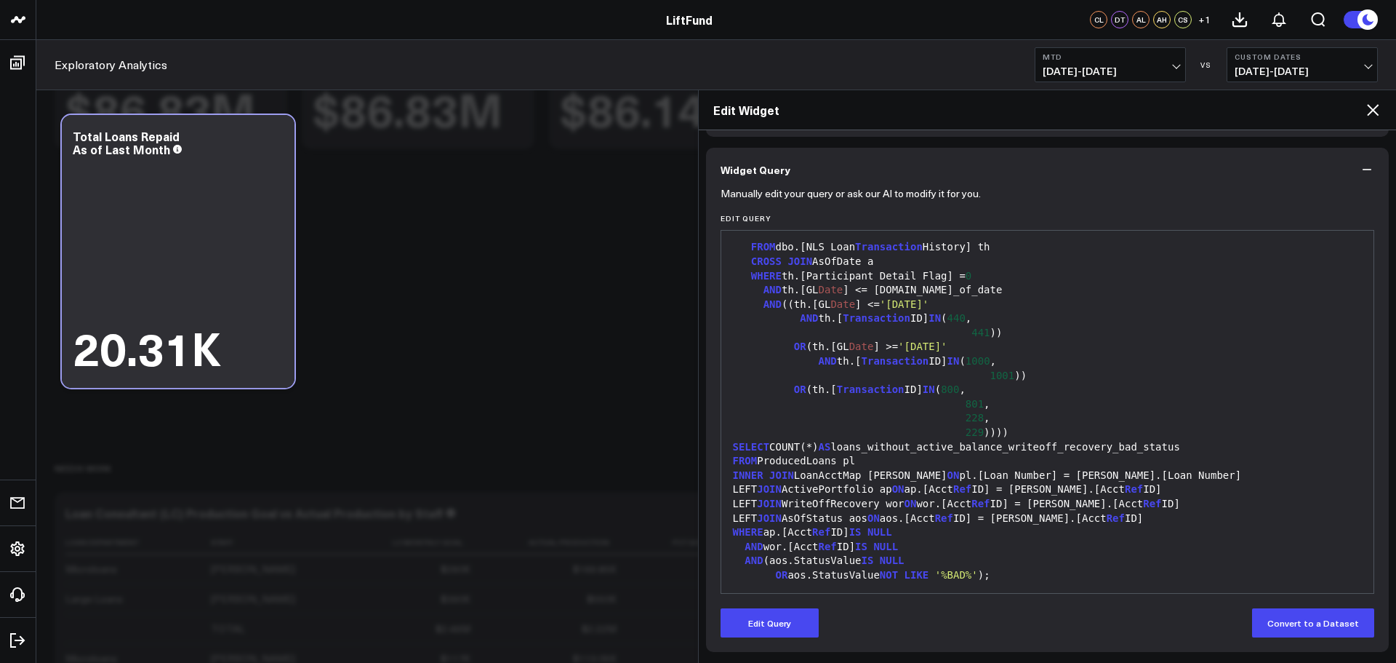
drag, startPoint x: 1369, startPoint y: 110, endPoint x: 1348, endPoint y: 103, distance: 22.8
click at [1369, 109] on icon at bounding box center [1372, 109] width 17 height 17
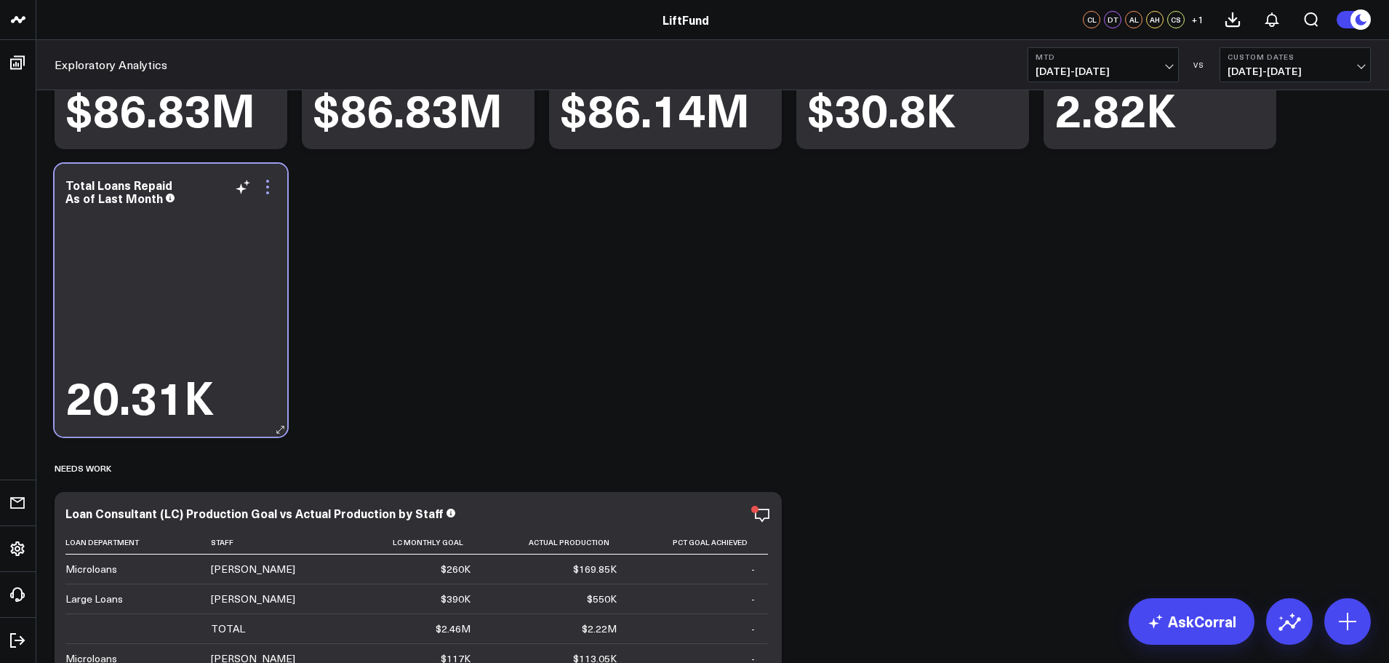
click at [268, 193] on icon at bounding box center [267, 192] width 3 height 3
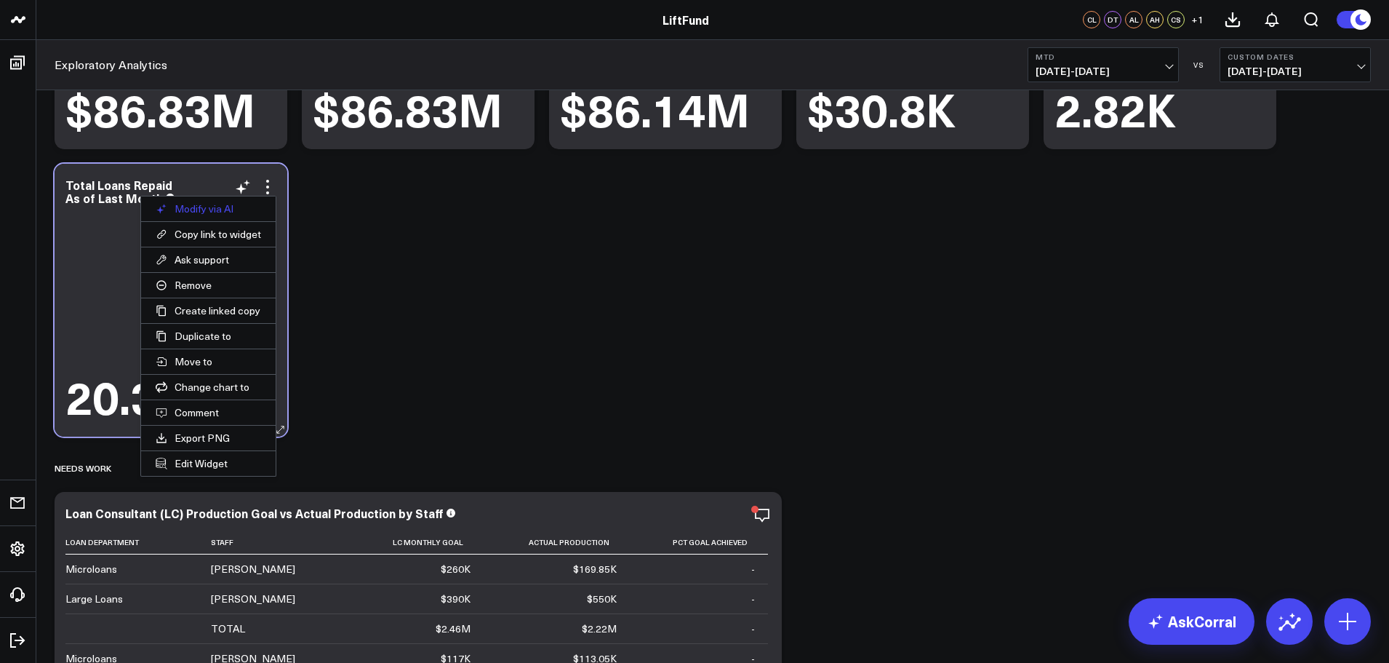
click at [236, 206] on button "Modify via AI" at bounding box center [208, 208] width 135 height 25
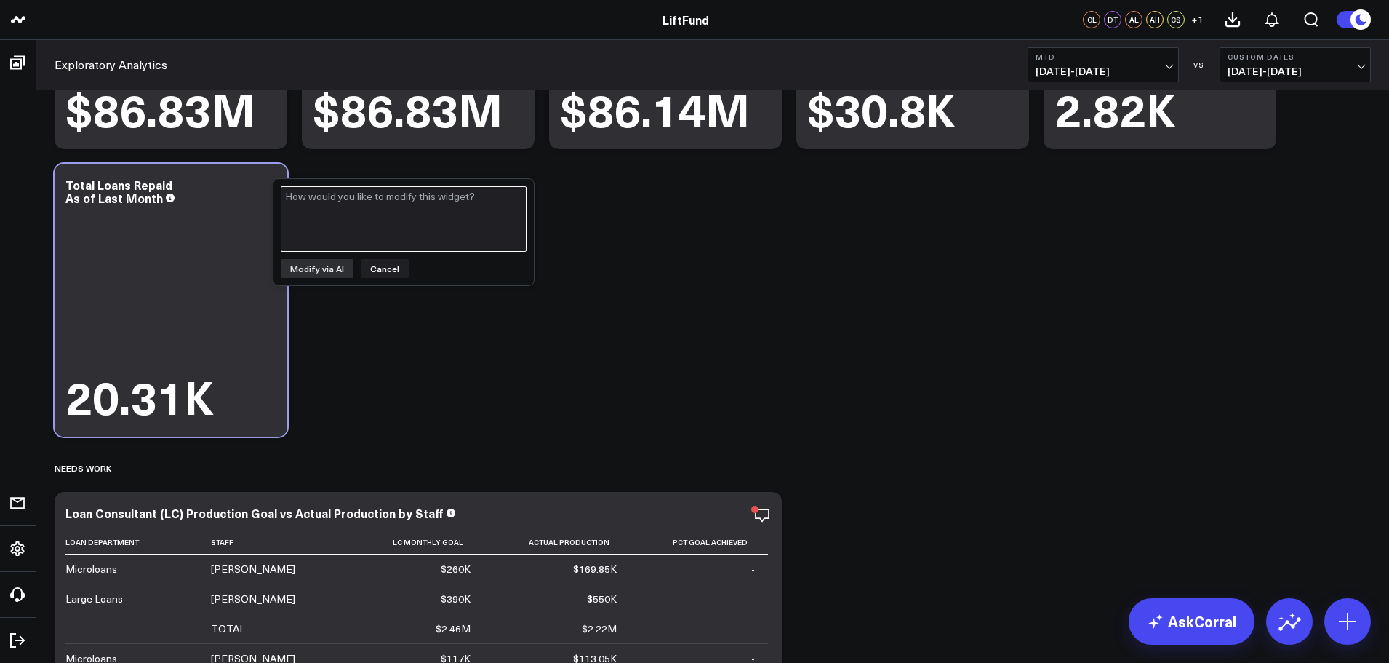
click at [380, 221] on textarea at bounding box center [404, 218] width 246 height 65
type textarea "Show the value as a full integer, with commas for the thousands places."
click at [321, 273] on button "Modify via AI" at bounding box center [317, 268] width 73 height 19
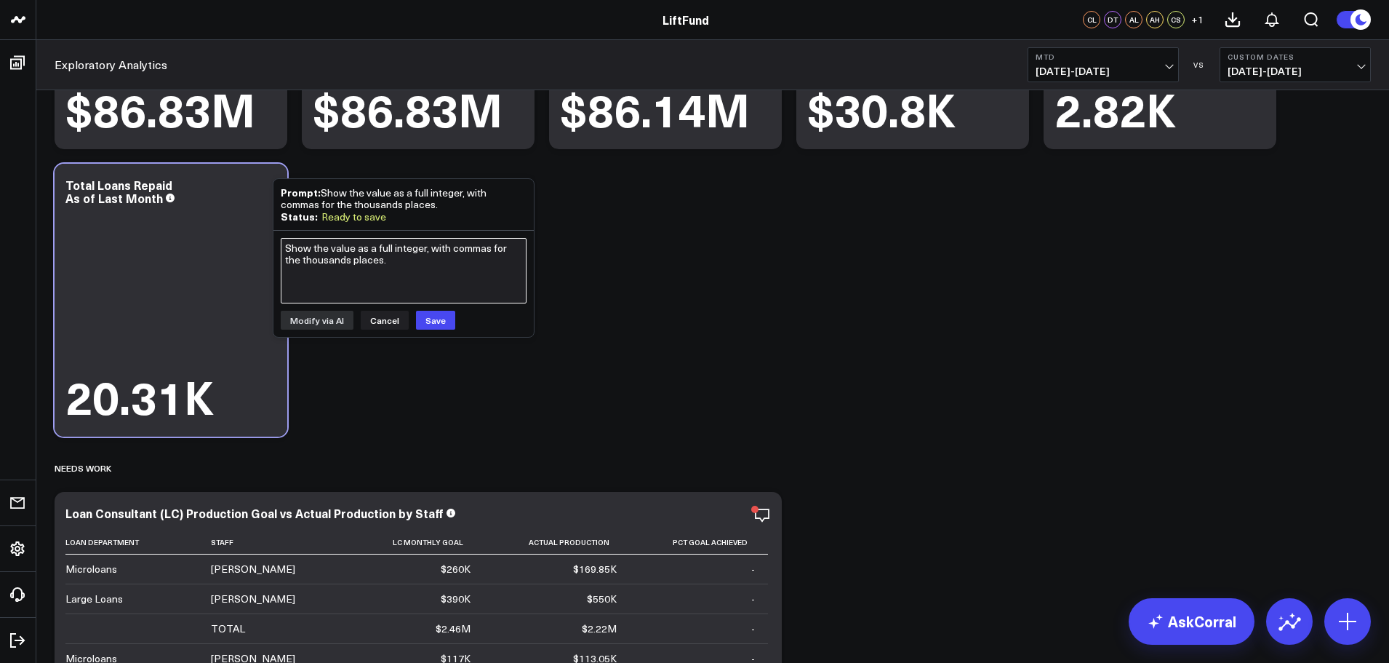
click at [393, 256] on textarea "Show the value as a full integer, with commas for the thousands places." at bounding box center [404, 270] width 246 height 65
type textarea "The static value is showing with "K" formatting. Show the full integer."
click at [333, 316] on button "Modify via AI" at bounding box center [317, 320] width 73 height 19
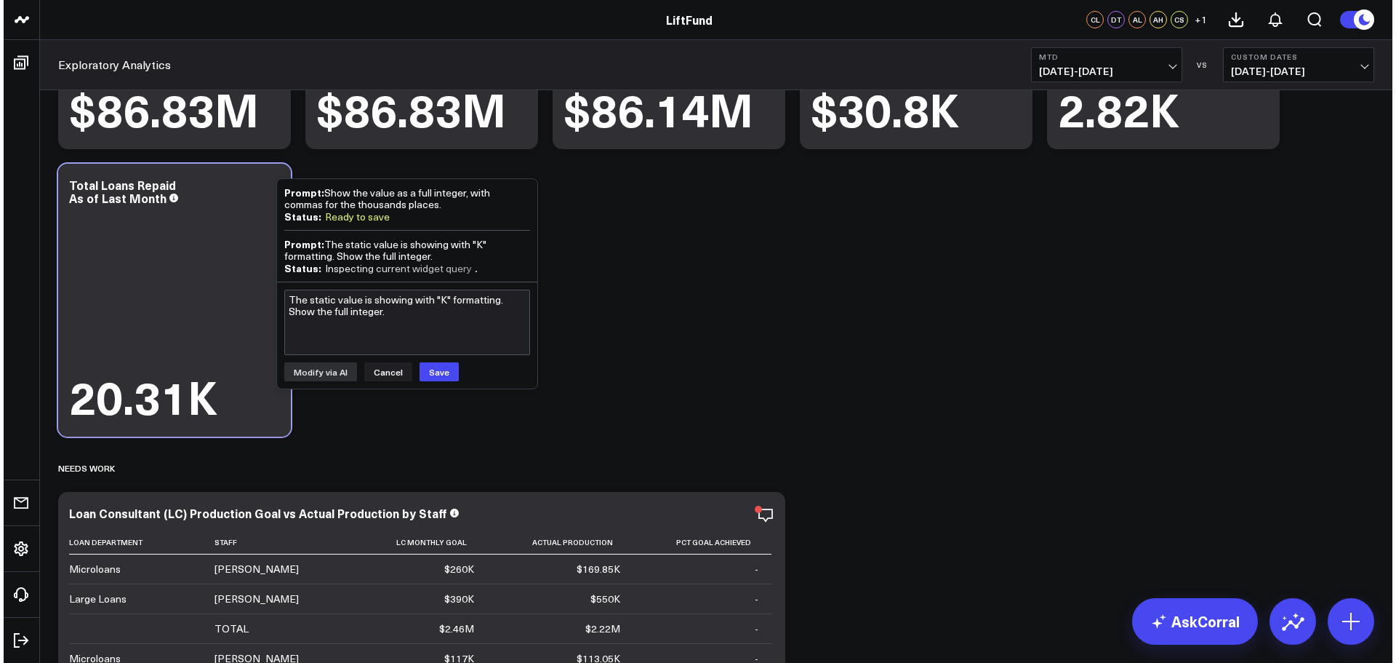
scroll to position [44, 0]
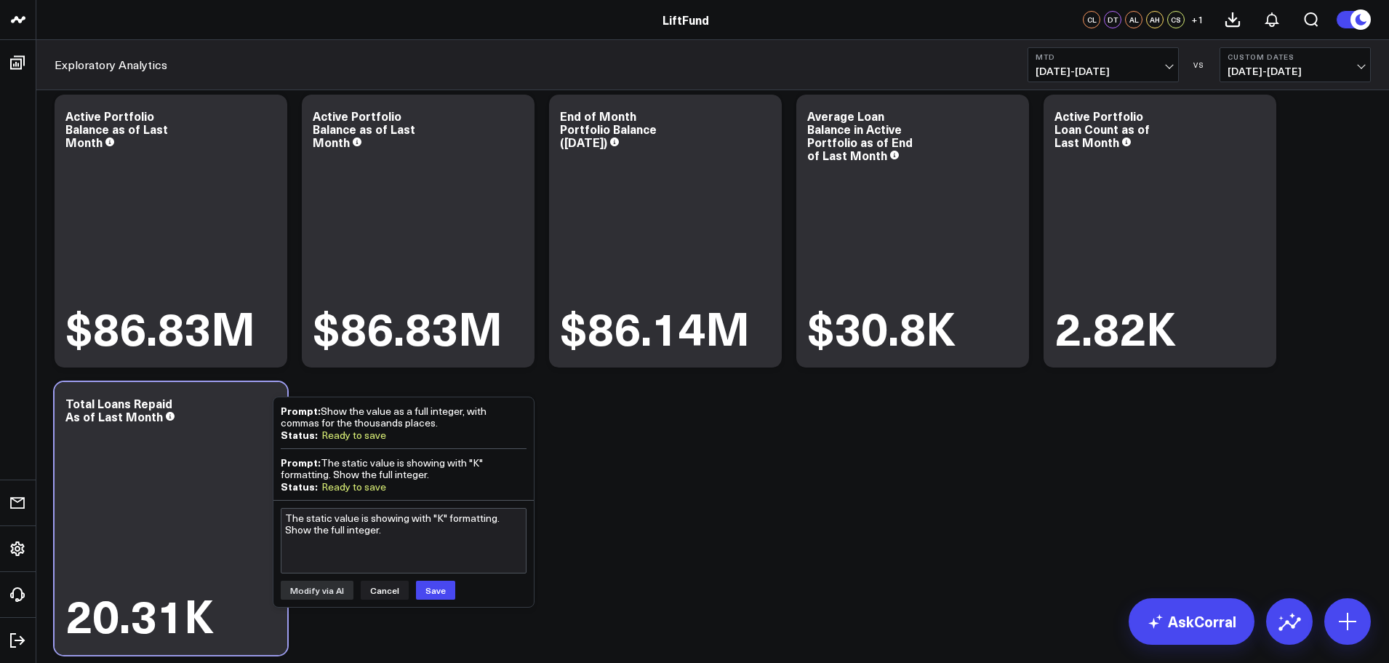
drag, startPoint x: 384, startPoint y: 585, endPoint x: 376, endPoint y: 573, distance: 14.1
click at [383, 584] on button "Cancel" at bounding box center [385, 589] width 48 height 19
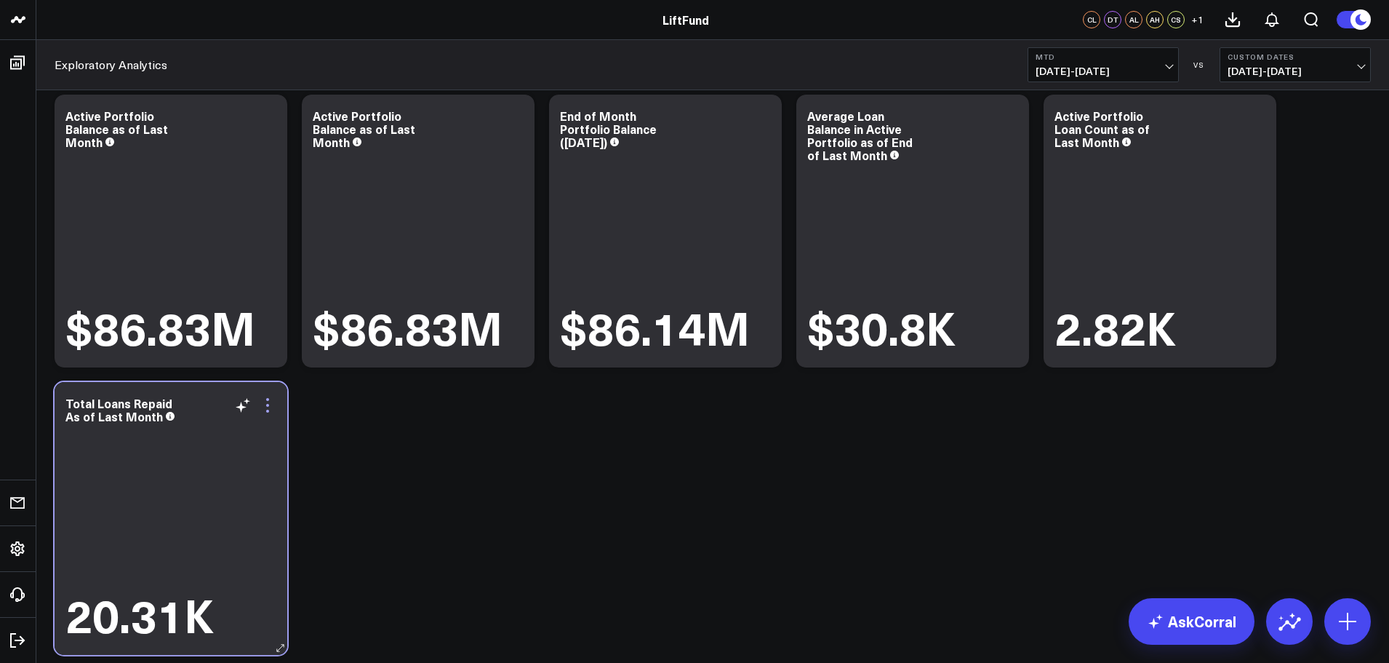
click at [267, 398] on icon at bounding box center [267, 404] width 17 height 17
click at [272, 407] on icon at bounding box center [267, 404] width 17 height 17
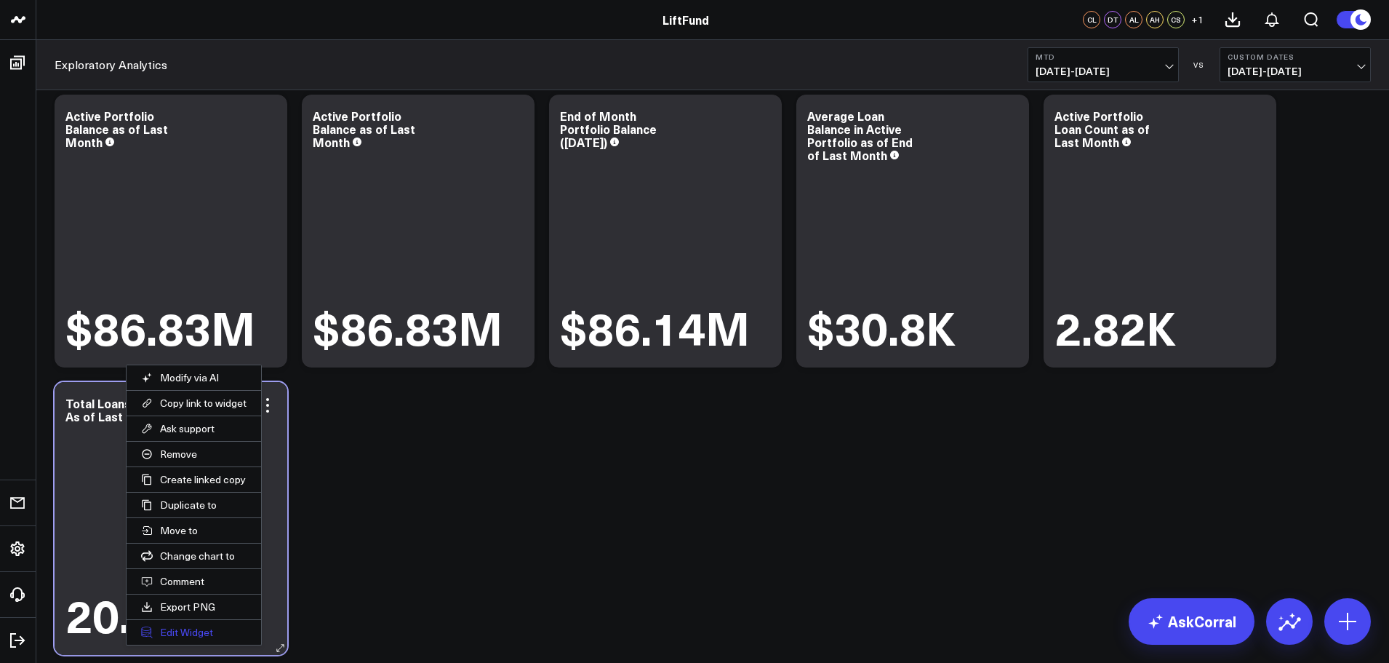
click at [188, 633] on button "Edit Widget" at bounding box center [194, 632] width 135 height 25
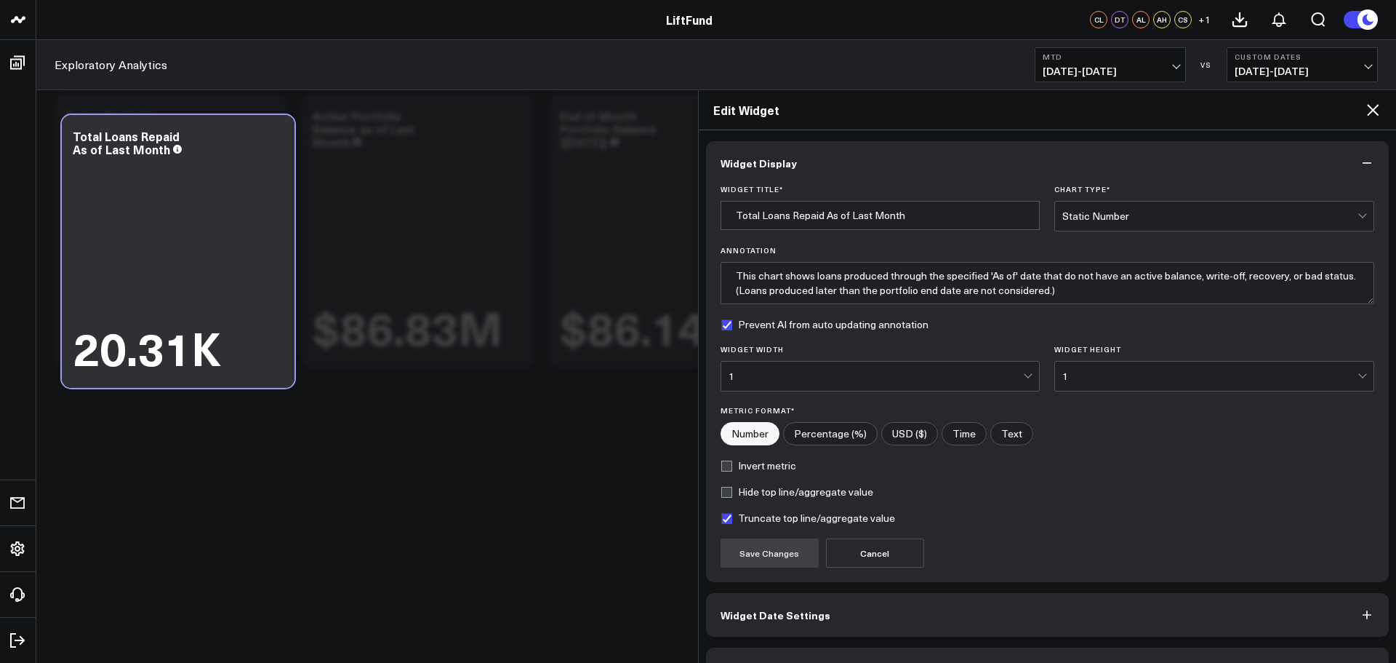
click at [1200, 207] on div "Static Number" at bounding box center [1209, 215] width 295 height 29
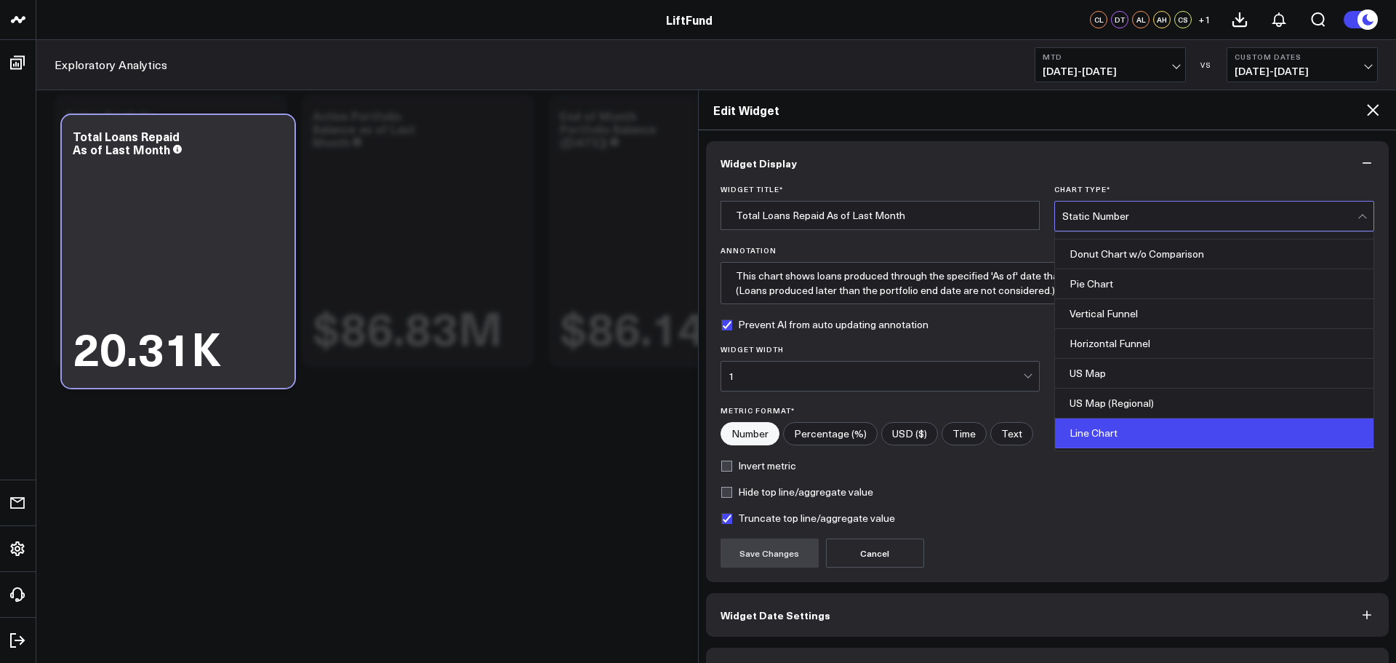
scroll to position [586, 0]
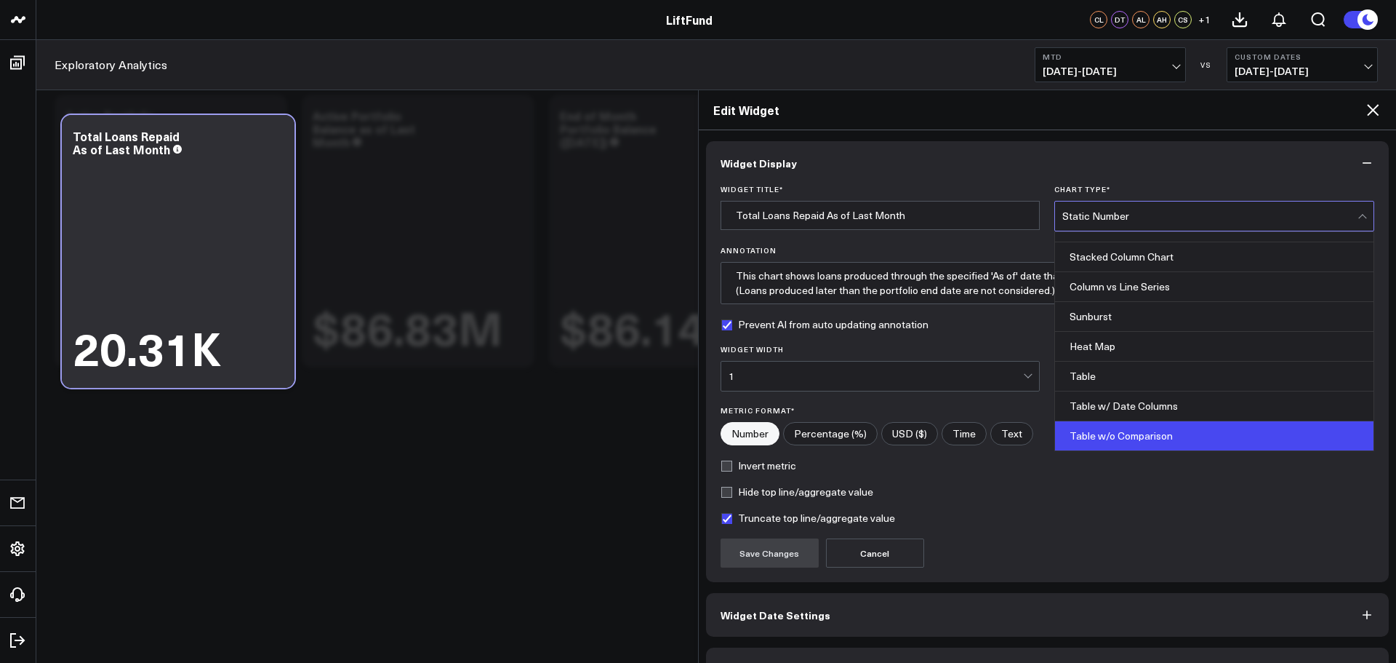
click at [1115, 431] on div "Table w/o Comparison" at bounding box center [1214, 435] width 319 height 29
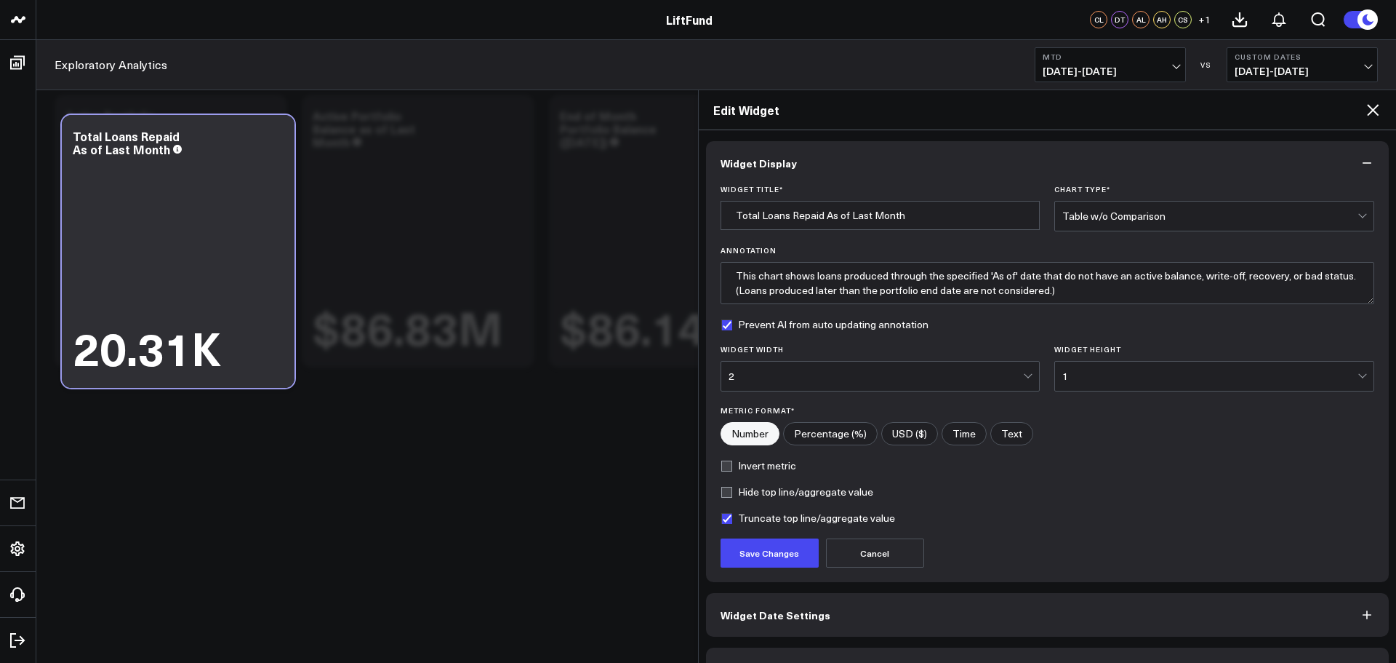
click at [1018, 372] on div "2" at bounding box center [876, 376] width 295 height 12
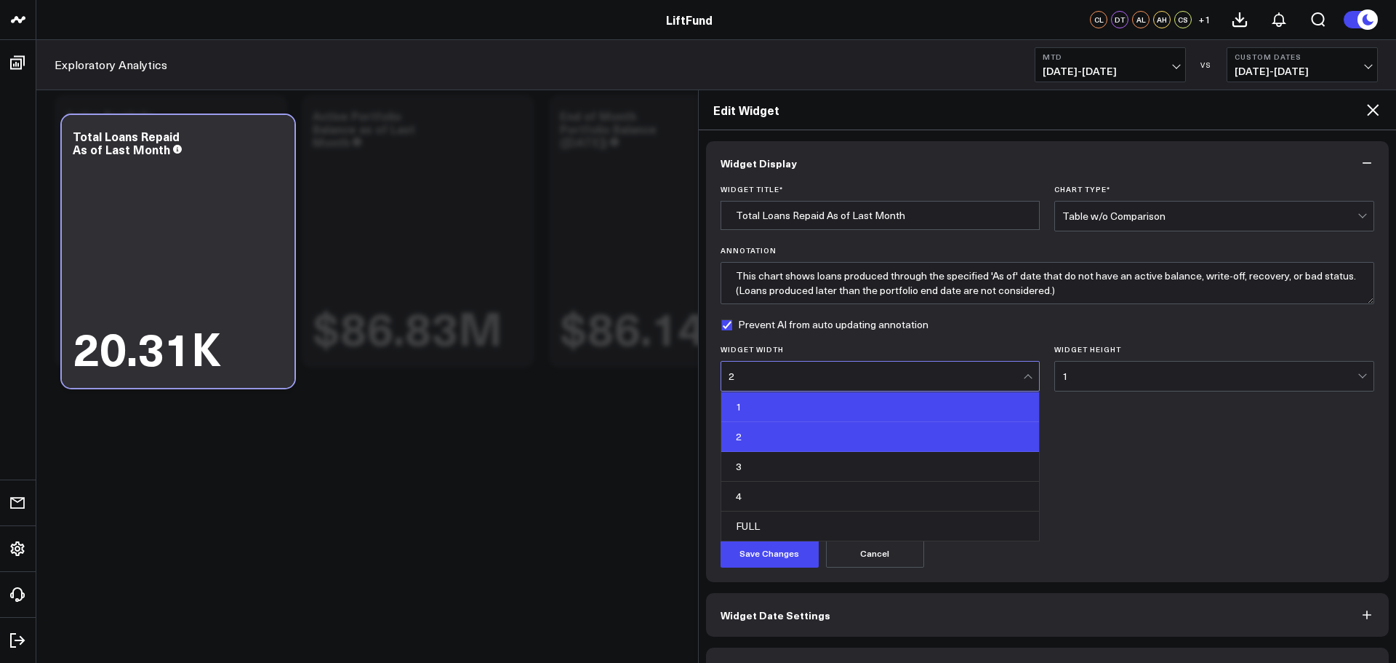
click at [821, 397] on div "1" at bounding box center [880, 407] width 319 height 30
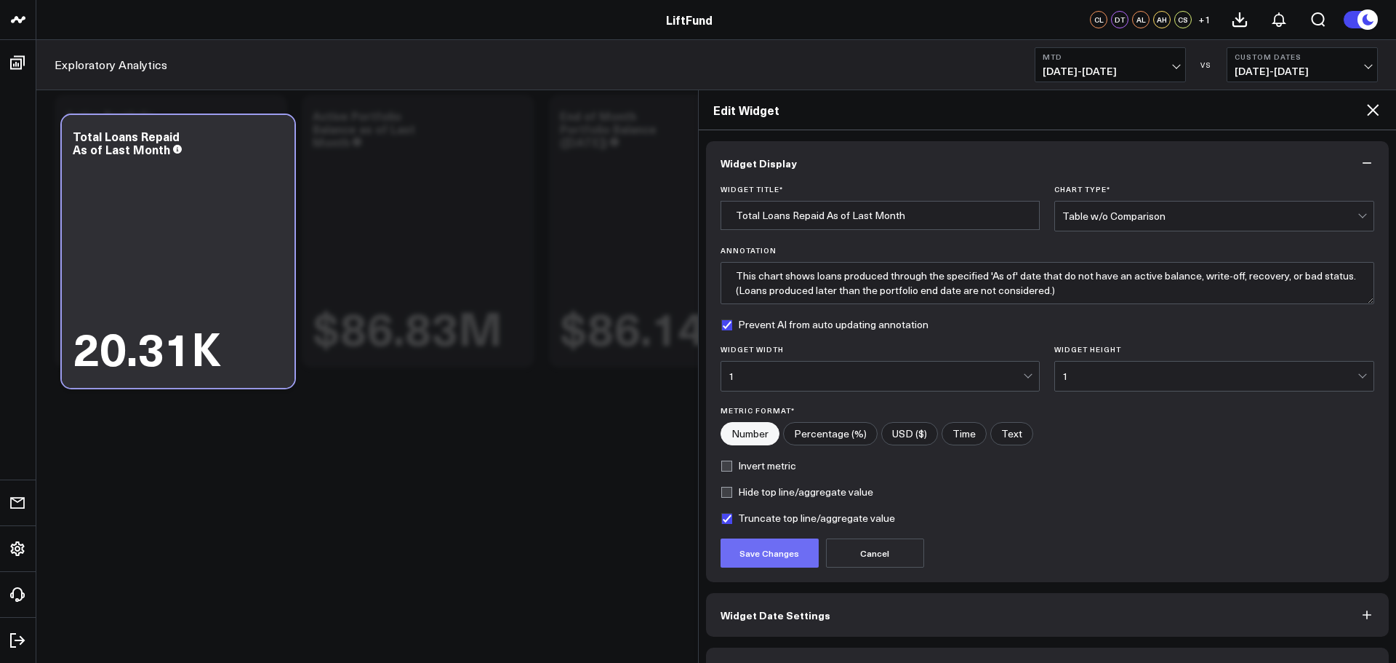
click at [775, 555] on button "Save Changes" at bounding box center [770, 552] width 98 height 29
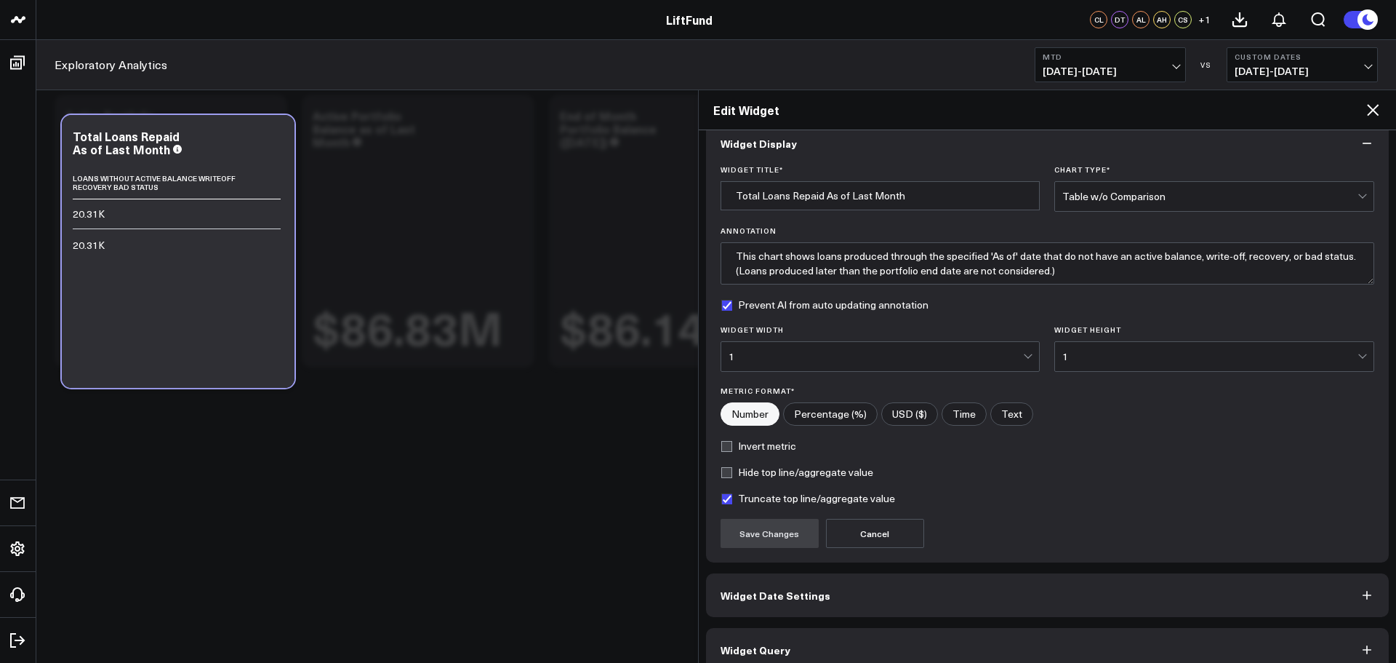
scroll to position [39, 0]
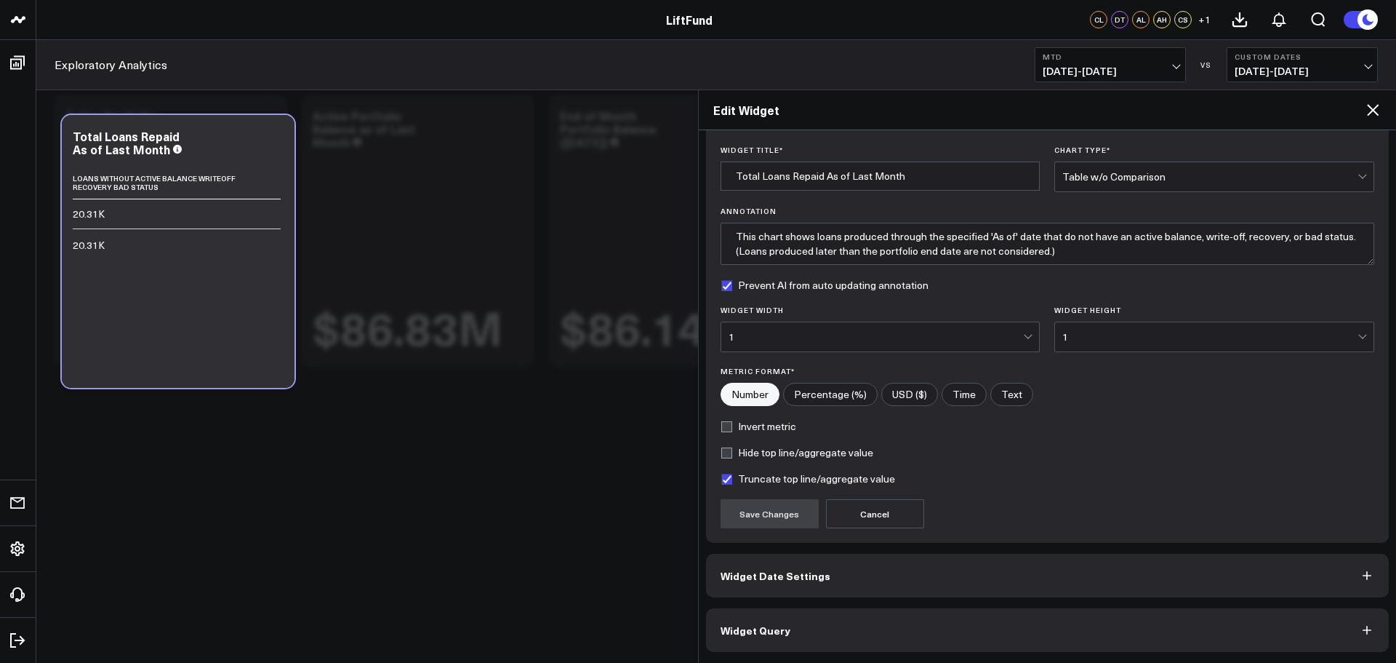
click at [825, 623] on button "Widget Query" at bounding box center [1048, 630] width 684 height 44
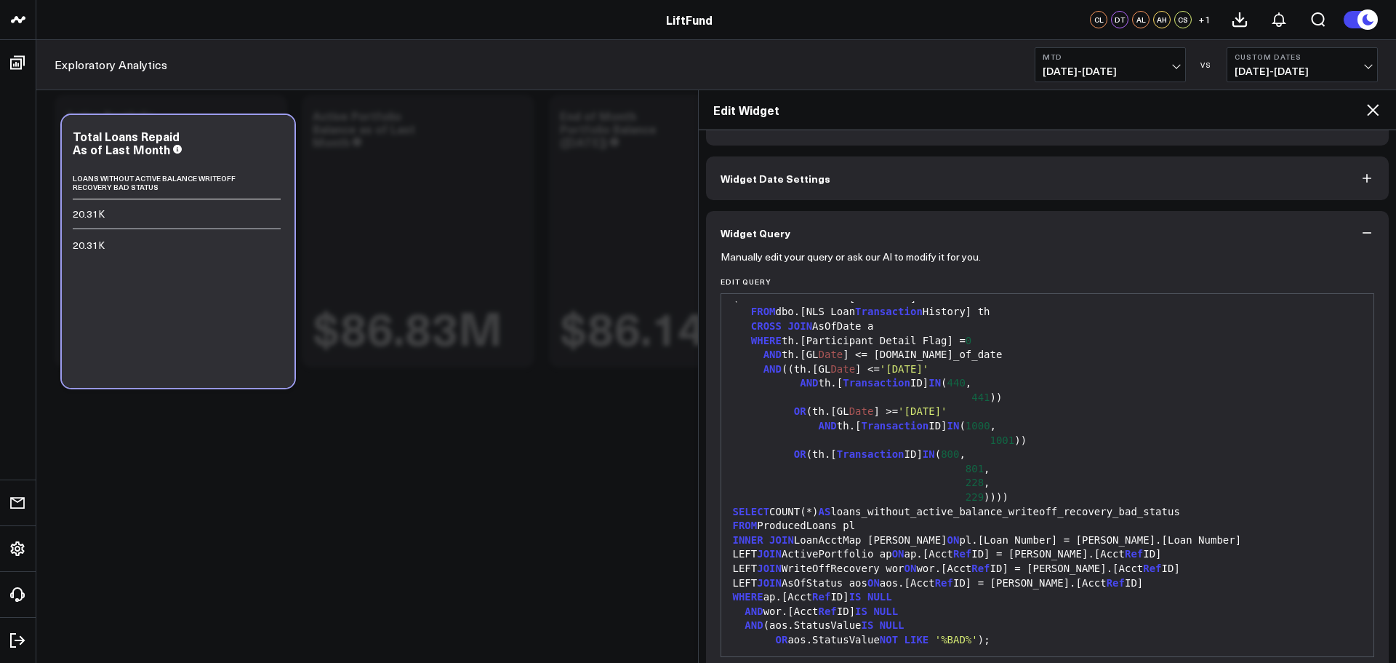
scroll to position [656, 0]
click at [772, 512] on div "SELECT COUNT(*) AS loans_without_active_balance_writeoff_recovery_bad_status" at bounding box center [1048, 510] width 639 height 15
click at [773, 505] on div "SELECT COUNT(*) AS loans_without_active_balance_writeoff_recovery_bad_status" at bounding box center [1048, 510] width 639 height 15
click at [774, 508] on div "SELECT COUNT(*) AS loans_without_active_balance_writeoff_recovery_bad_status" at bounding box center [1048, 510] width 639 height 15
click at [781, 511] on div "SELECT COUNT(*) AS loans_without_active_balance_writeoff_recovery_bad_status" at bounding box center [1048, 510] width 639 height 15
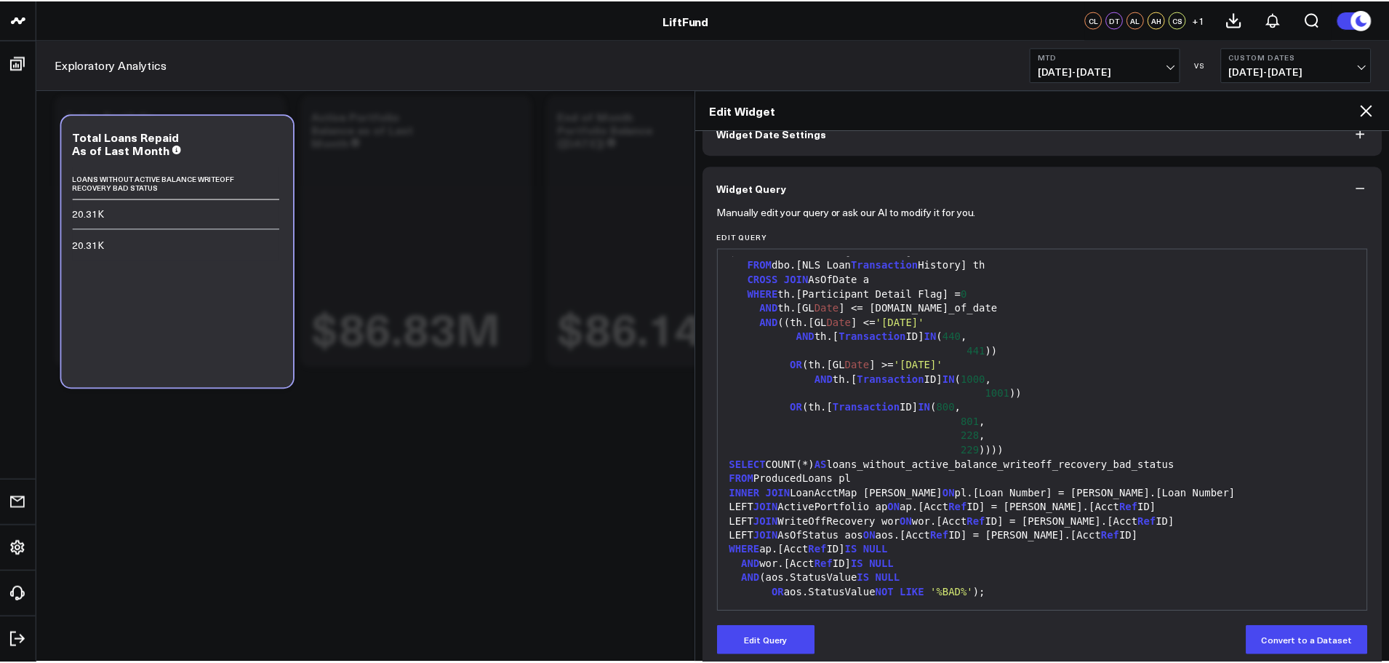
scroll to position [103, 0]
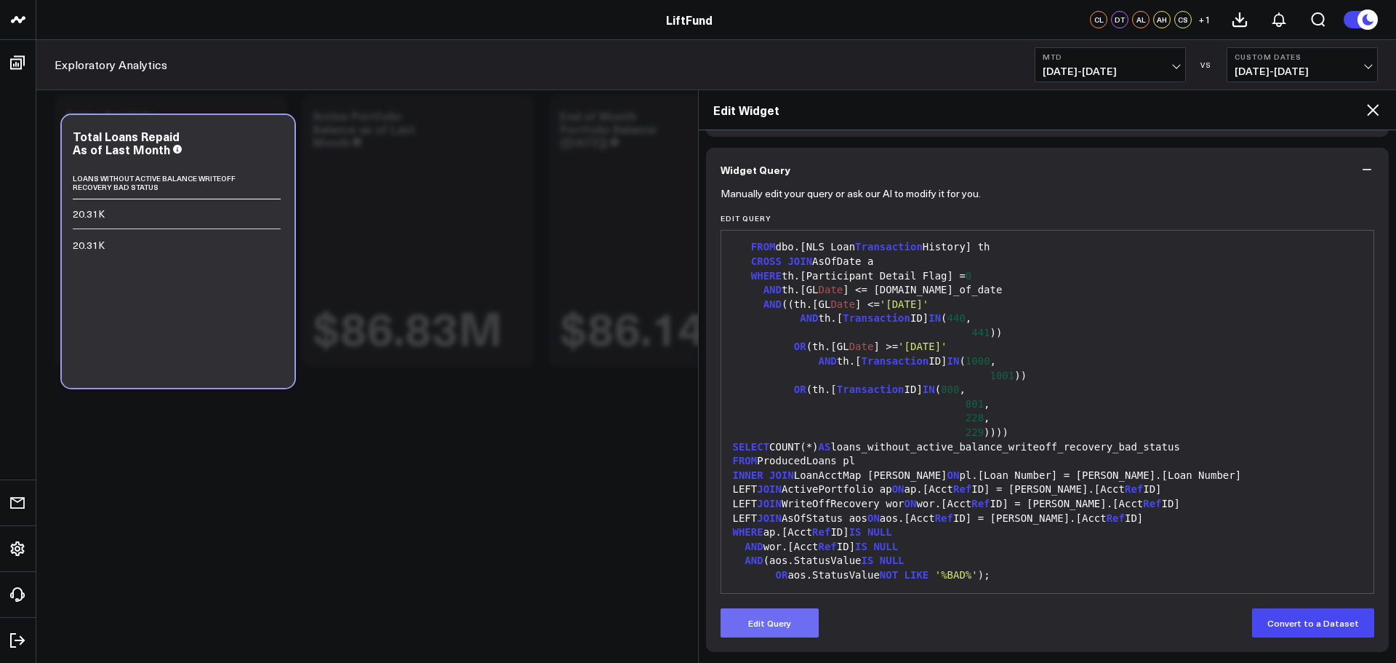
click at [778, 625] on button "Edit Query" at bounding box center [770, 622] width 98 height 29
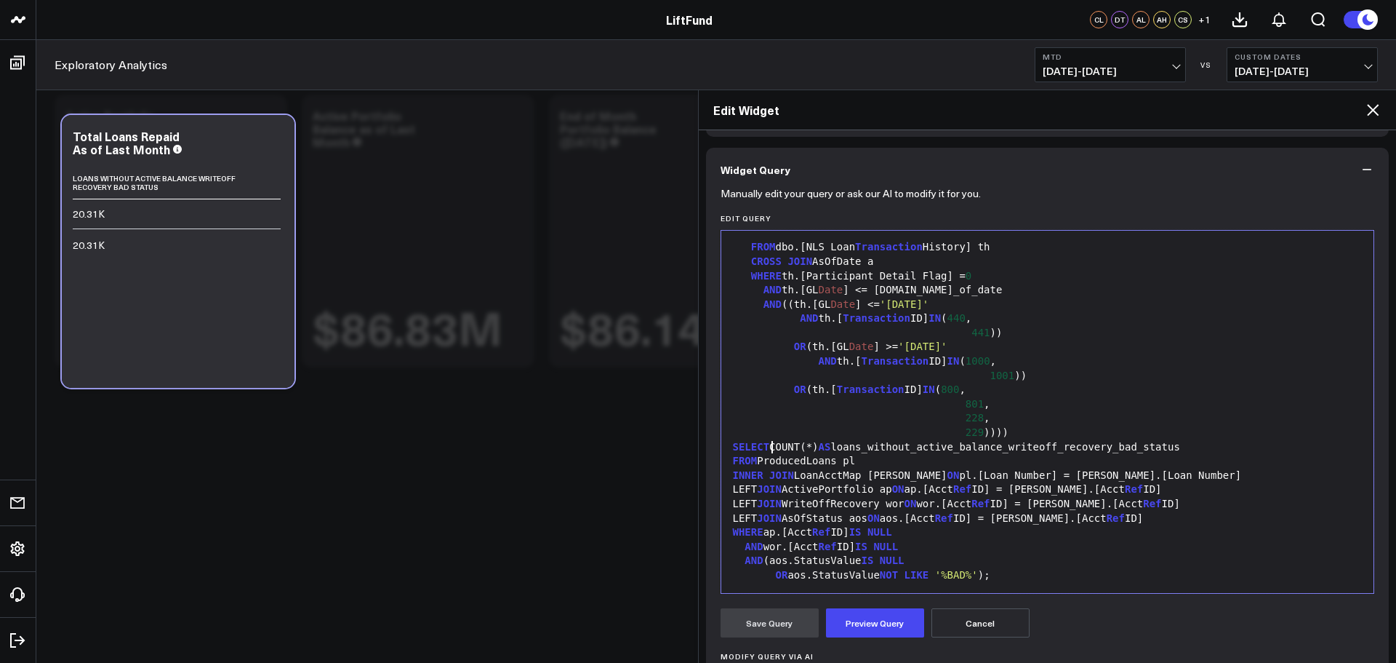
click at [773, 447] on div "SELECT COUNT(*) AS loans_without_active_balance_writeoff_recovery_bad_status" at bounding box center [1048, 447] width 639 height 15
click at [860, 443] on div "SELECT FORMAT ( COUNT(*) AS loans_without_active_balance_writeoff_recovery_bad_…" at bounding box center [1048, 447] width 639 height 15
click at [861, 619] on button "Preview Query" at bounding box center [875, 622] width 98 height 29
click at [770, 636] on button "Save Query" at bounding box center [770, 622] width 98 height 29
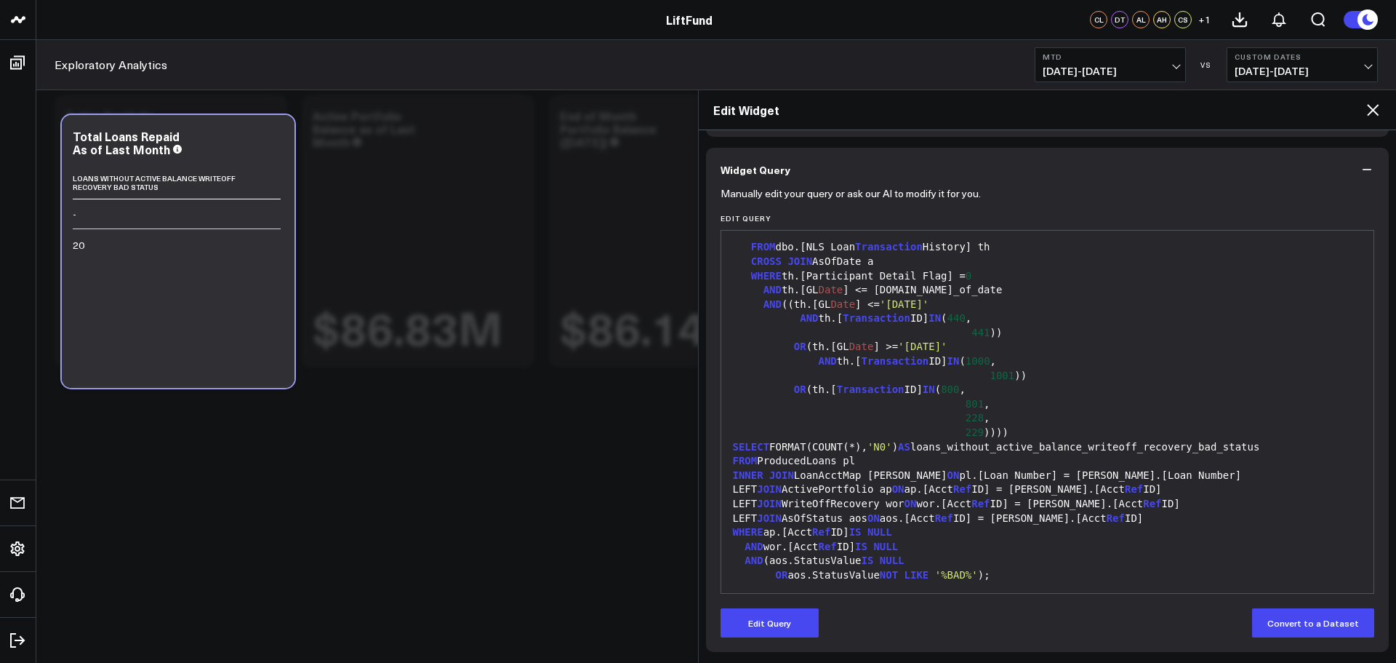
click at [908, 455] on div "FROM ProducedLoans pl" at bounding box center [1048, 461] width 639 height 15
click at [790, 624] on button "Edit Query" at bounding box center [770, 622] width 98 height 29
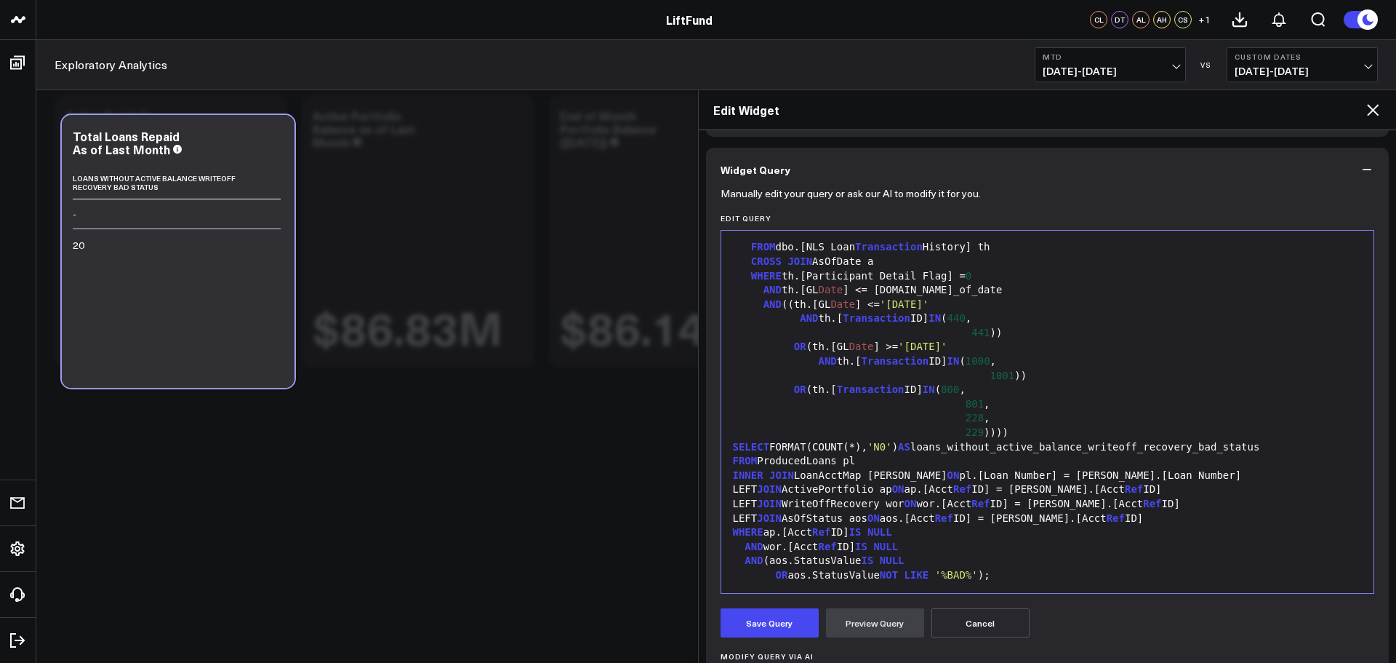
click at [910, 509] on span "ON" at bounding box center [911, 503] width 12 height 12
click at [857, 625] on button "Preview Query" at bounding box center [875, 622] width 98 height 29
click at [793, 630] on button "Save Query" at bounding box center [770, 622] width 98 height 29
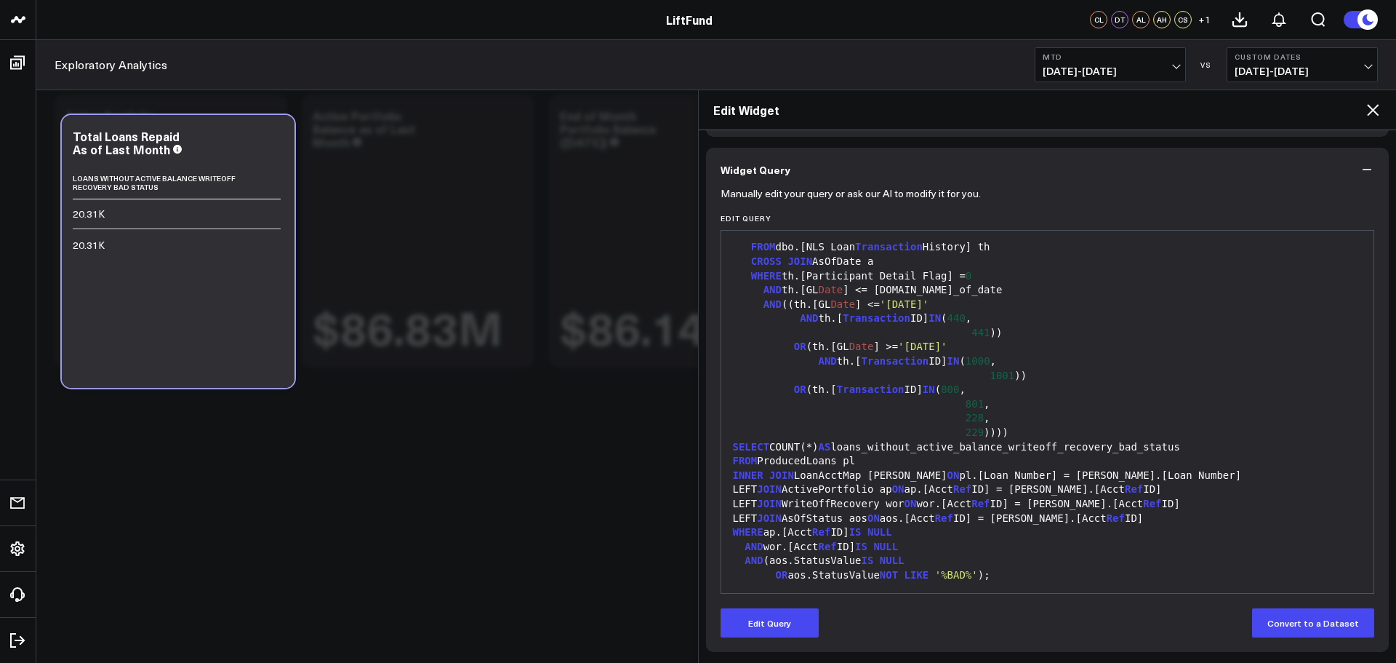
click at [1366, 112] on icon at bounding box center [1372, 109] width 17 height 17
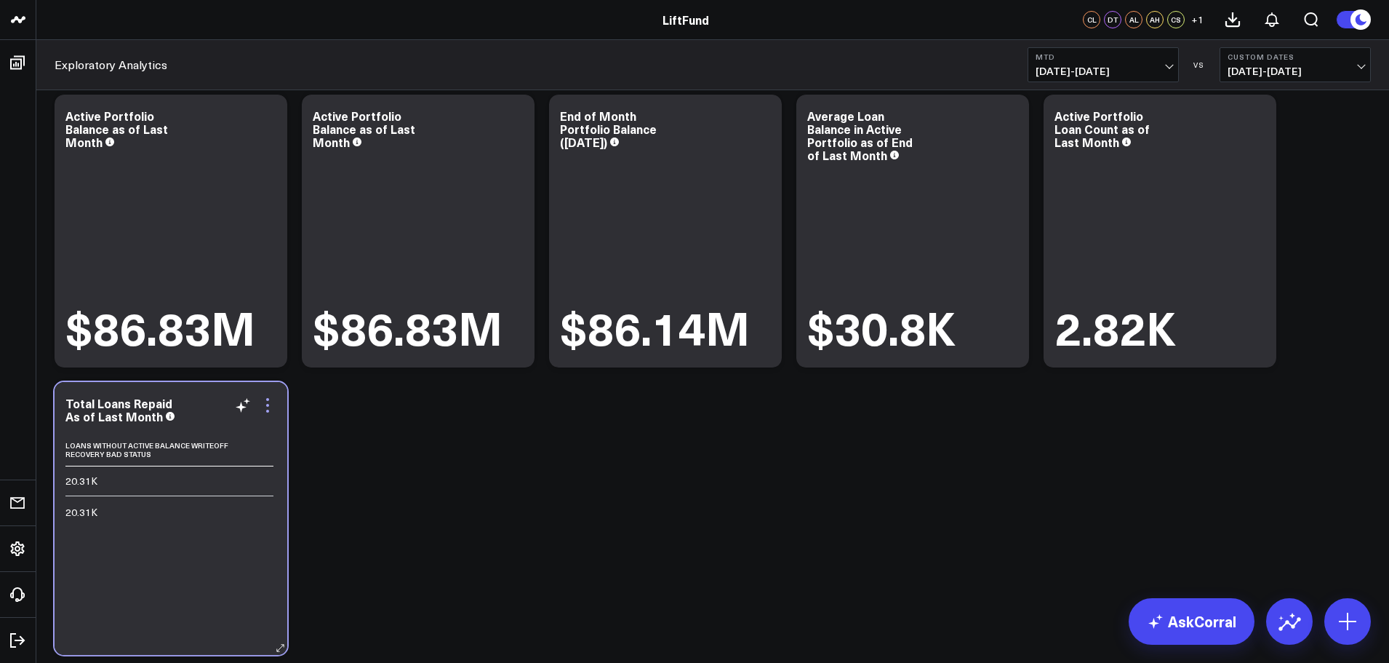
click at [270, 410] on icon at bounding box center [267, 404] width 17 height 17
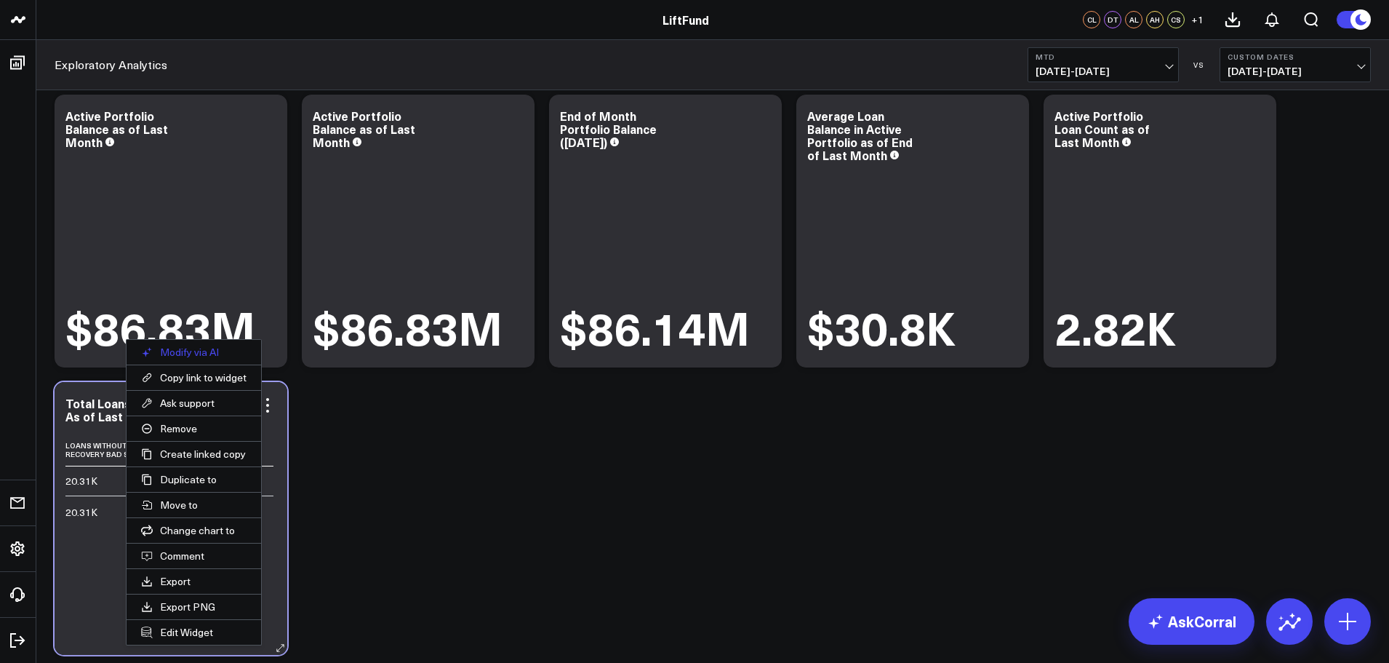
click at [204, 353] on button "Modify via AI" at bounding box center [194, 352] width 135 height 25
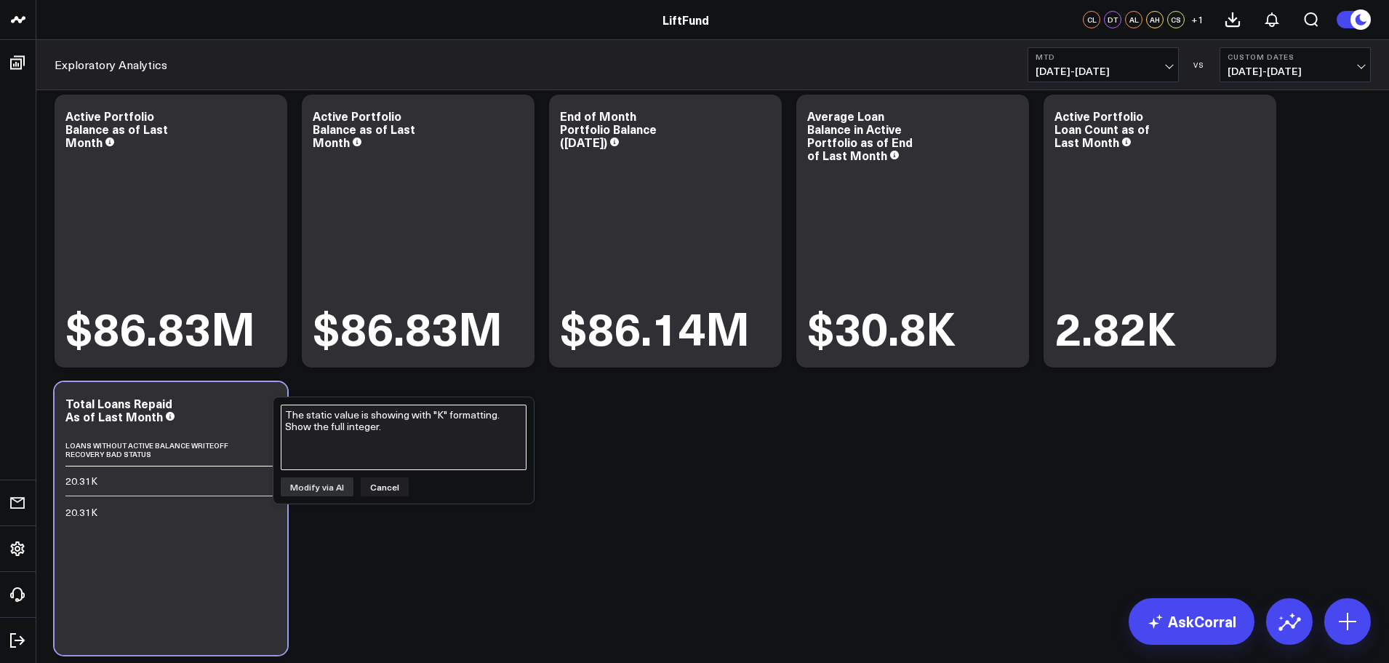
click at [399, 440] on textarea "The static value is showing with "K" formatting. Show the full integer." at bounding box center [404, 436] width 246 height 65
type textarea "Show the full number, with commas."
click at [322, 484] on button "Modify via AI" at bounding box center [317, 486] width 73 height 19
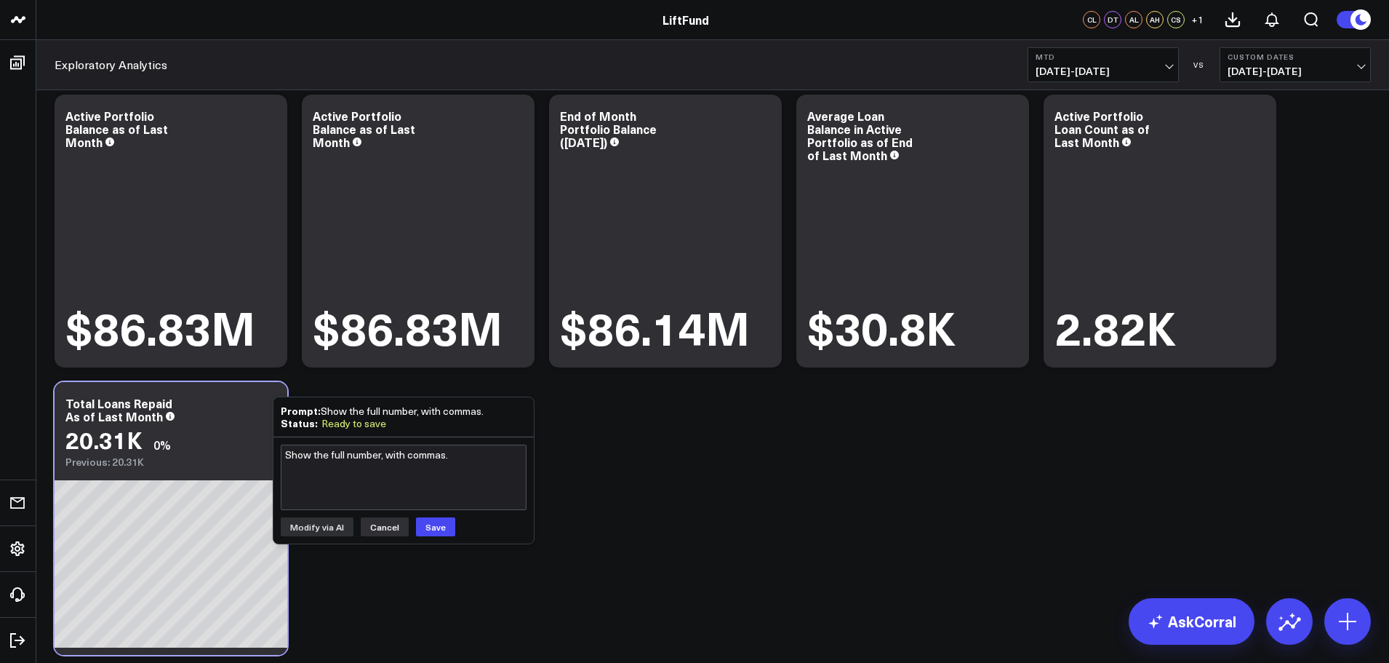
click at [382, 523] on button "Cancel" at bounding box center [385, 526] width 48 height 19
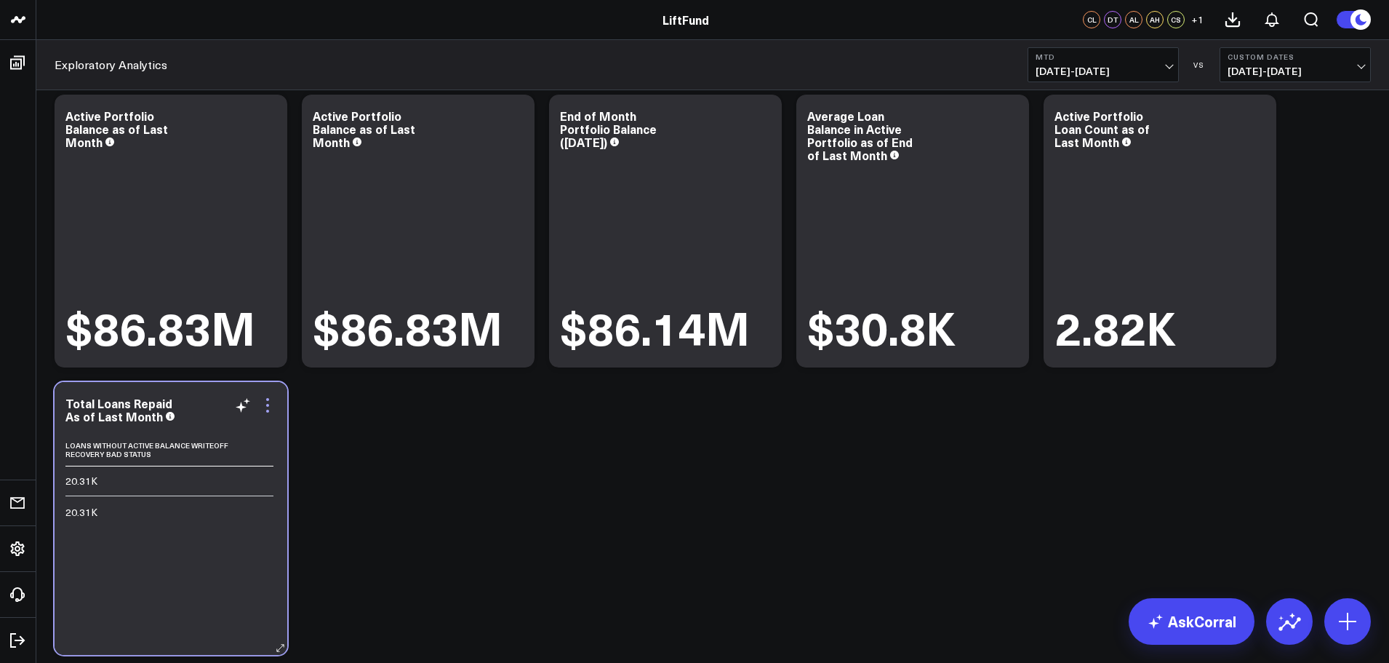
click at [268, 407] on icon at bounding box center [267, 405] width 3 height 3
click at [268, 405] on icon at bounding box center [267, 405] width 3 height 3
click at [268, 410] on icon at bounding box center [267, 410] width 3 height 3
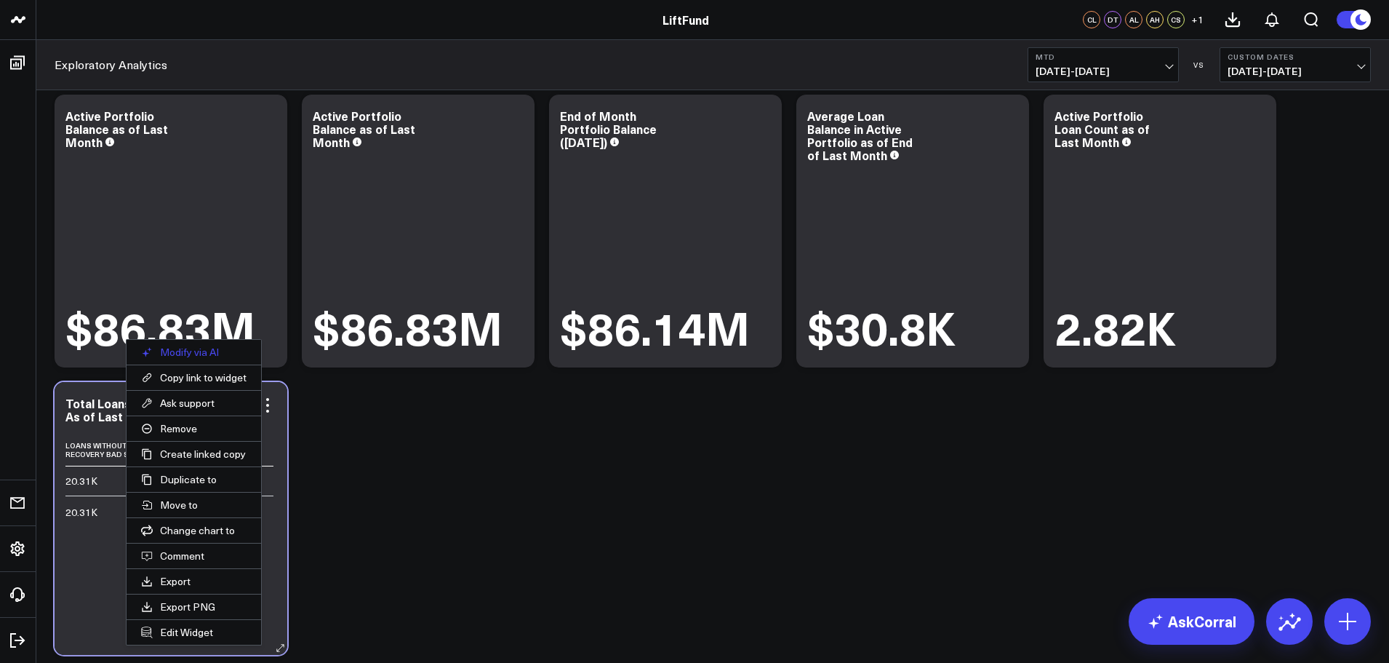
click at [207, 353] on button "Modify via AI" at bounding box center [194, 352] width 135 height 25
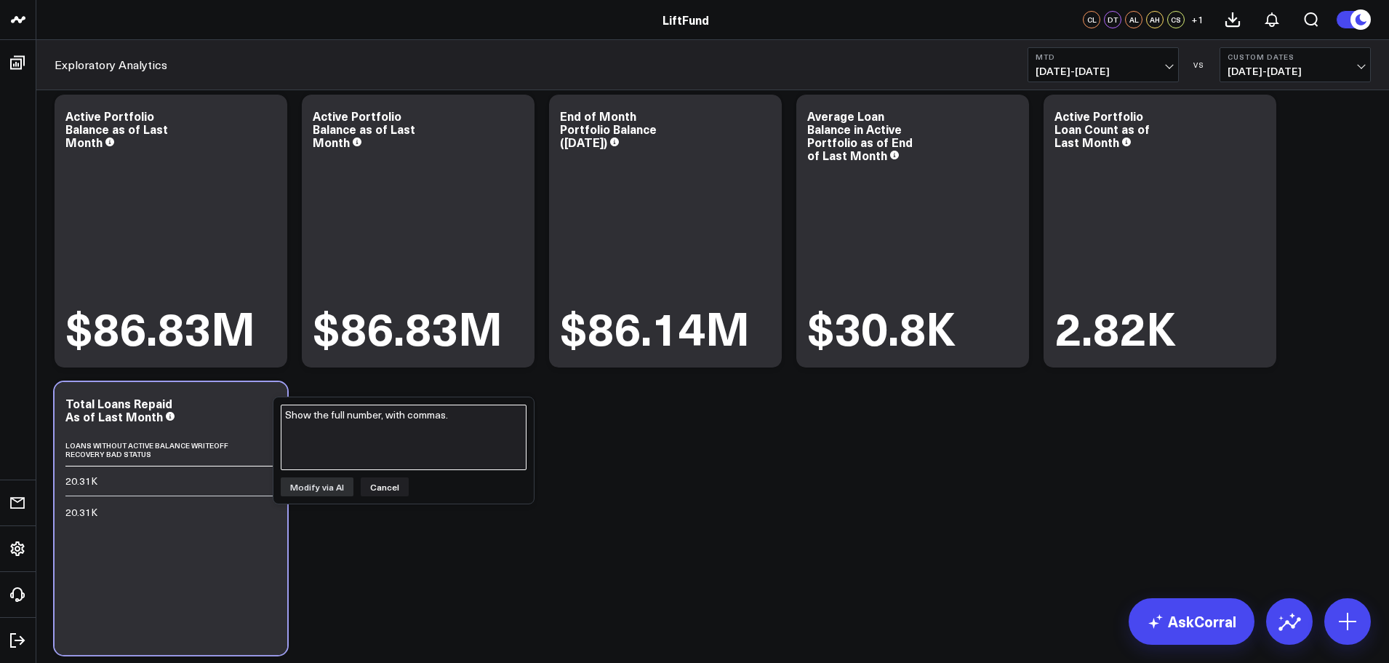
click at [361, 438] on textarea "Show the full number, with commas." at bounding box center [404, 436] width 246 height 65
type textarea "Format the displayed value as a full integer, with commas. Do not truncate."
click at [318, 489] on button "Modify via AI" at bounding box center [317, 486] width 73 height 19
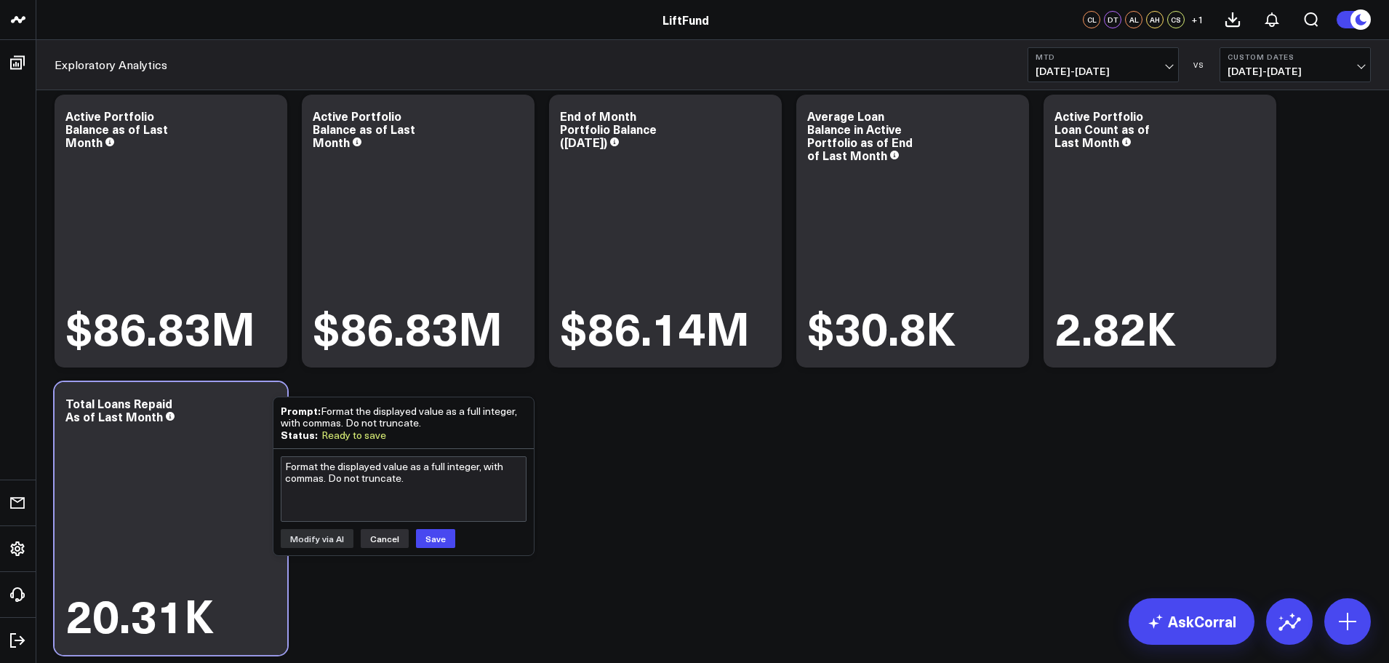
click at [395, 542] on button "Cancel" at bounding box center [385, 538] width 48 height 19
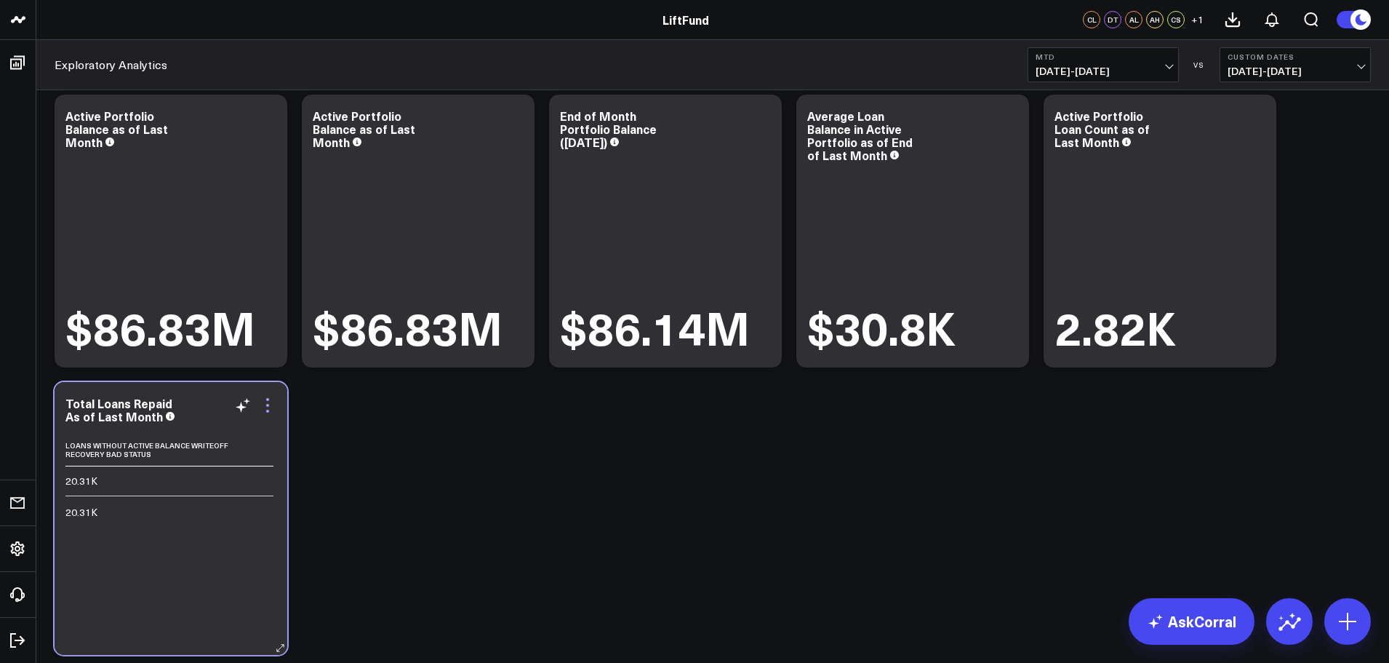
click at [269, 406] on icon at bounding box center [267, 404] width 17 height 17
click at [267, 404] on icon at bounding box center [267, 404] width 17 height 17
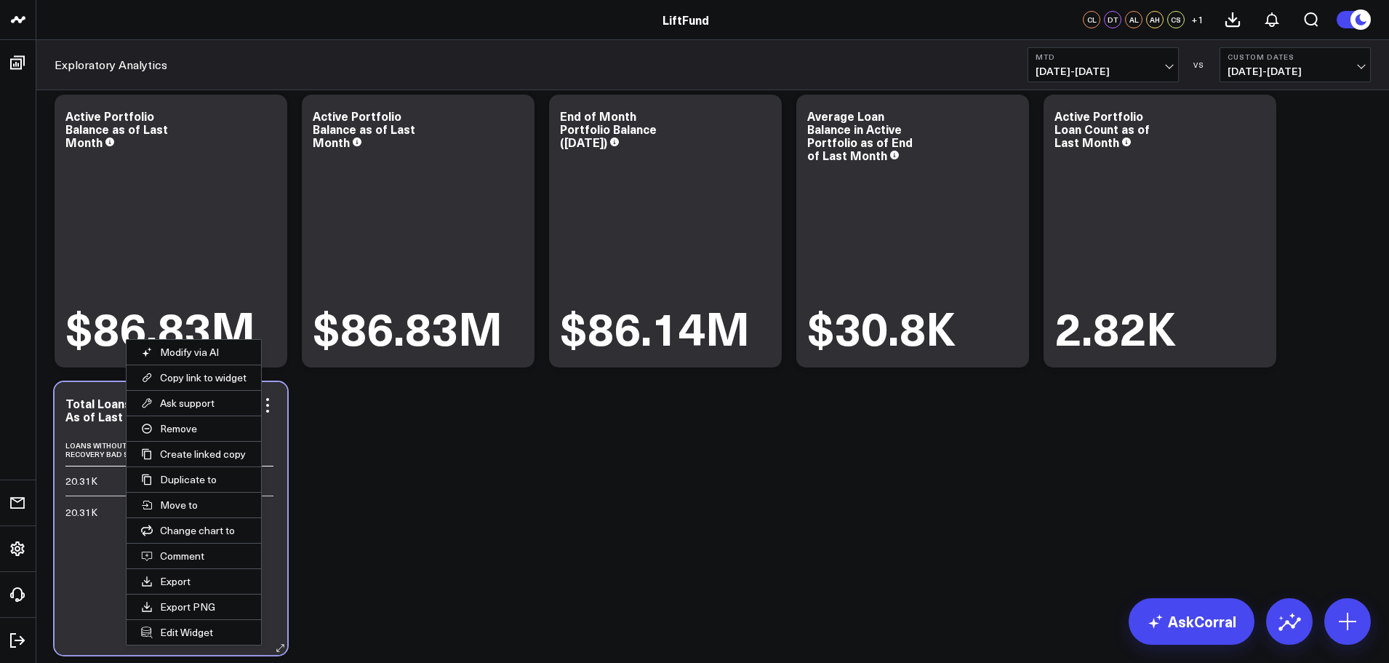
click at [204, 404] on button "Ask support" at bounding box center [194, 403] width 135 height 25
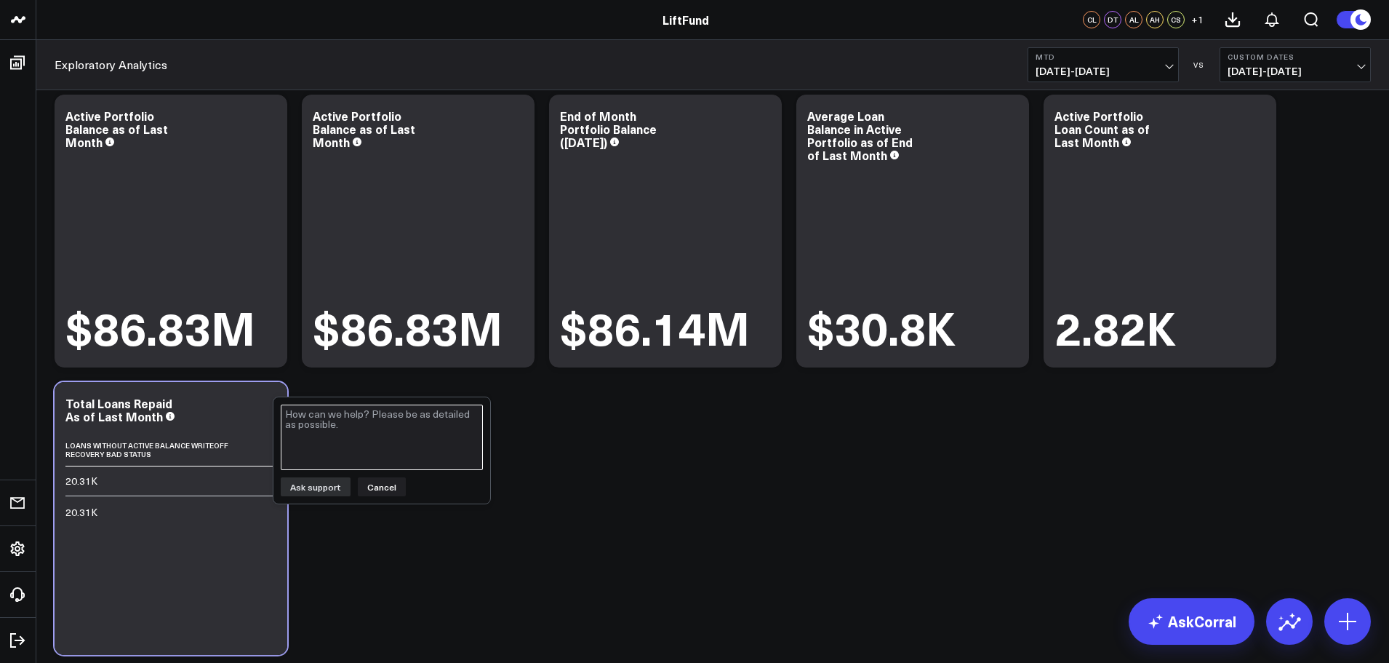
click at [366, 435] on textarea at bounding box center [382, 436] width 202 height 65
drag, startPoint x: 378, startPoint y: 425, endPoint x: 400, endPoint y: 429, distance: 22.1
click at [377, 425] on textarea "I've tried manually changing the code and also several" at bounding box center [382, 436] width 202 height 65
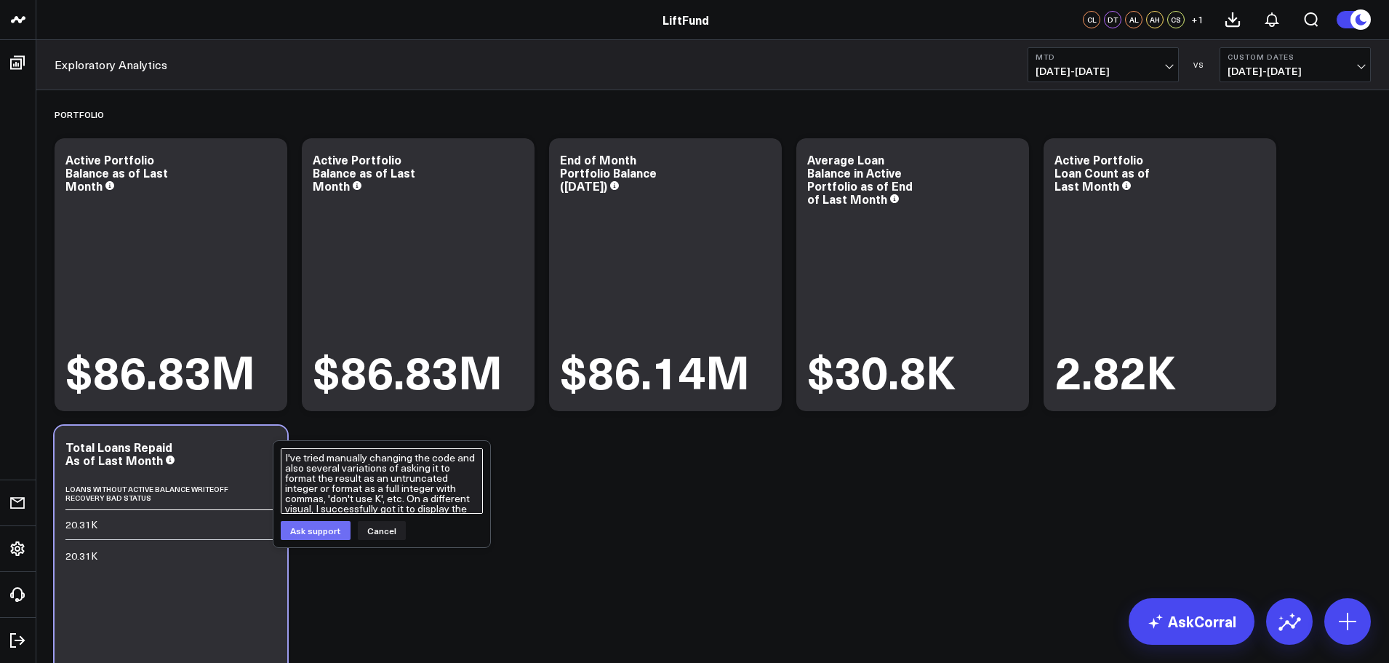
type textarea "I've tried manually changing the code and also several variations of asking it …"
click at [313, 535] on button "Ask support" at bounding box center [316, 530] width 70 height 19
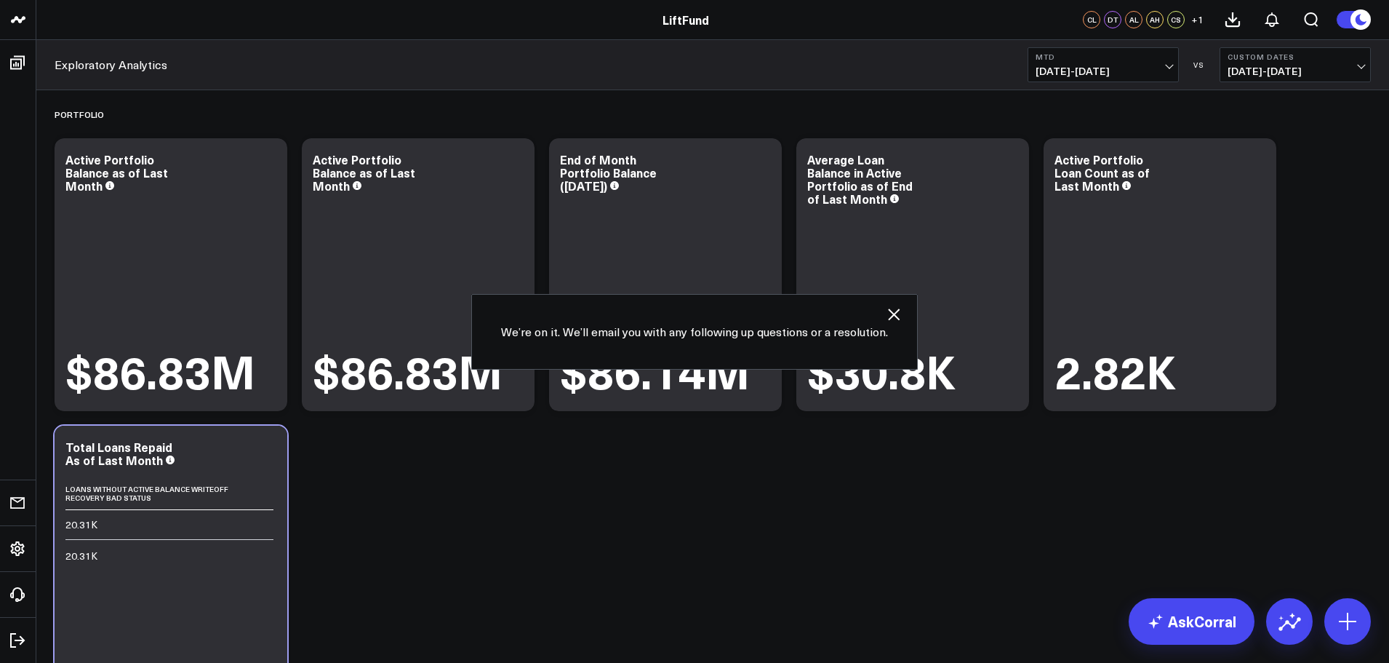
click at [894, 313] on icon "button" at bounding box center [894, 314] width 12 height 12
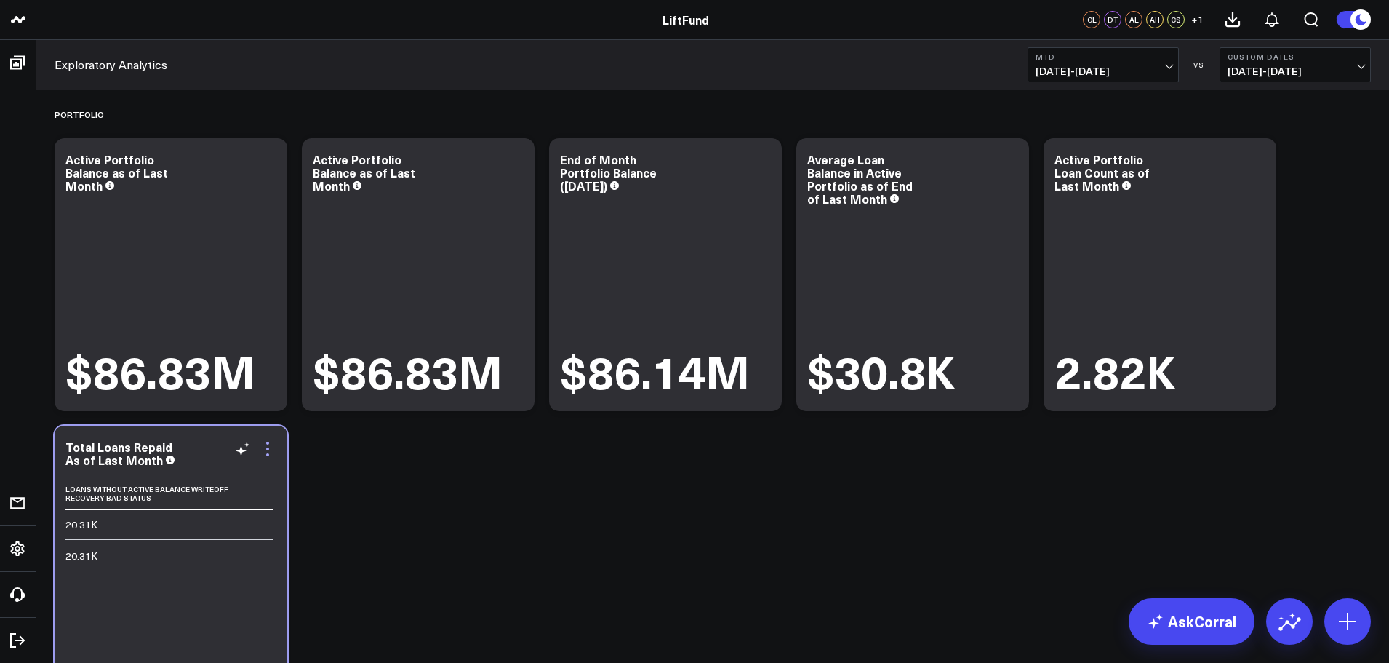
click at [268, 447] on icon at bounding box center [267, 448] width 17 height 17
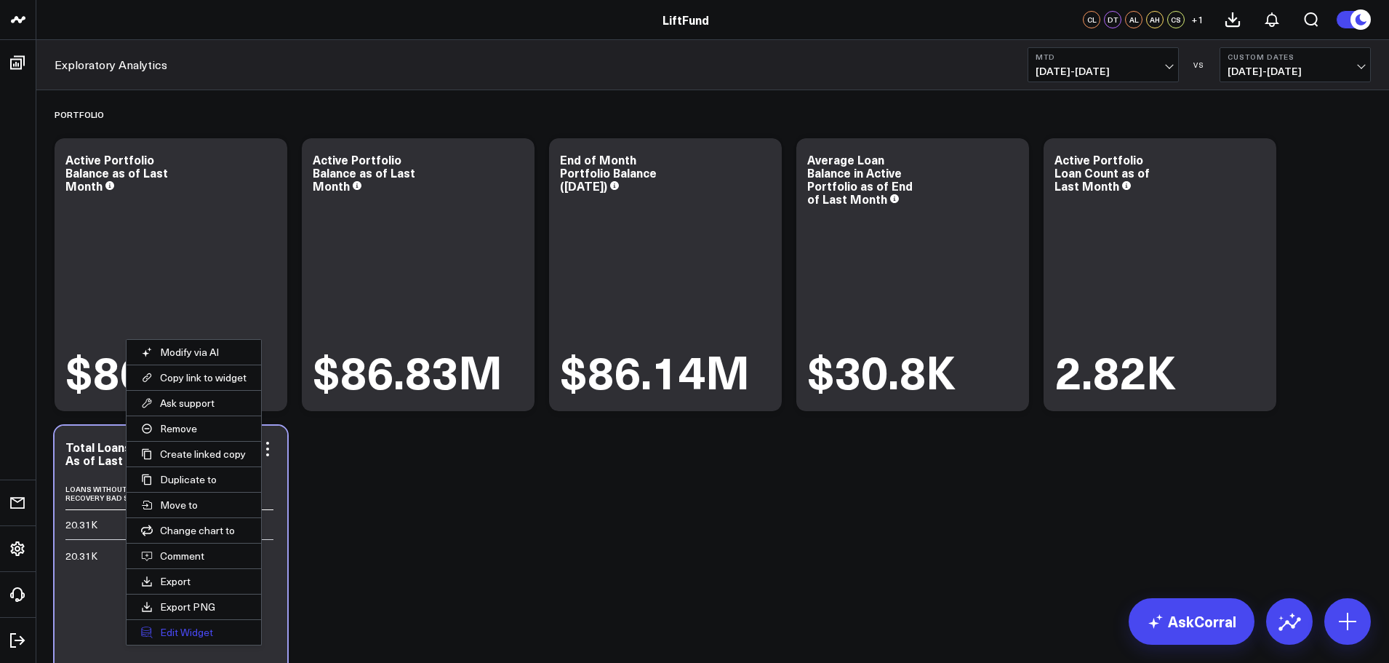
click at [188, 628] on button "Edit Widget" at bounding box center [194, 632] width 135 height 25
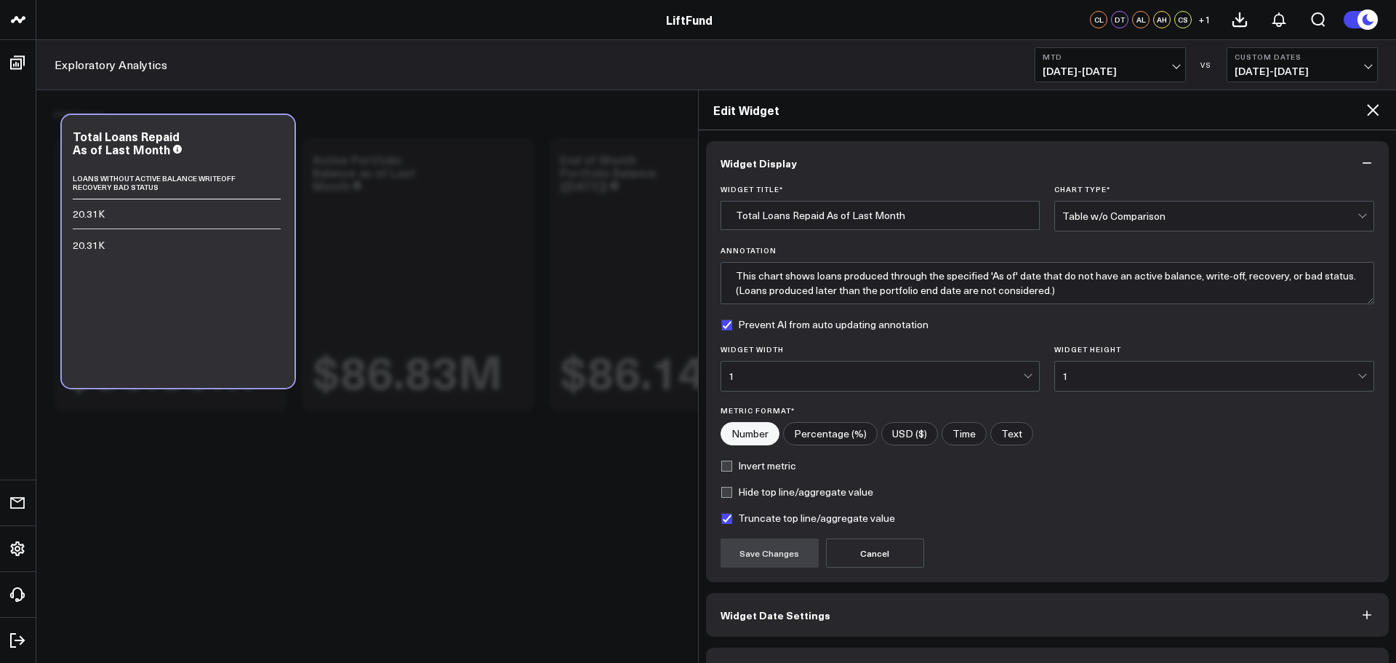
scroll to position [39, 0]
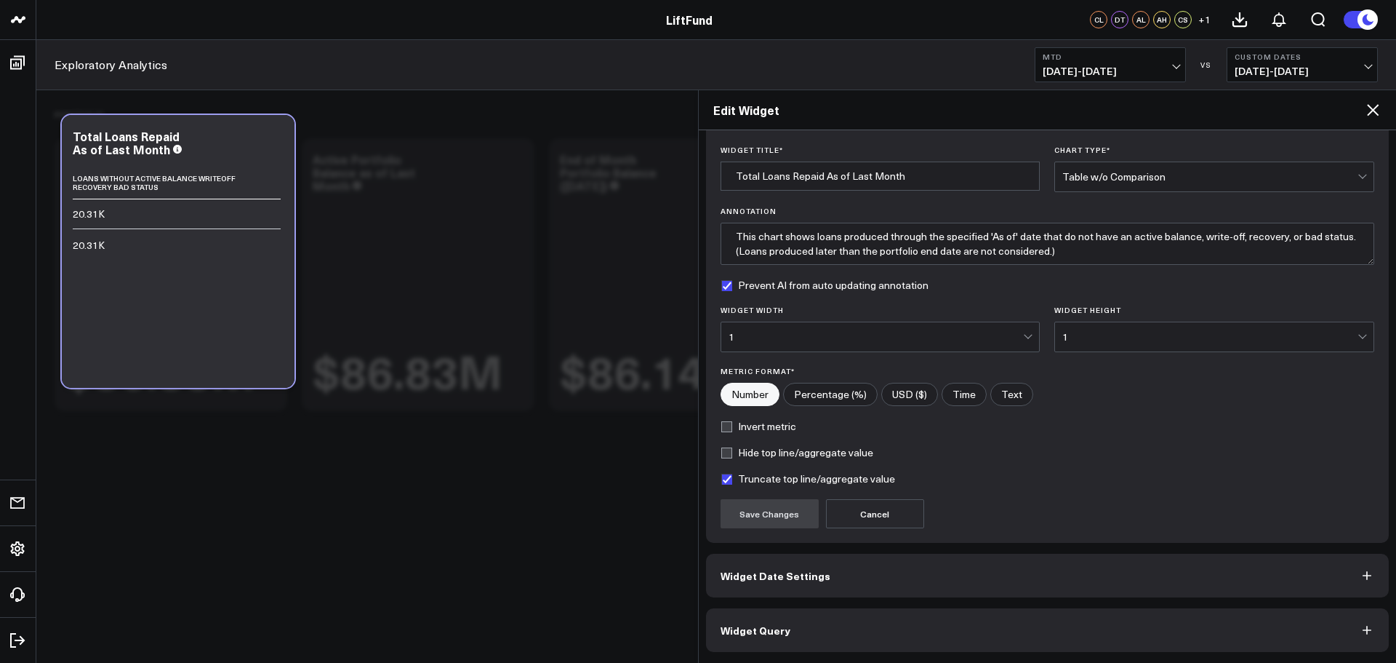
click at [826, 632] on button "Widget Query" at bounding box center [1048, 630] width 684 height 44
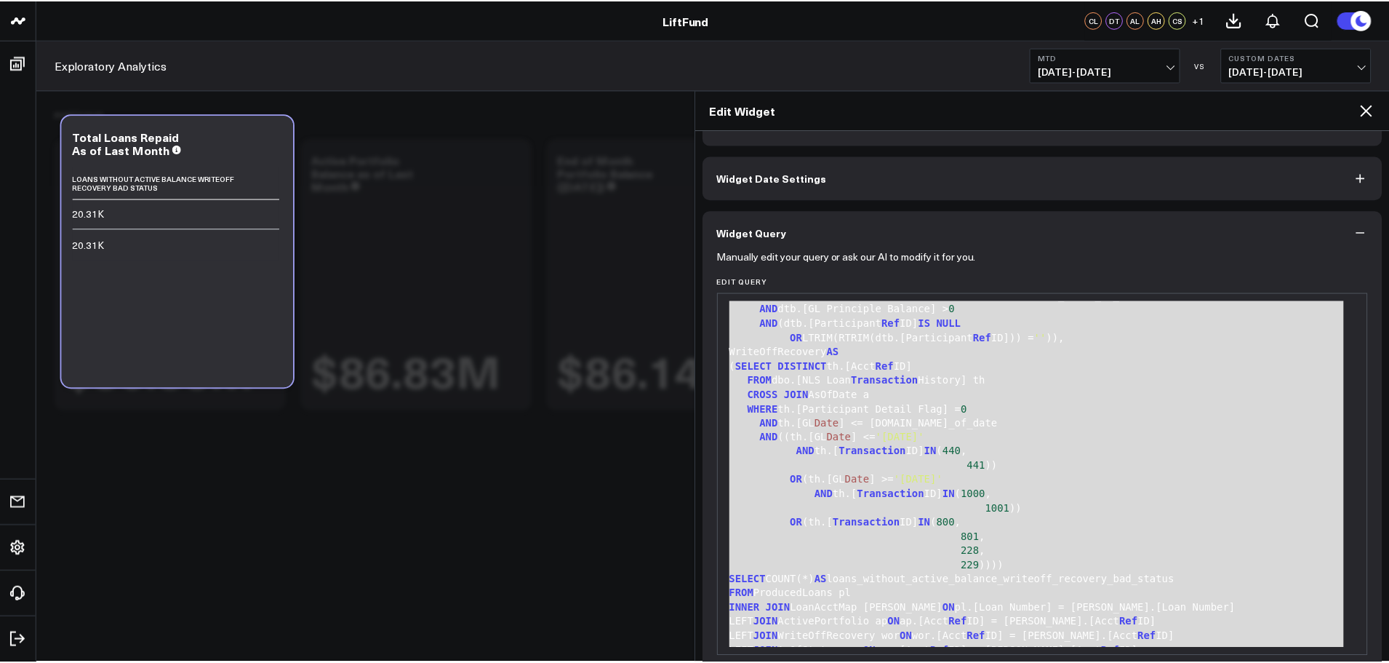
scroll to position [656, 0]
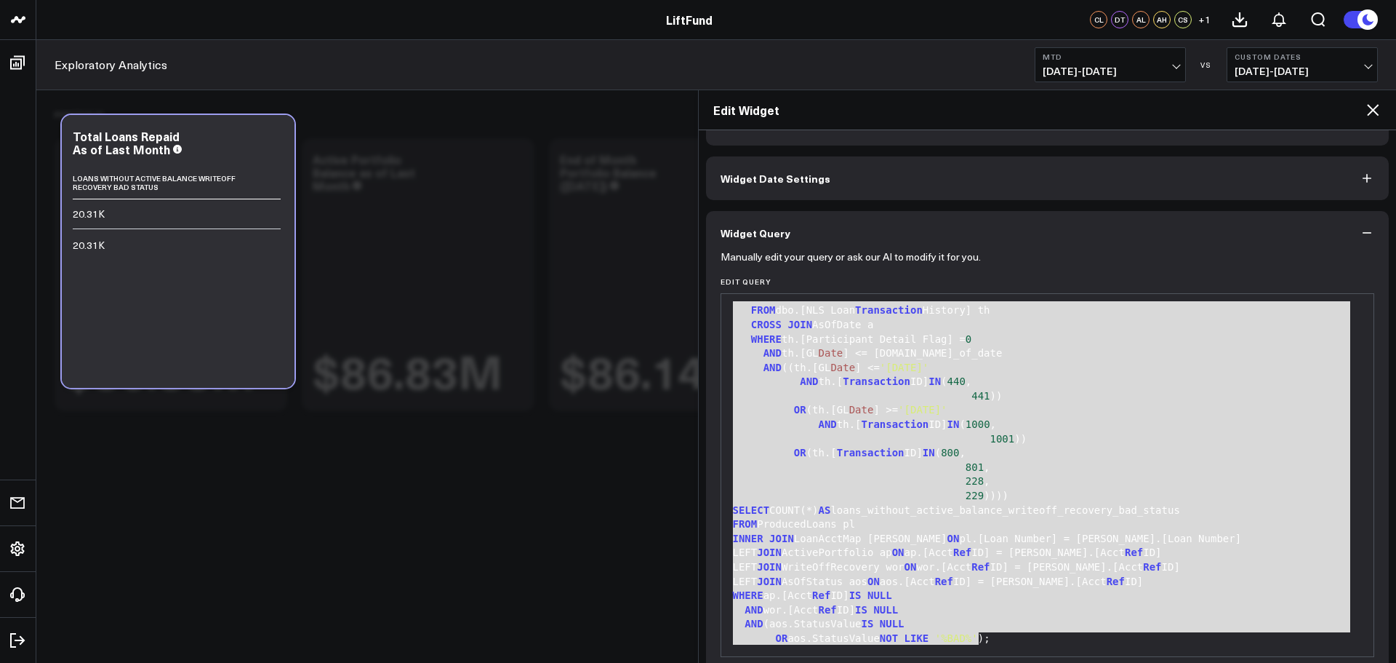
drag, startPoint x: 735, startPoint y: 308, endPoint x: 857, endPoint y: 694, distance: 404.6
click at [1374, 106] on icon at bounding box center [1372, 109] width 17 height 17
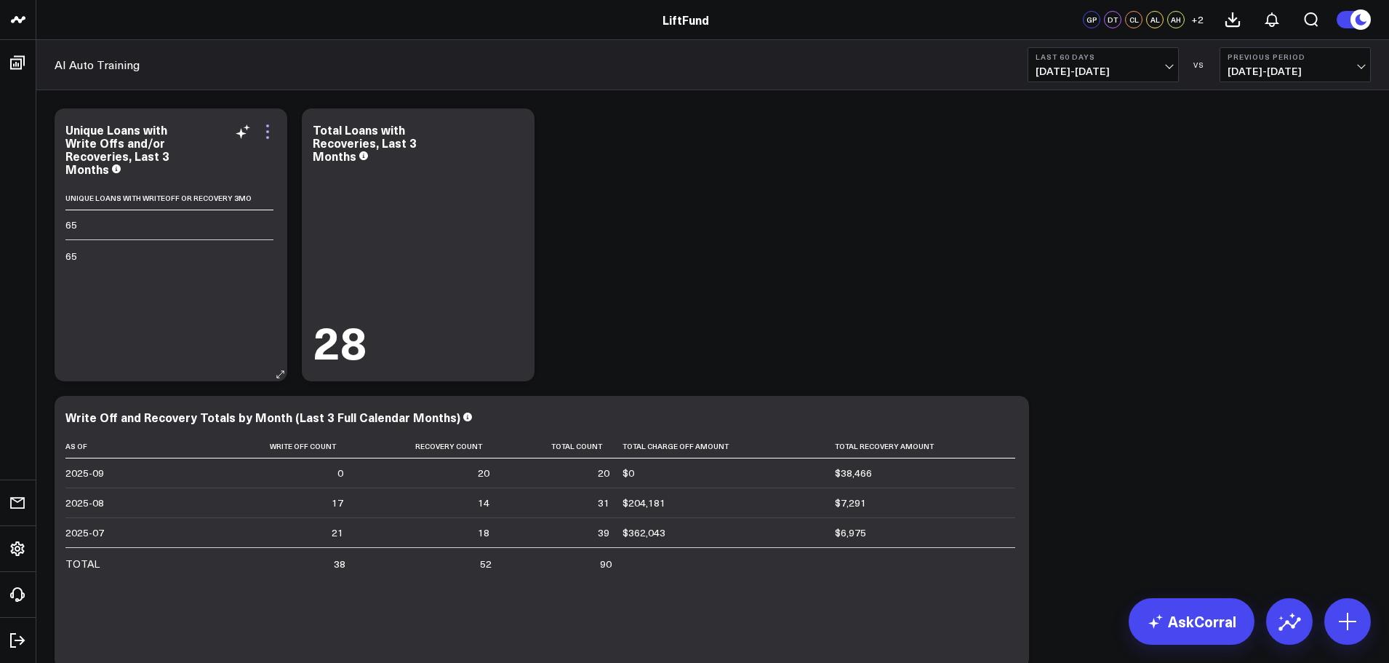
click at [269, 140] on icon at bounding box center [267, 131] width 17 height 17
click at [268, 134] on icon at bounding box center [267, 131] width 17 height 17
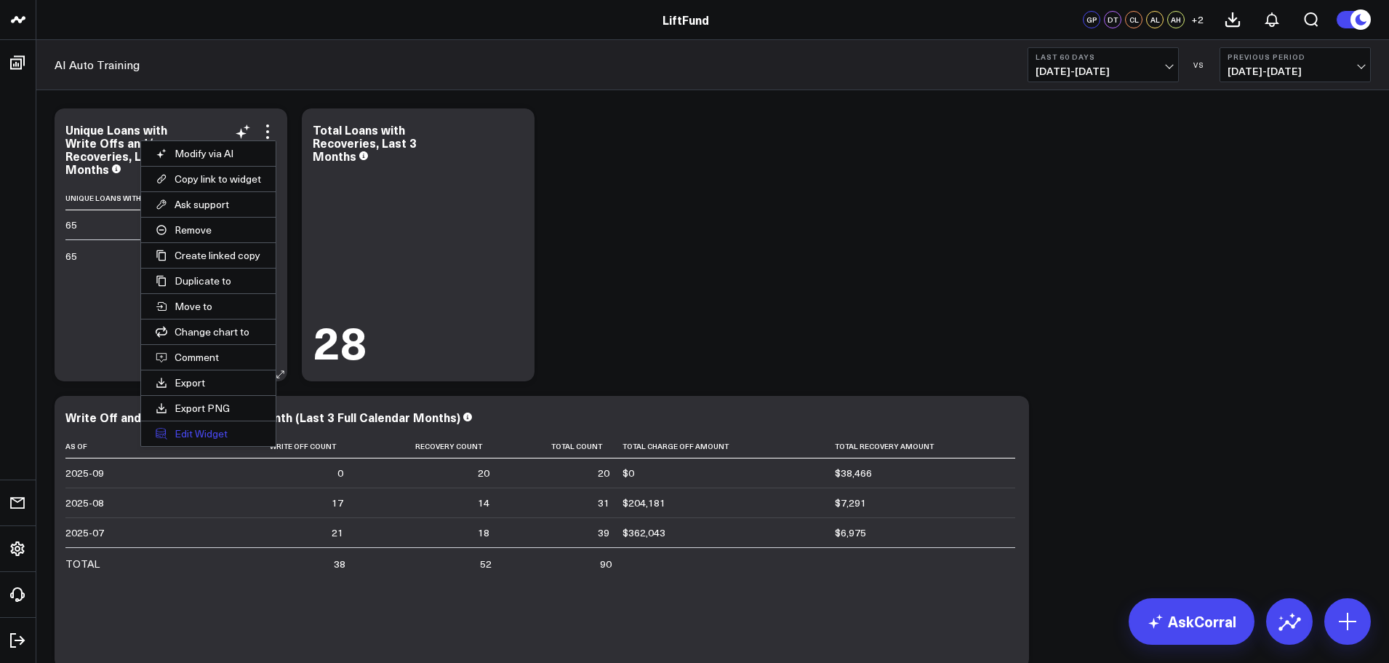
click at [217, 427] on button "Edit Widget" at bounding box center [208, 433] width 135 height 25
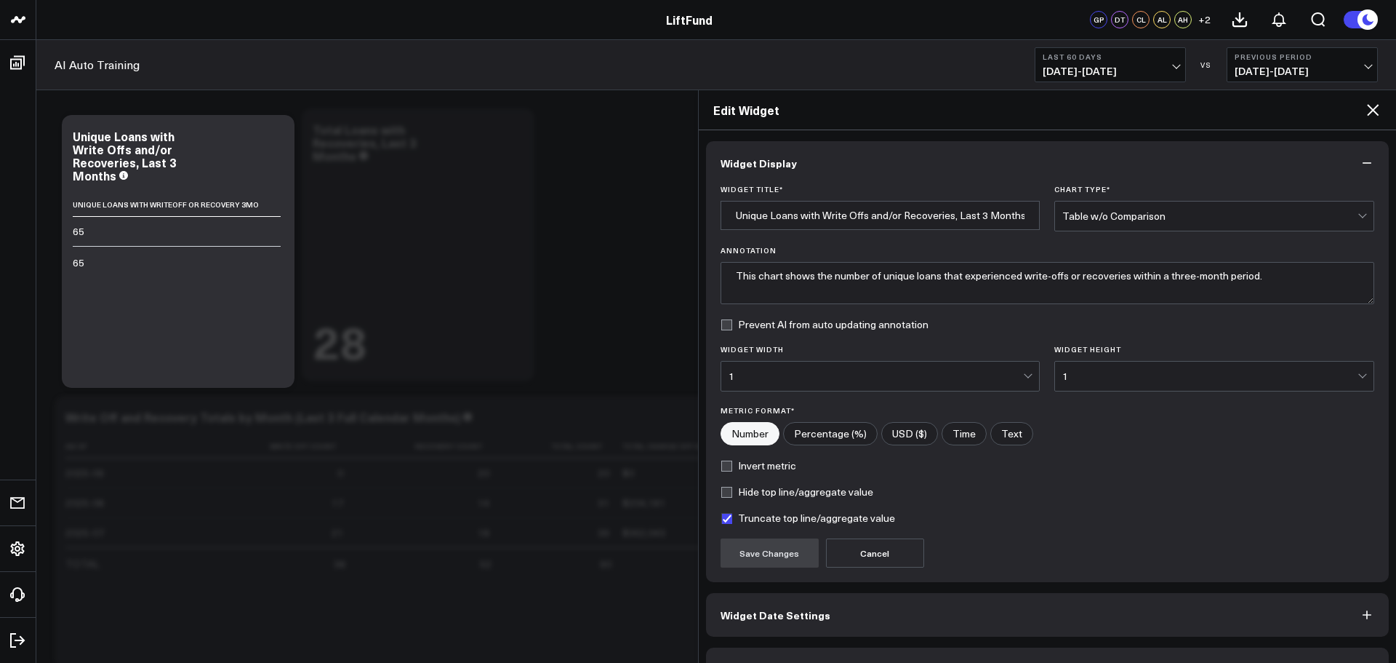
scroll to position [39, 0]
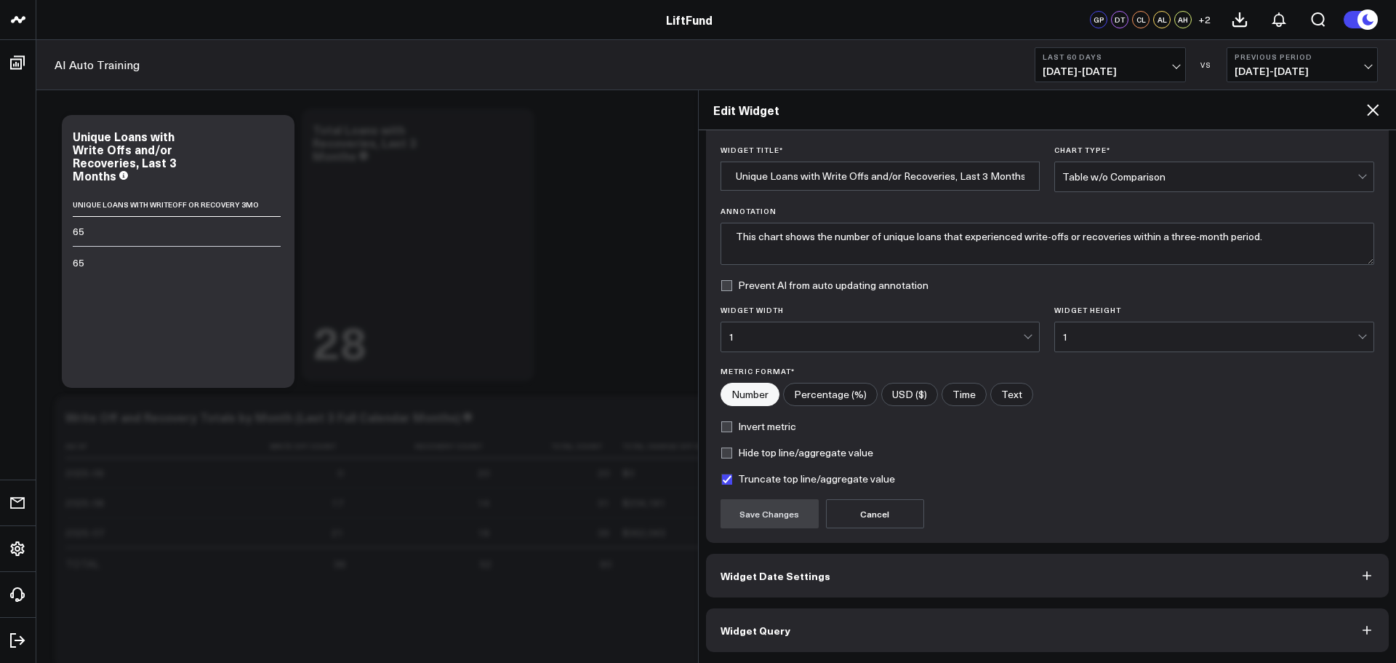
click at [833, 628] on button "Widget Query" at bounding box center [1048, 630] width 684 height 44
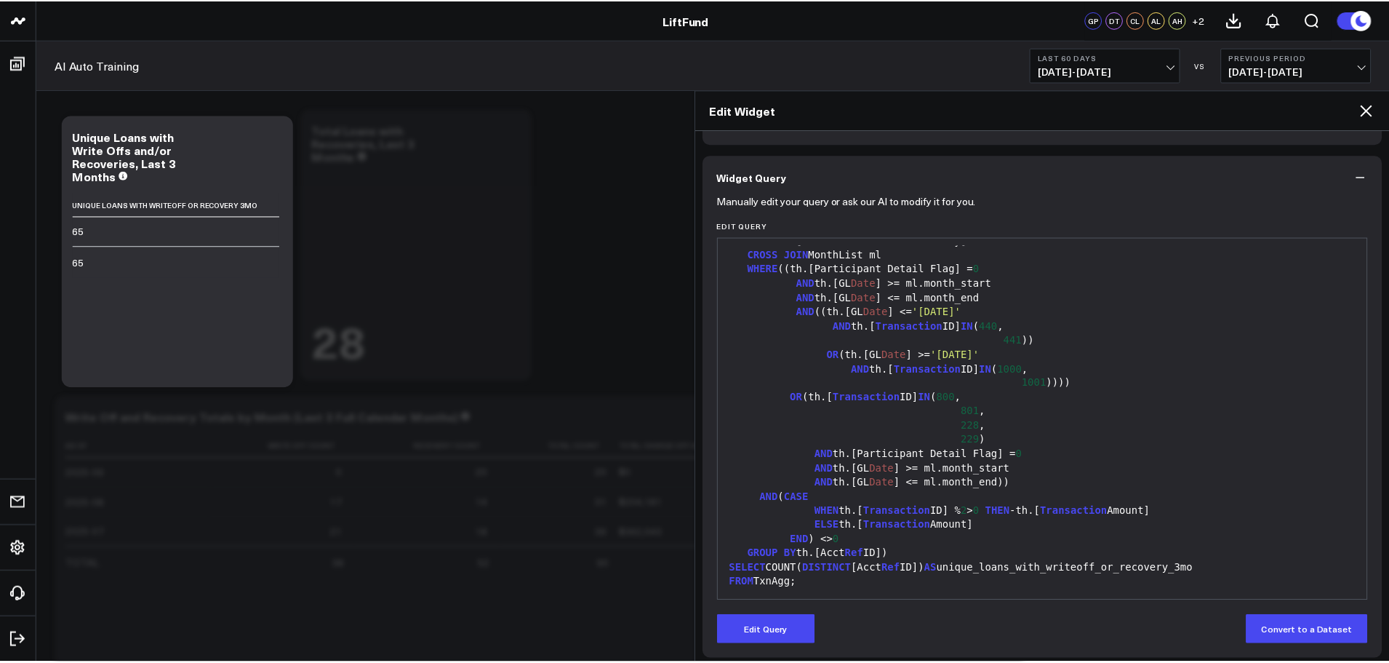
scroll to position [103, 0]
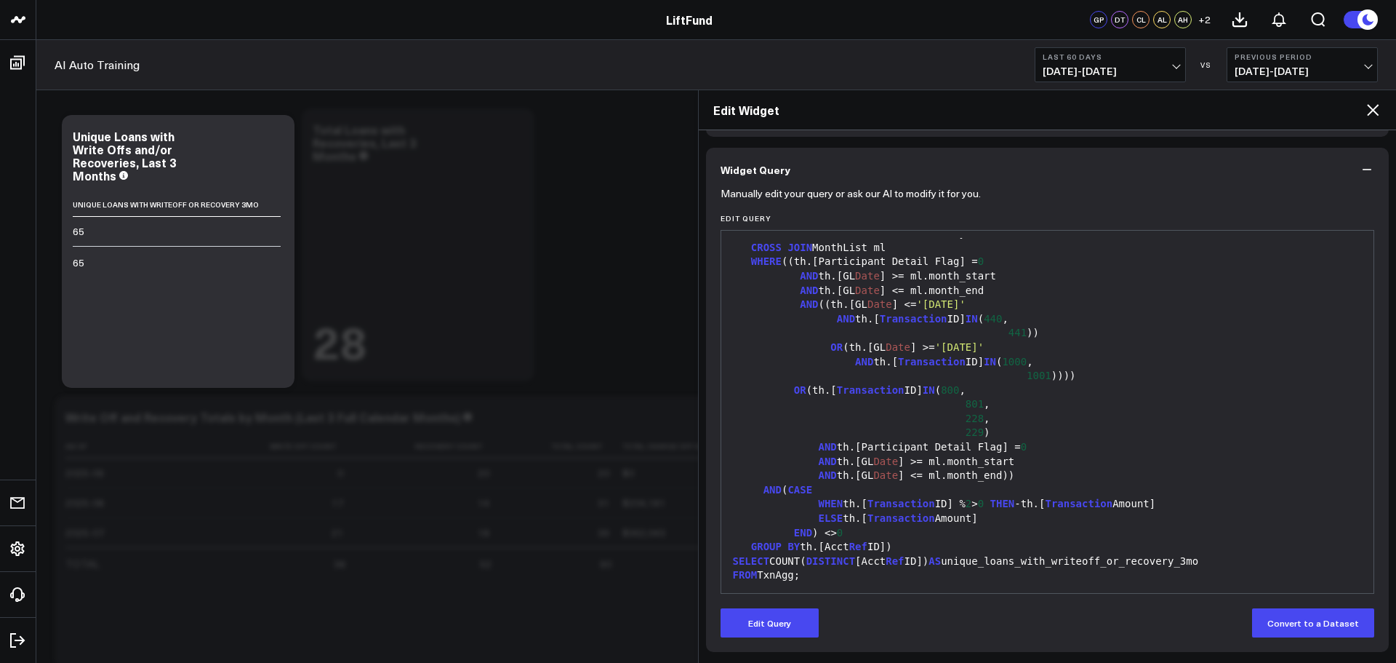
click at [1373, 111] on icon at bounding box center [1373, 110] width 12 height 12
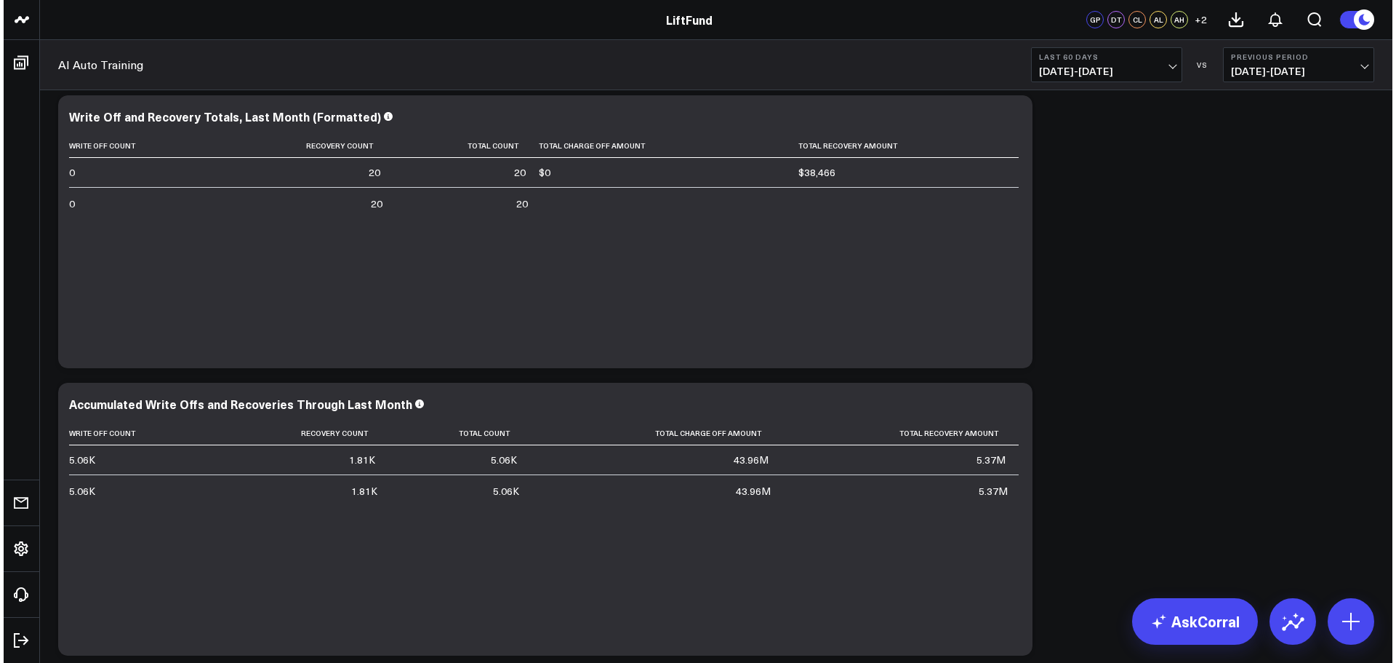
scroll to position [1091, 0]
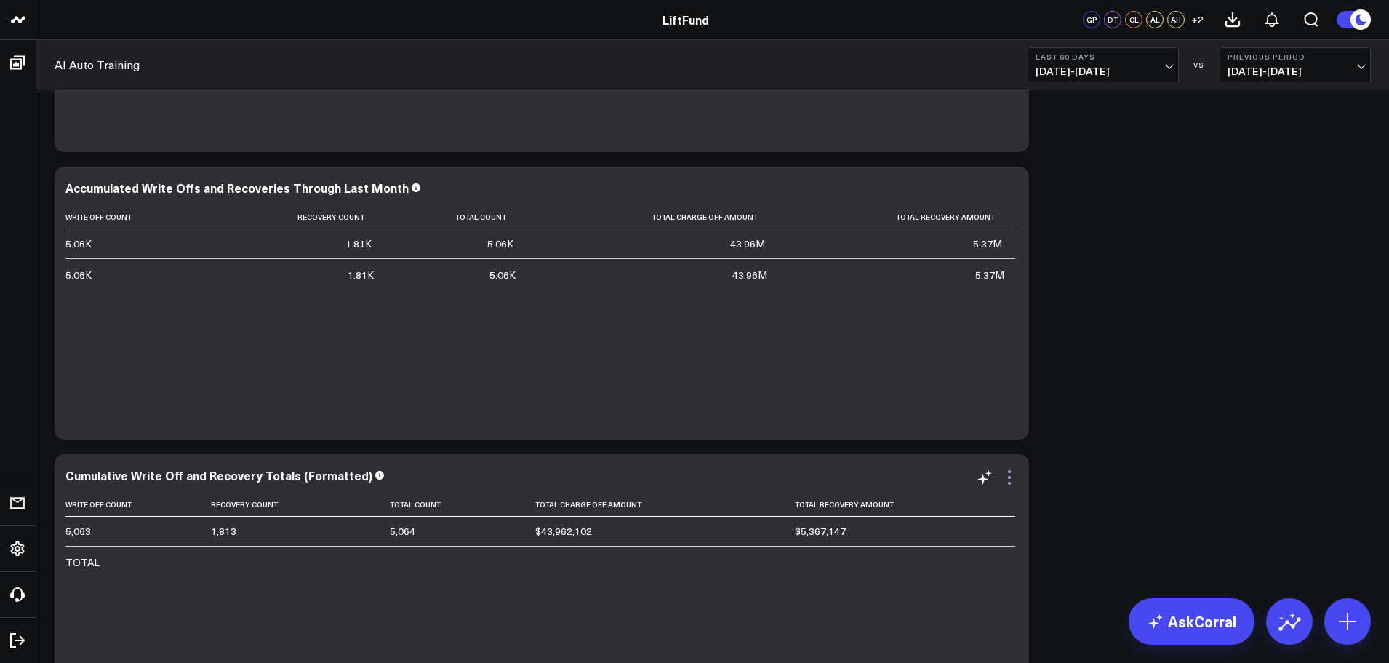
click at [1010, 478] on icon at bounding box center [1009, 477] width 3 height 3
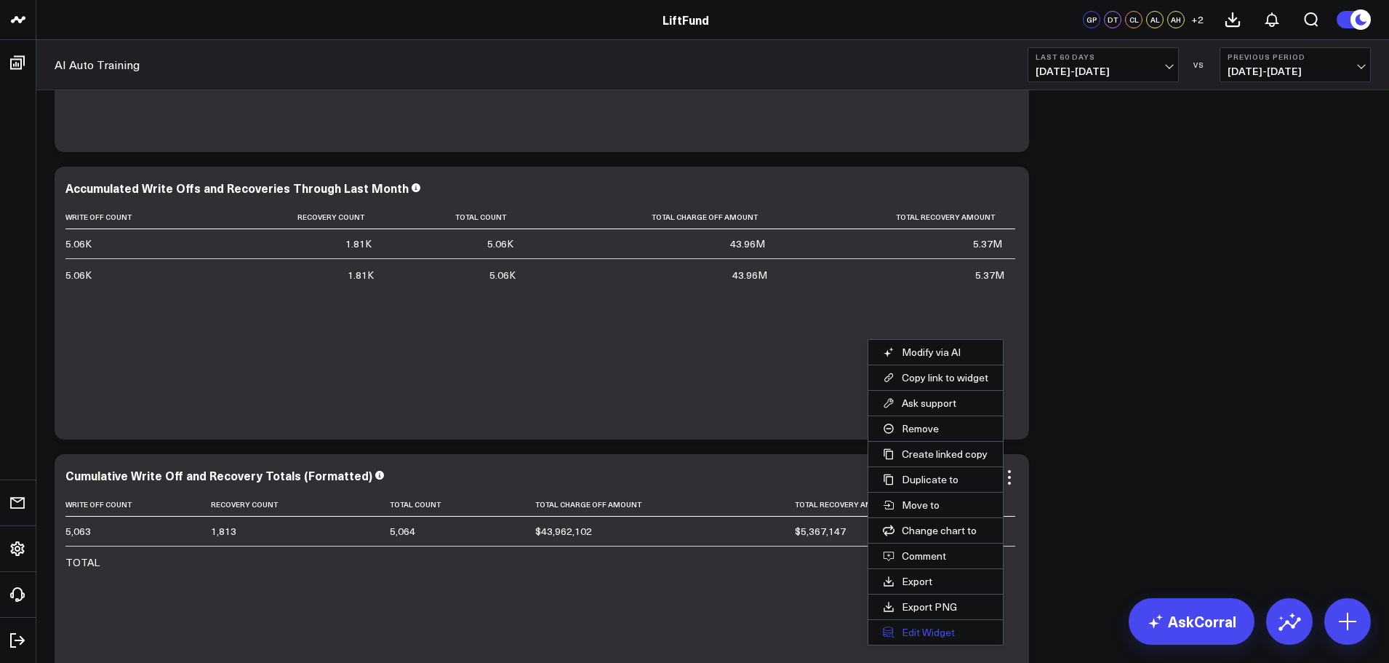
click at [925, 628] on button "Edit Widget" at bounding box center [935, 632] width 135 height 25
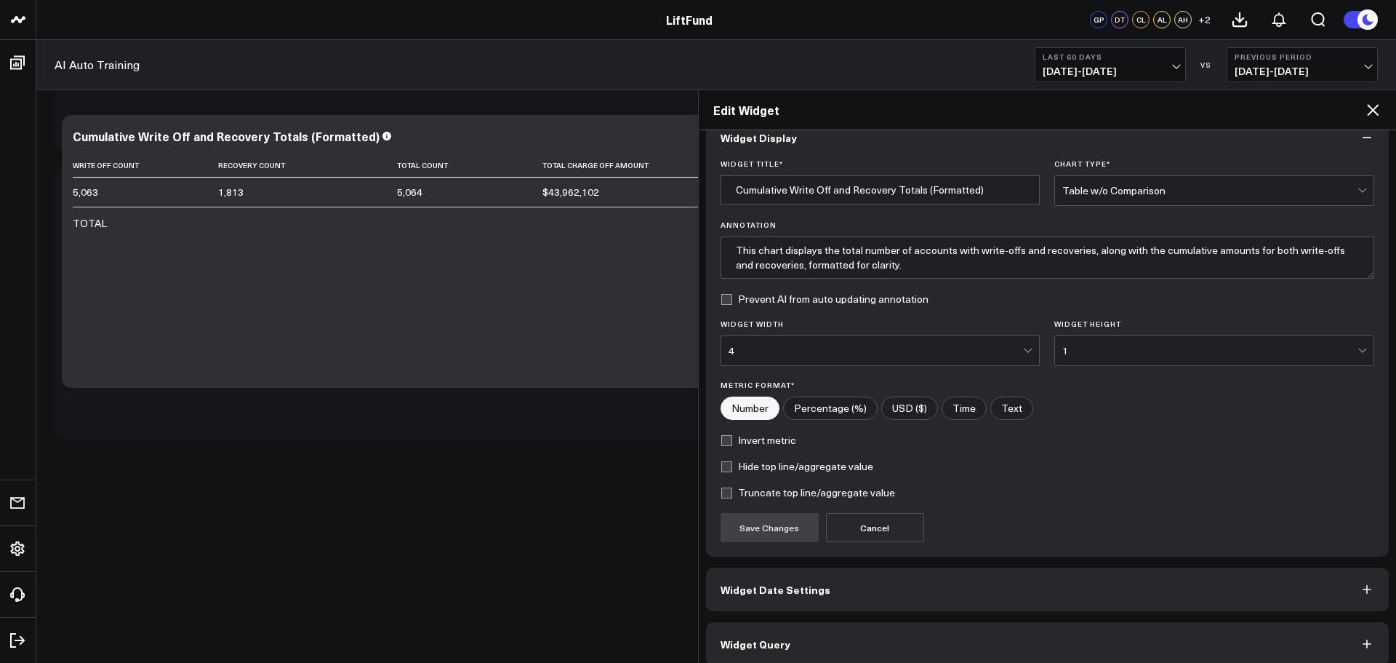
scroll to position [39, 0]
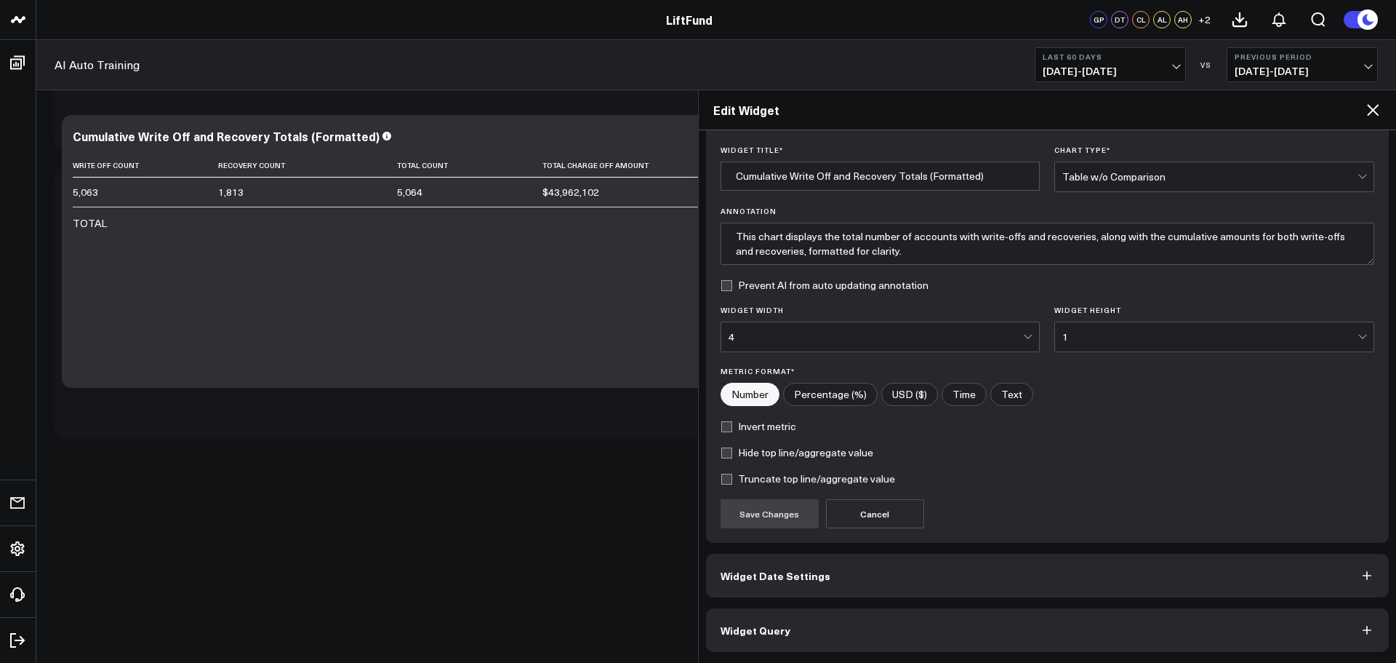
click at [831, 625] on button "Widget Query" at bounding box center [1048, 630] width 684 height 44
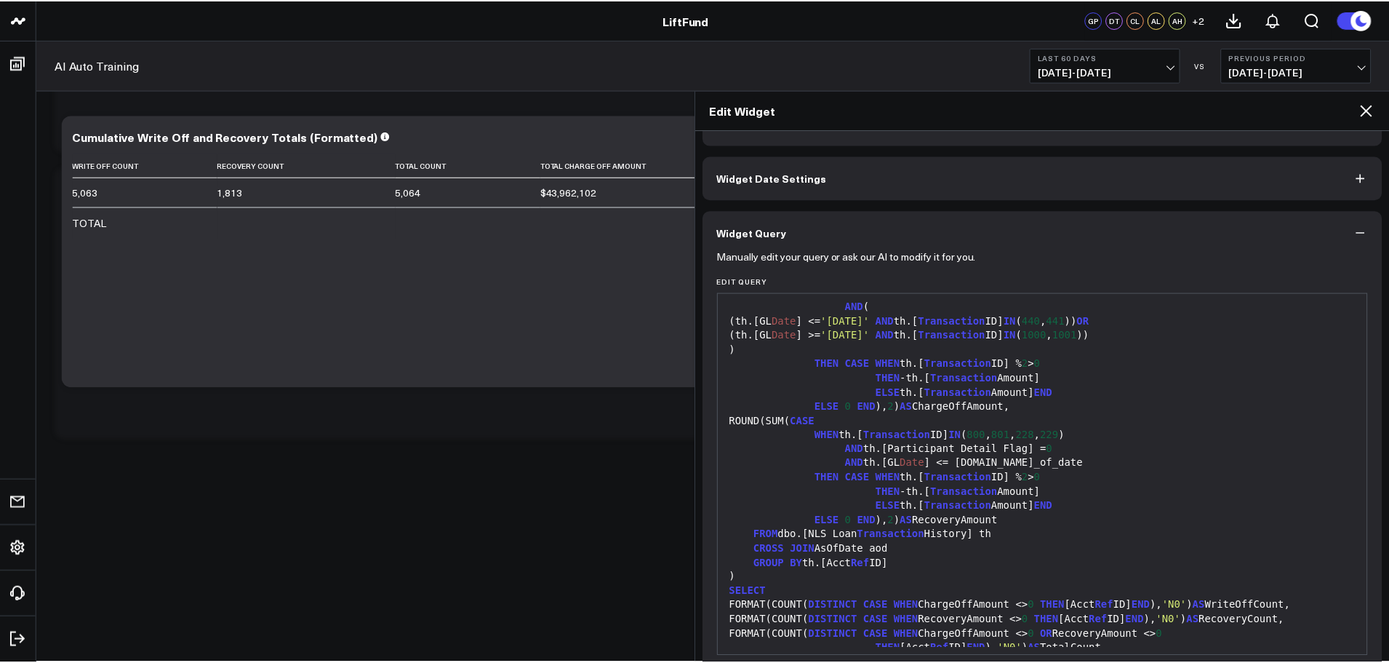
scroll to position [200, 0]
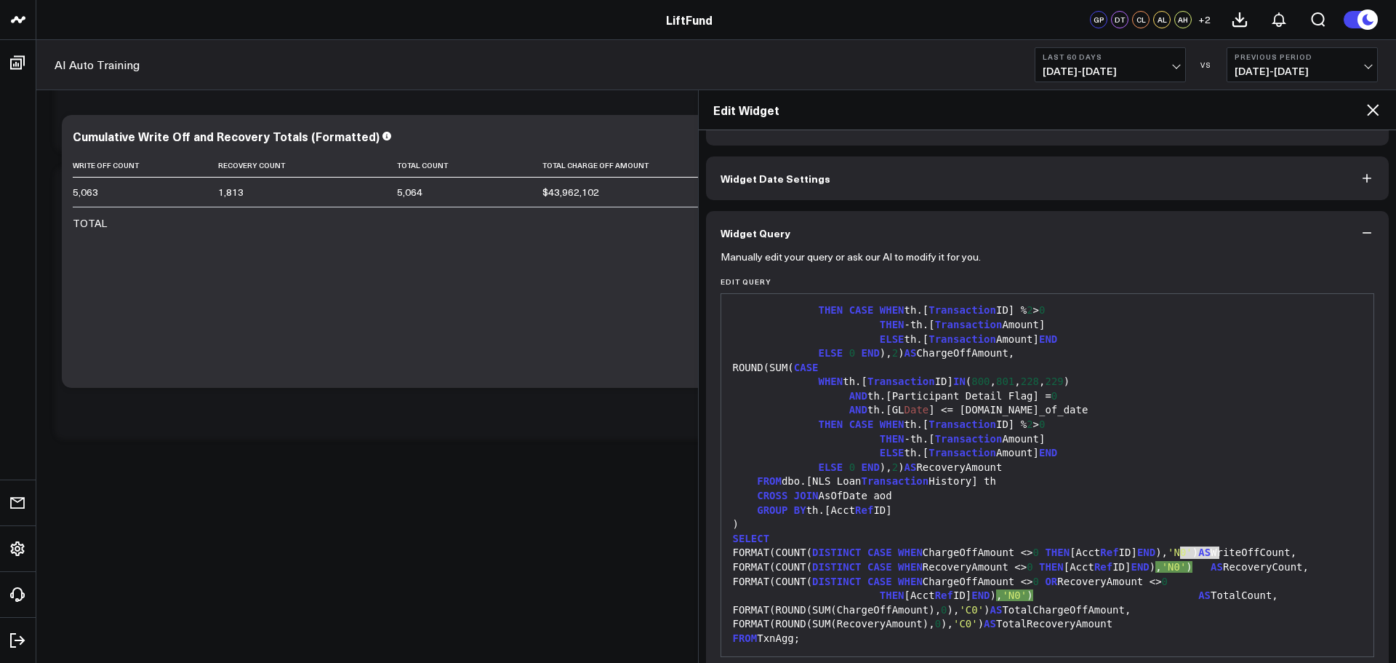
drag, startPoint x: 1208, startPoint y: 553, endPoint x: 1220, endPoint y: 551, distance: 12.0
click at [1220, 551] on div "FORMAT(COUNT( DISTINCT CASE WHEN ChargeOffAmount <> 0 THEN [Acct Ref ID] END ),…" at bounding box center [1048, 552] width 639 height 15
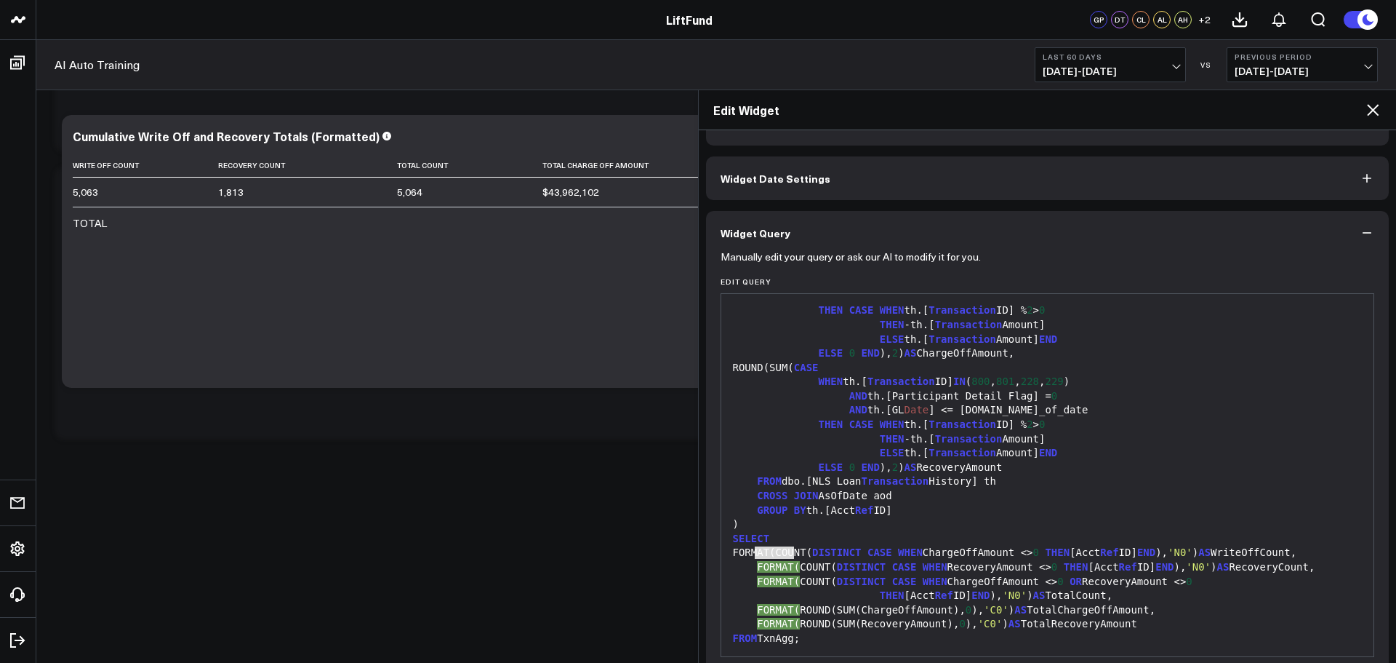
drag, startPoint x: 796, startPoint y: 554, endPoint x: 756, endPoint y: 554, distance: 40.0
click at [756, 554] on div "FORMAT(COUNT( DISTINCT CASE WHEN ChargeOffAmount <> 0 THEN [Acct Ref ID] END ),…" at bounding box center [1048, 552] width 639 height 15
click at [1377, 111] on icon at bounding box center [1372, 109] width 17 height 17
